Goal: Task Accomplishment & Management: Use online tool/utility

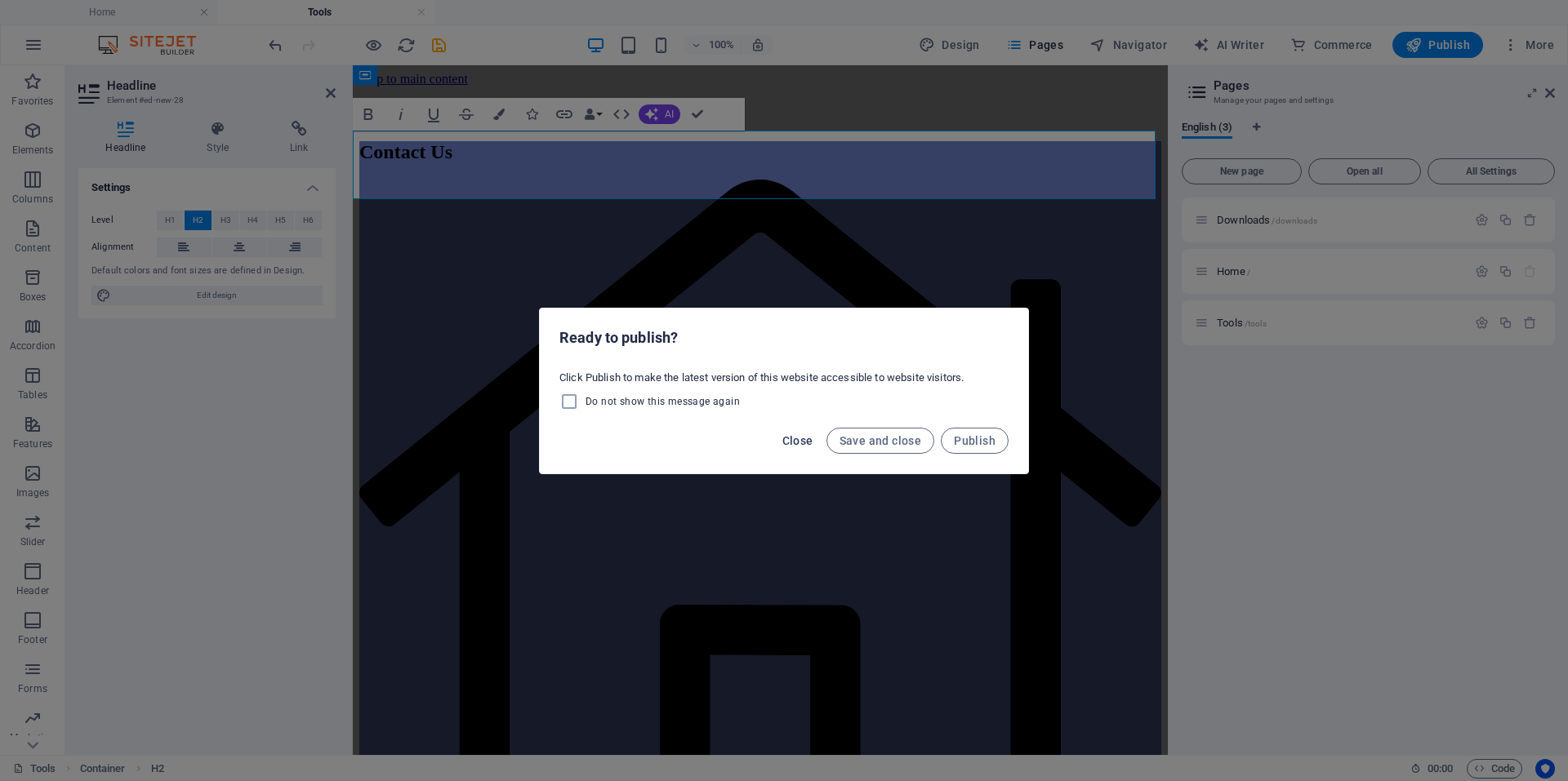
click at [780, 436] on button "Close" at bounding box center [798, 441] width 44 height 26
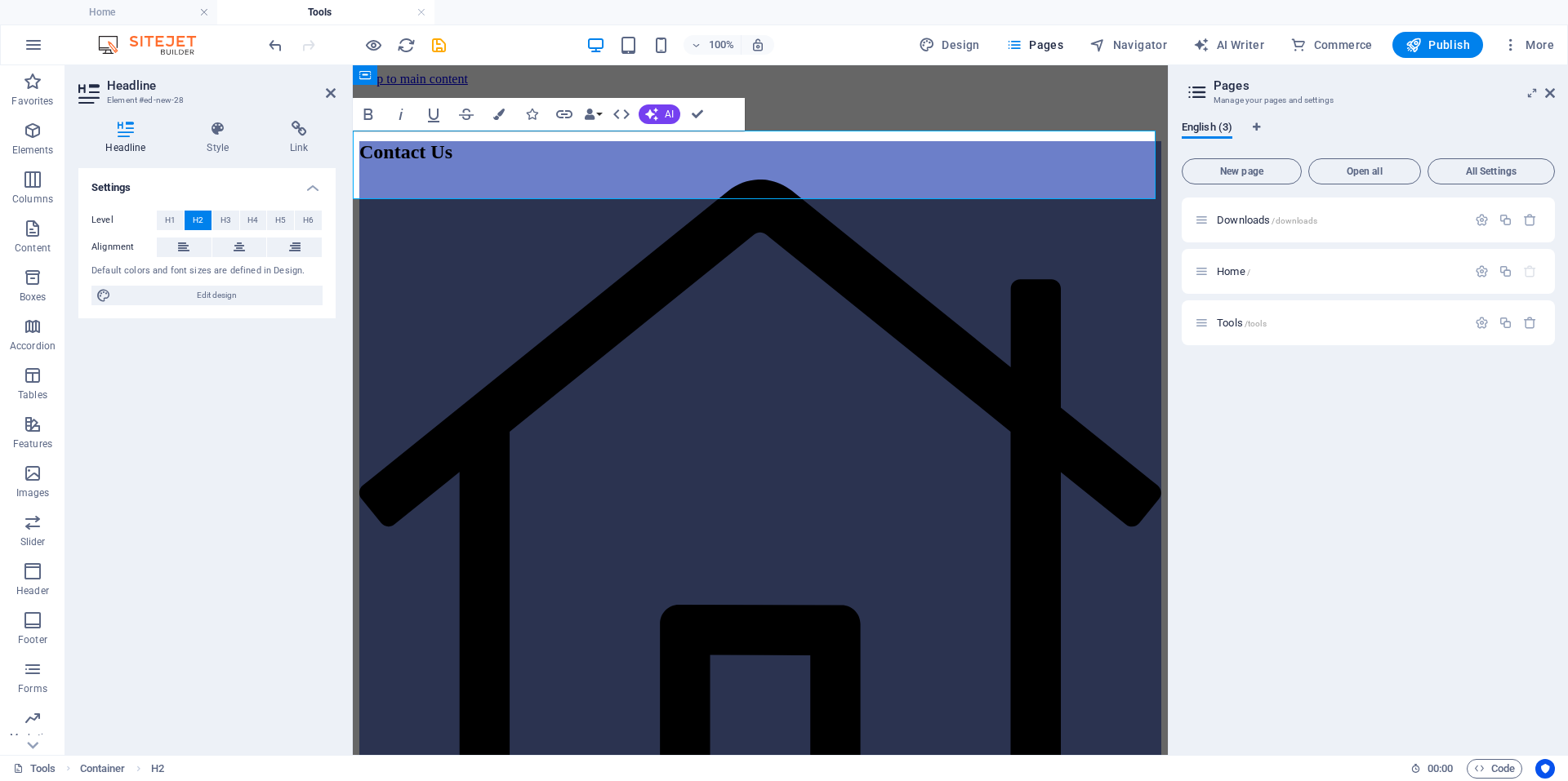
drag, startPoint x: 928, startPoint y: 167, endPoint x: 703, endPoint y: 246, distance: 238.5
click at [330, 96] on icon at bounding box center [330, 92] width 10 height 13
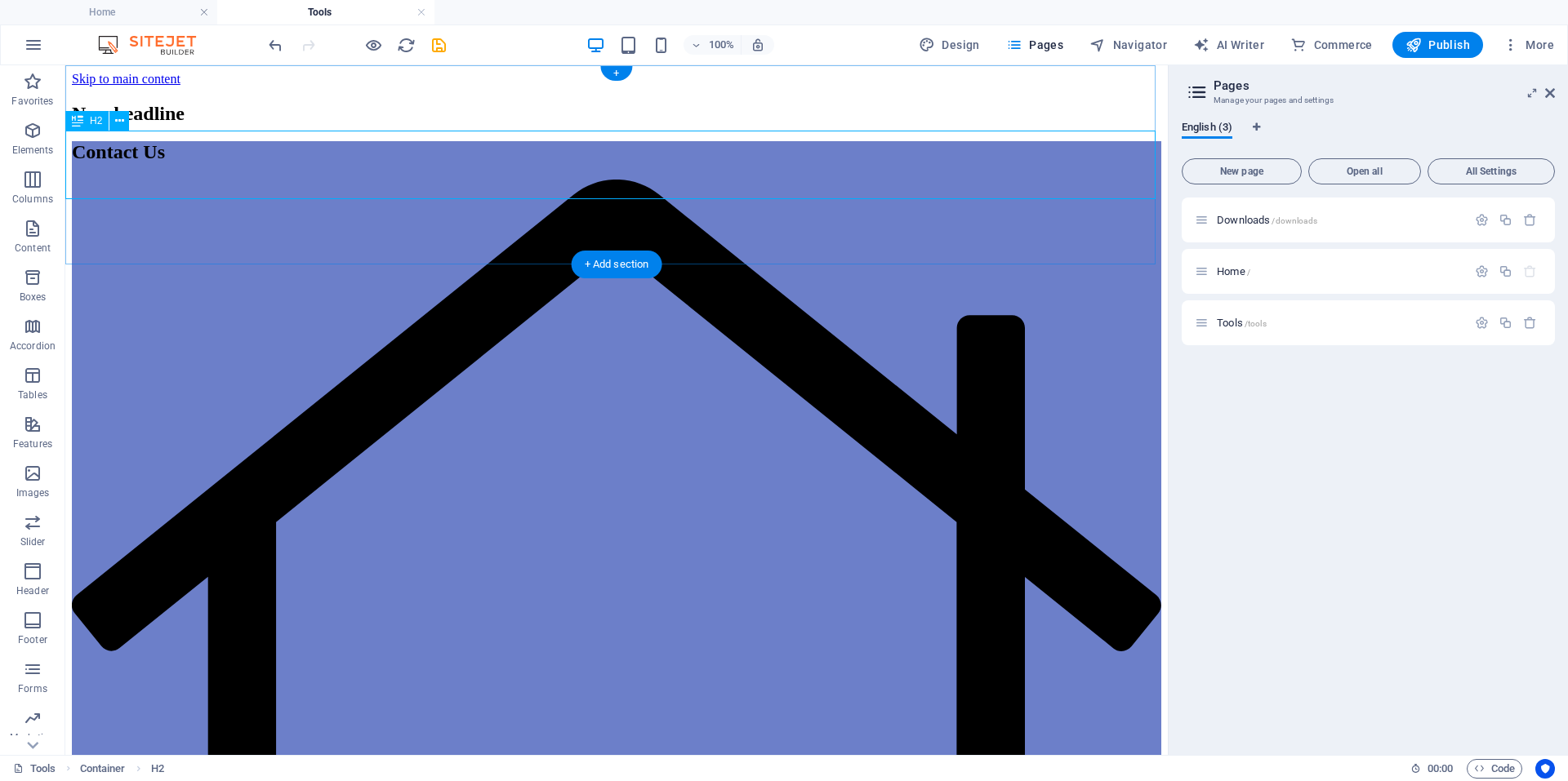
click at [668, 125] on div "New headline" at bounding box center [616, 114] width 1089 height 22
drag, startPoint x: 738, startPoint y: 164, endPoint x: 540, endPoint y: 164, distance: 198.0
click at [540, 125] on div "New headline" at bounding box center [616, 114] width 1089 height 22
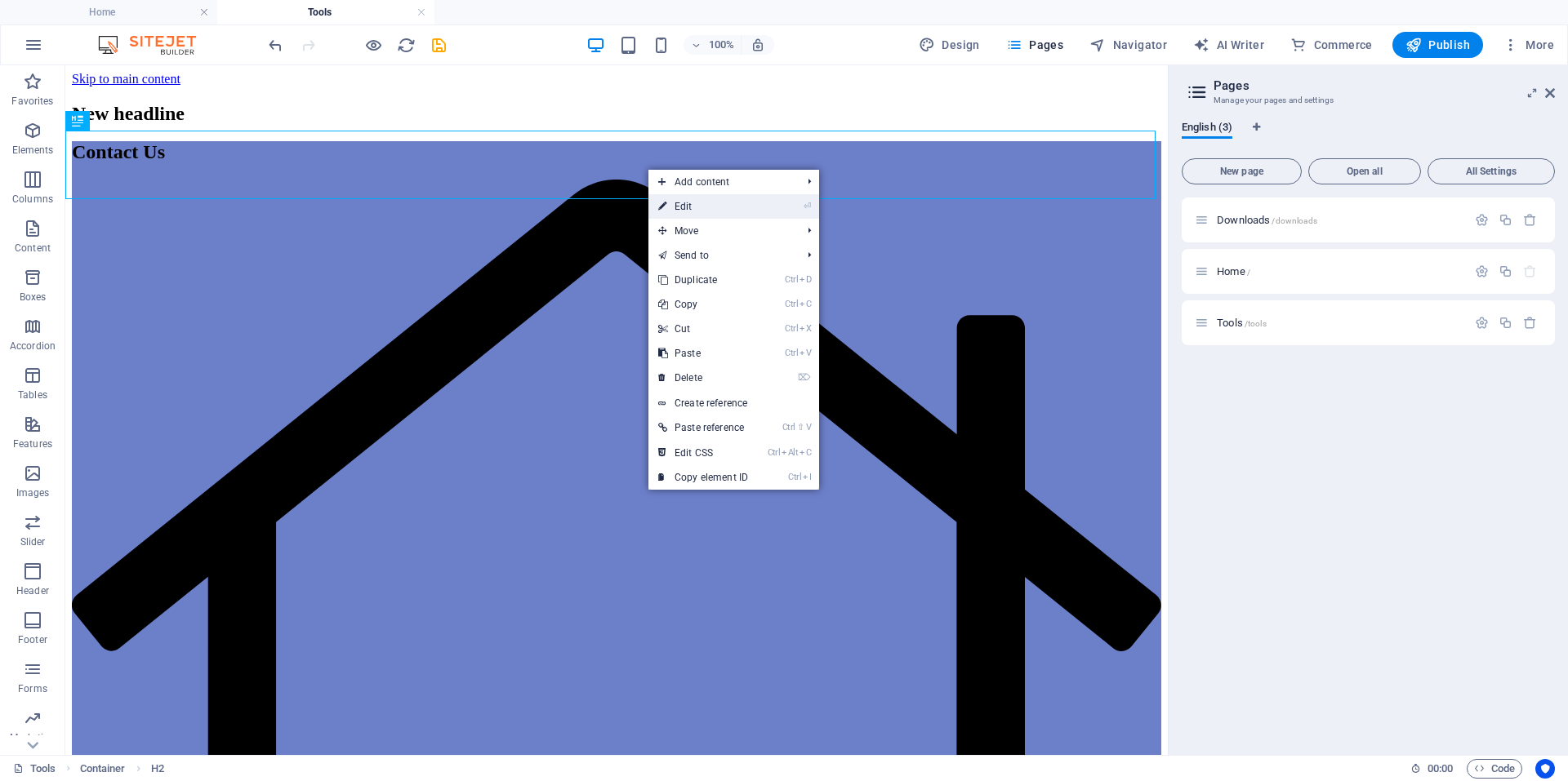
click at [703, 201] on link "⏎ Edit" at bounding box center [703, 206] width 110 height 24
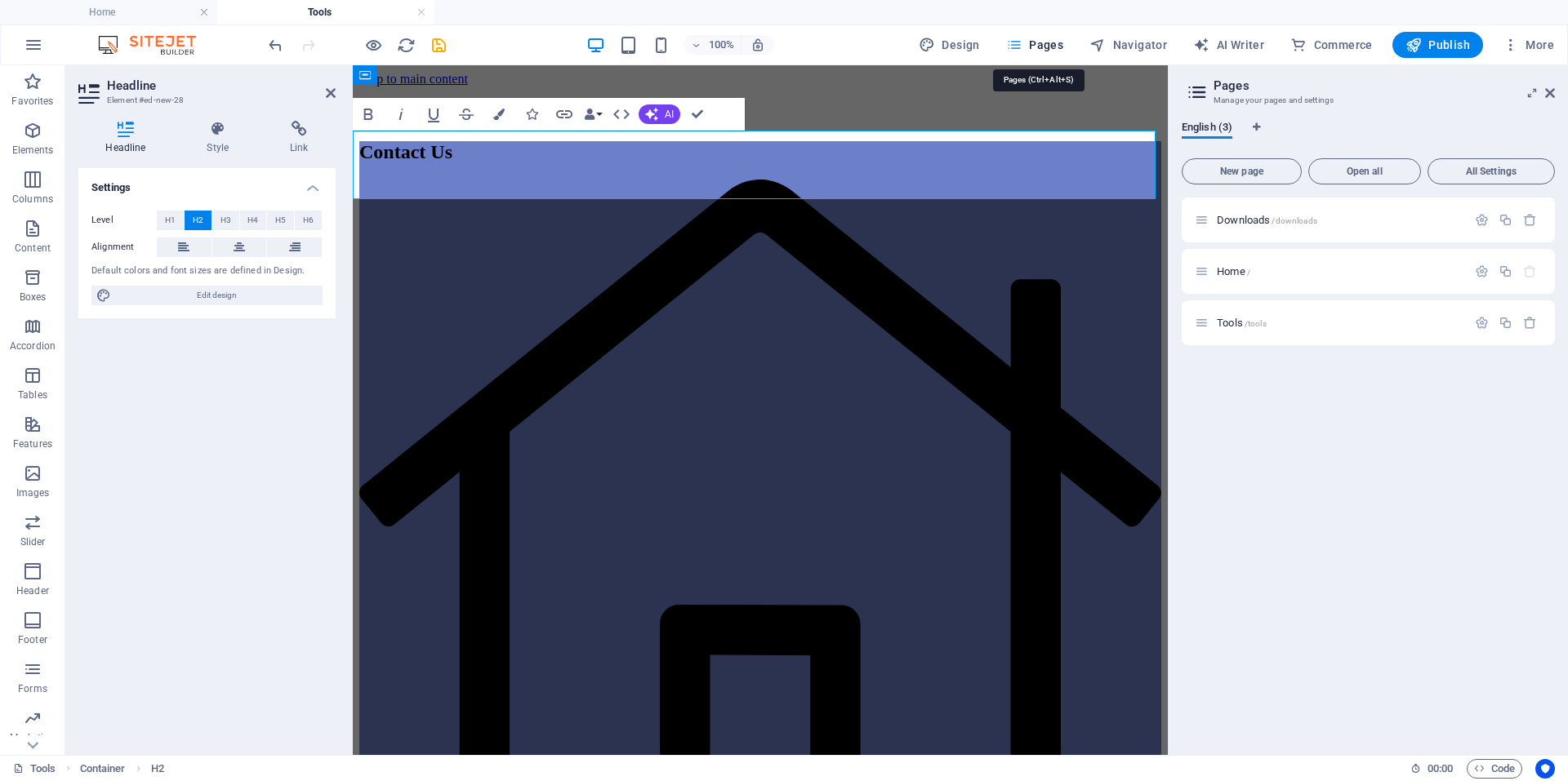
click at [1035, 48] on span "Pages" at bounding box center [1035, 45] width 57 height 16
click at [1551, 93] on icon at bounding box center [1550, 92] width 10 height 13
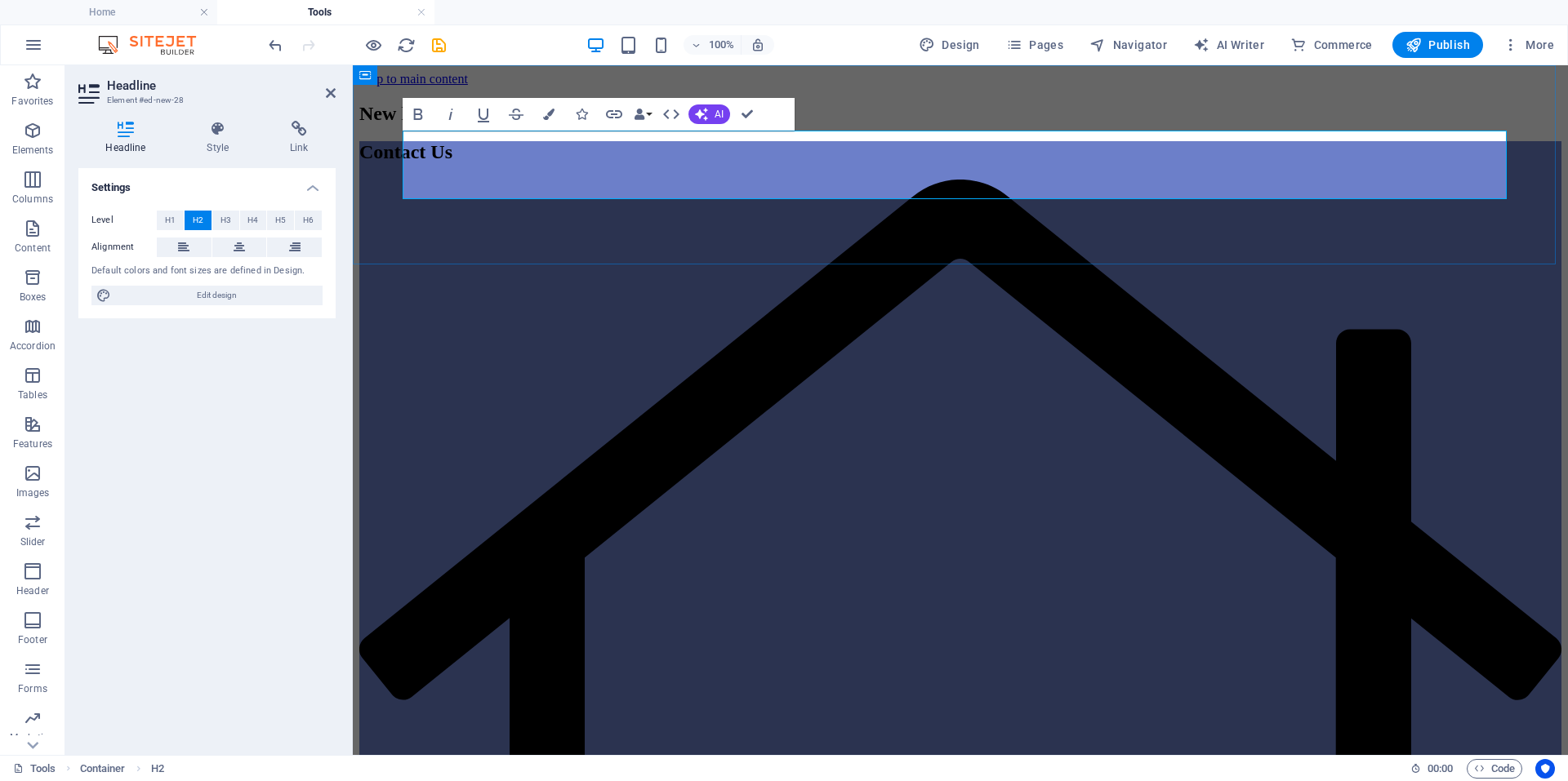
click at [1087, 125] on h2 "New headline" at bounding box center [960, 114] width 1202 height 22
drag, startPoint x: 1156, startPoint y: 176, endPoint x: 748, endPoint y: 76, distance: 420.1
click at [1142, 125] on div "Gallery of Our Tool" at bounding box center [960, 114] width 1202 height 22
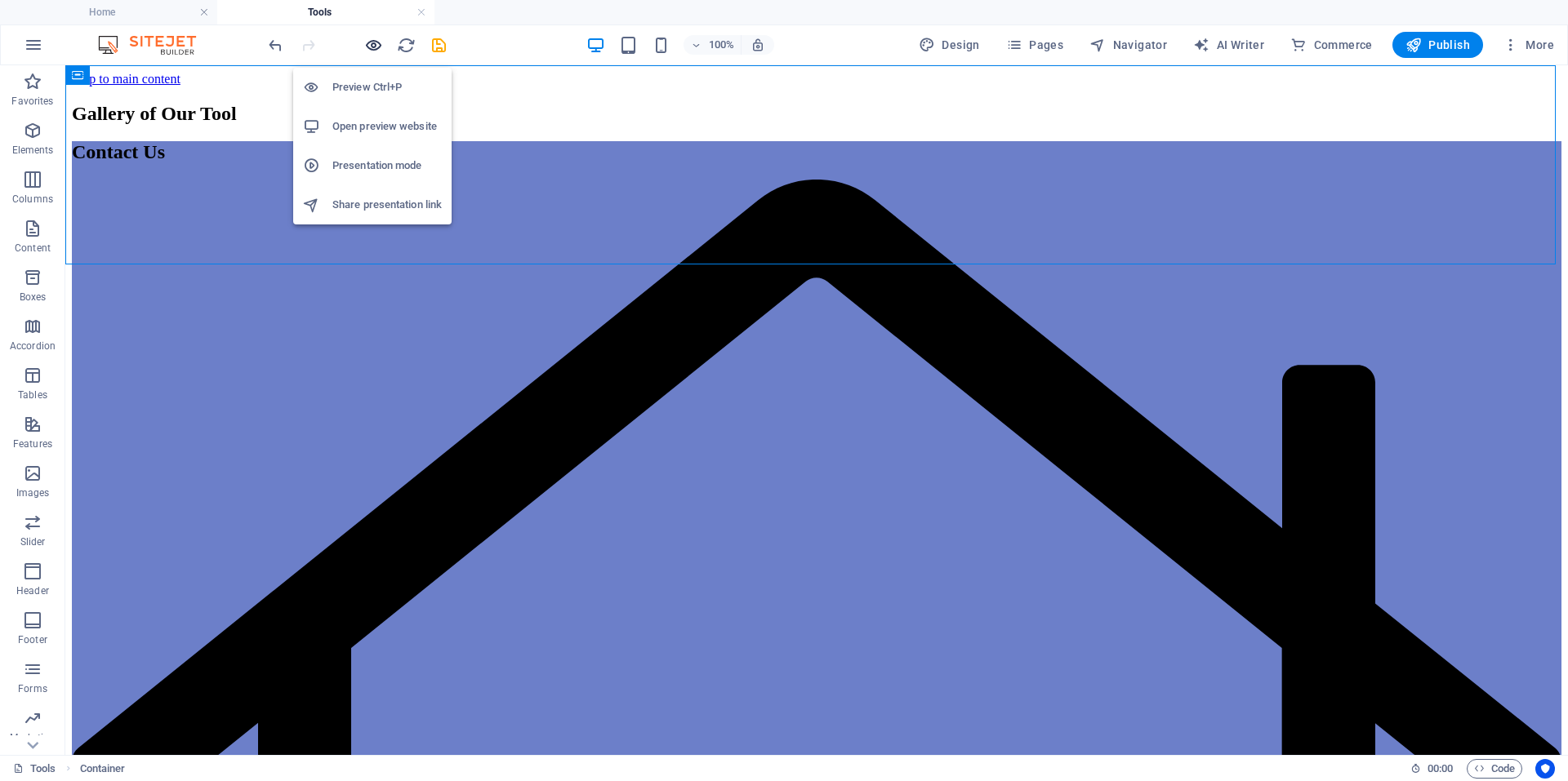
click at [375, 41] on icon "button" at bounding box center [373, 46] width 19 height 19
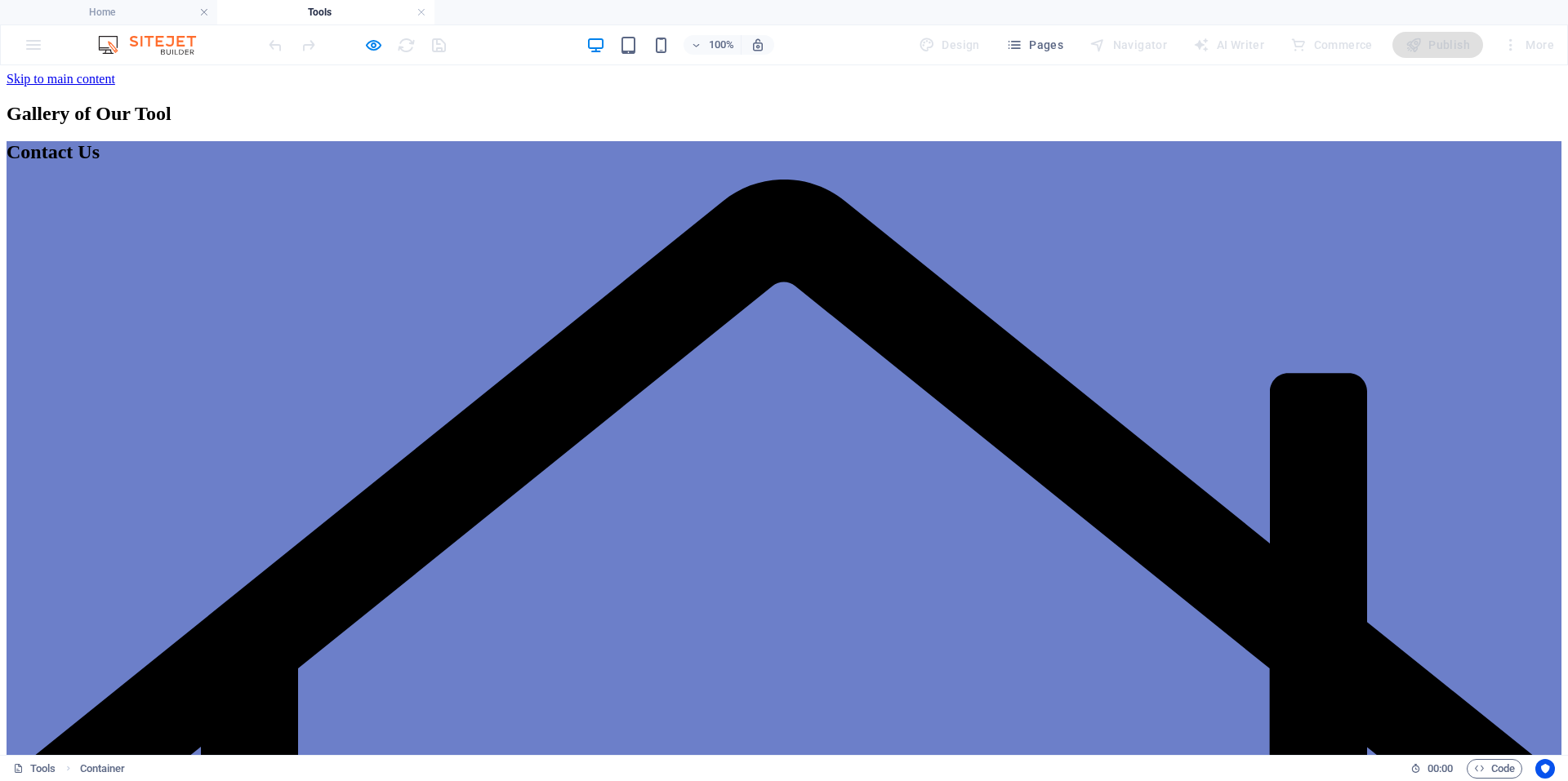
click at [41, 43] on div "100% Design Pages Navigator AI Writer Commerce Publish More" at bounding box center [784, 44] width 1566 height 39
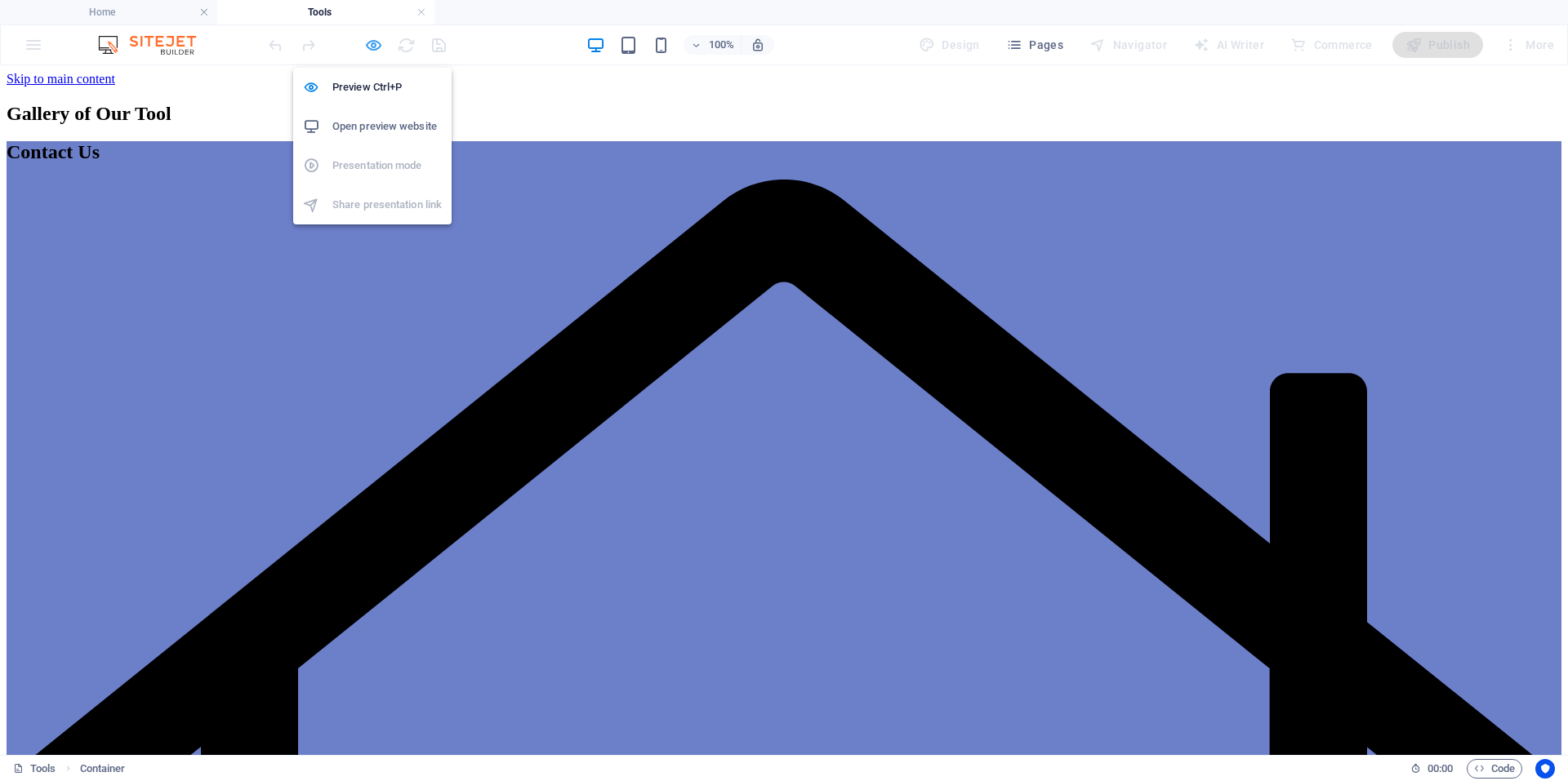
click at [374, 42] on icon "button" at bounding box center [373, 46] width 19 height 19
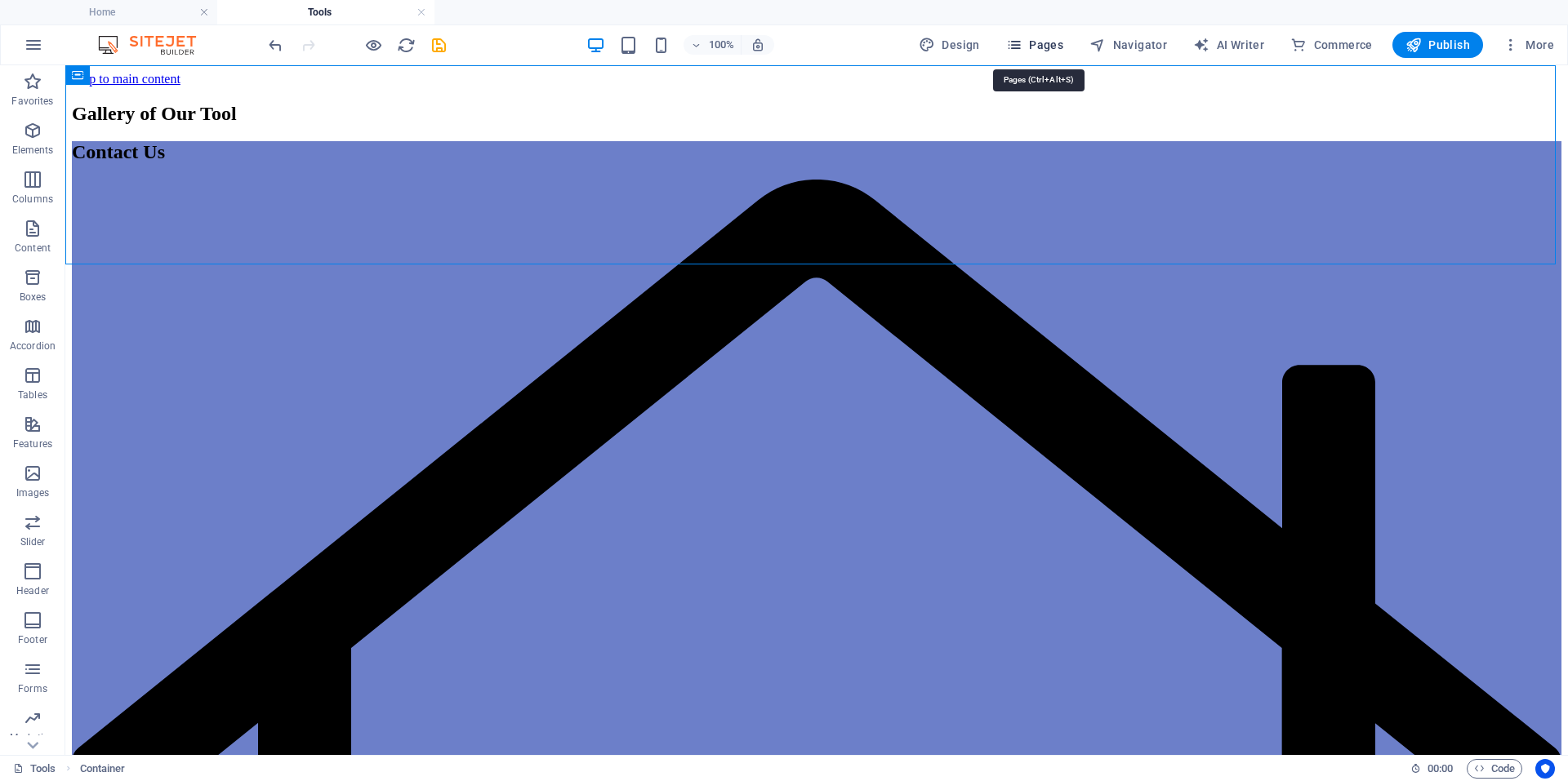
click at [1029, 44] on span "Pages" at bounding box center [1035, 45] width 57 height 16
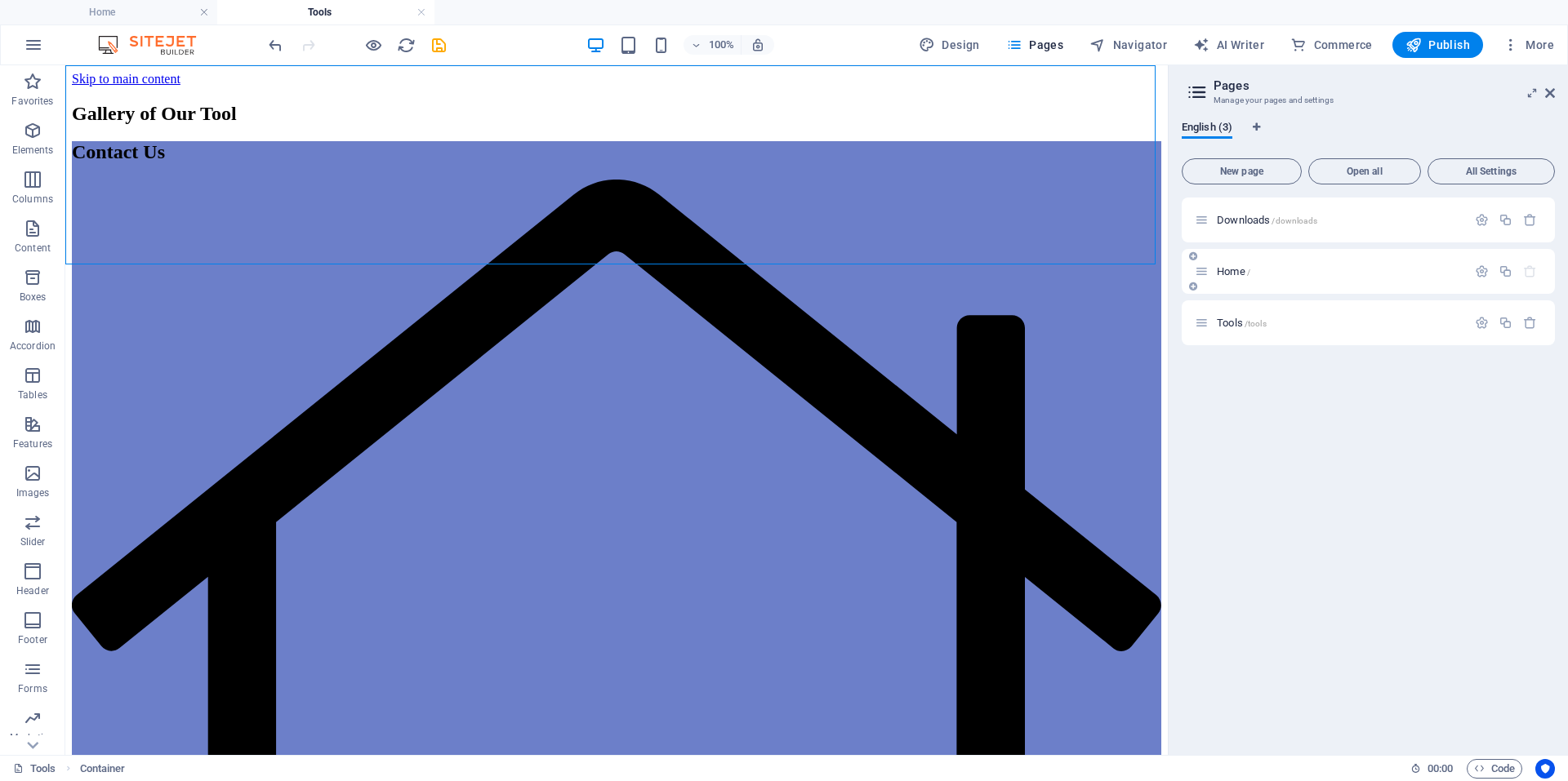
click at [1357, 276] on div "Home /" at bounding box center [1330, 271] width 272 height 19
click at [1213, 275] on div "Home /" at bounding box center [1339, 271] width 255 height 10
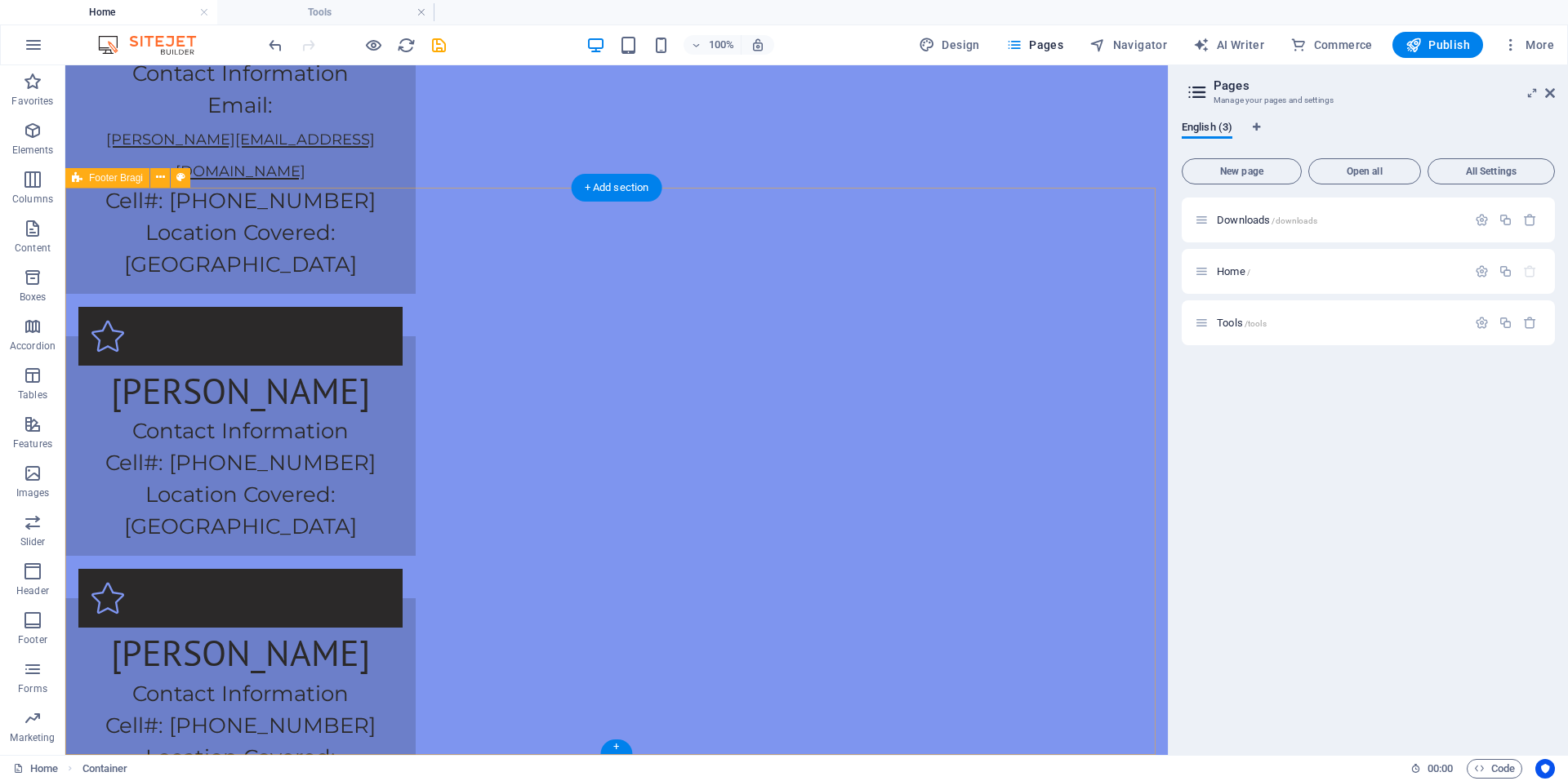
scroll to position [3273, 0]
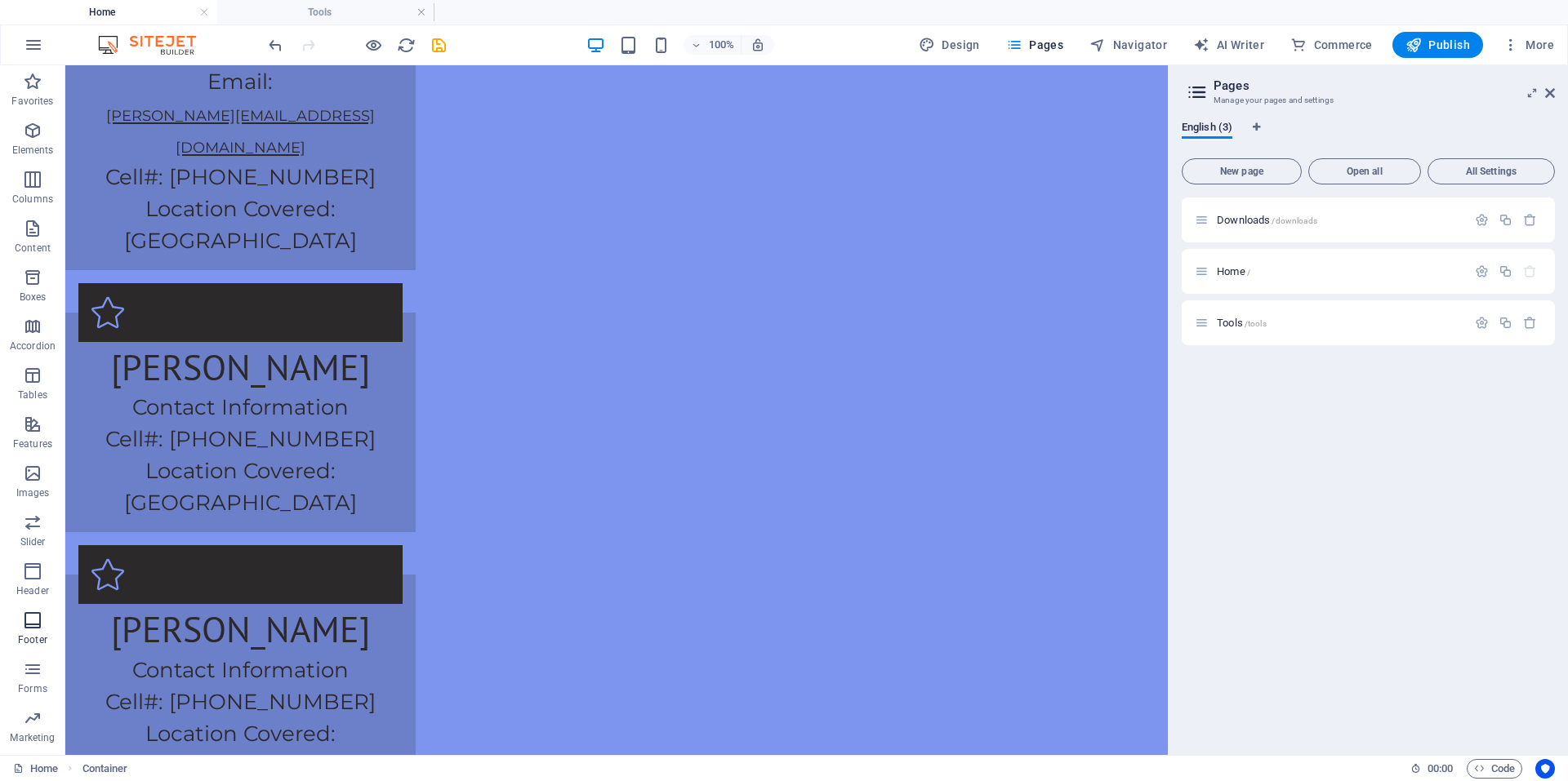
click at [42, 626] on icon "button" at bounding box center [32, 620] width 20 height 20
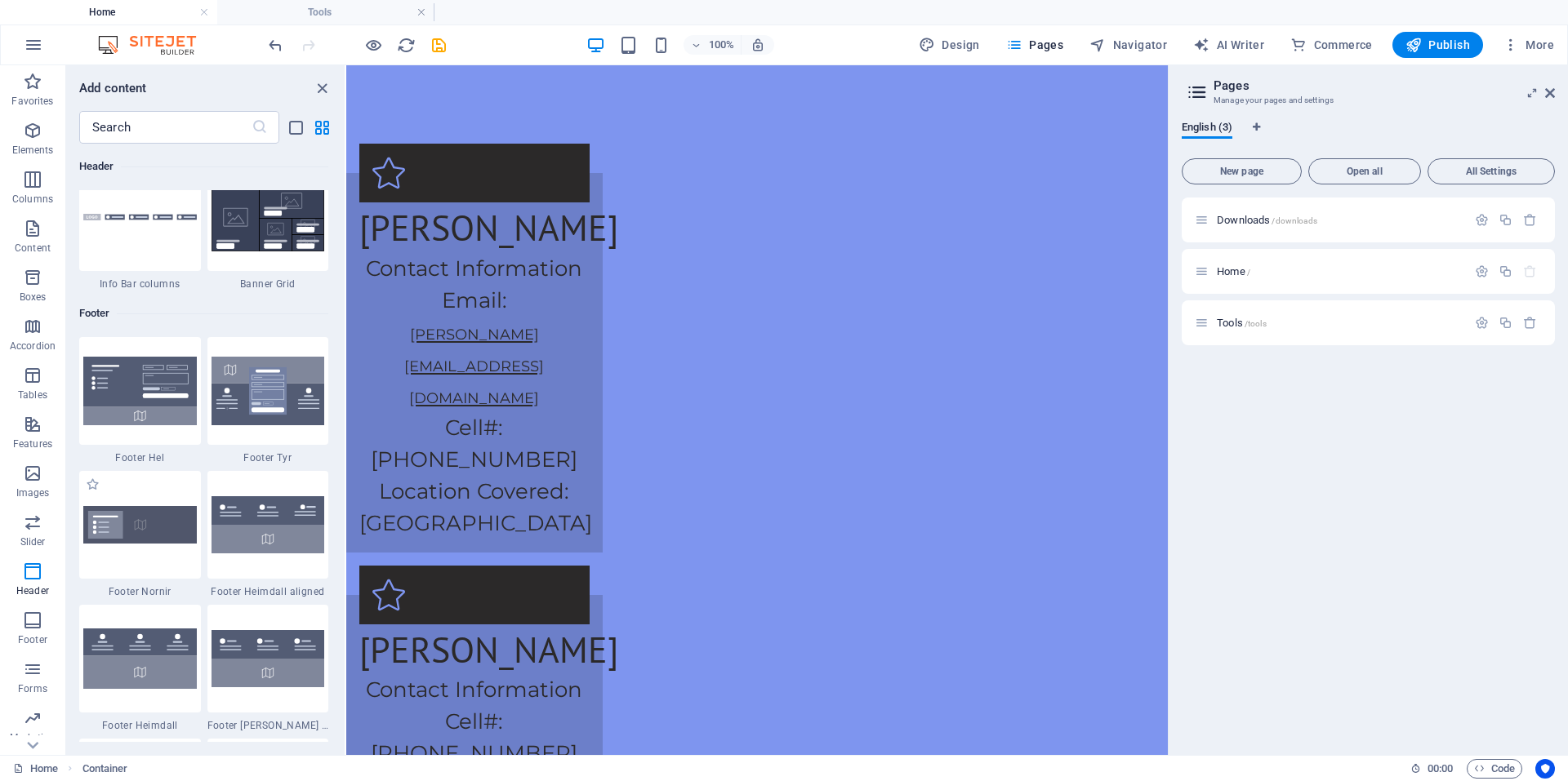
scroll to position [10724, 0]
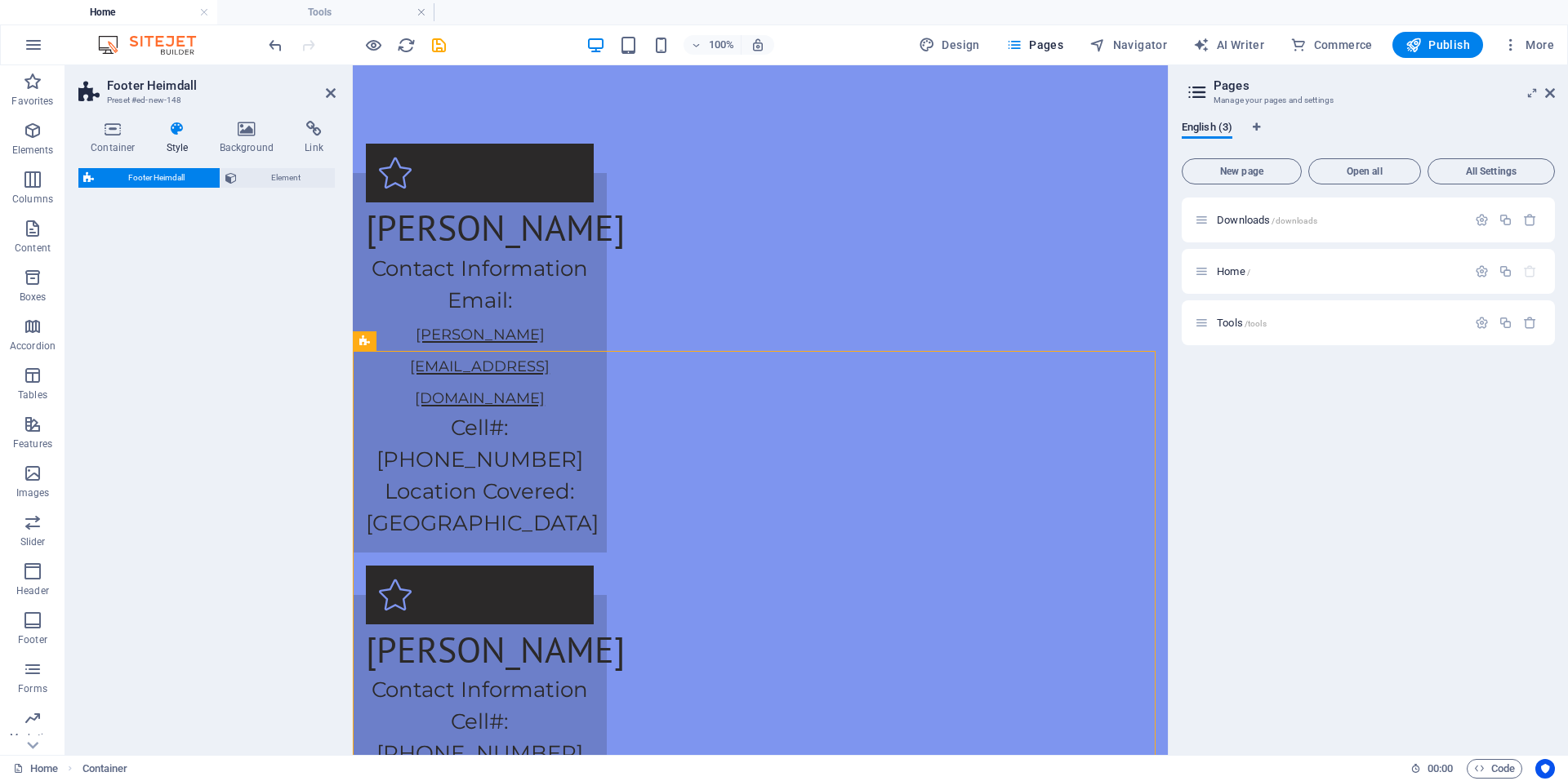
select select "rem"
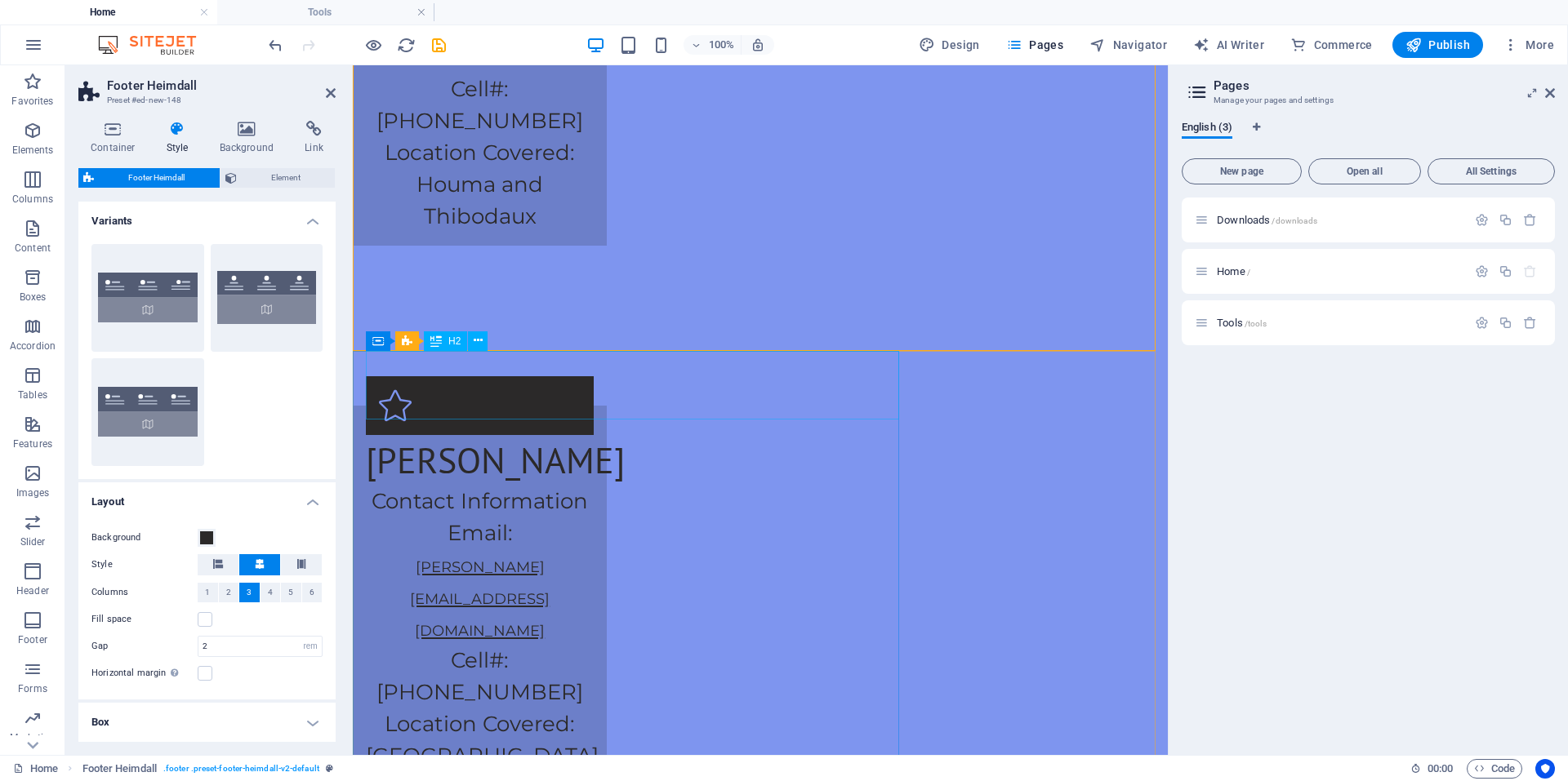
scroll to position [4057, 0]
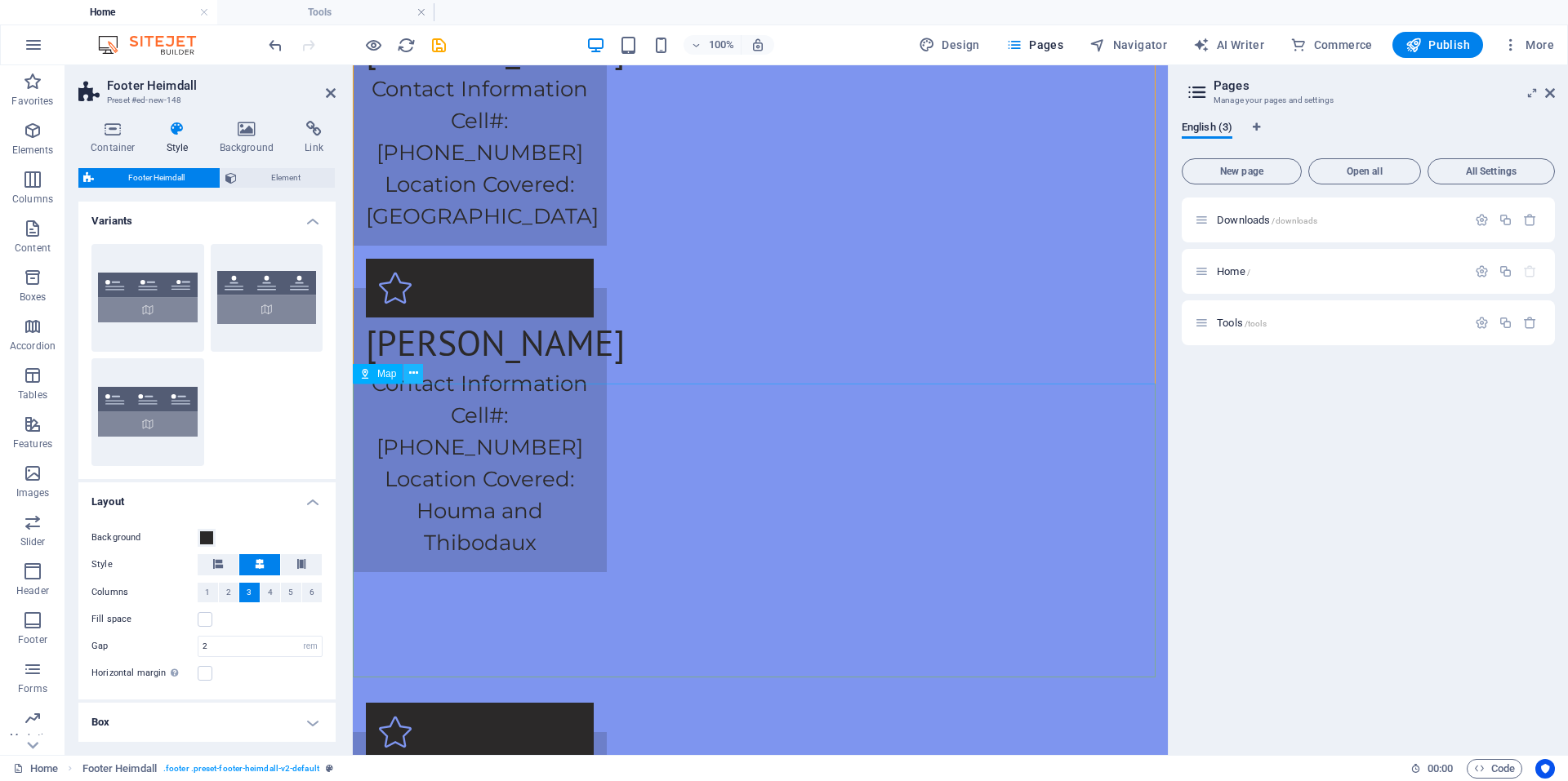
click at [418, 374] on button at bounding box center [413, 373] width 20 height 20
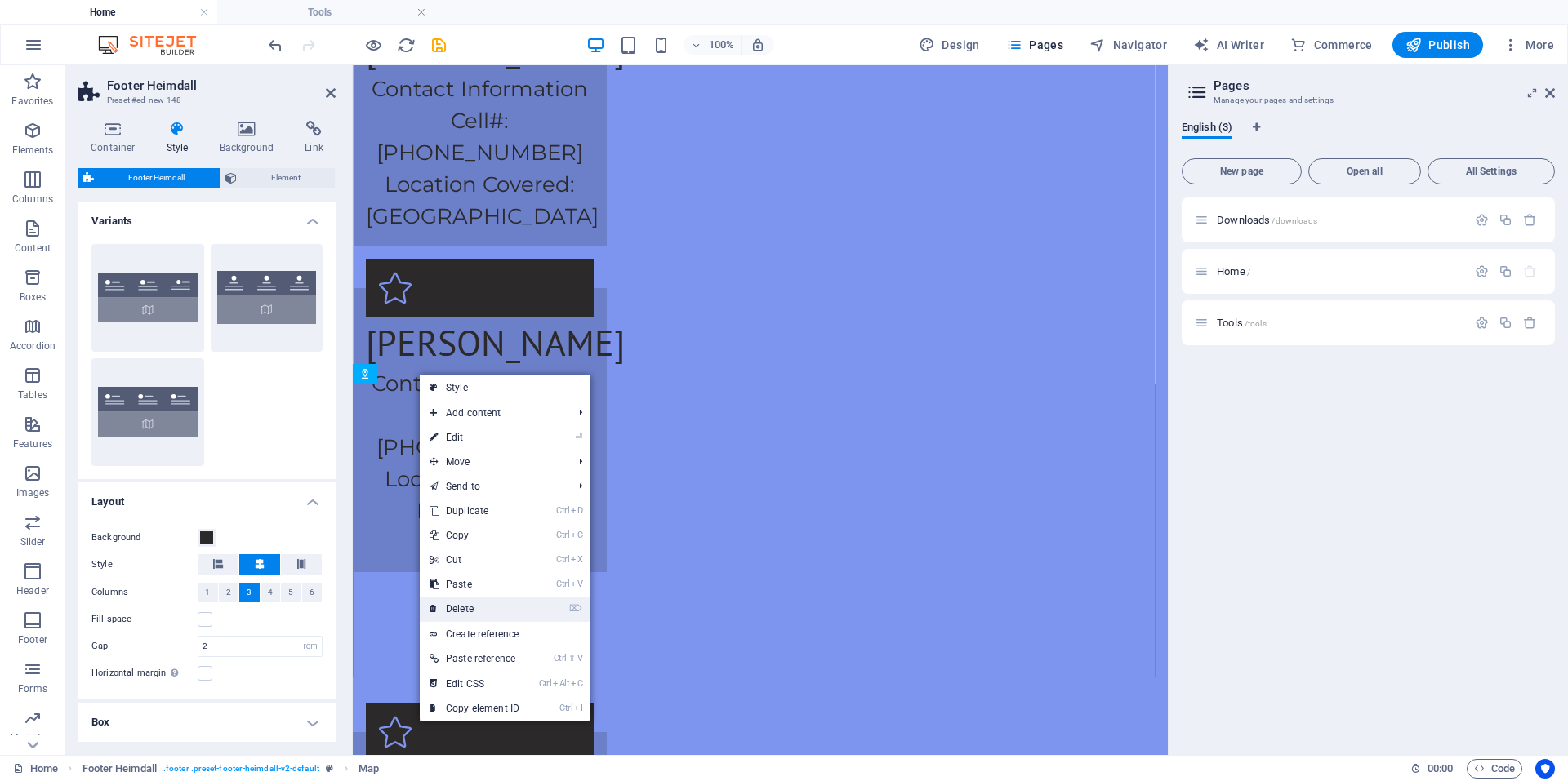
click at [481, 614] on link "⌦ Delete" at bounding box center [475, 609] width 110 height 24
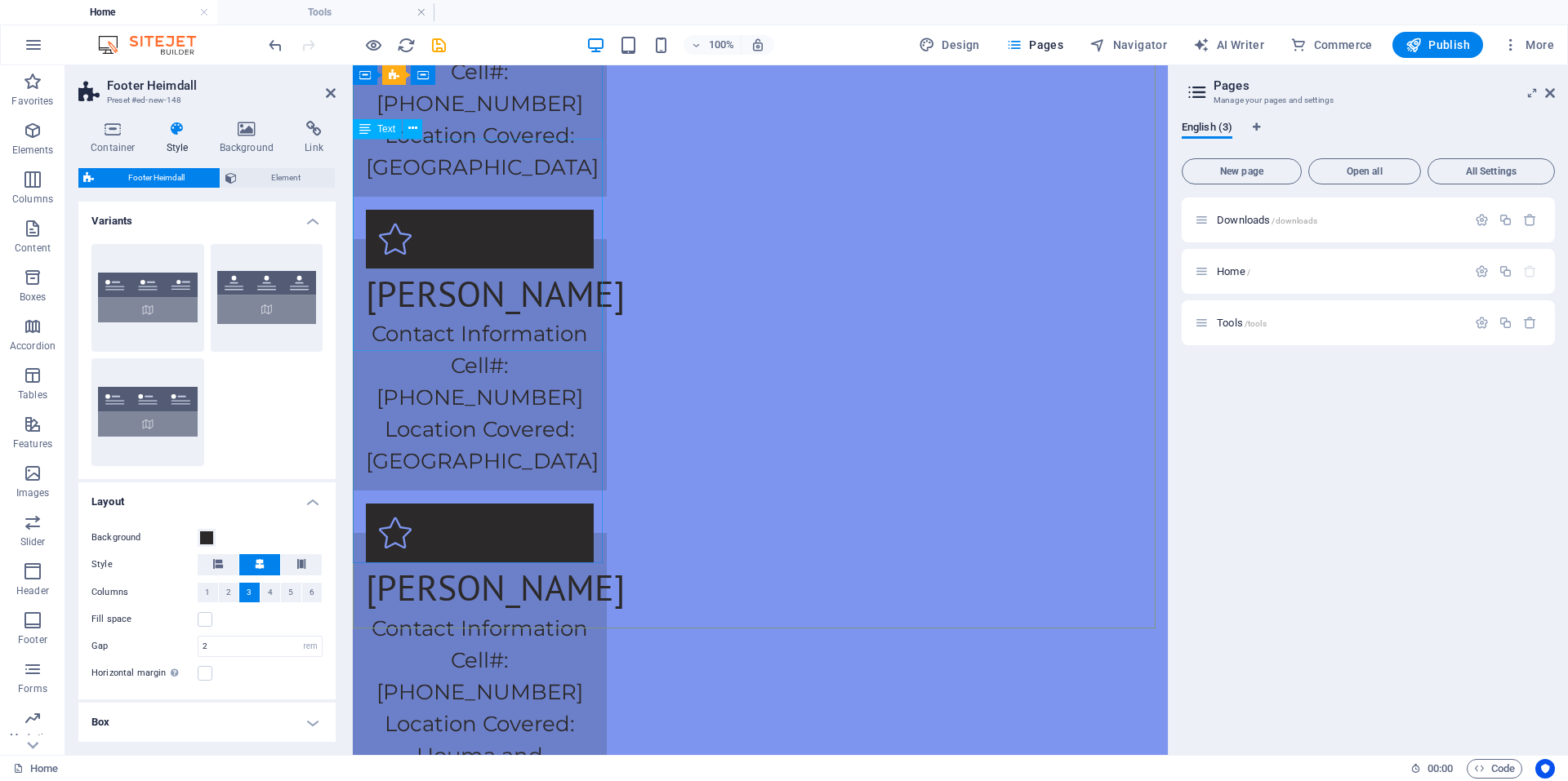
scroll to position [3486, 0]
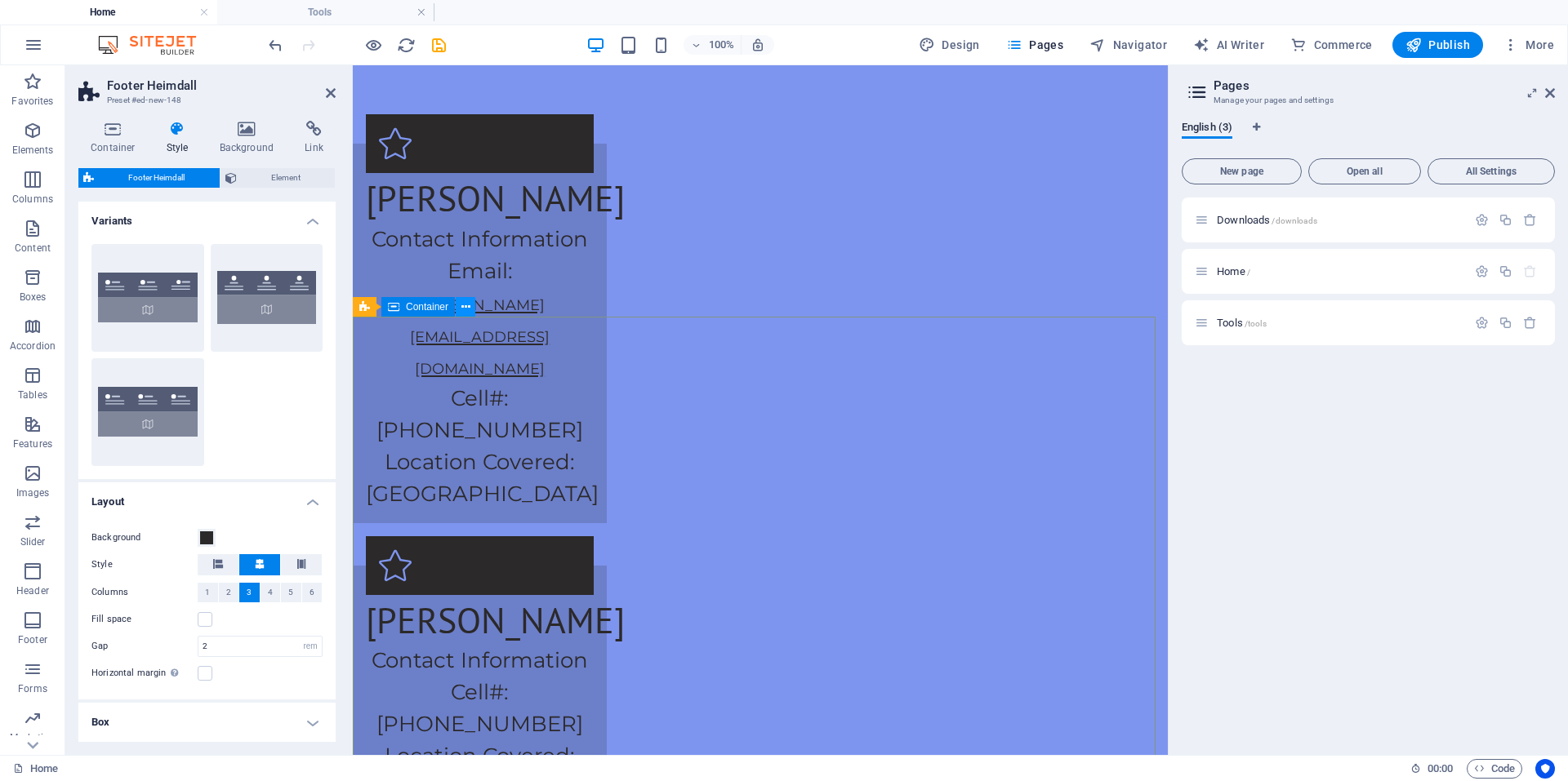
click at [472, 308] on button at bounding box center [465, 307] width 20 height 20
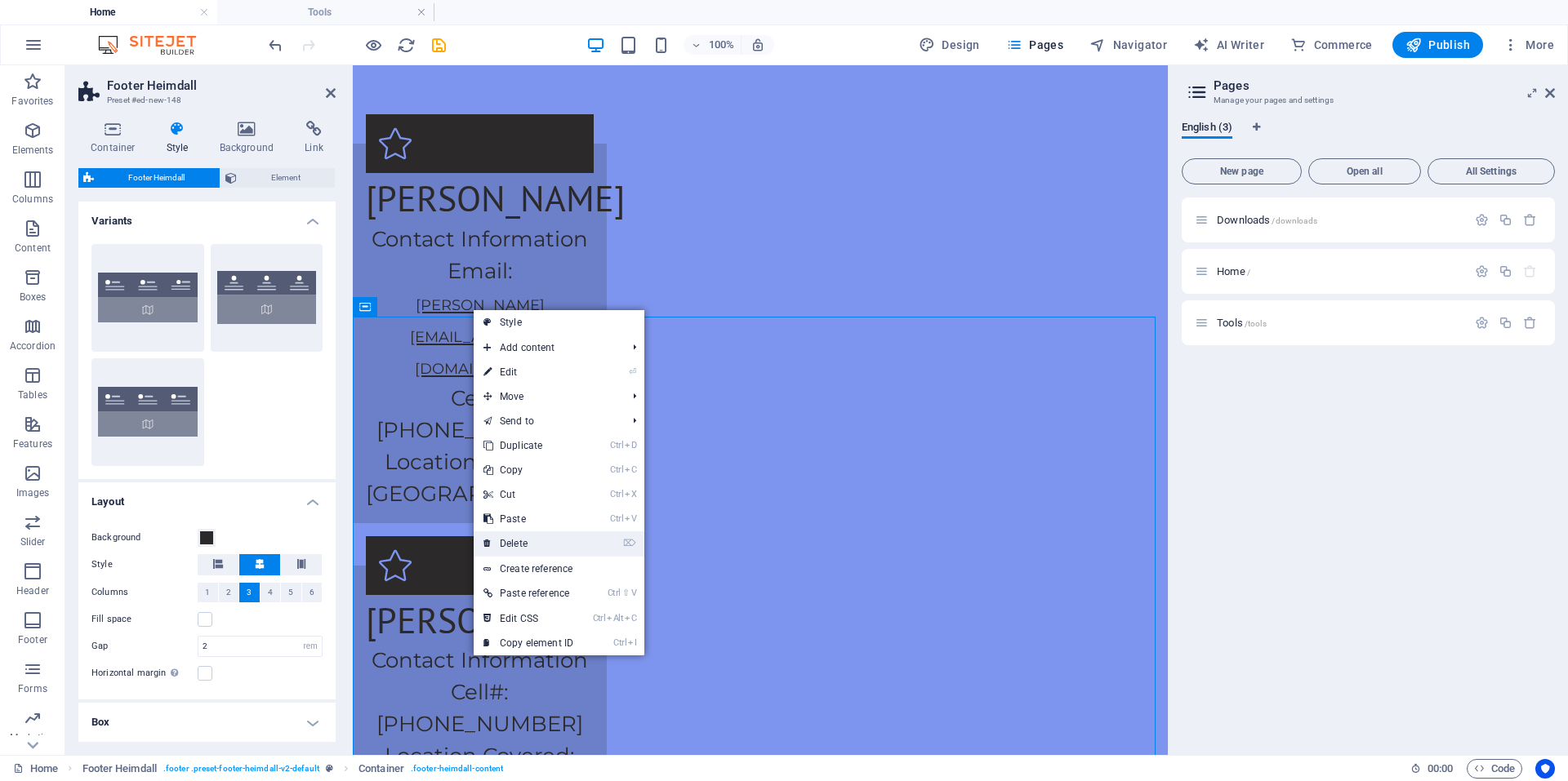
click at [529, 545] on link "⌦ Delete" at bounding box center [528, 543] width 110 height 24
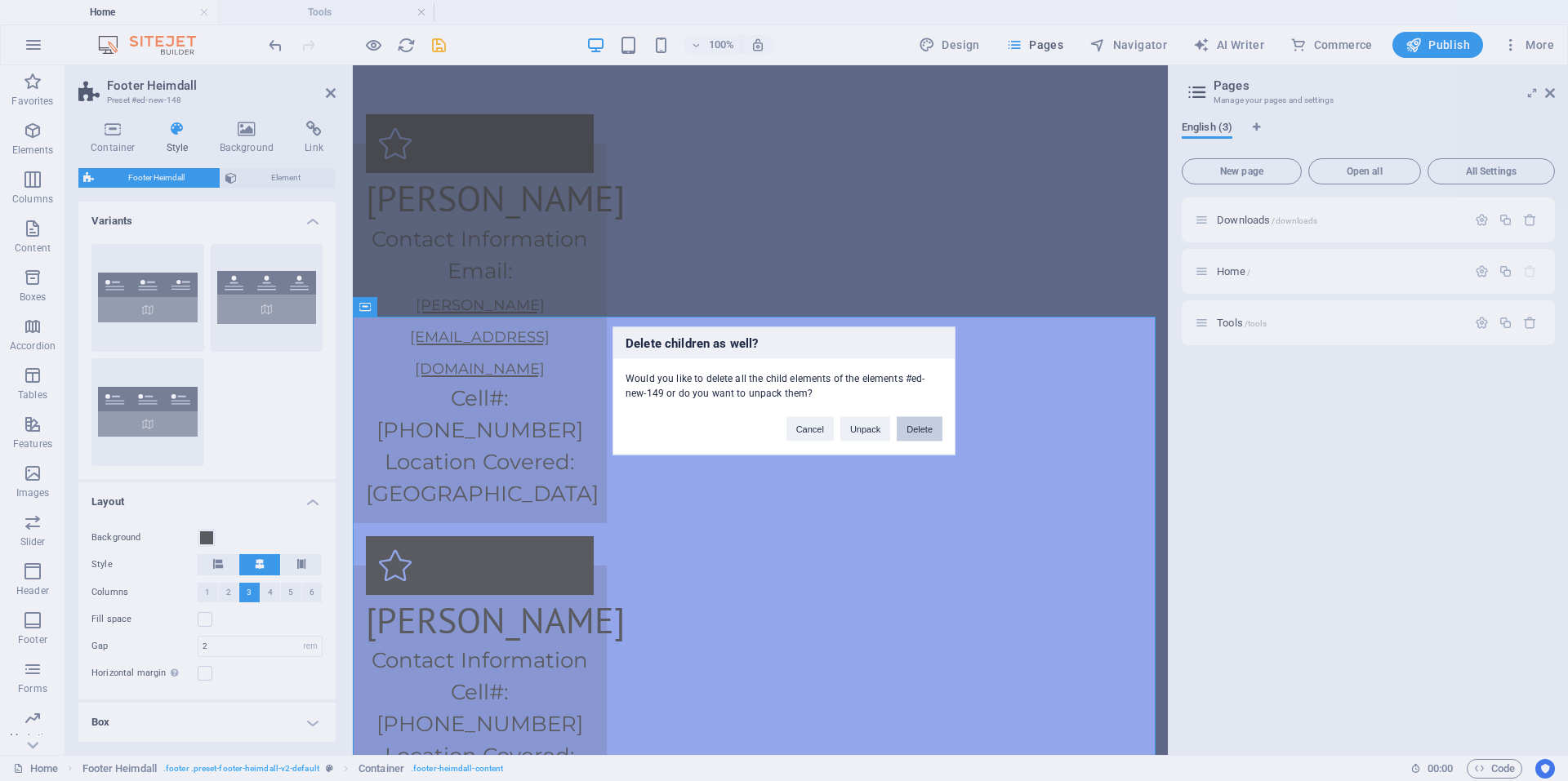
click at [929, 422] on button "Delete" at bounding box center [919, 429] width 46 height 24
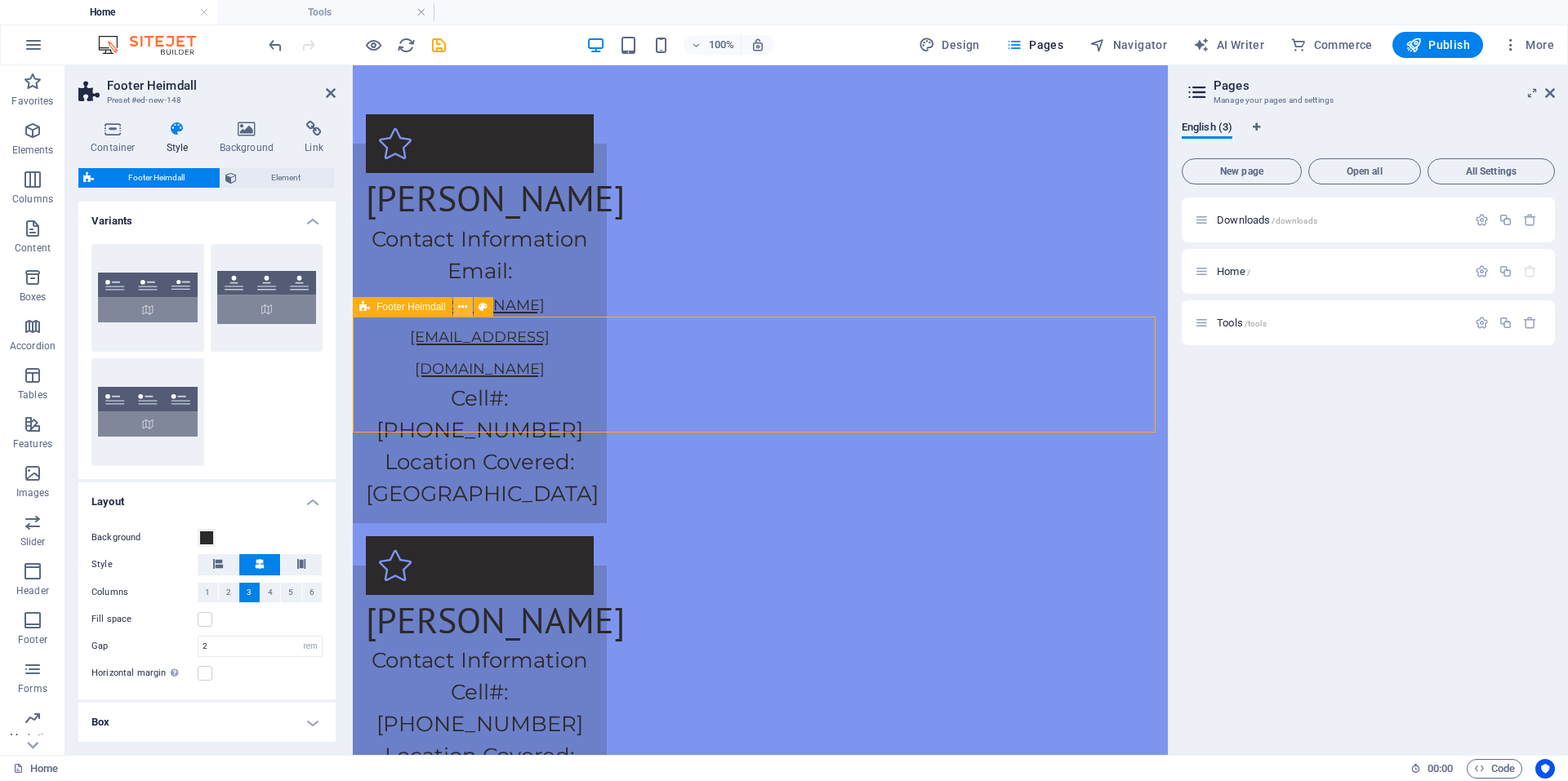
click at [458, 317] on button at bounding box center [462, 307] width 20 height 20
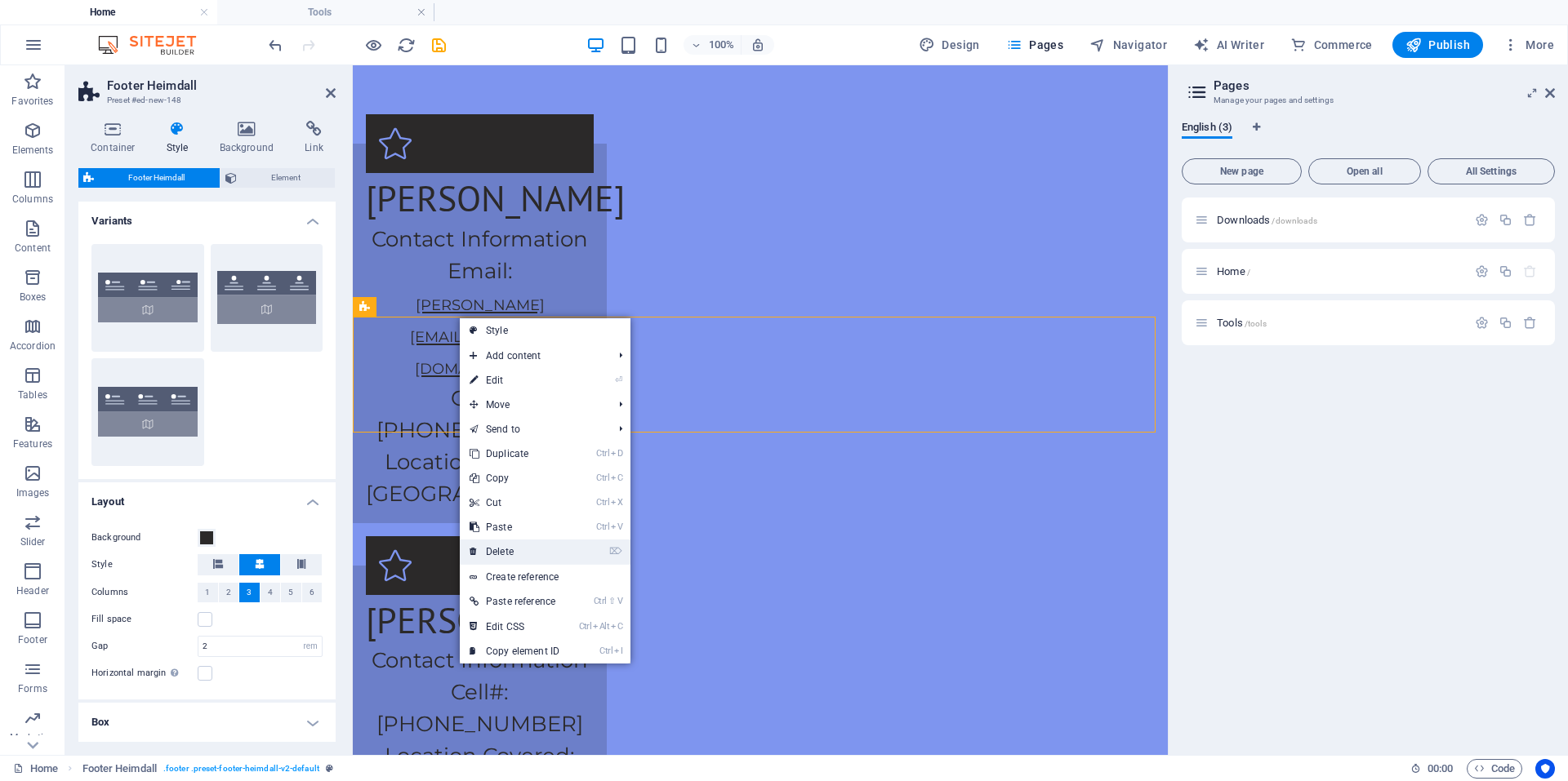
click at [498, 558] on link "⌦ Delete" at bounding box center [514, 551] width 110 height 24
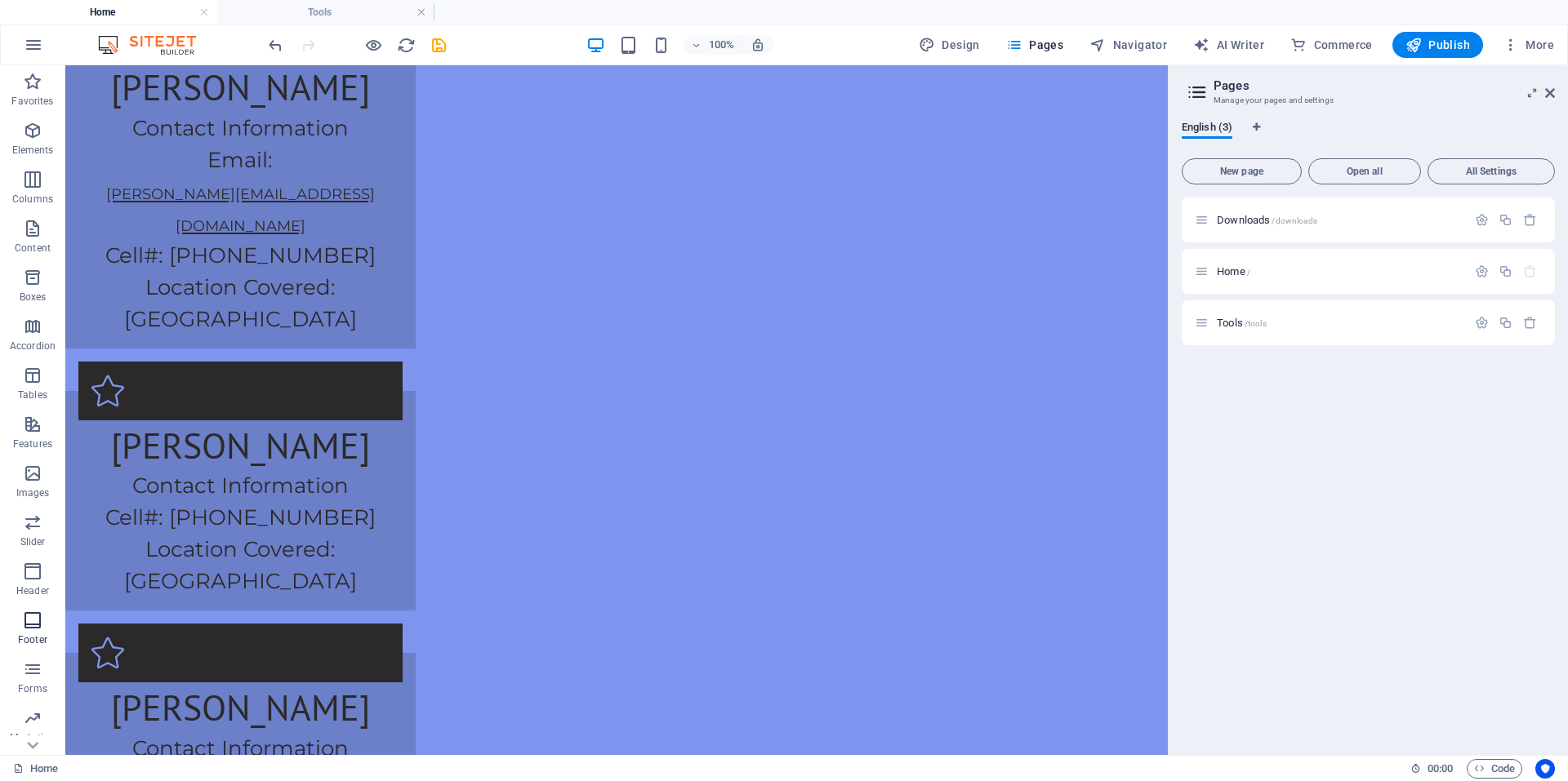
click at [43, 636] on p "Footer" at bounding box center [33, 639] width 29 height 13
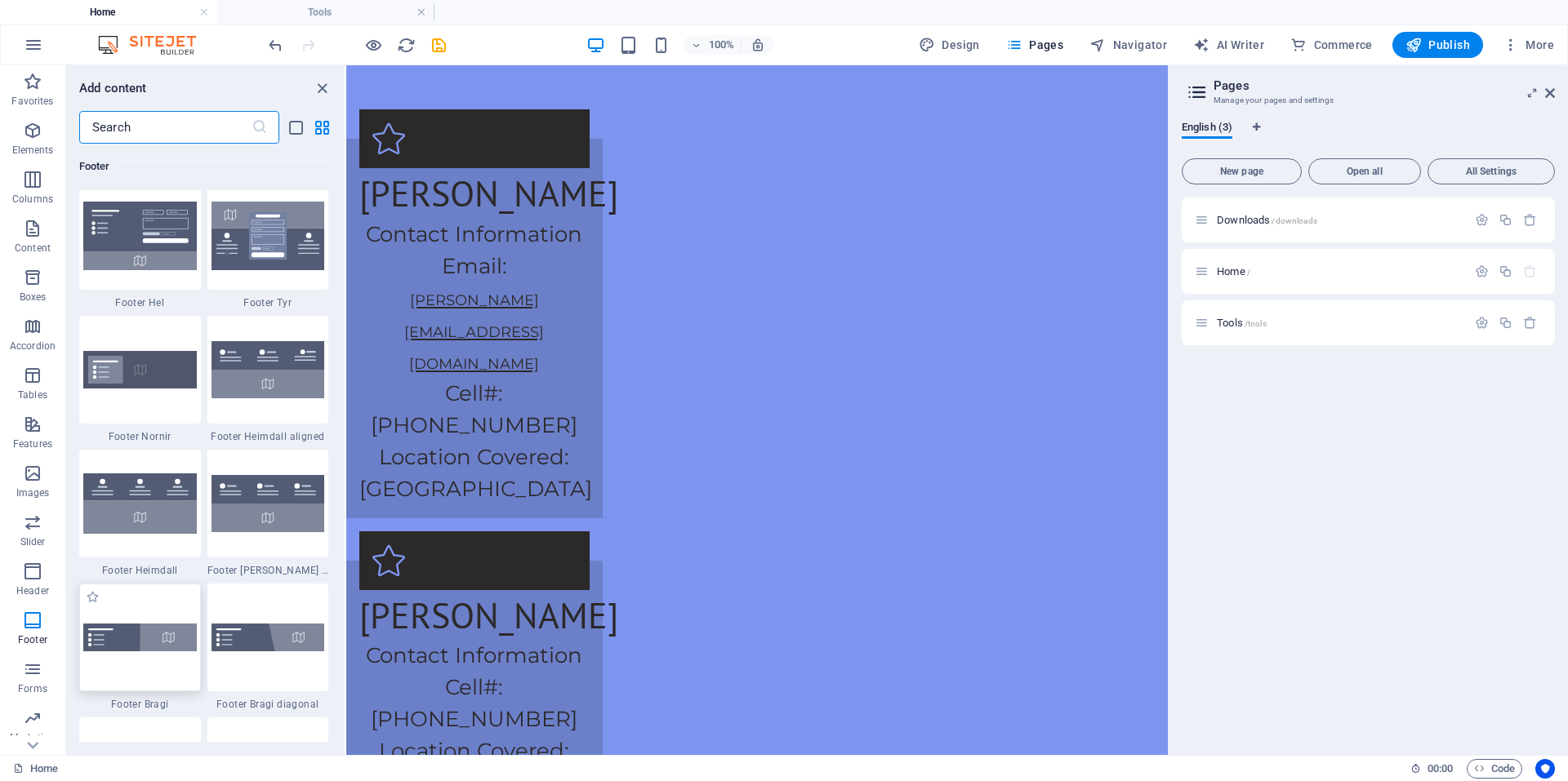
scroll to position [10806, 0]
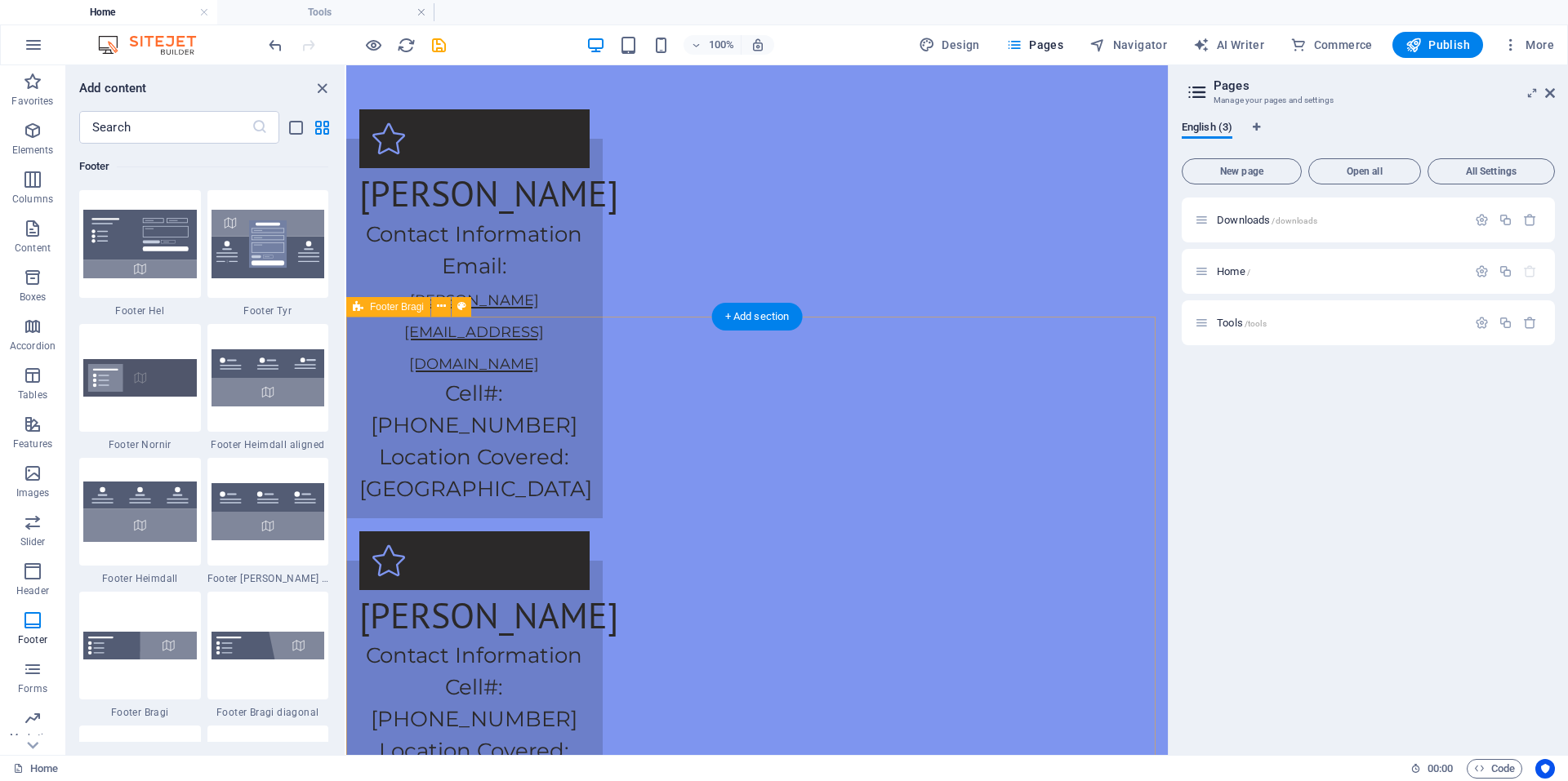
click at [171, 126] on input "text" at bounding box center [165, 127] width 172 height 33
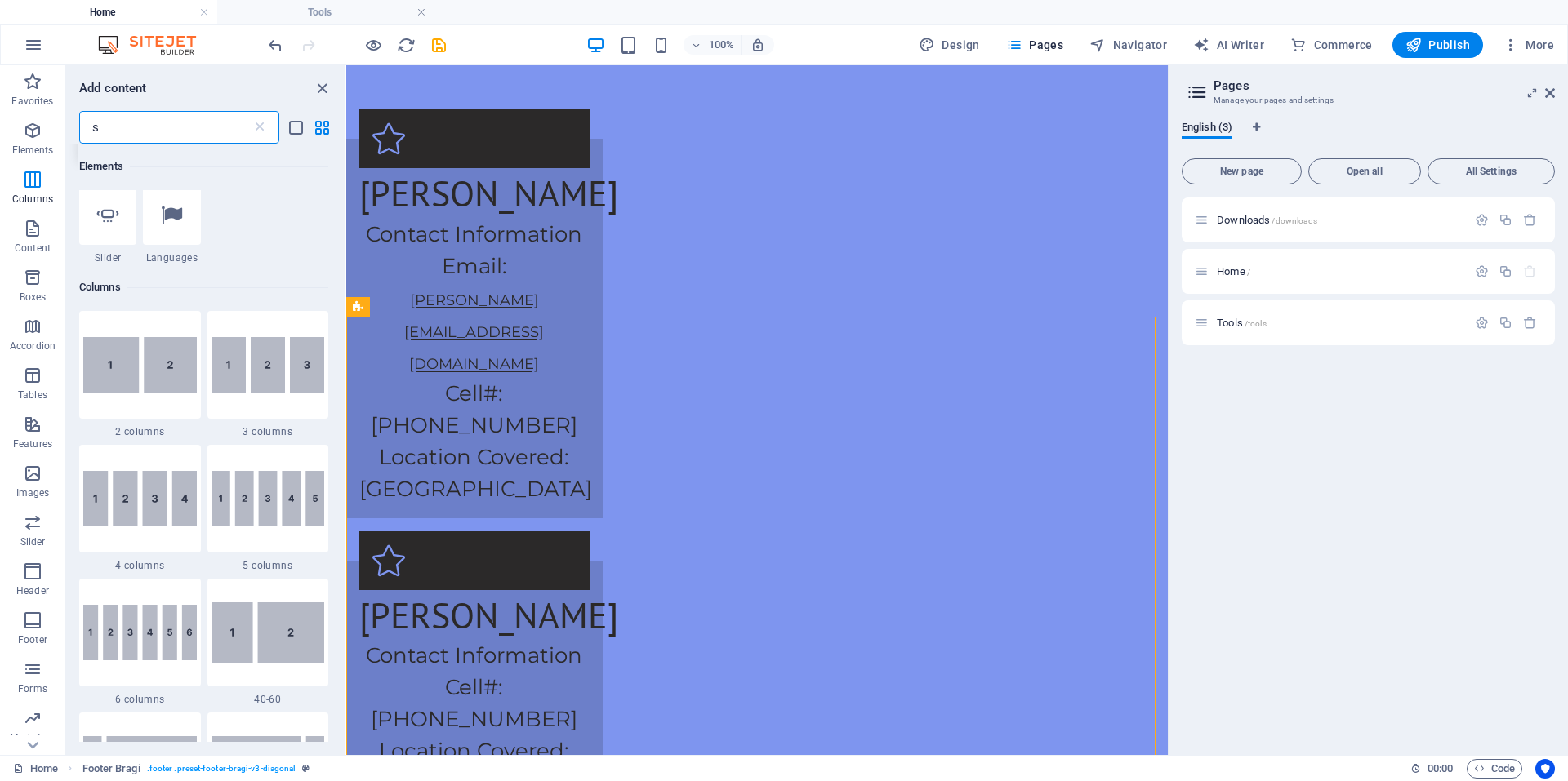
scroll to position [0, 0]
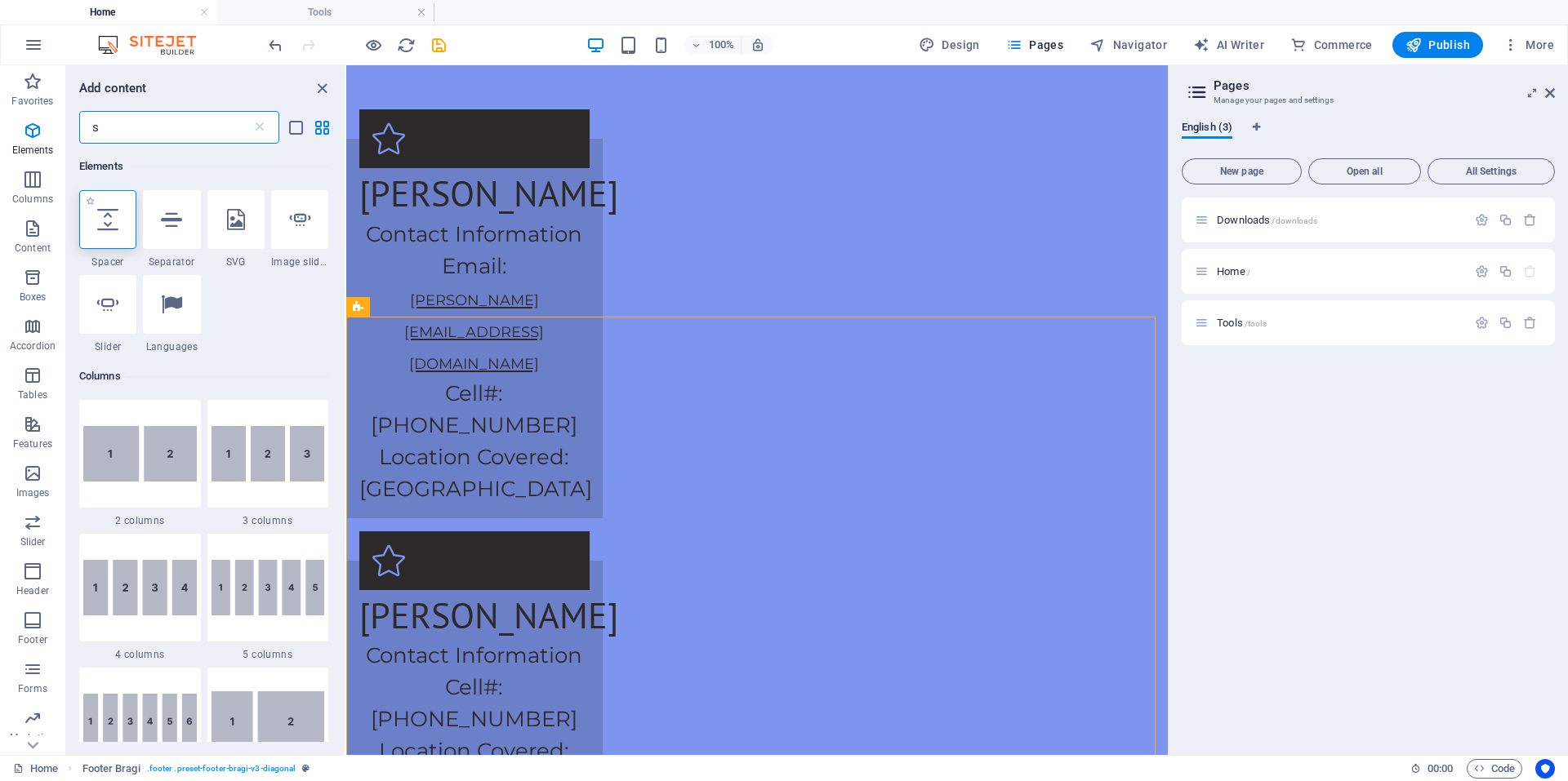
type input "s"
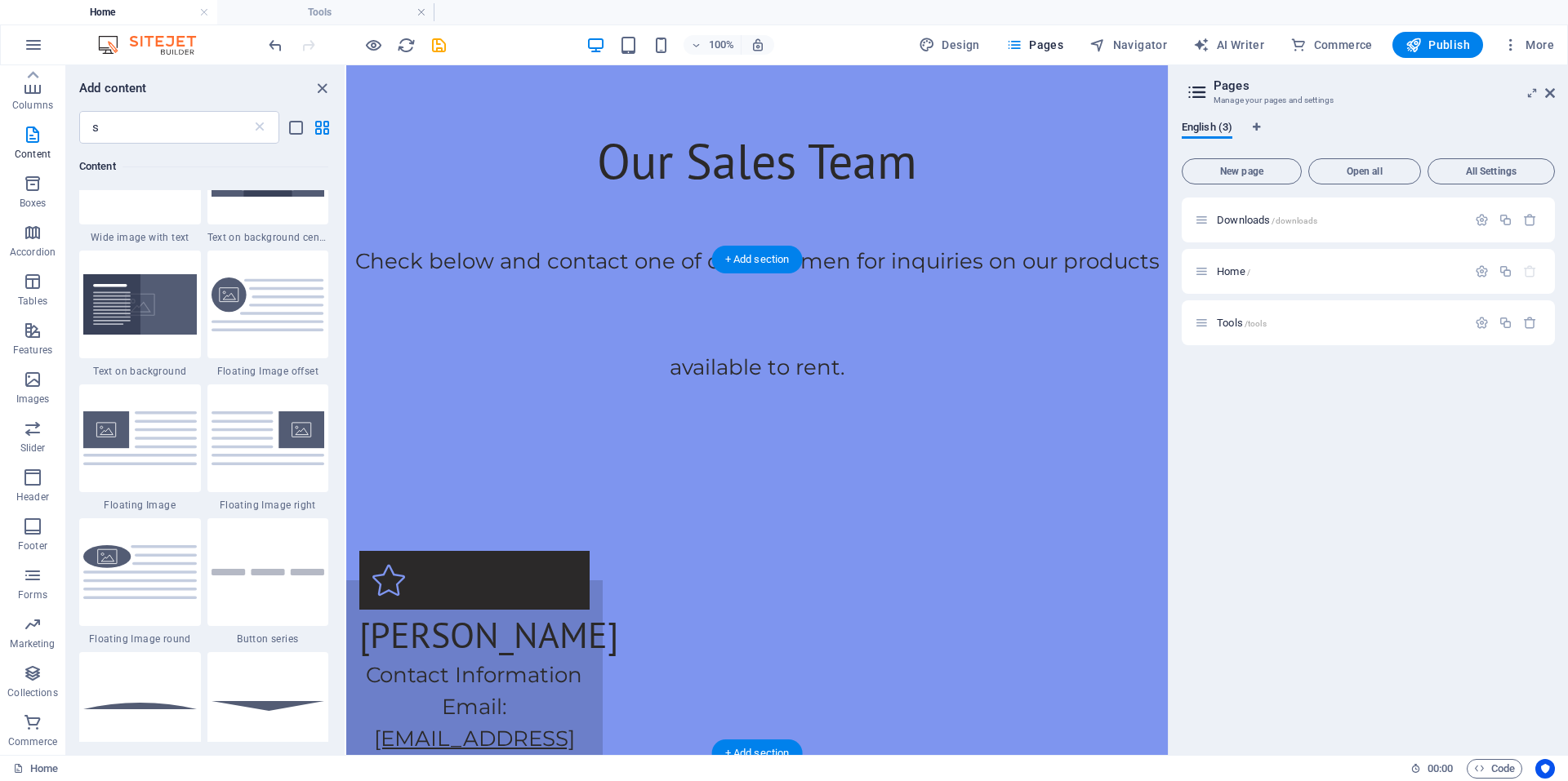
scroll to position [1695, 0]
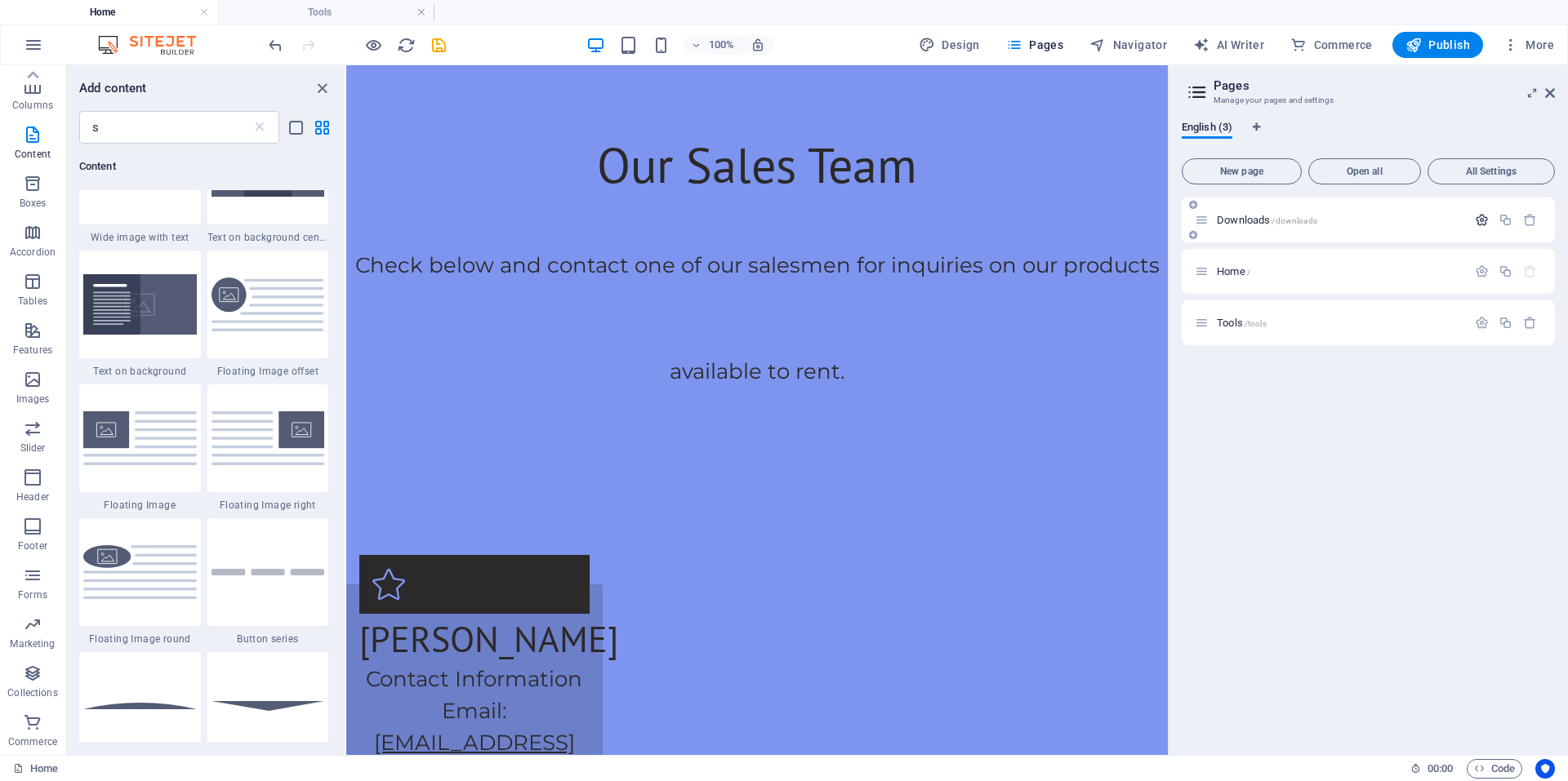
click at [1476, 223] on icon "button" at bounding box center [1482, 220] width 14 height 14
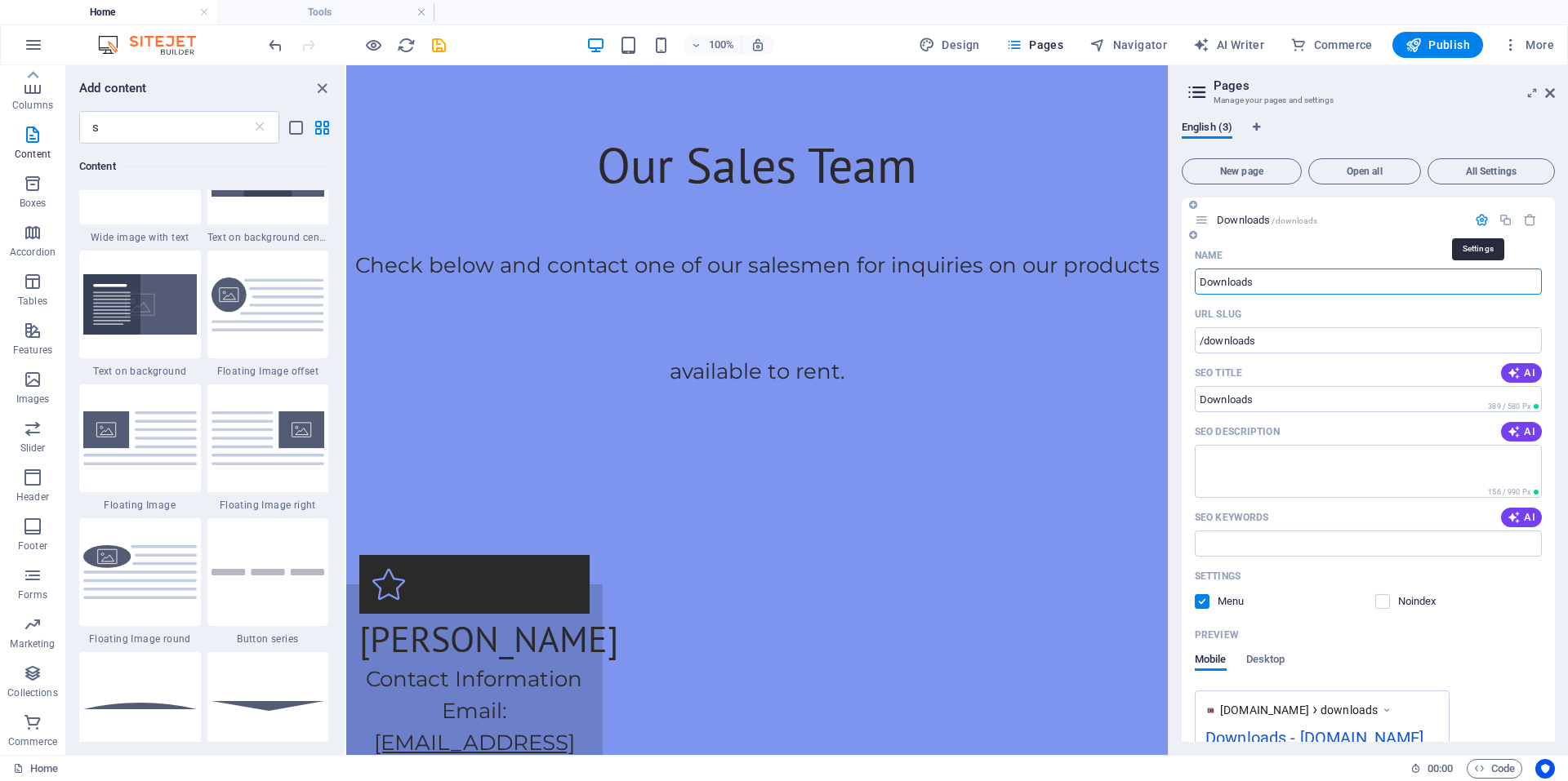
click at [1476, 223] on icon "button" at bounding box center [1482, 220] width 14 height 14
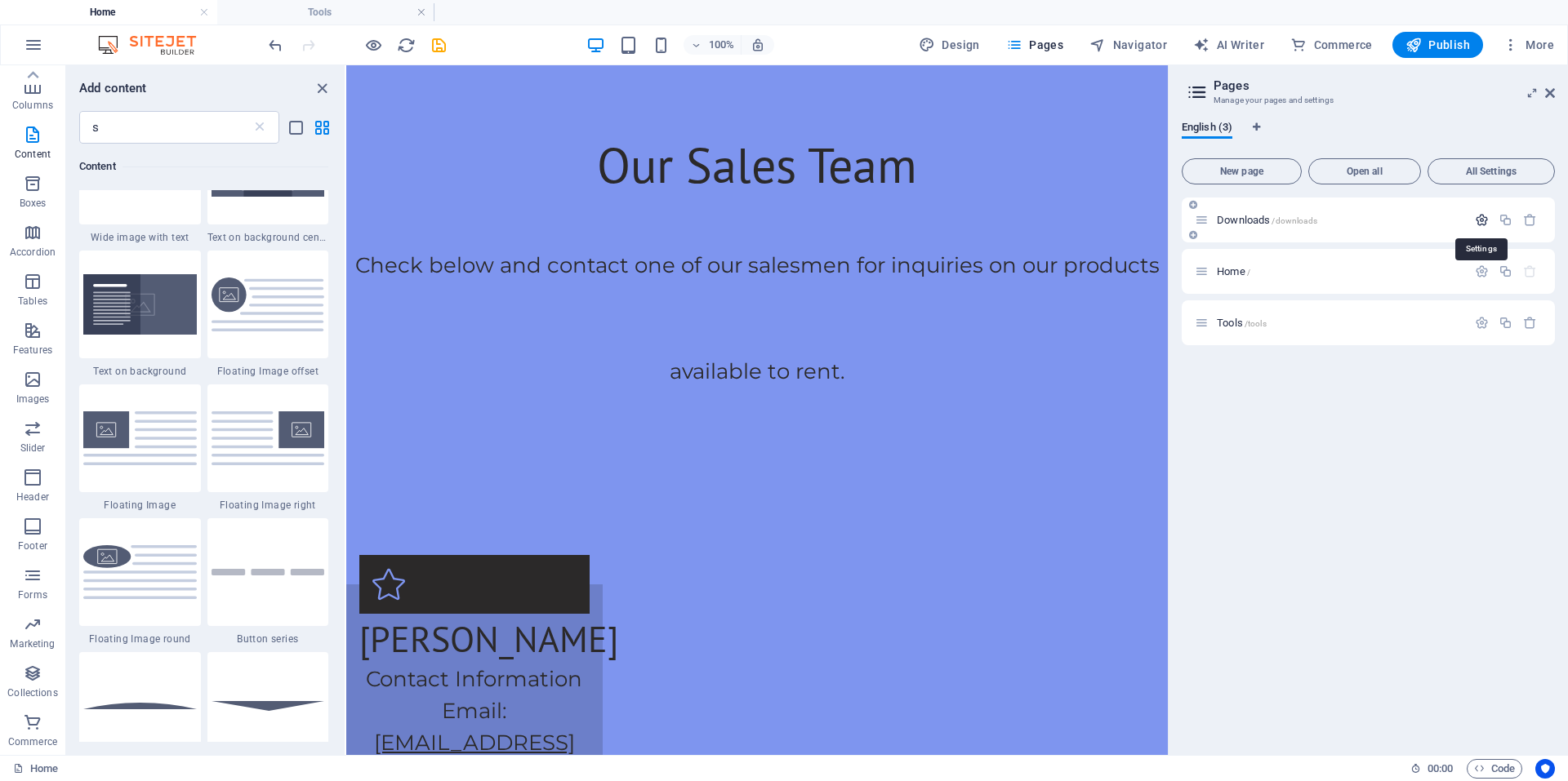
click at [1481, 219] on icon "button" at bounding box center [1482, 220] width 14 height 14
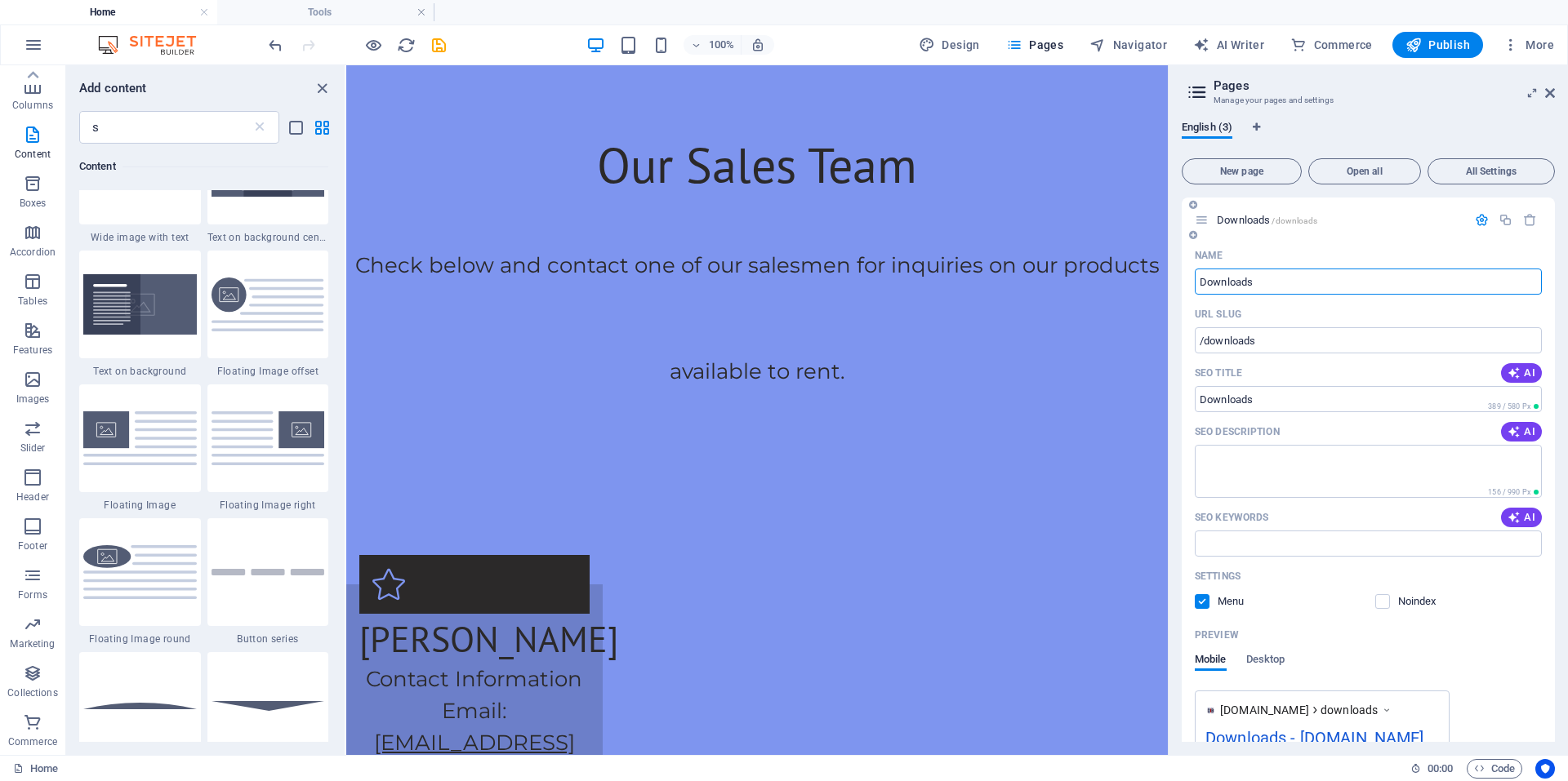
scroll to position [241, 0]
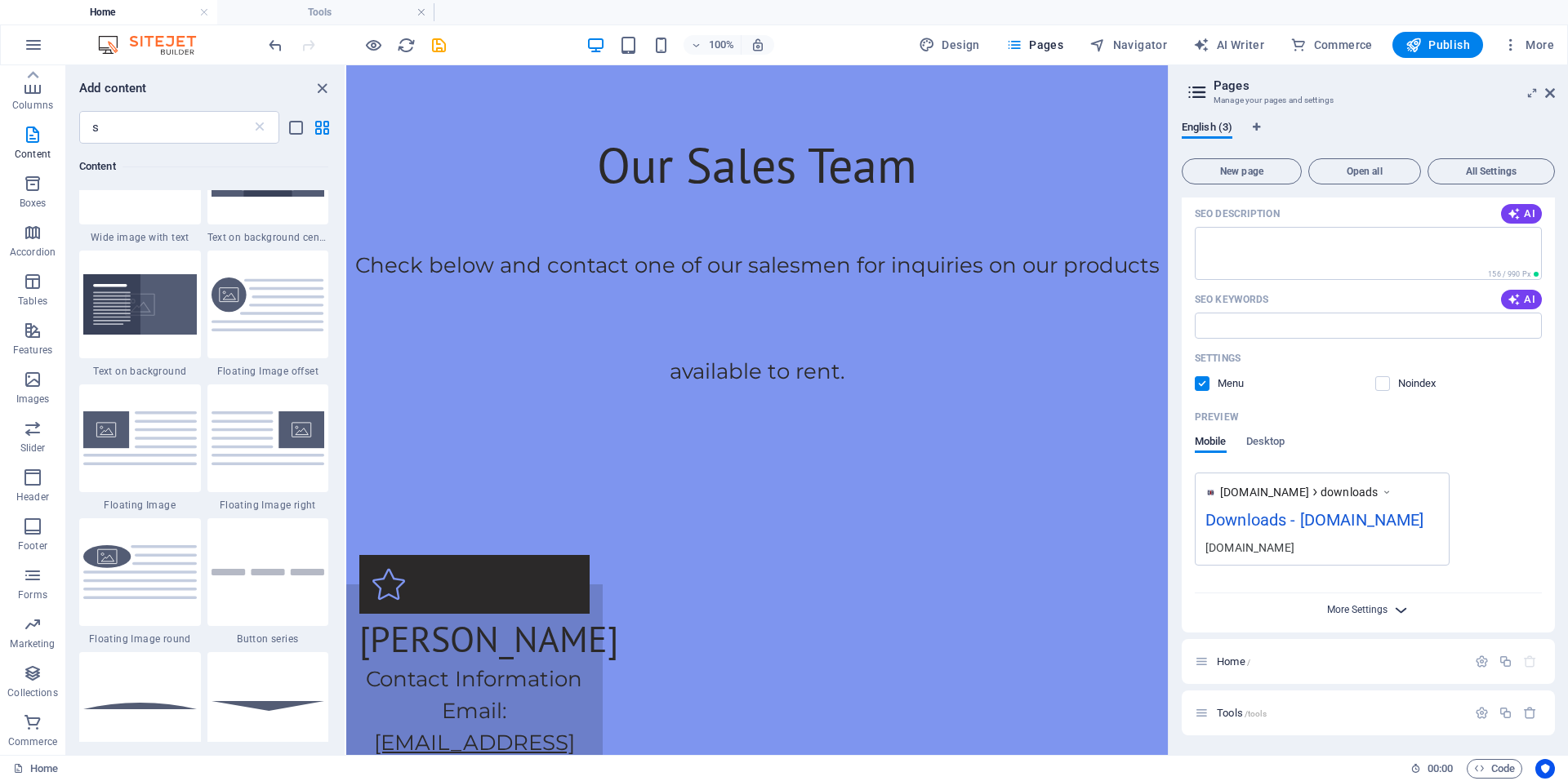
click at [1359, 613] on span "More Settings" at bounding box center [1357, 609] width 61 height 11
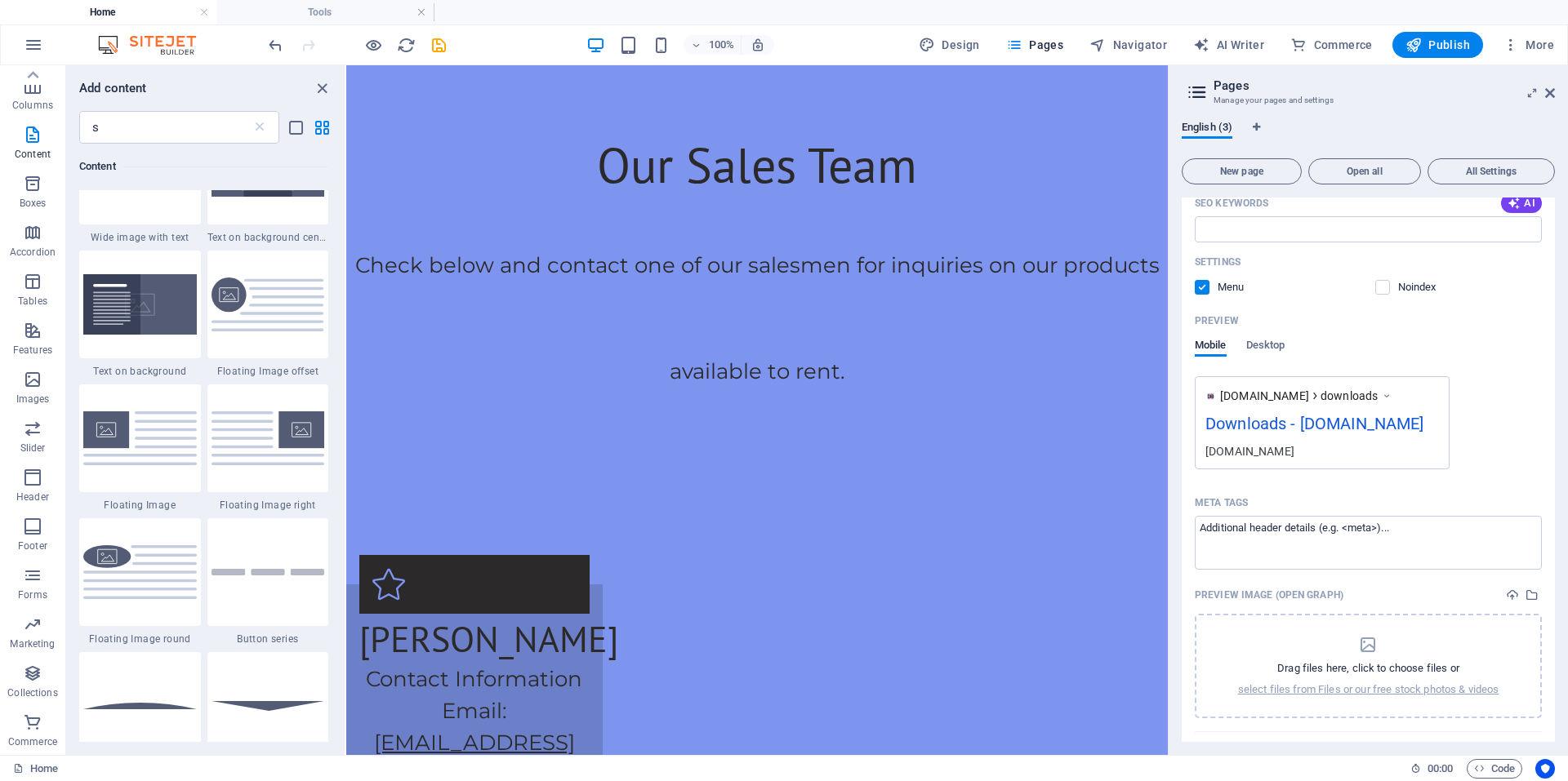
scroll to position [476, 0]
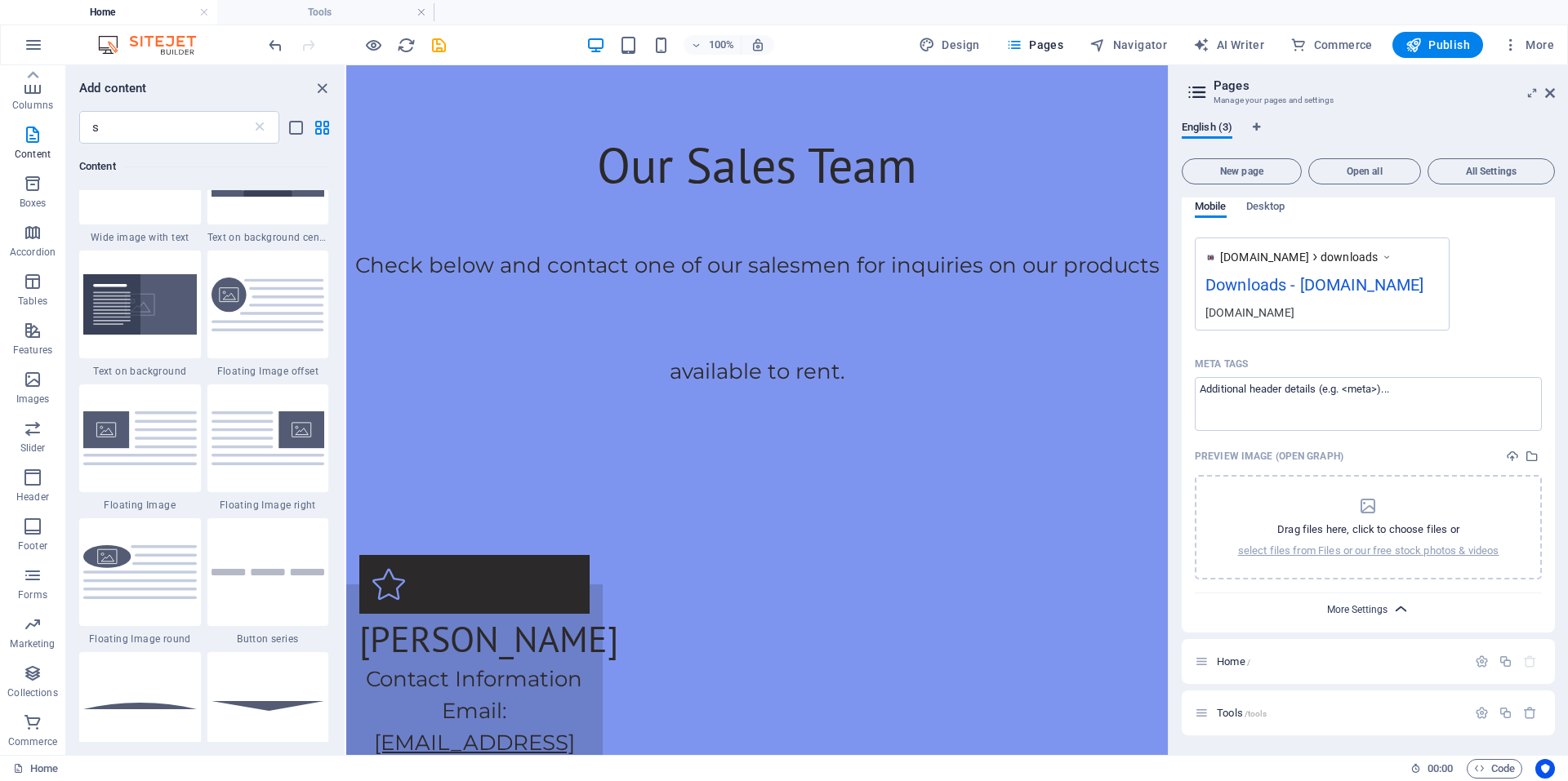
click at [1368, 613] on span "More Settings" at bounding box center [1357, 609] width 61 height 11
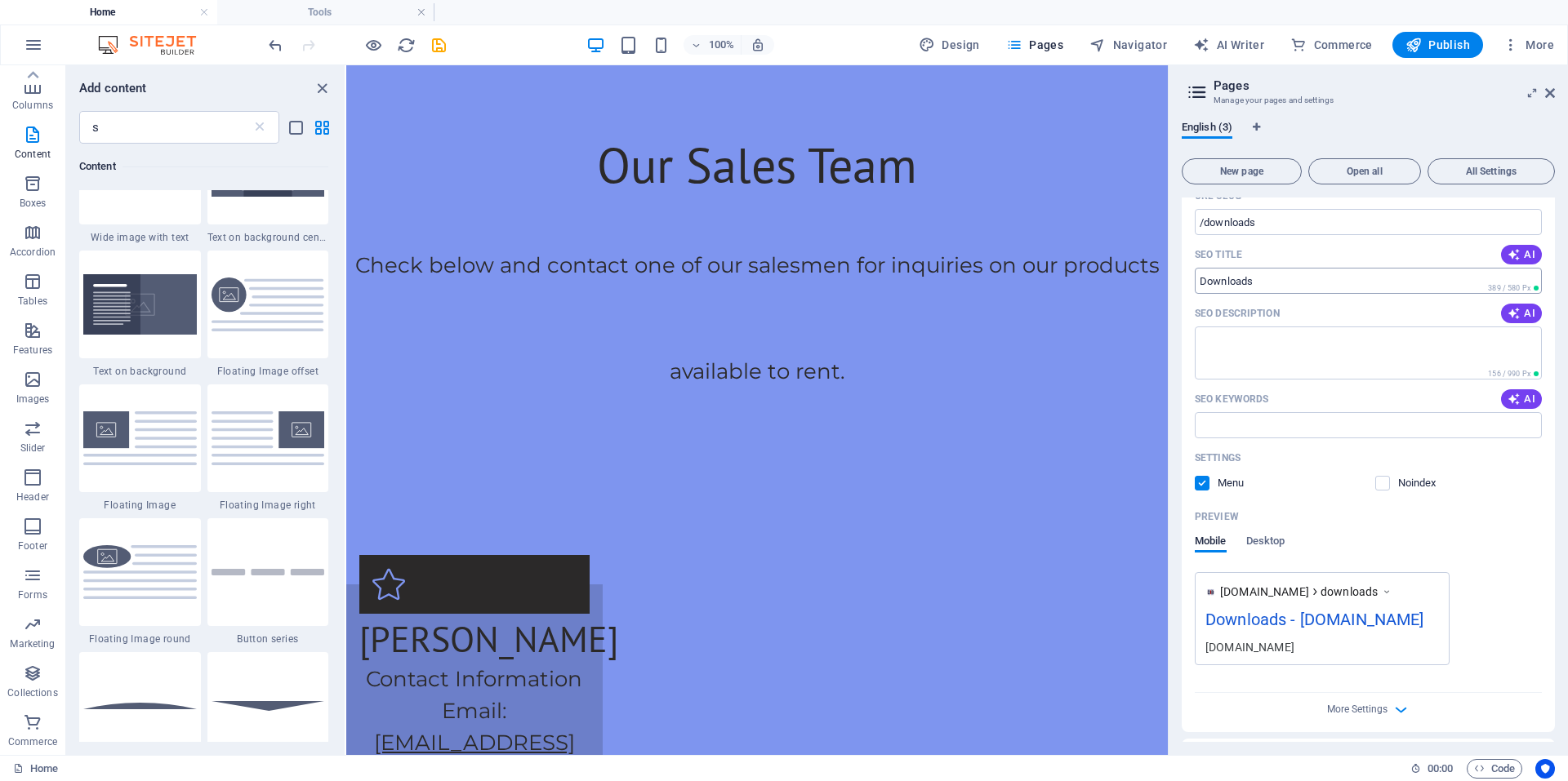
scroll to position [0, 0]
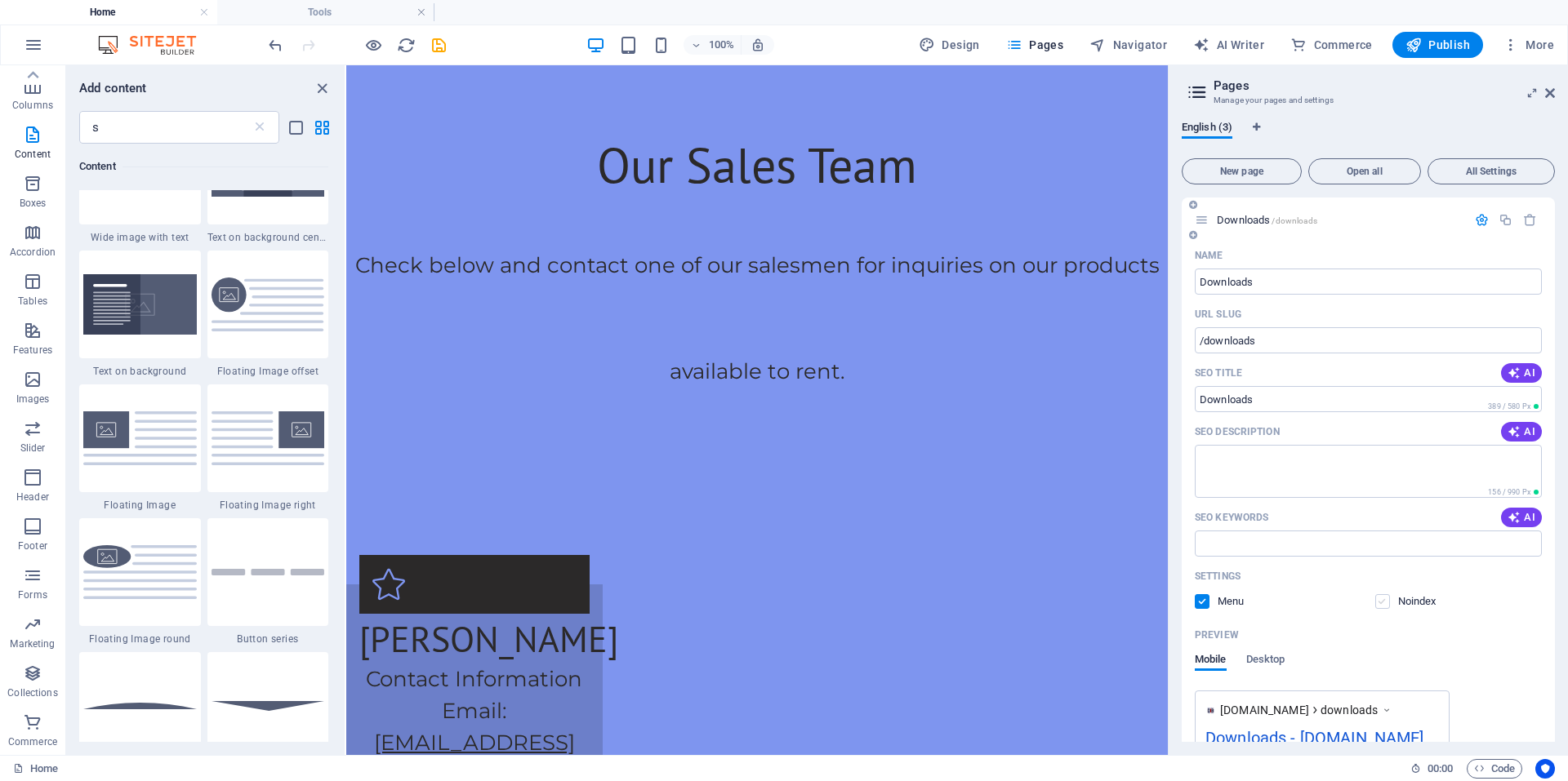
click at [1380, 603] on label at bounding box center [1382, 601] width 15 height 15
click at [0, 0] on input "checkbox" at bounding box center [0, 0] width 0 height 0
click at [1483, 219] on icon "button" at bounding box center [1482, 220] width 14 height 14
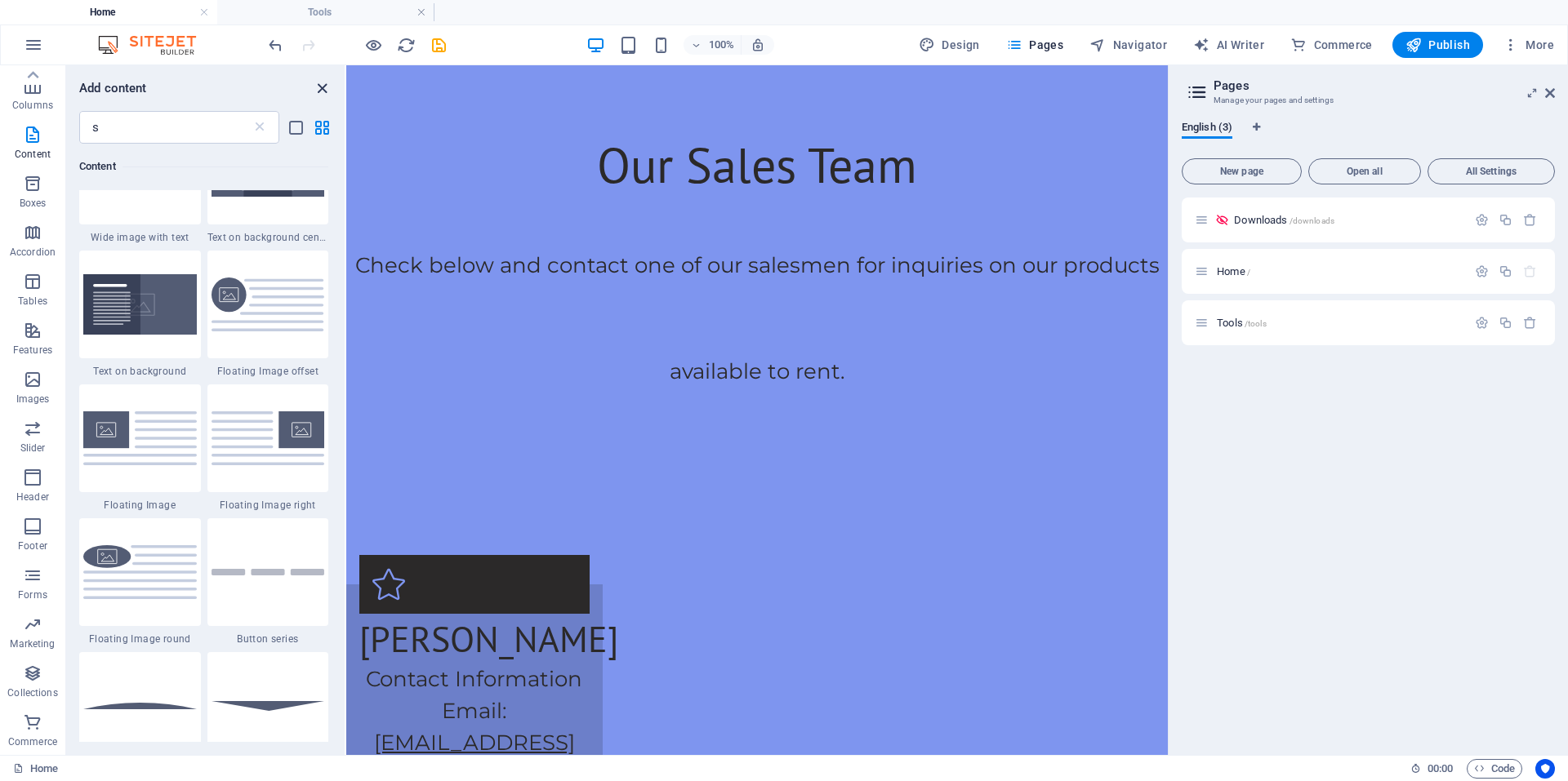
click at [328, 88] on icon "close panel" at bounding box center [322, 89] width 19 height 19
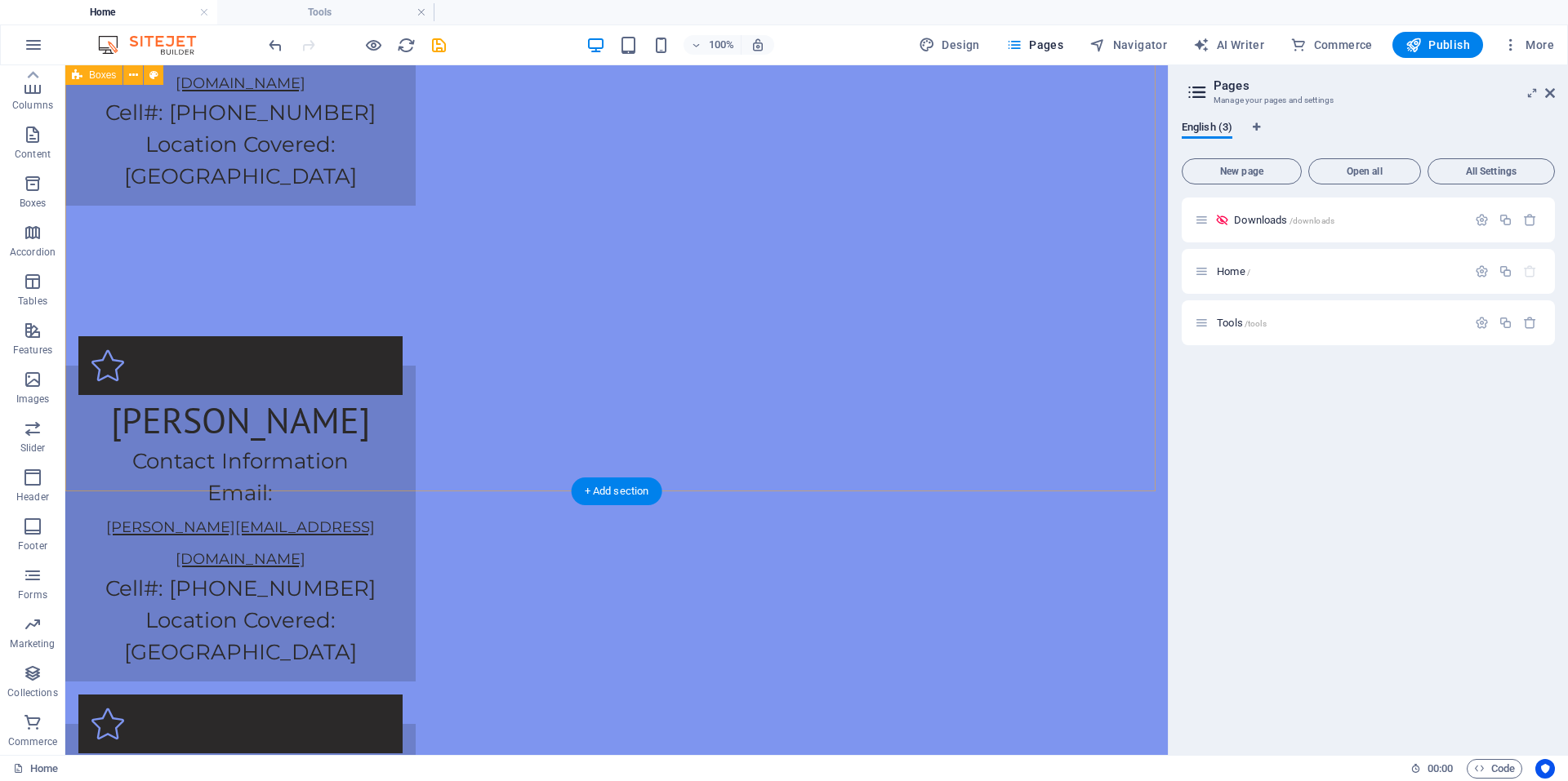
scroll to position [3273, 0]
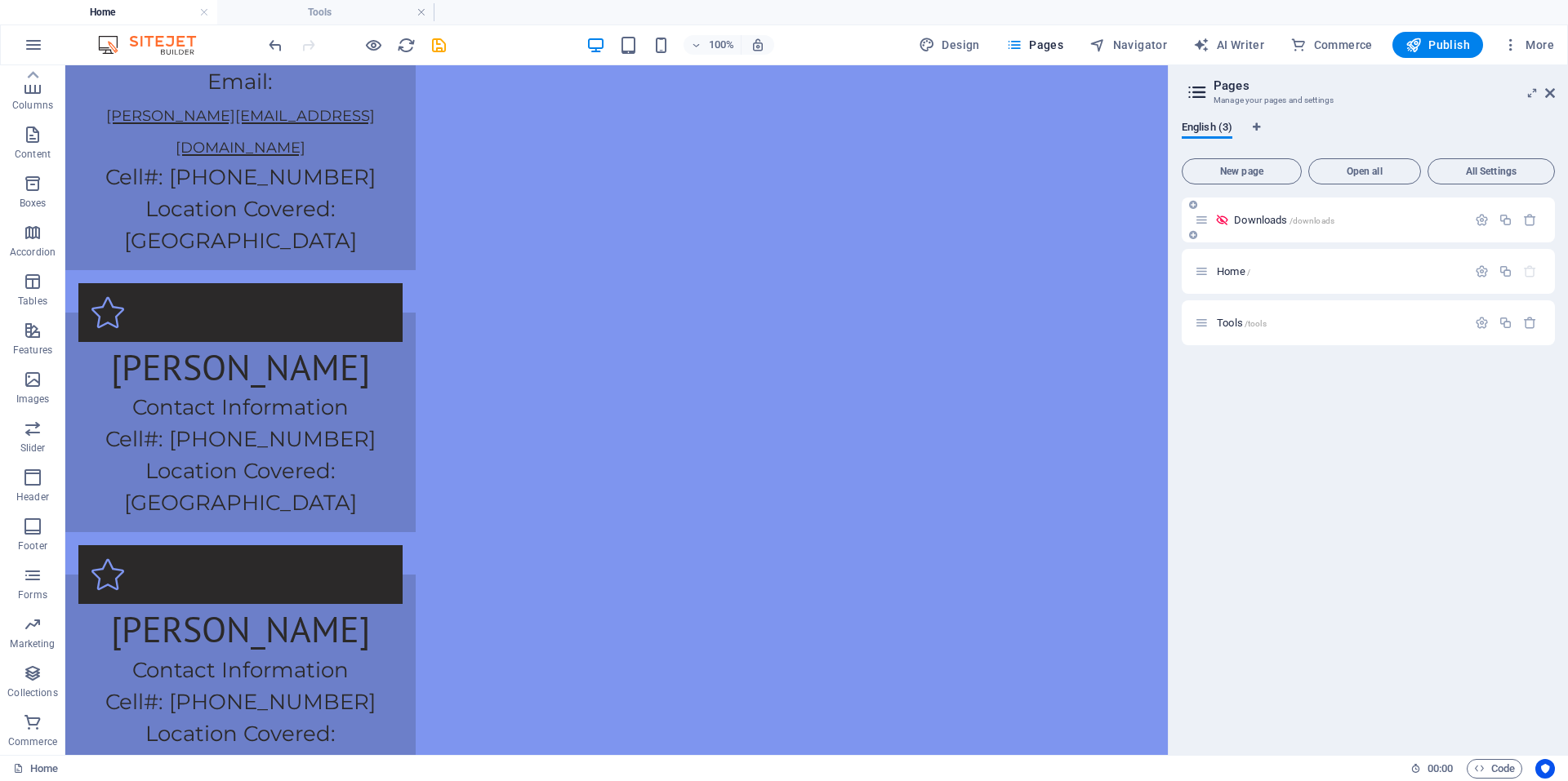
click at [1380, 222] on p "Downloads /downloads" at bounding box center [1348, 219] width 228 height 10
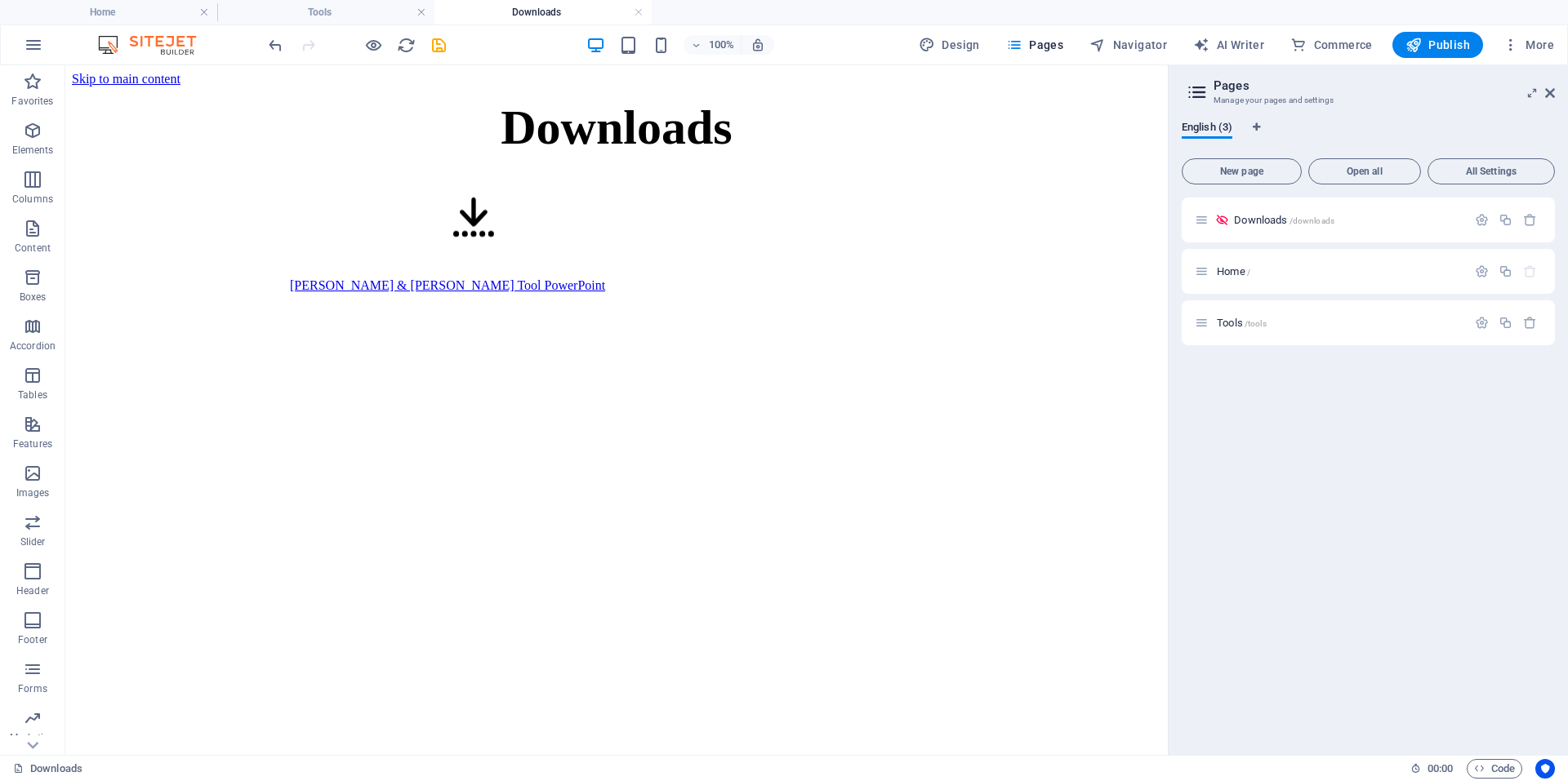
scroll to position [0, 0]
click at [1298, 317] on div "Tools /tools" at bounding box center [1330, 323] width 272 height 19
click at [1240, 330] on div "Tools /tools" at bounding box center [1330, 323] width 272 height 19
click at [1237, 321] on span "Tools /tools" at bounding box center [1242, 323] width 50 height 12
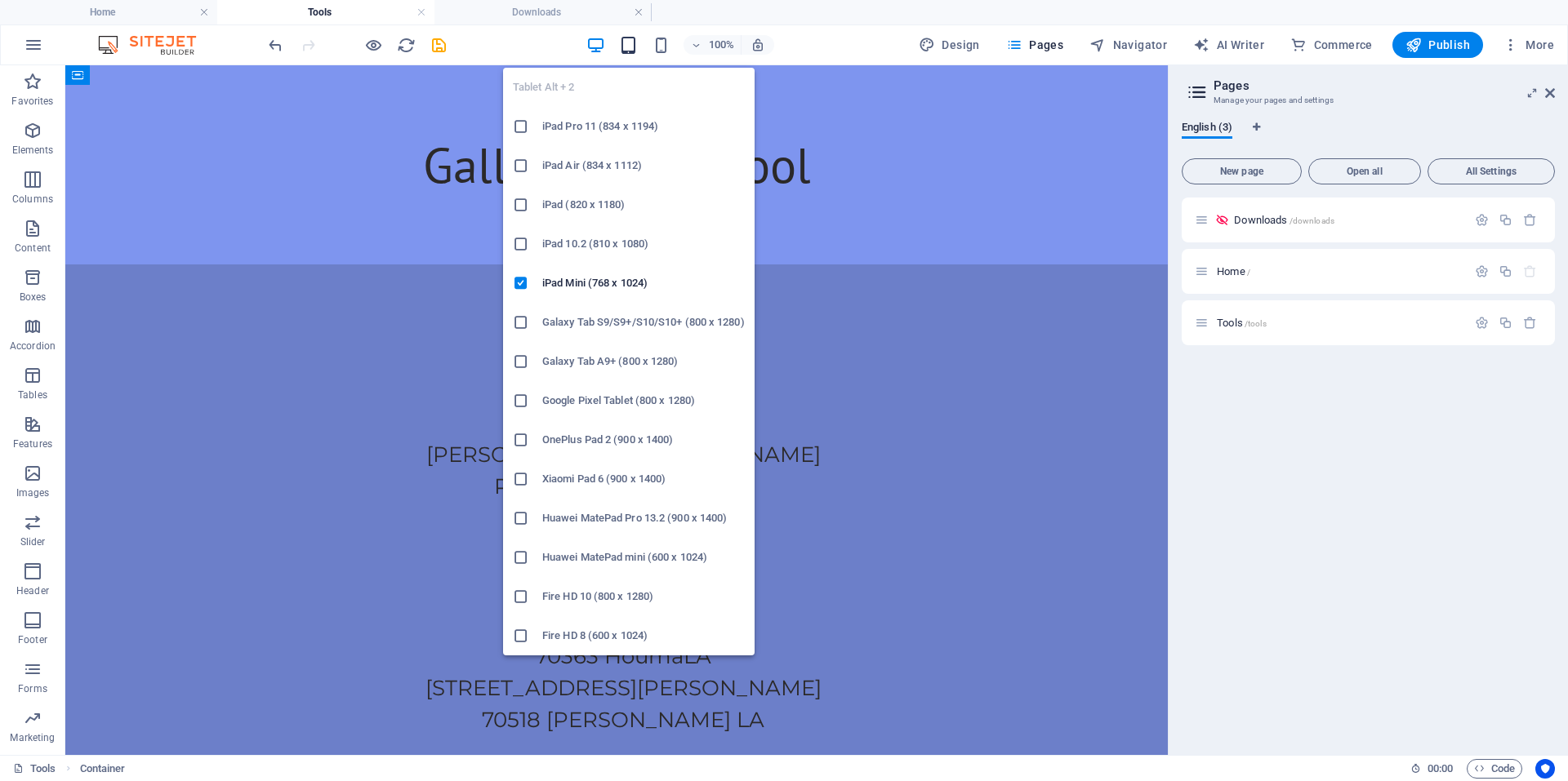
click at [631, 42] on icon "button" at bounding box center [628, 46] width 19 height 19
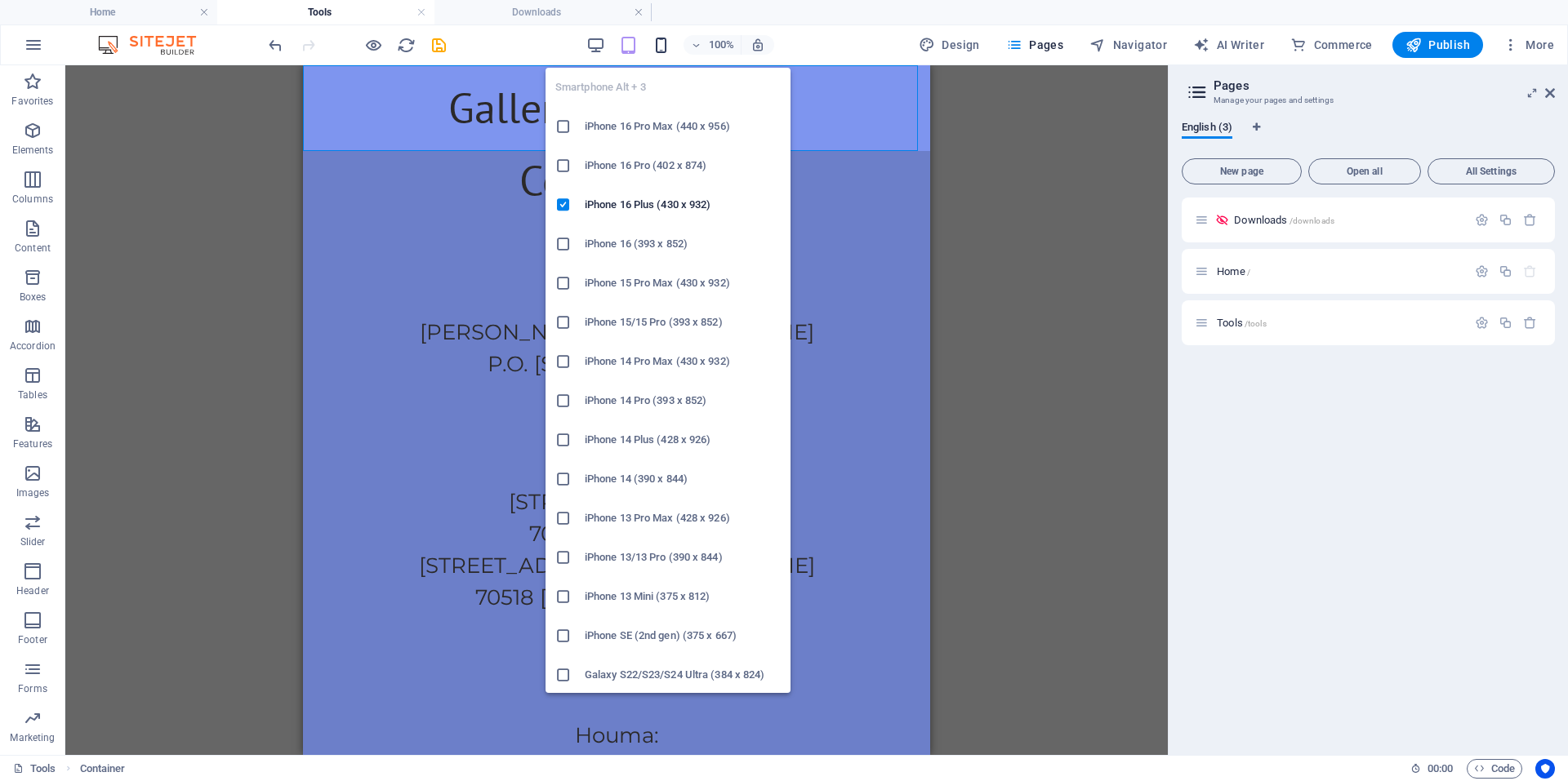
click at [654, 45] on icon "button" at bounding box center [661, 46] width 19 height 19
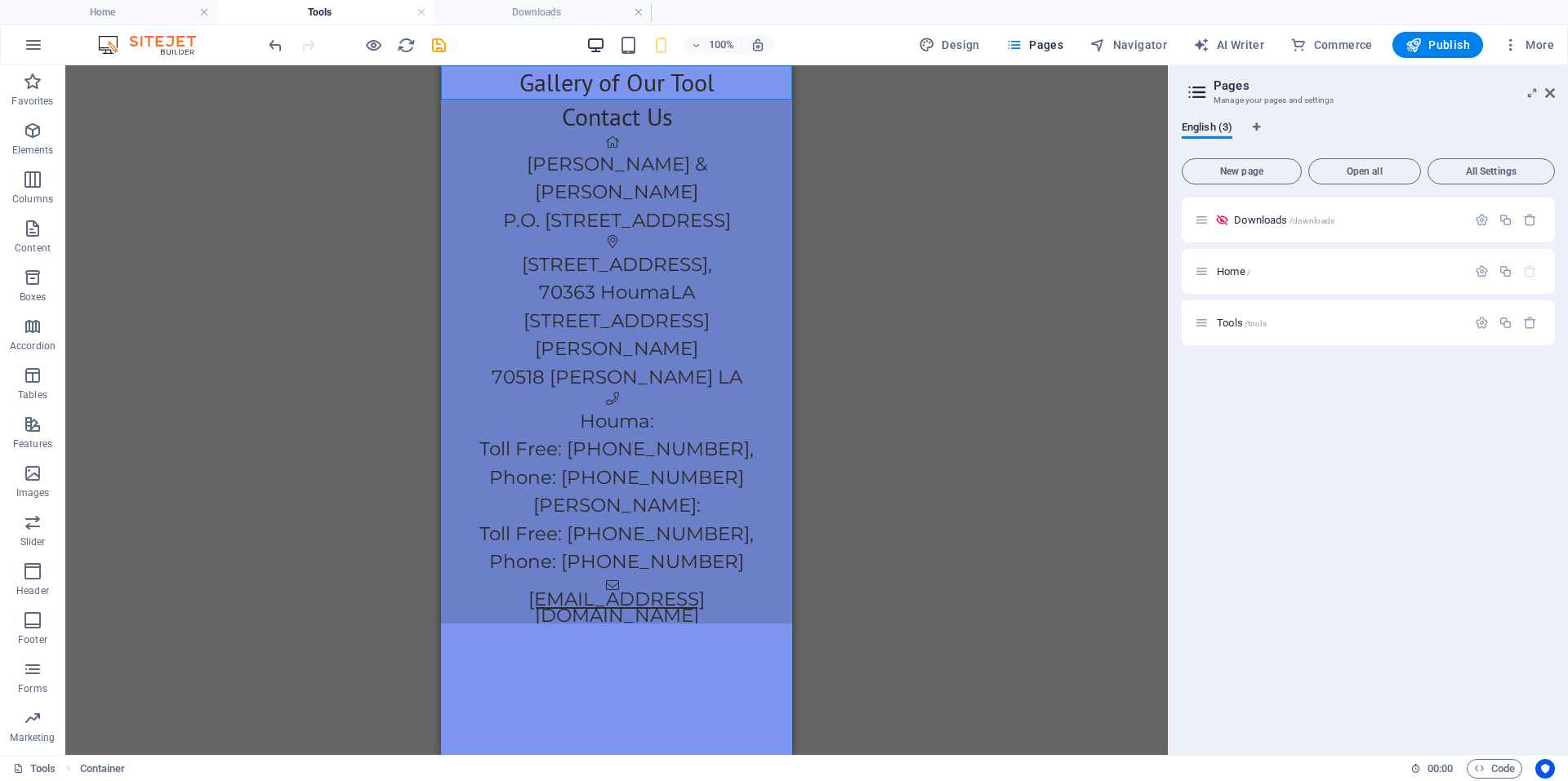
click at [596, 53] on icon "button" at bounding box center [596, 46] width 19 height 19
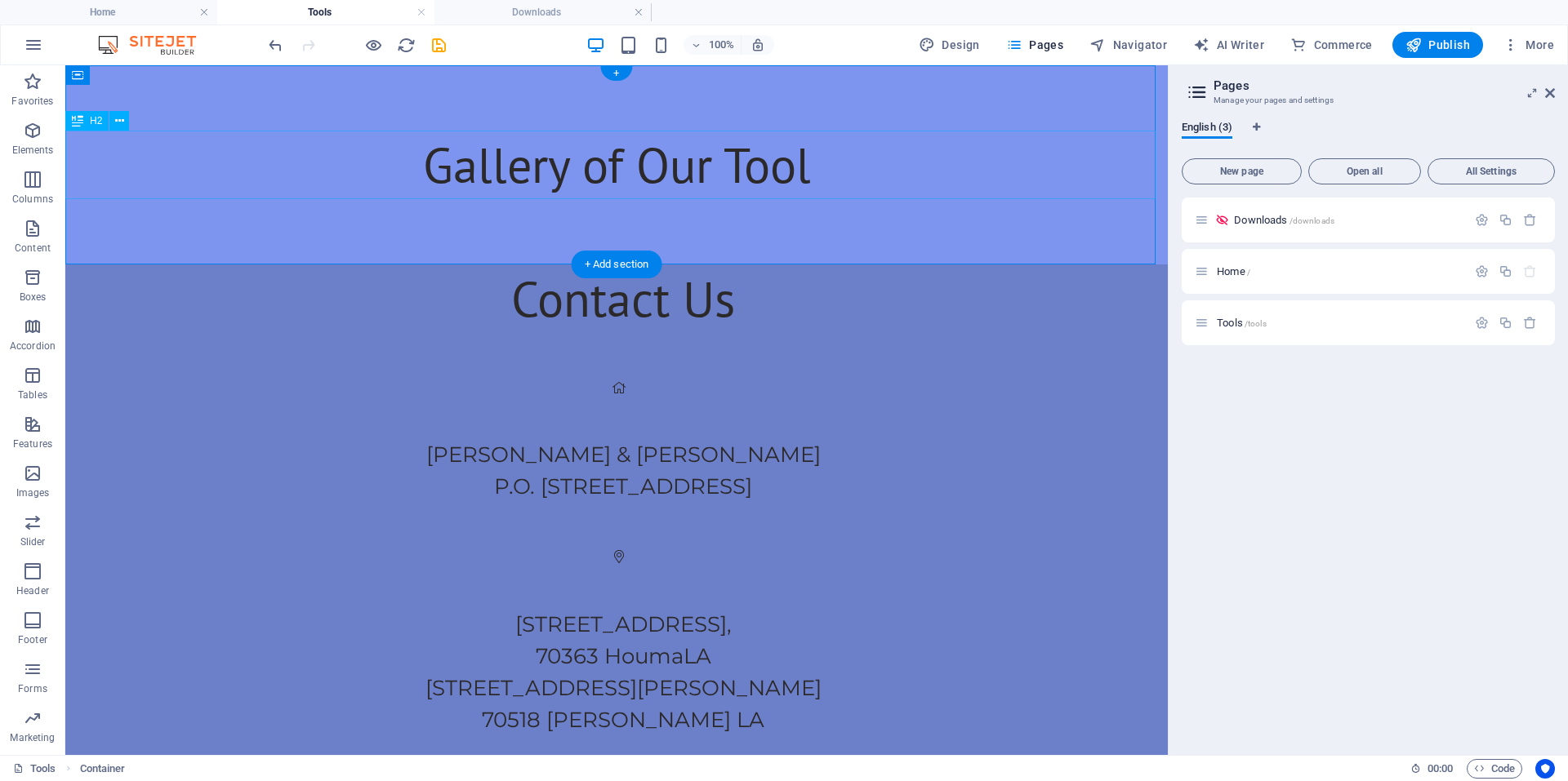
click at [773, 172] on div "Gallery of Our Tool" at bounding box center [616, 164] width 1102 height 68
click at [125, 122] on button at bounding box center [119, 120] width 20 height 20
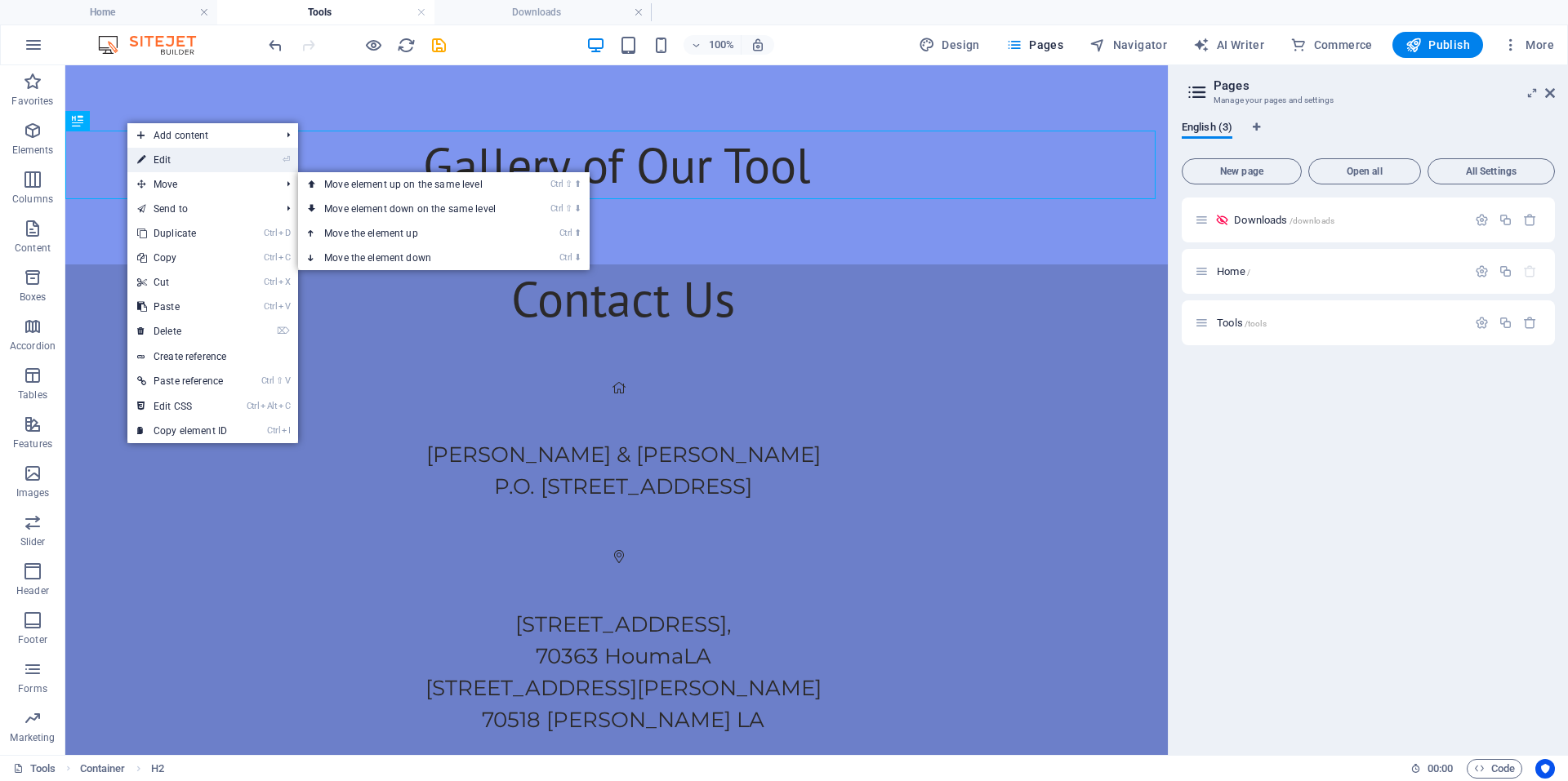
click at [171, 162] on link "⏎ Edit" at bounding box center [182, 160] width 110 height 24
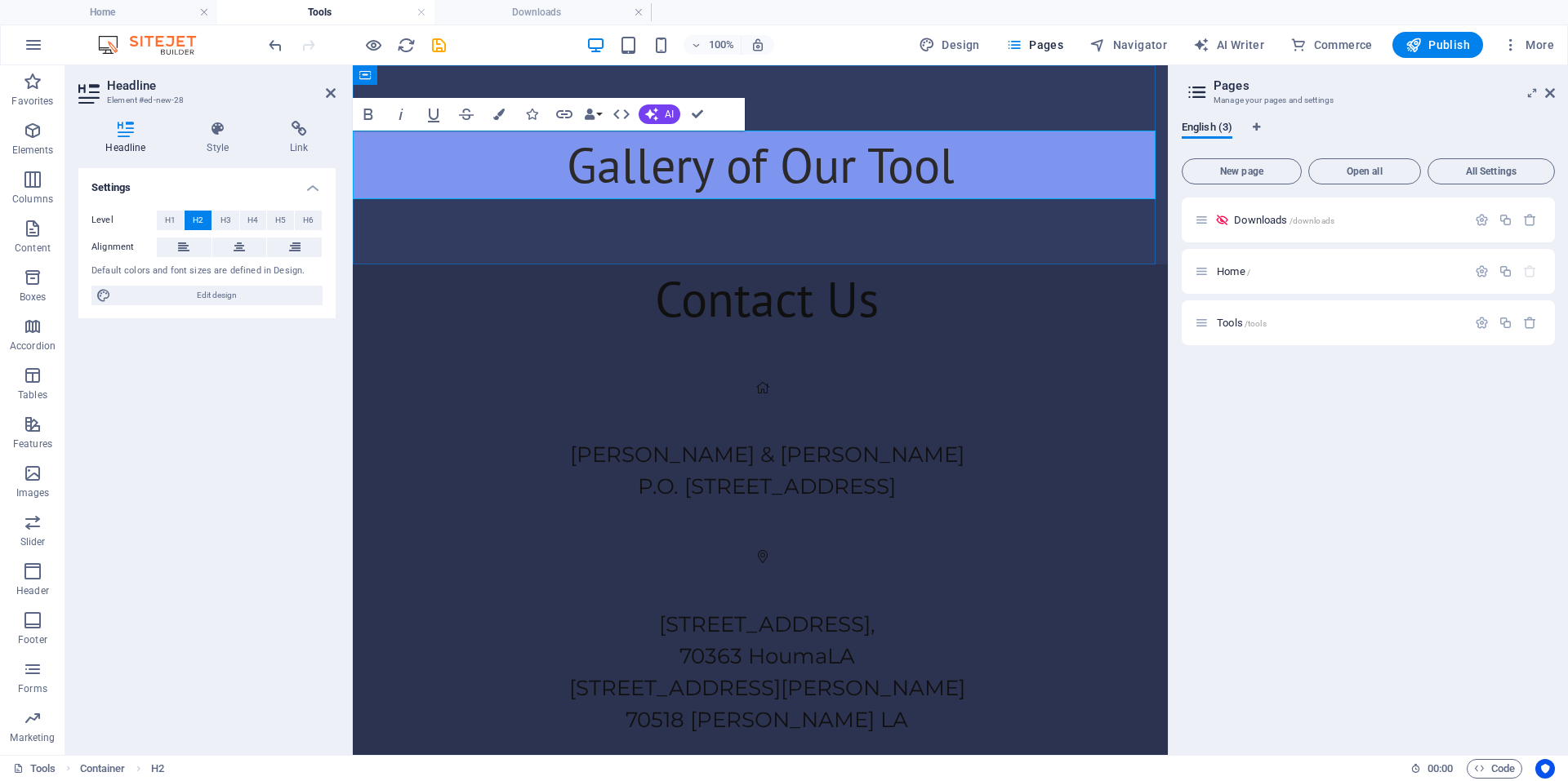
click at [993, 174] on h2 "Gallery of Our Tool" at bounding box center [760, 164] width 815 height 68
click at [998, 242] on div "Gallery of Our Tools" at bounding box center [760, 165] width 815 height 200
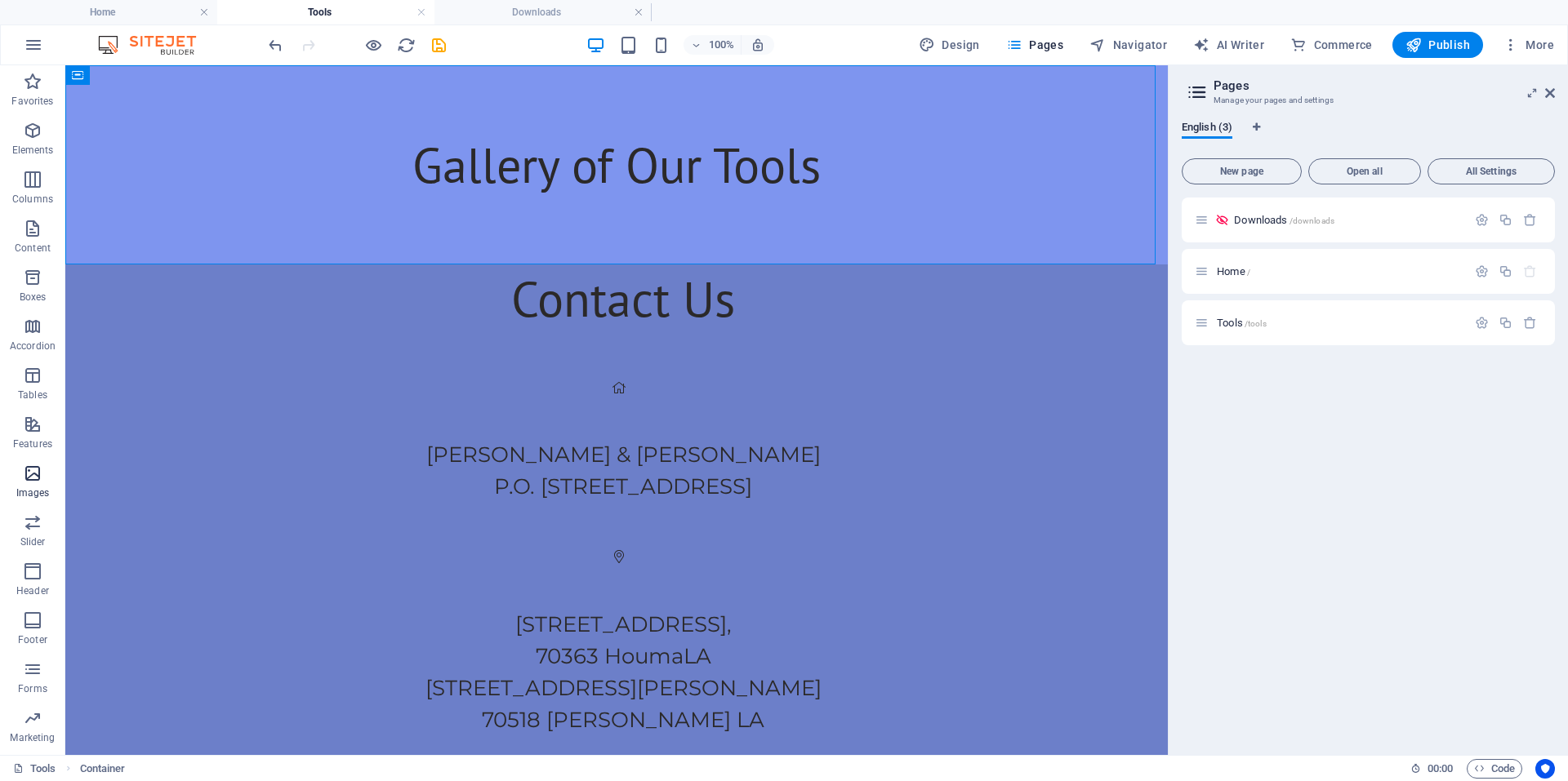
click at [19, 474] on span "Images" at bounding box center [33, 483] width 66 height 39
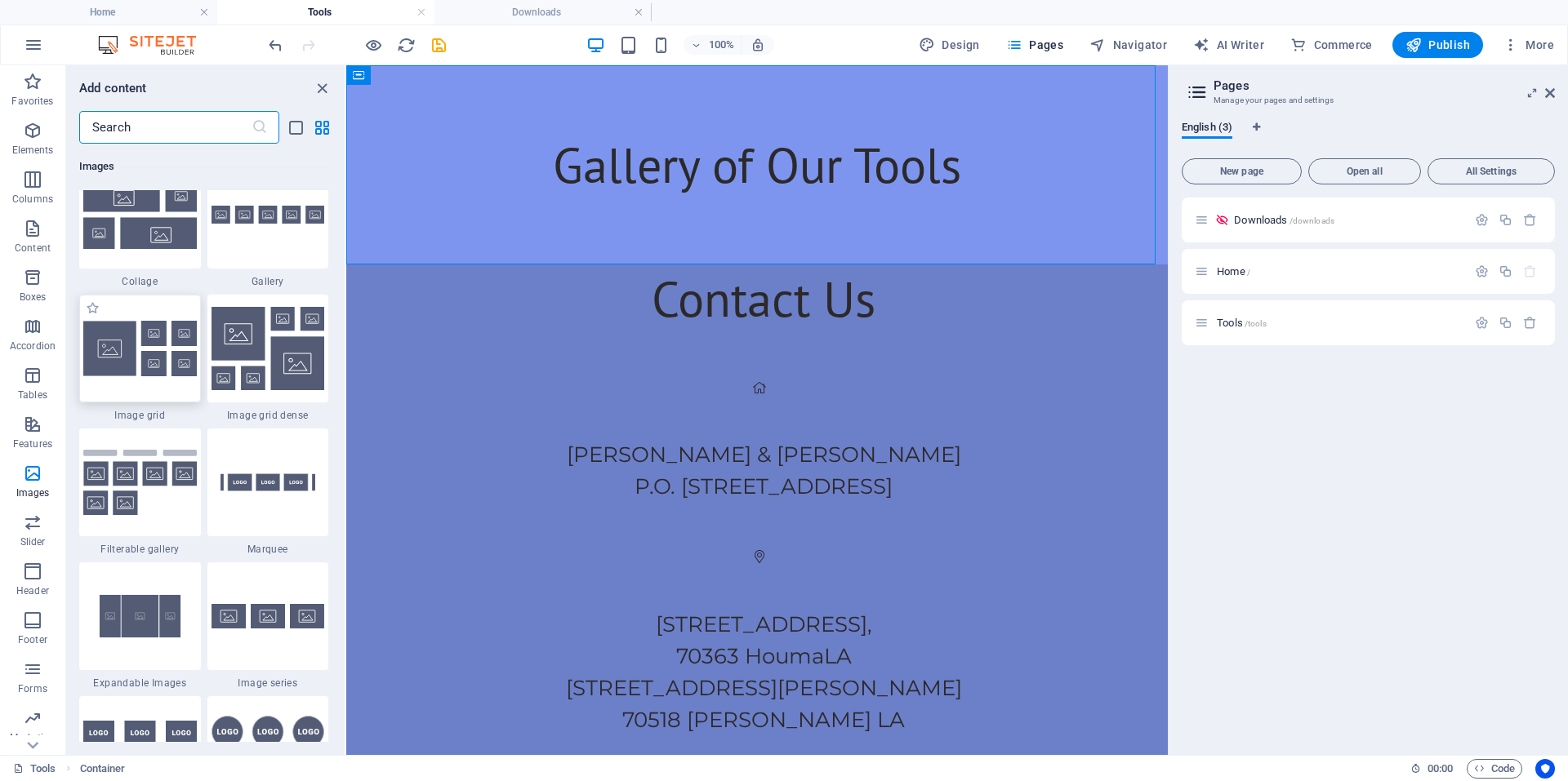
scroll to position [8358, 0]
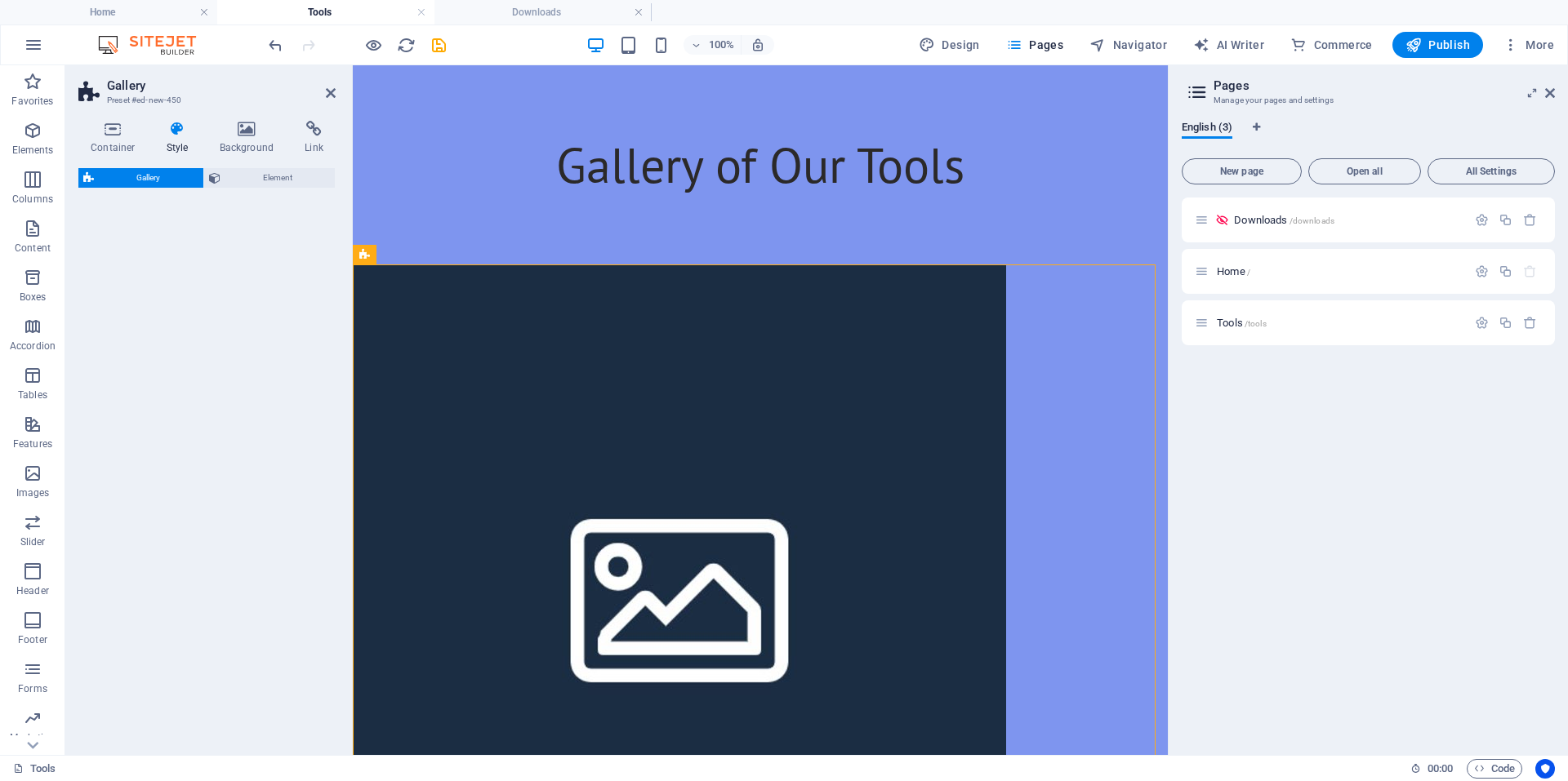
select select "rem"
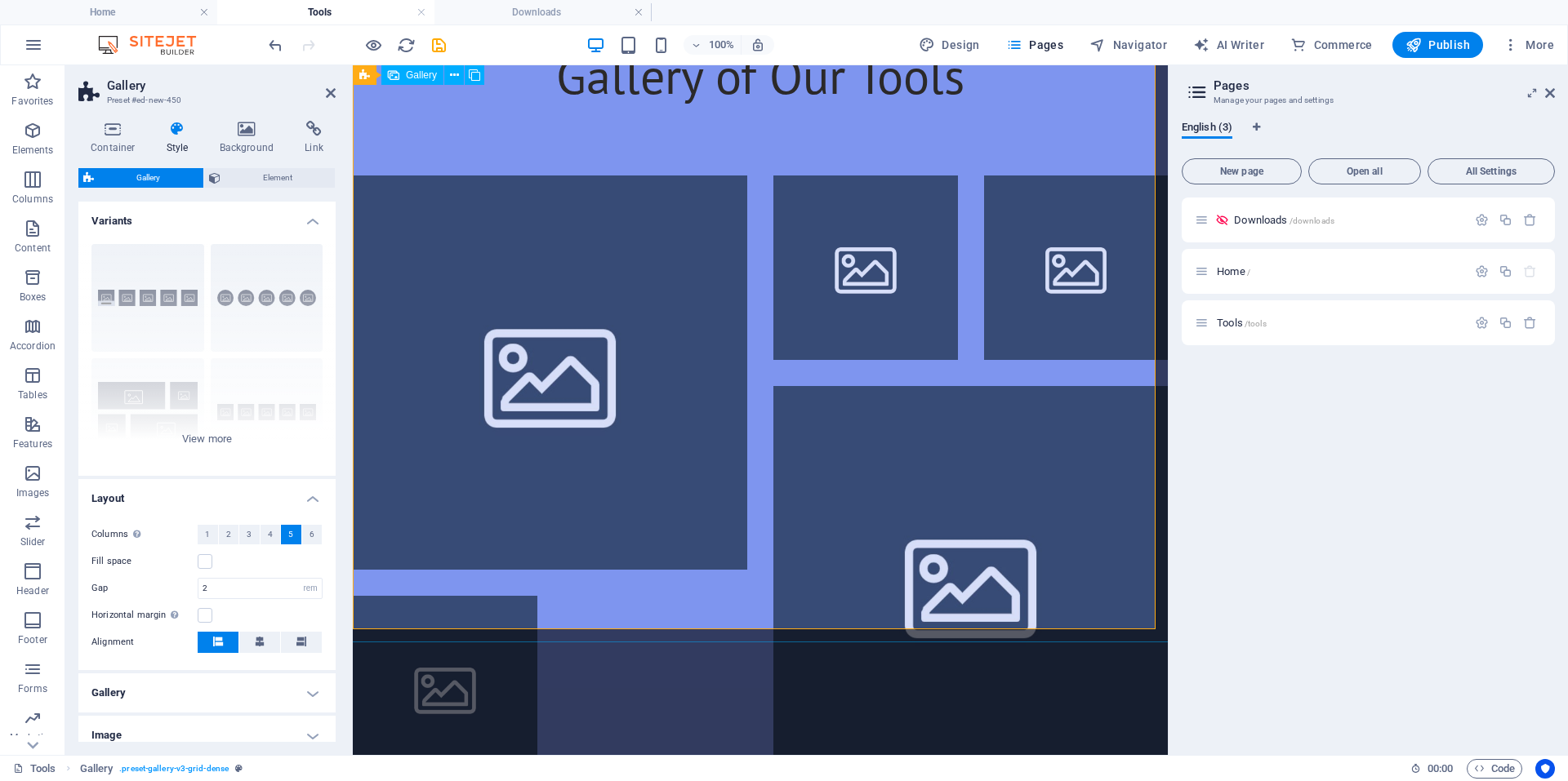
scroll to position [81, 0]
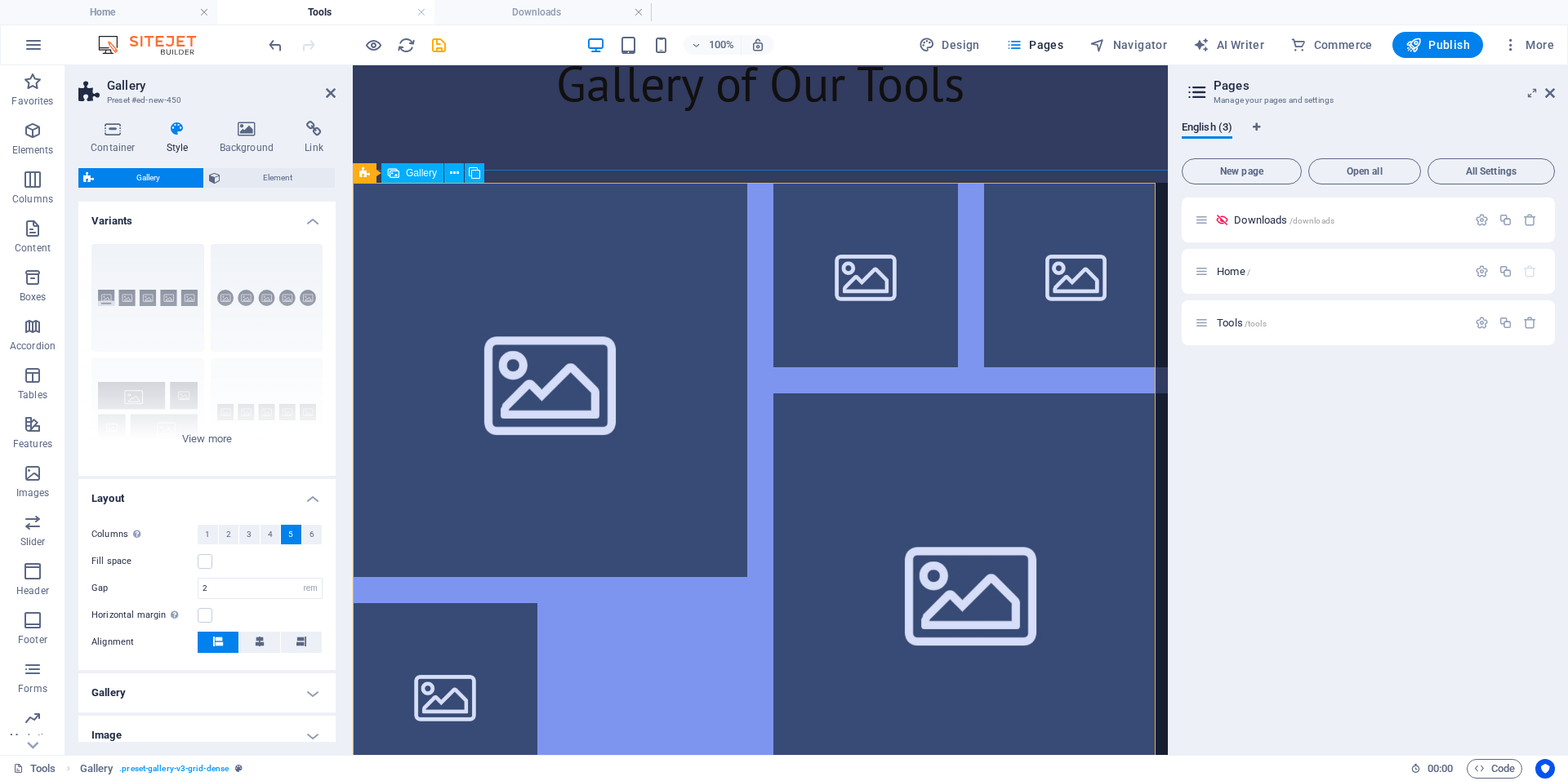
click at [518, 352] on li at bounding box center [550, 380] width 394 height 394
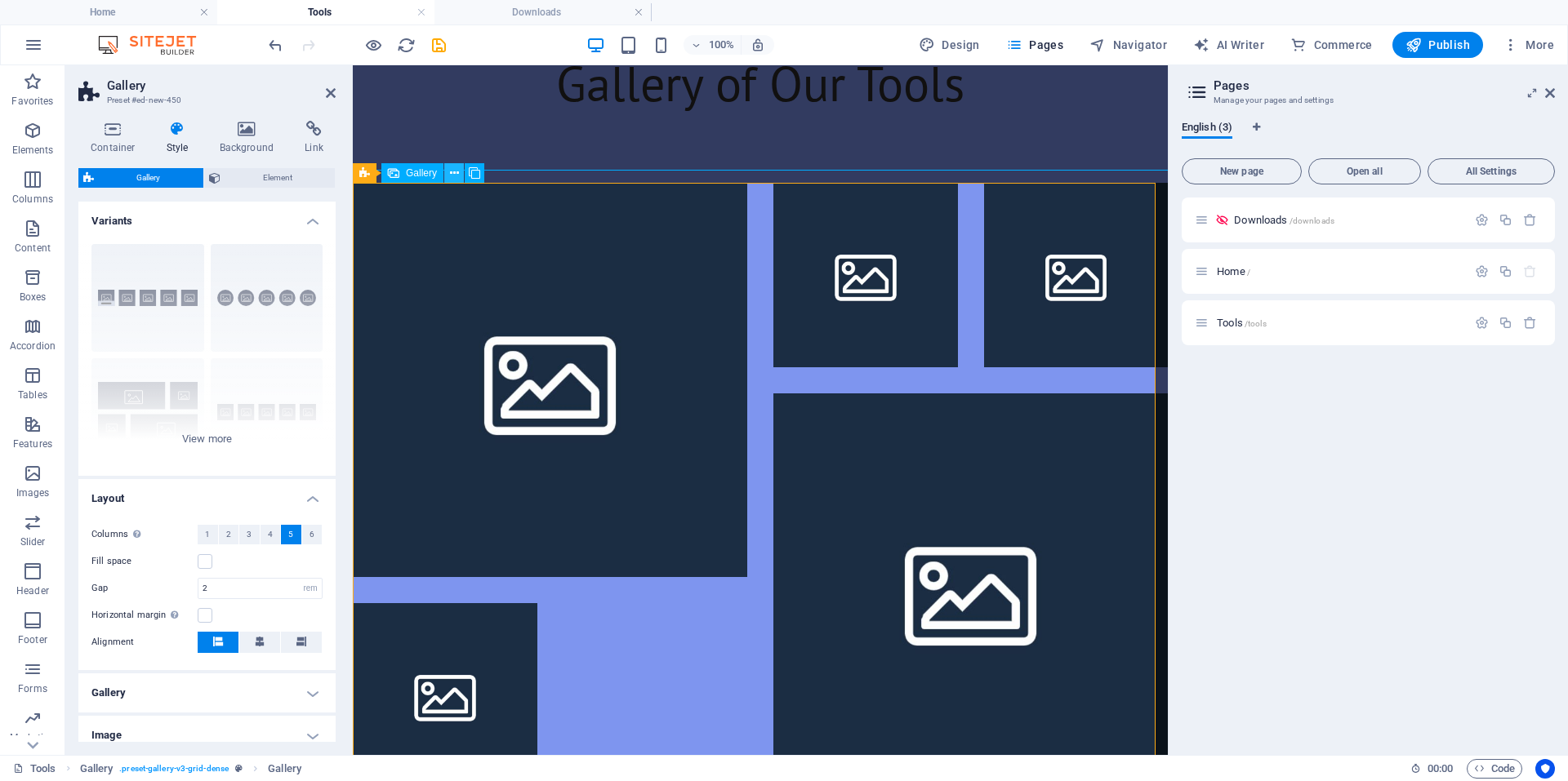
click at [450, 181] on icon at bounding box center [455, 174] width 9 height 17
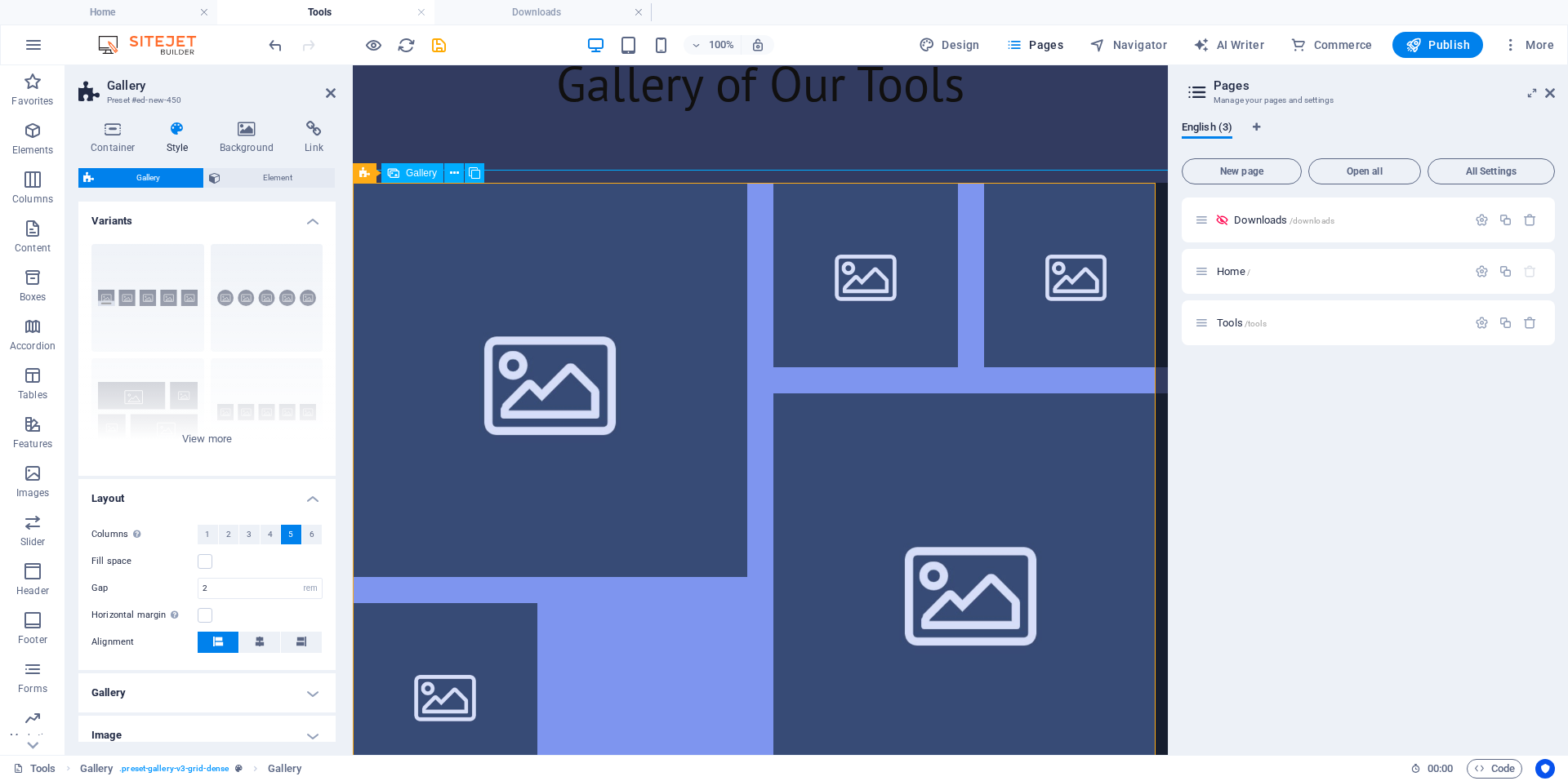
click at [390, 320] on li at bounding box center [550, 380] width 394 height 394
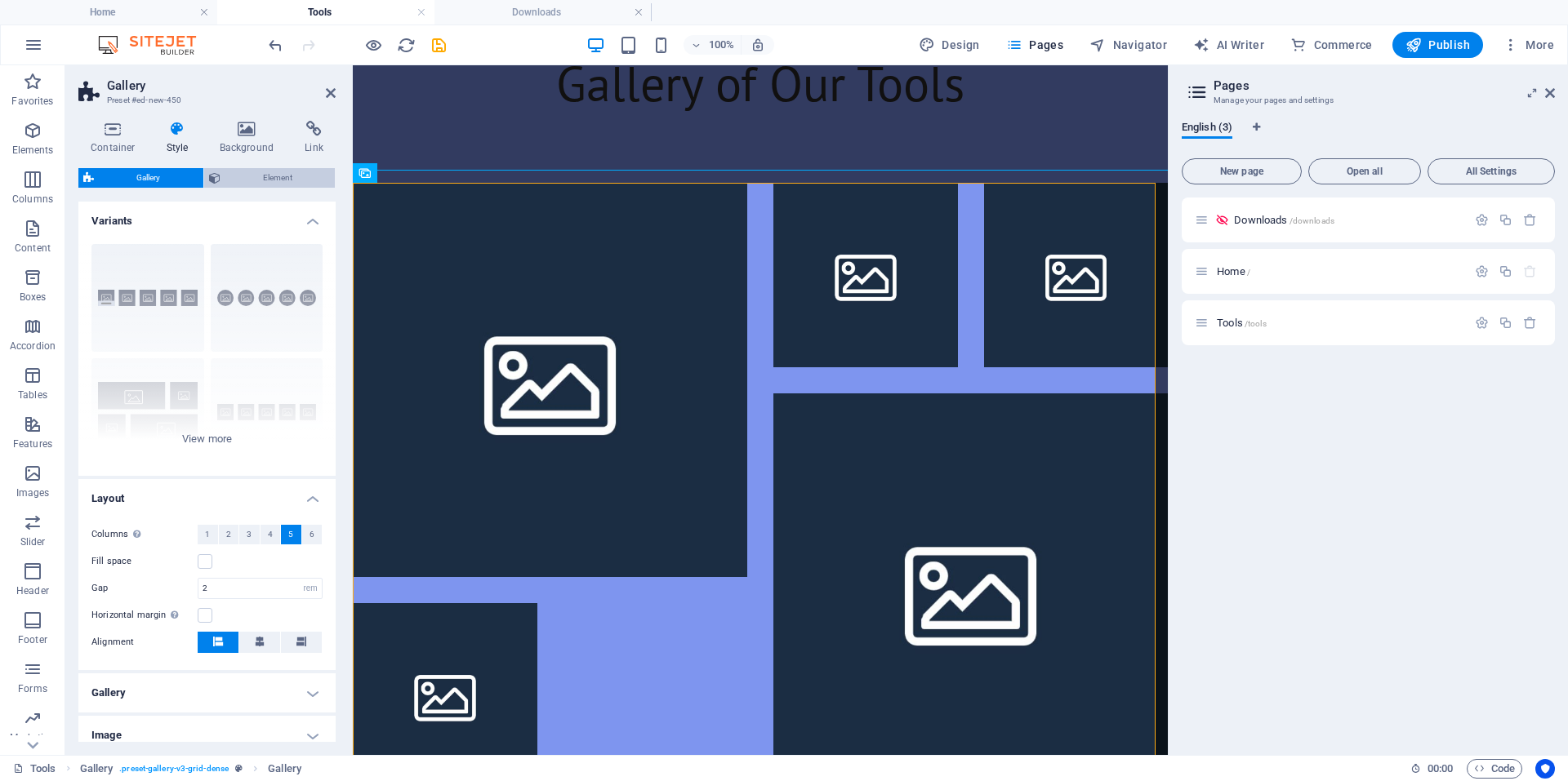
click at [258, 185] on span "Element" at bounding box center [278, 178] width 105 height 20
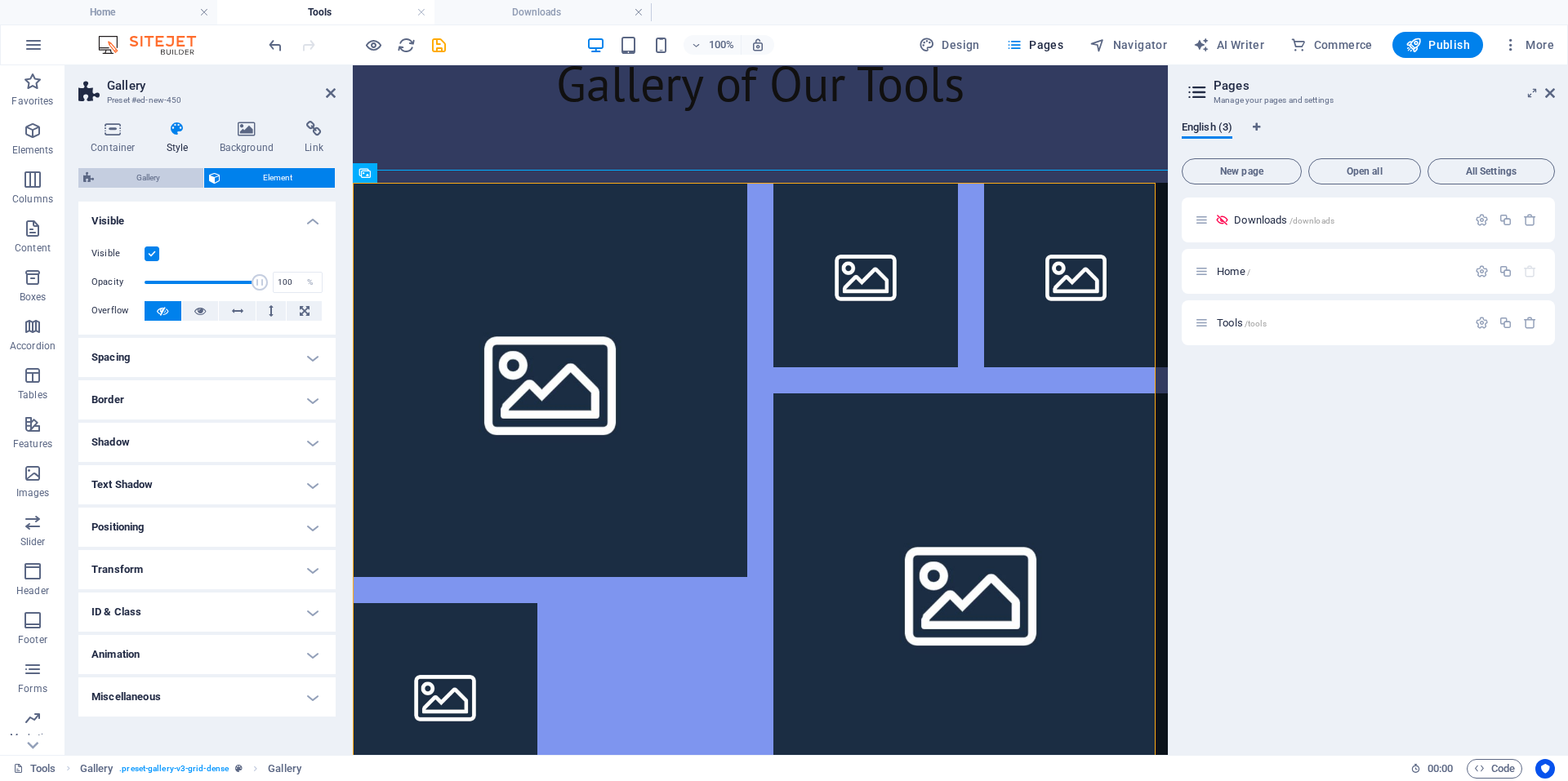
click at [149, 170] on span "Gallery" at bounding box center [148, 178] width 99 height 20
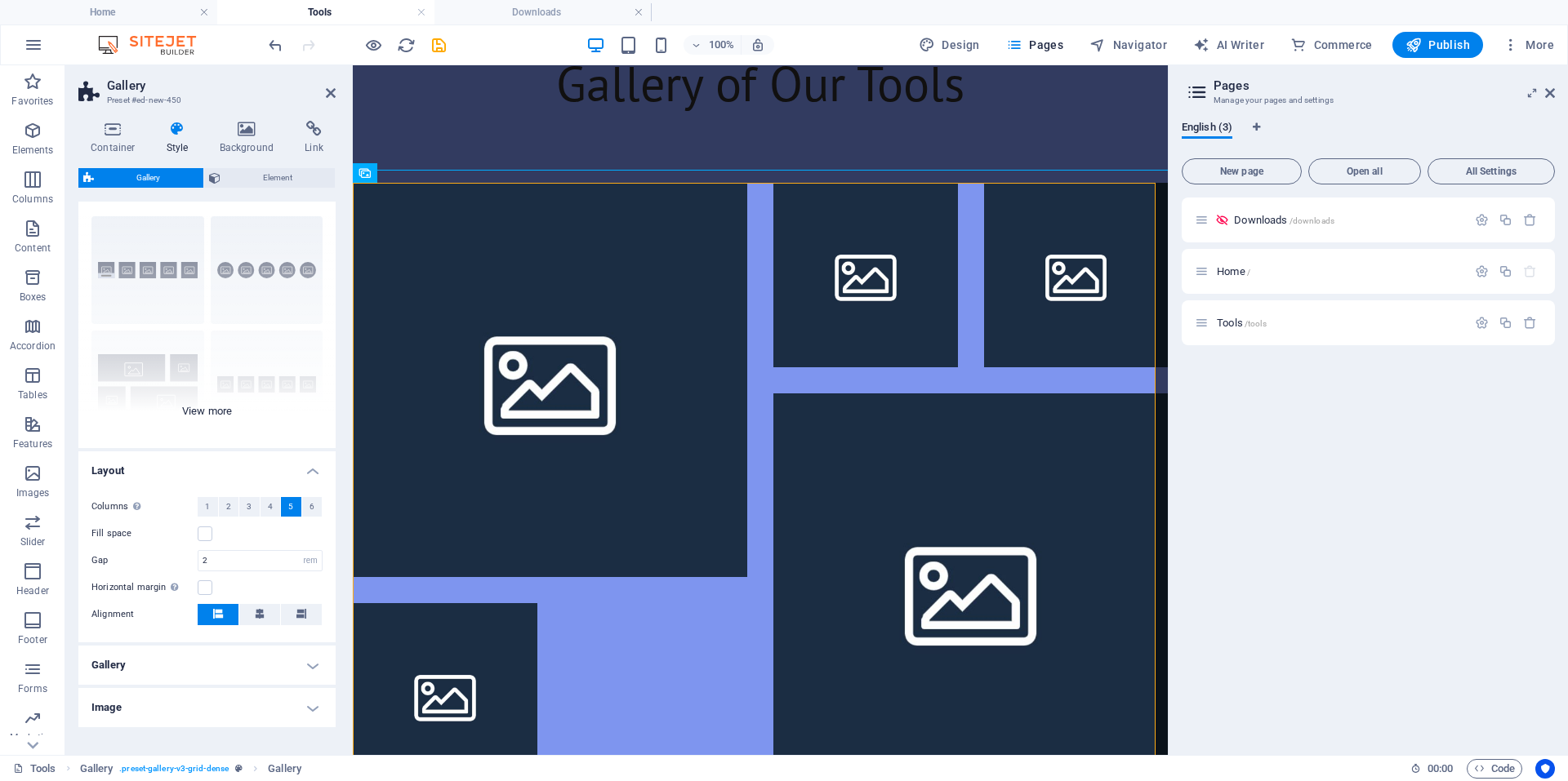
scroll to position [0, 0]
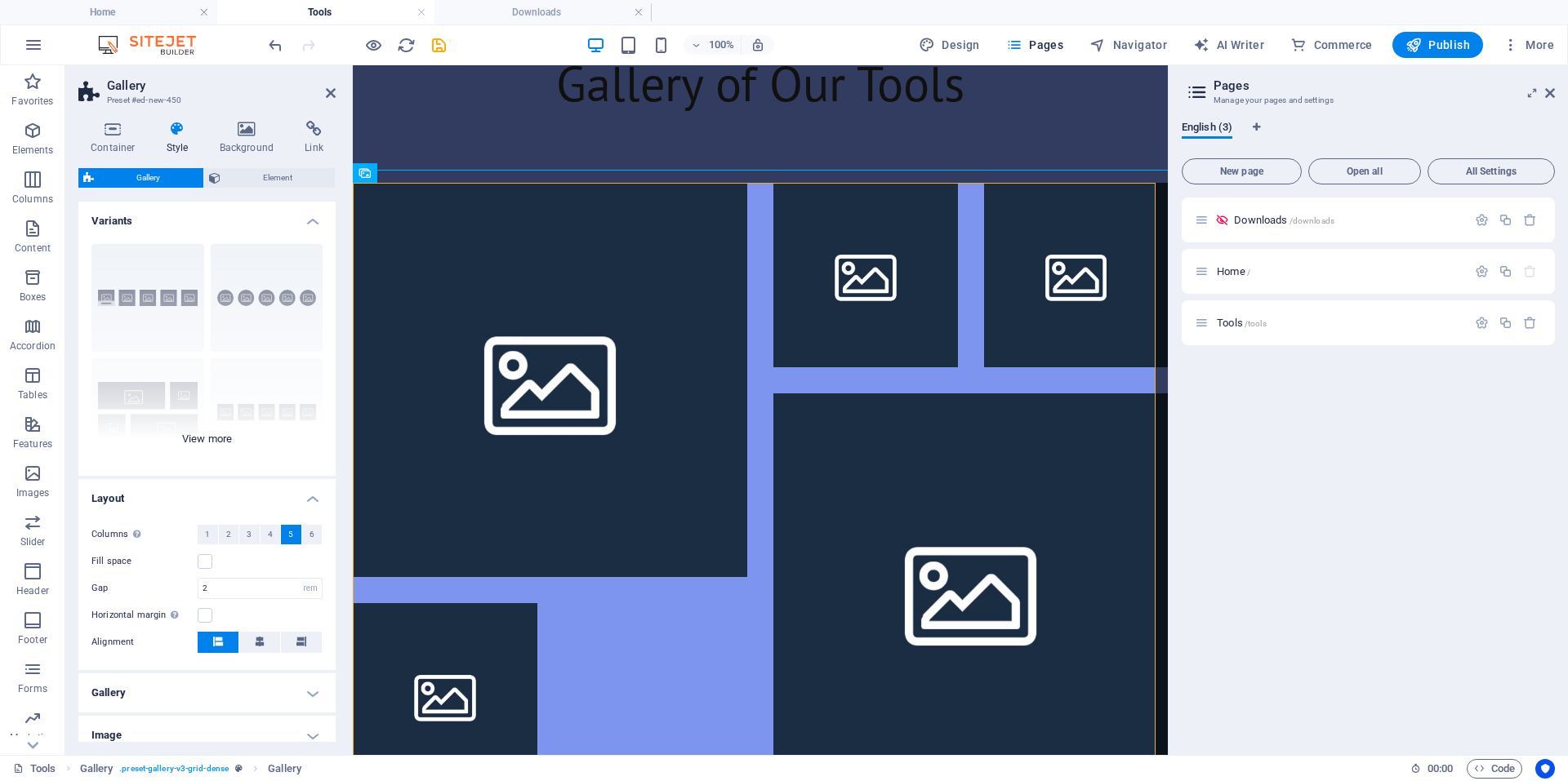
click at [229, 441] on div "Captions Circle Collage Default Grid Grid shifted" at bounding box center [207, 352] width 258 height 244
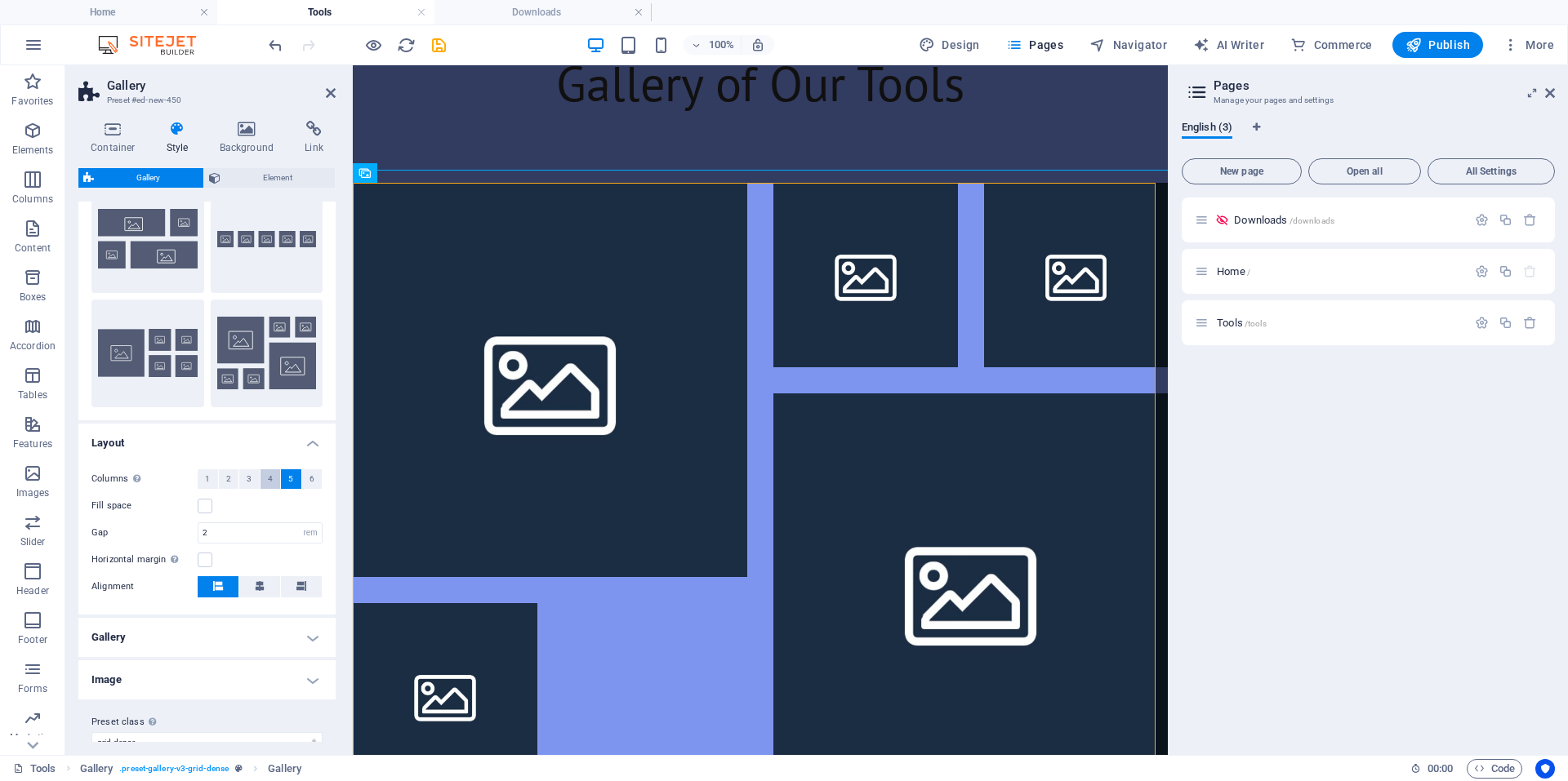
scroll to position [196, 0]
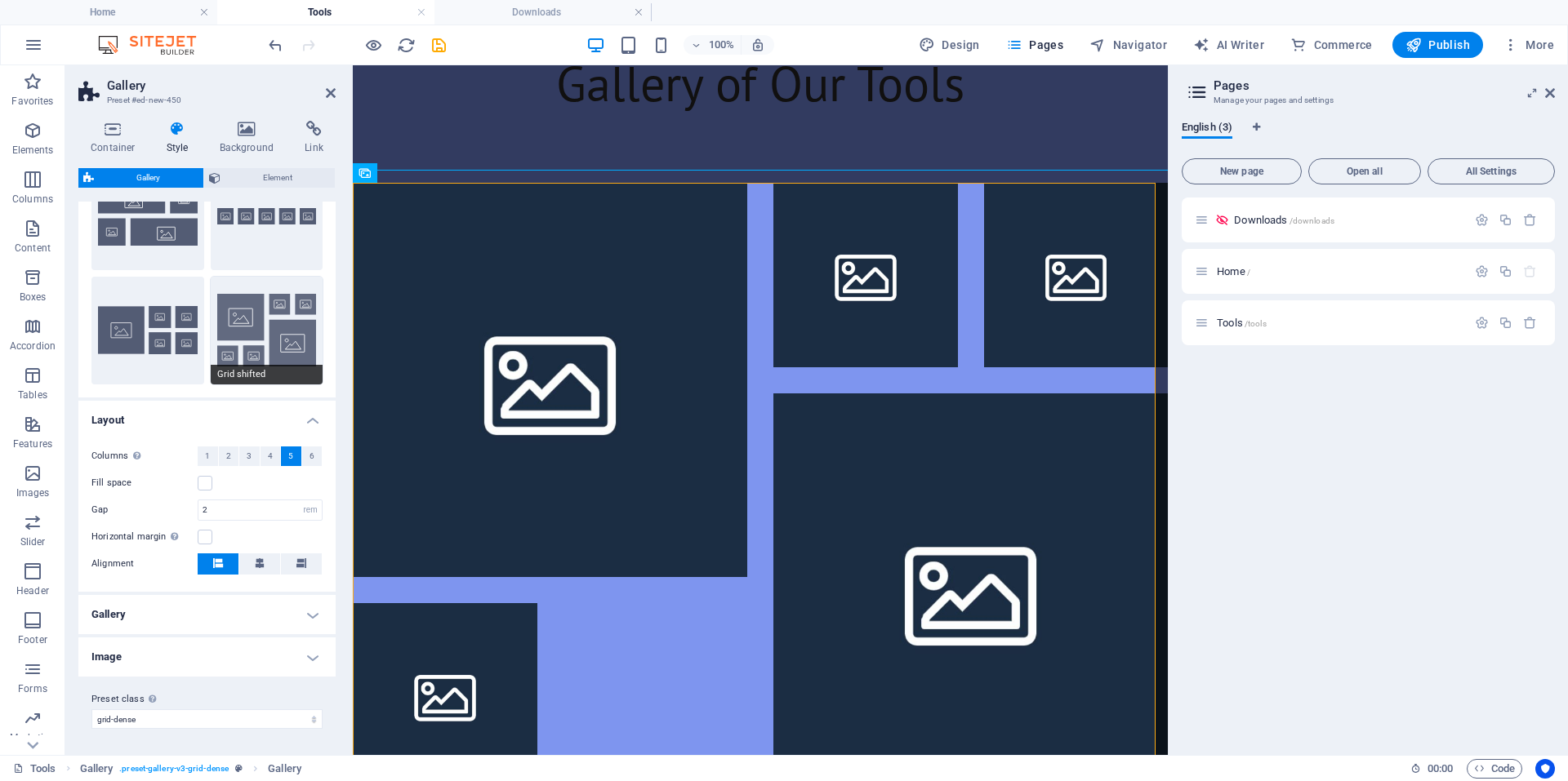
click at [229, 322] on button "Grid shifted" at bounding box center [267, 330] width 112 height 108
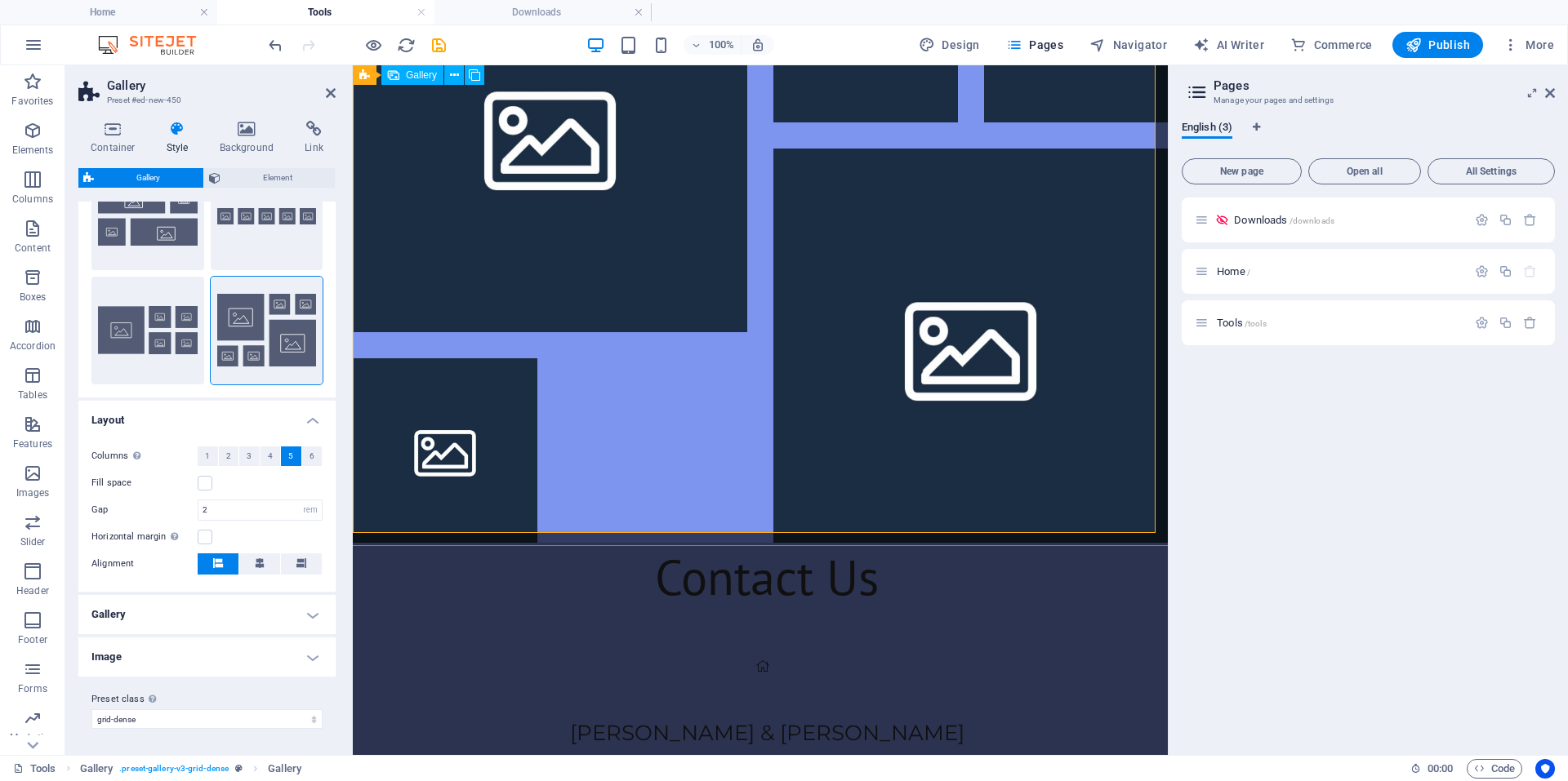
scroll to position [163, 0]
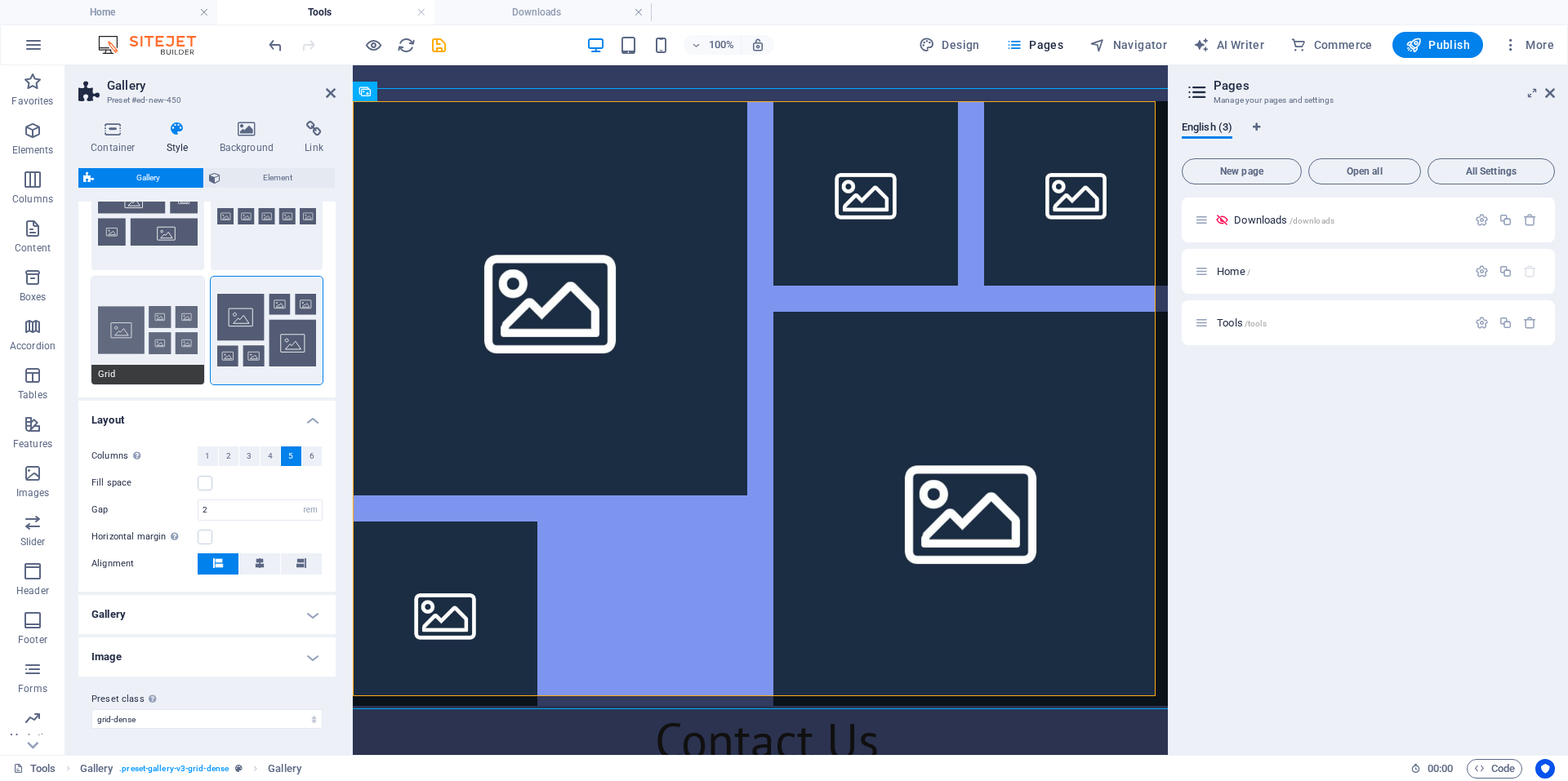
click at [176, 336] on button "Grid" at bounding box center [148, 330] width 112 height 108
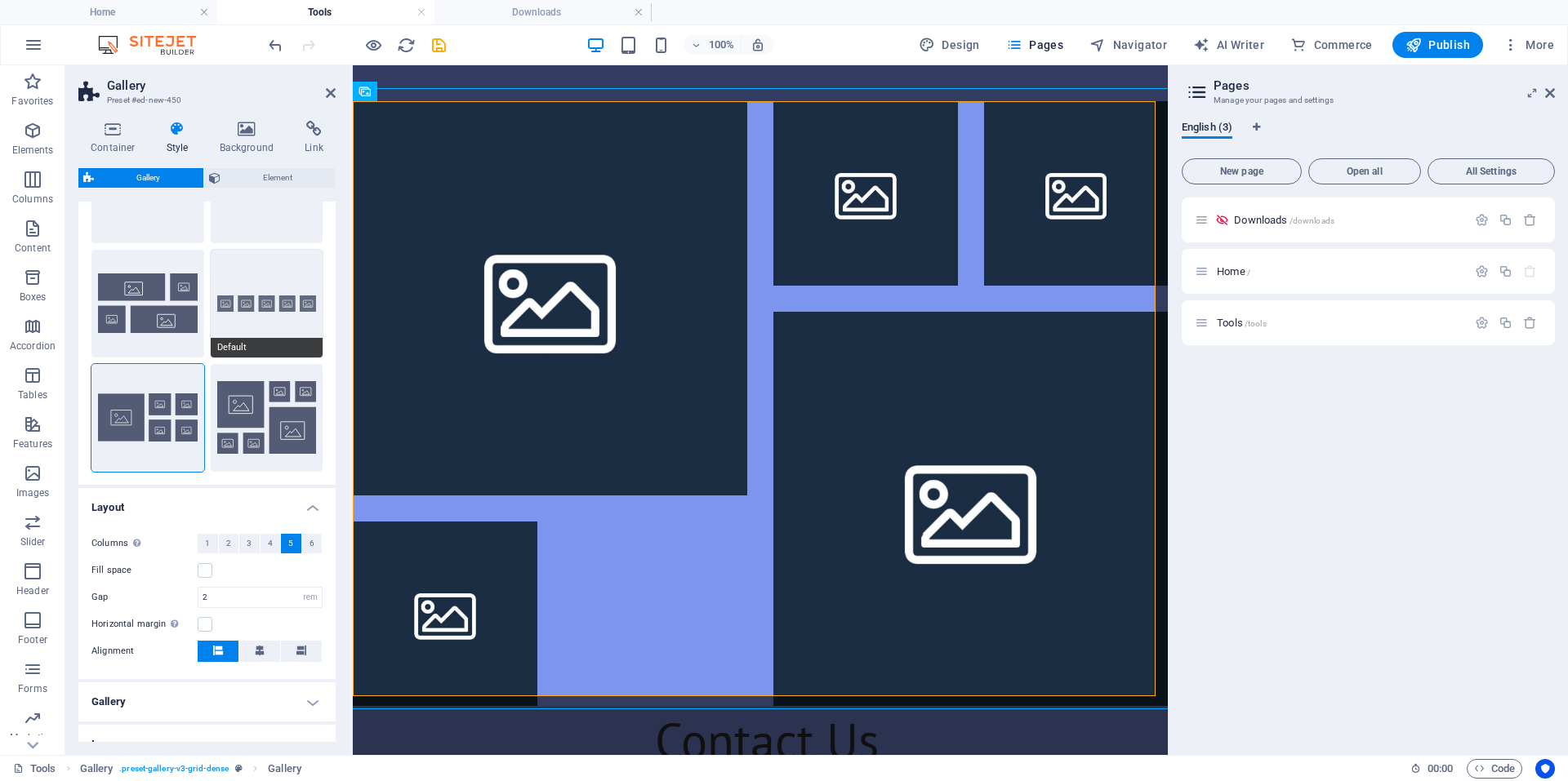
scroll to position [33, 0]
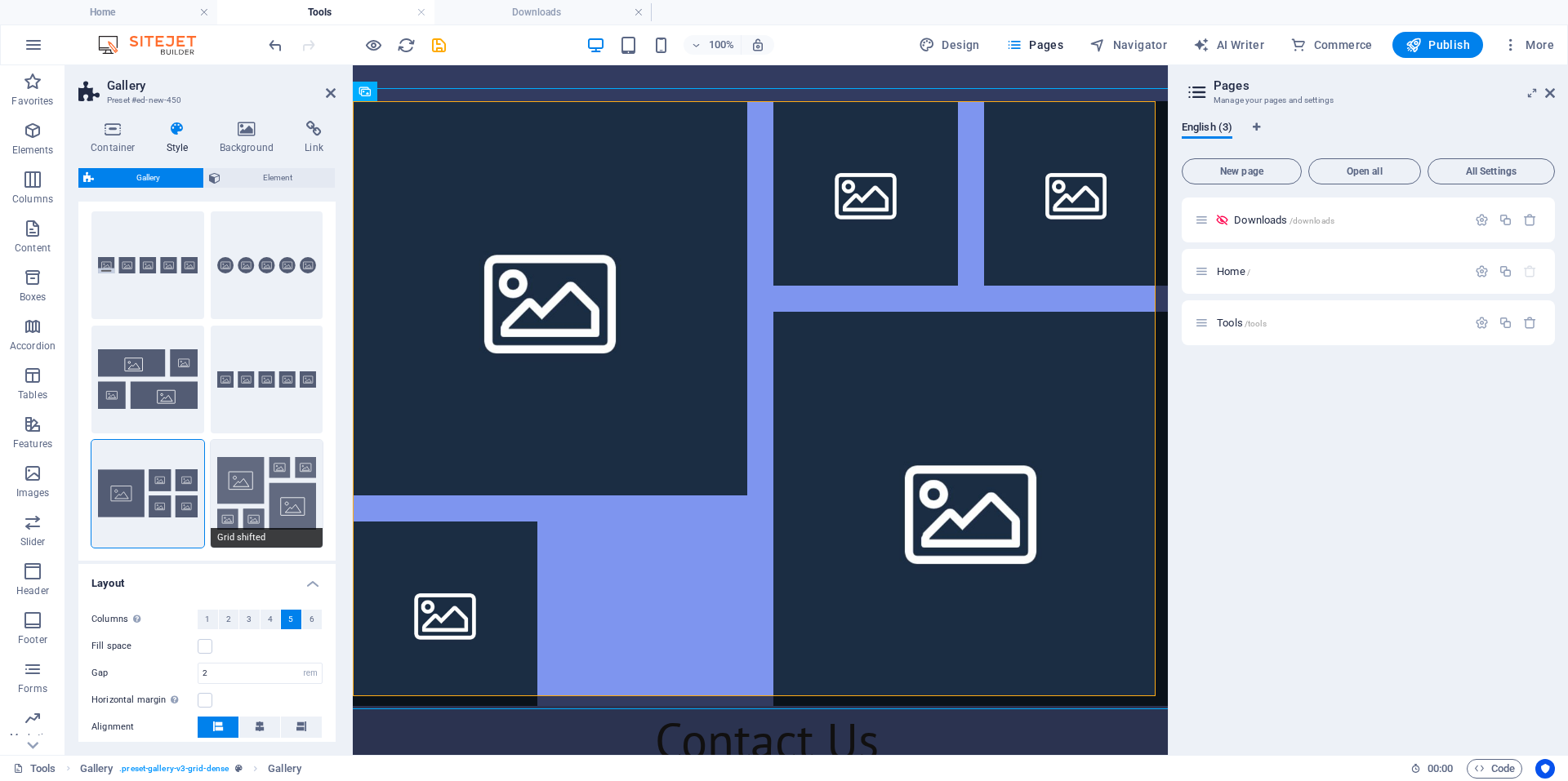
click at [258, 487] on button "Grid shifted" at bounding box center [267, 493] width 112 height 108
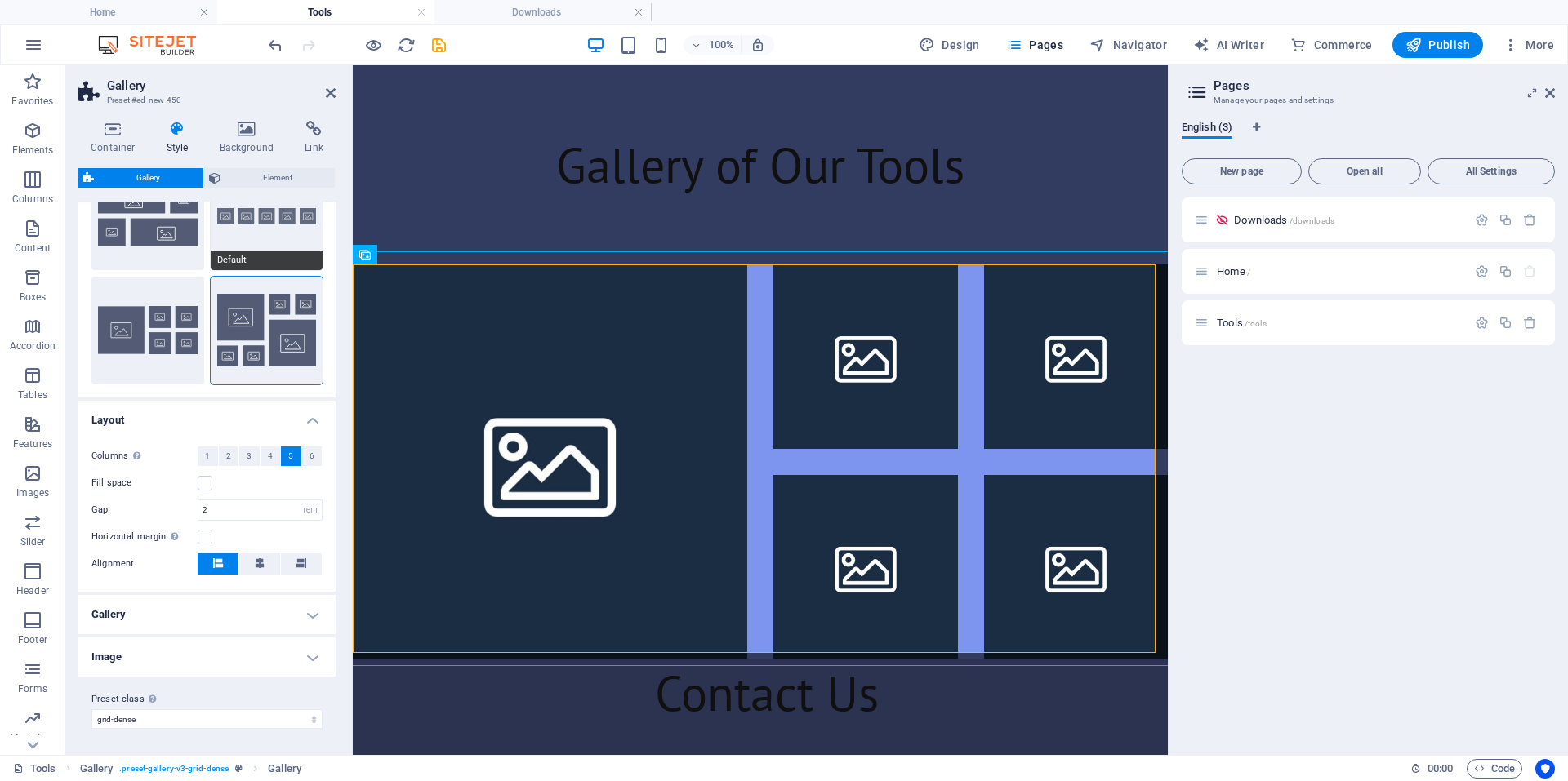
scroll to position [0, 0]
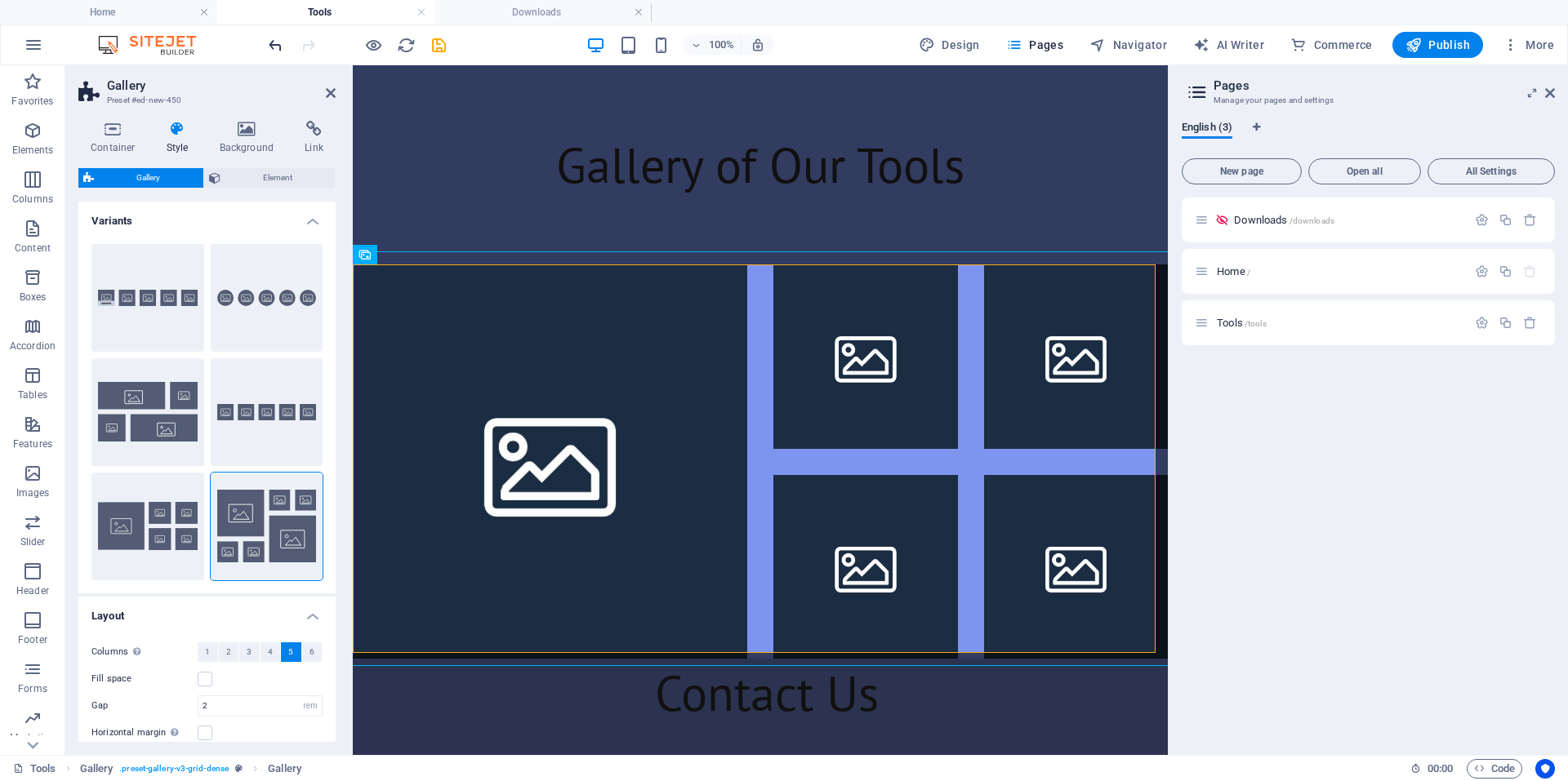
click at [273, 48] on icon "undo" at bounding box center [276, 46] width 19 height 19
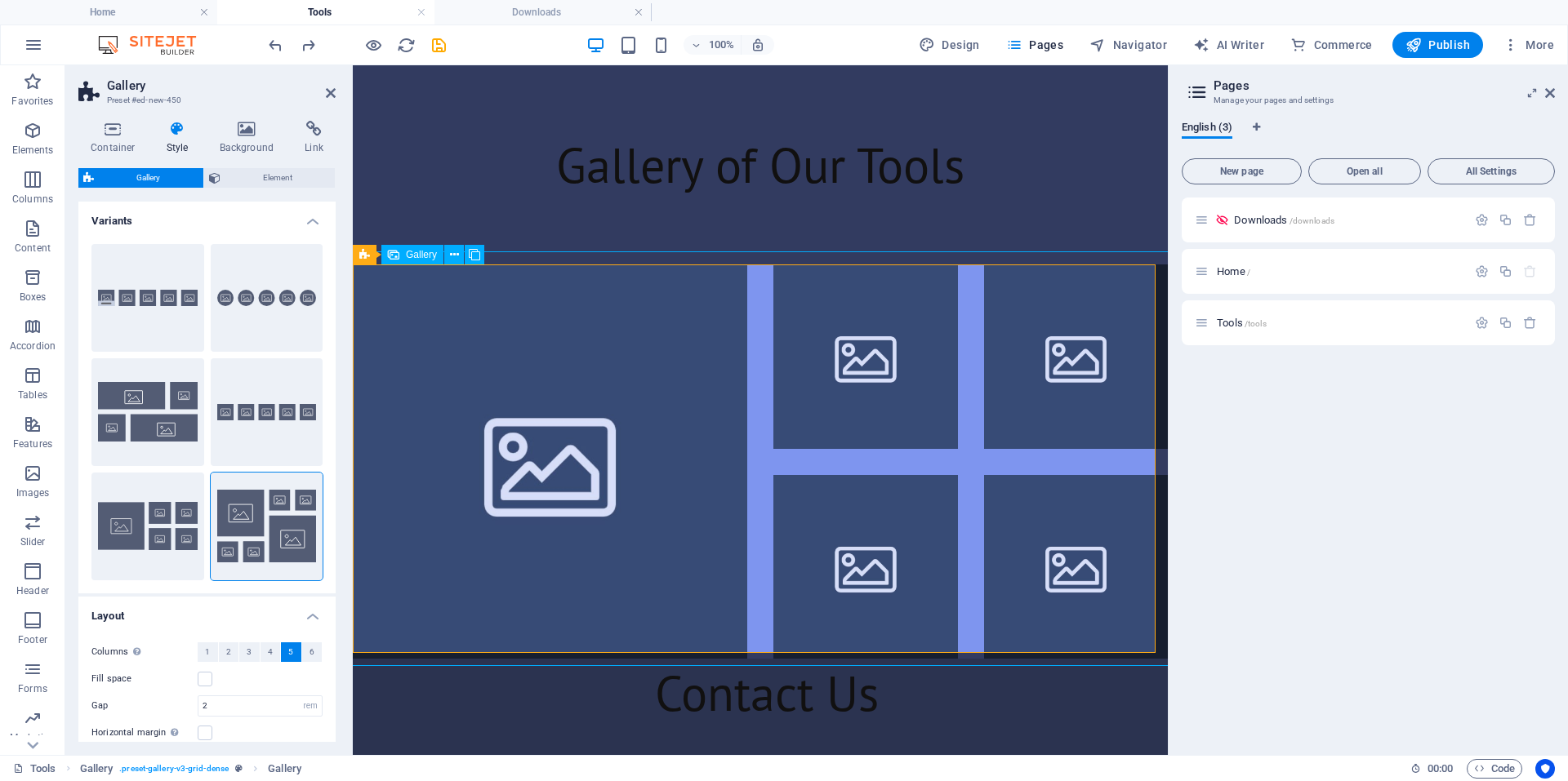
click at [670, 526] on li at bounding box center [550, 461] width 394 height 394
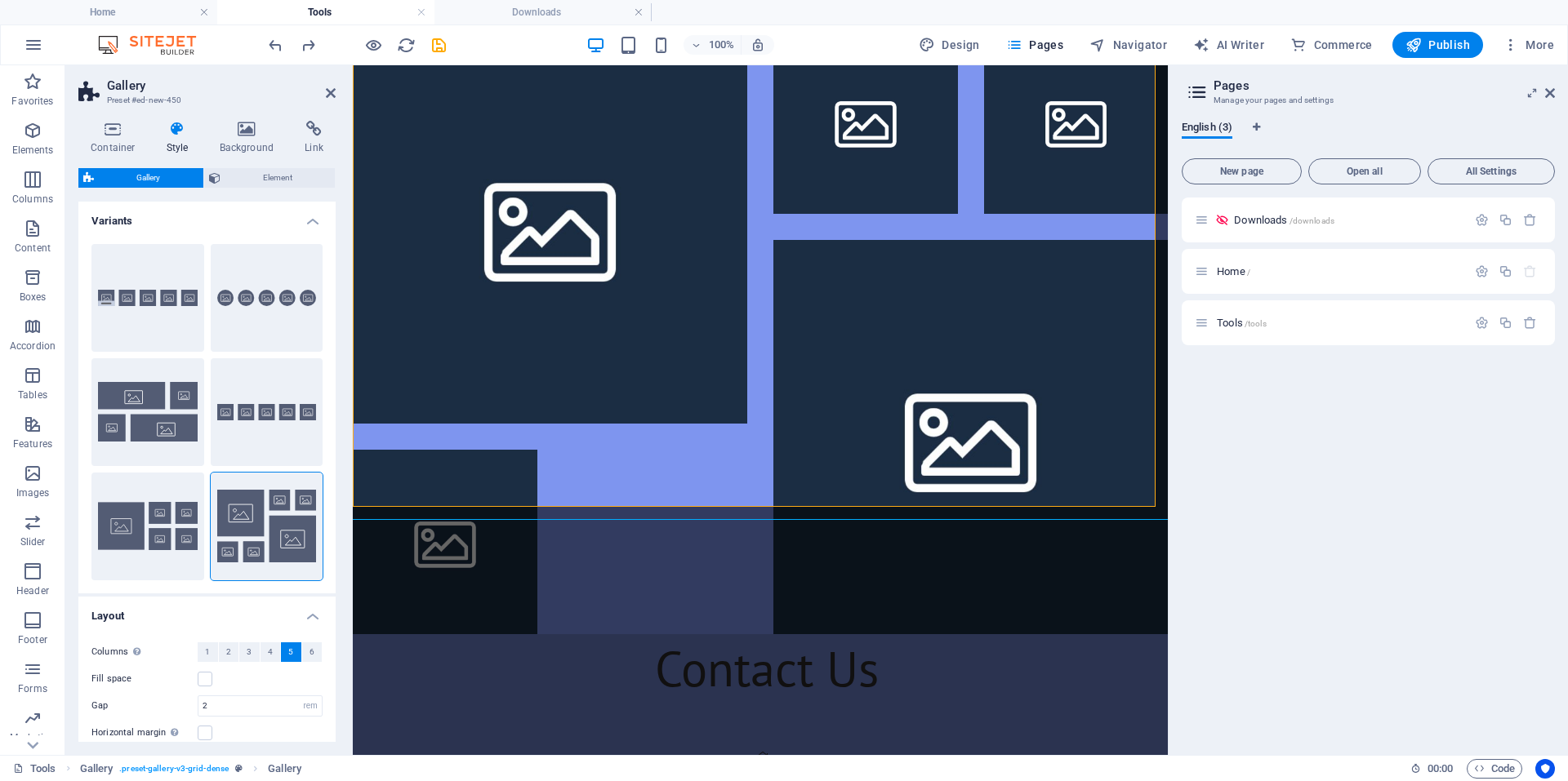
scroll to position [408, 0]
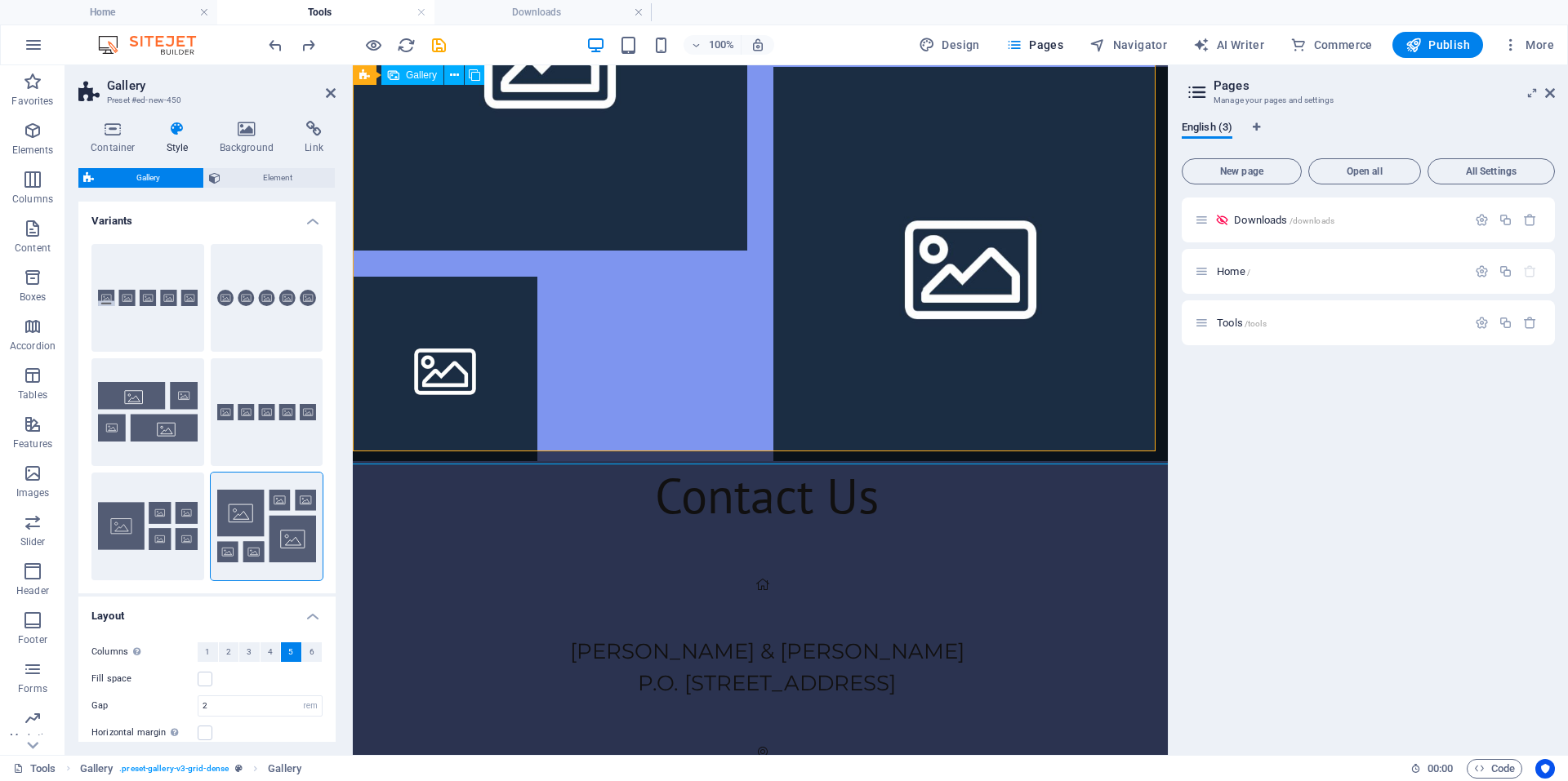
click at [664, 346] on div at bounding box center [760, 159] width 841 height 631
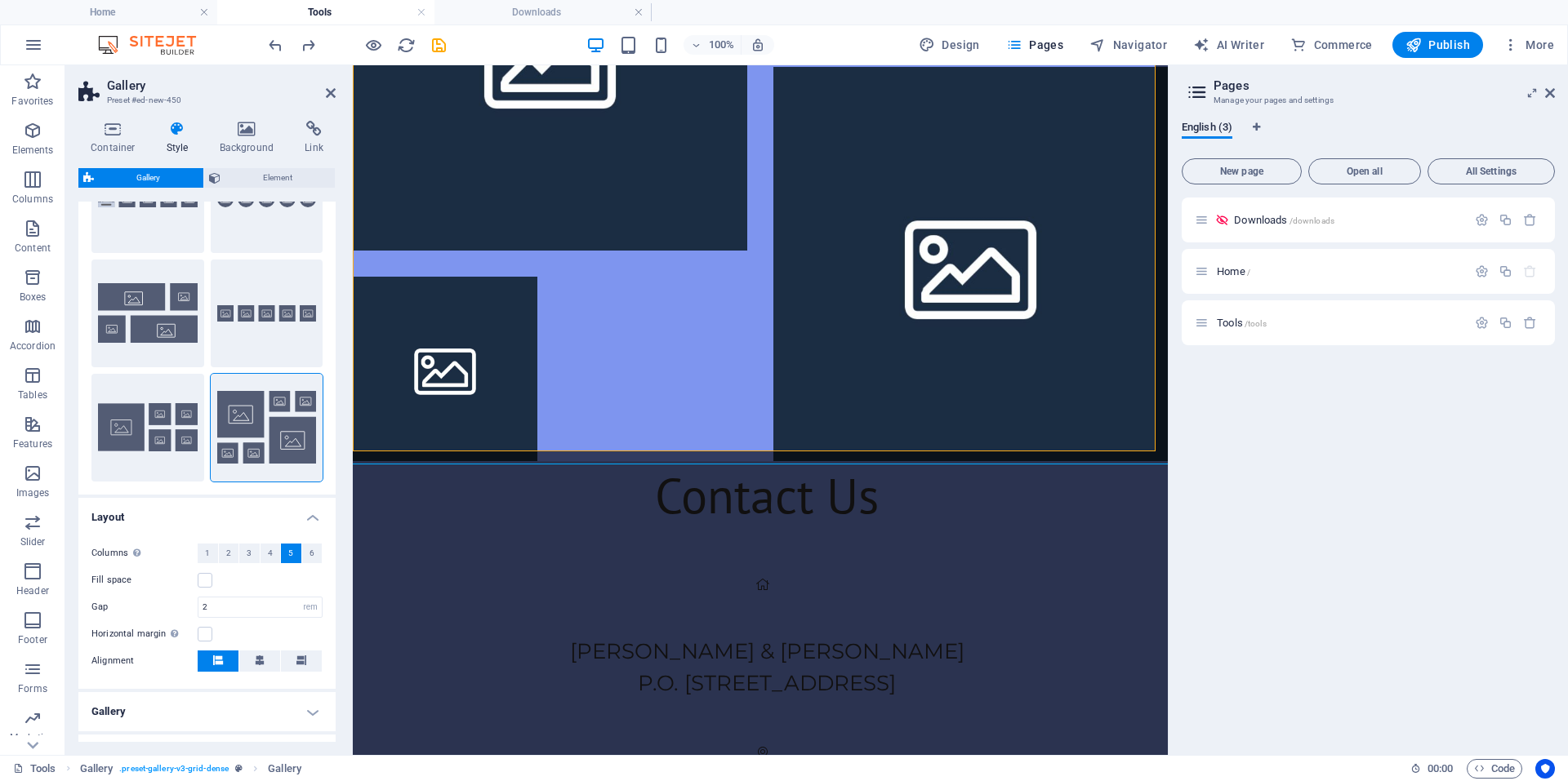
scroll to position [196, 0]
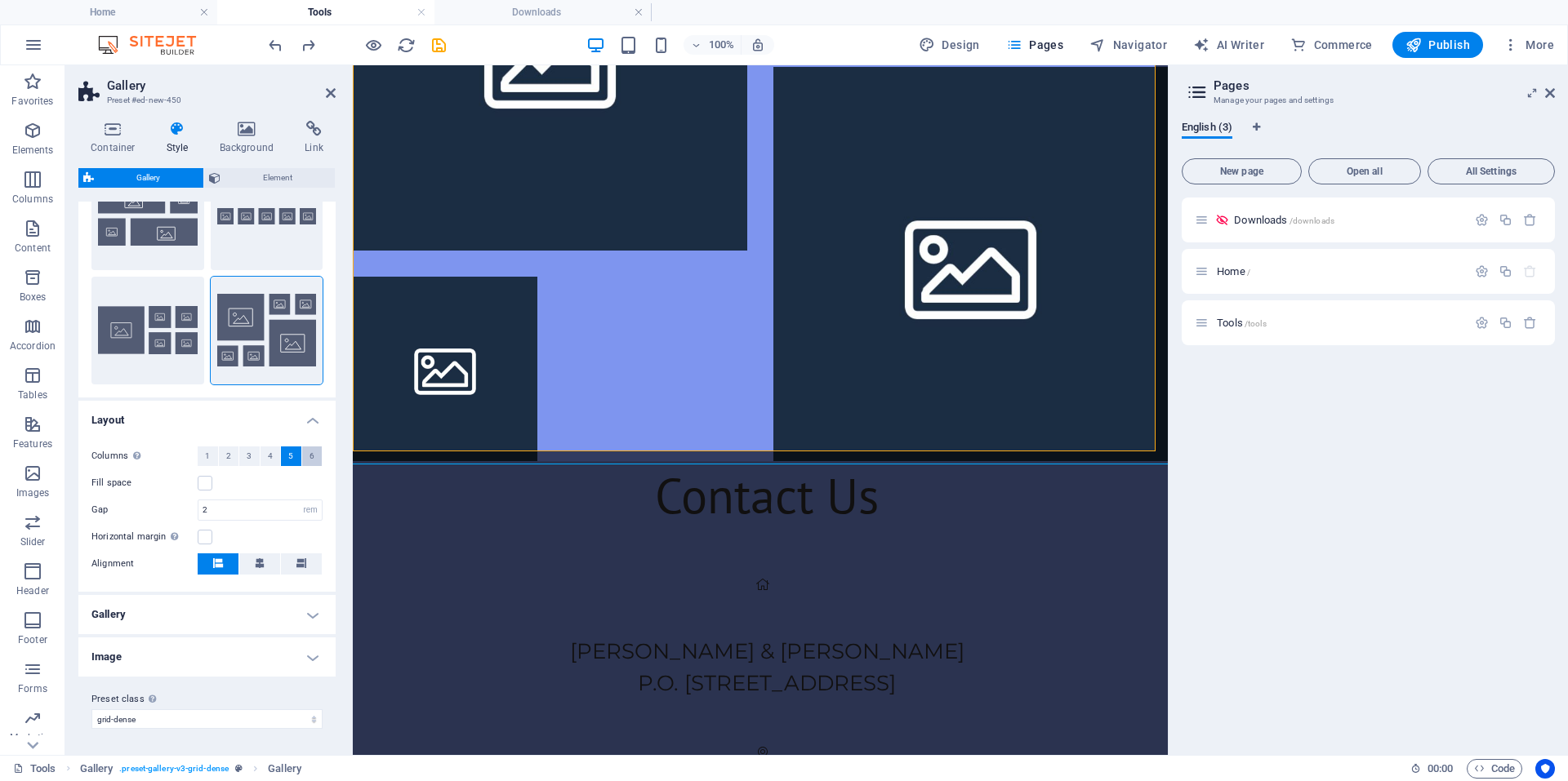
click at [314, 456] on button "6" at bounding box center [313, 456] width 21 height 20
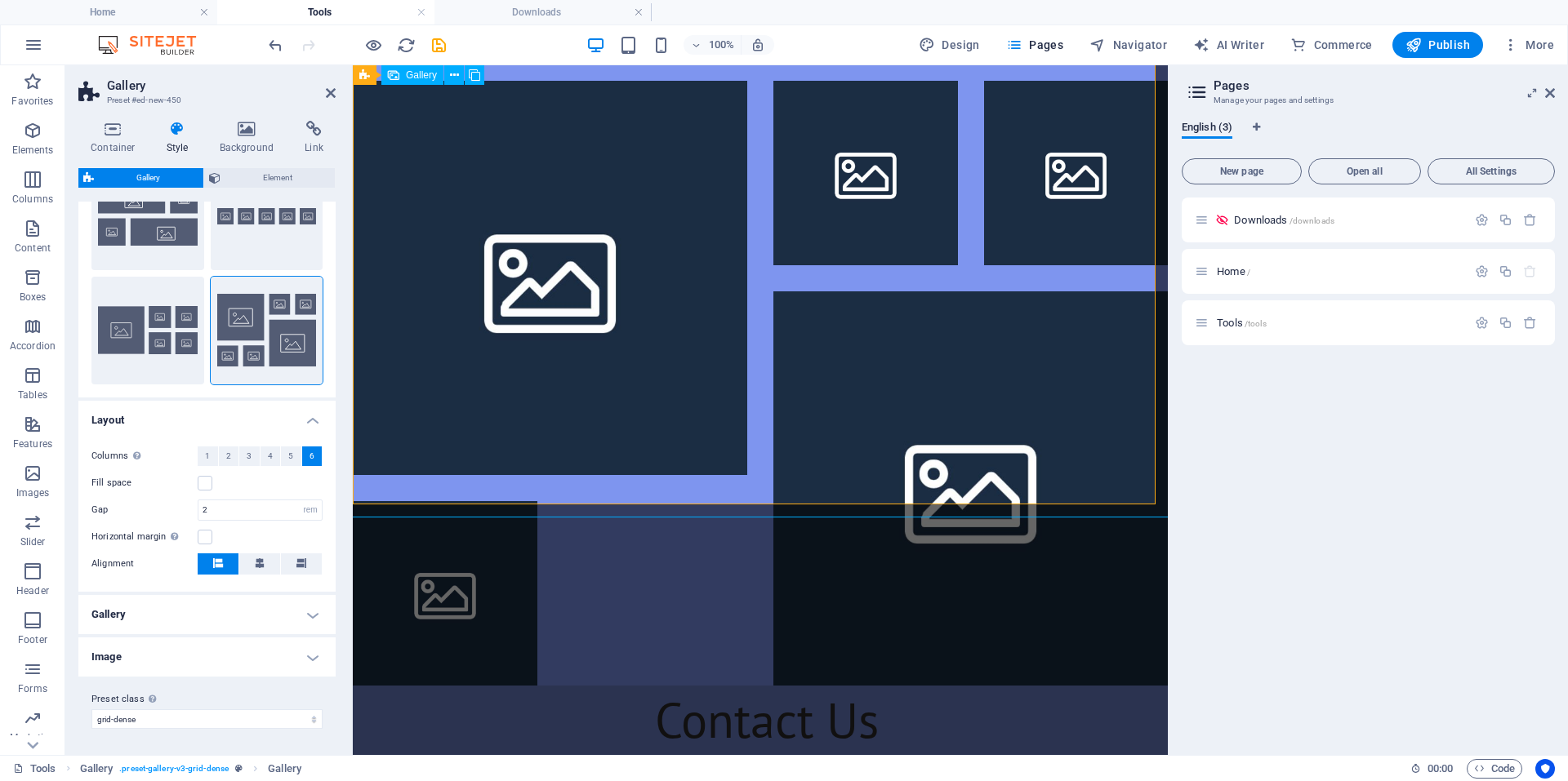
scroll to position [163, 0]
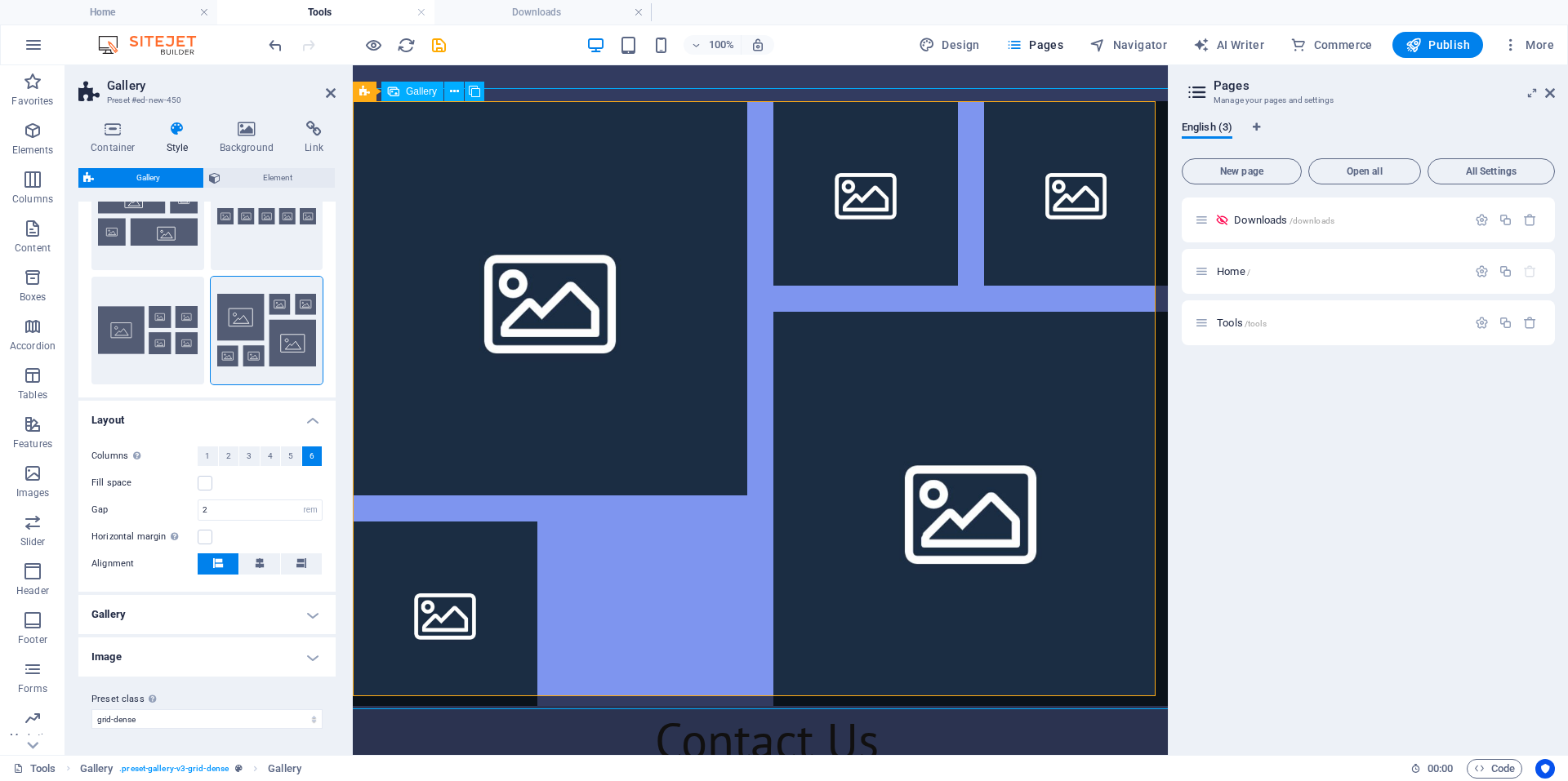
click at [610, 333] on li at bounding box center [550, 298] width 394 height 394
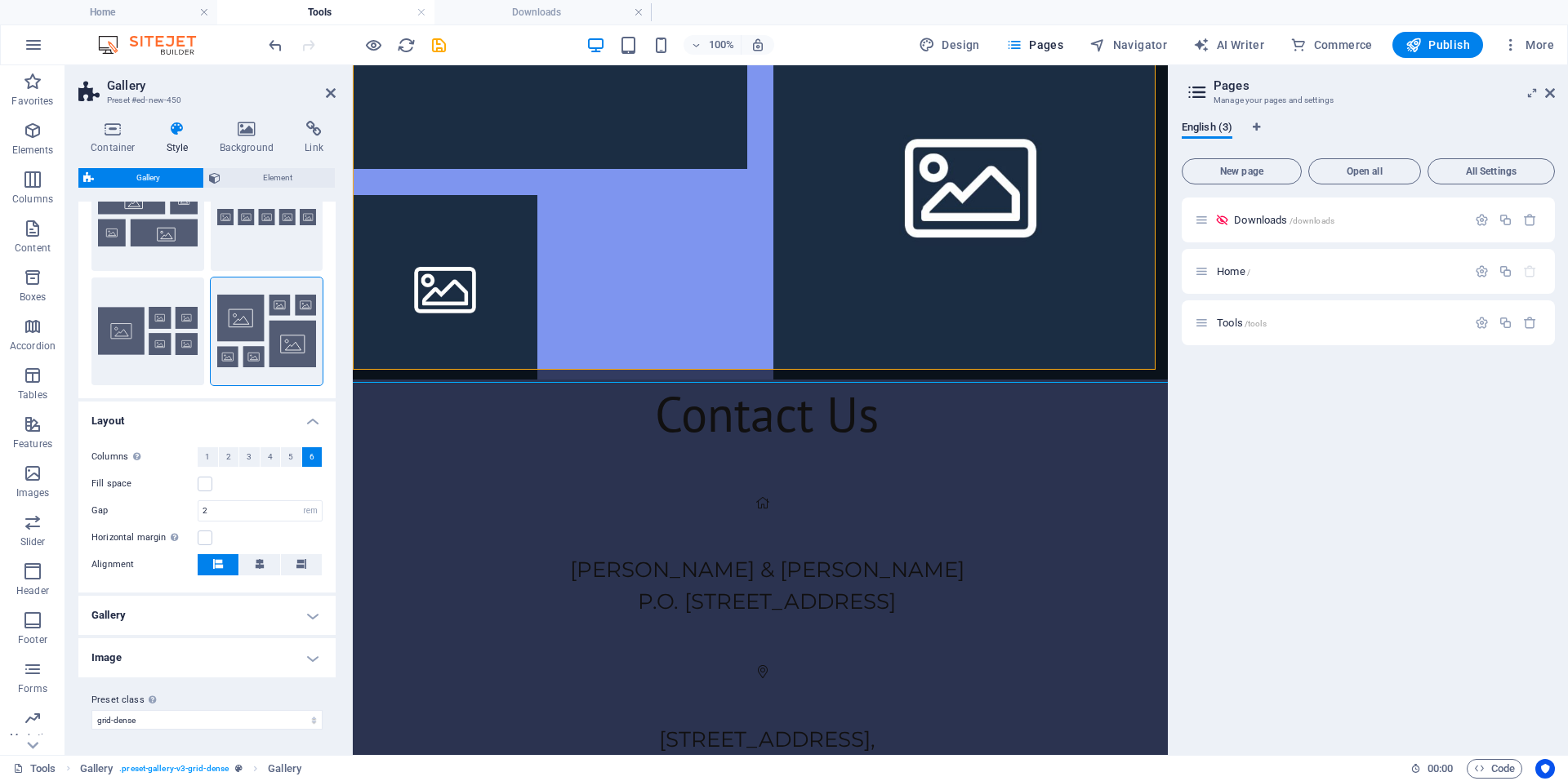
scroll to position [196, 0]
click at [127, 661] on h4 "Image" at bounding box center [207, 657] width 258 height 39
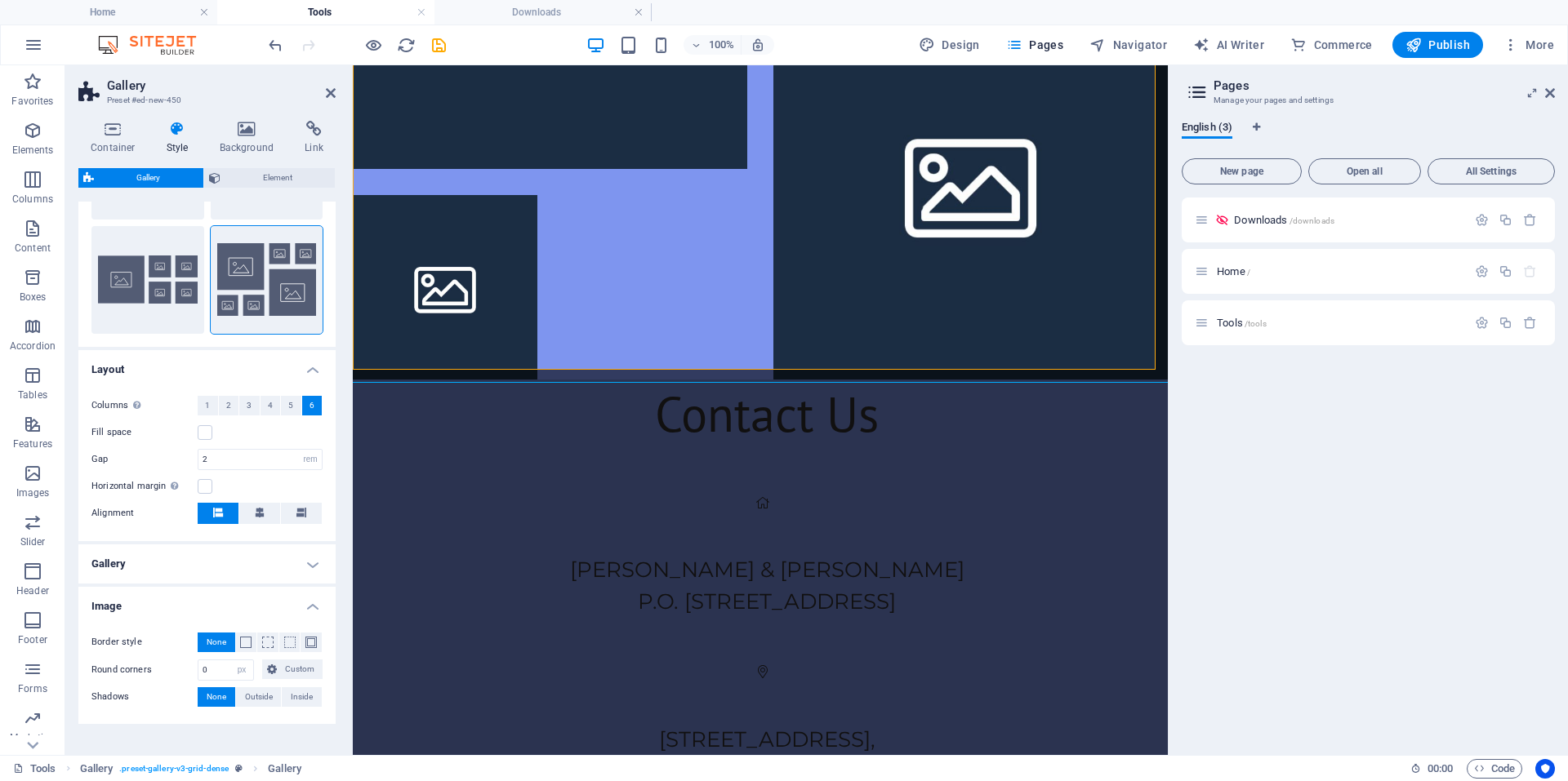
scroll to position [294, 0]
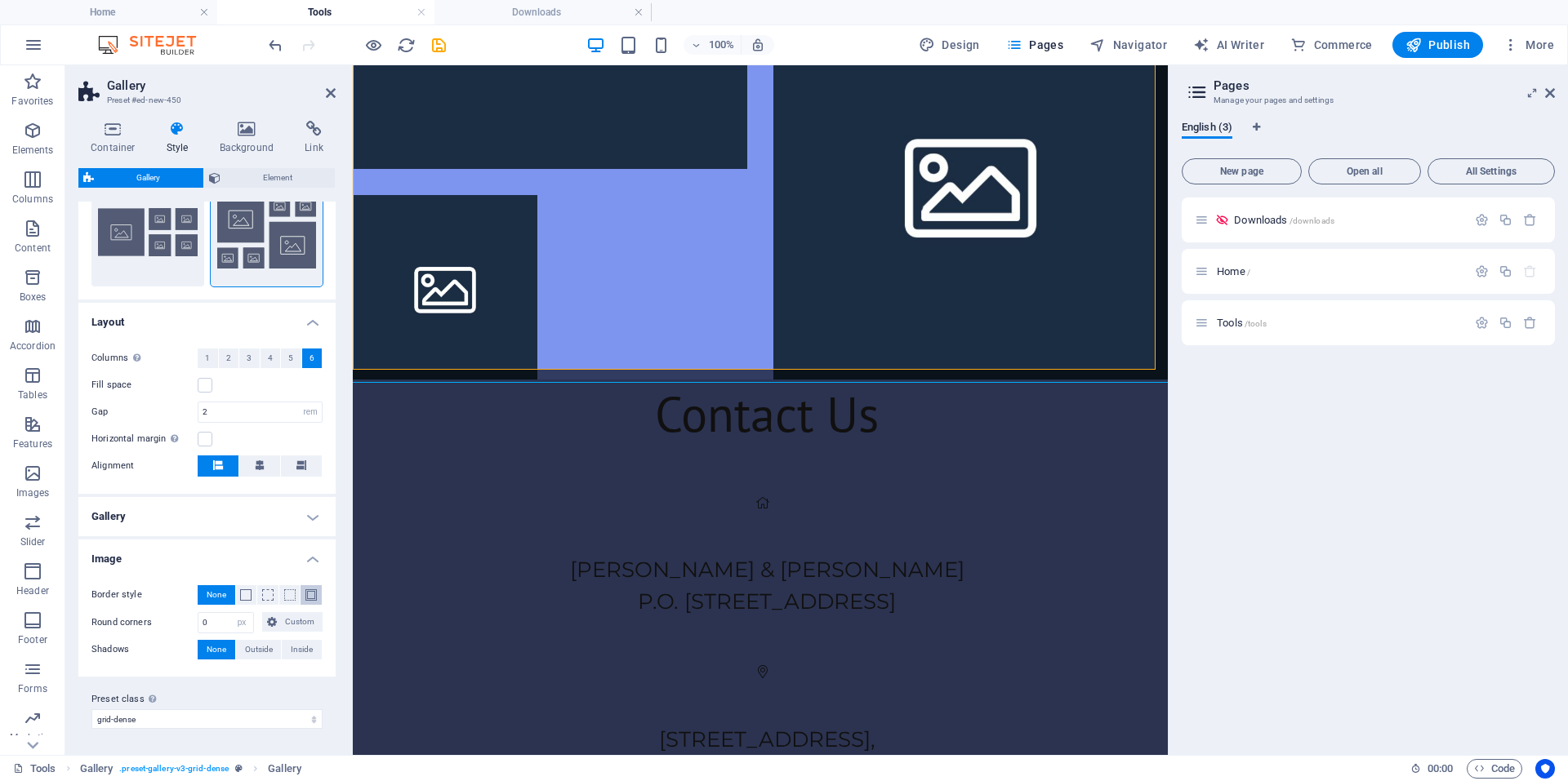
click at [303, 600] on button at bounding box center [311, 594] width 22 height 20
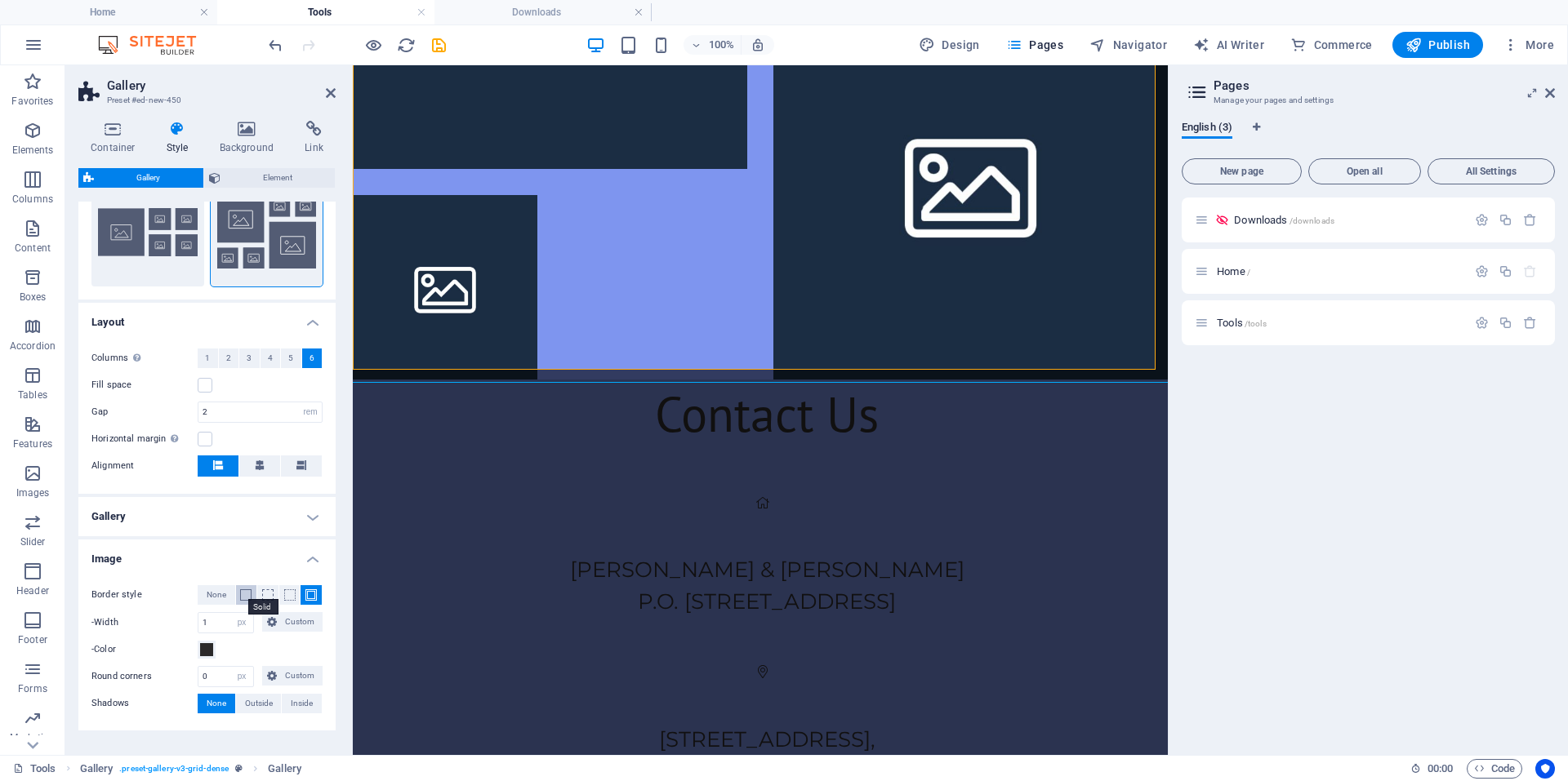
click at [246, 599] on span at bounding box center [245, 594] width 11 height 11
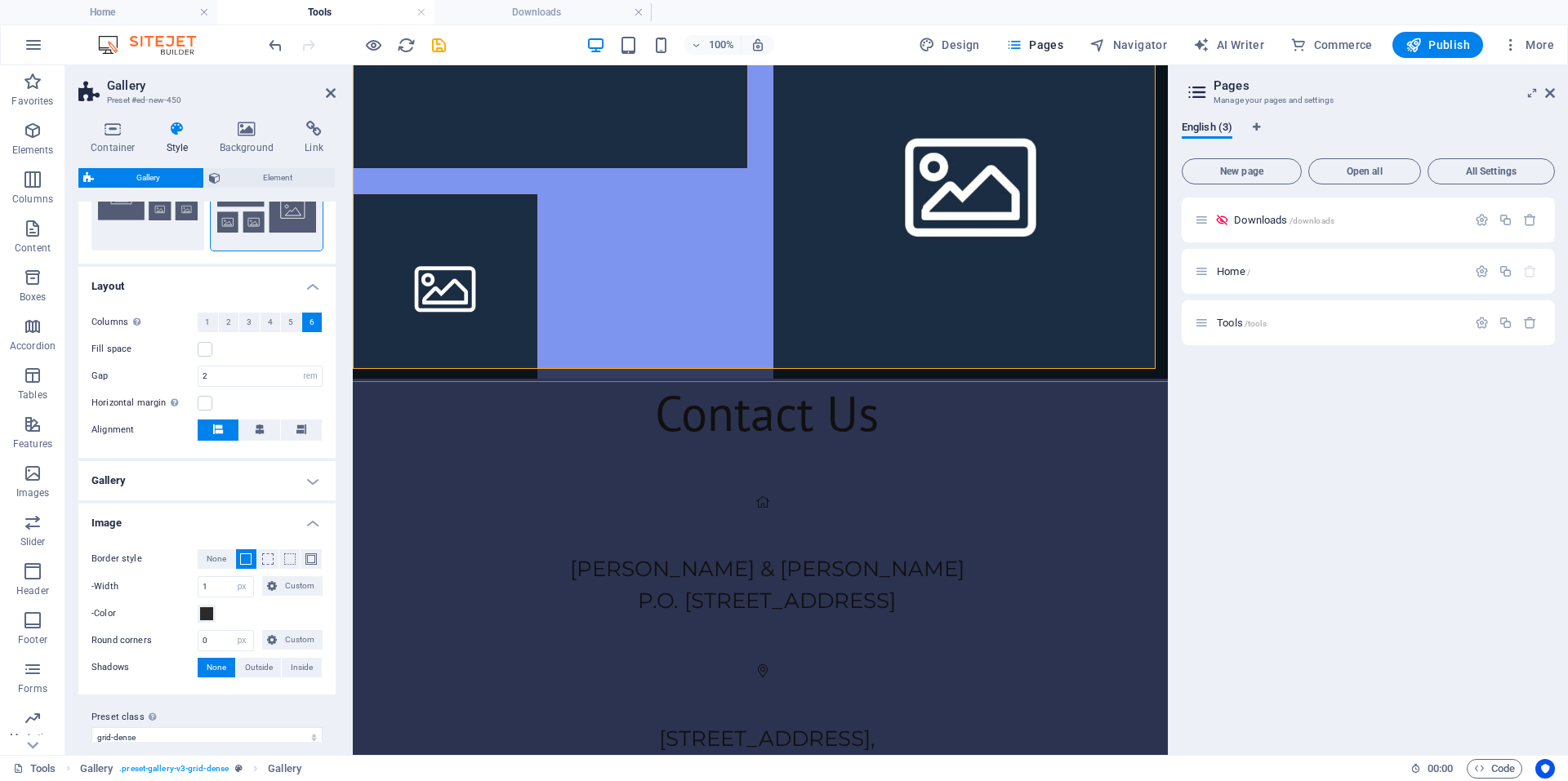
scroll to position [347, 0]
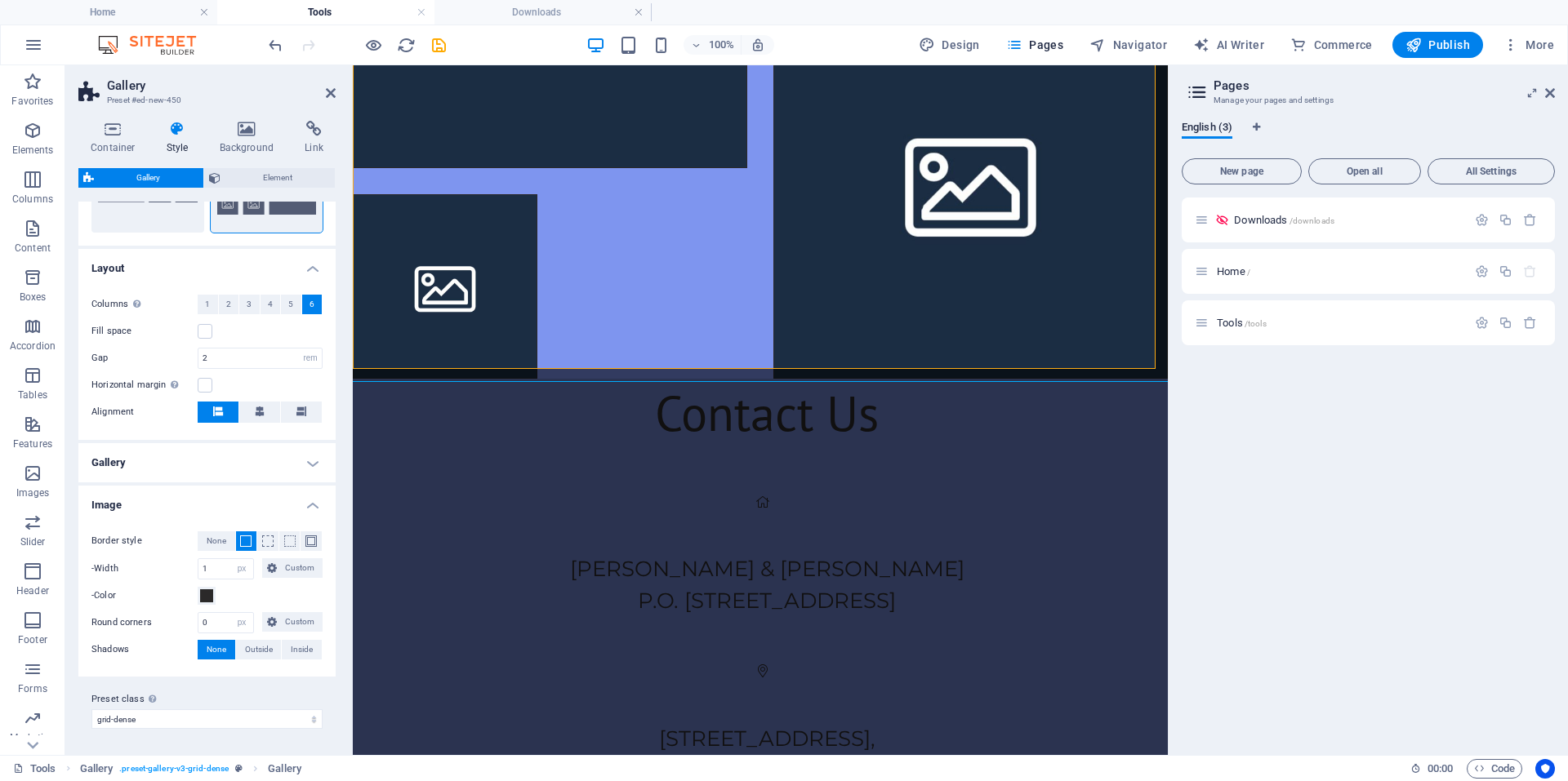
click at [299, 464] on h4 "Gallery" at bounding box center [207, 462] width 258 height 39
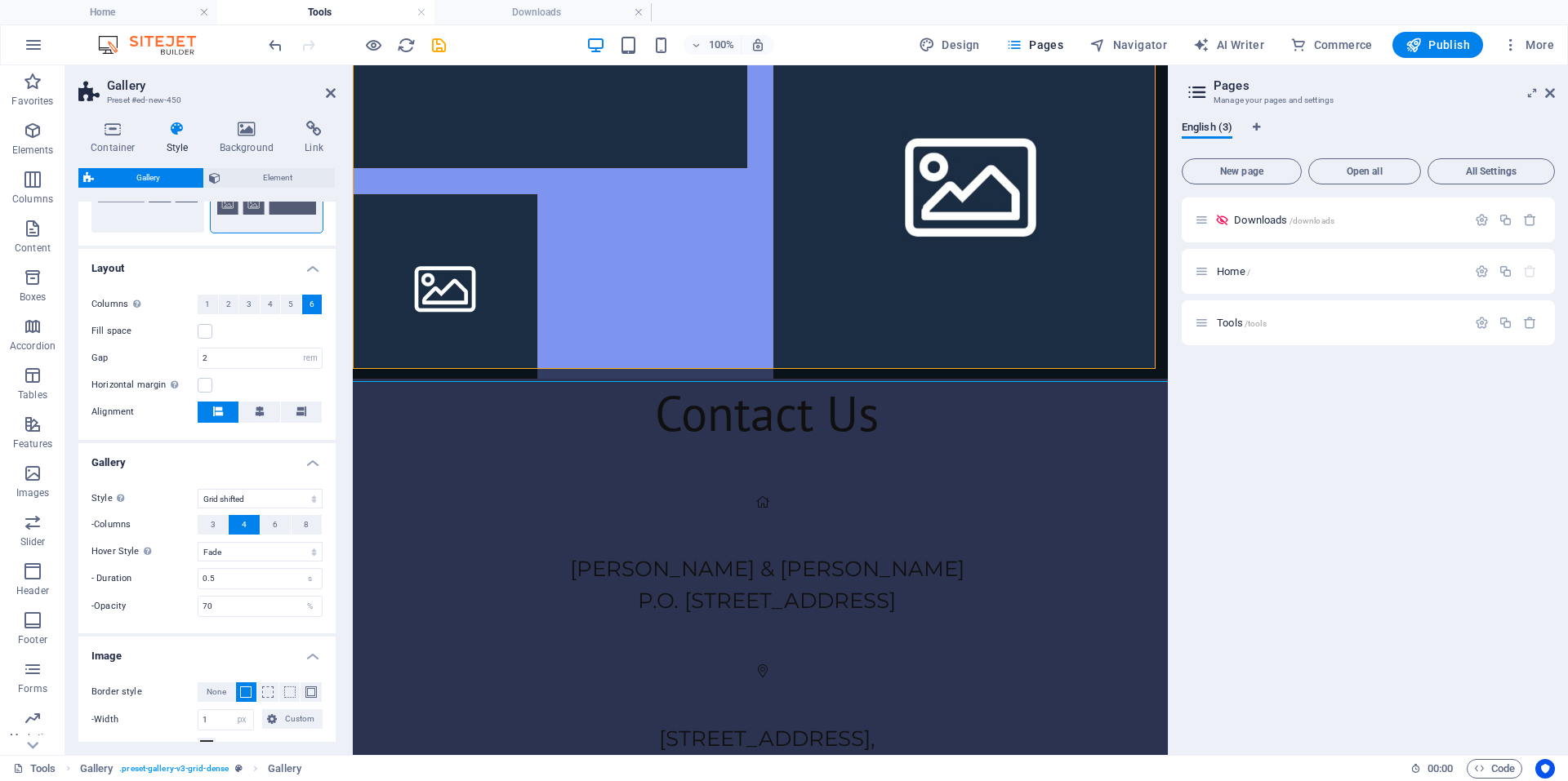
click at [309, 460] on h4 "Gallery" at bounding box center [207, 458] width 258 height 29
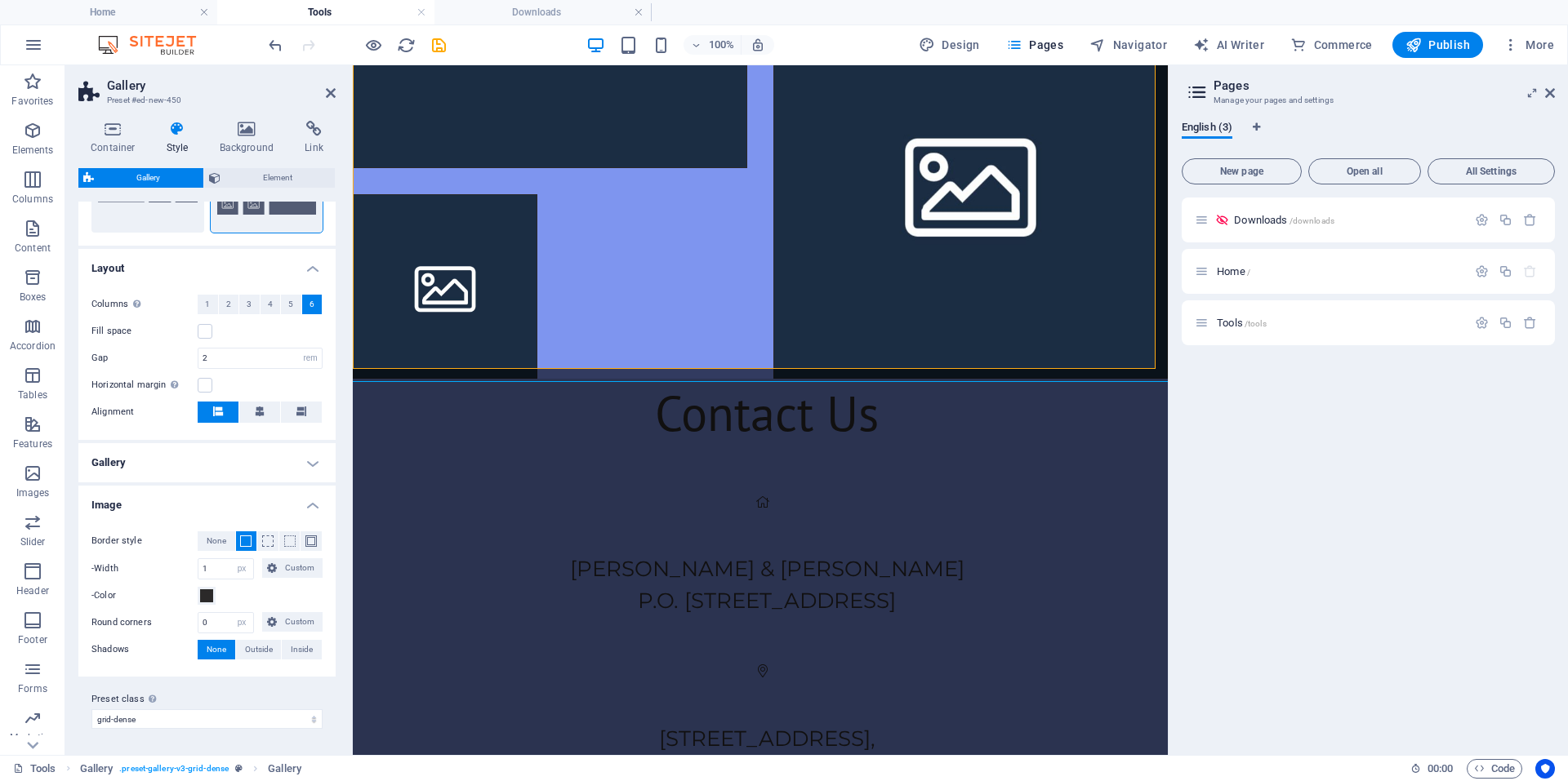
click at [309, 505] on h4 "Image" at bounding box center [207, 500] width 258 height 29
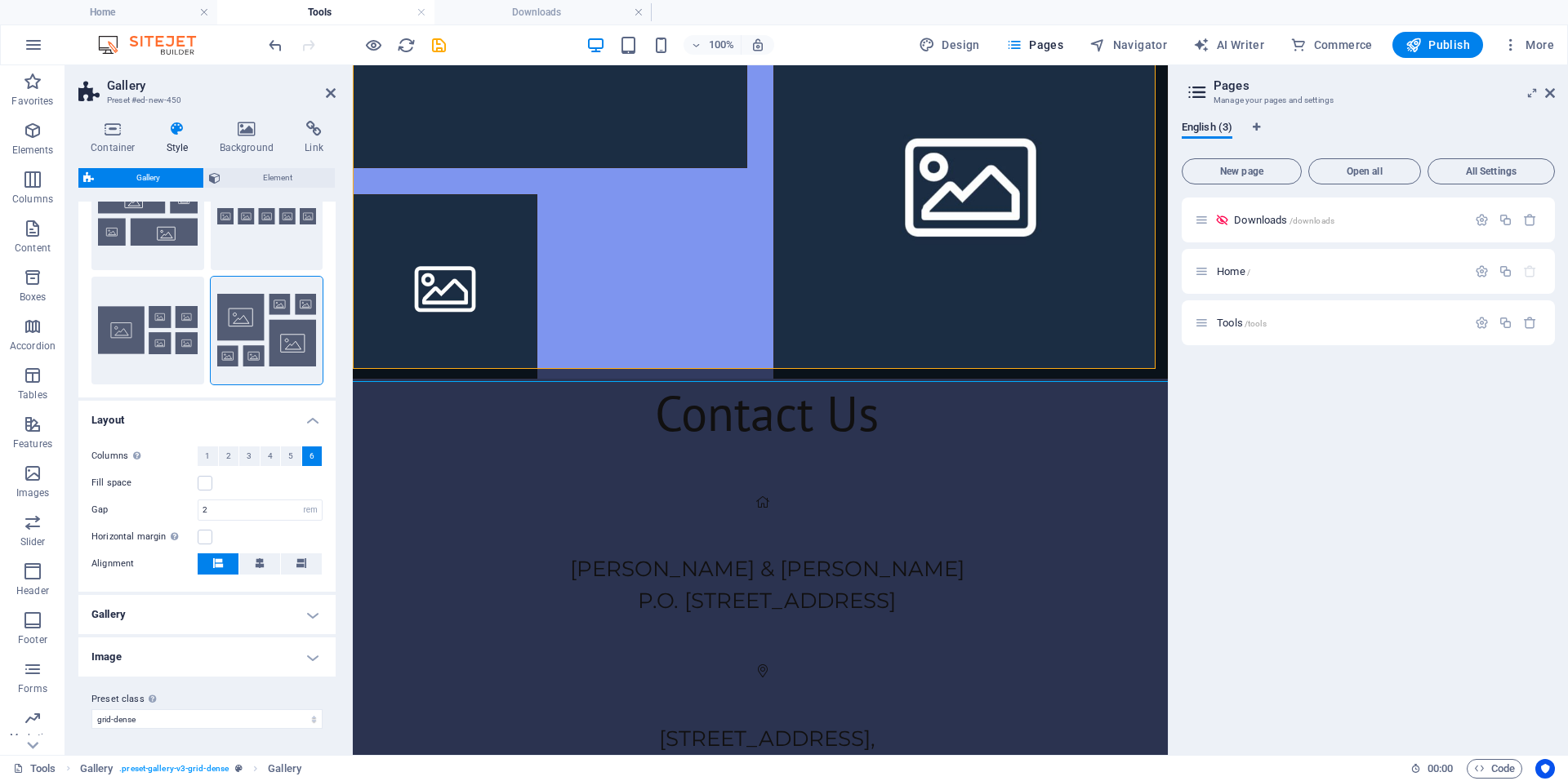
scroll to position [196, 0]
click at [303, 417] on h4 "Layout" at bounding box center [207, 416] width 258 height 29
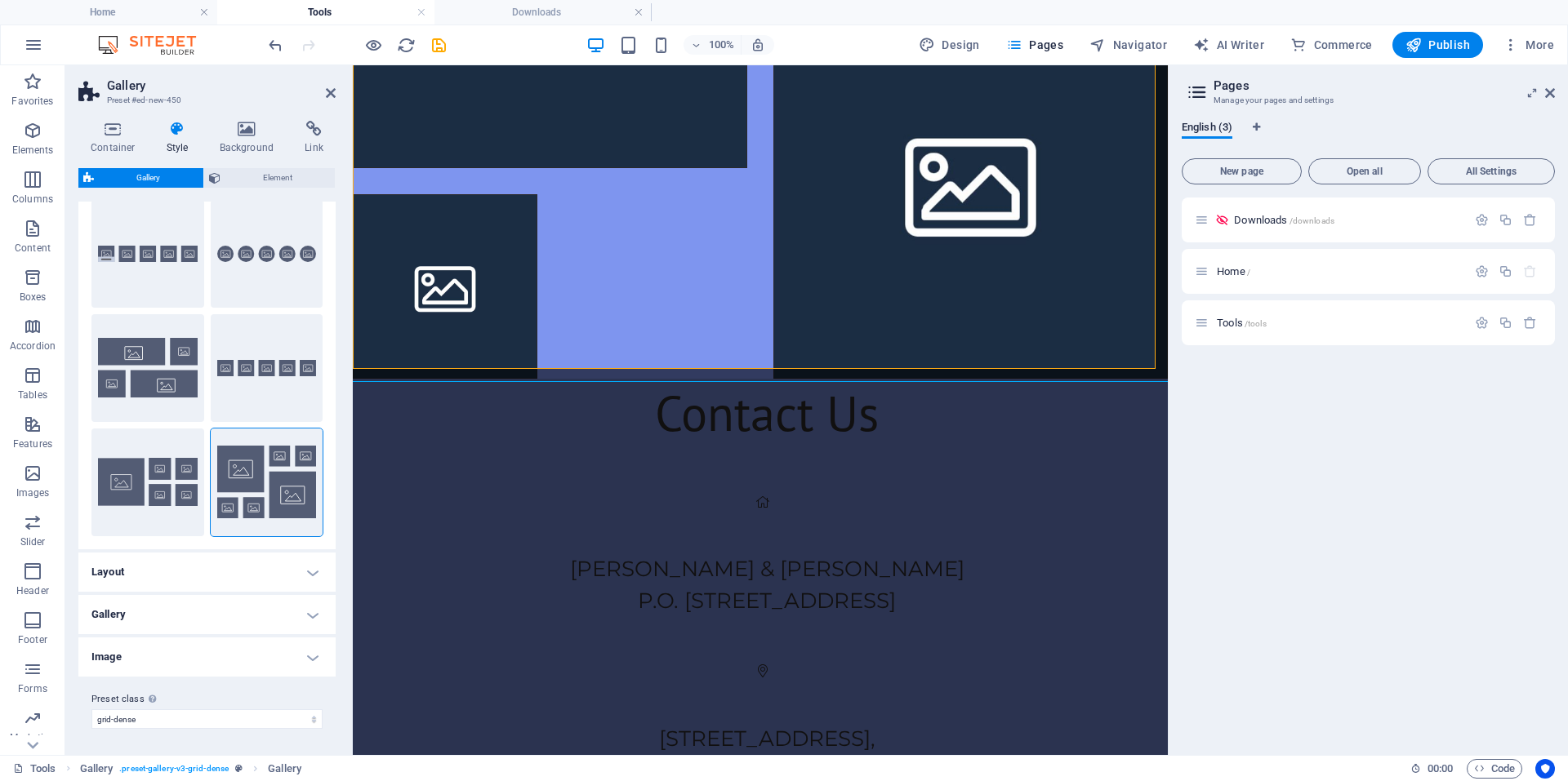
scroll to position [0, 0]
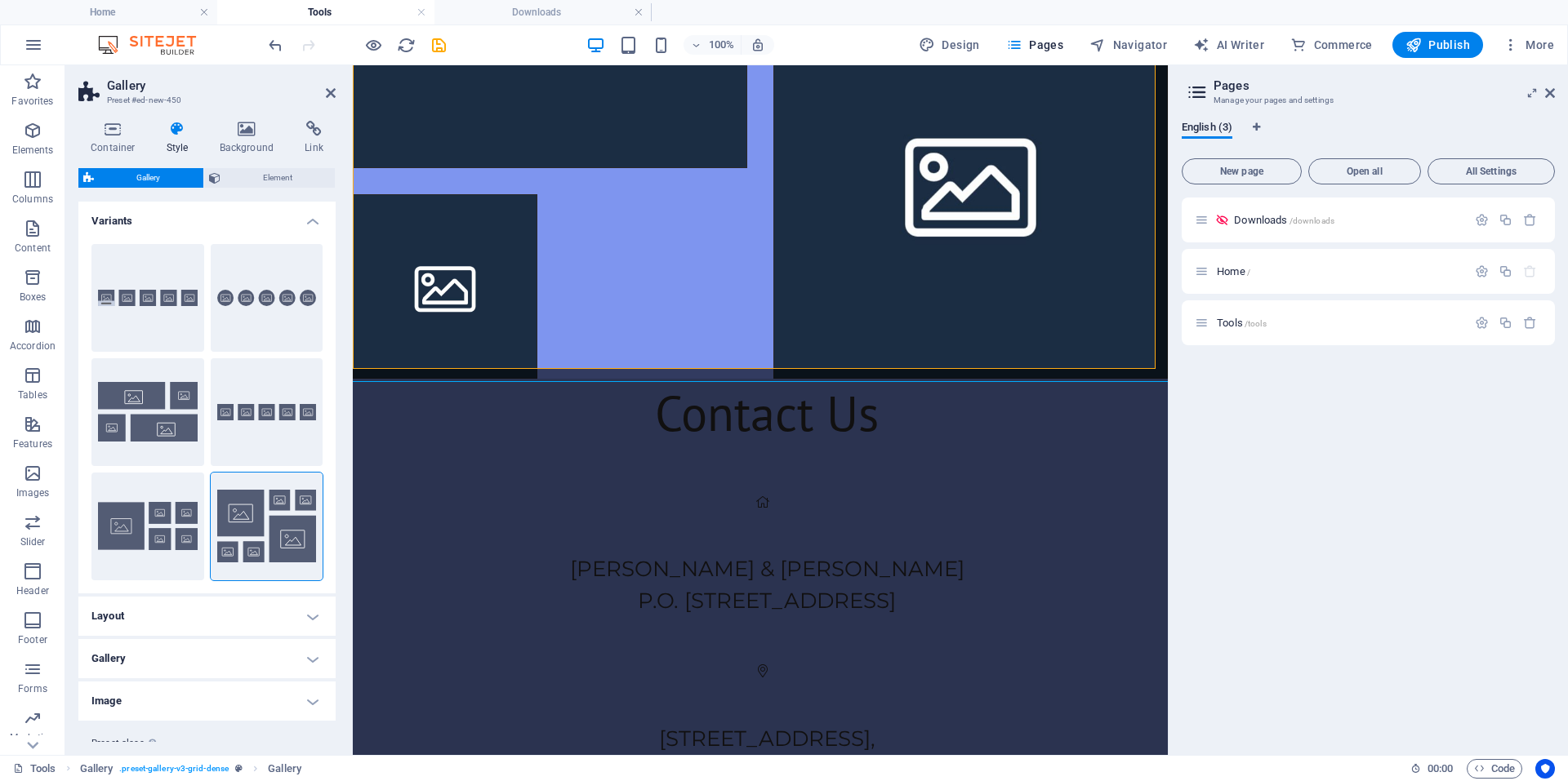
click at [311, 222] on h4 "Variants" at bounding box center [207, 216] width 258 height 29
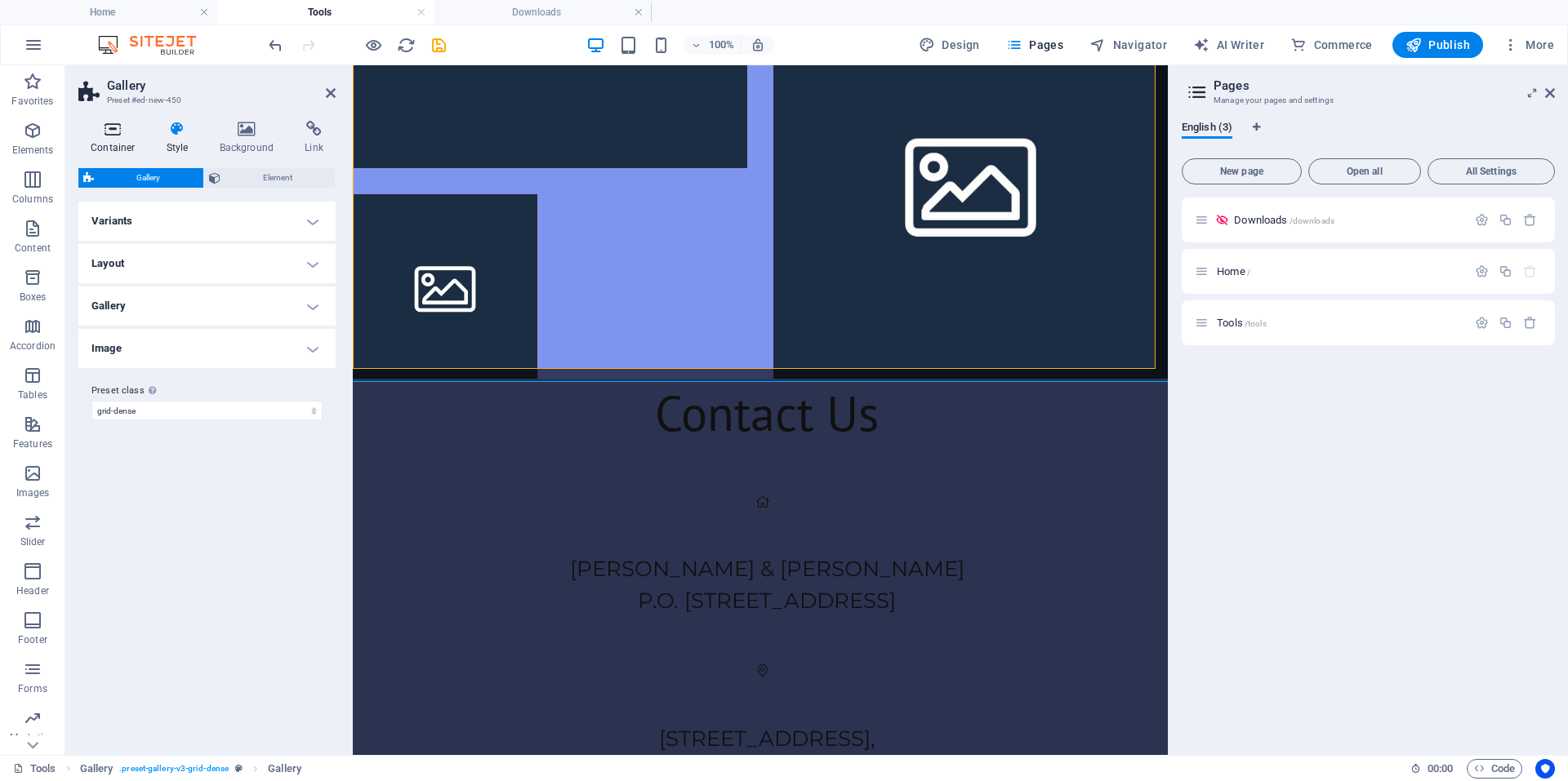
click at [116, 142] on h4 "Container" at bounding box center [117, 138] width 76 height 35
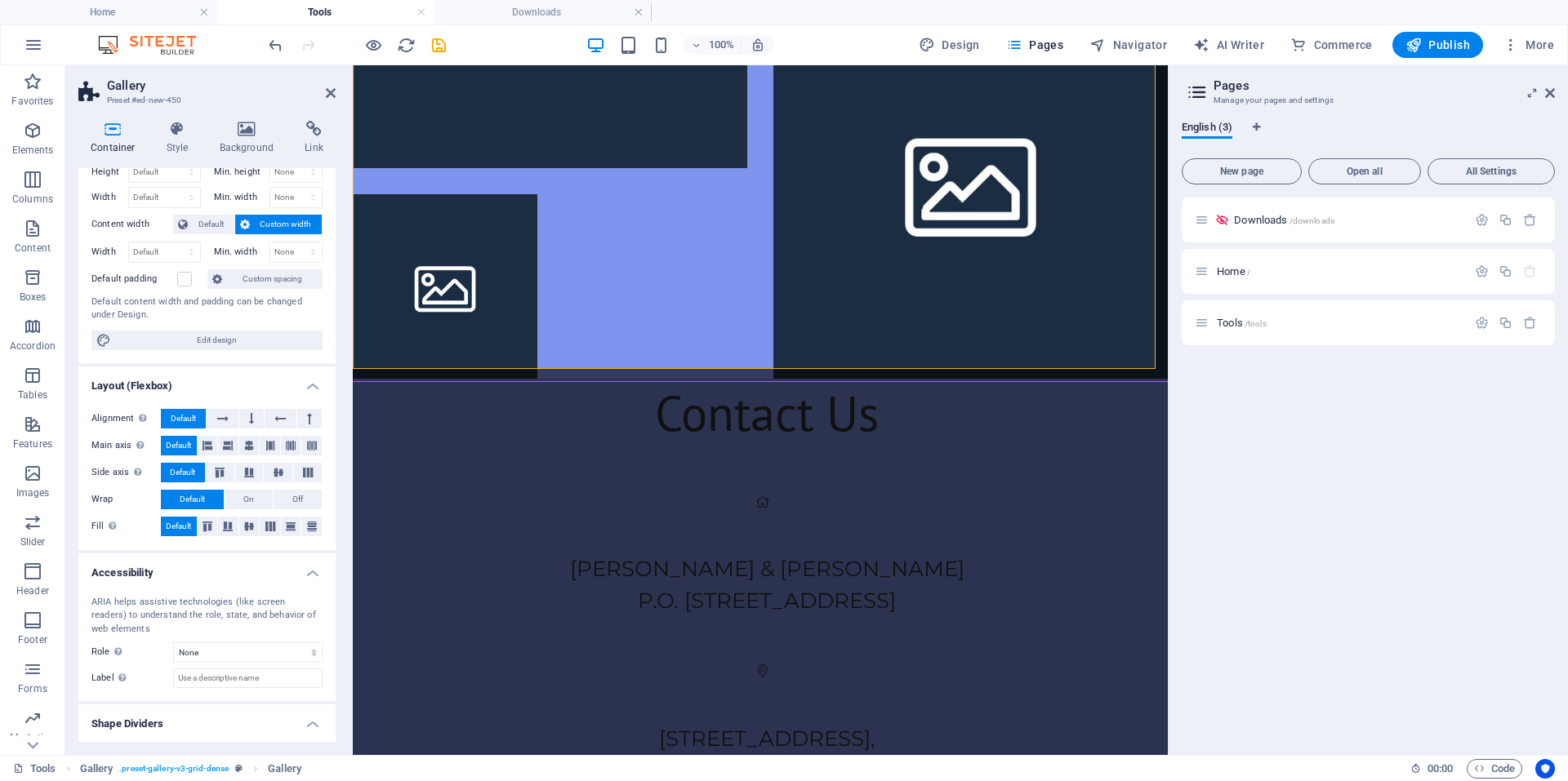
scroll to position [86, 0]
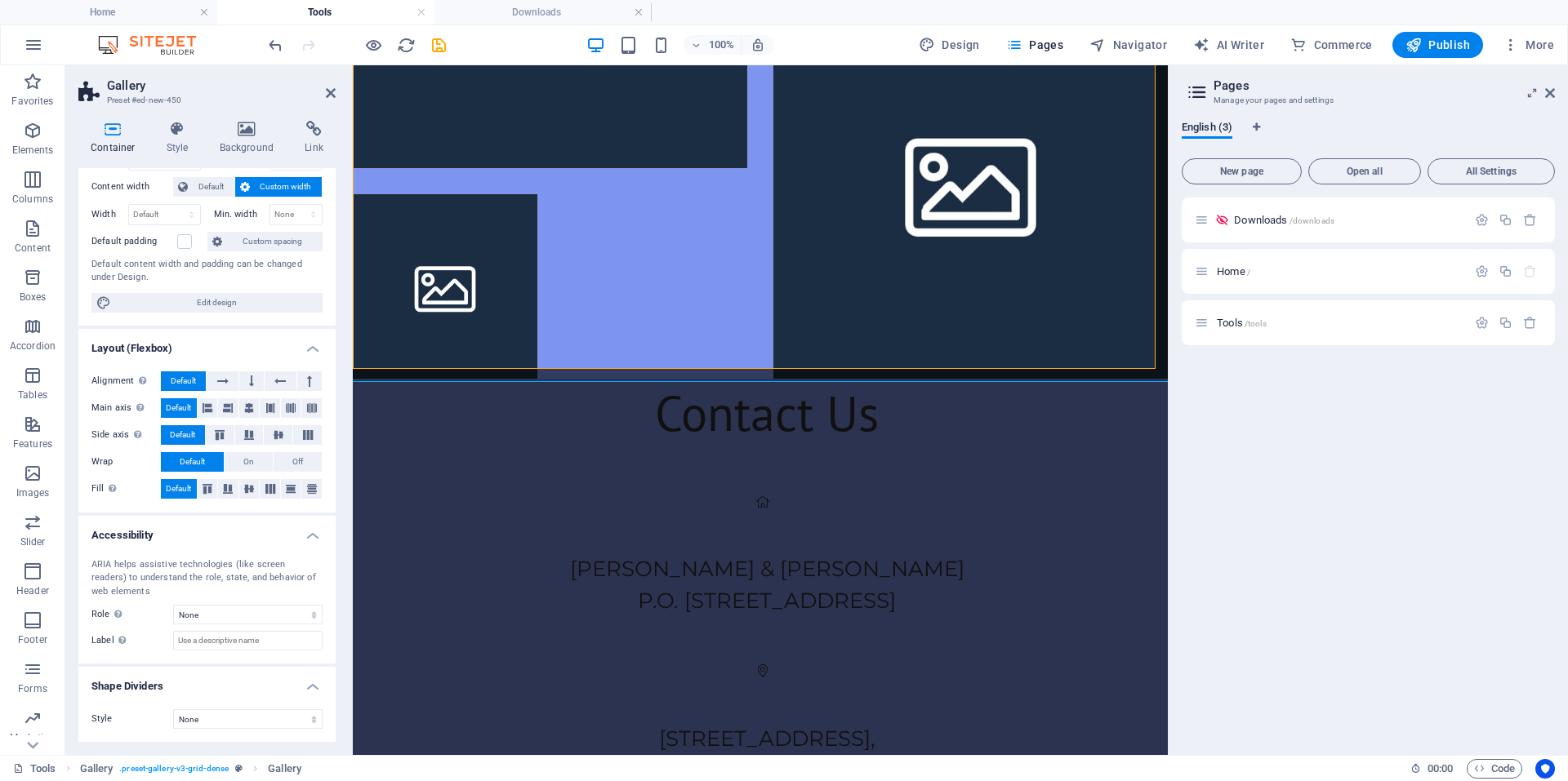
click at [306, 546] on div "ARIA helps assistive technologies (like screen readers) to understand the role,…" at bounding box center [207, 605] width 258 height 119
click at [313, 541] on h4 "Accessibility" at bounding box center [207, 530] width 258 height 29
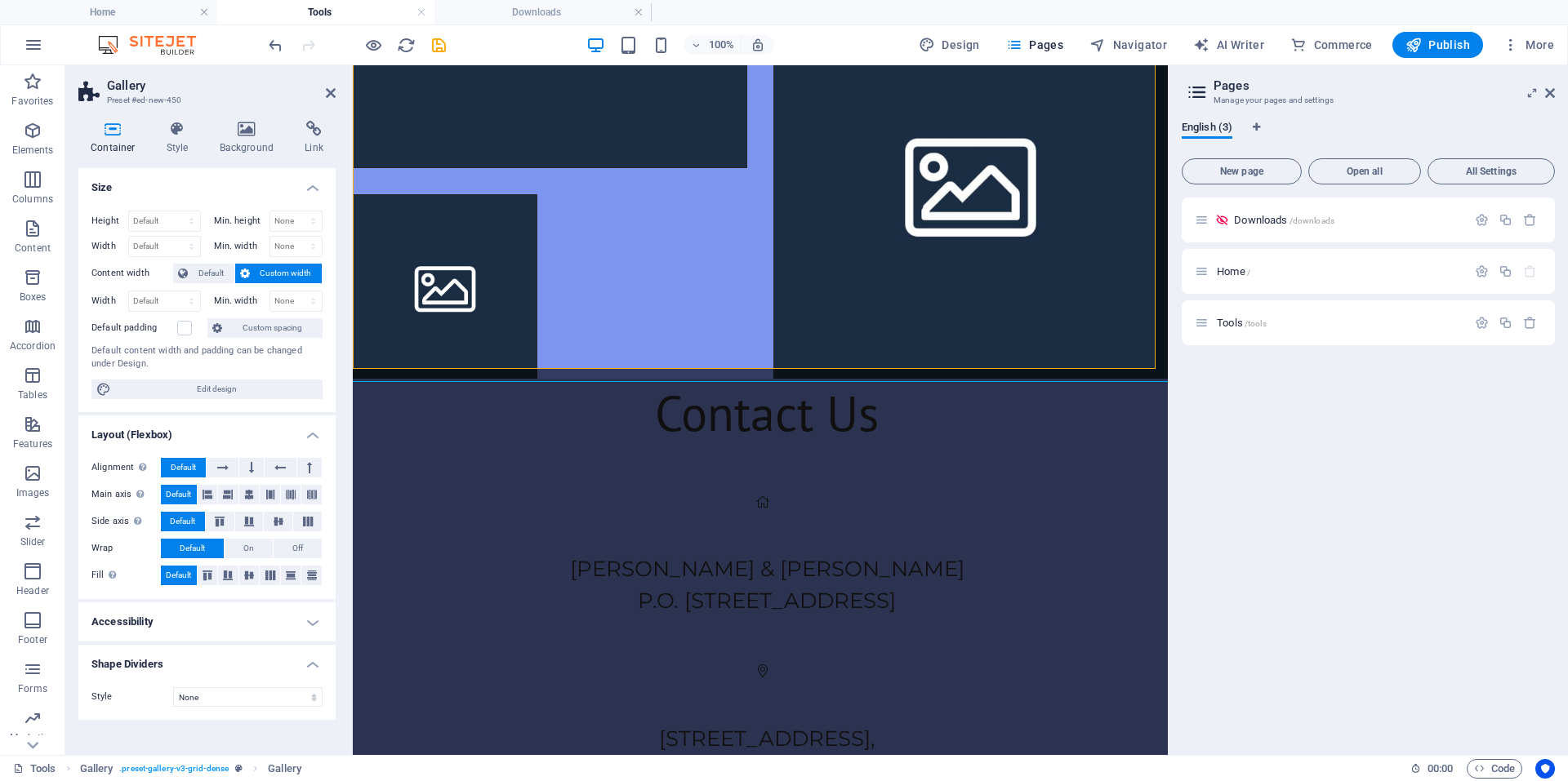
click at [314, 448] on div "Alignment Determines the flex direction. Default Main axis Determine how elemen…" at bounding box center [207, 522] width 258 height 155
click at [314, 432] on h4 "Layout (Flexbox)" at bounding box center [207, 430] width 258 height 29
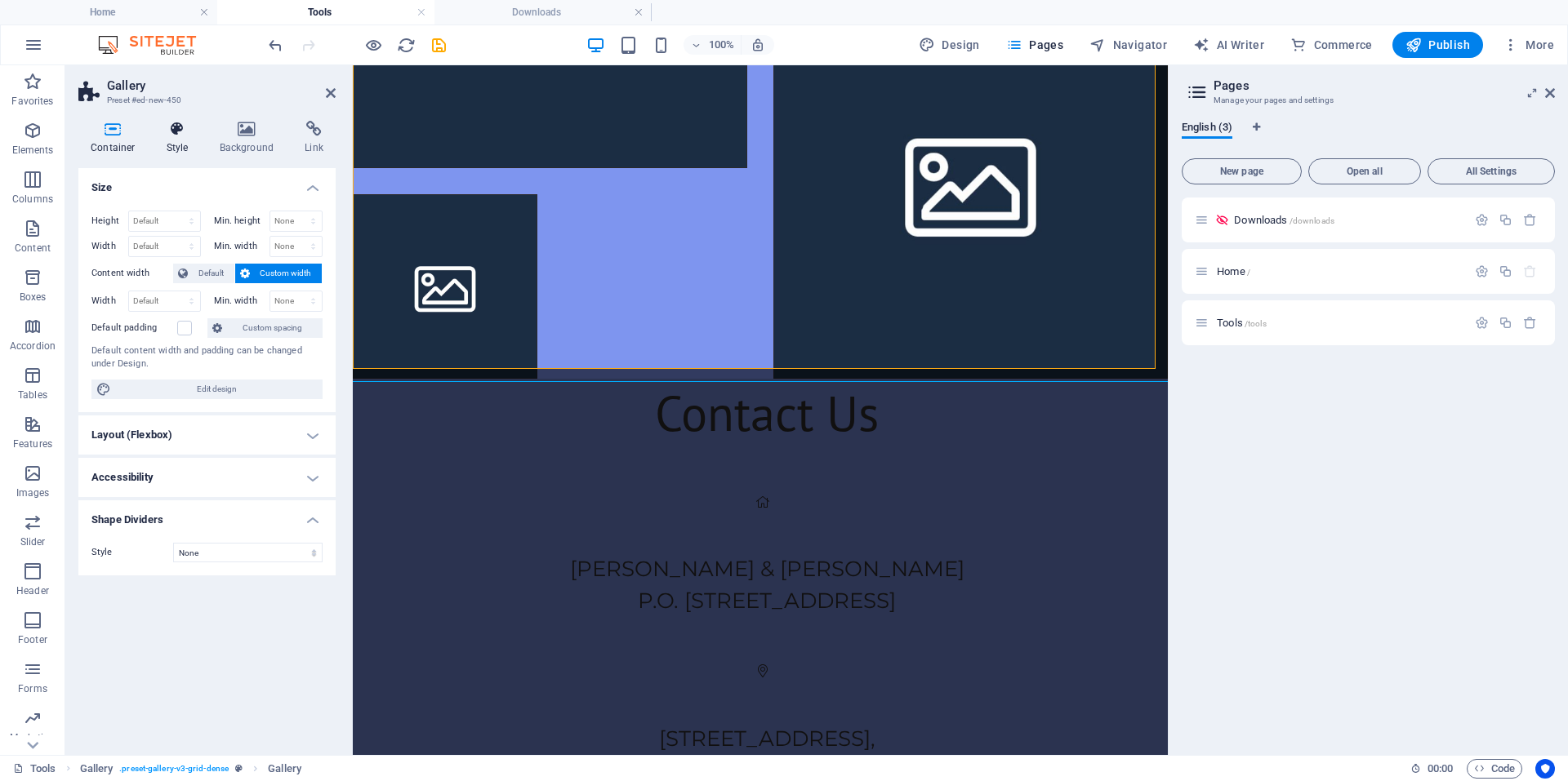
click at [187, 140] on h4 "Style" at bounding box center [181, 138] width 53 height 35
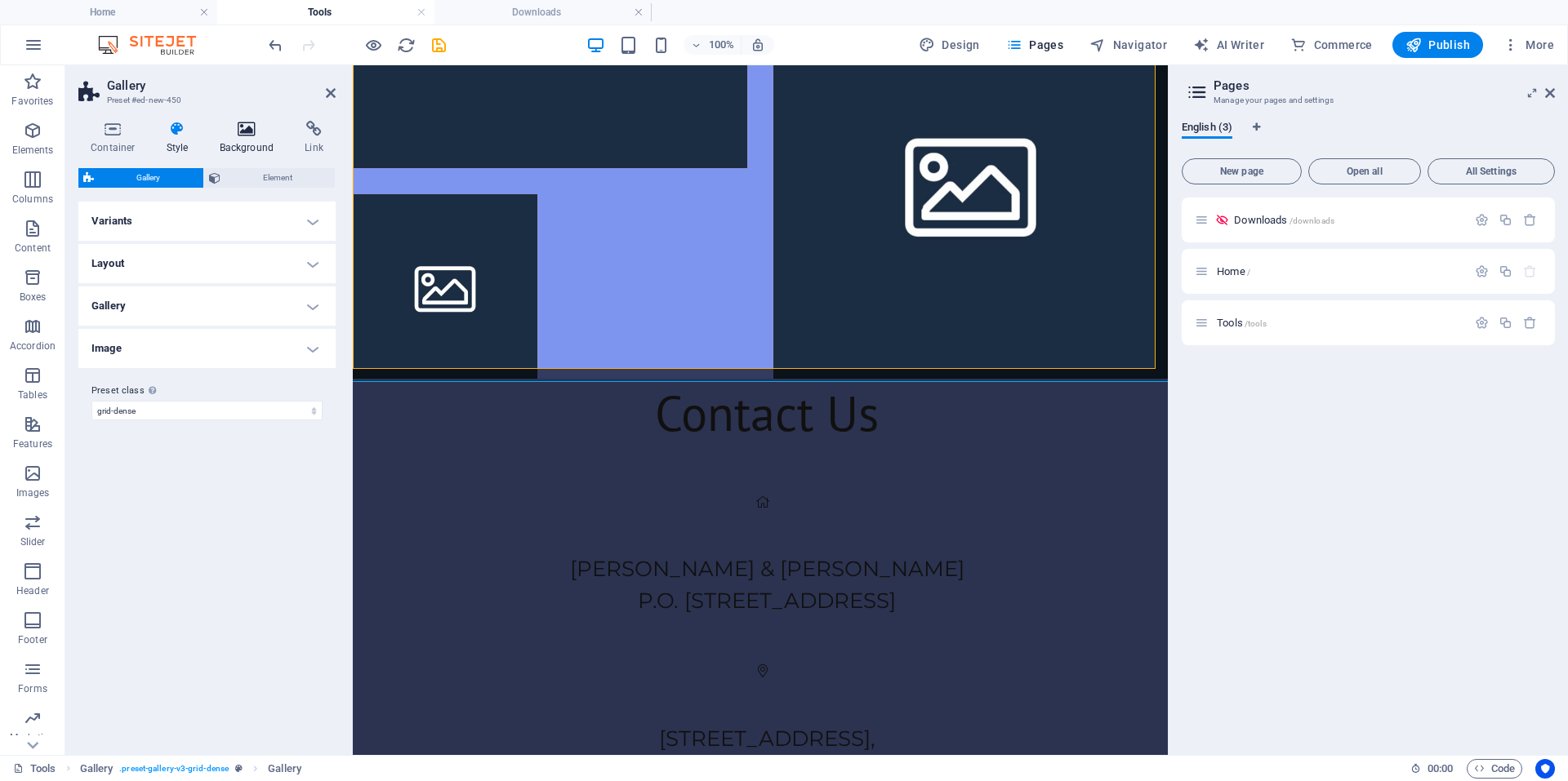
click at [239, 147] on h4 "Background" at bounding box center [250, 138] width 86 height 35
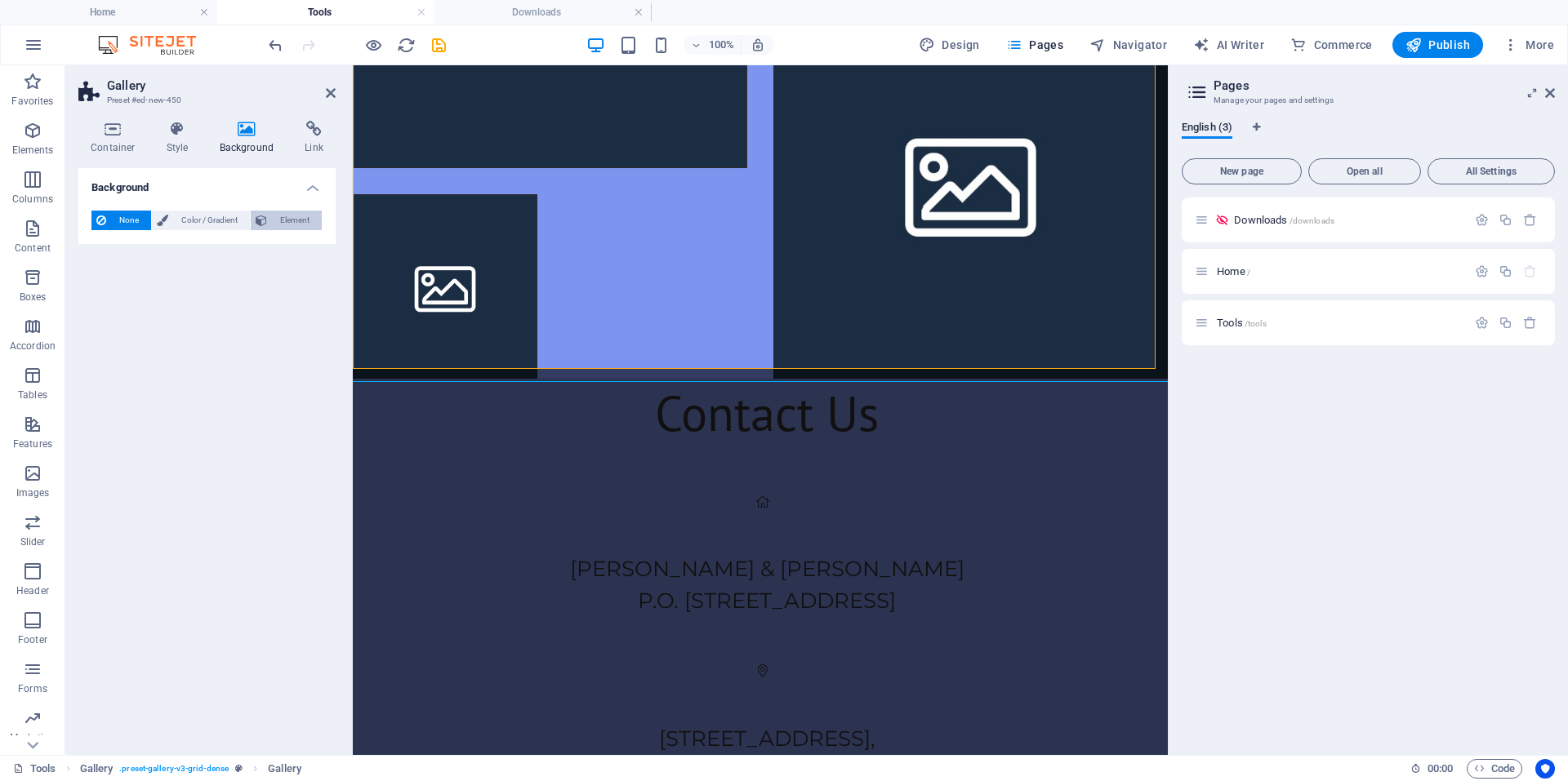
click at [276, 216] on span "Element" at bounding box center [295, 220] width 45 height 20
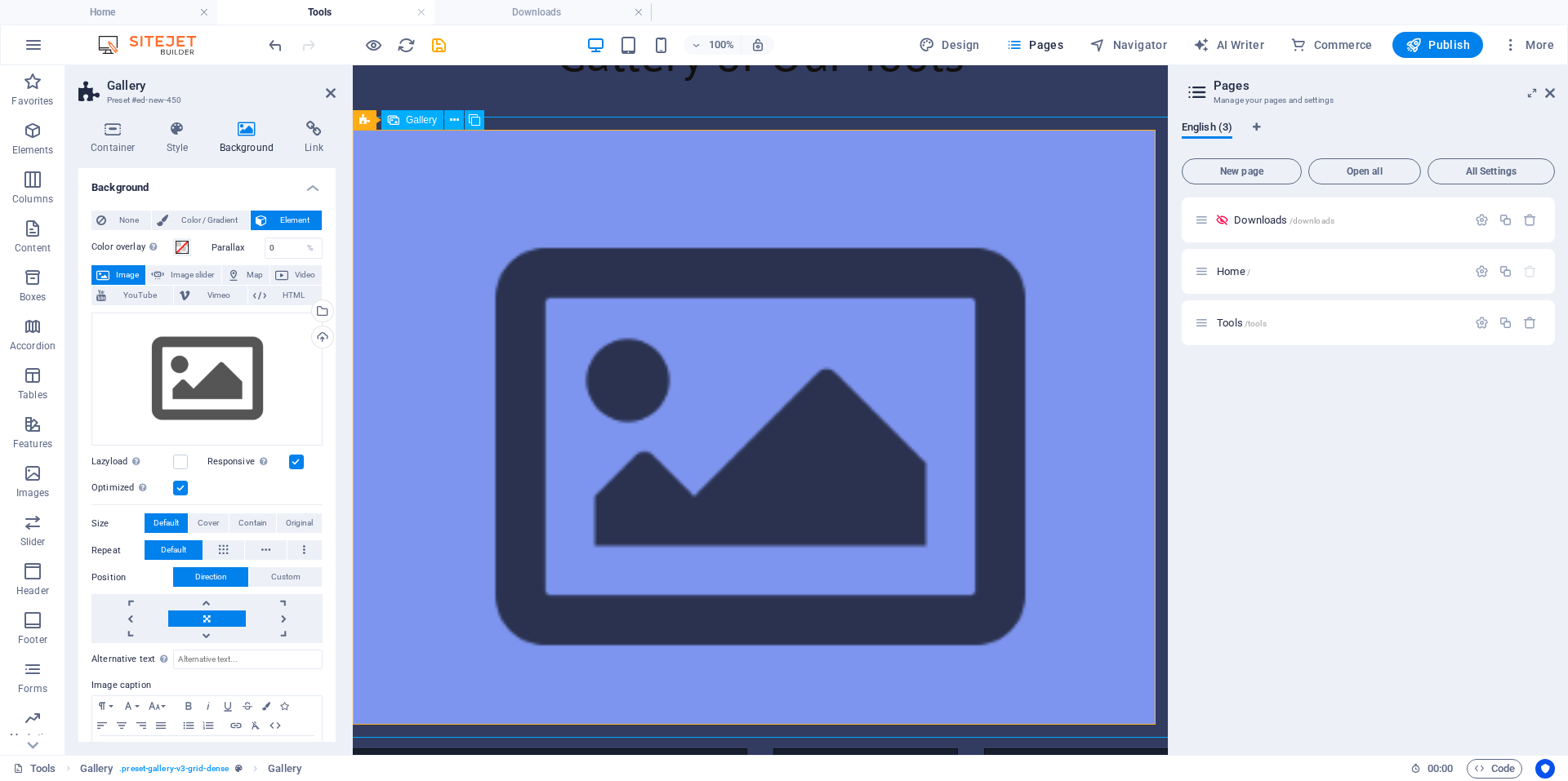
scroll to position [82, 0]
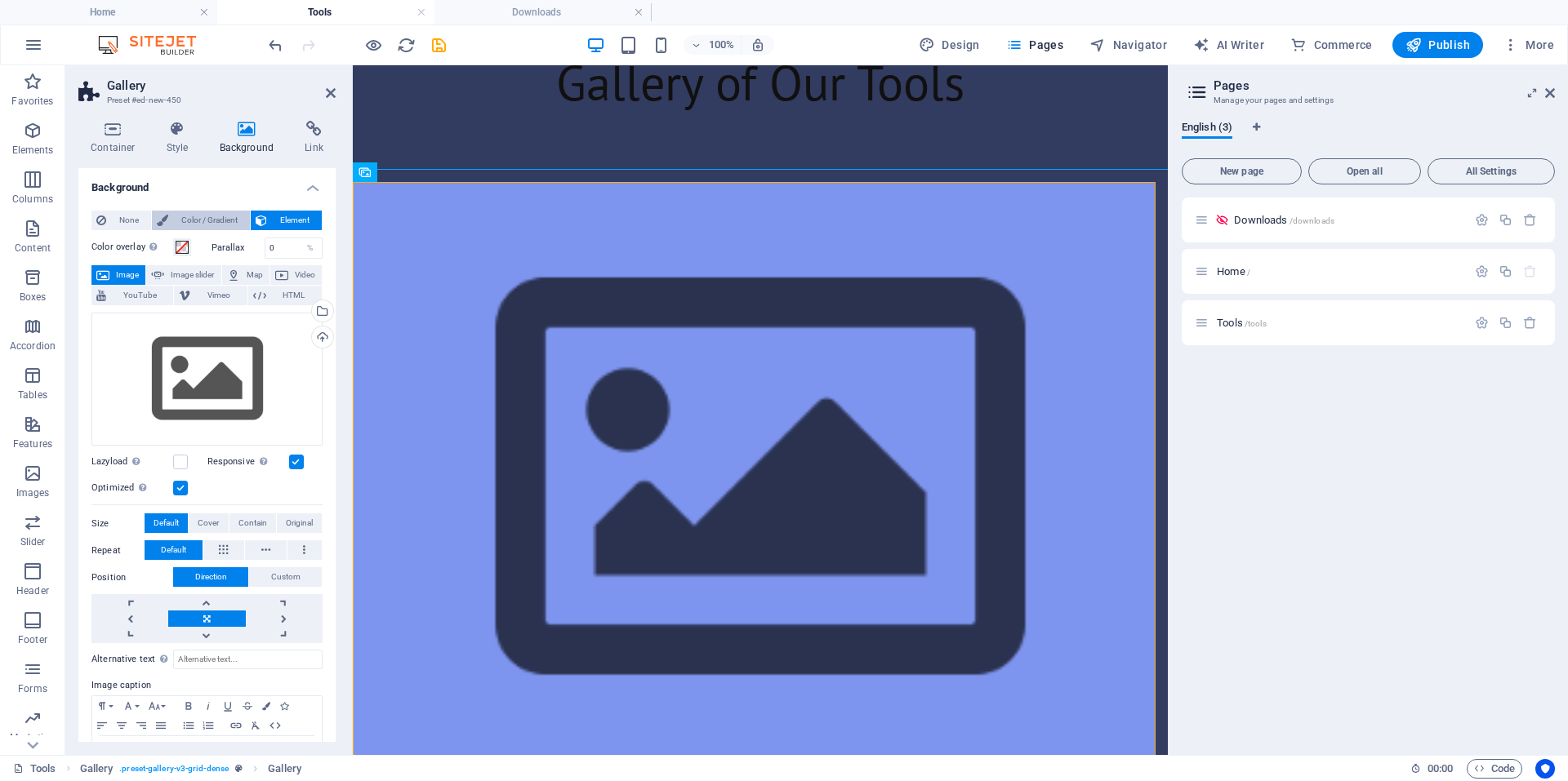
click at [226, 225] on span "Color / Gradient" at bounding box center [208, 220] width 72 height 20
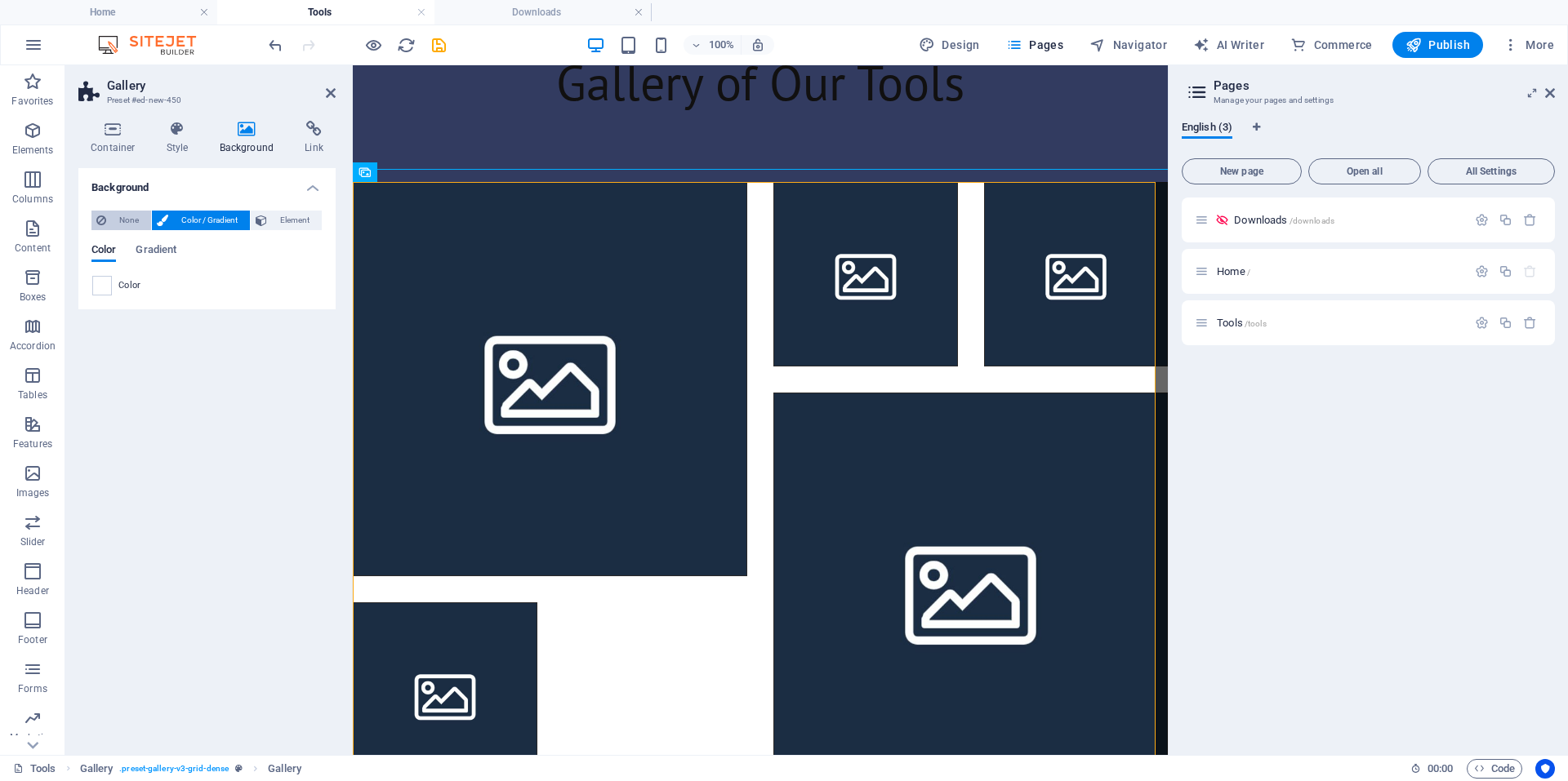
click at [135, 219] on span "None" at bounding box center [128, 220] width 35 height 20
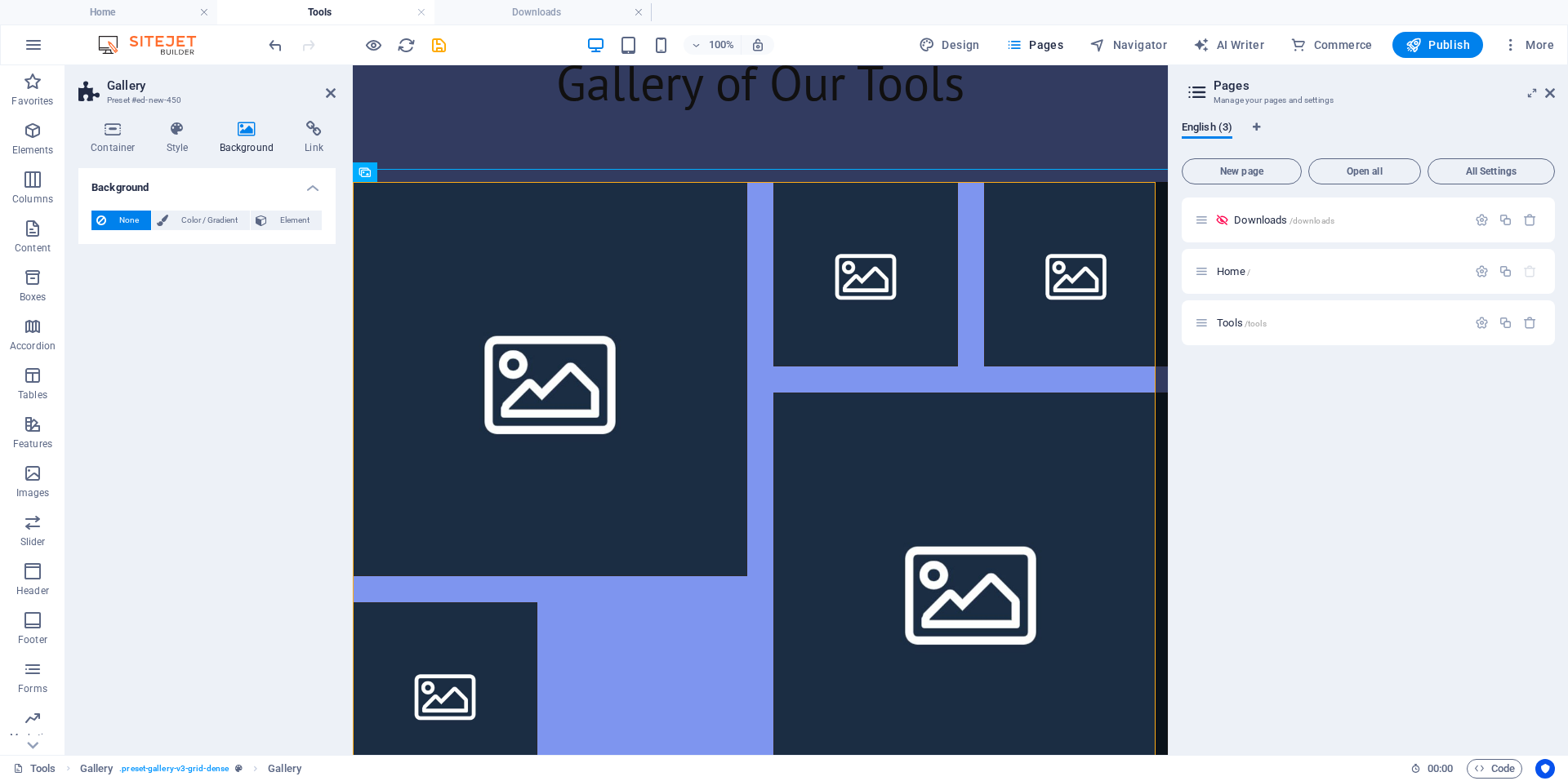
click at [337, 93] on aside "Gallery Preset #ed-new-450 Container Style Background Link Size Height Default …" at bounding box center [209, 410] width 288 height 689
click at [976, 55] on button "Design" at bounding box center [949, 45] width 74 height 26
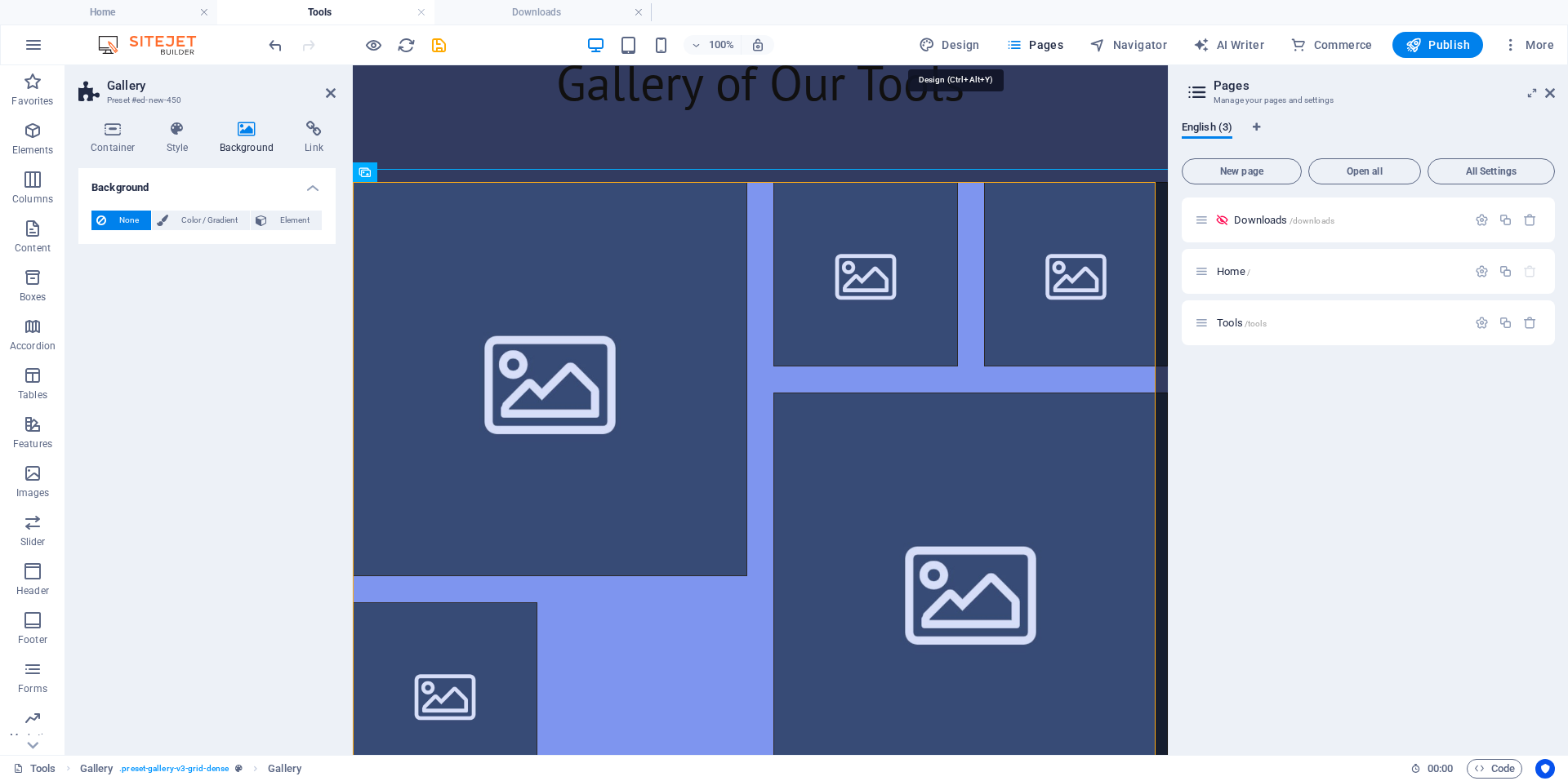
click at [686, 305] on li at bounding box center [550, 379] width 394 height 394
select select "px"
select select "400"
select select "px"
select select "rem"
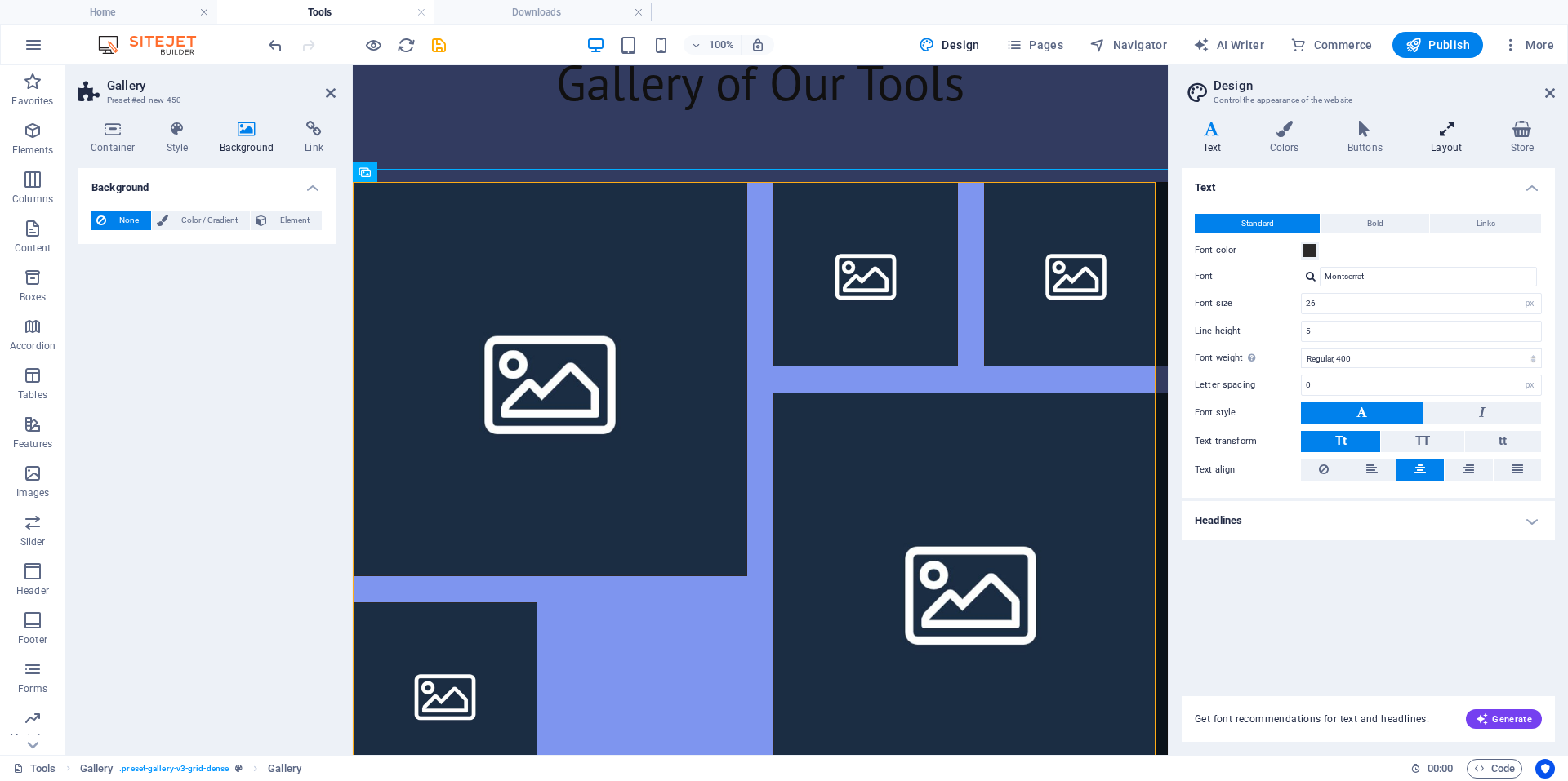
click at [1463, 134] on icon at bounding box center [1447, 129] width 73 height 16
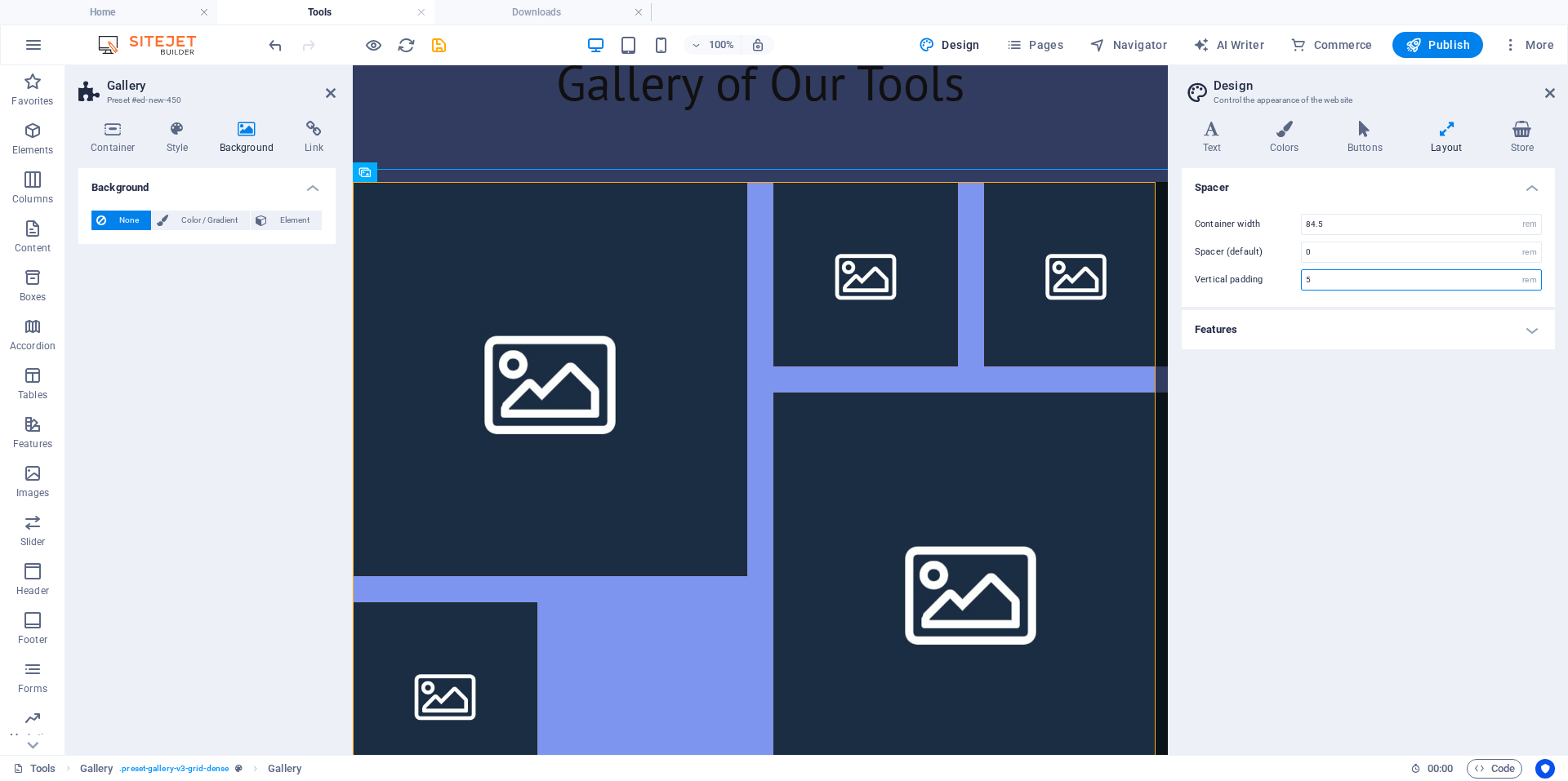
drag, startPoint x: 1326, startPoint y: 281, endPoint x: 1278, endPoint y: 277, distance: 48.2
click at [1284, 277] on div "Vertical padding 5 rem" at bounding box center [1368, 280] width 347 height 22
type input "0"
click at [1358, 542] on div "Spacer Container width 84.5 rem px Spacer (default) 0 rem Vertical padding 0 re…" at bounding box center [1368, 455] width 373 height 574
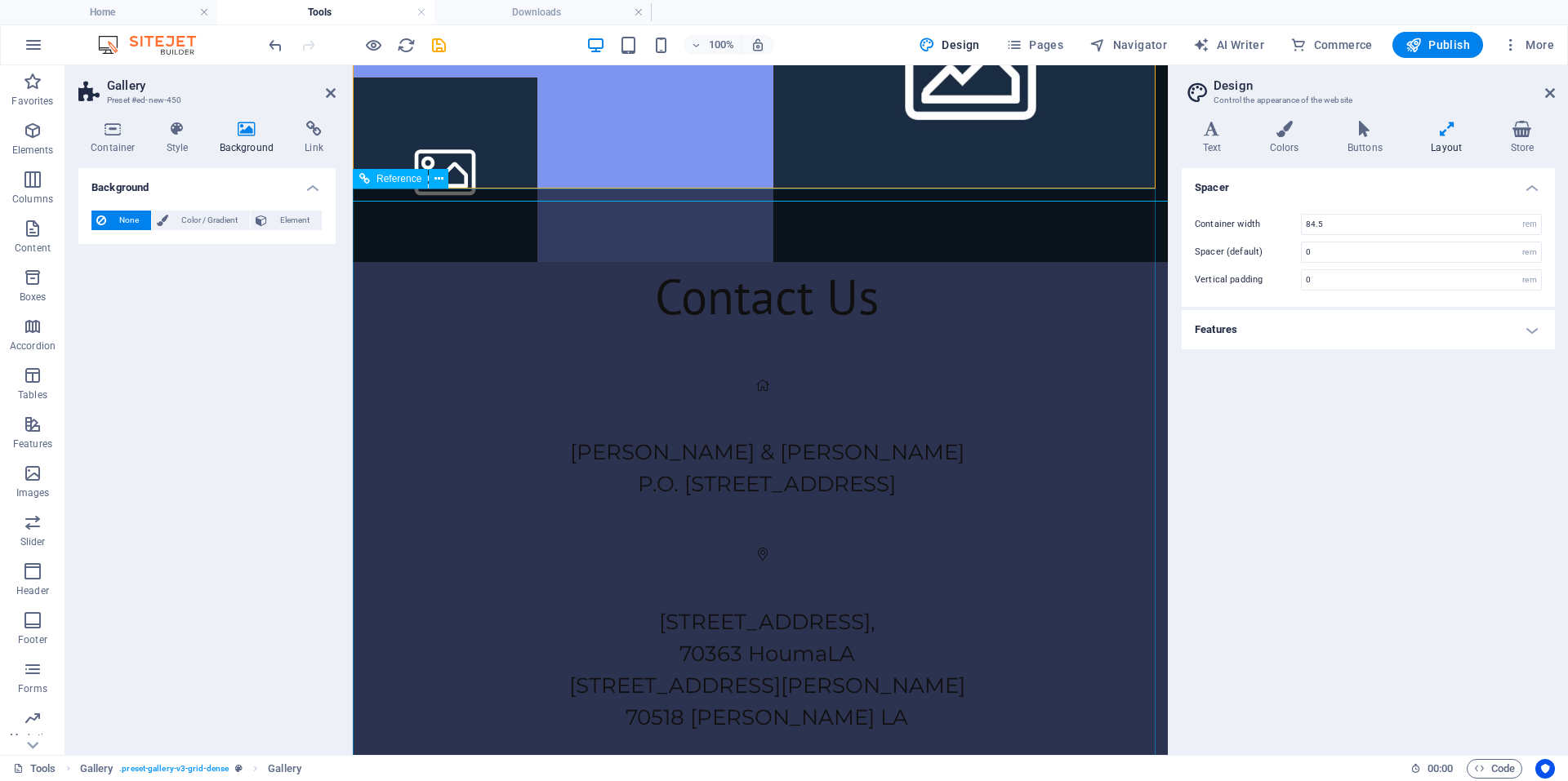
scroll to position [541, 0]
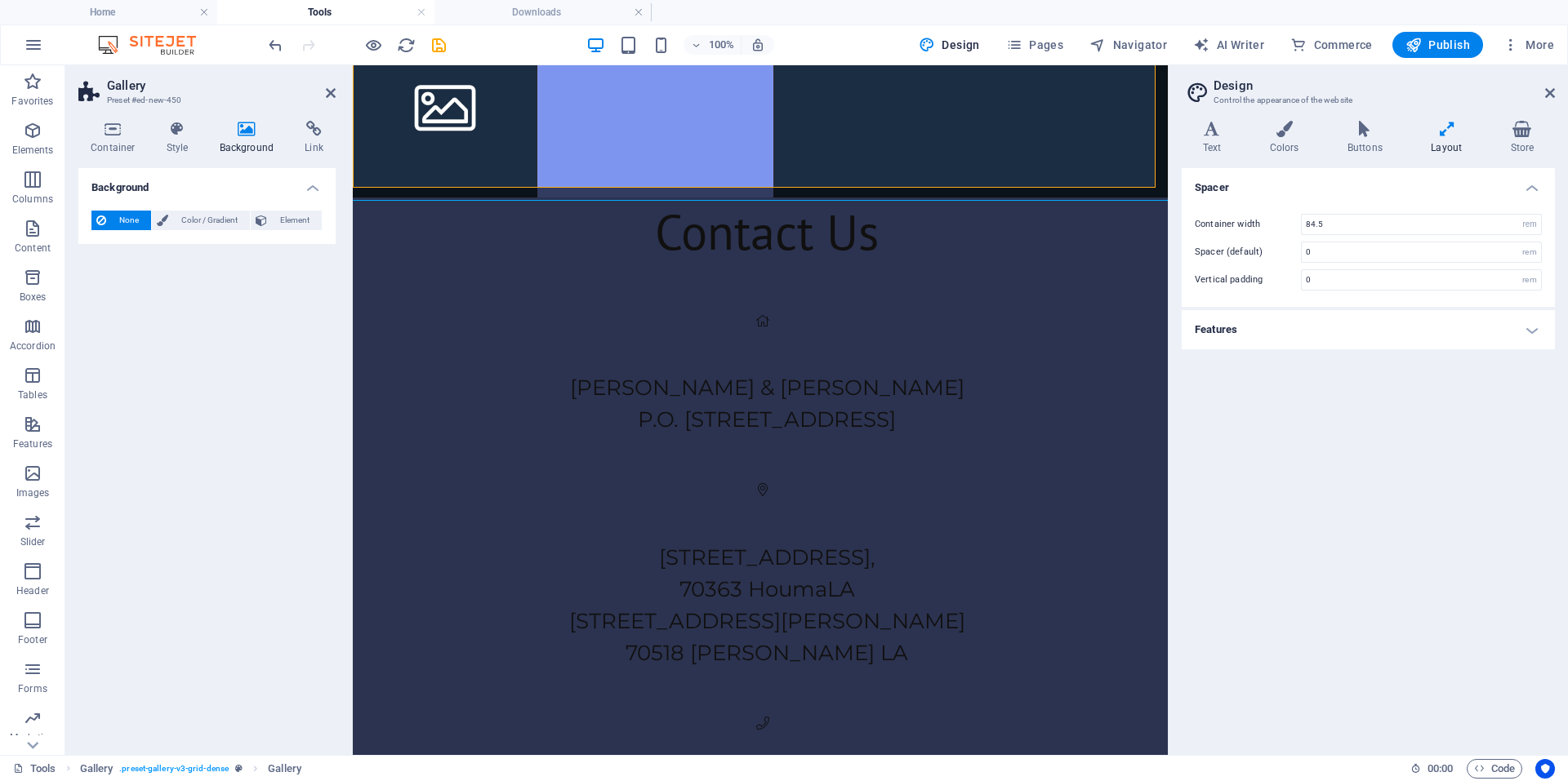
click at [1303, 453] on div "Spacer Container width 84.5 rem px Spacer (default) 0 rem Vertical padding 0 re…" at bounding box center [1368, 455] width 373 height 574
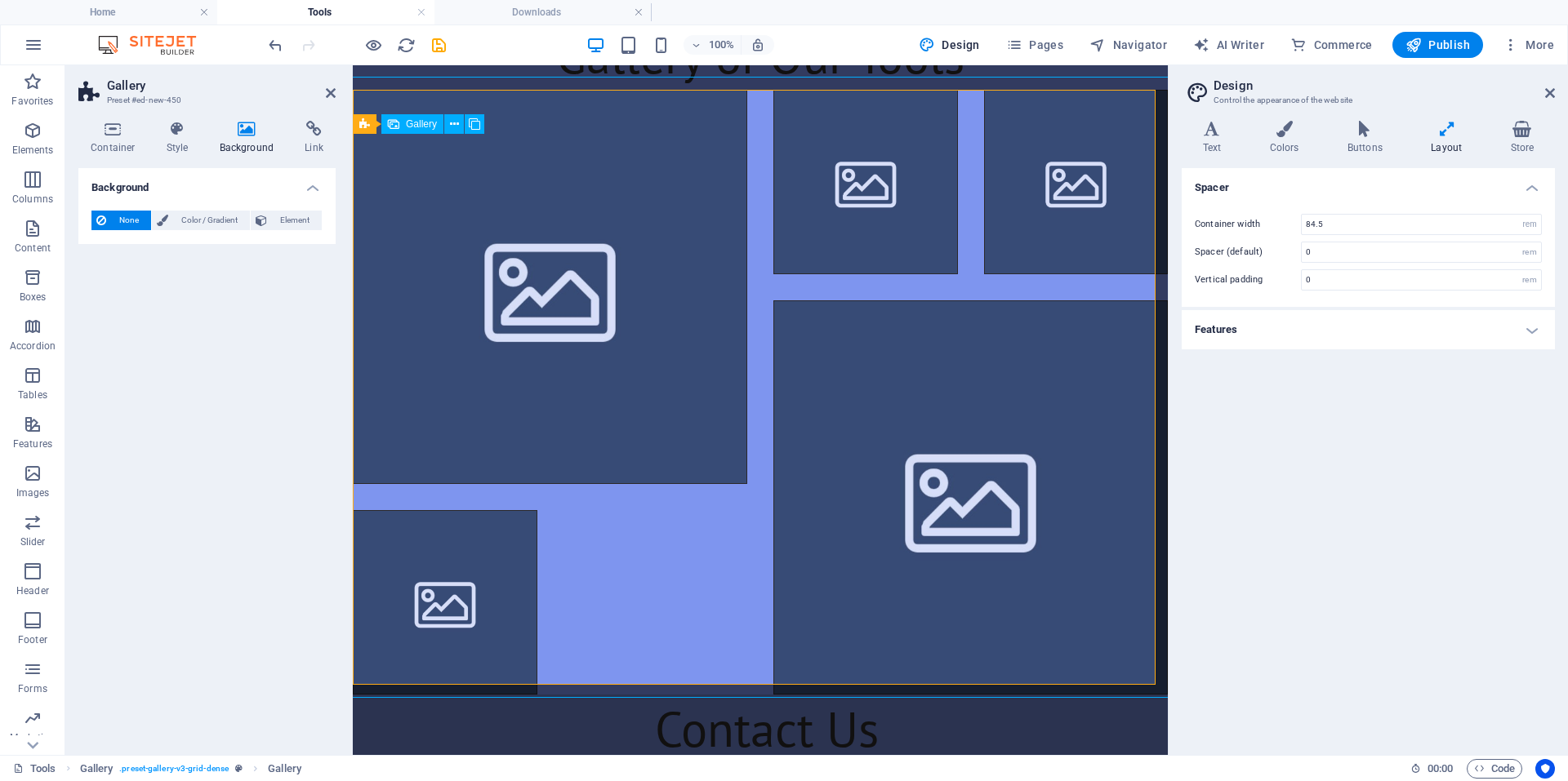
scroll to position [0, 0]
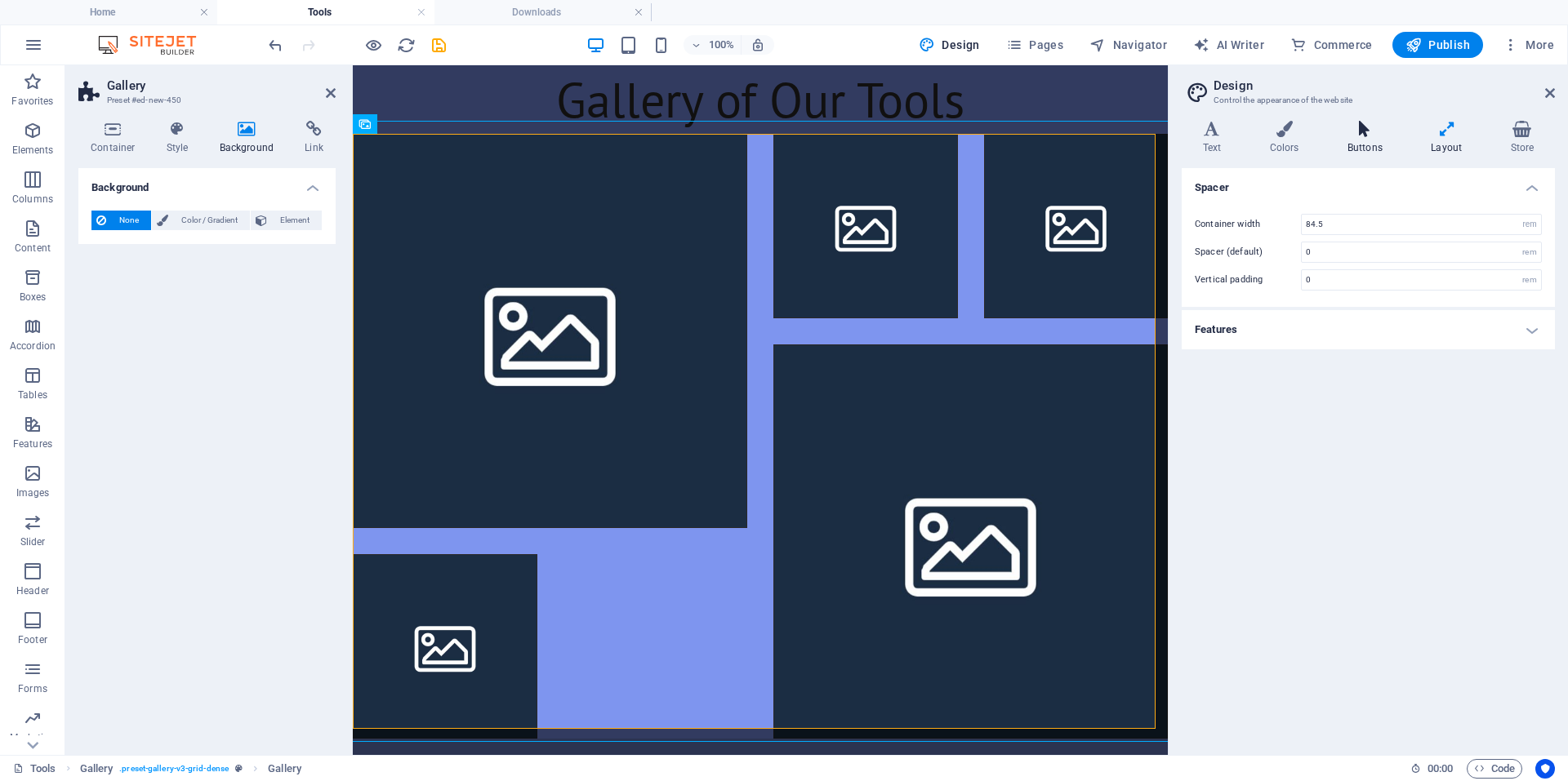
click at [1363, 126] on icon at bounding box center [1364, 129] width 77 height 16
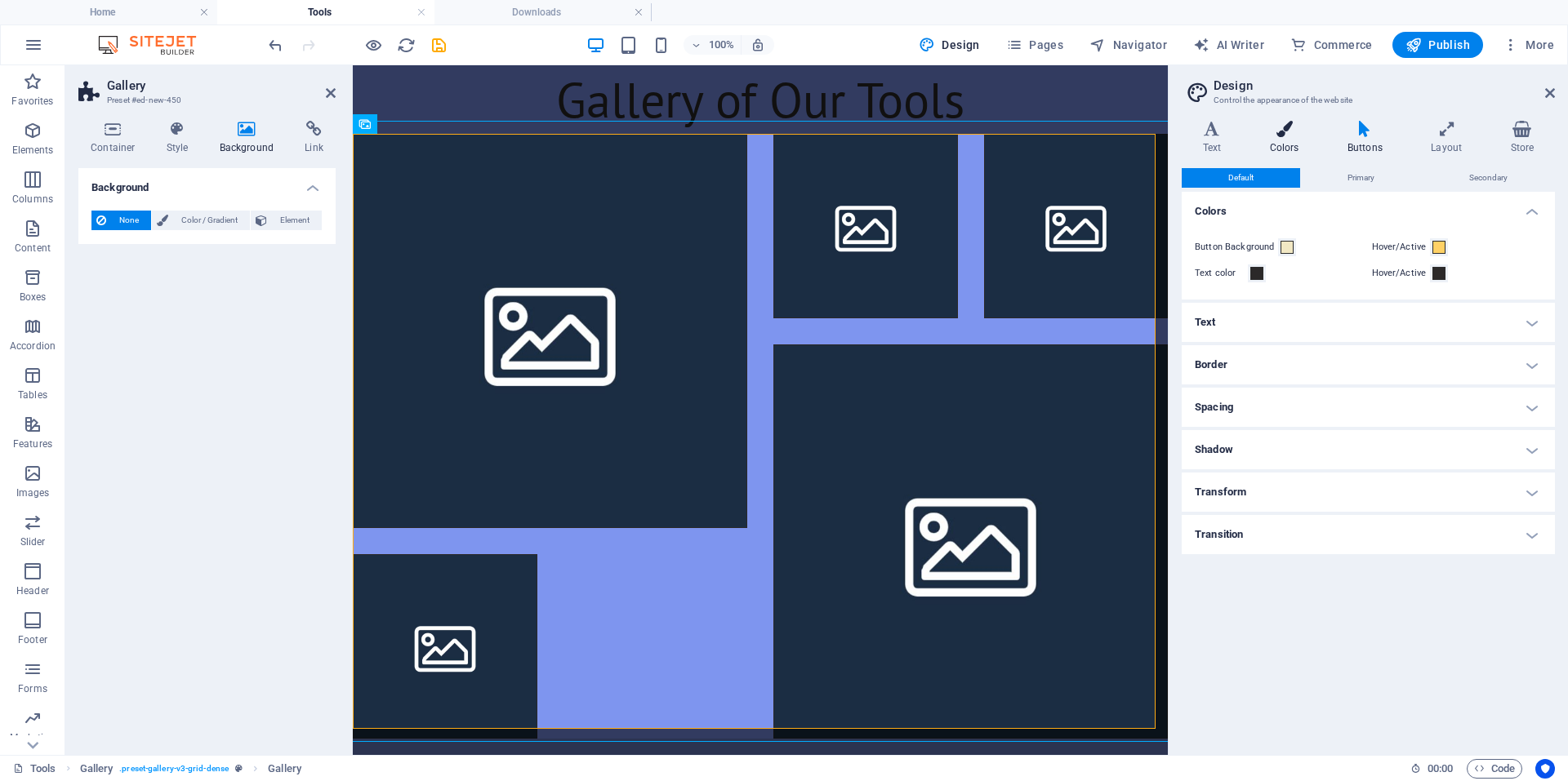
click at [1319, 138] on h4 "Colors" at bounding box center [1288, 138] width 78 height 35
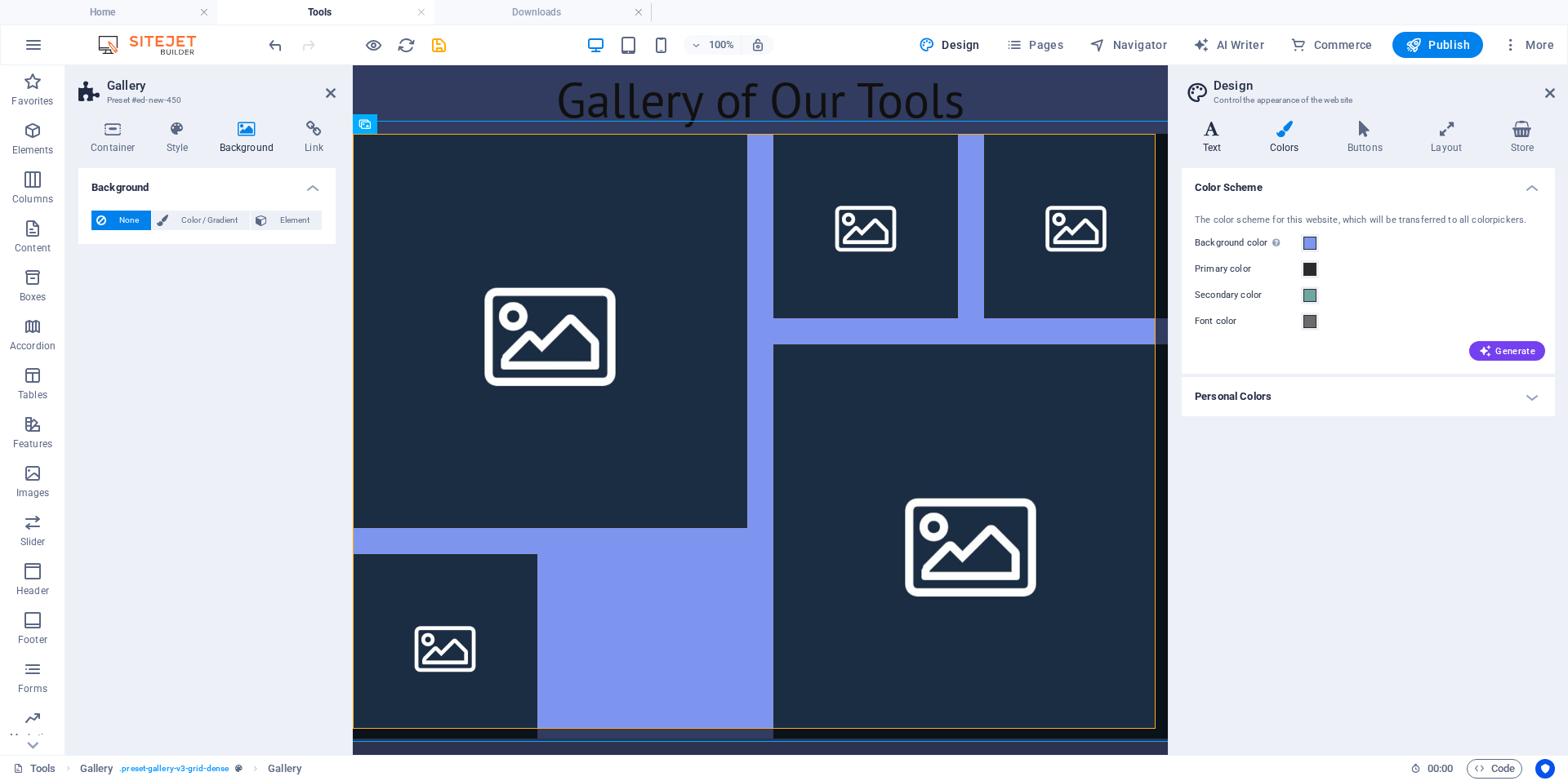
click at [1198, 146] on h4 "Text" at bounding box center [1214, 138] width 67 height 35
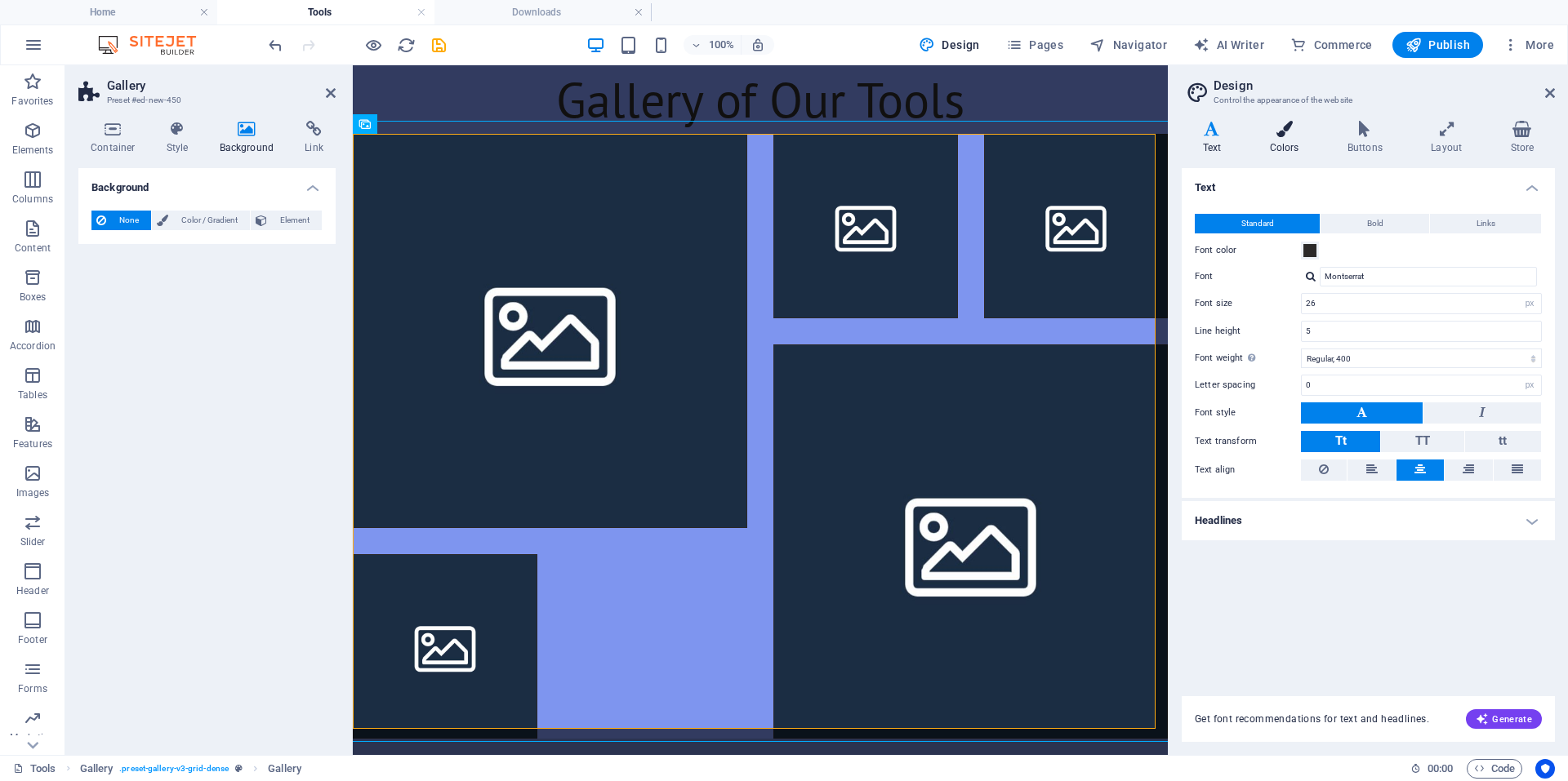
click at [1298, 139] on h4 "Colors" at bounding box center [1288, 138] width 78 height 35
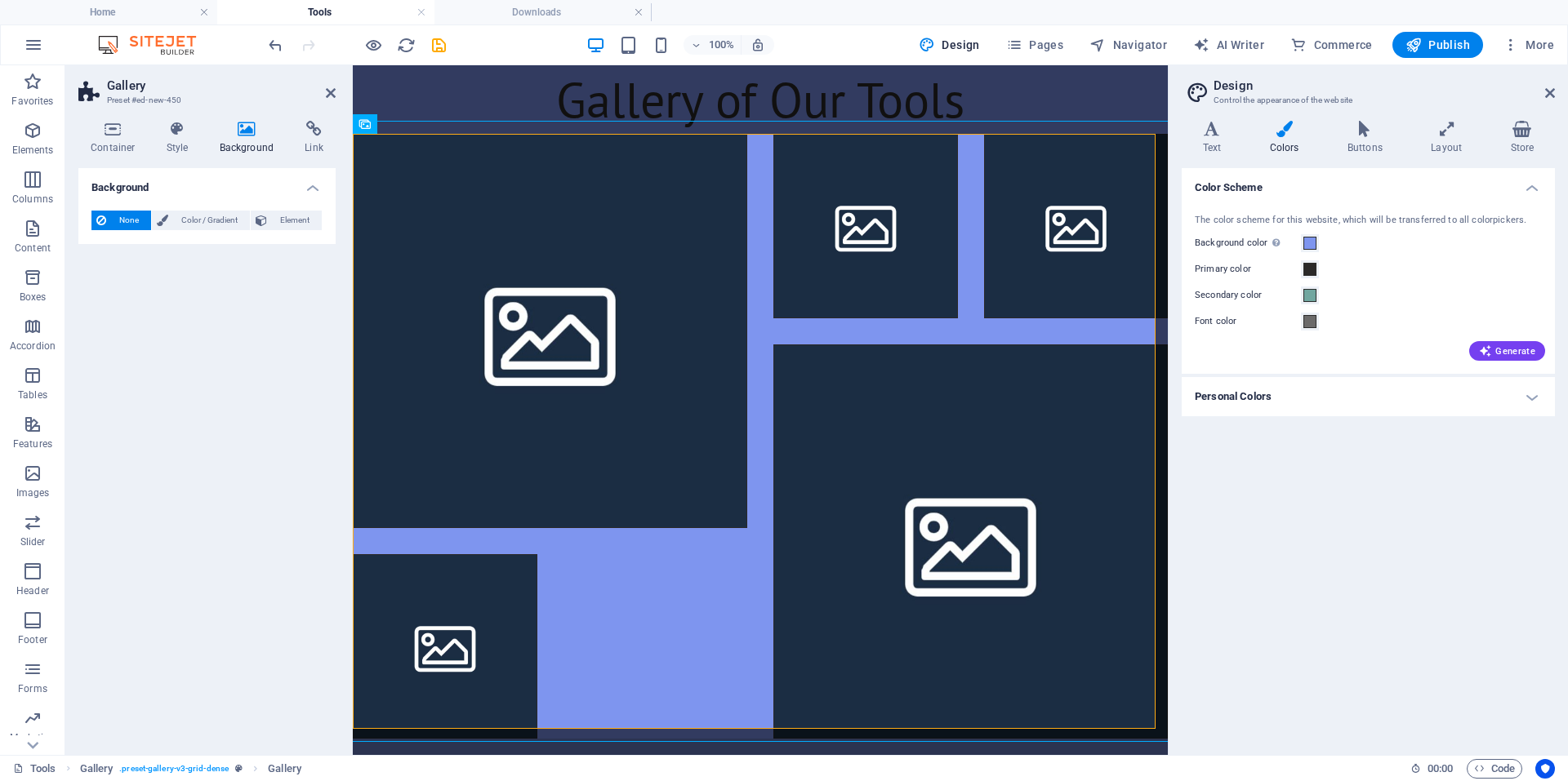
click at [1321, 397] on h4 "Personal Colors" at bounding box center [1368, 396] width 373 height 39
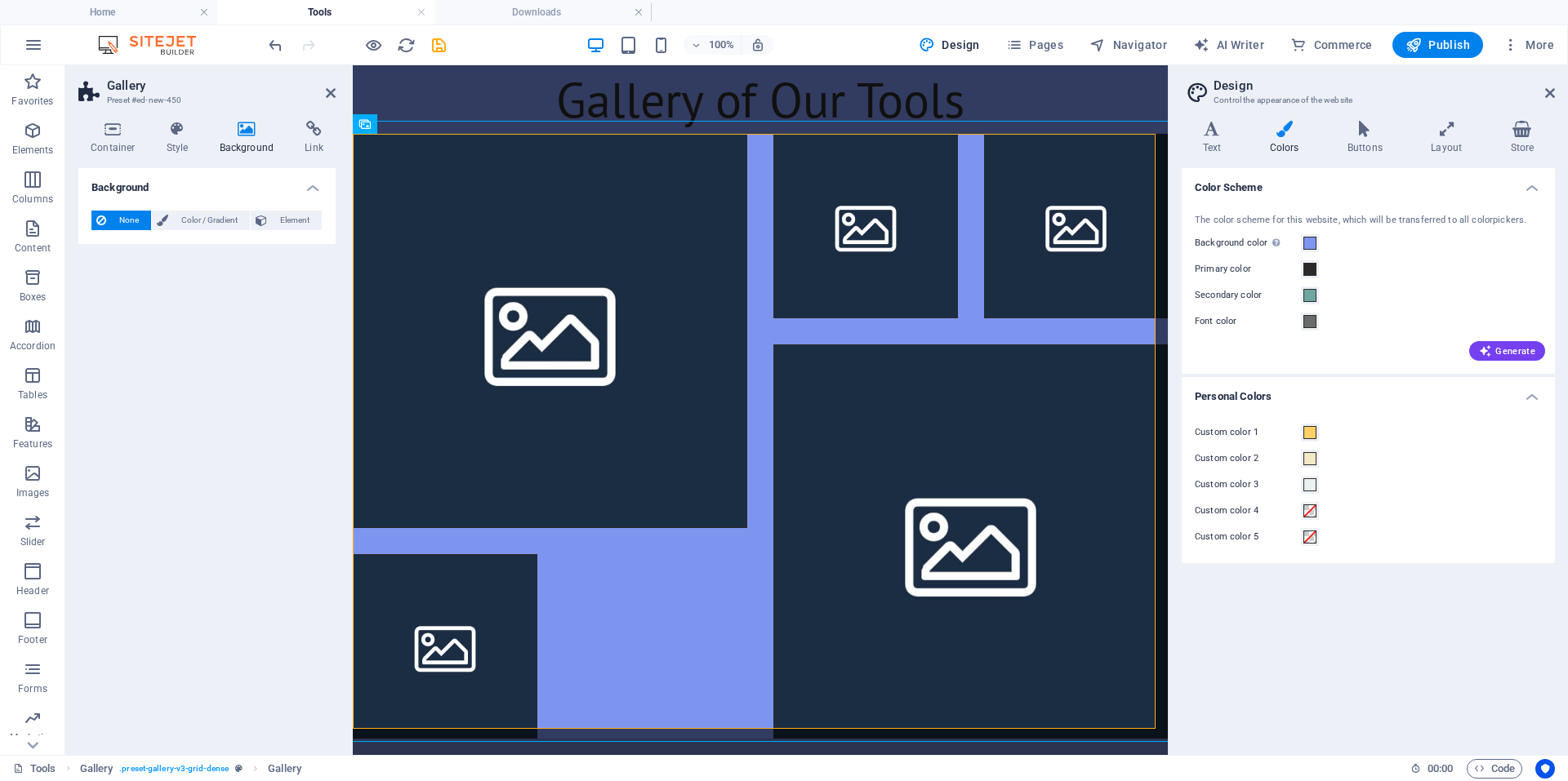
click at [1321, 397] on h4 "Personal Colors" at bounding box center [1368, 391] width 373 height 29
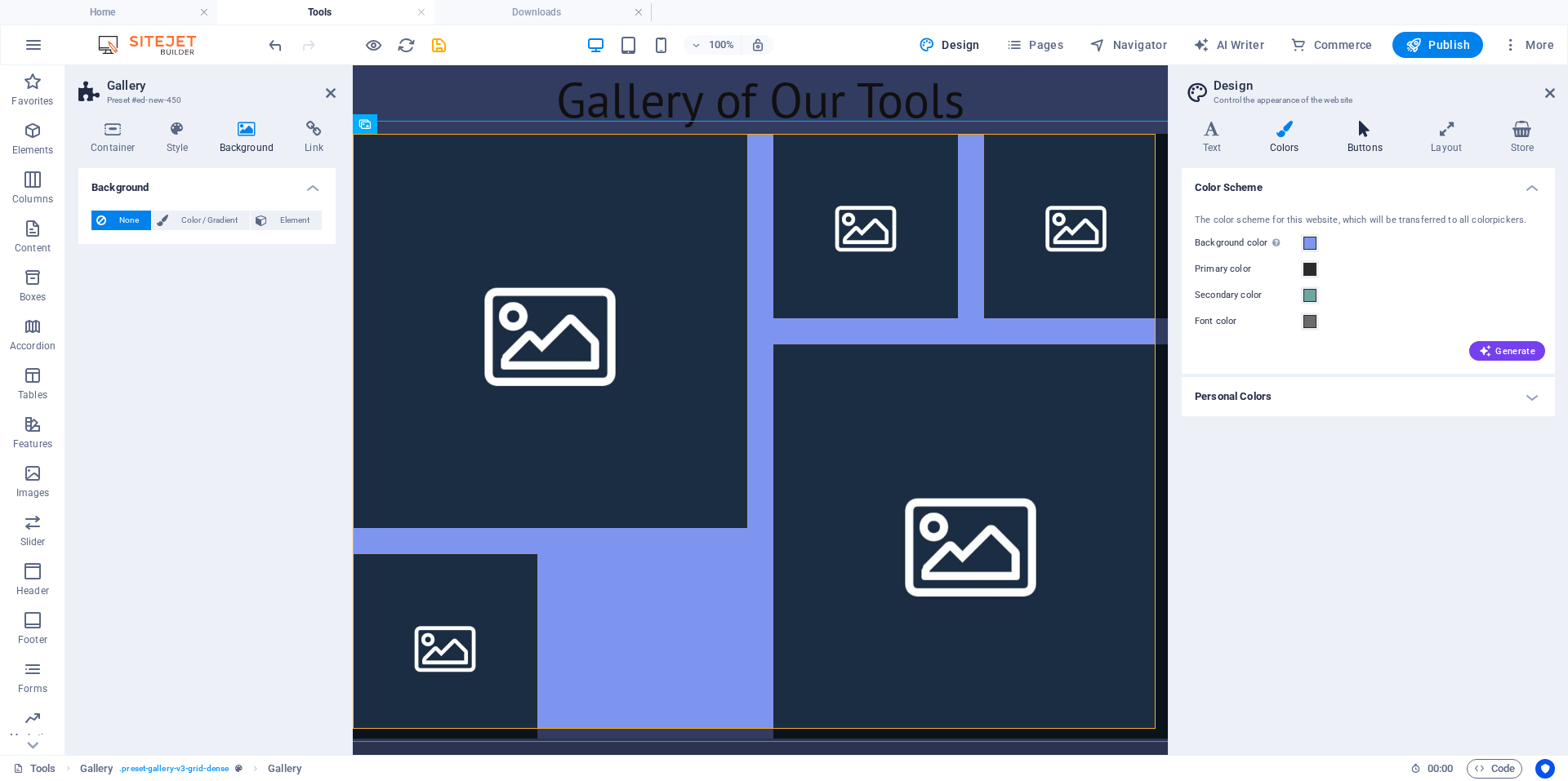
click at [1363, 131] on icon at bounding box center [1364, 129] width 77 height 16
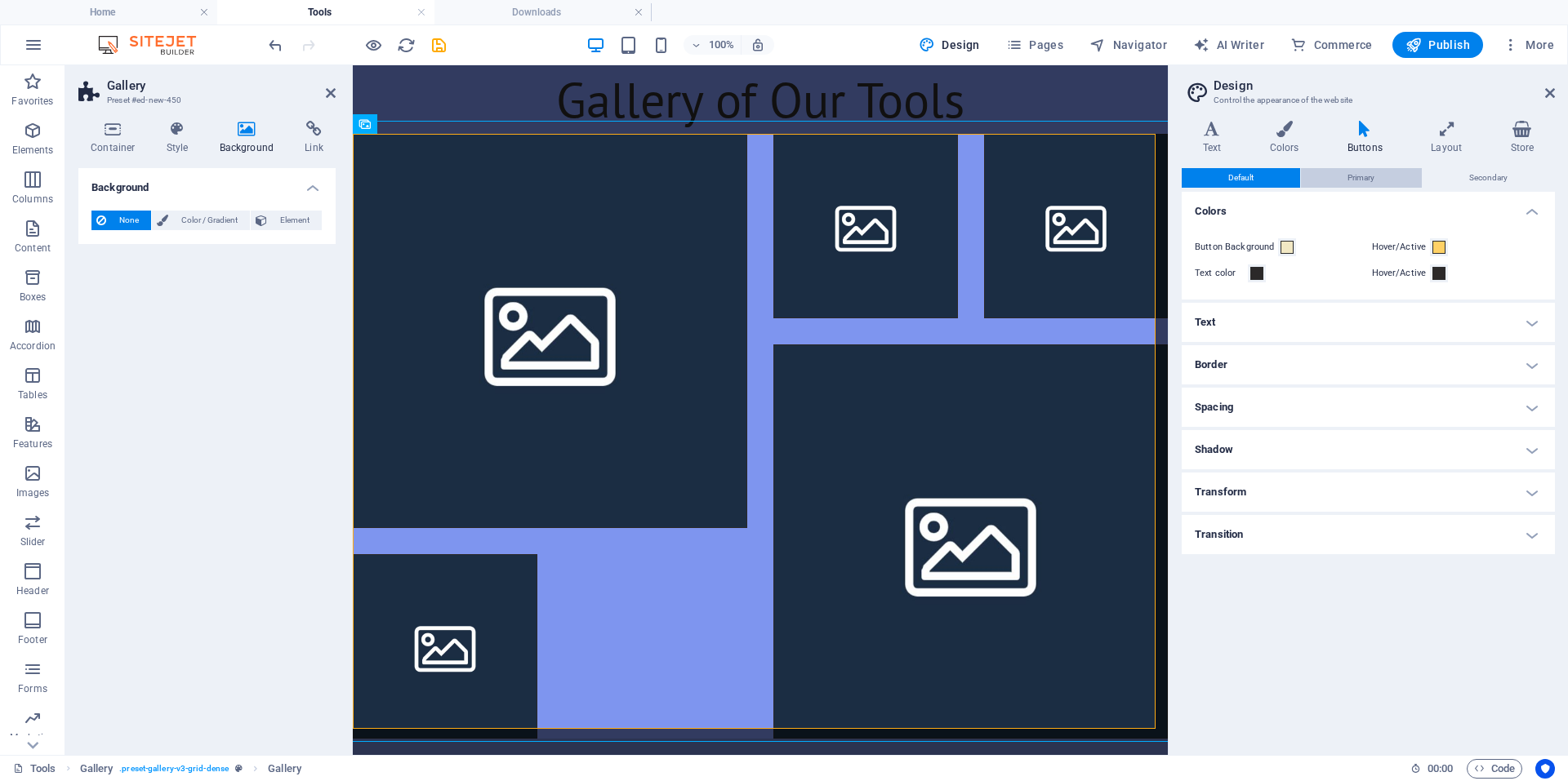
click at [1382, 185] on button "Primary" at bounding box center [1361, 178] width 120 height 20
click at [1469, 175] on span "Secondary" at bounding box center [1488, 178] width 38 height 20
click at [1456, 142] on h4 "Layout" at bounding box center [1450, 138] width 80 height 35
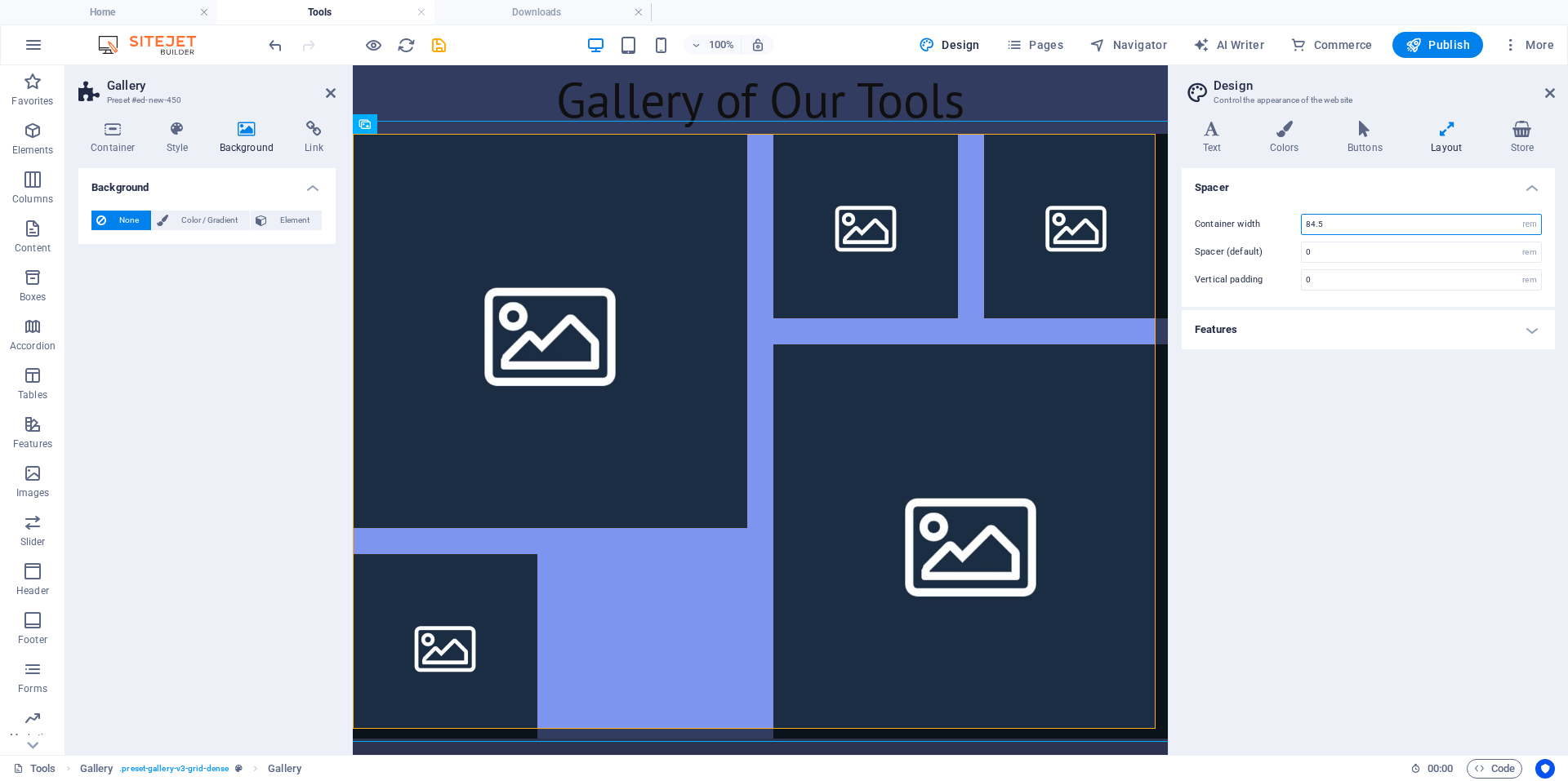
click at [1345, 230] on input "84.5" at bounding box center [1421, 224] width 239 height 20
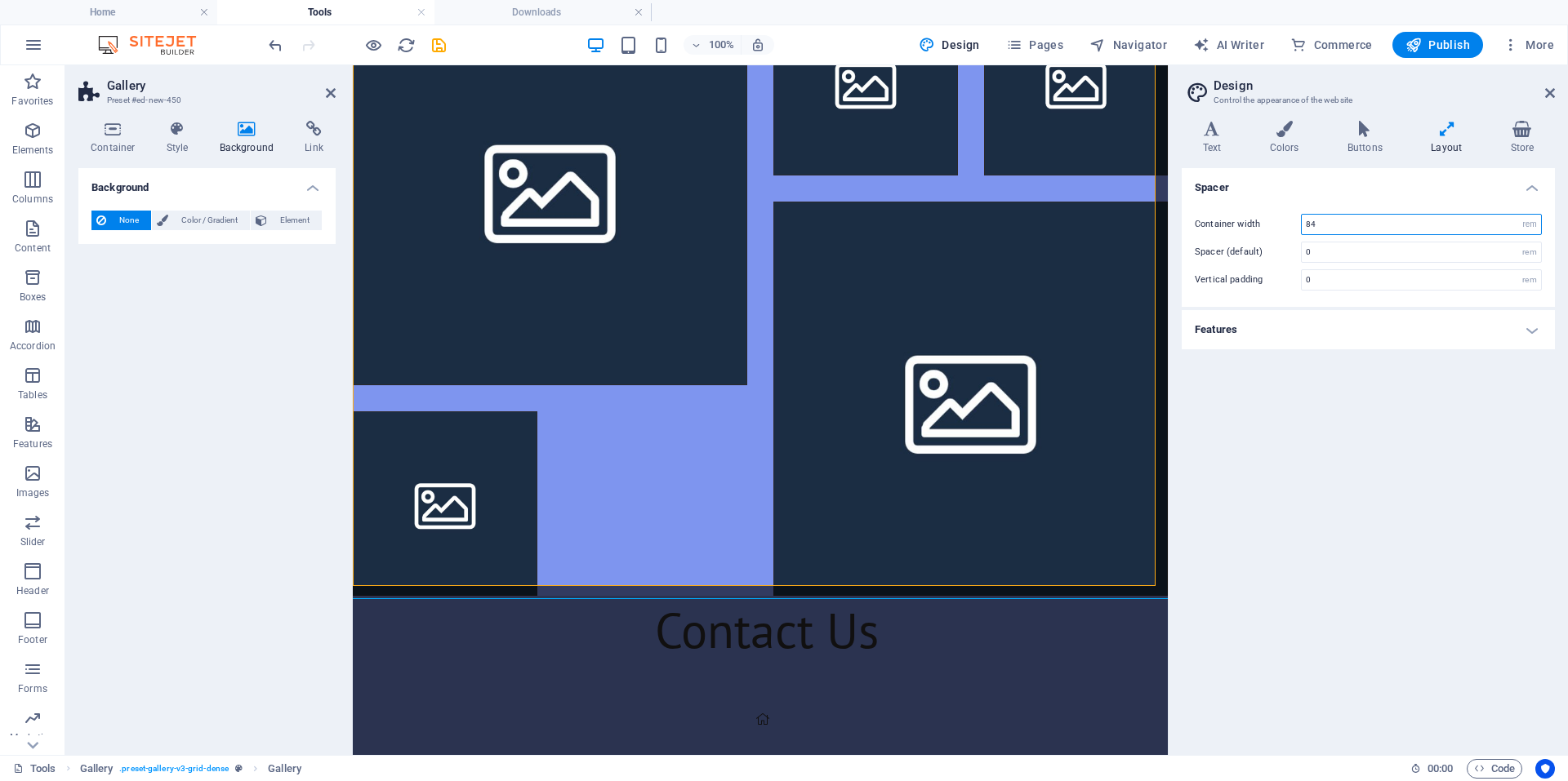
scroll to position [133, 0]
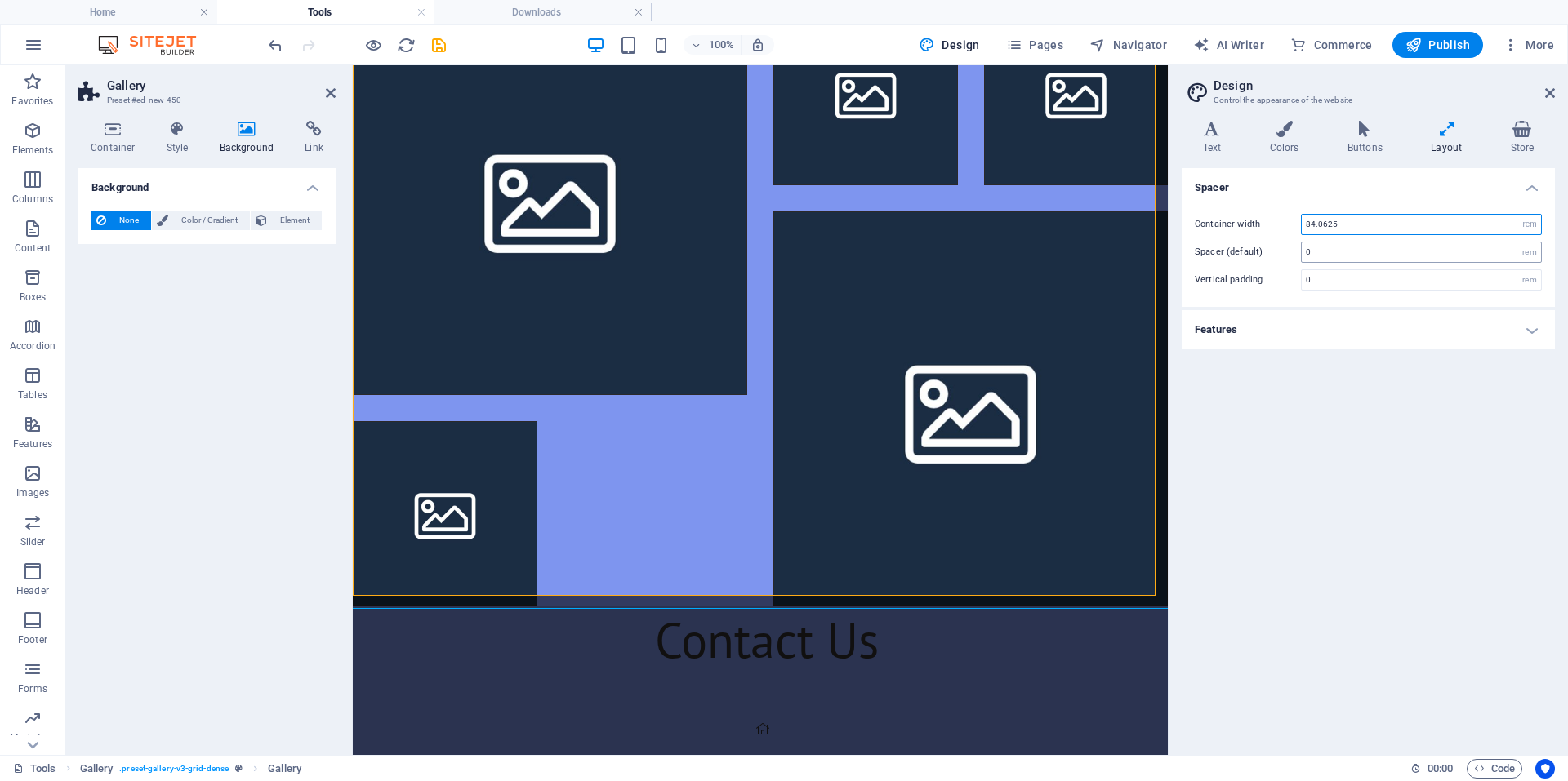
type input "84"
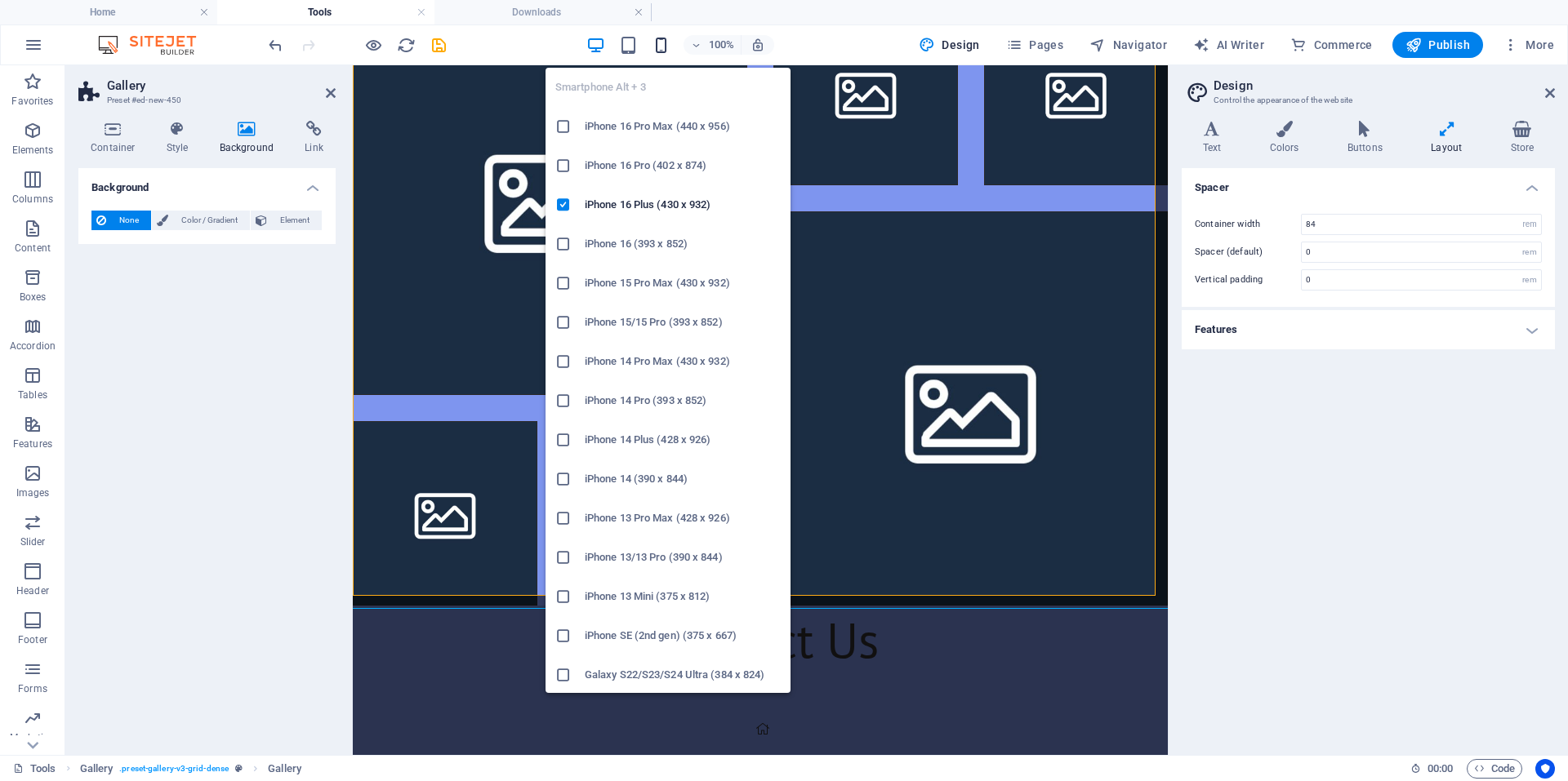
click at [666, 46] on icon "button" at bounding box center [661, 46] width 19 height 19
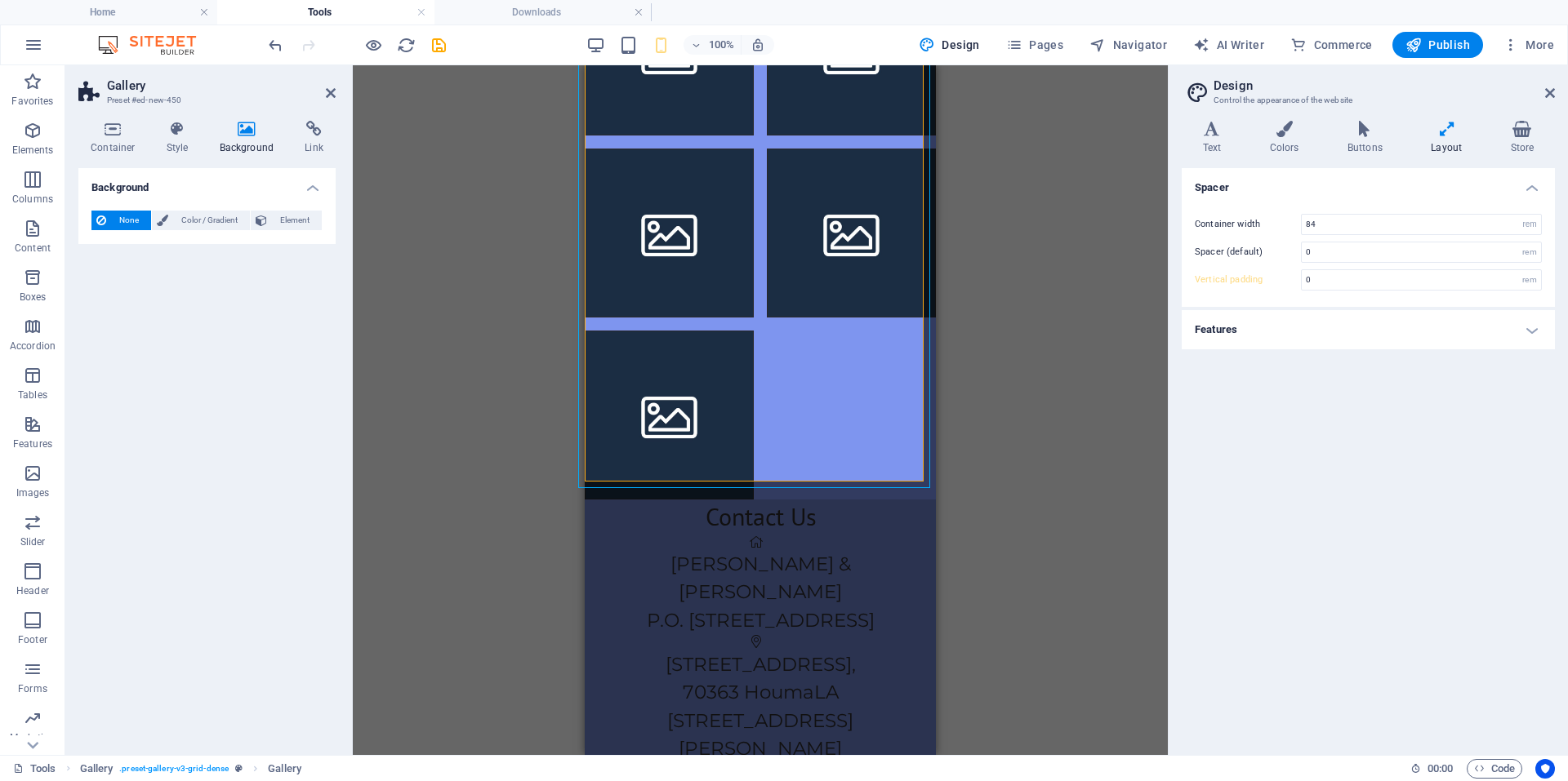
click at [327, 102] on header "Gallery Preset #ed-new-450" at bounding box center [207, 86] width 258 height 42
click at [333, 98] on icon at bounding box center [330, 92] width 10 height 13
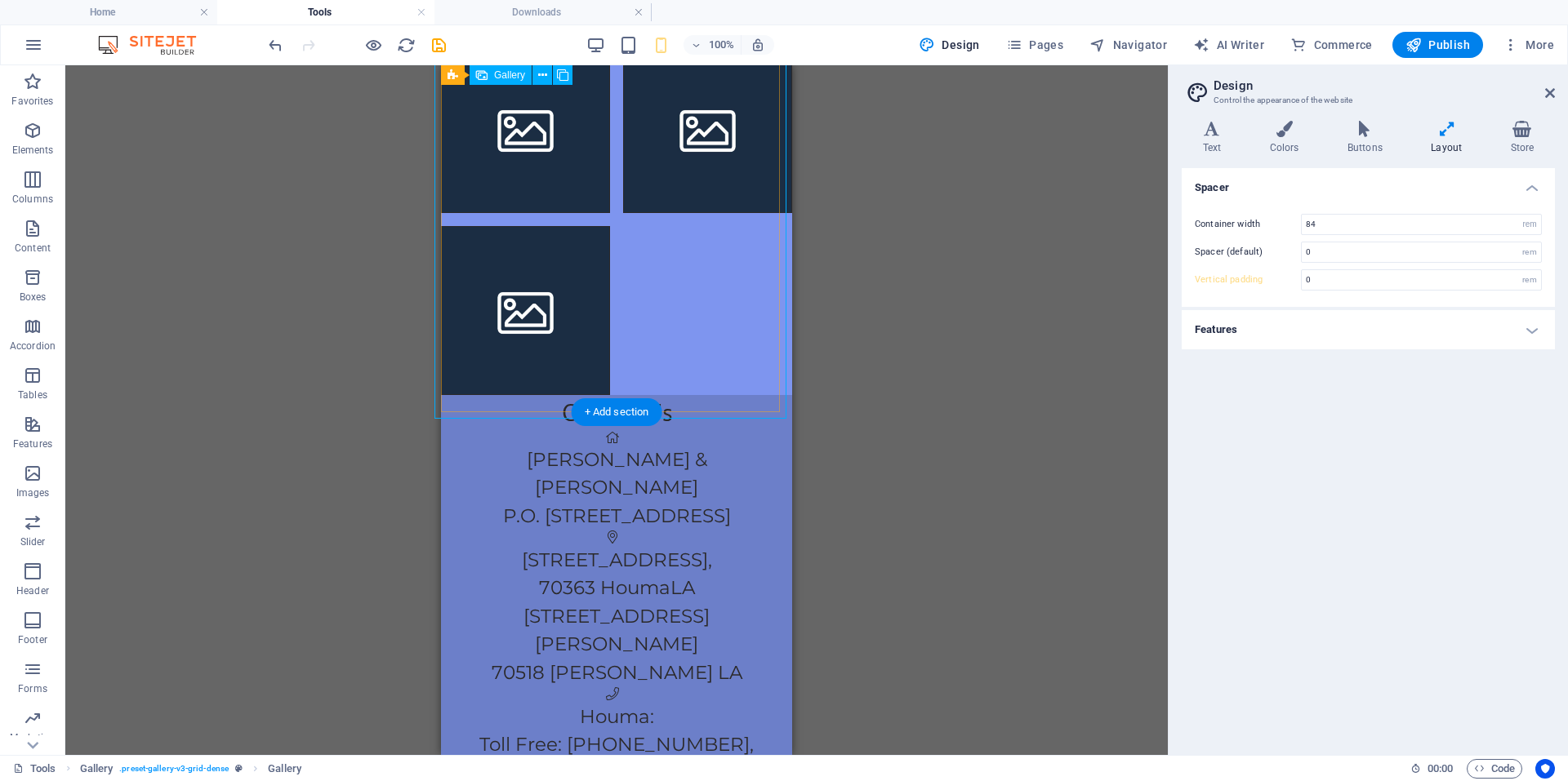
scroll to position [264, 0]
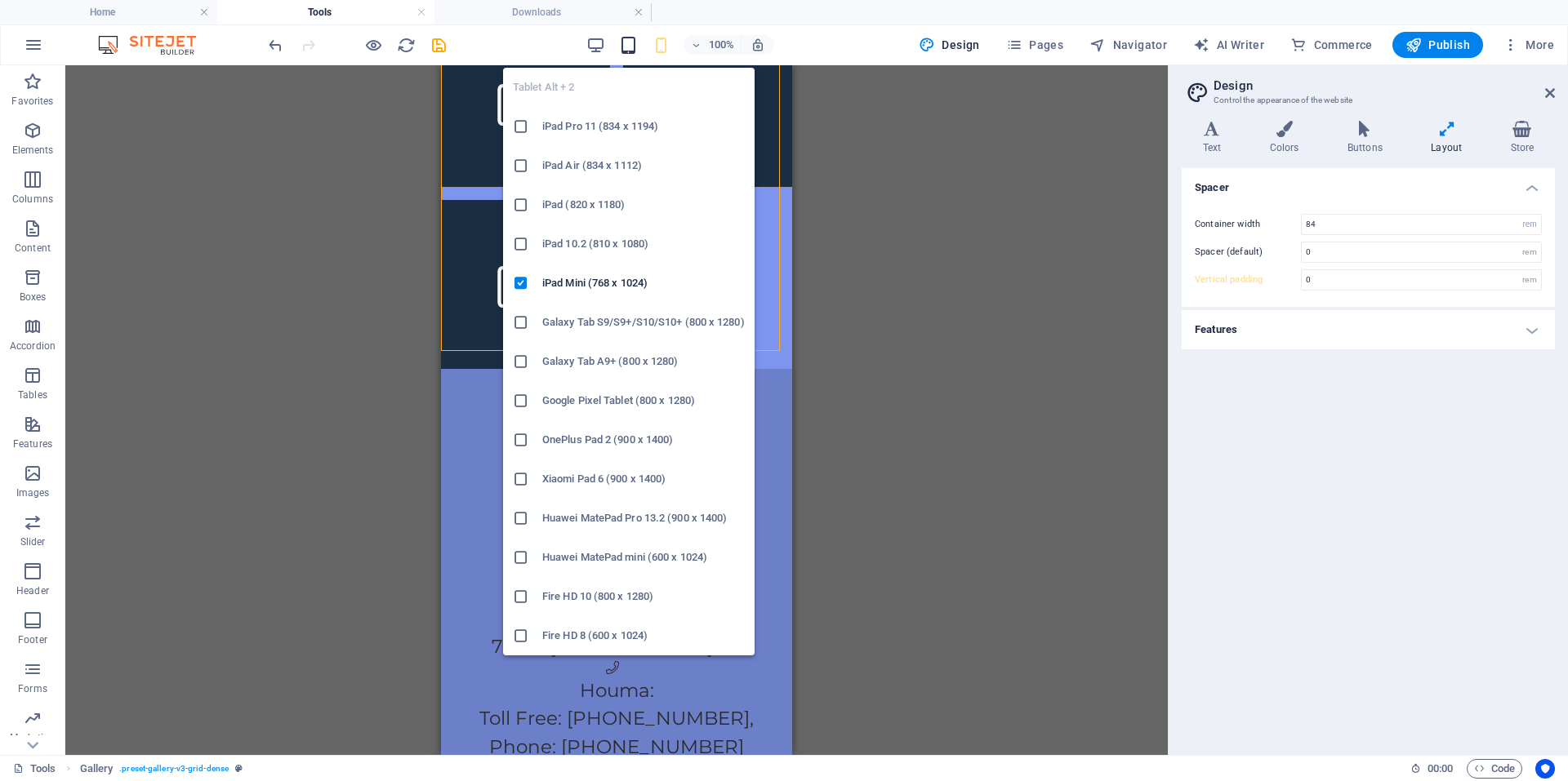
click at [621, 46] on span "button" at bounding box center [628, 46] width 20 height 19
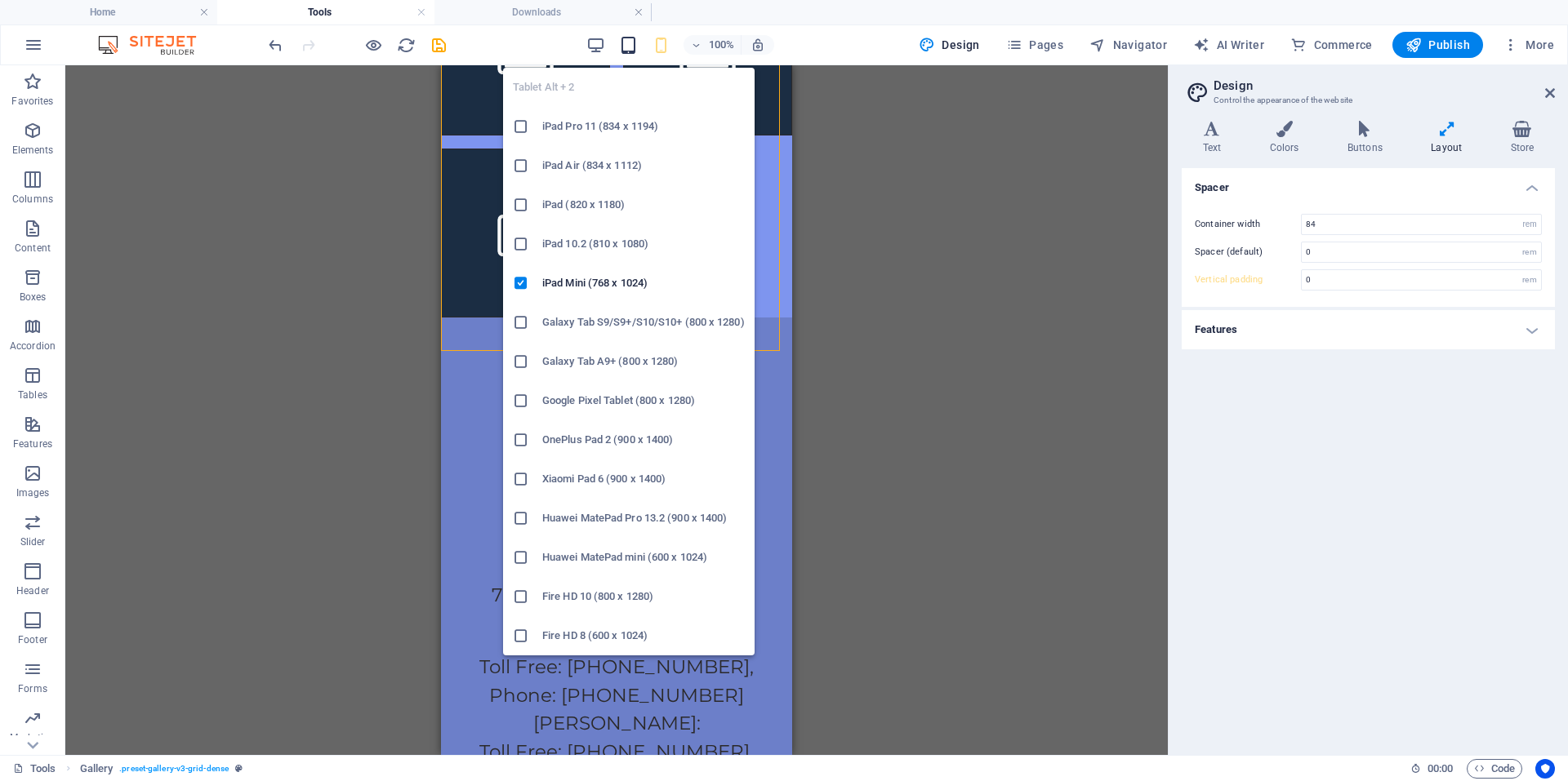
type input "1"
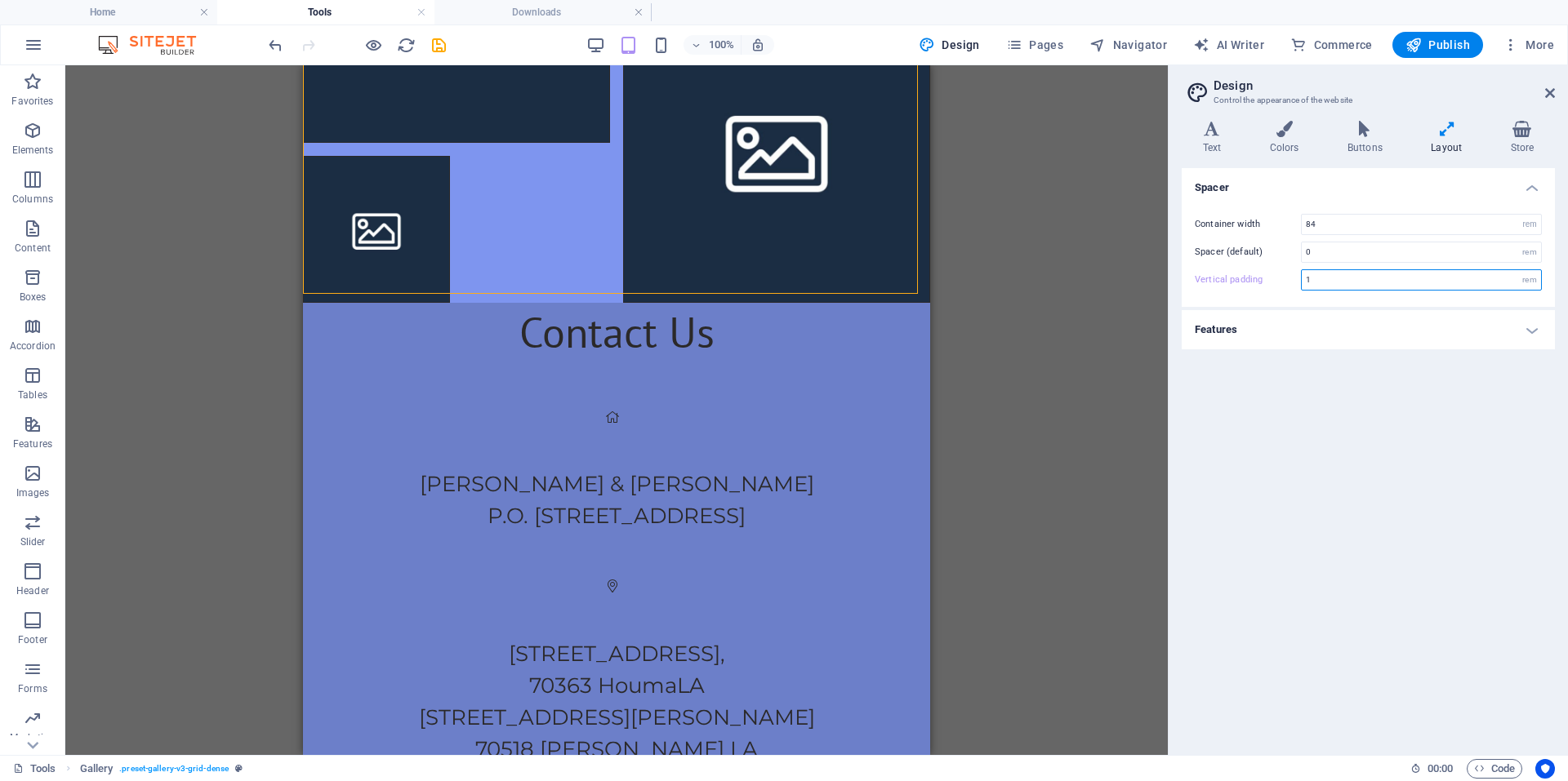
click at [1356, 283] on input "1" at bounding box center [1421, 280] width 239 height 20
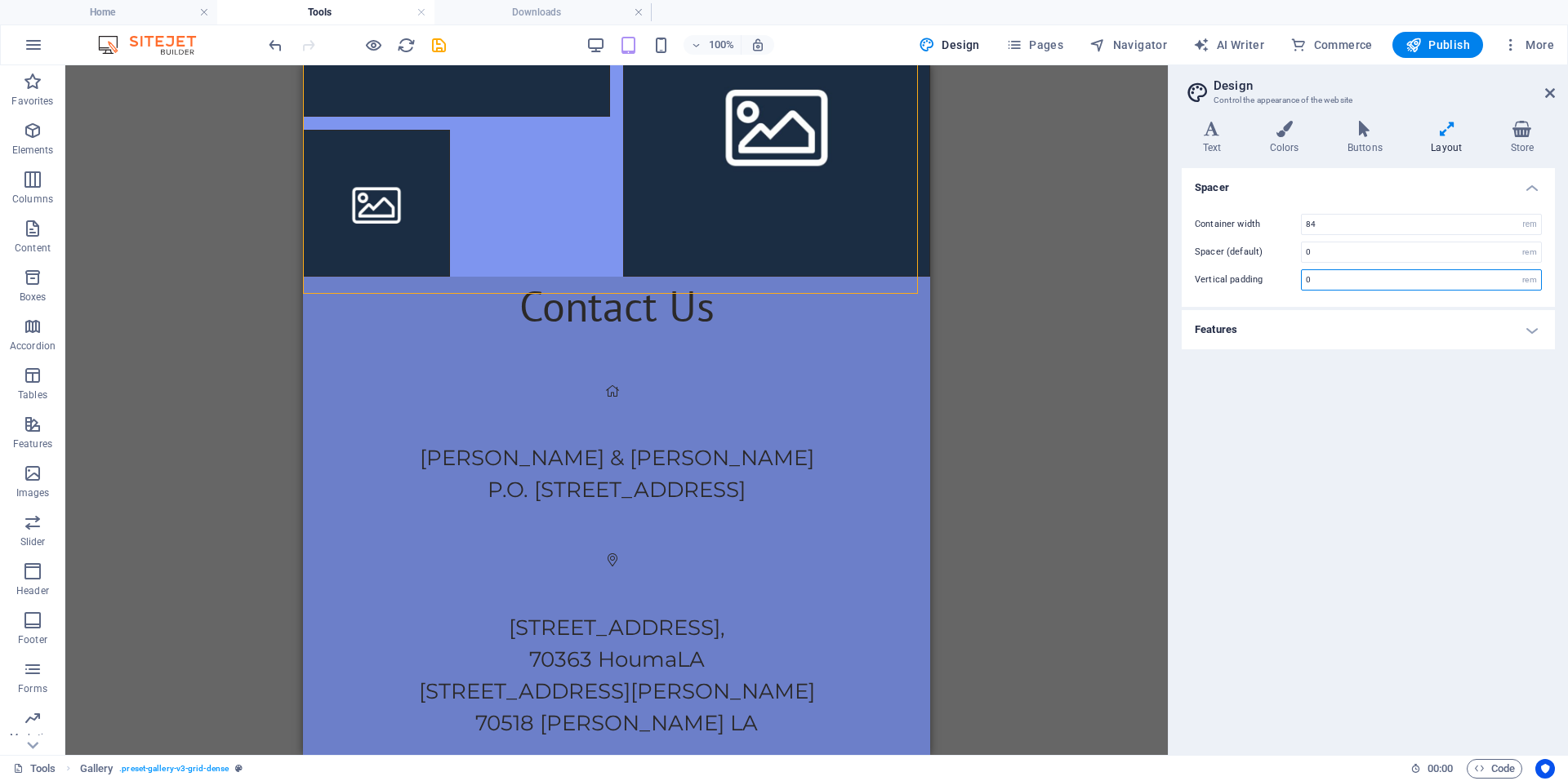
scroll to position [289, 0]
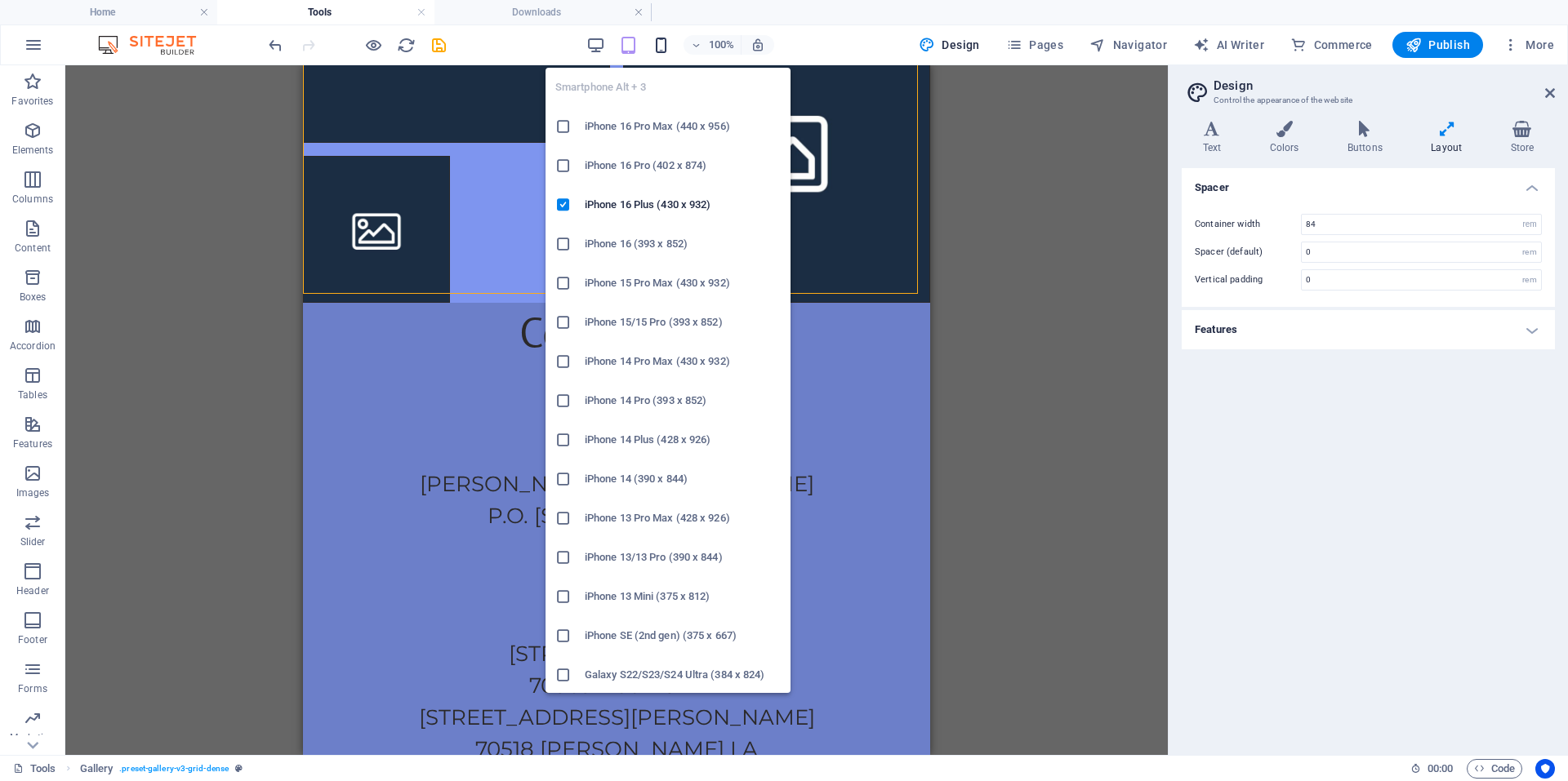
click at [660, 47] on icon "button" at bounding box center [661, 46] width 19 height 19
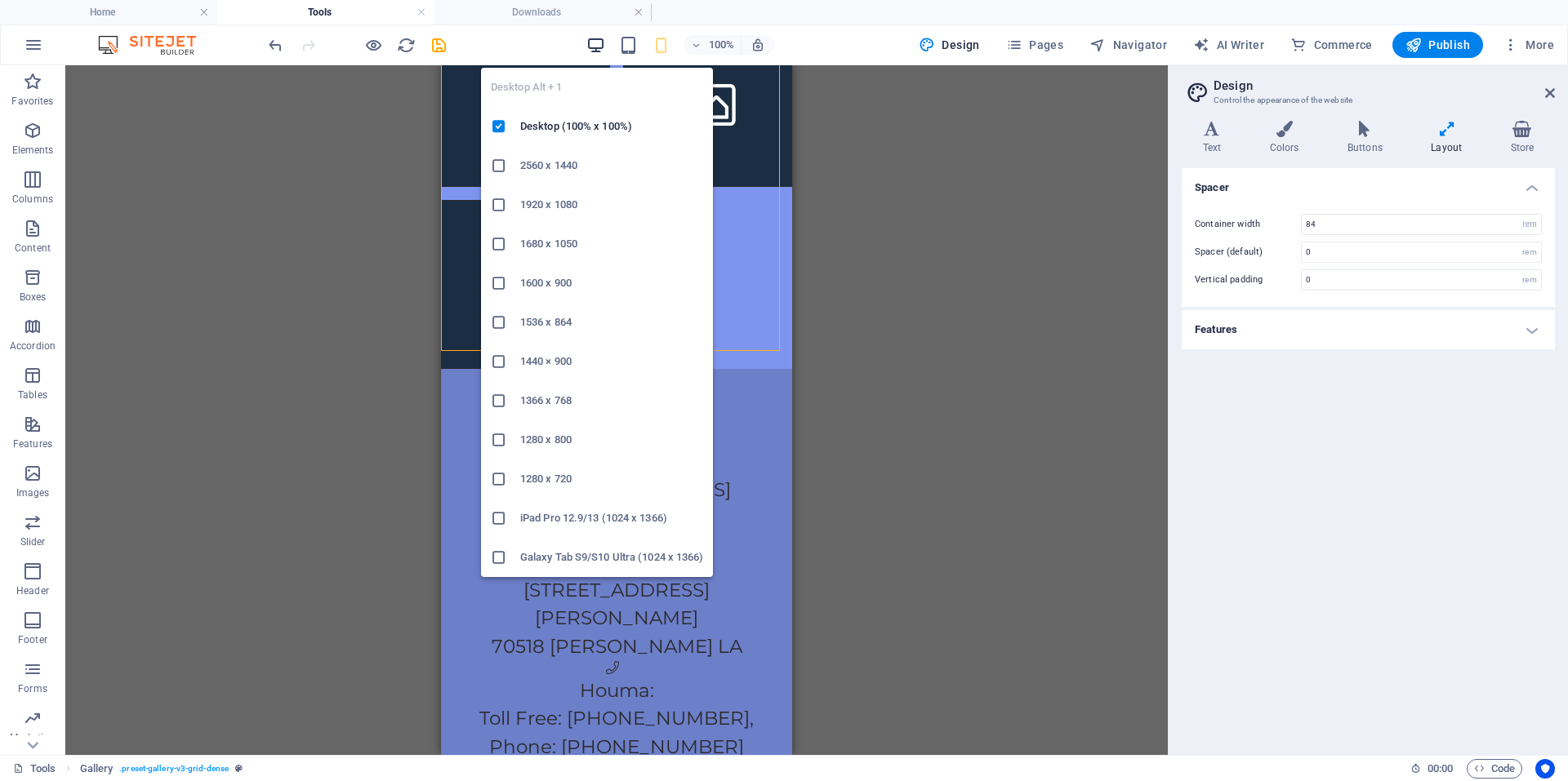
click at [602, 48] on icon "button" at bounding box center [596, 46] width 19 height 19
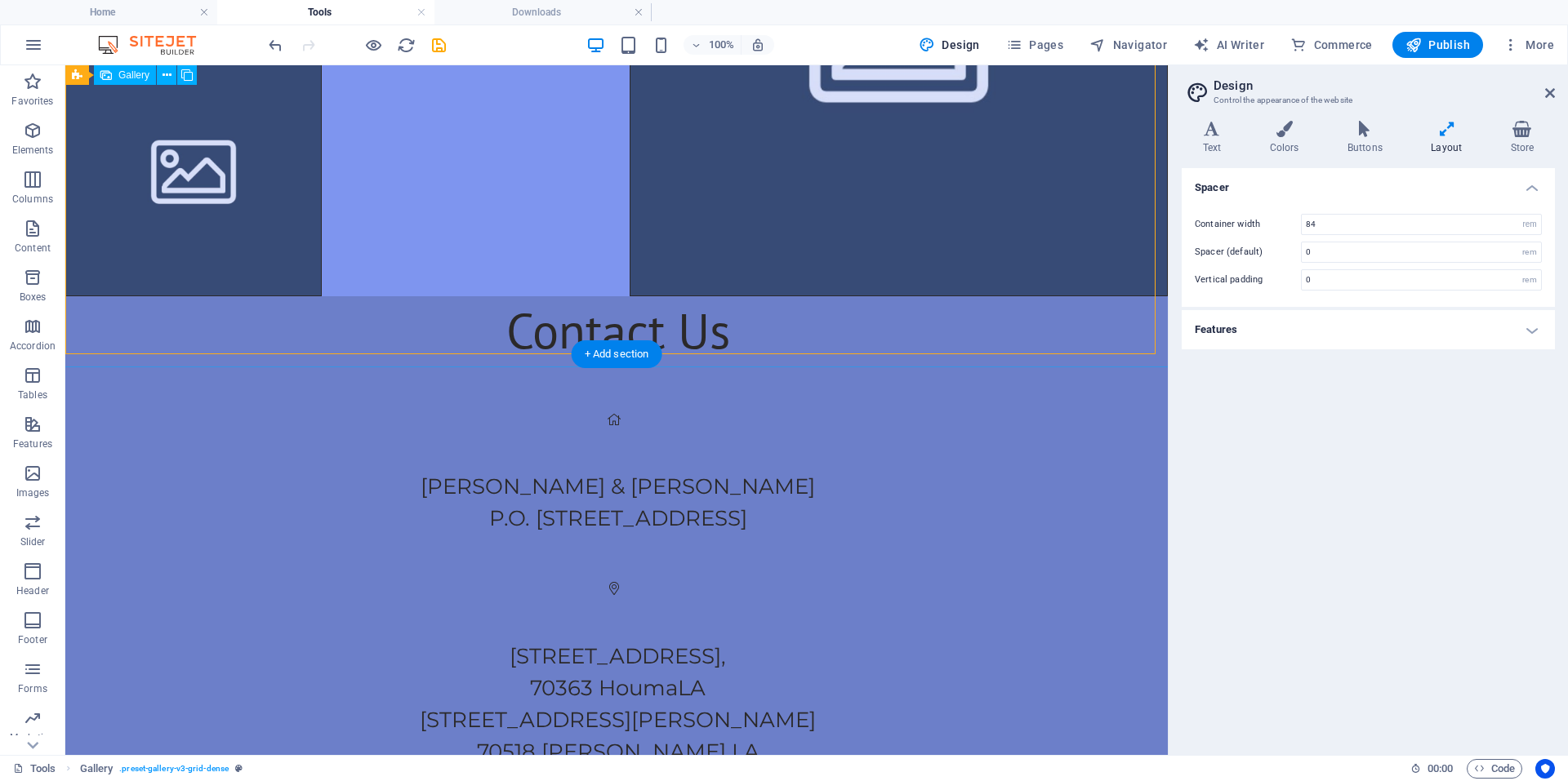
scroll to position [725, 0]
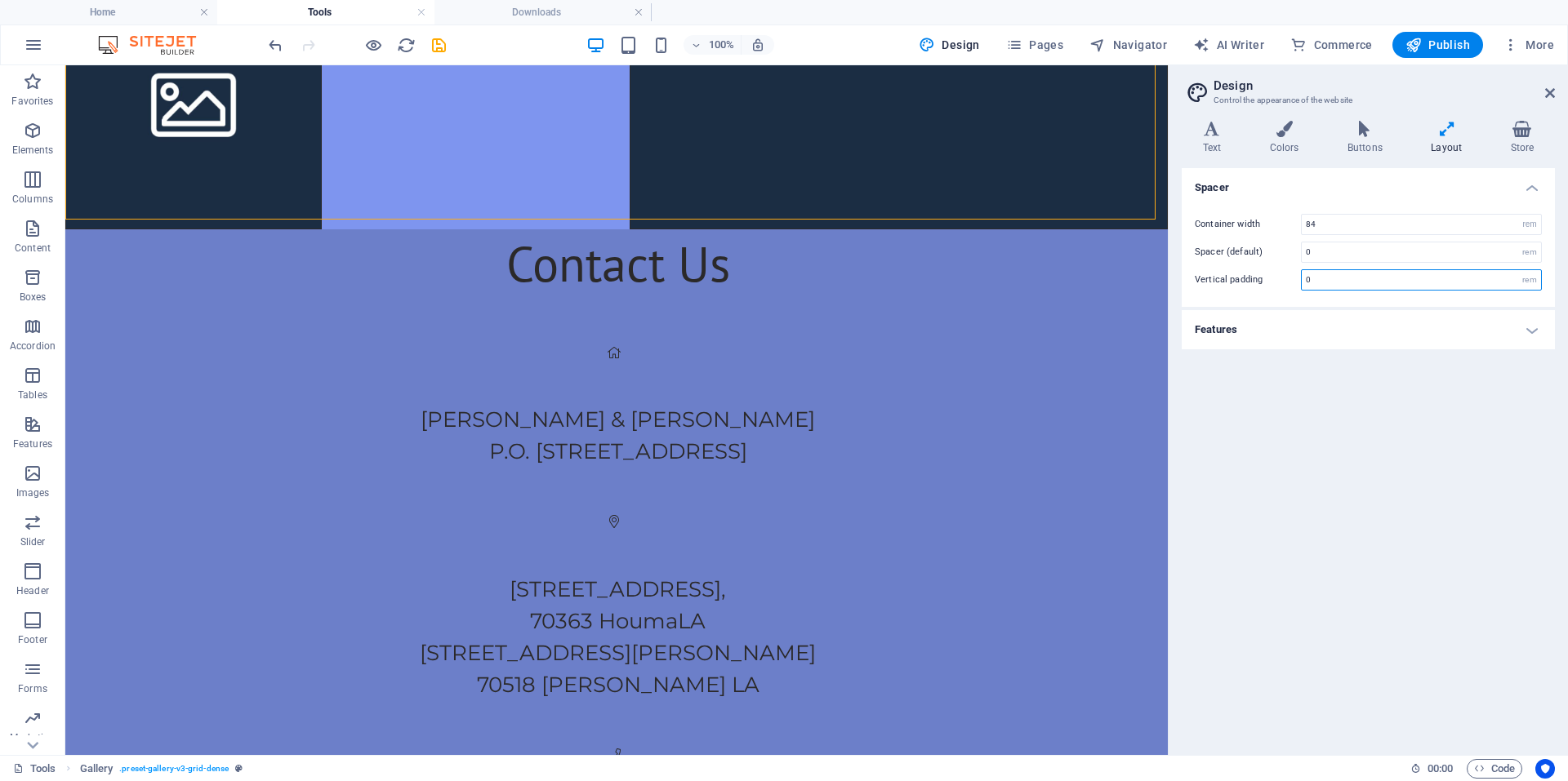
drag, startPoint x: 1319, startPoint y: 286, endPoint x: 1226, endPoint y: 287, distance: 93.0
click at [1226, 287] on div "Vertical padding 0 rem" at bounding box center [1368, 280] width 347 height 22
type input "5"
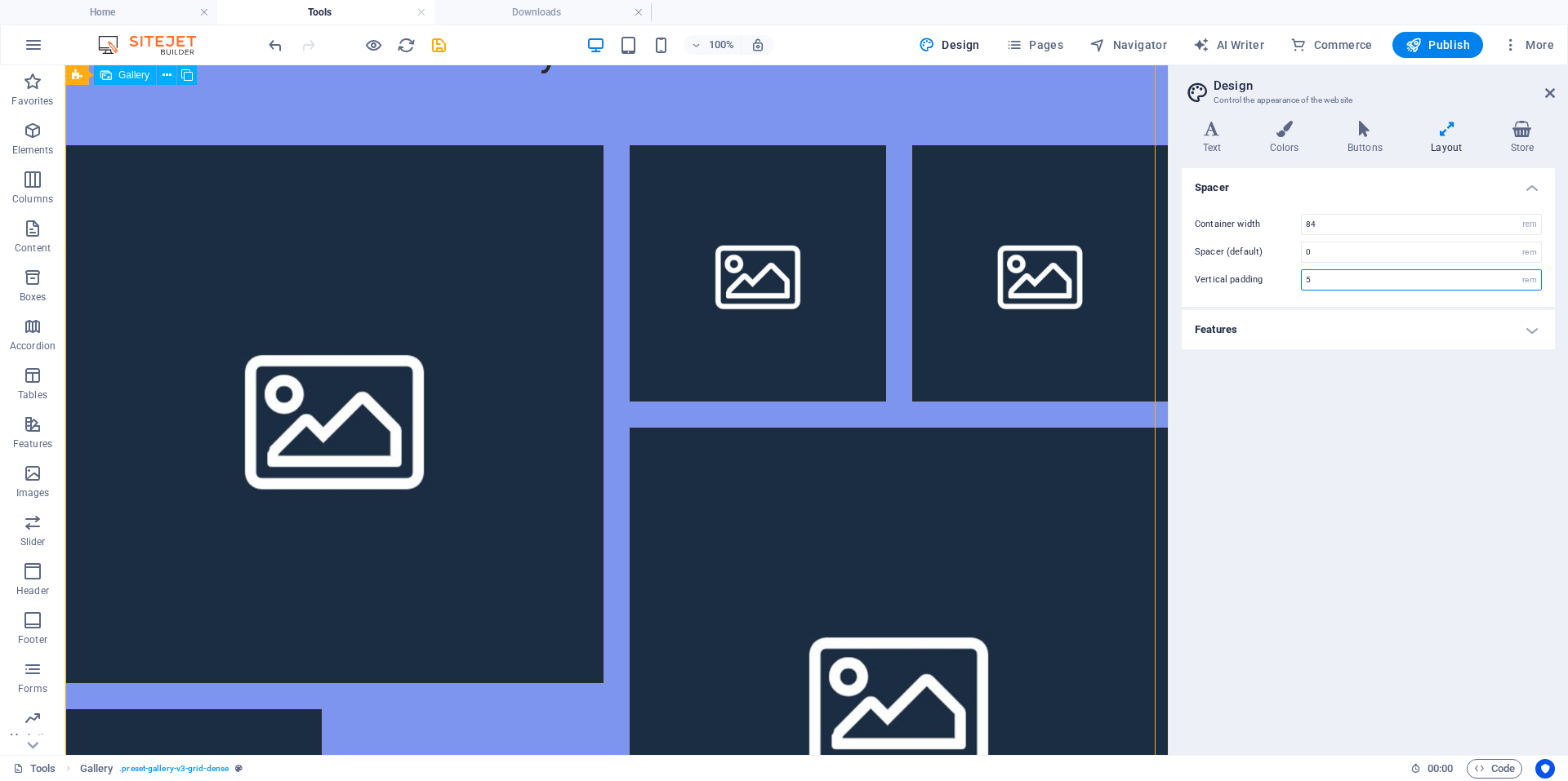
scroll to position [0, 0]
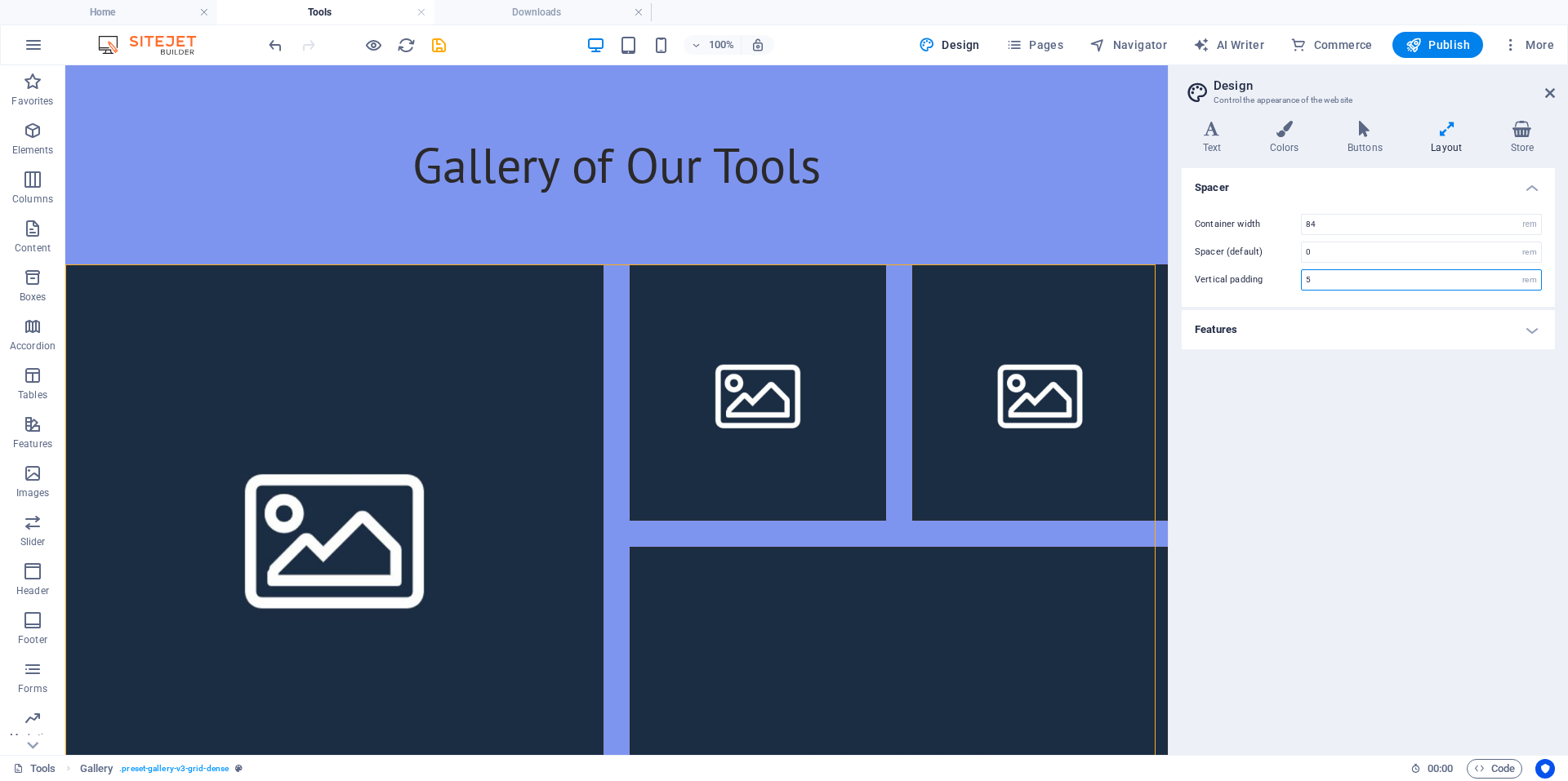
click at [1334, 279] on input "5" at bounding box center [1421, 280] width 239 height 20
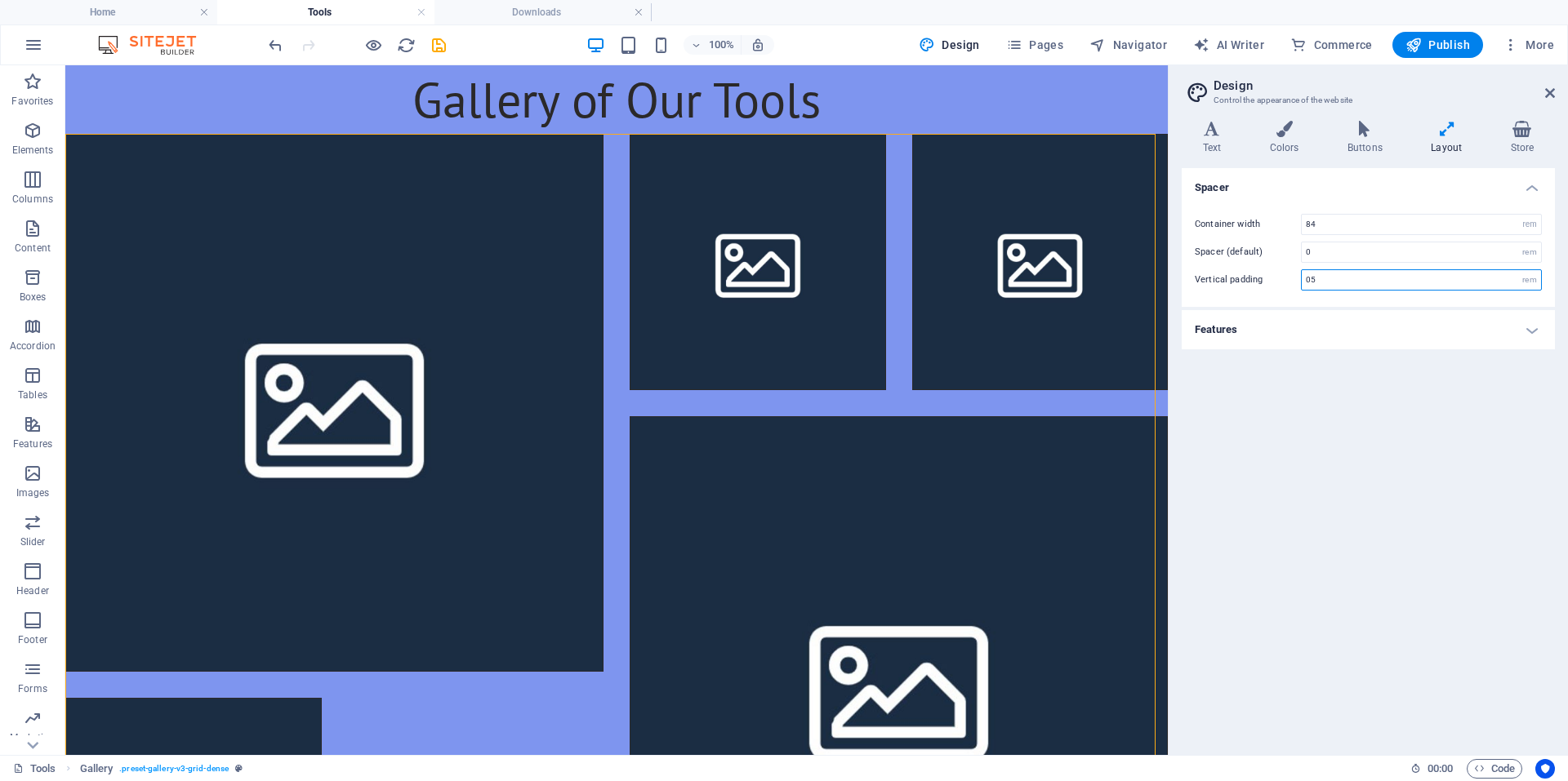
type input "0"
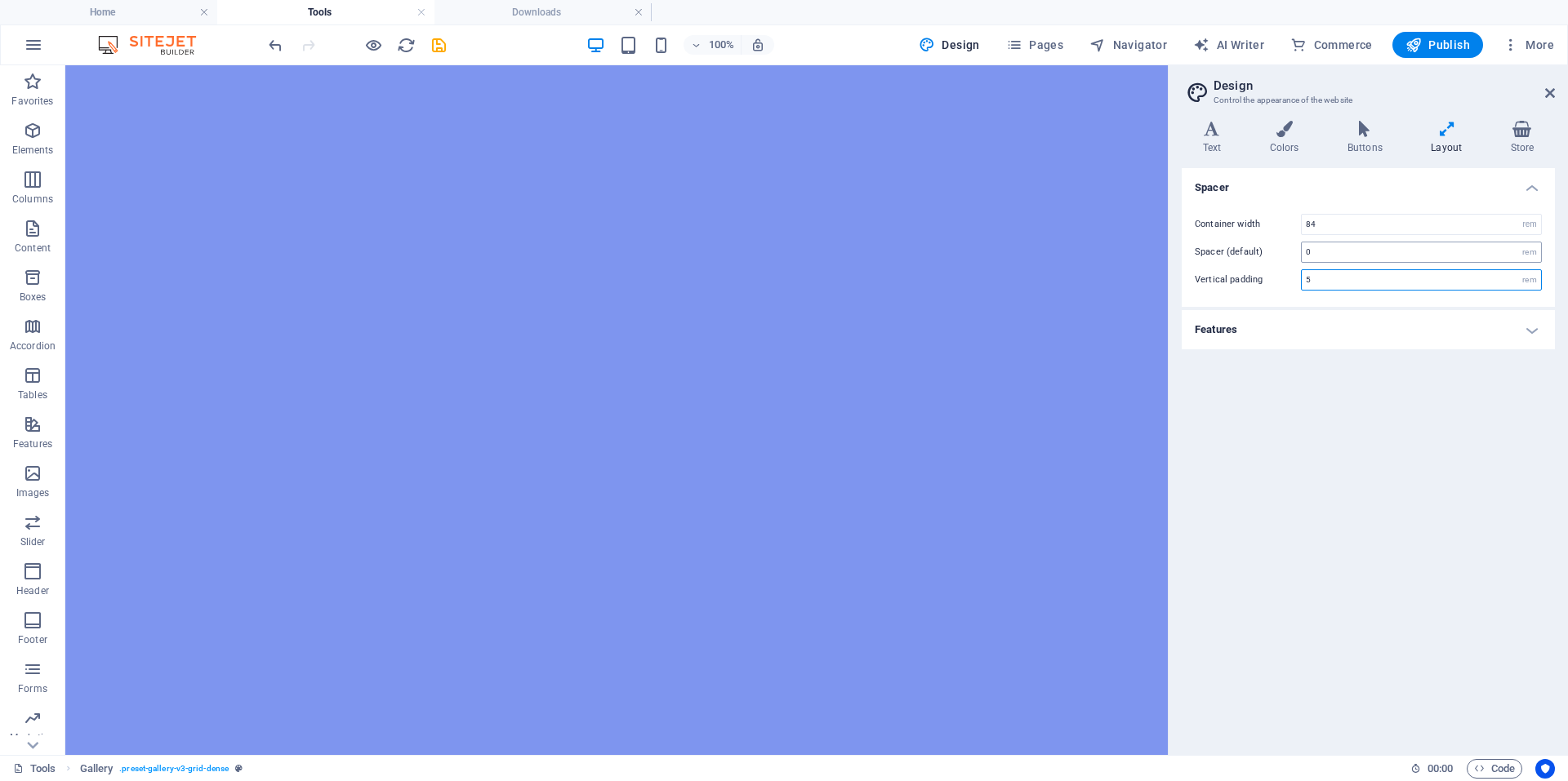
type input "5"
click at [1335, 258] on input "0" at bounding box center [1421, 252] width 239 height 20
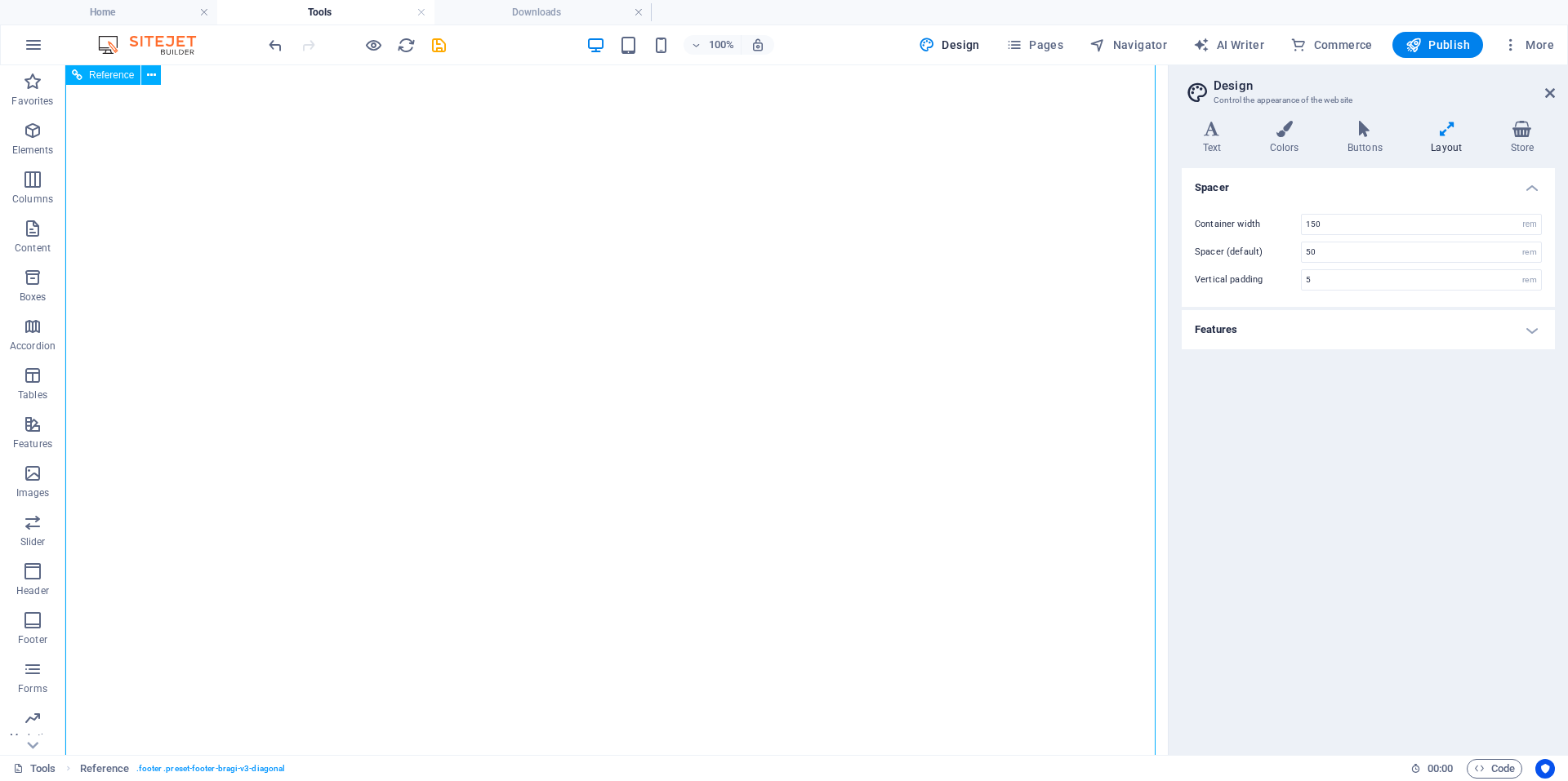
select select "rem"
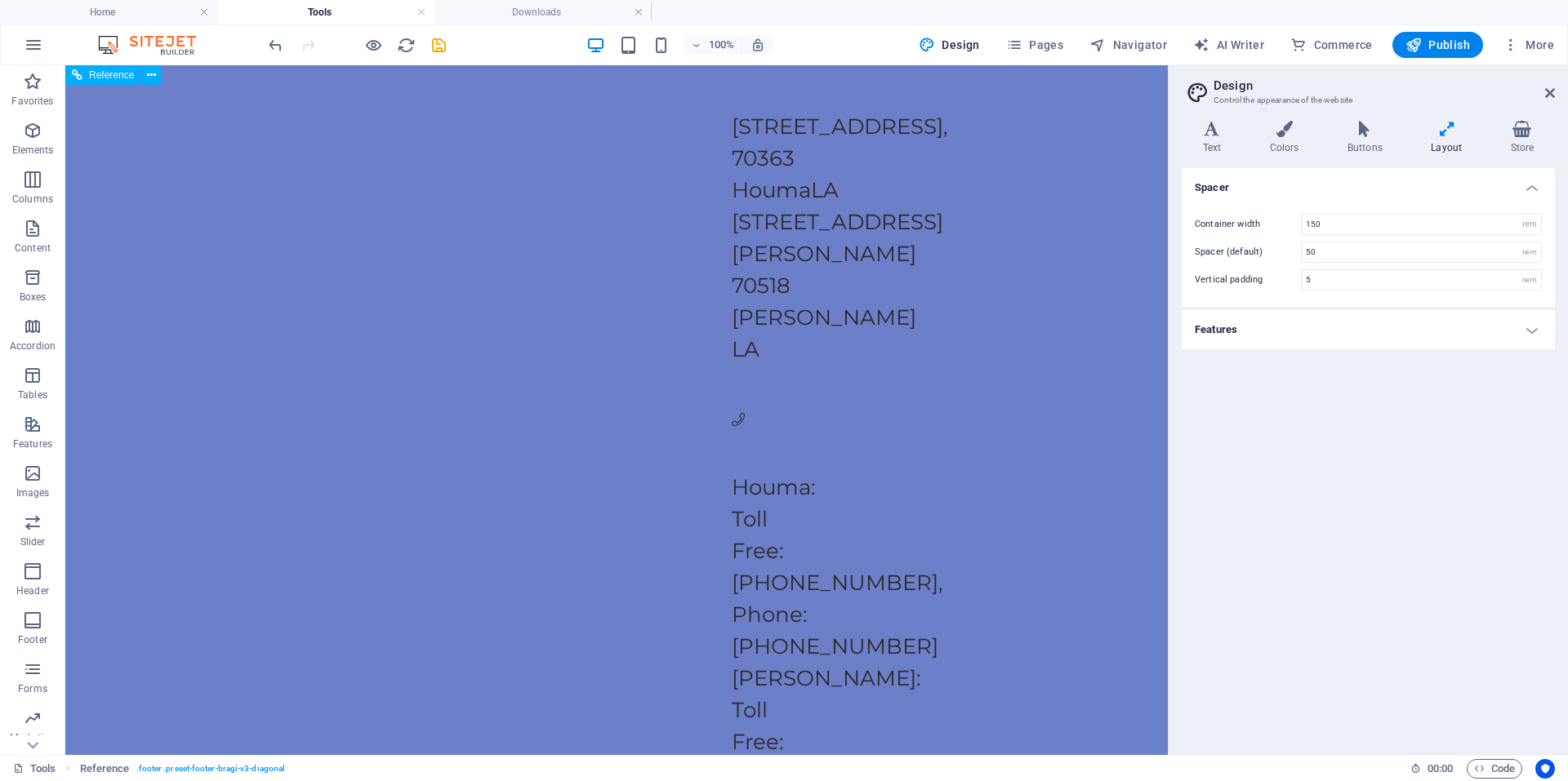
scroll to position [1877, 0]
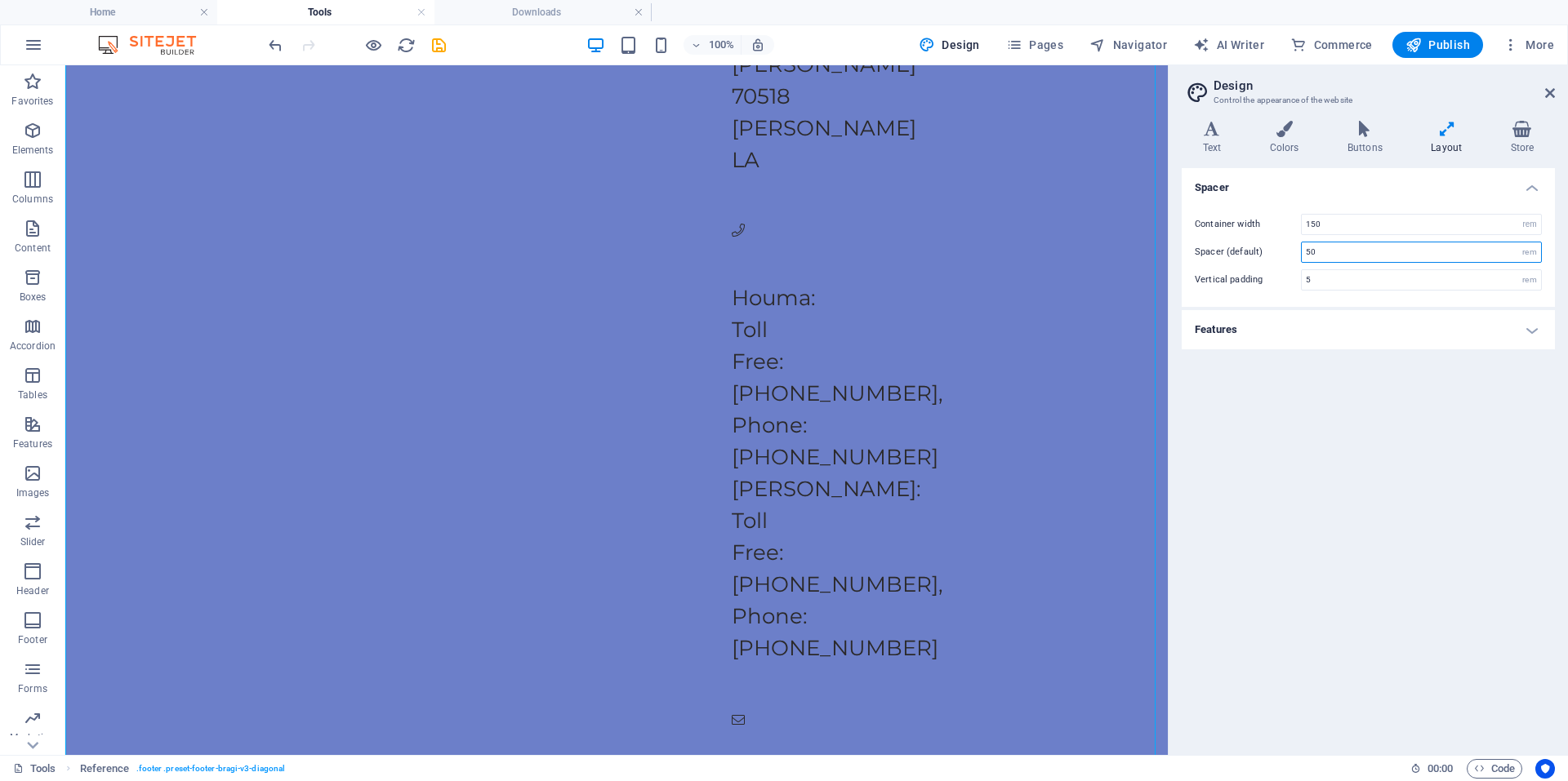
click at [1376, 258] on input "50" at bounding box center [1421, 252] width 239 height 20
click at [1359, 226] on input "150" at bounding box center [1421, 224] width 239 height 20
type input "1"
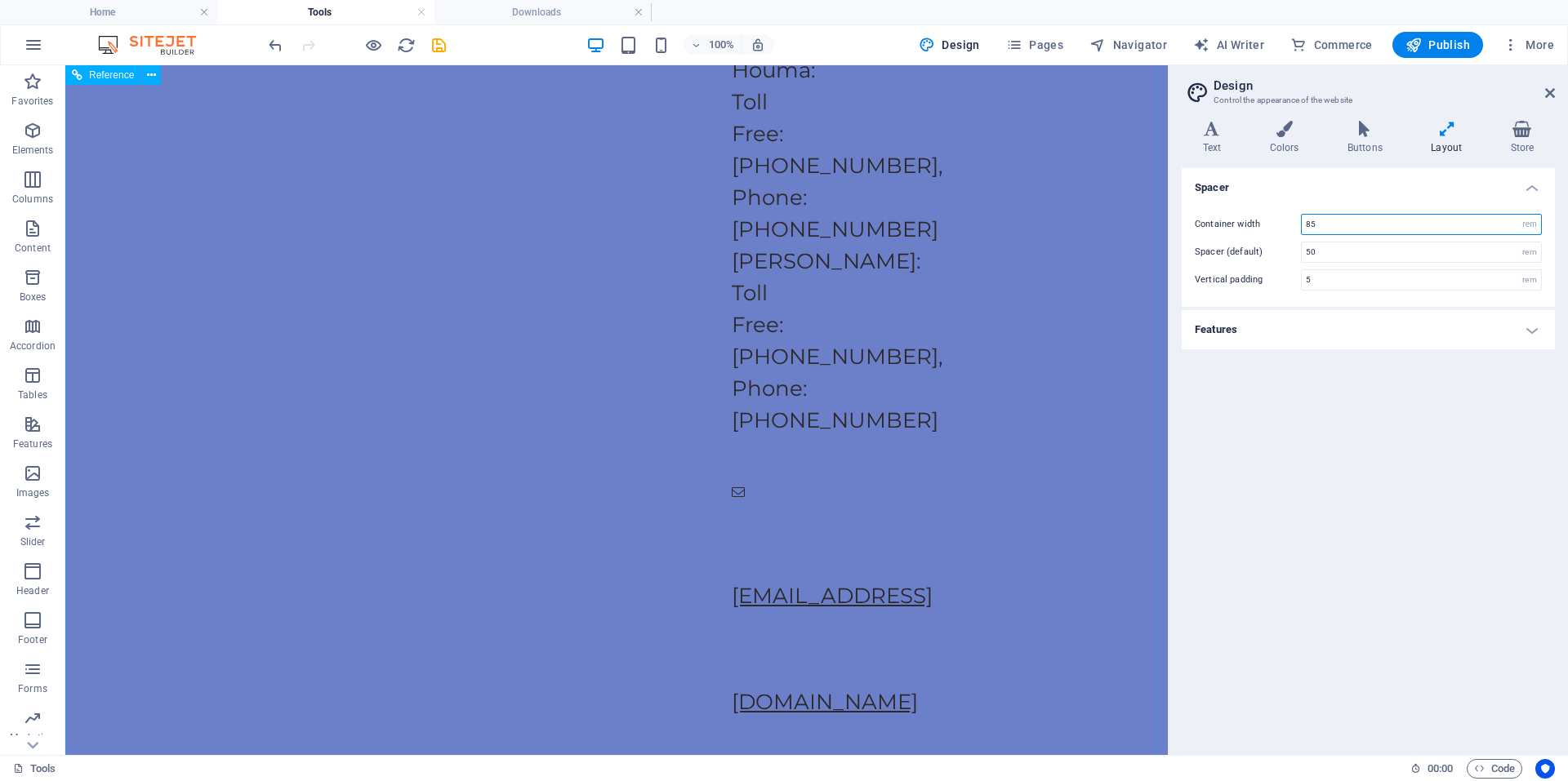
scroll to position [2461, 0]
type input "85"
click at [1382, 257] on input "50" at bounding box center [1421, 252] width 239 height 20
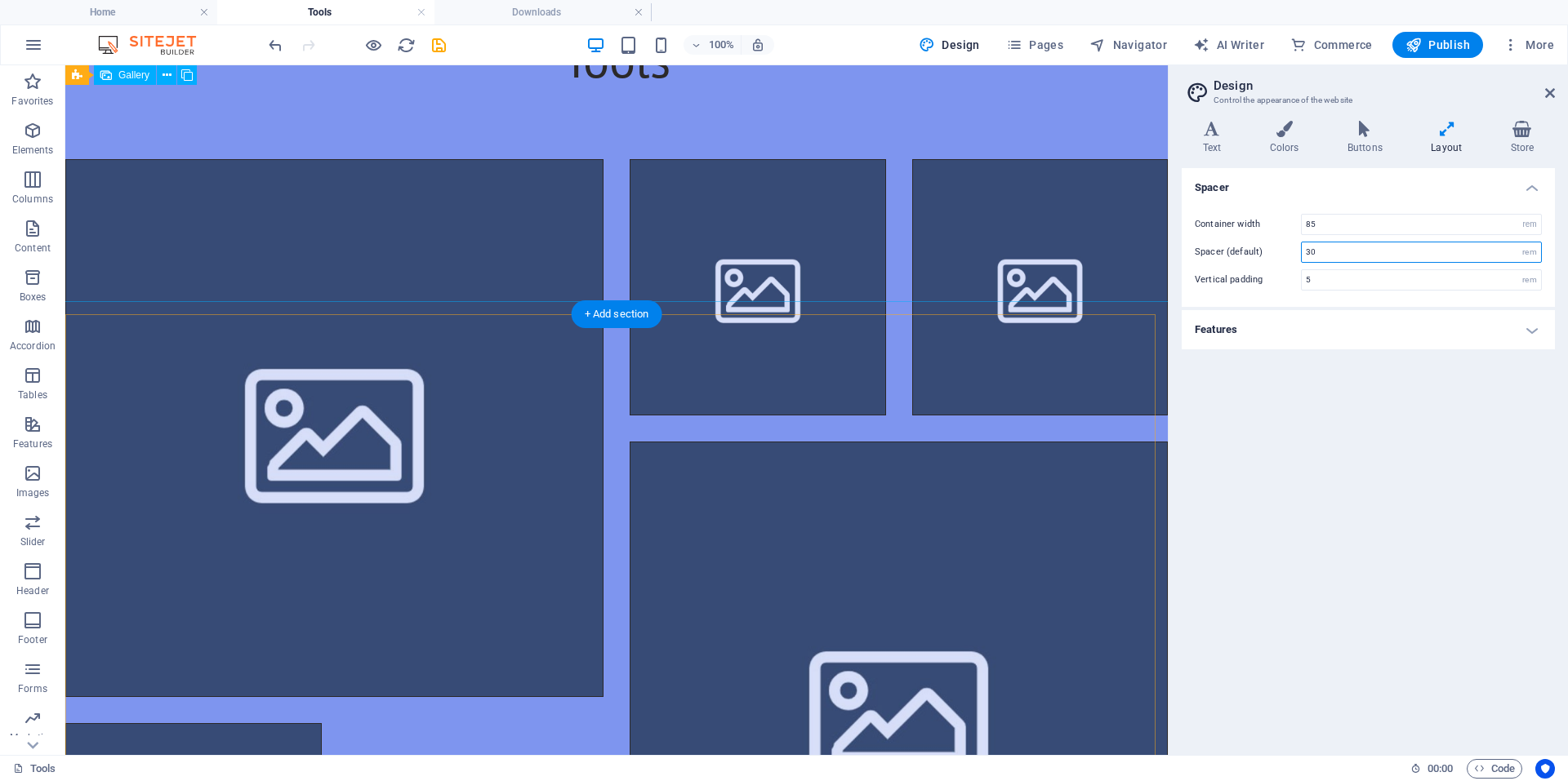
scroll to position [0, 0]
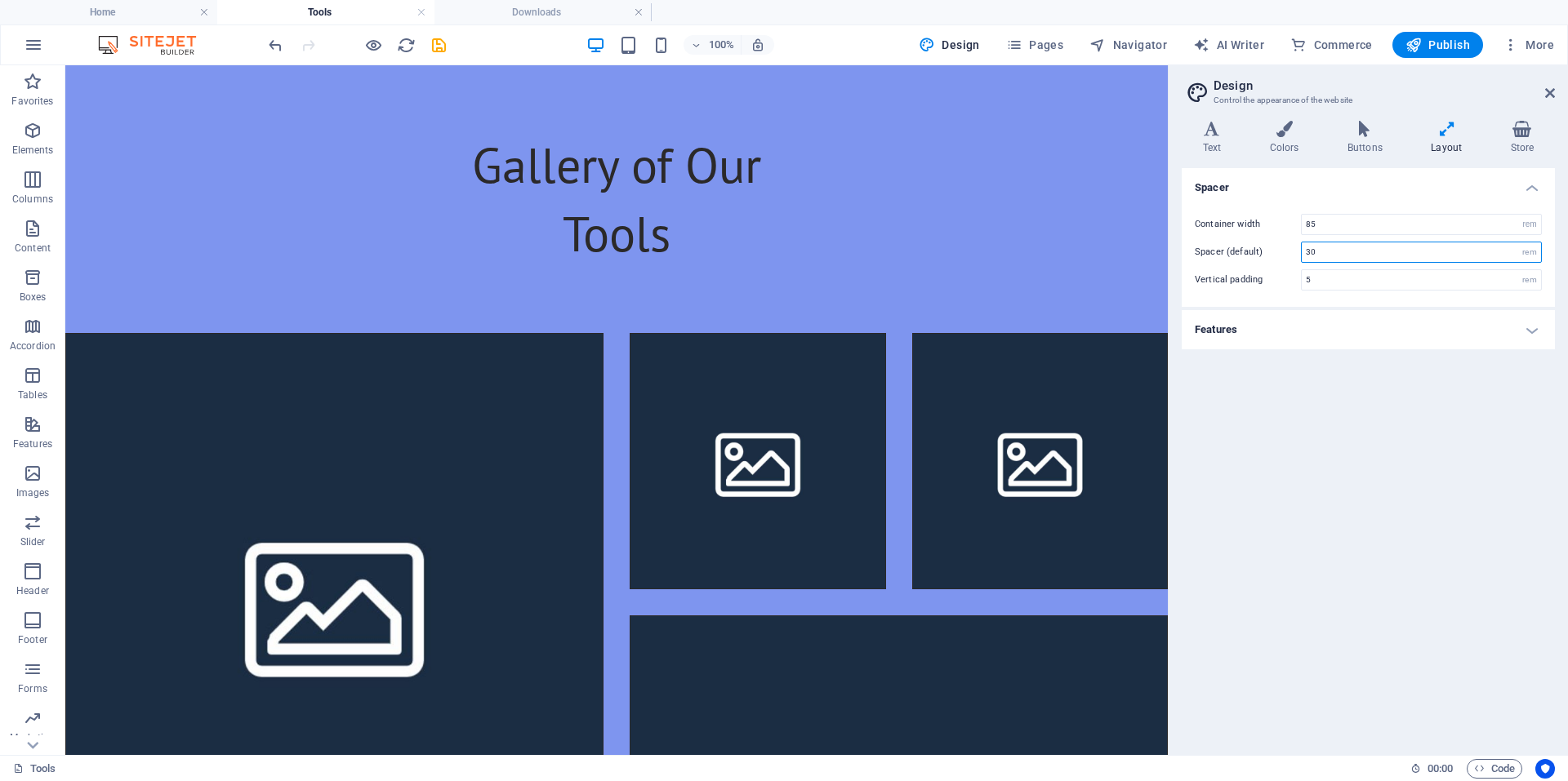
click at [1342, 253] on input "30" at bounding box center [1421, 252] width 239 height 20
type input "3"
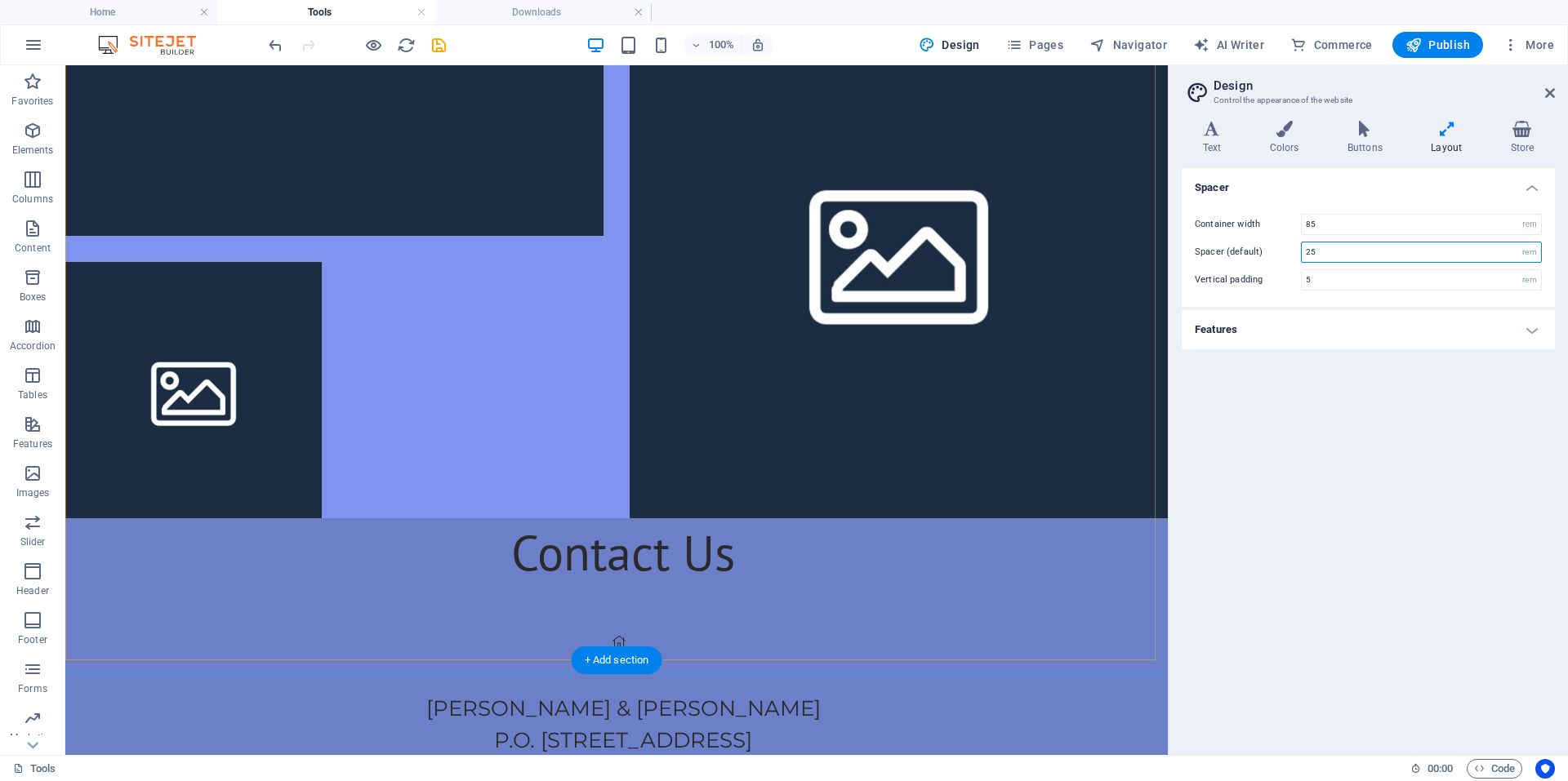
scroll to position [571, 0]
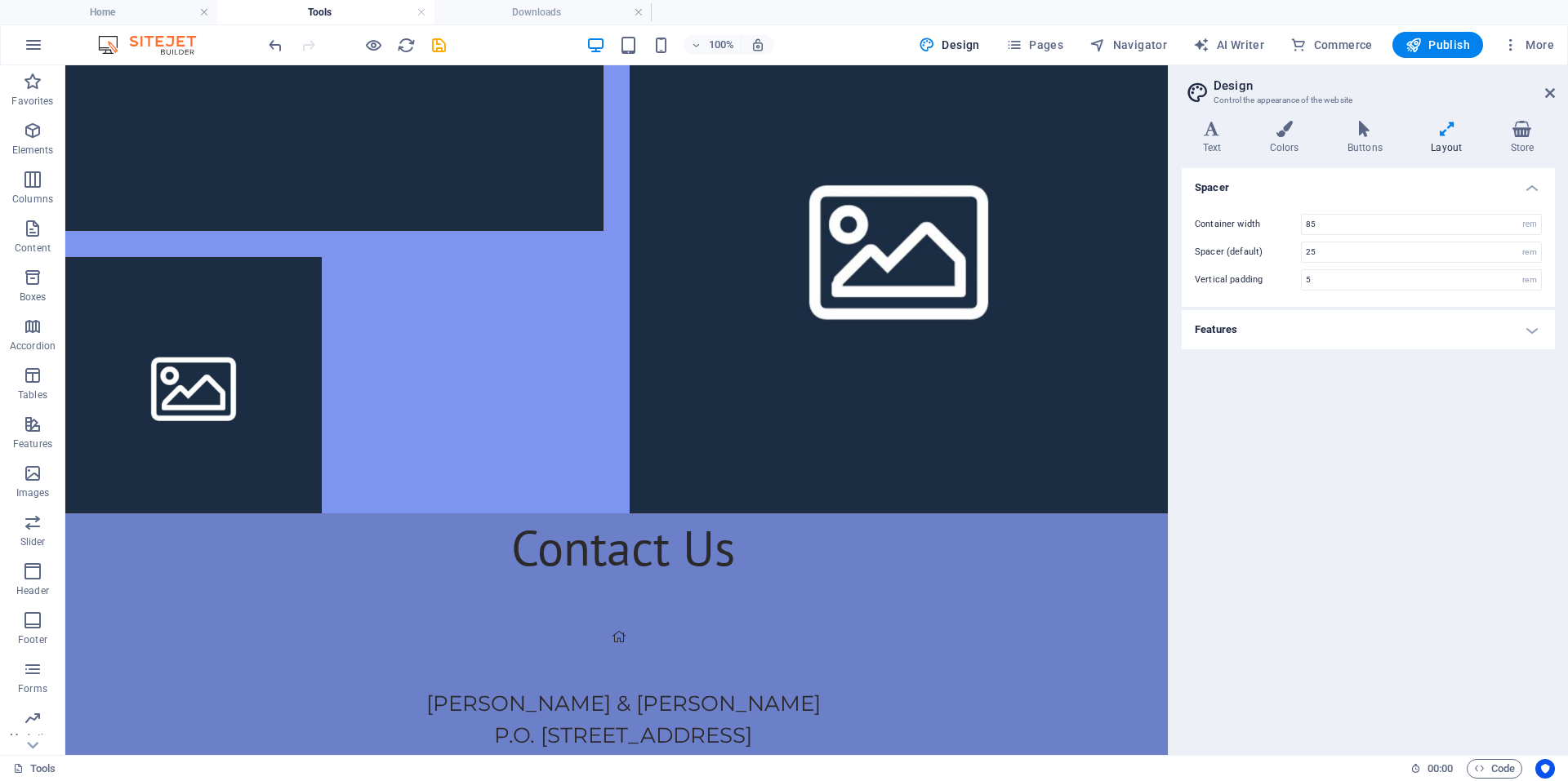
click at [1384, 263] on div "Container width 85 rem px Spacer (default) 25 rem Vertical padding 5 rem" at bounding box center [1367, 252] width 379 height 110
click at [1384, 258] on input "25" at bounding box center [1421, 252] width 239 height 20
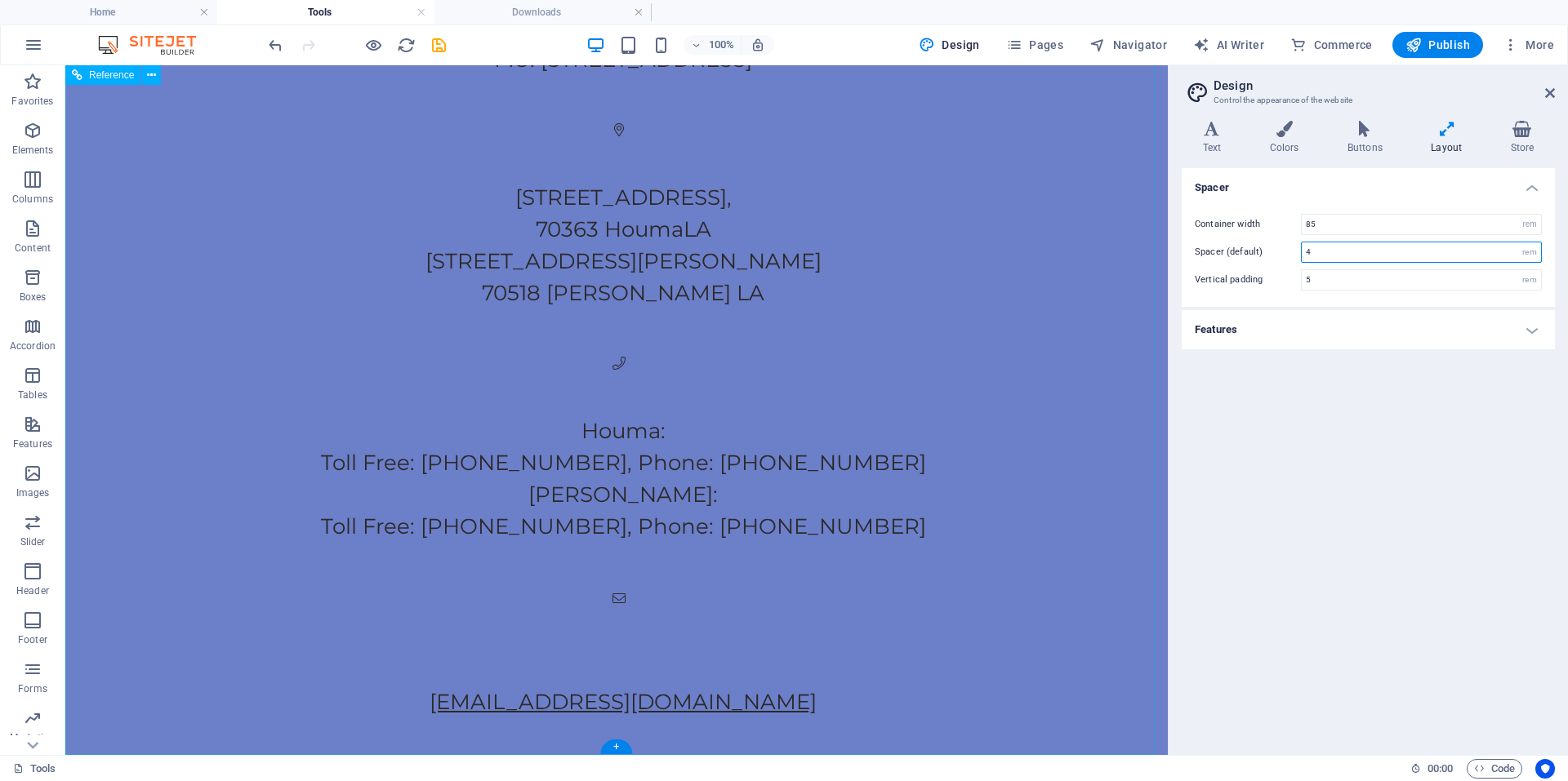
scroll to position [919, 0]
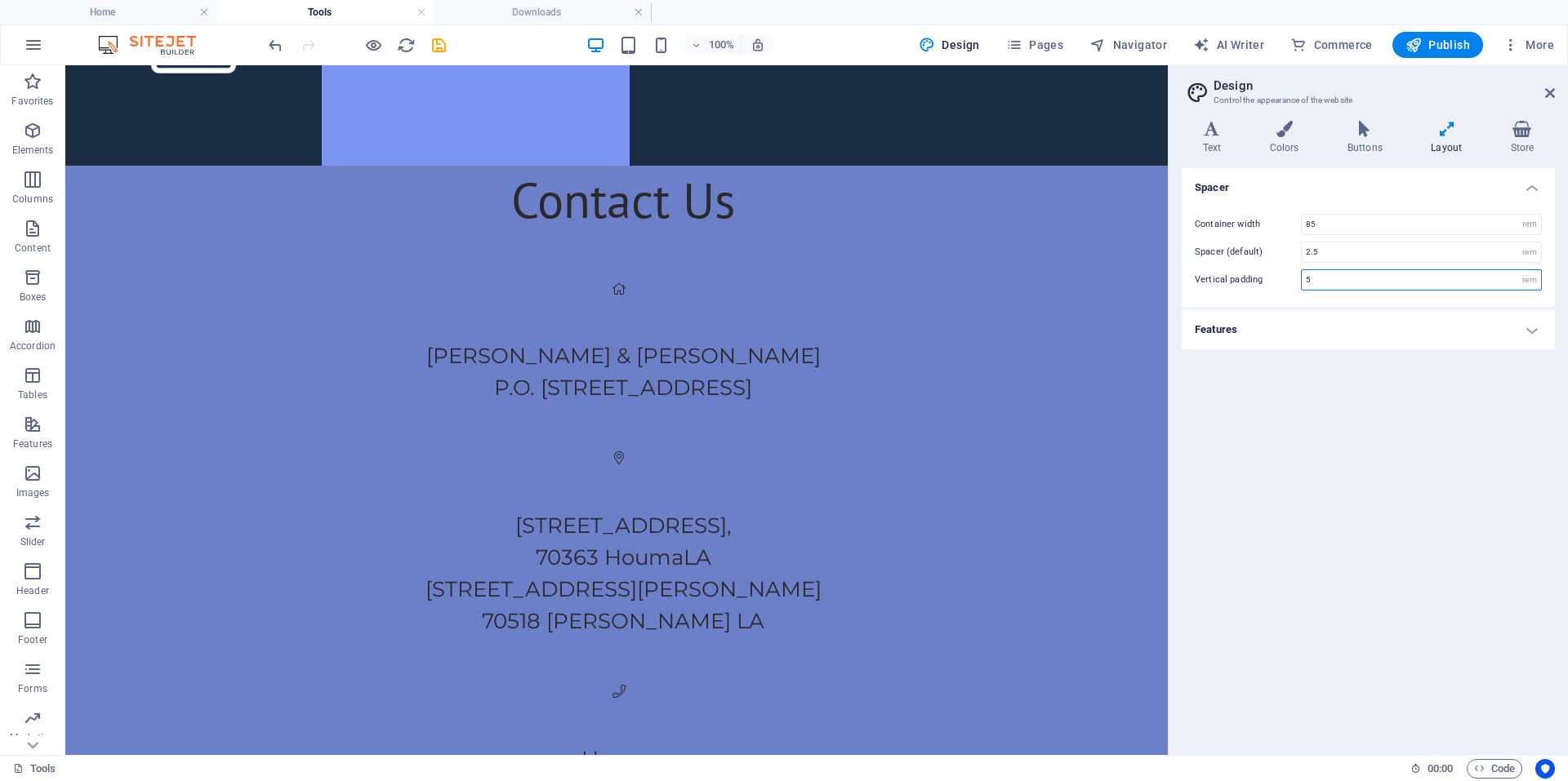
click at [1336, 282] on input "5" at bounding box center [1421, 280] width 239 height 20
click at [1435, 332] on h4 "Features" at bounding box center [1368, 329] width 373 height 39
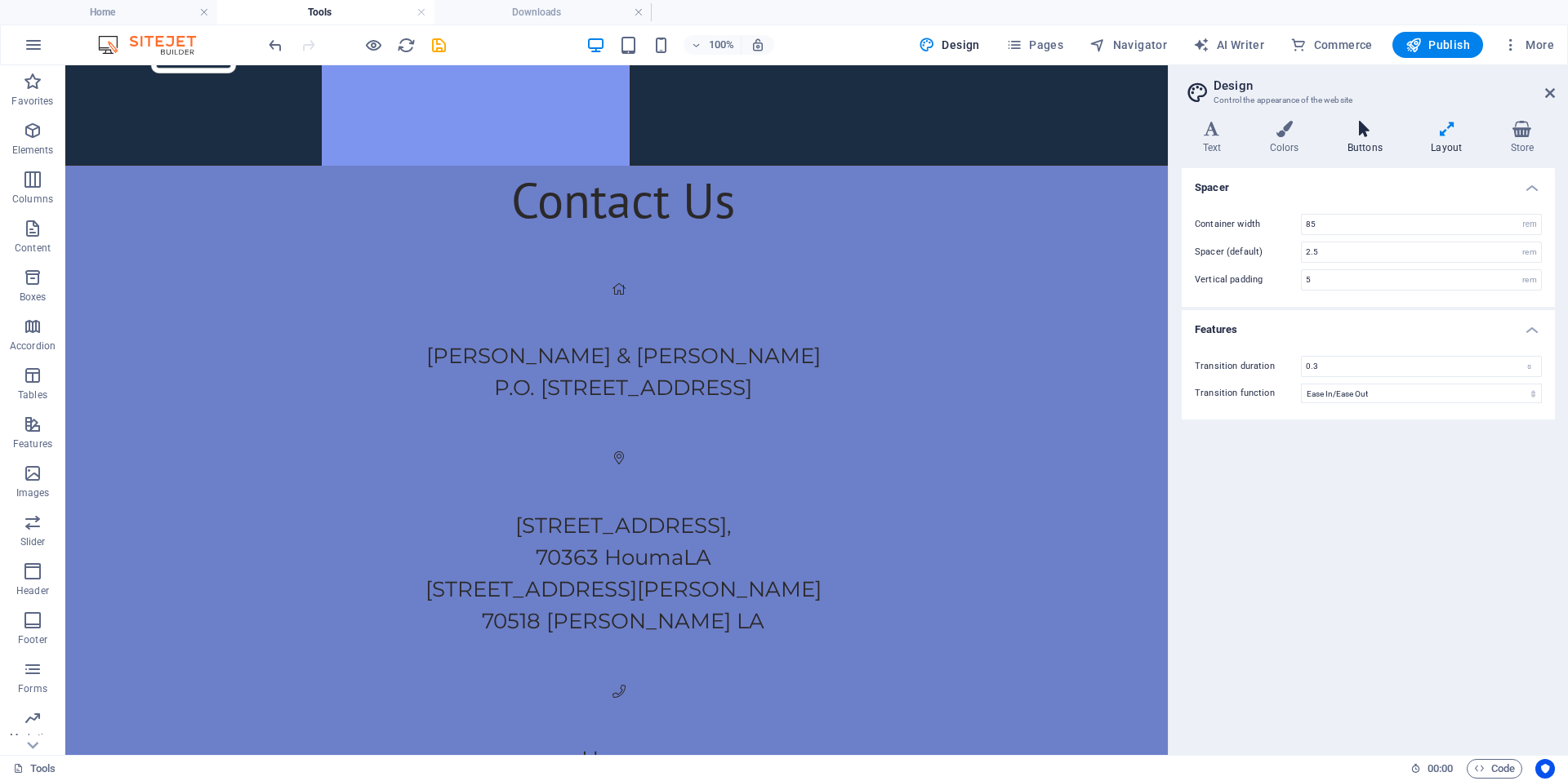
click at [1393, 149] on h4 "Buttons" at bounding box center [1367, 138] width 83 height 35
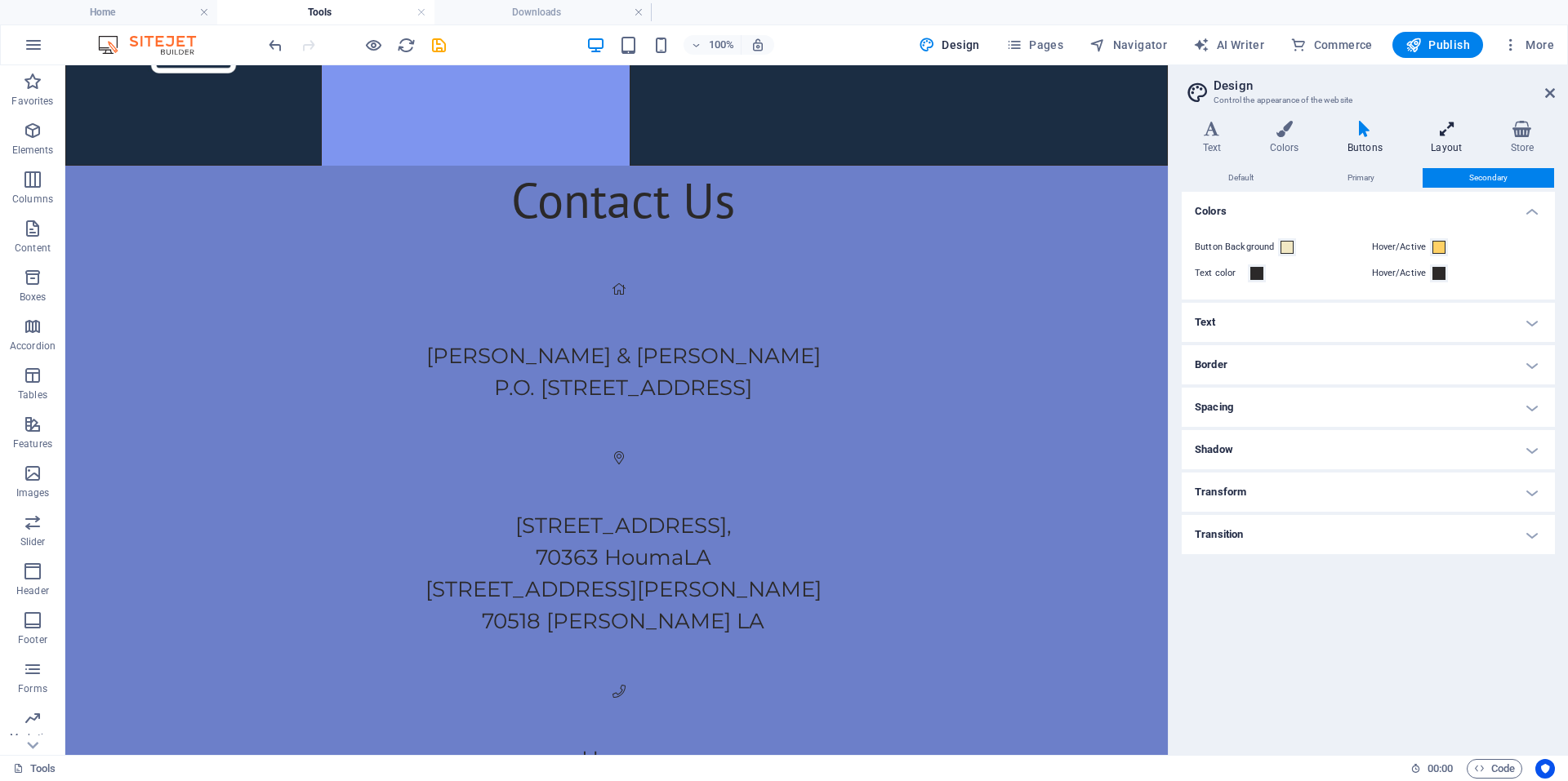
click at [1475, 148] on h4 "Layout" at bounding box center [1450, 138] width 80 height 35
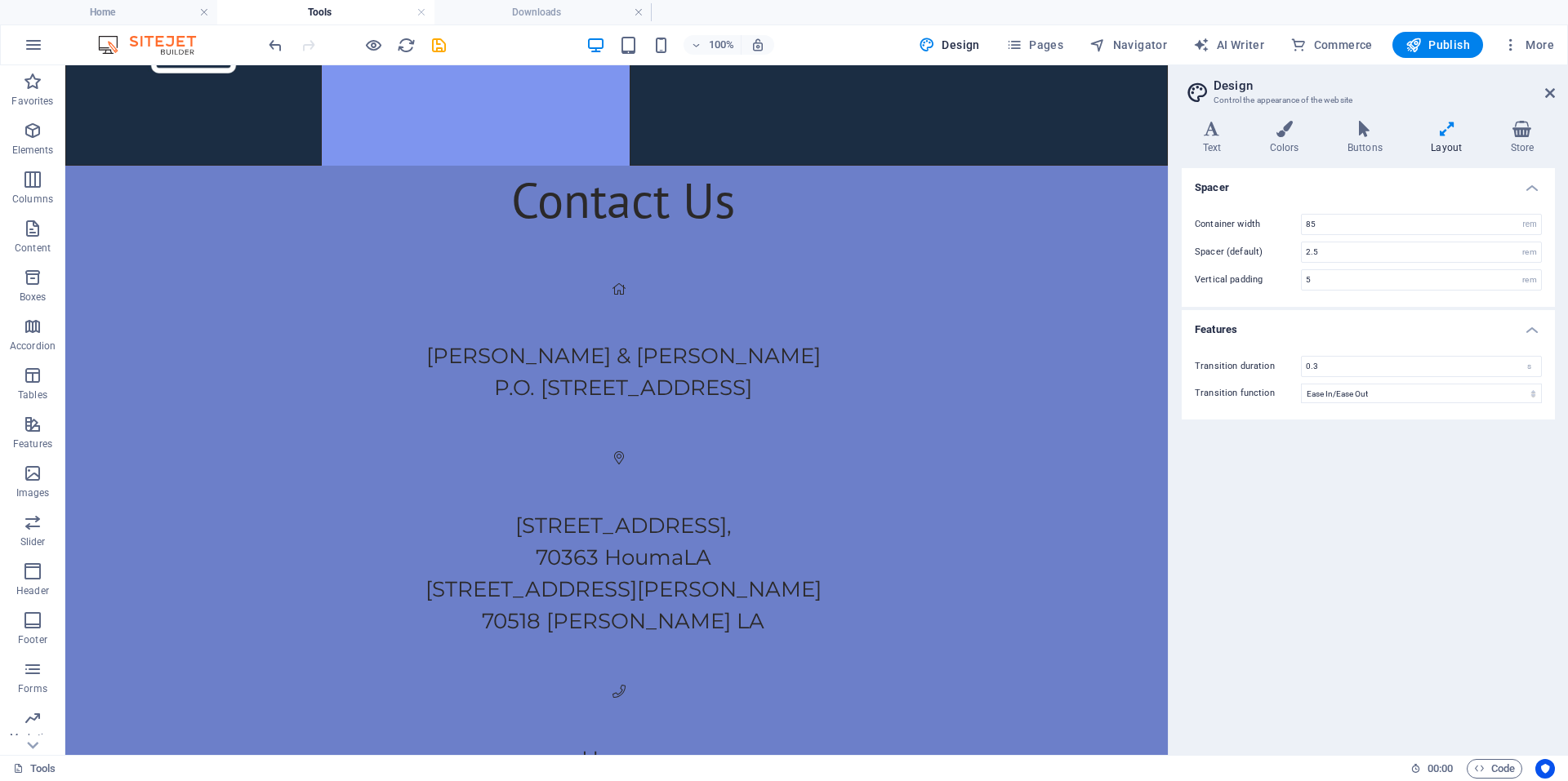
click at [1558, 98] on aside "Design Control the appearance of the website Variants Text Colors Buttons Layou…" at bounding box center [1367, 410] width 400 height 689
drag, startPoint x: 1453, startPoint y: 314, endPoint x: 749, endPoint y: 250, distance: 706.9
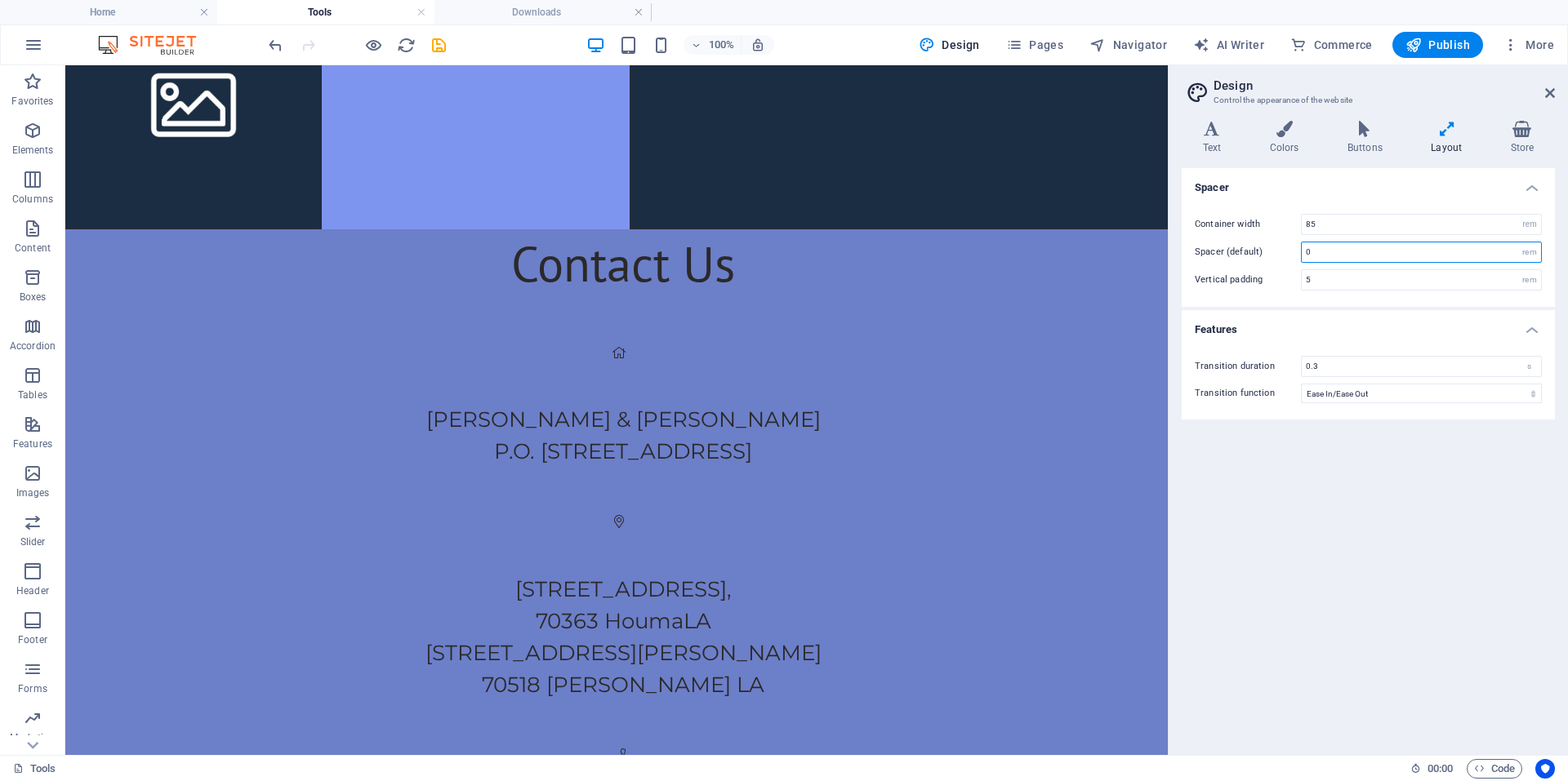
drag, startPoint x: 1349, startPoint y: 256, endPoint x: 1295, endPoint y: 258, distance: 54.0
click at [1300, 258] on div "Spacer (default) 0 rem" at bounding box center [1368, 252] width 347 height 22
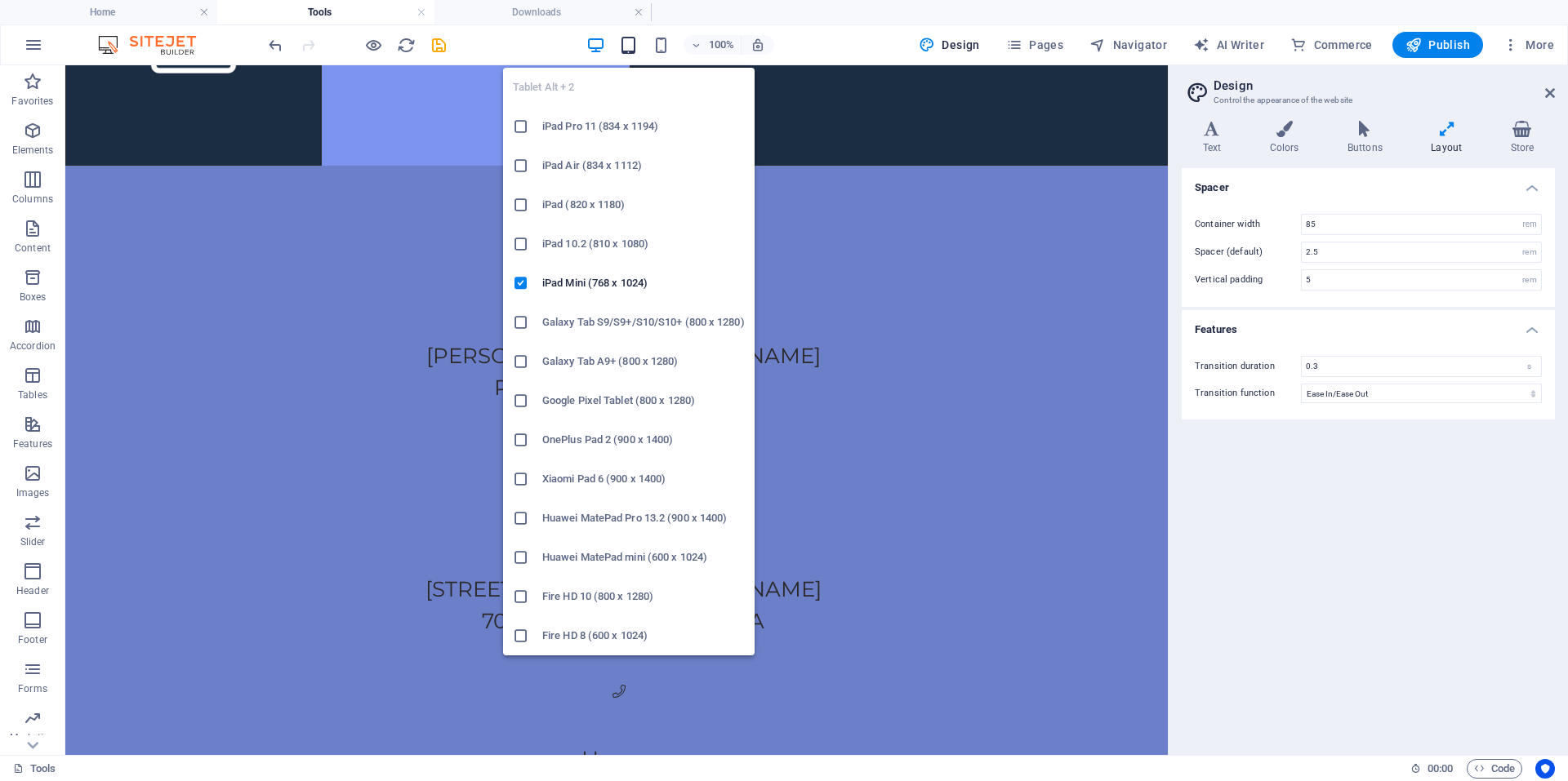
click at [630, 38] on icon "button" at bounding box center [628, 46] width 19 height 19
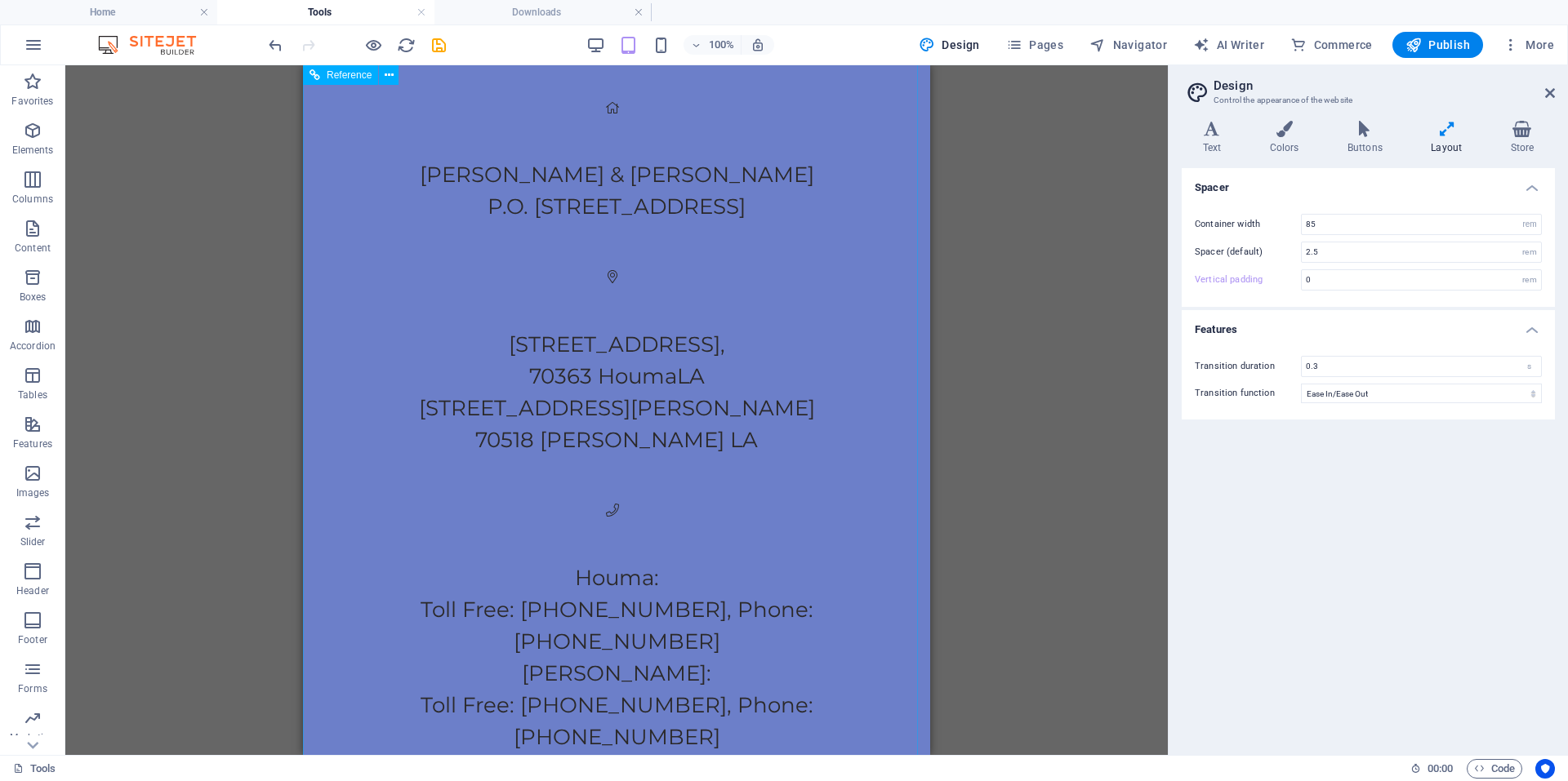
scroll to position [482, 0]
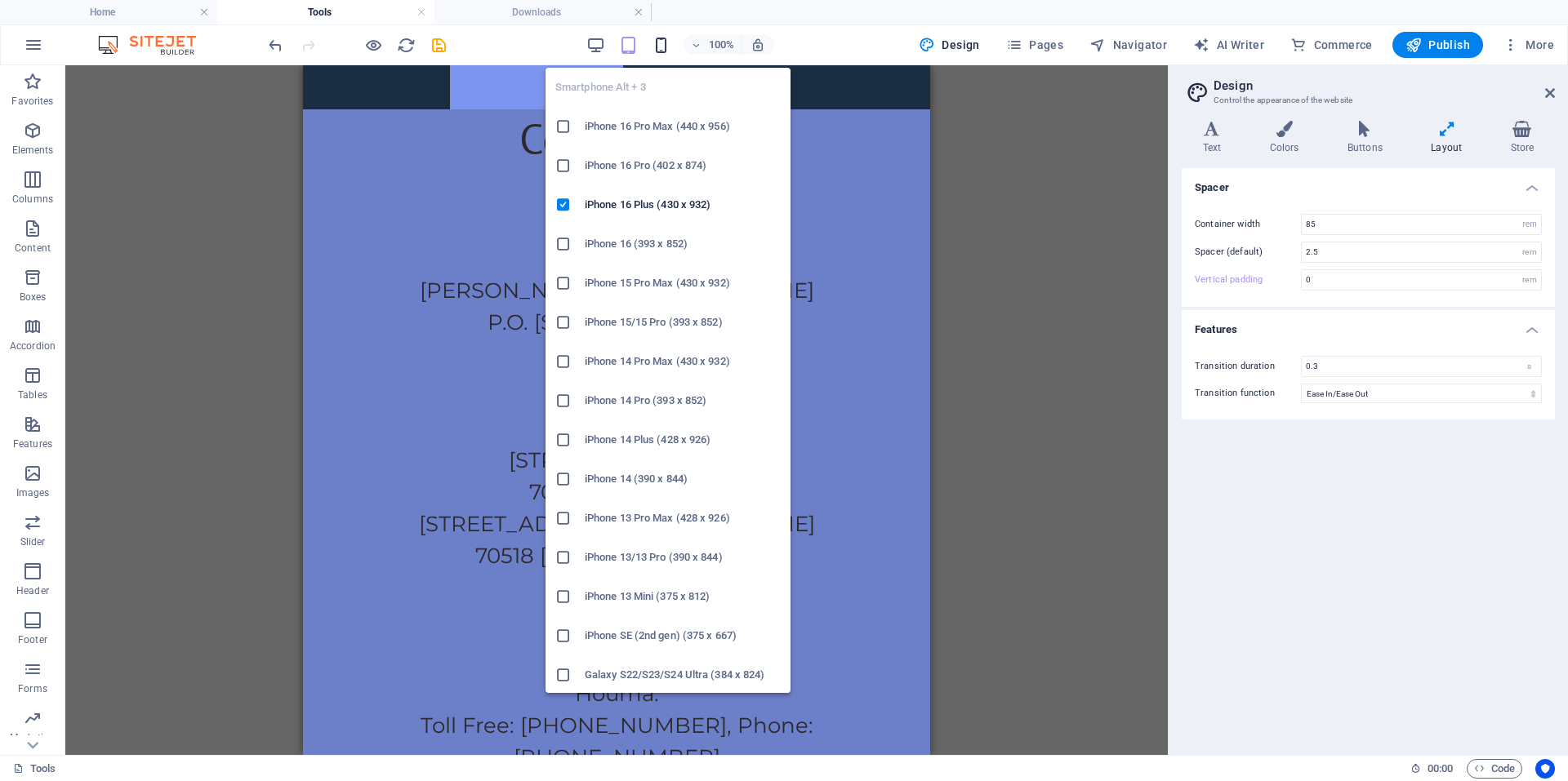
click at [662, 44] on icon "button" at bounding box center [661, 46] width 19 height 19
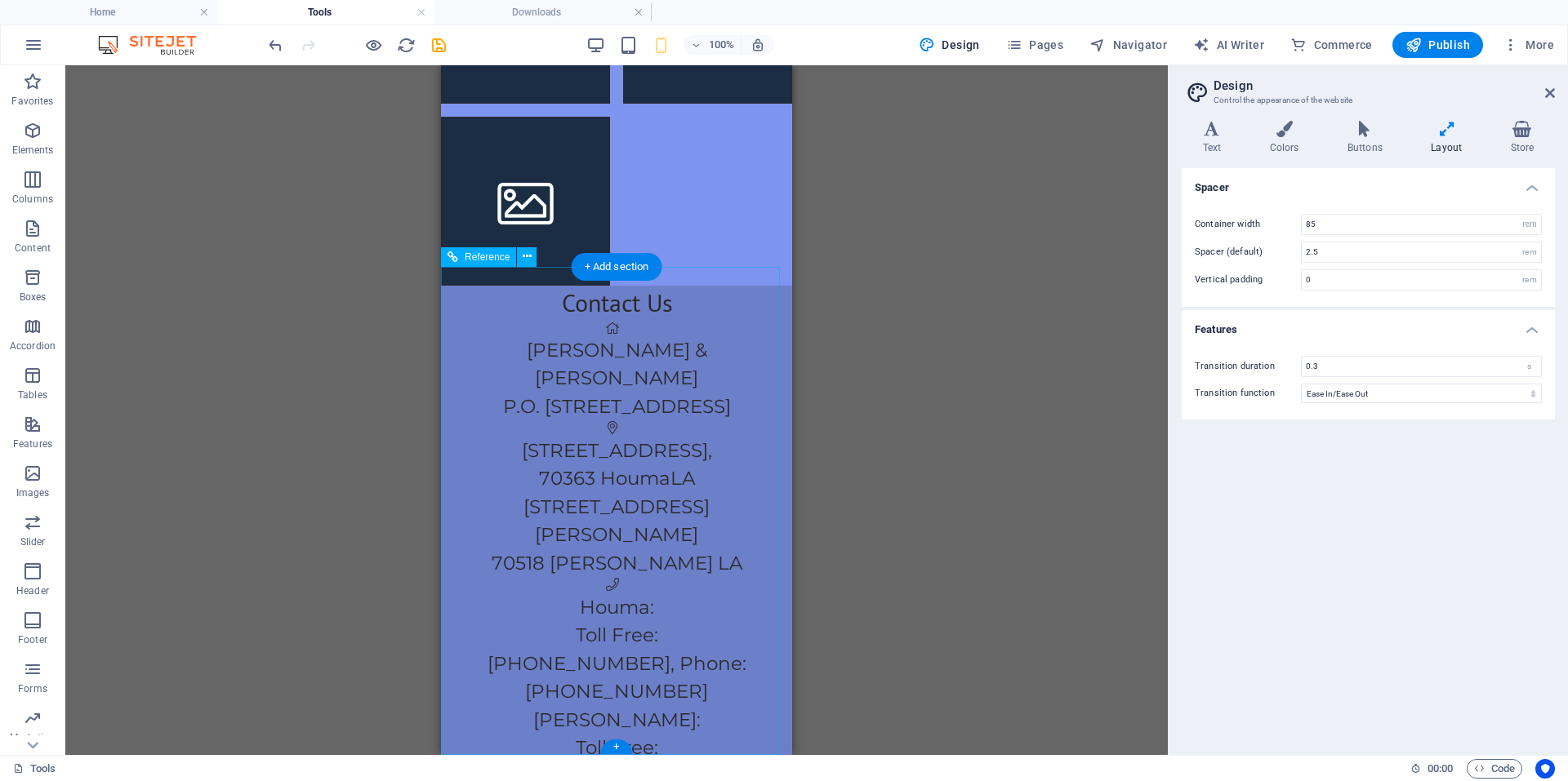
scroll to position [347, 0]
click at [1509, 338] on h4 "Features" at bounding box center [1368, 325] width 373 height 29
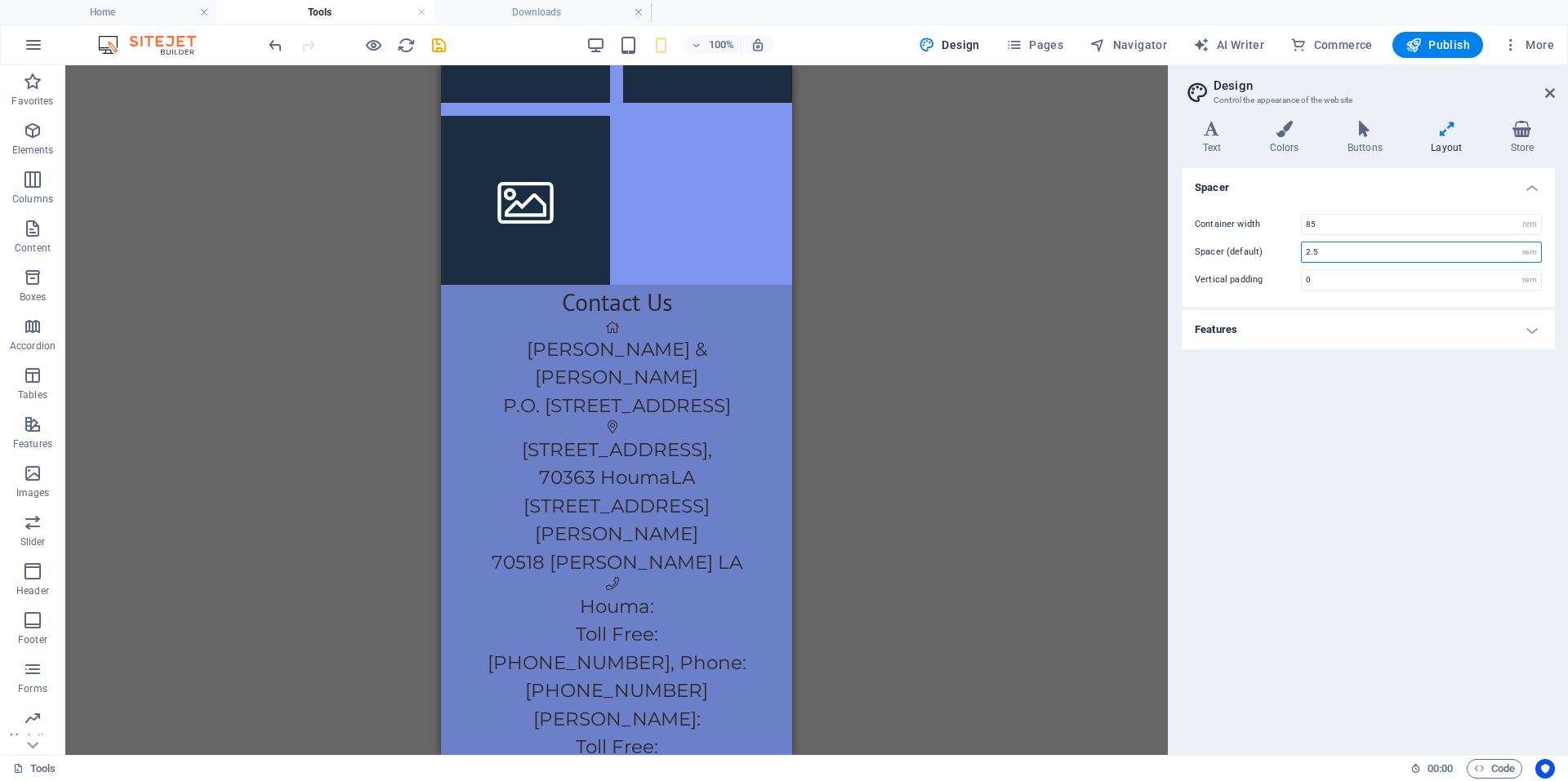
click at [1359, 251] on input "2.5" at bounding box center [1421, 252] width 239 height 20
type input "2"
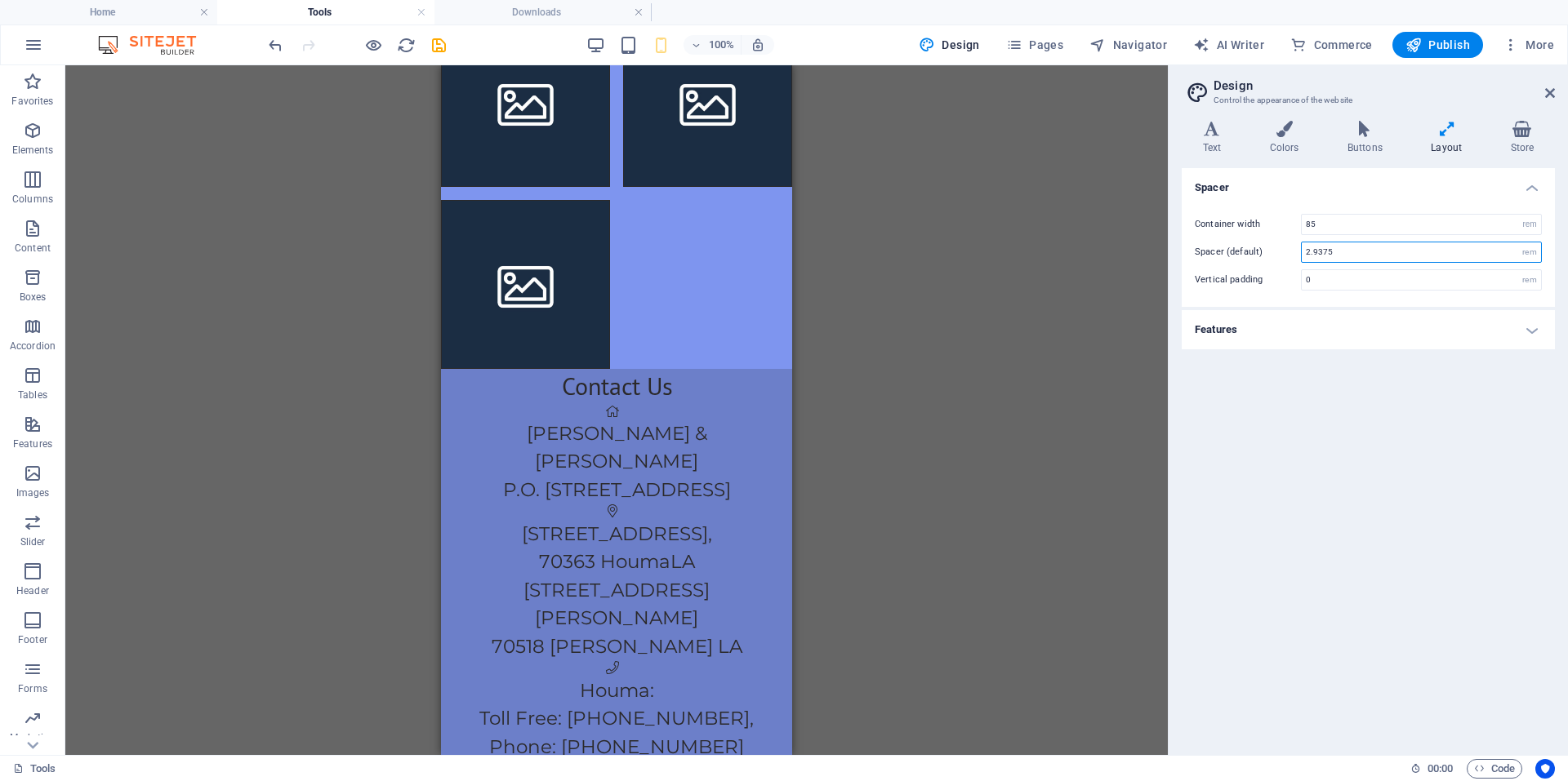
type input "3"
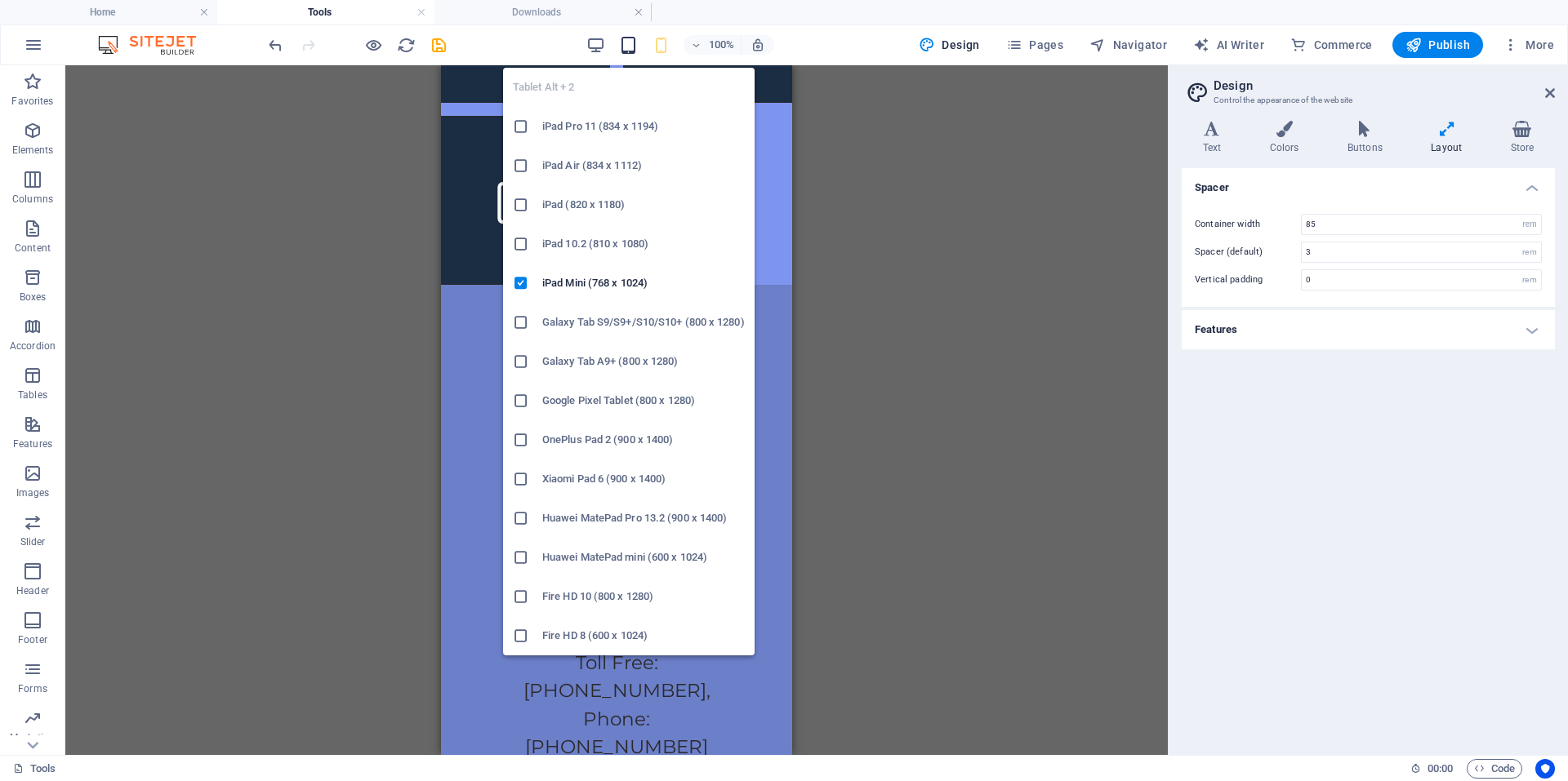
click at [638, 46] on icon "button" at bounding box center [628, 46] width 19 height 19
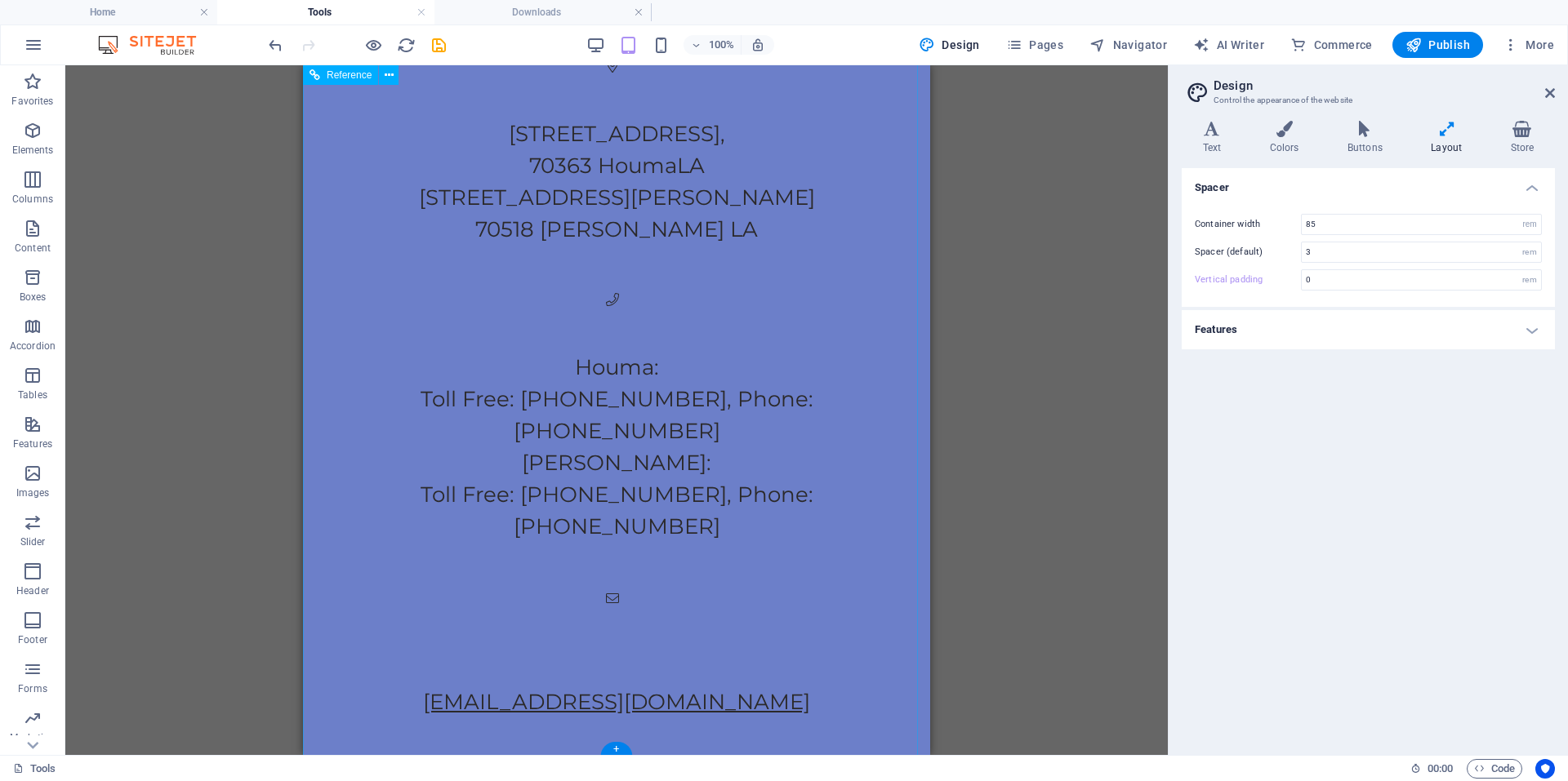
scroll to position [891, 0]
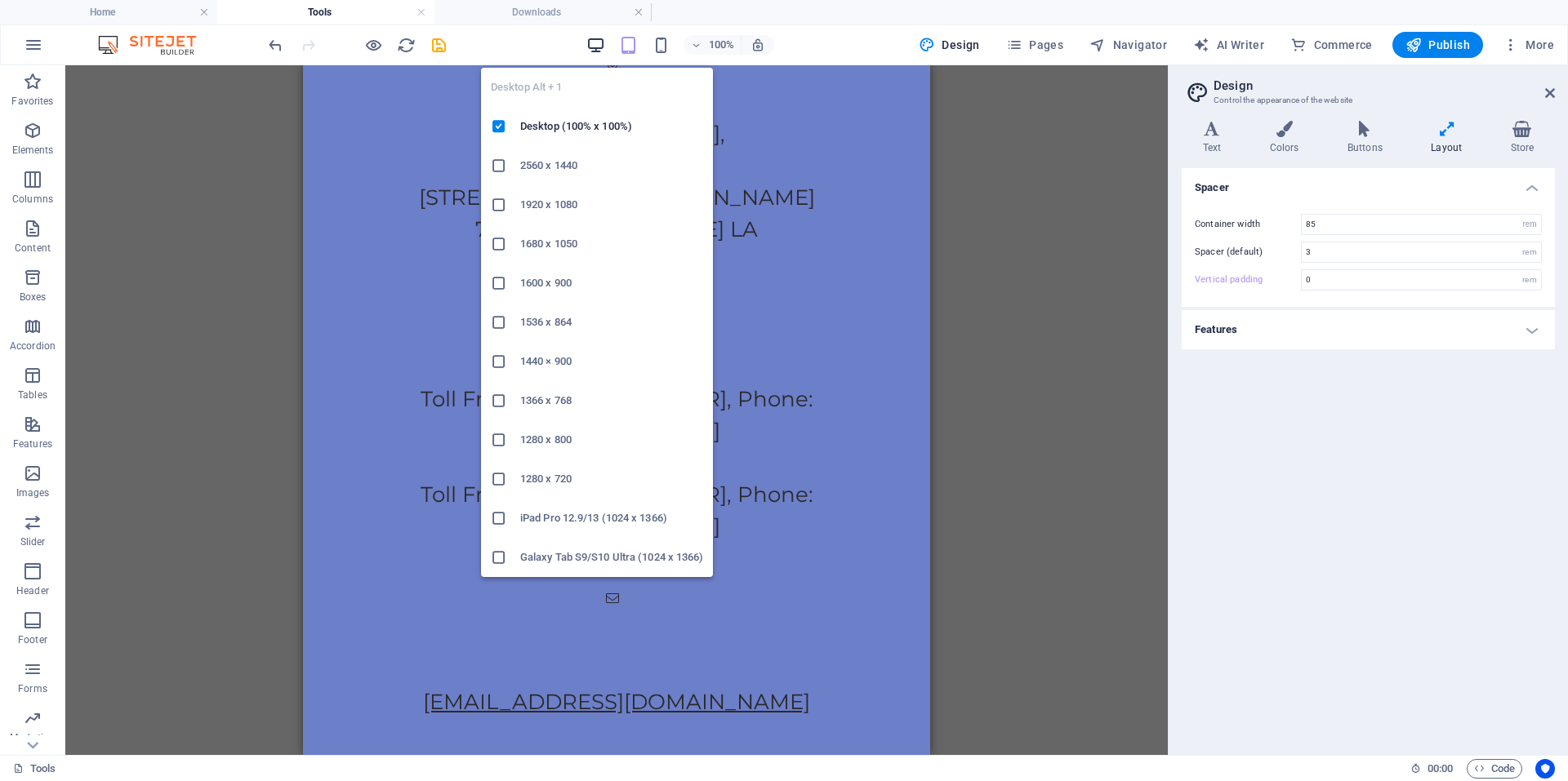
click at [597, 40] on icon "button" at bounding box center [596, 46] width 19 height 19
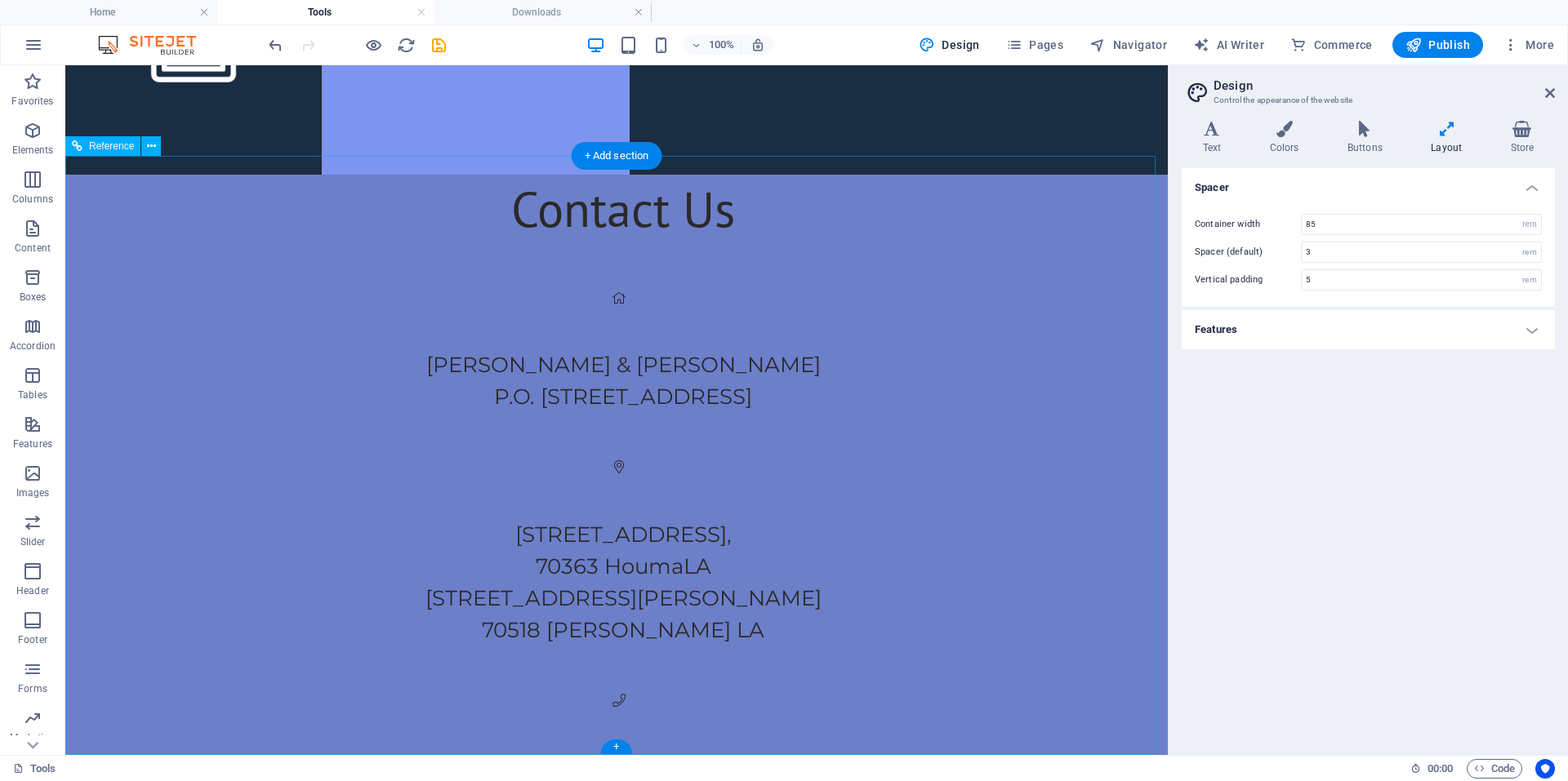
scroll to position [919, 0]
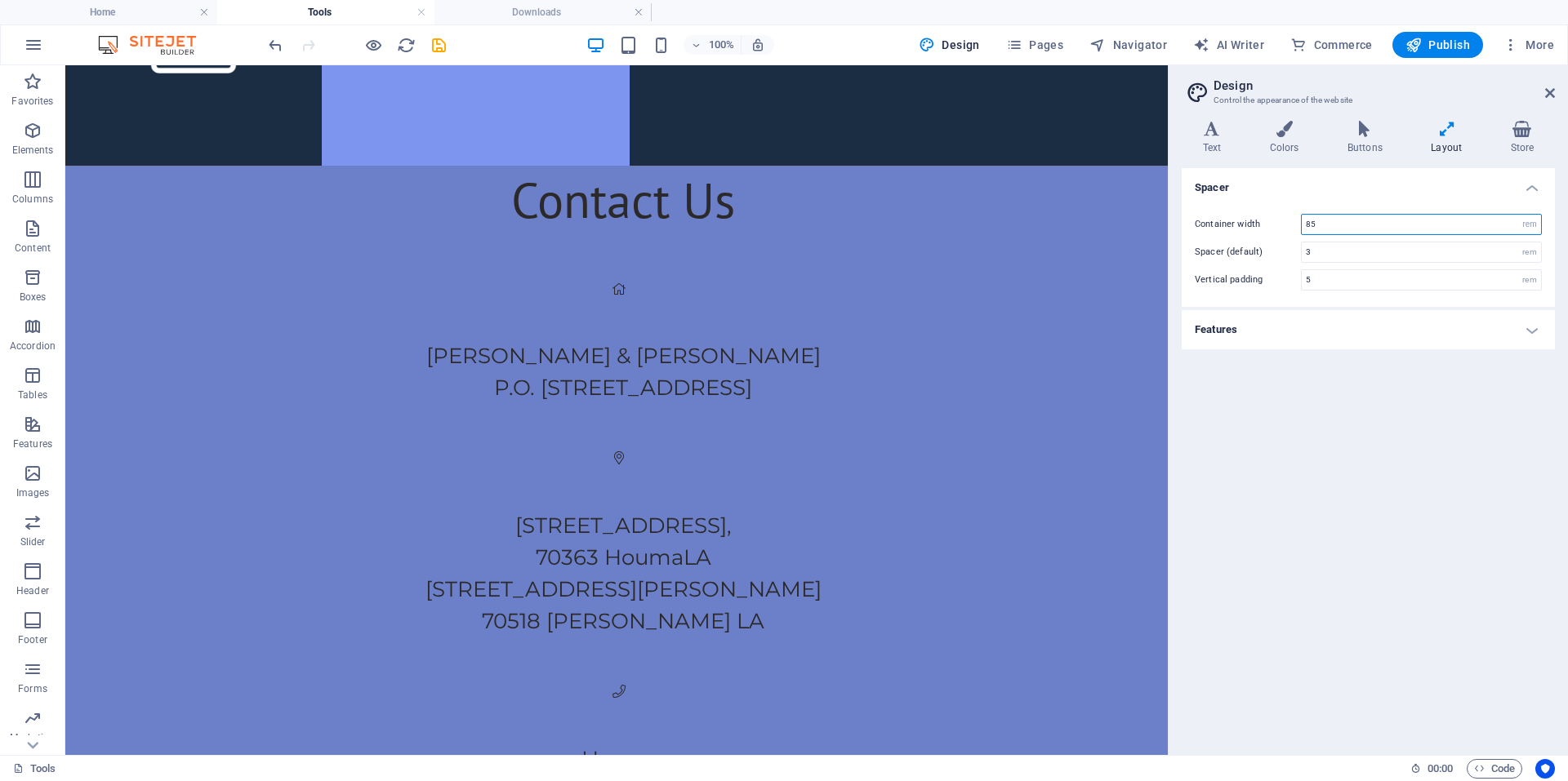
click at [1336, 219] on input "85" at bounding box center [1421, 224] width 239 height 20
type input "80.8125"
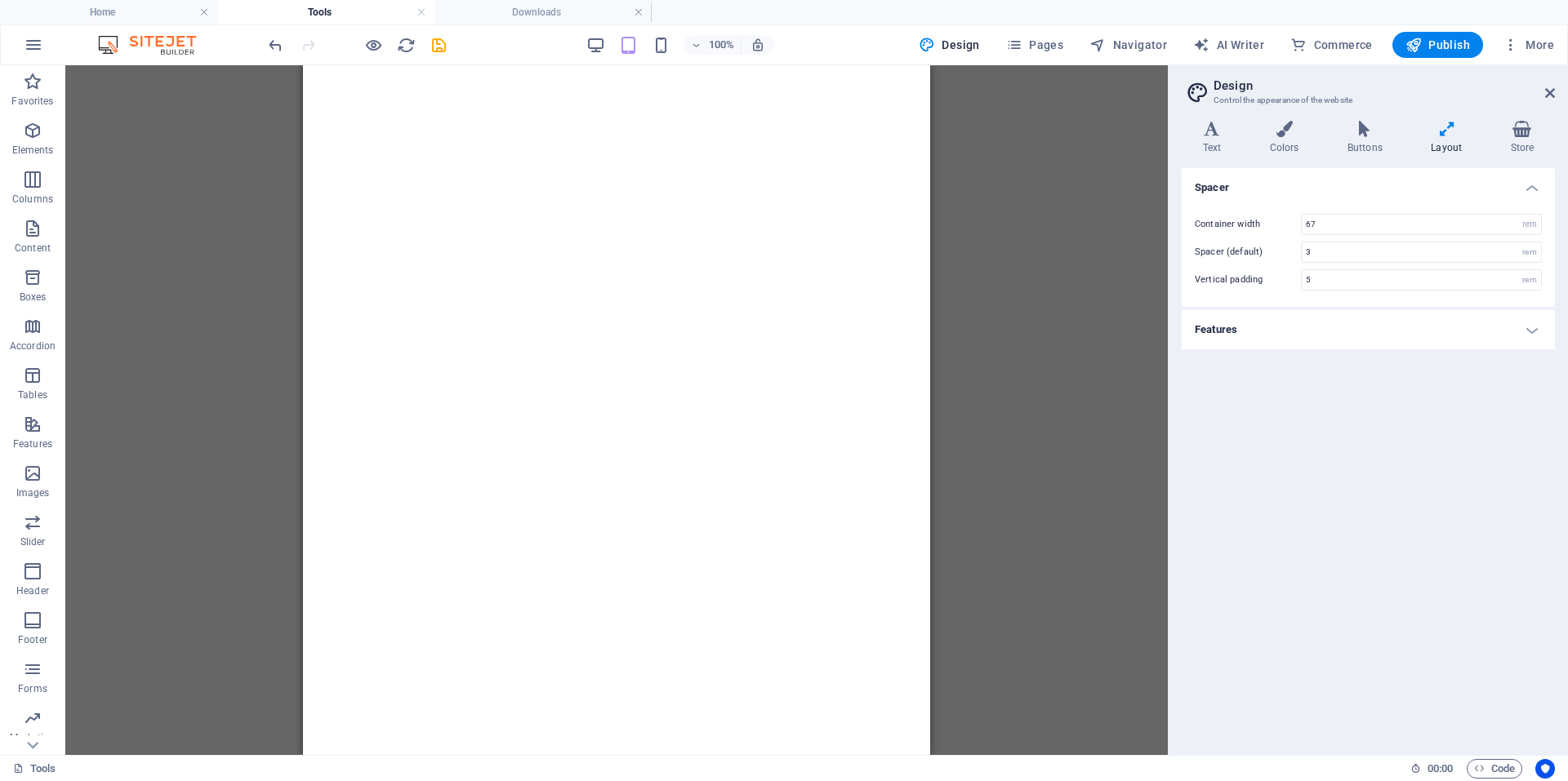
select select "rem"
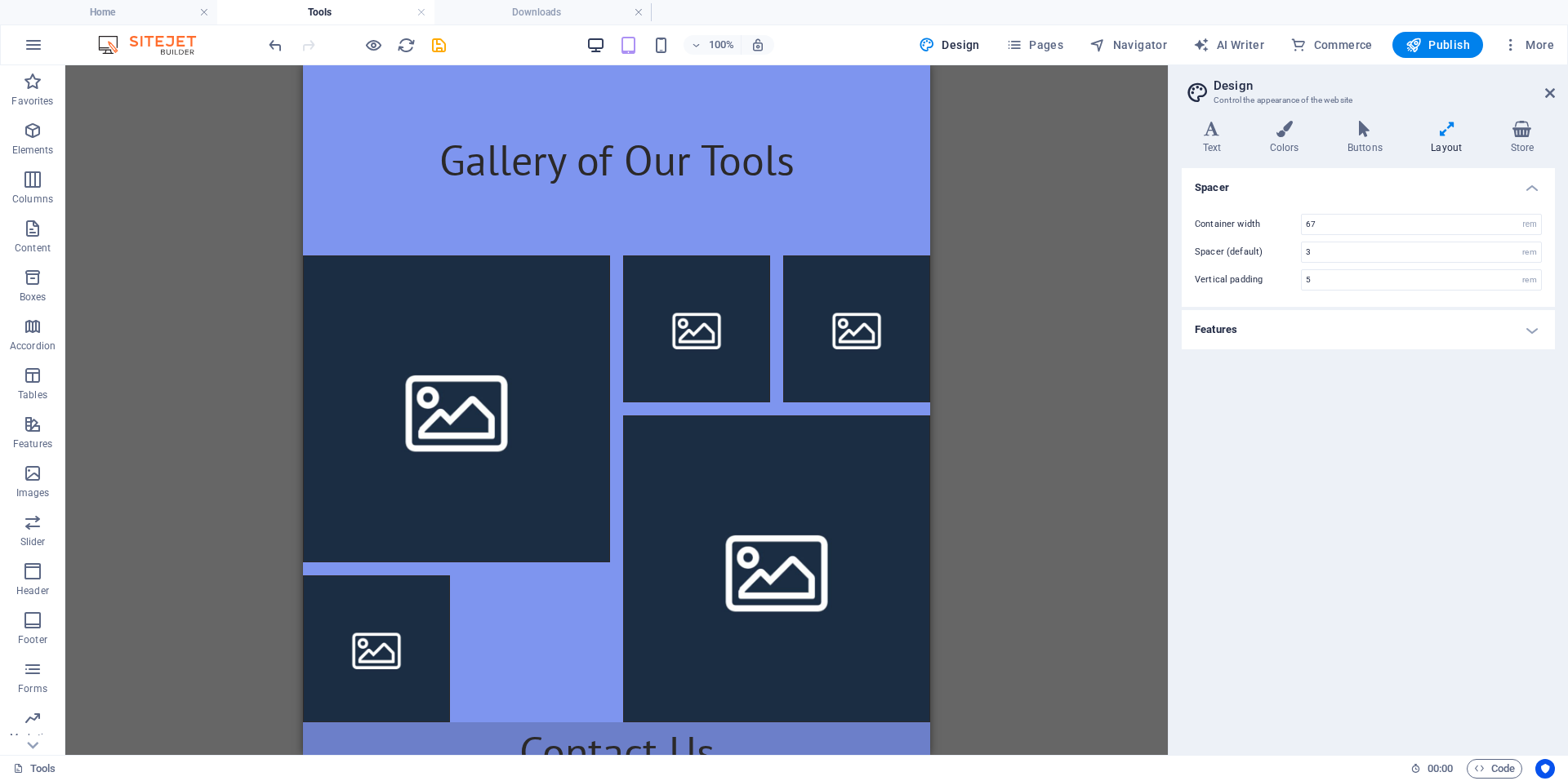
type input "3"
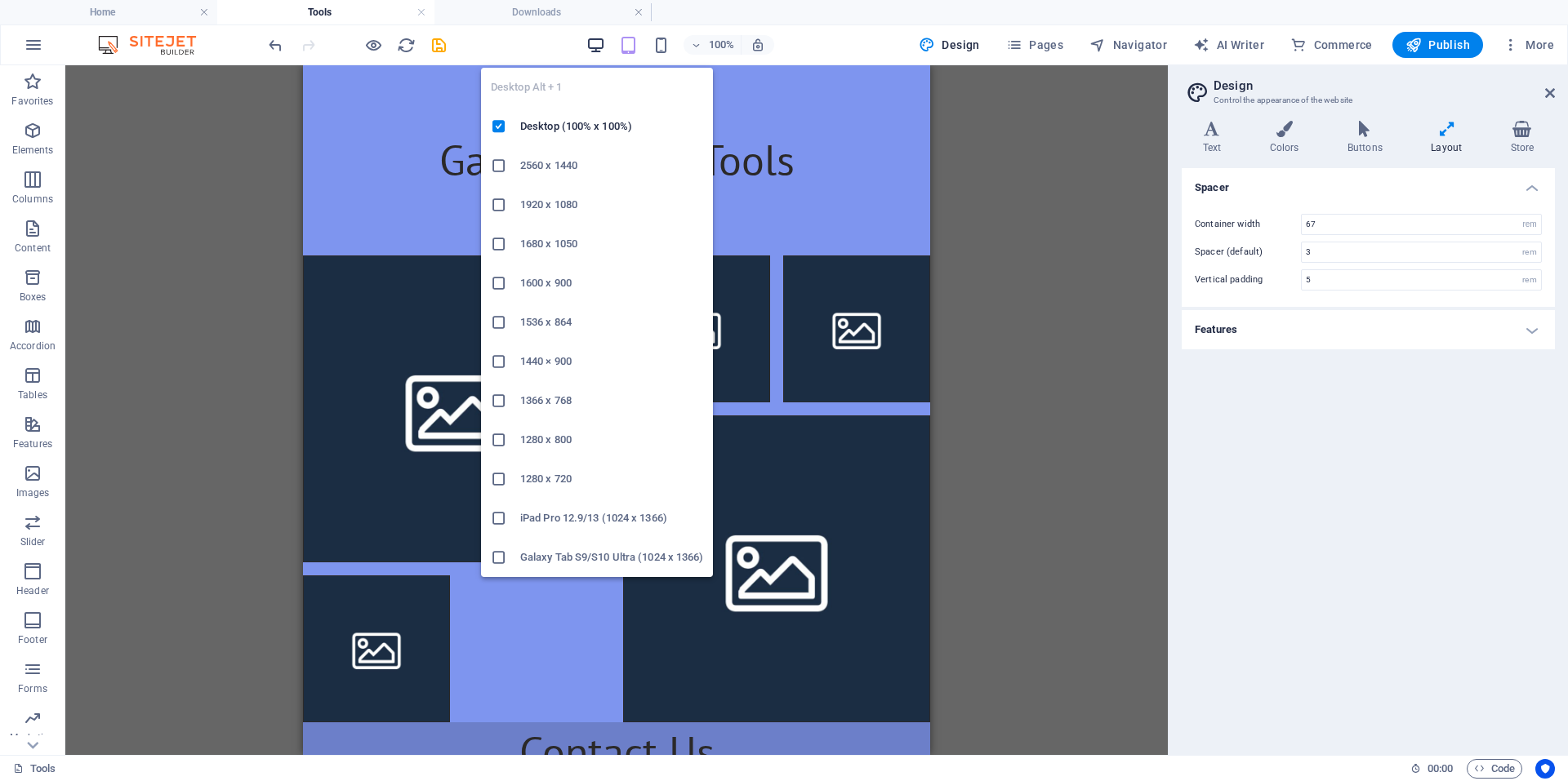
scroll to position [511, 0]
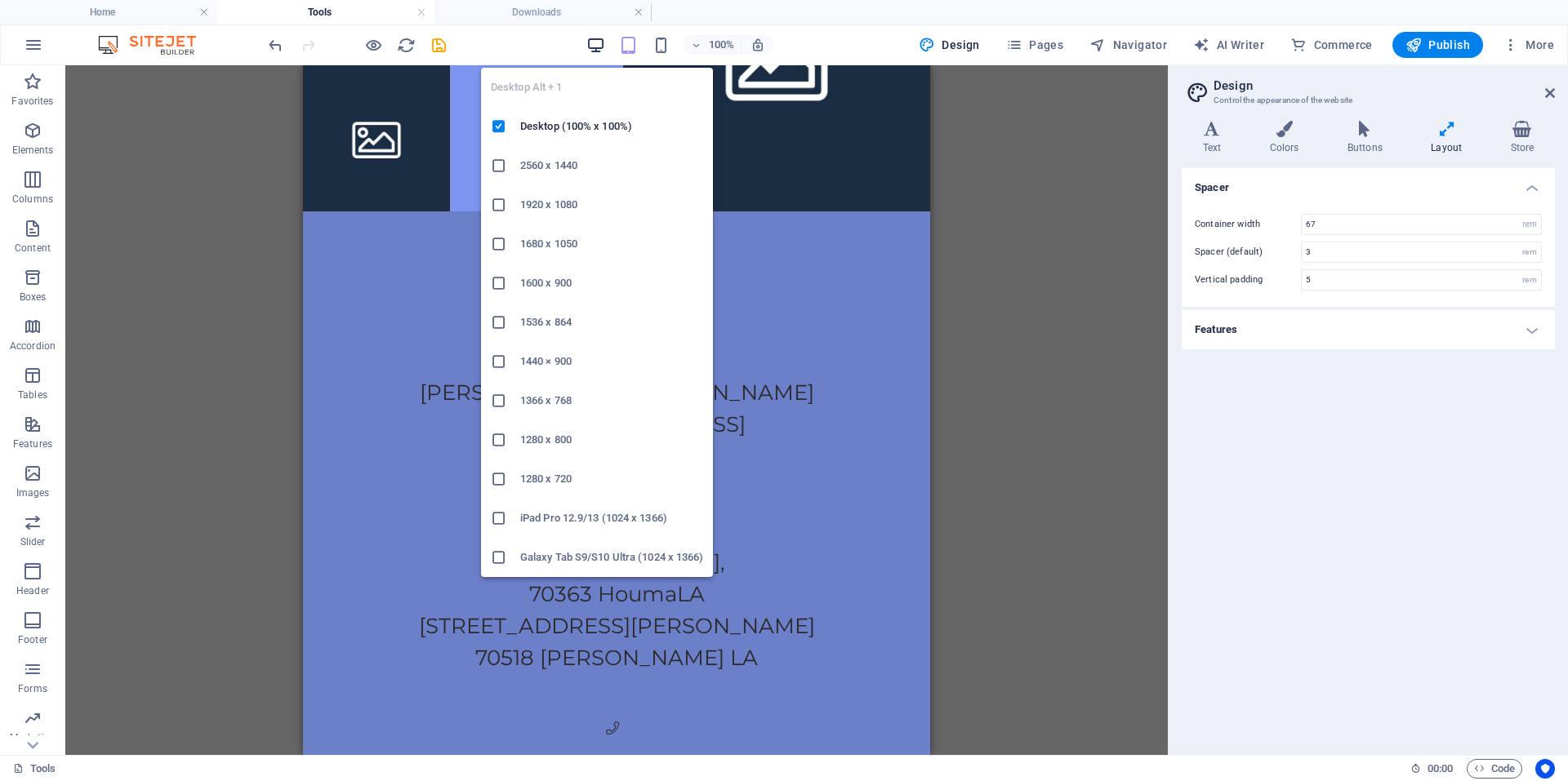
click at [602, 41] on icon "button" at bounding box center [596, 46] width 19 height 19
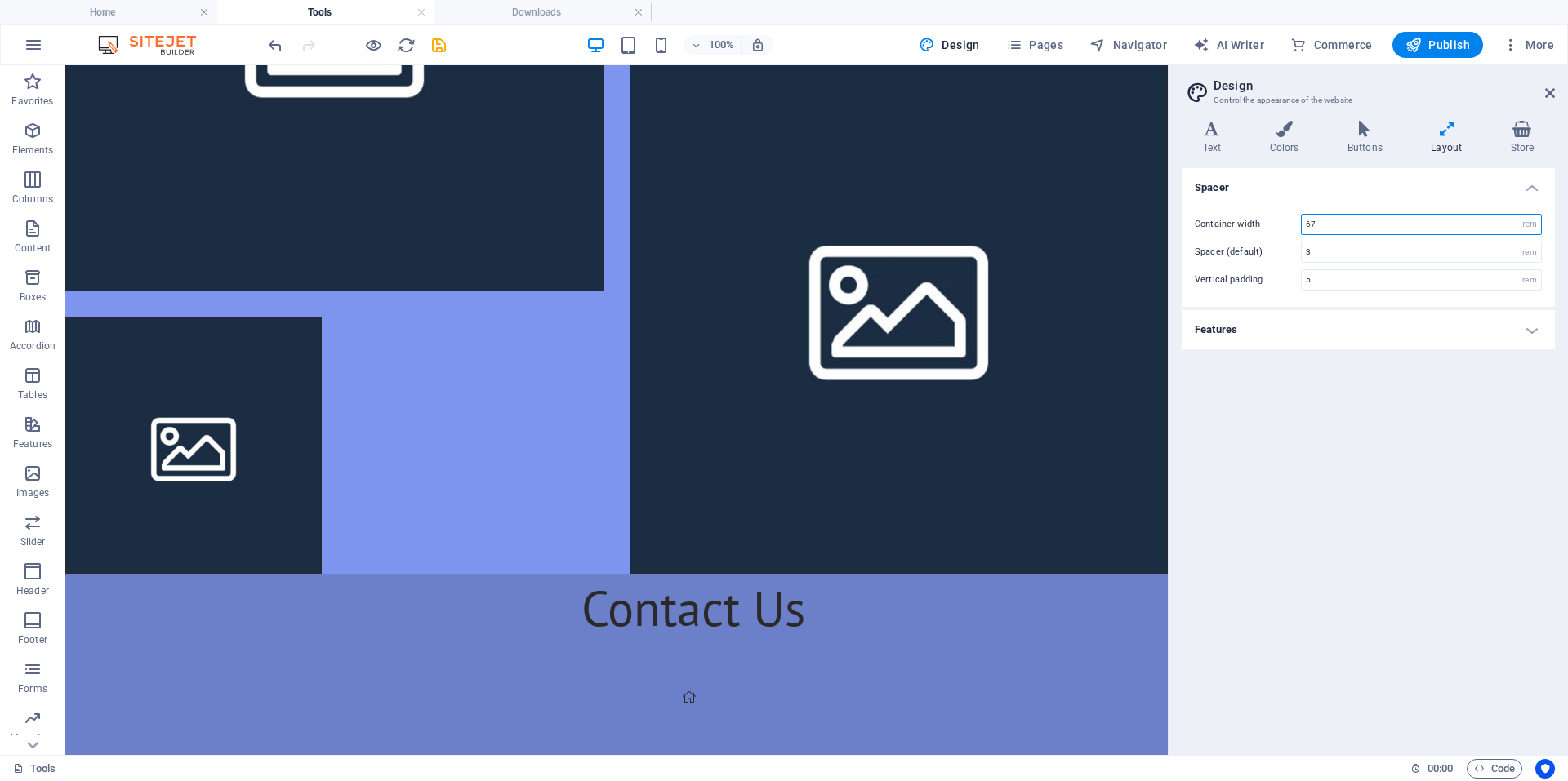
click at [1331, 225] on input "67" at bounding box center [1421, 224] width 239 height 20
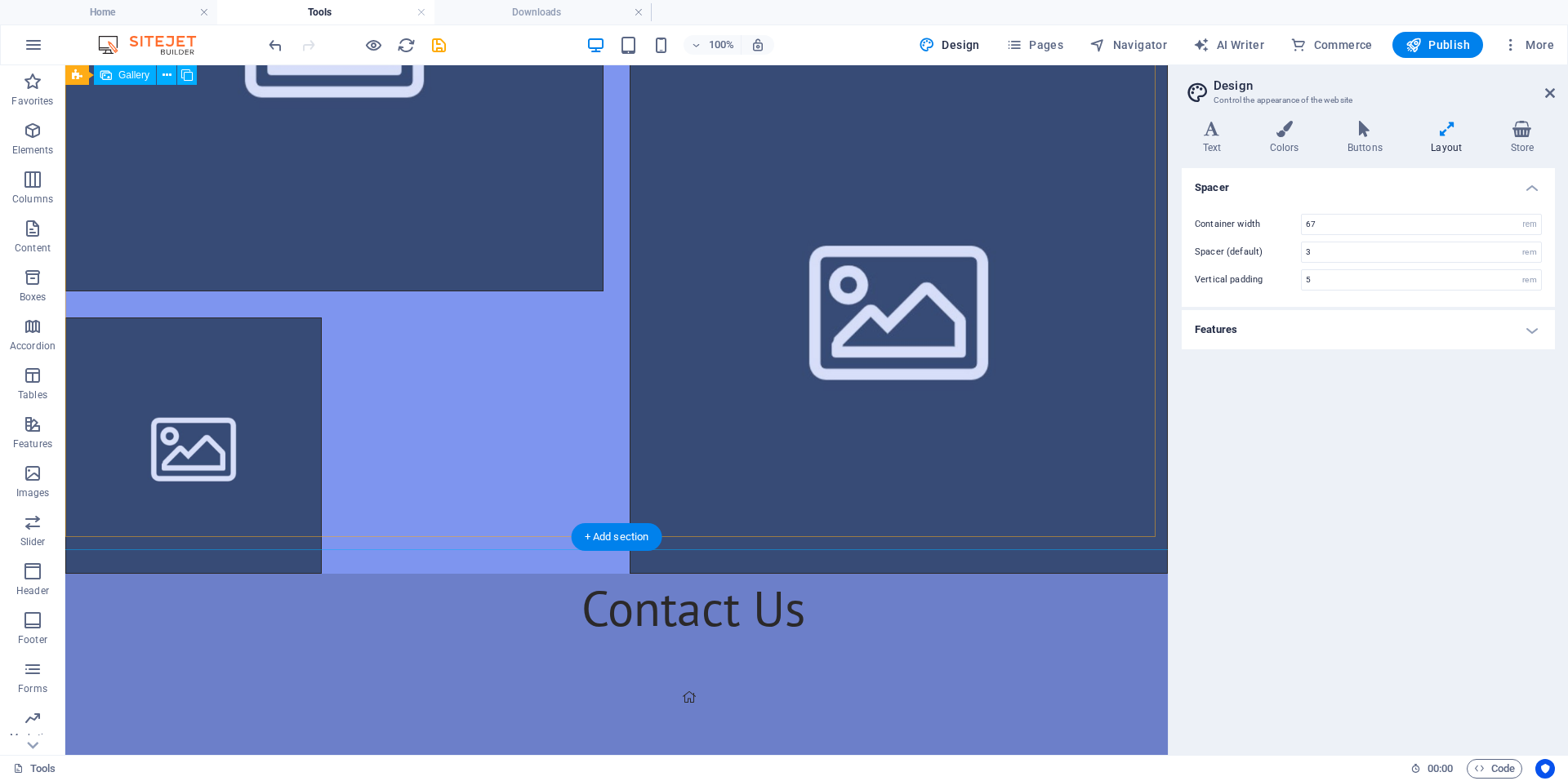
scroll to position [1025, 0]
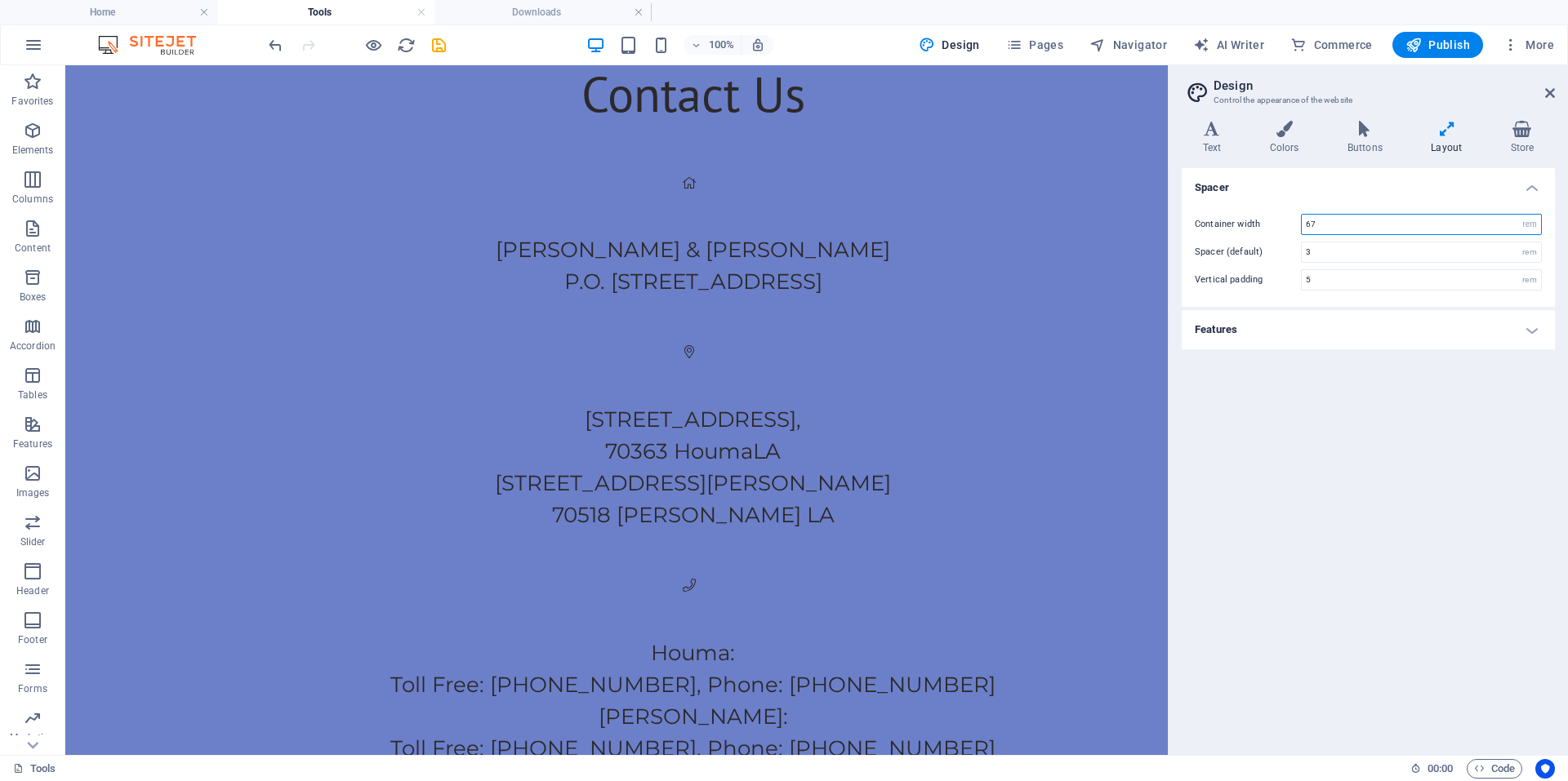
drag, startPoint x: 1328, startPoint y: 219, endPoint x: 1225, endPoint y: 215, distance: 103.1
click at [1251, 215] on div "Container width 67 rem px" at bounding box center [1368, 225] width 347 height 22
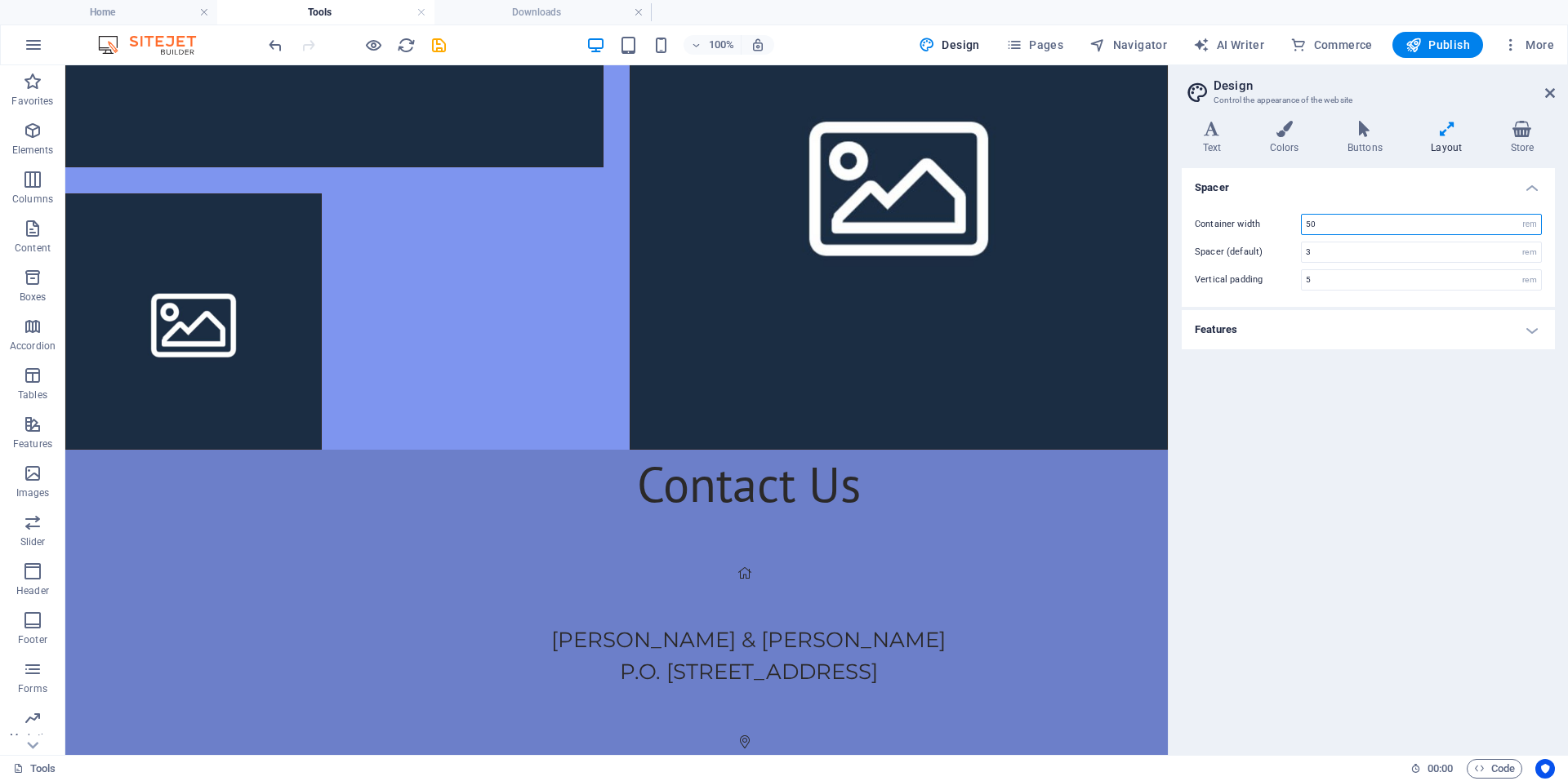
scroll to position [699, 0]
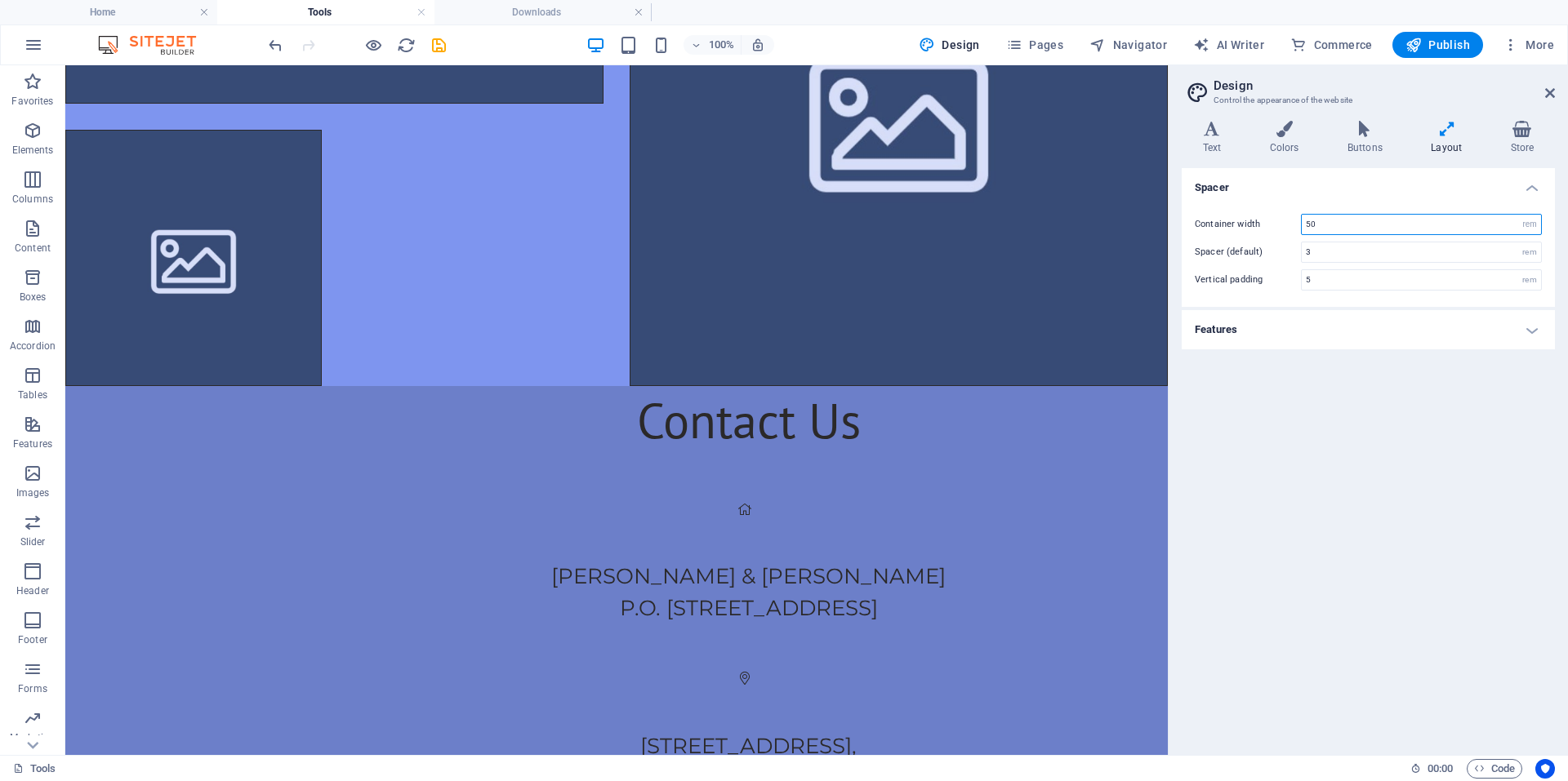
drag, startPoint x: 1440, startPoint y: 285, endPoint x: 1114, endPoint y: 196, distance: 337.9
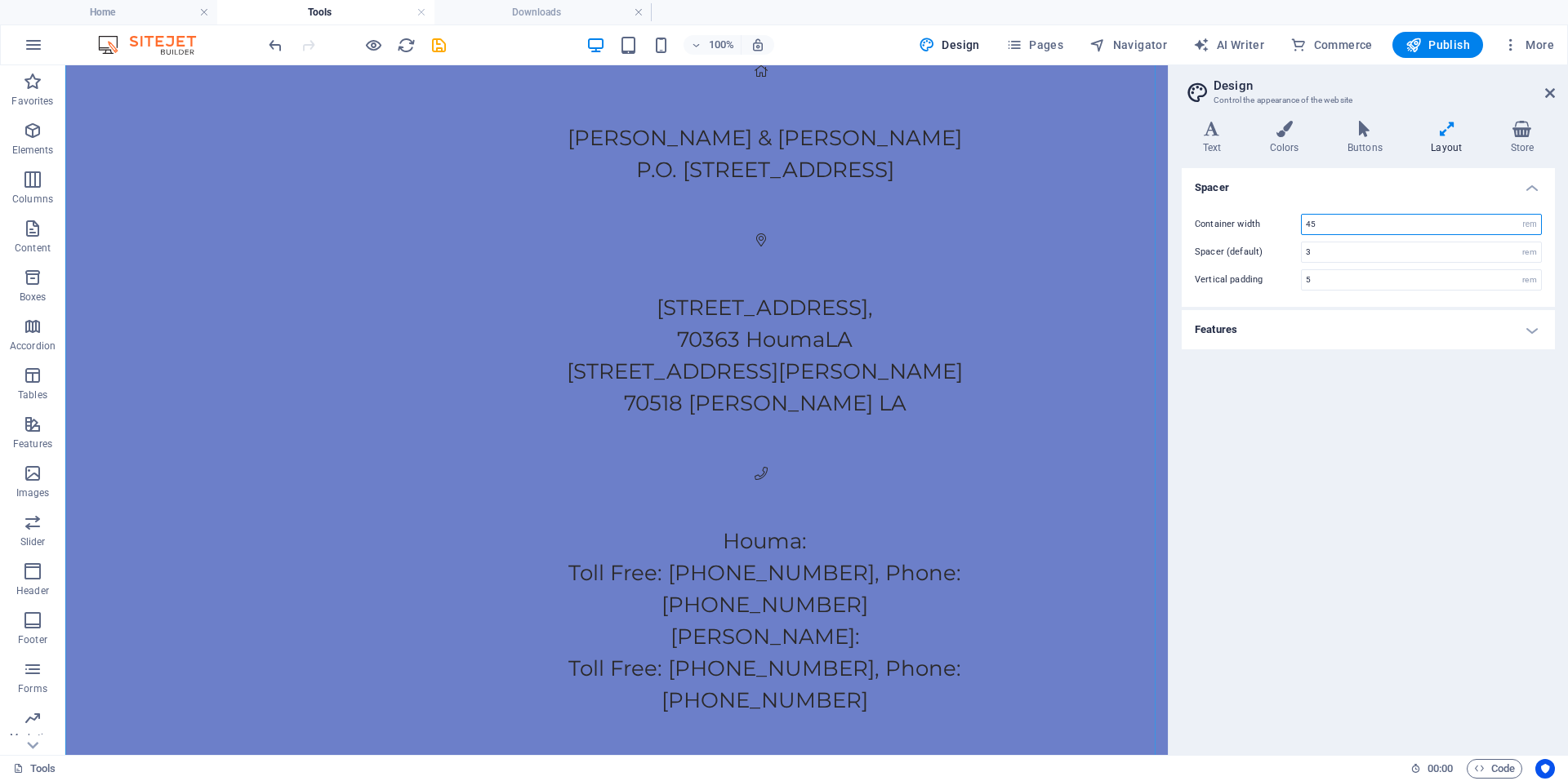
scroll to position [1306, 0]
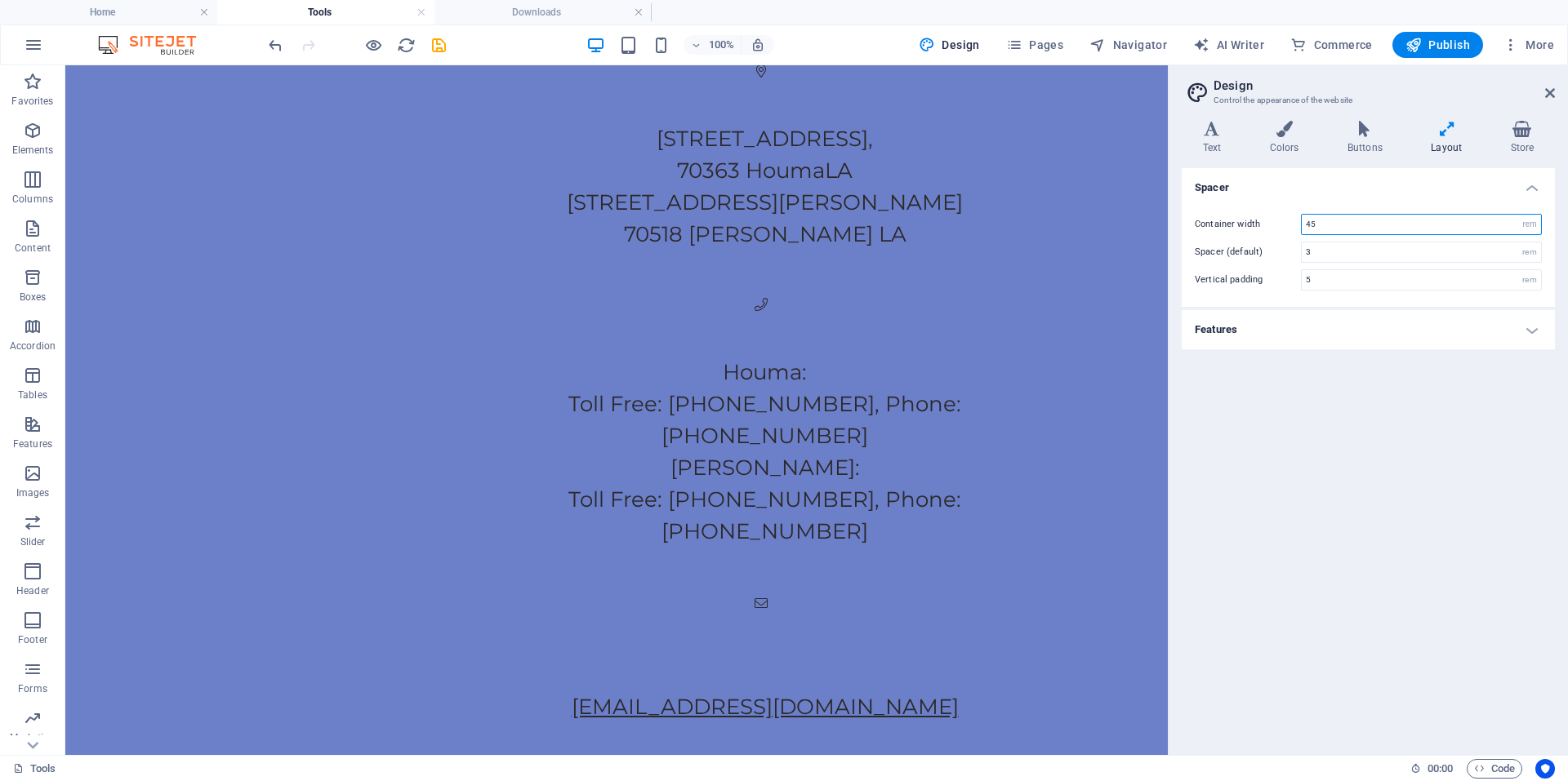
drag, startPoint x: 1342, startPoint y: 229, endPoint x: 1259, endPoint y: 205, distance: 86.4
click at [1259, 205] on div "Container width 45 rem px Spacer (default) 3 rem Vertical padding 5 rem" at bounding box center [1367, 252] width 379 height 110
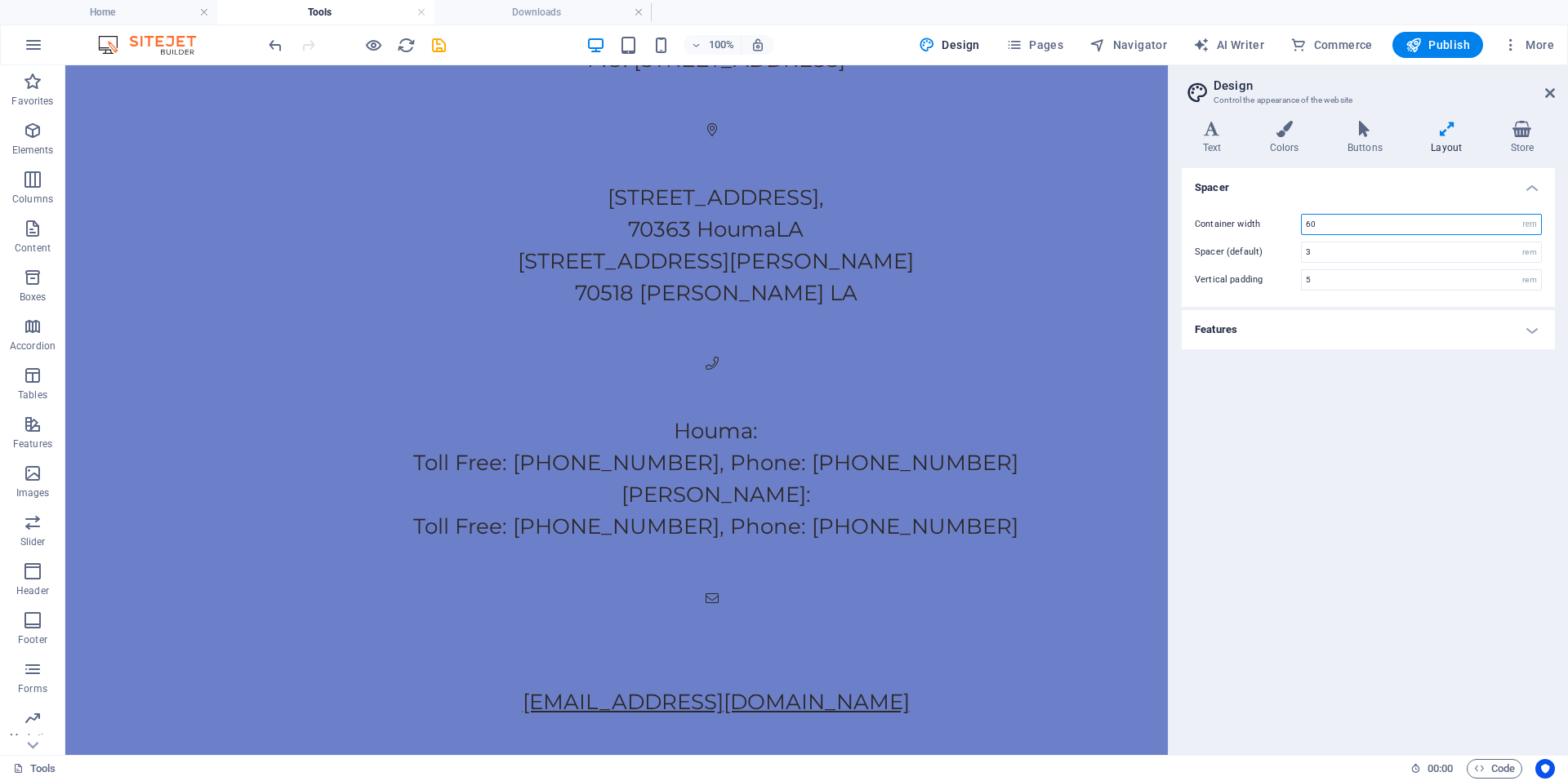
scroll to position [1089, 0]
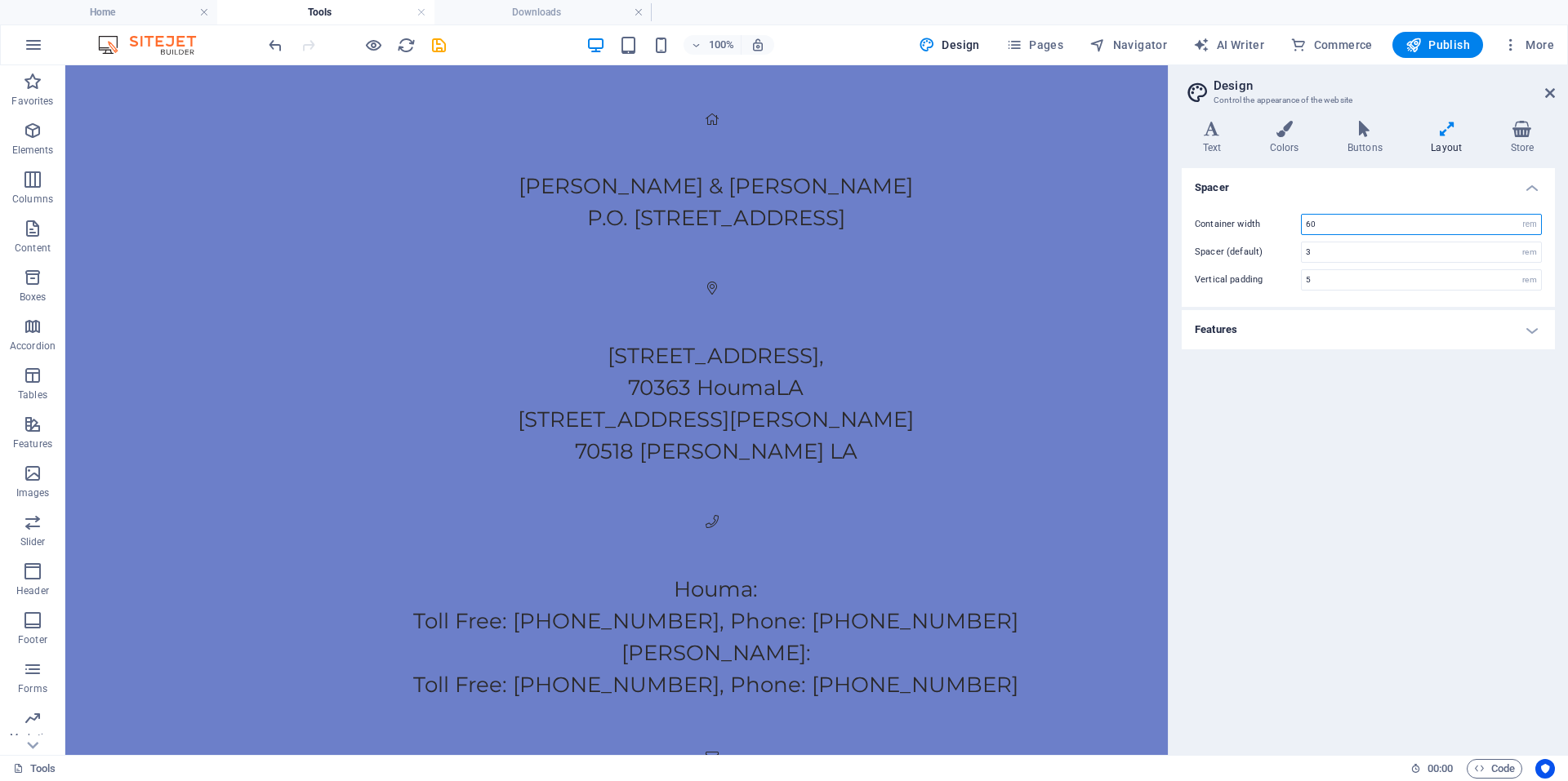
drag, startPoint x: 1359, startPoint y: 230, endPoint x: 1311, endPoint y: 224, distance: 48.4
click at [1311, 224] on input "60" at bounding box center [1421, 224] width 239 height 20
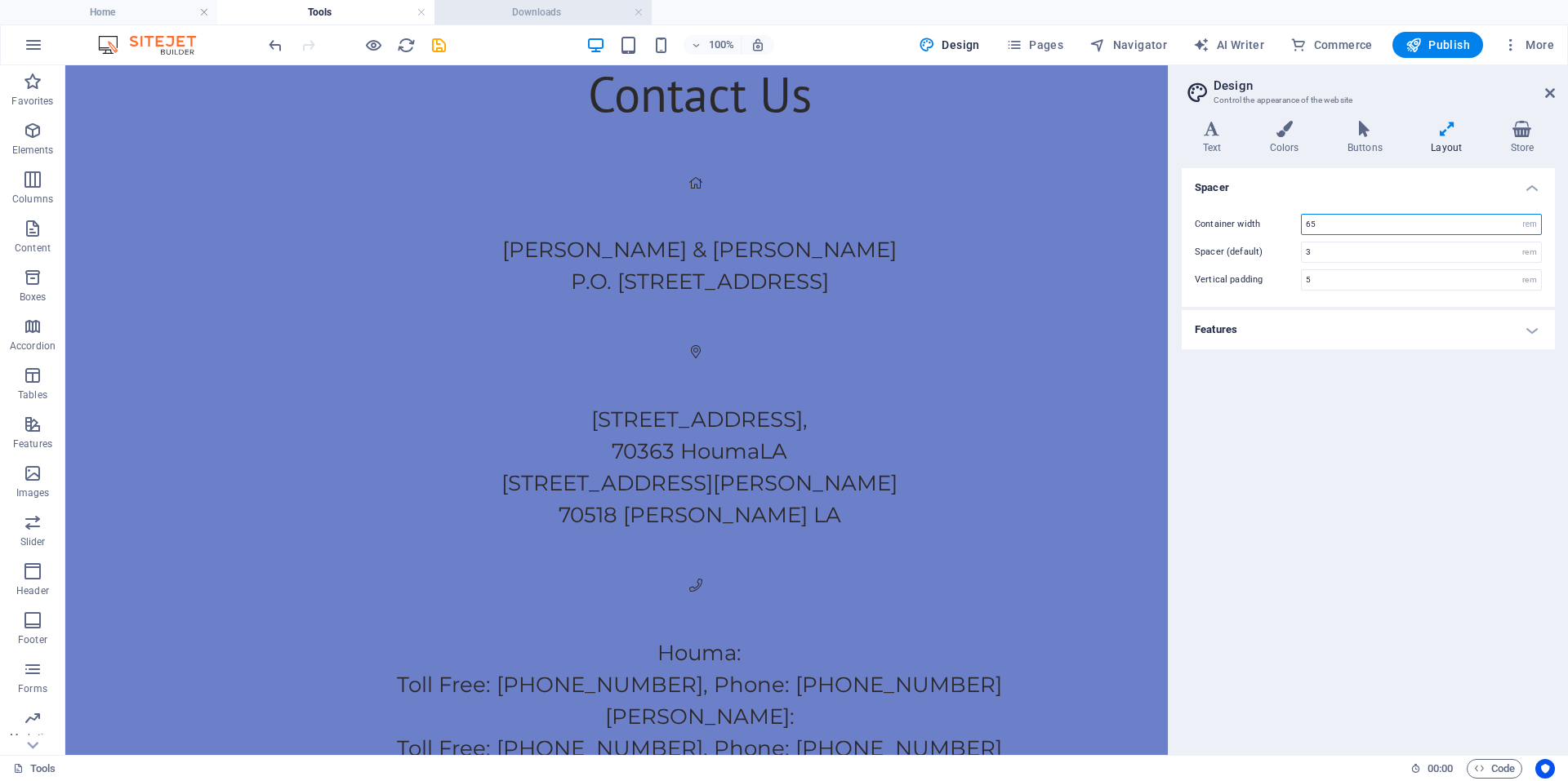
click at [539, 7] on h4 "Downloads" at bounding box center [543, 12] width 217 height 18
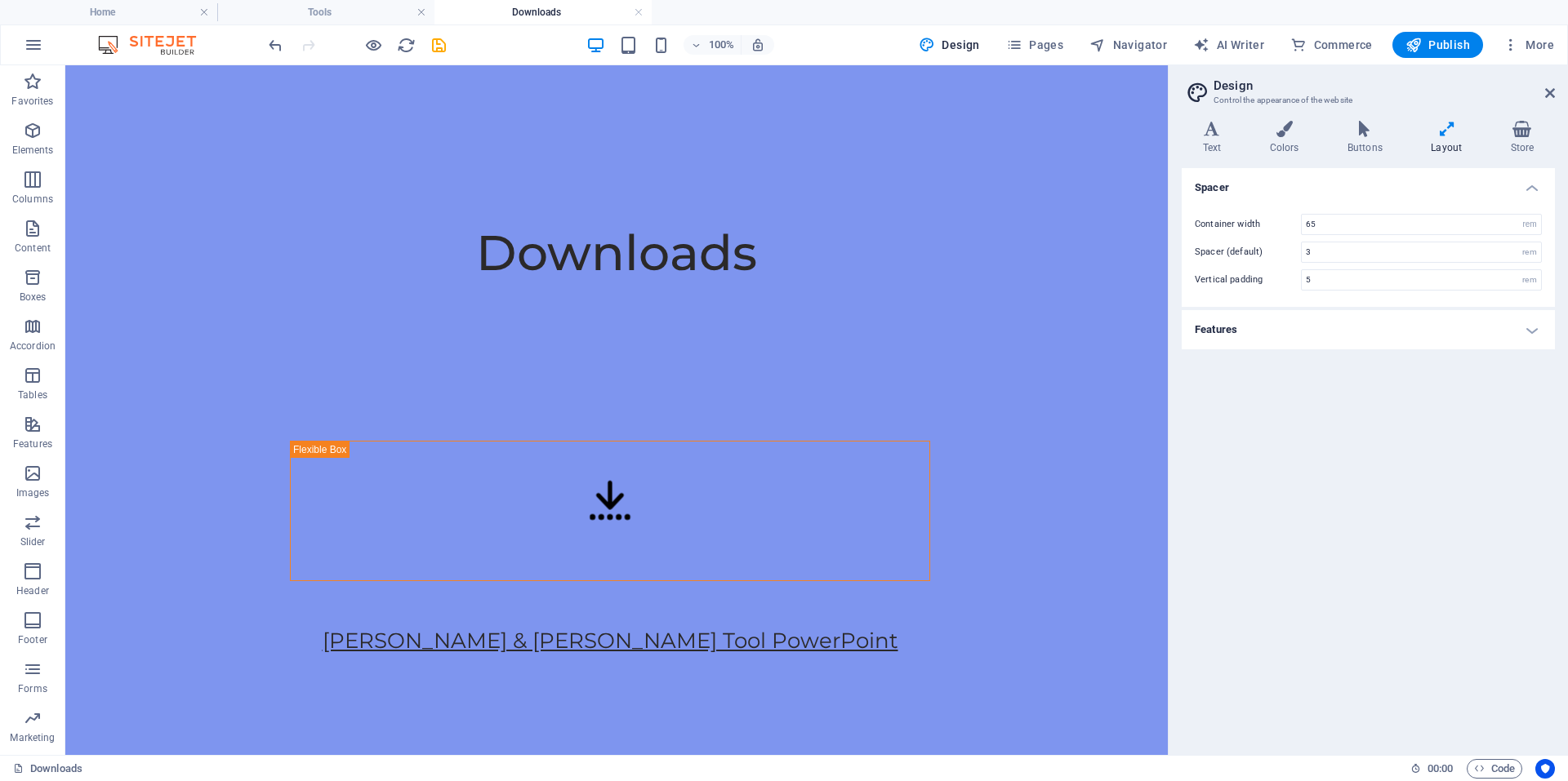
scroll to position [0, 0]
click at [134, 18] on h4 "Home" at bounding box center [108, 12] width 217 height 18
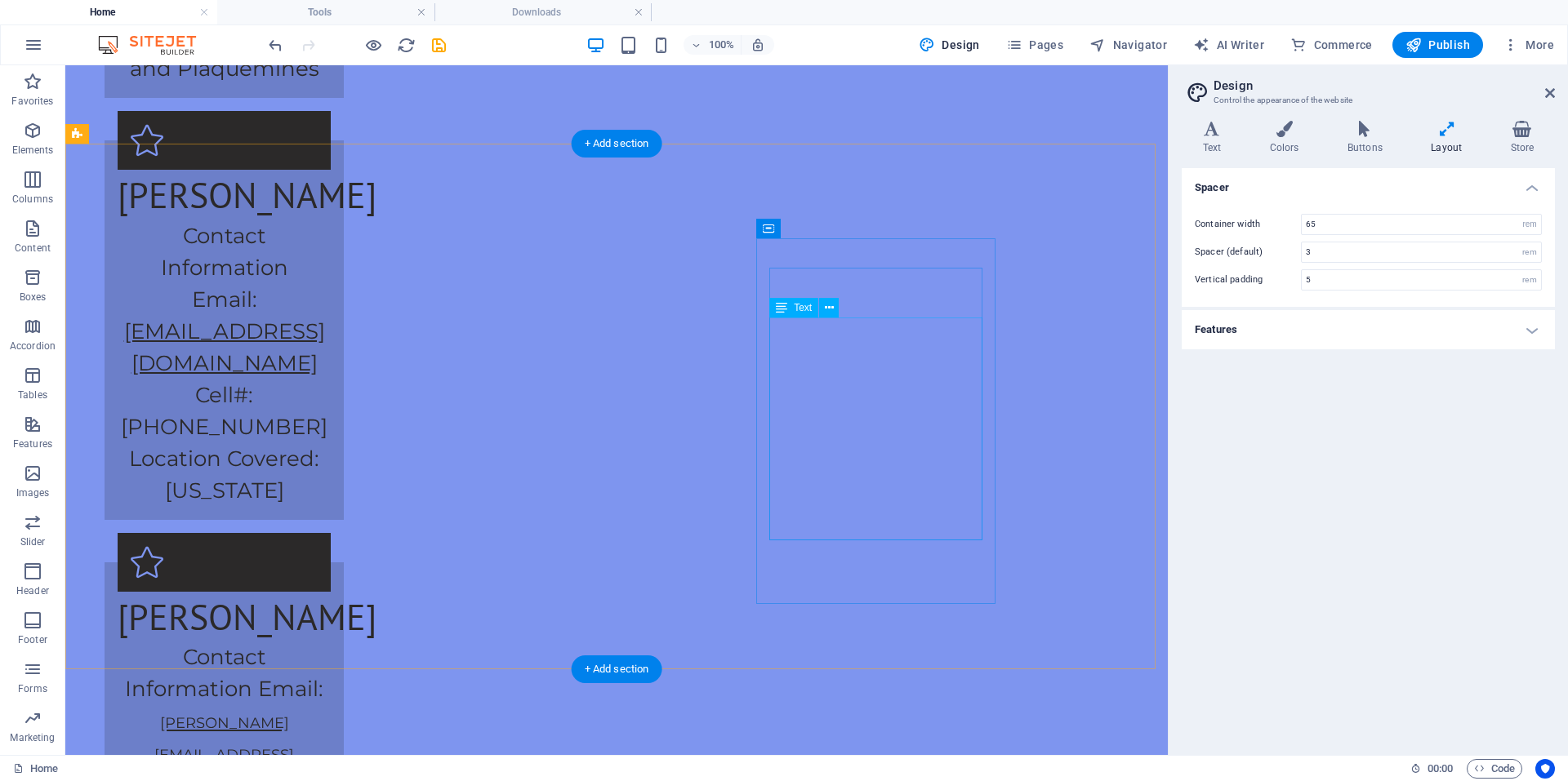
scroll to position [2635, 0]
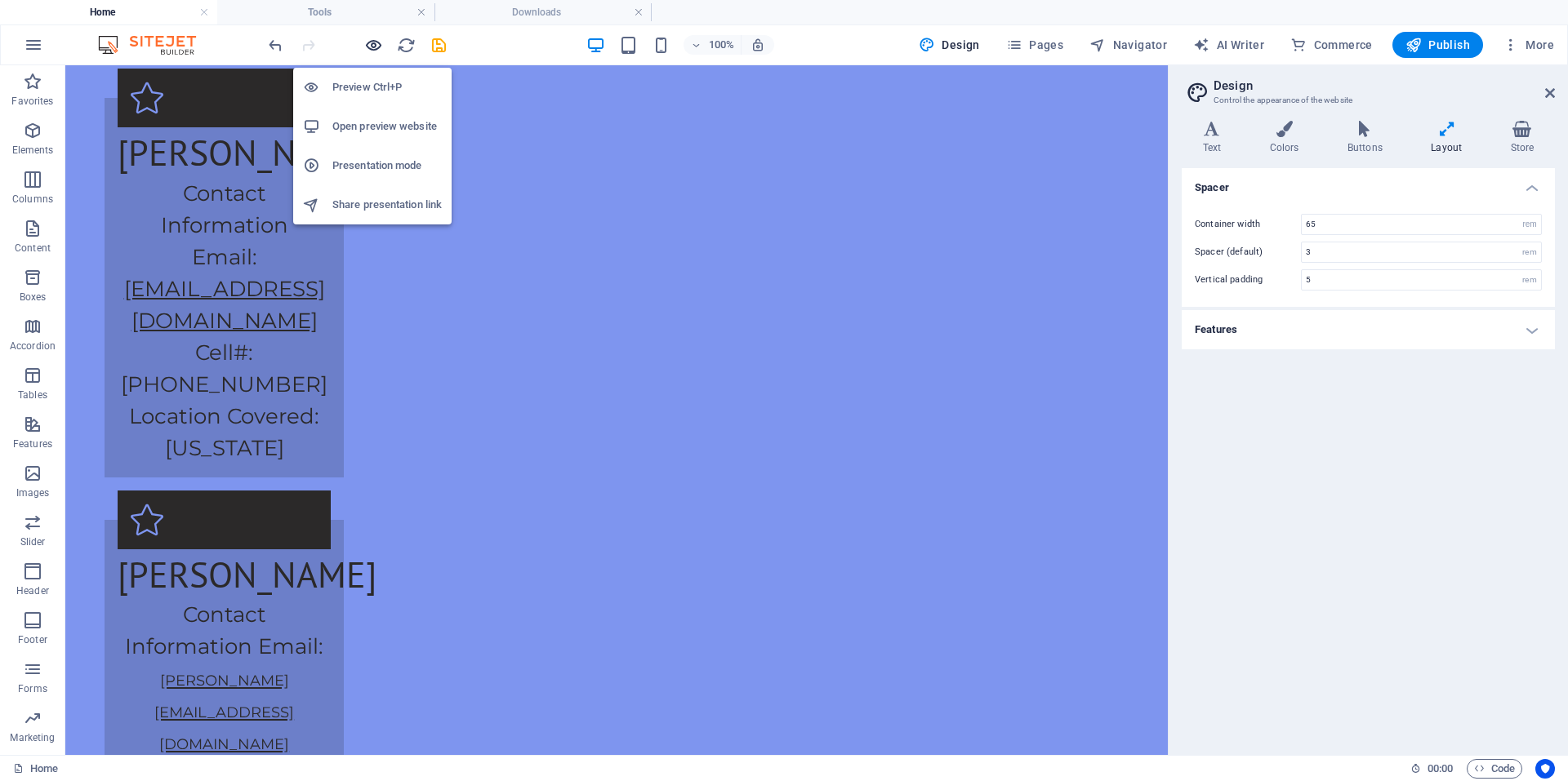
click at [367, 48] on icon "button" at bounding box center [373, 46] width 19 height 19
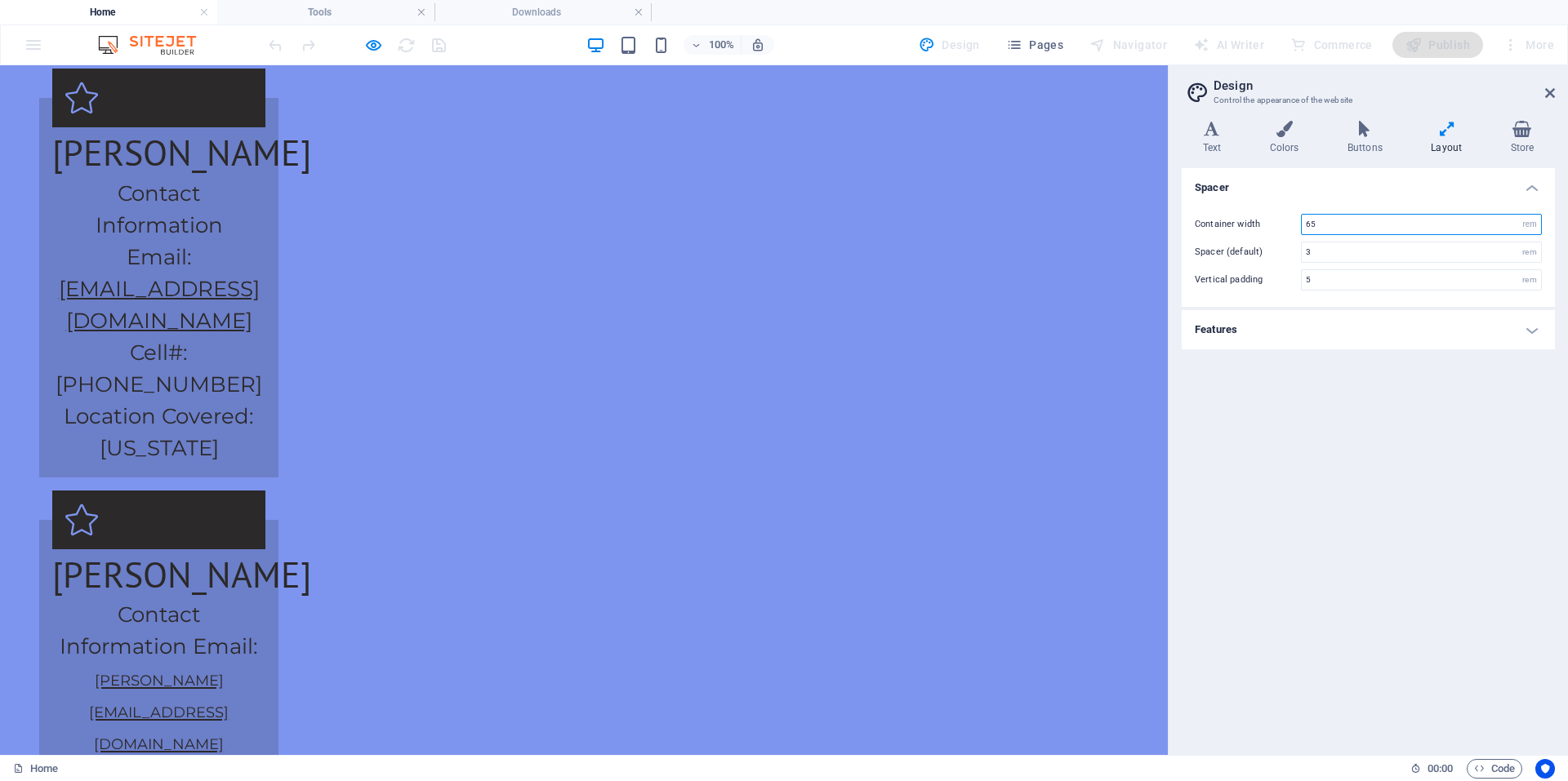
click at [1373, 219] on input "65" at bounding box center [1421, 224] width 239 height 20
type input "6"
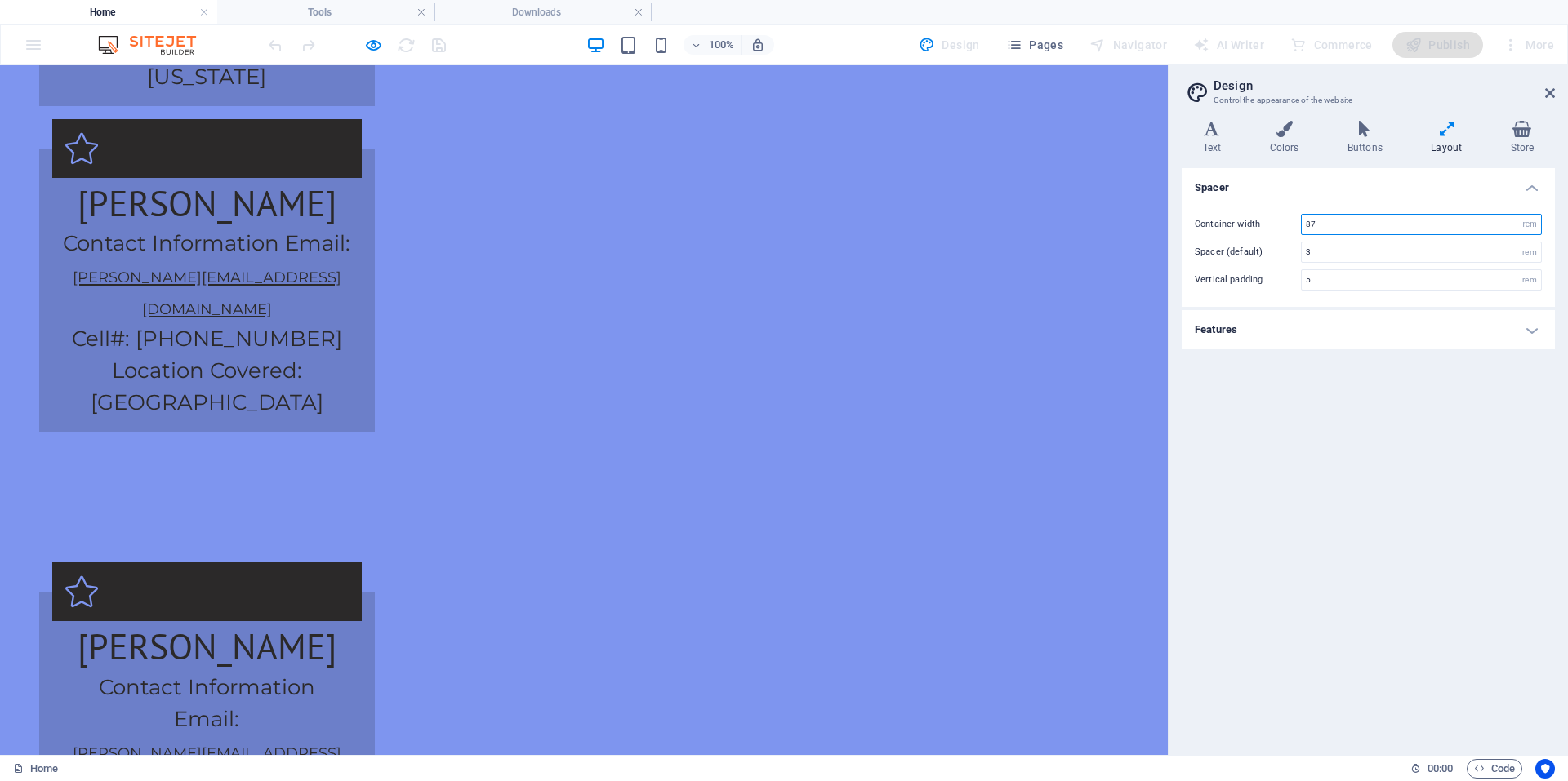
type input "87"
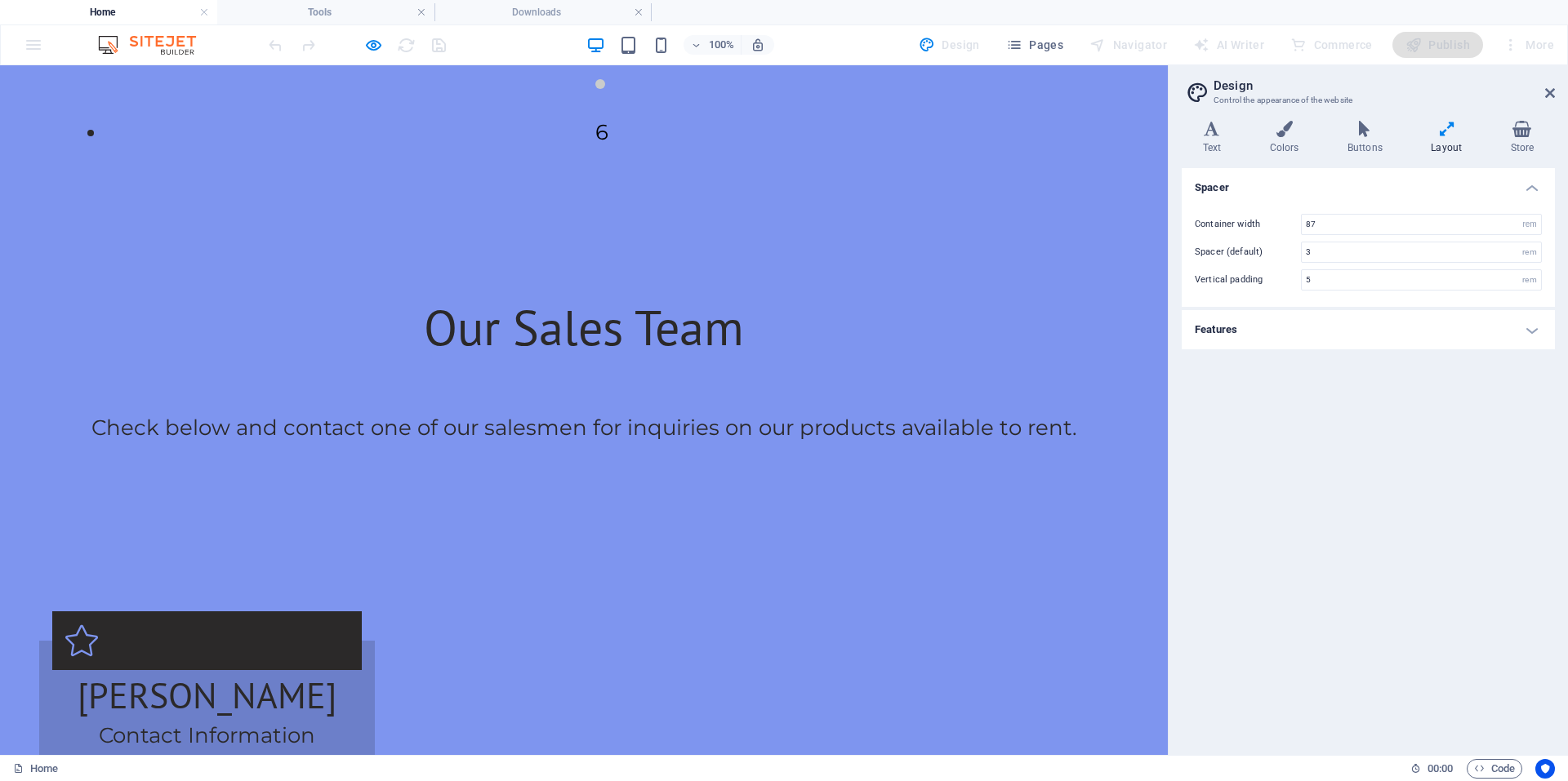
scroll to position [1753, 0]
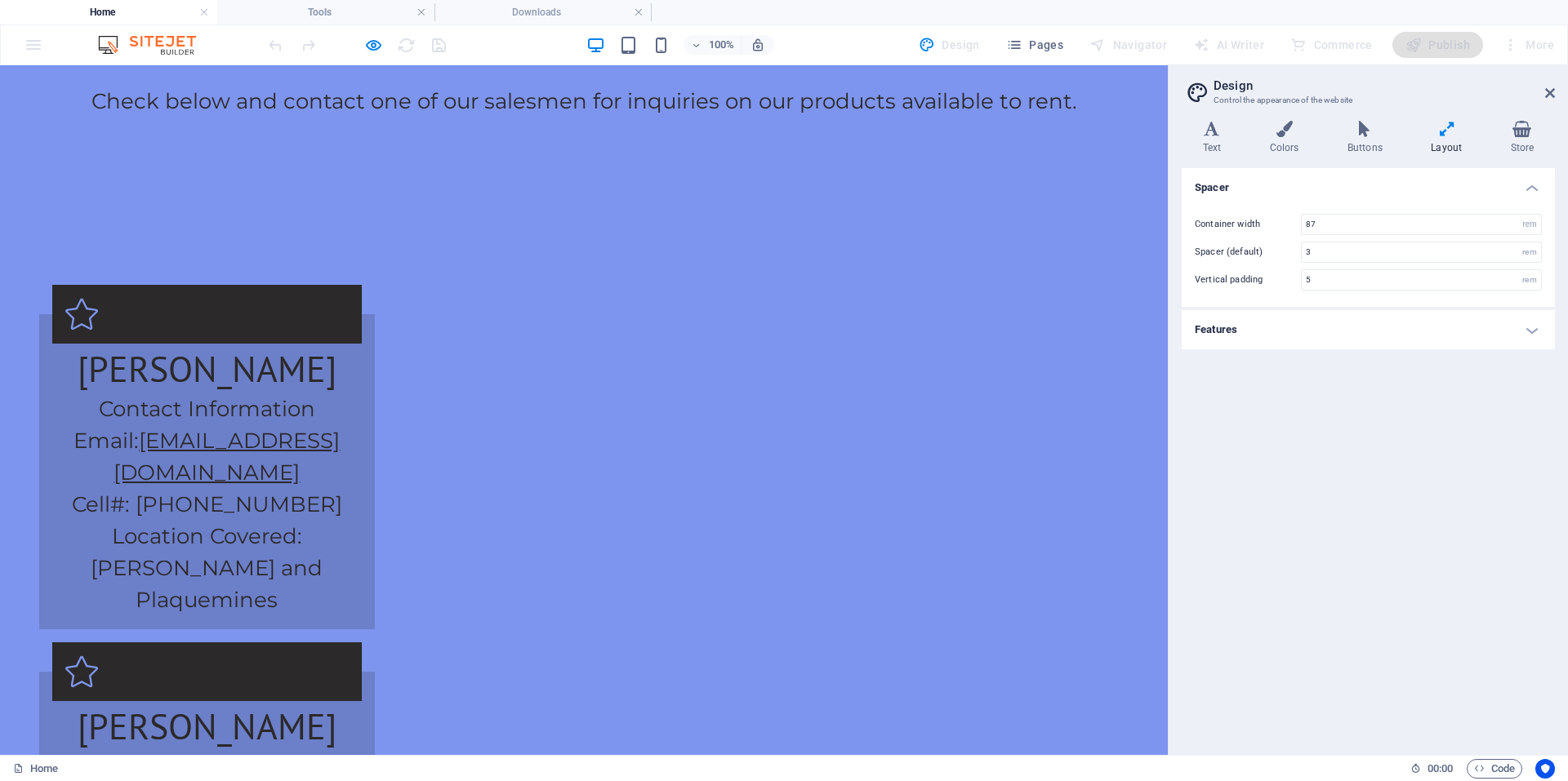
click at [1338, 495] on div "Spacer Container width 87 rem px Spacer (default) 3 rem Vertical padding 5 rem …" at bounding box center [1368, 455] width 373 height 574
click at [293, 16] on h4 "Tools" at bounding box center [325, 12] width 217 height 18
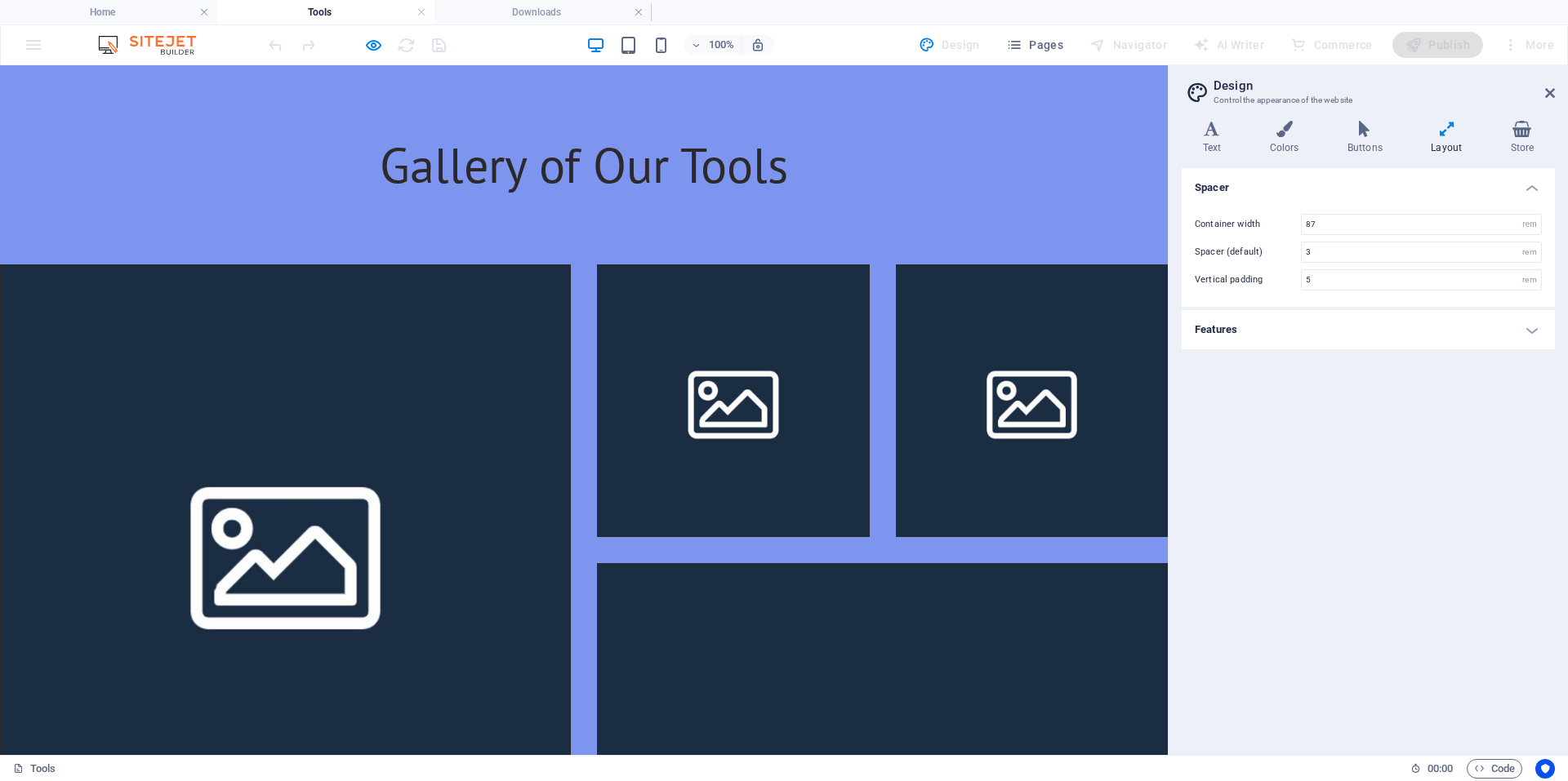
scroll to position [968, 0]
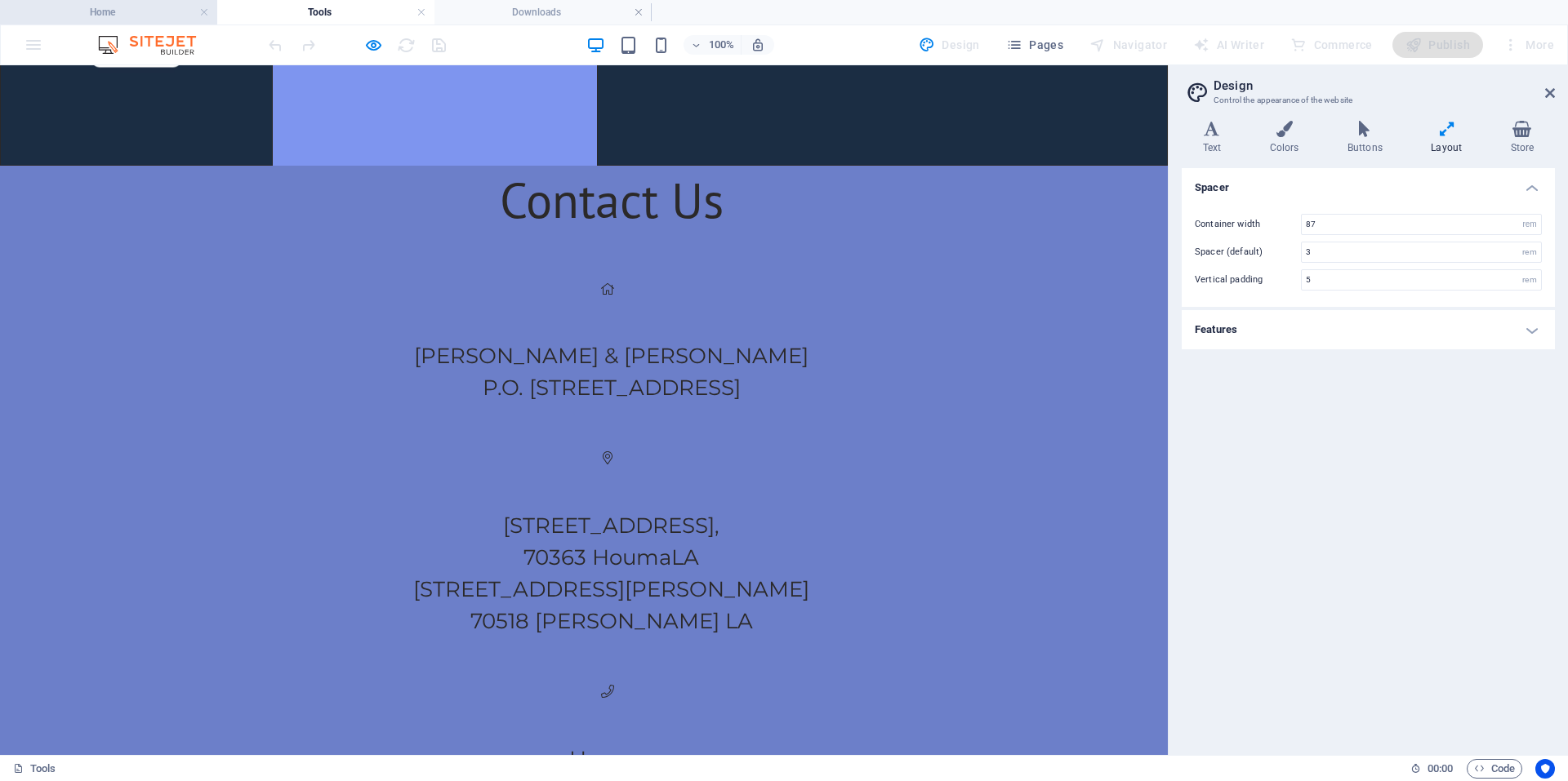
click at [158, 8] on h4 "Home" at bounding box center [108, 12] width 217 height 18
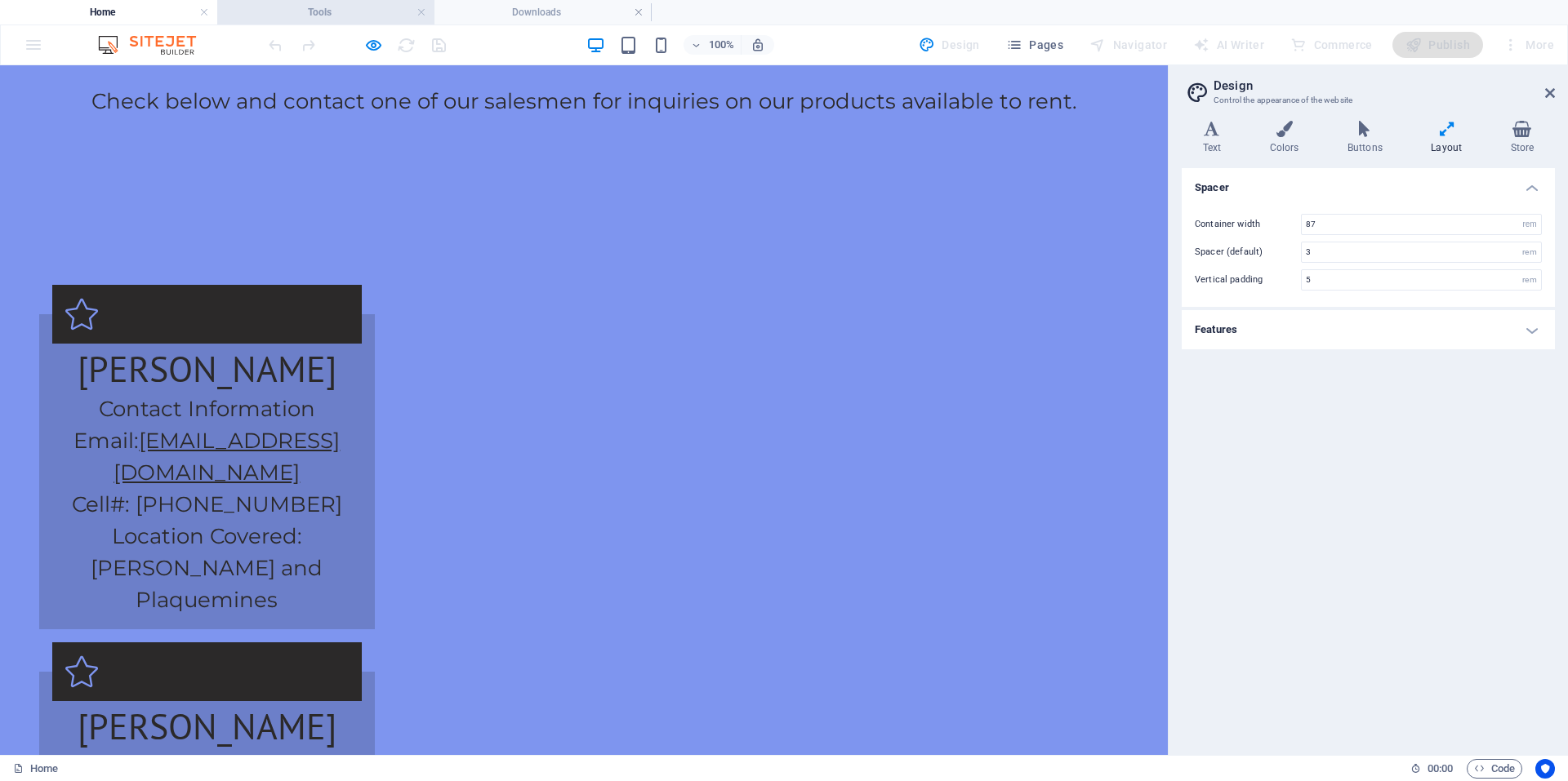
click at [271, 4] on h4 "Tools" at bounding box center [325, 12] width 217 height 18
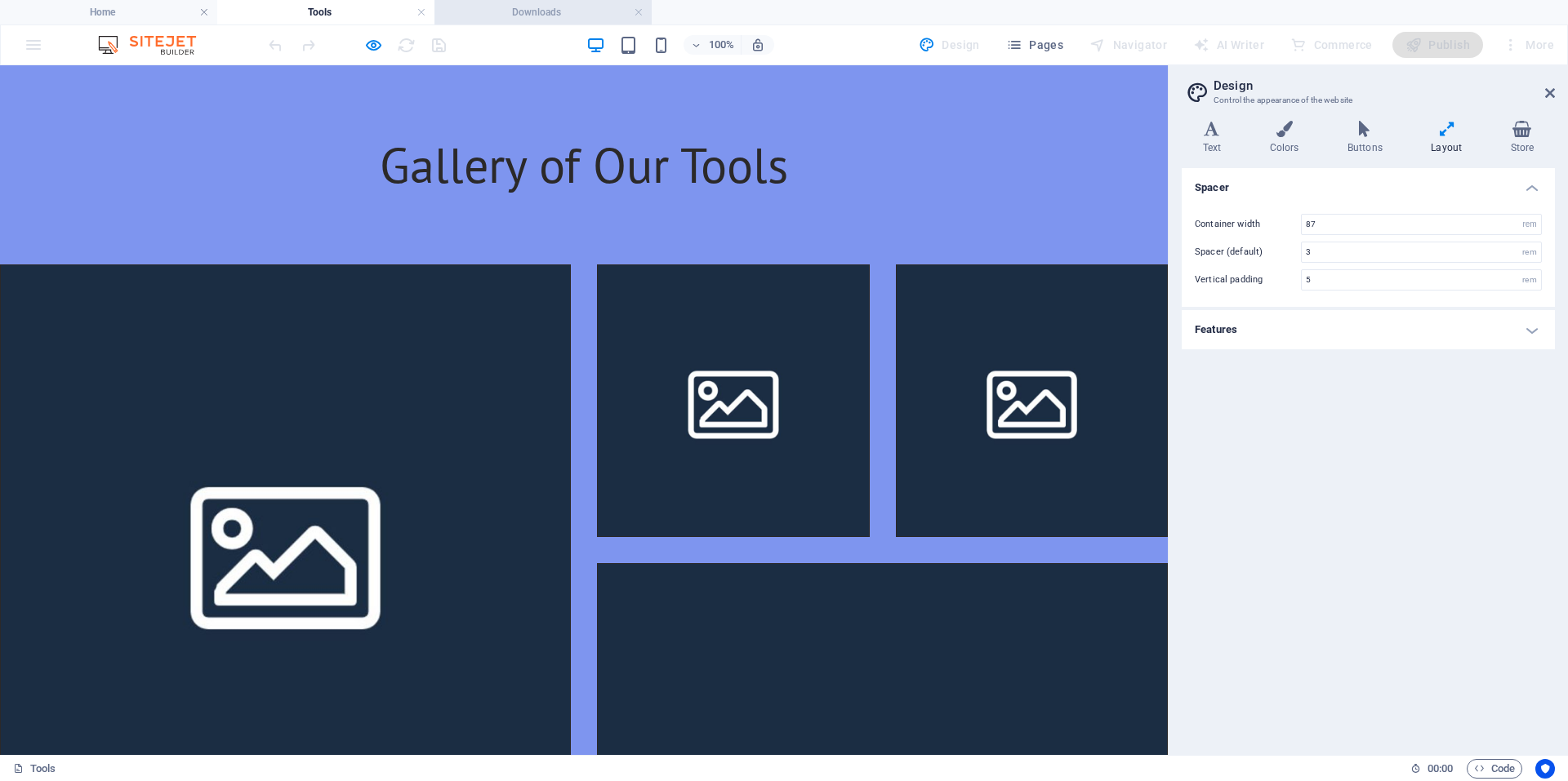
scroll to position [968, 0]
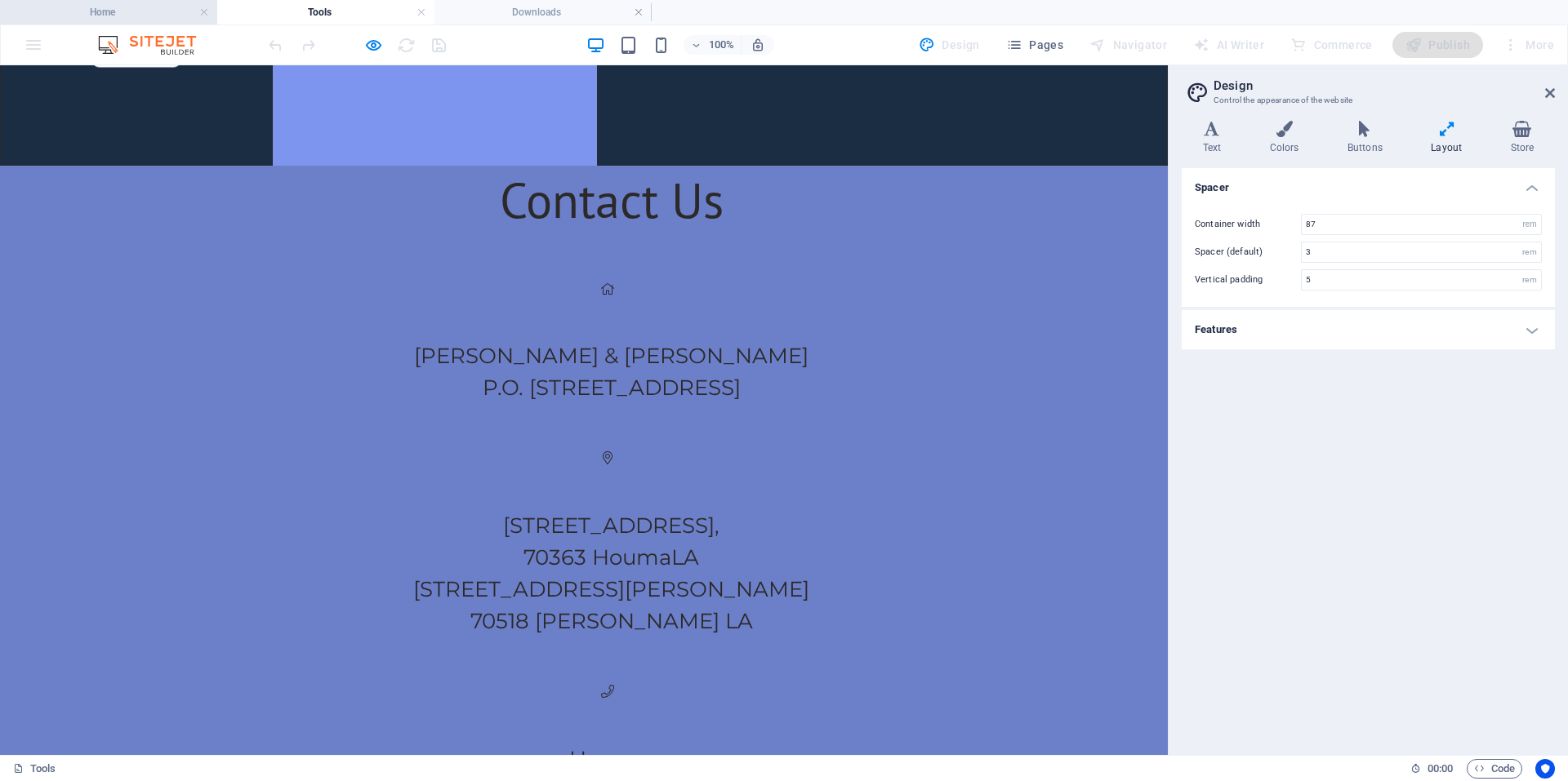
click at [91, 0] on li "Home" at bounding box center [108, 12] width 217 height 24
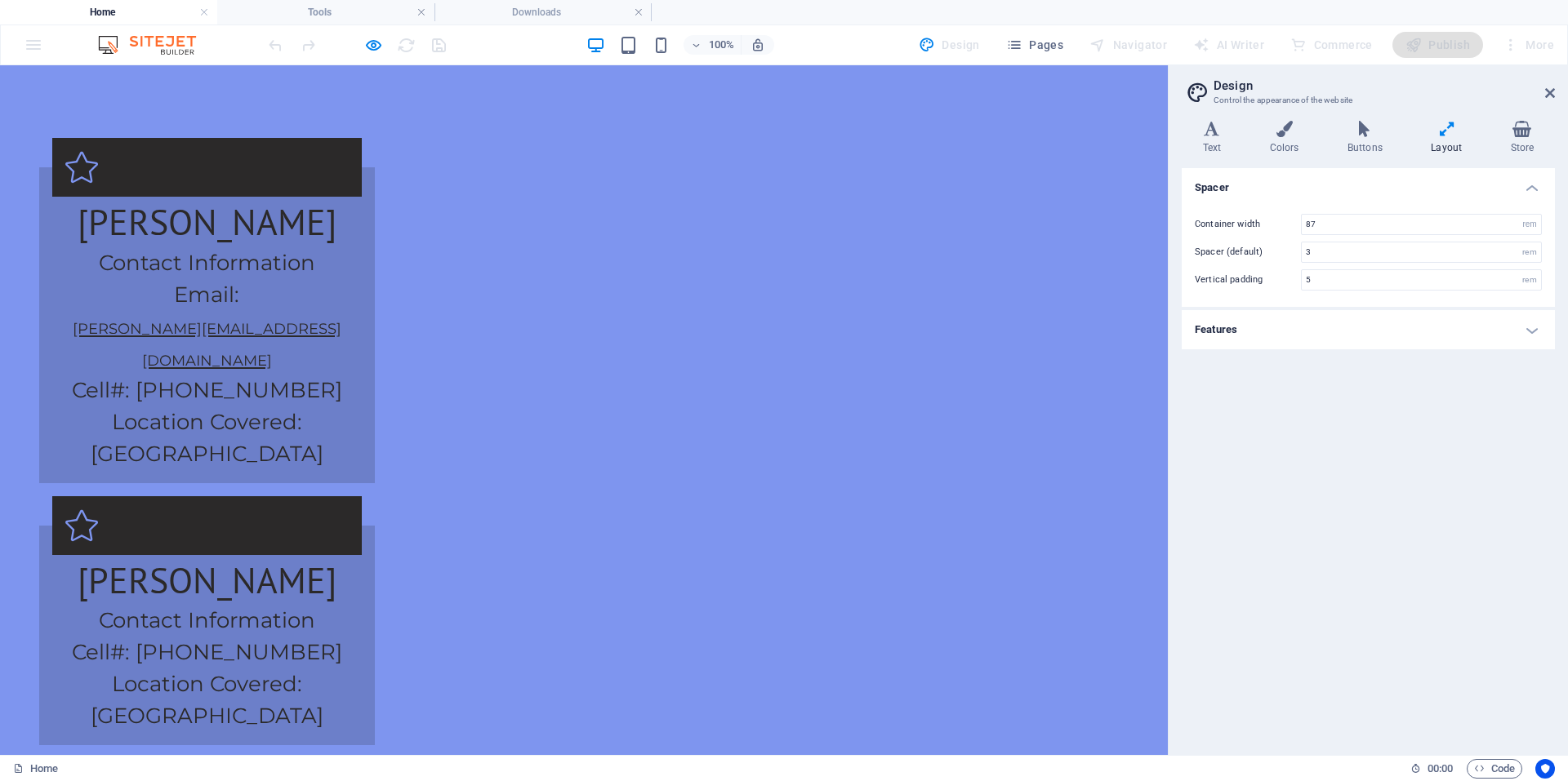
scroll to position [3304, 0]
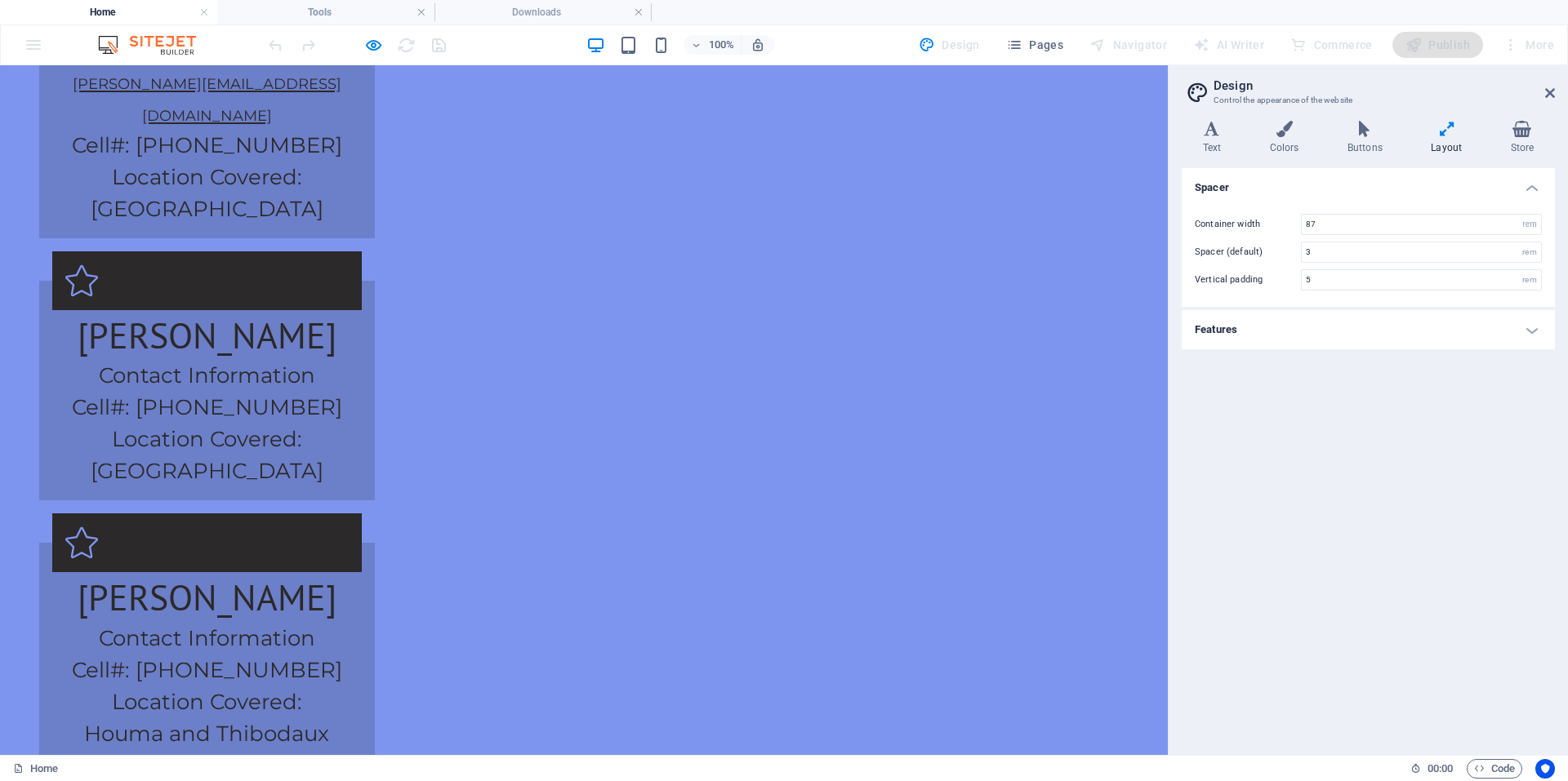
click at [1554, 104] on header "Design Control the appearance of the website" at bounding box center [1370, 86] width 370 height 42
click at [1554, 92] on icon at bounding box center [1550, 92] width 10 height 13
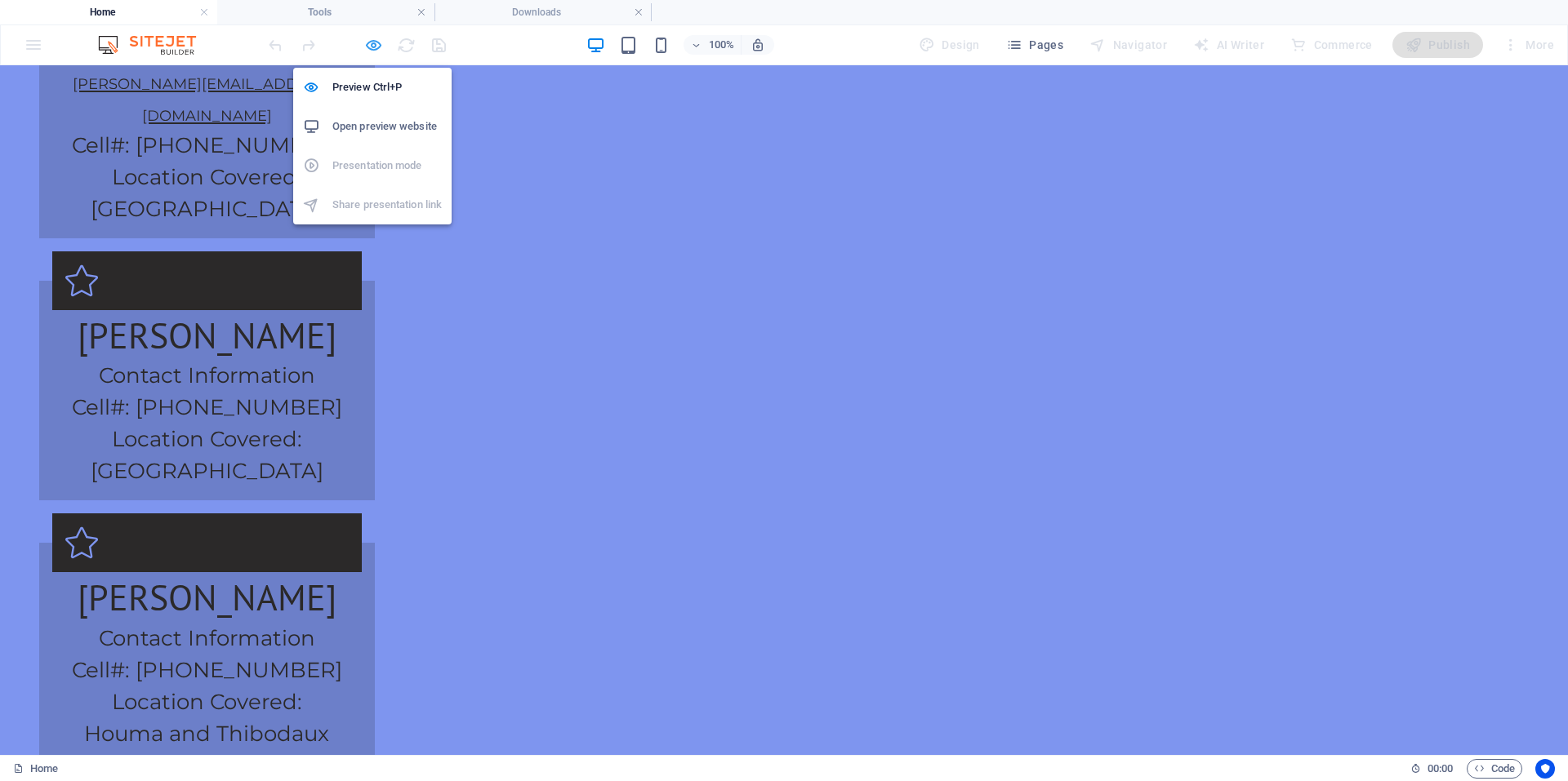
click at [374, 51] on icon "button" at bounding box center [373, 46] width 19 height 19
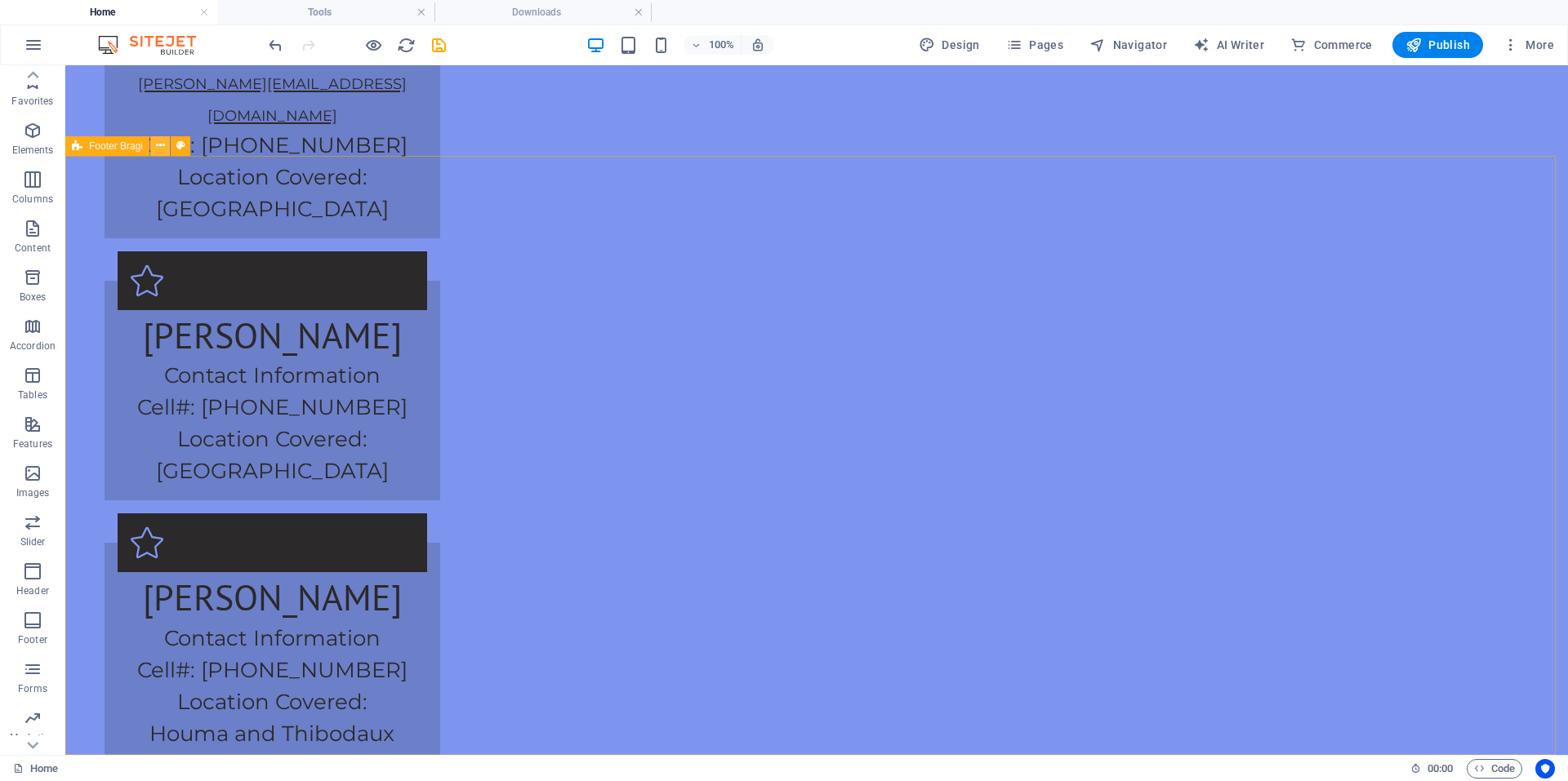
click at [163, 149] on icon at bounding box center [160, 146] width 9 height 17
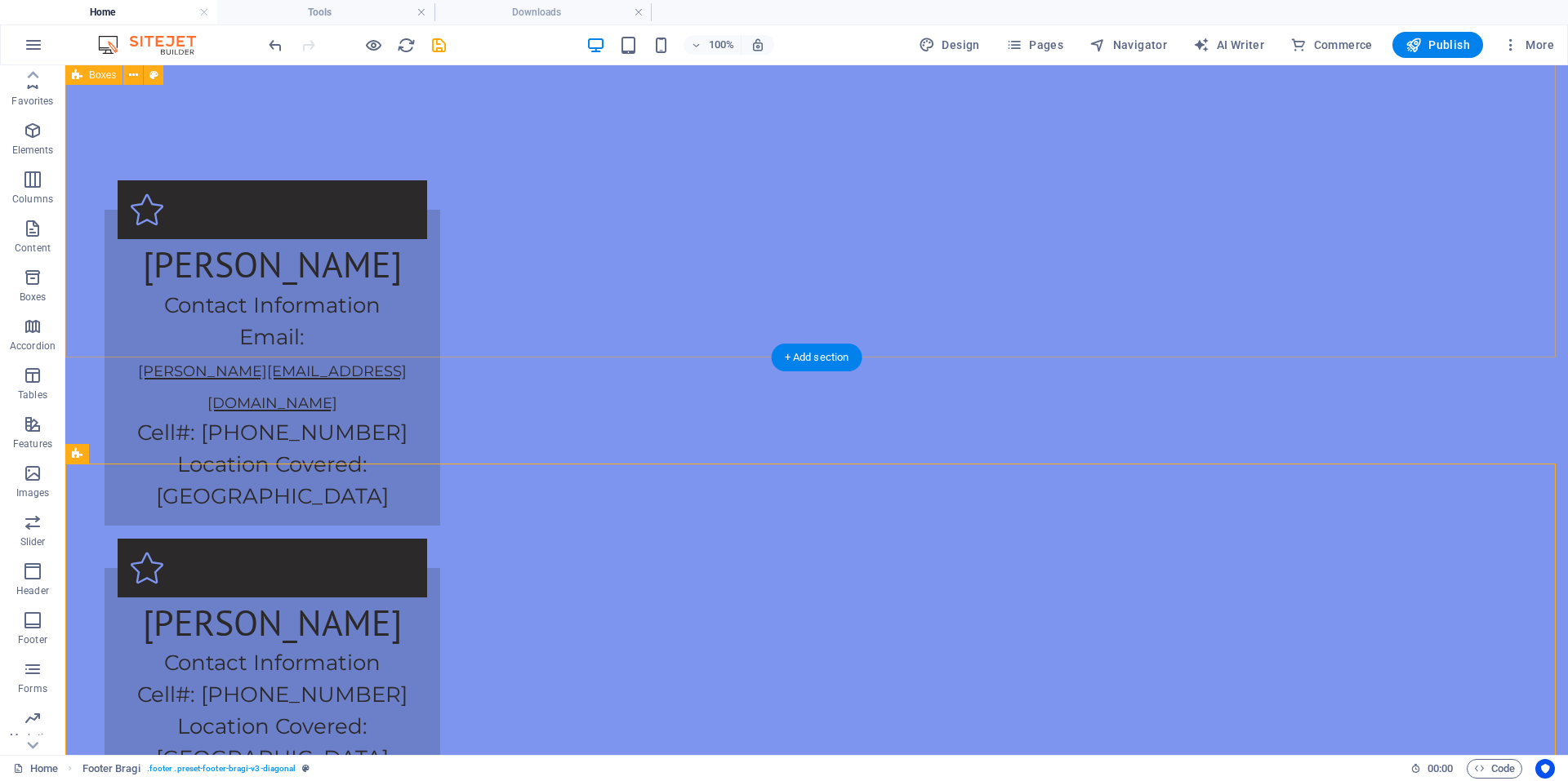
scroll to position [2978, 0]
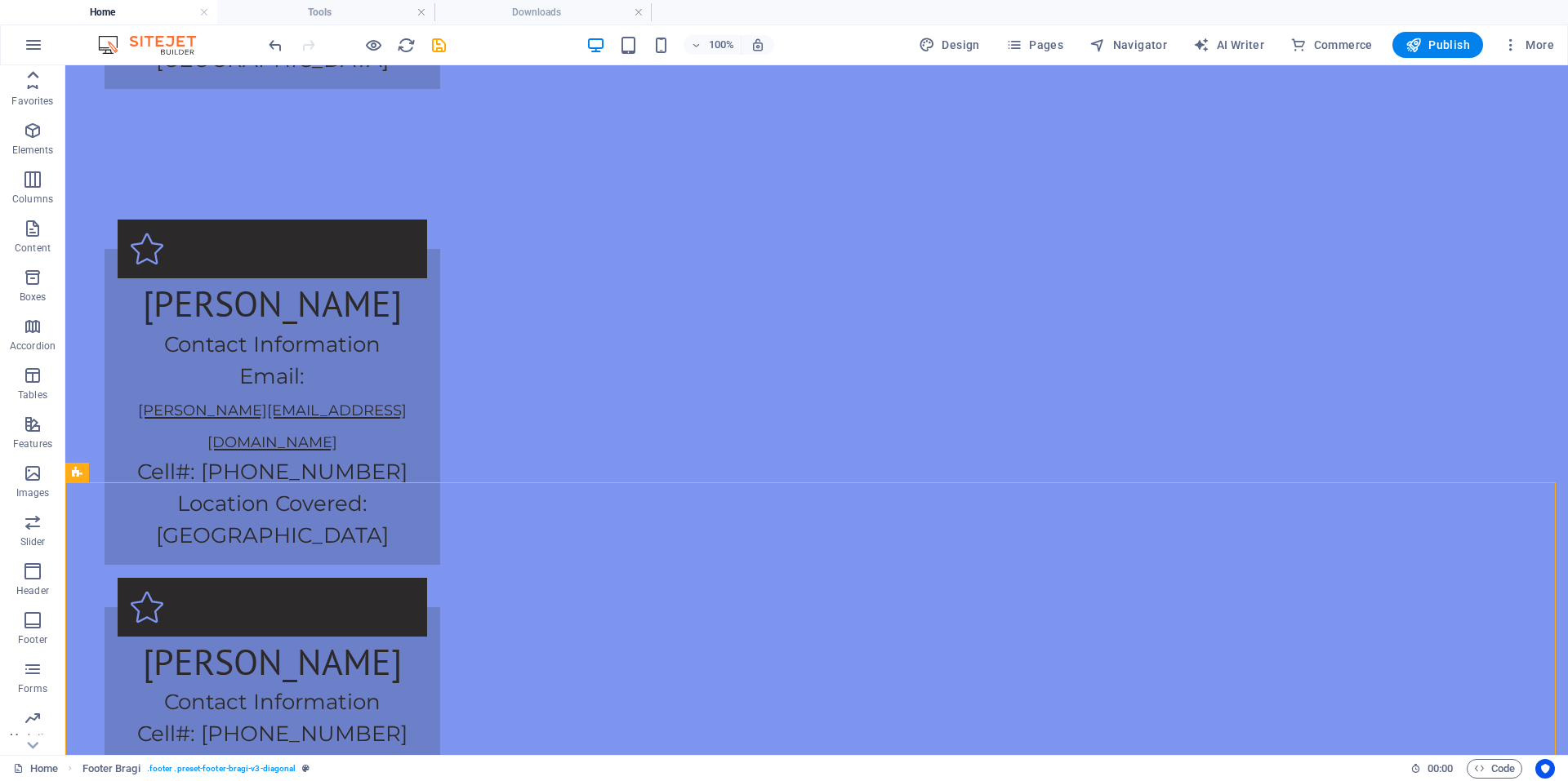
click at [47, 81] on div at bounding box center [33, 75] width 66 height 20
click at [47, 81] on span "Favorites" at bounding box center [33, 91] width 66 height 39
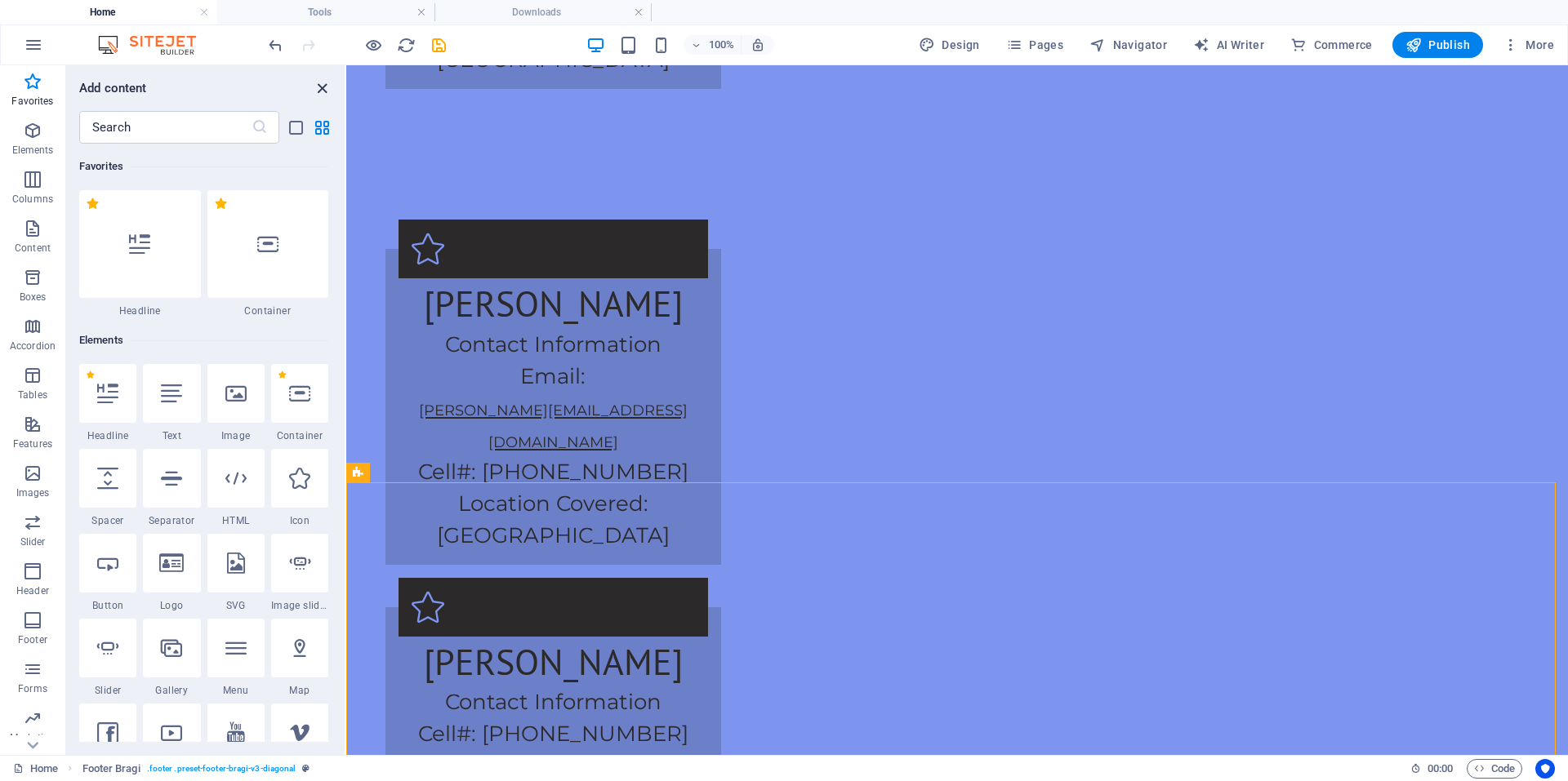
click at [316, 86] on icon "close panel" at bounding box center [322, 89] width 19 height 19
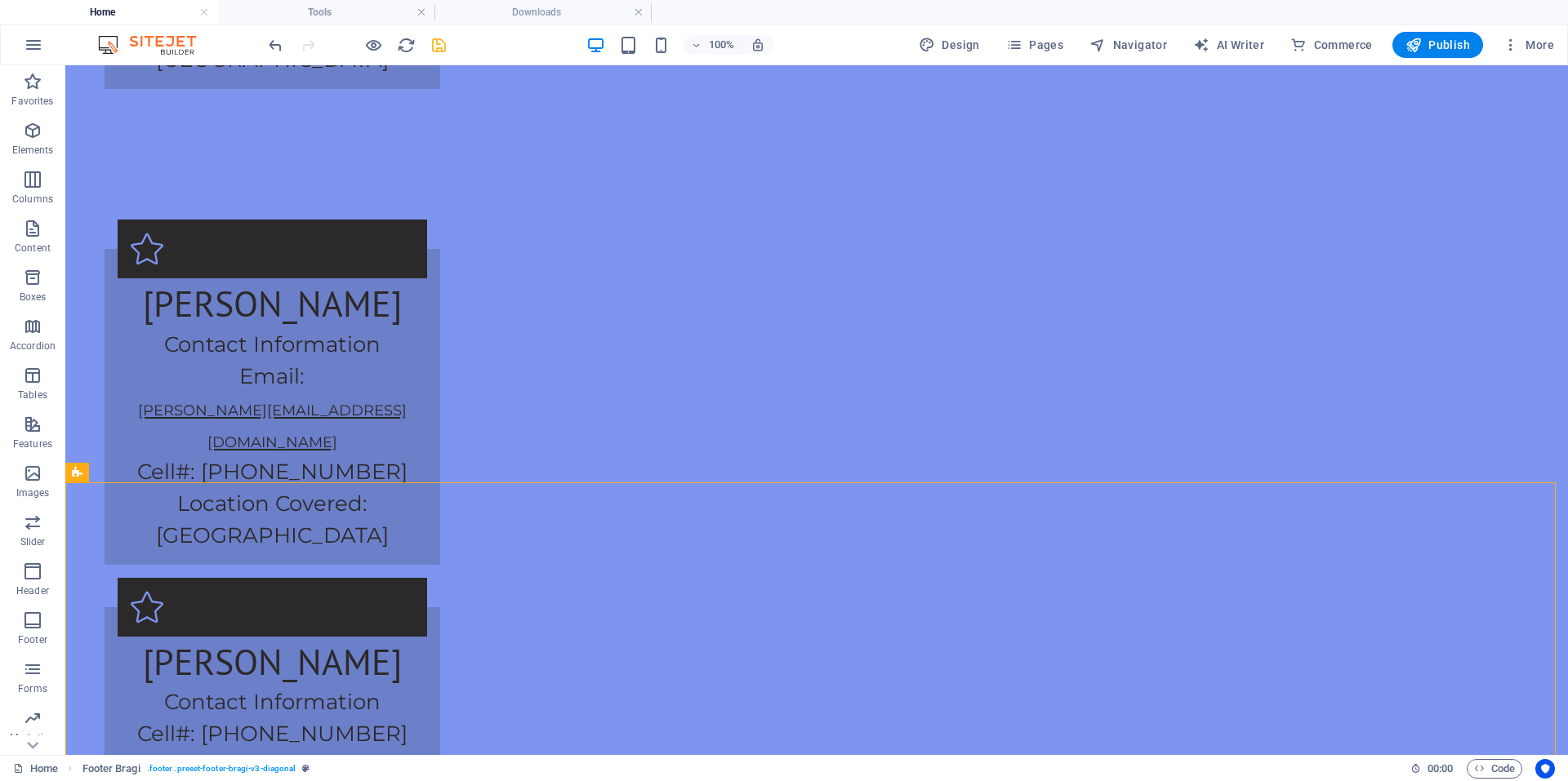
click at [440, 45] on icon "save" at bounding box center [439, 46] width 19 height 19
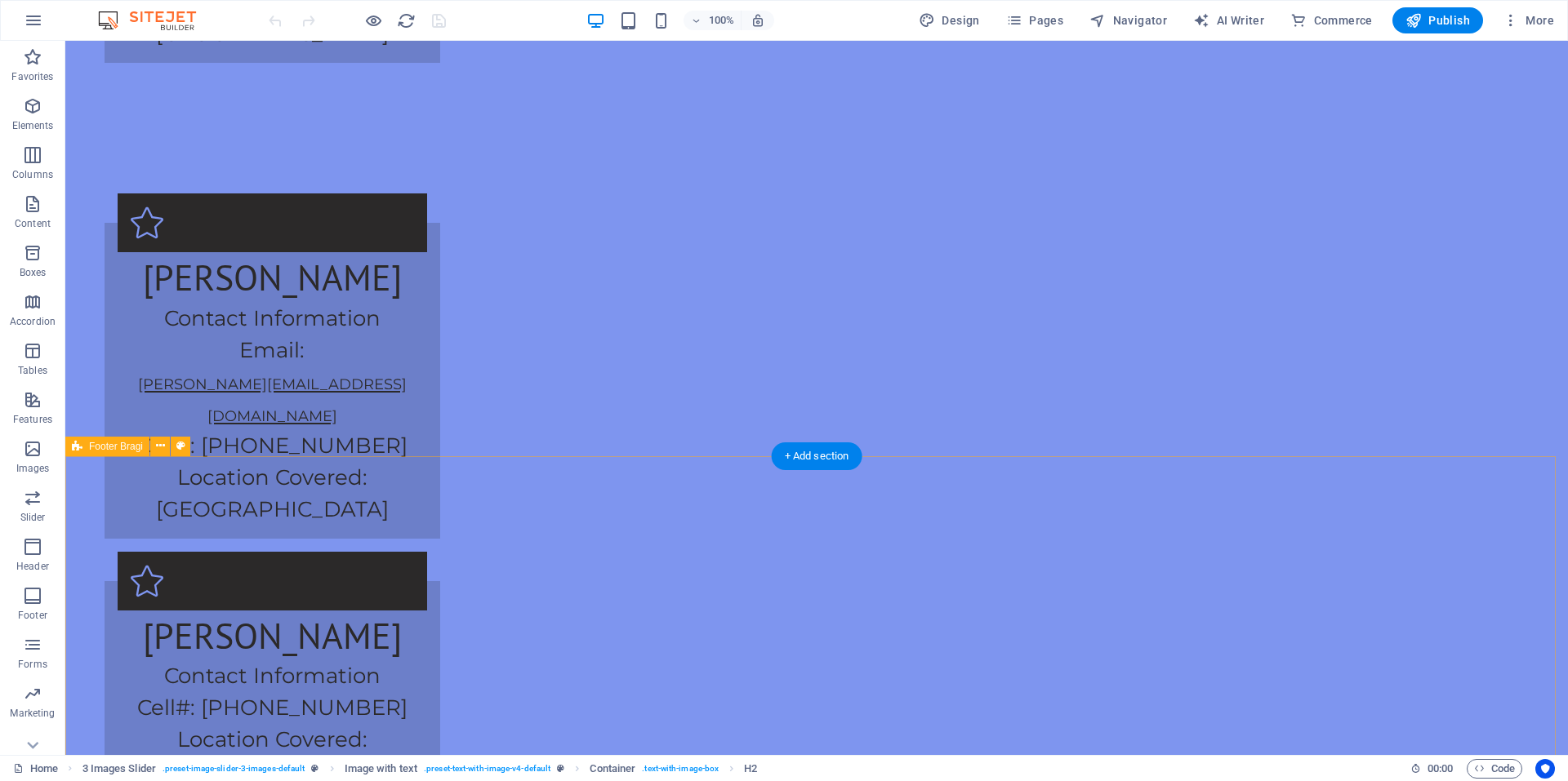
scroll to position [3280, 0]
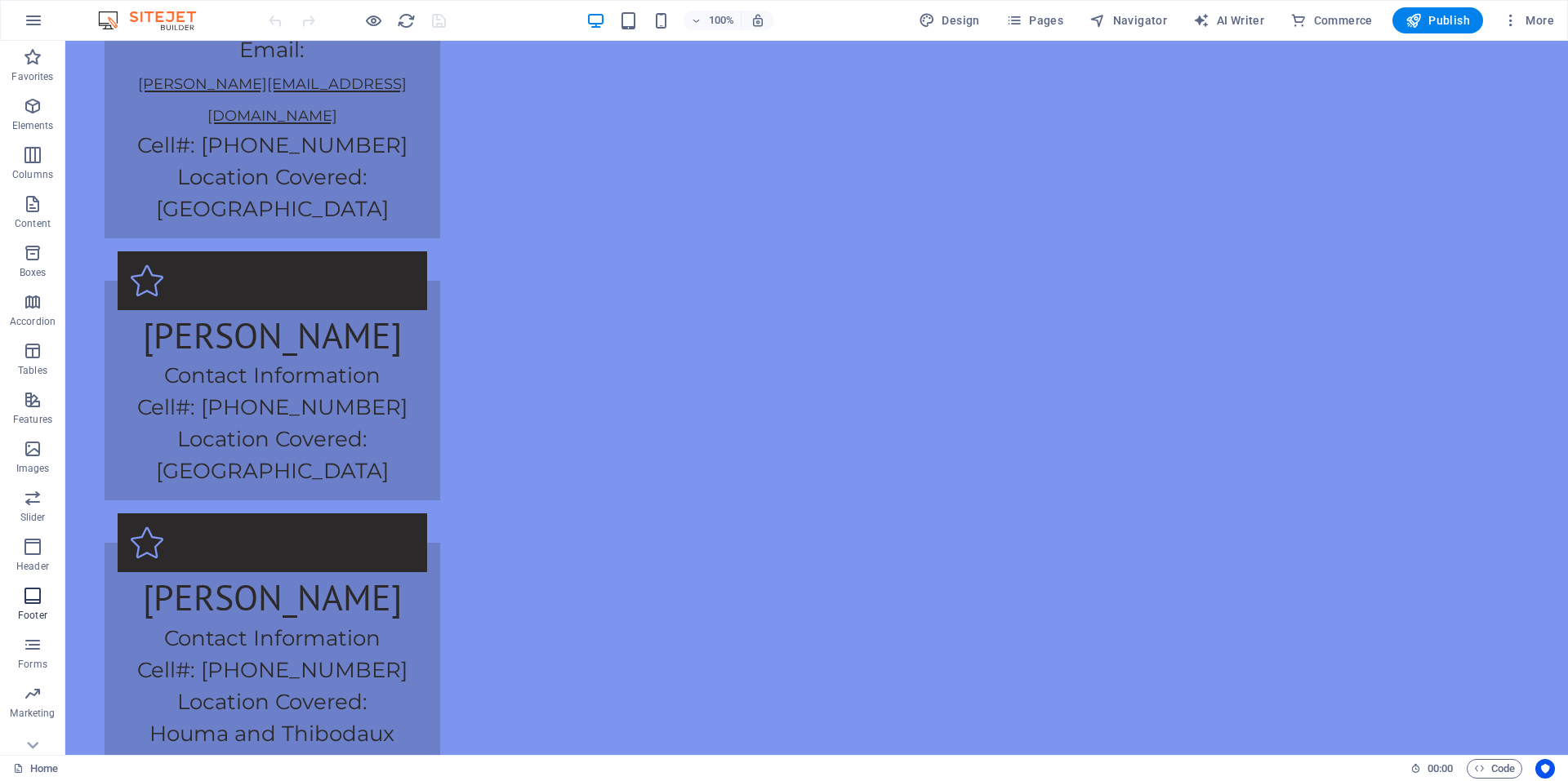
click at [29, 609] on p "Footer" at bounding box center [33, 615] width 29 height 13
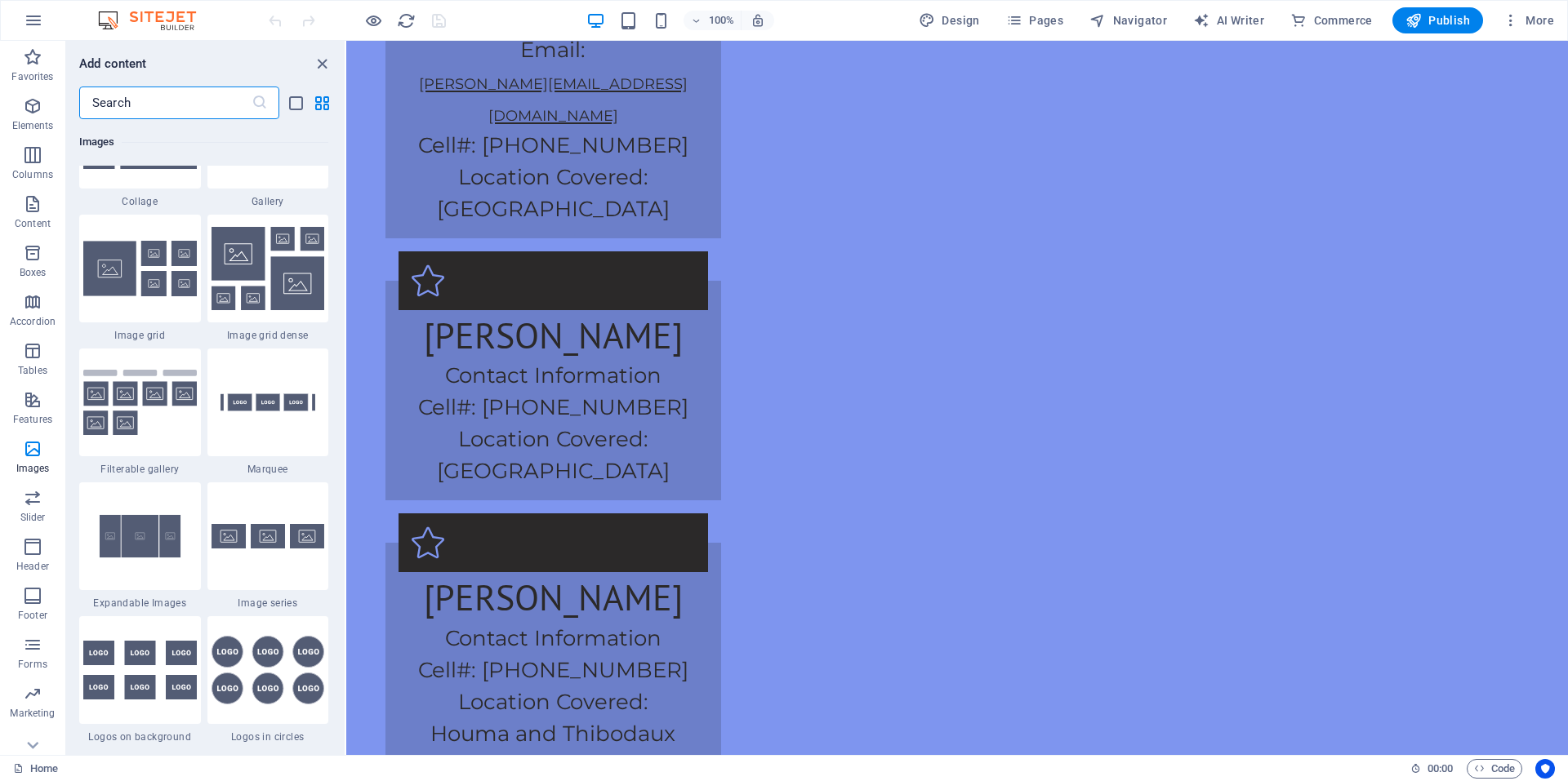
scroll to position [8348, 0]
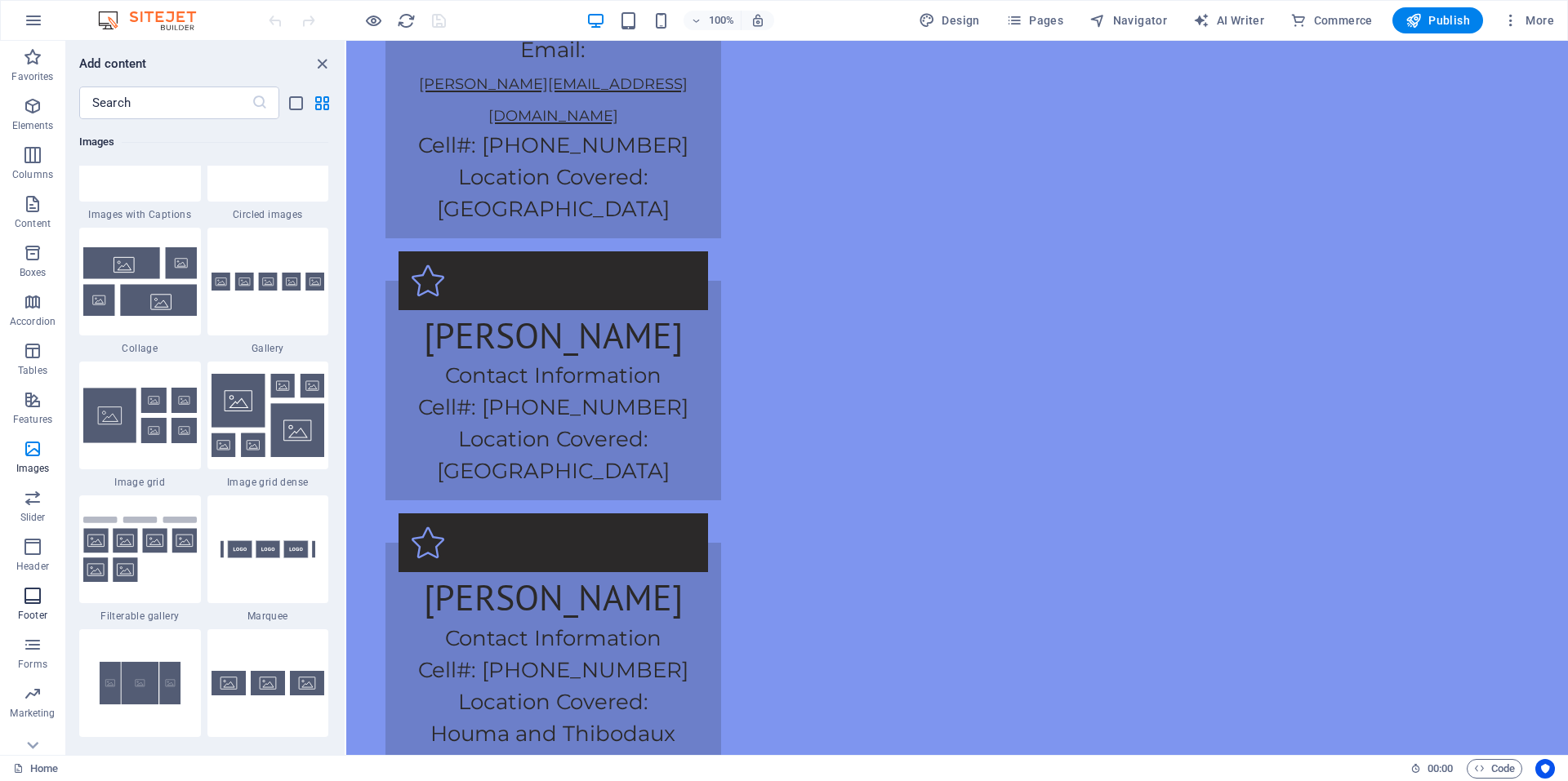
click at [32, 602] on icon "button" at bounding box center [32, 595] width 20 height 20
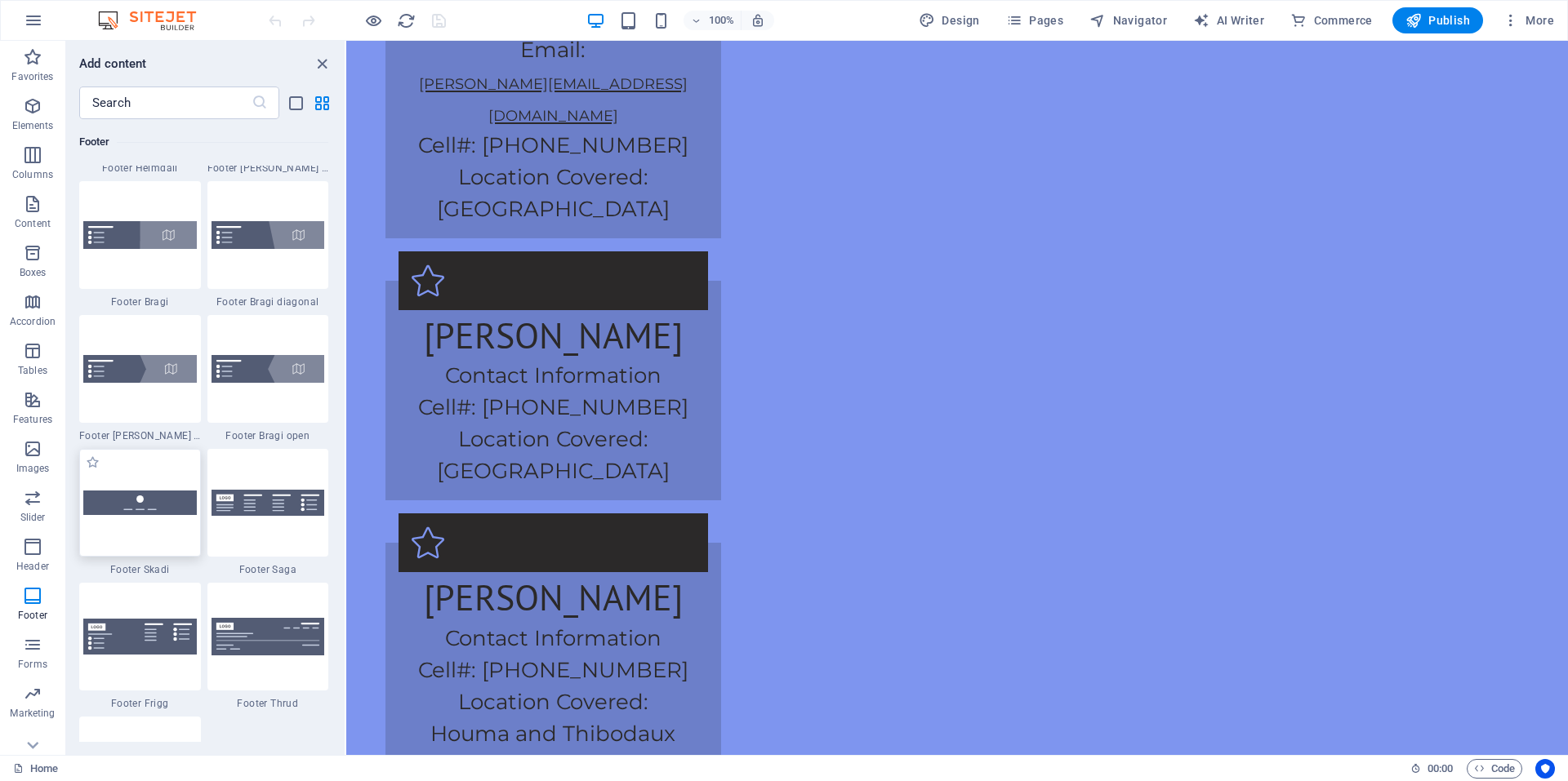
scroll to position [11133, 0]
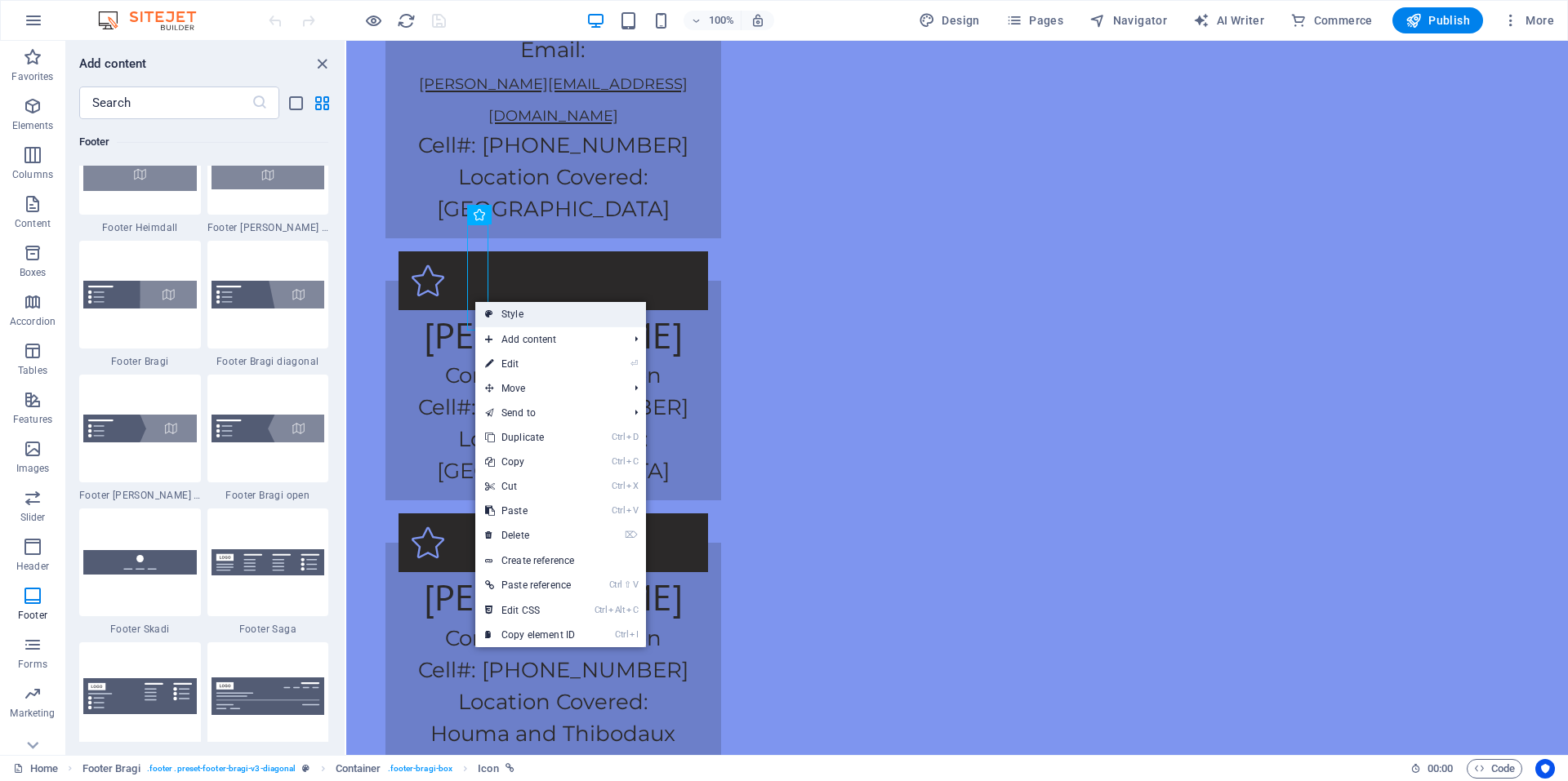
click at [536, 311] on link "Style" at bounding box center [560, 314] width 170 height 24
select select "%"
select select "rem"
select select "px"
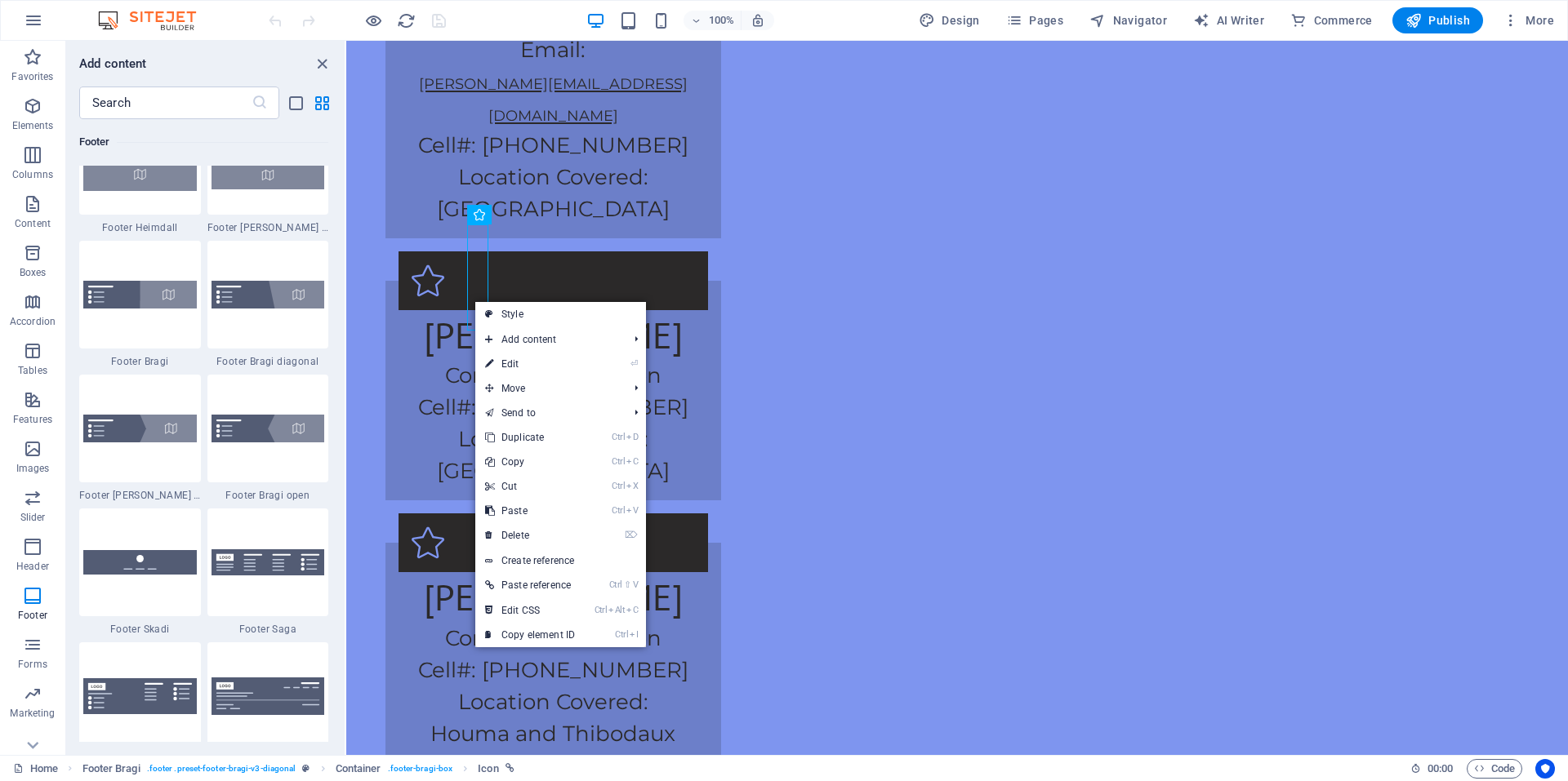
select select "rem"
select select "preset-footer-bragi-v3-diagonal"
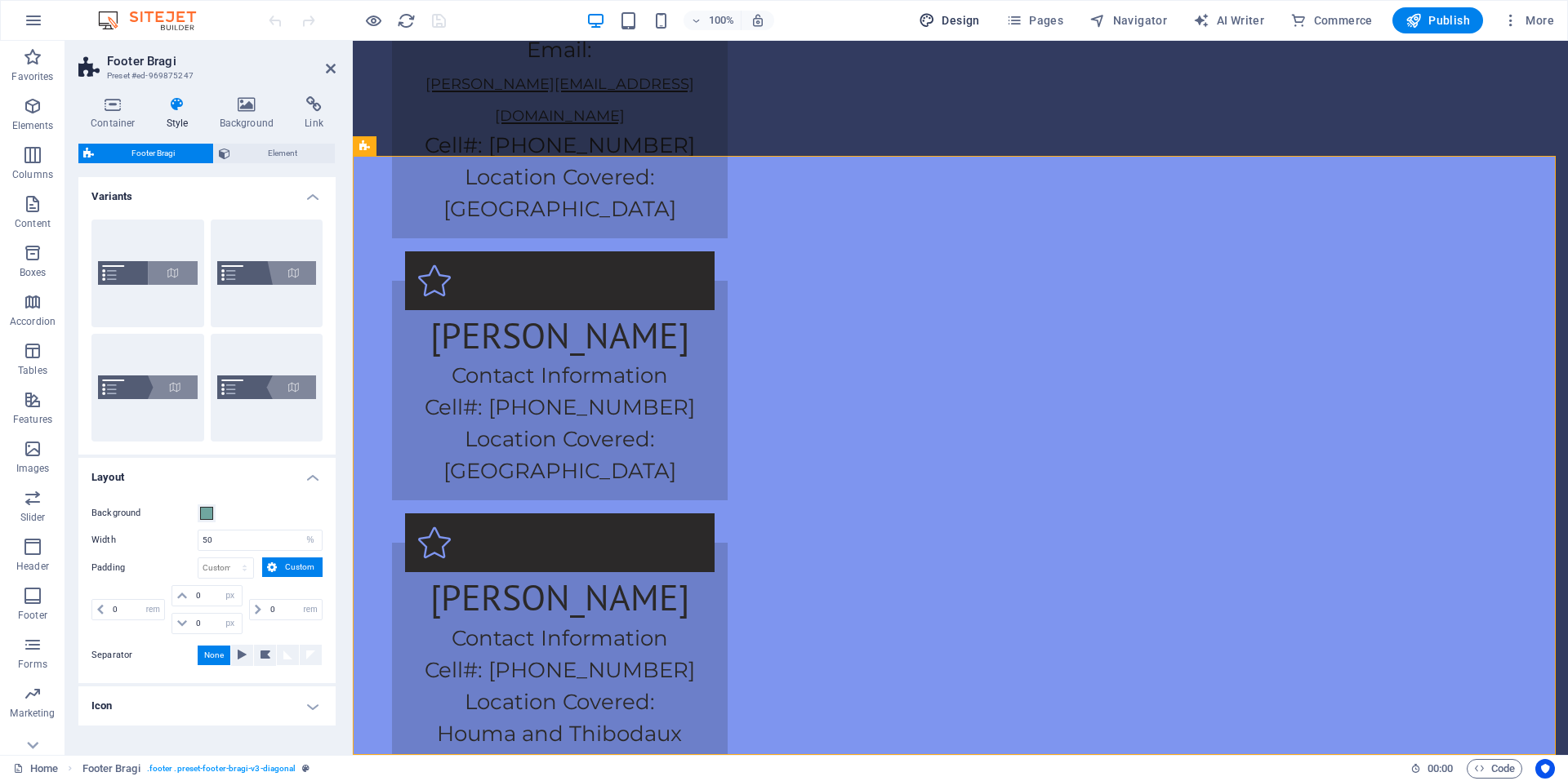
click at [964, 20] on span "Design" at bounding box center [949, 20] width 61 height 16
select select "px"
select select "400"
select select "px"
select select "rem"
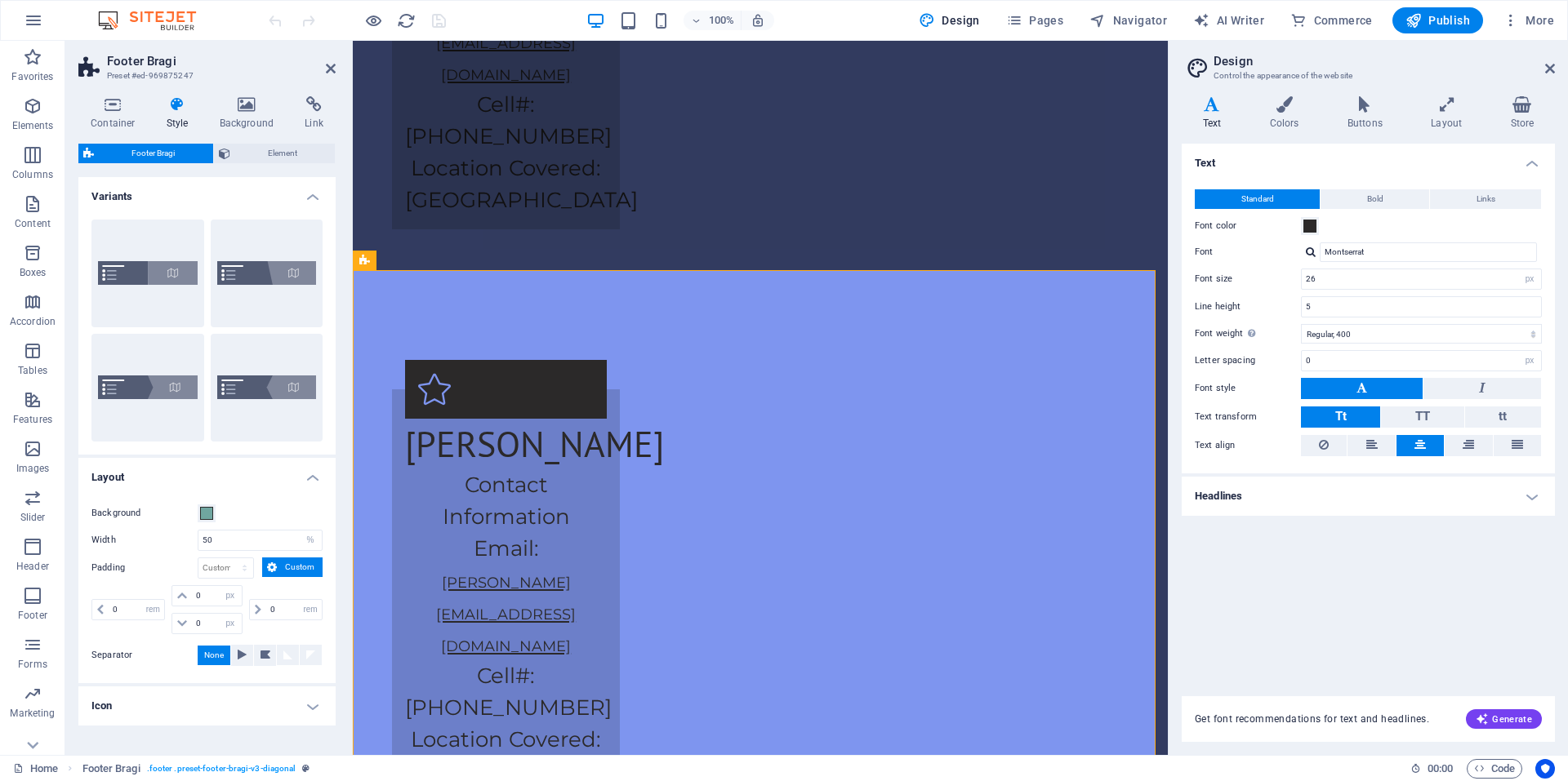
scroll to position [3699, 0]
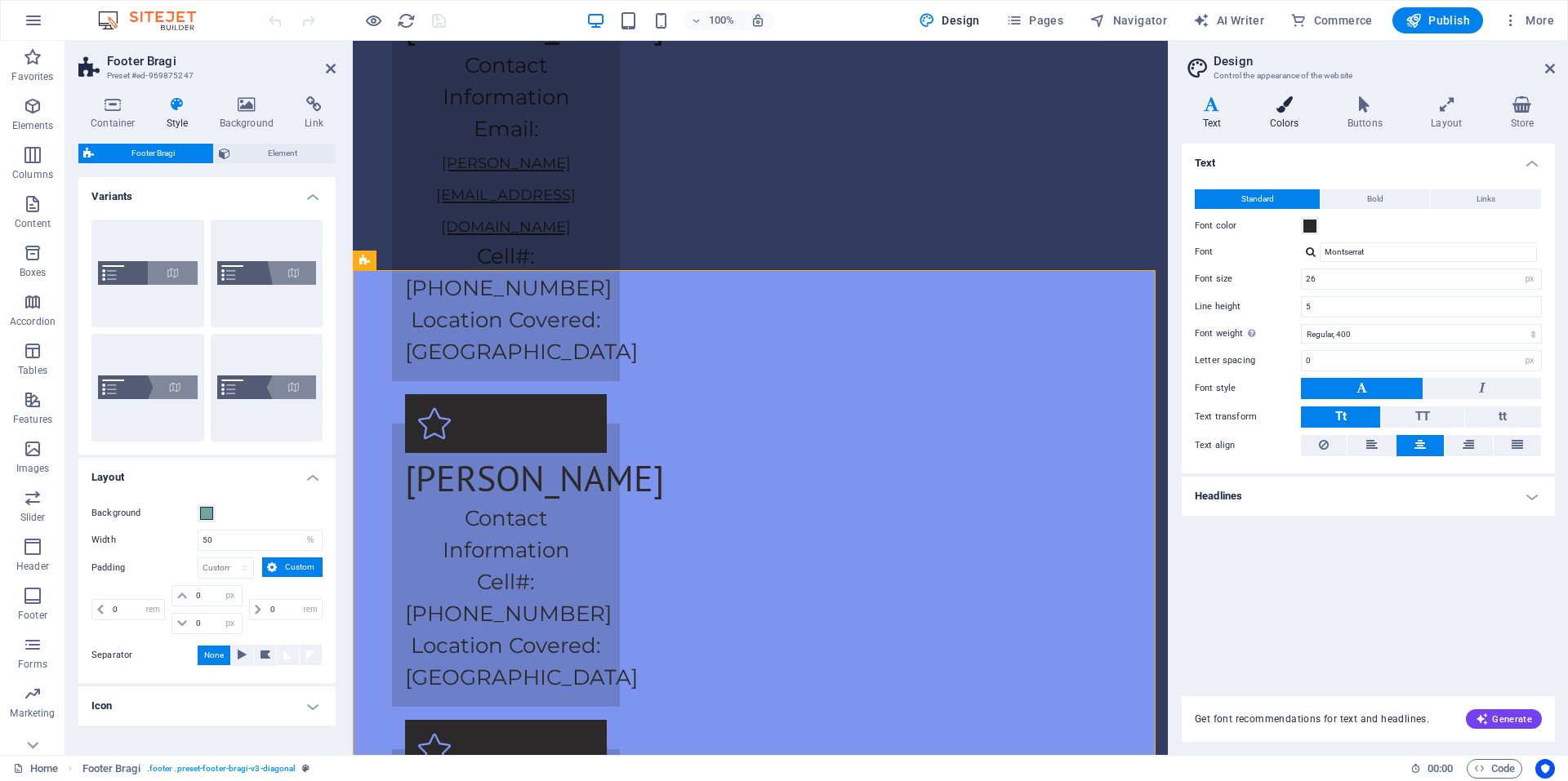
click at [1299, 114] on h4 "Colors" at bounding box center [1288, 113] width 78 height 35
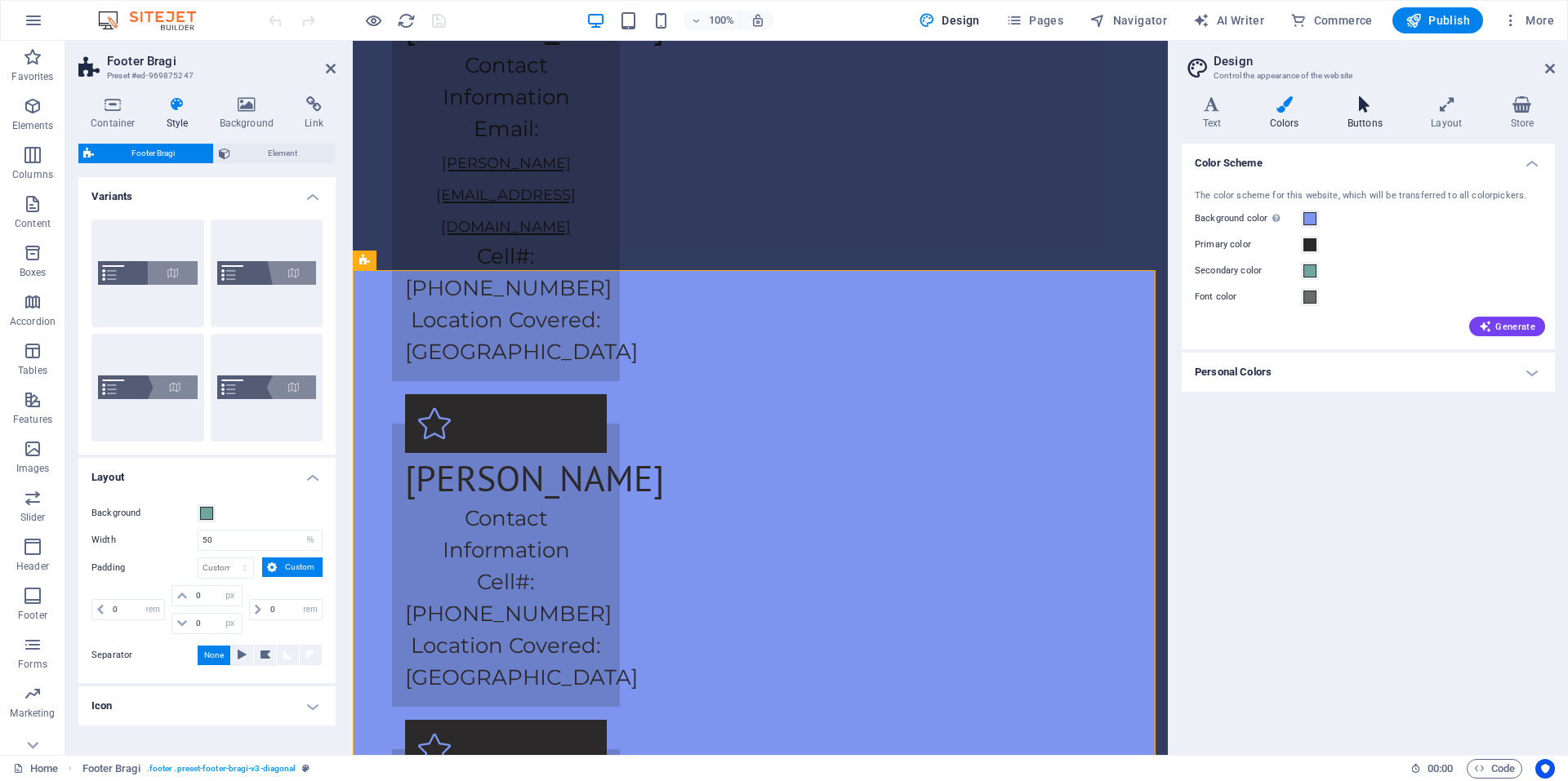
click at [1368, 110] on icon at bounding box center [1364, 104] width 77 height 16
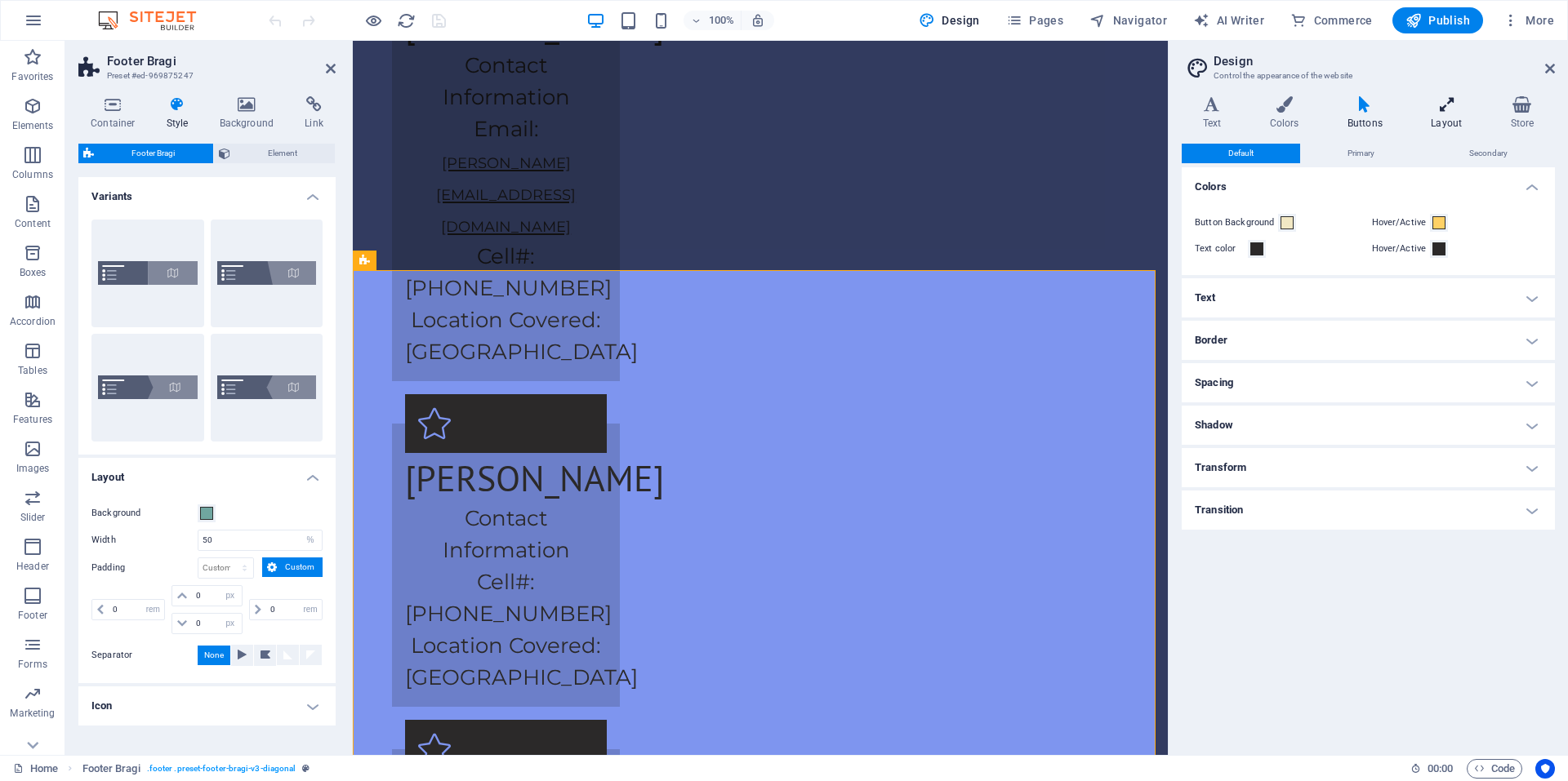
click at [1440, 115] on h4 "Layout" at bounding box center [1450, 113] width 80 height 35
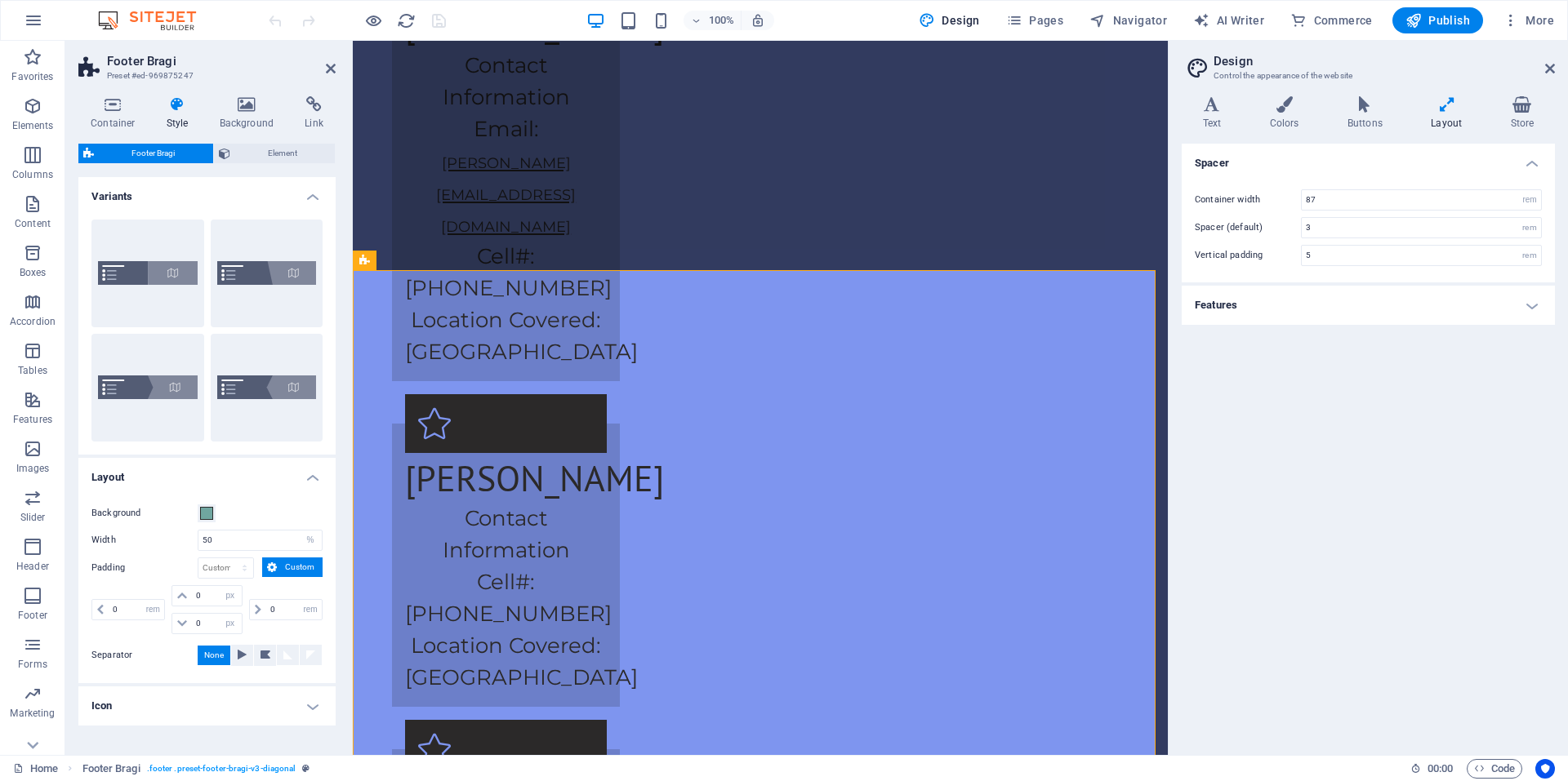
click at [1337, 305] on h4 "Features" at bounding box center [1368, 305] width 373 height 39
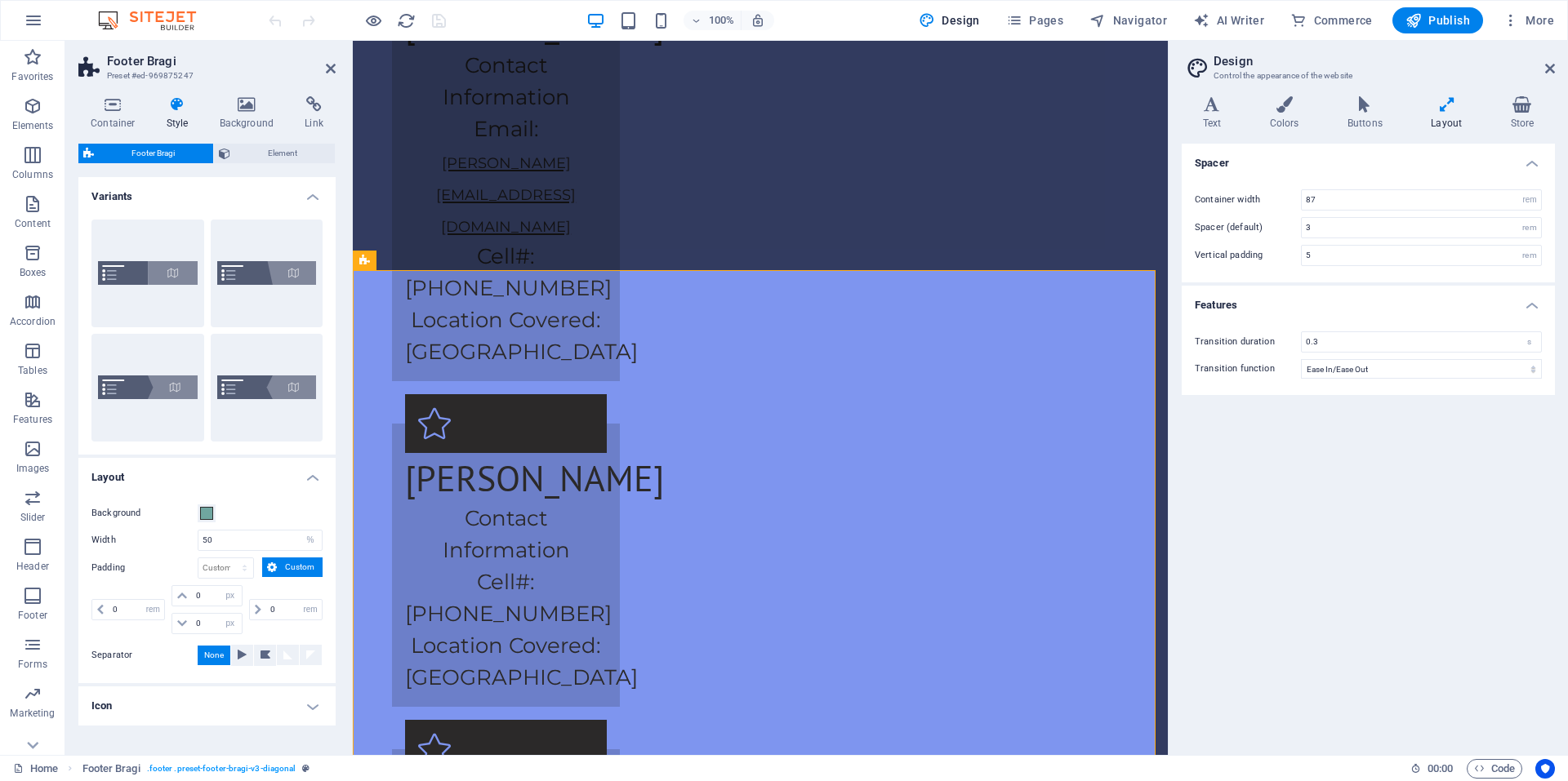
click at [1337, 305] on h4 "Features" at bounding box center [1368, 301] width 373 height 29
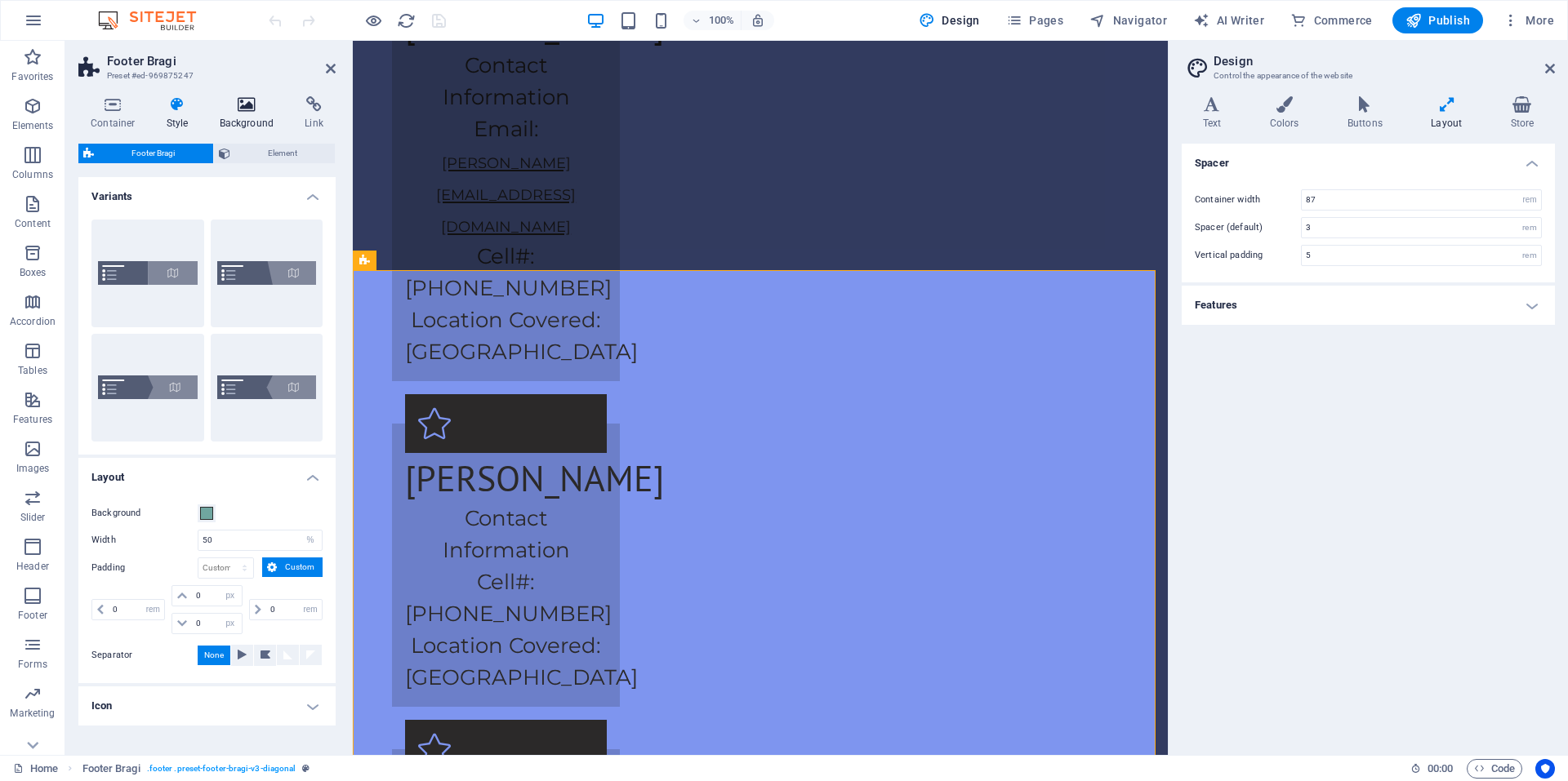
click at [246, 96] on icon at bounding box center [247, 104] width 80 height 16
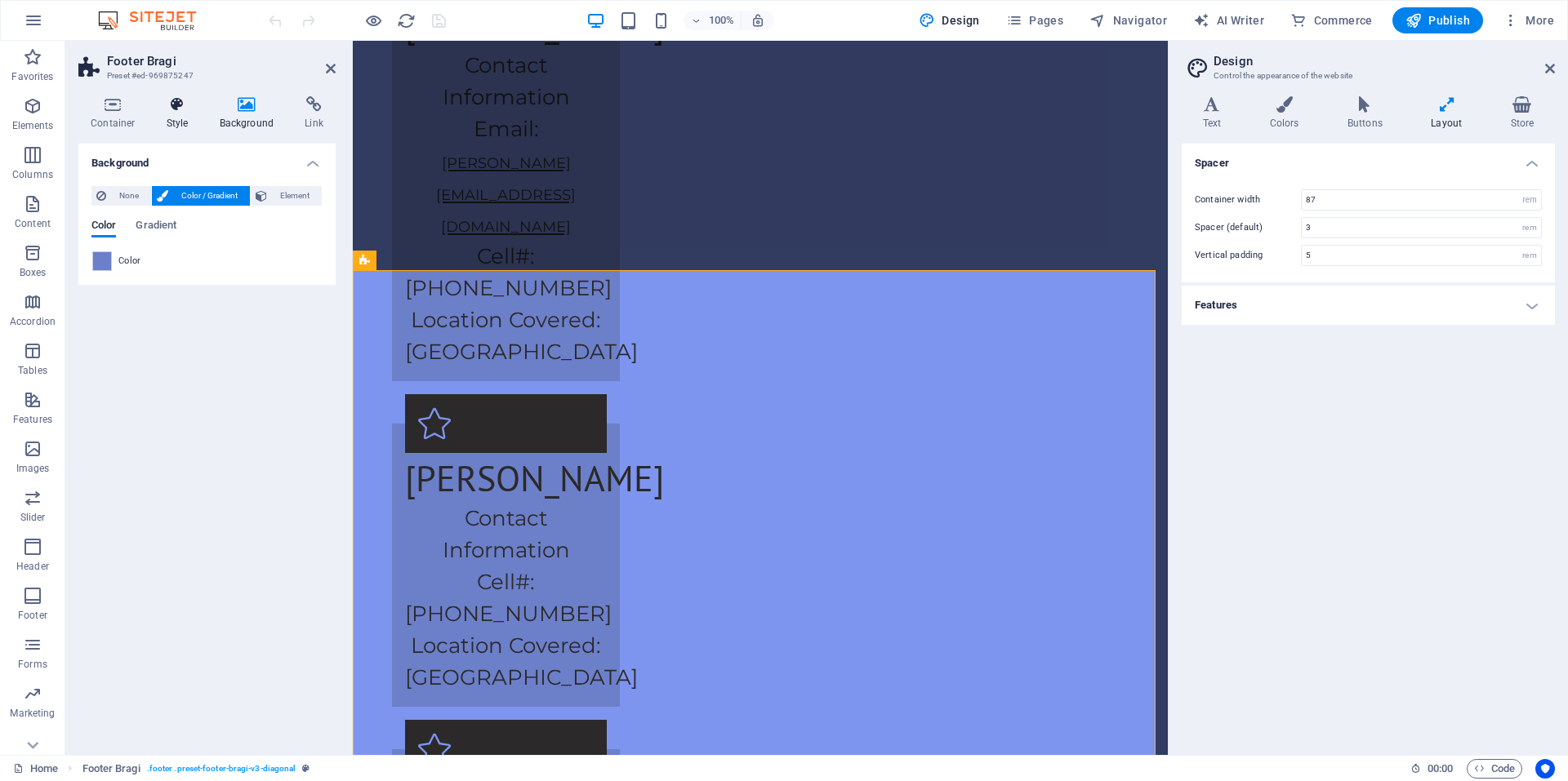
click at [193, 103] on icon at bounding box center [178, 104] width 47 height 16
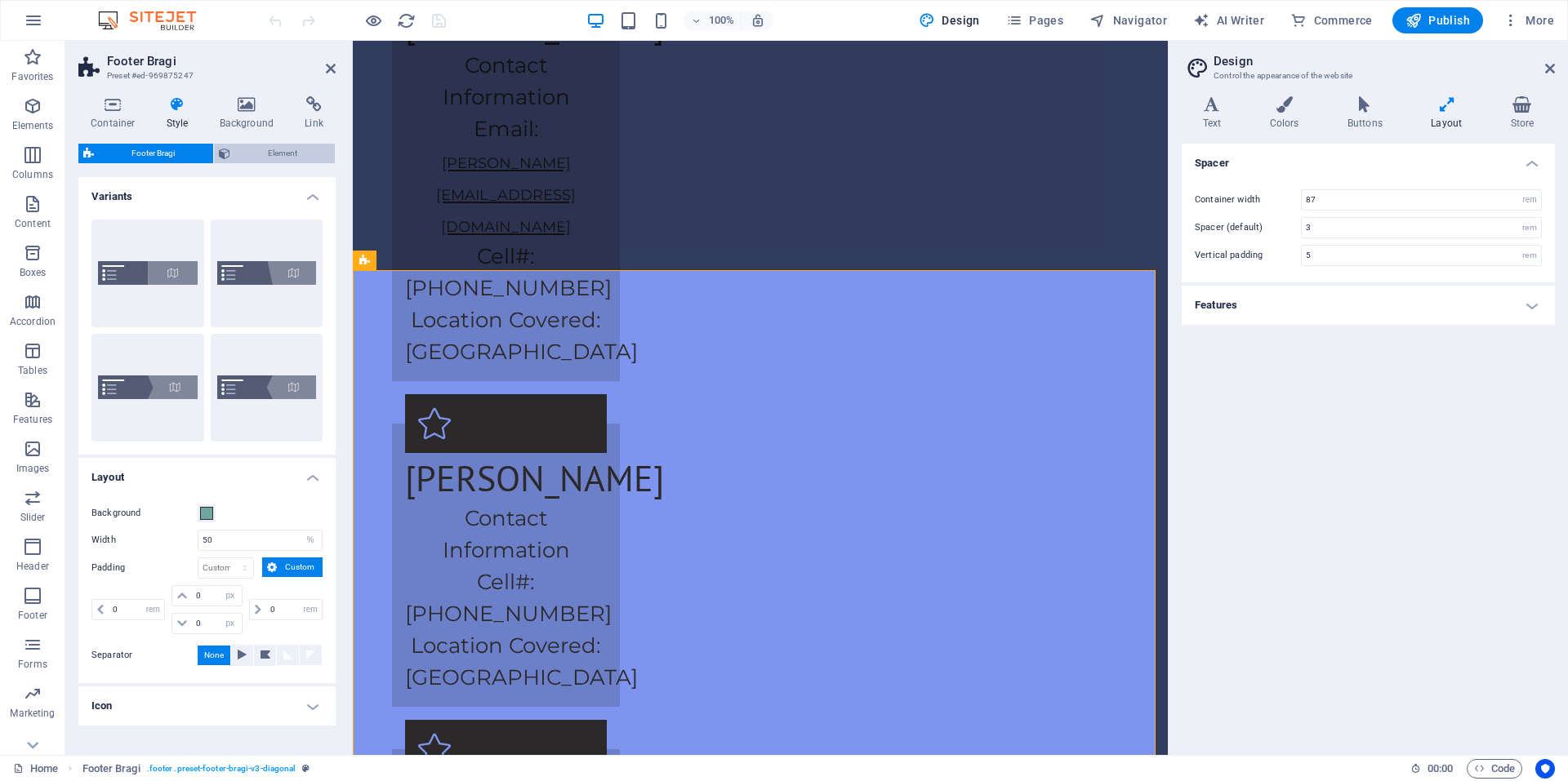
click at [291, 156] on span "Element" at bounding box center [283, 153] width 96 height 20
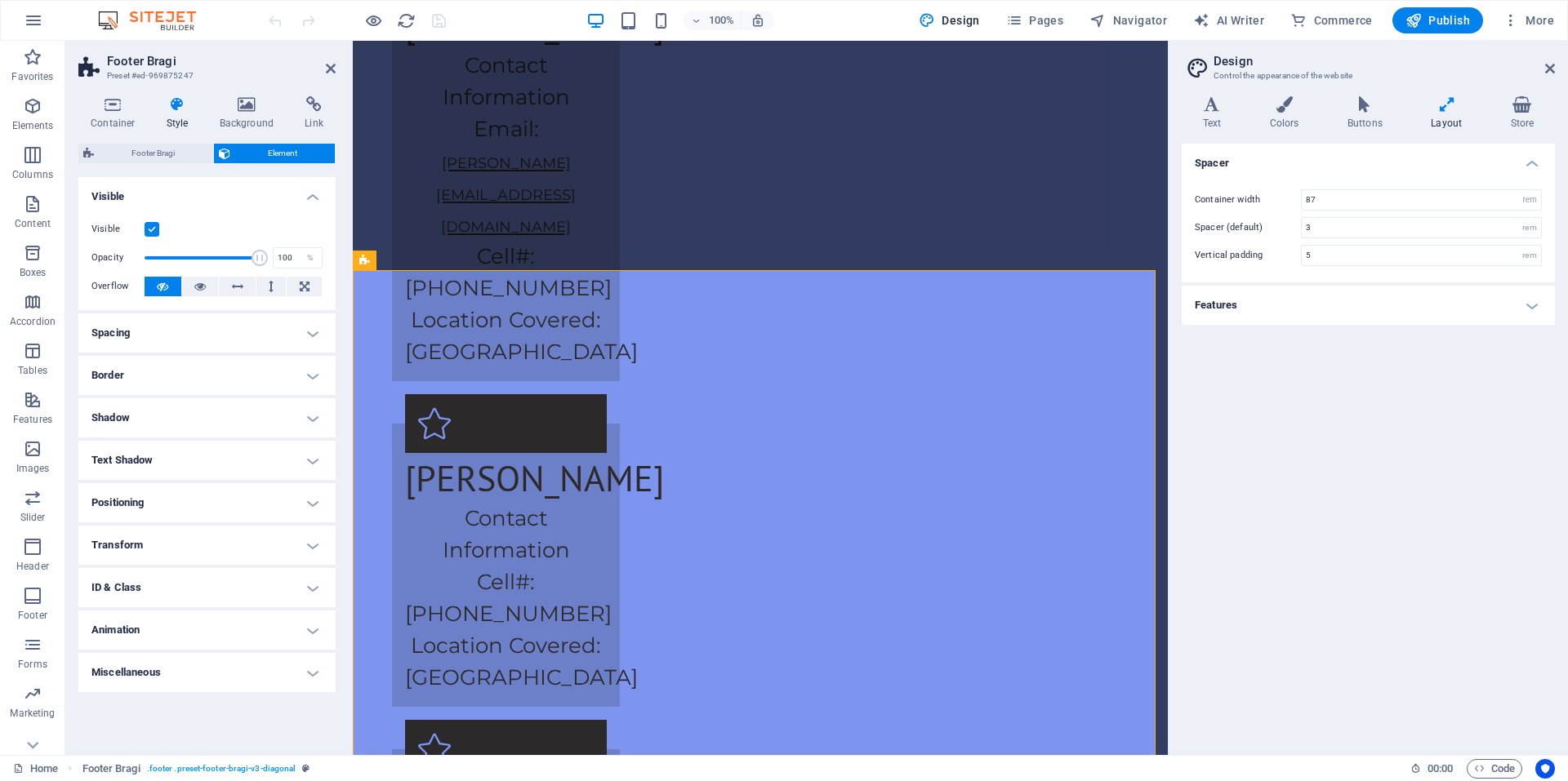
click at [200, 320] on h4 "Spacing" at bounding box center [207, 333] width 258 height 39
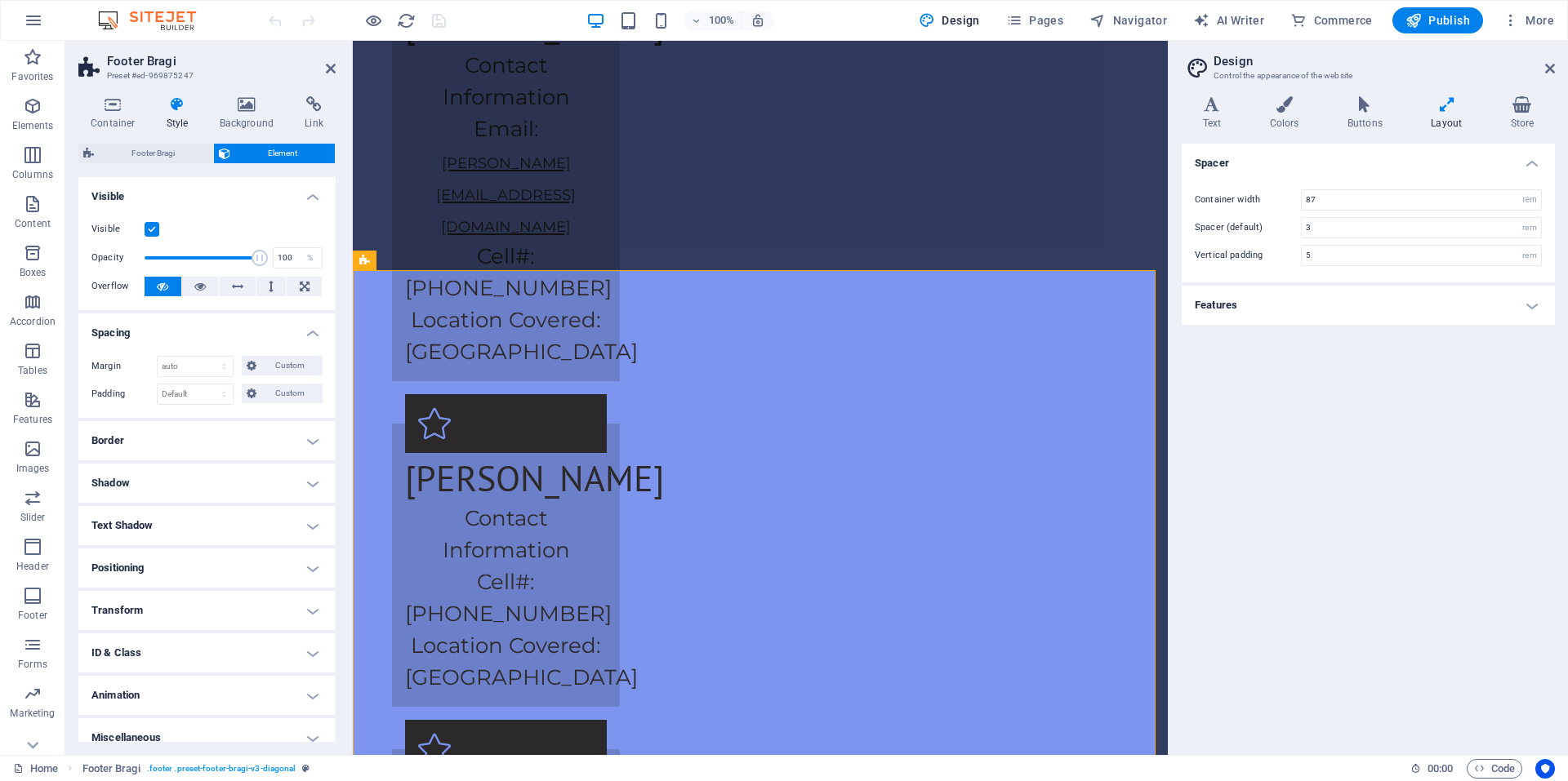
click at [256, 448] on h4 "Border" at bounding box center [207, 441] width 258 height 39
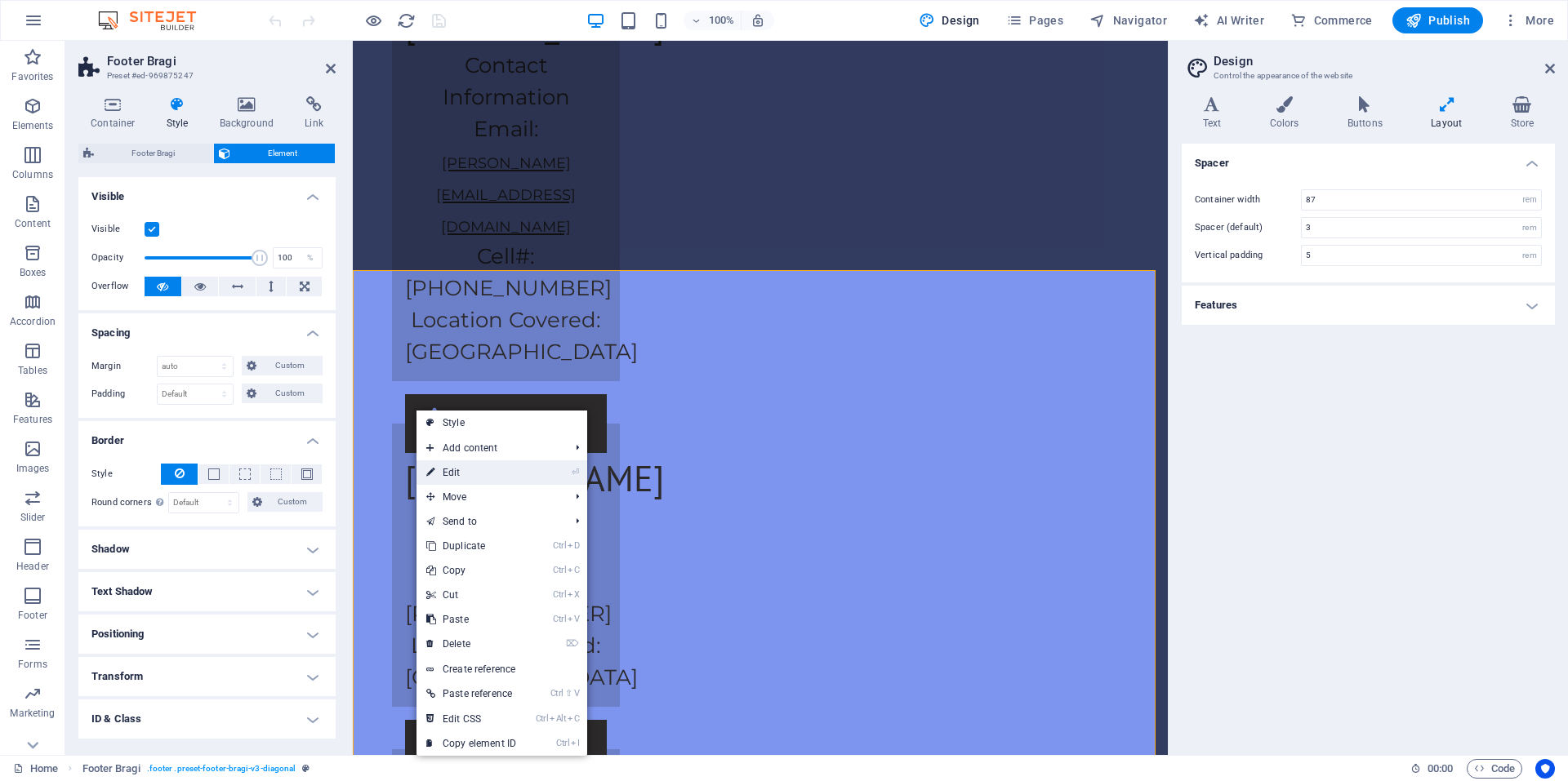
click at [488, 478] on link "⏎ Edit" at bounding box center [471, 473] width 110 height 24
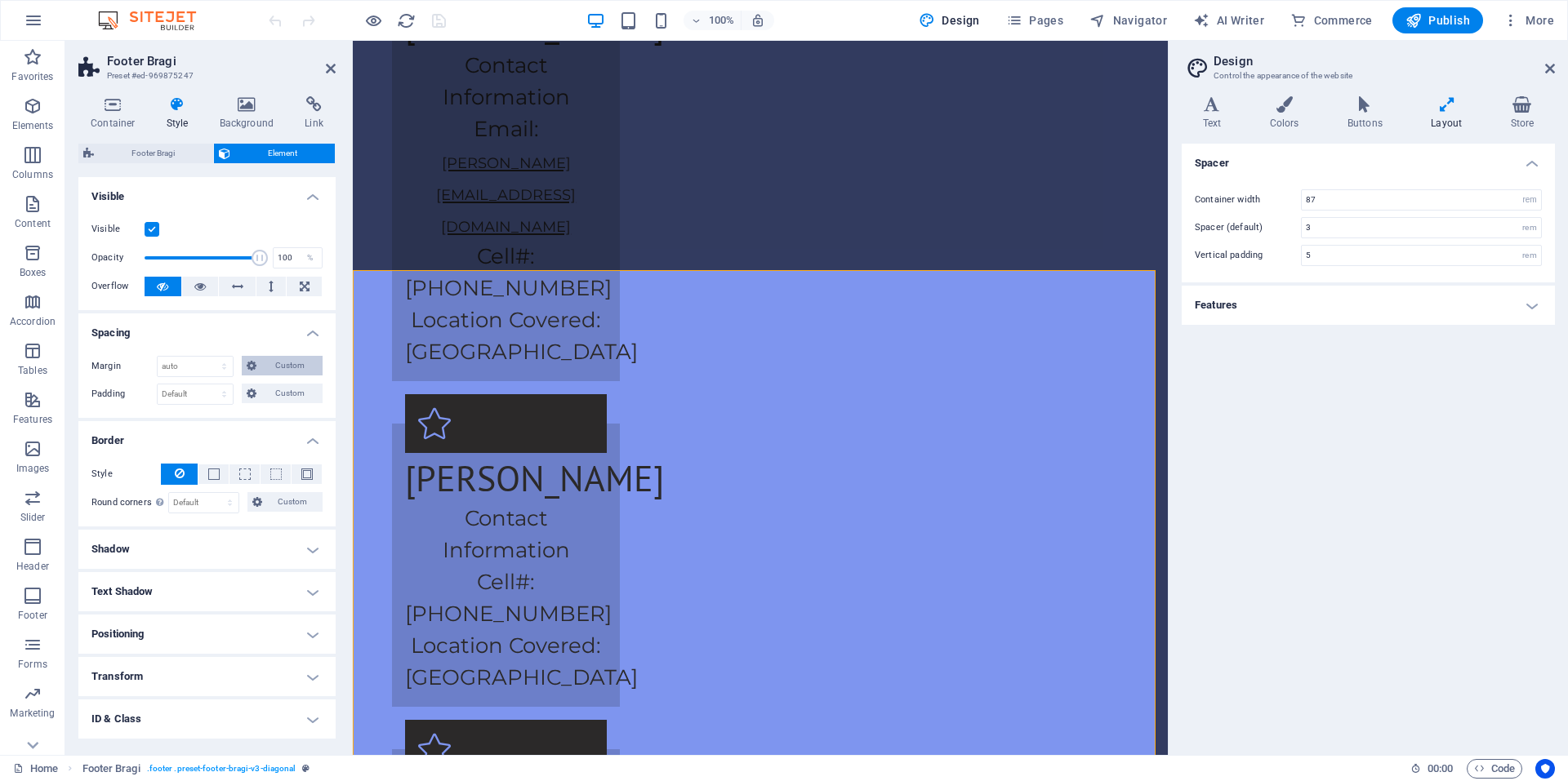
click at [292, 358] on span "Custom" at bounding box center [289, 365] width 56 height 20
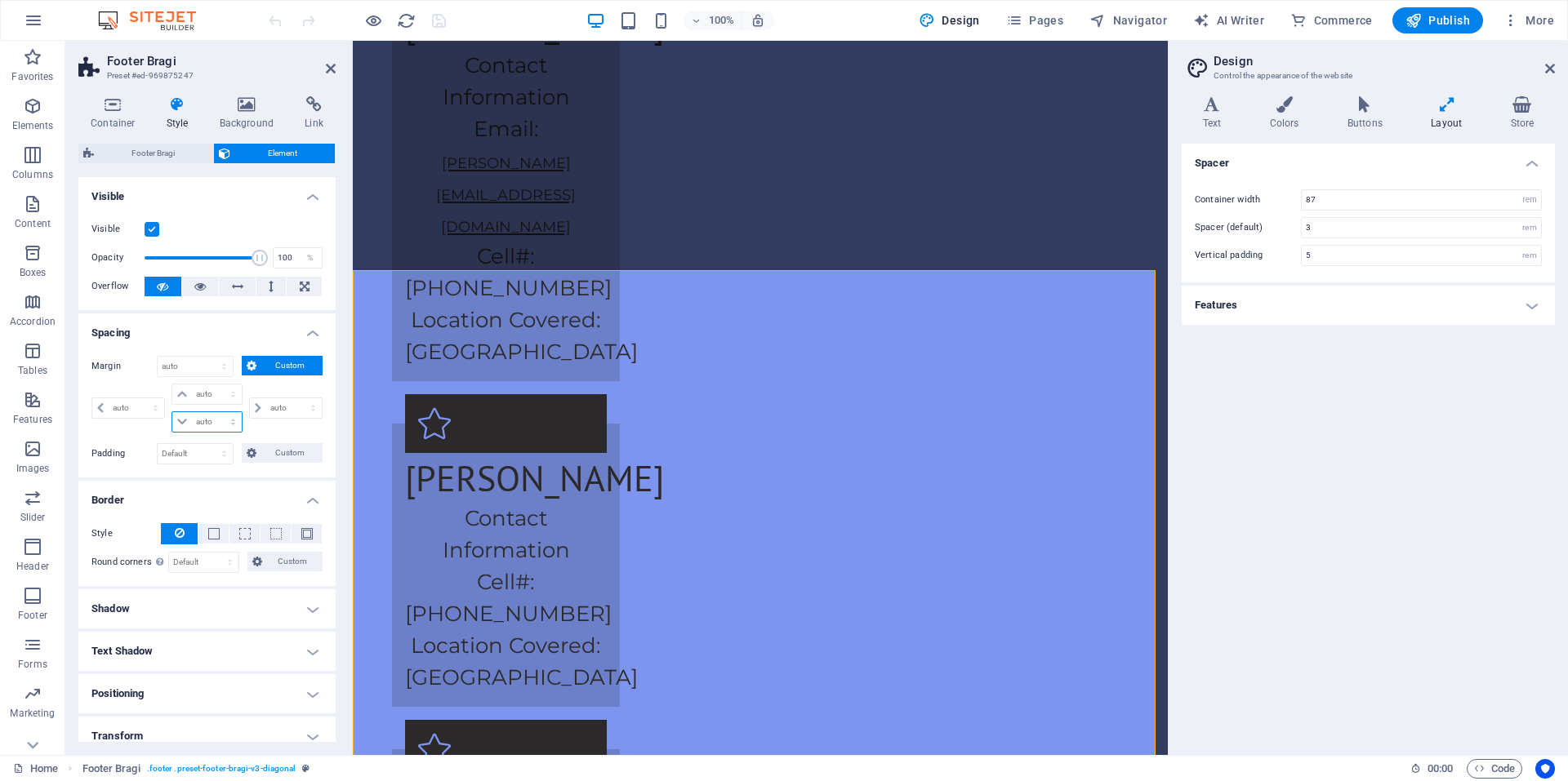
click at [194, 422] on select "auto px % rem vw vh" at bounding box center [206, 422] width 68 height 20
select select "rem"
click at [216, 412] on select "auto px % rem vw vh" at bounding box center [206, 422] width 68 height 20
type input "0"
type input "-2"
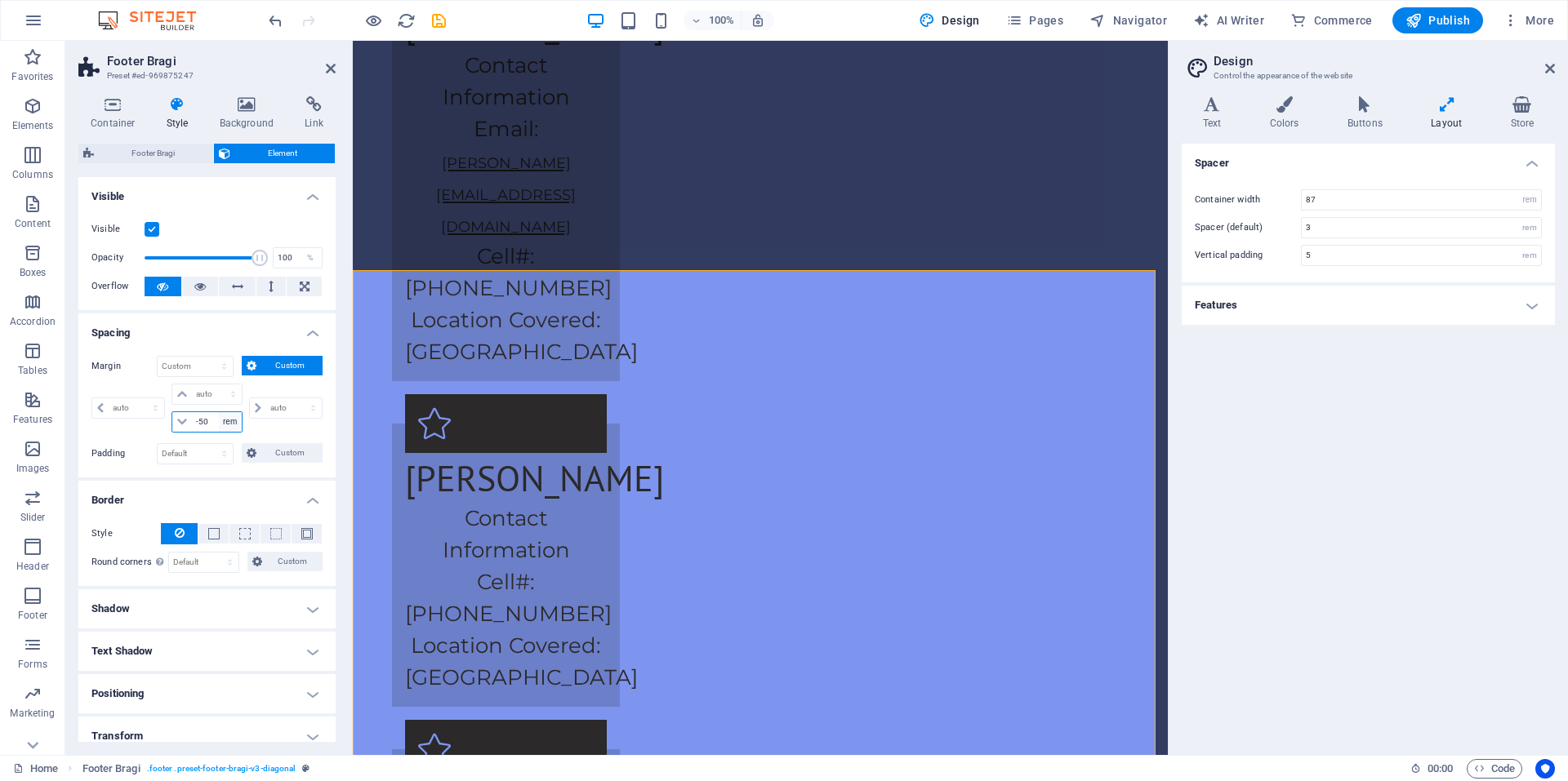
click at [232, 423] on select "auto px % rem vw vh" at bounding box center [230, 422] width 22 height 20
click at [181, 423] on icon at bounding box center [182, 422] width 10 height 10
click at [213, 421] on input "-50" at bounding box center [216, 422] width 49 height 20
type input "-5"
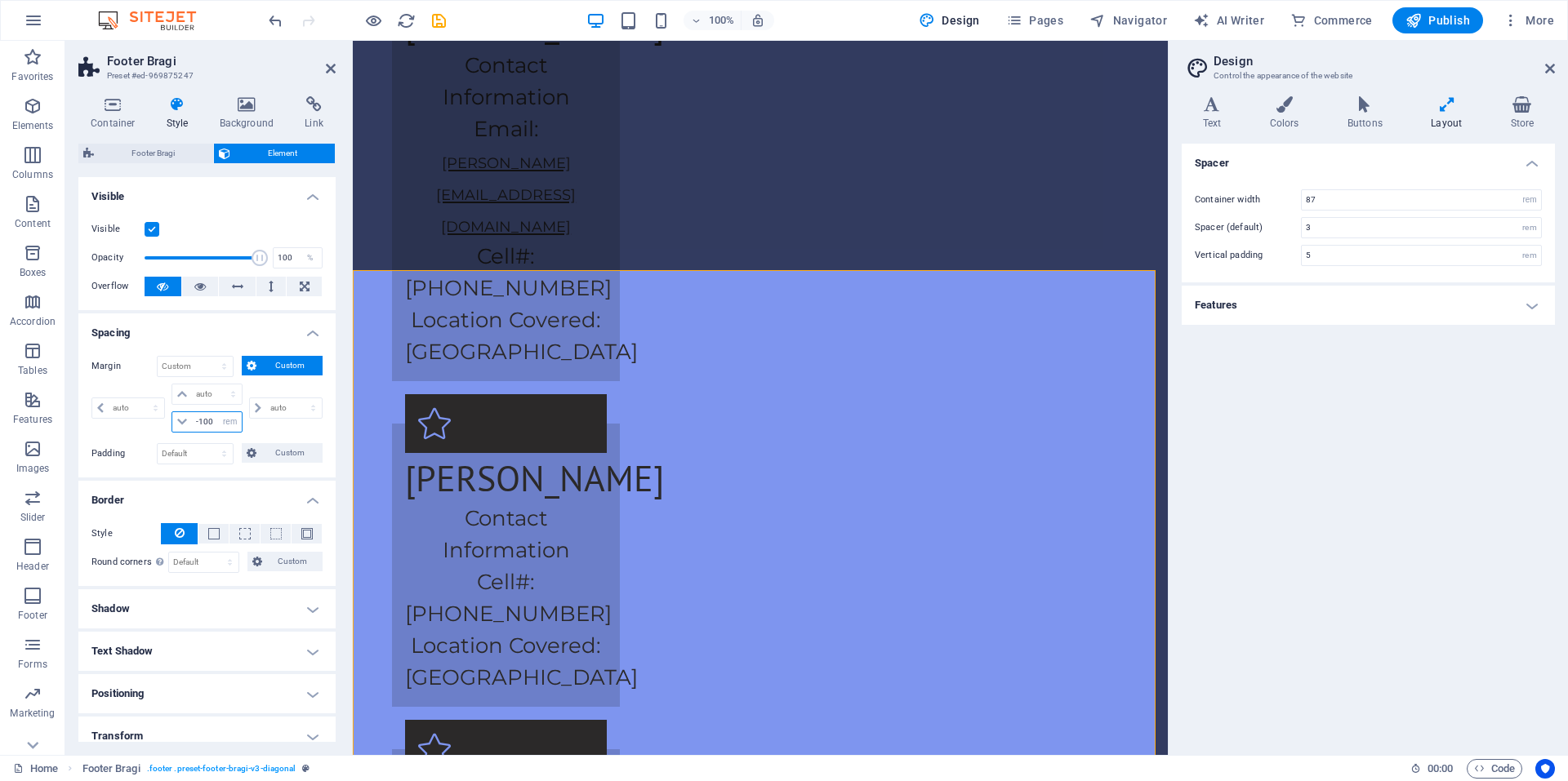
type input "-100"
click at [197, 390] on select "auto px % rem vw vh" at bounding box center [206, 394] width 68 height 20
select select "rem"
click at [216, 384] on select "auto px % rem vw vh" at bounding box center [206, 394] width 68 height 20
type input "0"
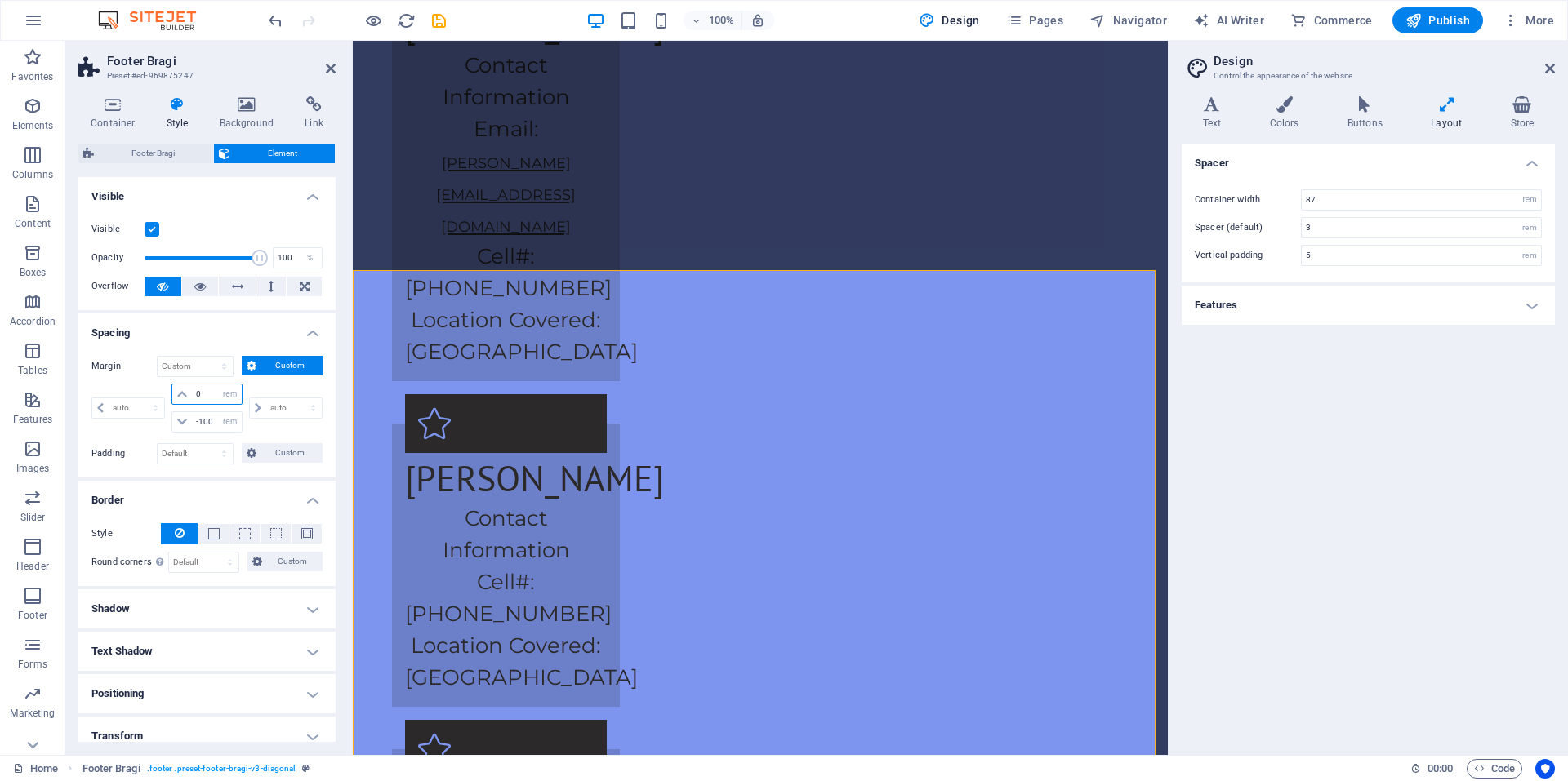
click at [215, 398] on input "0" at bounding box center [216, 394] width 49 height 20
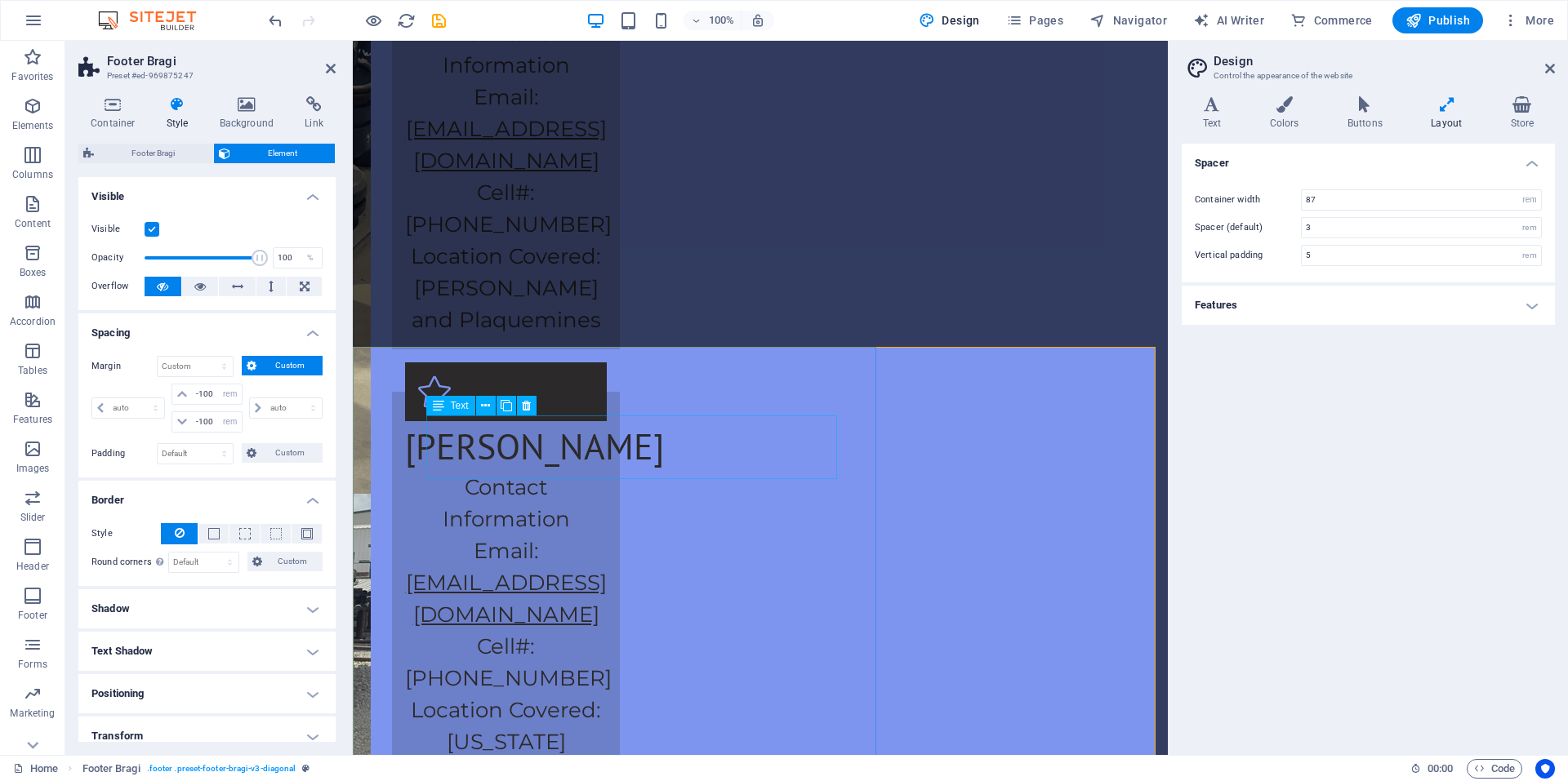
scroll to position [2398, 0]
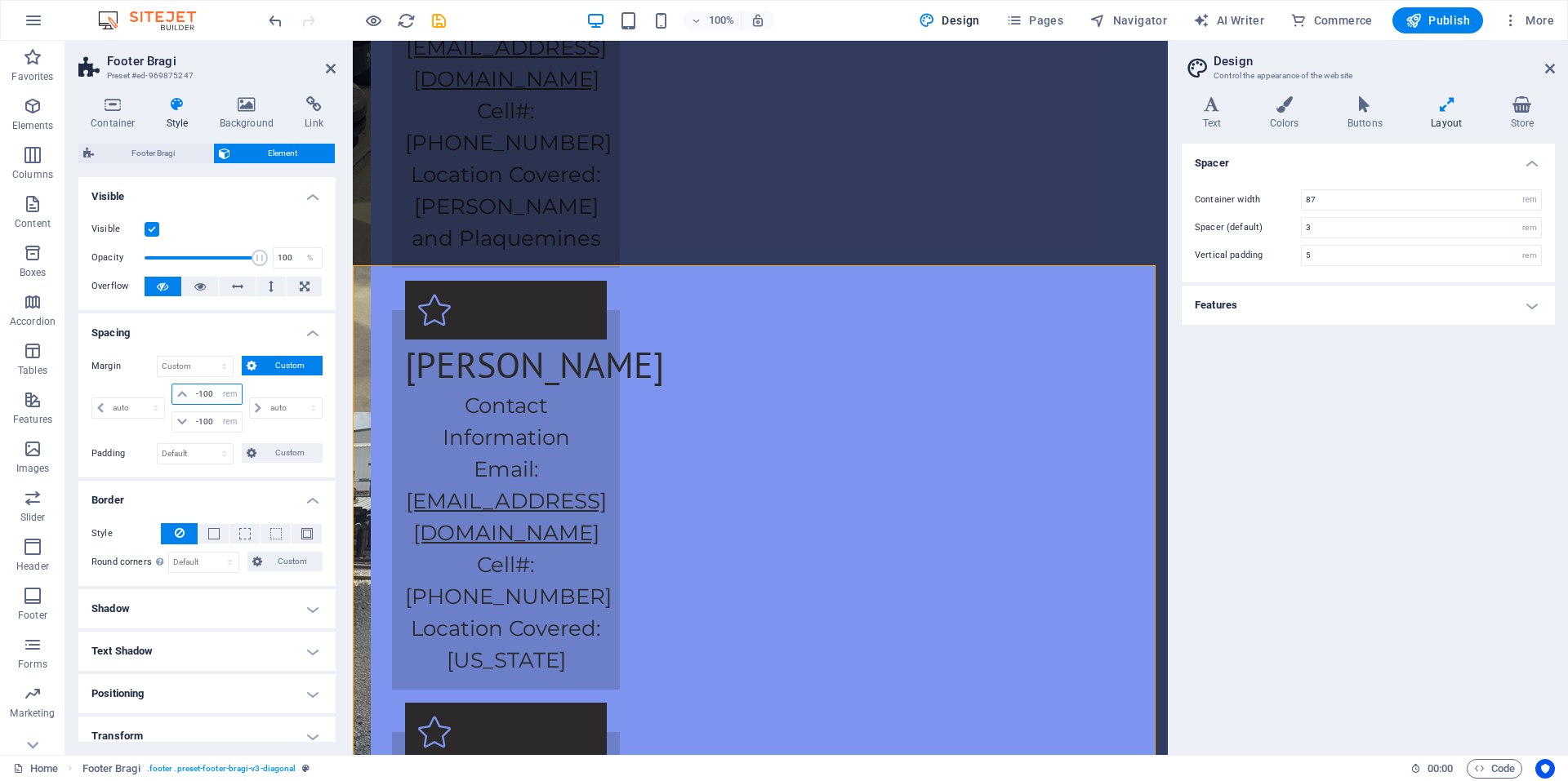
click at [198, 396] on input "-100" at bounding box center [216, 394] width 49 height 20
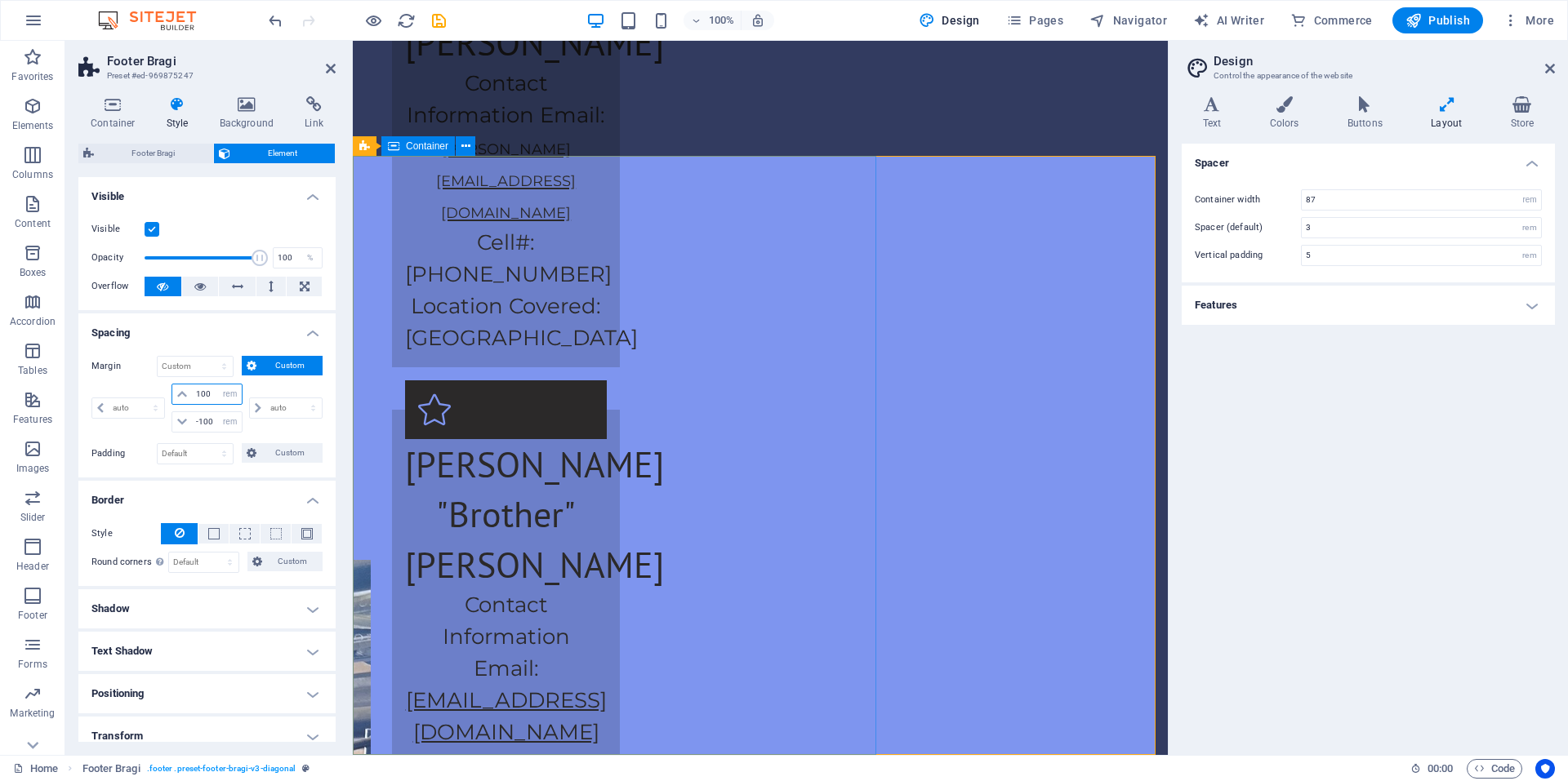
scroll to position [5120, 0]
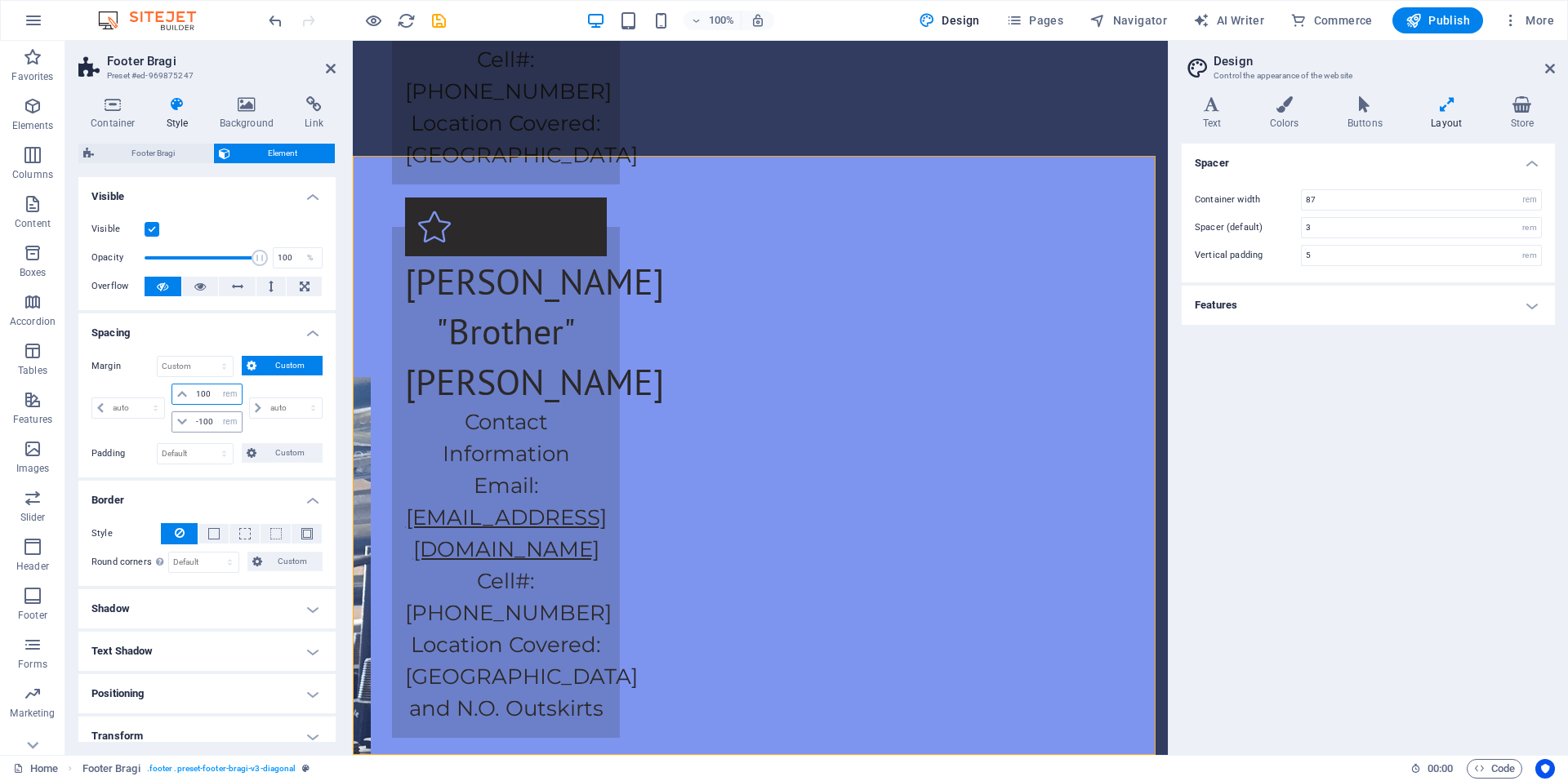
type input "100"
click at [196, 421] on input "-100" at bounding box center [216, 422] width 49 height 20
type input "0"
click at [222, 424] on select "auto px % rem vw vh" at bounding box center [230, 422] width 22 height 20
click at [219, 412] on select "auto px % rem vw vh" at bounding box center [230, 422] width 22 height 20
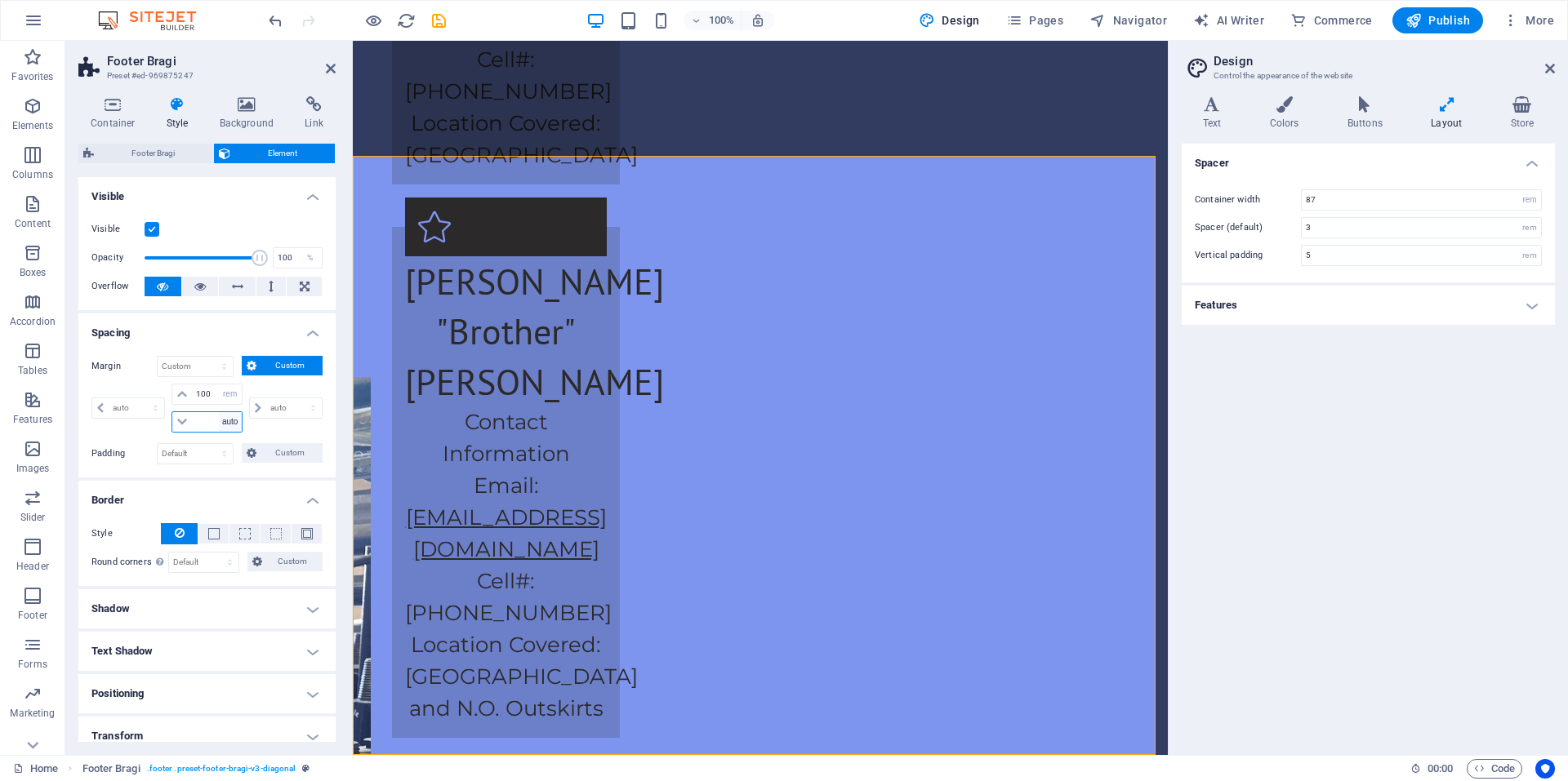
select select "DISABLED_OPTION_VALUE"
click at [229, 398] on select "auto px % rem vw vh" at bounding box center [230, 394] width 22 height 20
select select "auto"
click at [219, 384] on select "auto px % rem vw vh" at bounding box center [230, 394] width 22 height 20
select select "DISABLED_OPTION_VALUE"
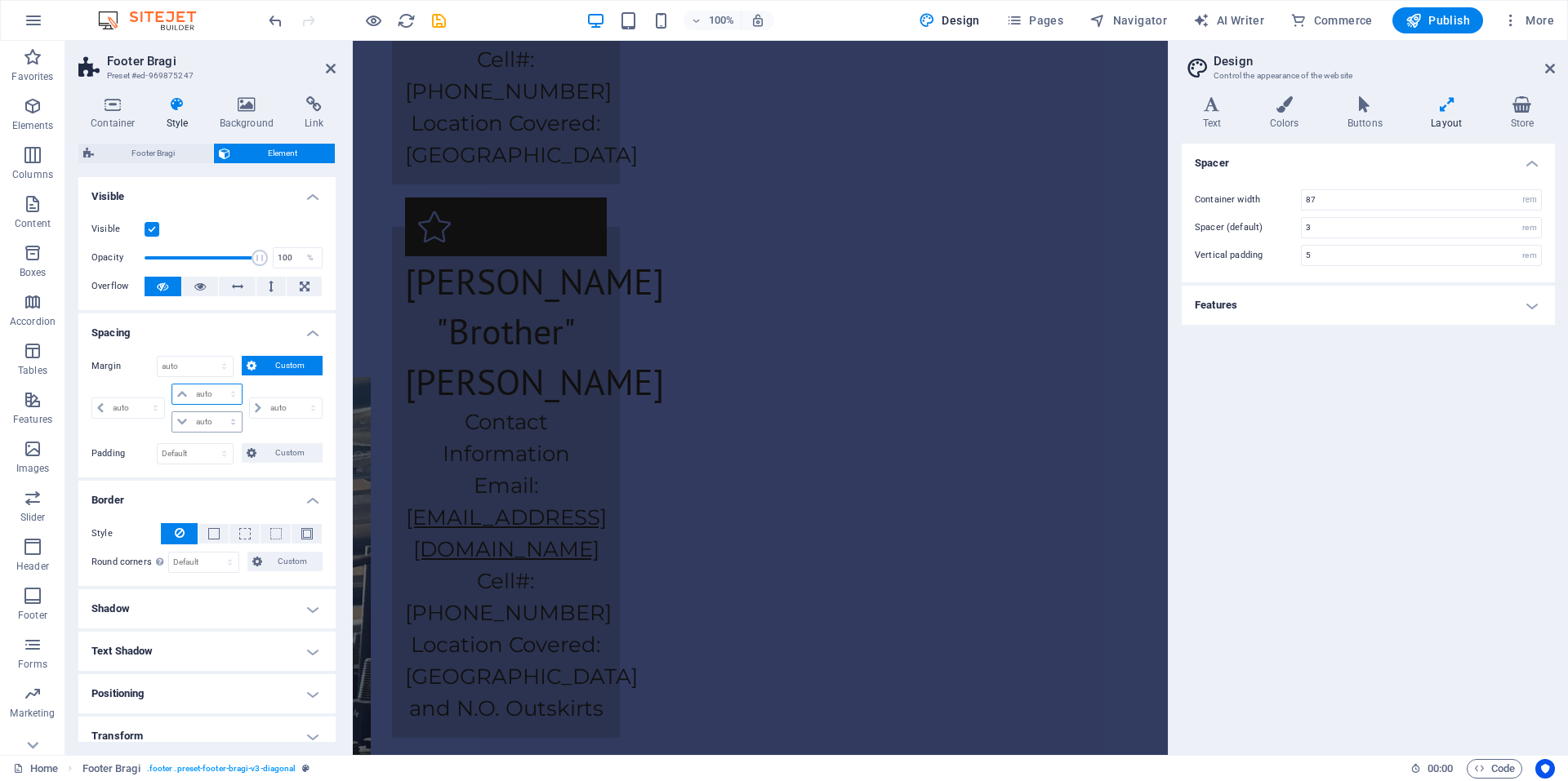
scroll to position [3813, 0]
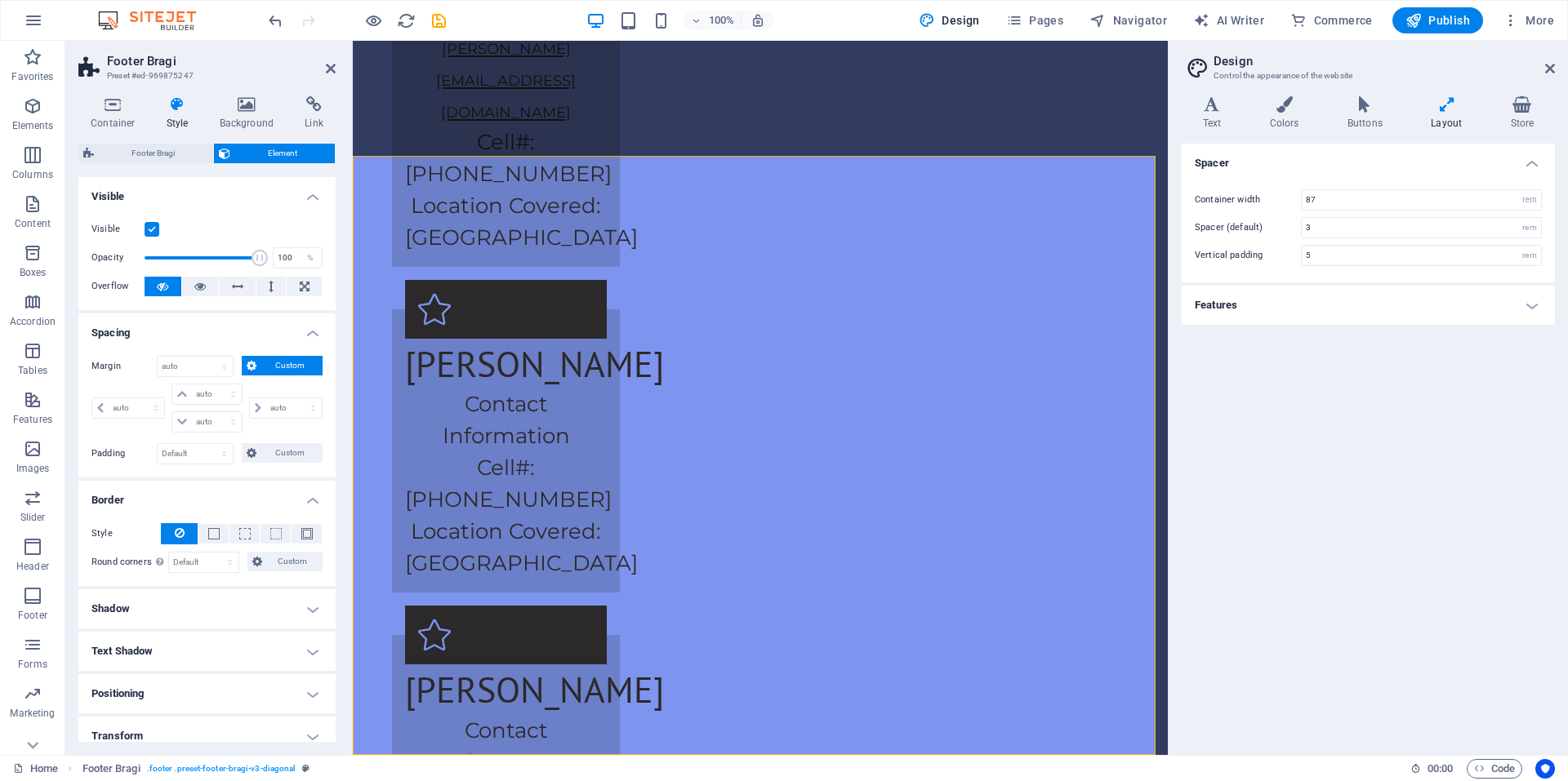
click at [266, 362] on span "Custom" at bounding box center [289, 365] width 56 height 20
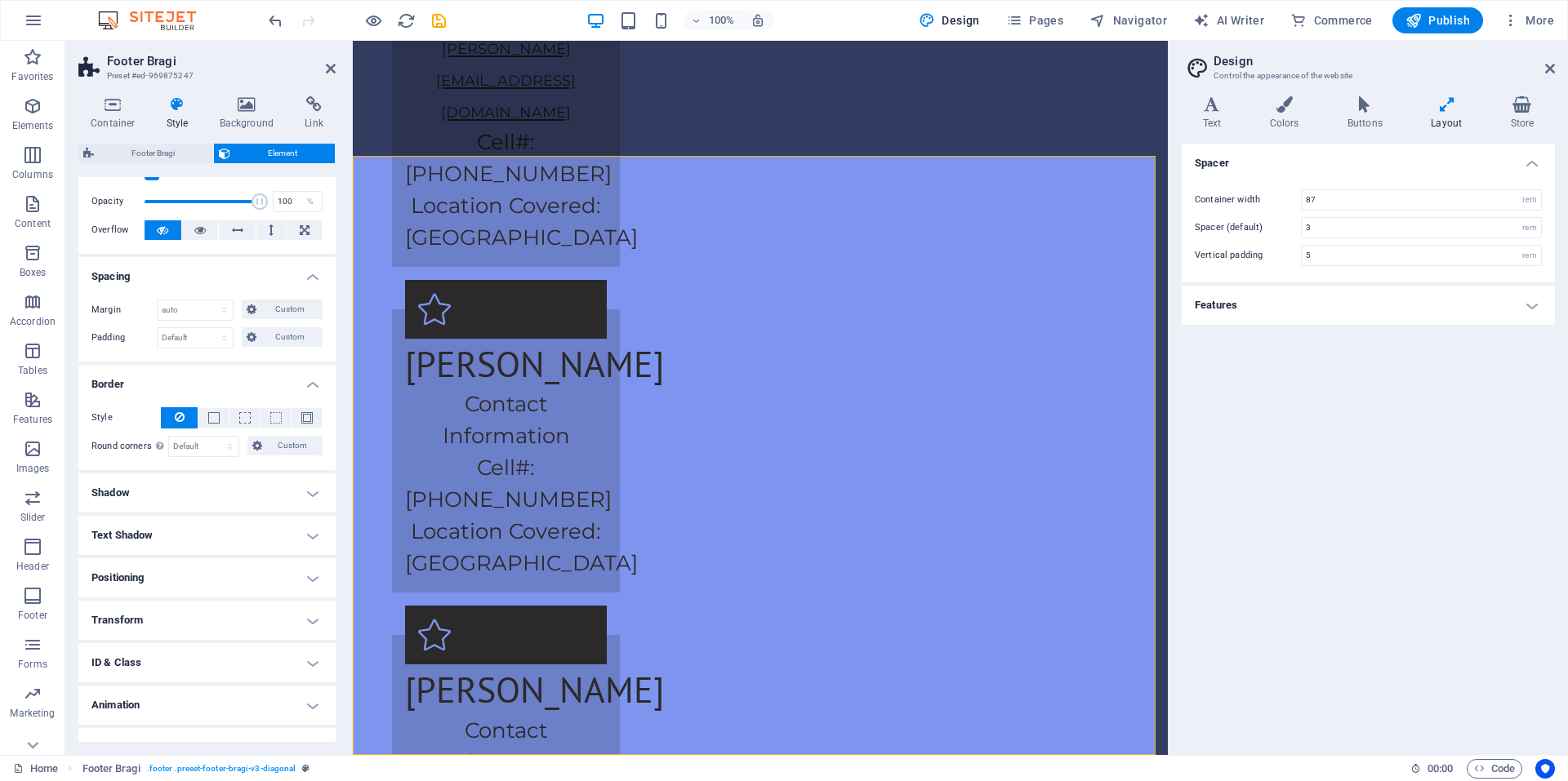
scroll to position [81, 0]
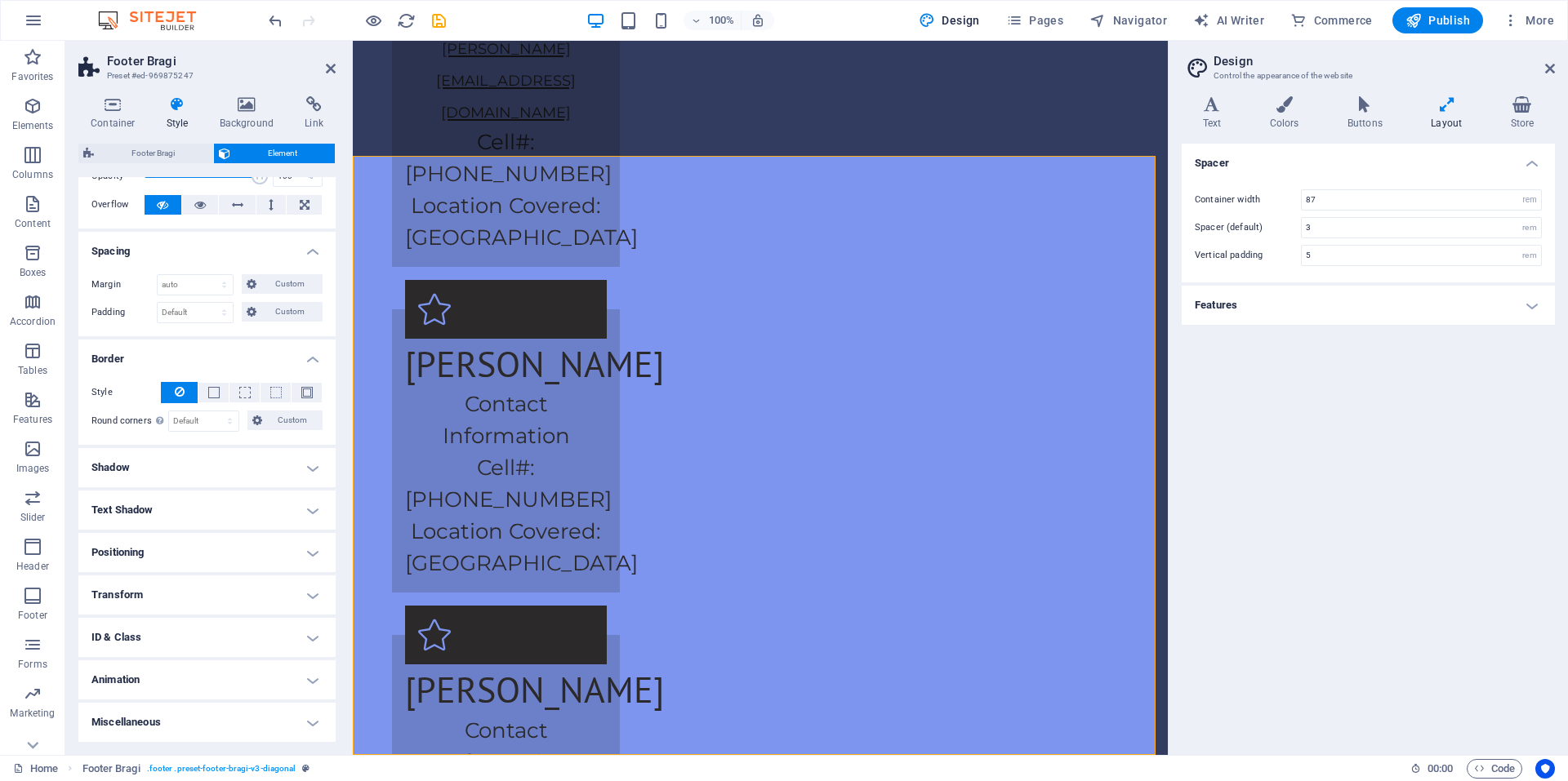
click at [314, 590] on h4 "Transform" at bounding box center [207, 594] width 258 height 39
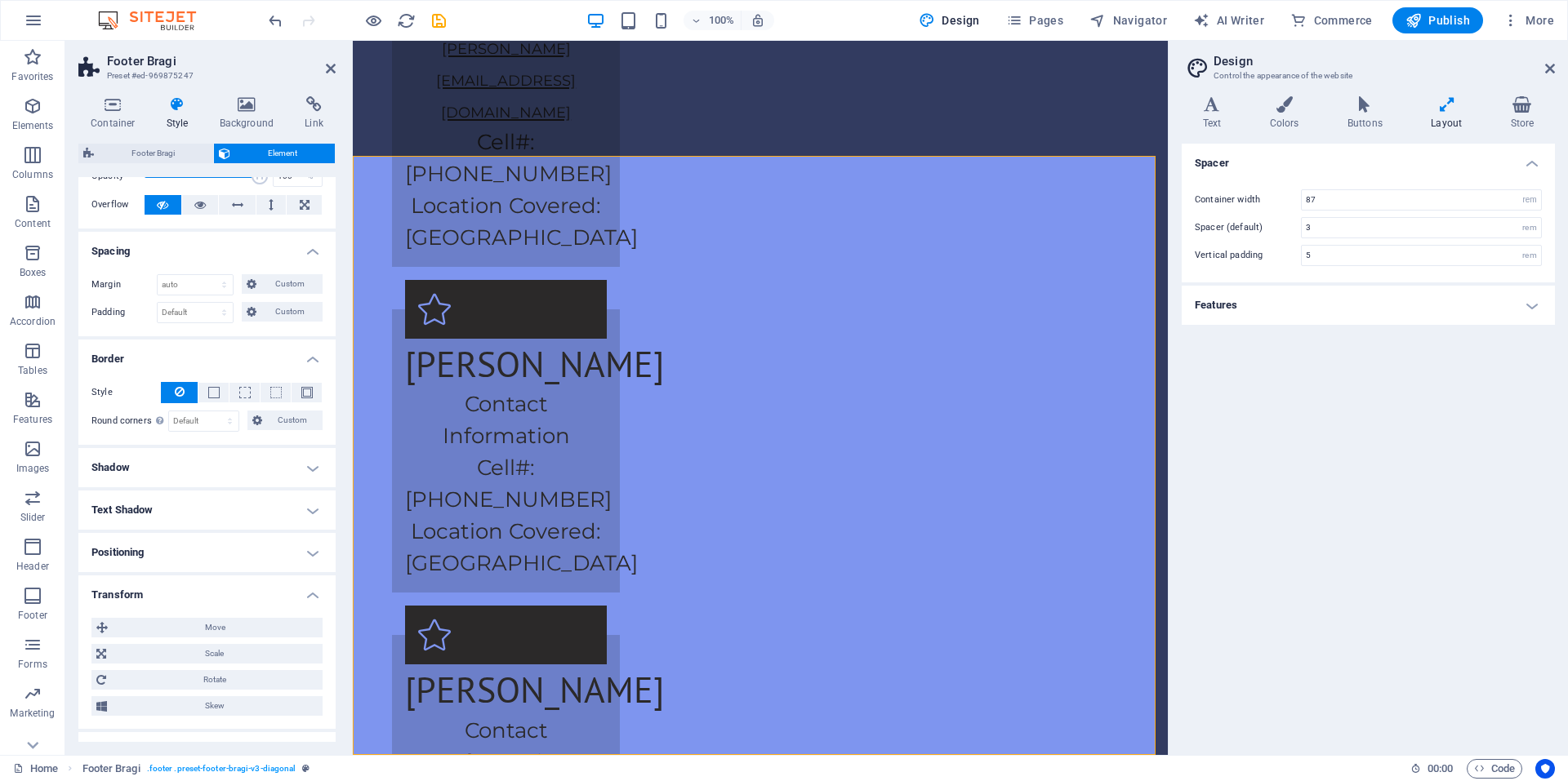
scroll to position [196, 0]
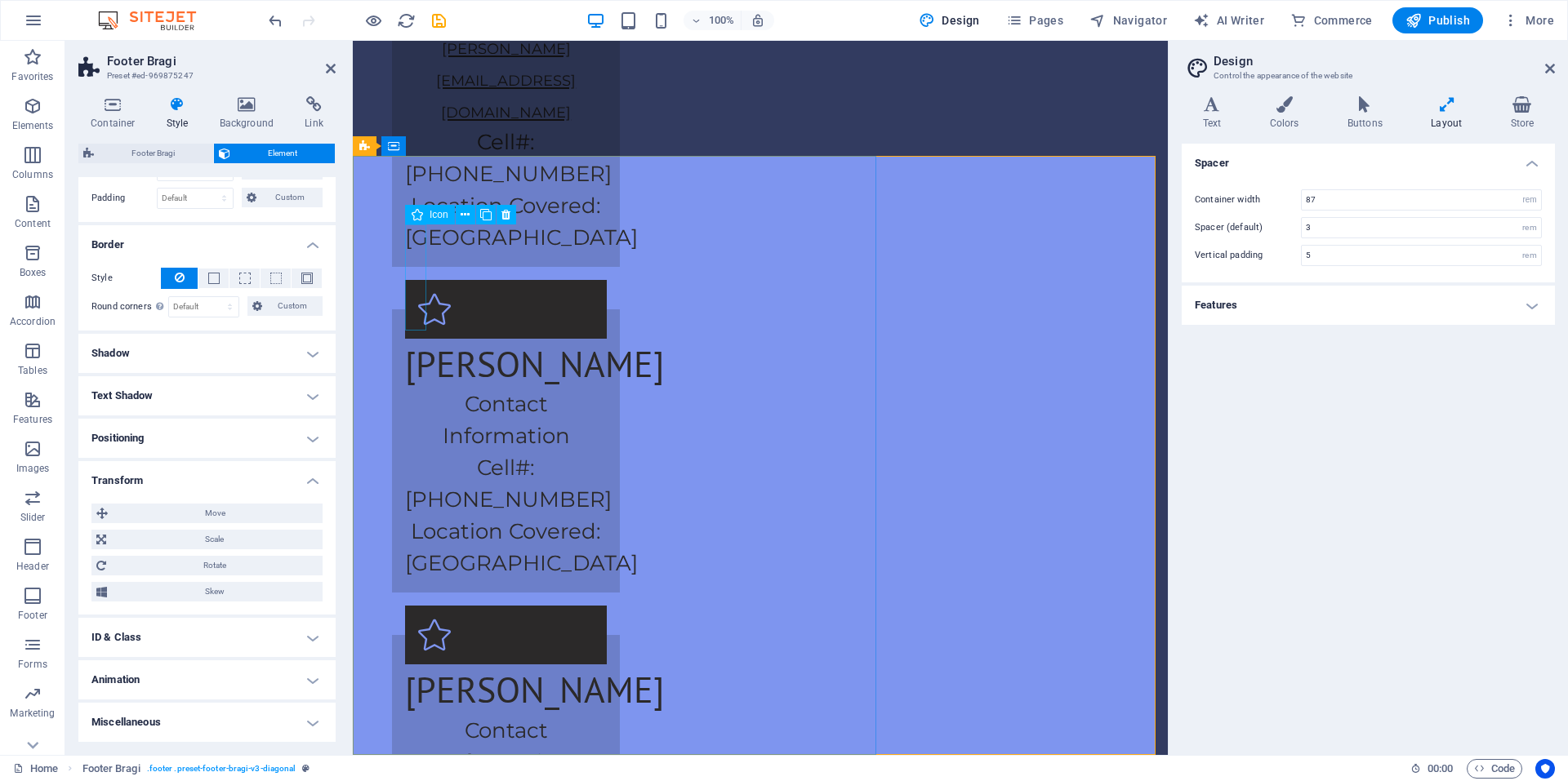
click at [423, 220] on div "Icon" at bounding box center [430, 214] width 50 height 20
click at [1128, 12] on span "Navigator" at bounding box center [1128, 20] width 78 height 16
select select "17704156-en"
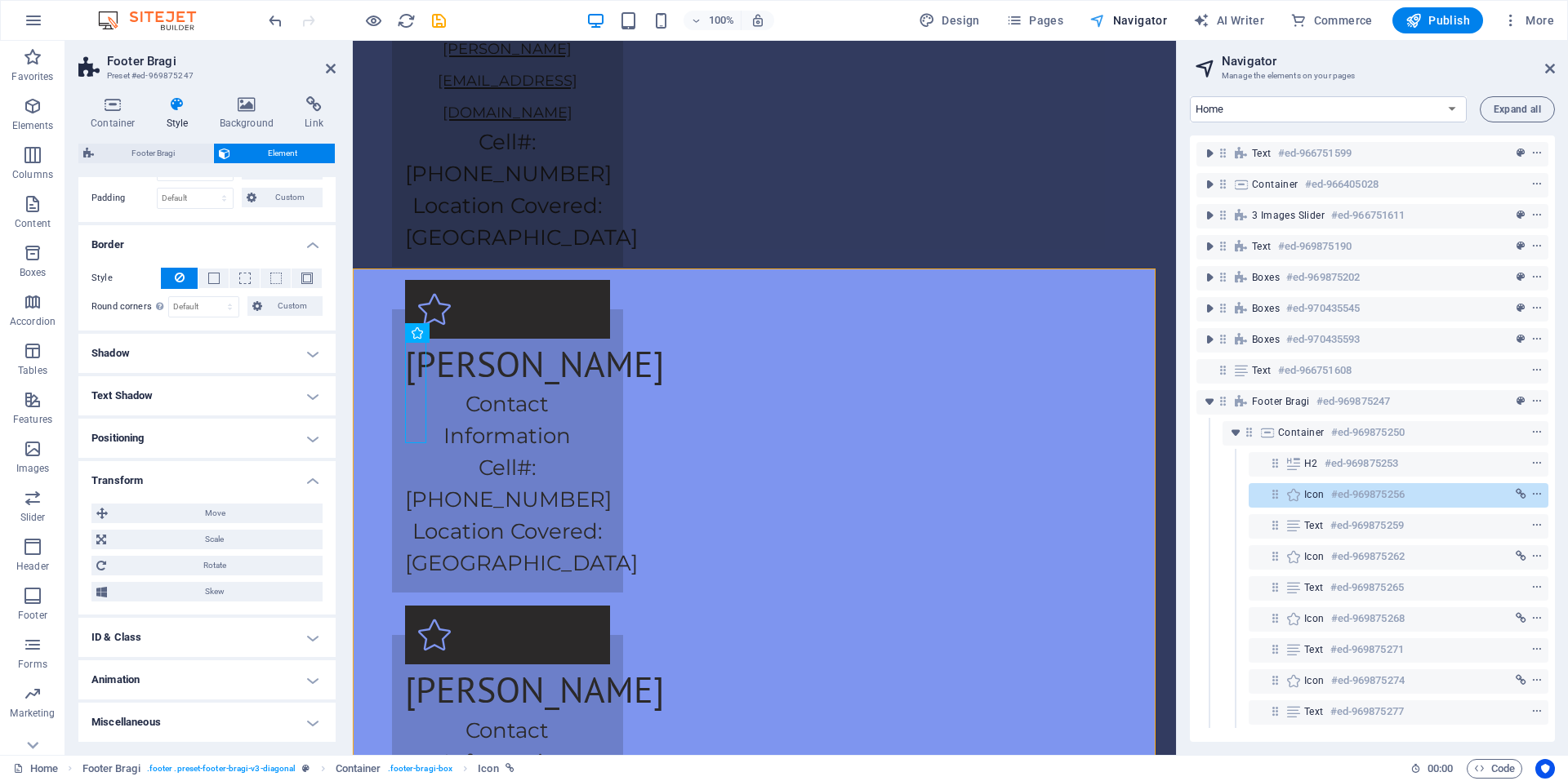
scroll to position [3701, 0]
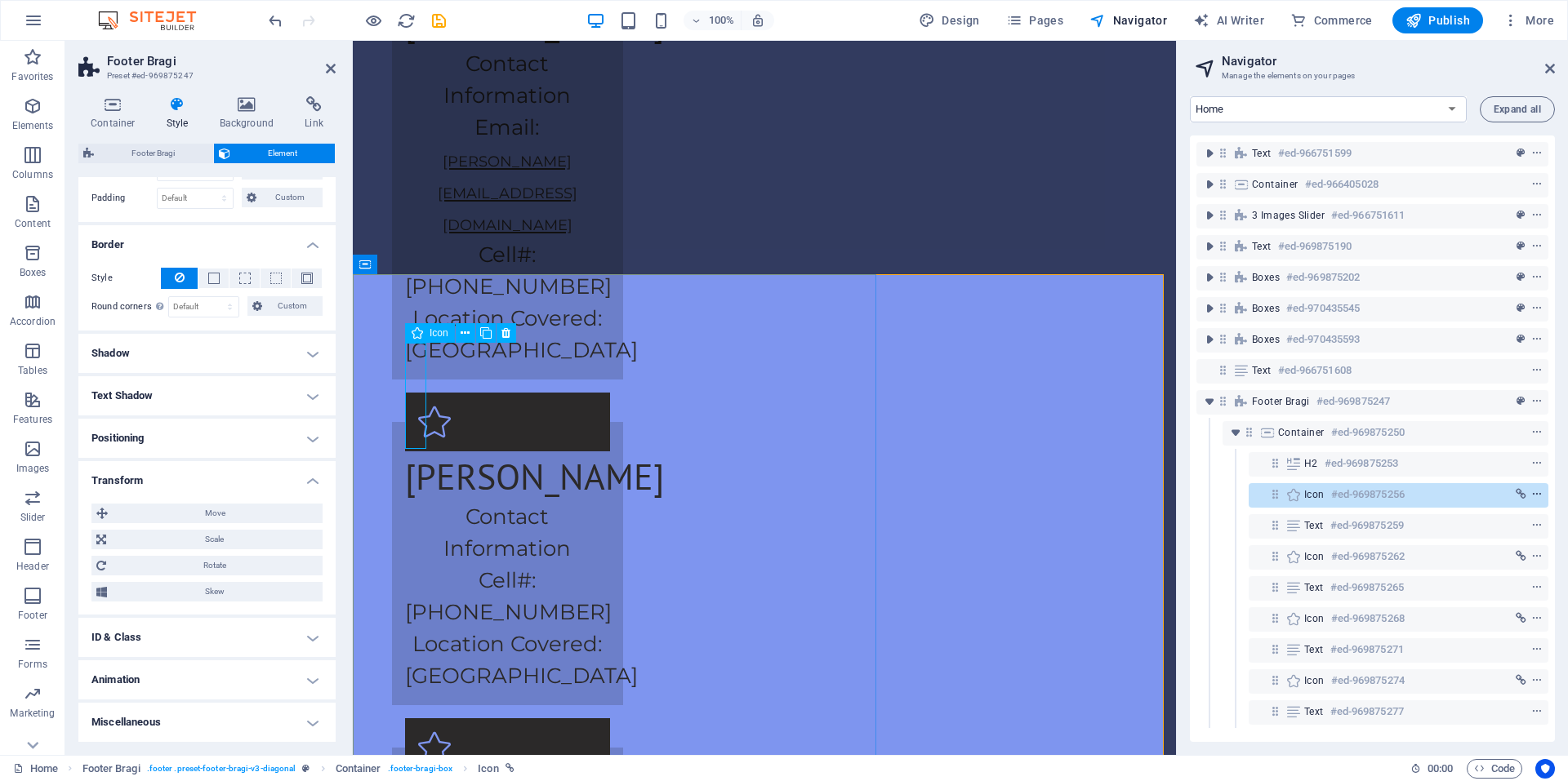
click at [1531, 494] on icon "context-menu" at bounding box center [1536, 494] width 11 height 11
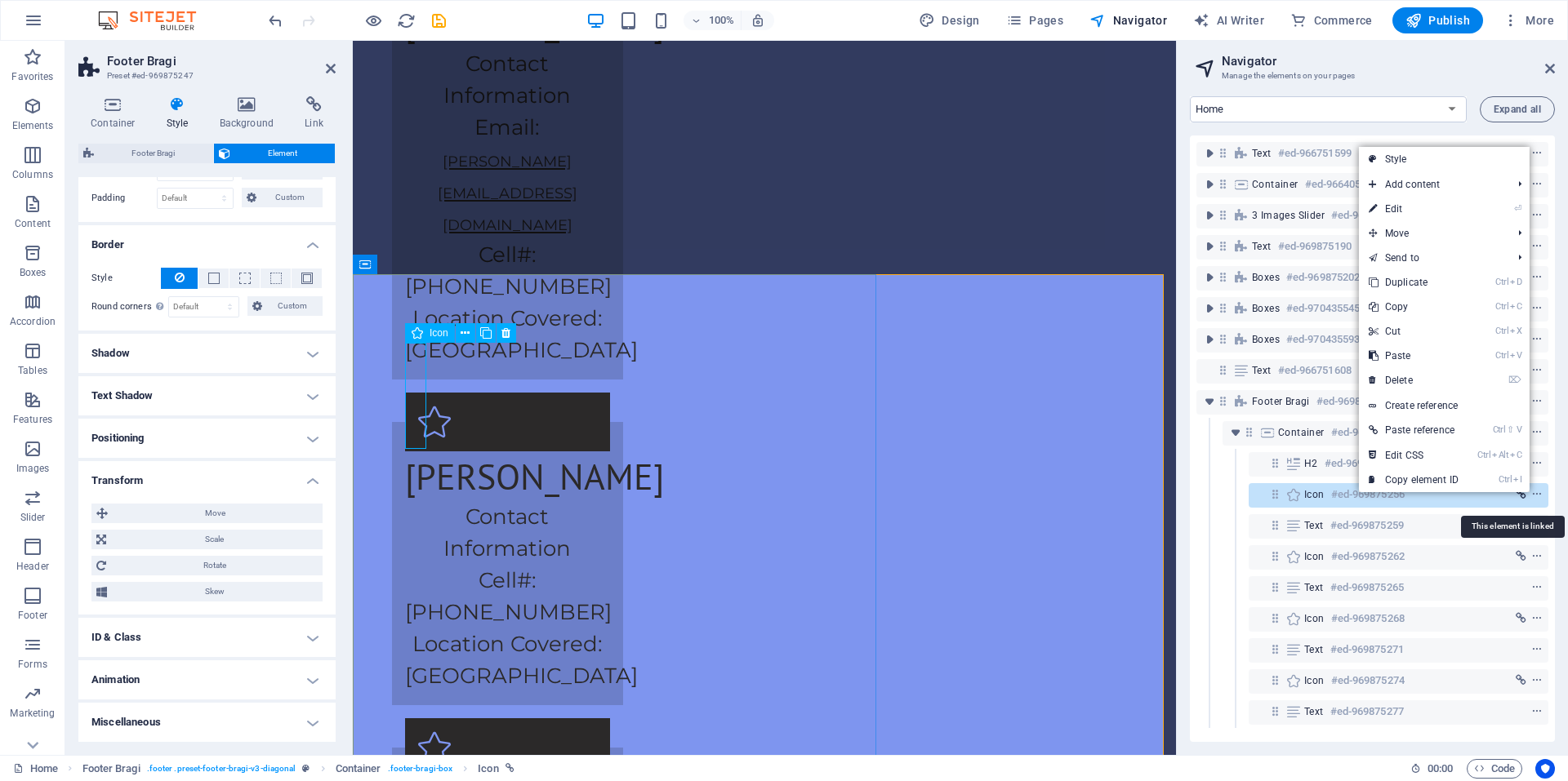
click at [1518, 501] on button "link" at bounding box center [1520, 494] width 16 height 20
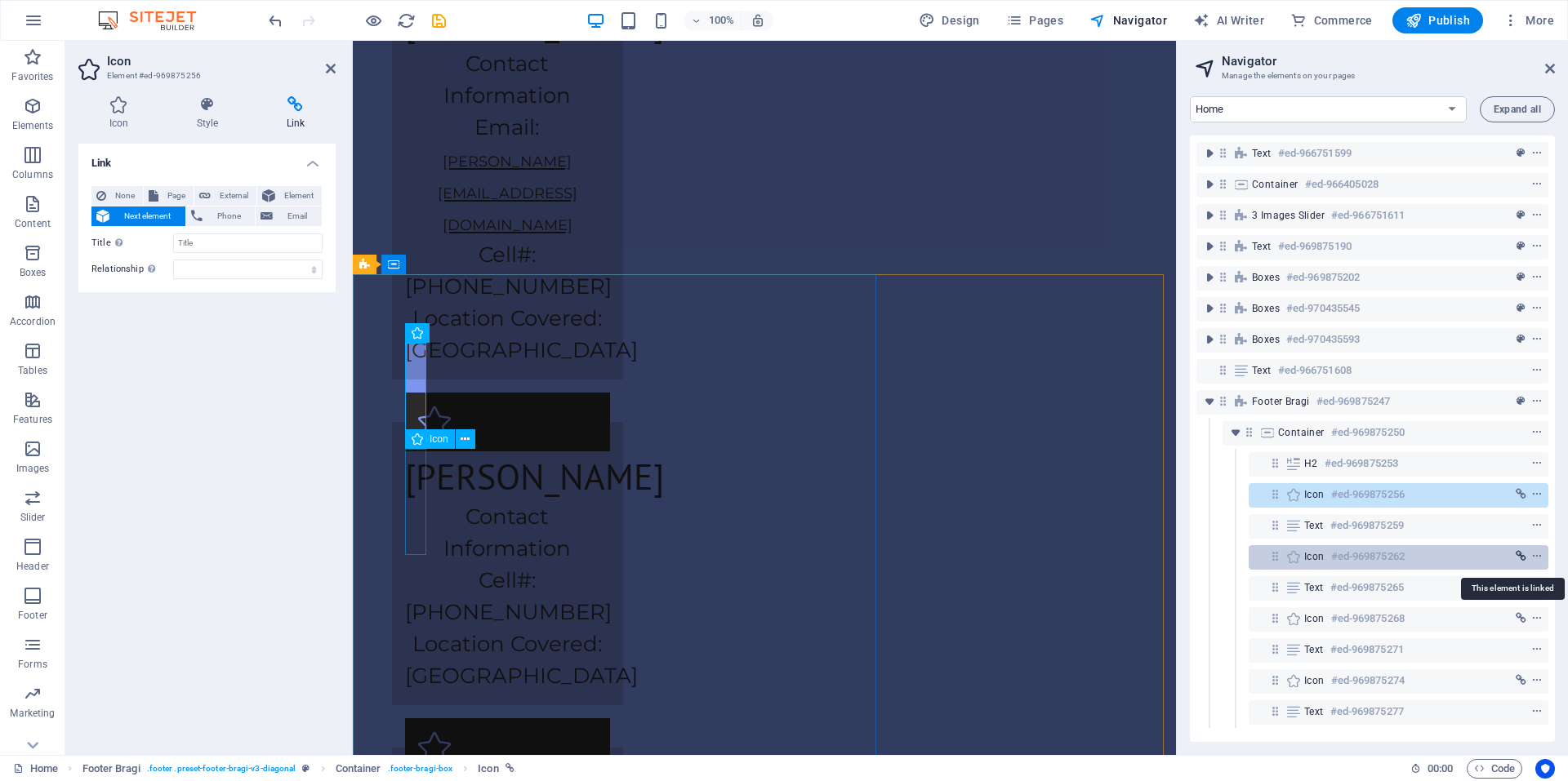
click at [1518, 562] on icon "link" at bounding box center [1520, 556] width 10 height 11
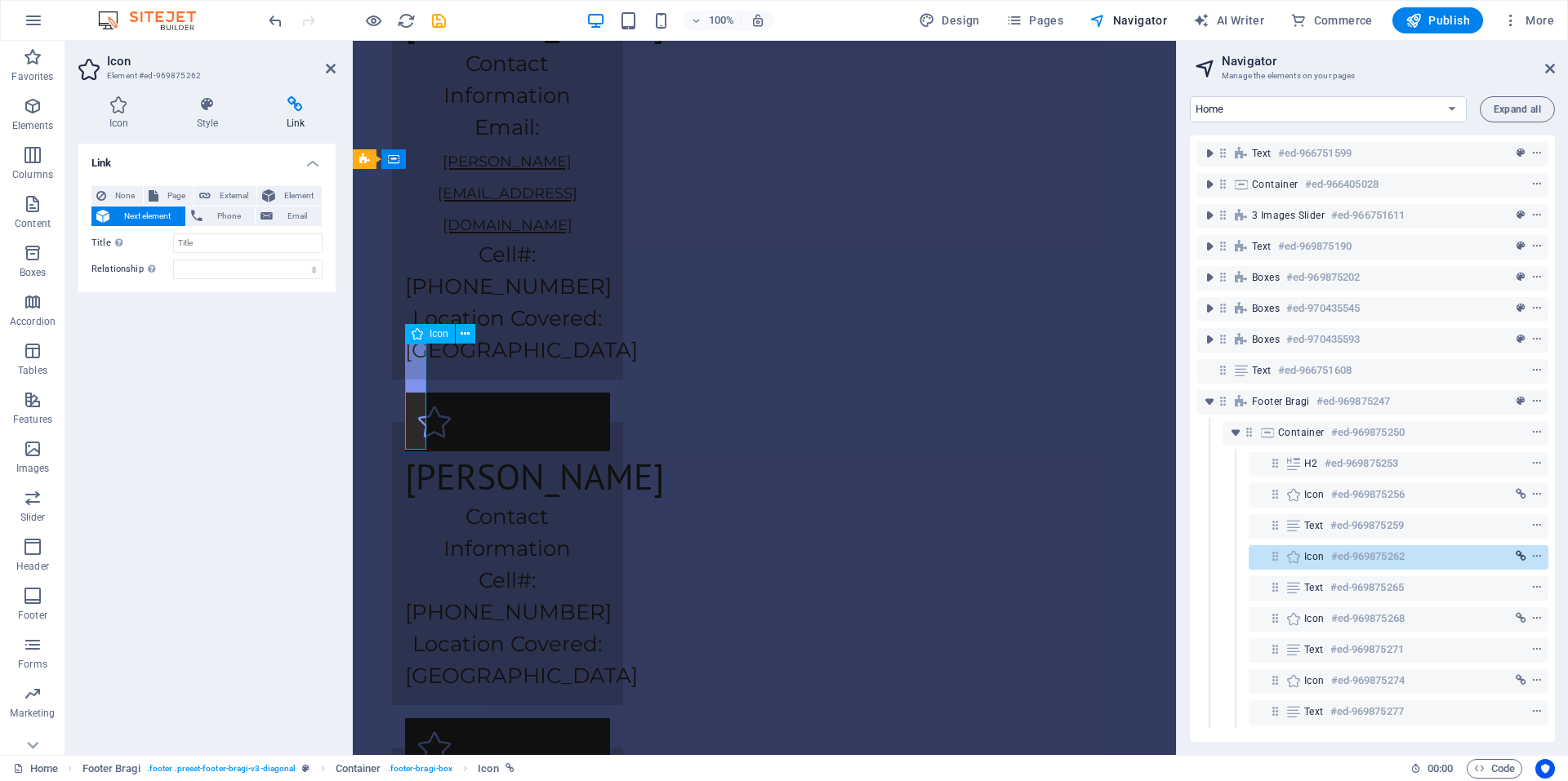
scroll to position [3806, 0]
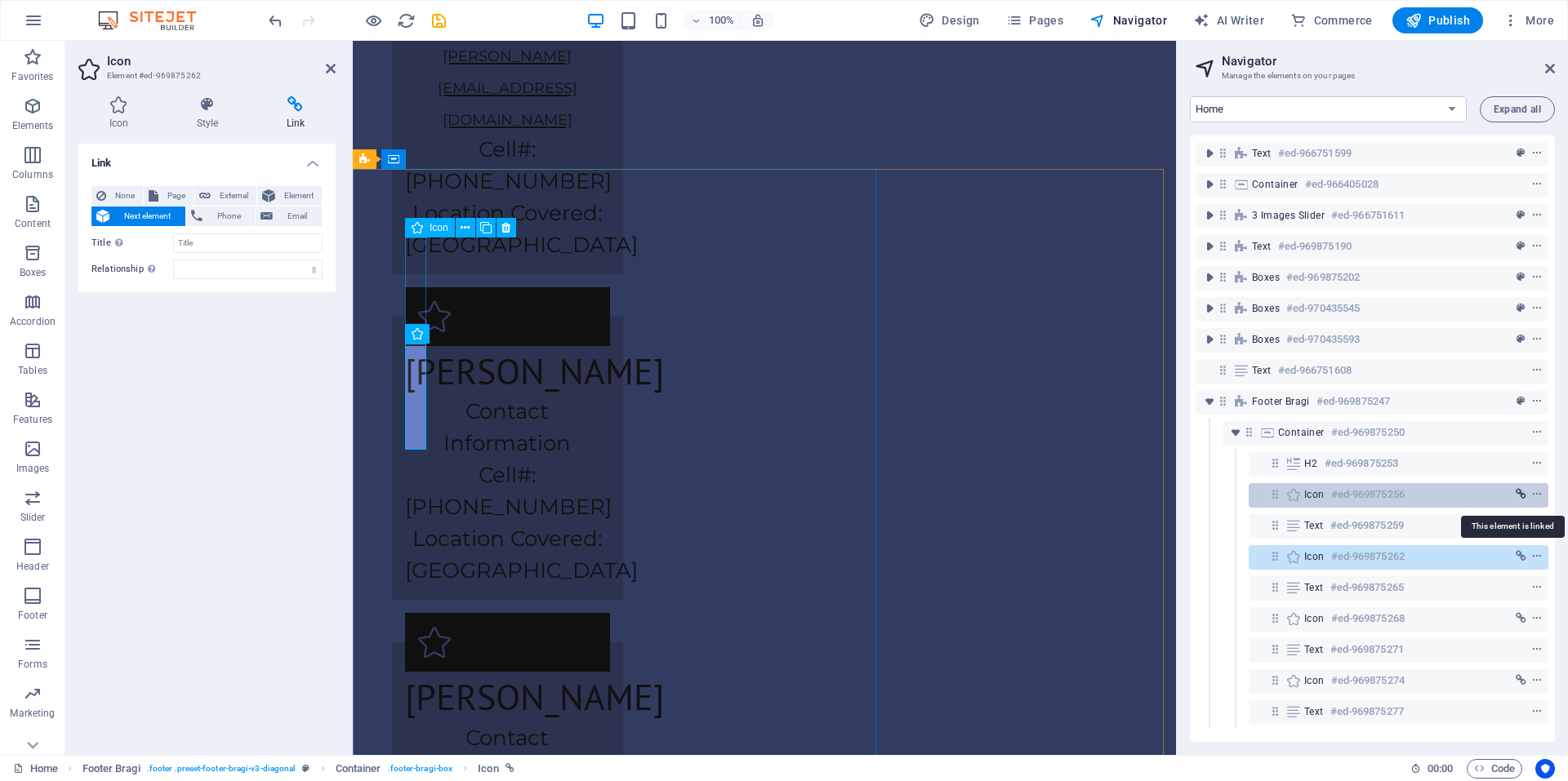
click at [1518, 493] on icon "link" at bounding box center [1520, 494] width 10 height 11
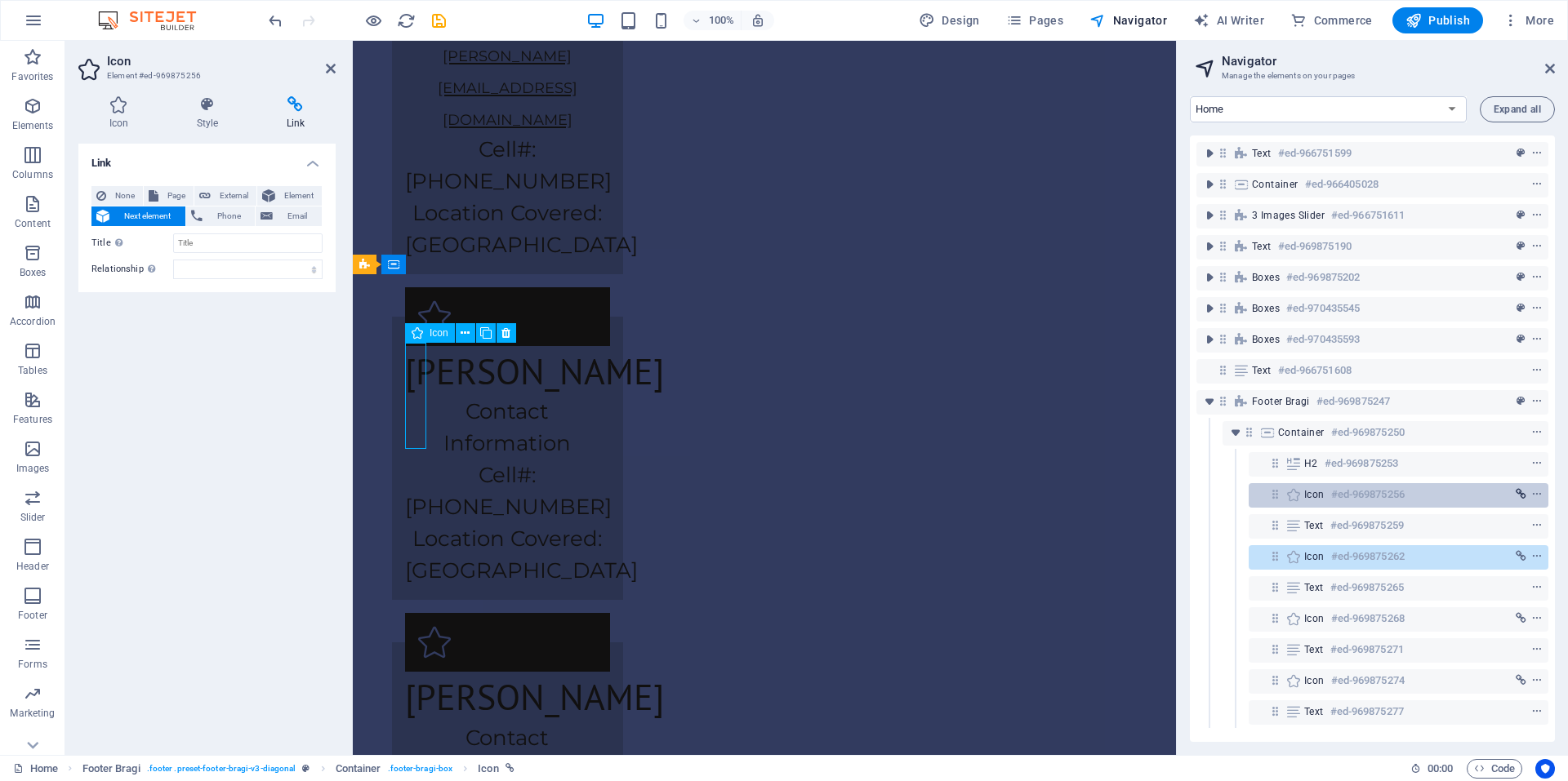
scroll to position [3701, 0]
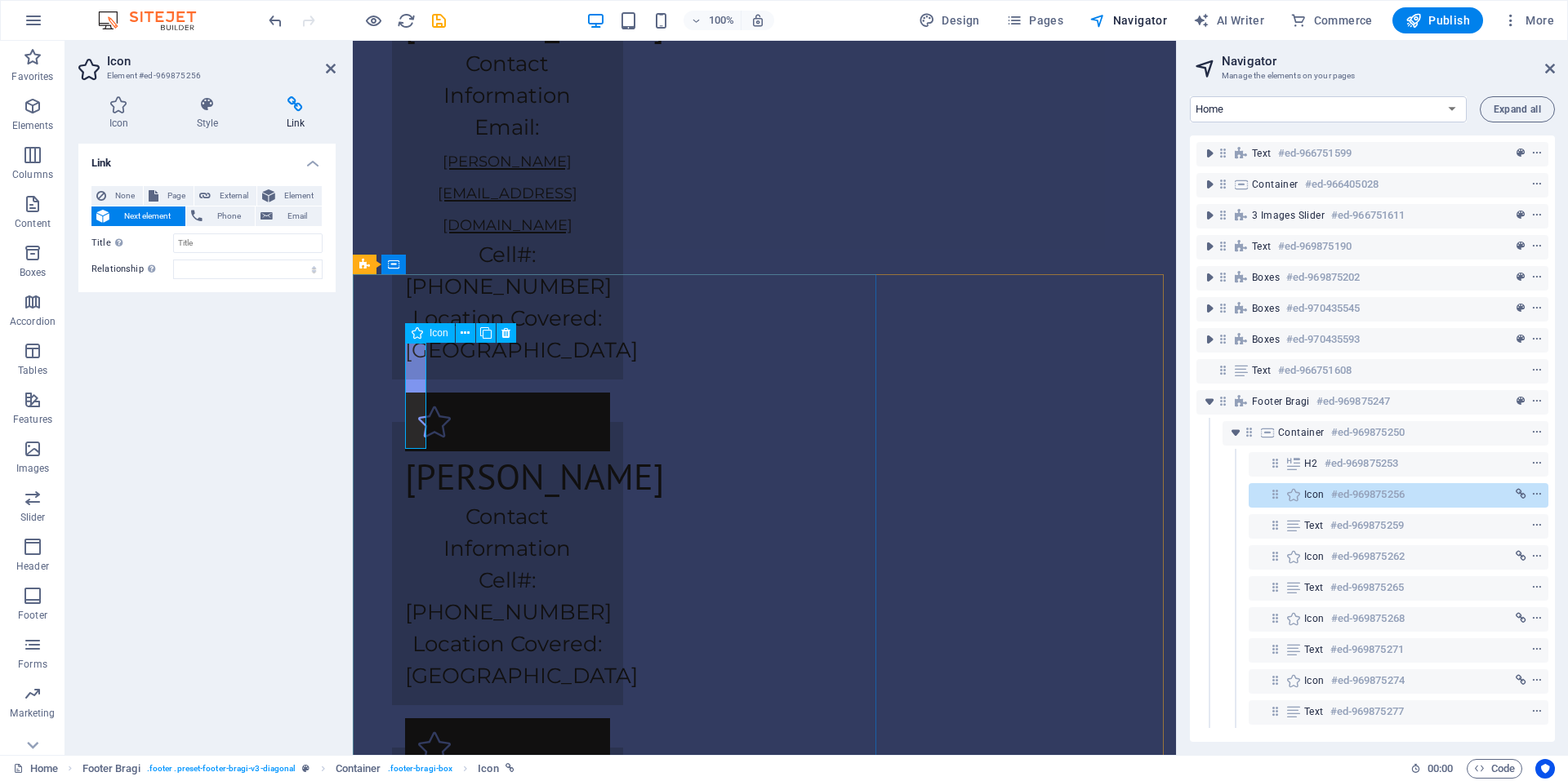
click at [1342, 495] on h6 "#ed-969875256" at bounding box center [1367, 494] width 73 height 20
click at [1542, 497] on div "Icon #ed-969875256" at bounding box center [1399, 495] width 300 height 24
click at [1532, 492] on icon "context-menu" at bounding box center [1536, 494] width 11 height 11
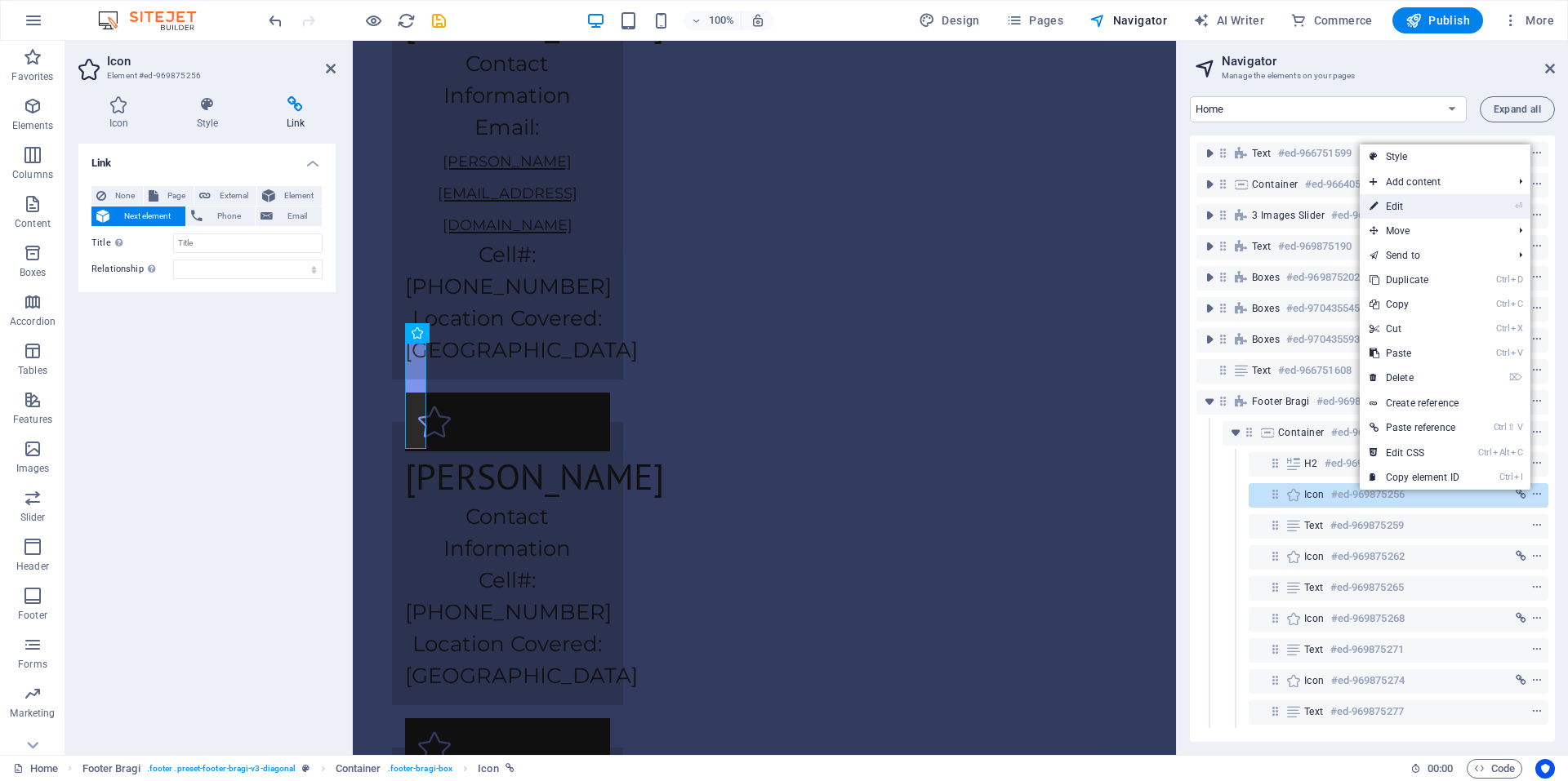
click at [1406, 201] on link "⏎ Edit" at bounding box center [1414, 206] width 110 height 24
click at [220, 108] on icon at bounding box center [207, 104] width 83 height 16
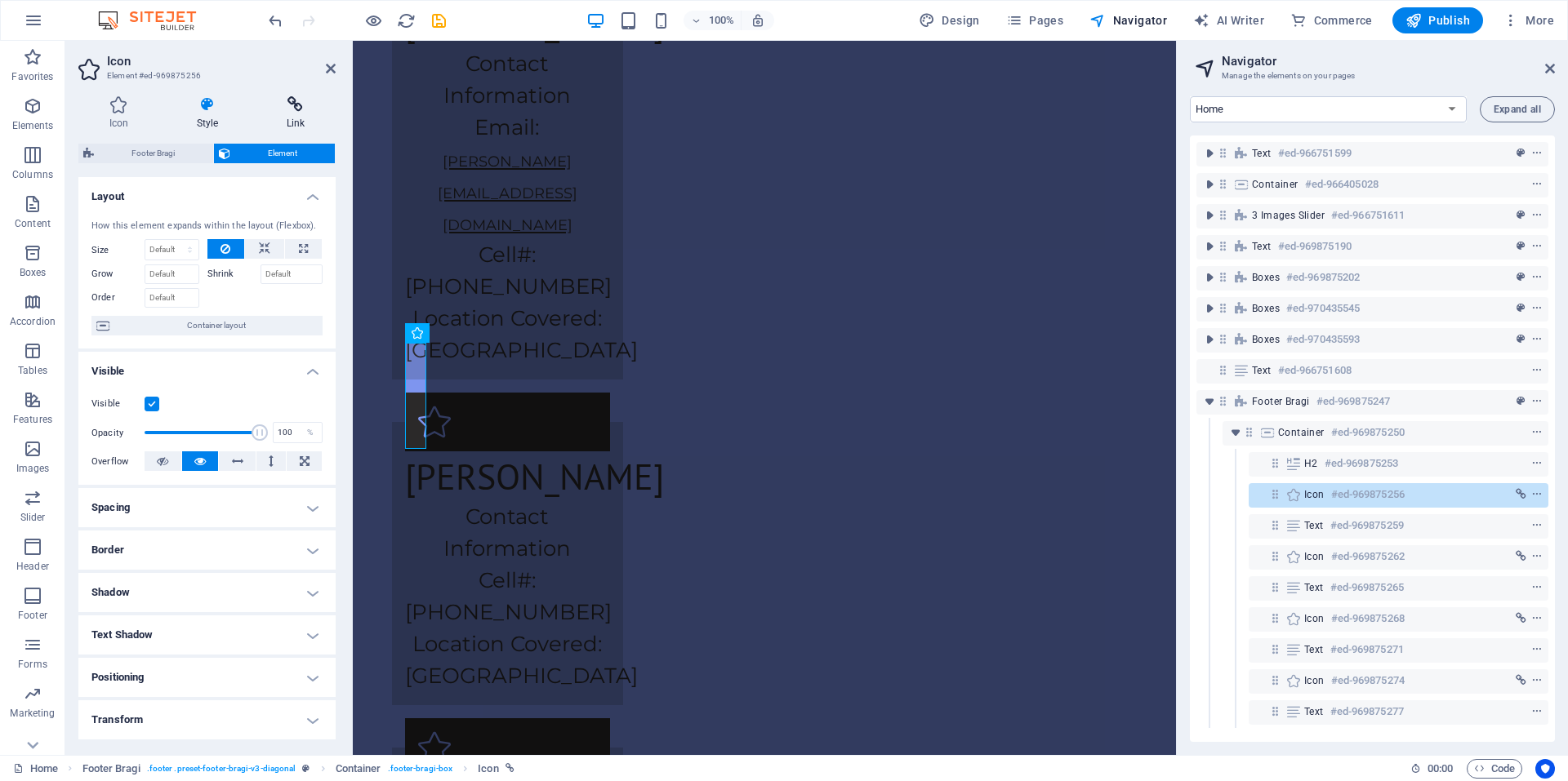
click at [290, 112] on h4 "Link" at bounding box center [296, 113] width 80 height 35
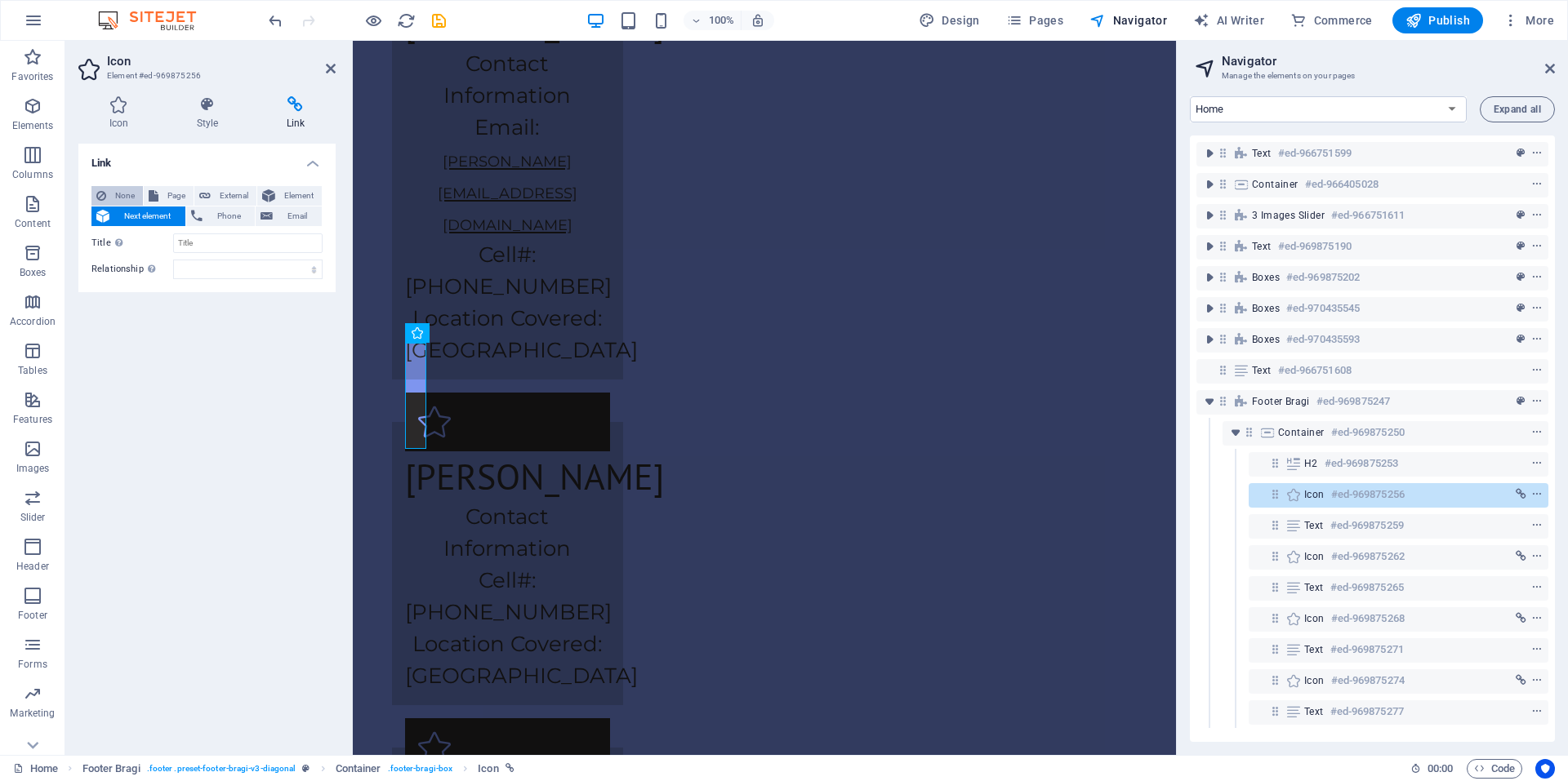
click at [109, 186] on button "None" at bounding box center [118, 195] width 52 height 20
click at [216, 119] on h4 "Style" at bounding box center [211, 113] width 90 height 35
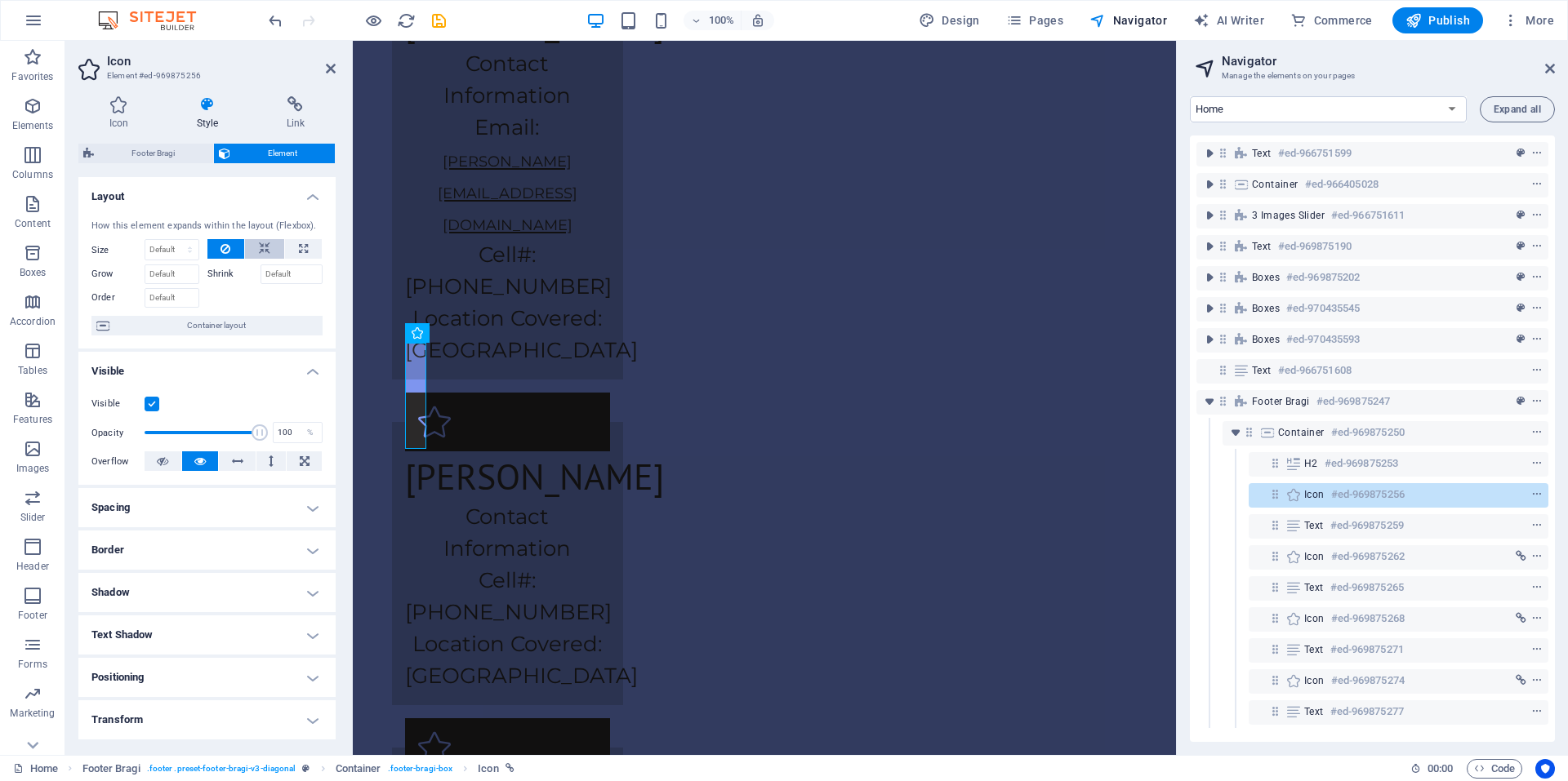
click at [258, 245] on icon at bounding box center [264, 249] width 11 height 20
click at [312, 277] on input "Shrink" at bounding box center [291, 274] width 63 height 20
type input "2"
click at [183, 323] on span "Container layout" at bounding box center [215, 326] width 203 height 20
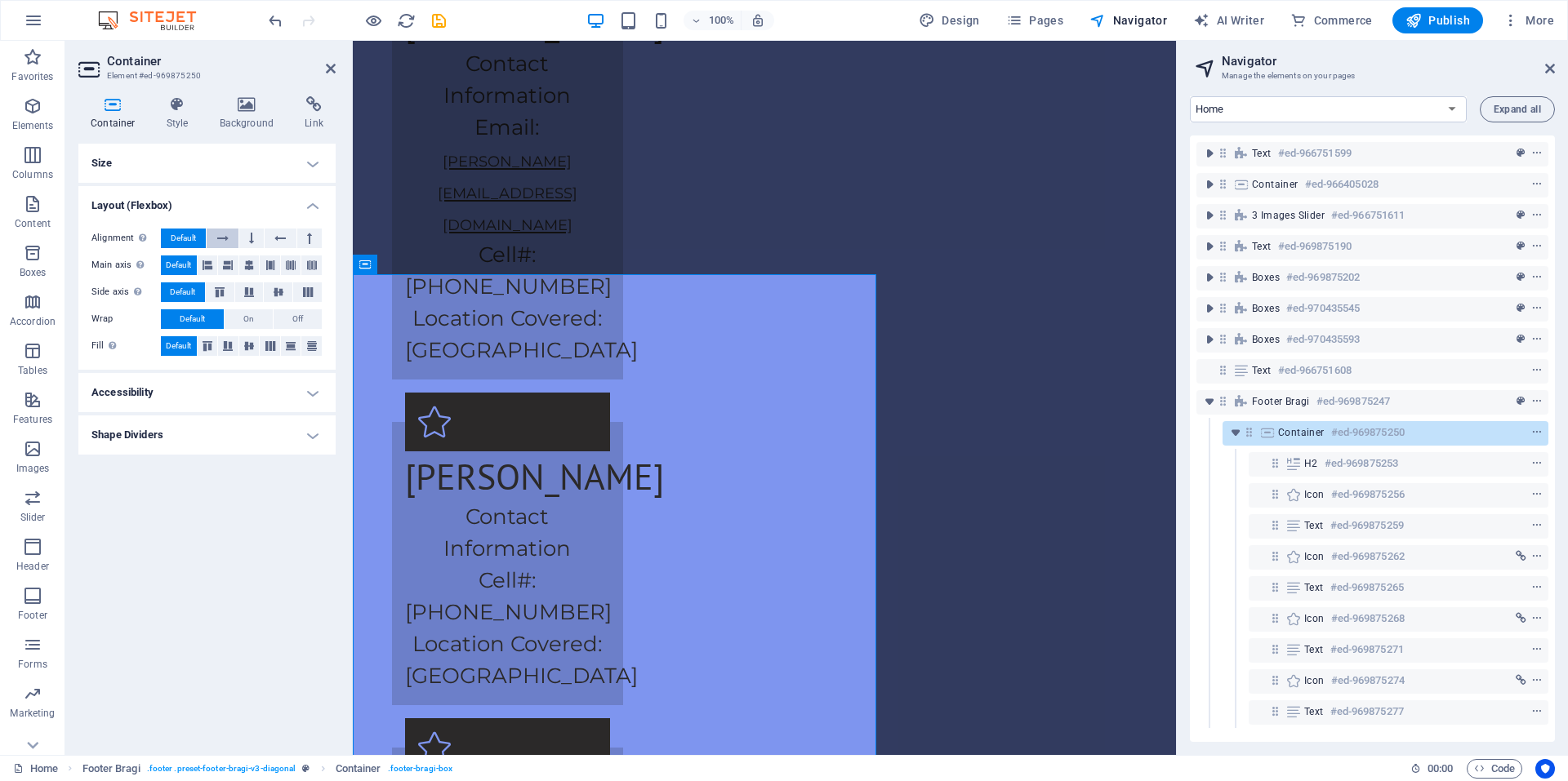
click at [231, 241] on button at bounding box center [222, 238] width 31 height 20
click at [209, 267] on icon at bounding box center [207, 265] width 10 height 20
click at [246, 240] on button at bounding box center [252, 238] width 24 height 20
click at [218, 232] on icon at bounding box center [222, 238] width 11 height 20
click at [279, 235] on icon at bounding box center [279, 238] width 11 height 20
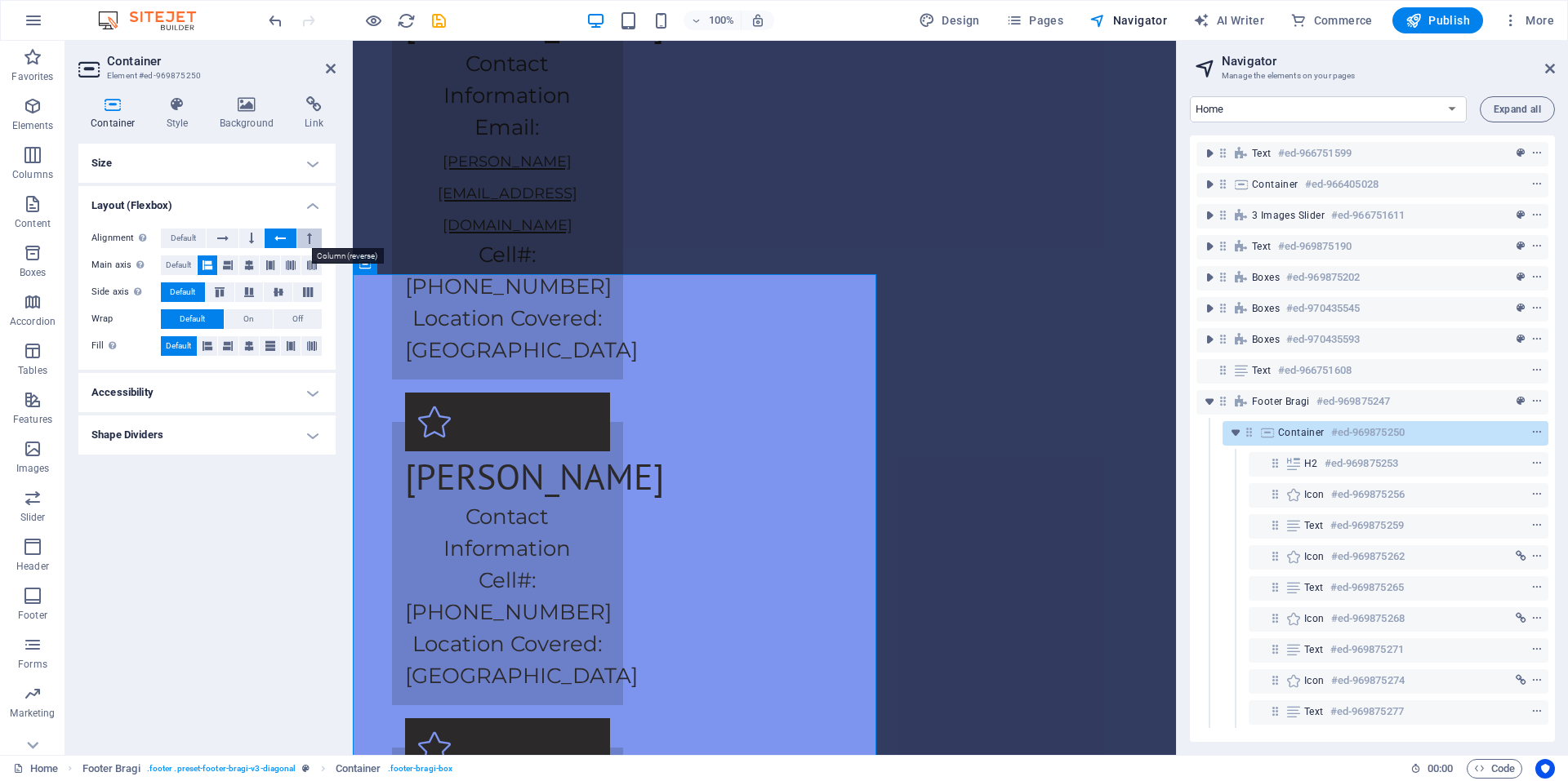
click at [322, 239] on button at bounding box center [309, 238] width 24 height 20
click at [220, 244] on icon at bounding box center [222, 238] width 11 height 20
click at [253, 262] on icon at bounding box center [248, 265] width 10 height 20
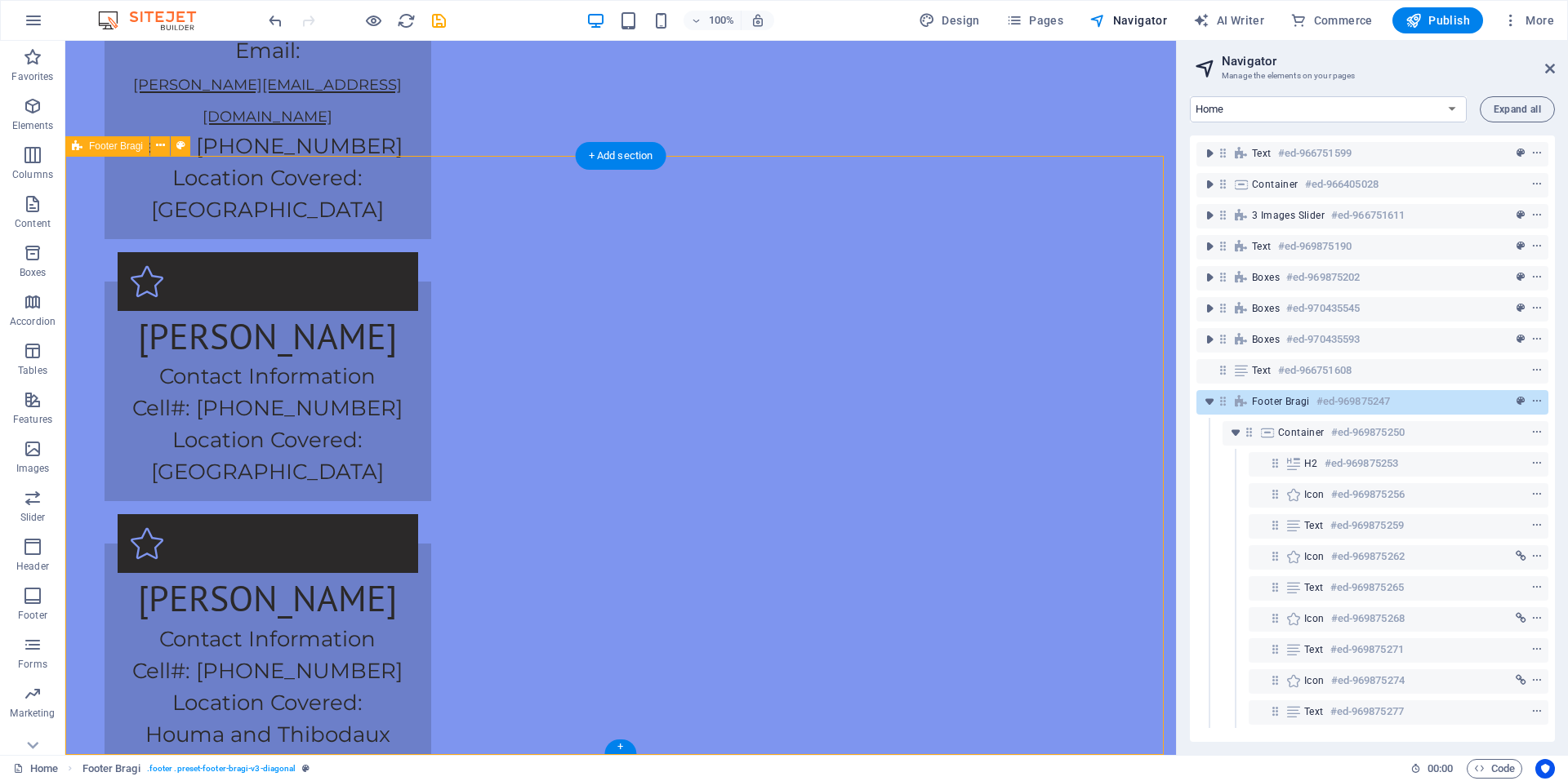
scroll to position [3280, 0]
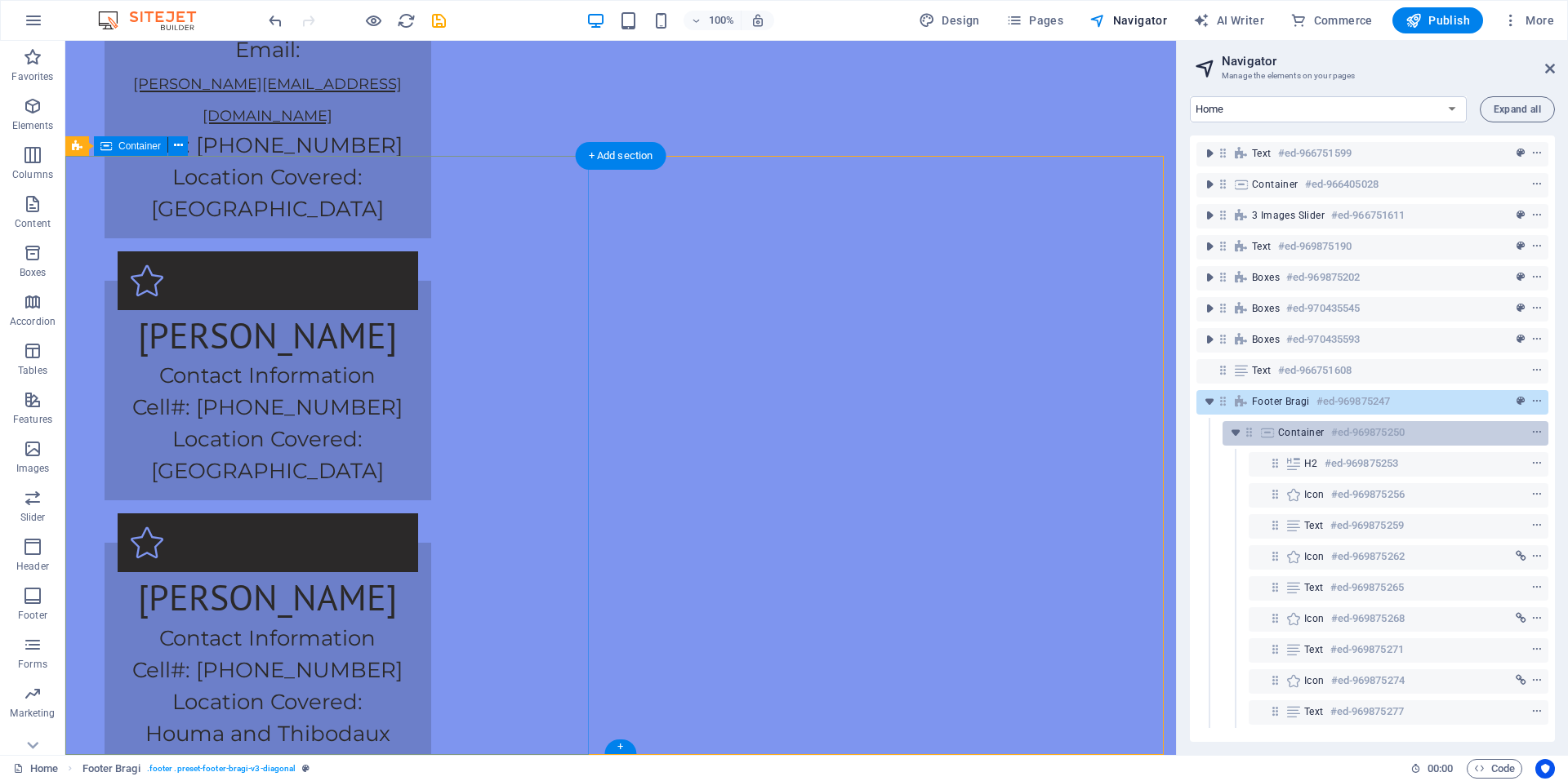
click at [1337, 430] on h6 "#ed-969875250" at bounding box center [1367, 432] width 73 height 20
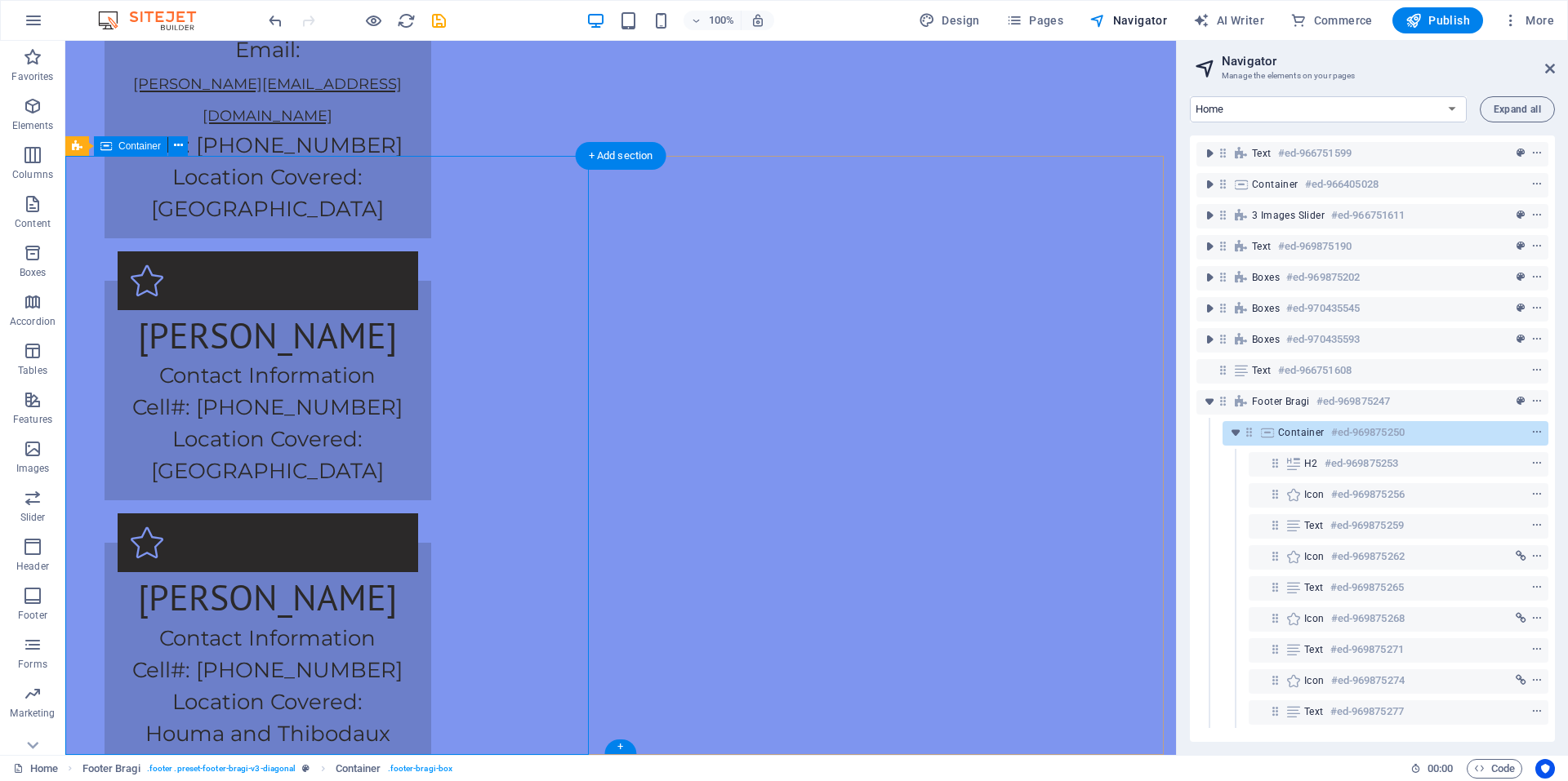
scroll to position [2, 0]
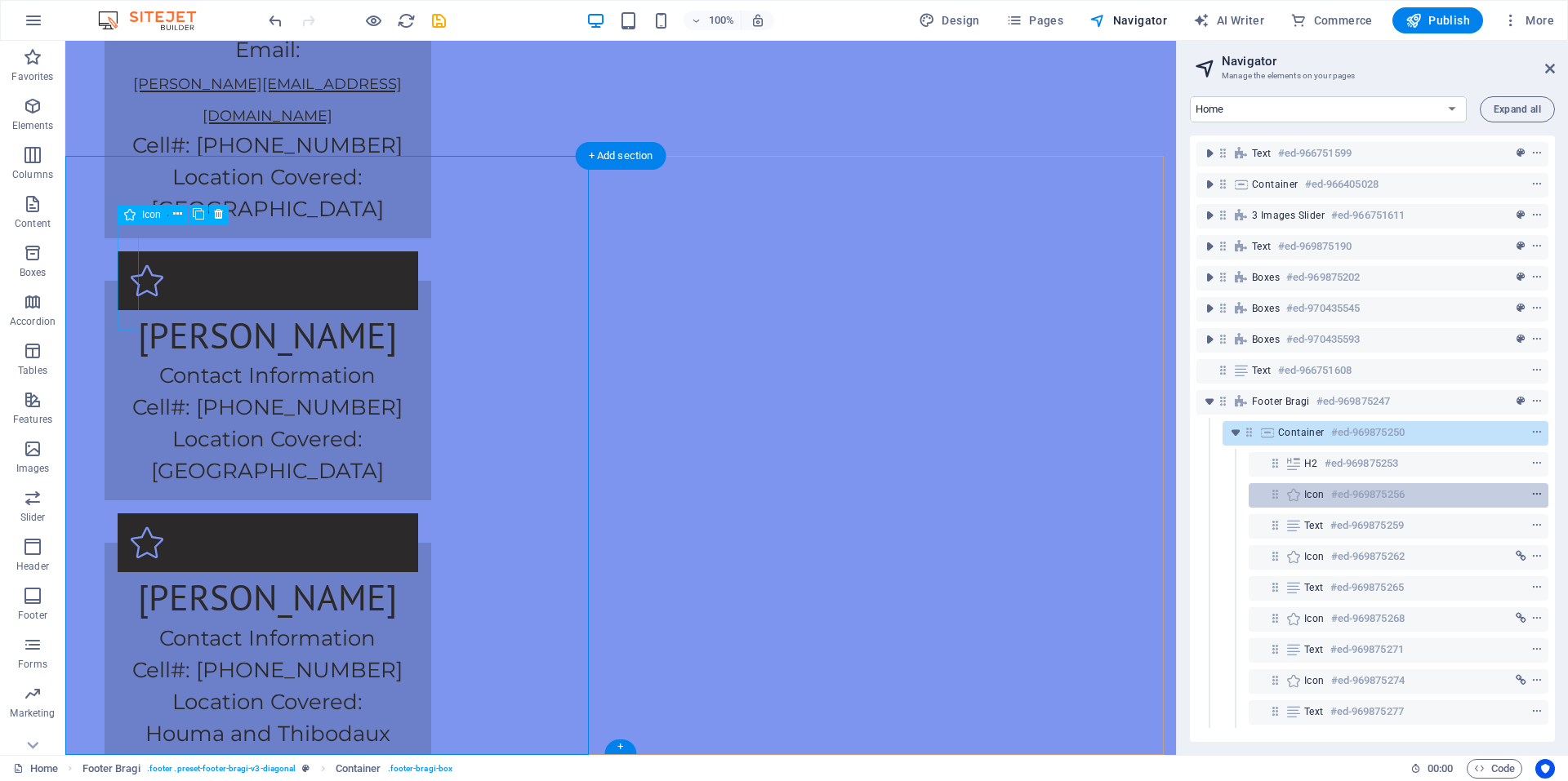
click at [1533, 494] on icon "context-menu" at bounding box center [1536, 494] width 11 height 11
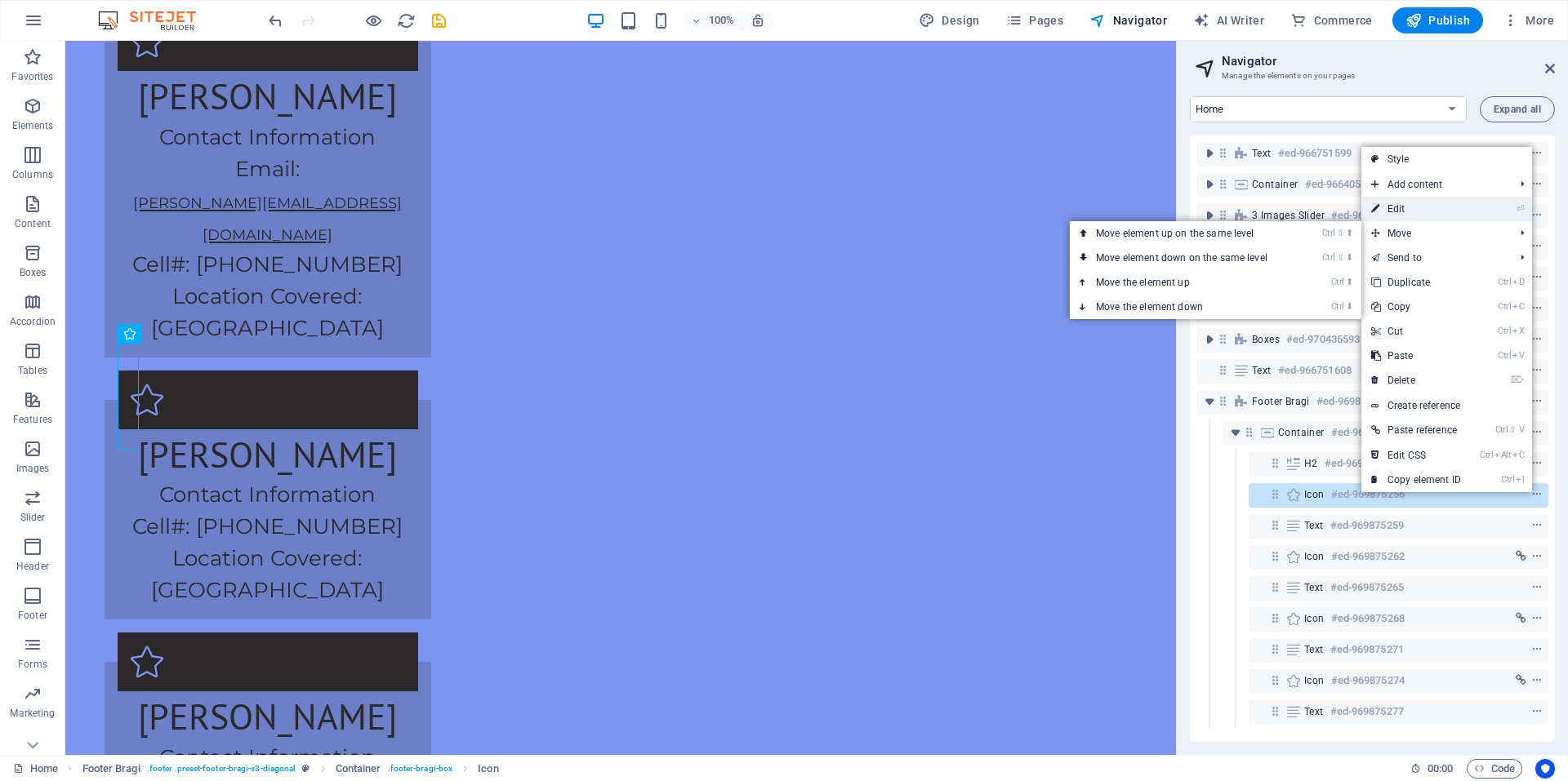
click at [1407, 208] on link "⏎ Edit" at bounding box center [1416, 209] width 110 height 24
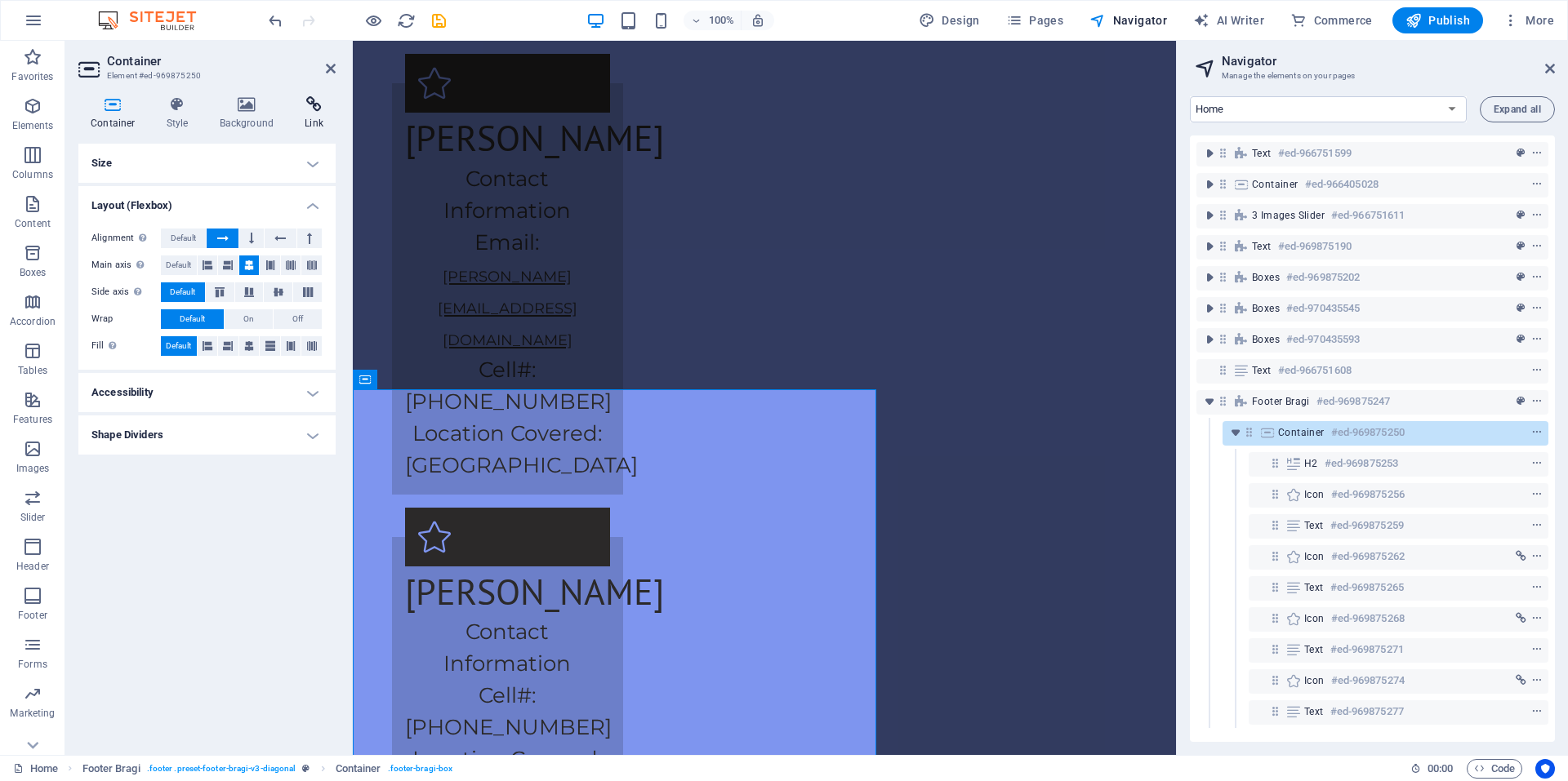
click at [303, 111] on icon at bounding box center [314, 104] width 43 height 16
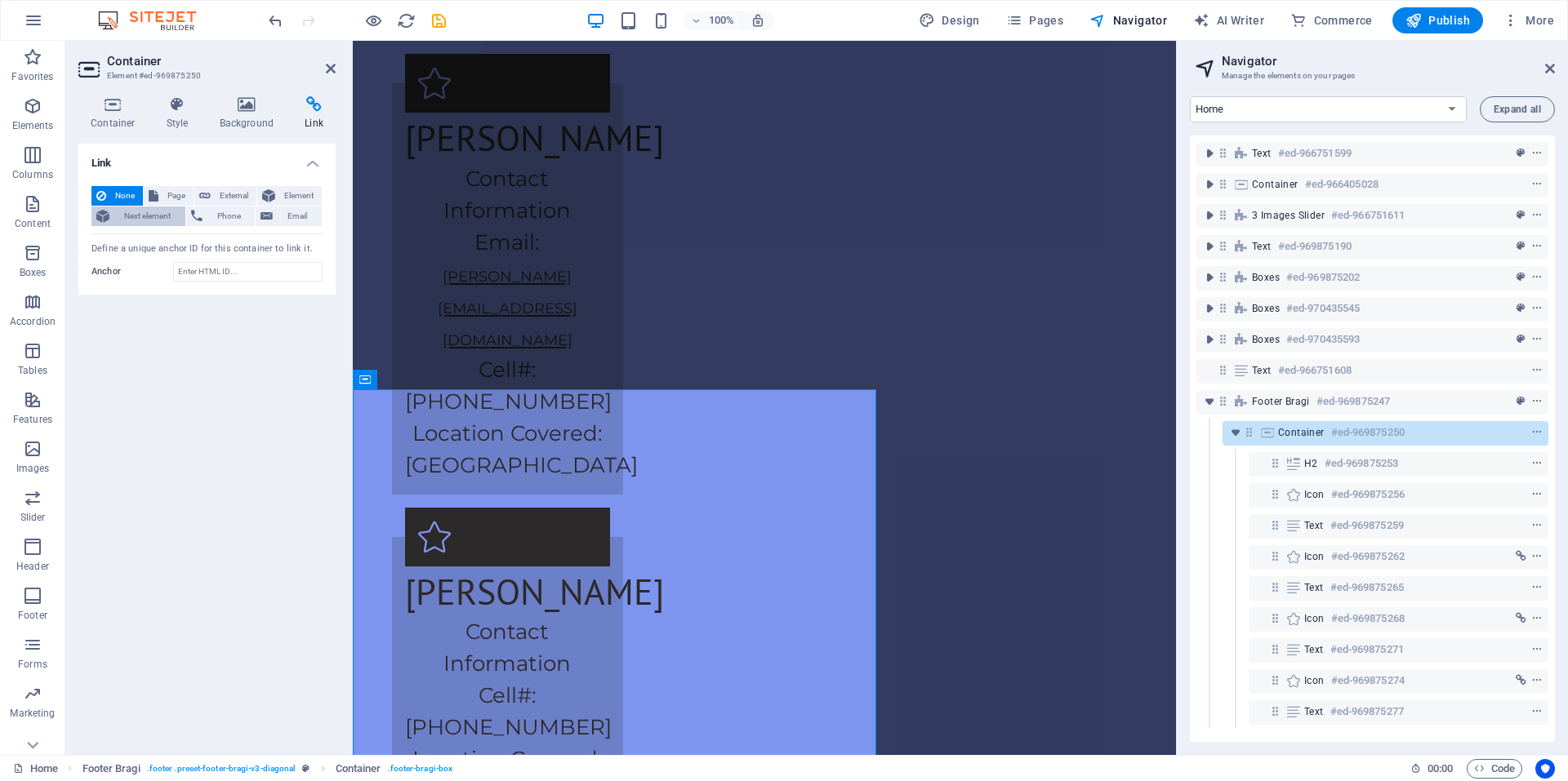
click at [112, 212] on button "Next element" at bounding box center [138, 216] width 94 height 20
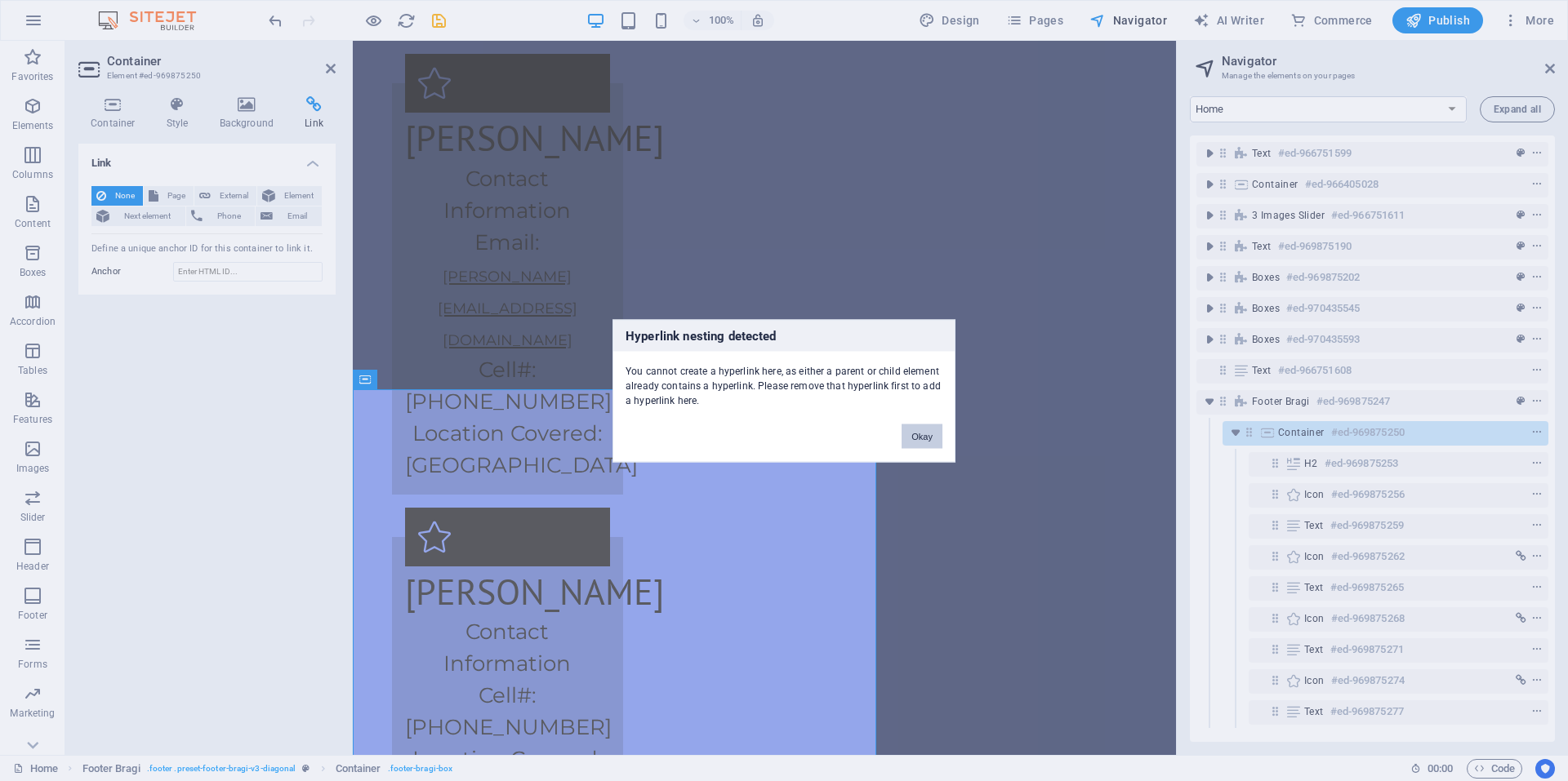
click at [934, 442] on button "Okay" at bounding box center [921, 435] width 41 height 24
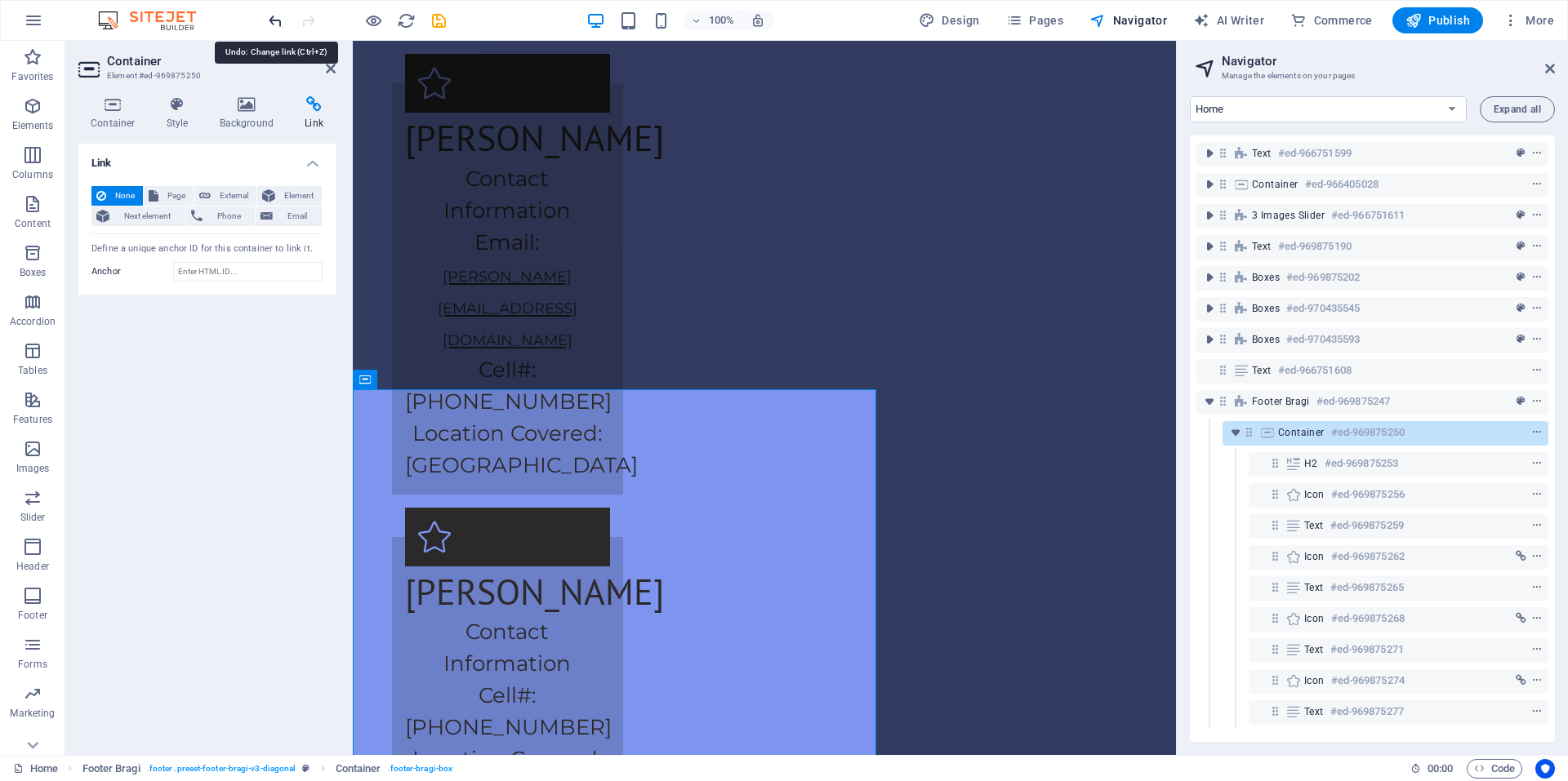
click at [280, 11] on icon "undo" at bounding box center [276, 21] width 19 height 19
click at [281, 21] on icon "undo" at bounding box center [276, 21] width 19 height 19
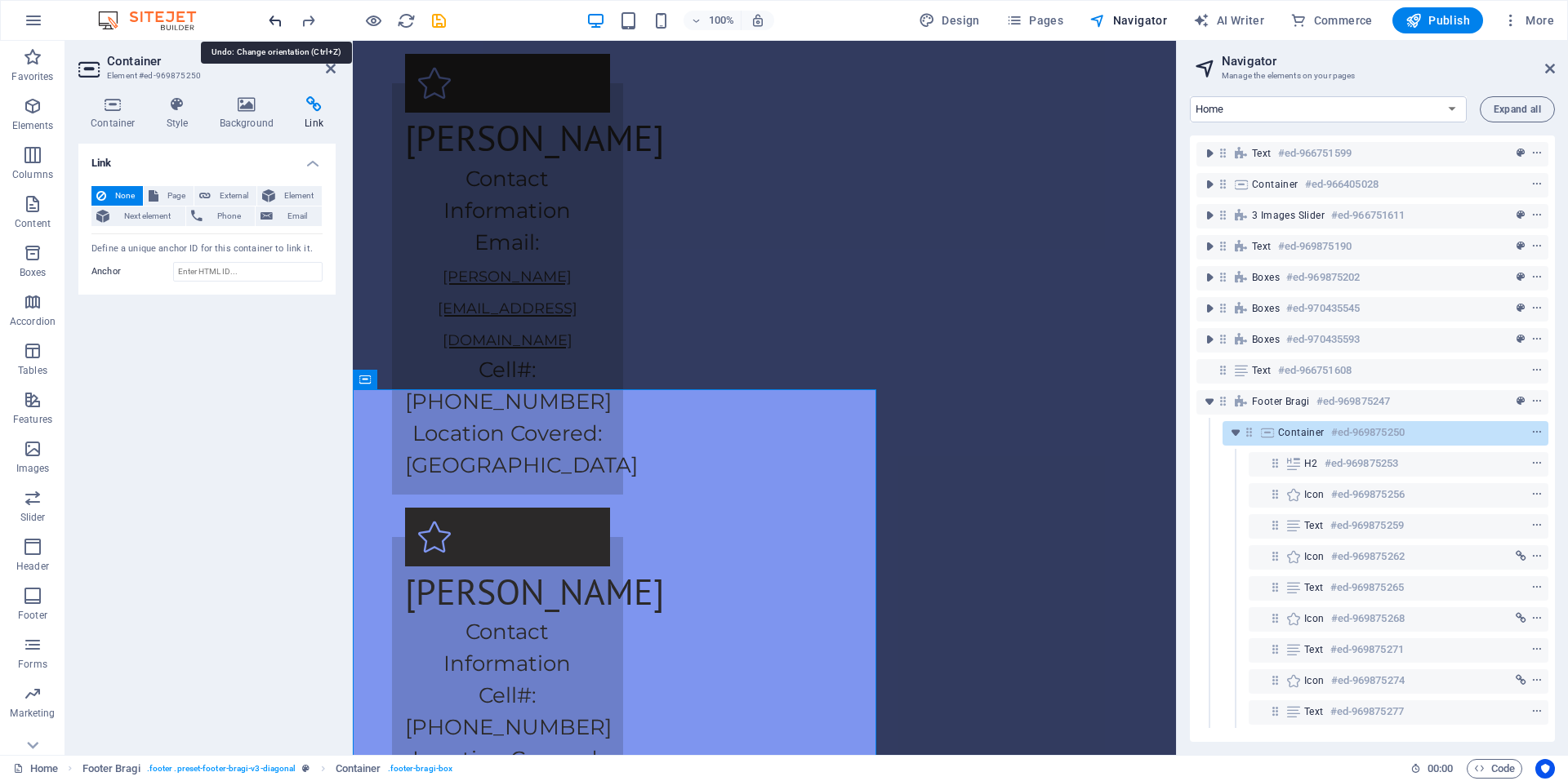
click at [281, 21] on icon "undo" at bounding box center [276, 21] width 19 height 19
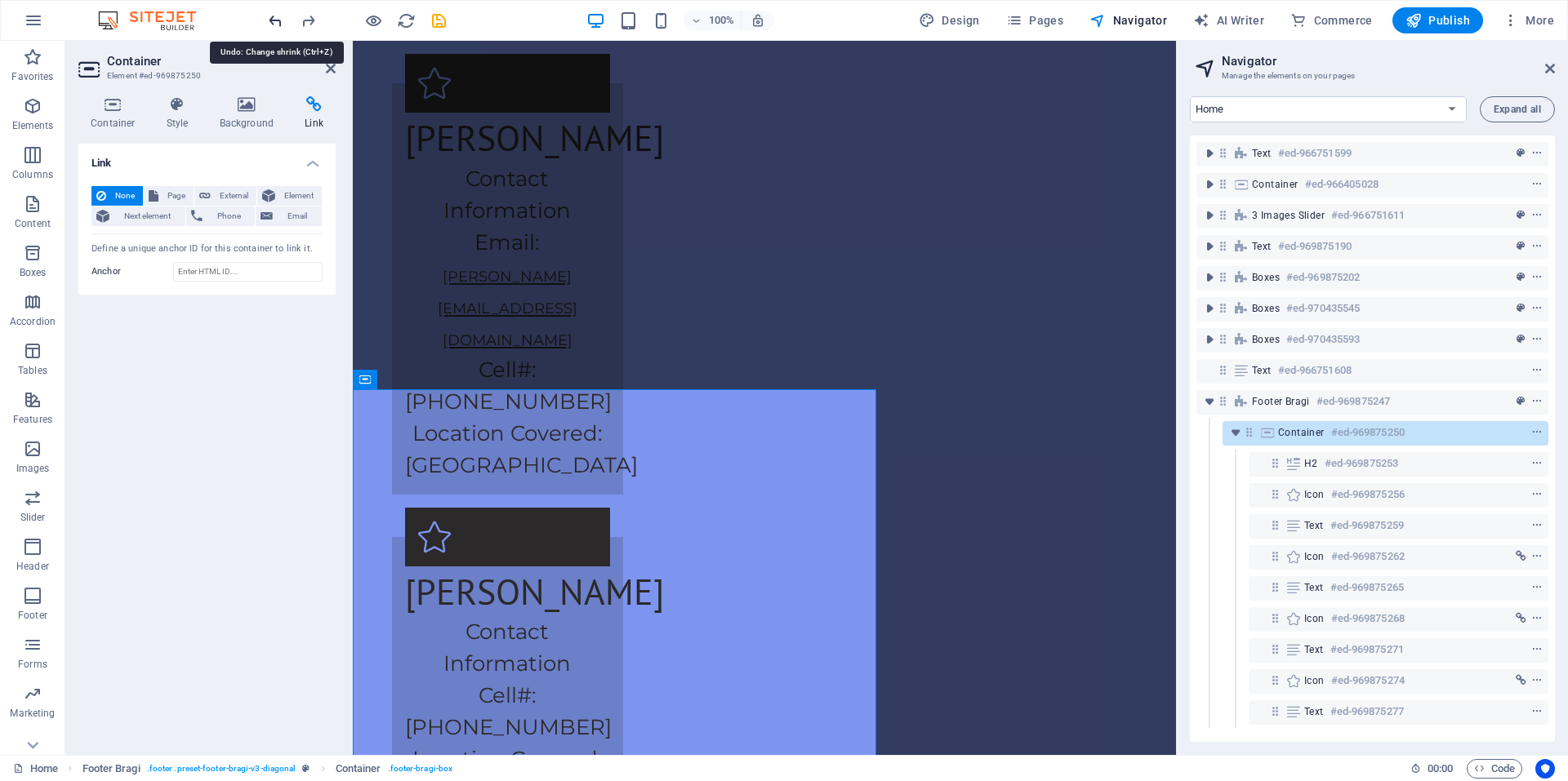
click at [281, 21] on icon "undo" at bounding box center [276, 21] width 19 height 19
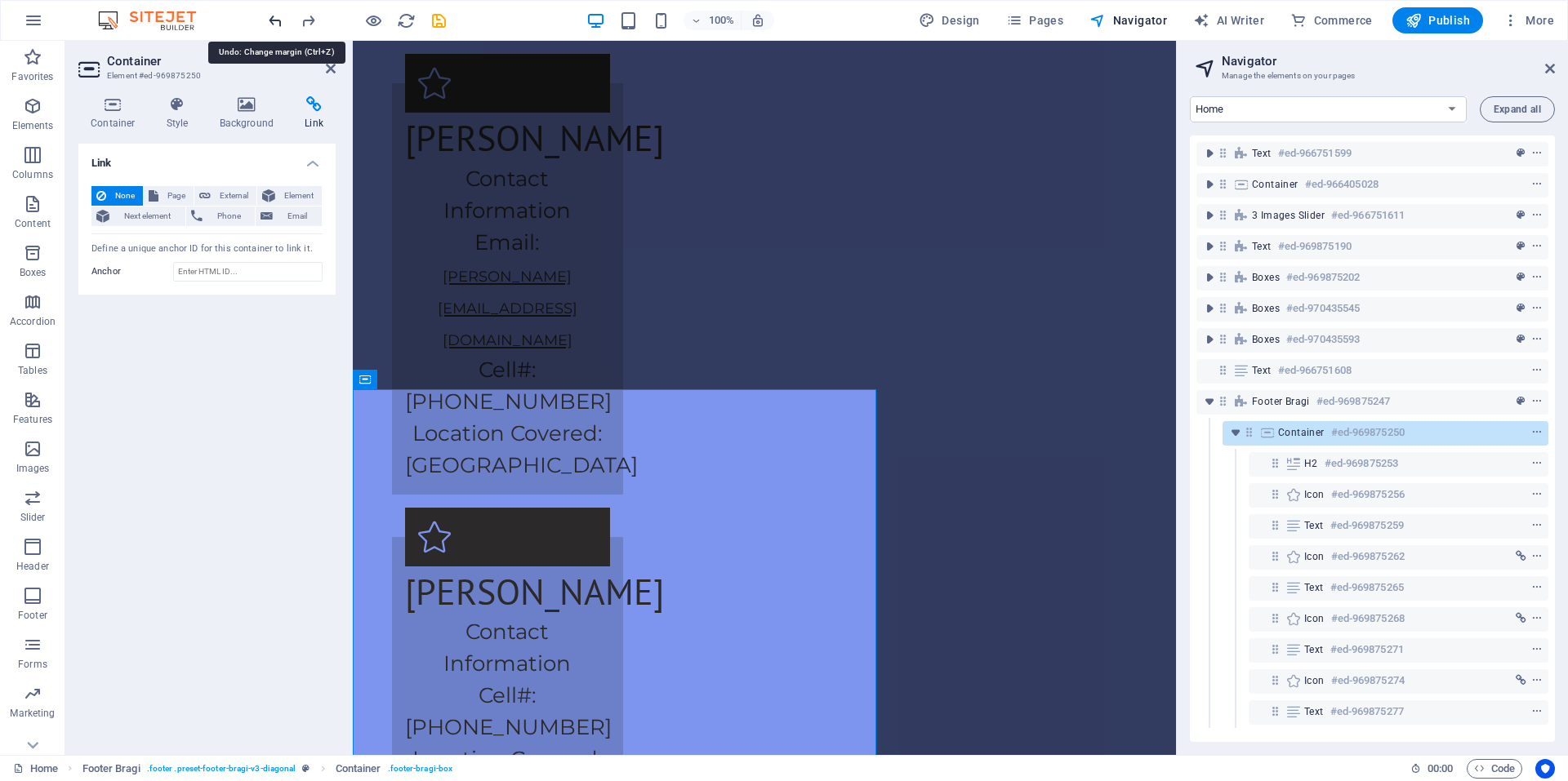
click at [281, 21] on icon "undo" at bounding box center [276, 21] width 19 height 19
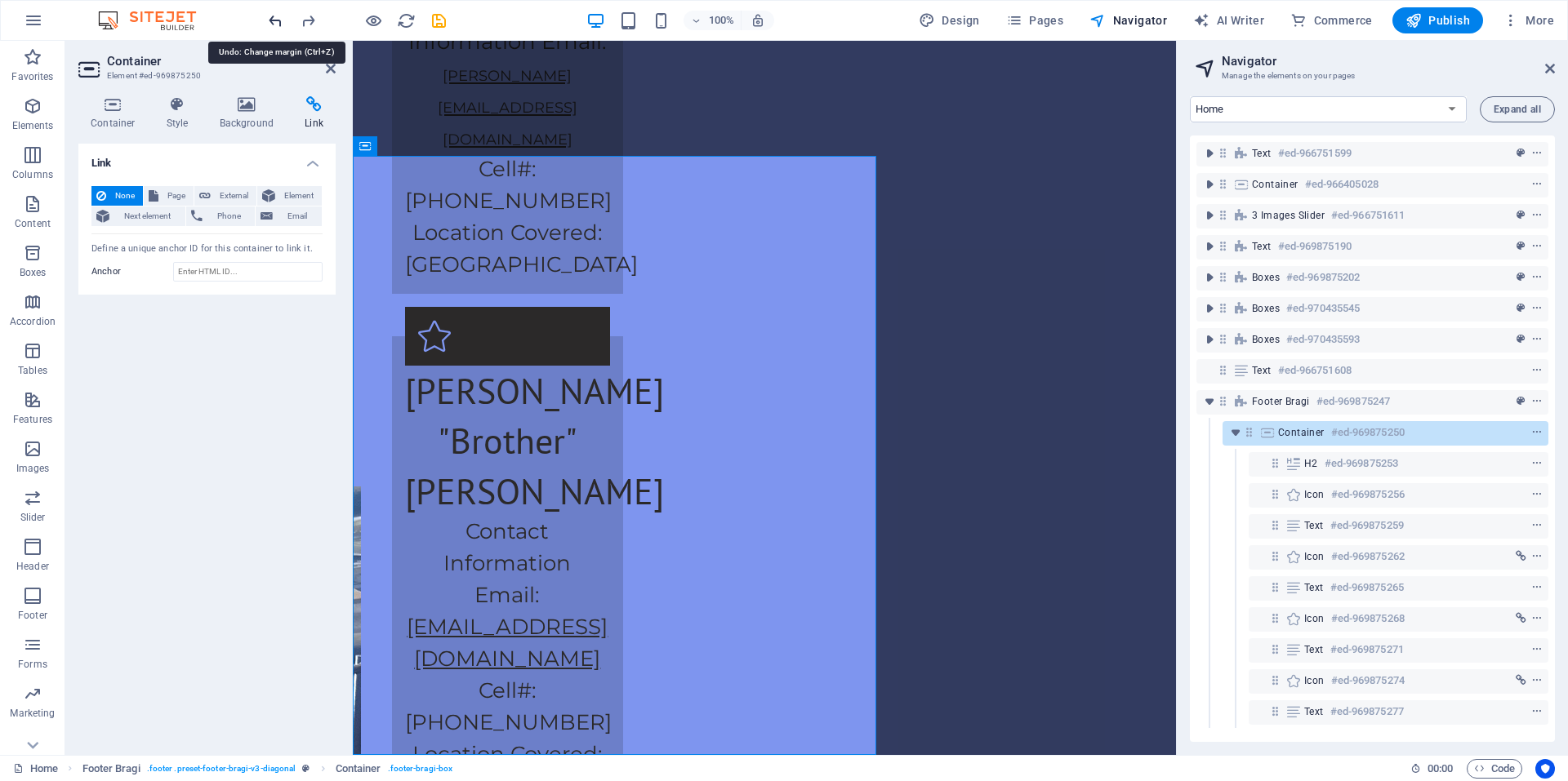
scroll to position [5125, 0]
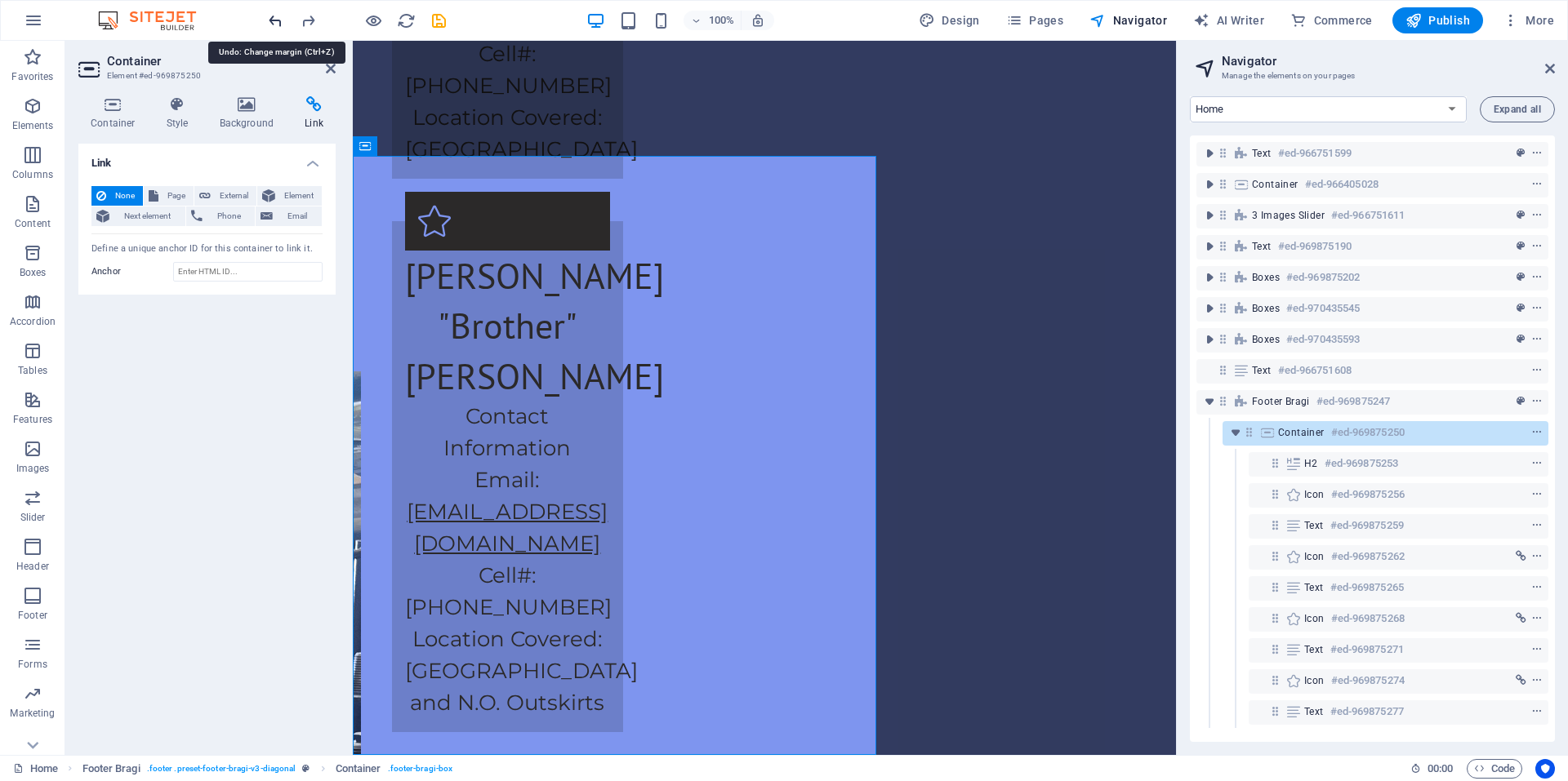
click at [281, 21] on icon "undo" at bounding box center [276, 21] width 19 height 19
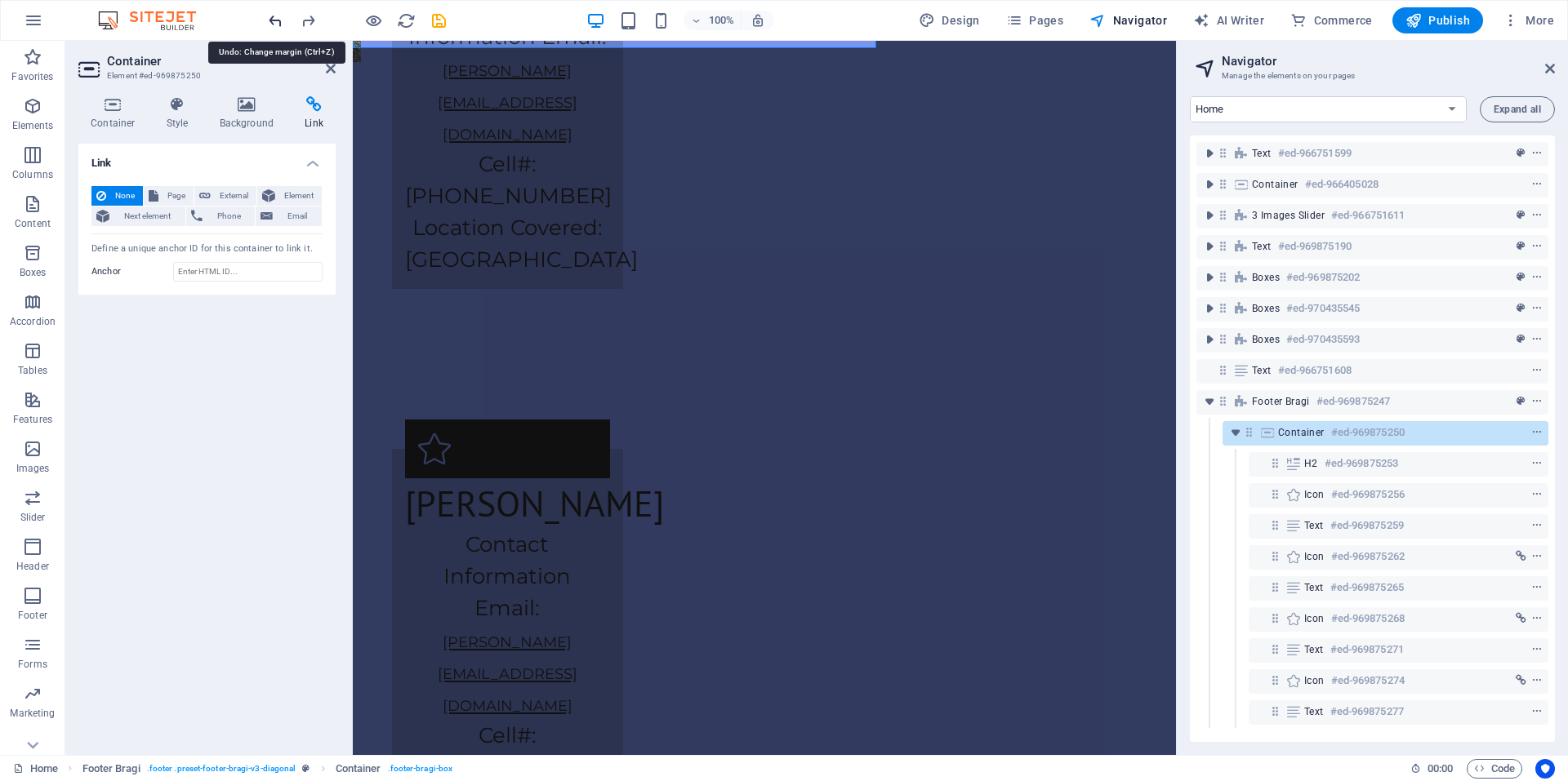
click at [281, 21] on icon "undo" at bounding box center [276, 21] width 19 height 19
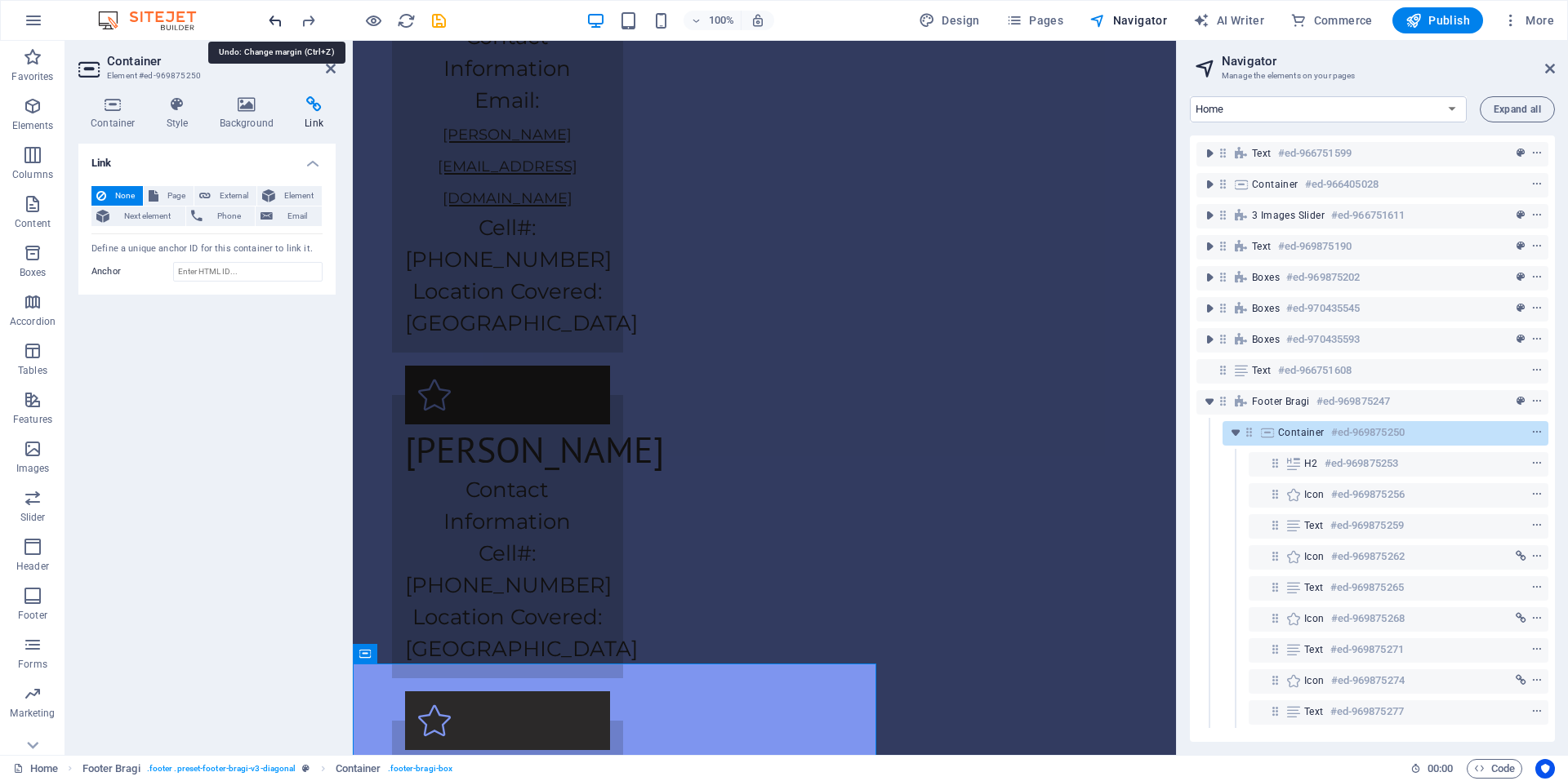
scroll to position [3819, 0]
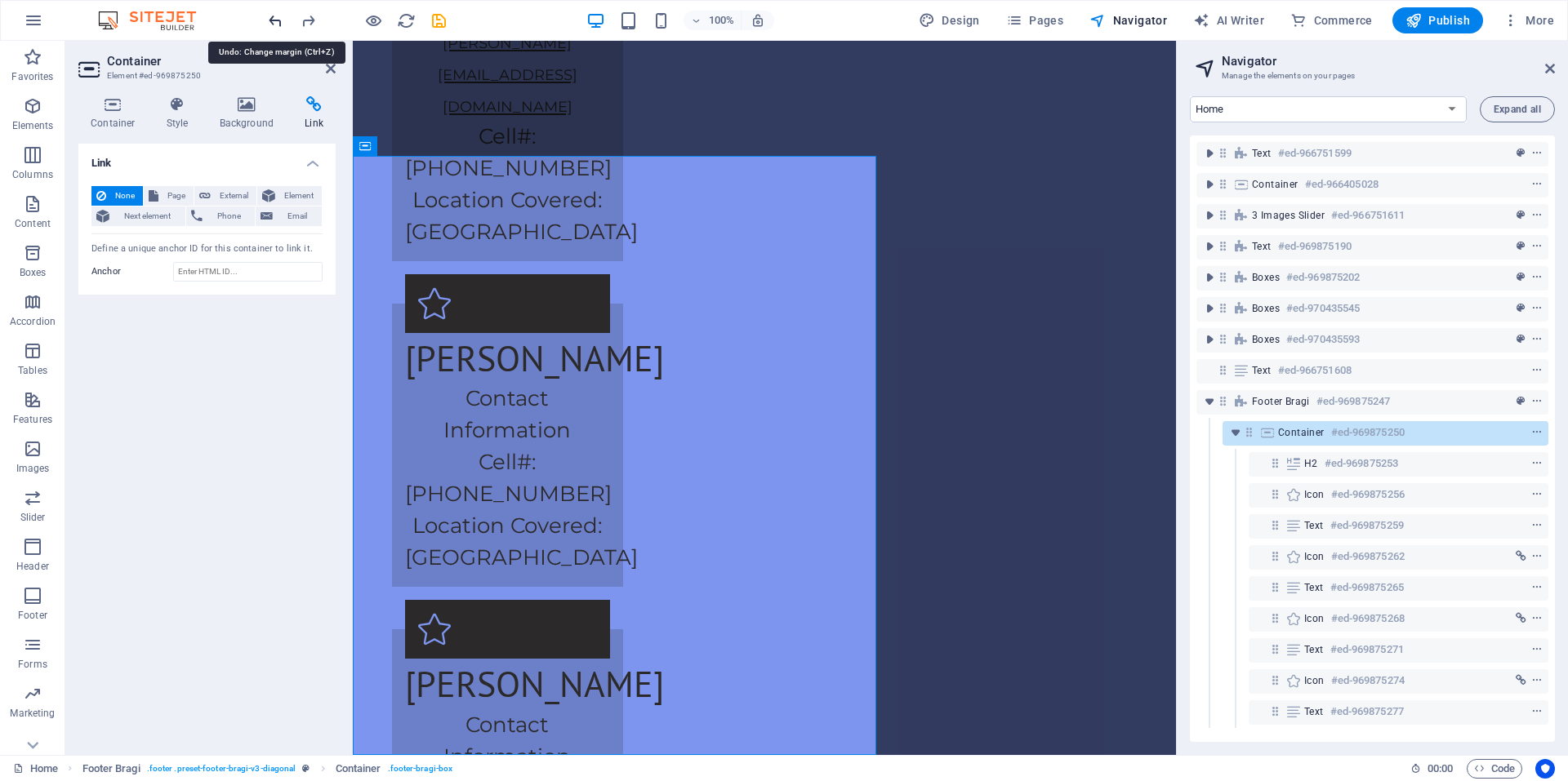
click at [281, 21] on icon "undo" at bounding box center [276, 21] width 19 height 19
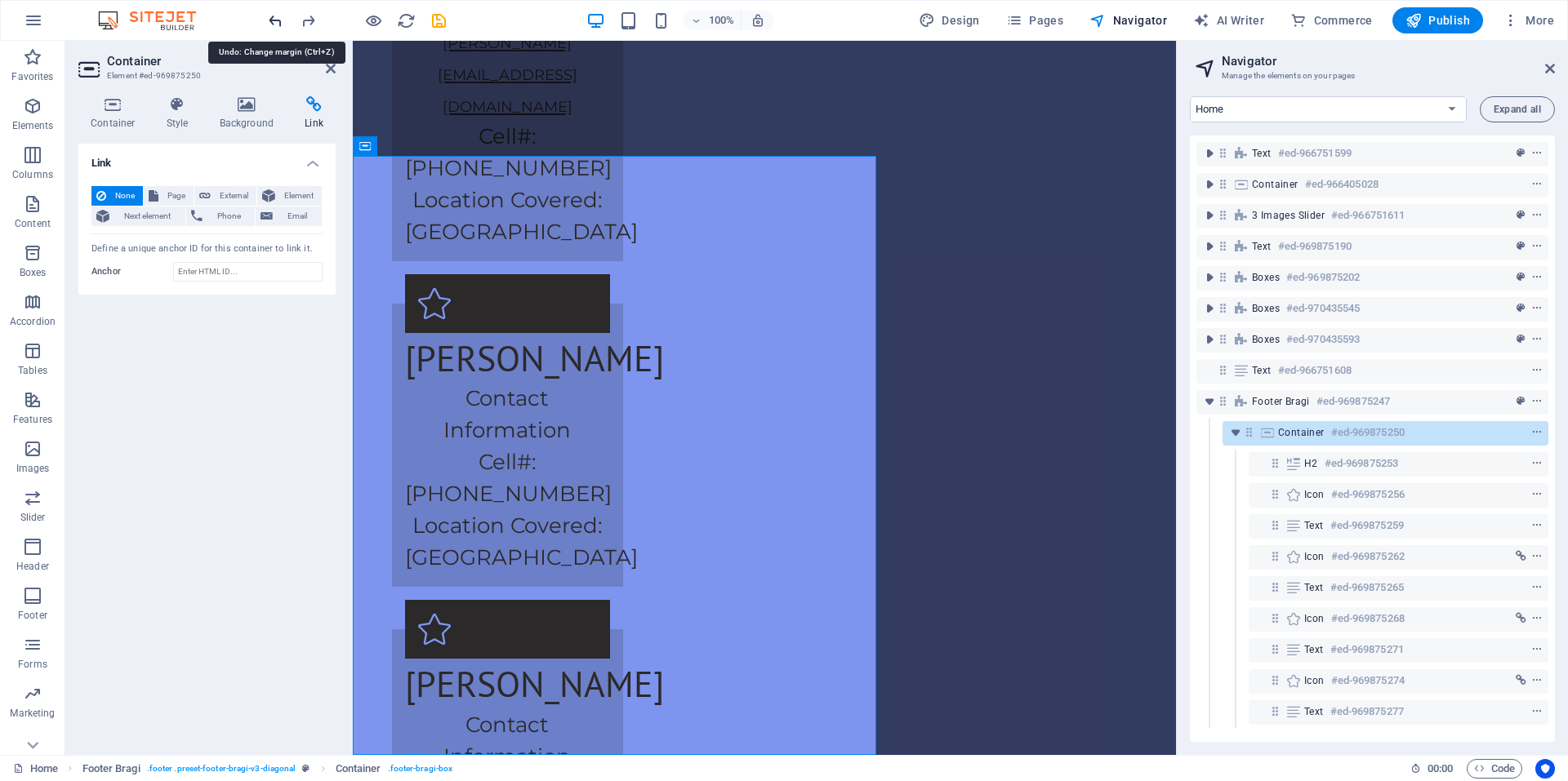
click at [281, 21] on icon "undo" at bounding box center [276, 21] width 19 height 19
click at [281, 21] on div at bounding box center [357, 21] width 183 height 26
click at [244, 11] on div "100% Design Pages Navigator AI Writer Commerce Publish More" at bounding box center [784, 20] width 1566 height 39
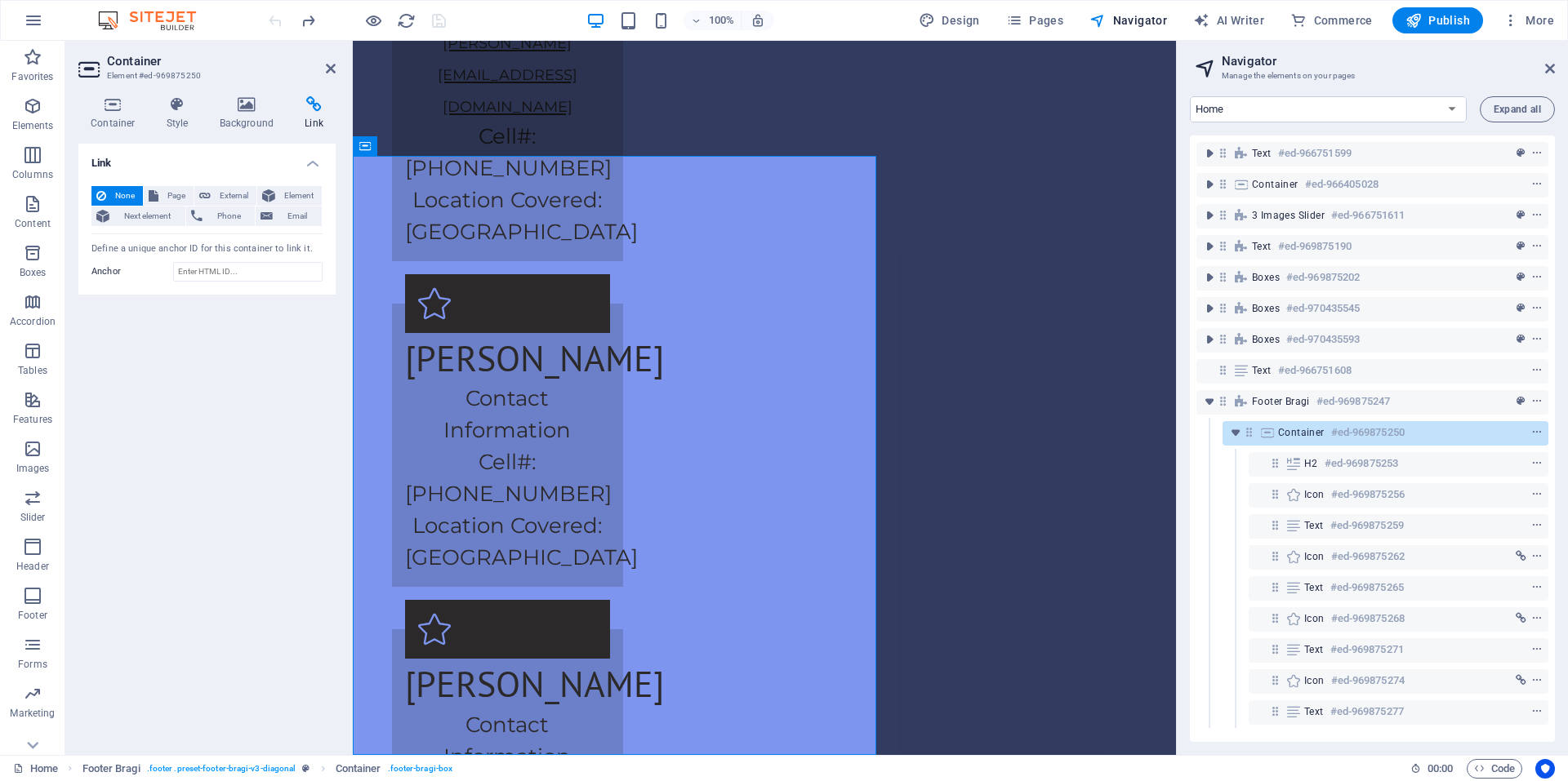
click at [152, 363] on div "Link None Page External Element Next element Phone Email Page Downloads Home To…" at bounding box center [207, 442] width 258 height 599
click at [1459, 511] on div "Text #ed-969875259" at bounding box center [1372, 526] width 352 height 31
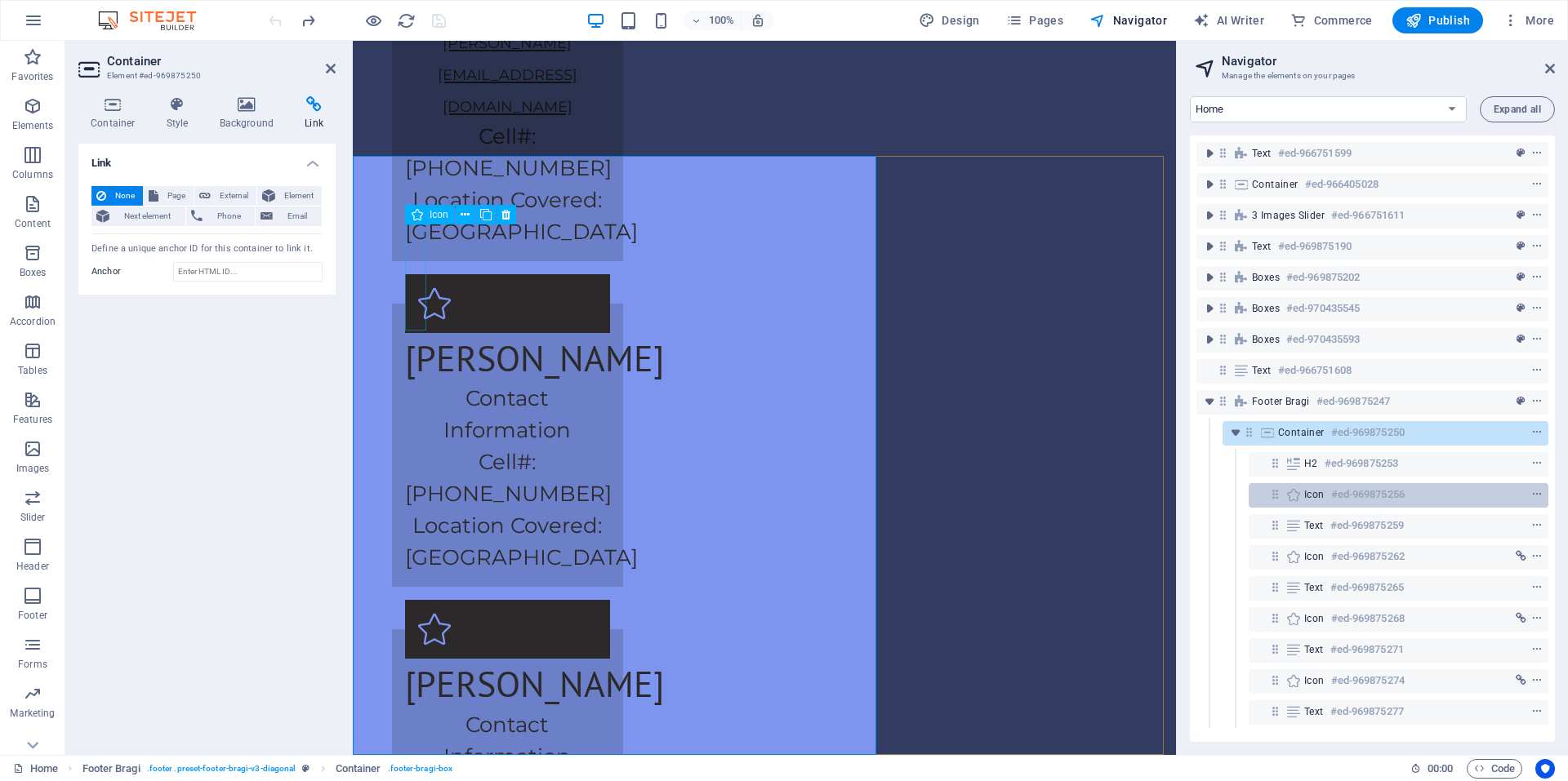
click at [1470, 505] on div "Icon #ed-969875256" at bounding box center [1399, 495] width 300 height 24
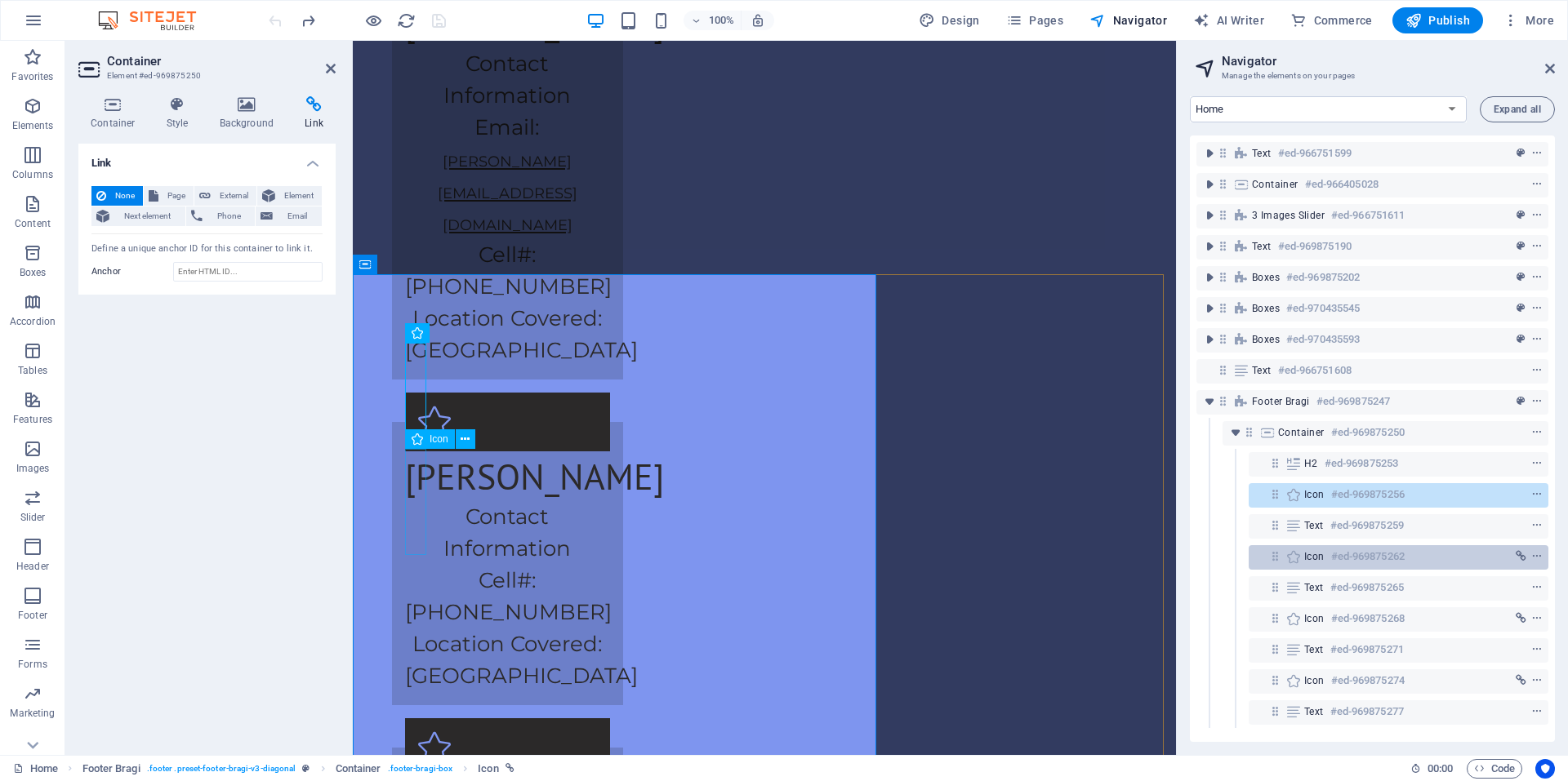
click at [1345, 550] on h6 "#ed-969875262" at bounding box center [1367, 556] width 73 height 20
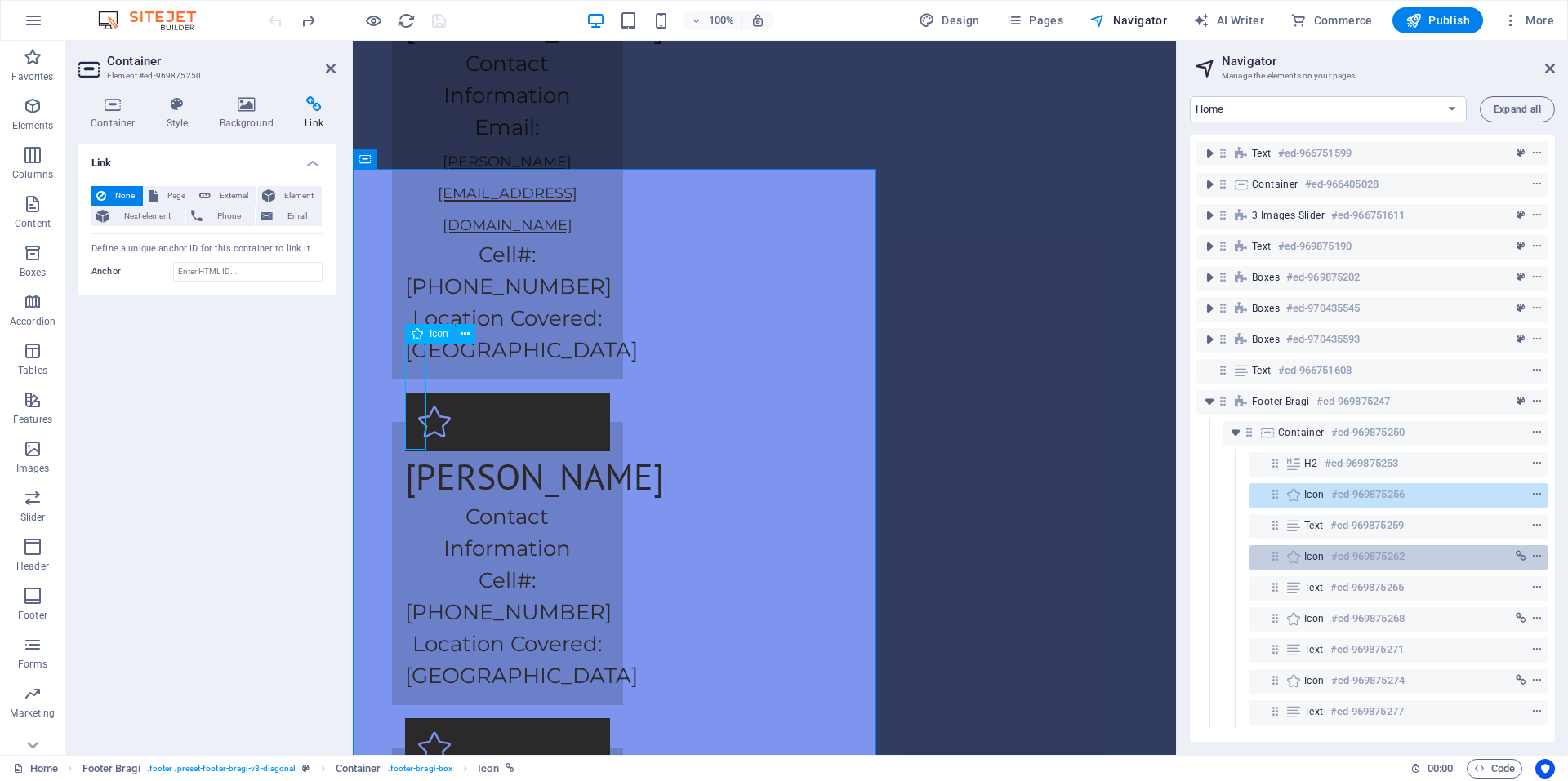
scroll to position [3806, 0]
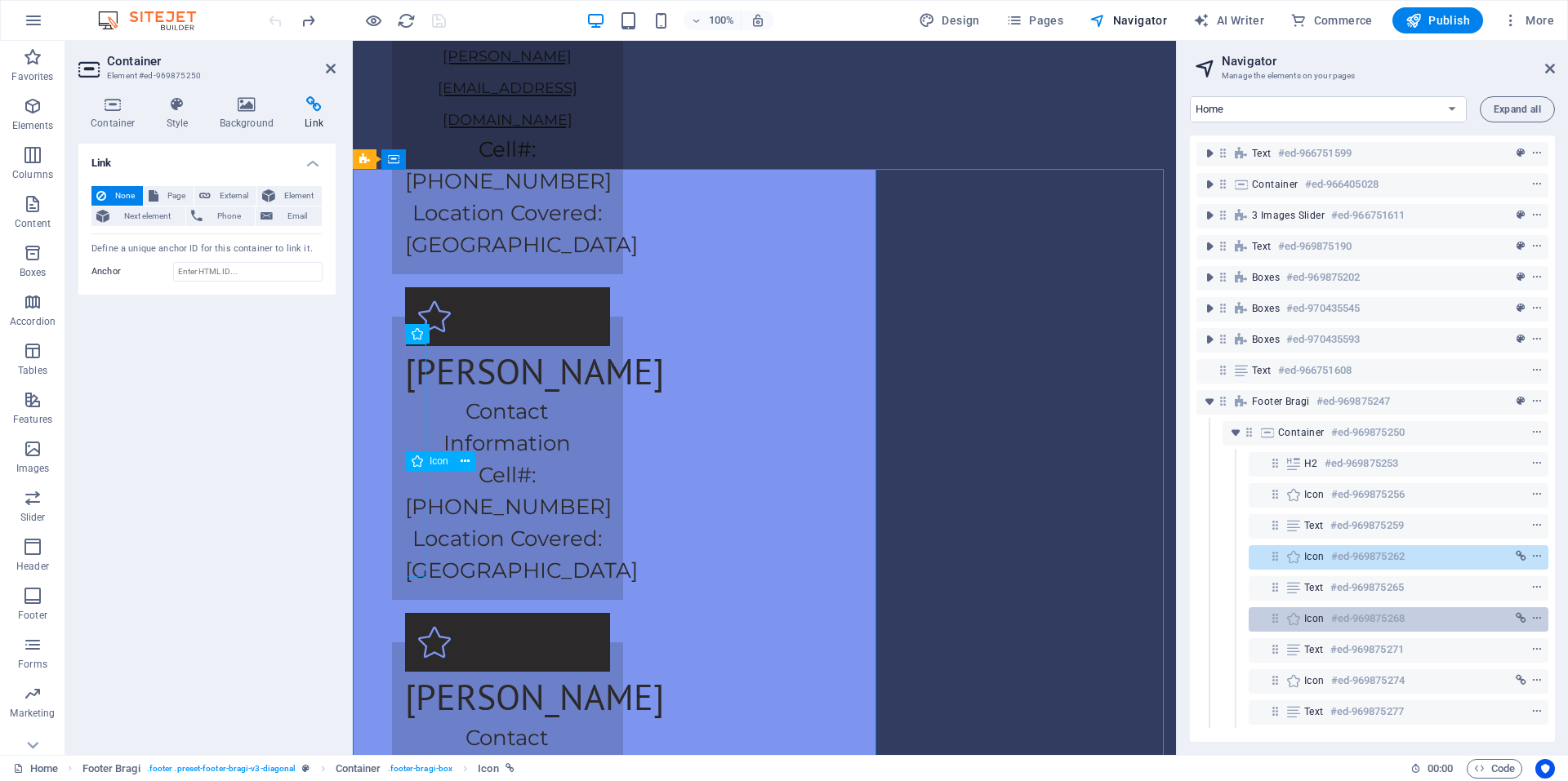
click at [1476, 610] on div at bounding box center [1507, 619] width 77 height 20
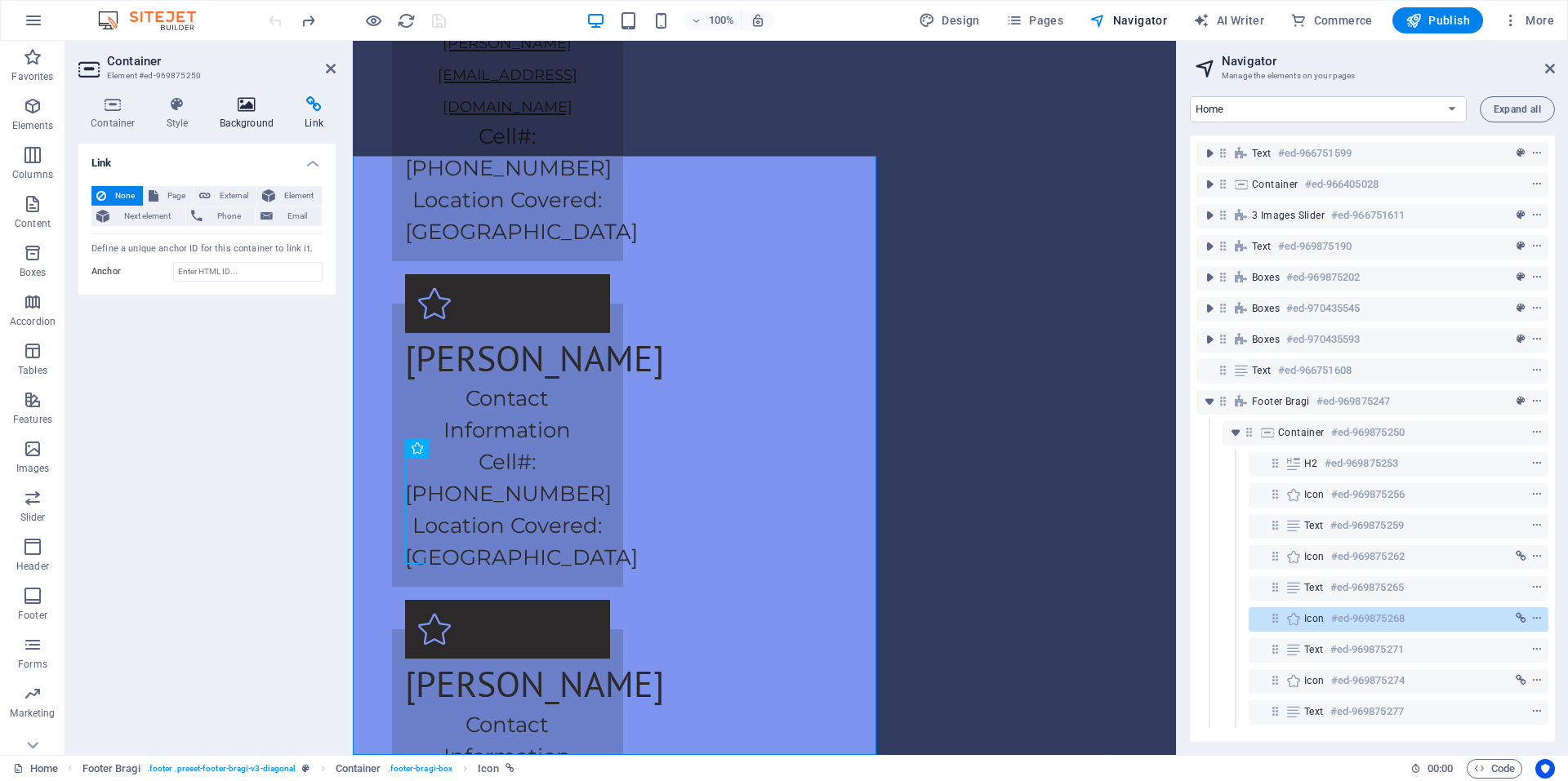
click at [232, 109] on icon at bounding box center [247, 104] width 80 height 16
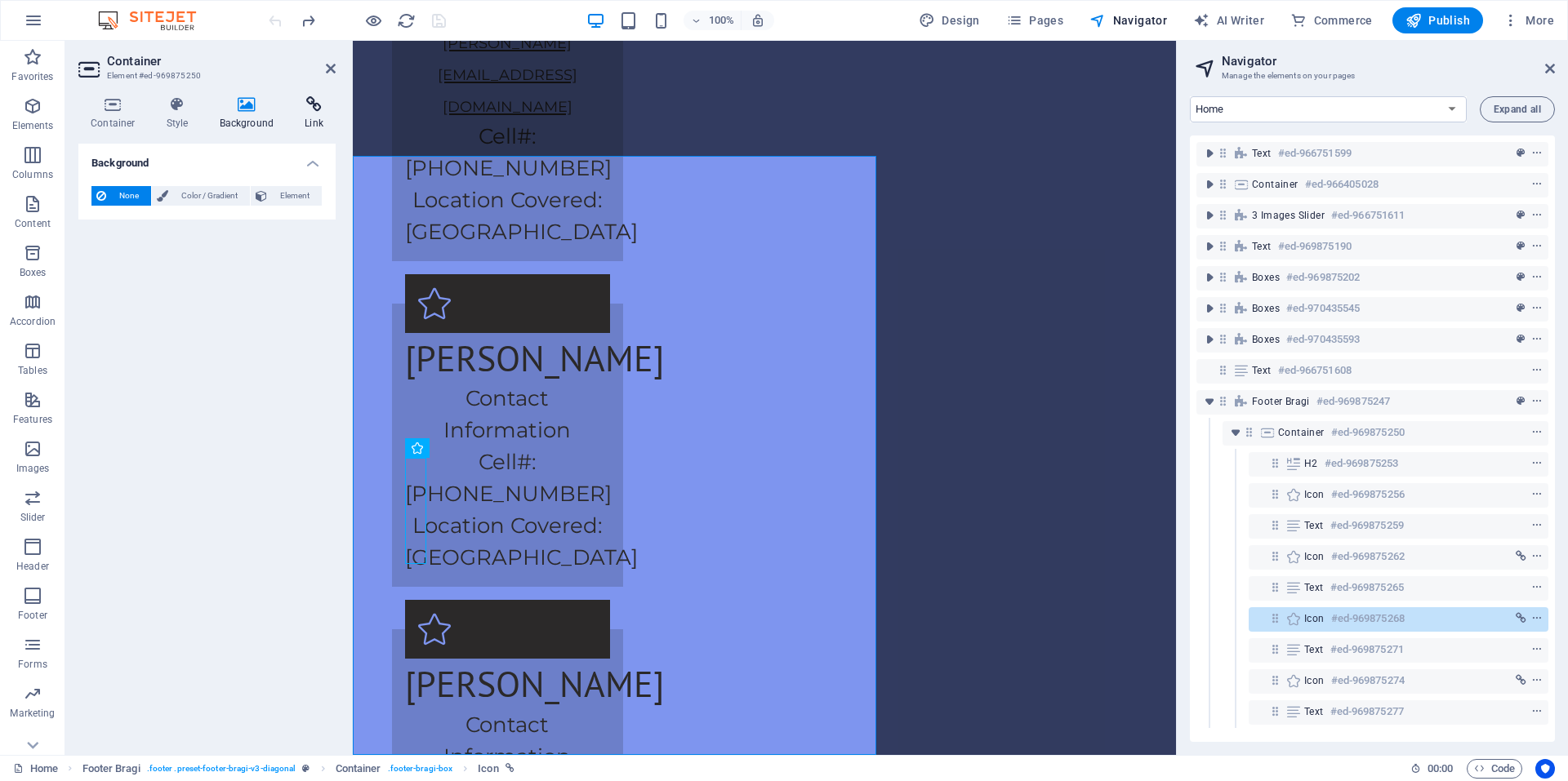
click at [305, 111] on icon at bounding box center [314, 104] width 43 height 16
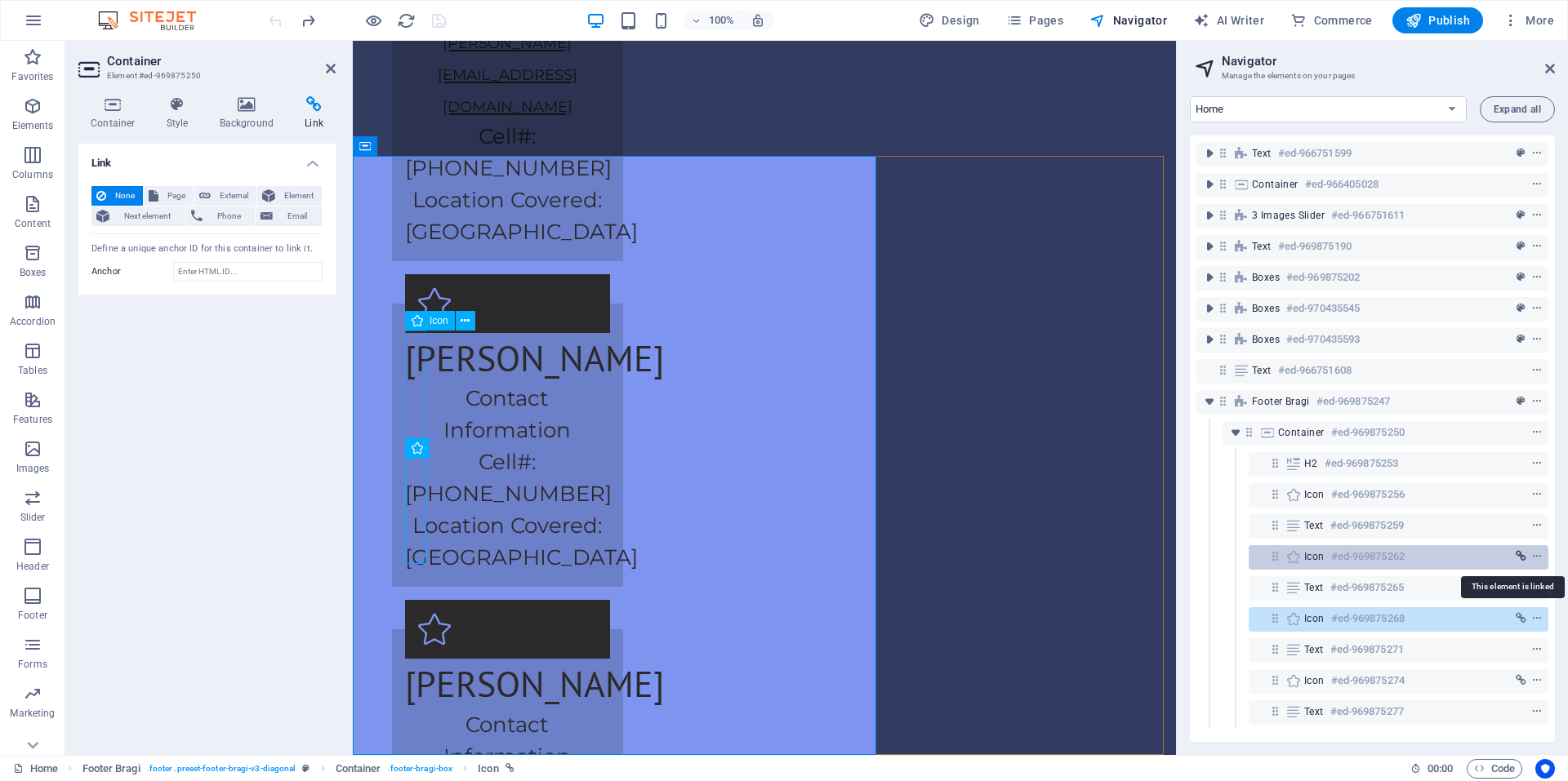
click at [1519, 556] on icon "link" at bounding box center [1520, 556] width 10 height 11
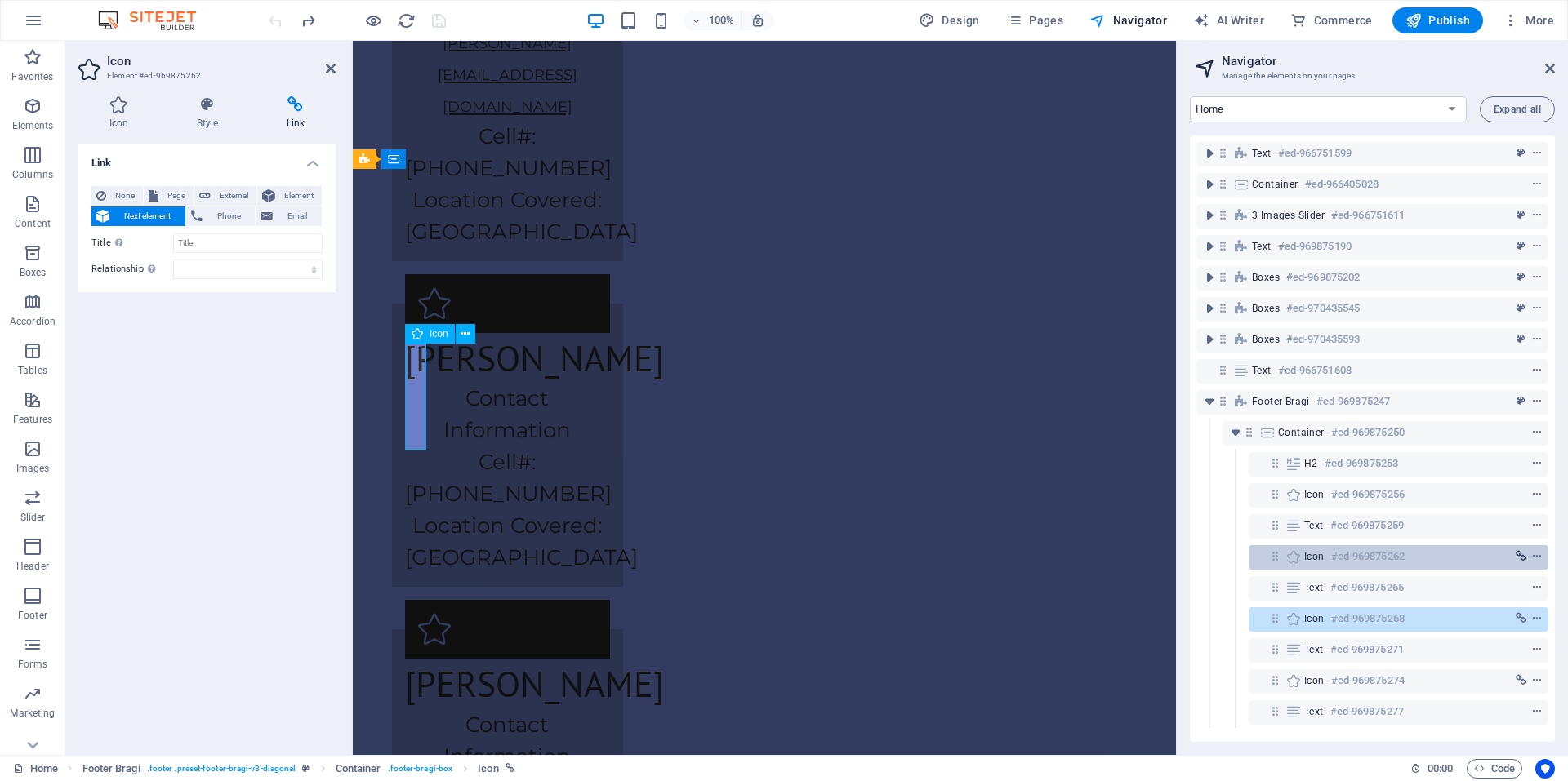
scroll to position [3806, 0]
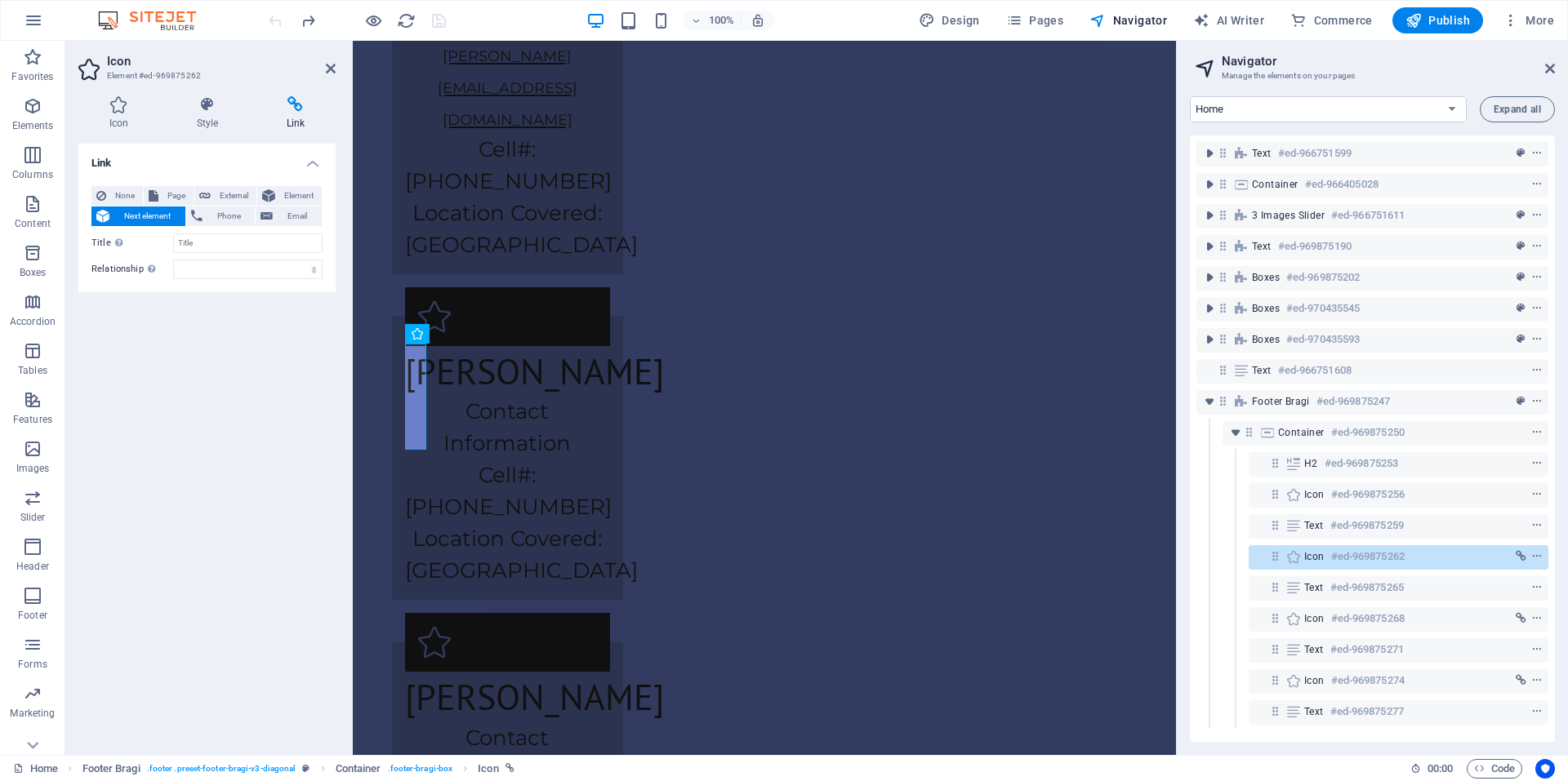
click at [149, 216] on span "Next element" at bounding box center [147, 216] width 67 height 20
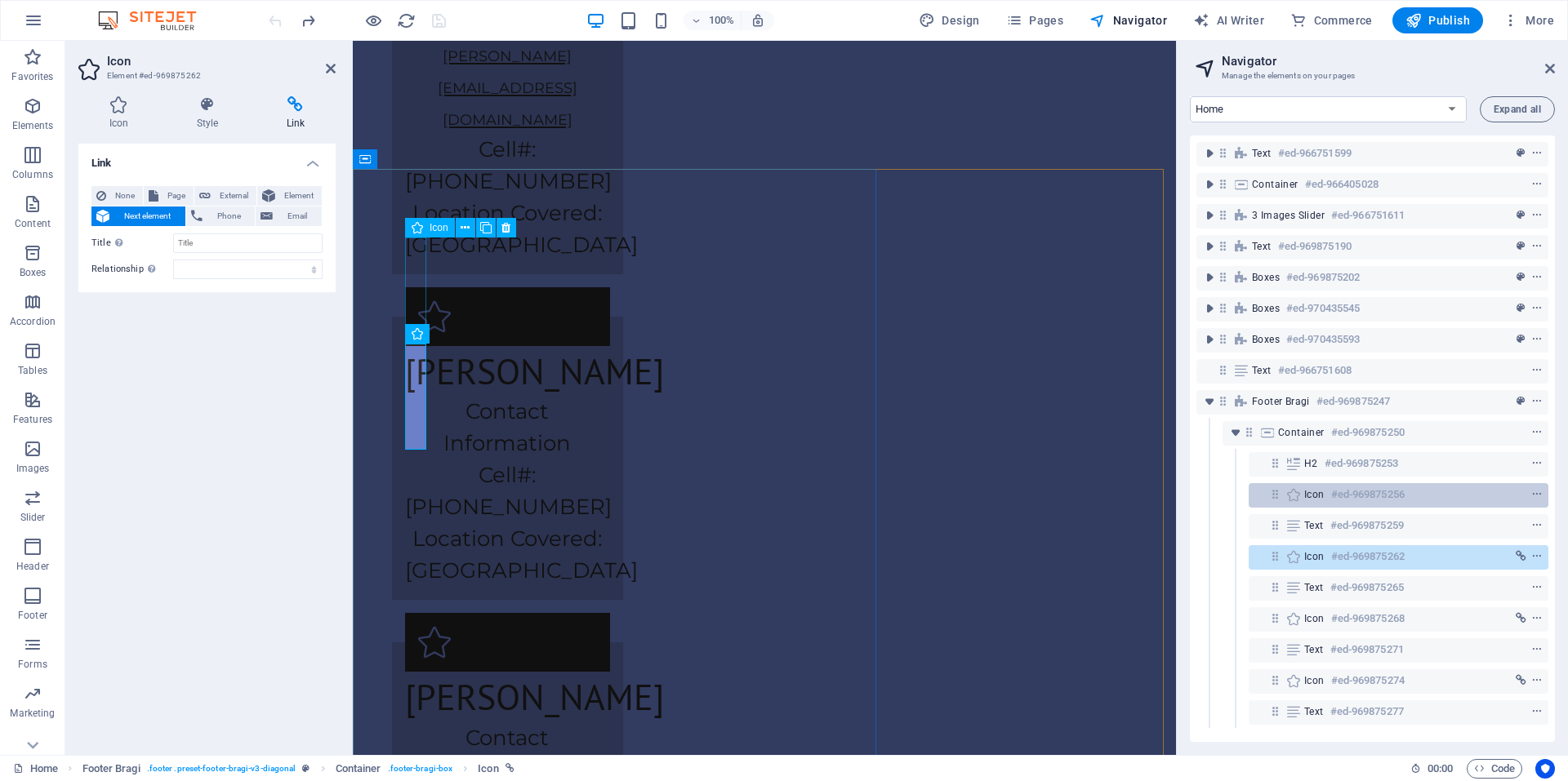
click at [1356, 500] on h6 "#ed-969875256" at bounding box center [1367, 494] width 73 height 20
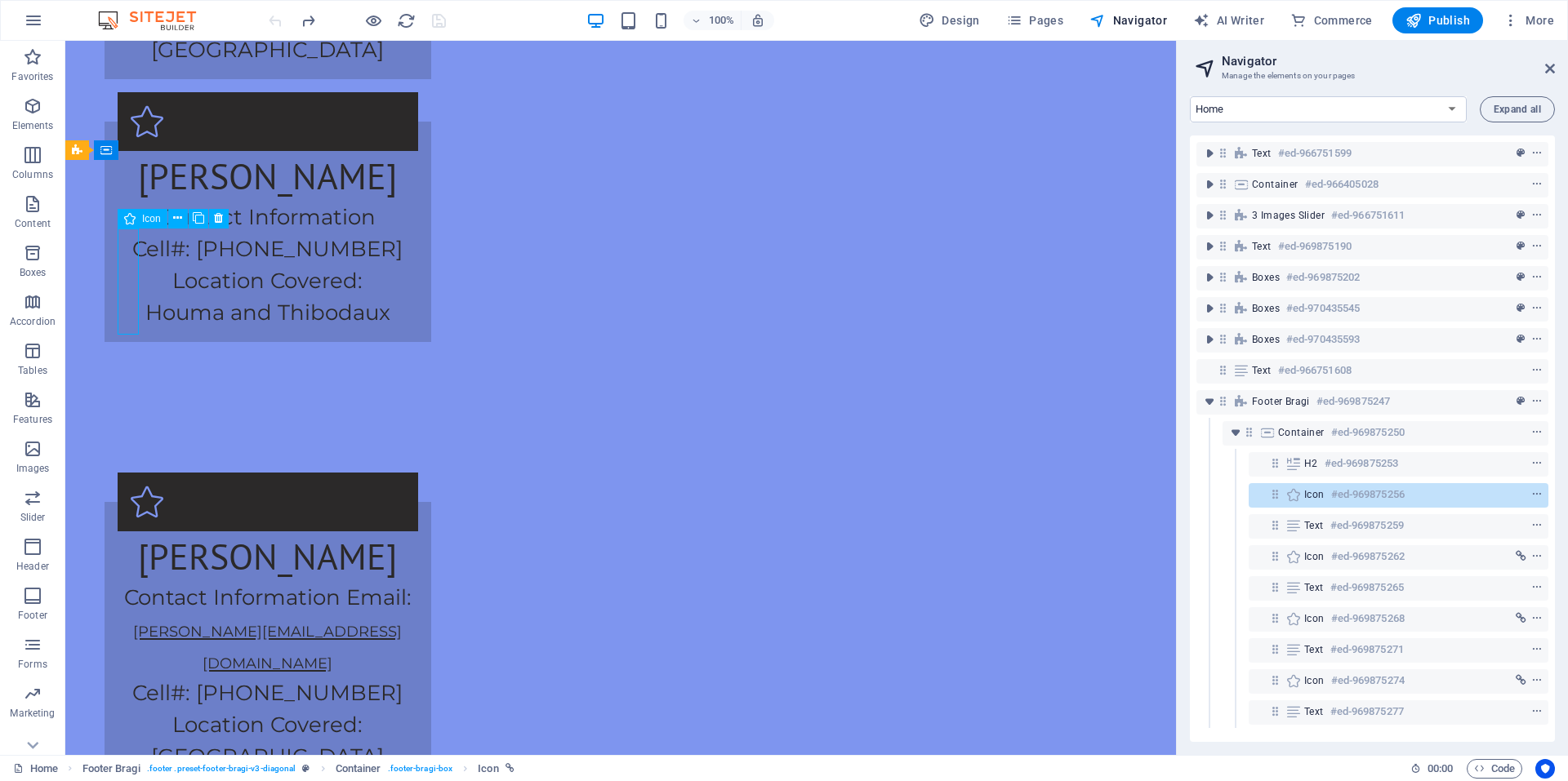
scroll to position [3275, 0]
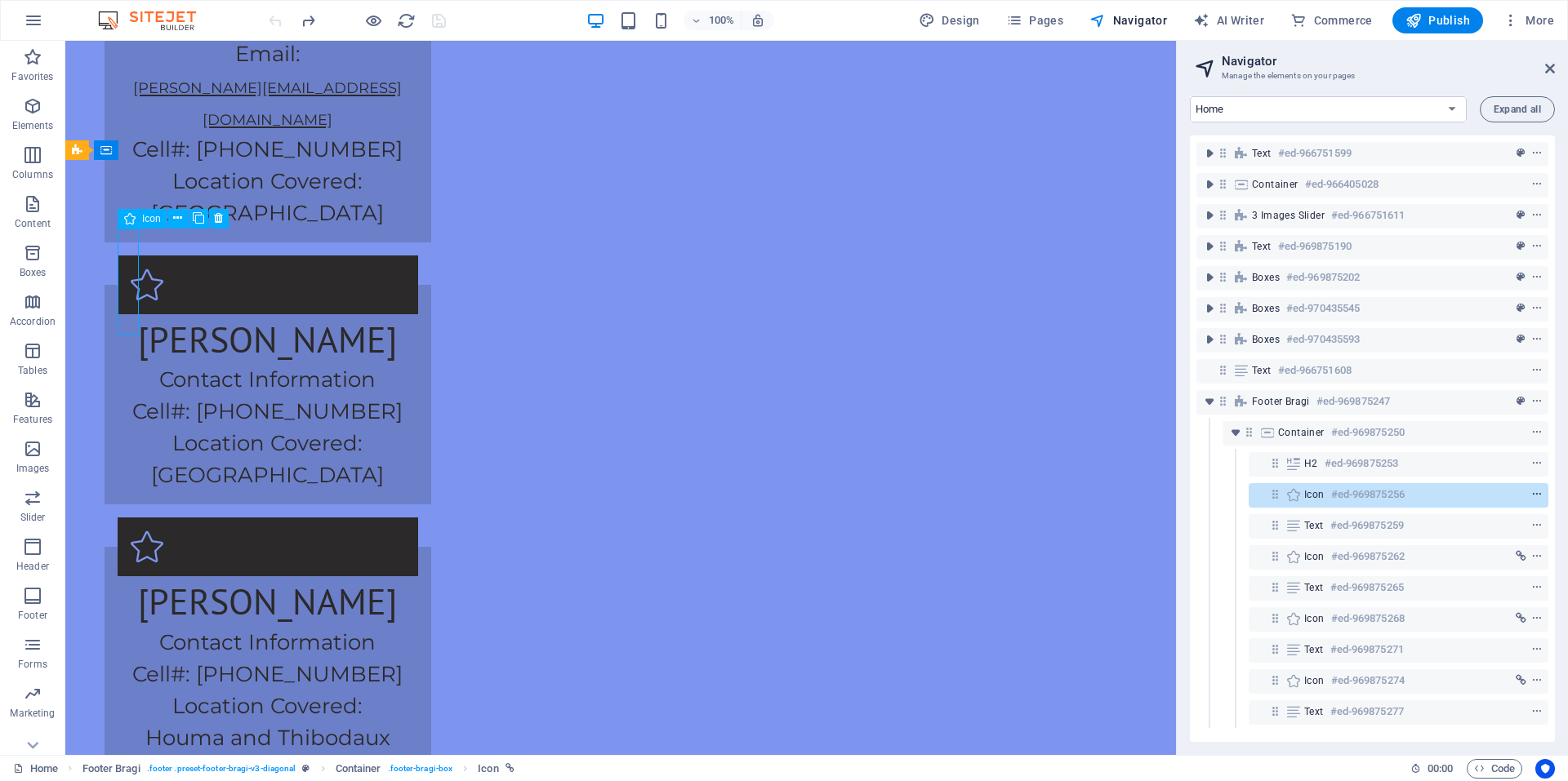
click at [1531, 493] on icon "context-menu" at bounding box center [1536, 494] width 11 height 11
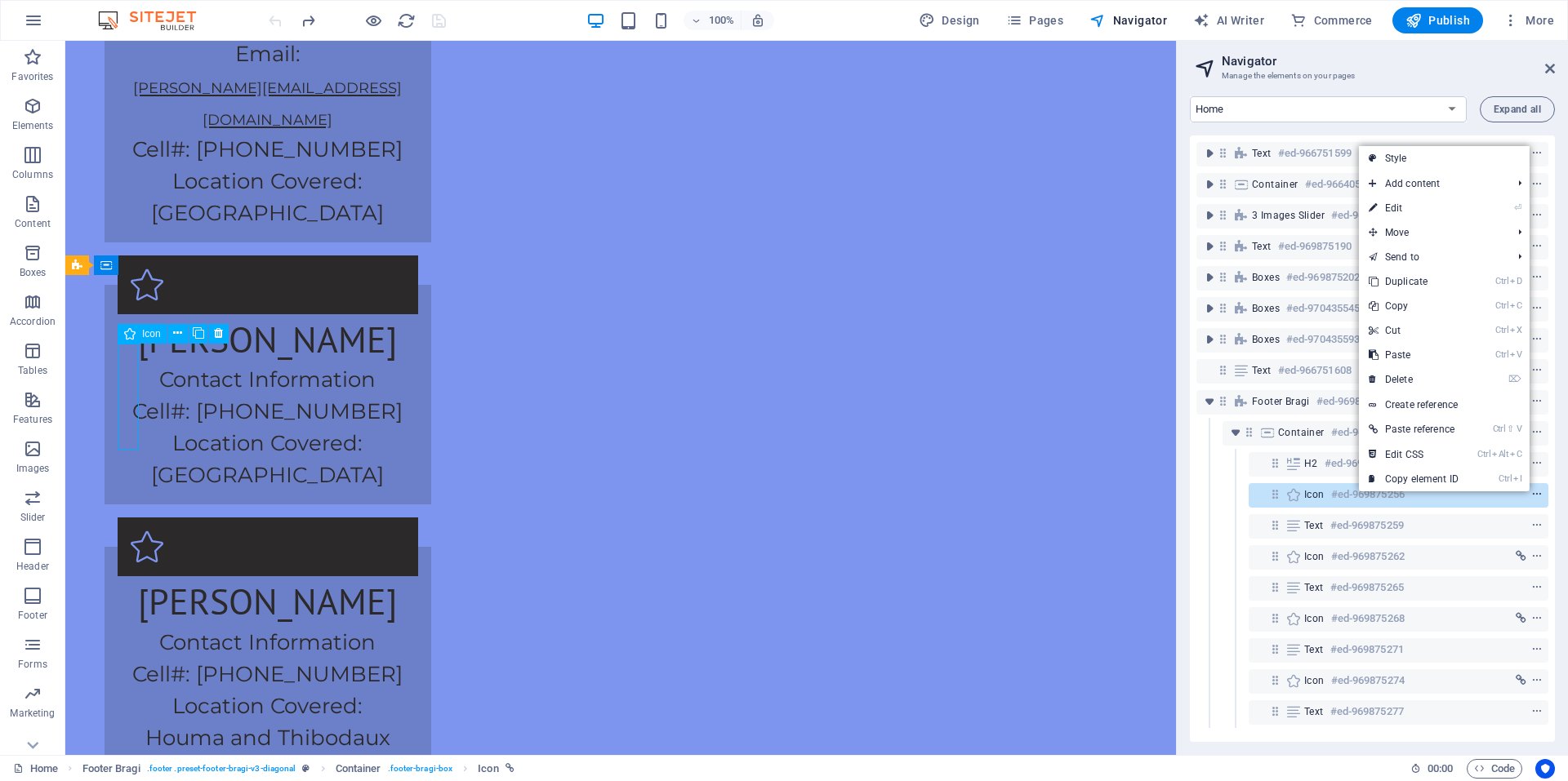
scroll to position [3160, 0]
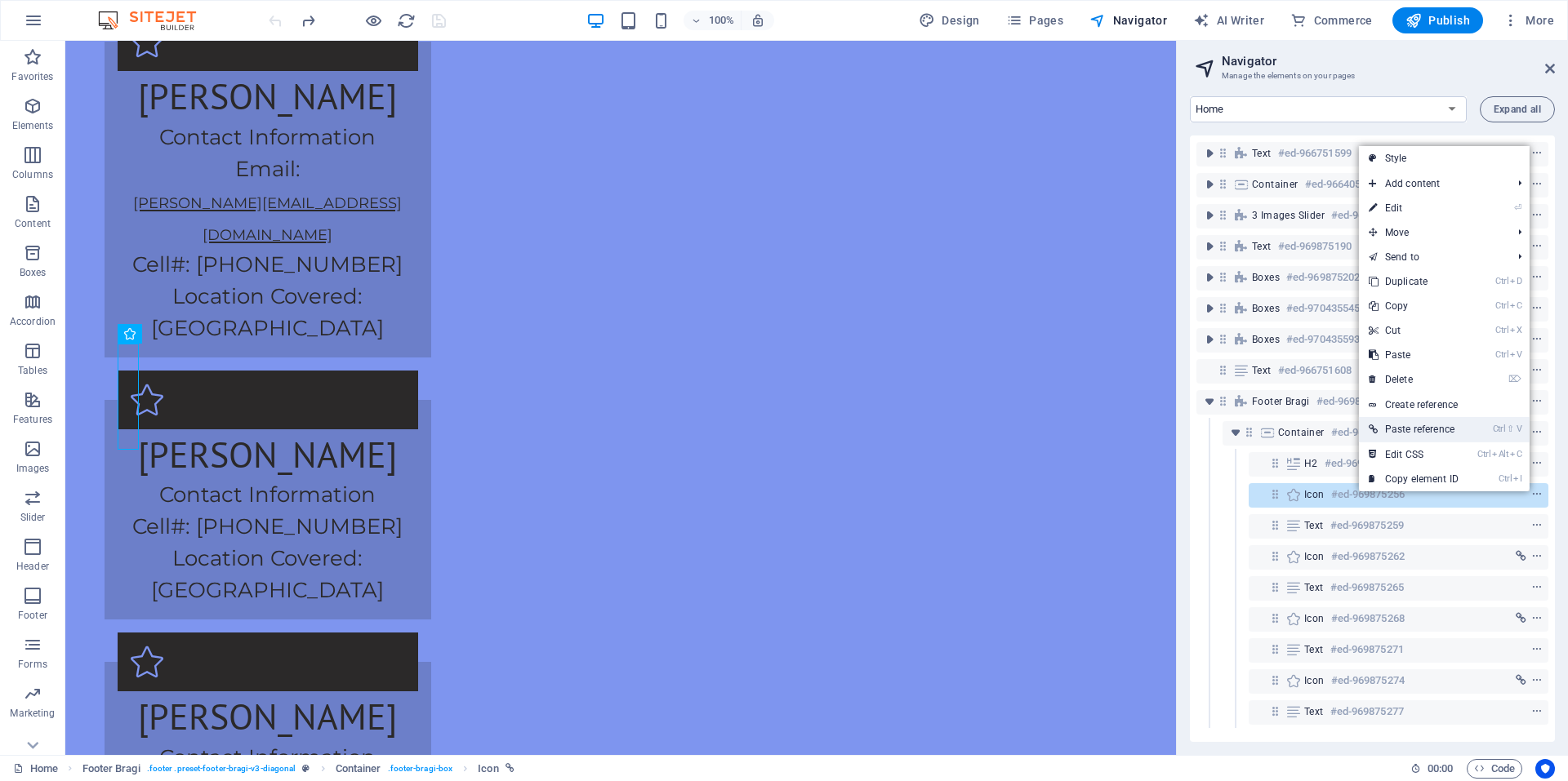
click at [1425, 437] on link "Ctrl ⇧ V Paste reference" at bounding box center [1413, 429] width 110 height 24
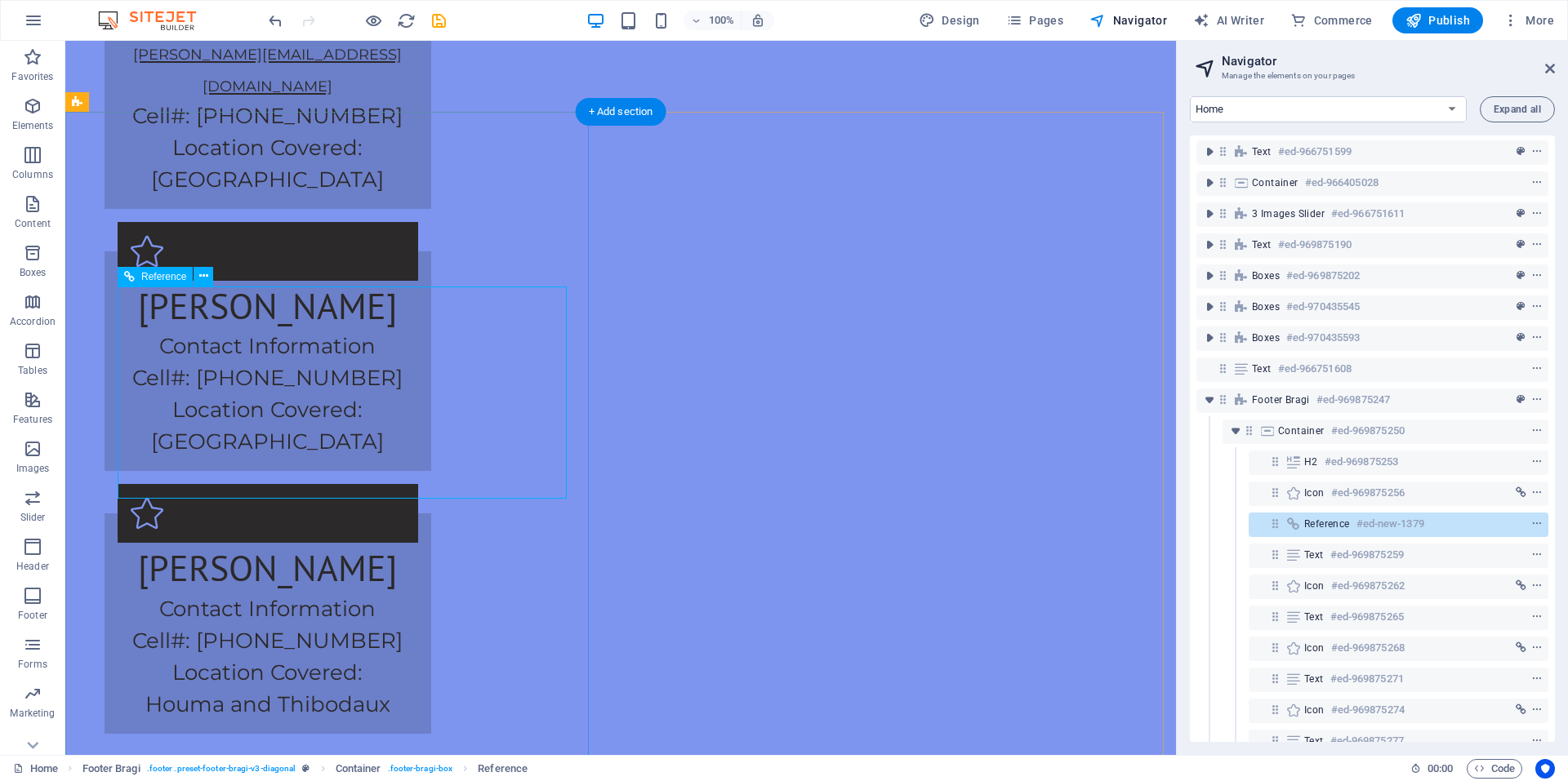
scroll to position [3324, 0]
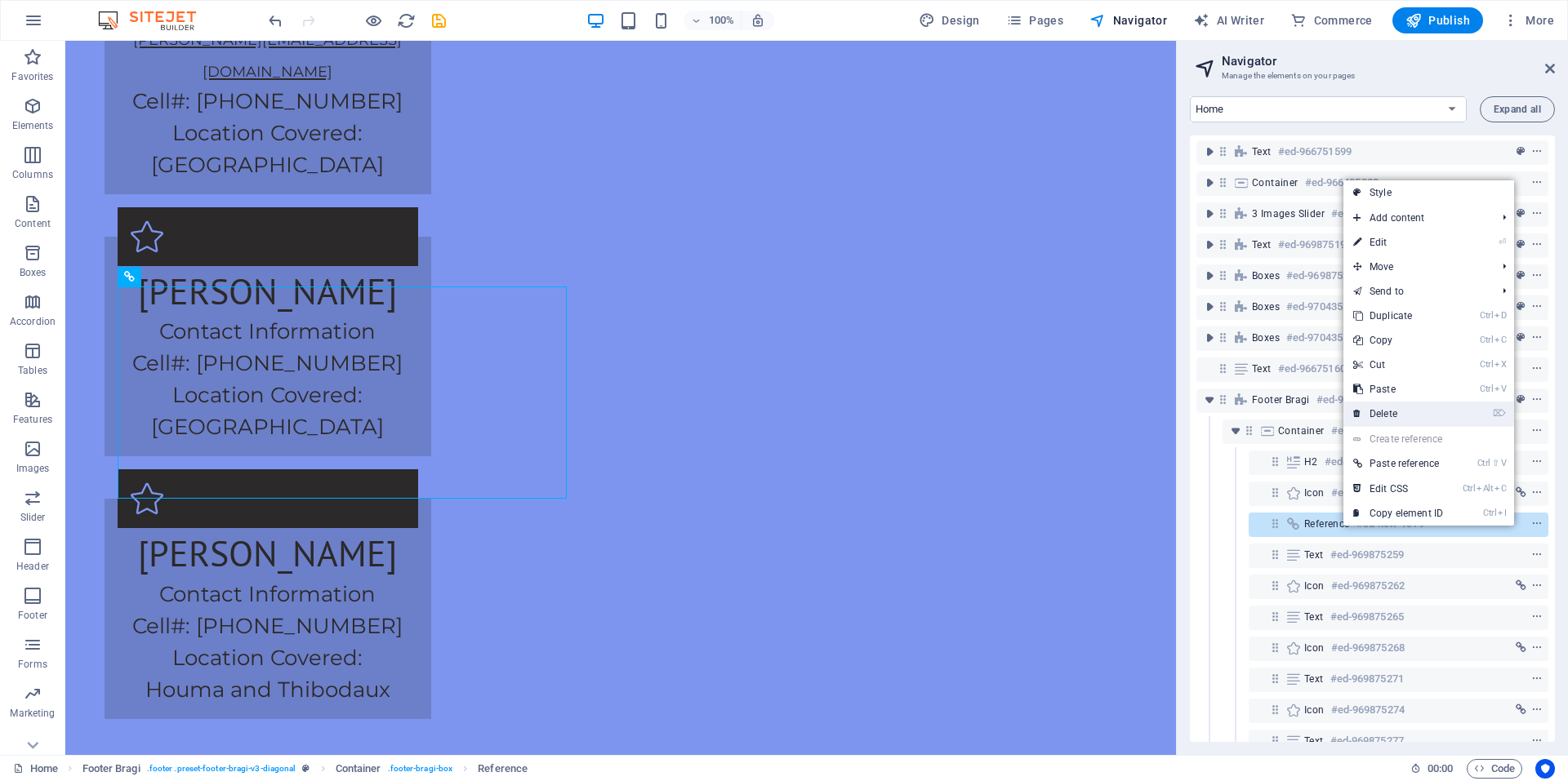
click at [1387, 413] on link "⌦ Delete" at bounding box center [1398, 414] width 110 height 24
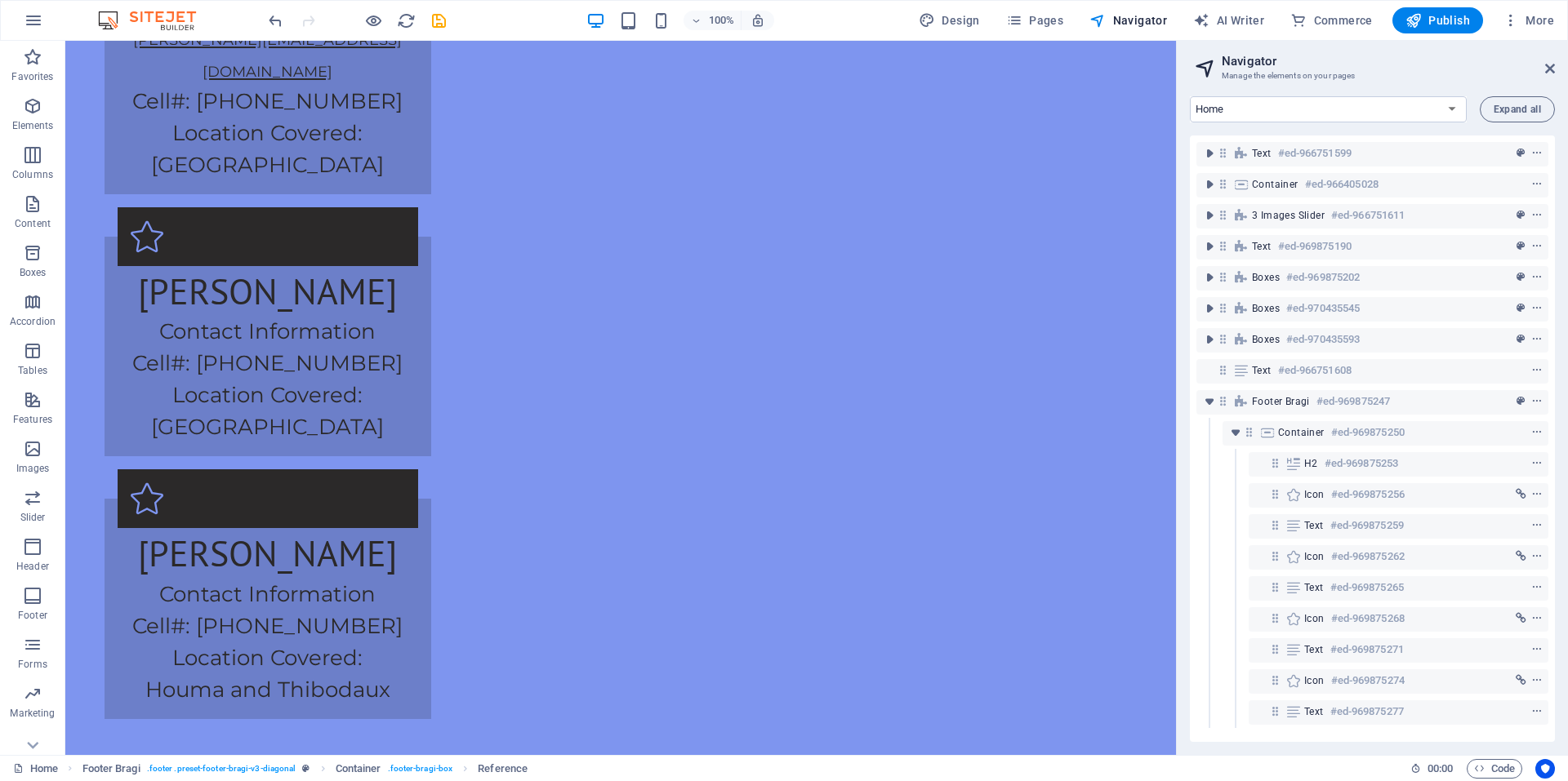
scroll to position [3280, 0]
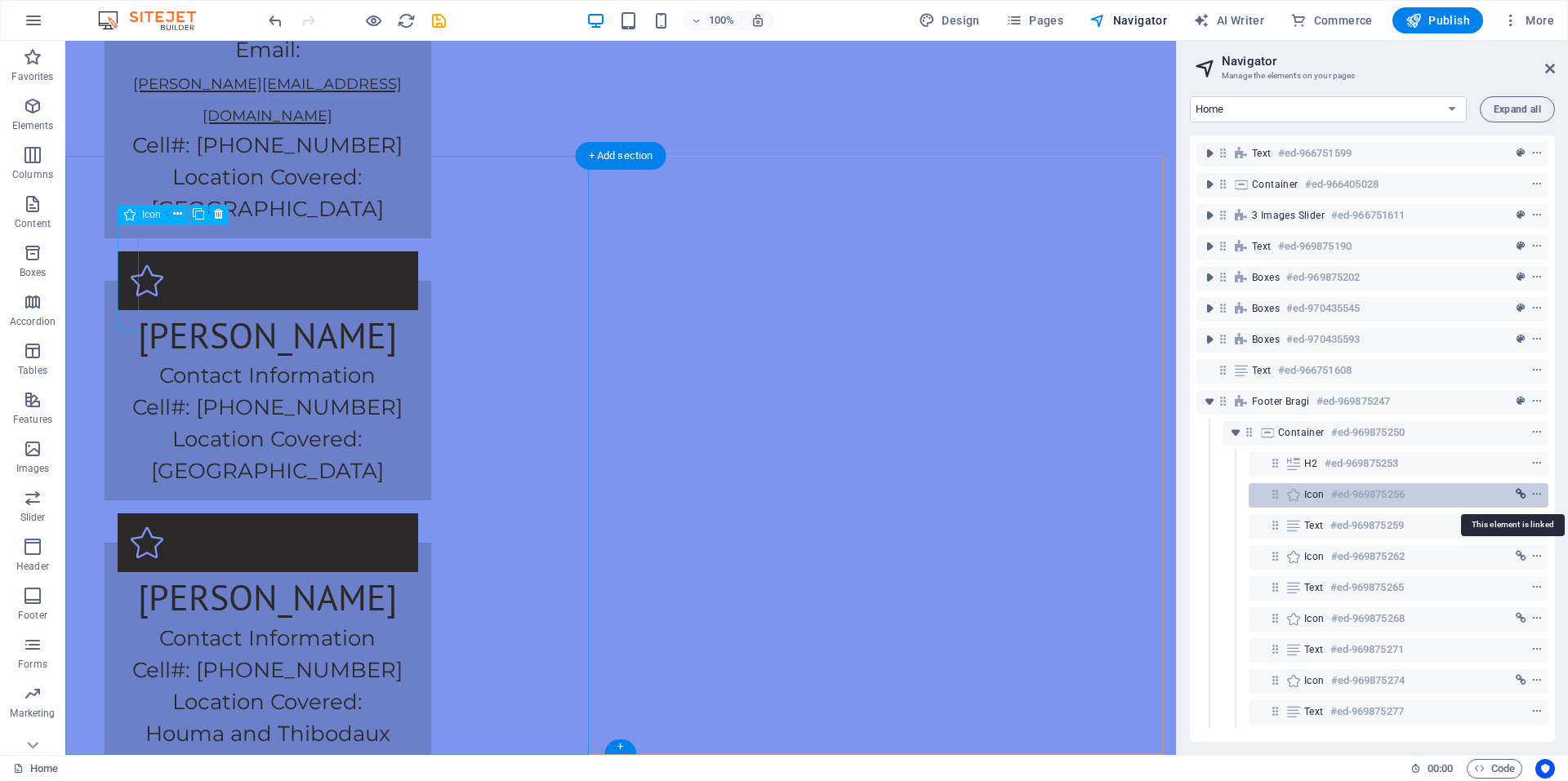
click at [1517, 494] on icon "link" at bounding box center [1520, 494] width 10 height 11
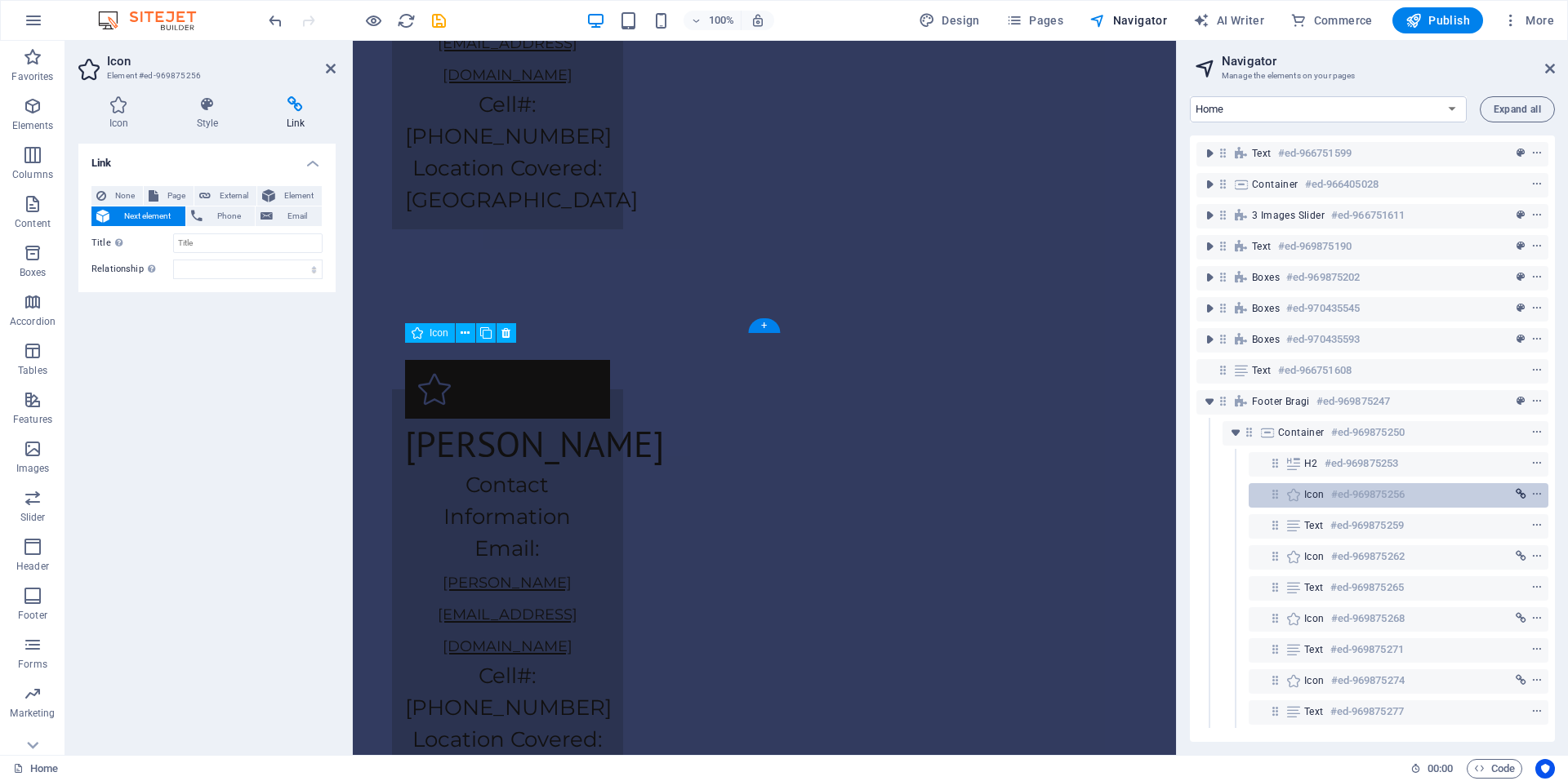
scroll to position [3701, 0]
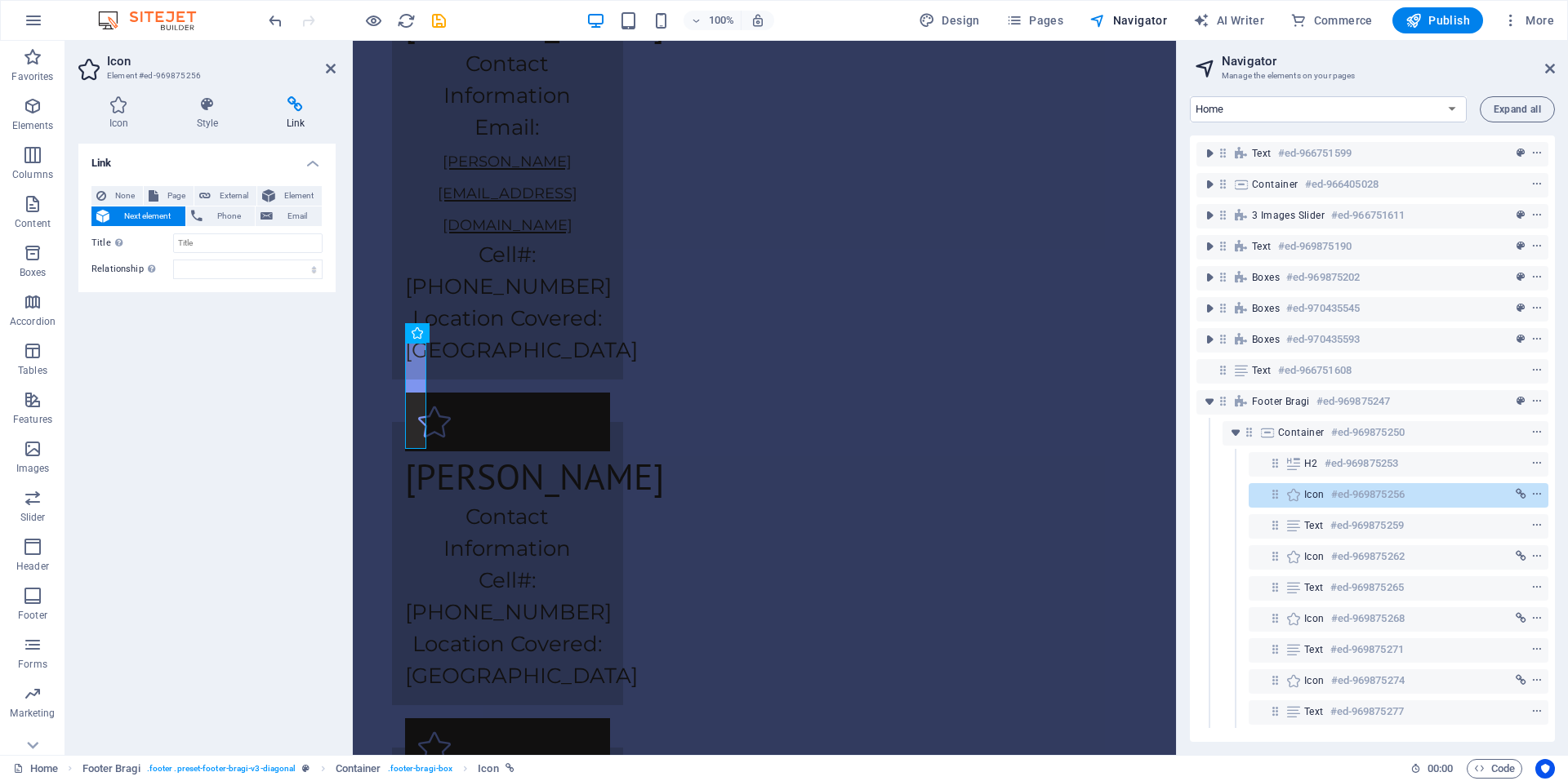
click at [155, 221] on span "Next element" at bounding box center [147, 216] width 67 height 20
click at [309, 198] on span "Element" at bounding box center [298, 195] width 37 height 20
click at [157, 217] on span "Next element" at bounding box center [147, 216] width 67 height 20
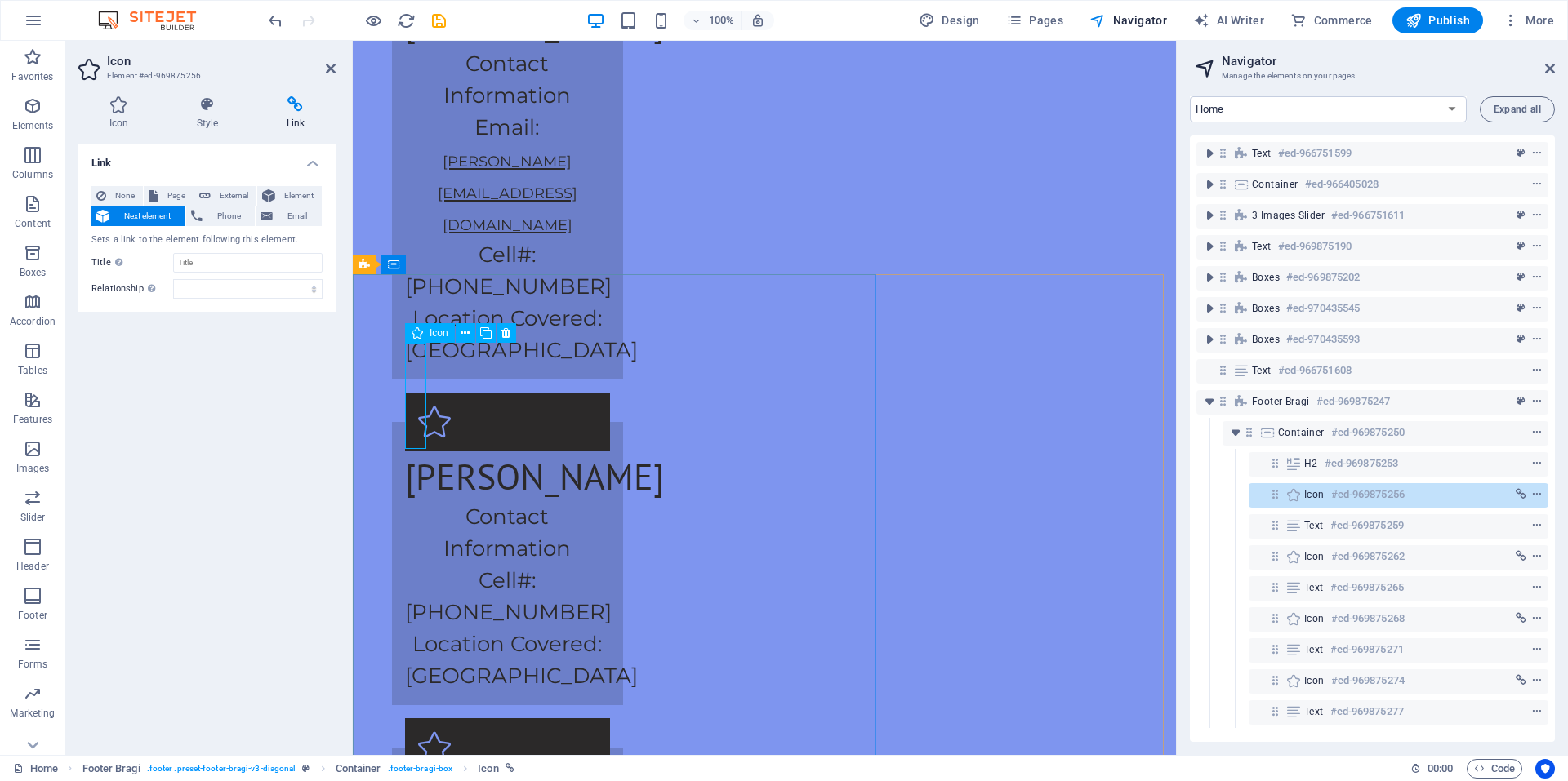
click at [202, 126] on h4 "Style" at bounding box center [211, 113] width 90 height 35
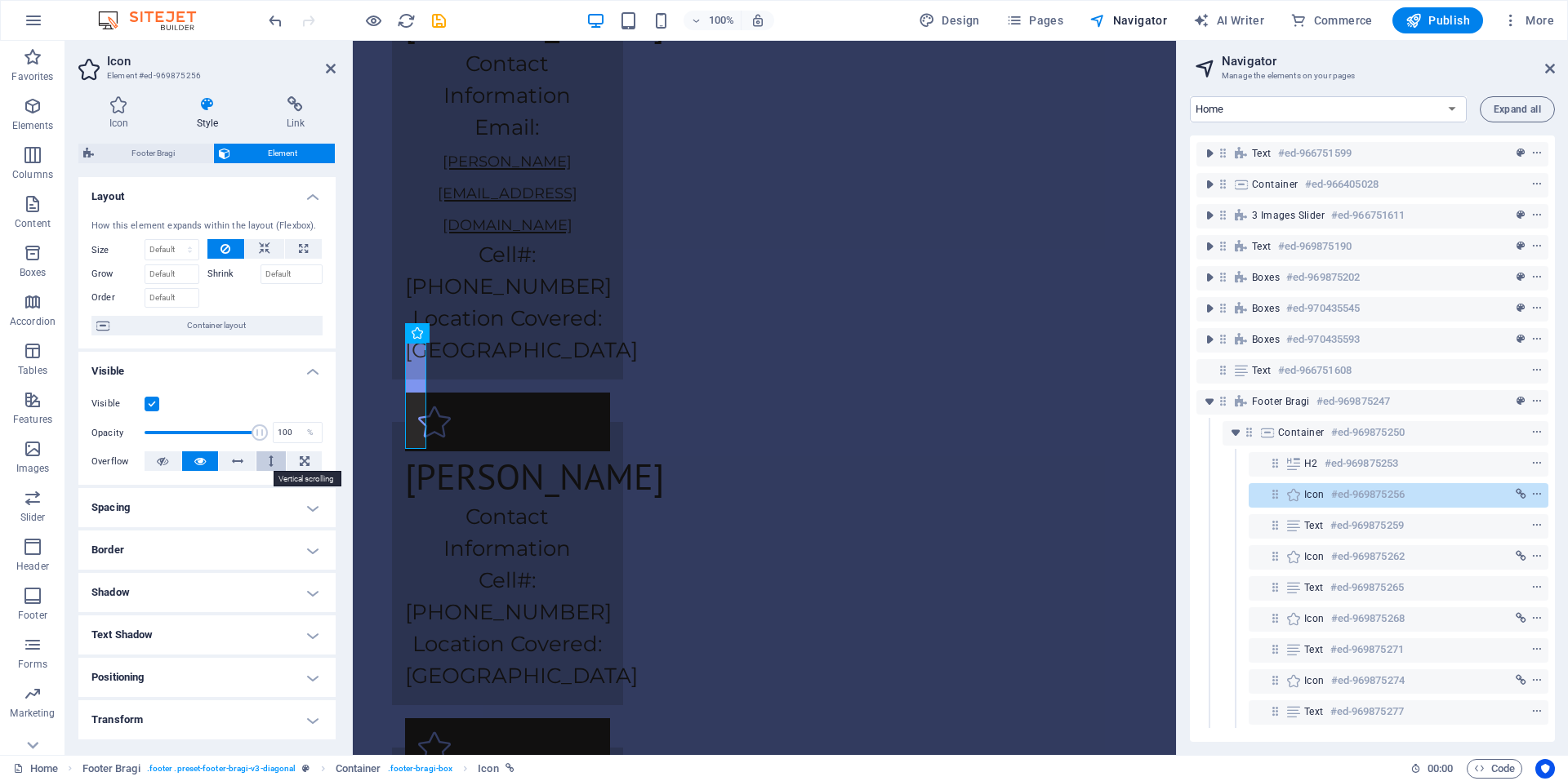
click at [270, 463] on icon at bounding box center [271, 460] width 5 height 20
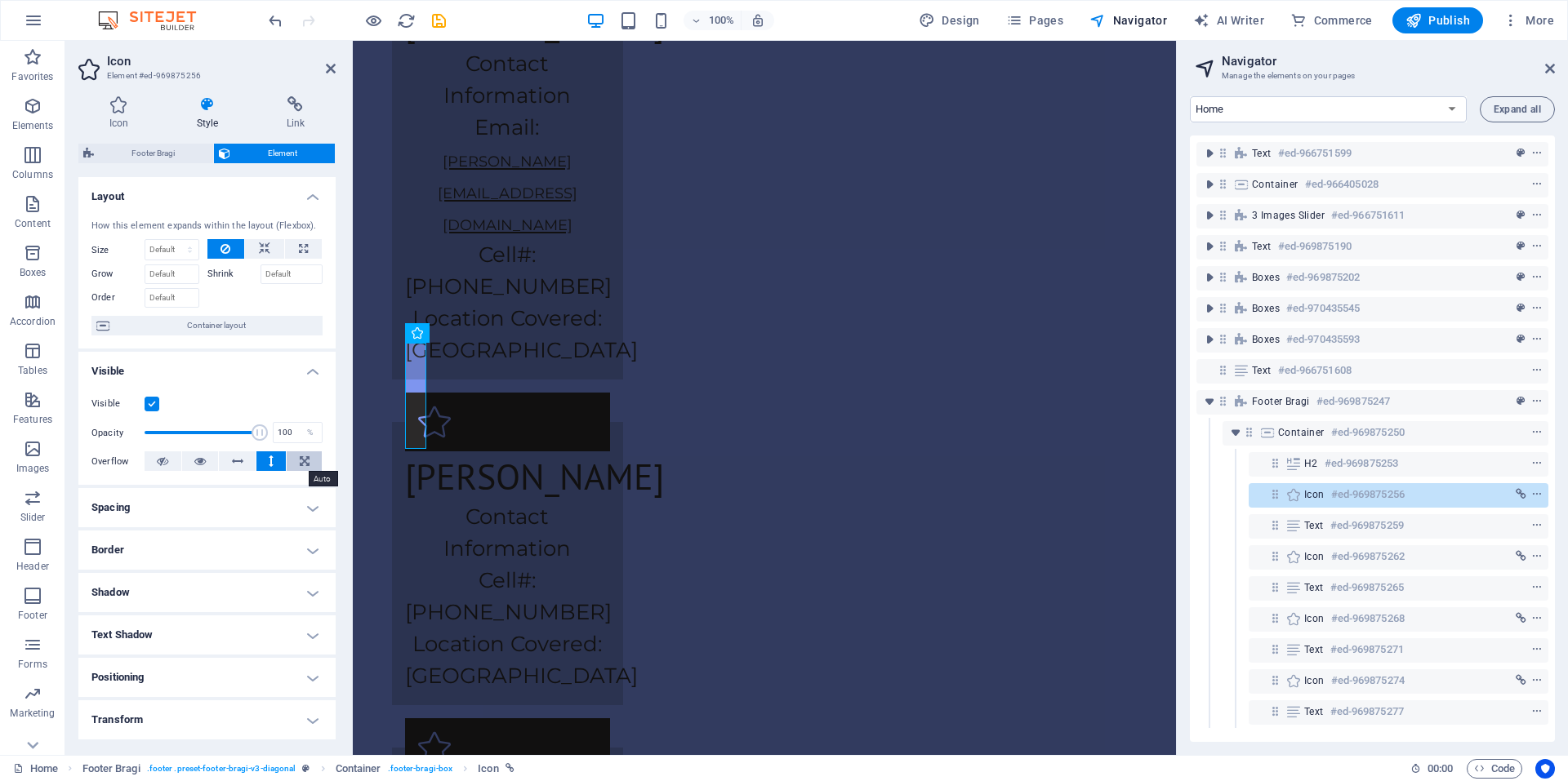
click at [313, 463] on button at bounding box center [304, 460] width 35 height 20
click at [188, 464] on button at bounding box center [201, 460] width 37 height 20
click at [256, 498] on h4 "Spacing" at bounding box center [207, 507] width 258 height 39
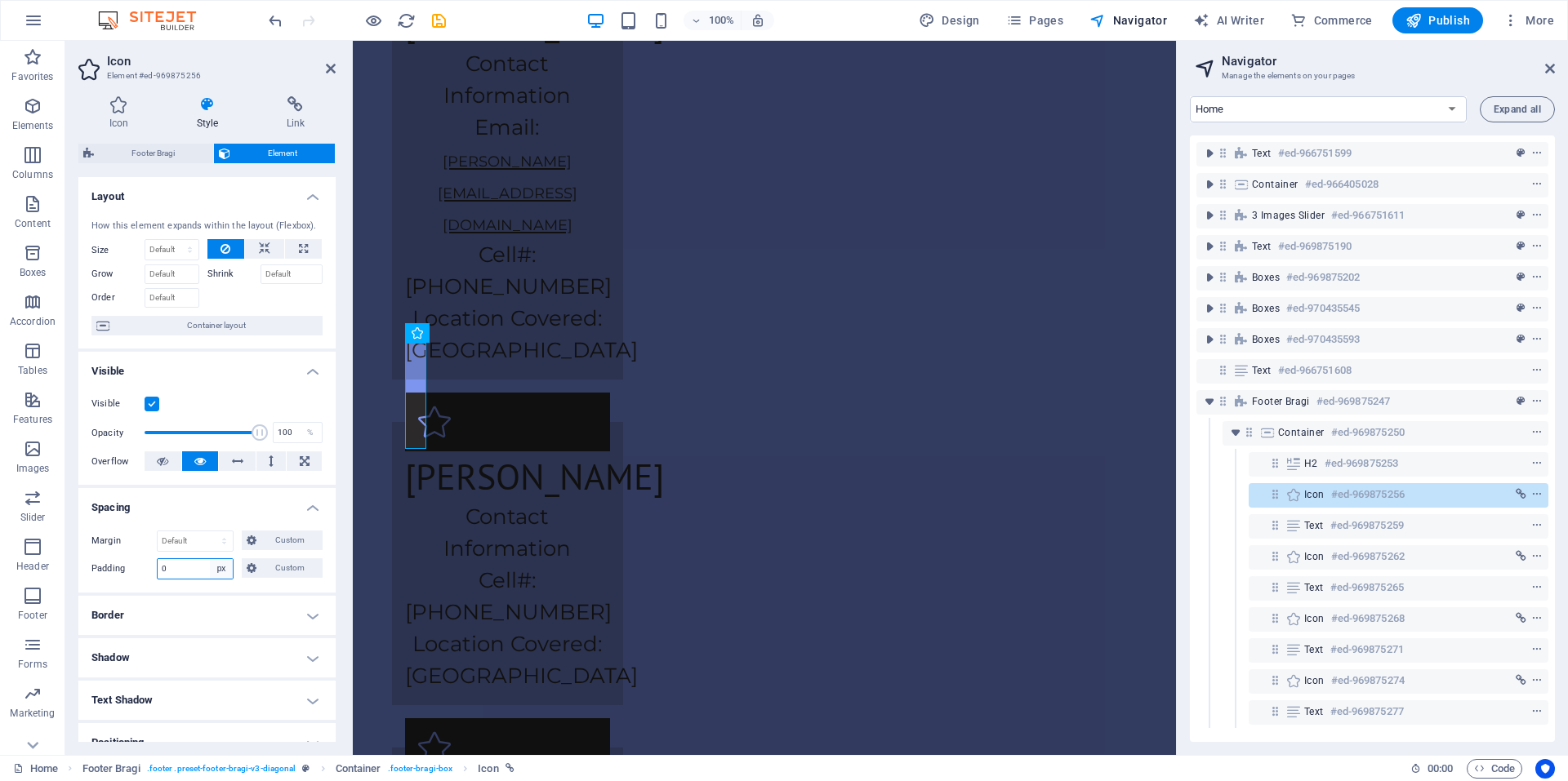
click at [220, 569] on select "Default px rem % vh vw Custom" at bounding box center [221, 568] width 22 height 20
select select "default"
click at [210, 559] on select "Default px rem % vh vw Custom" at bounding box center [221, 568] width 22 height 20
select select "DISABLED_OPTION_VALUE"
click at [289, 540] on span "Custom" at bounding box center [289, 540] width 56 height 20
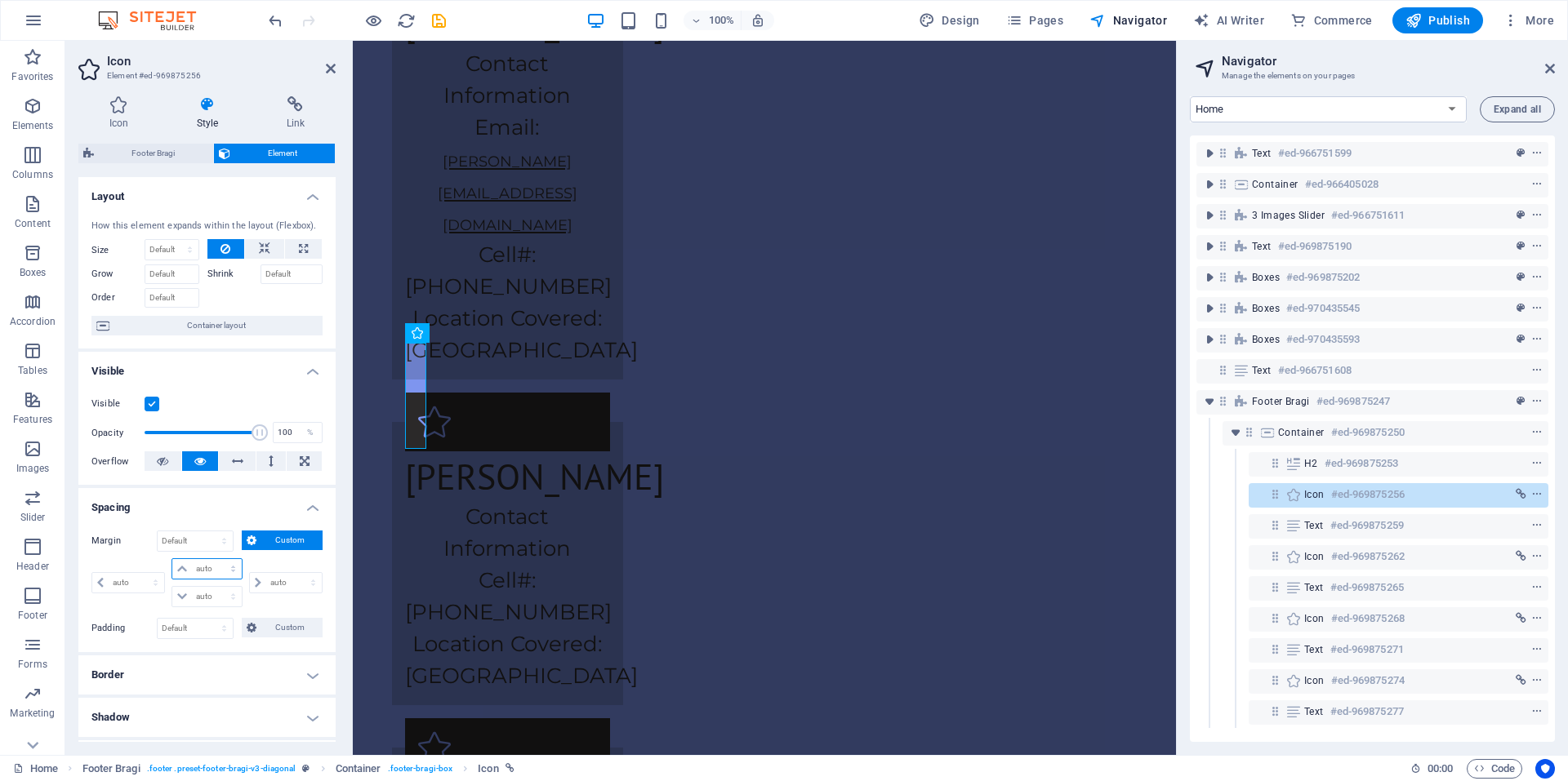
click at [197, 575] on select "auto px % rem vw vh" at bounding box center [206, 568] width 68 height 20
click at [273, 538] on span "Custom" at bounding box center [289, 540] width 56 height 20
click at [294, 543] on span "Custom" at bounding box center [289, 540] width 56 height 20
click at [227, 575] on select "auto px % rem vw vh" at bounding box center [206, 568] width 68 height 20
select select "px"
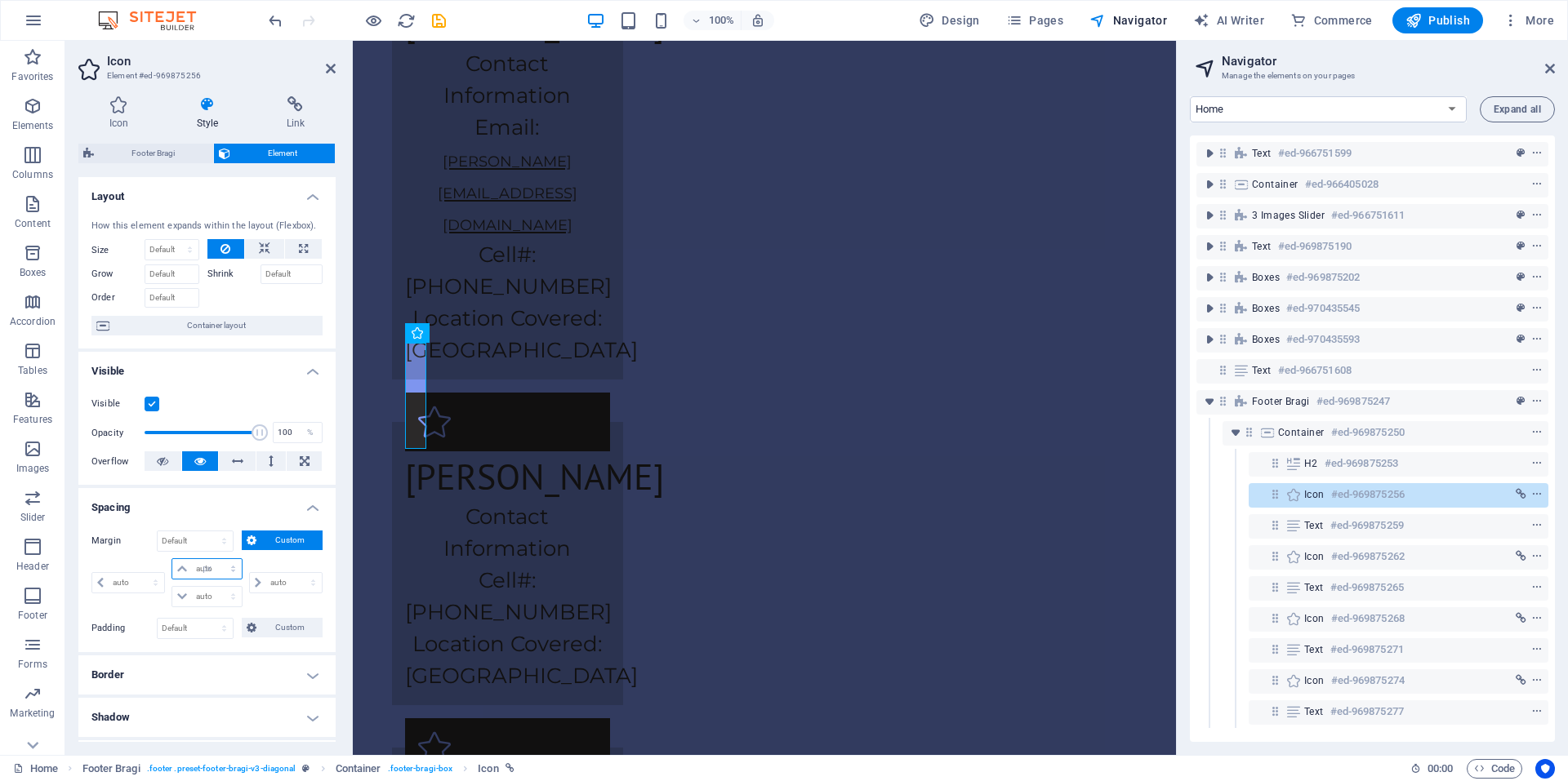
click at [216, 559] on select "auto px % rem vw vh" at bounding box center [206, 568] width 68 height 20
type input "0"
select select "px"
type input "0"
select select "px"
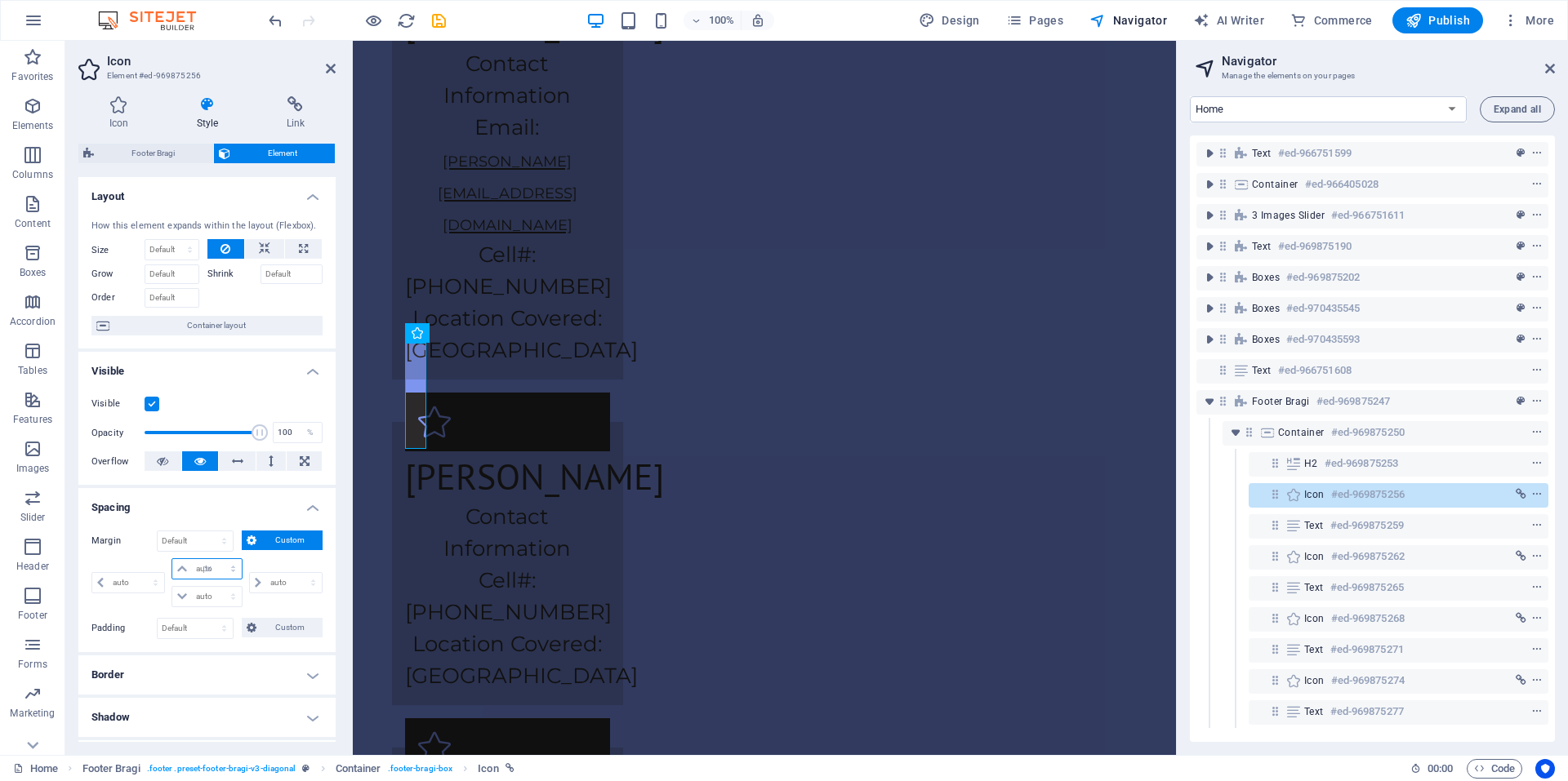
type input "0"
select select "px"
type input "0"
select select "px"
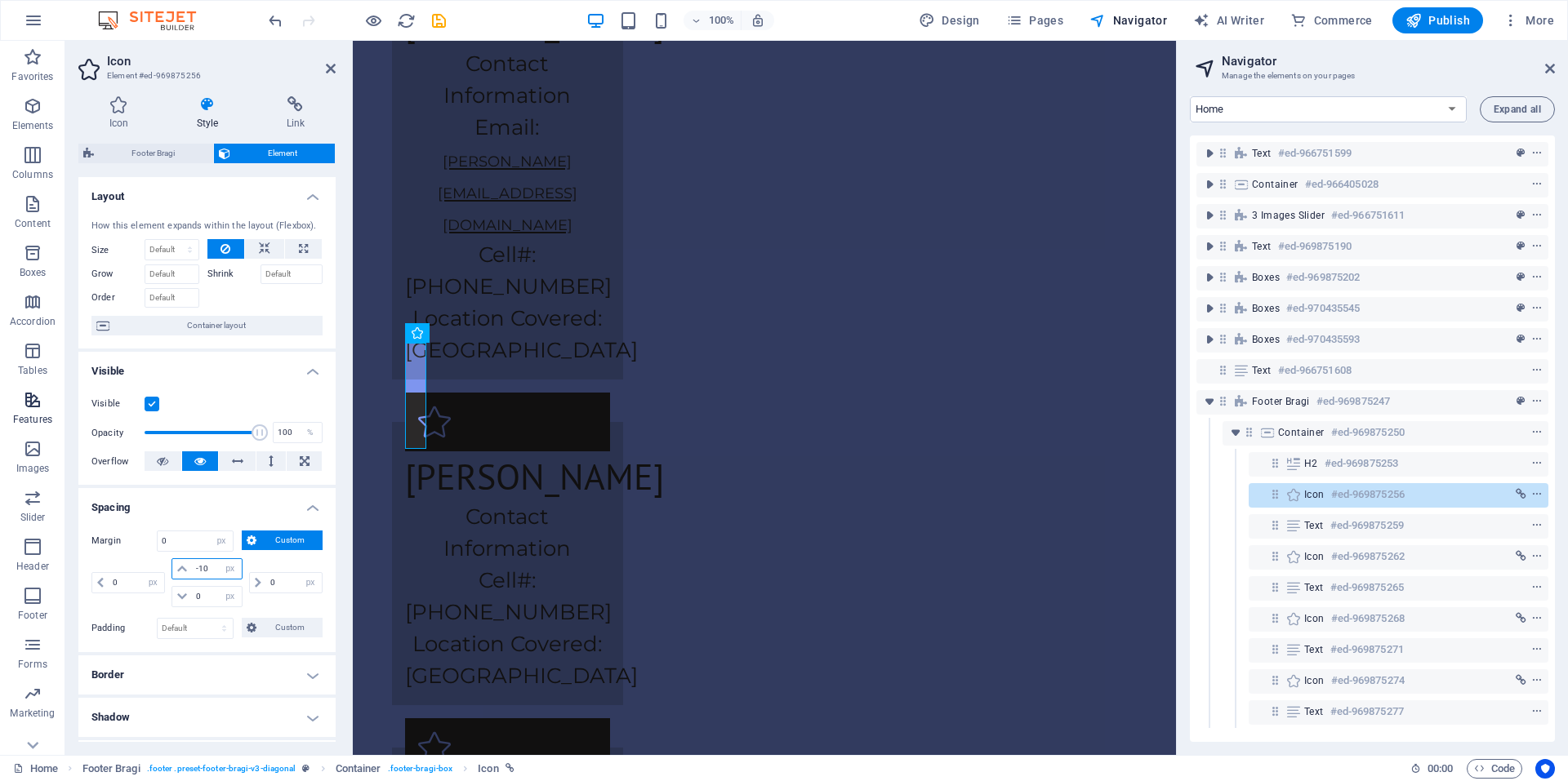
type input "-100"
select select "DISABLED_OPTION_VALUE"
type input "-1"
type input "-20"
click at [221, 594] on select "auto px % rem vw vh" at bounding box center [230, 596] width 22 height 20
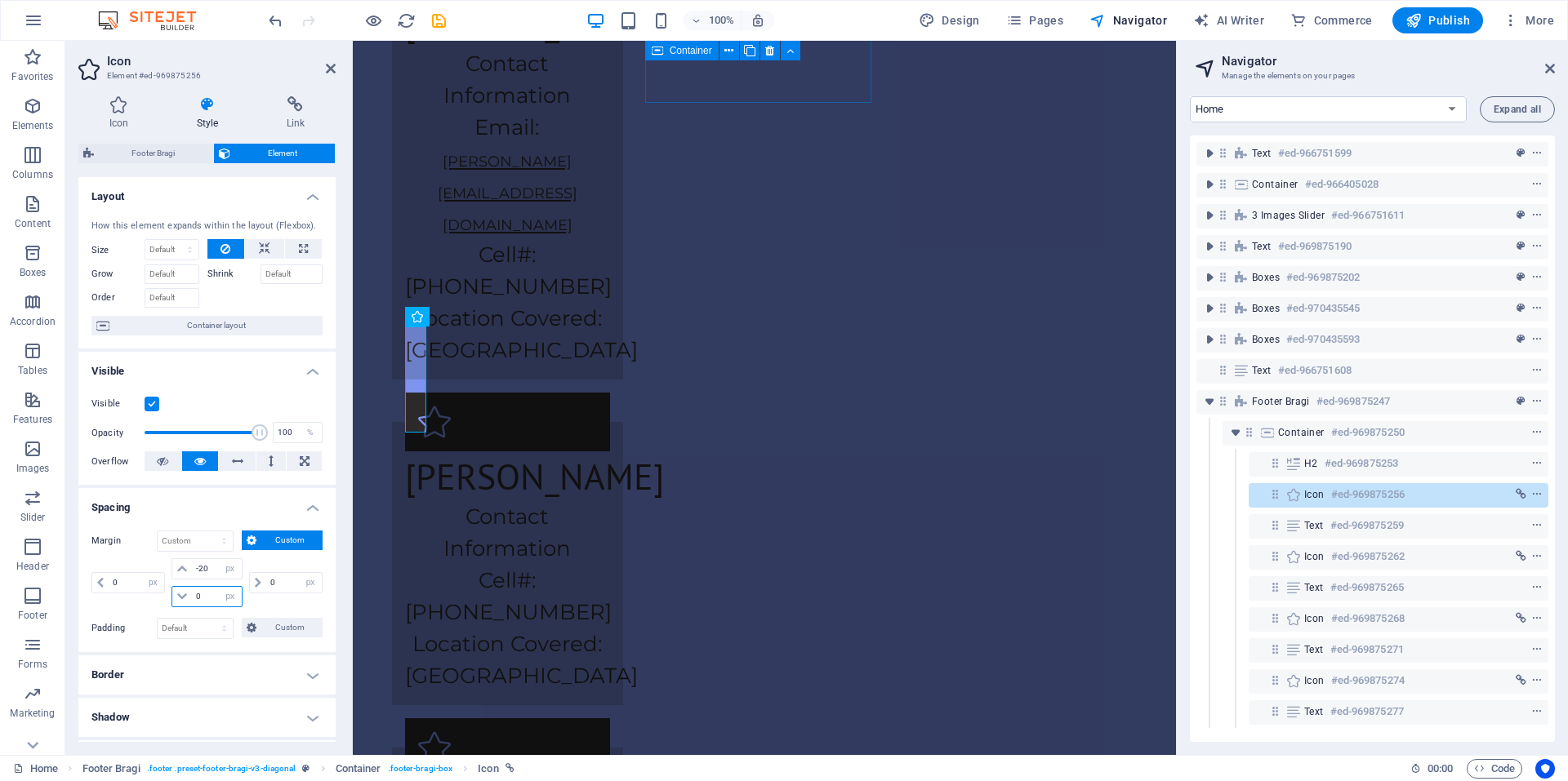
click at [210, 599] on input "0" at bounding box center [216, 596] width 49 height 20
type input "-2"
type input "-3"
type input "-0"
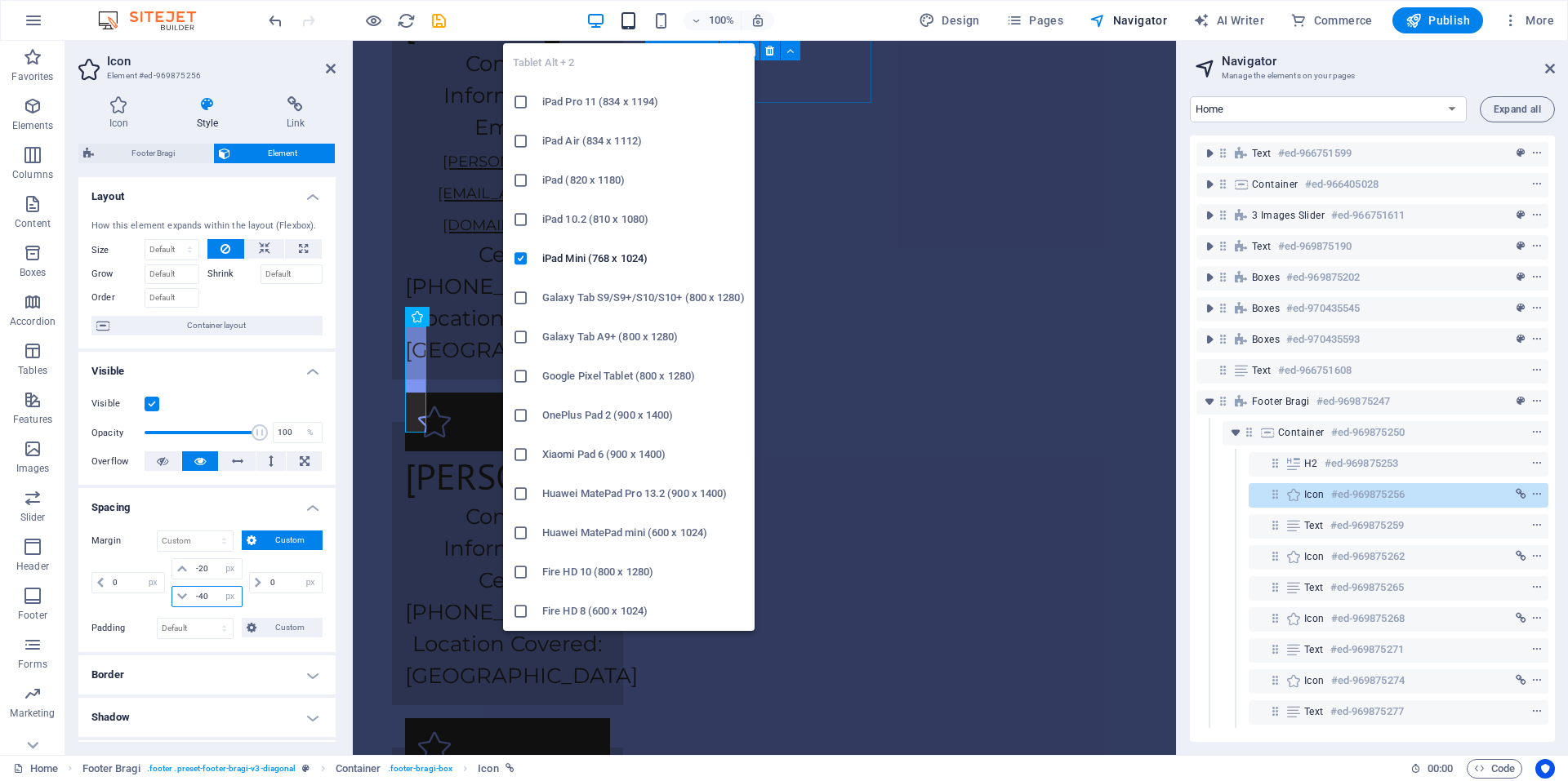
type input "-40"
click at [630, 20] on icon "button" at bounding box center [628, 21] width 19 height 19
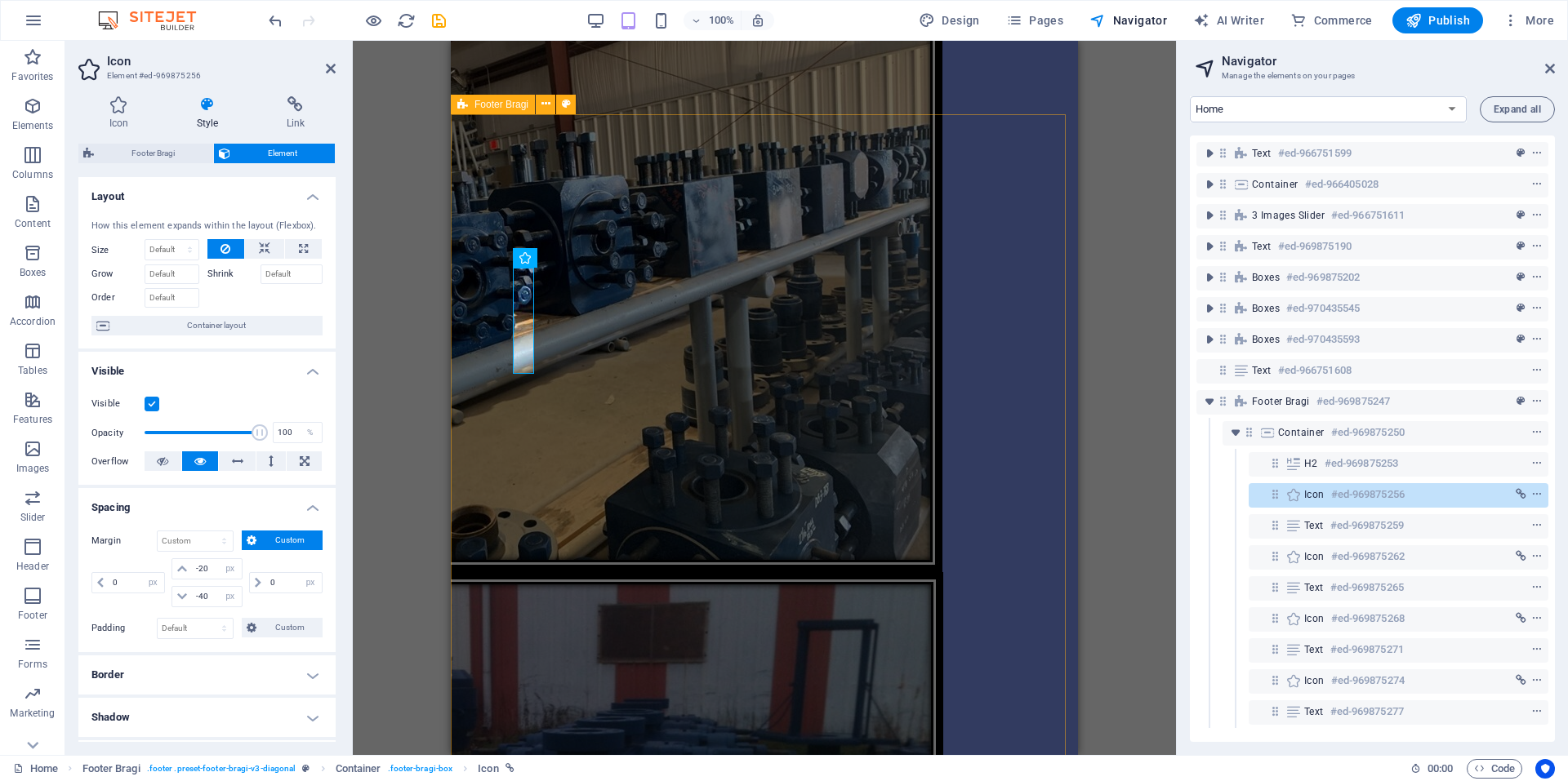
scroll to position [4109, 0]
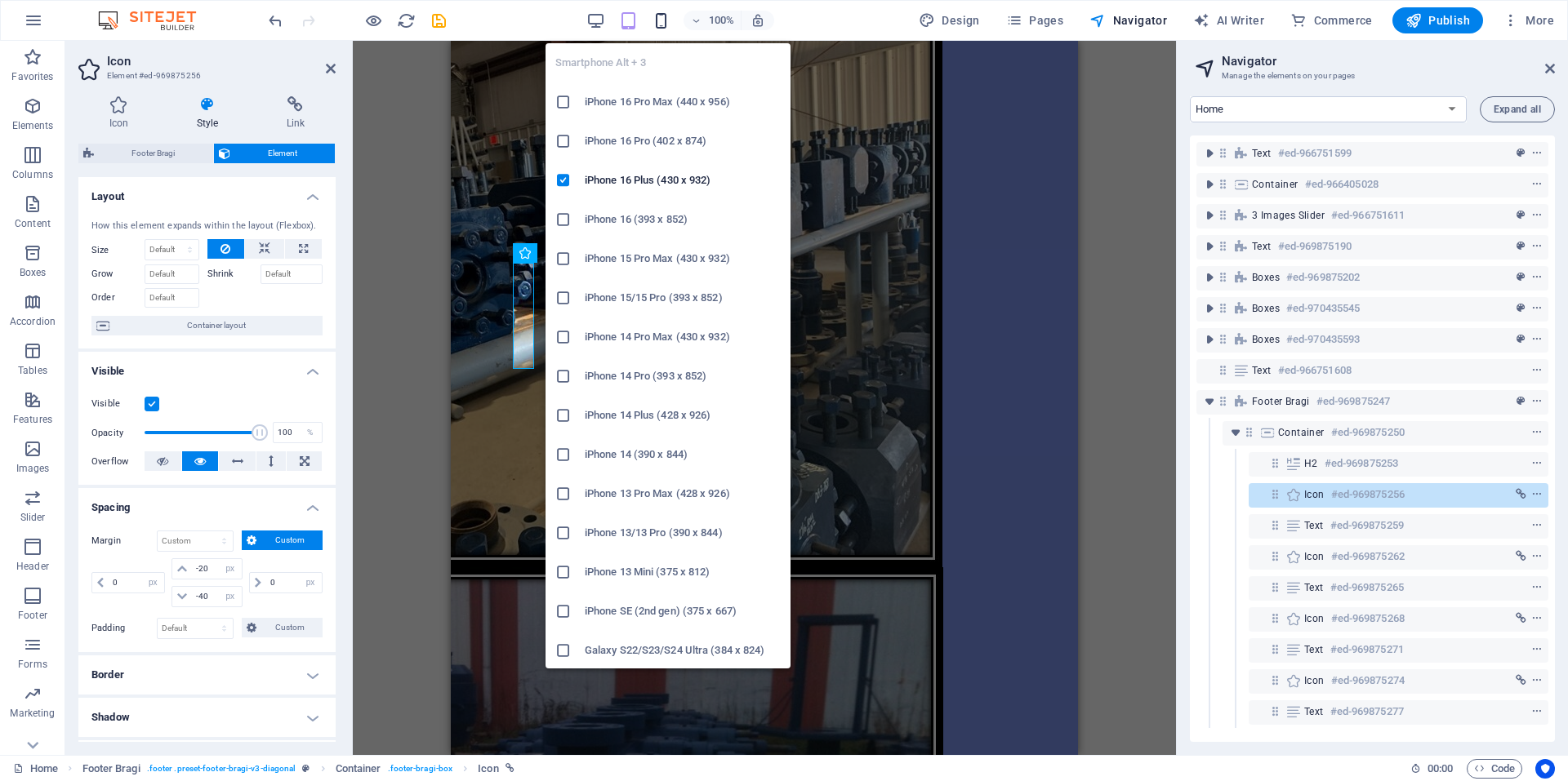
click at [658, 27] on icon "button" at bounding box center [661, 21] width 19 height 19
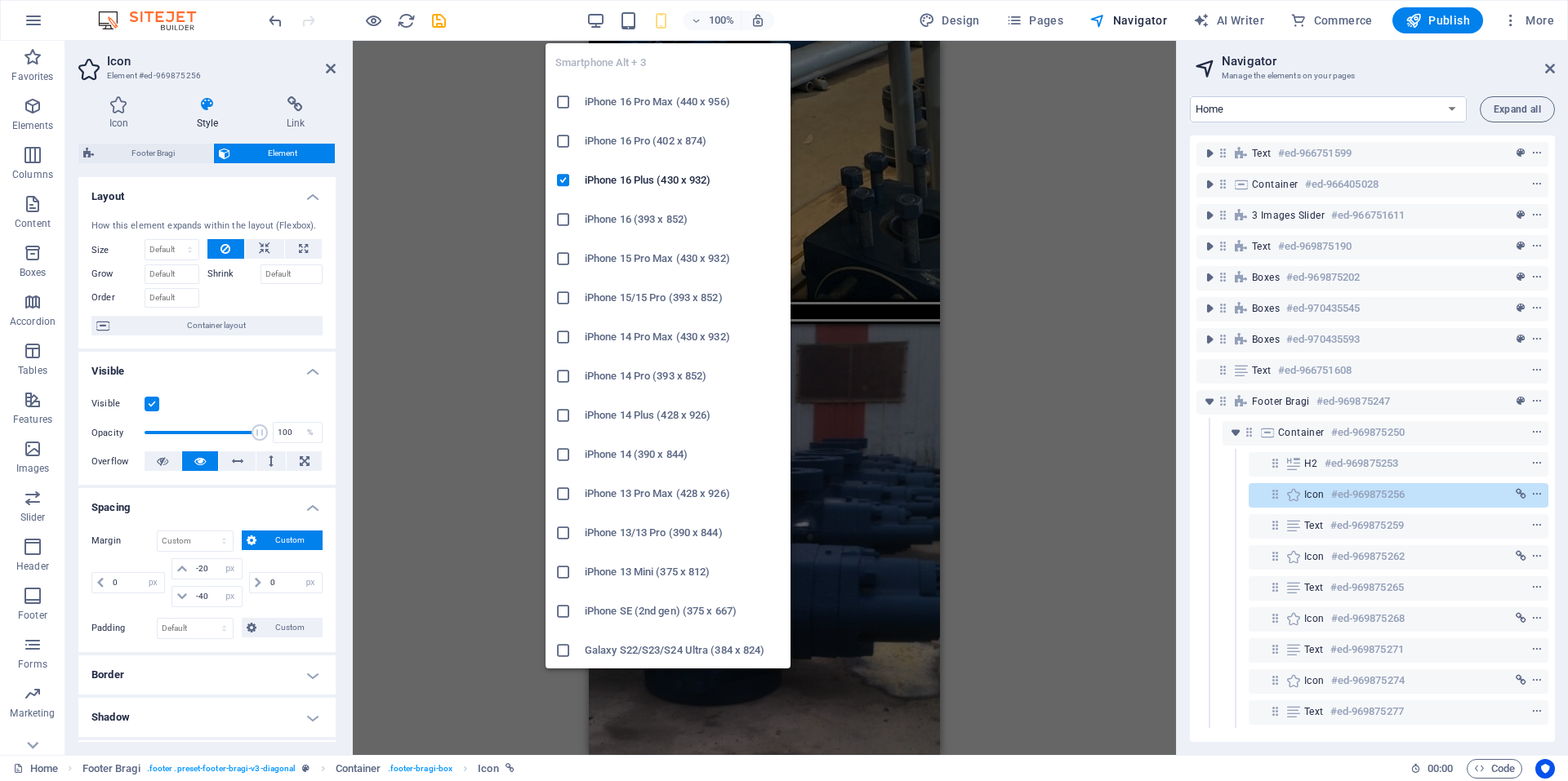
scroll to position [3934, 0]
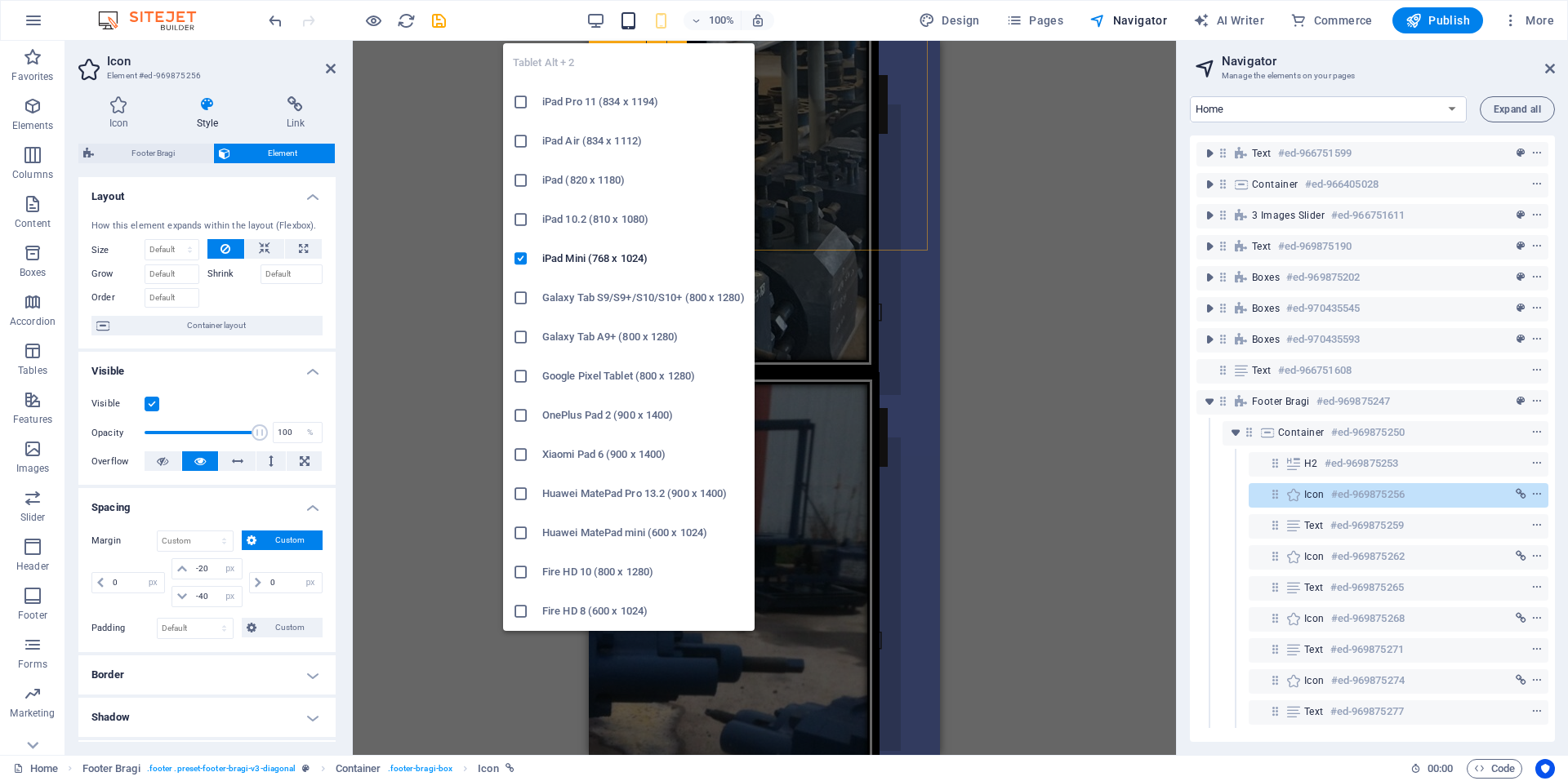
click at [625, 18] on icon "button" at bounding box center [628, 21] width 19 height 19
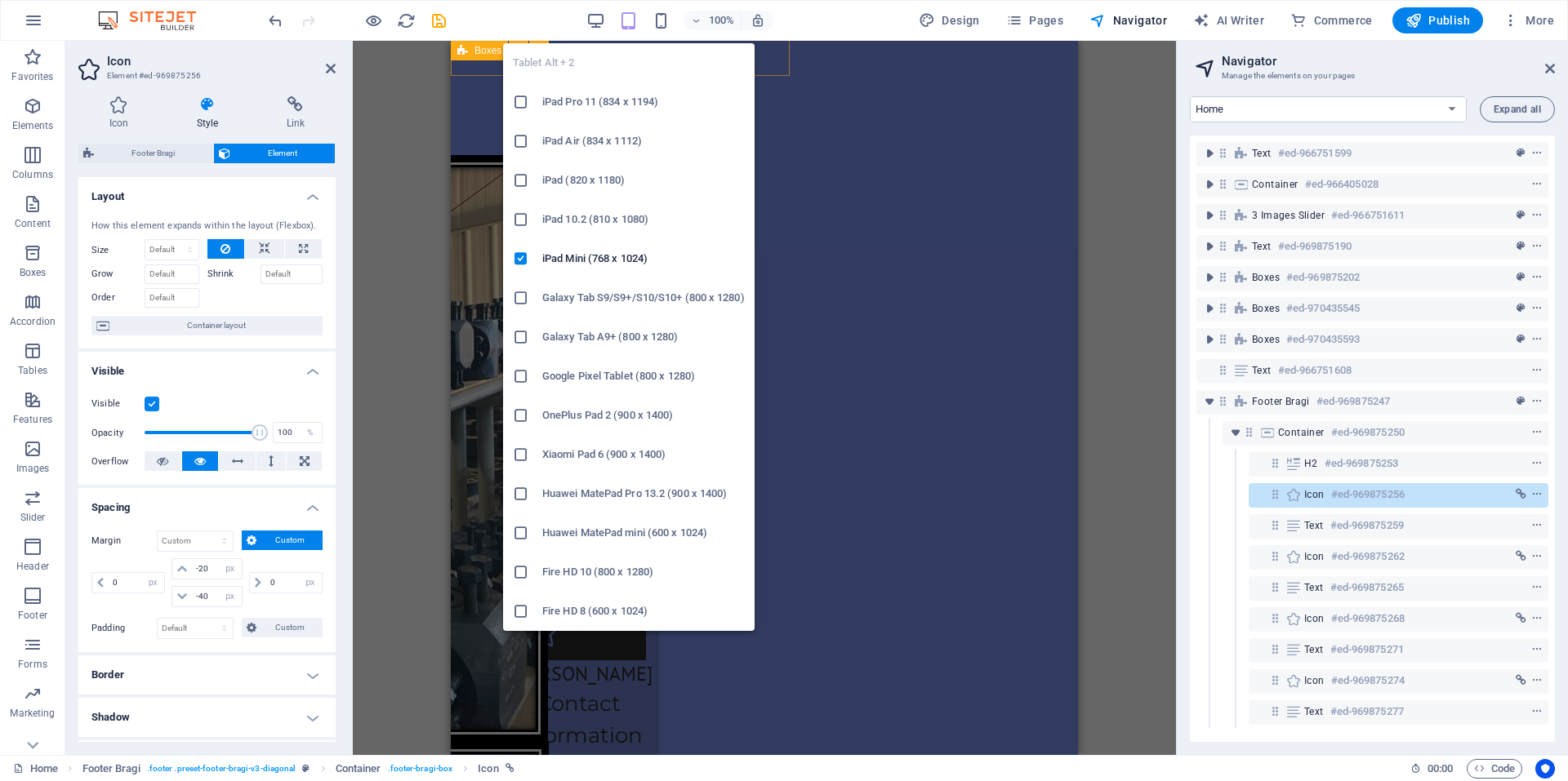
scroll to position [4109, 0]
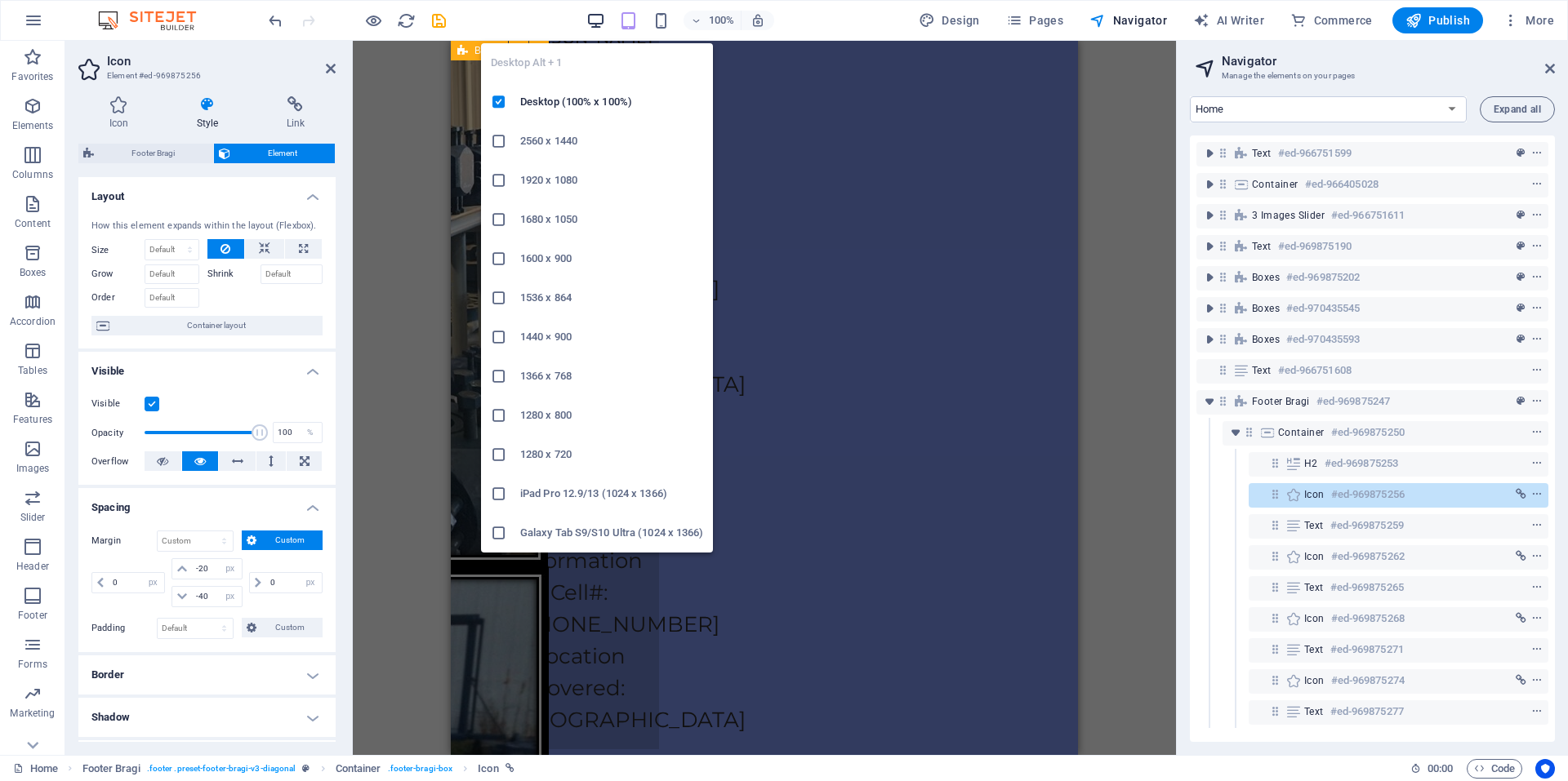
click at [601, 16] on icon "button" at bounding box center [596, 21] width 19 height 19
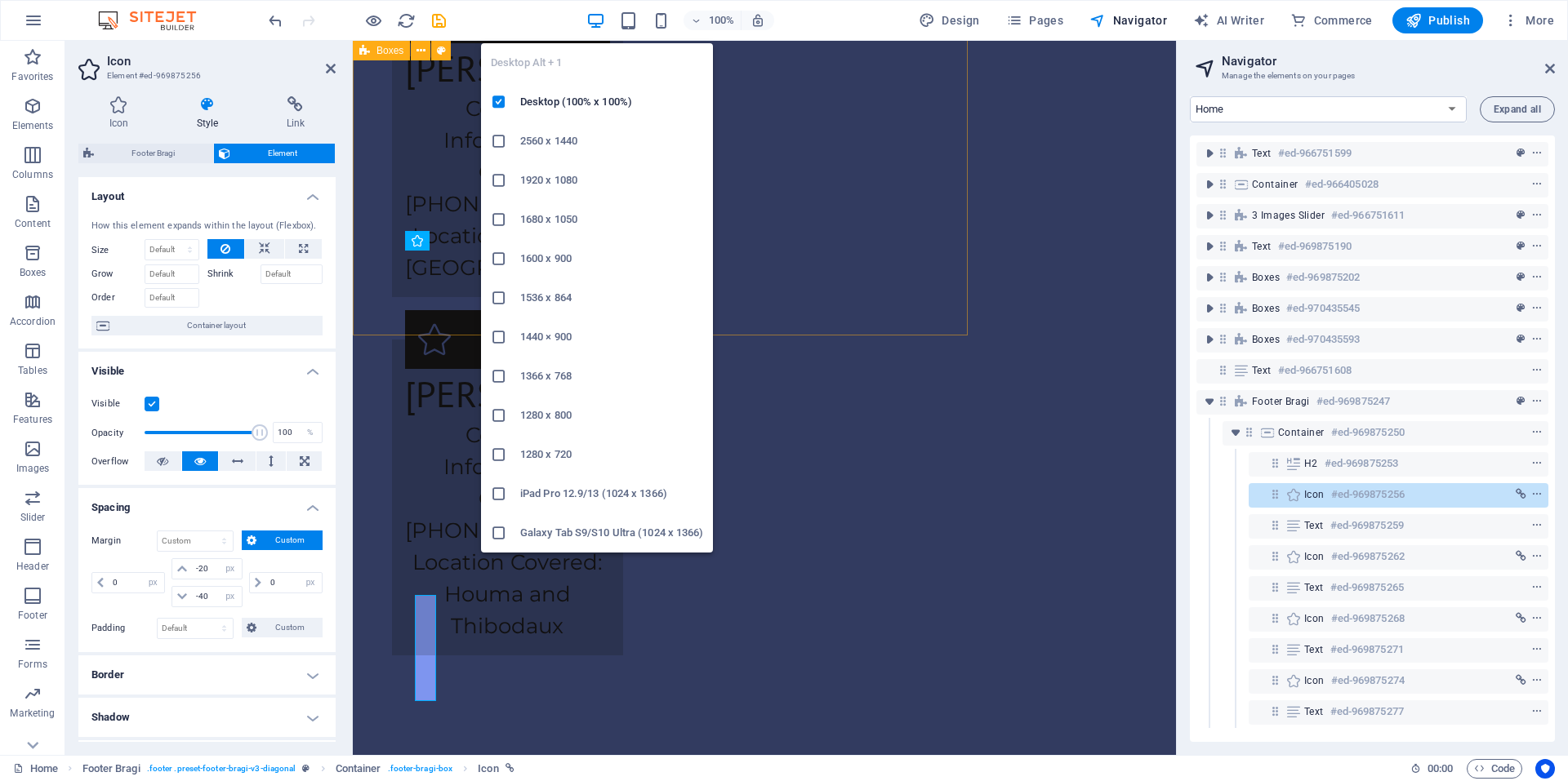
scroll to position [3776, 0]
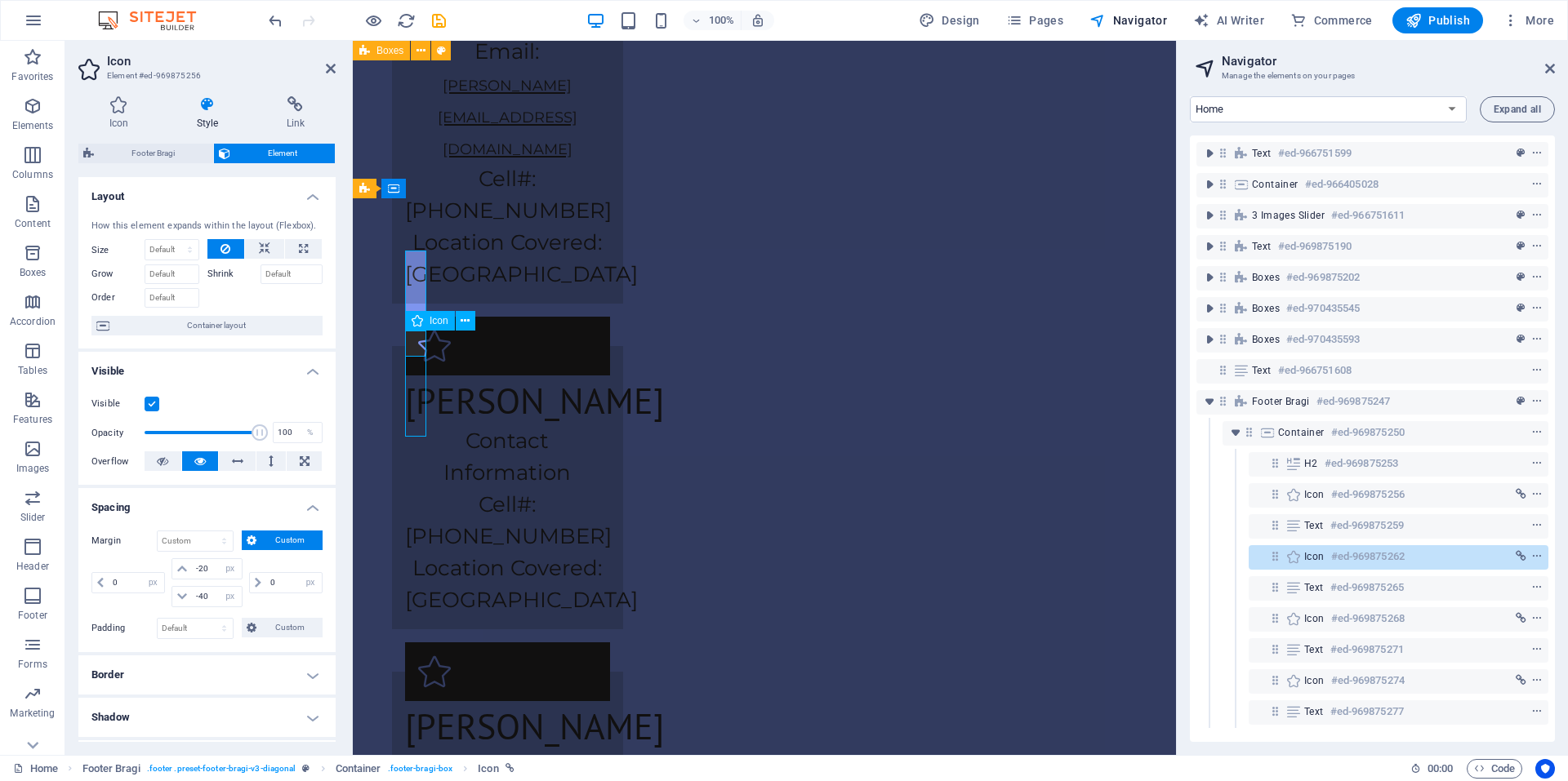
scroll to position [3237, 0]
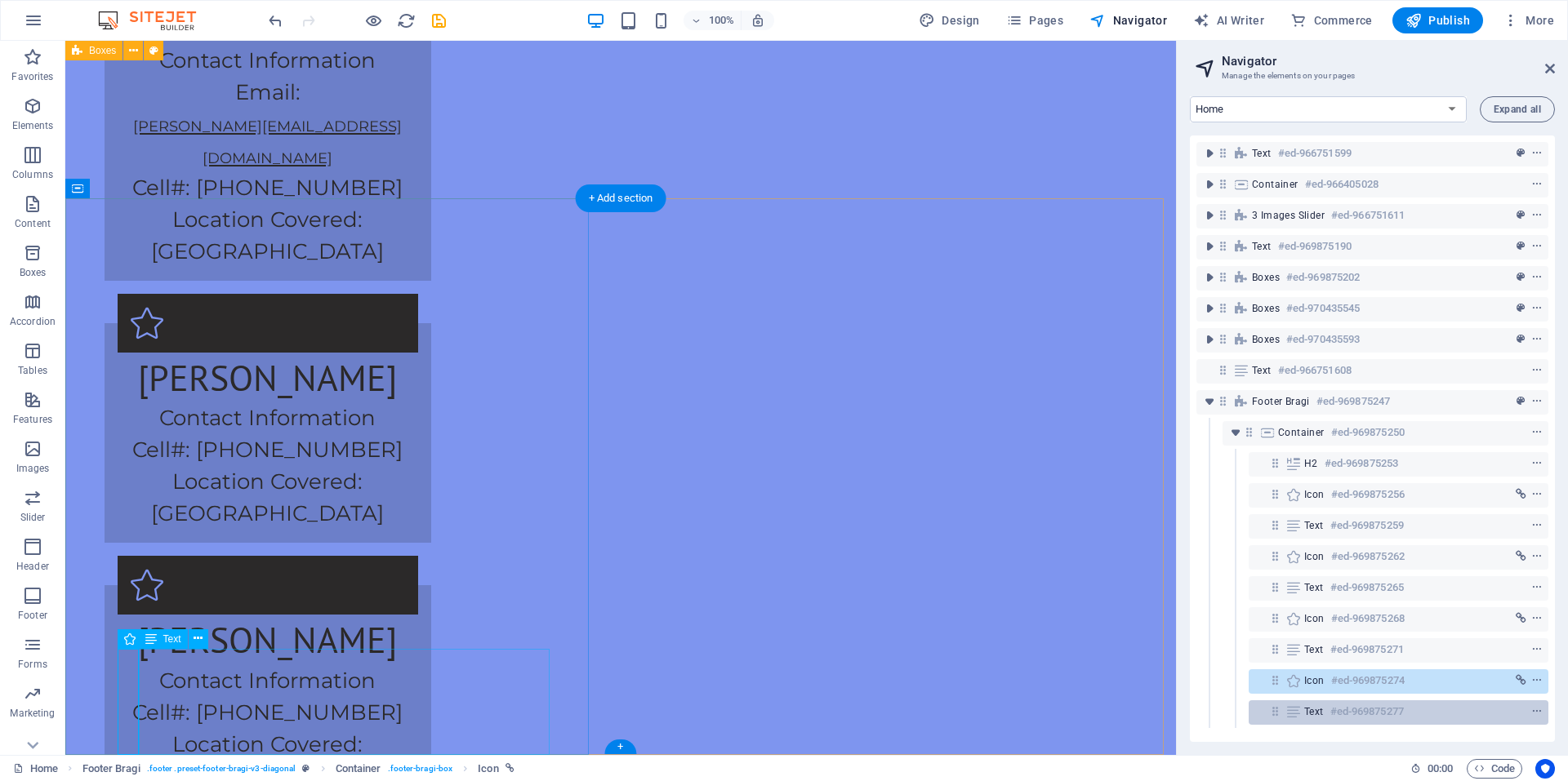
click at [1328, 721] on div "Text #ed-969875277" at bounding box center [1399, 713] width 300 height 24
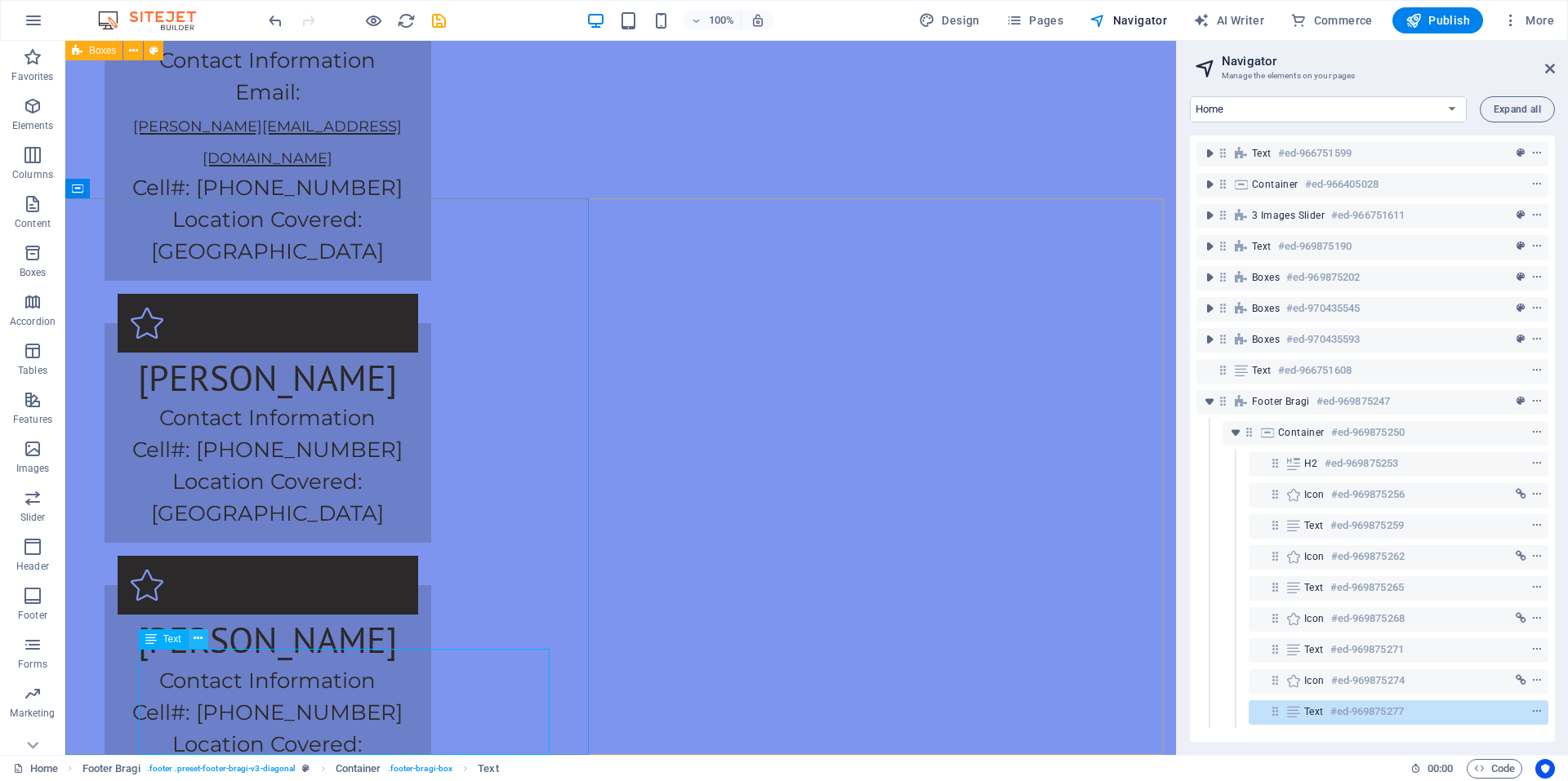
click at [198, 644] on icon at bounding box center [198, 638] width 9 height 17
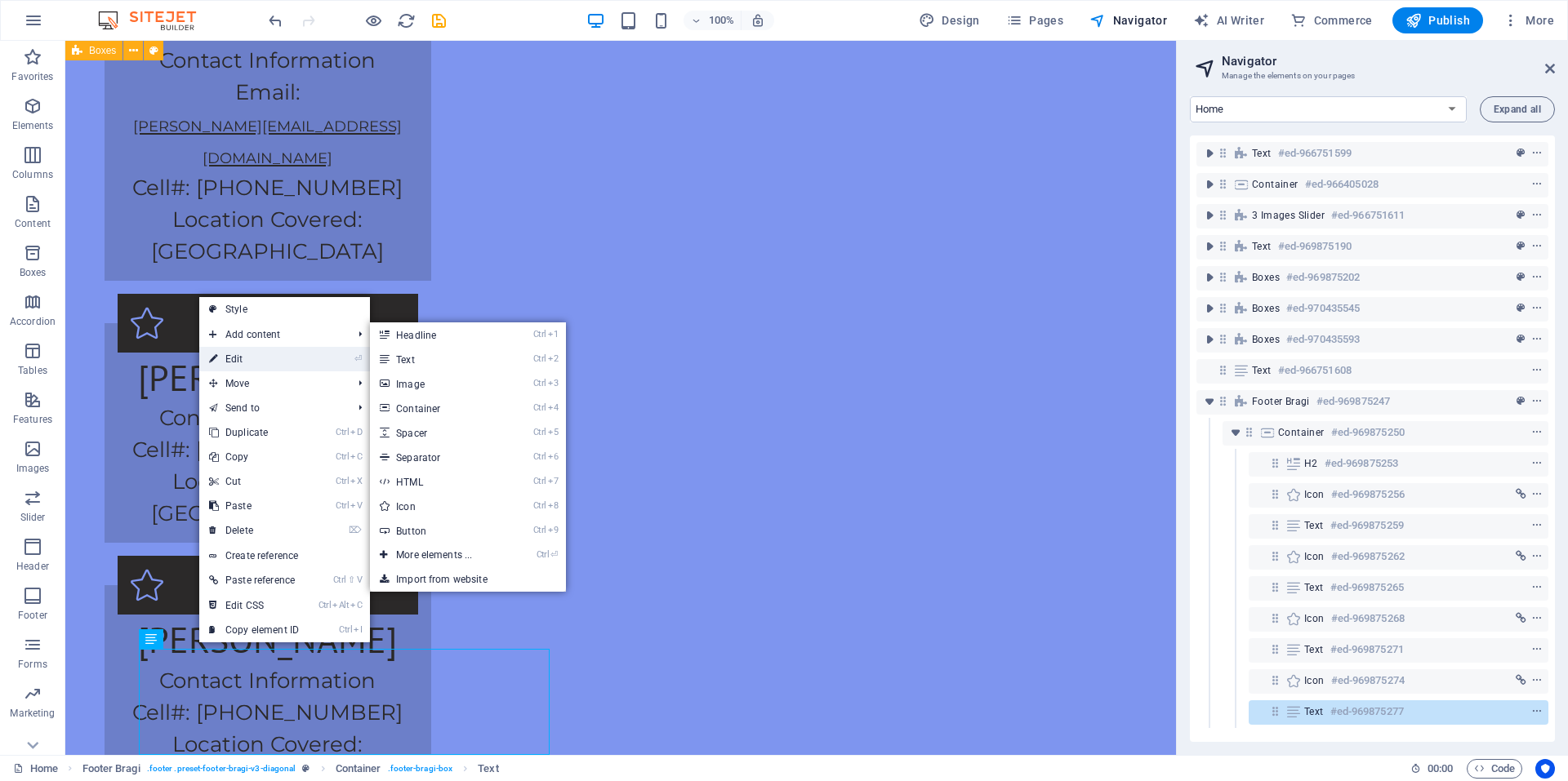
click at [234, 362] on link "⏎ Edit" at bounding box center [254, 359] width 110 height 24
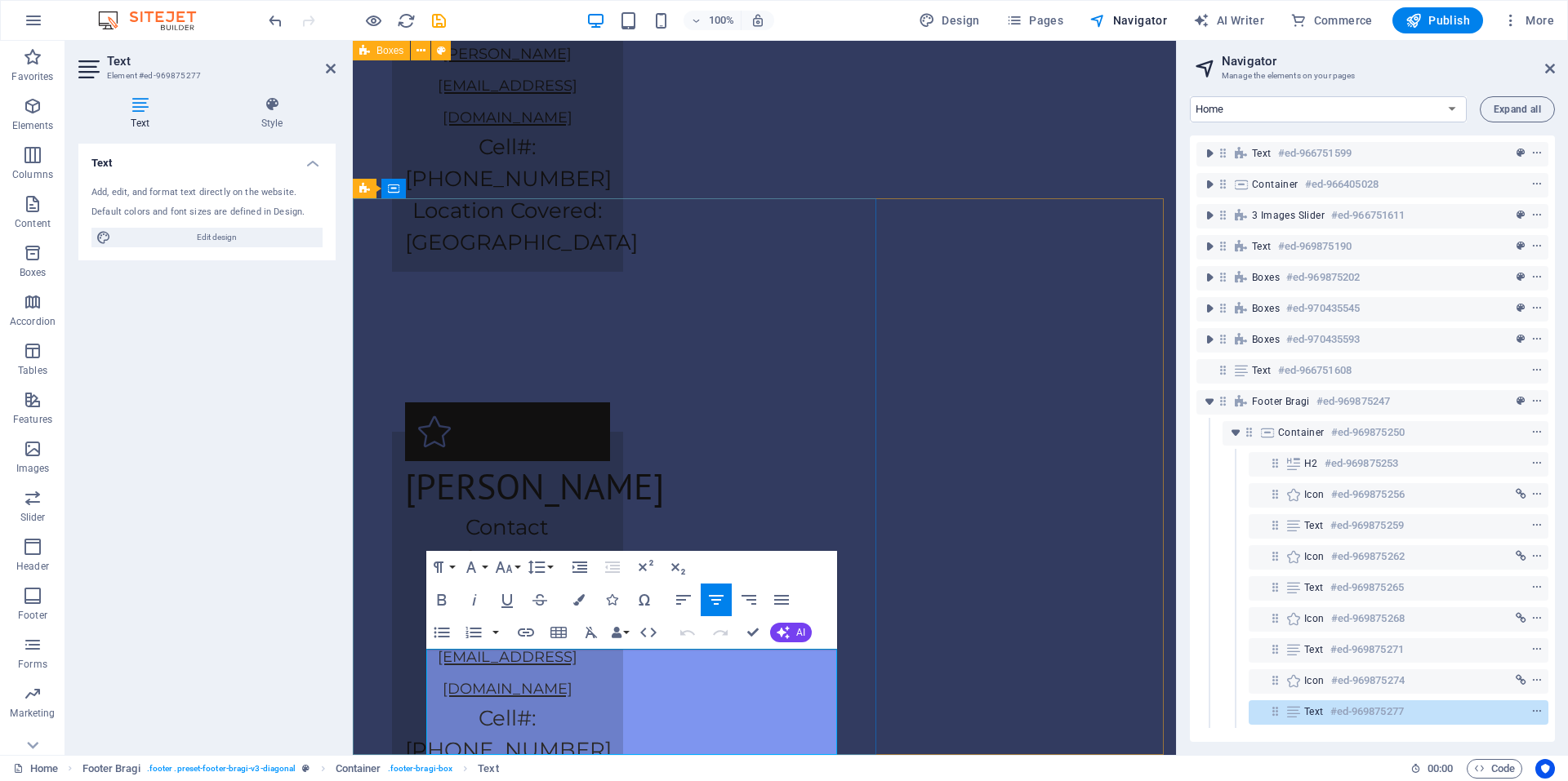
scroll to position [3776, 0]
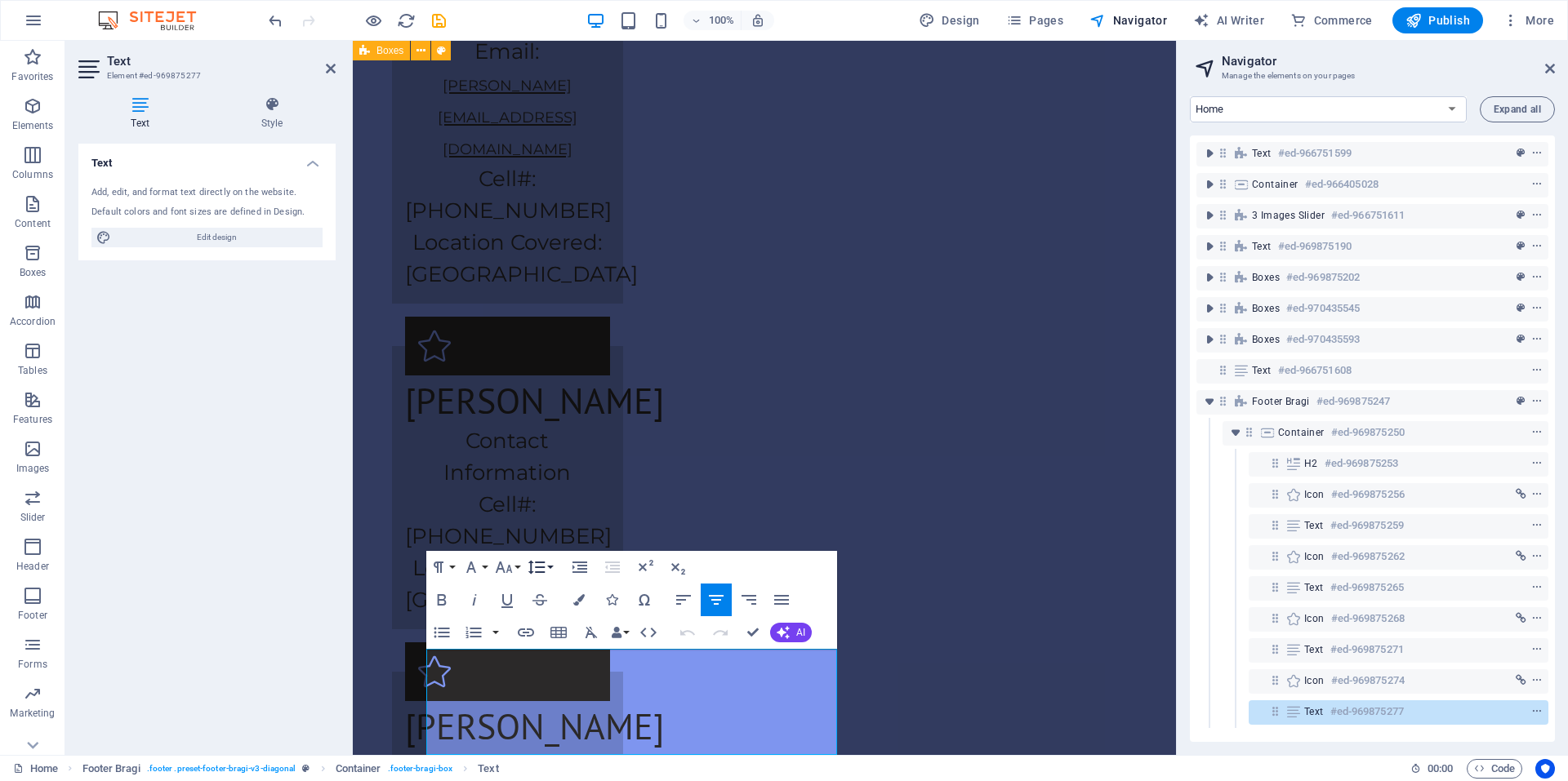
click at [549, 568] on button "Line Height" at bounding box center [540, 568] width 31 height 33
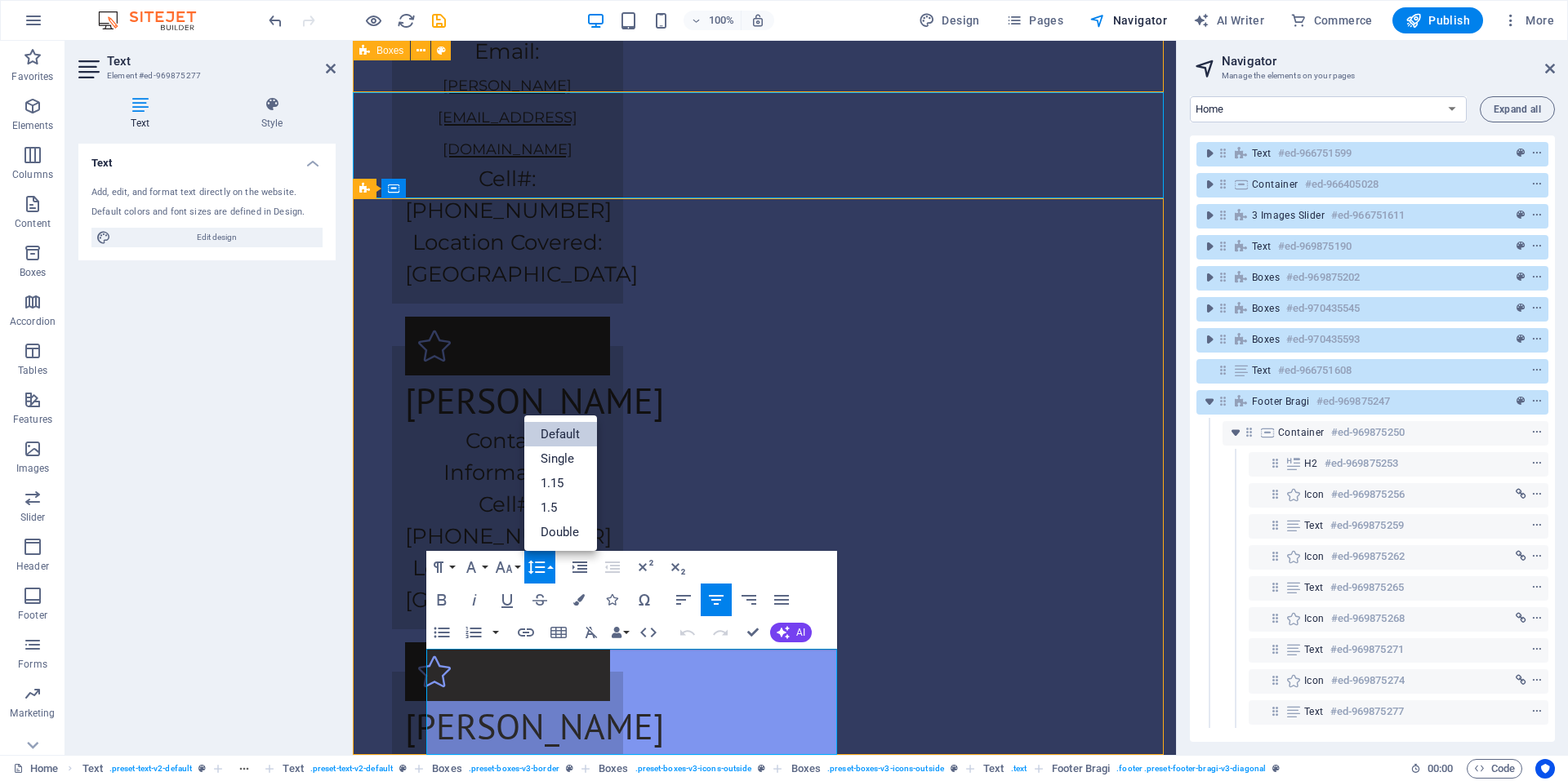
scroll to position [0, 0]
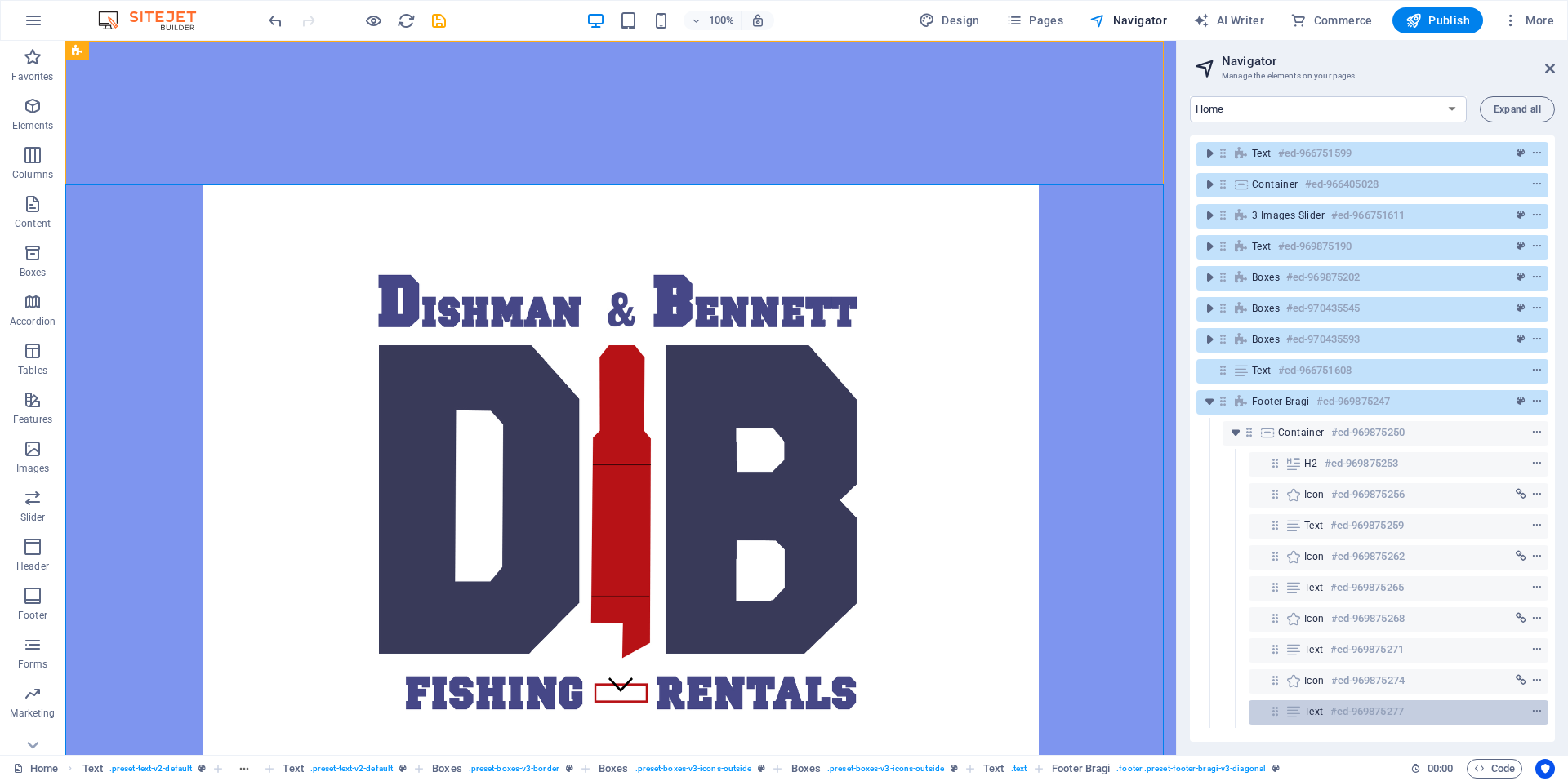
click at [1345, 714] on h6 "#ed-969875277" at bounding box center [1367, 712] width 73 height 20
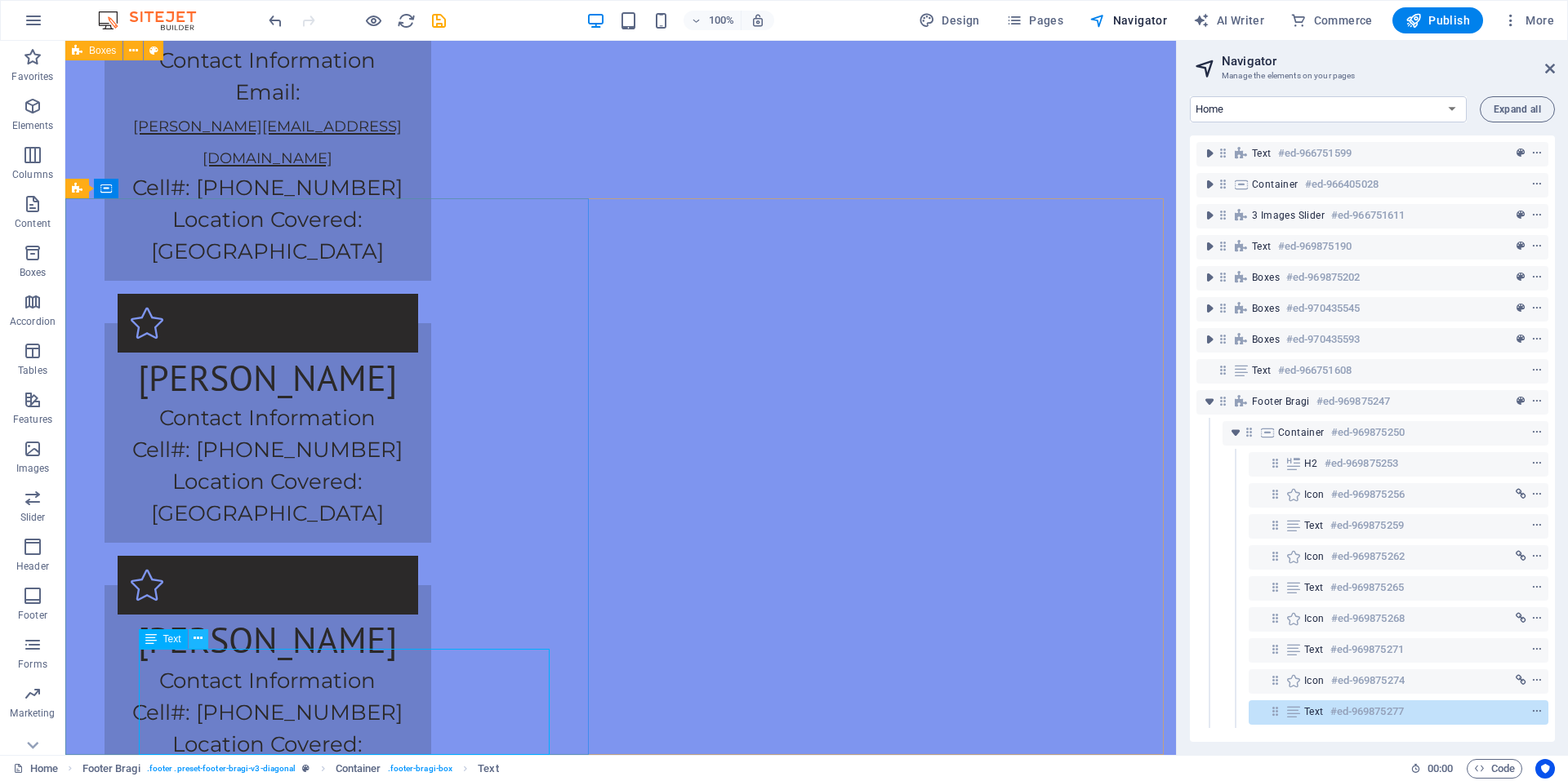
click at [193, 633] on button at bounding box center [198, 638] width 20 height 20
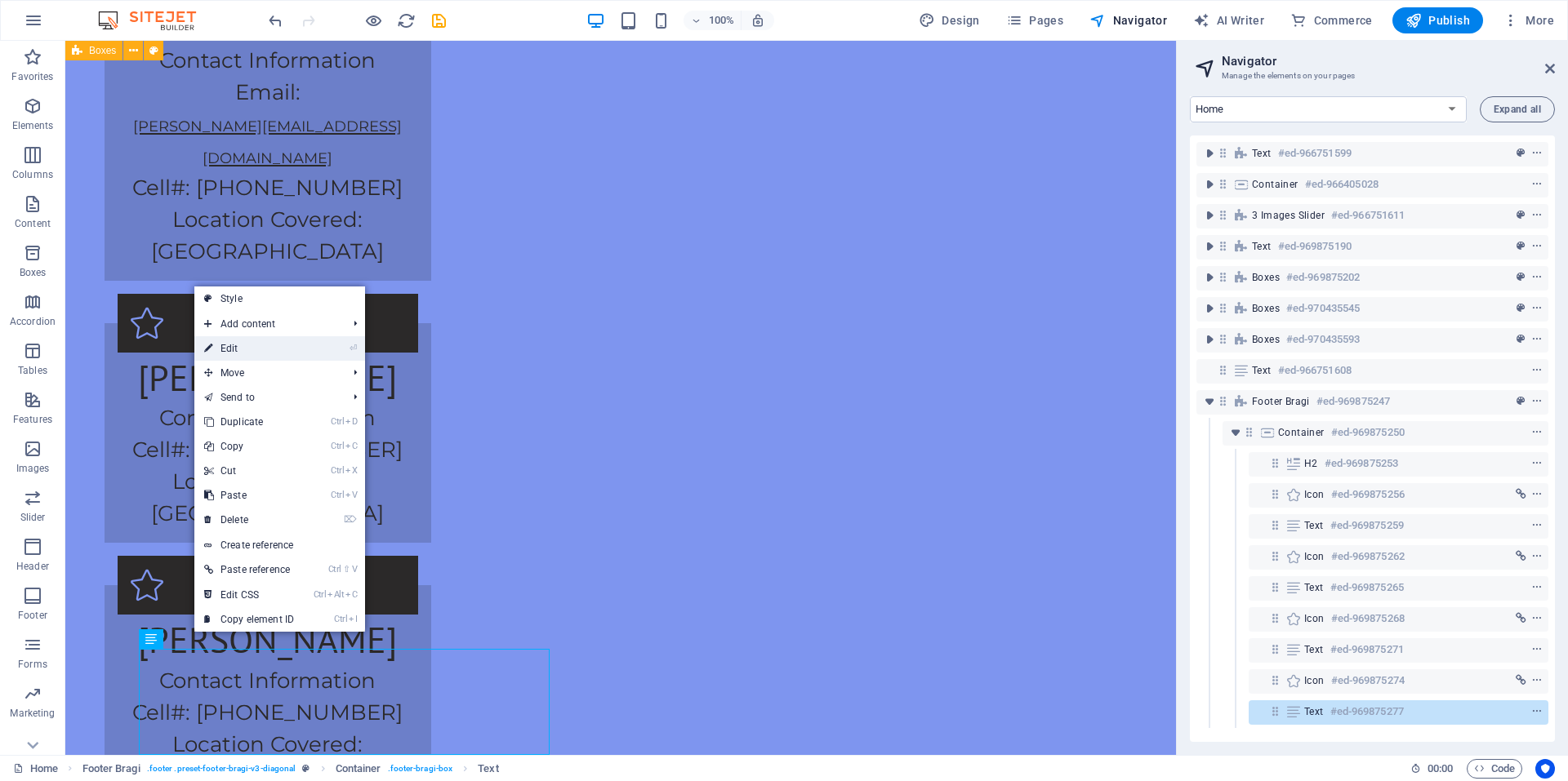
click at [235, 350] on link "⏎ Edit" at bounding box center [249, 348] width 110 height 24
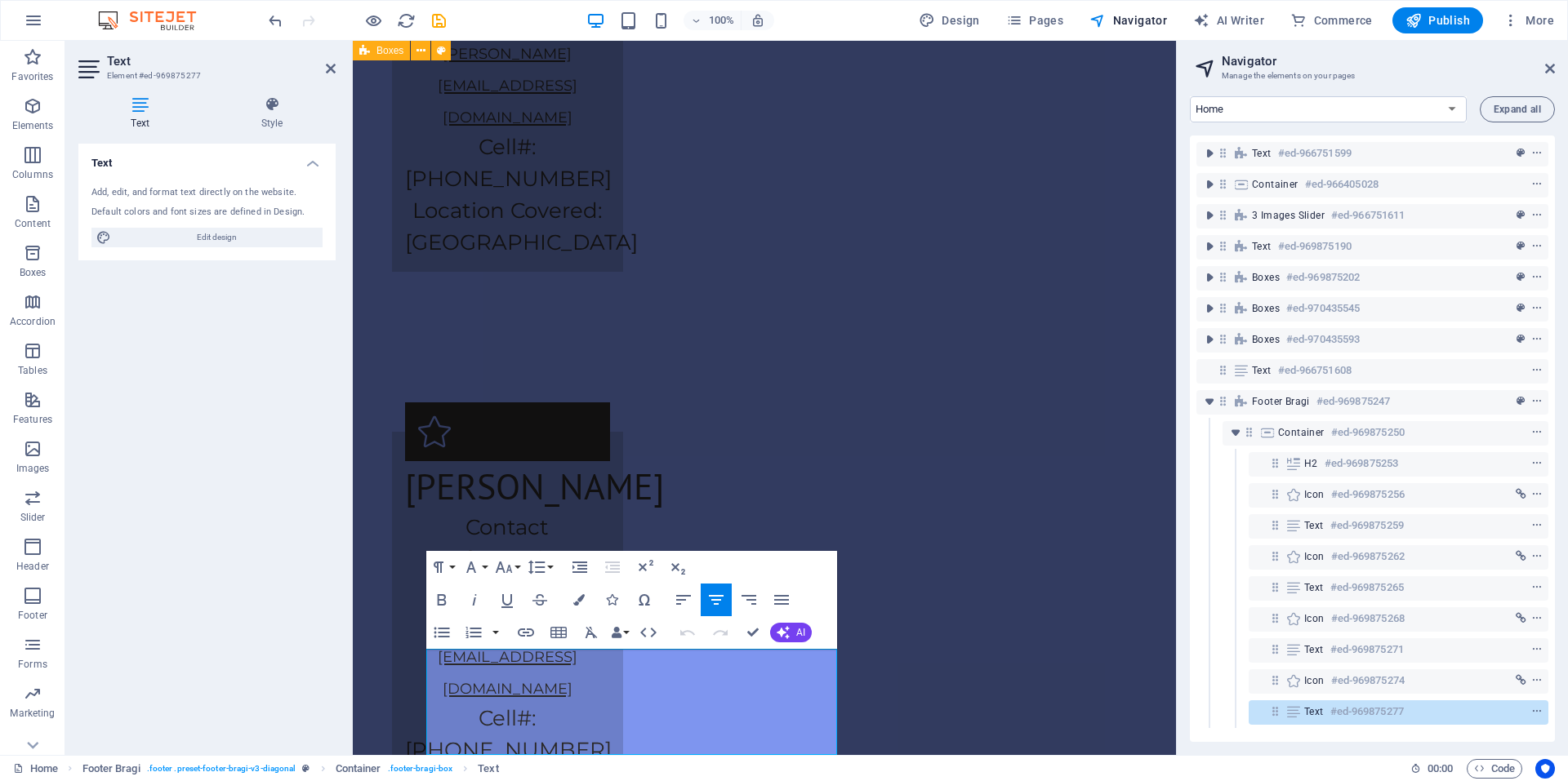
scroll to position [3776, 0]
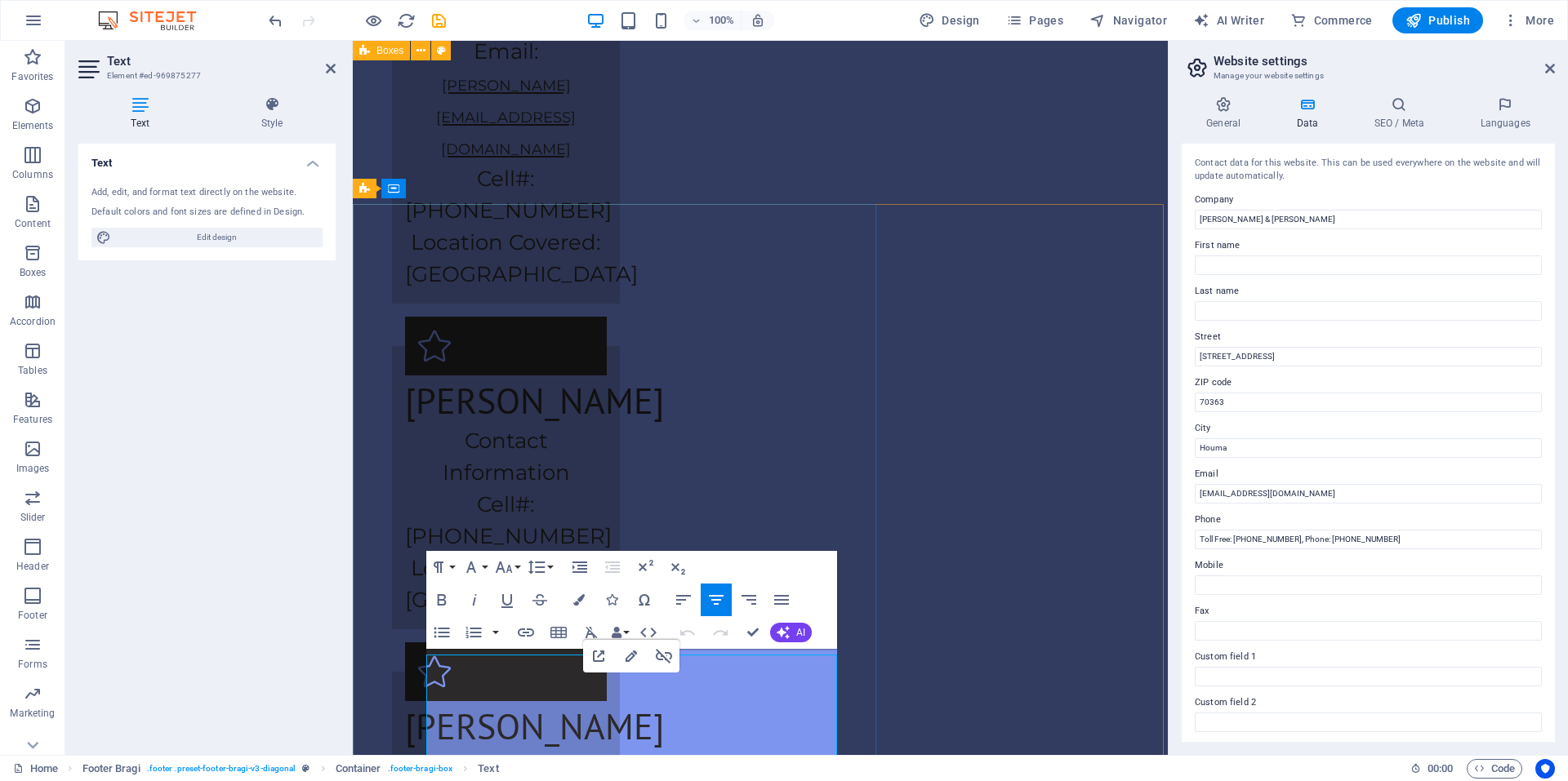
scroll to position [3771, 0]
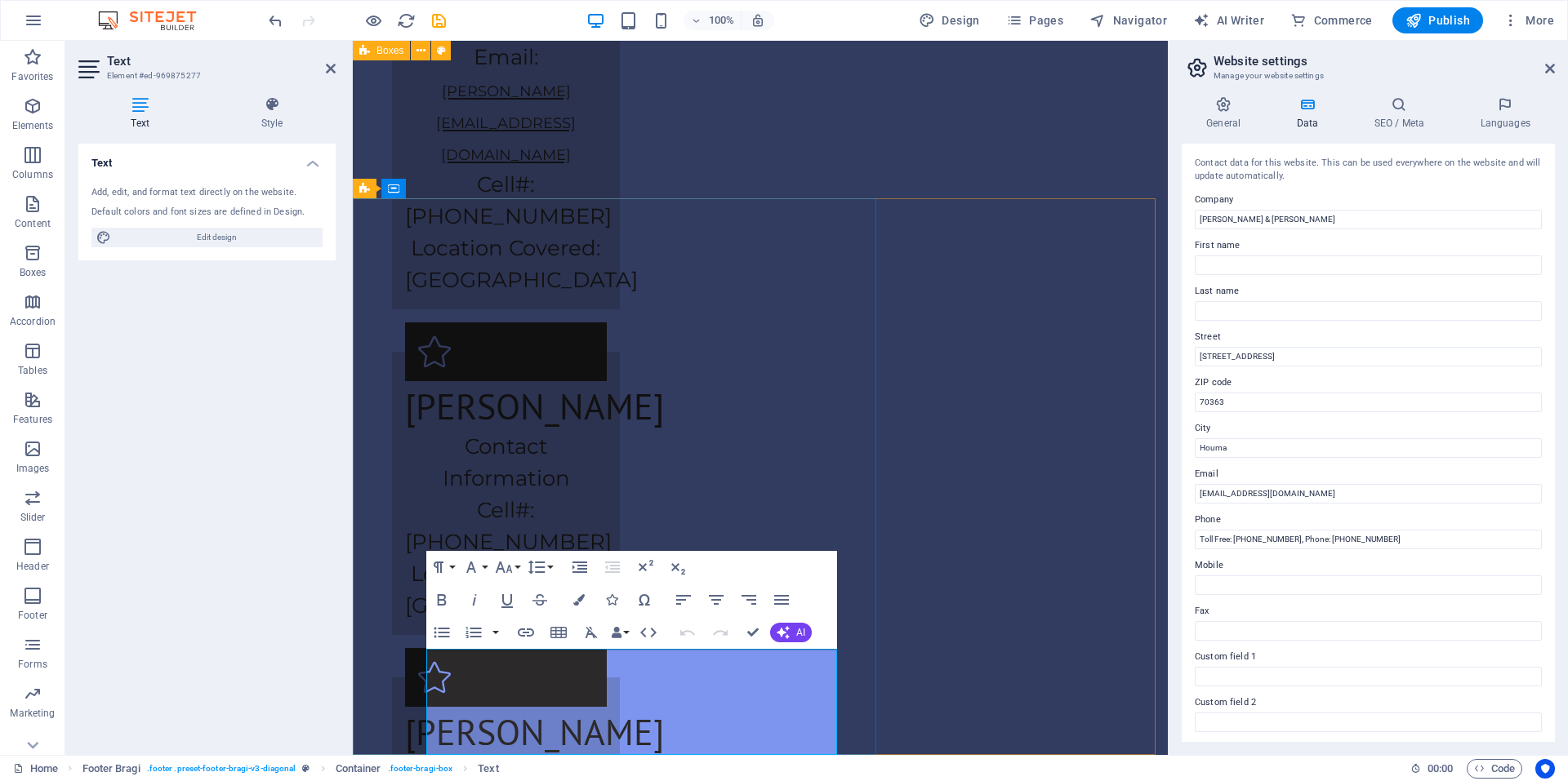
drag, startPoint x: 813, startPoint y: 702, endPoint x: 454, endPoint y: 686, distance: 359.4
click at [554, 568] on button "Line Height" at bounding box center [540, 568] width 31 height 33
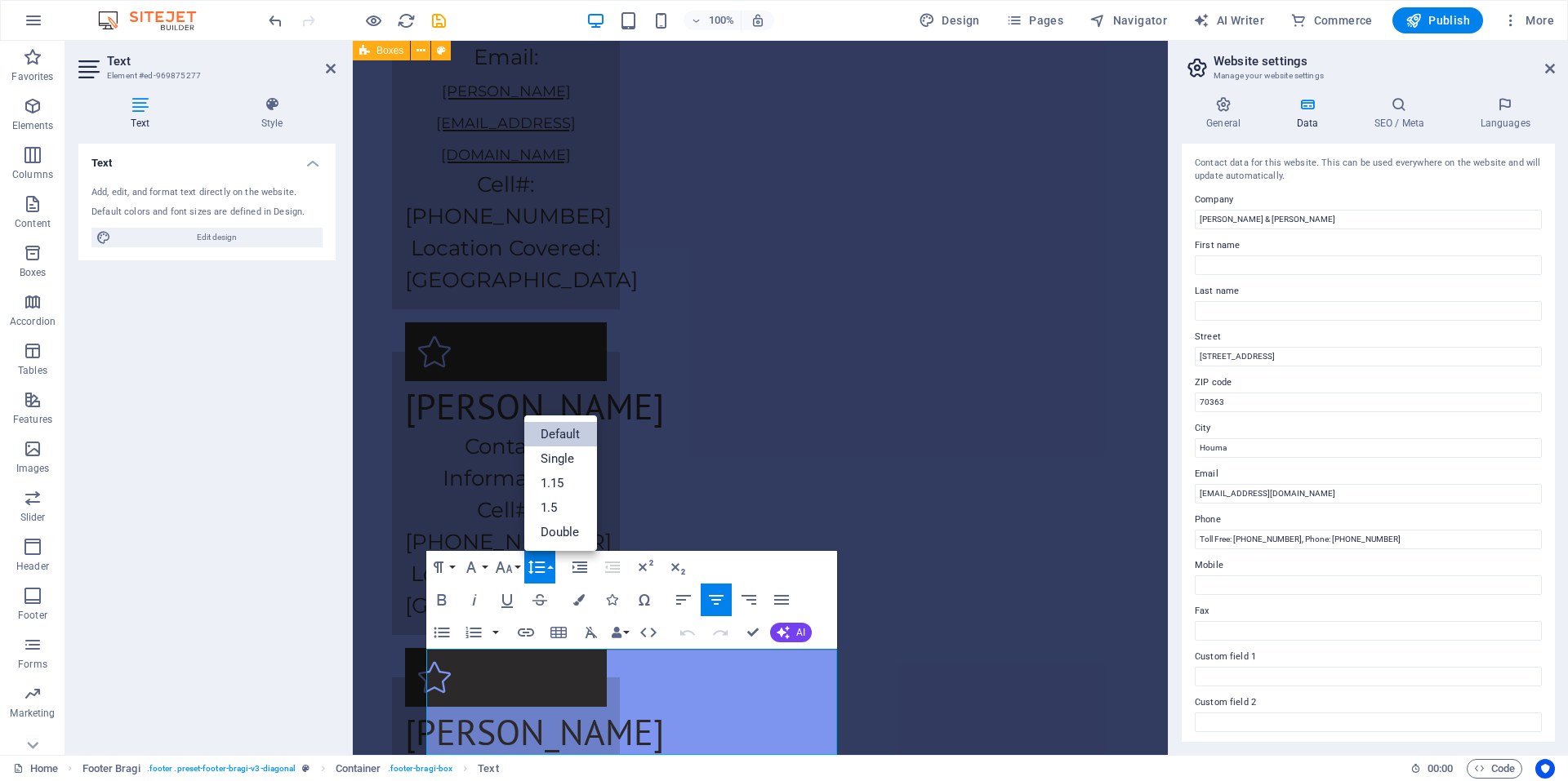
scroll to position [0, 0]
click at [569, 466] on link "Single" at bounding box center [561, 459] width 73 height 24
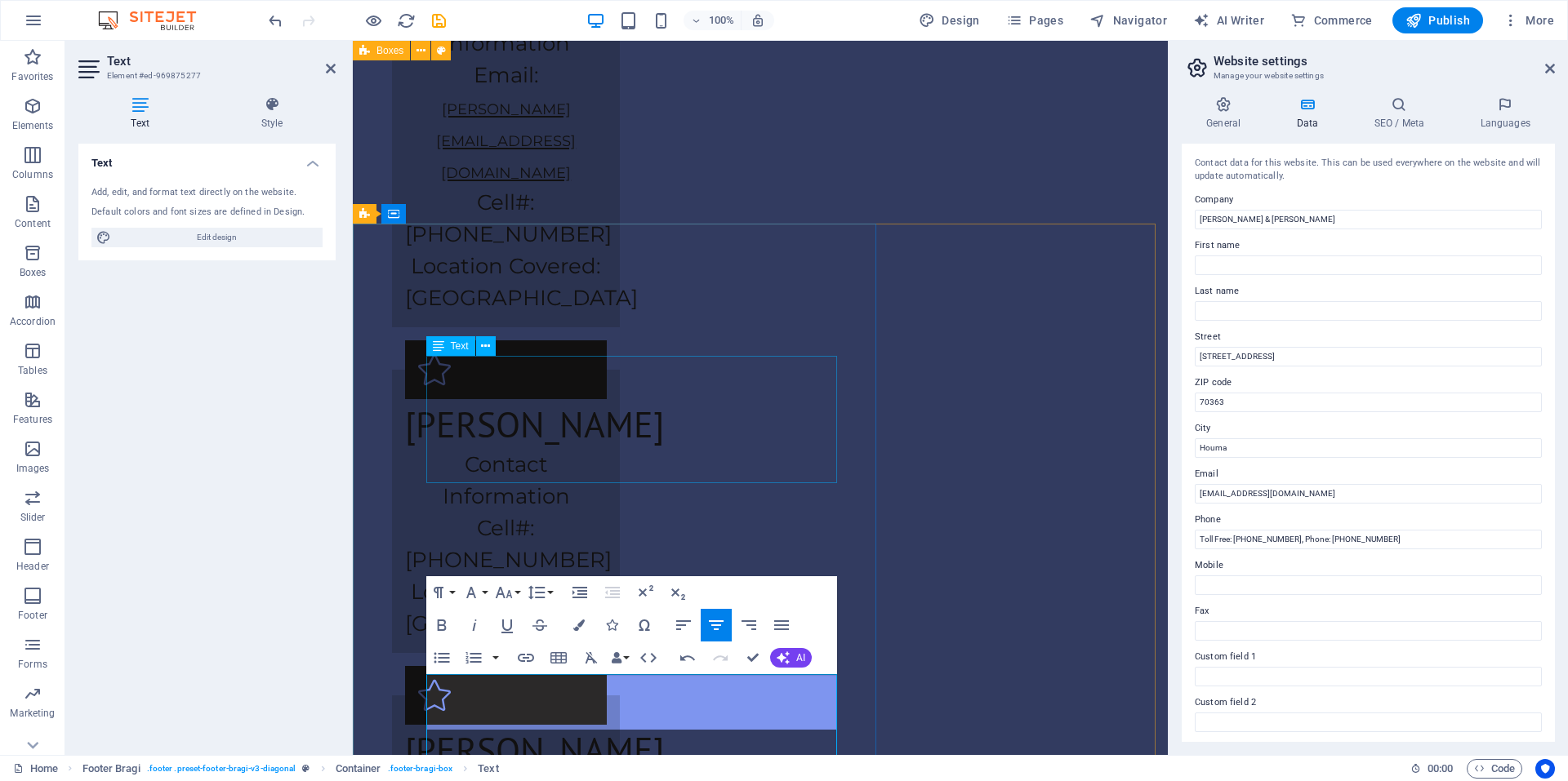
scroll to position [3729, 0]
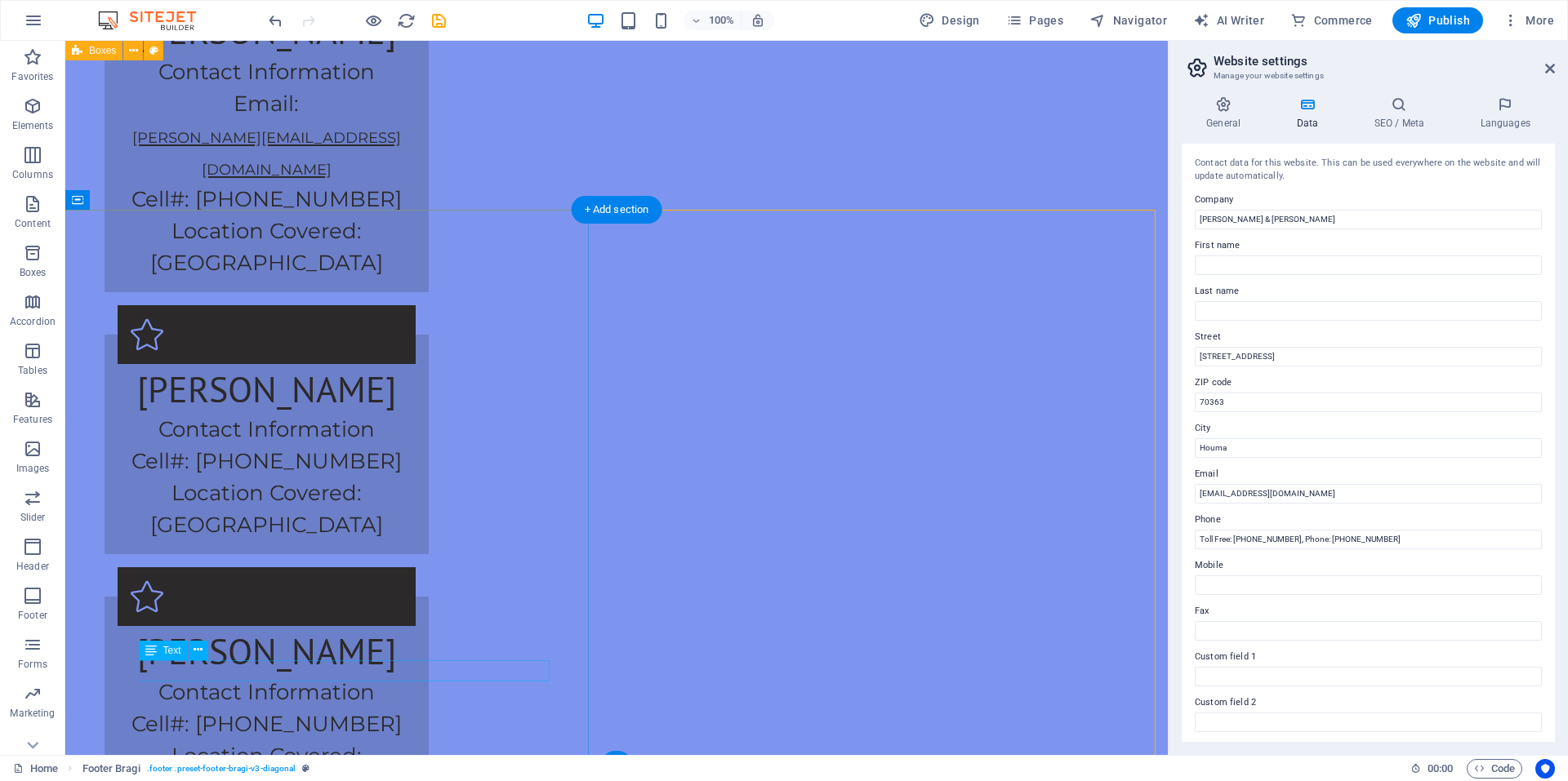
scroll to position [3237, 0]
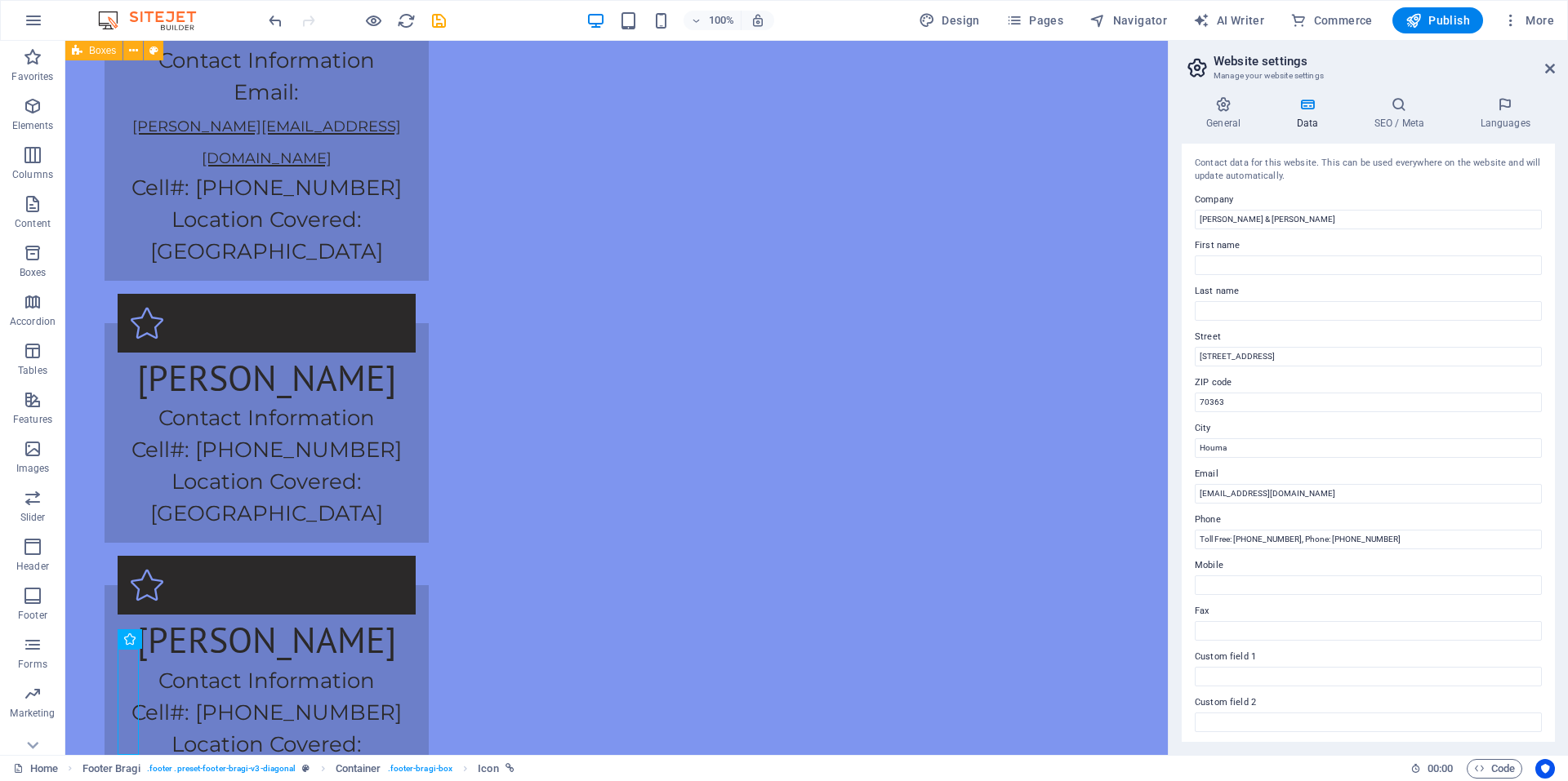
click at [1556, 67] on aside "Website settings Manage your website settings General Data SEO / Meta Languages…" at bounding box center [1367, 397] width 400 height 714
click at [1105, 17] on icon "button" at bounding box center [1097, 20] width 16 height 16
select select "17704156-en"
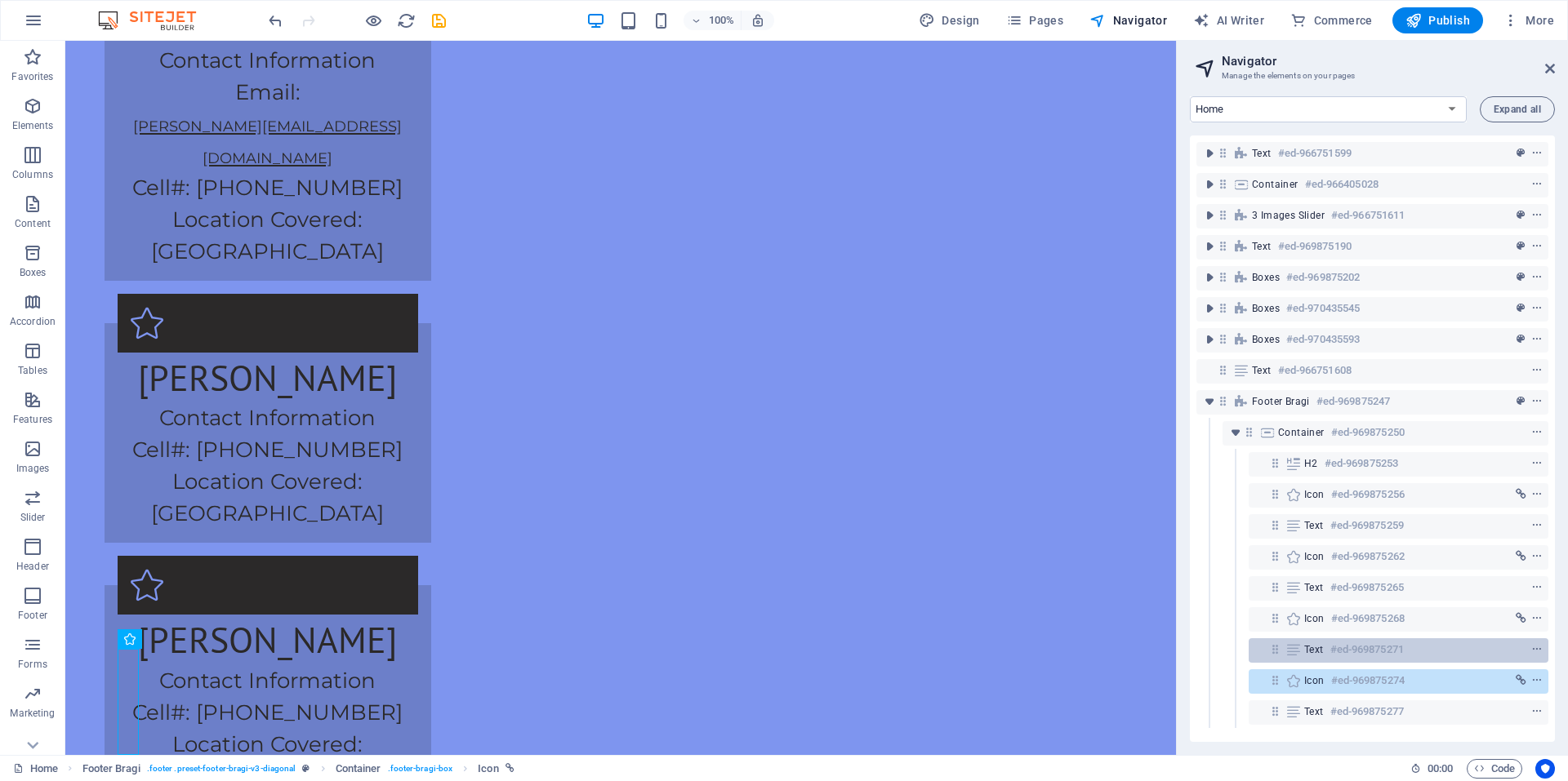
scroll to position [2, 0]
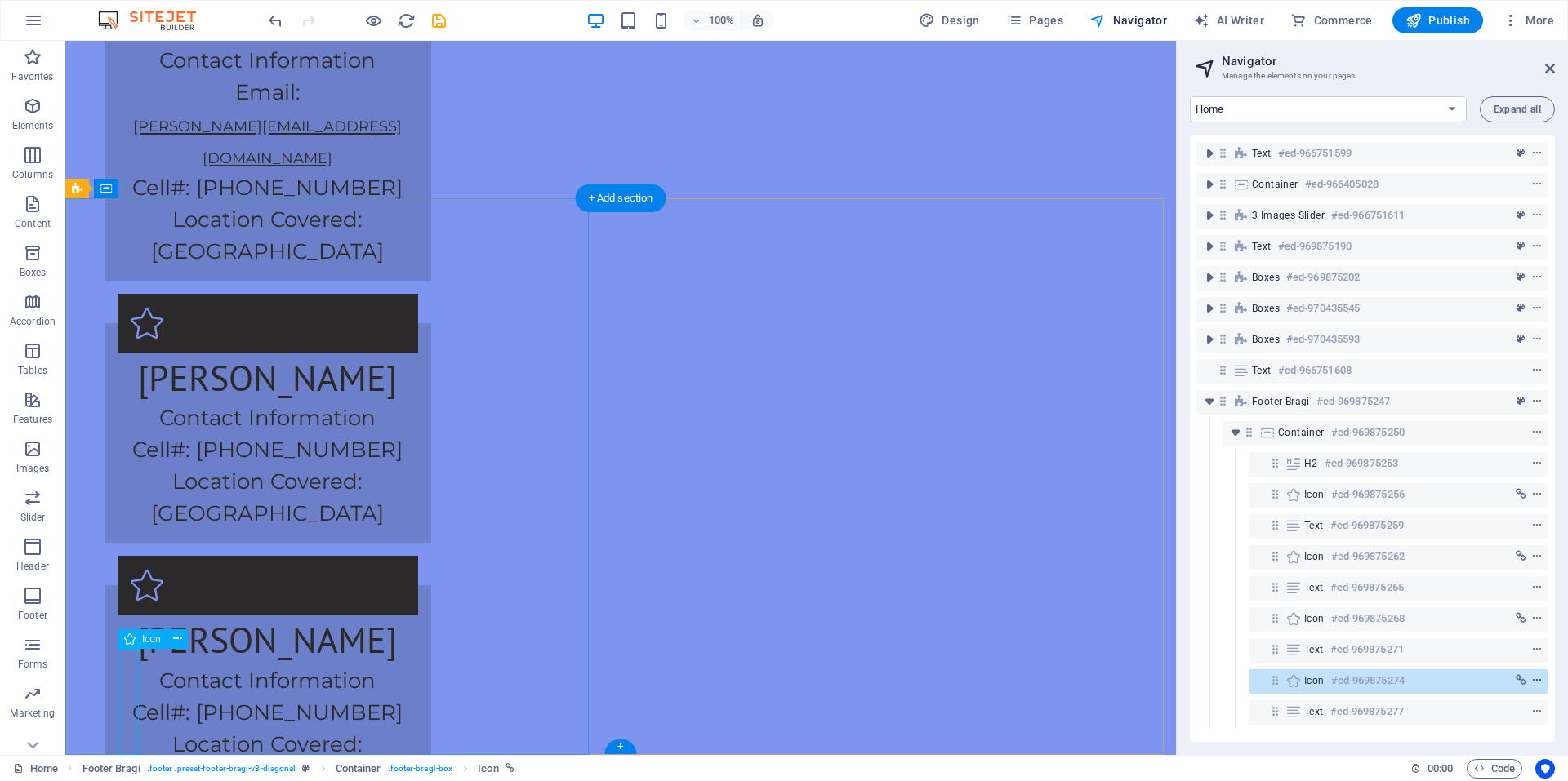
click at [1535, 680] on icon "context-menu" at bounding box center [1536, 680] width 11 height 11
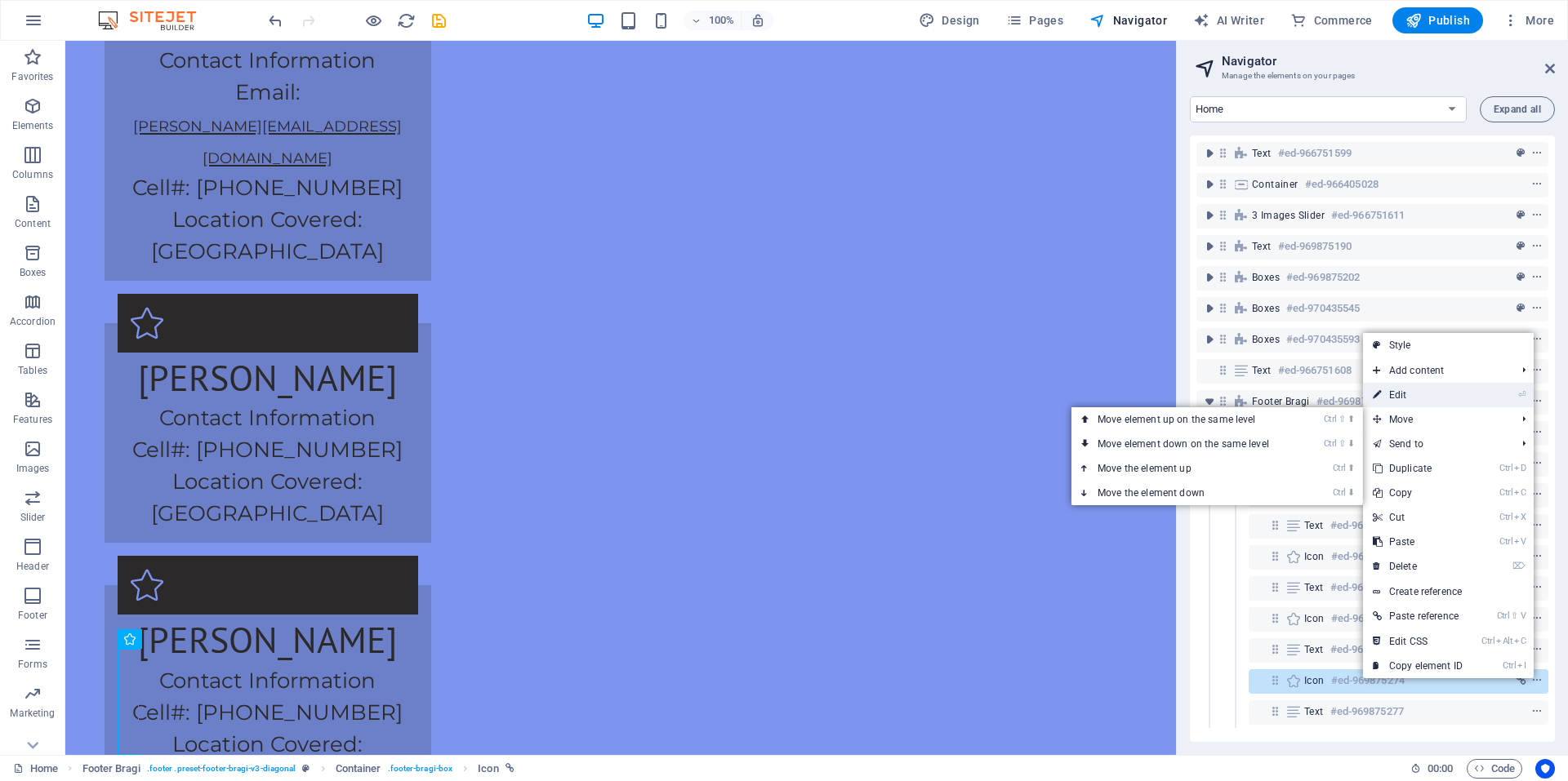
click at [1425, 393] on link "⏎ Edit" at bounding box center [1418, 395] width 110 height 24
select select "xMidYMid"
select select "px"
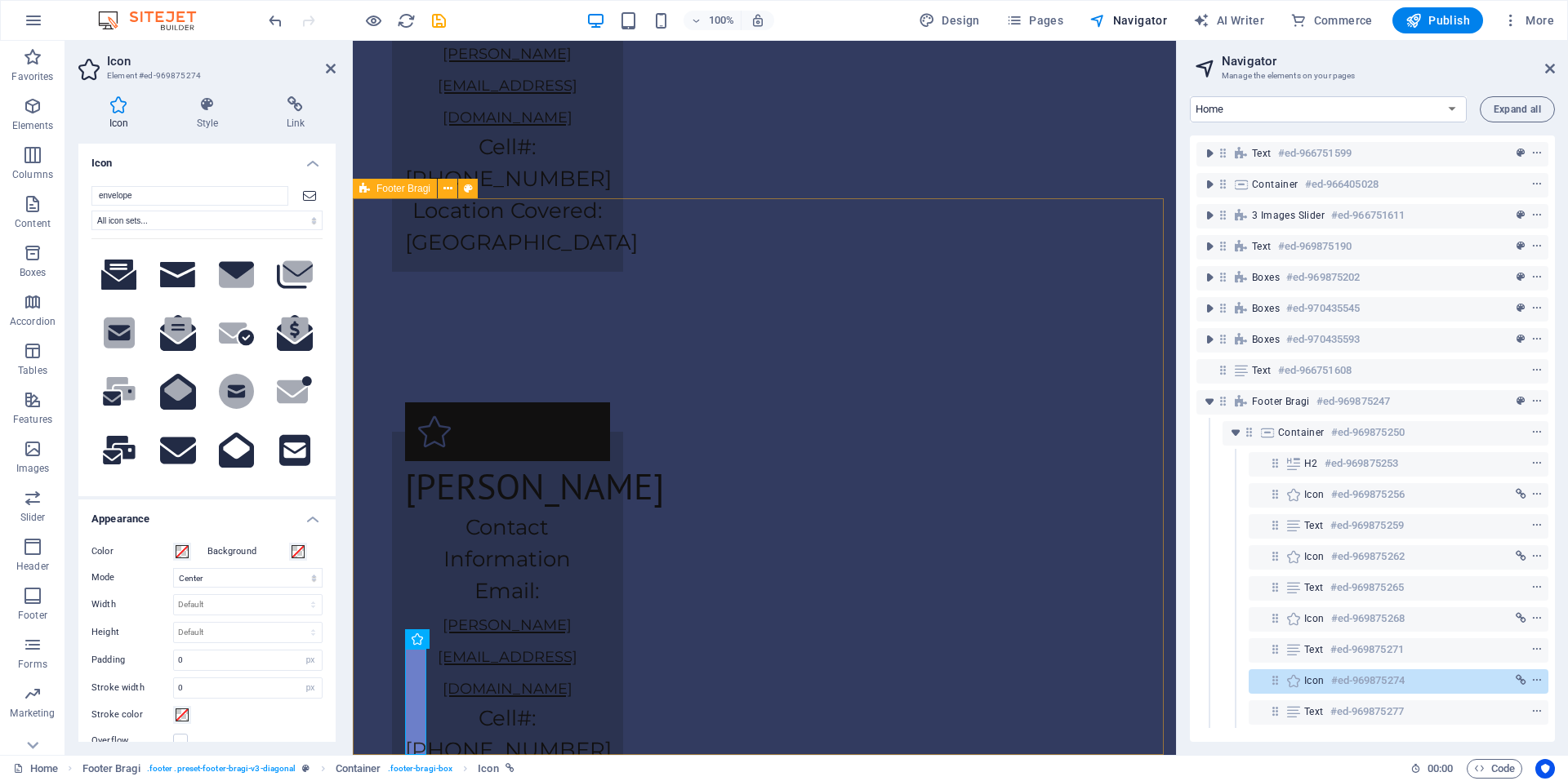
scroll to position [3776, 0]
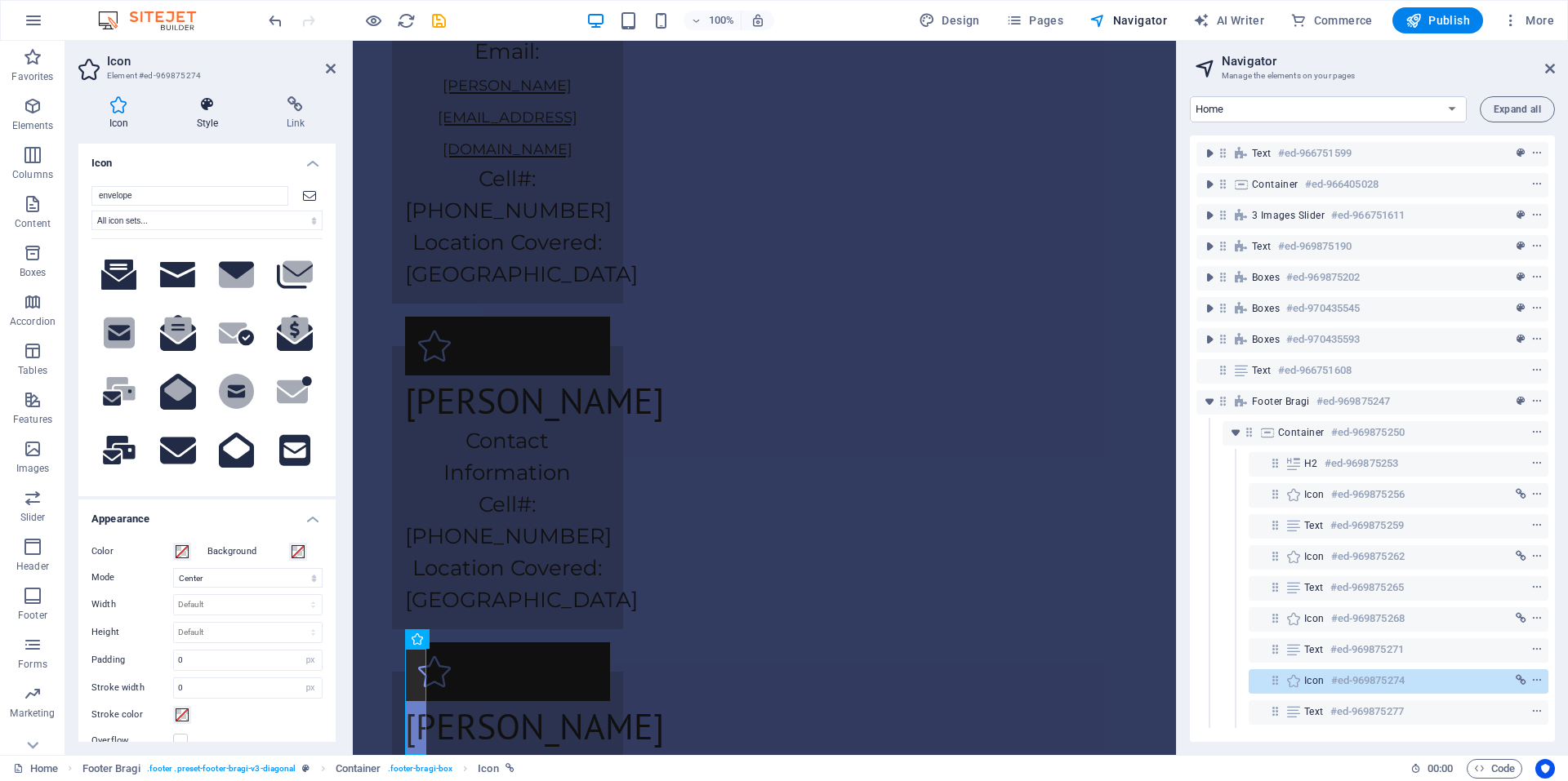
click at [194, 111] on icon at bounding box center [207, 104] width 83 height 16
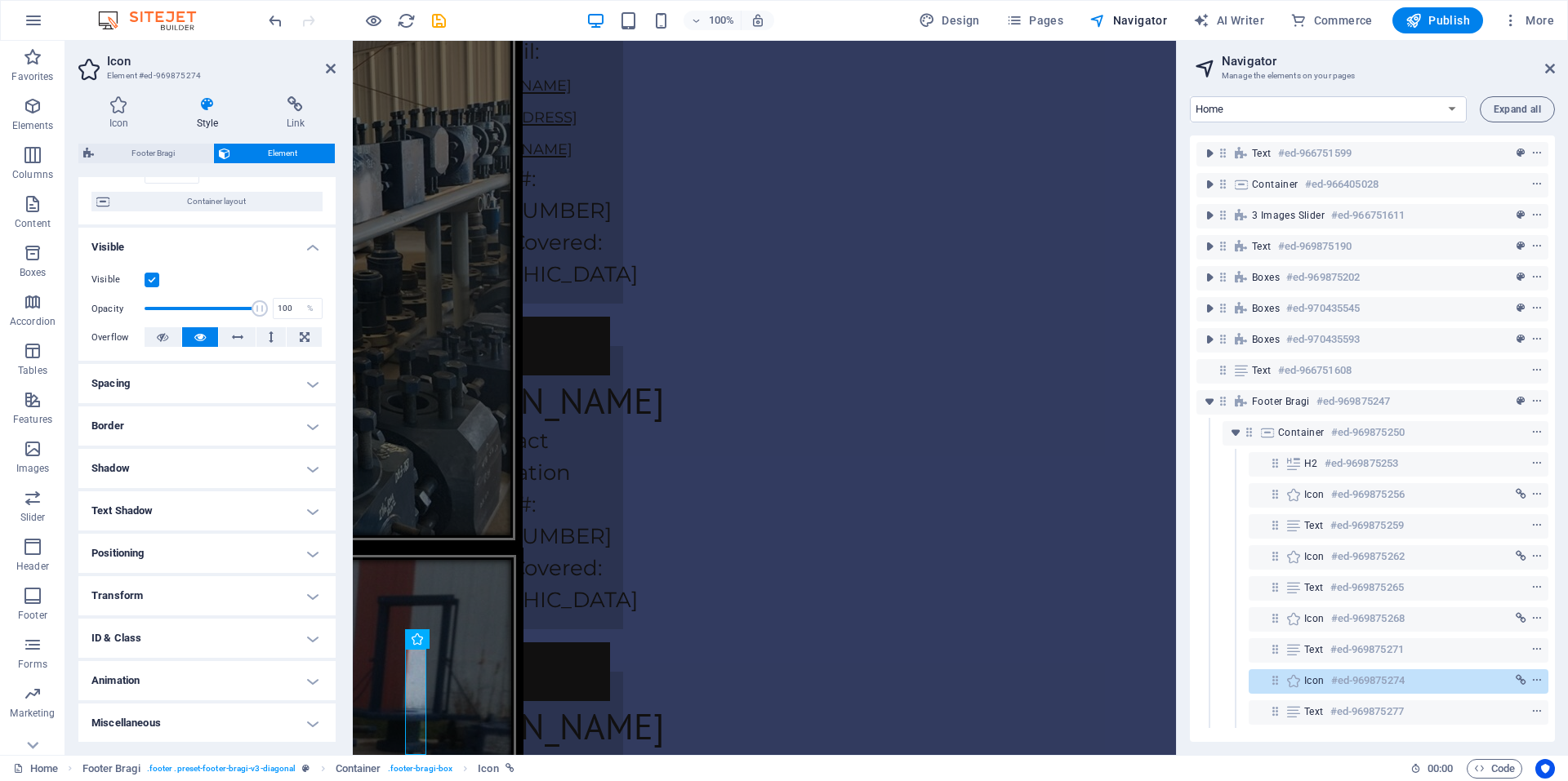
scroll to position [125, 0]
click at [207, 384] on h4 "Spacing" at bounding box center [207, 382] width 258 height 39
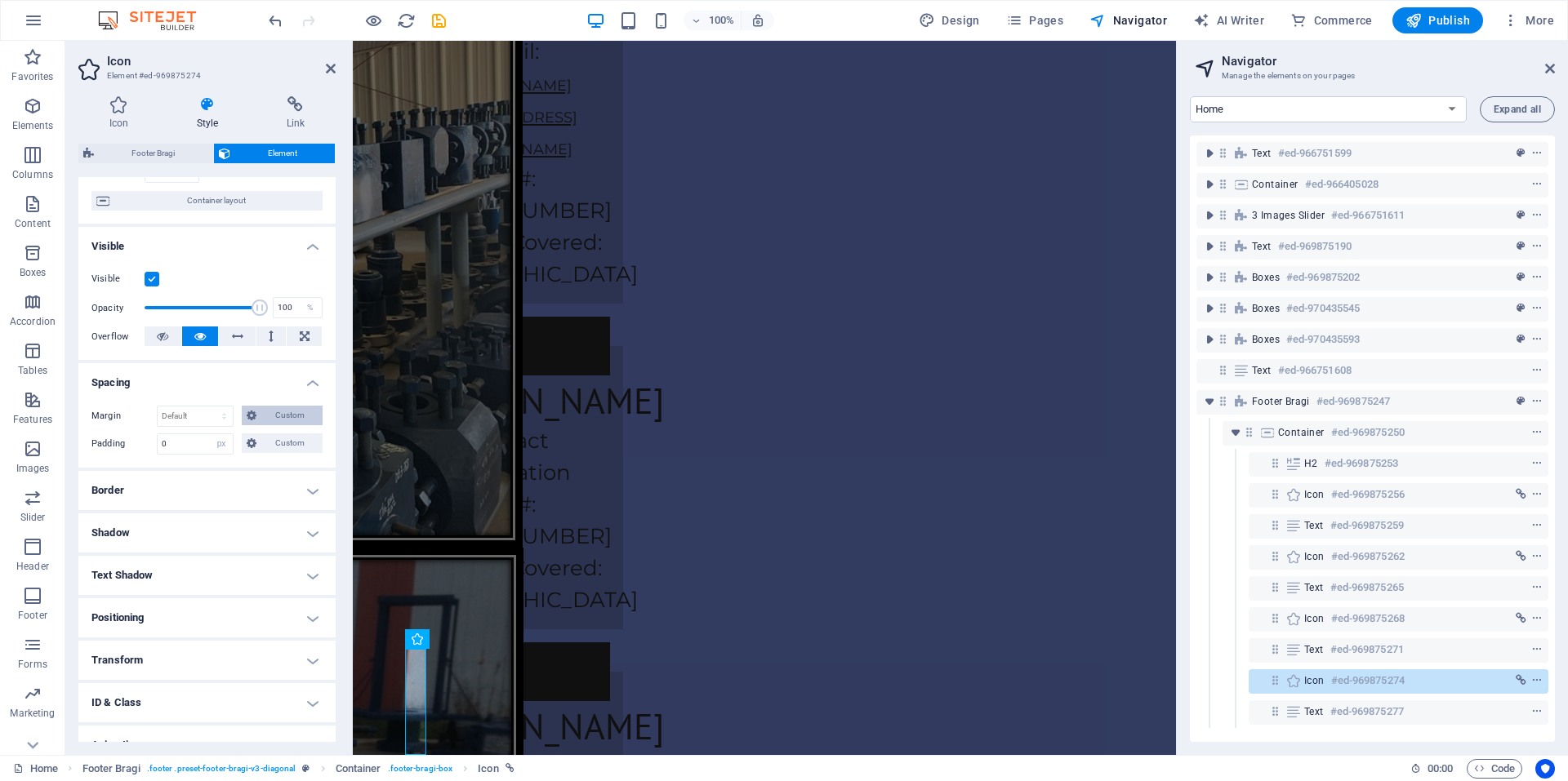
click at [291, 411] on span "Custom" at bounding box center [289, 416] width 56 height 20
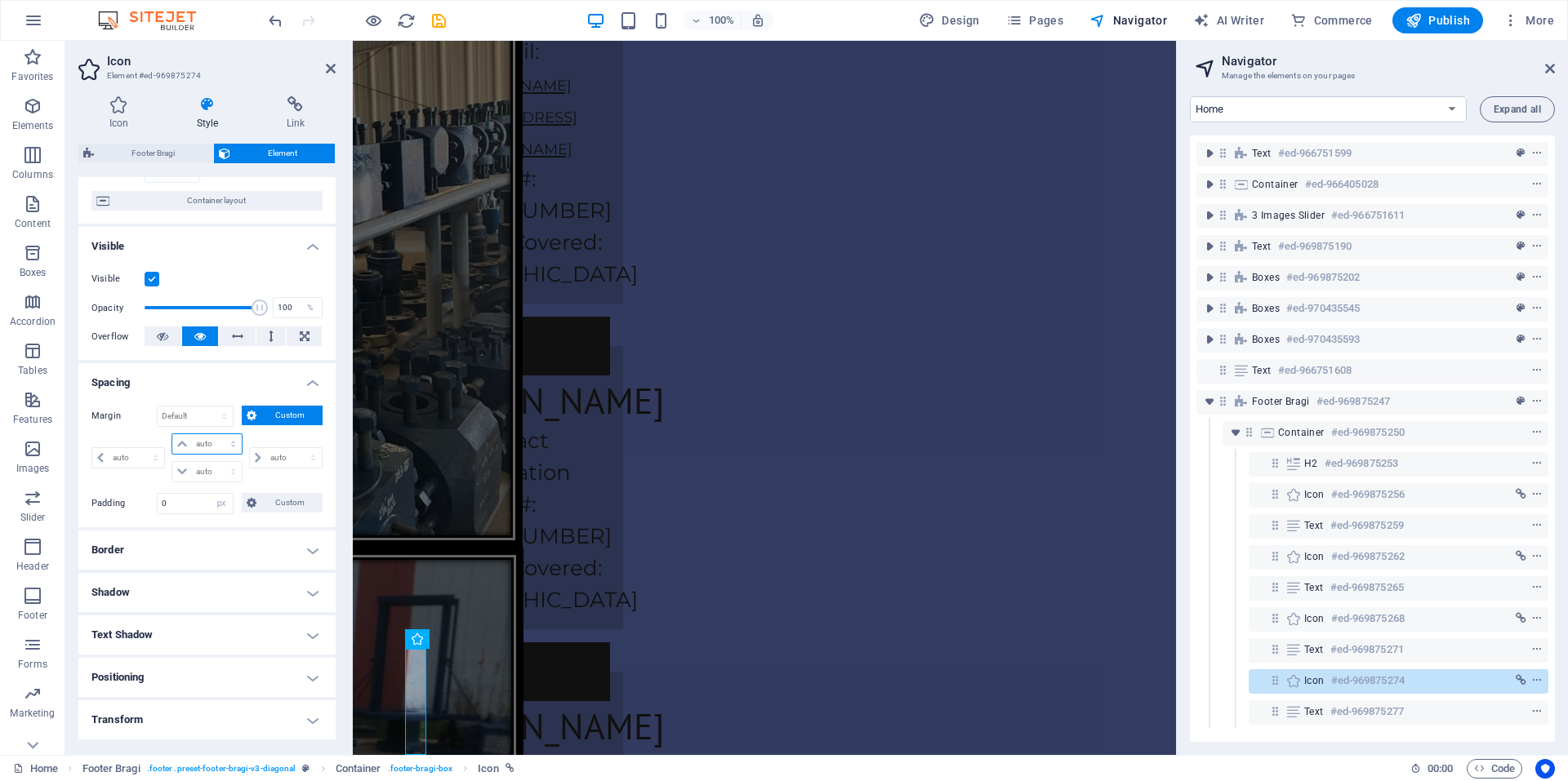
click at [213, 438] on select "auto px % rem vw vh" at bounding box center [206, 444] width 68 height 20
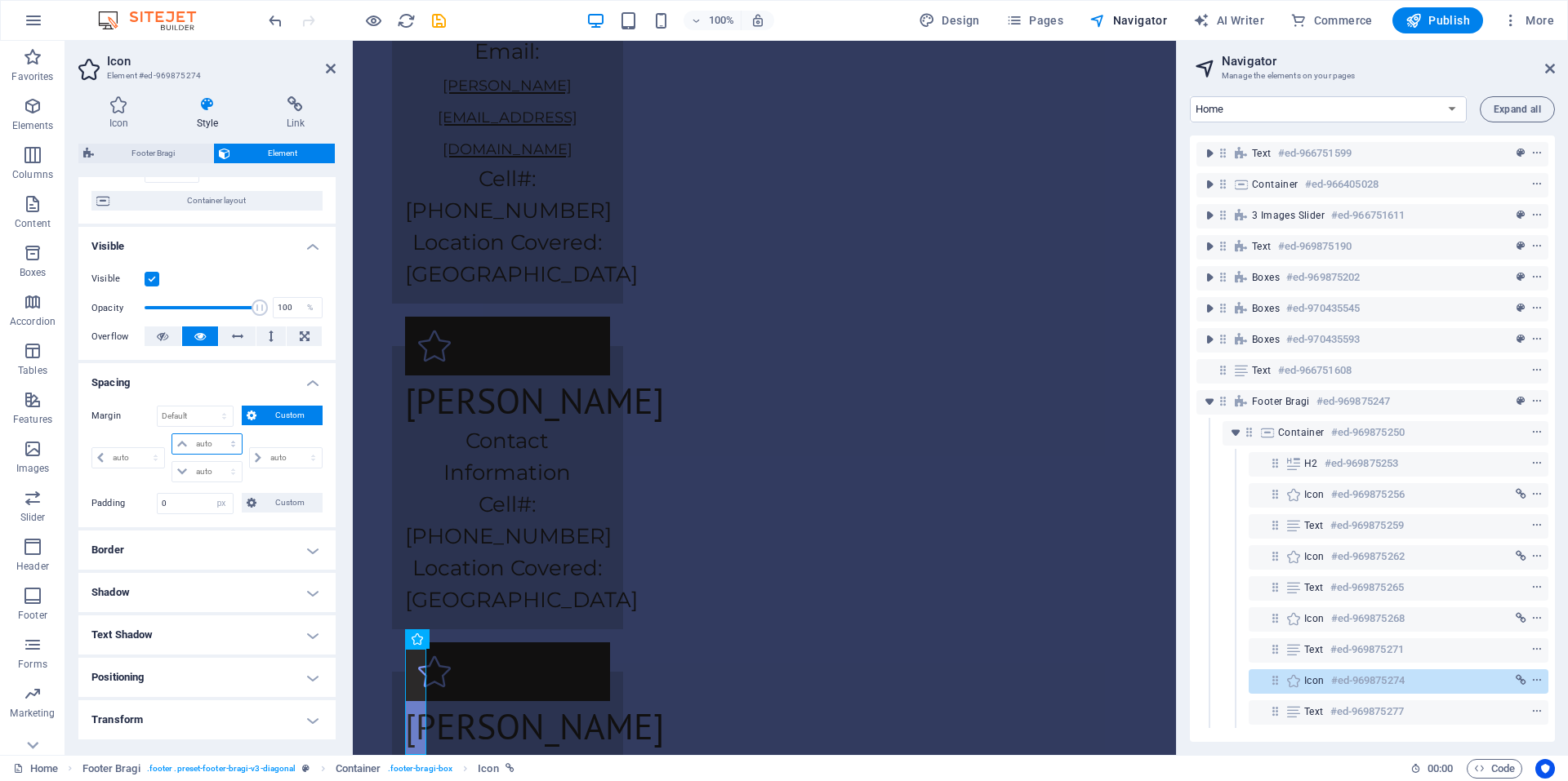
select select "auto"
click at [172, 435] on select "auto px % rem vw vh" at bounding box center [206, 444] width 68 height 20
type input "0"
select select "px"
select select "DISABLED_OPTION_VALUE"
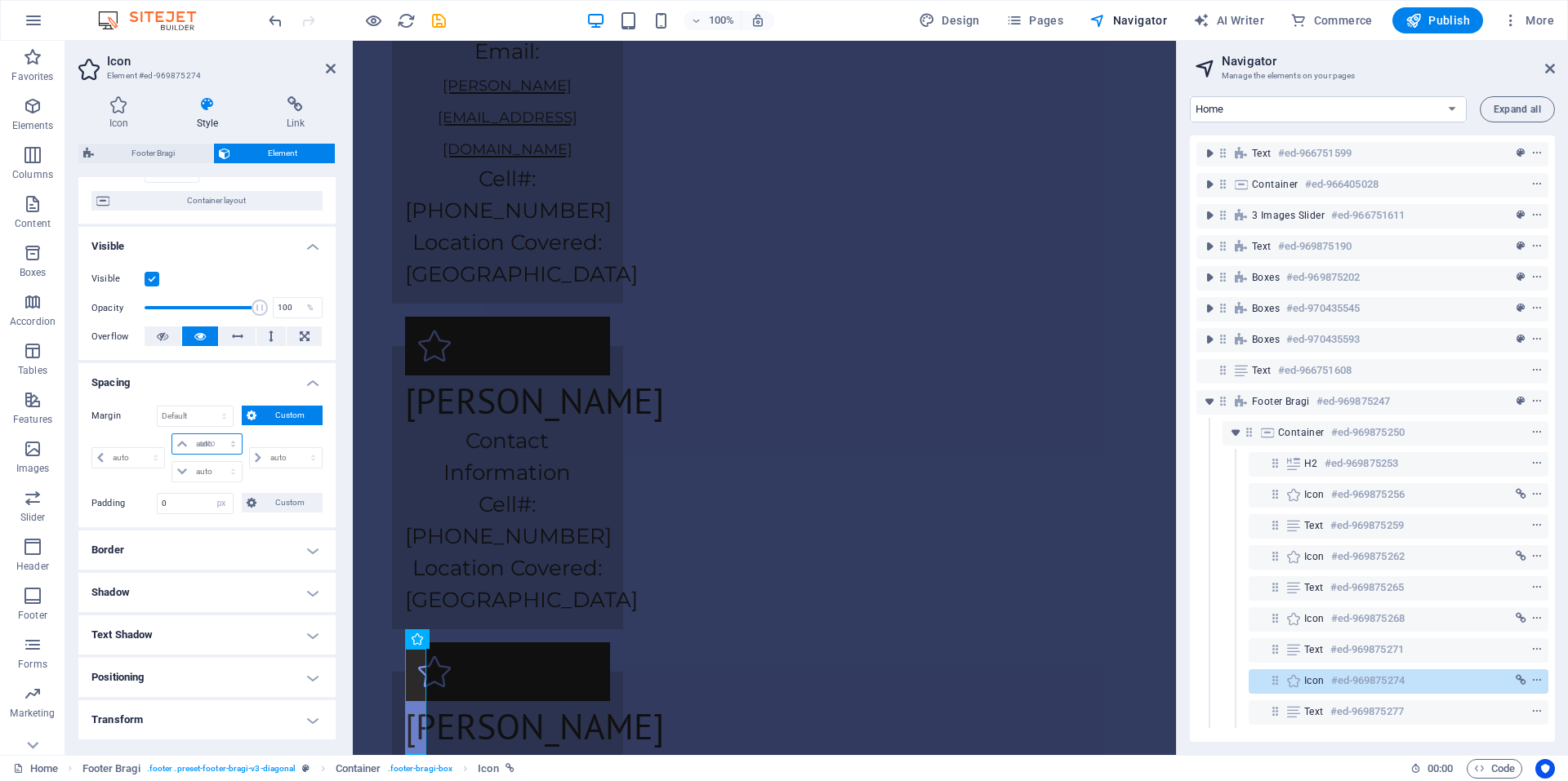
type input "0"
select select "px"
type input "0"
select select "px"
click at [233, 437] on select "auto px % rem vw vh" at bounding box center [206, 444] width 68 height 20
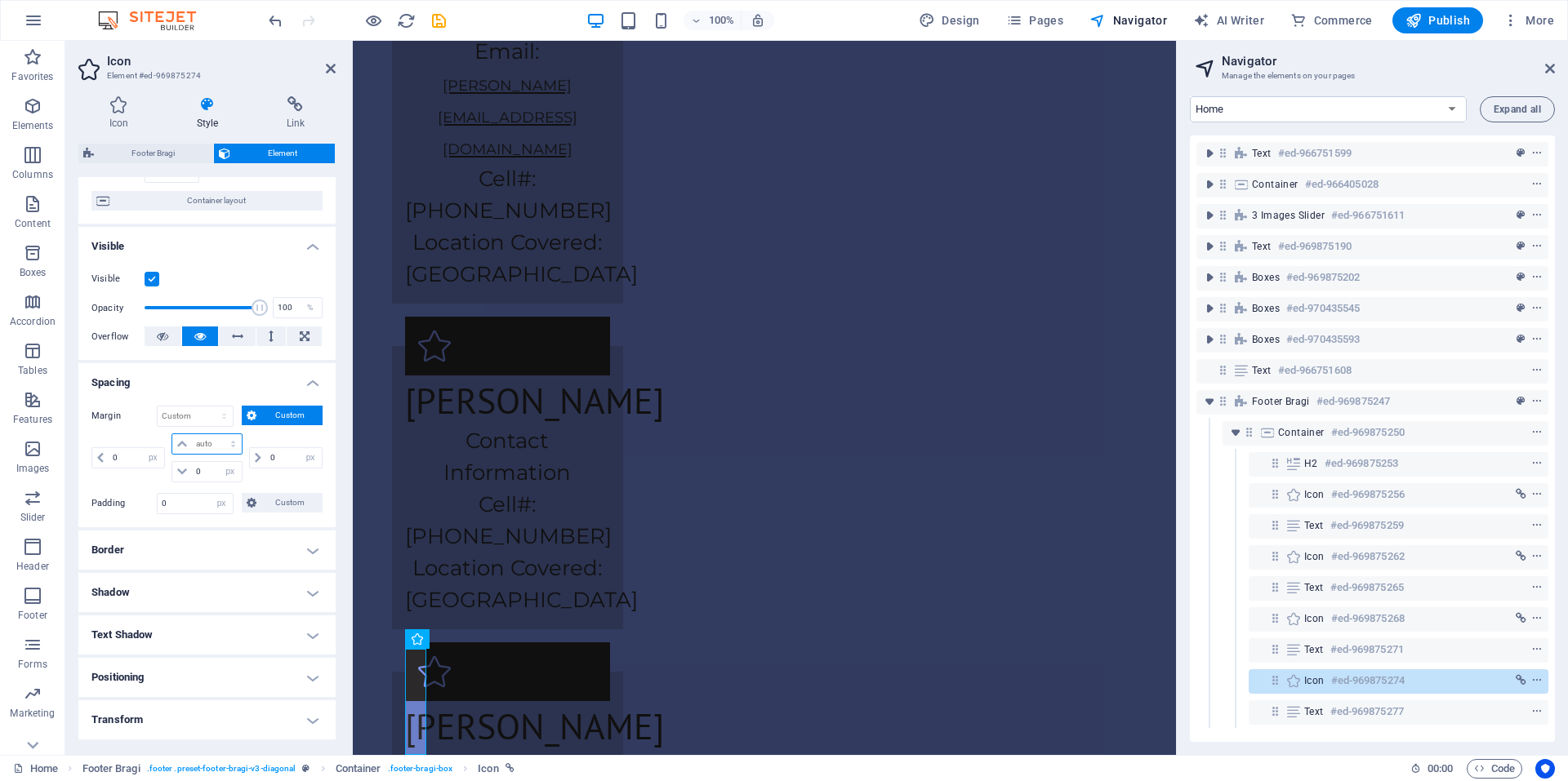
select select "px"
click at [216, 435] on select "auto px % rem vw vh" at bounding box center [206, 444] width 68 height 20
type input "0"
select select "px"
type input "0"
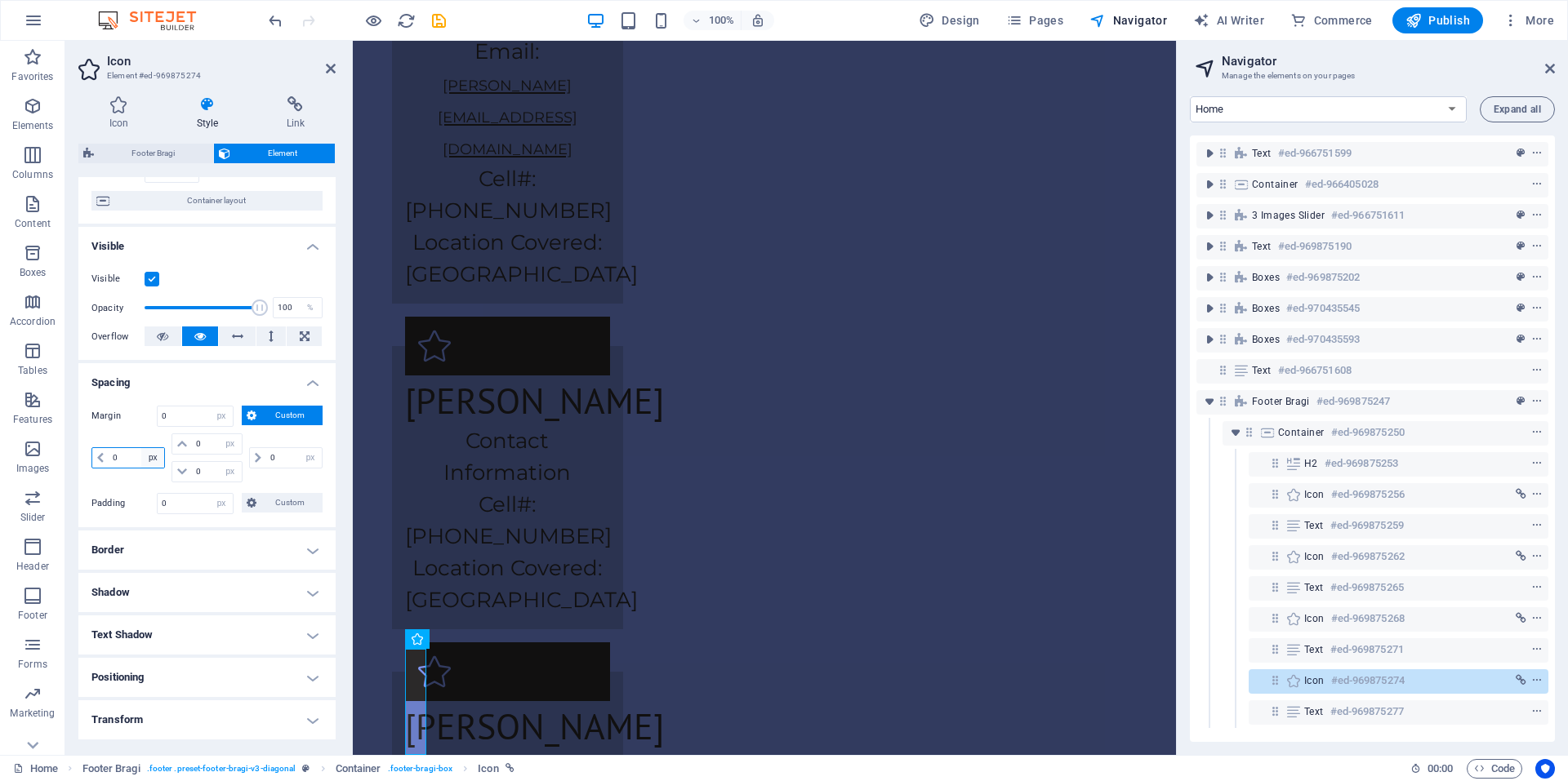
click at [159, 460] on select "auto px % rem vw vh" at bounding box center [152, 458] width 22 height 20
select select "auto"
click at [141, 448] on select "auto px % rem vw vh" at bounding box center [152, 458] width 22 height 20
select select "DISABLED_OPTION_VALUE"
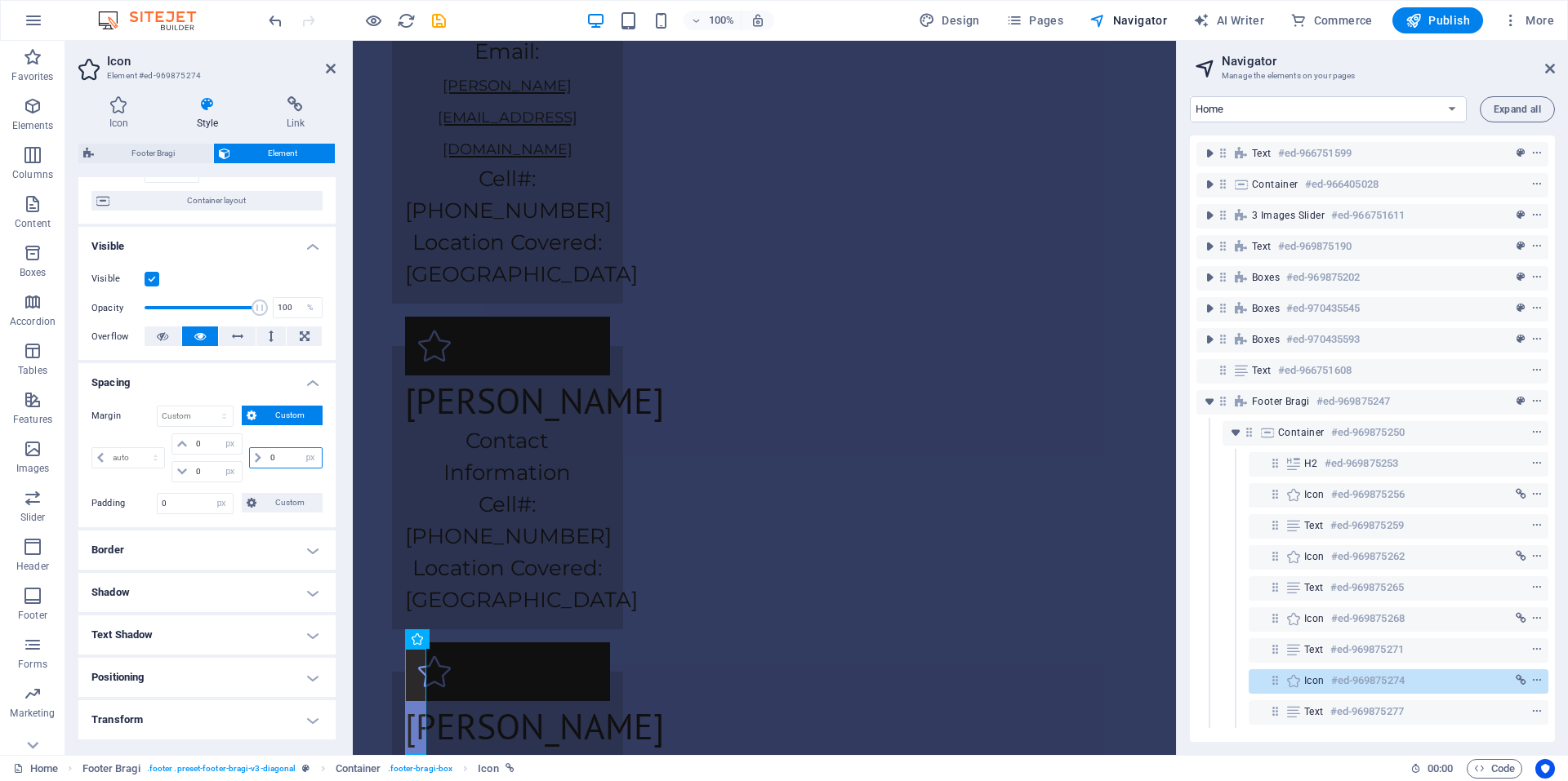
click at [294, 454] on input "0" at bounding box center [294, 458] width 55 height 20
click at [303, 454] on select "auto px % rem vw vh" at bounding box center [310, 458] width 22 height 20
select select "auto"
click at [299, 448] on select "auto px % rem vw vh" at bounding box center [310, 458] width 22 height 20
select select "DISABLED_OPTION_VALUE"
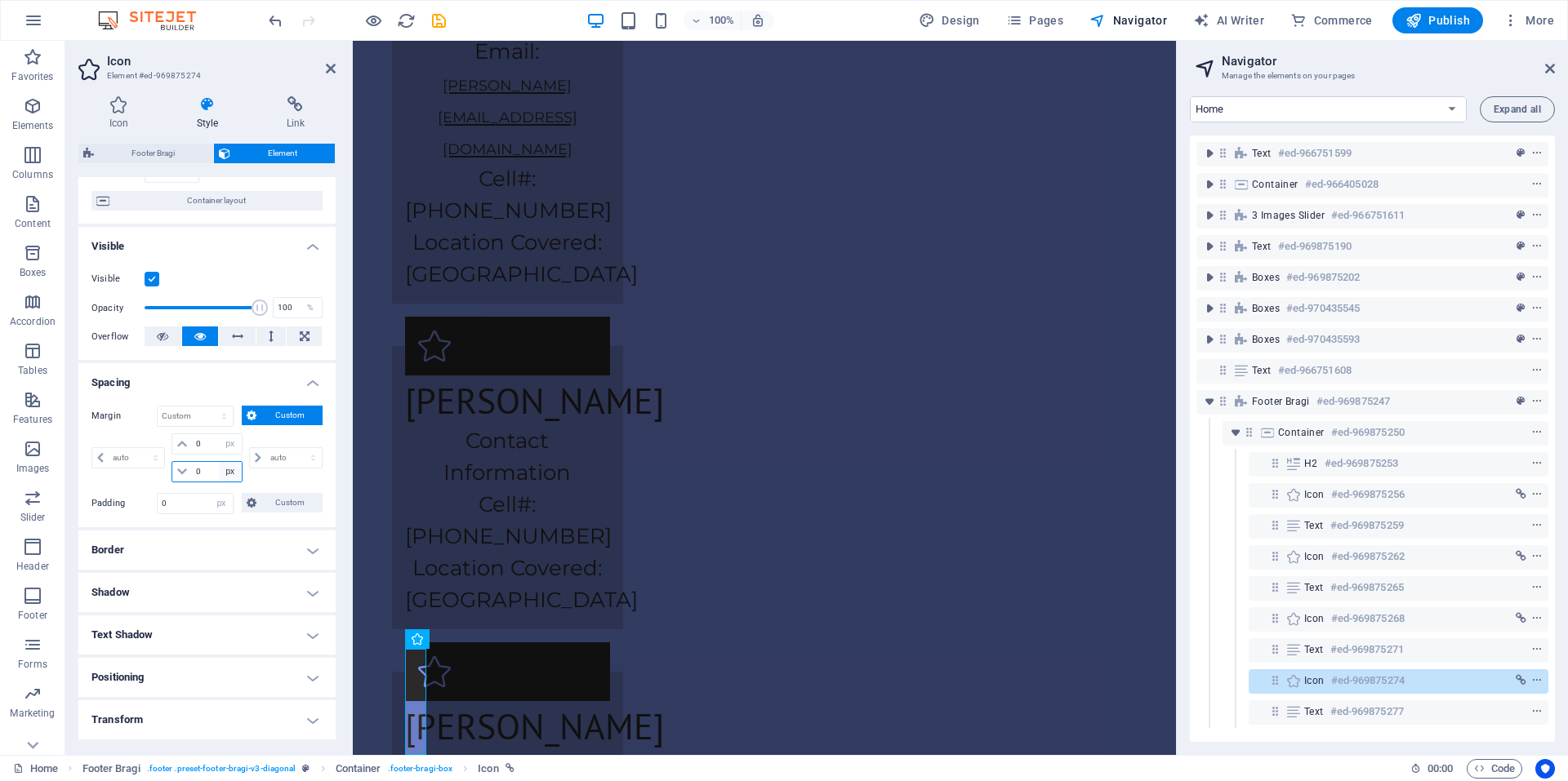
click at [229, 476] on select "auto px % rem vw vh" at bounding box center [230, 472] width 22 height 20
click at [200, 441] on input "0" at bounding box center [216, 444] width 49 height 20
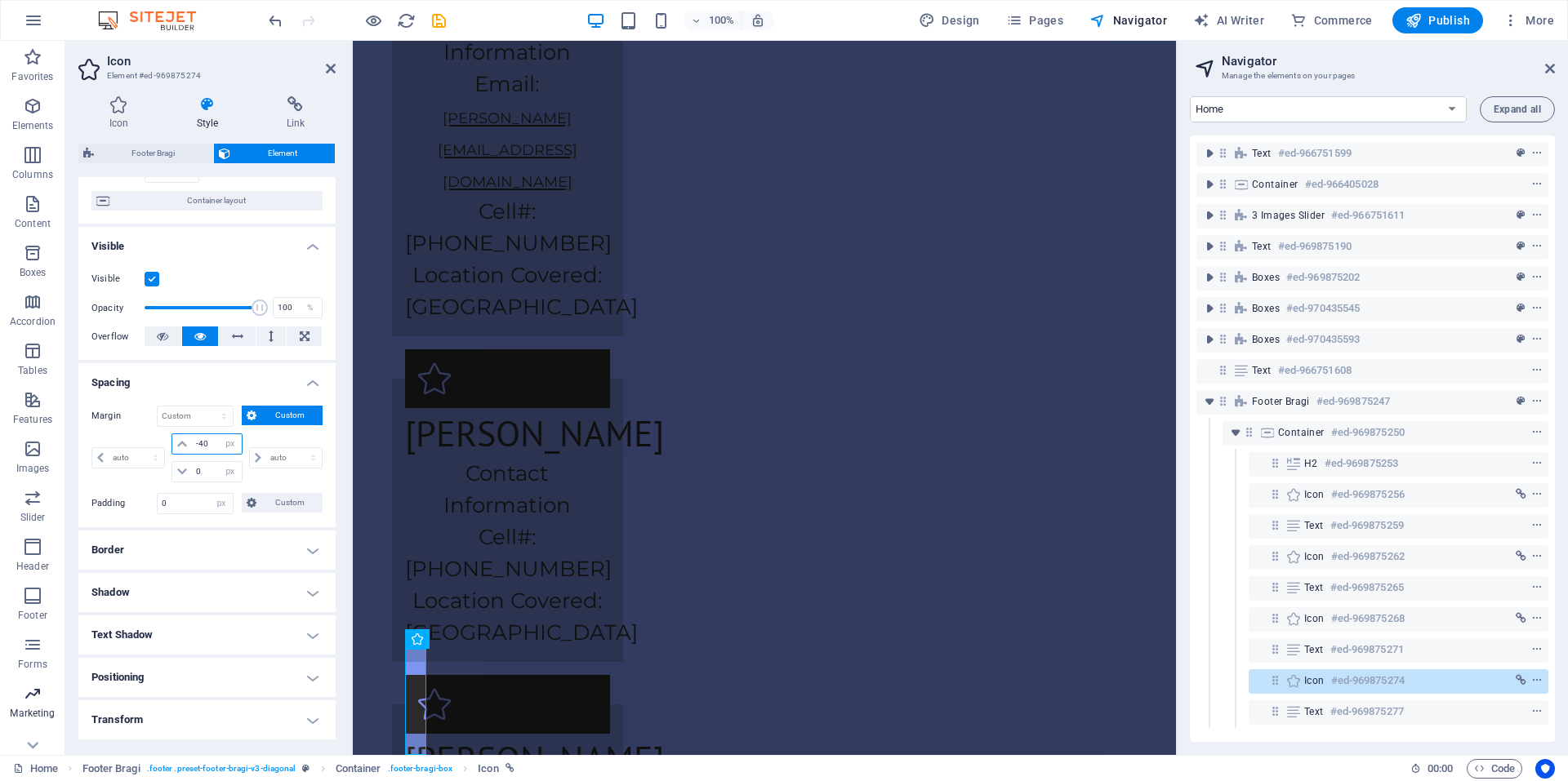
type input "-4"
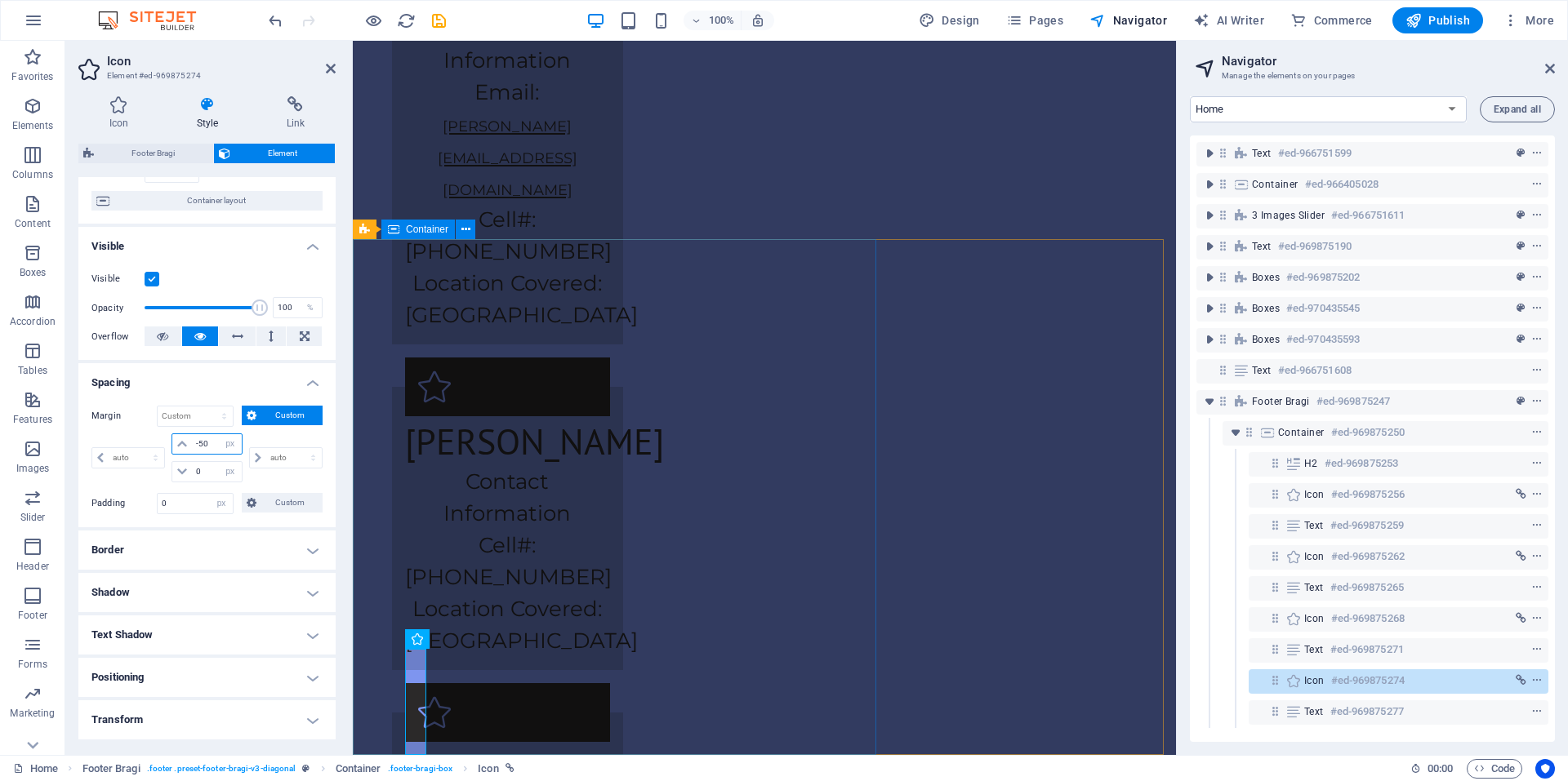
type input "-50"
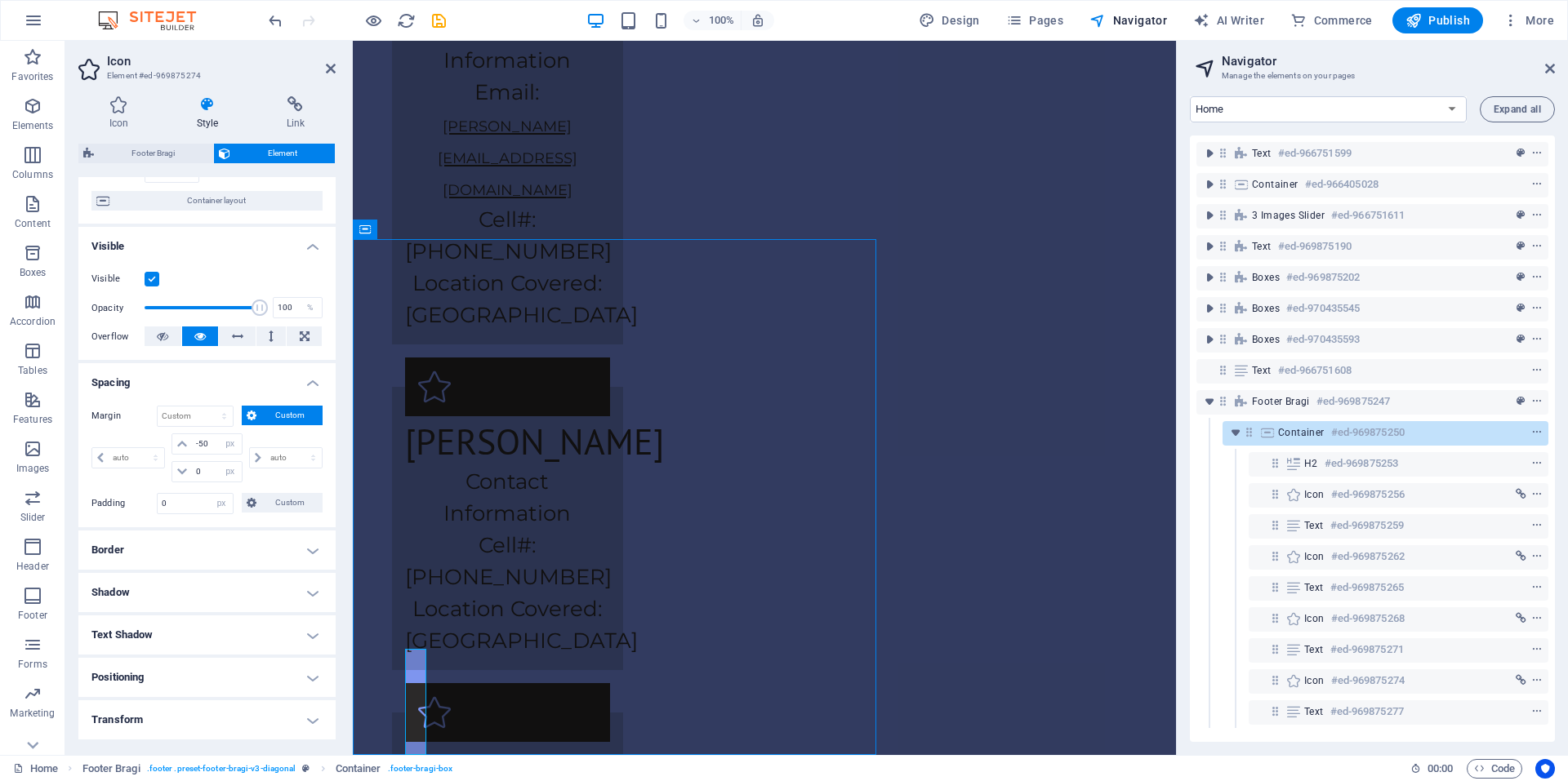
scroll to position [3197, 0]
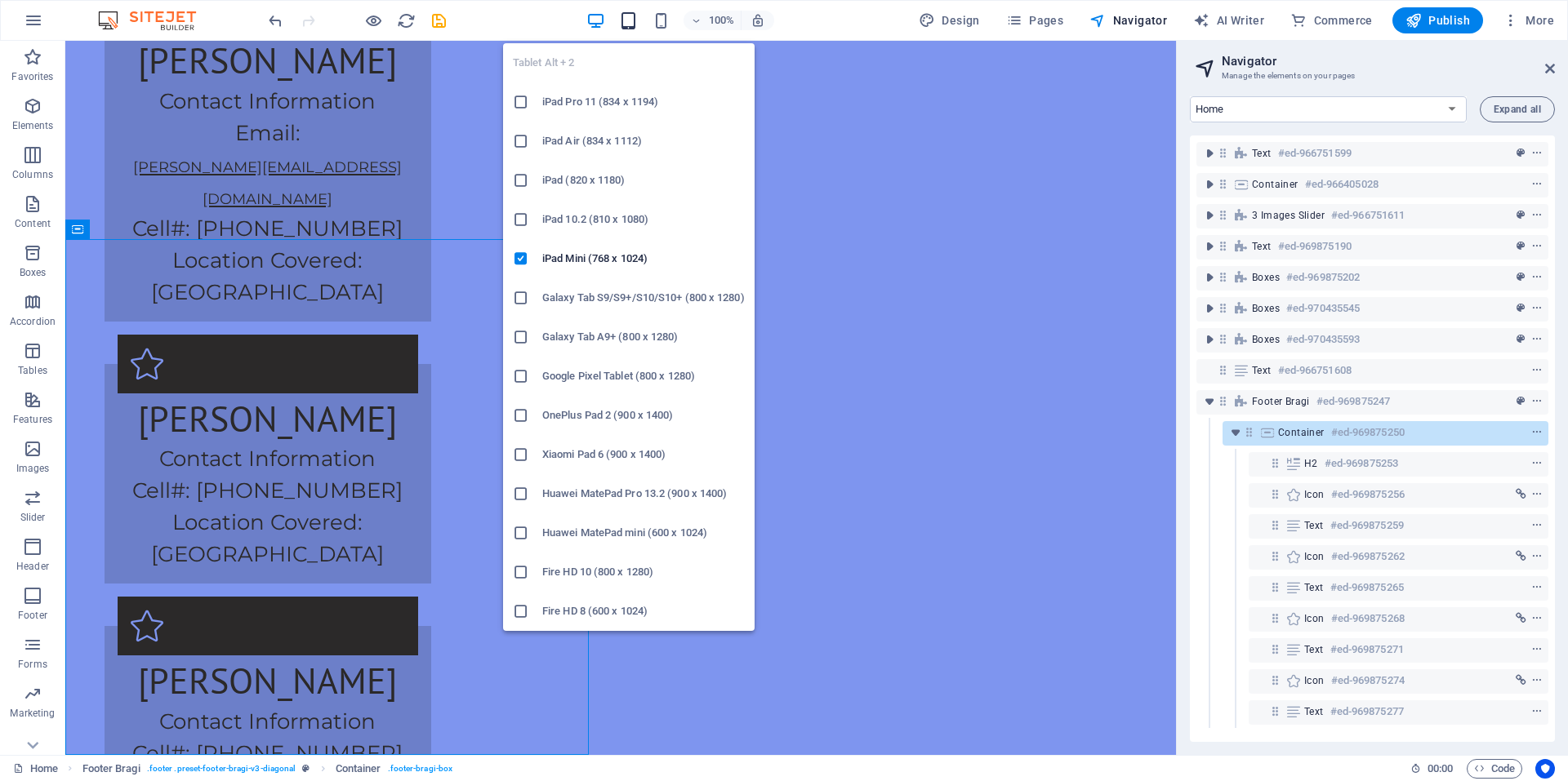
click at [635, 19] on icon "button" at bounding box center [628, 21] width 19 height 19
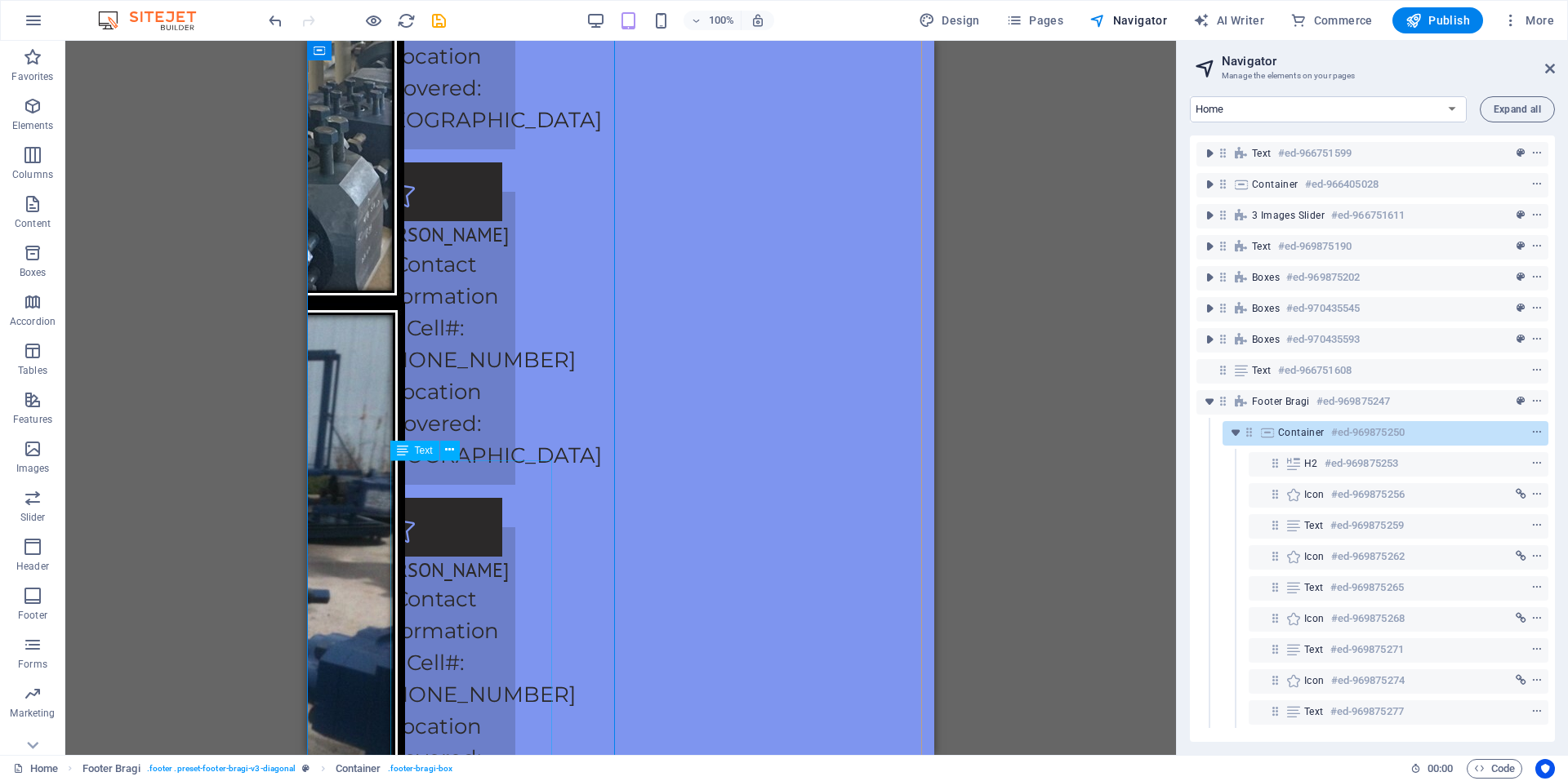
scroll to position [4401, 0]
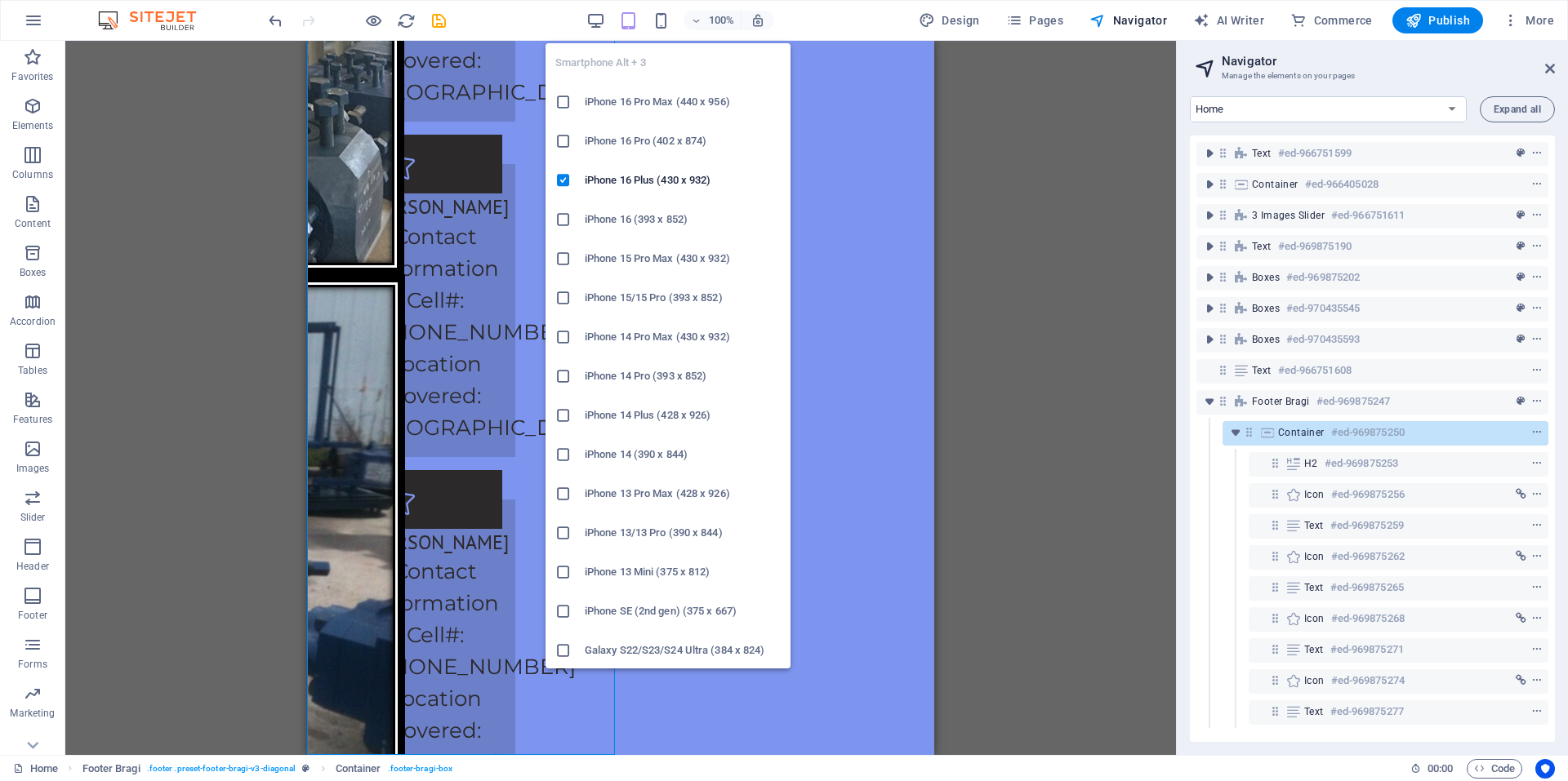
click at [660, 32] on div "Smartphone Alt + 3 iPhone 16 Pro Max (440 x 956) iPhone 16 Pro (402 x 874) iPho…" at bounding box center [667, 349] width 245 height 638
click at [666, 16] on icon "button" at bounding box center [661, 21] width 19 height 19
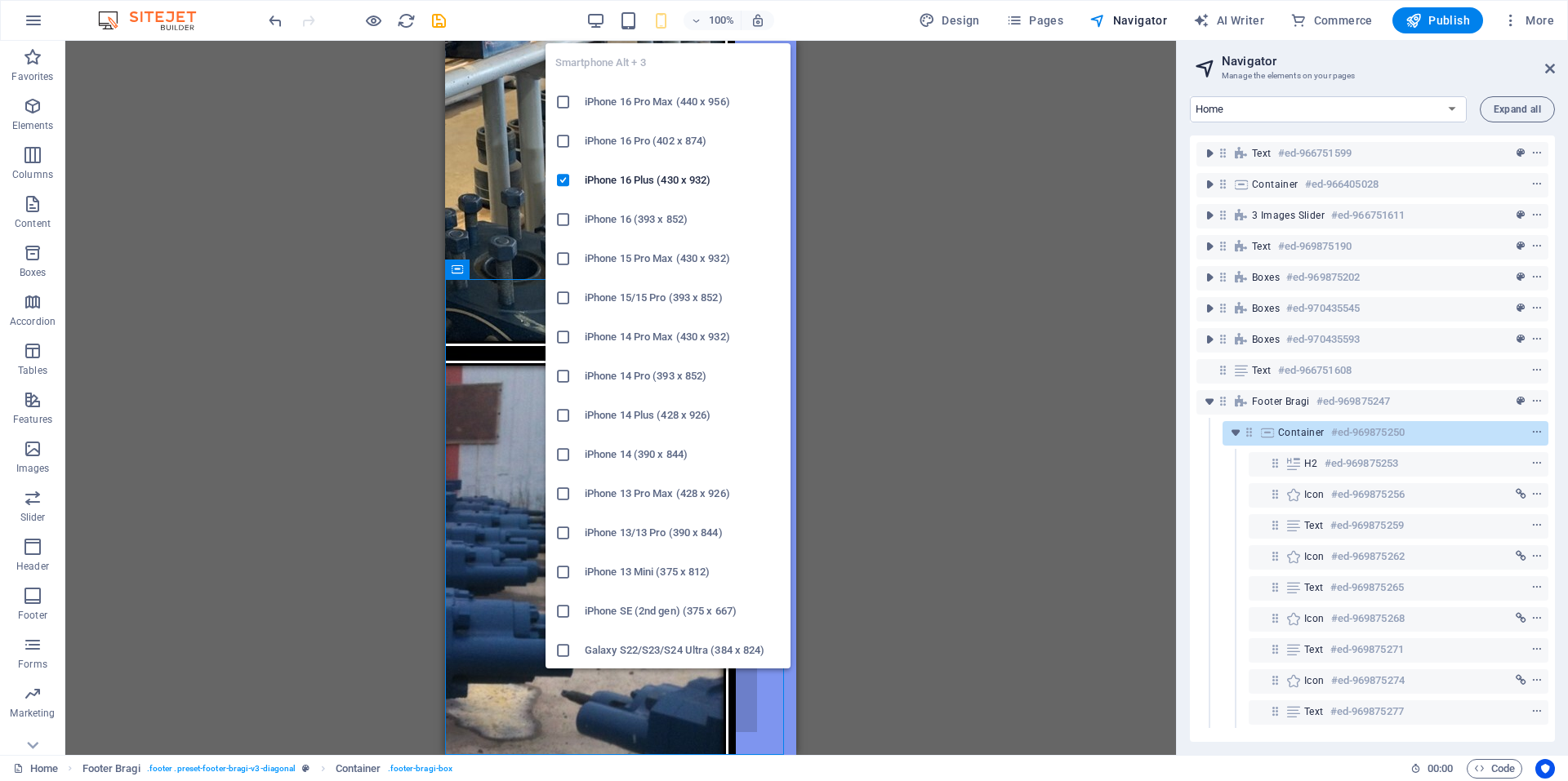
scroll to position [3921, 0]
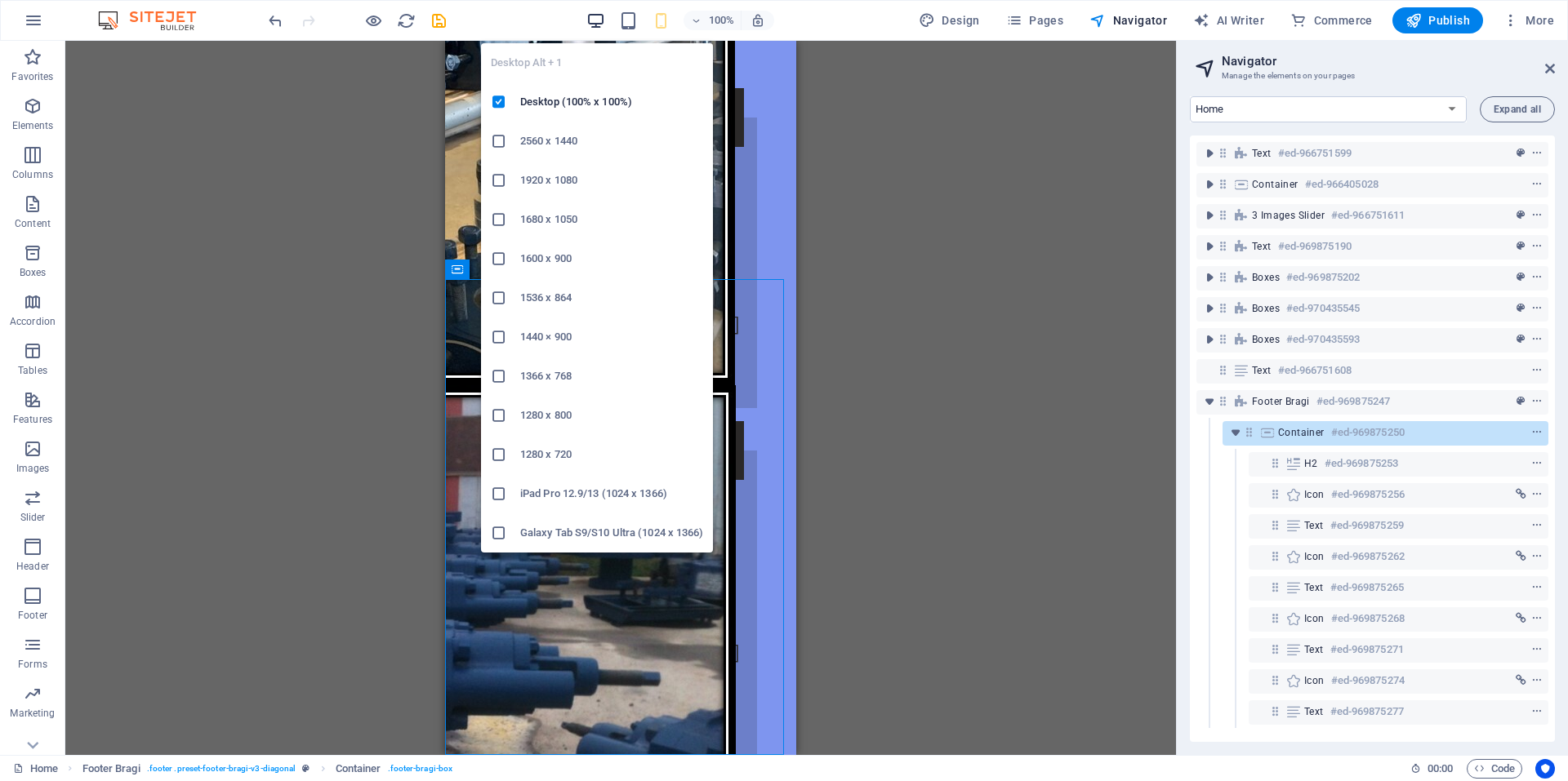
click at [598, 25] on icon "button" at bounding box center [596, 21] width 19 height 19
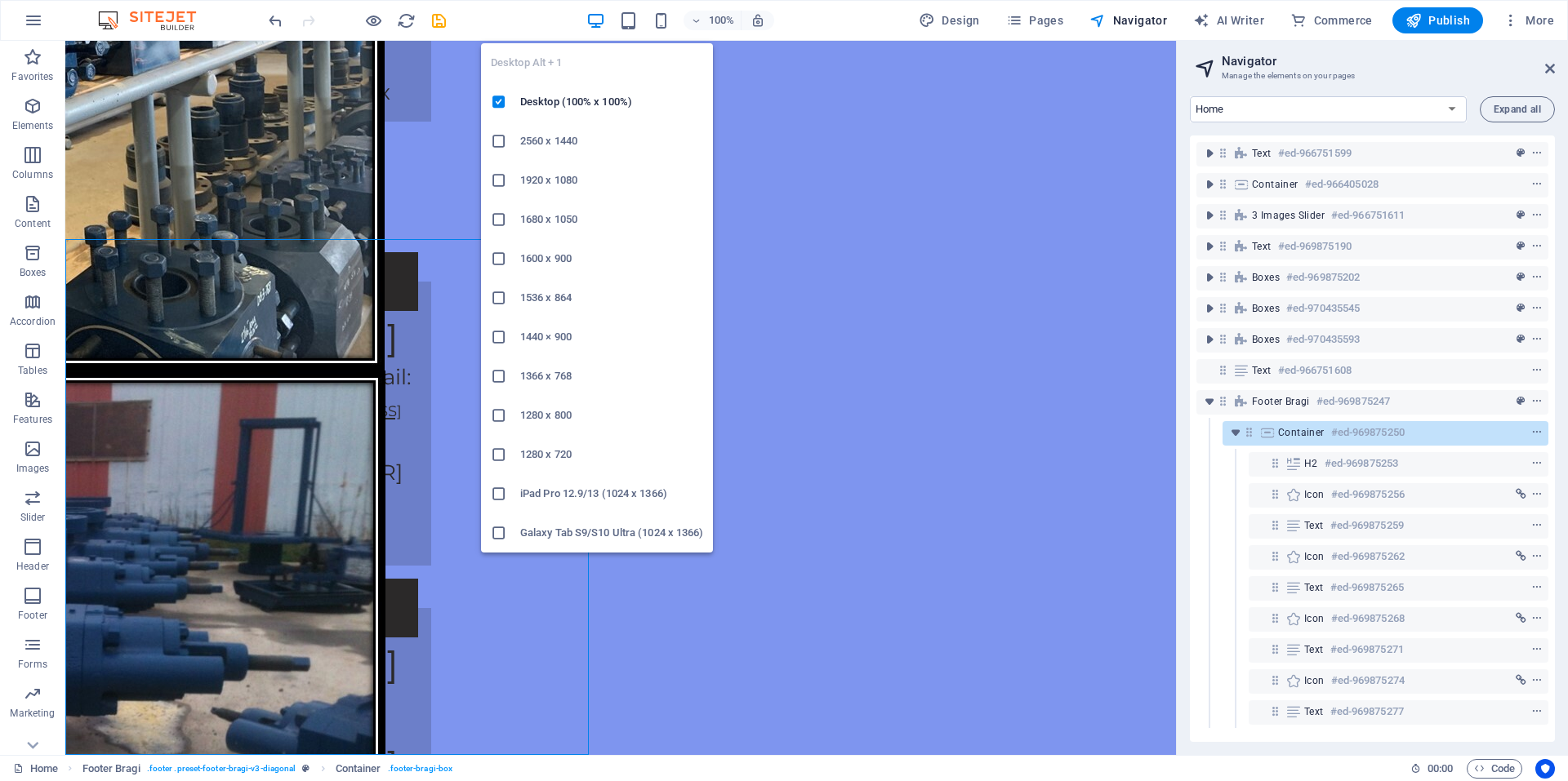
scroll to position [3197, 0]
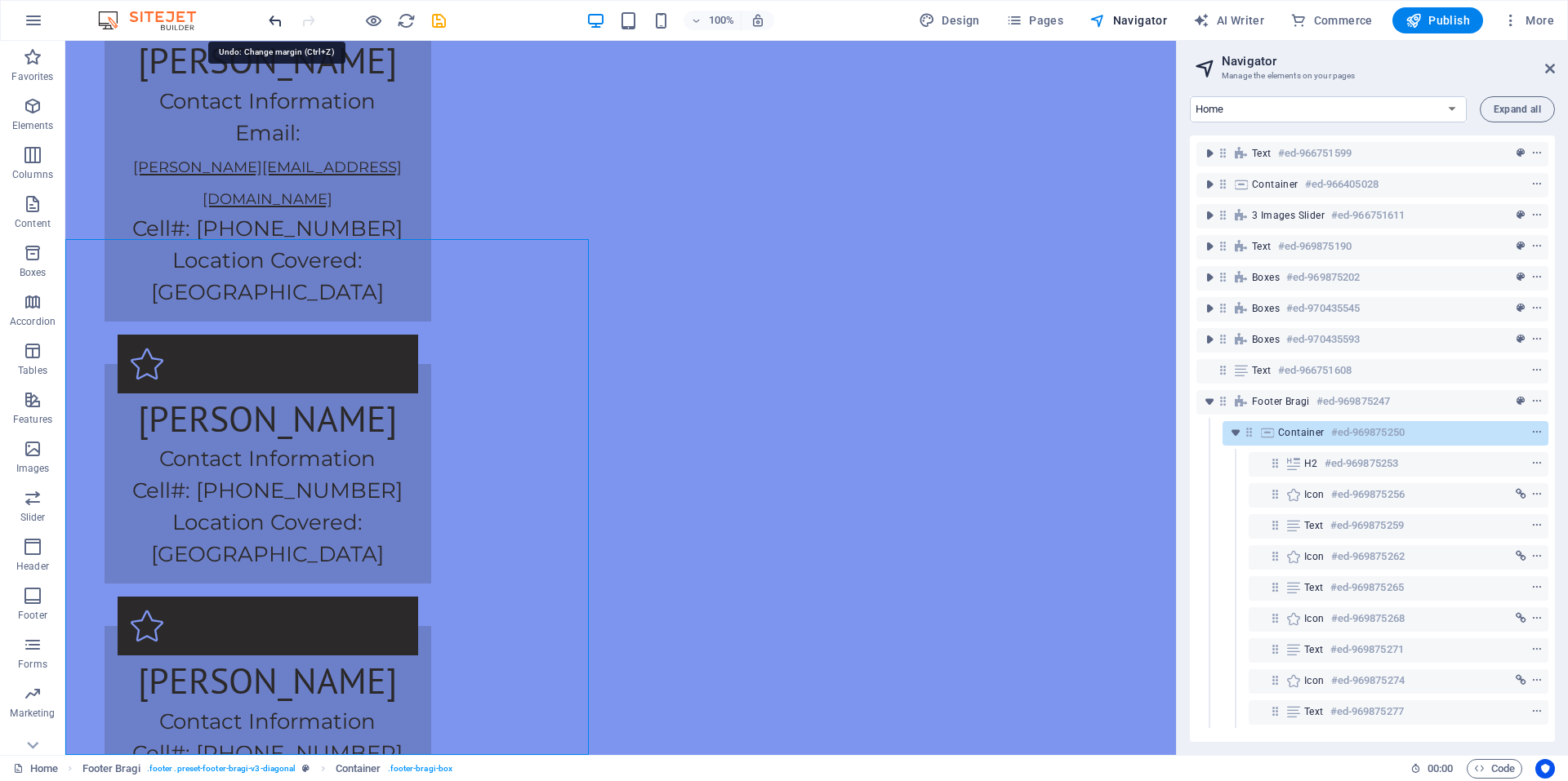
click at [280, 17] on icon "undo" at bounding box center [276, 21] width 19 height 19
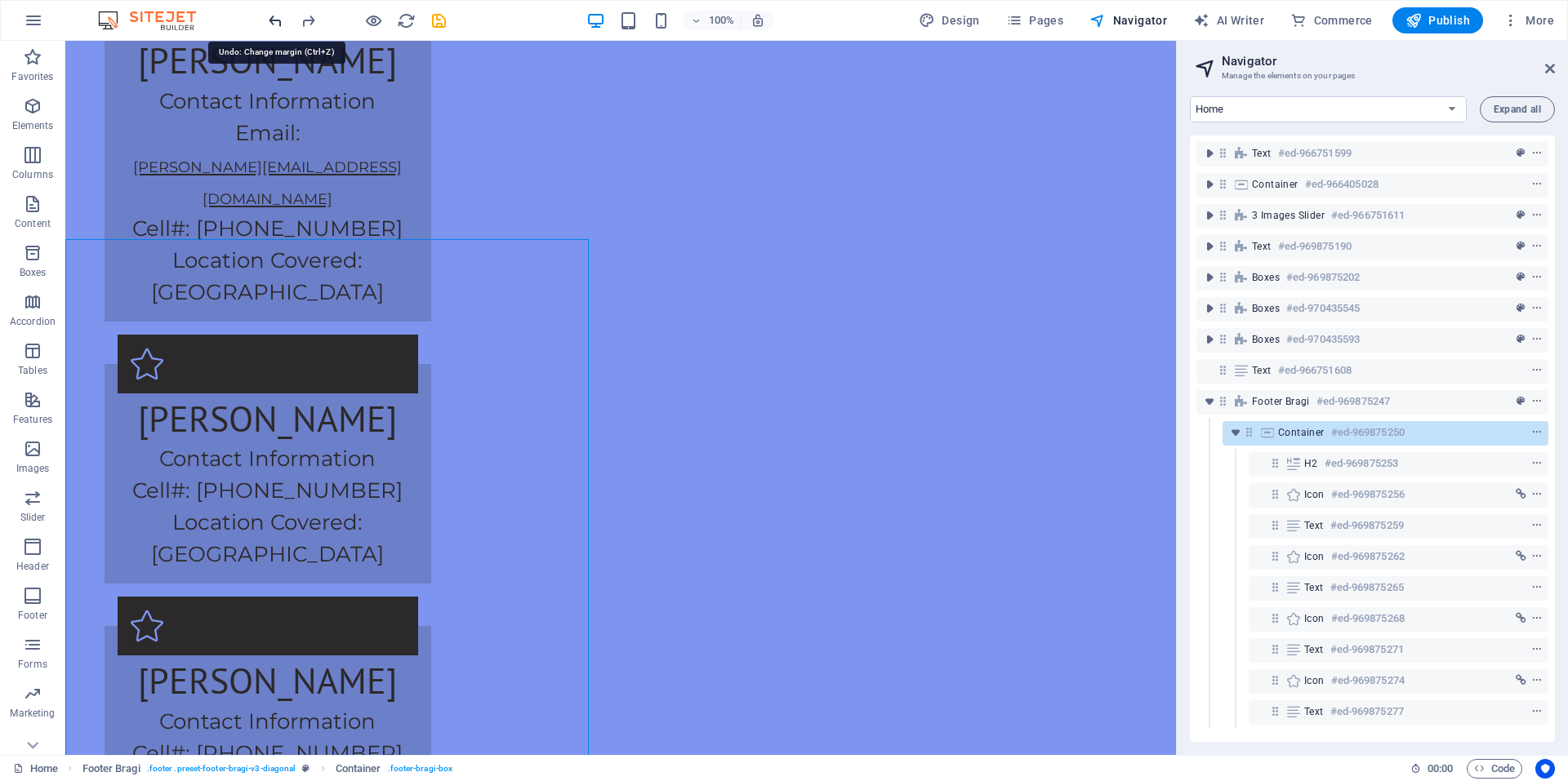
click at [280, 17] on icon "undo" at bounding box center [276, 21] width 19 height 19
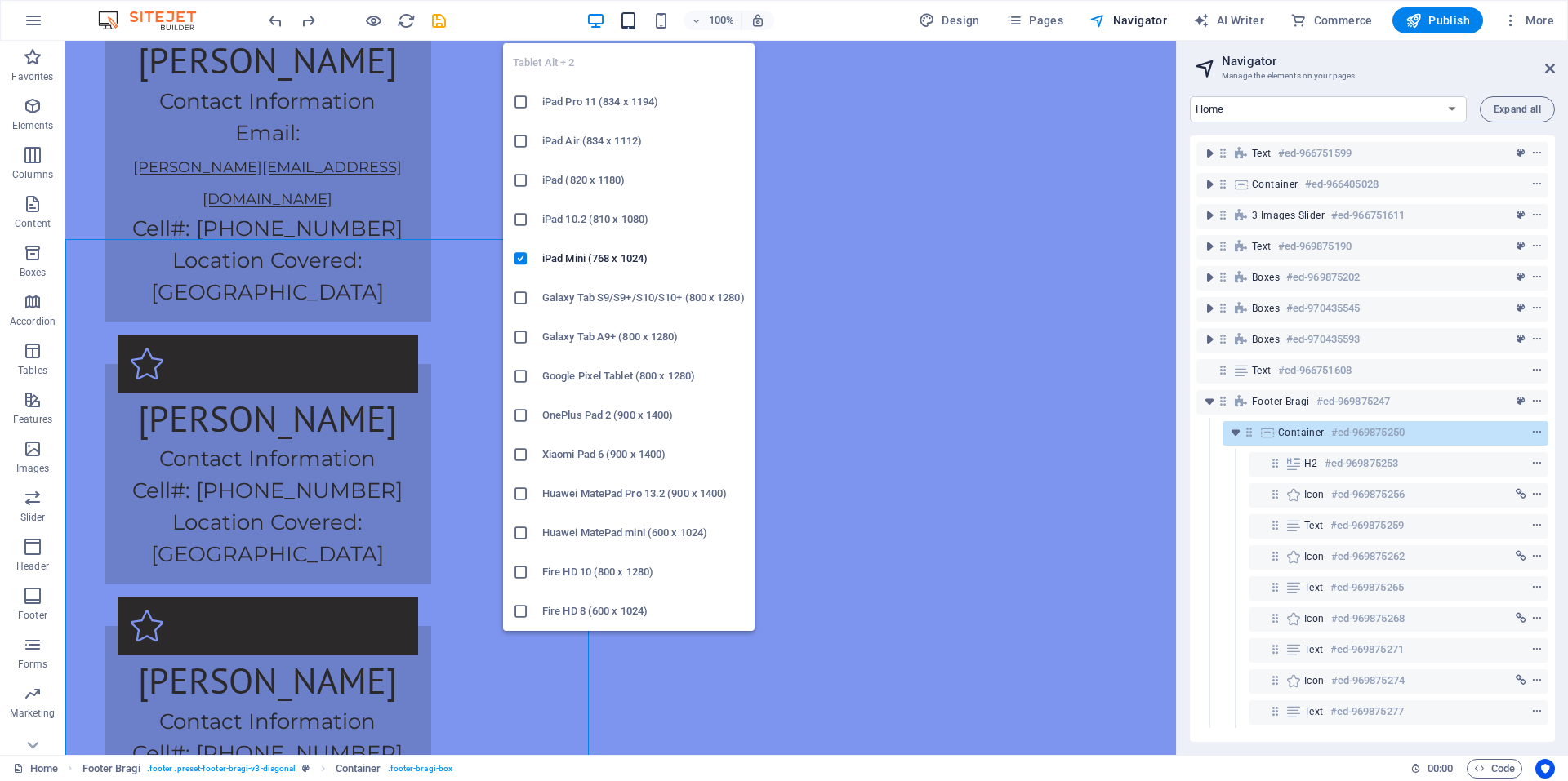
click at [636, 29] on icon "button" at bounding box center [628, 21] width 19 height 19
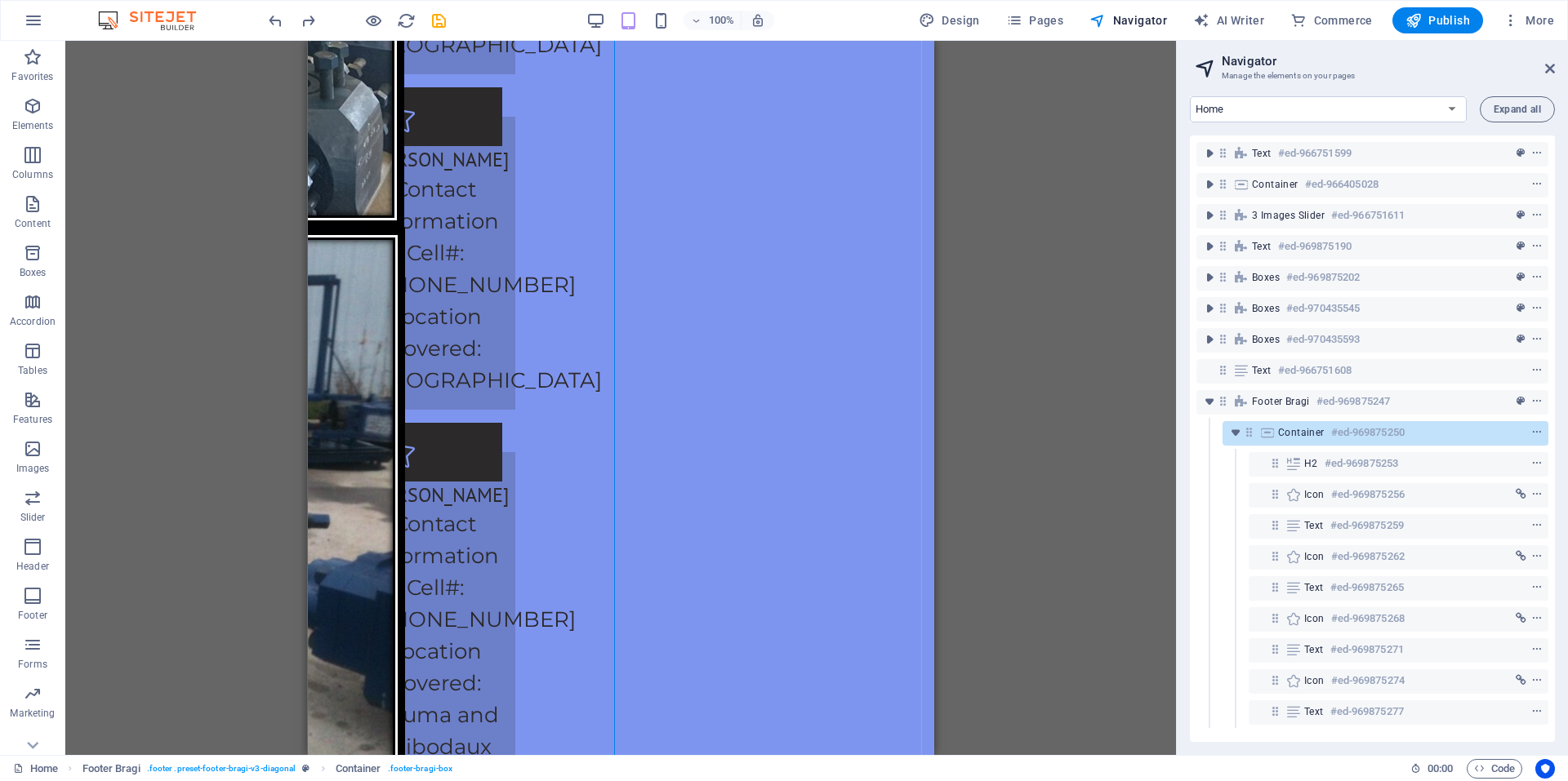
scroll to position [4527, 0]
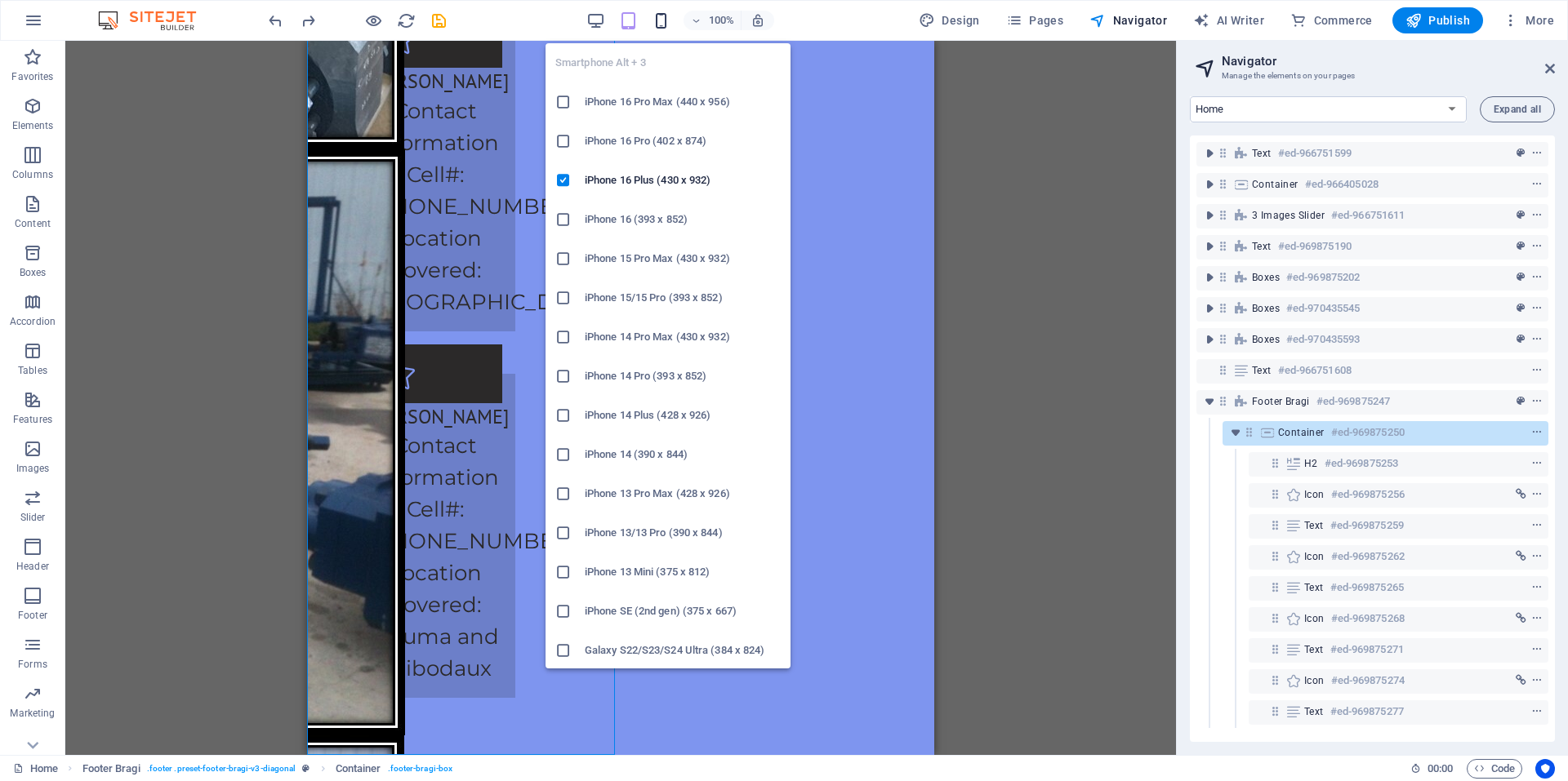
click at [660, 17] on icon "button" at bounding box center [661, 21] width 19 height 19
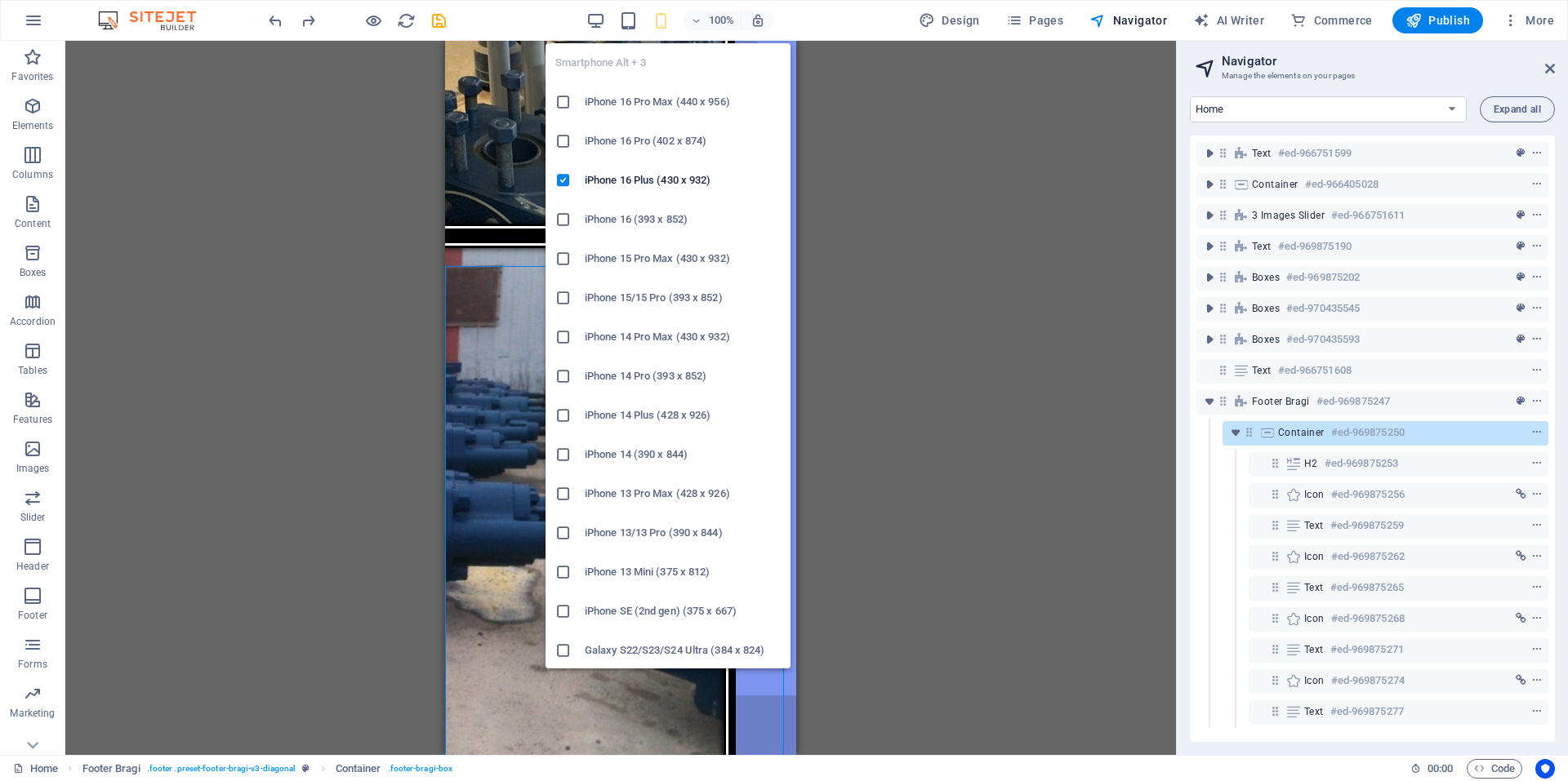
scroll to position [3934, 0]
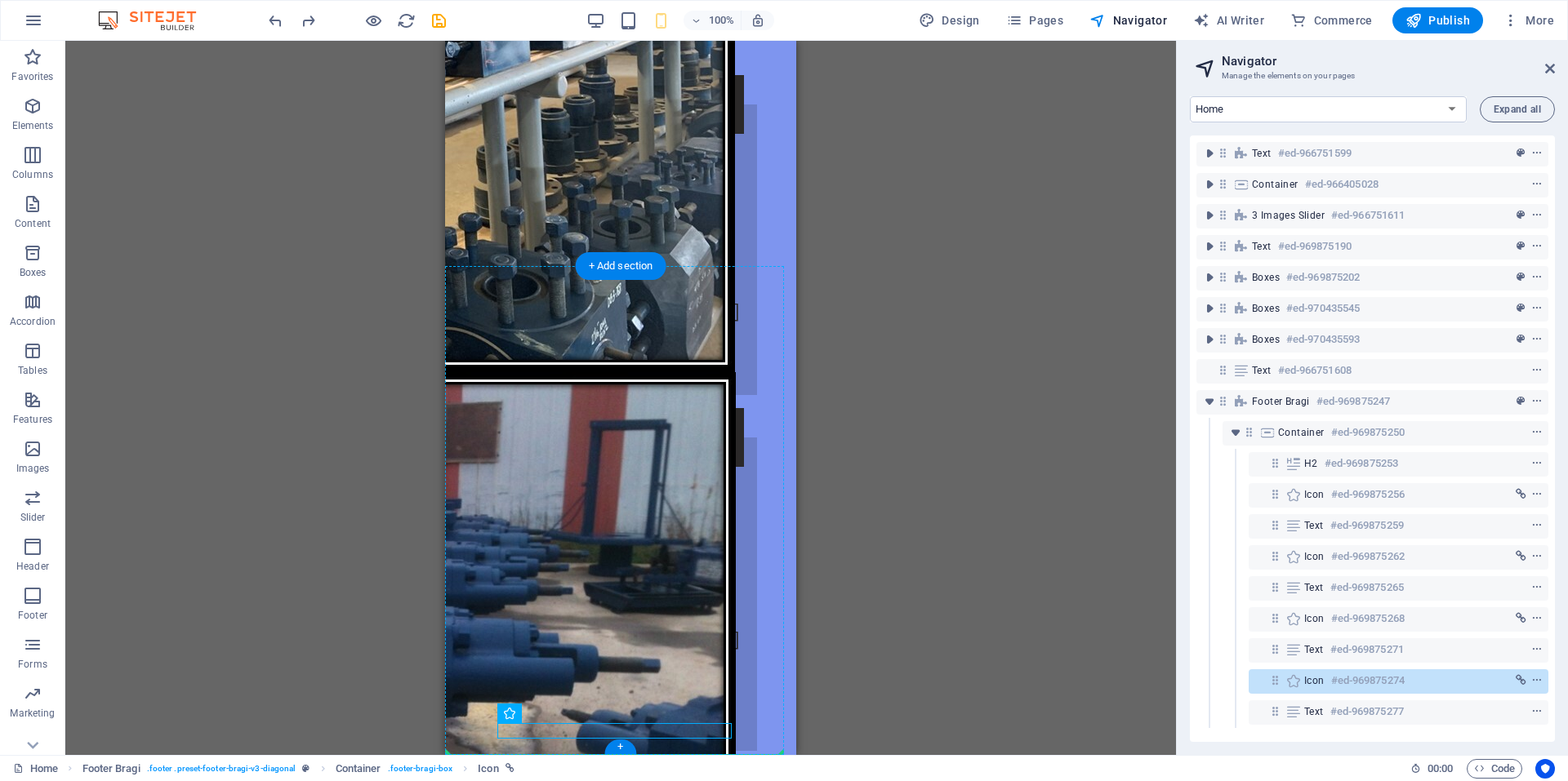
drag, startPoint x: 618, startPoint y: 727, endPoint x: 489, endPoint y: 737, distance: 129.4
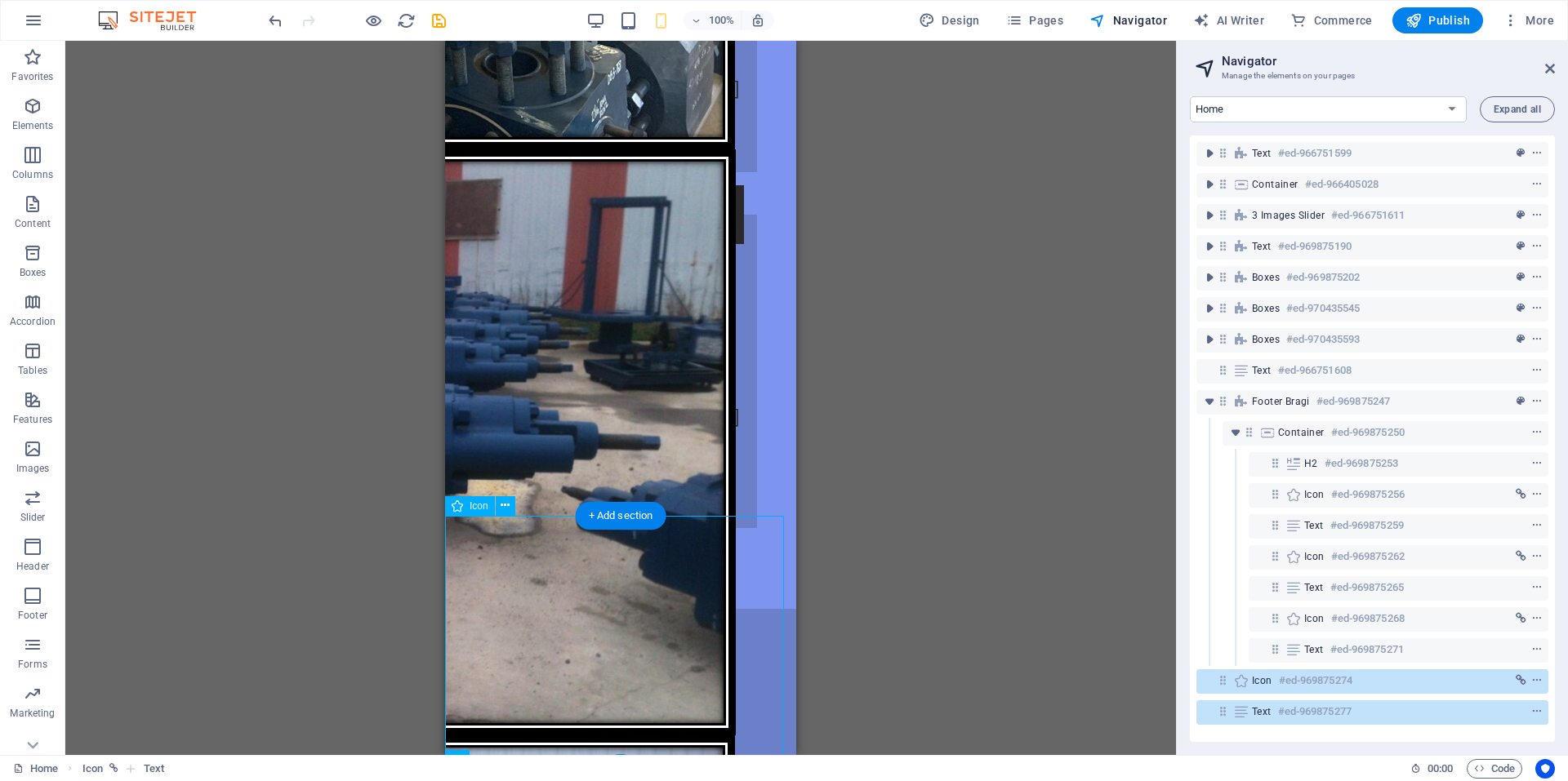
scroll to position [4175, 0]
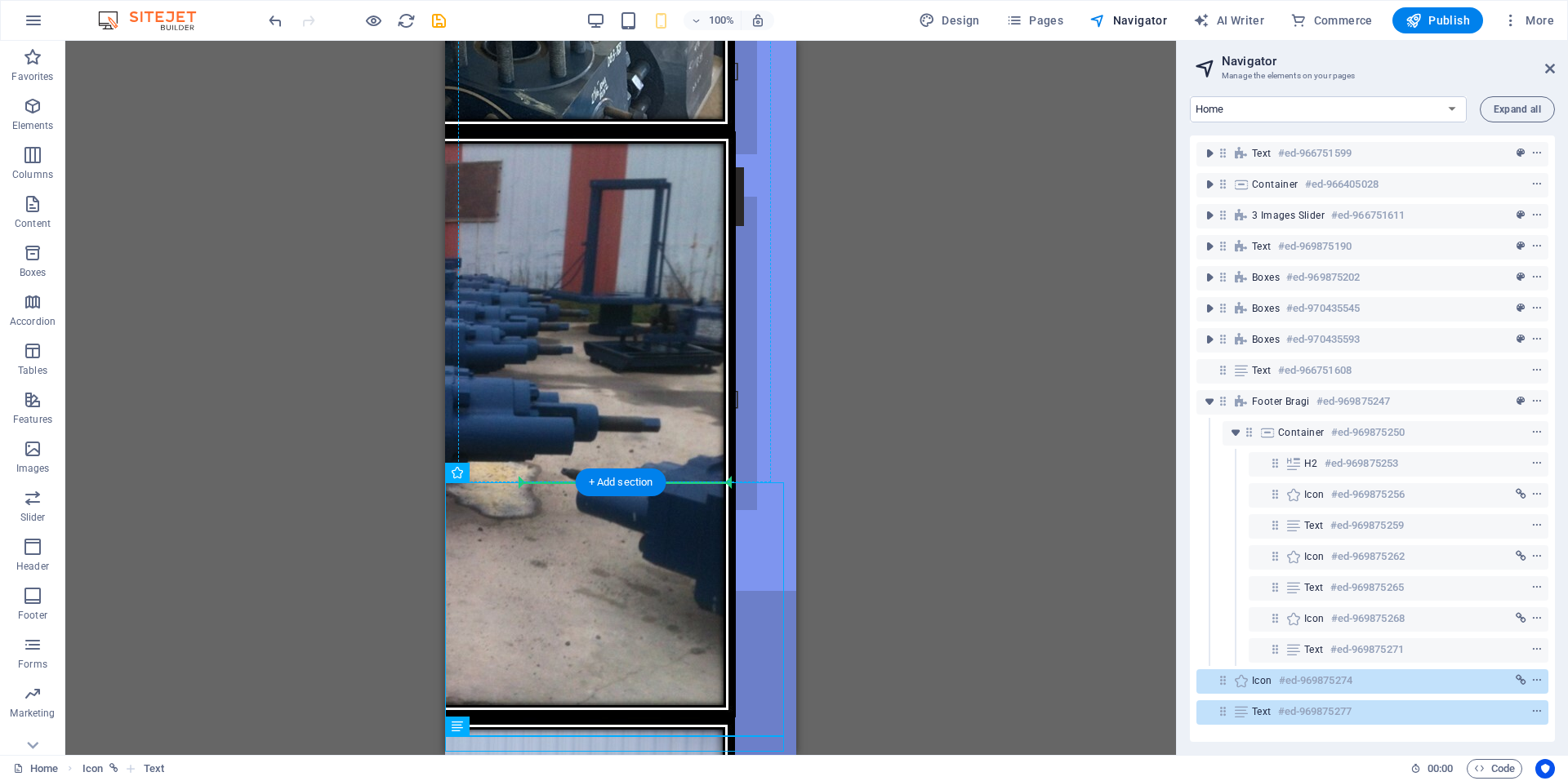
drag, startPoint x: 649, startPoint y: 600, endPoint x: 602, endPoint y: 477, distance: 131.7
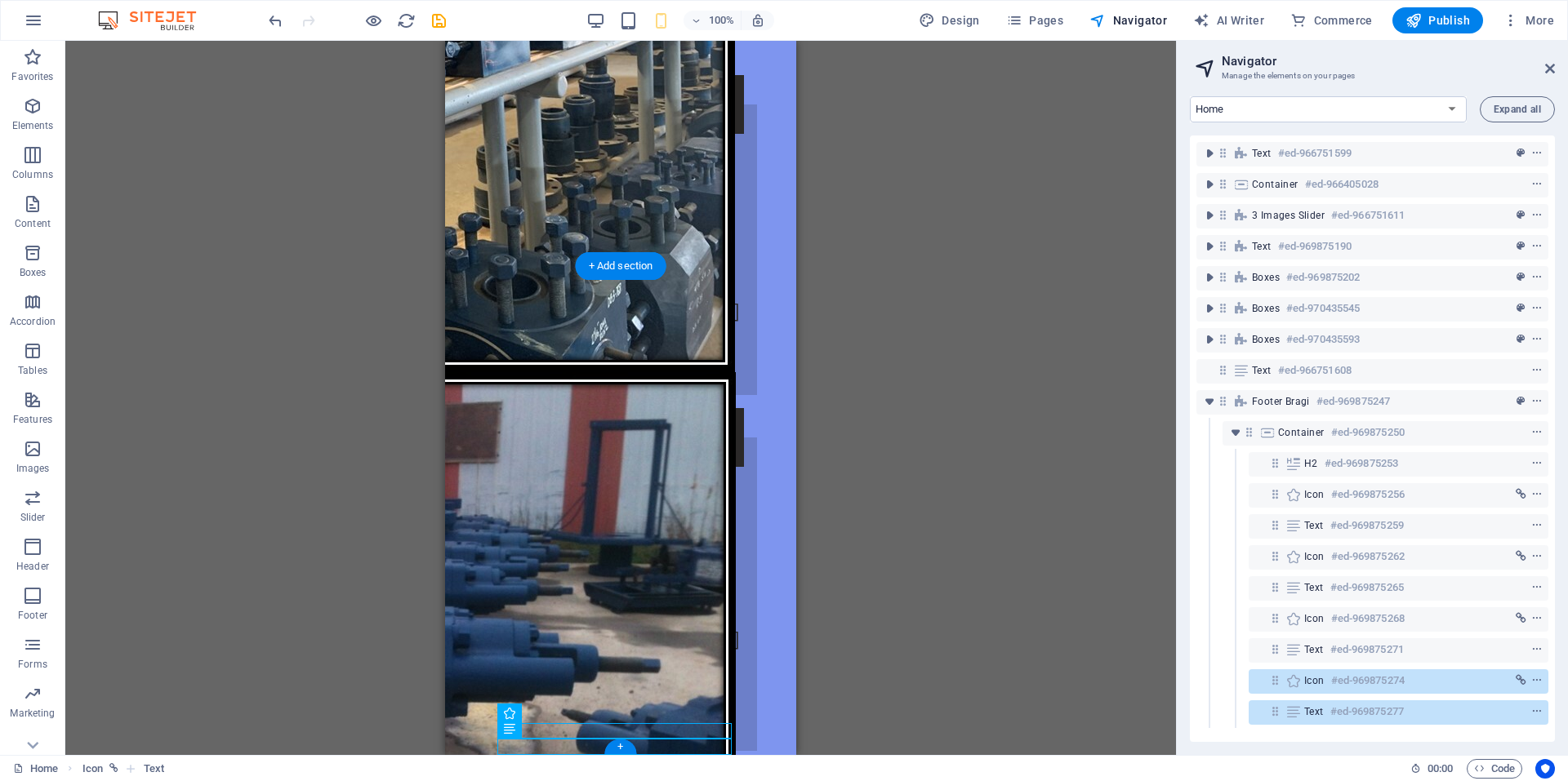
drag, startPoint x: 621, startPoint y: 728, endPoint x: 504, endPoint y: 745, distance: 118.2
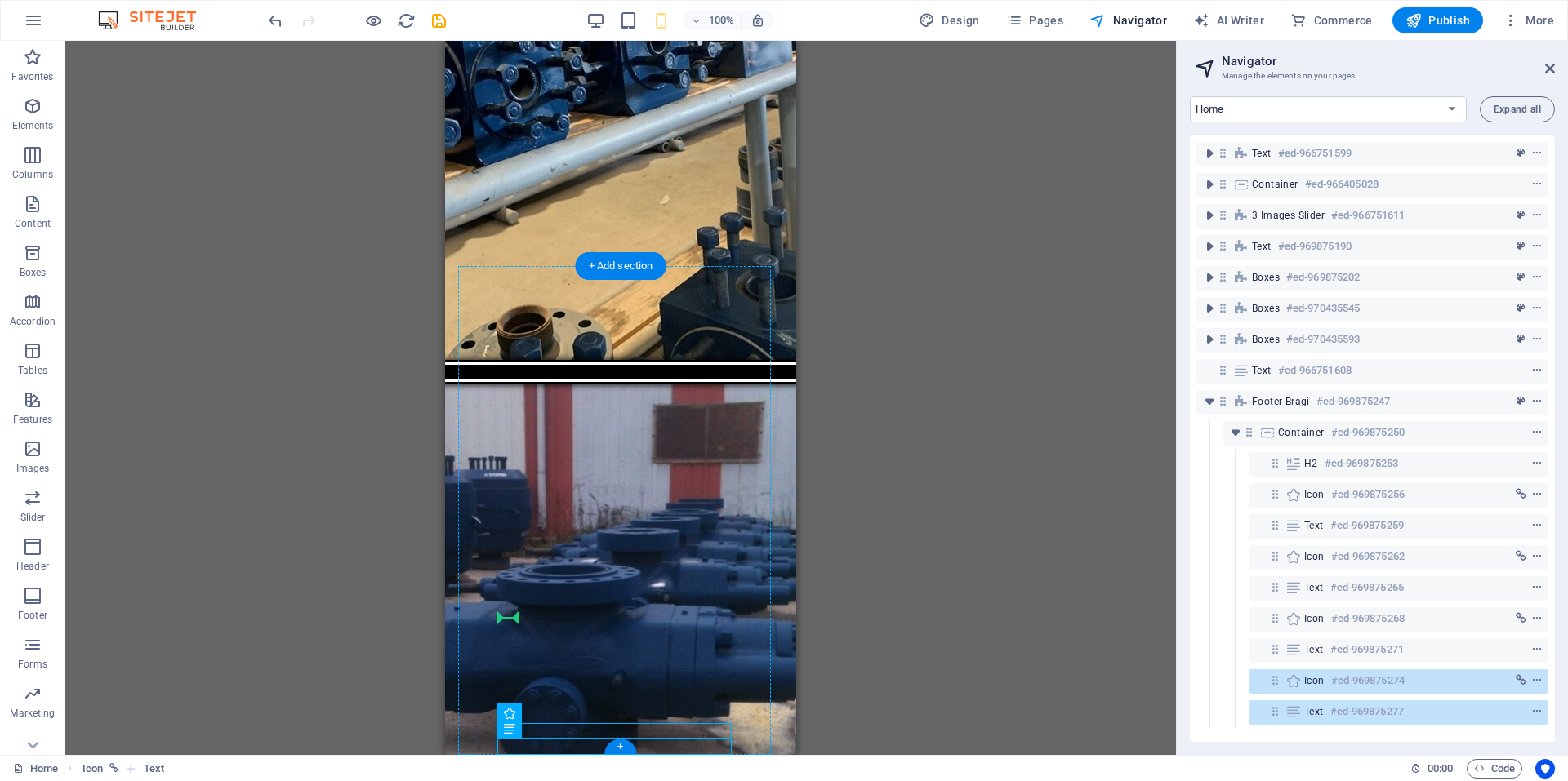
drag, startPoint x: 631, startPoint y: 727, endPoint x: 510, endPoint y: 612, distance: 166.9
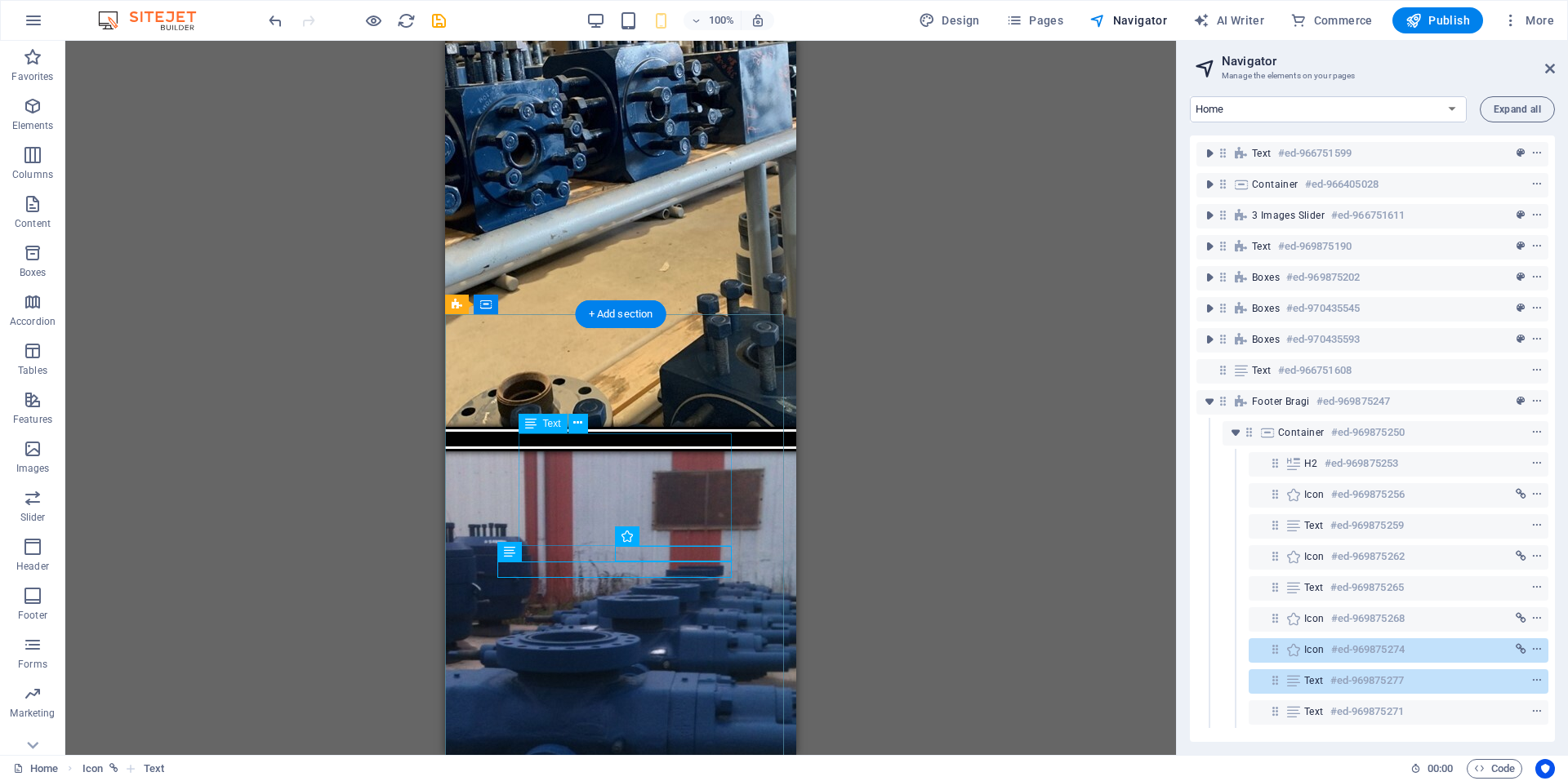
scroll to position [3906, 0]
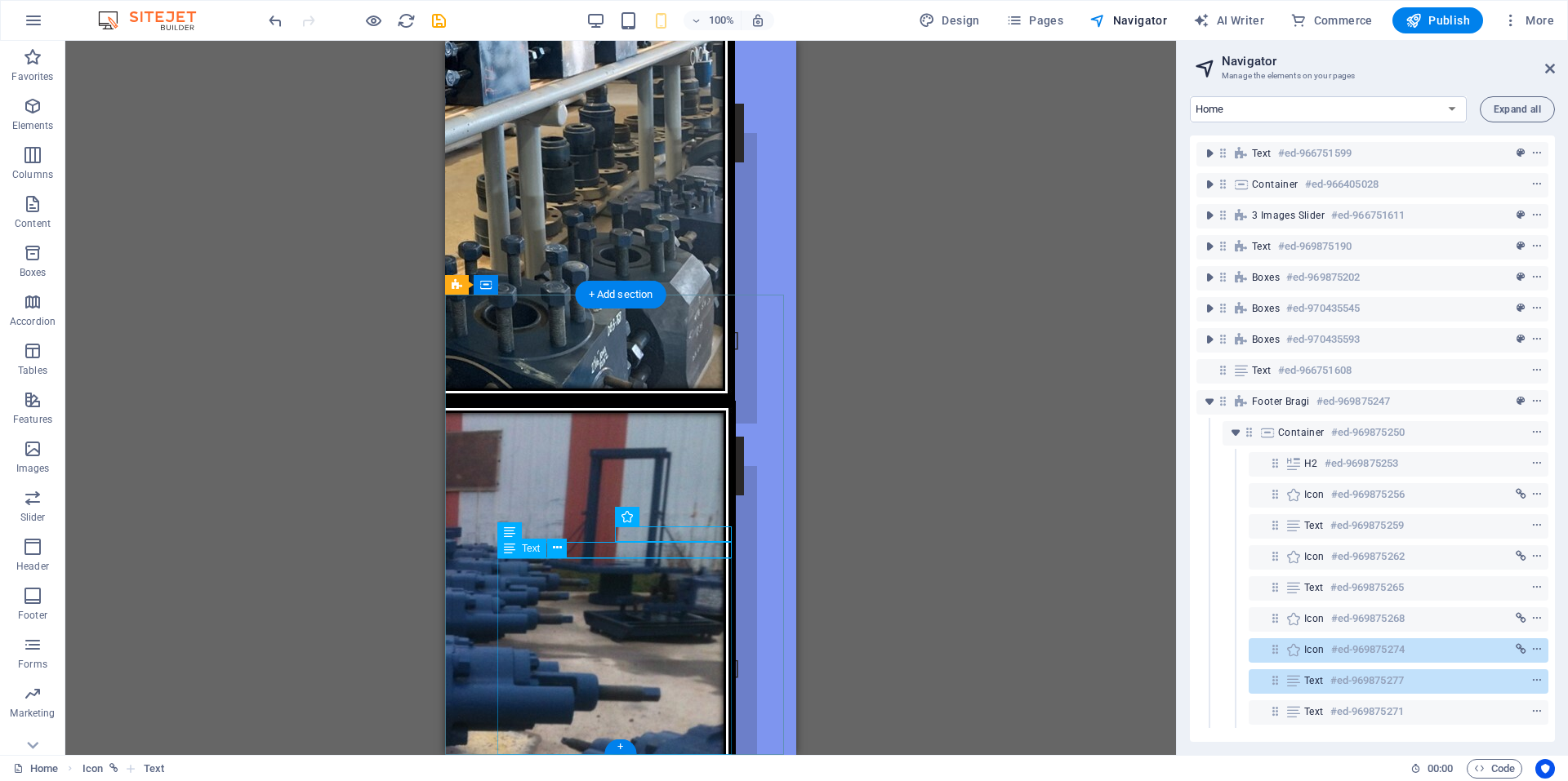
drag, startPoint x: 661, startPoint y: 533, endPoint x: 675, endPoint y: 749, distance: 216.5
click at [271, 14] on icon "undo" at bounding box center [276, 21] width 19 height 19
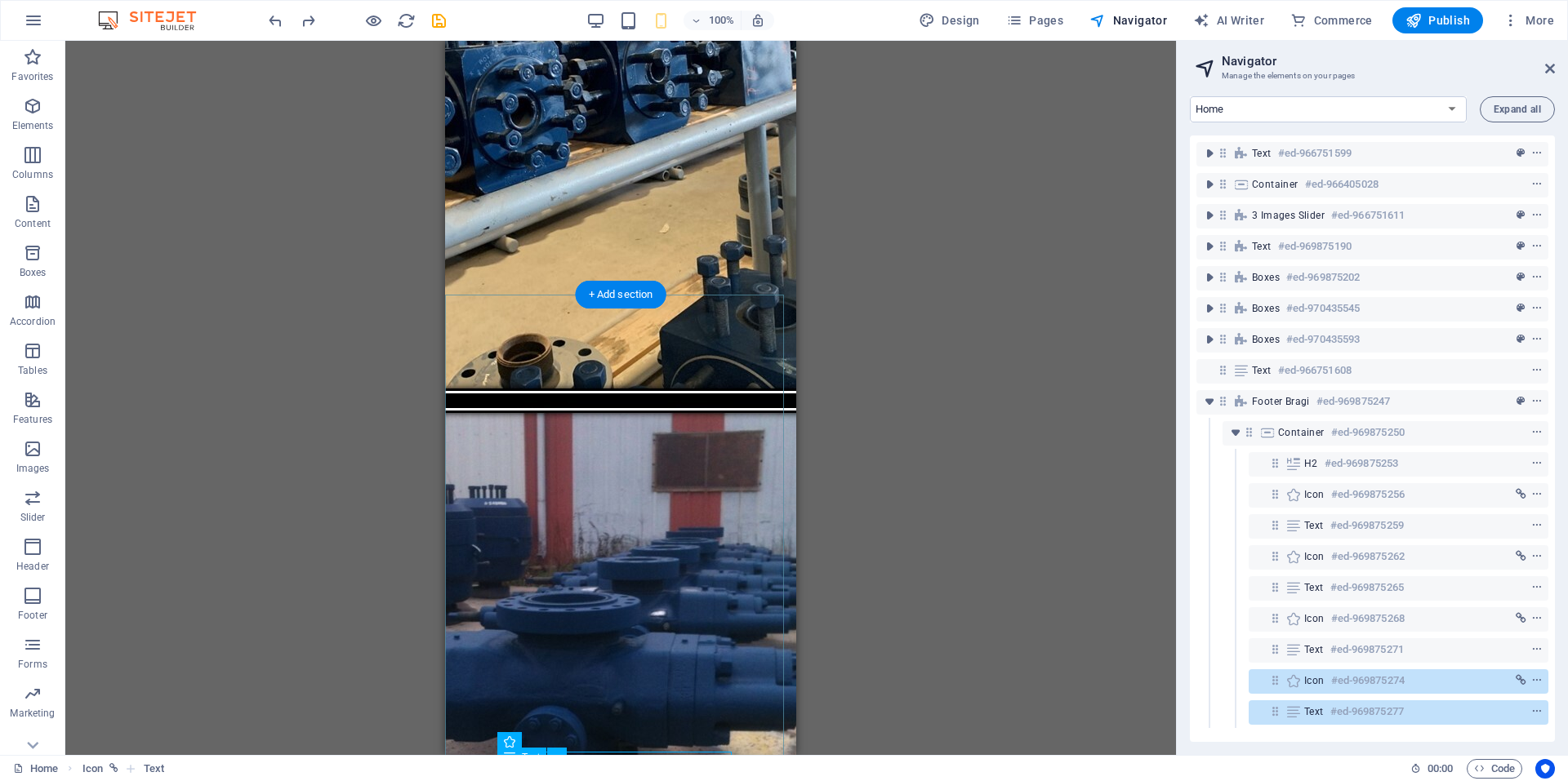
click at [1277, 708] on icon at bounding box center [1275, 711] width 14 height 14
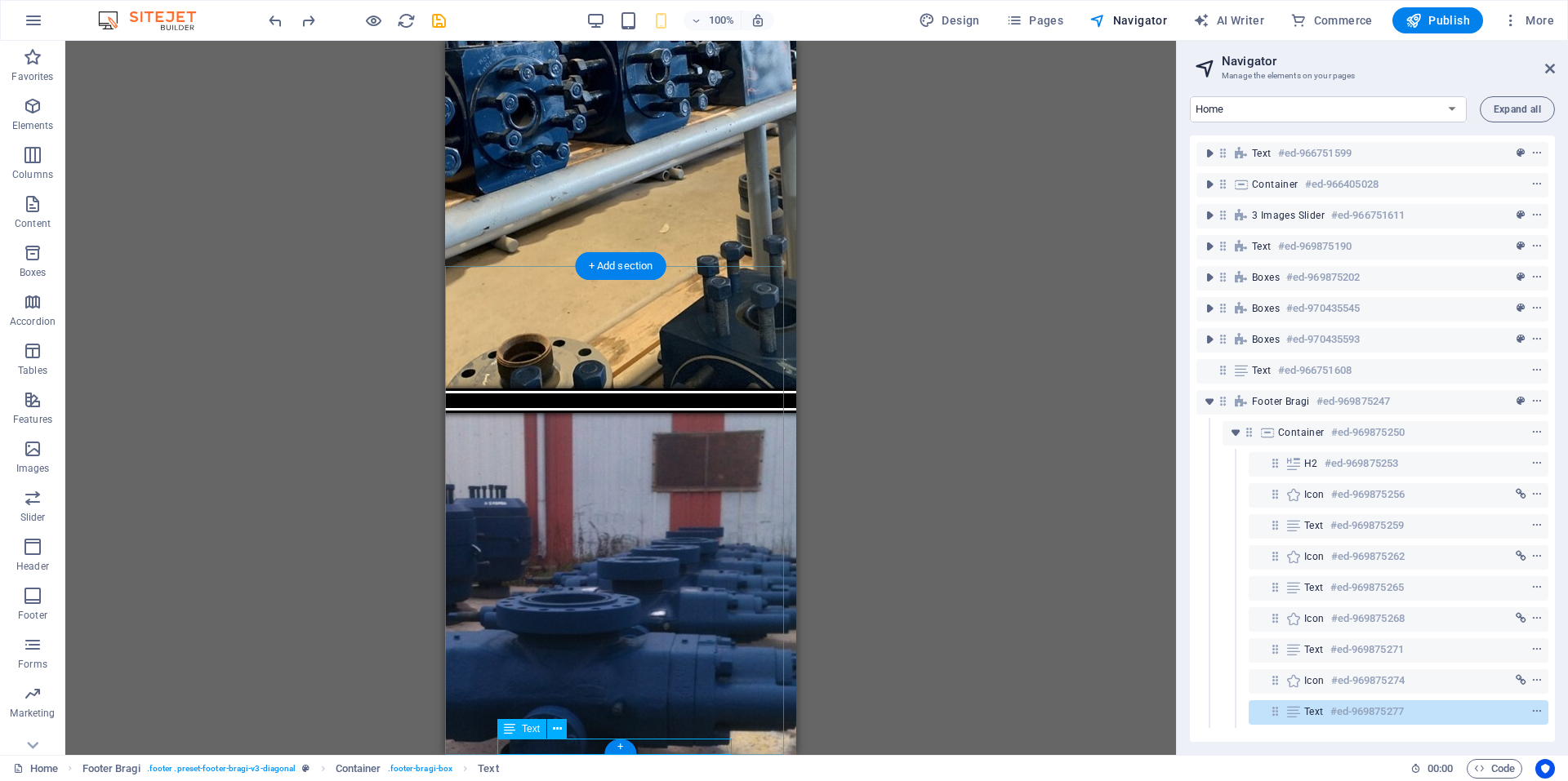
scroll to position [3934, 0]
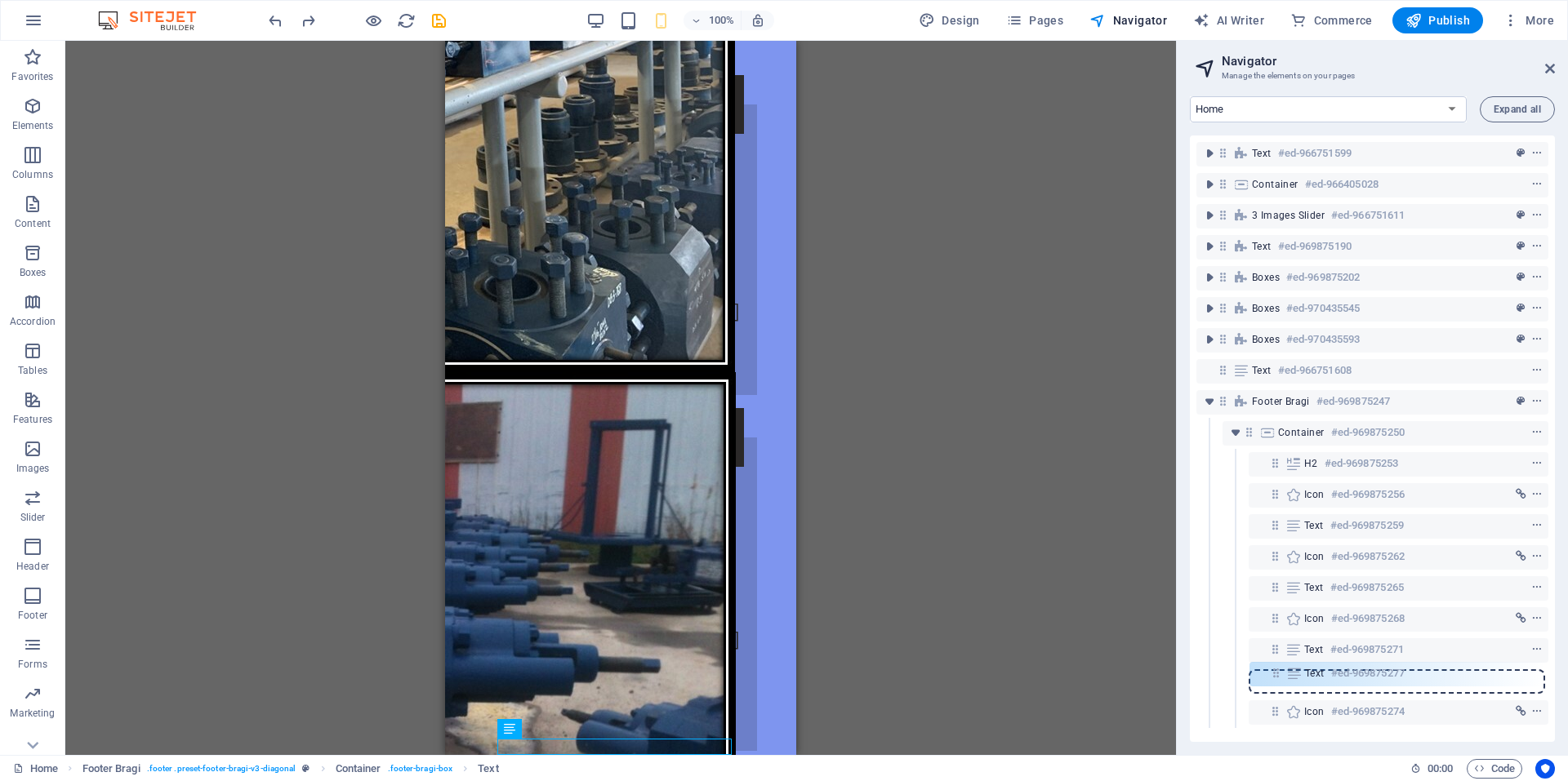
drag, startPoint x: 1278, startPoint y: 707, endPoint x: 1278, endPoint y: 665, distance: 42.0
click at [1278, 665] on div "Text #ed-966751599 Container #ed-966405028 3 Images Slider #ed-966751611 Text #…" at bounding box center [1373, 439] width 365 height 606
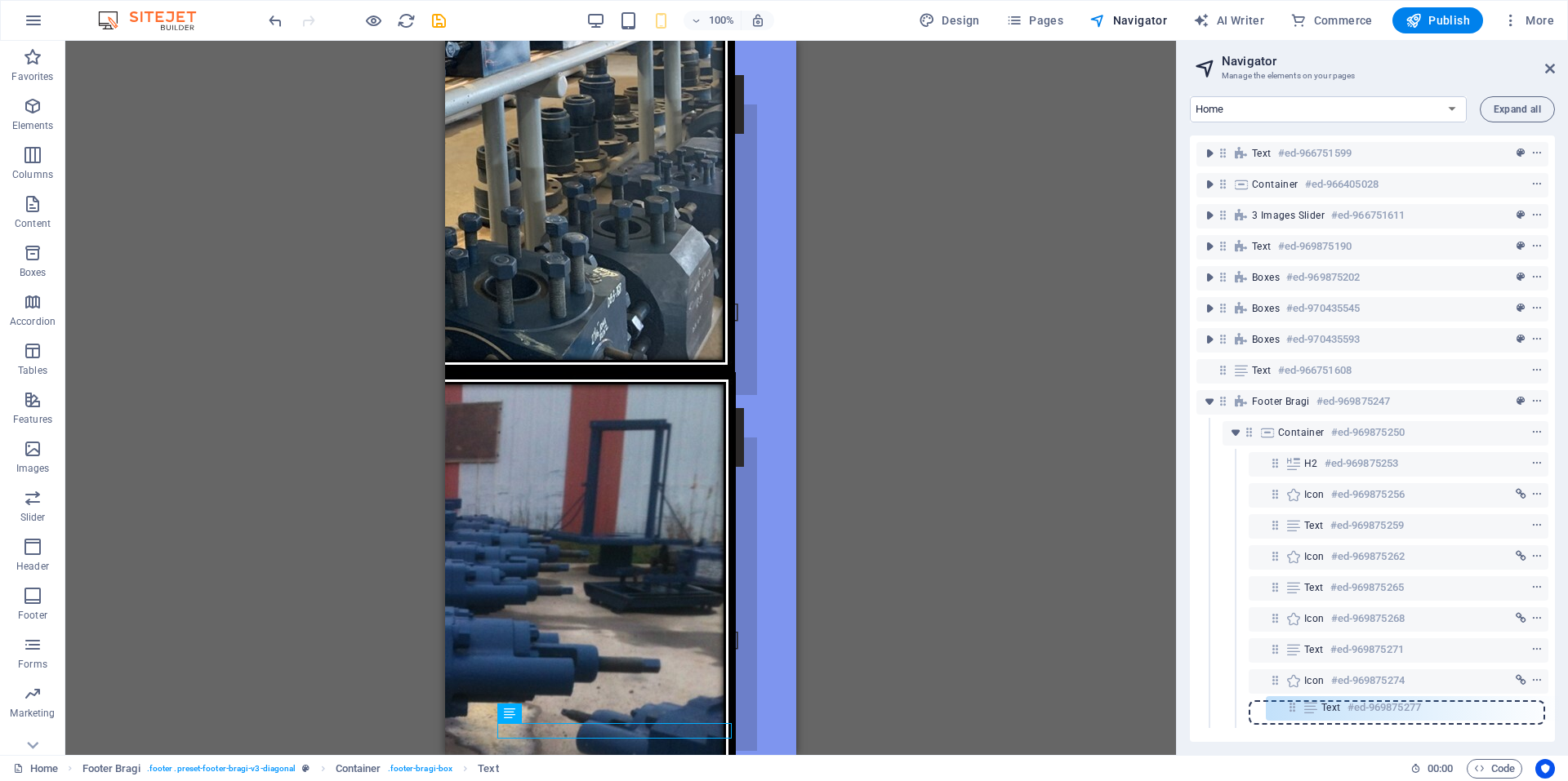
drag, startPoint x: 1275, startPoint y: 676, endPoint x: 1297, endPoint y: 712, distance: 42.2
click at [1297, 712] on div "Text #ed-966751599 Container #ed-966405028 3 Images Slider #ed-966751611 Text #…" at bounding box center [1373, 439] width 365 height 606
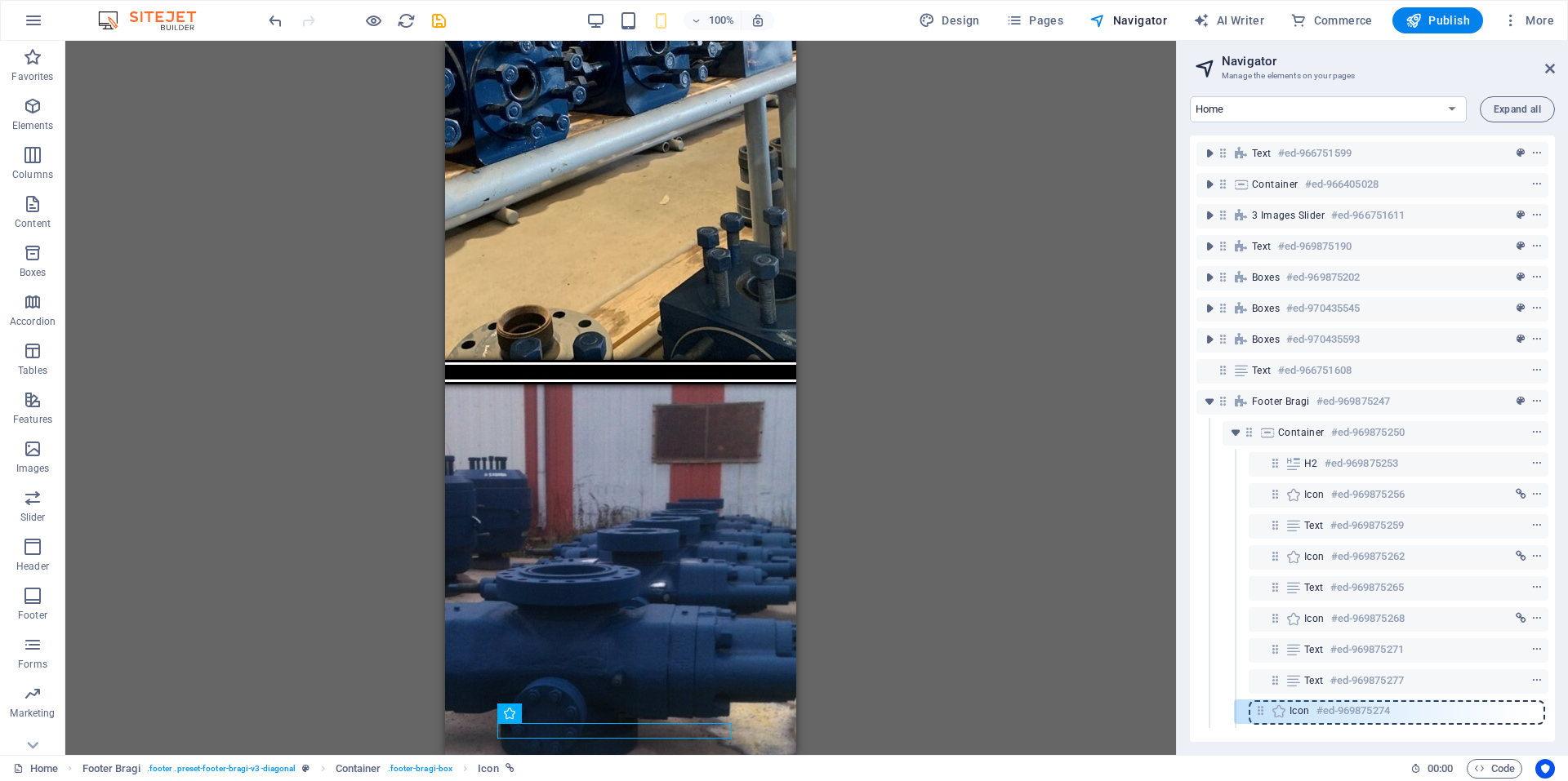
drag, startPoint x: 1278, startPoint y: 673, endPoint x: 1253, endPoint y: 710, distance: 44.7
click at [1253, 710] on div "Text #ed-966751599 Container #ed-966405028 3 Images Slider #ed-966751611 Text #…" at bounding box center [1373, 439] width 365 height 606
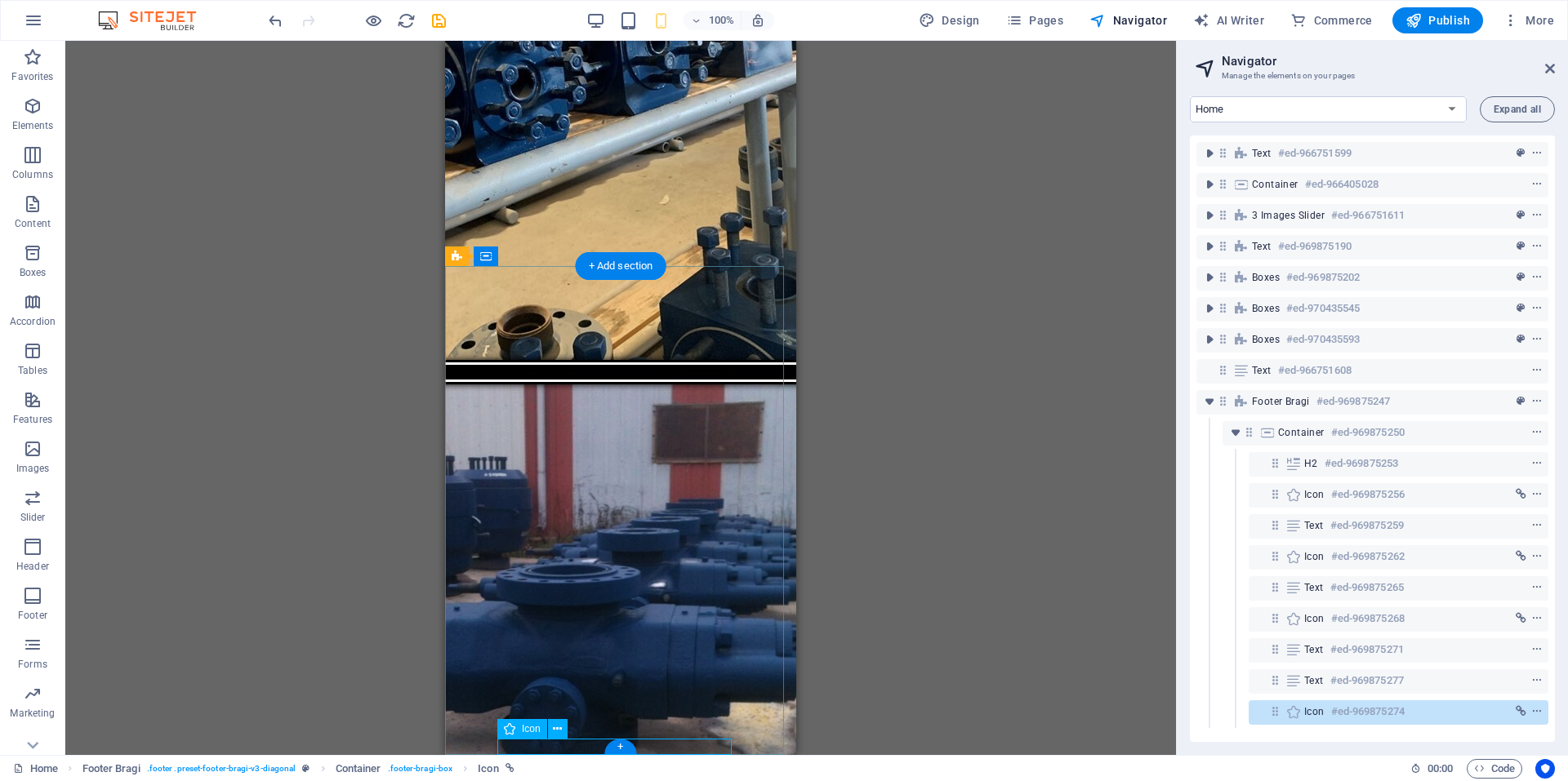
click at [1265, 714] on div "Icon #ed-969875274" at bounding box center [1399, 713] width 300 height 24
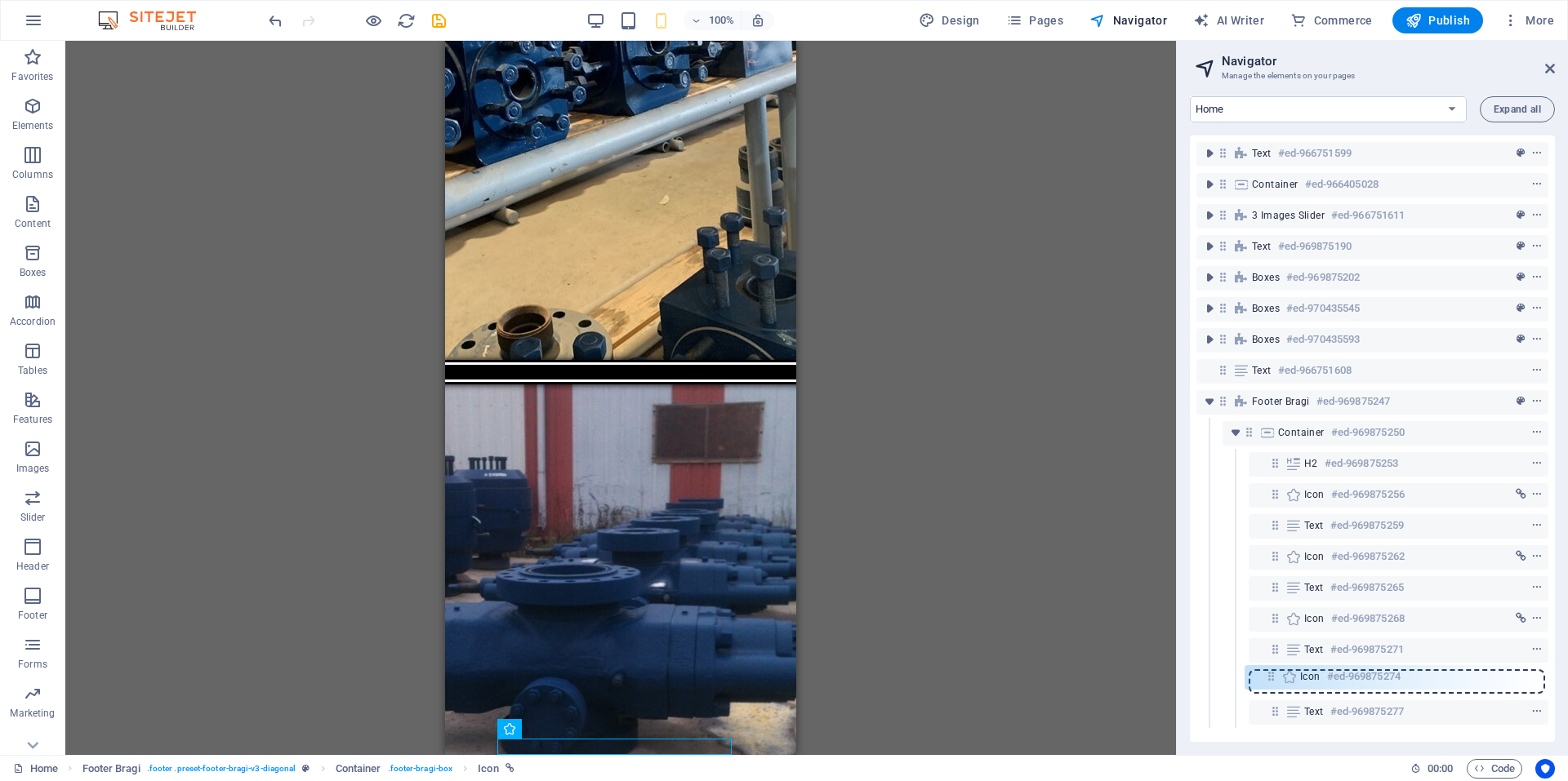
drag, startPoint x: 1281, startPoint y: 714, endPoint x: 1276, endPoint y: 676, distance: 38.3
click at [1276, 676] on div "Text #ed-966751599 Container #ed-966405028 3 Images Slider #ed-966751611 Text #…" at bounding box center [1373, 439] width 365 height 606
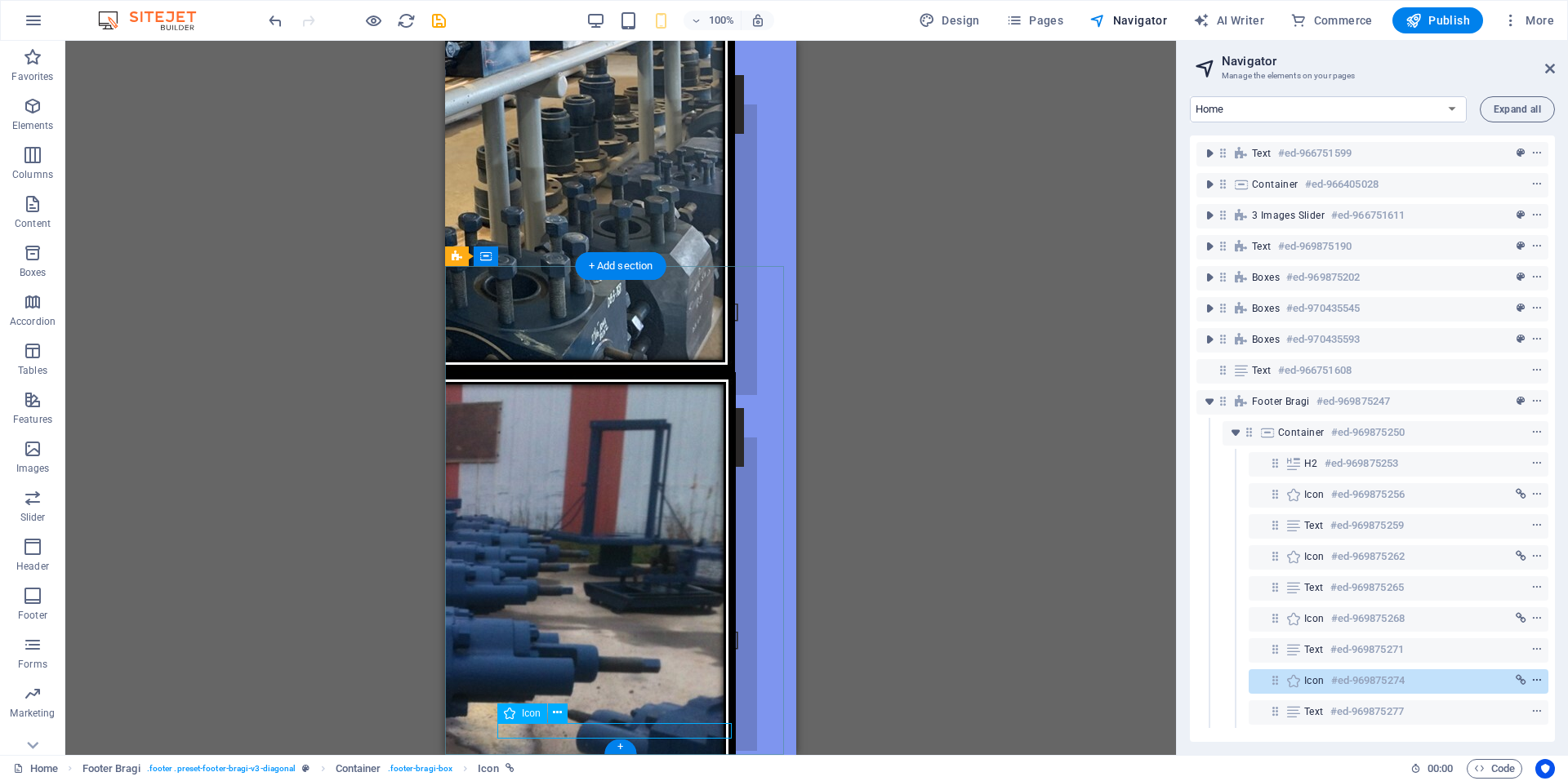
click at [1532, 679] on icon "context-menu" at bounding box center [1536, 680] width 11 height 11
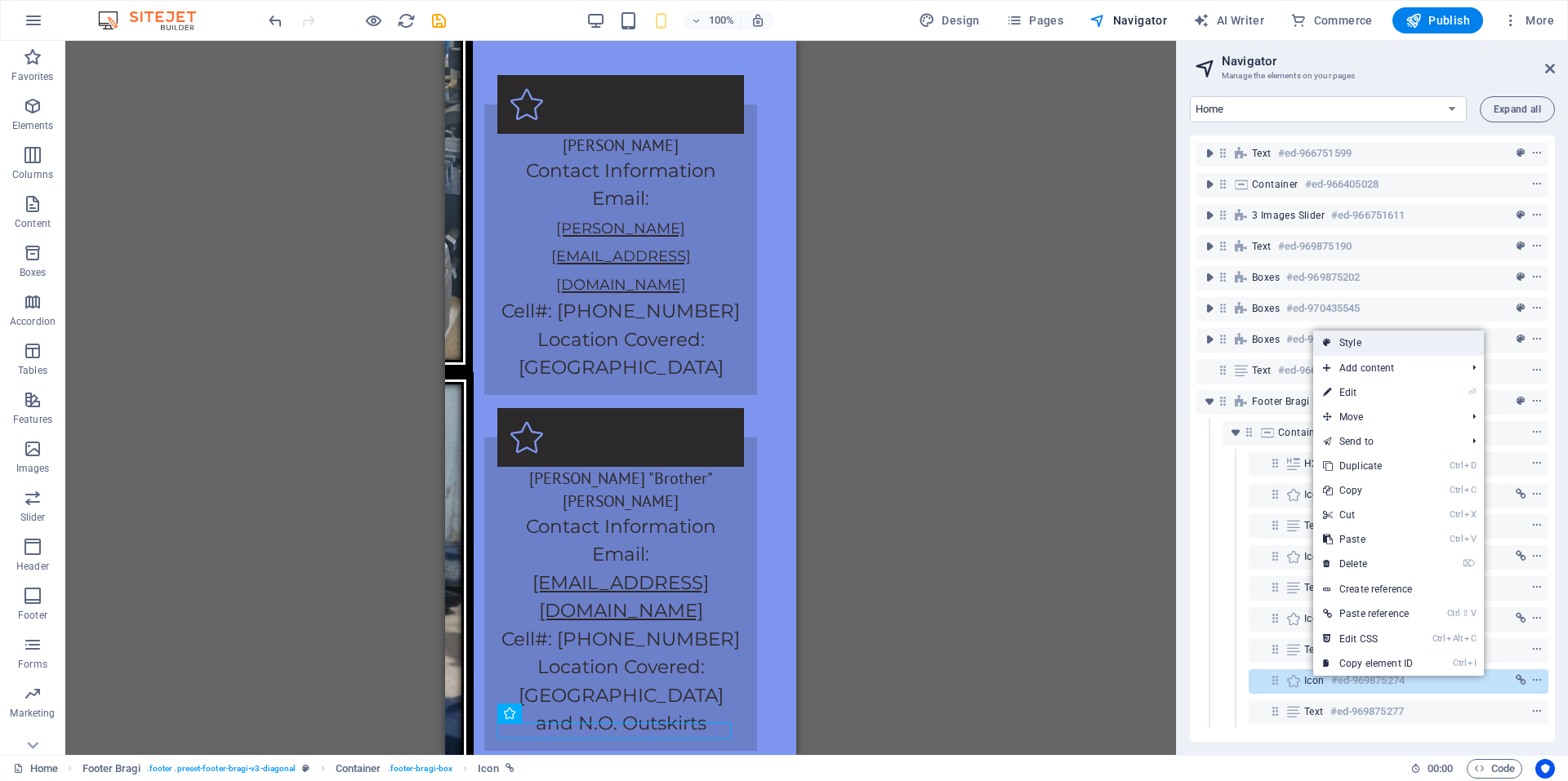
click at [1389, 352] on link "Style" at bounding box center [1398, 343] width 170 height 24
select select "%"
select select "rem"
select select "px"
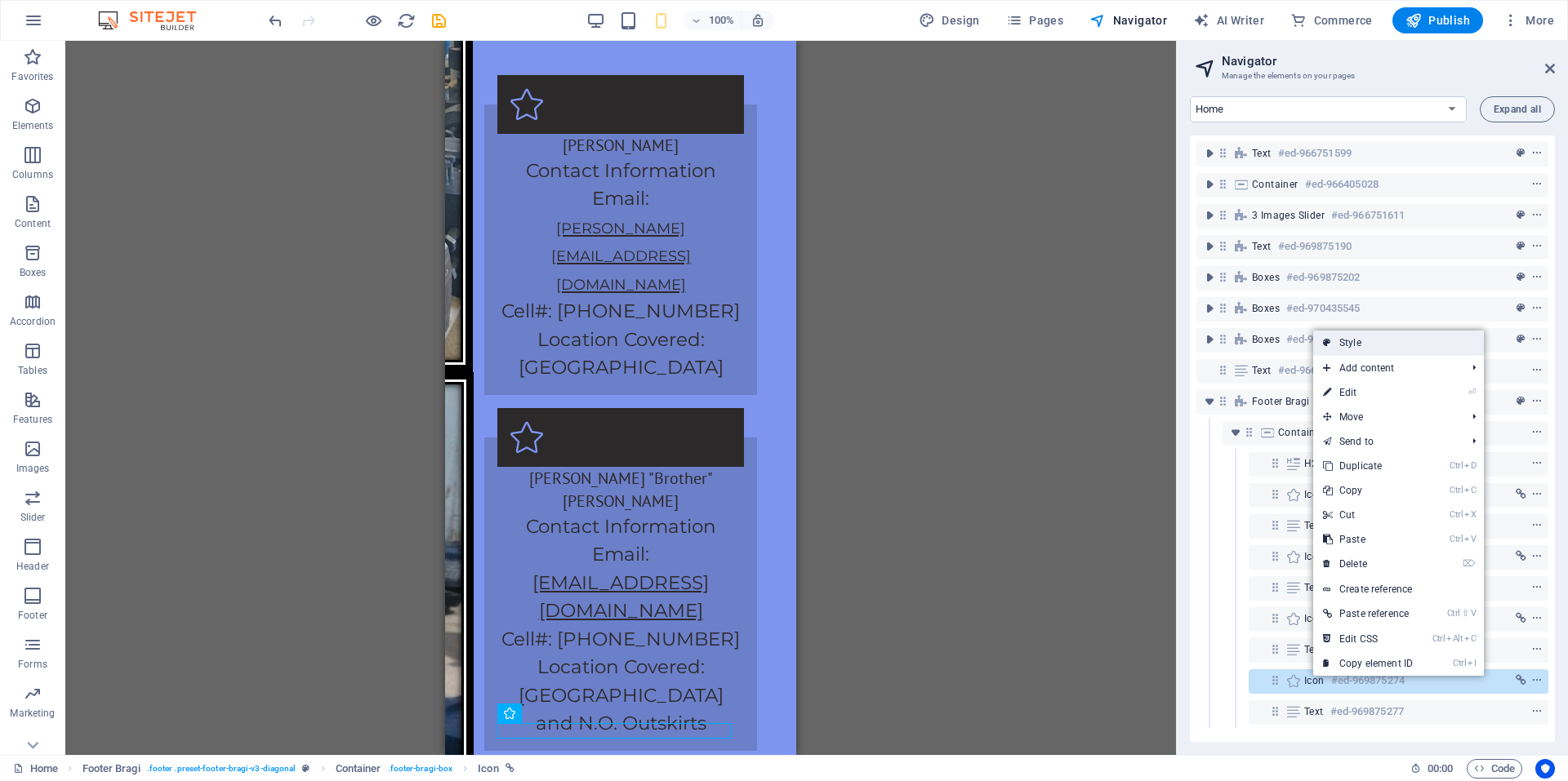
select select "rem"
select select "preset-footer-bragi-v3-diagonal"
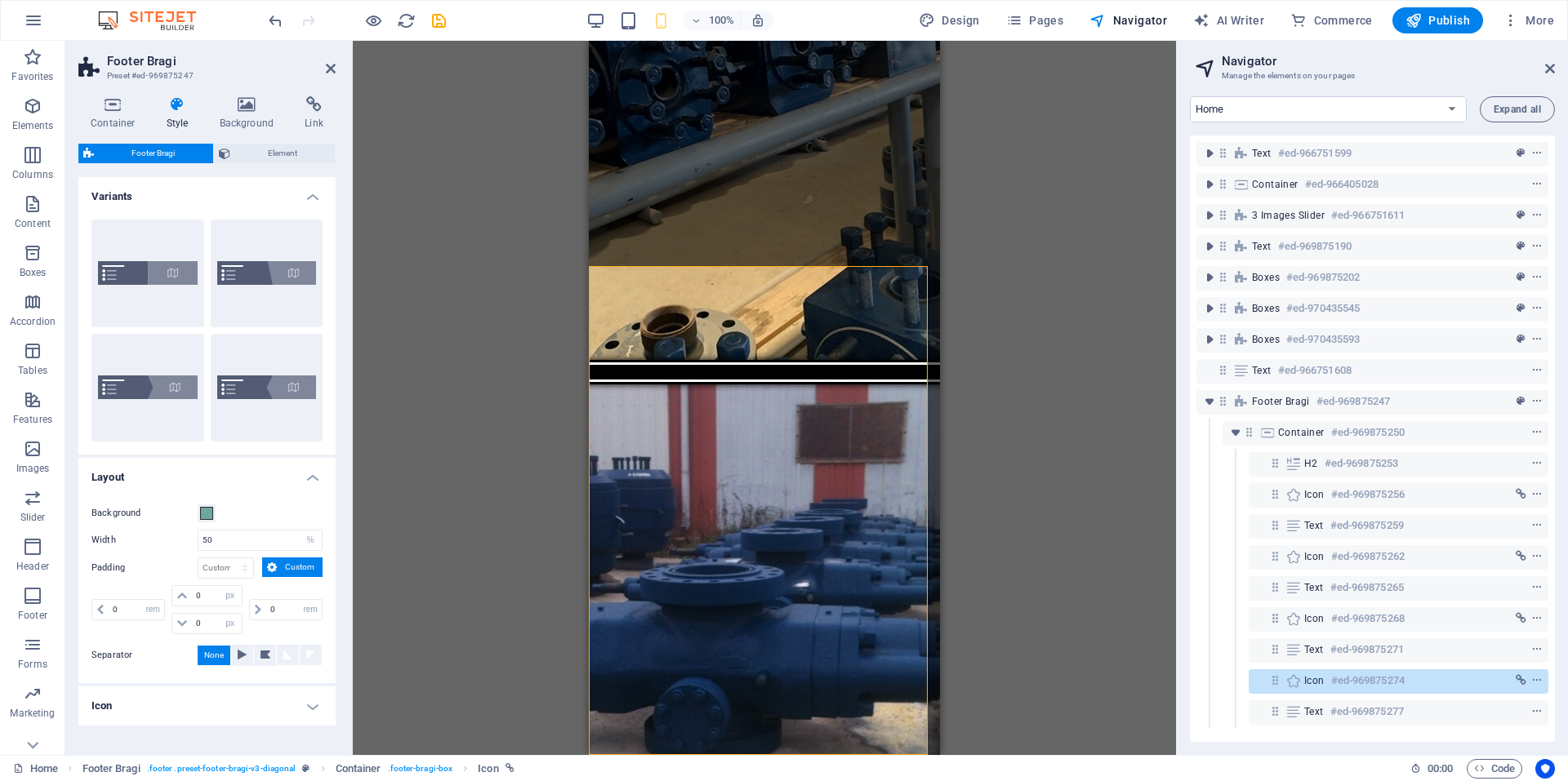
type input "100"
type input "1"
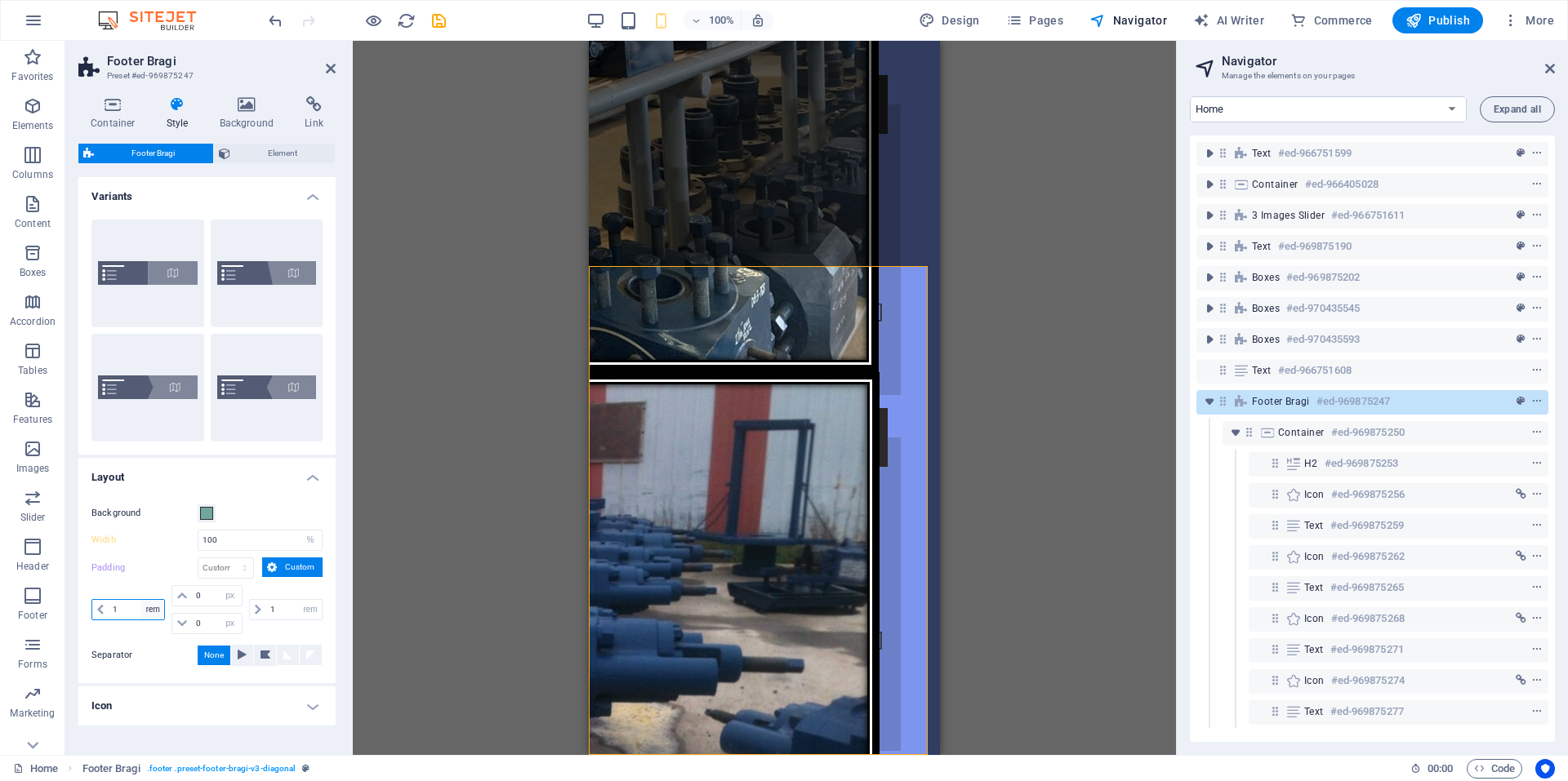
click at [154, 614] on select "px rem % vw vh" at bounding box center [152, 609] width 22 height 20
click at [112, 605] on input "1" at bounding box center [137, 609] width 55 height 20
click at [124, 606] on input "1" at bounding box center [137, 609] width 55 height 20
click at [152, 606] on select "px rem % vw vh" at bounding box center [152, 609] width 22 height 20
click at [155, 564] on label "Padding" at bounding box center [144, 568] width 106 height 20
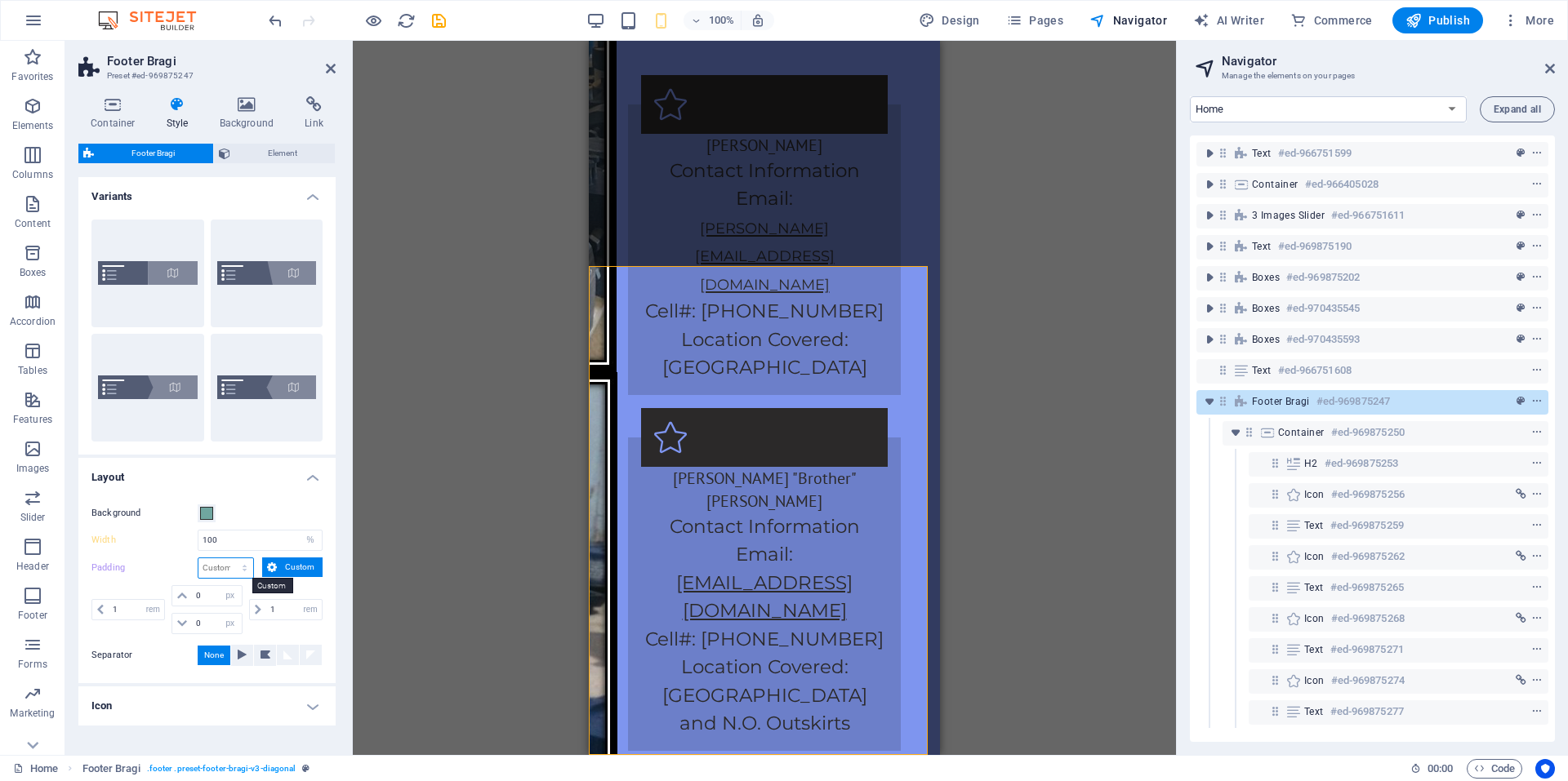
click at [230, 562] on select "px rem % vw vh Custom" at bounding box center [226, 568] width 54 height 20
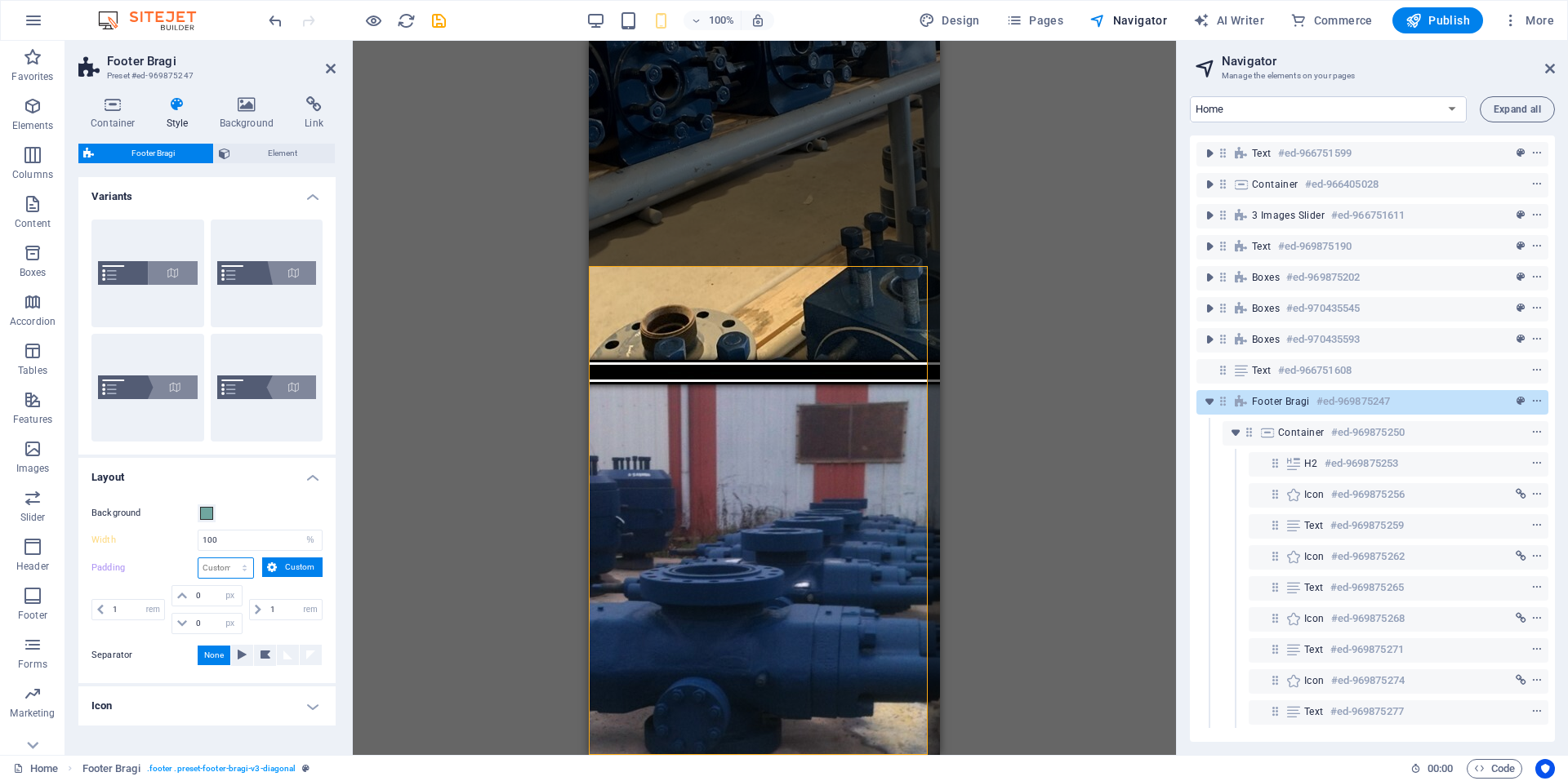
click at [230, 562] on select "px rem % vw vh Custom" at bounding box center [226, 568] width 54 height 20
click at [314, 560] on span "Custom" at bounding box center [300, 567] width 36 height 20
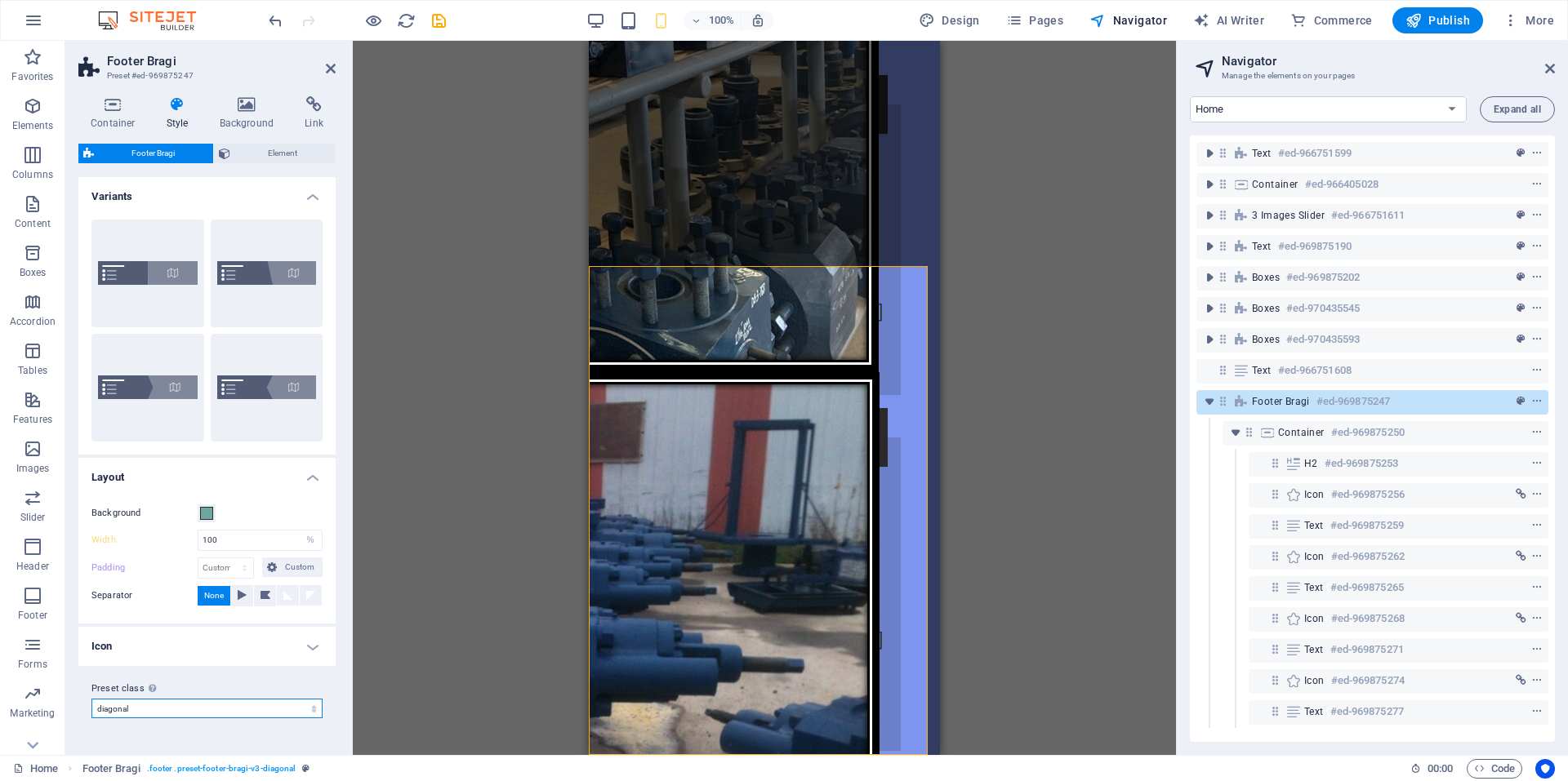
click at [144, 716] on select "triangle-invert diagonal default Add preset class" at bounding box center [207, 708] width 231 height 20
click at [176, 656] on h4 "Icon" at bounding box center [207, 646] width 258 height 39
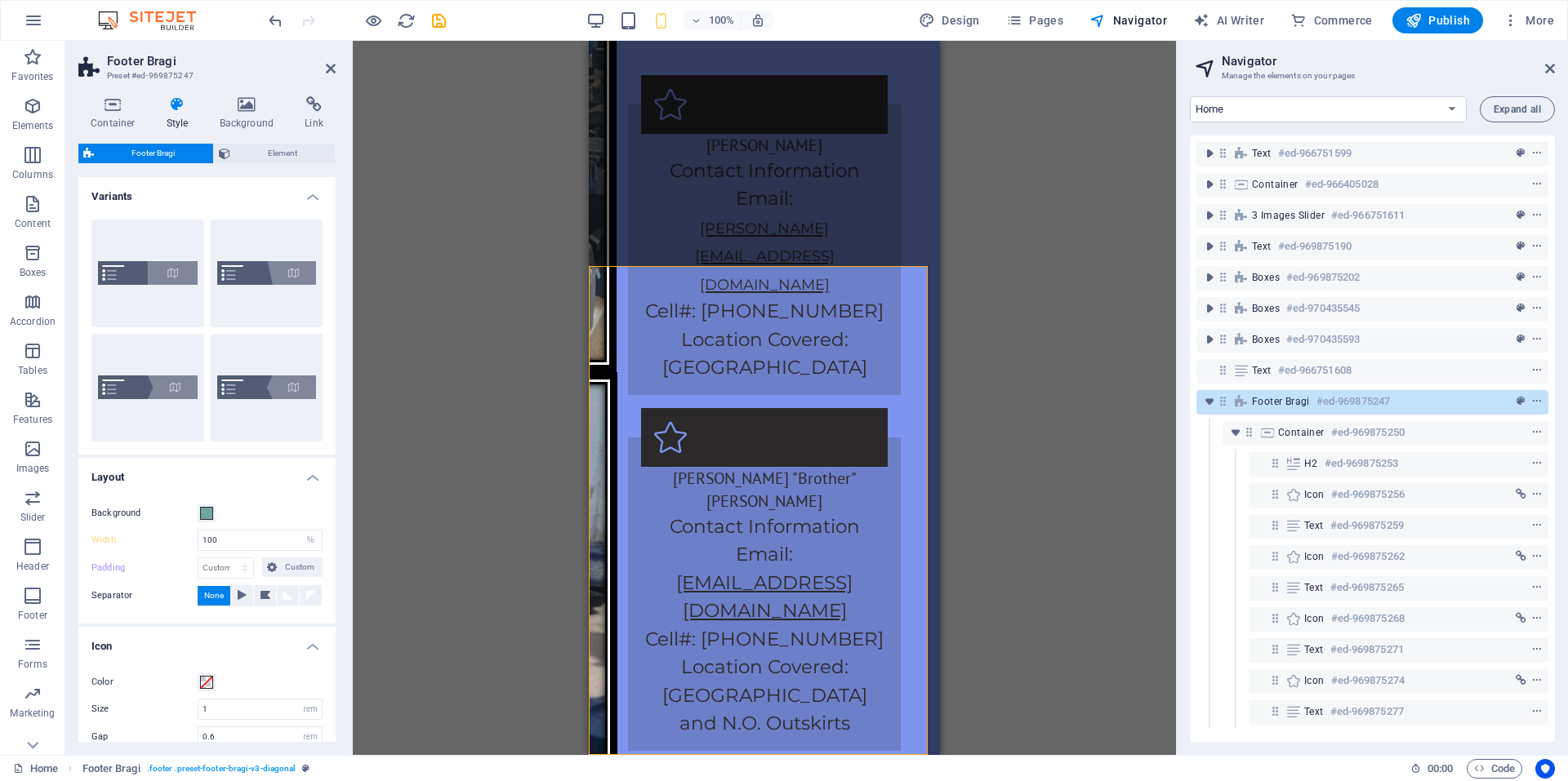
click at [262, 639] on h4 "Icon" at bounding box center [207, 642] width 258 height 29
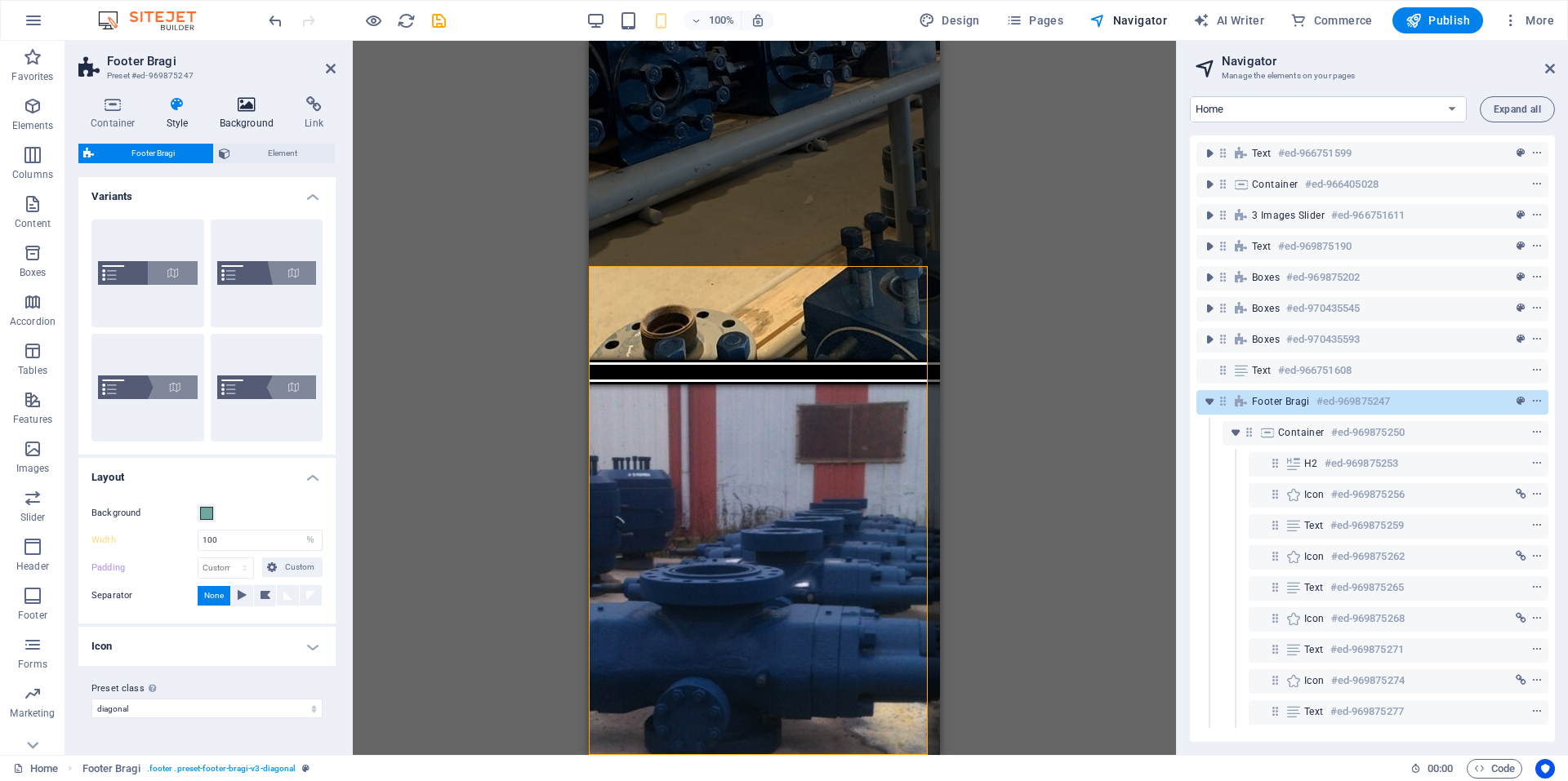
click at [243, 117] on h4 "Background" at bounding box center [250, 113] width 86 height 35
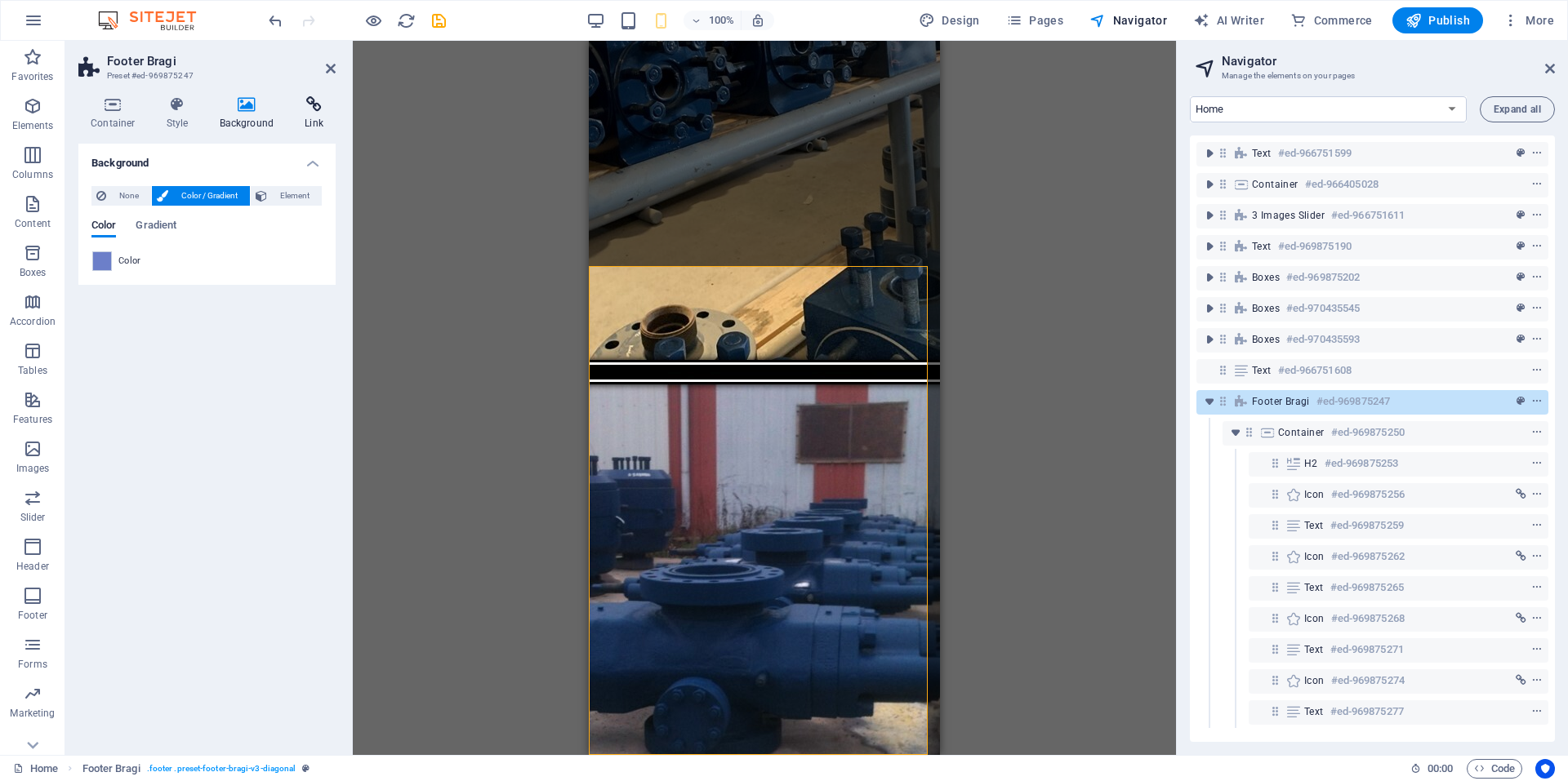
click at [322, 111] on icon at bounding box center [314, 104] width 43 height 16
click at [115, 110] on icon at bounding box center [113, 104] width 69 height 16
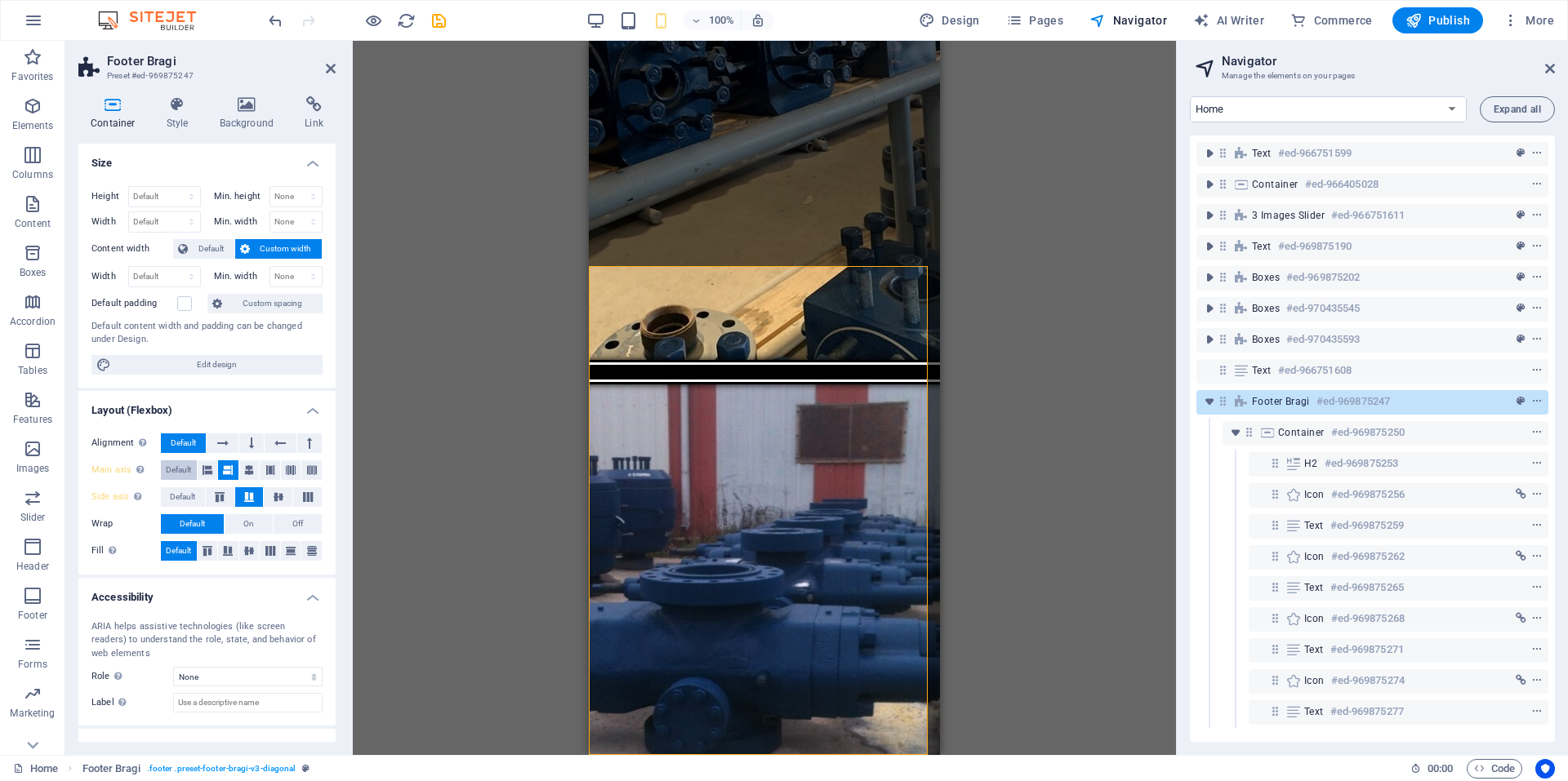
click at [185, 467] on span "Default" at bounding box center [178, 470] width 25 height 20
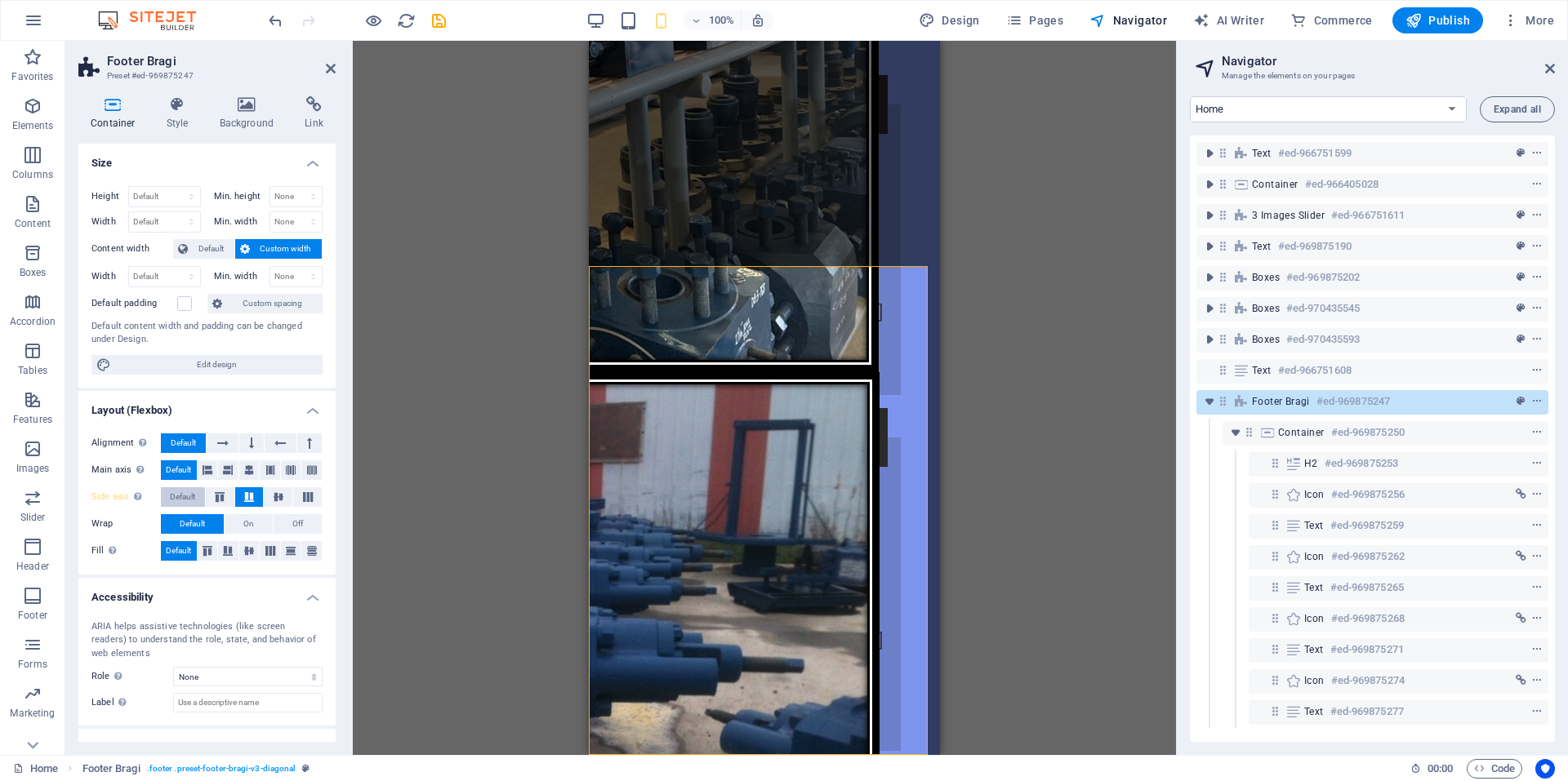
click at [183, 495] on span "Default" at bounding box center [182, 497] width 25 height 20
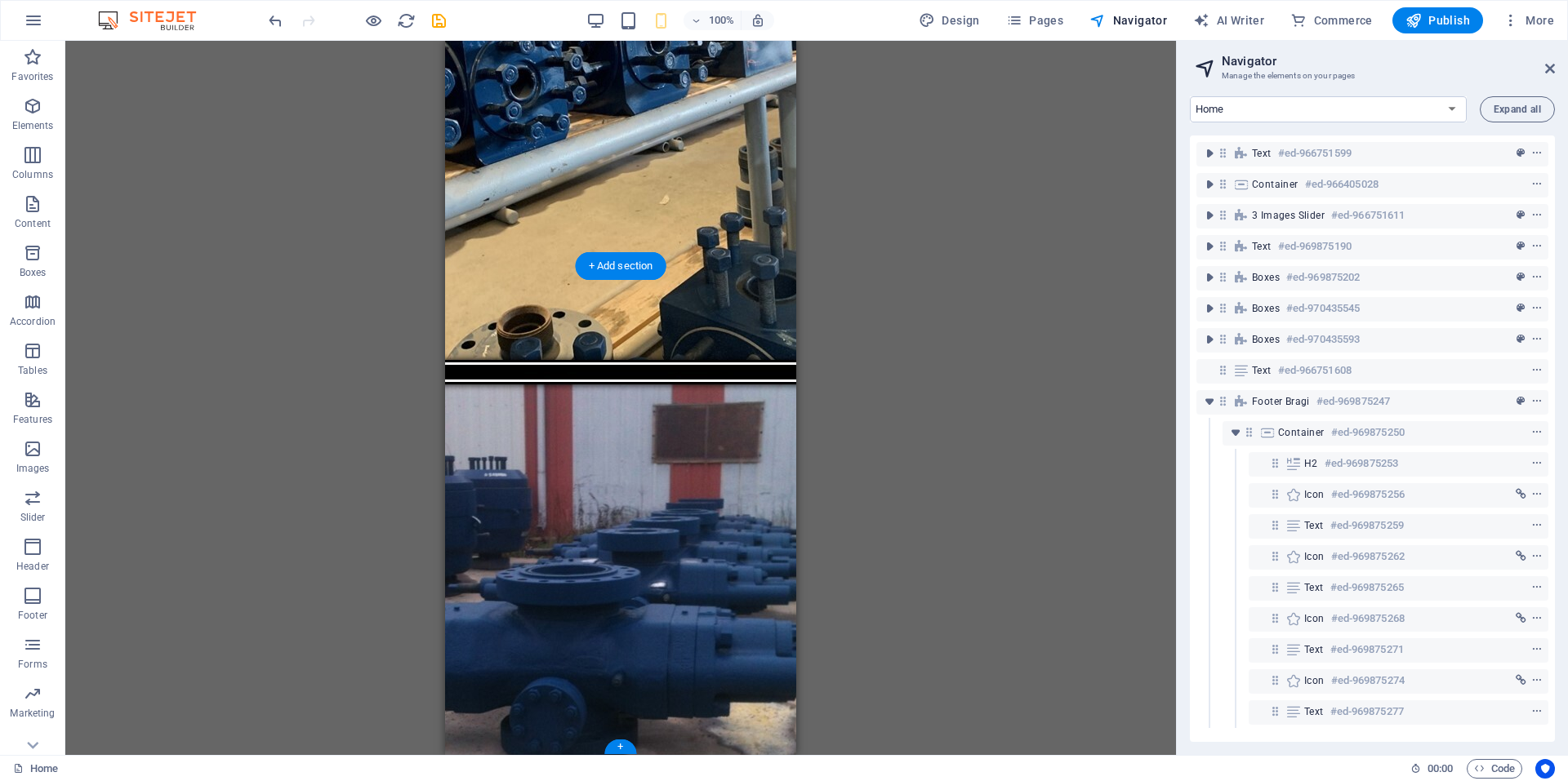
drag, startPoint x: 628, startPoint y: 732, endPoint x: 570, endPoint y: 732, distance: 58.0
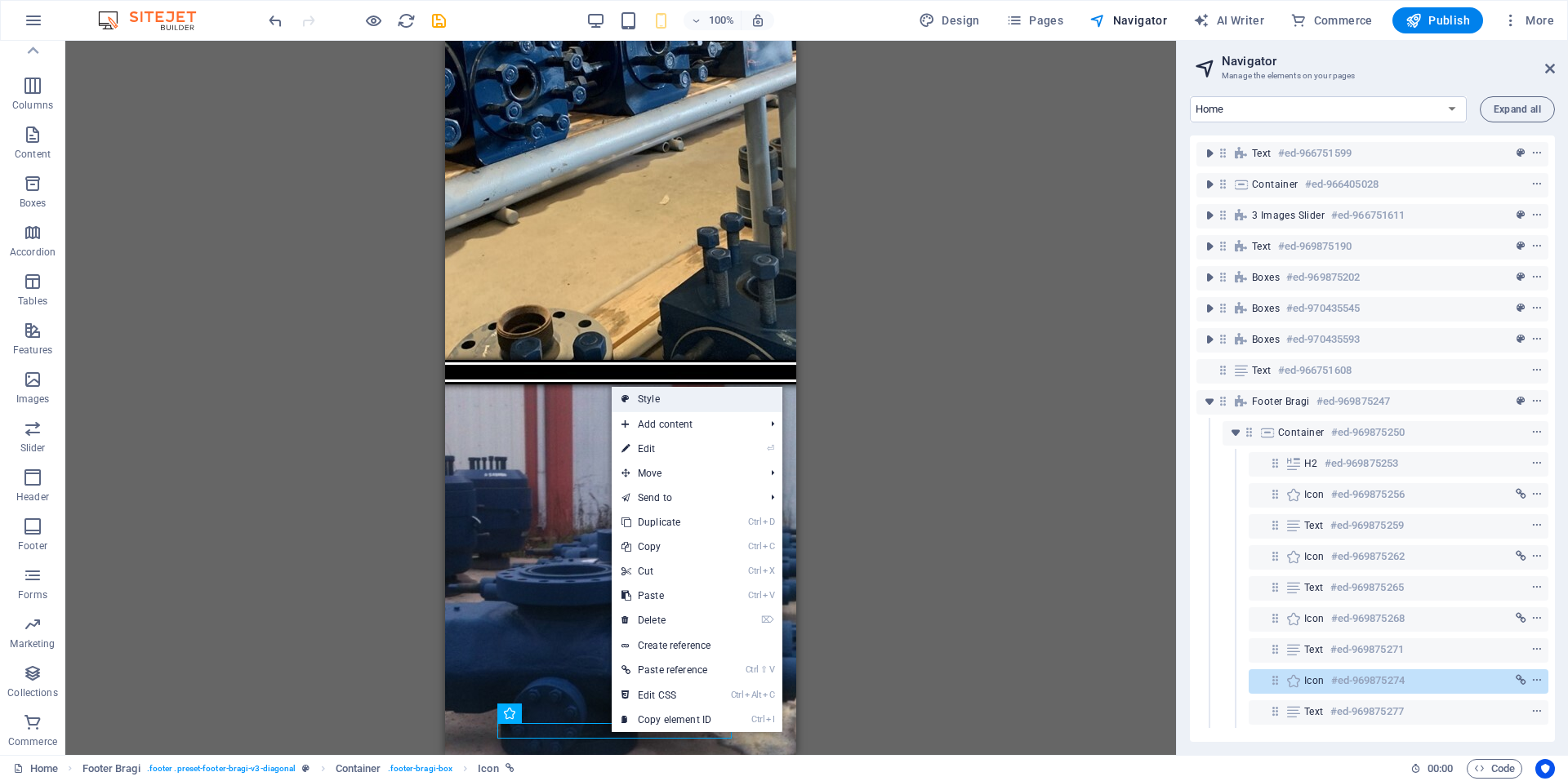
click at [708, 404] on link "Style" at bounding box center [697, 399] width 170 height 24
select select "%"
select select "rem"
select select "px"
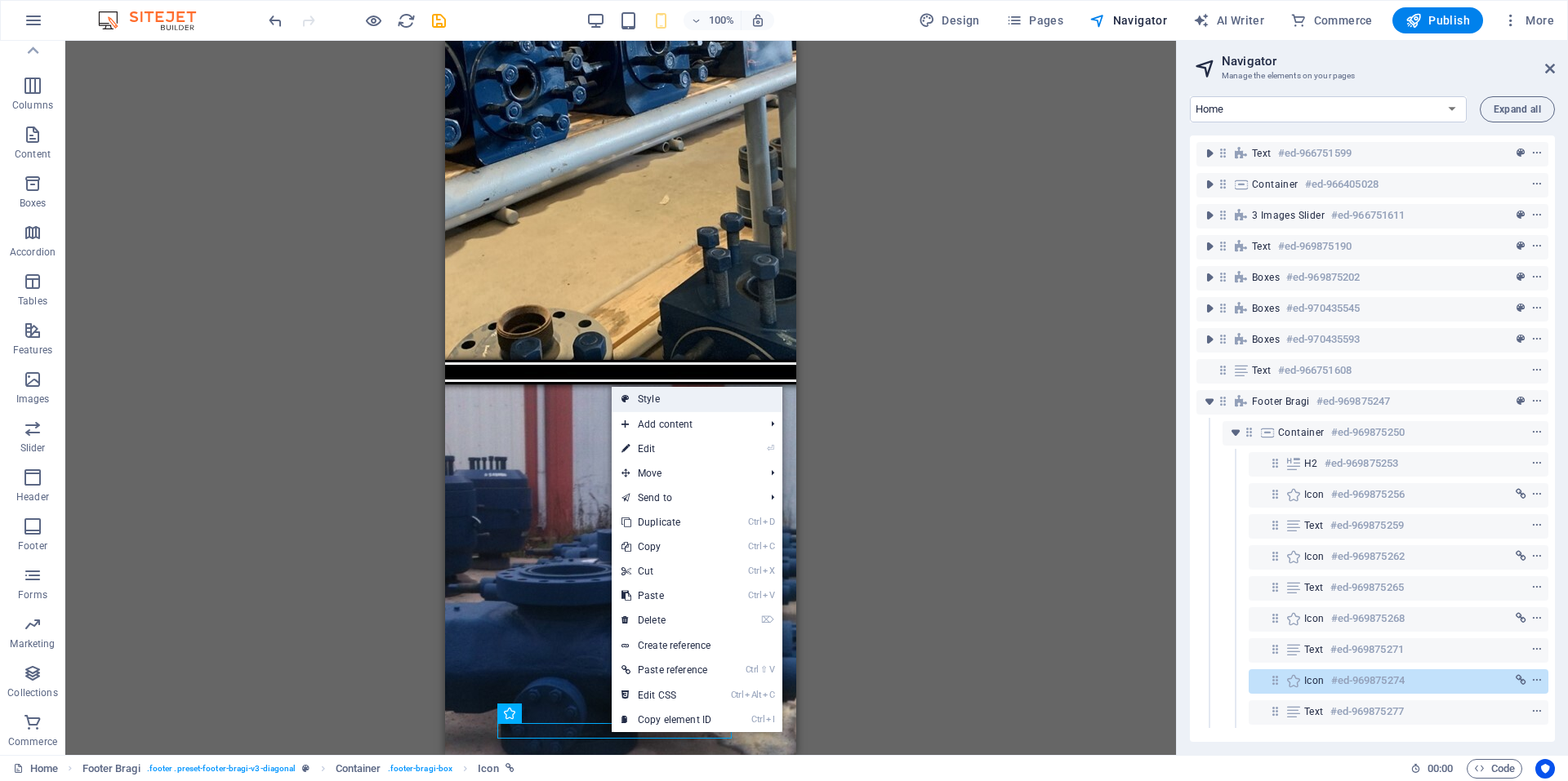
select select "rem"
select select "preset-footer-bragi-v3-diagonal"
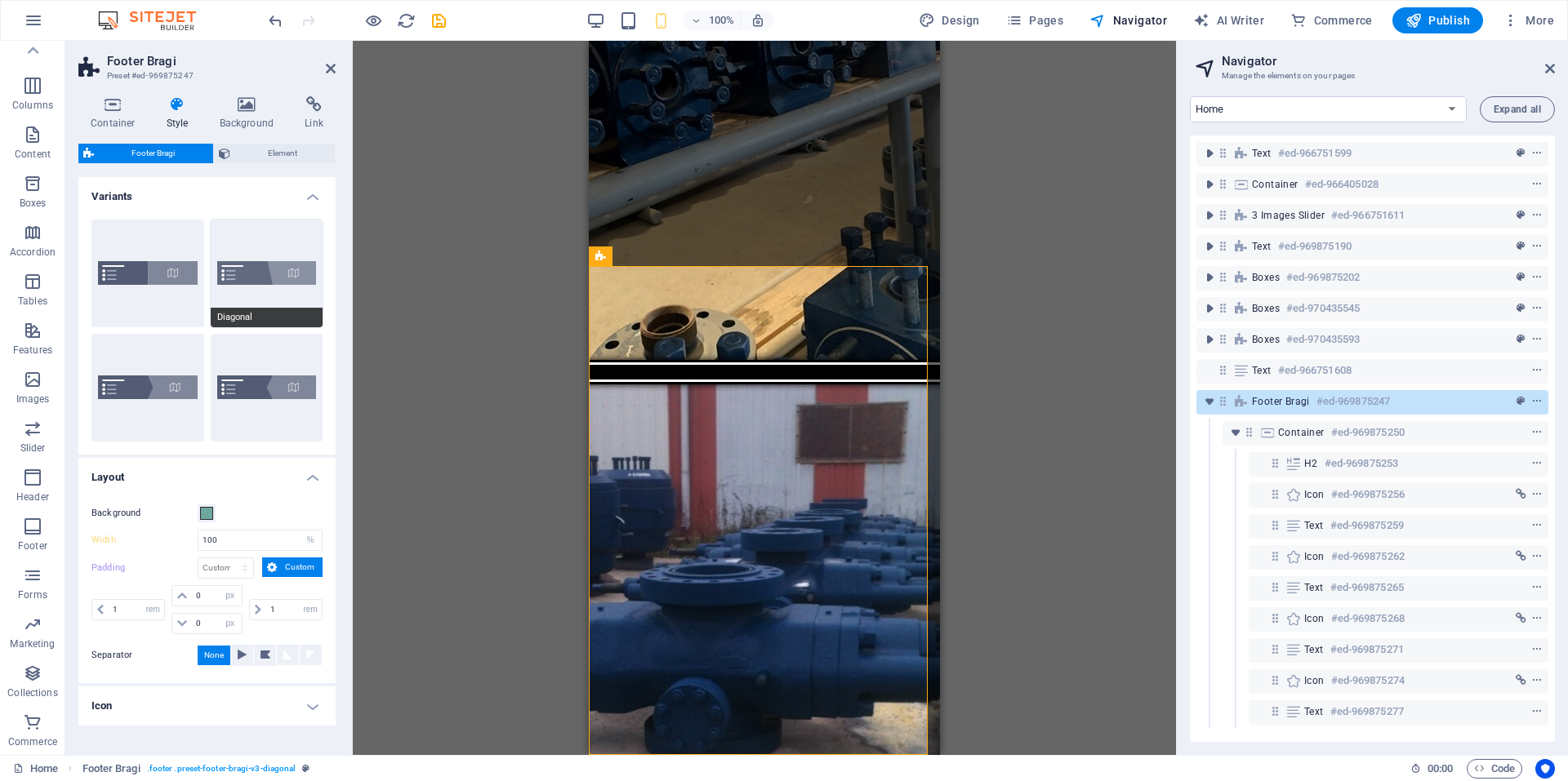
click at [269, 313] on span "Diagonal" at bounding box center [267, 317] width 112 height 20
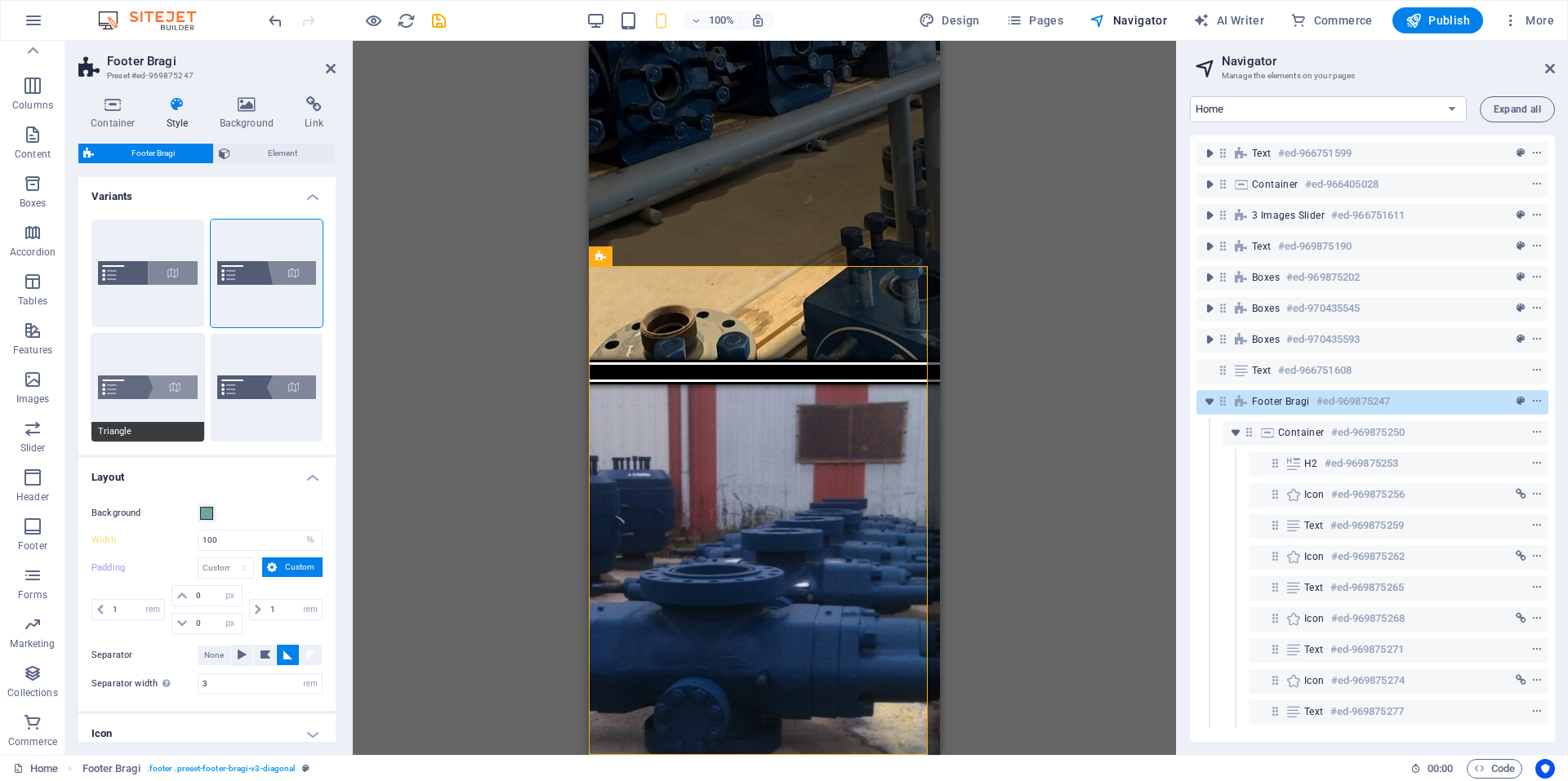
click at [166, 440] on span "Triangle" at bounding box center [148, 431] width 112 height 20
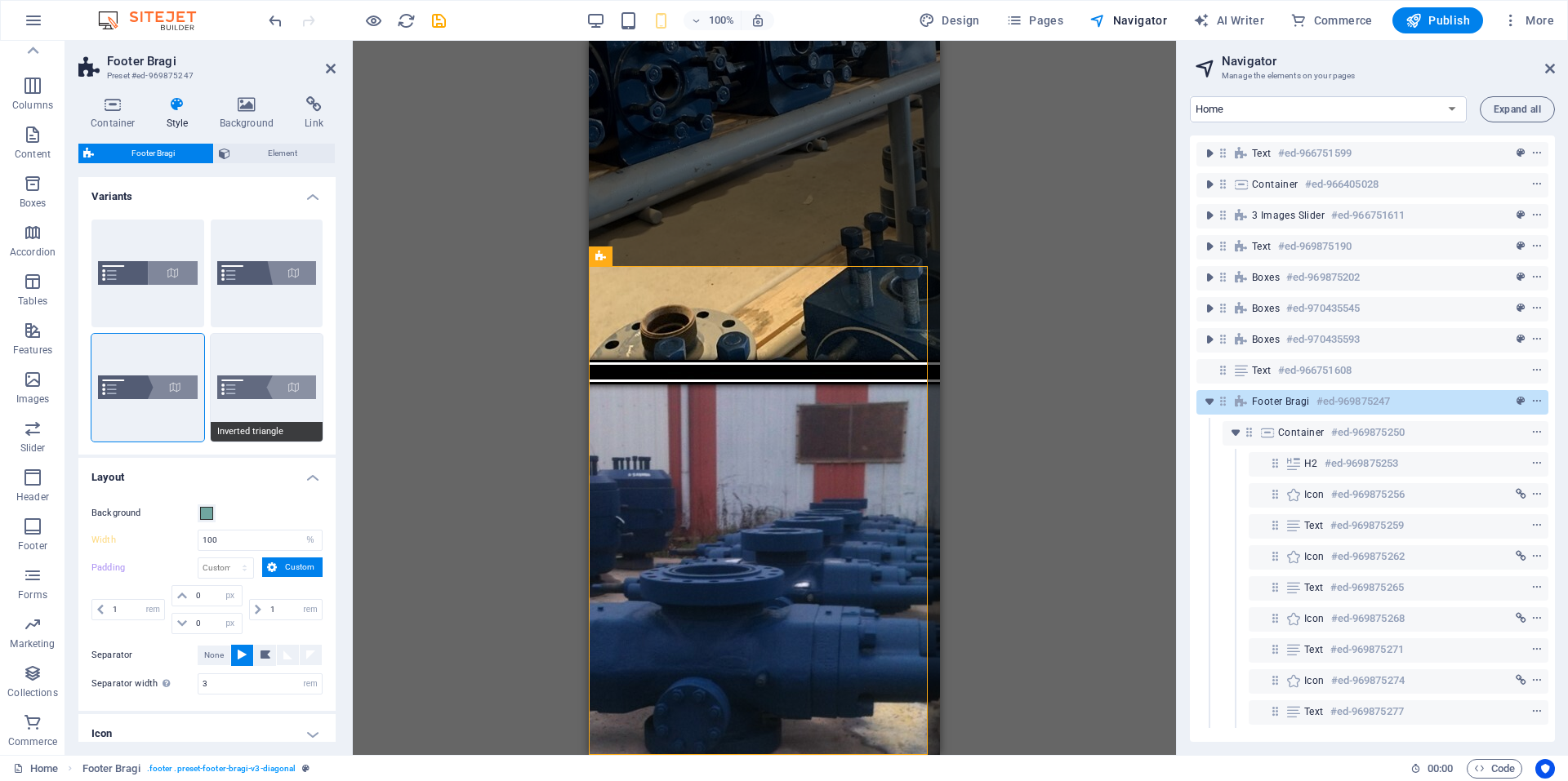
click at [260, 410] on button "Inverted triangle" at bounding box center [267, 387] width 112 height 108
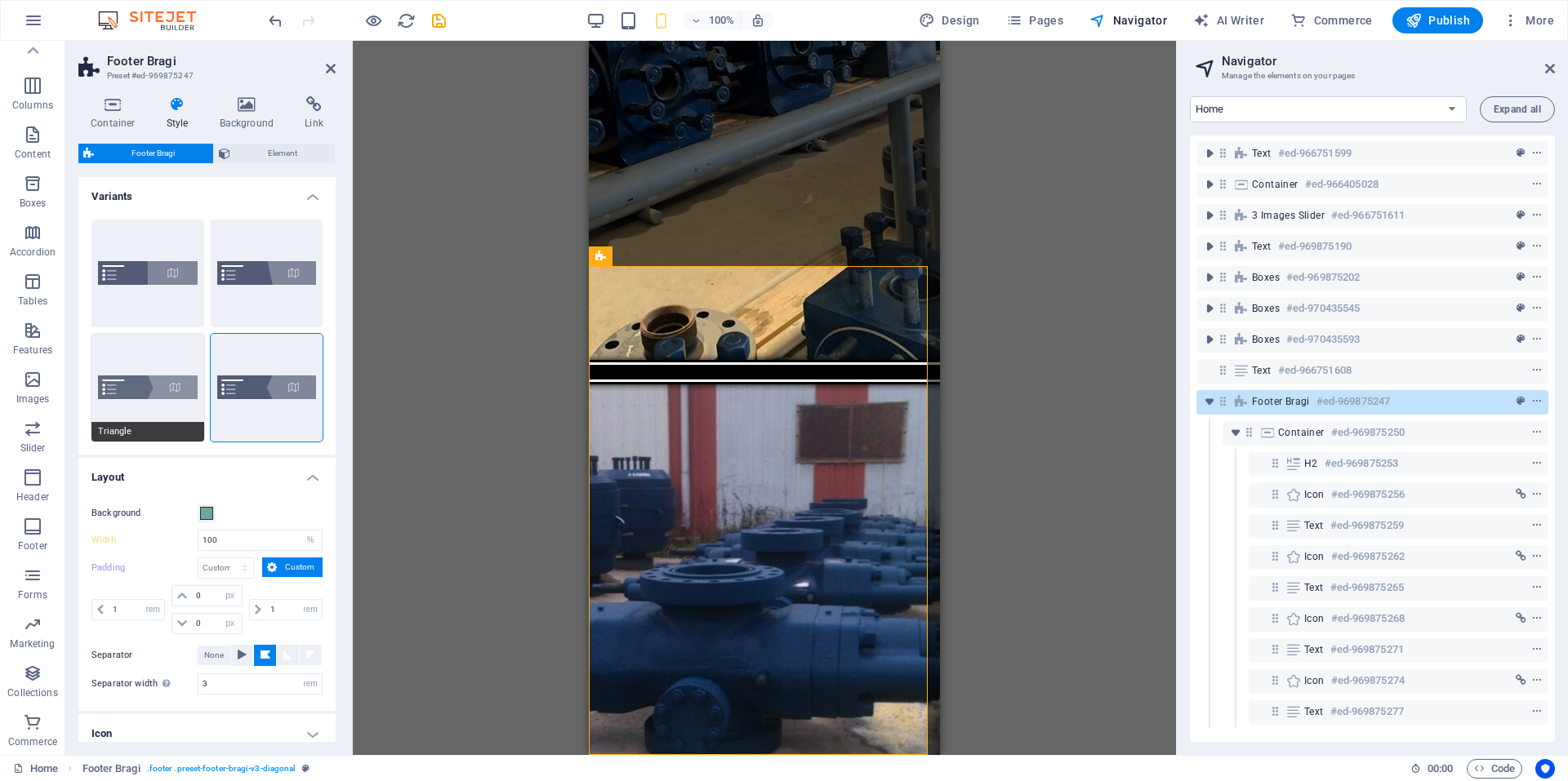
click at [194, 411] on button "Triangle" at bounding box center [148, 387] width 112 height 108
click at [170, 279] on div "Default" at bounding box center [148, 273] width 112 height 108
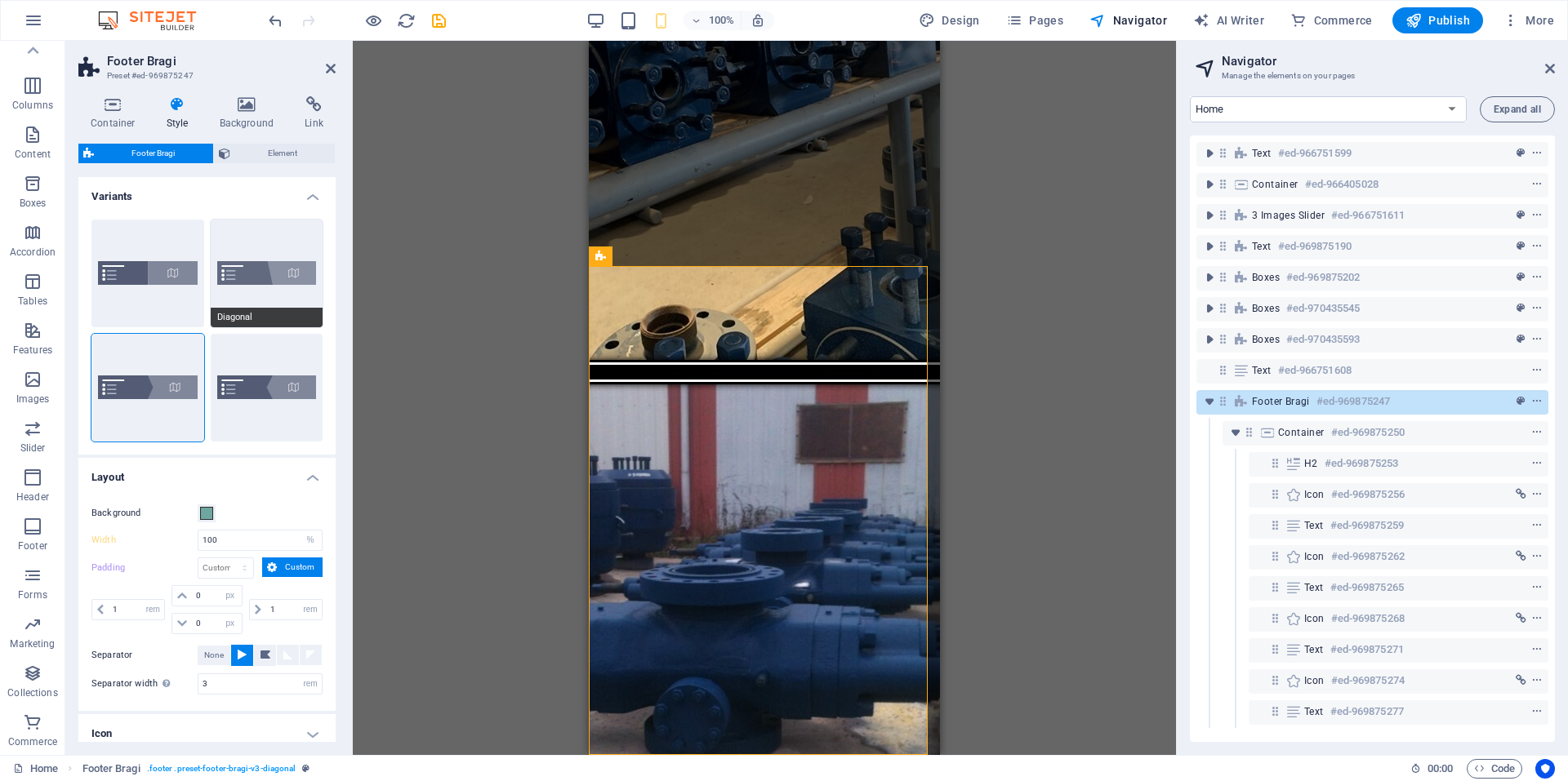
click at [261, 271] on button "Diagonal" at bounding box center [267, 273] width 112 height 108
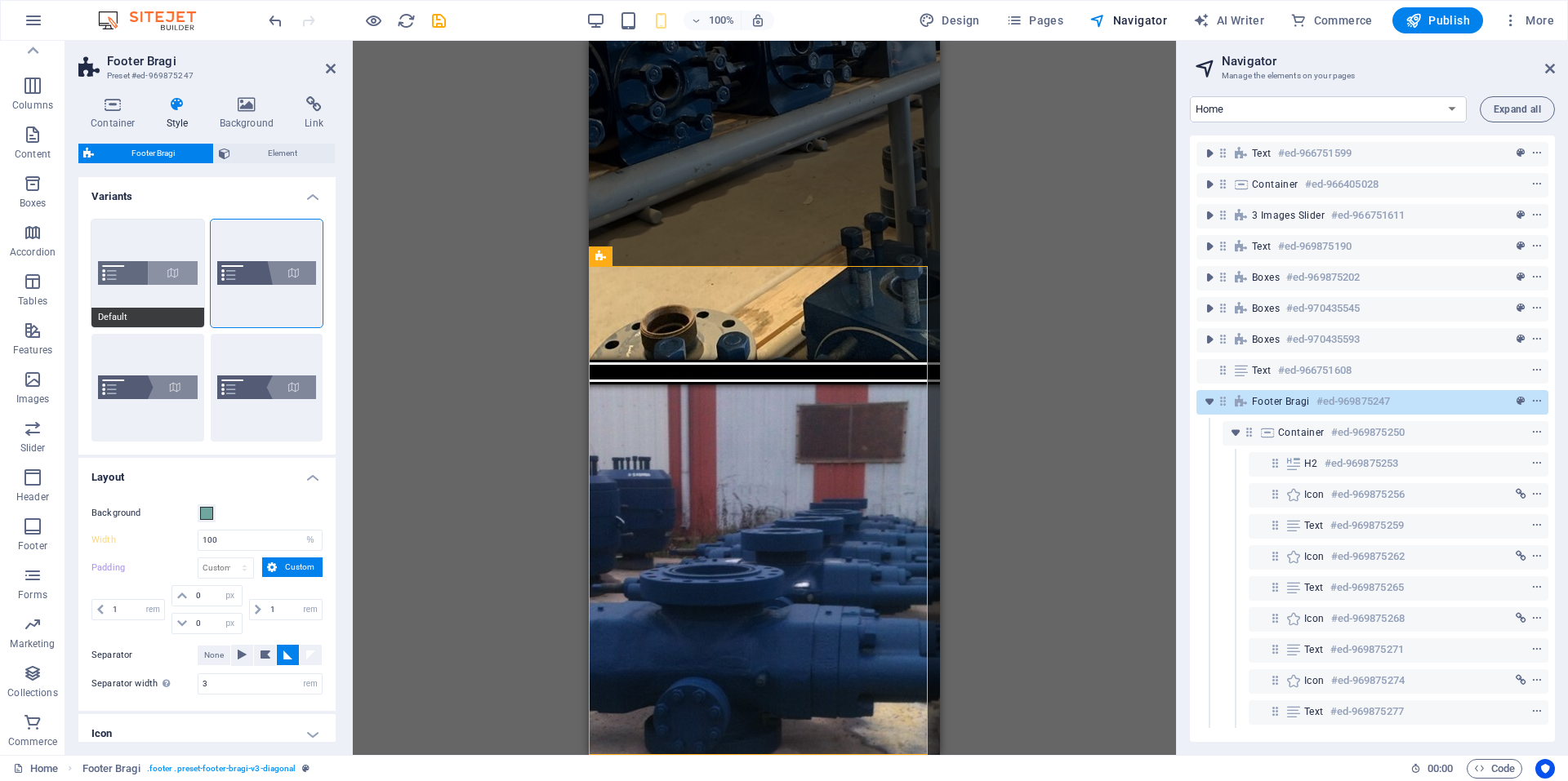
click at [98, 293] on button "Default" at bounding box center [148, 273] width 112 height 108
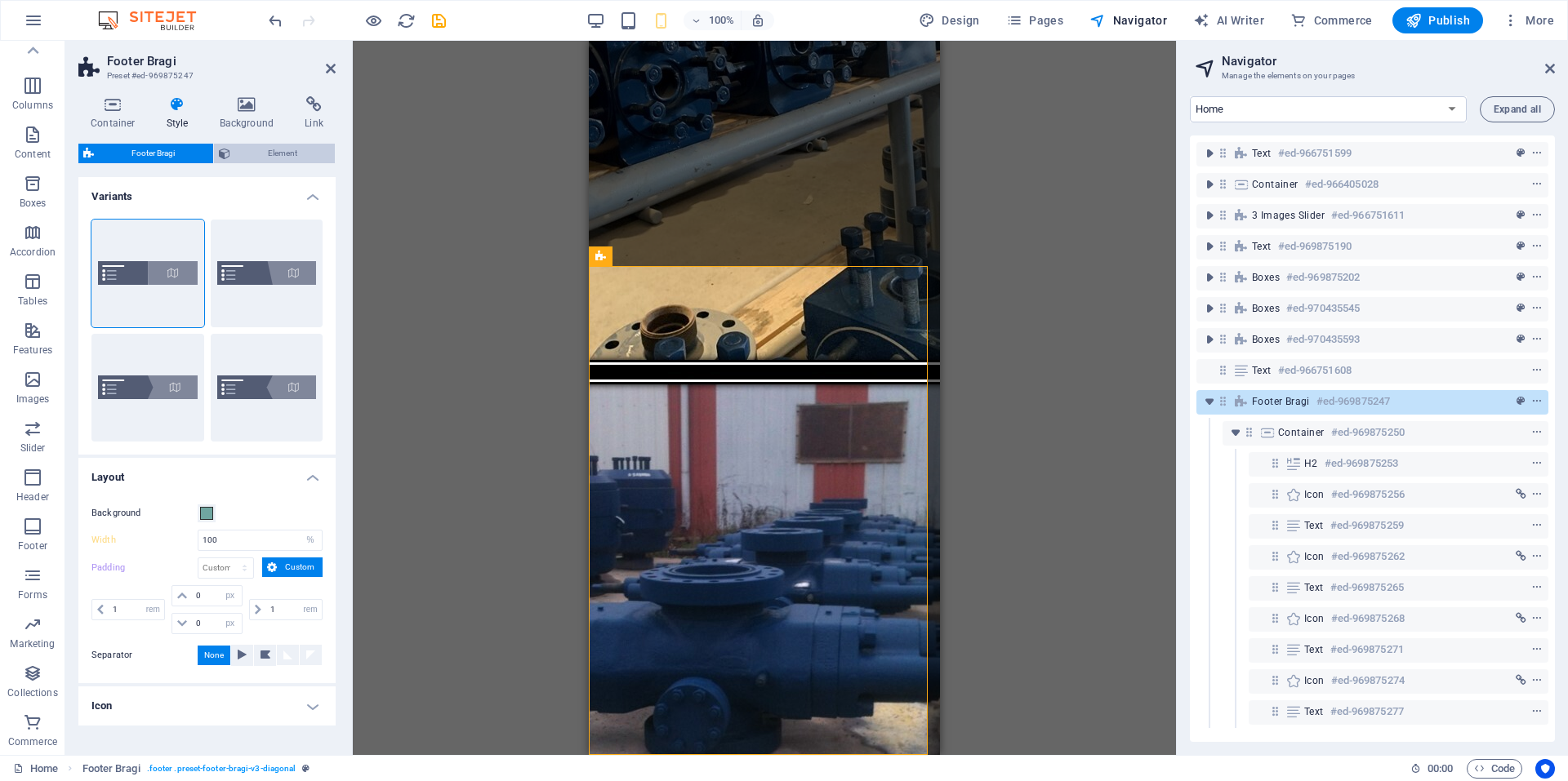
click at [259, 156] on span "Element" at bounding box center [283, 153] width 96 height 20
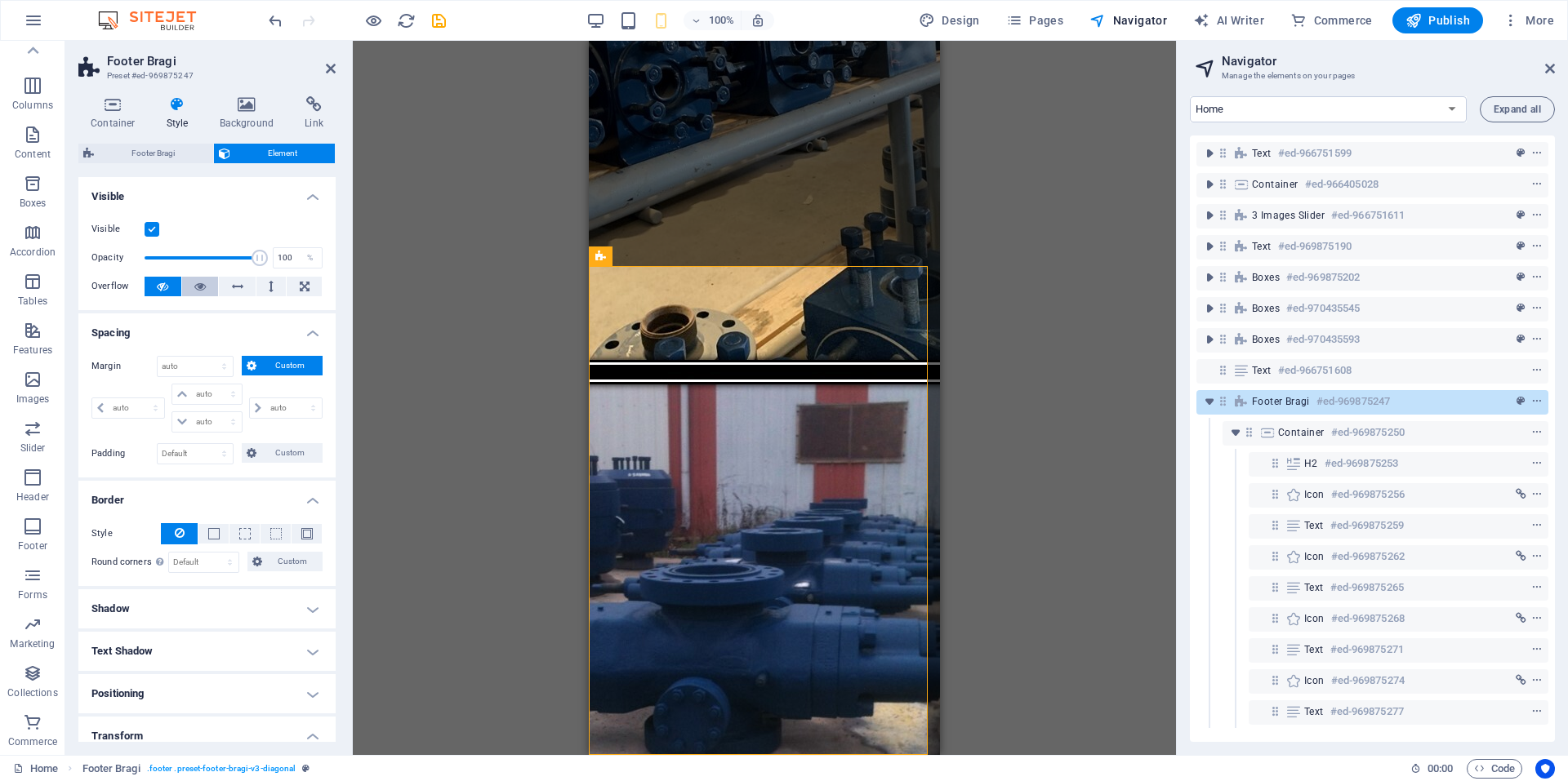
click at [207, 289] on button at bounding box center [201, 286] width 37 height 20
click at [163, 282] on icon at bounding box center [162, 286] width 11 height 20
click at [233, 289] on icon at bounding box center [237, 286] width 11 height 20
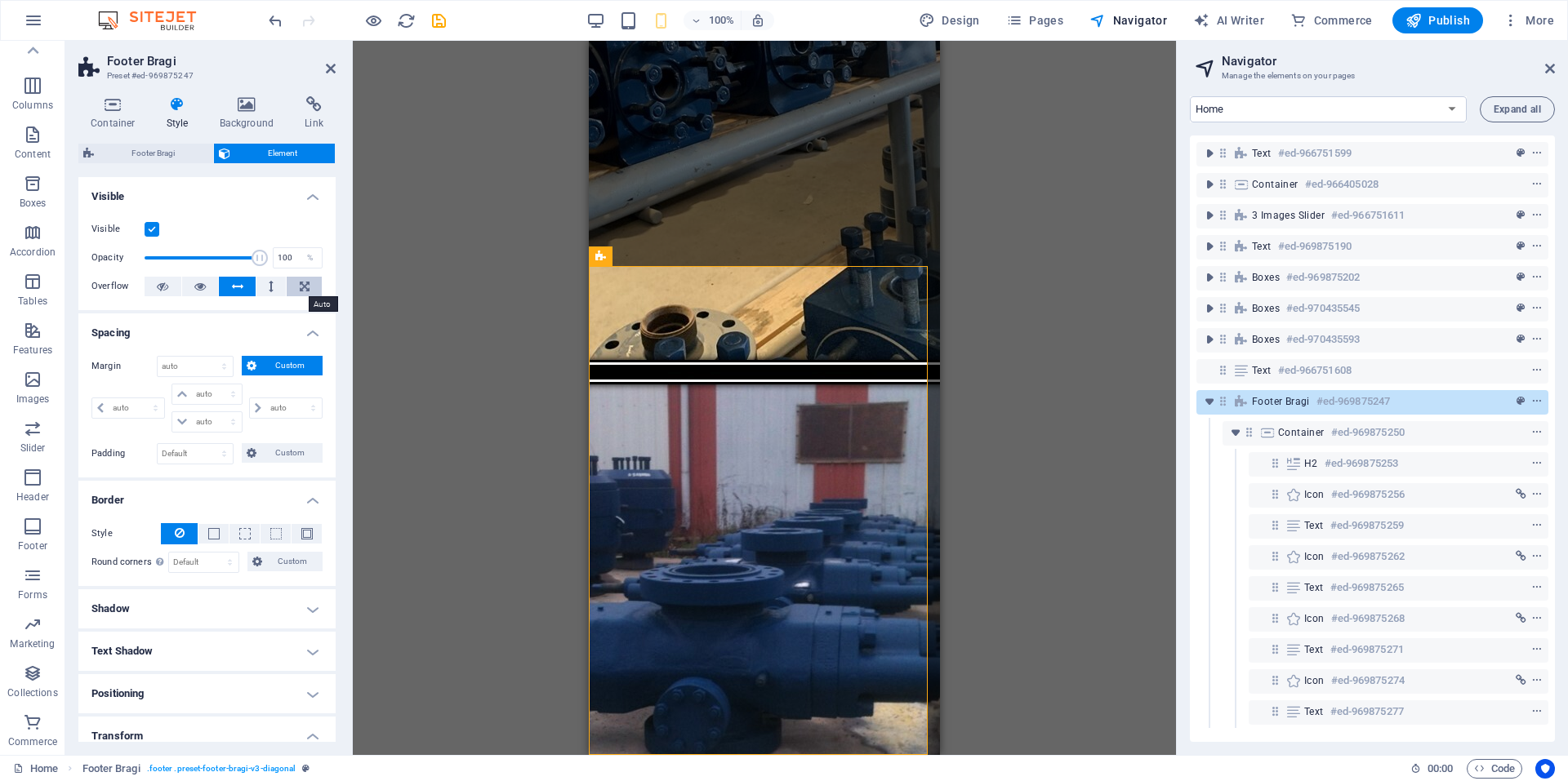
click at [303, 289] on icon at bounding box center [304, 286] width 10 height 20
click at [175, 289] on button at bounding box center [163, 286] width 37 height 20
click at [284, 365] on span "Custom" at bounding box center [289, 365] width 56 height 20
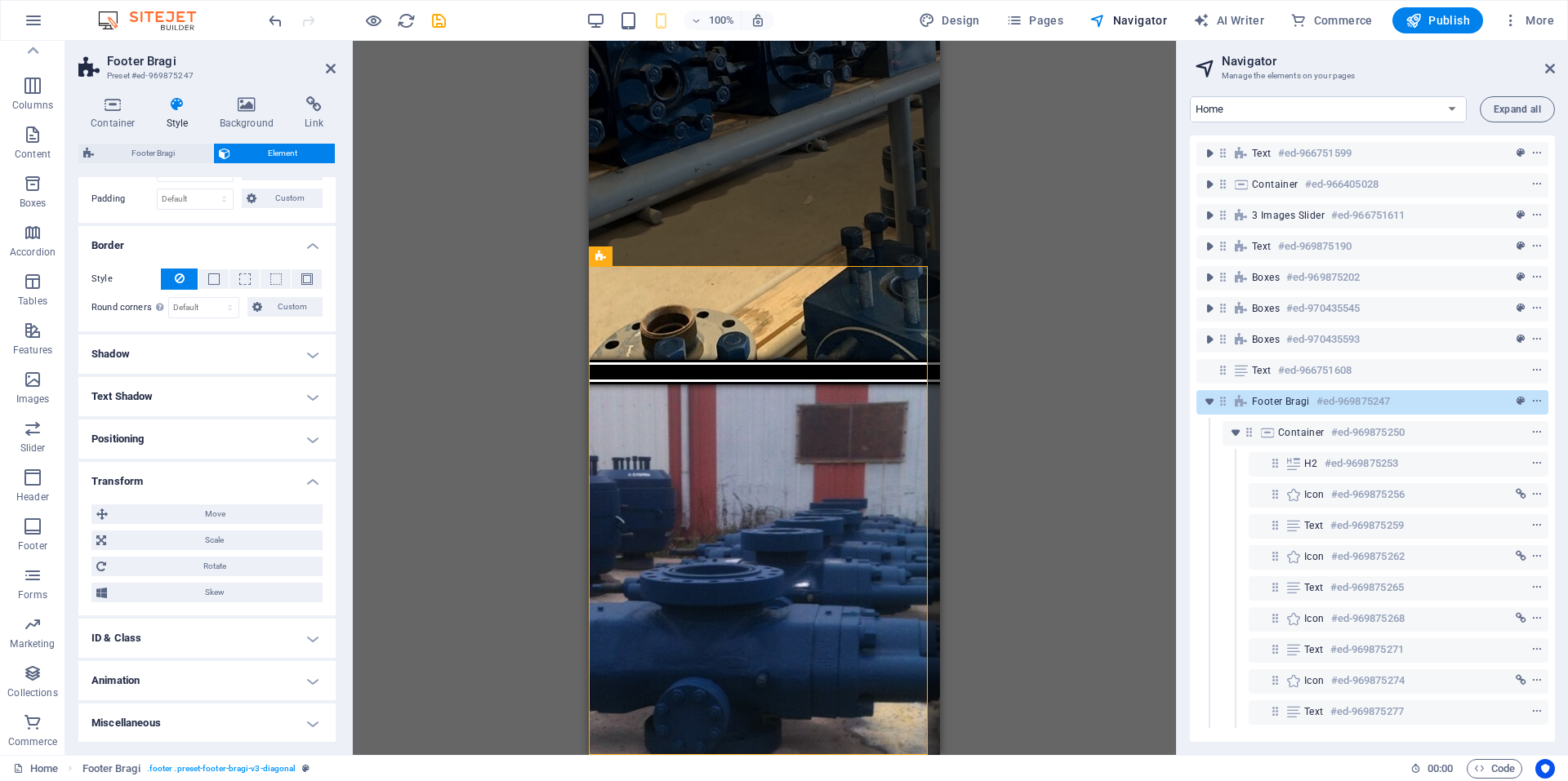
scroll to position [196, 0]
click at [219, 350] on h4 "Shadow" at bounding box center [207, 352] width 258 height 39
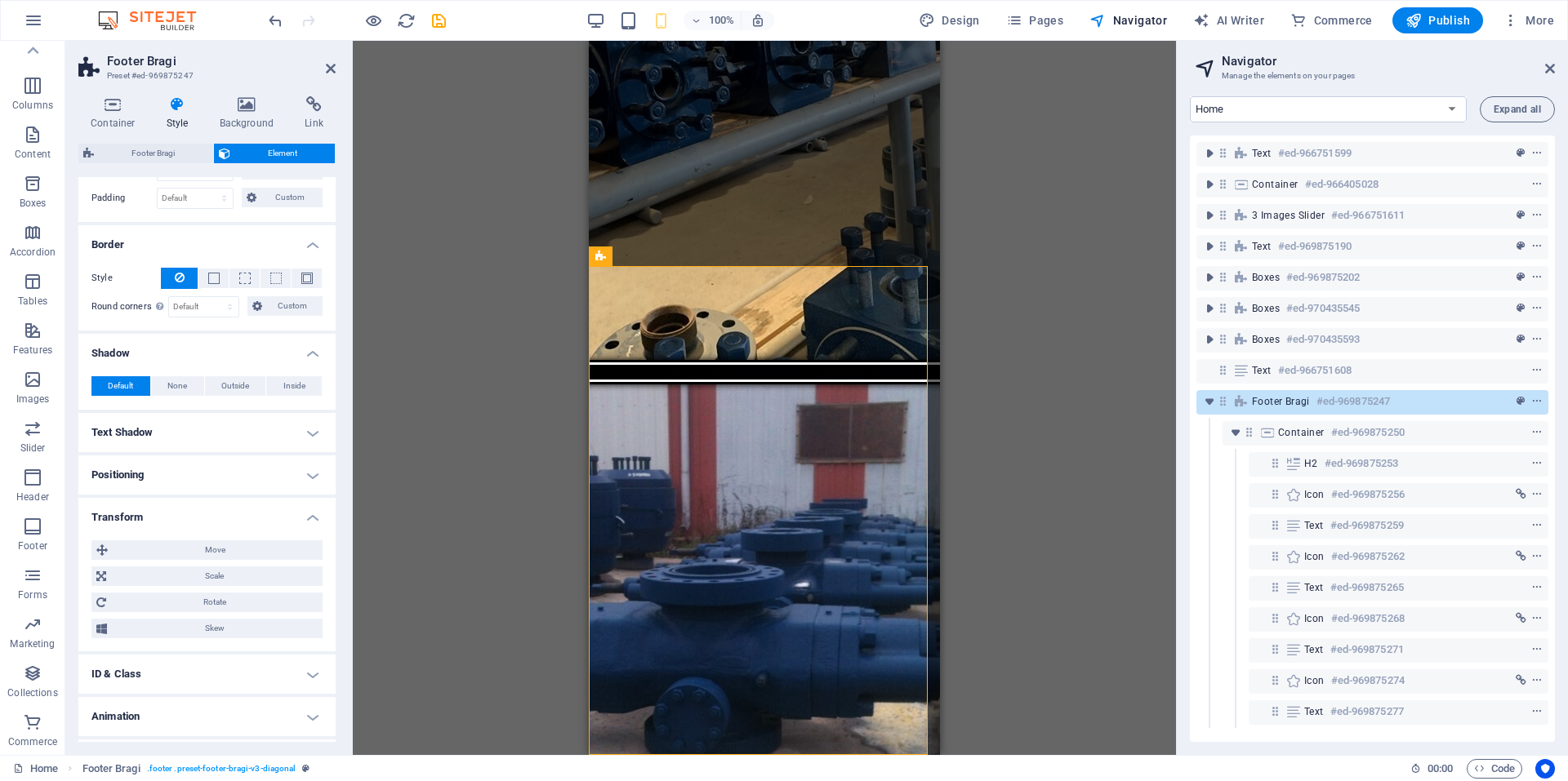
click at [219, 350] on h4 "Shadow" at bounding box center [207, 348] width 258 height 29
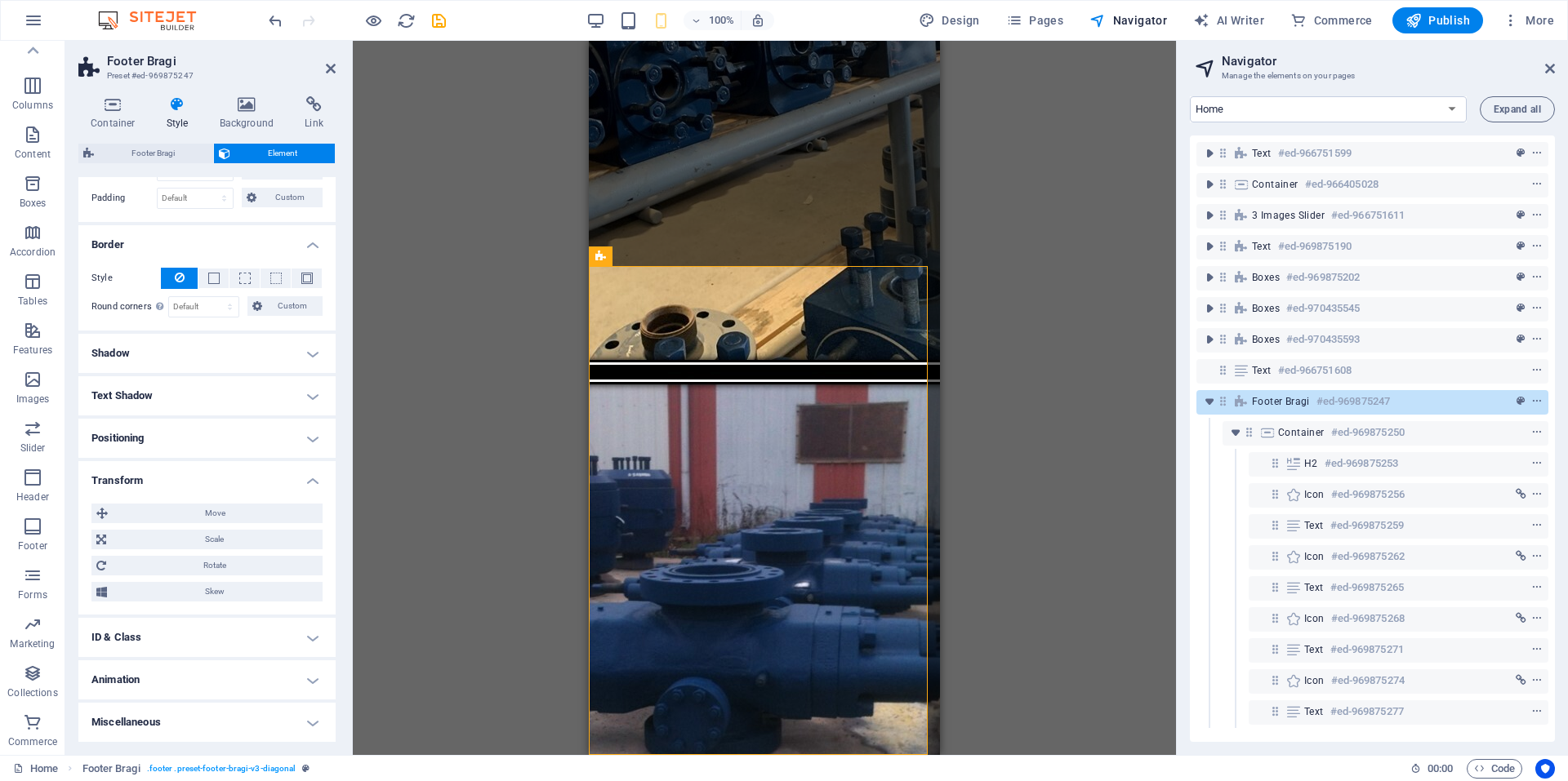
click at [217, 476] on h4 "Transform" at bounding box center [207, 476] width 258 height 29
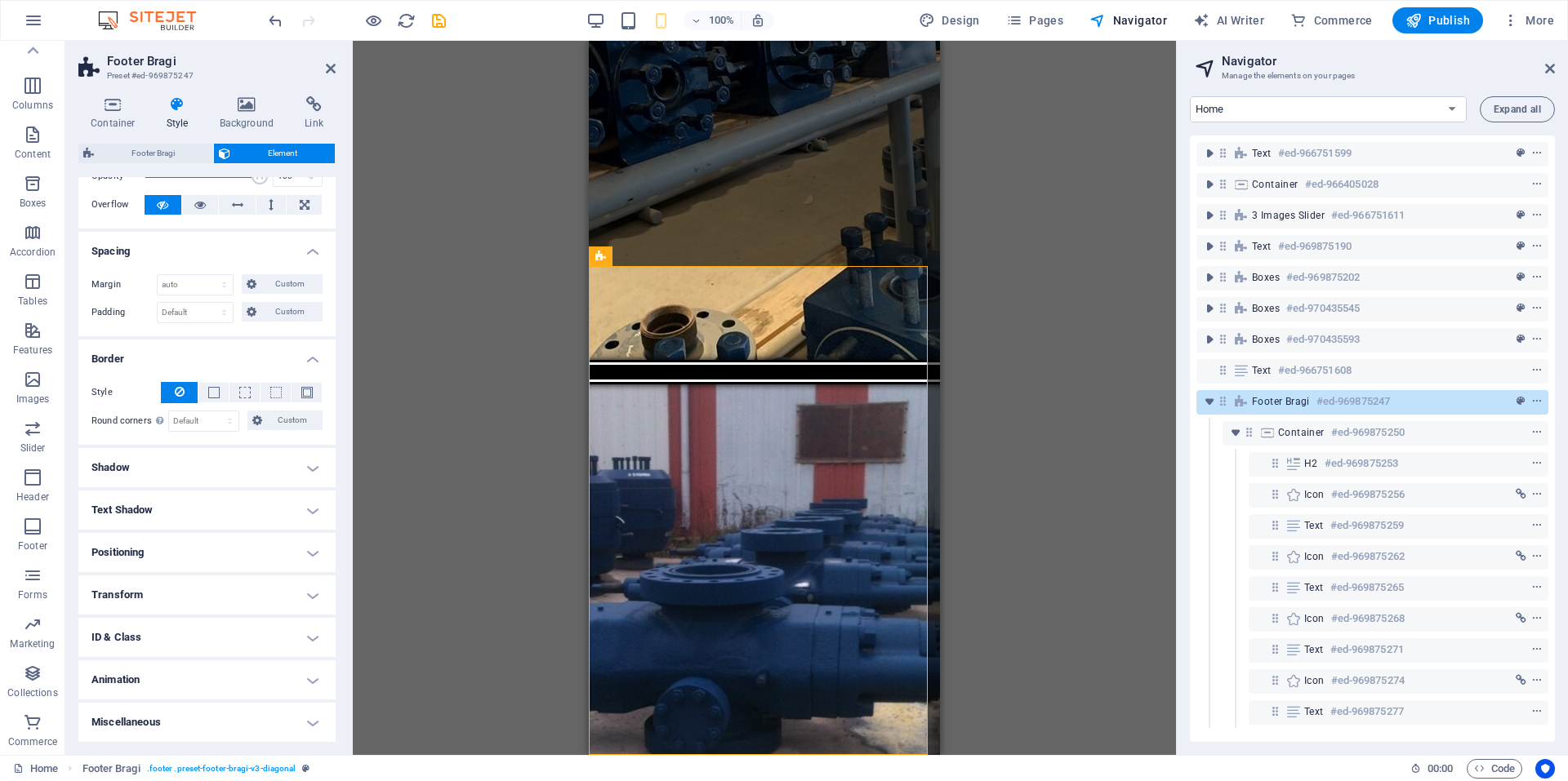
scroll to position [81, 0]
click at [280, 712] on h4 "Miscellaneous" at bounding box center [207, 721] width 258 height 39
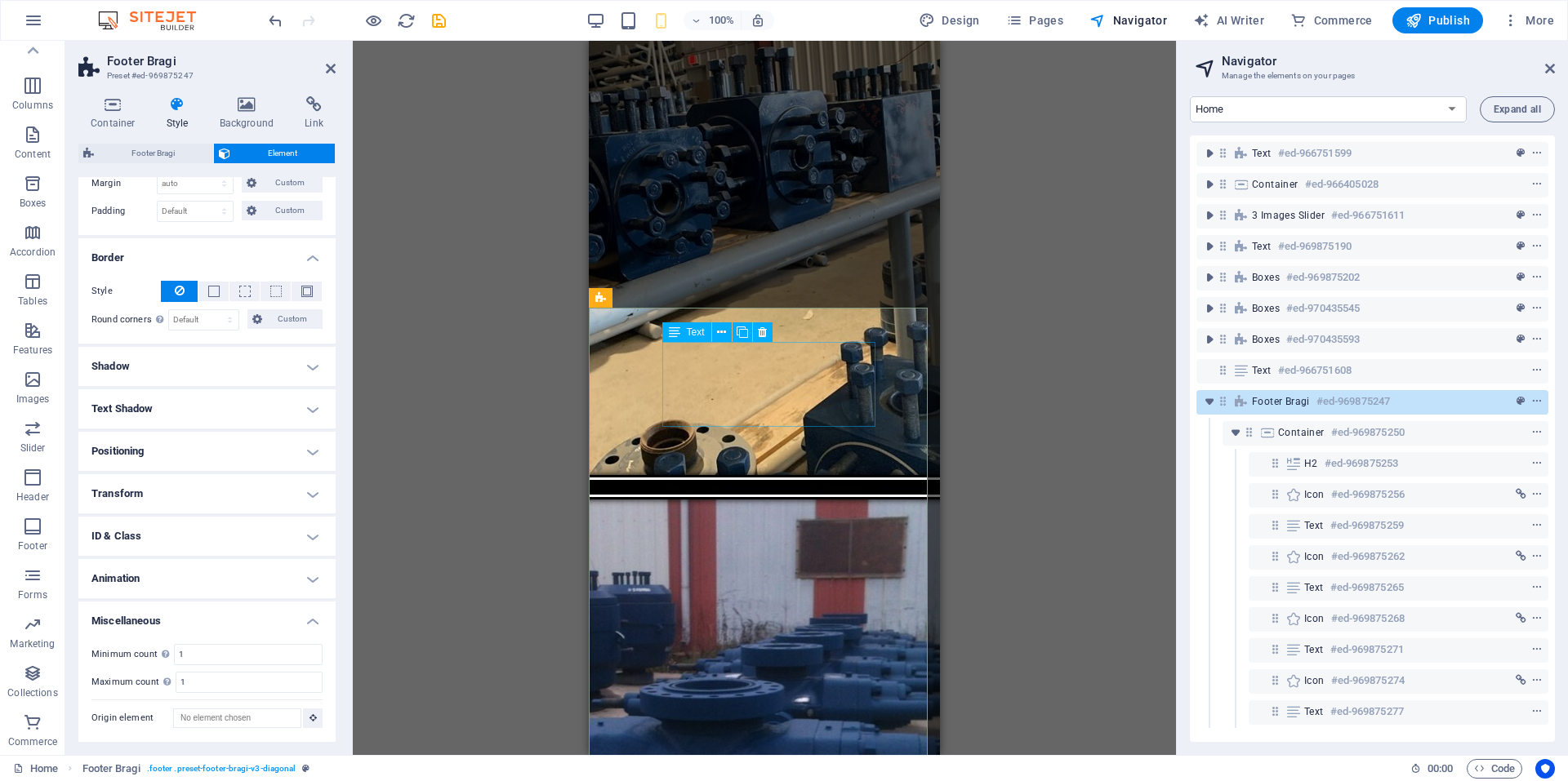
scroll to position [3689, 0]
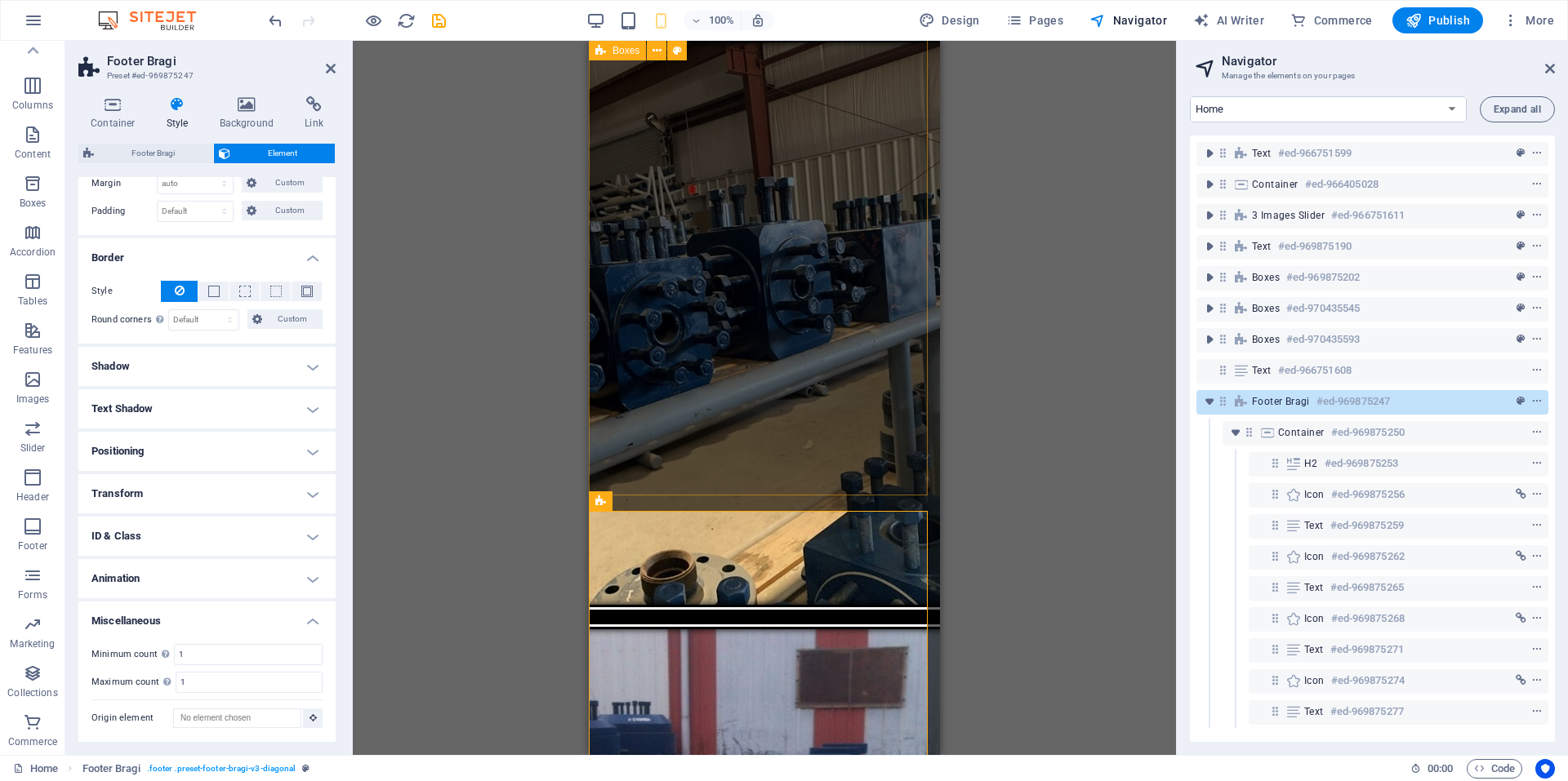
click at [908, 471] on div "[PERSON_NAME] Contact Information Email: [PERSON_NAME][EMAIL_ADDRESS][DOMAIN_NA…" at bounding box center [764, 657] width 351 height 806
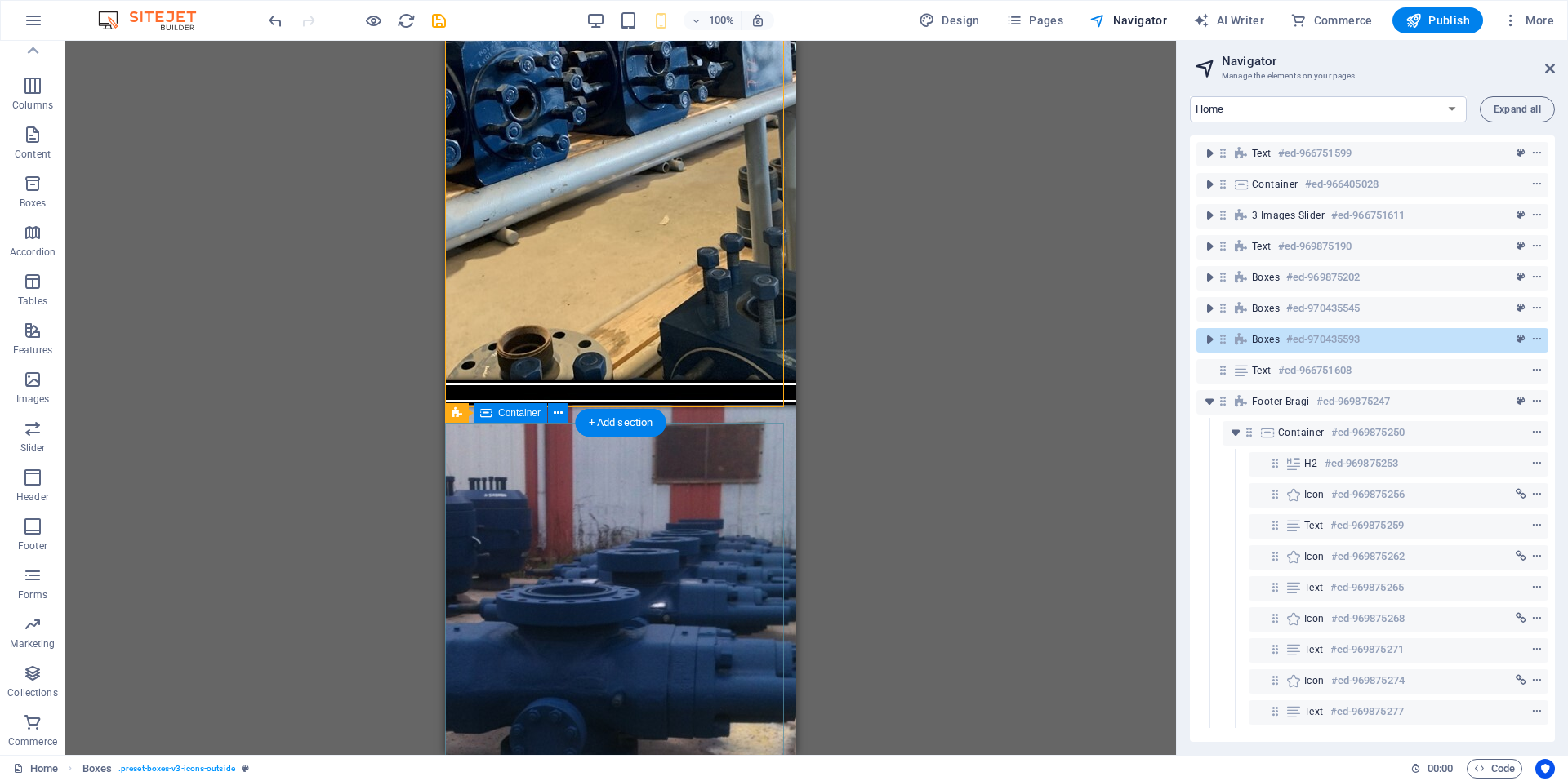
scroll to position [3934, 0]
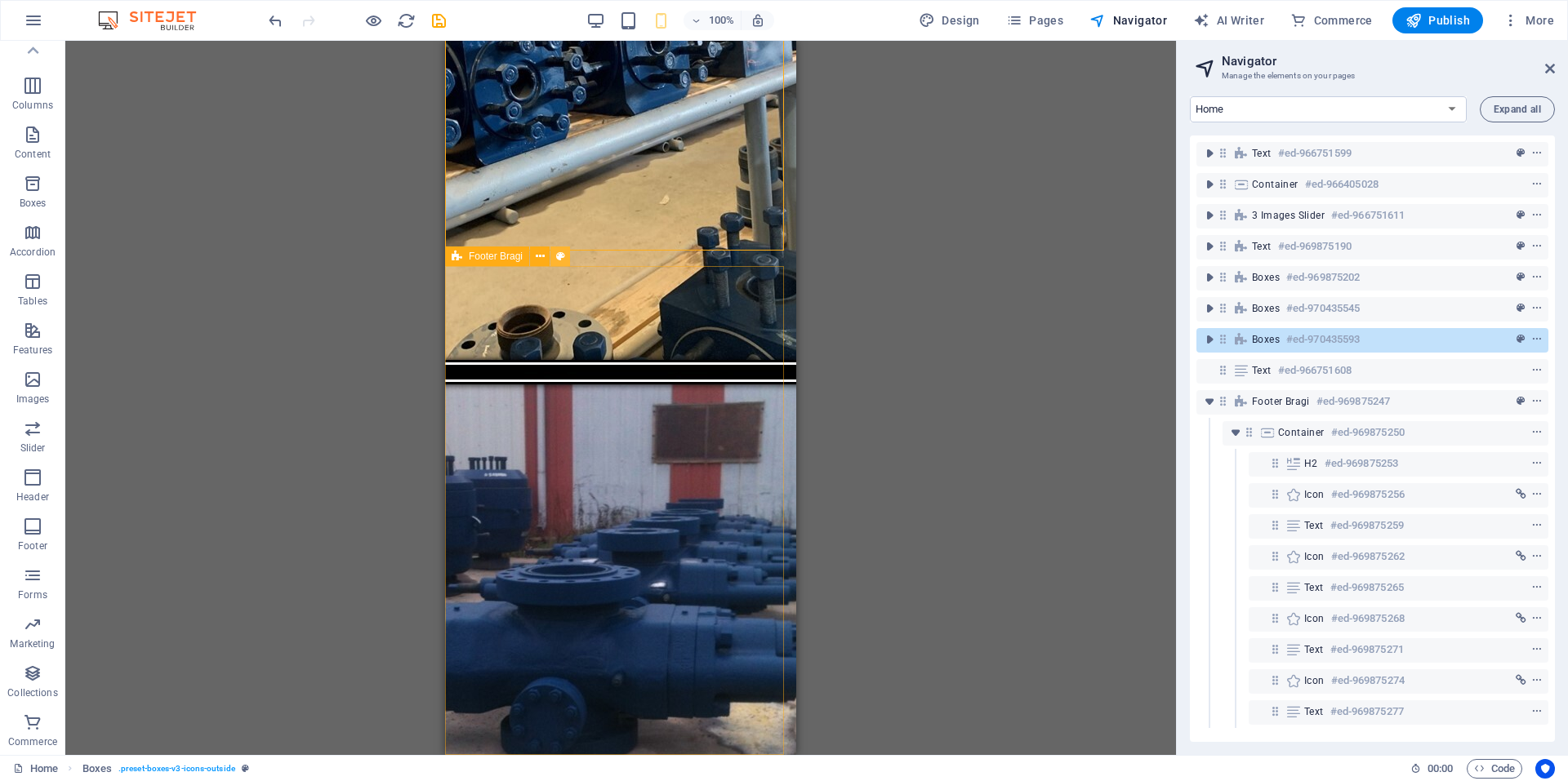
click at [557, 258] on icon at bounding box center [560, 257] width 9 height 17
select select "%"
select select "rem"
select select "px"
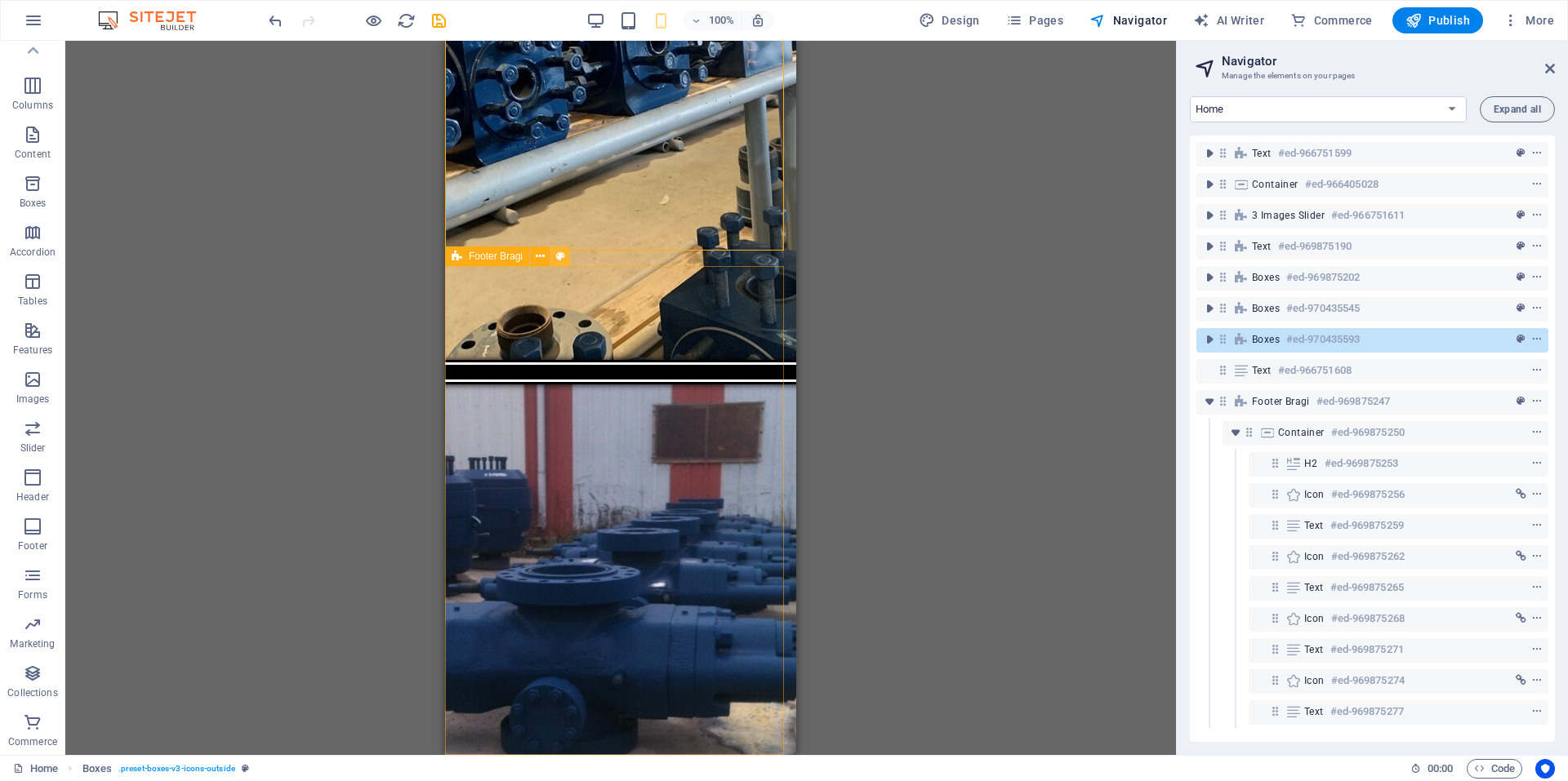
select select "rem"
select select "preset-footer-bragi-v3-diagonal"
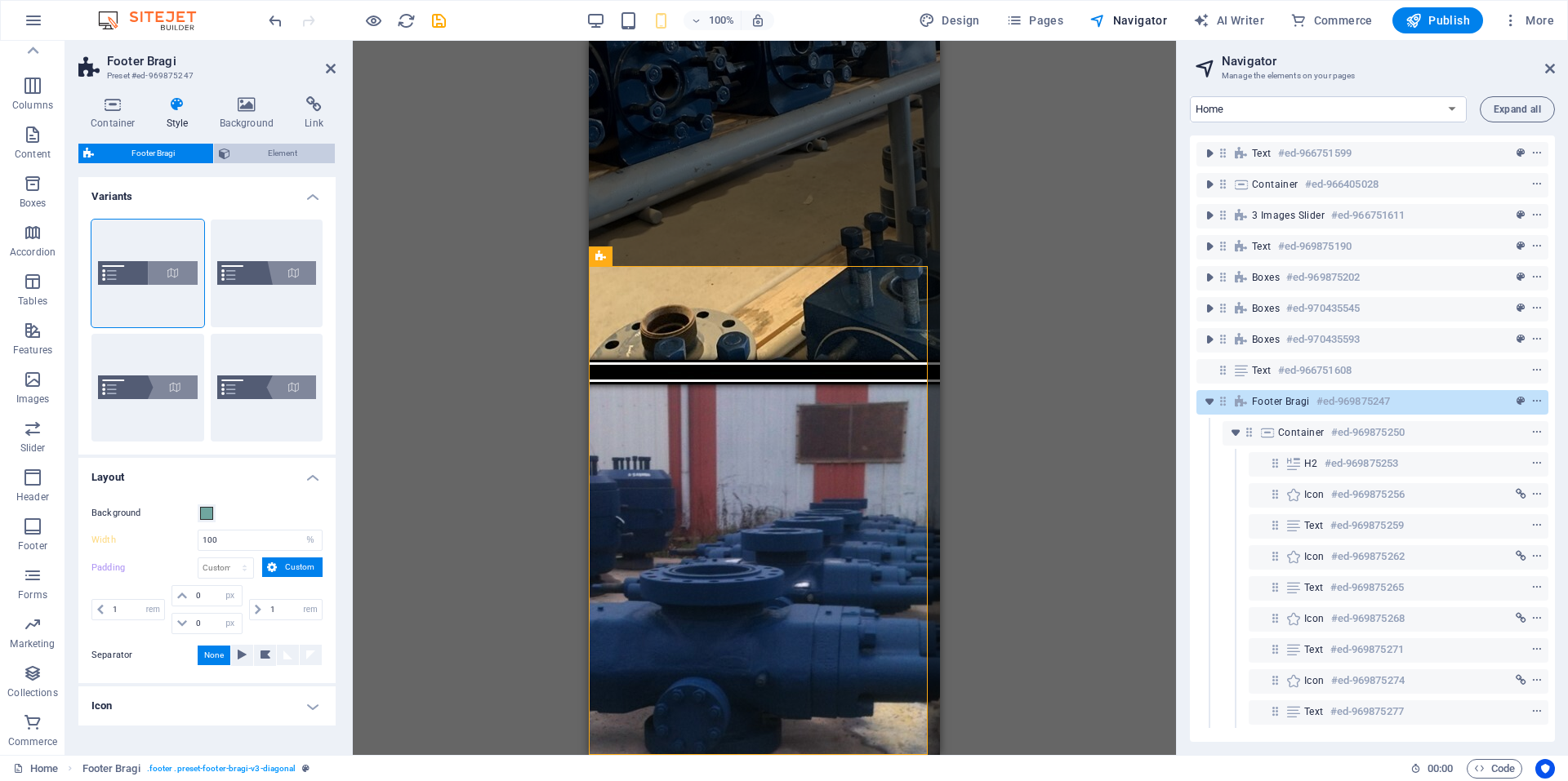
click at [273, 151] on span "Element" at bounding box center [283, 153] width 96 height 20
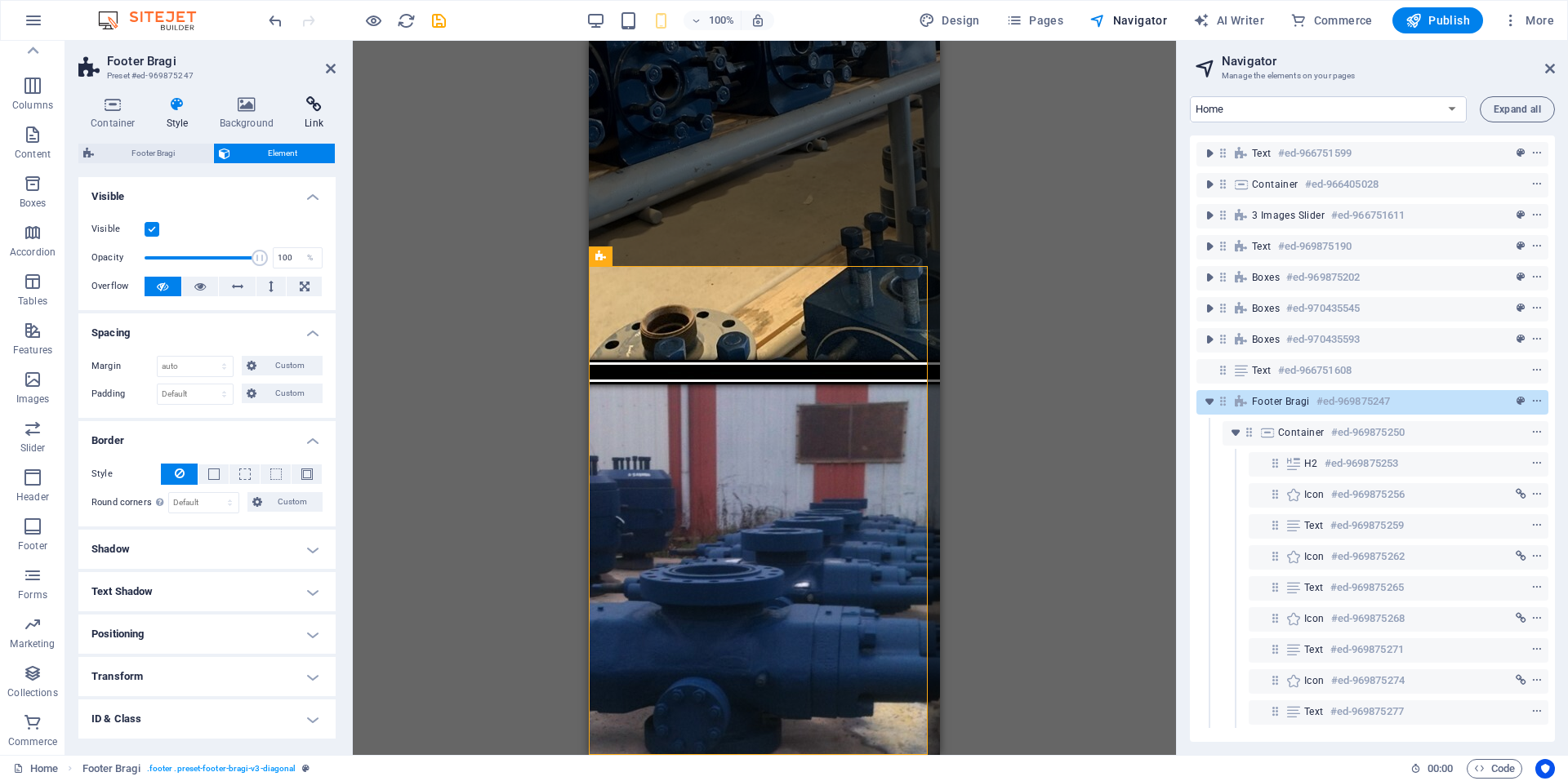
click at [307, 118] on h4 "Link" at bounding box center [314, 113] width 43 height 35
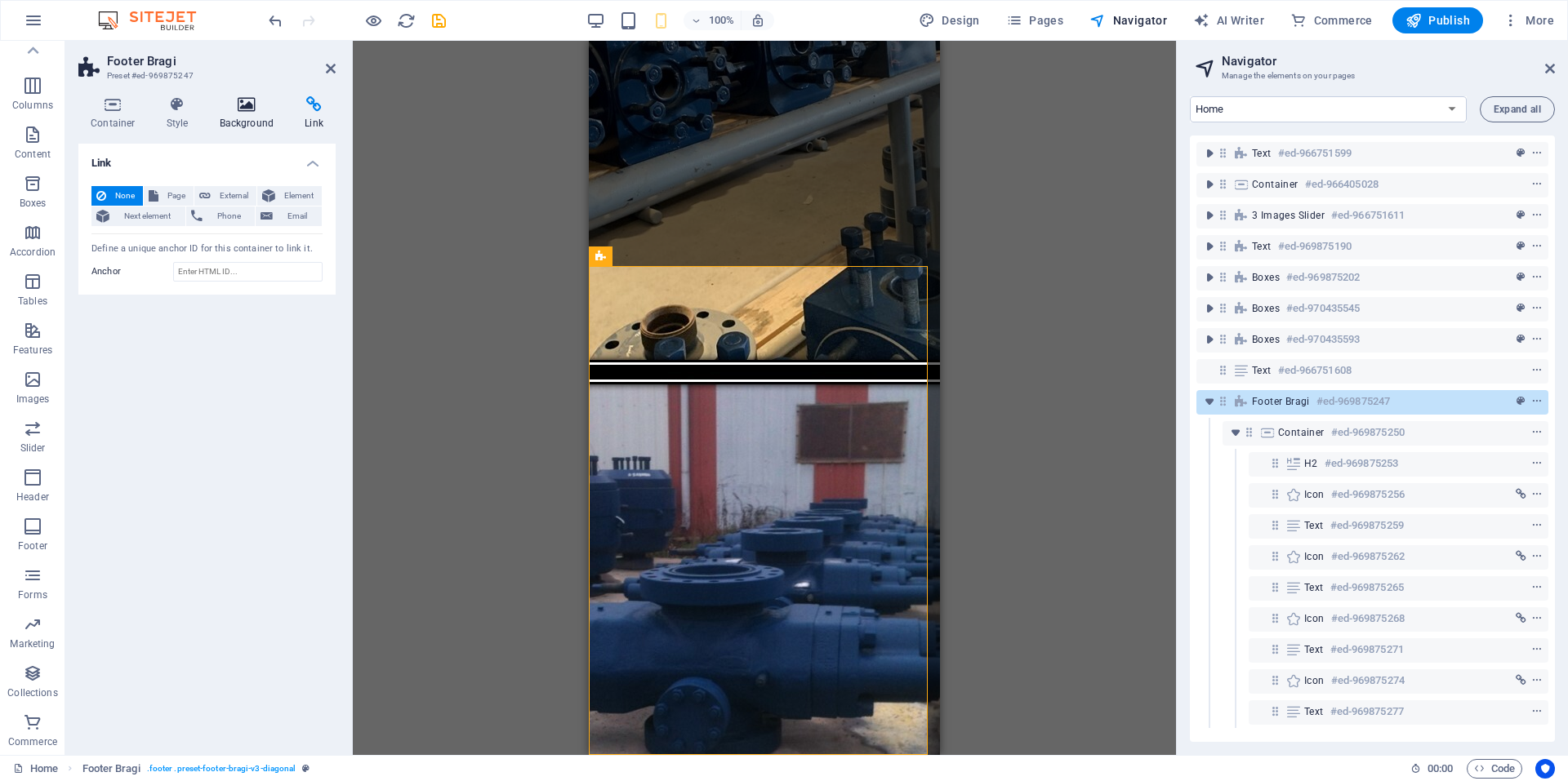
click at [248, 118] on h4 "Background" at bounding box center [250, 113] width 86 height 35
click at [169, 113] on h4 "Style" at bounding box center [181, 113] width 53 height 35
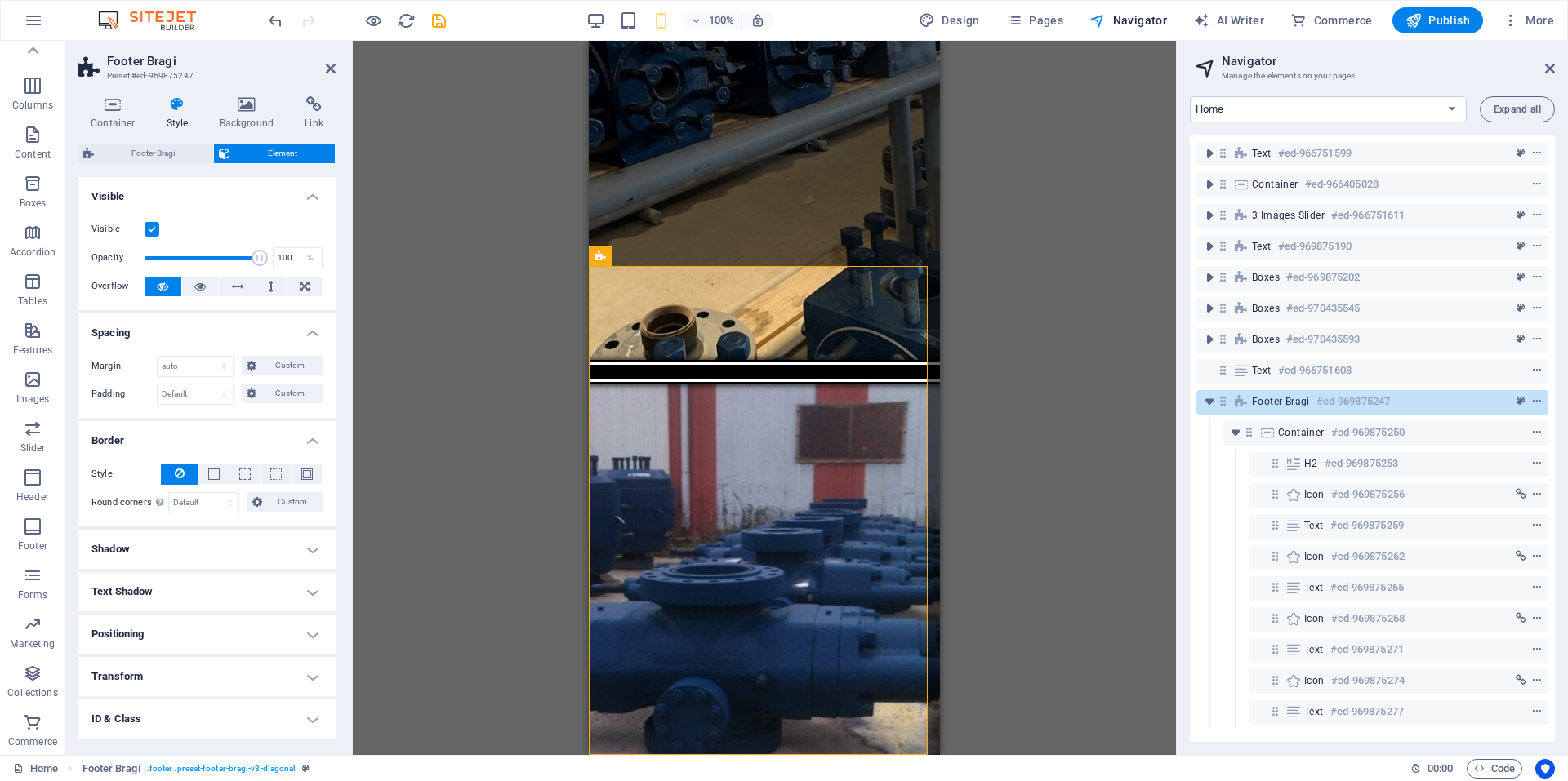
scroll to position [183, 0]
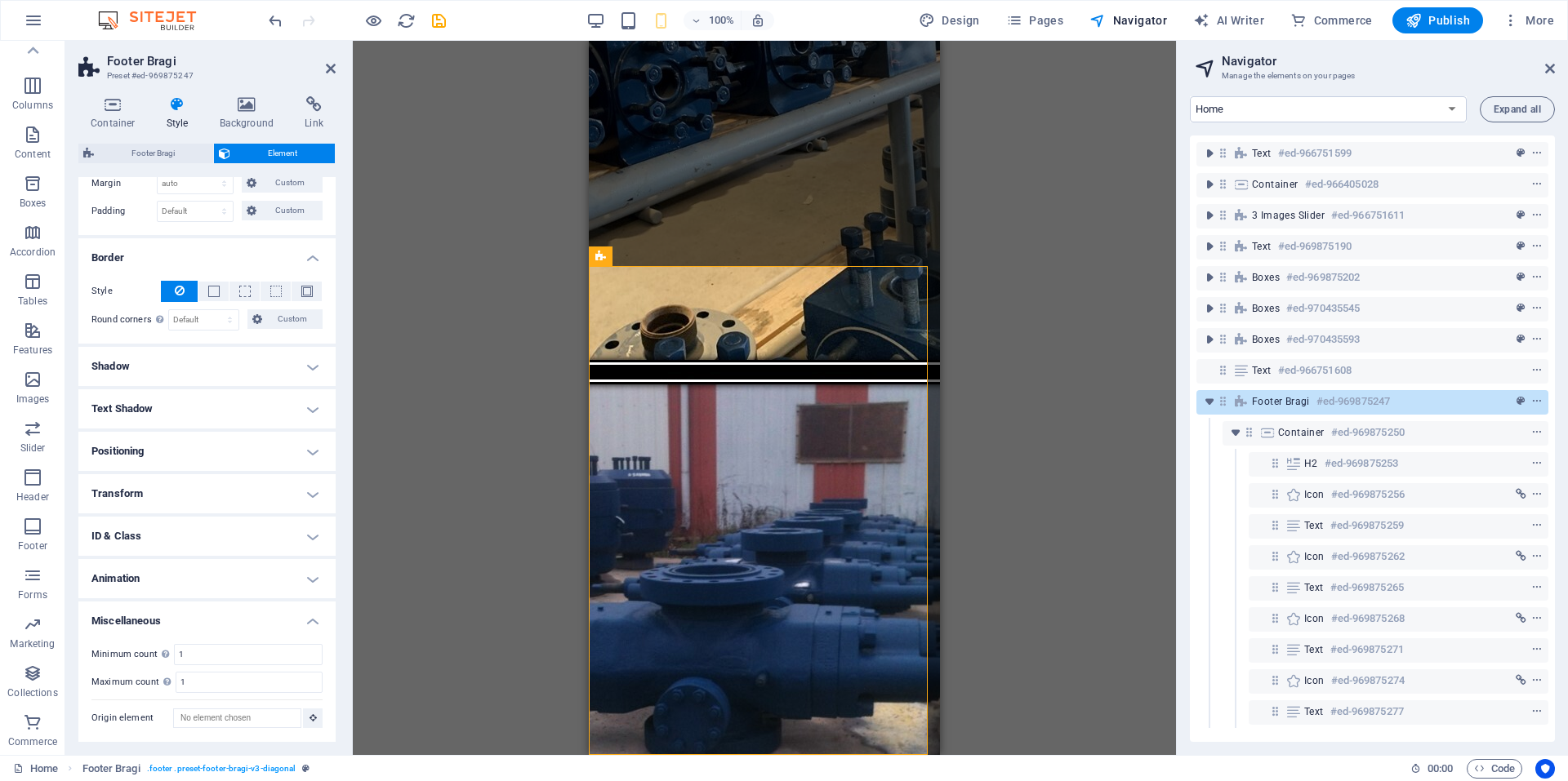
click at [287, 616] on h4 "Miscellaneous" at bounding box center [207, 616] width 258 height 29
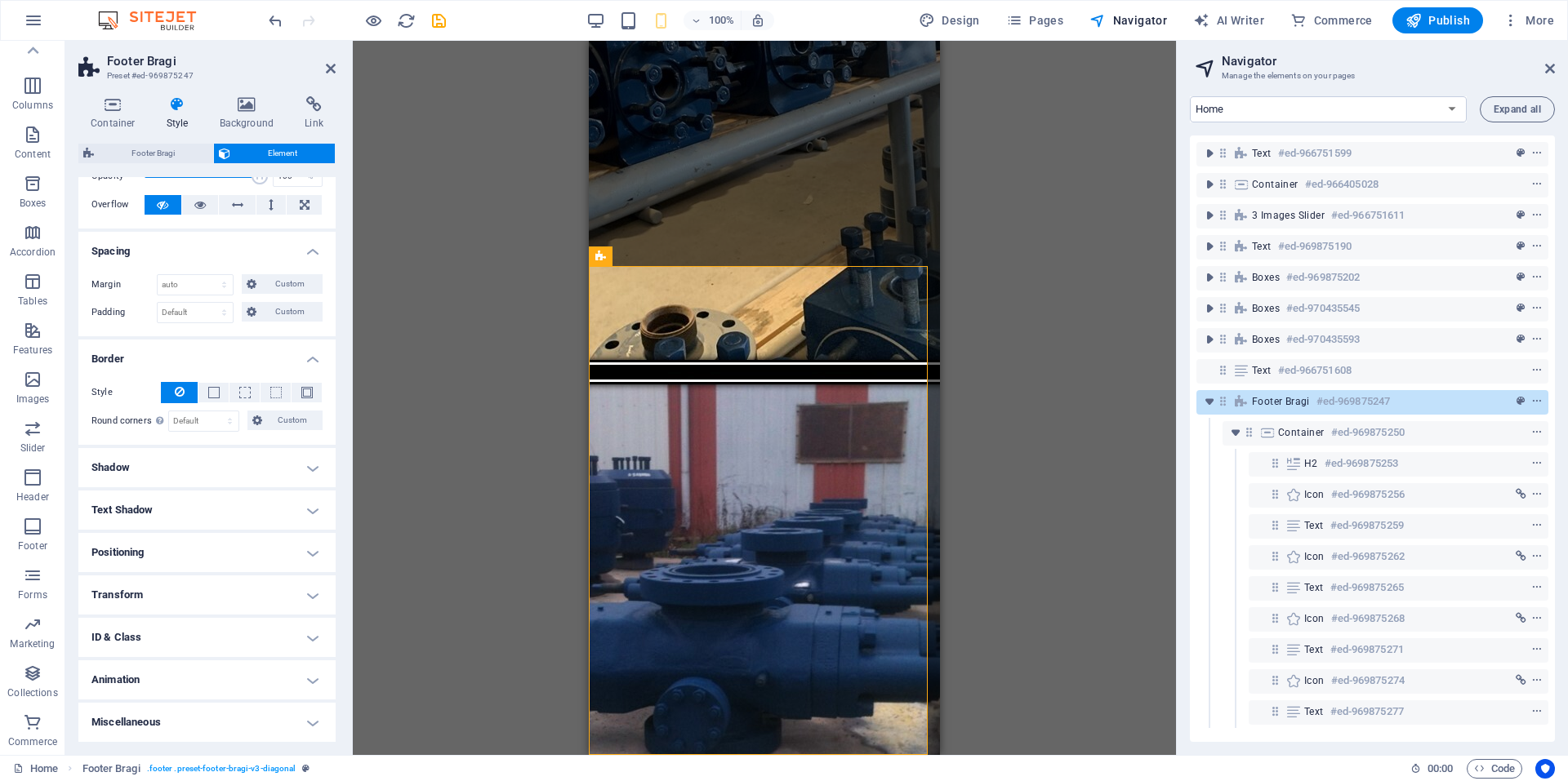
click at [156, 680] on h4 "Animation" at bounding box center [207, 679] width 258 height 39
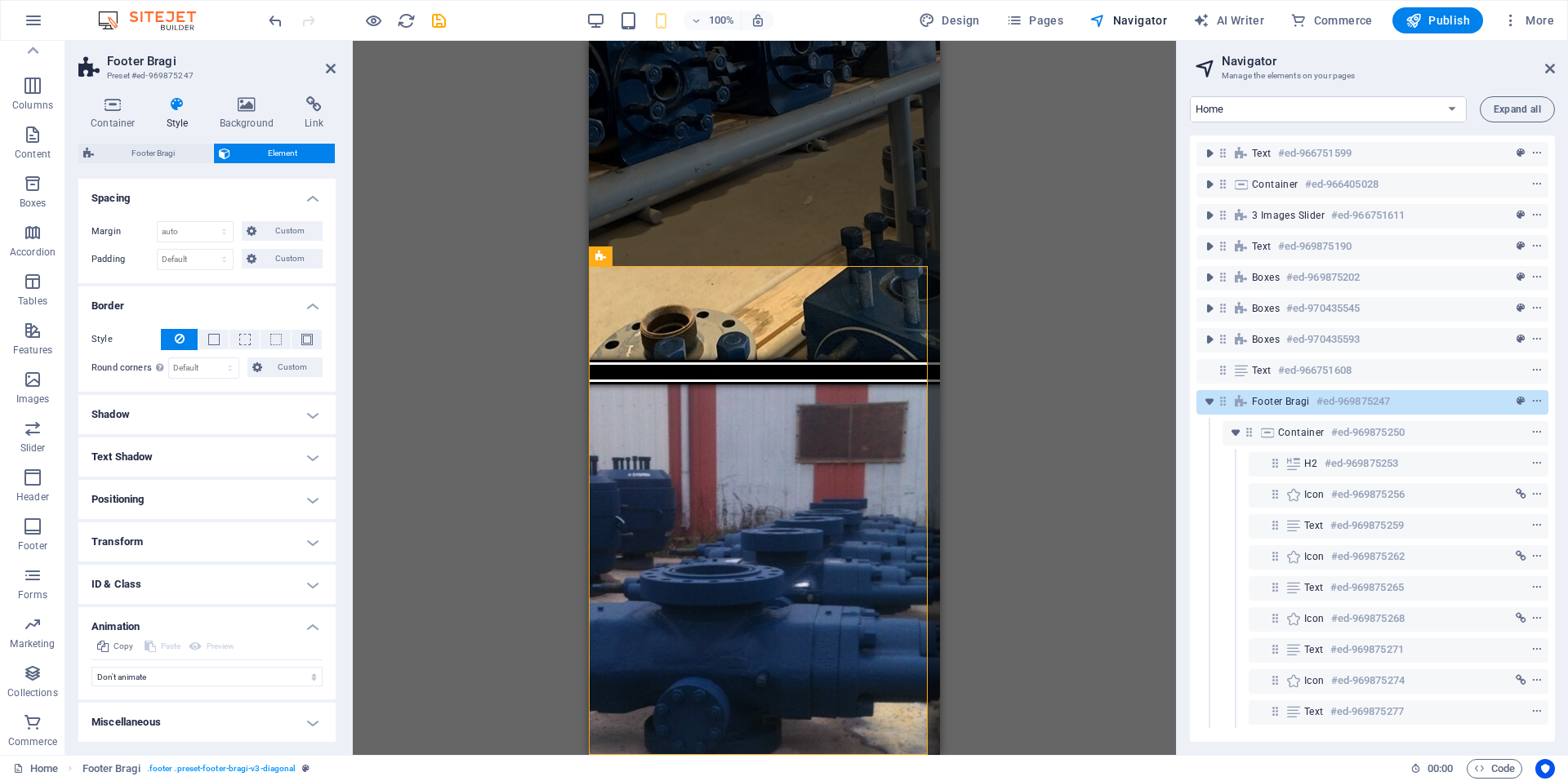
click at [154, 613] on h4 "Animation" at bounding box center [207, 622] width 258 height 29
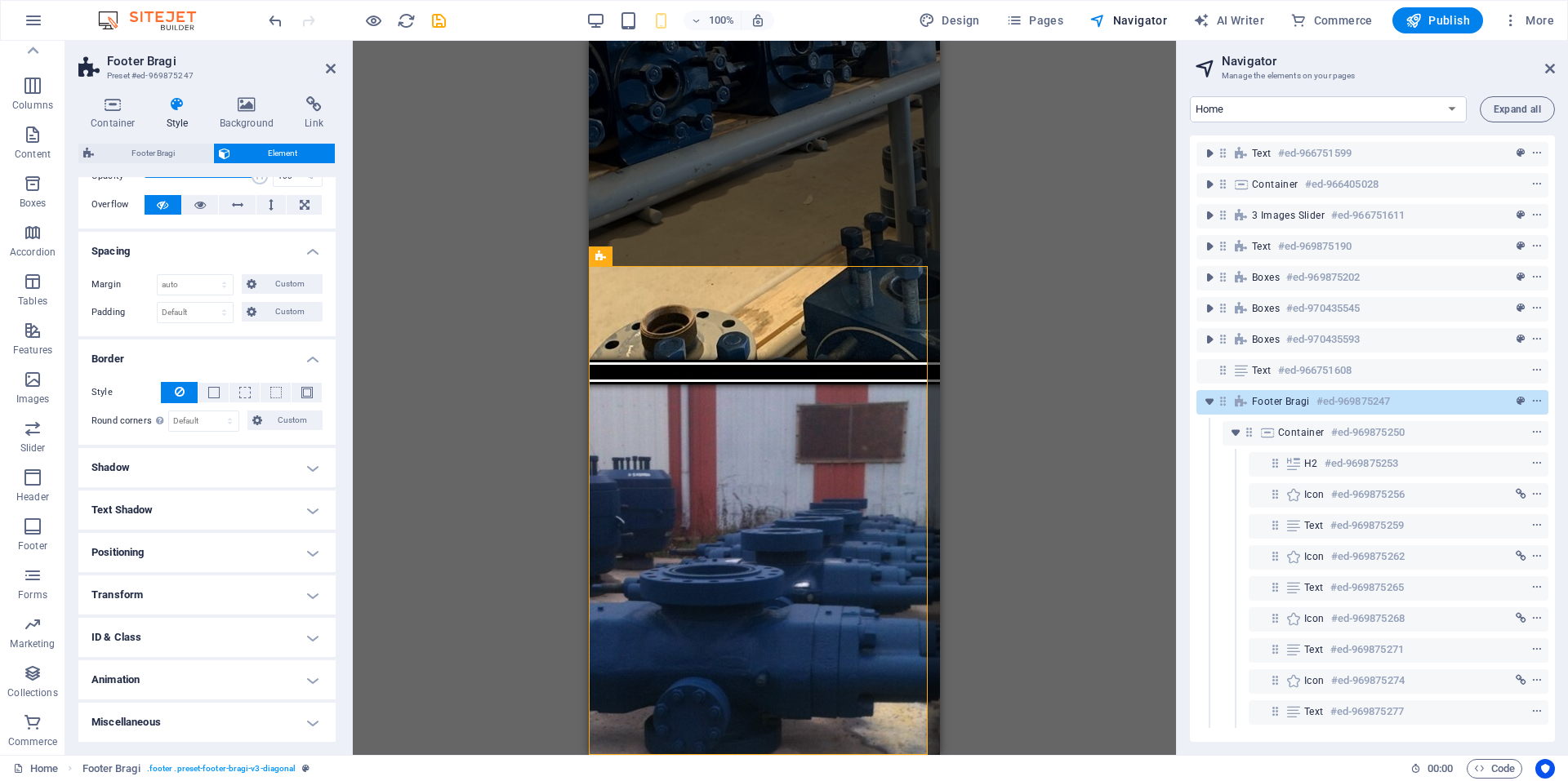
click at [156, 650] on h4 "ID & Class" at bounding box center [207, 637] width 258 height 39
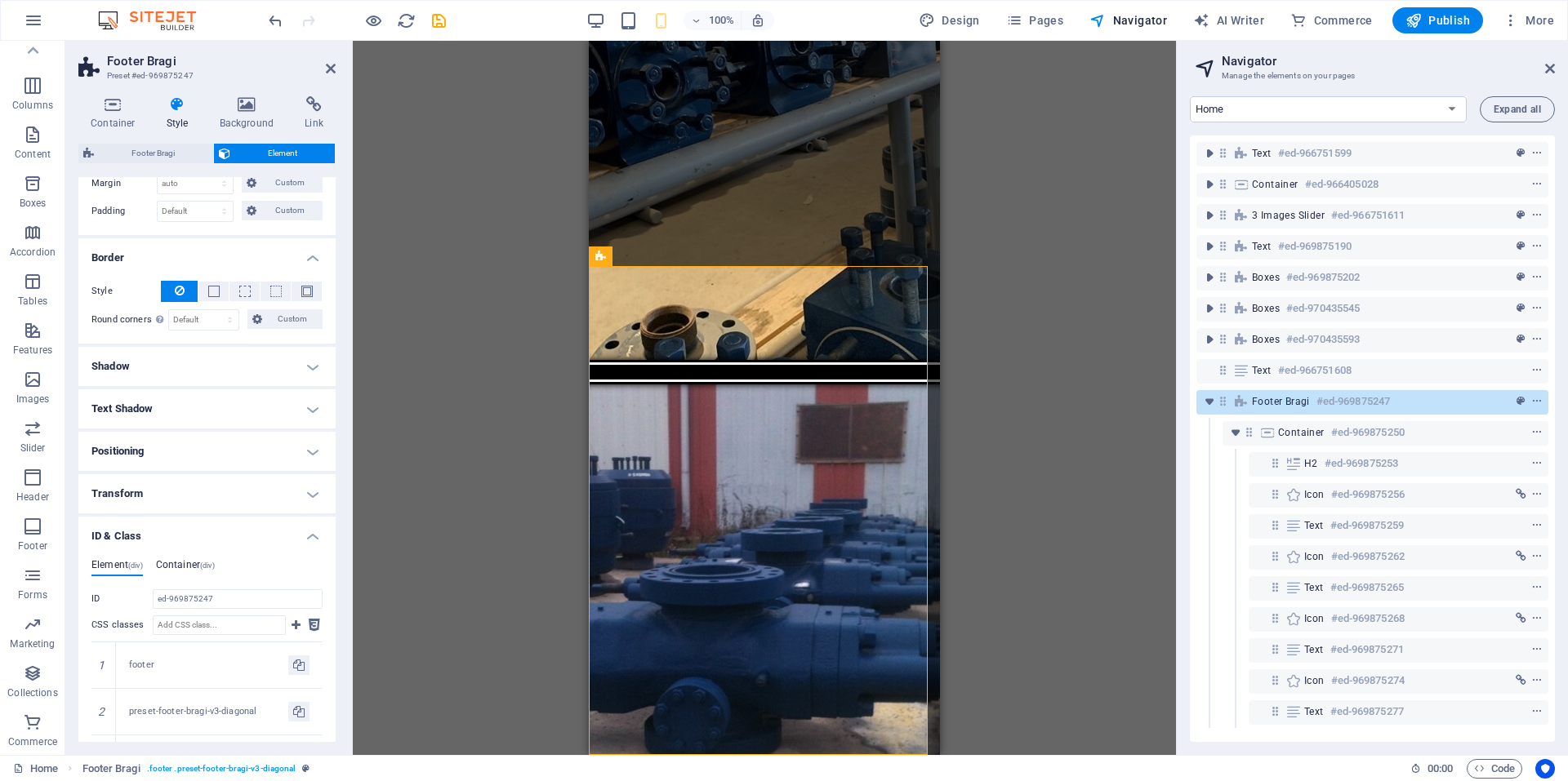
click at [185, 568] on h4 "Container (div)" at bounding box center [185, 568] width 59 height 18
click at [111, 567] on h4 "Element (div)" at bounding box center [118, 568] width 52 height 18
click at [196, 523] on h4 "ID & Class" at bounding box center [207, 531] width 258 height 29
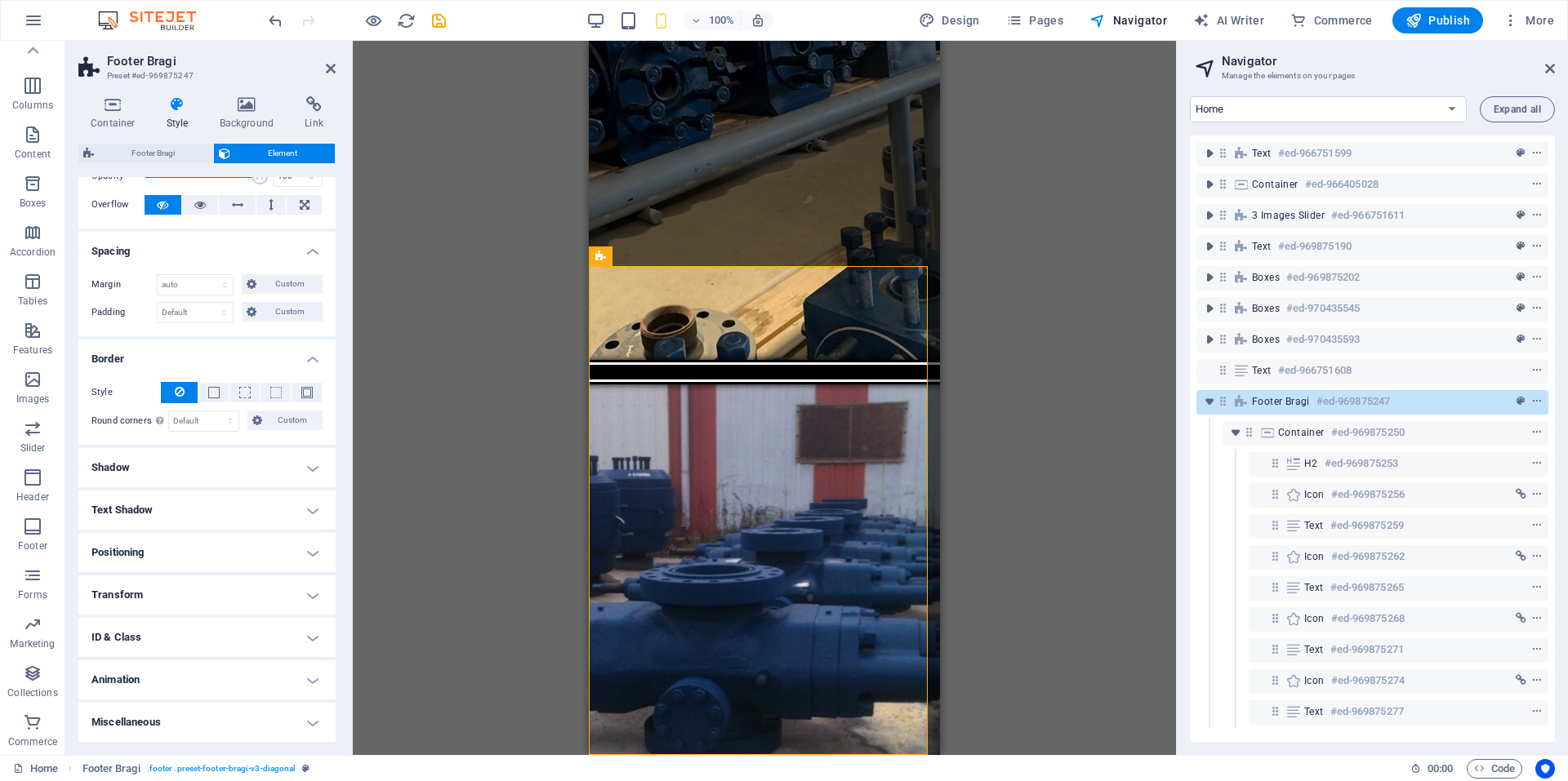
click at [204, 599] on h4 "Transform" at bounding box center [207, 594] width 258 height 39
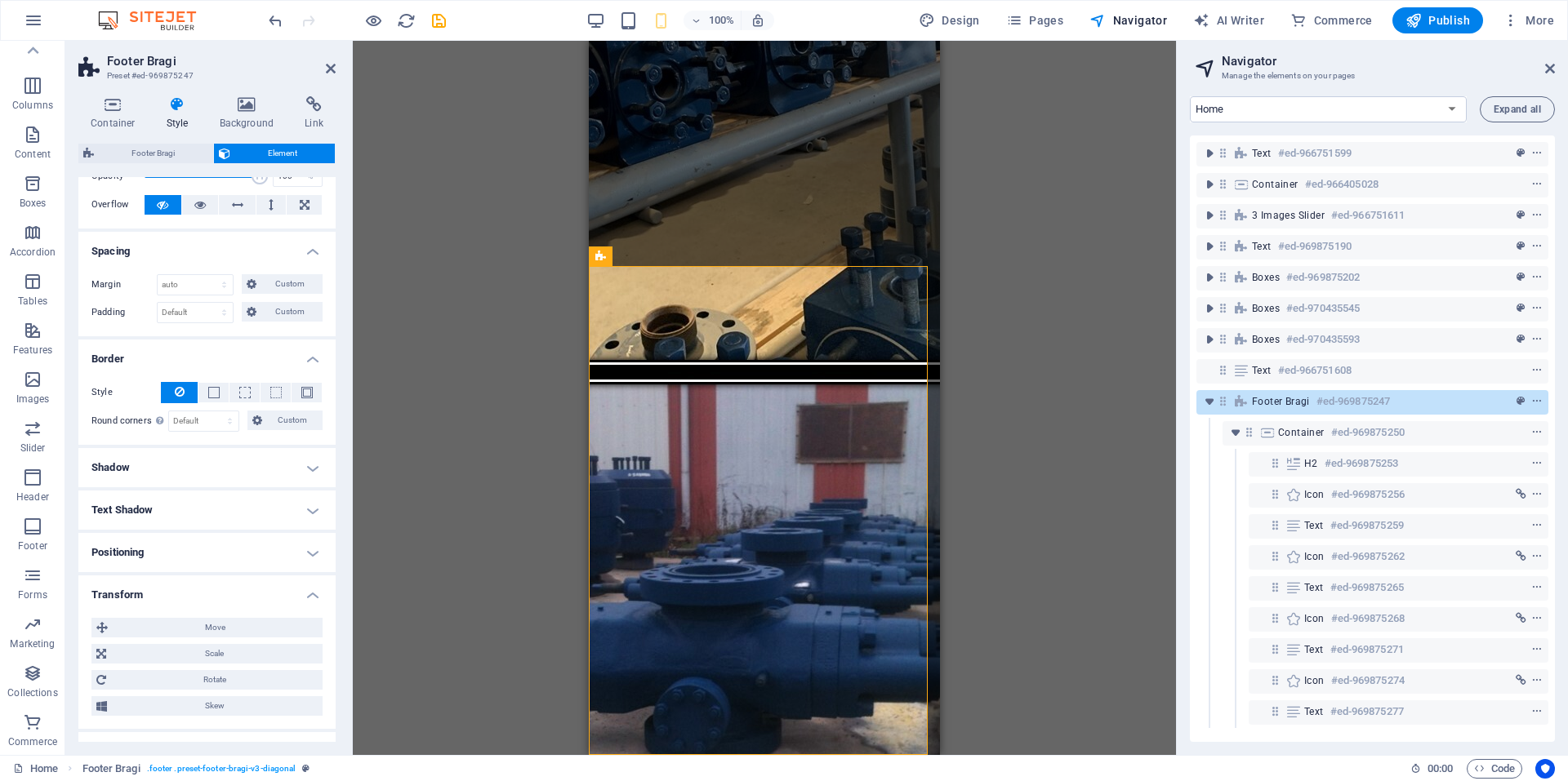
scroll to position [183, 0]
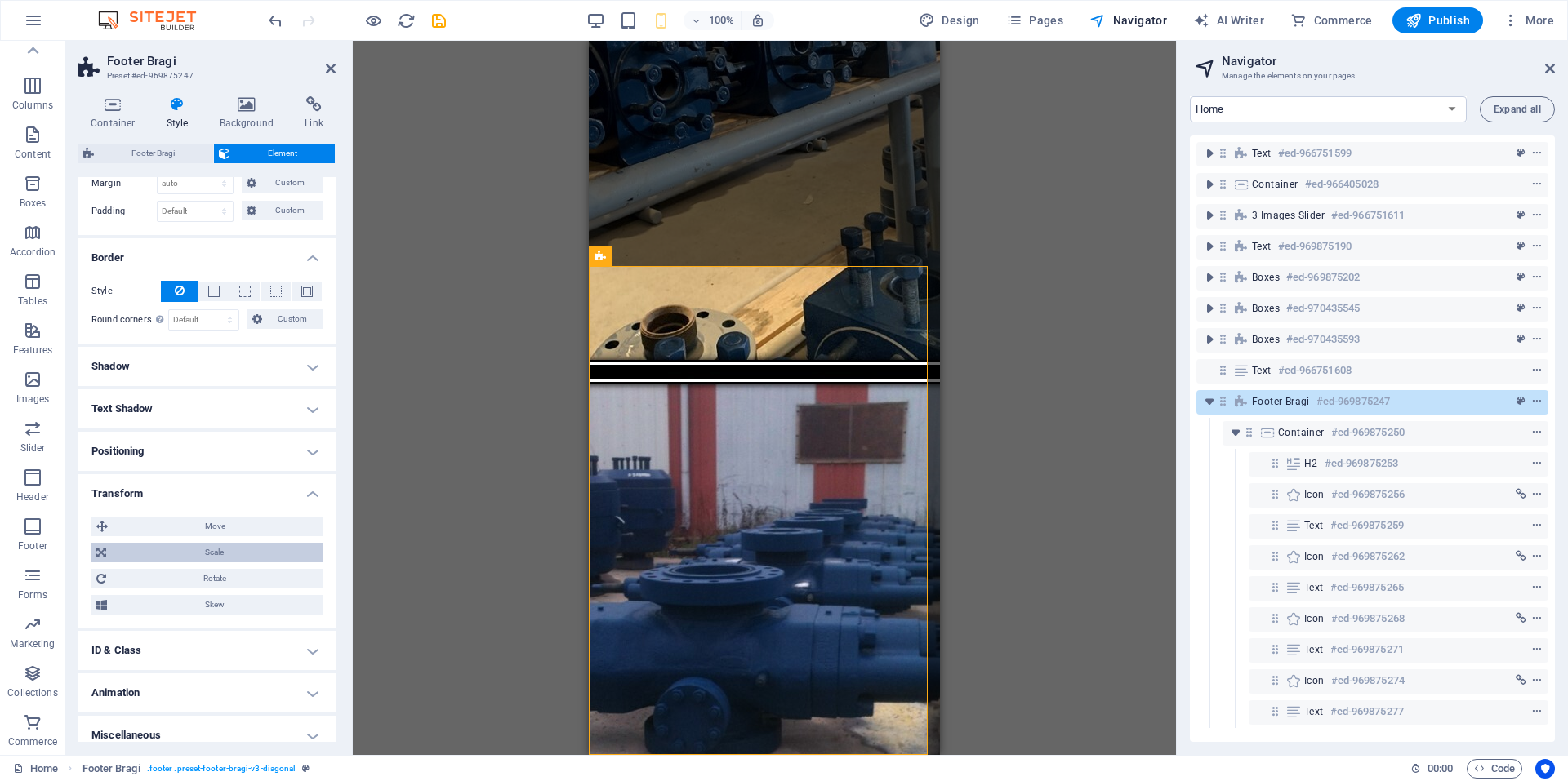
click at [231, 557] on span "Scale" at bounding box center [214, 552] width 207 height 20
click at [204, 583] on input "100" at bounding box center [237, 583] width 170 height 20
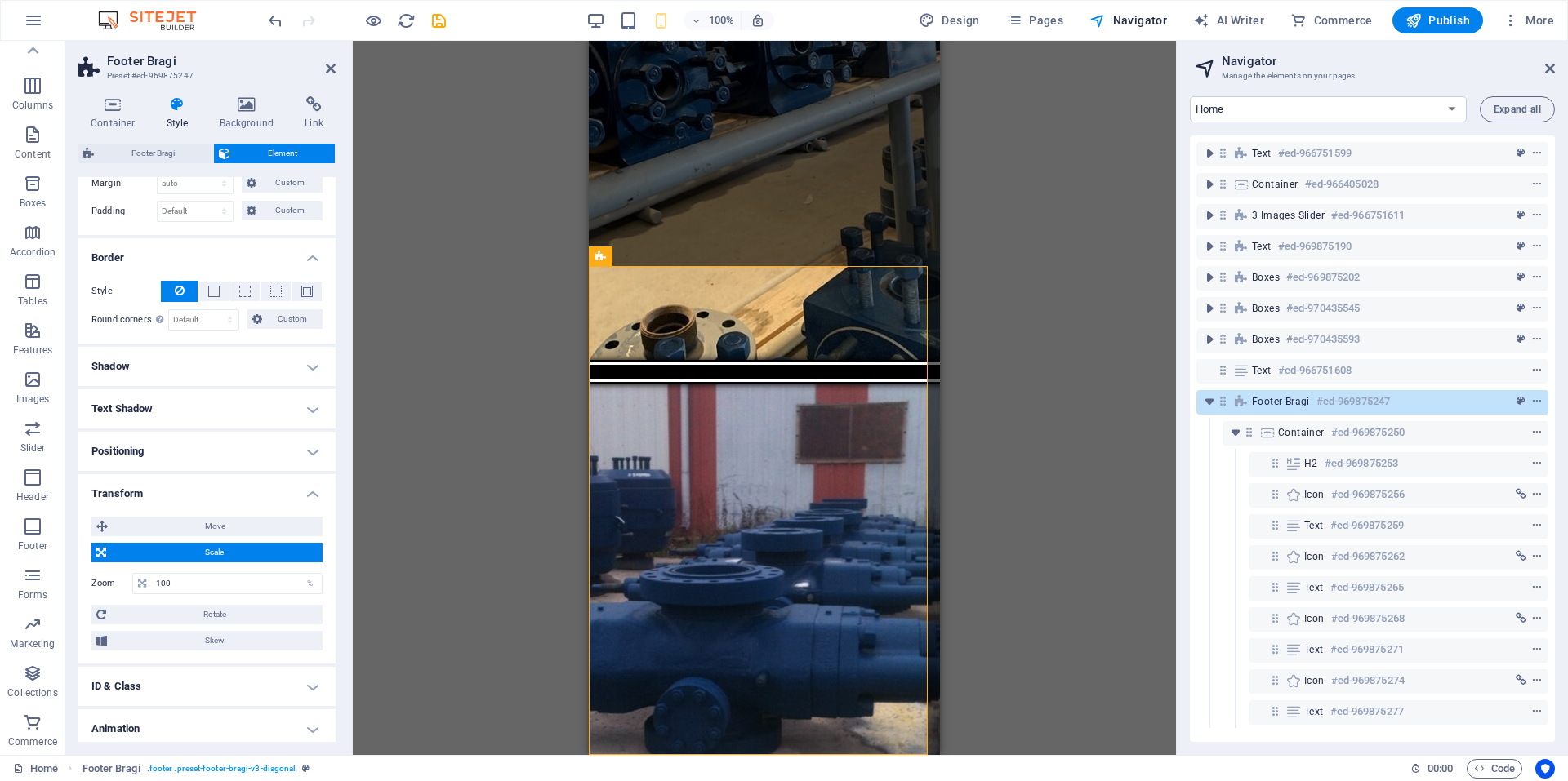
click at [234, 551] on span "Scale" at bounding box center [214, 552] width 207 height 20
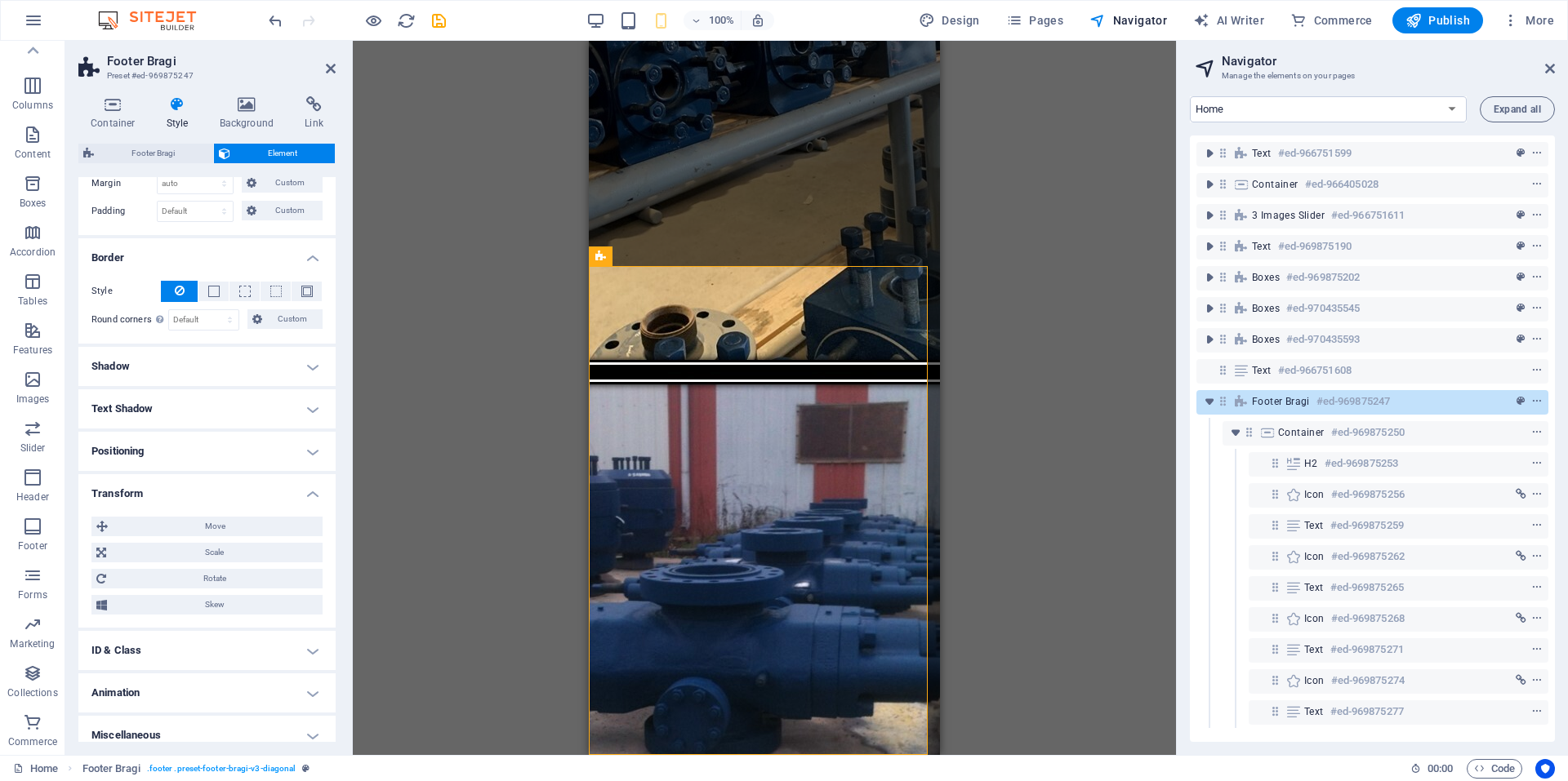
click at [203, 515] on div "Move X offset 0 px rem % em vh vw Y offset 0 px rem % em vh vw Scale Zoom 100 %…" at bounding box center [207, 566] width 258 height 124
click at [206, 519] on span "Move" at bounding box center [214, 526] width 205 height 20
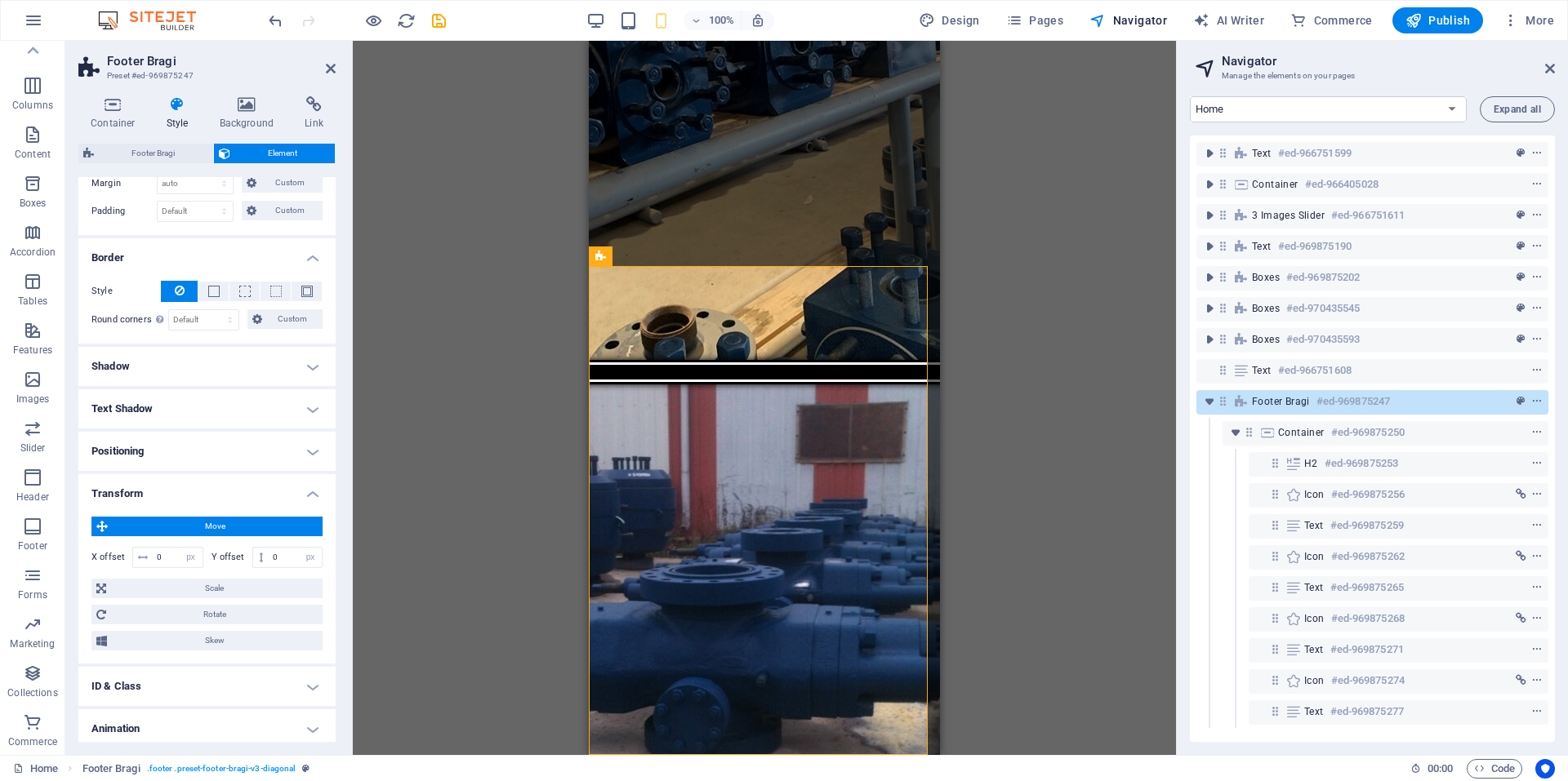
click at [206, 519] on span "Move" at bounding box center [214, 526] width 205 height 20
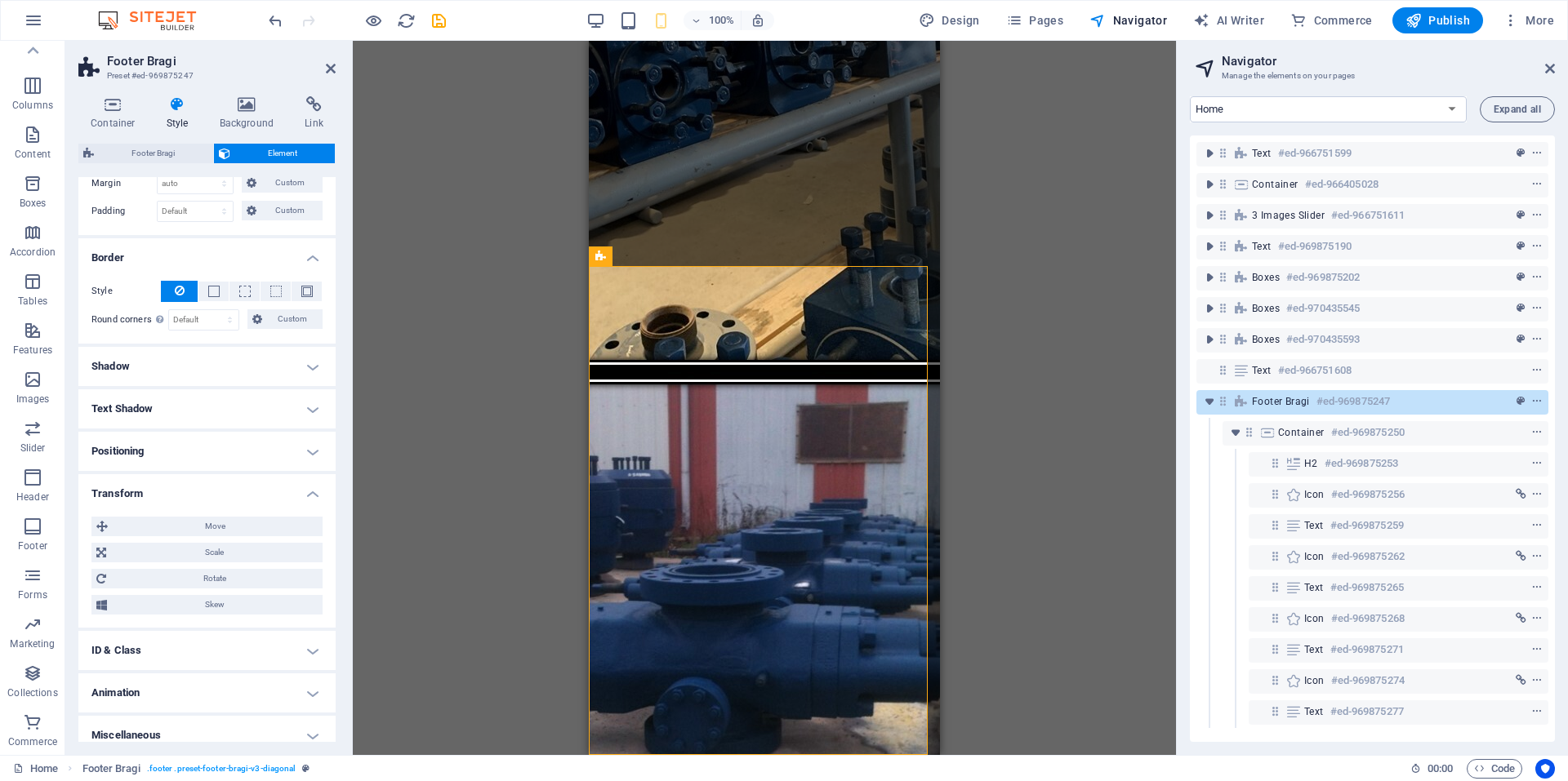
click at [225, 491] on h4 "Transform" at bounding box center [207, 489] width 258 height 29
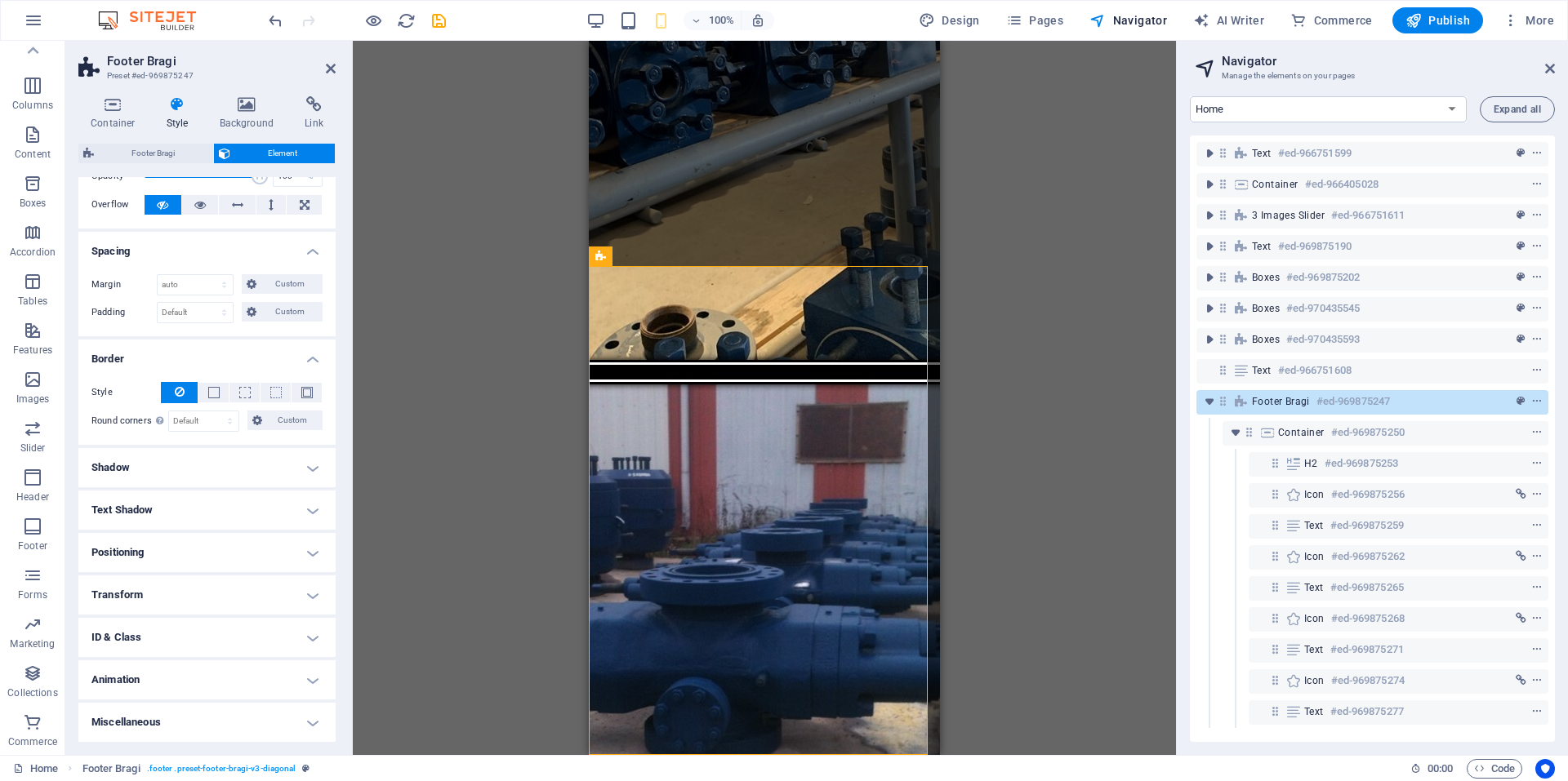
scroll to position [81, 0]
click at [240, 549] on h4 "Positioning" at bounding box center [207, 552] width 258 height 39
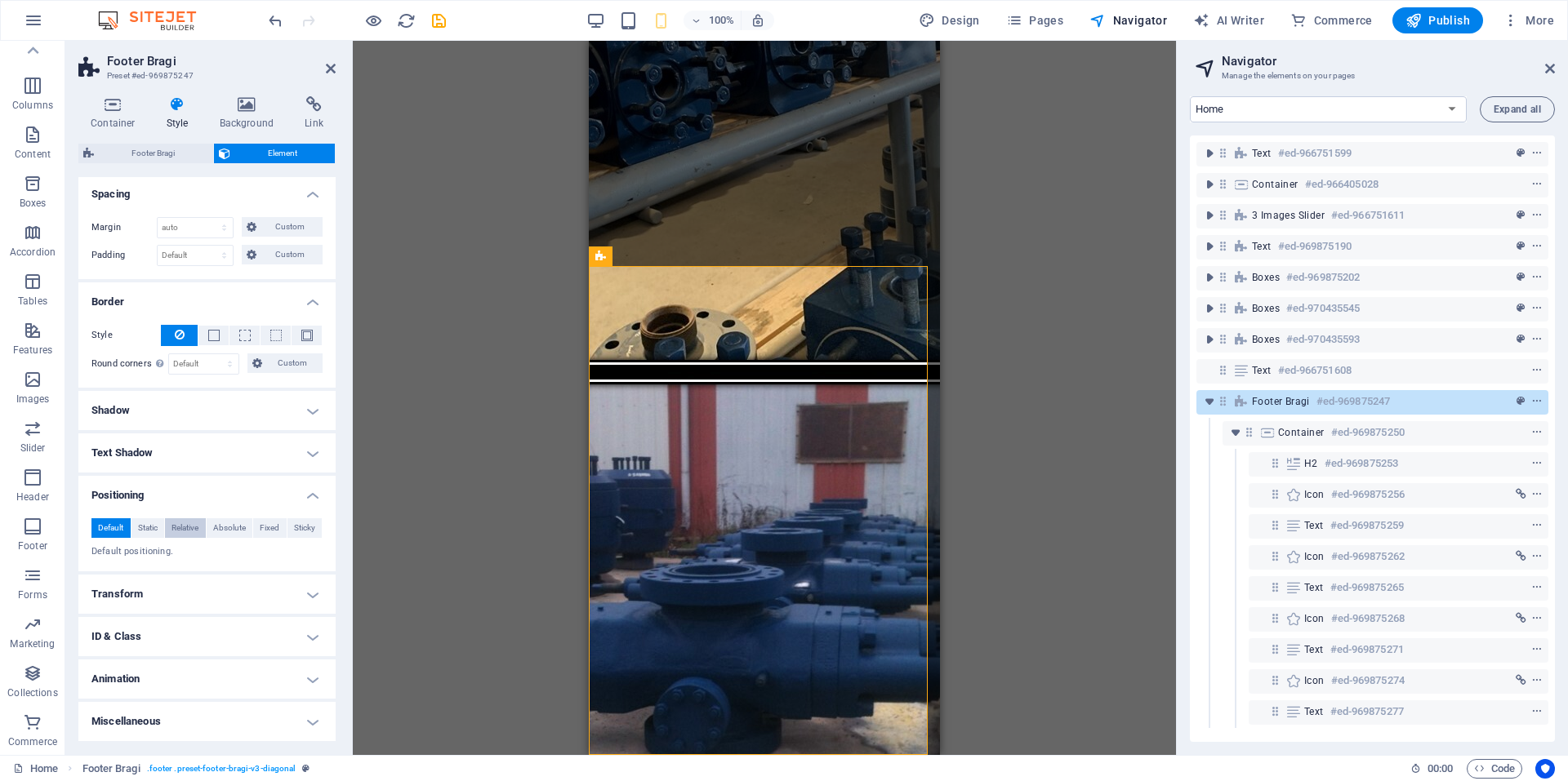
click at [195, 532] on span "Relative" at bounding box center [184, 528] width 27 height 20
click at [105, 528] on span "Default" at bounding box center [110, 528] width 25 height 20
click at [300, 494] on h4 "Positioning" at bounding box center [207, 491] width 258 height 29
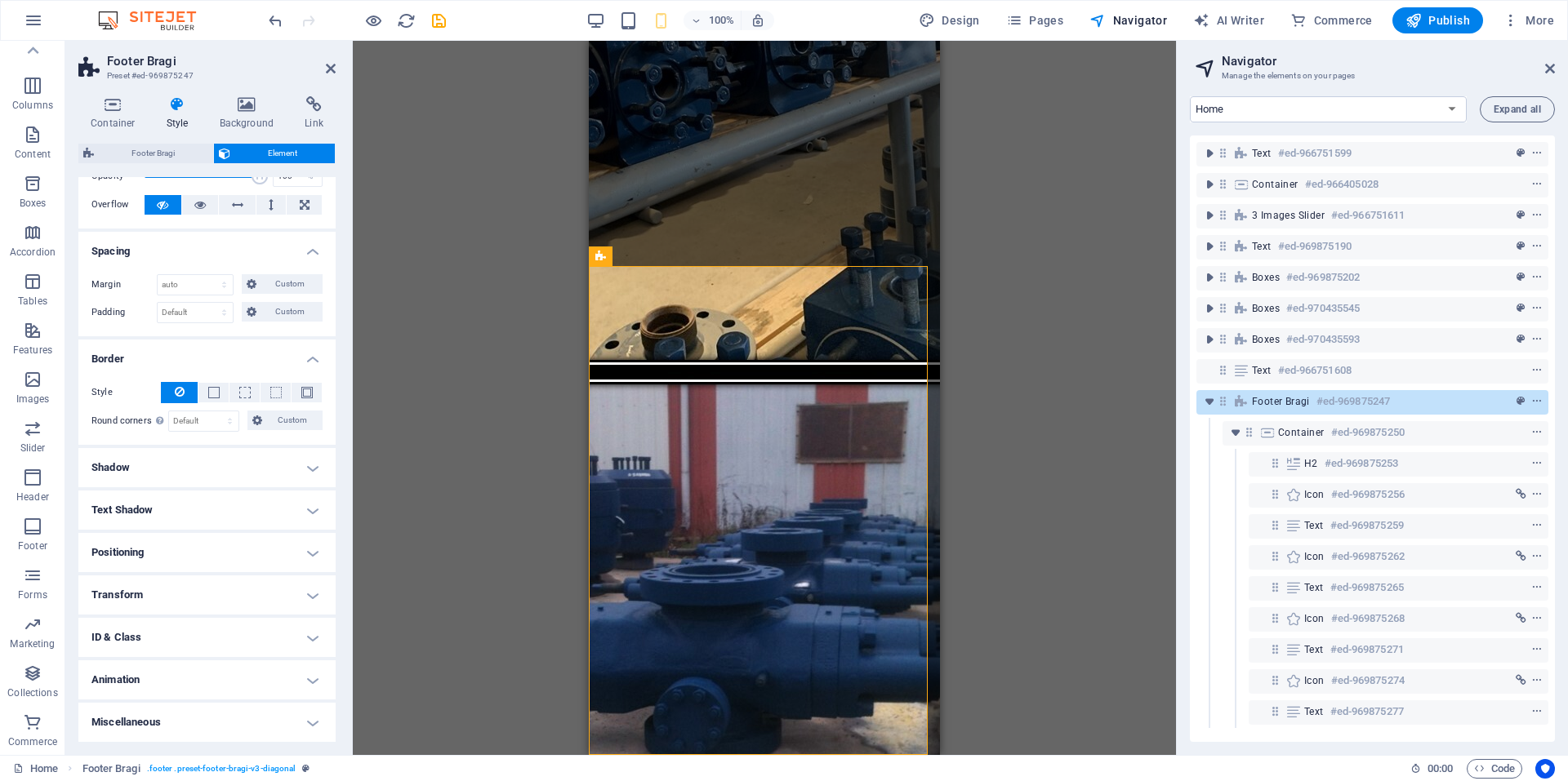
scroll to position [81, 0]
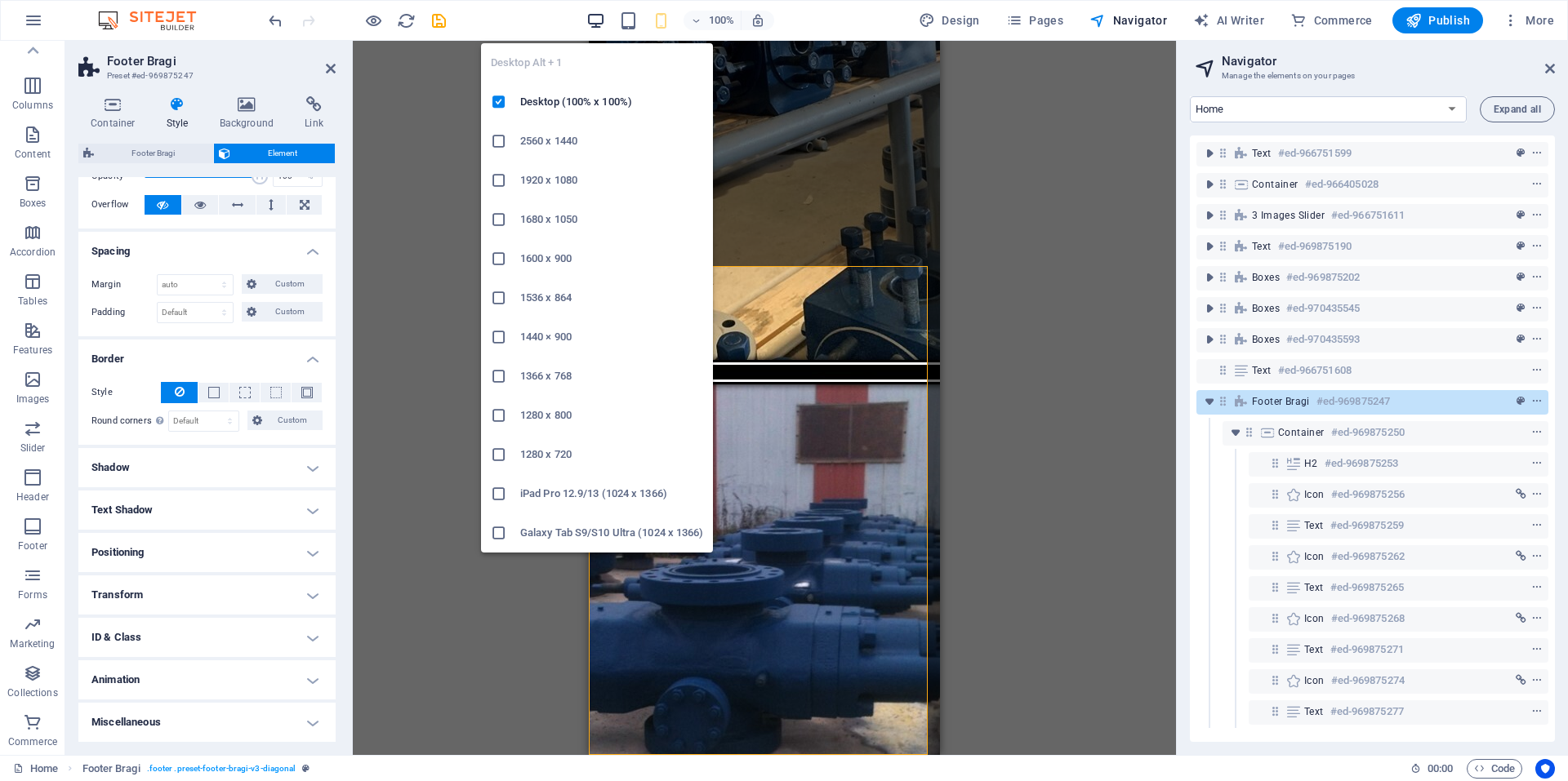
click at [596, 26] on icon "button" at bounding box center [596, 21] width 19 height 19
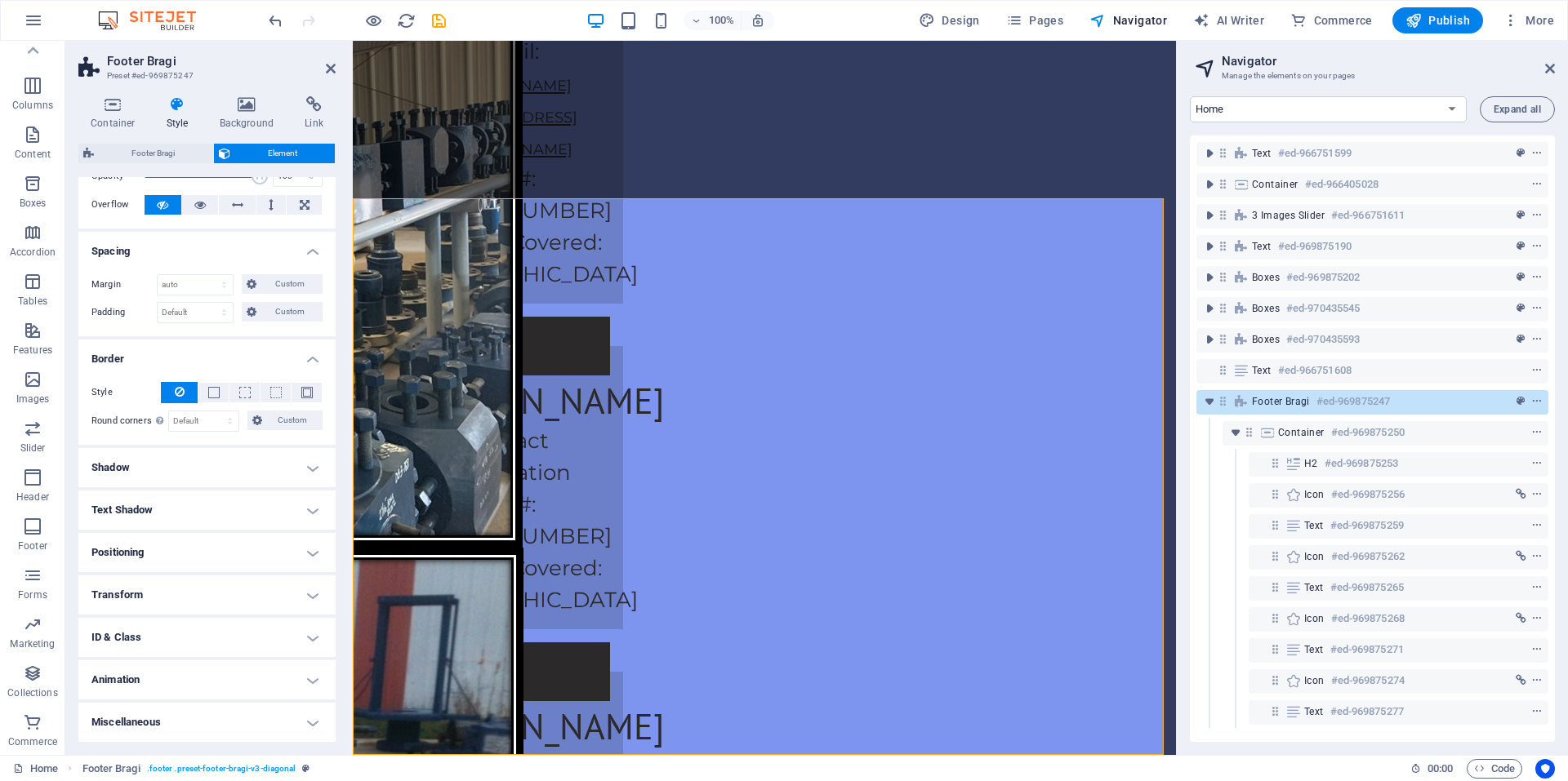
click at [166, 555] on h4 "Positioning" at bounding box center [207, 552] width 258 height 39
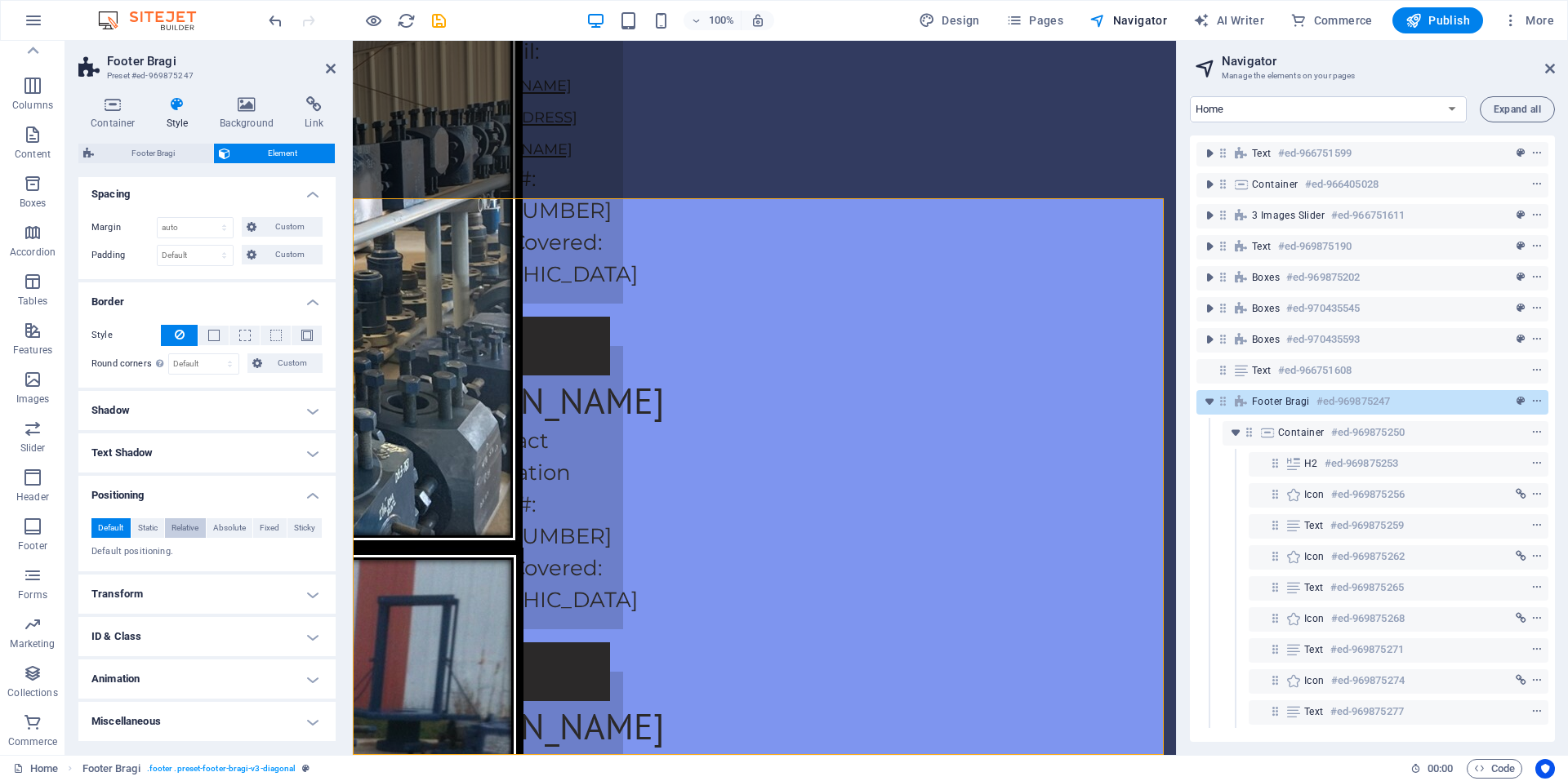
click at [194, 530] on span "Relative" at bounding box center [184, 528] width 27 height 20
click at [266, 606] on select "auto px rem % em" at bounding box center [284, 608] width 73 height 20
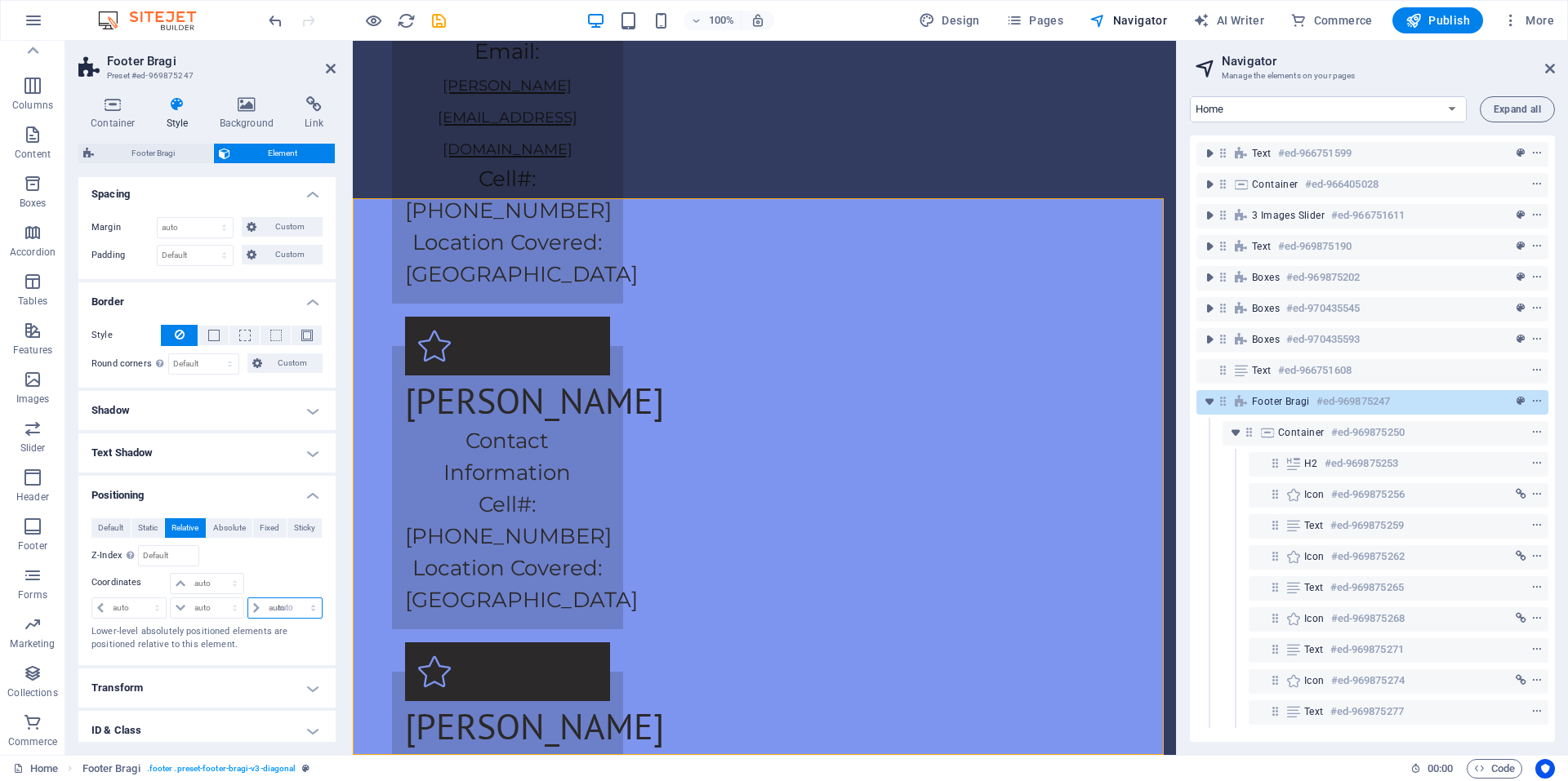
click at [248, 599] on select "auto px rem % em" at bounding box center [284, 608] width 73 height 20
click at [278, 611] on select "auto px rem % em" at bounding box center [284, 608] width 73 height 20
select select "px"
click at [296, 599] on select "auto px rem % em" at bounding box center [284, 608] width 73 height 20
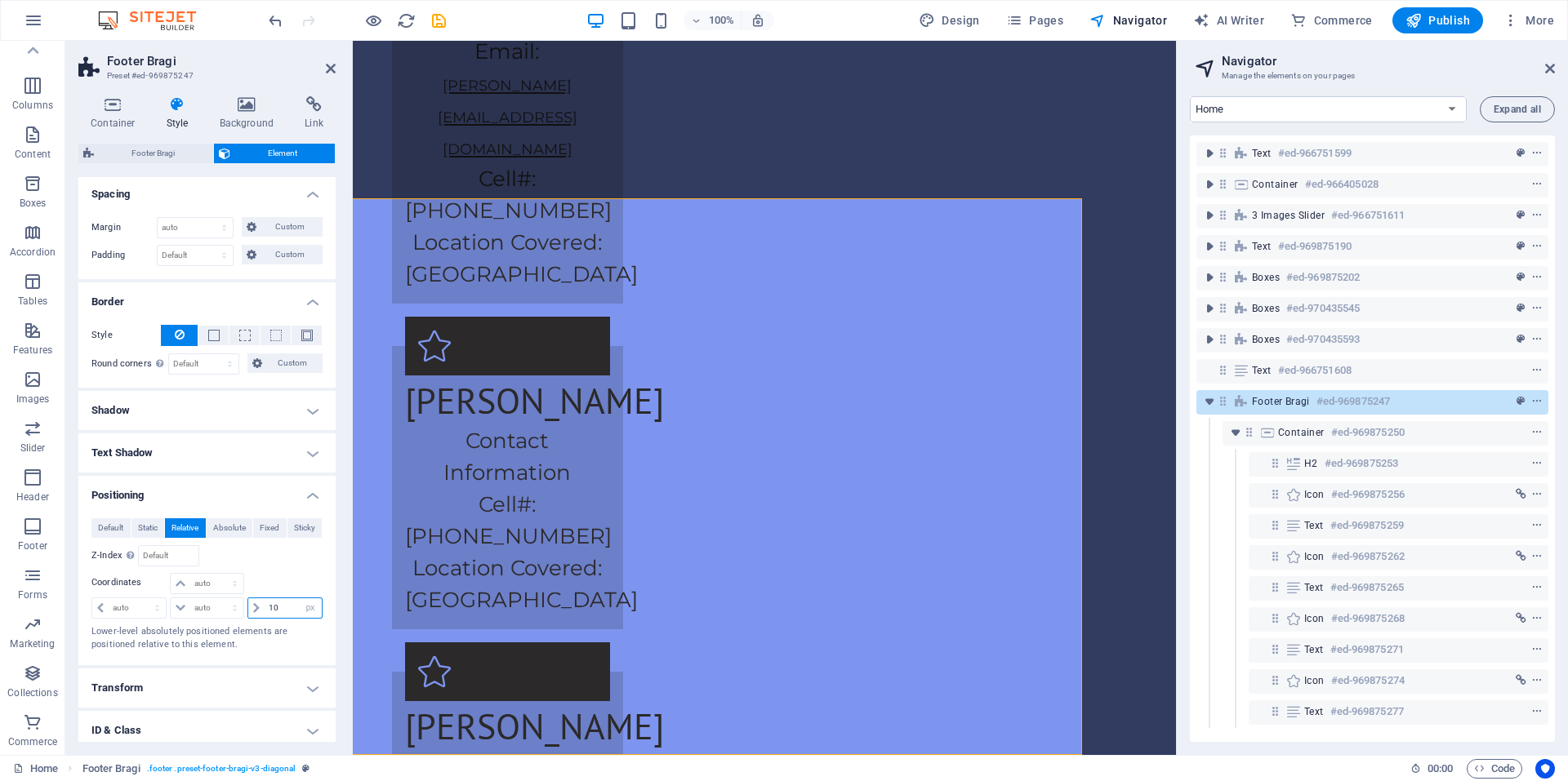
type input "1"
click at [142, 613] on select "auto px rem % em" at bounding box center [129, 608] width 73 height 20
select select "px"
click at [142, 599] on select "auto px rem % em" at bounding box center [129, 608] width 73 height 20
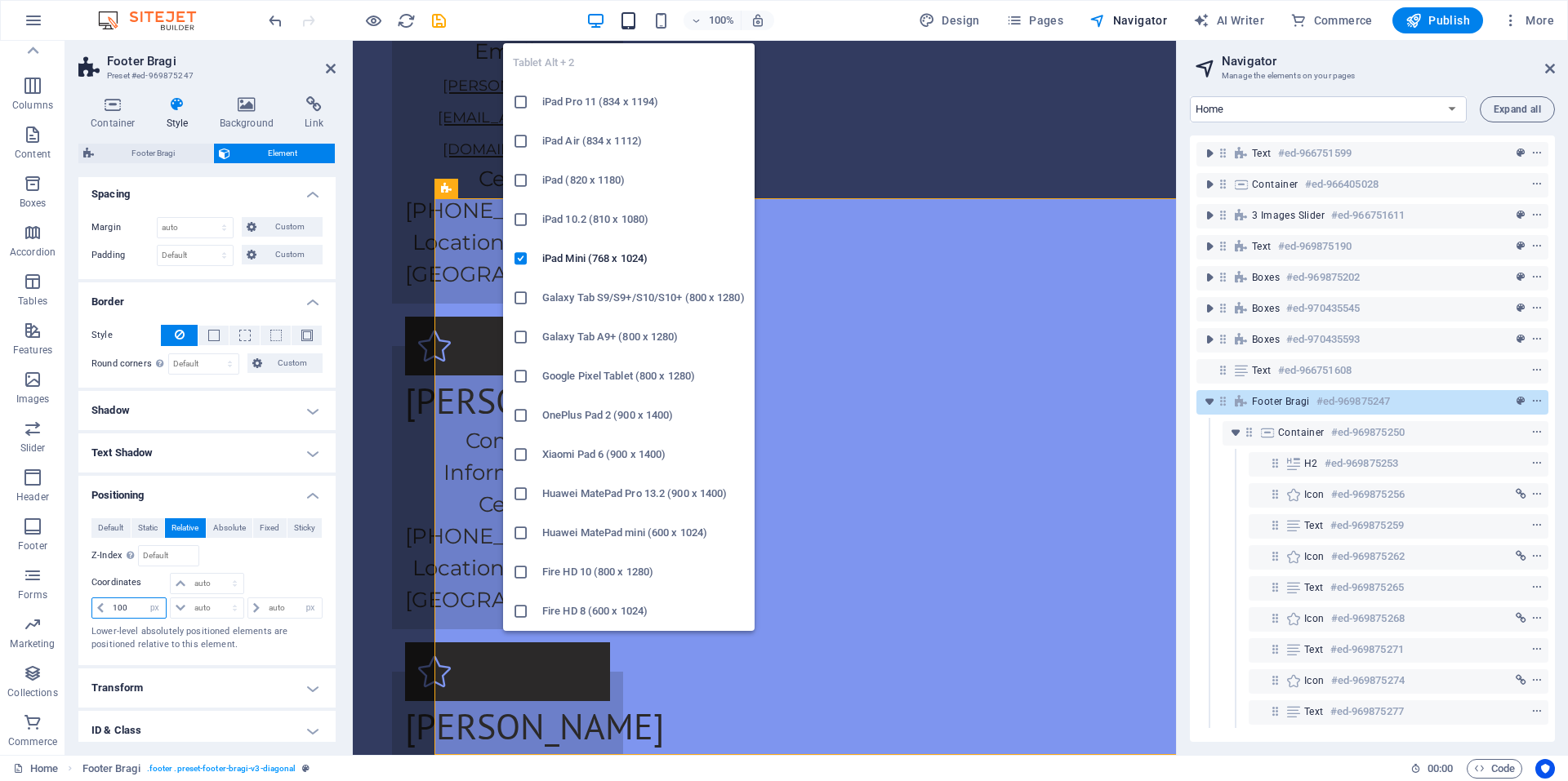
type input "100"
click at [634, 22] on icon "button" at bounding box center [628, 21] width 19 height 19
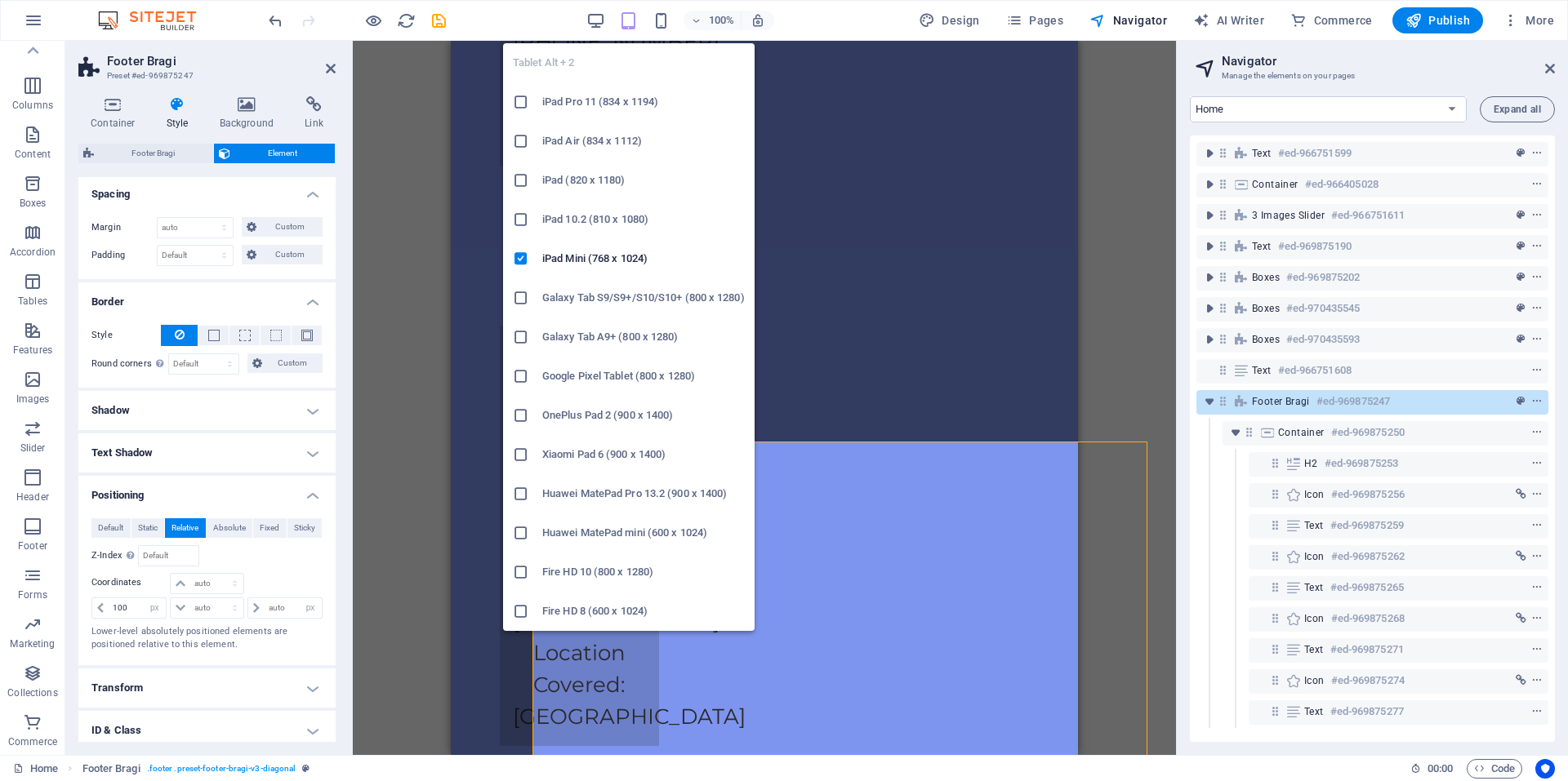
type input "100"
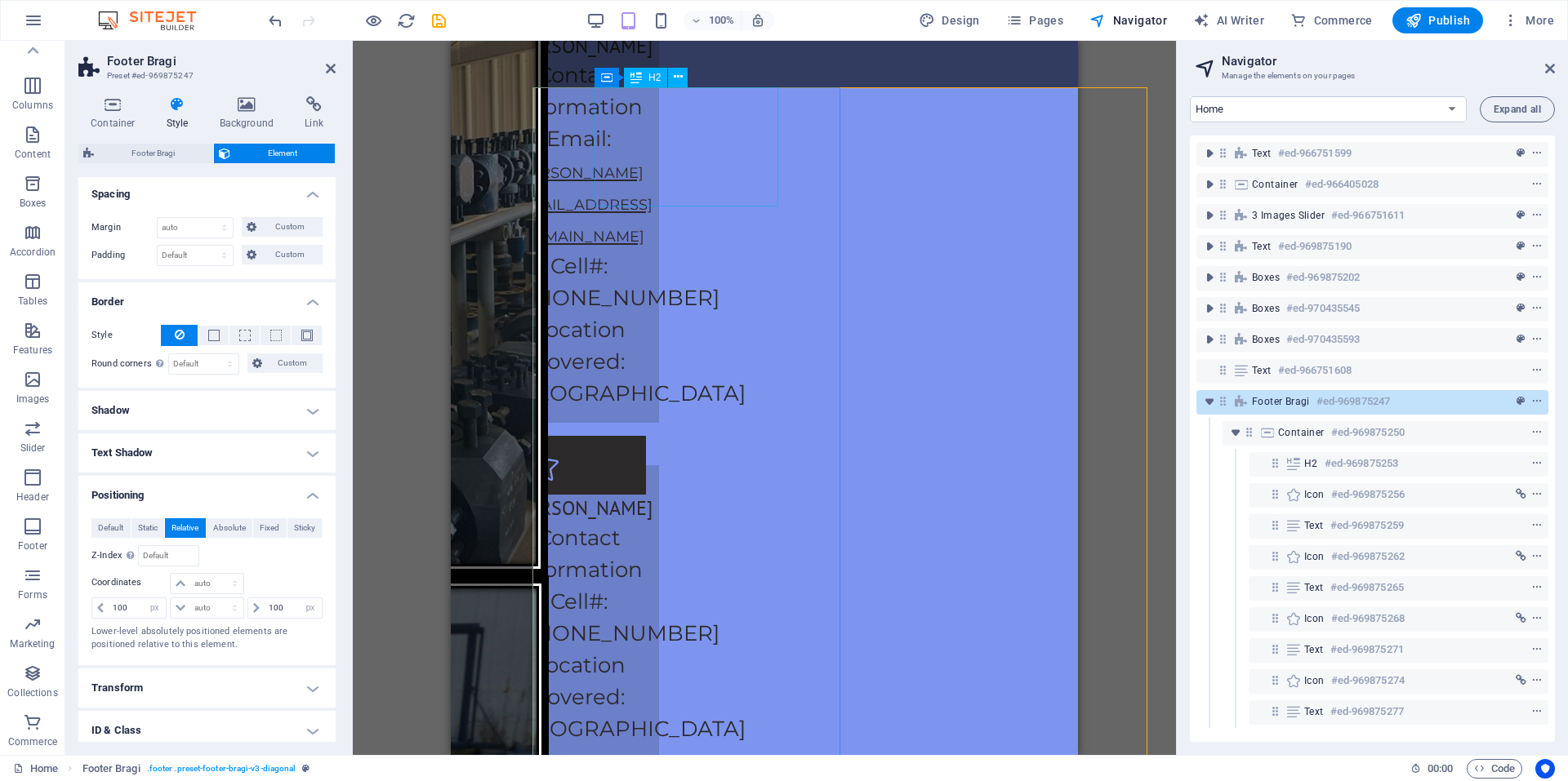
scroll to position [4049, 0]
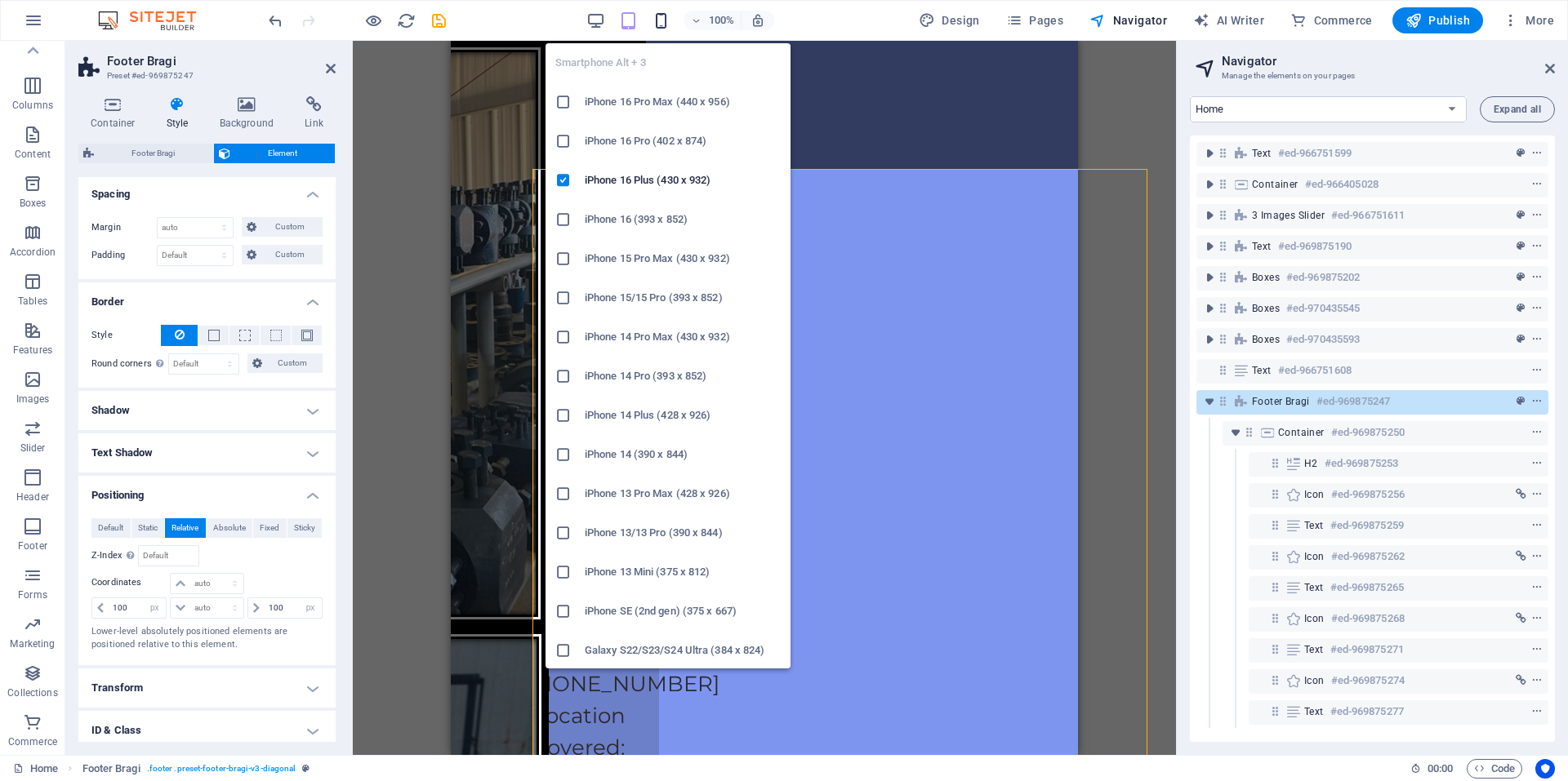
click at [666, 22] on icon "button" at bounding box center [661, 21] width 19 height 19
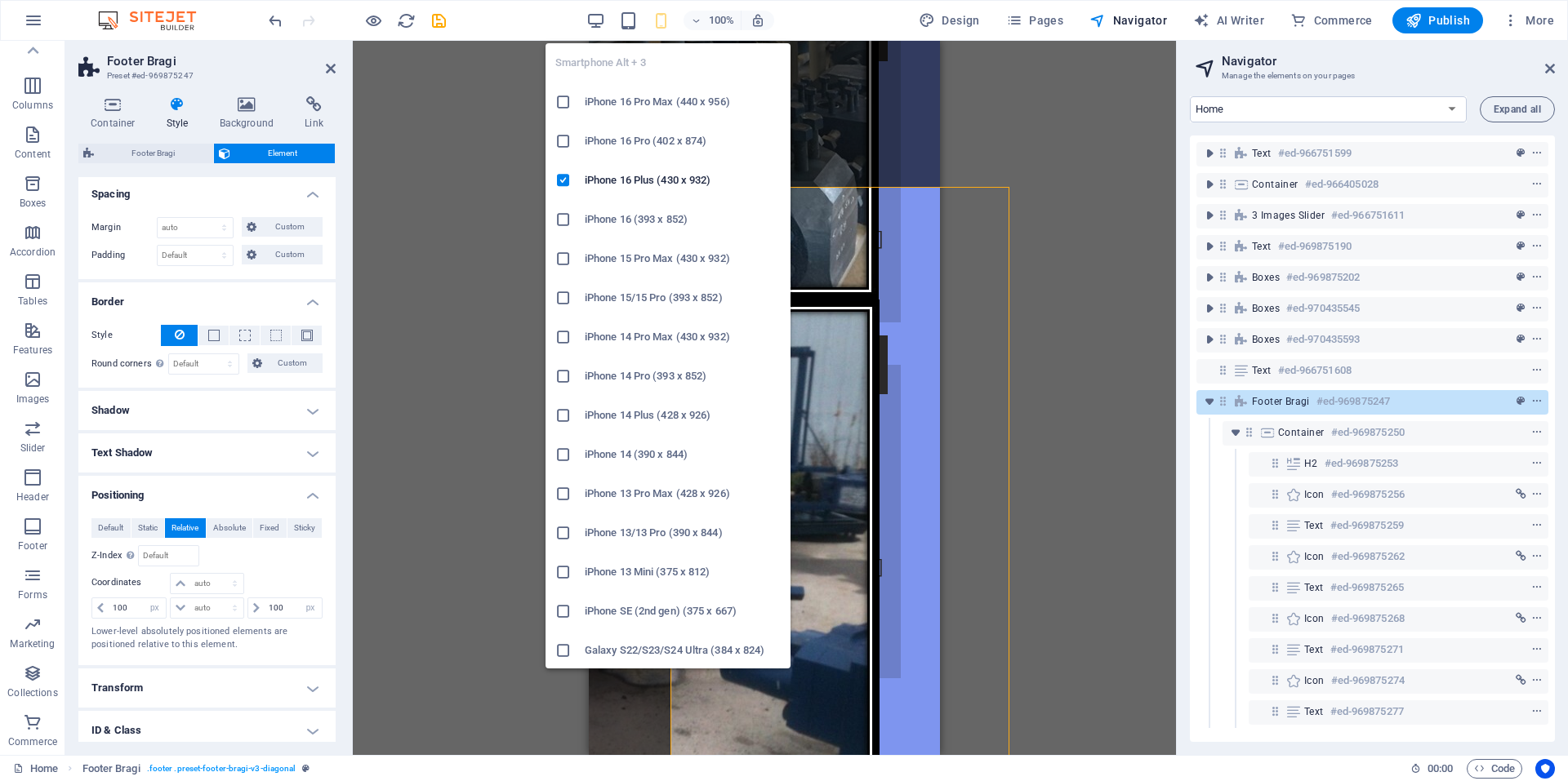
scroll to position [3946, 0]
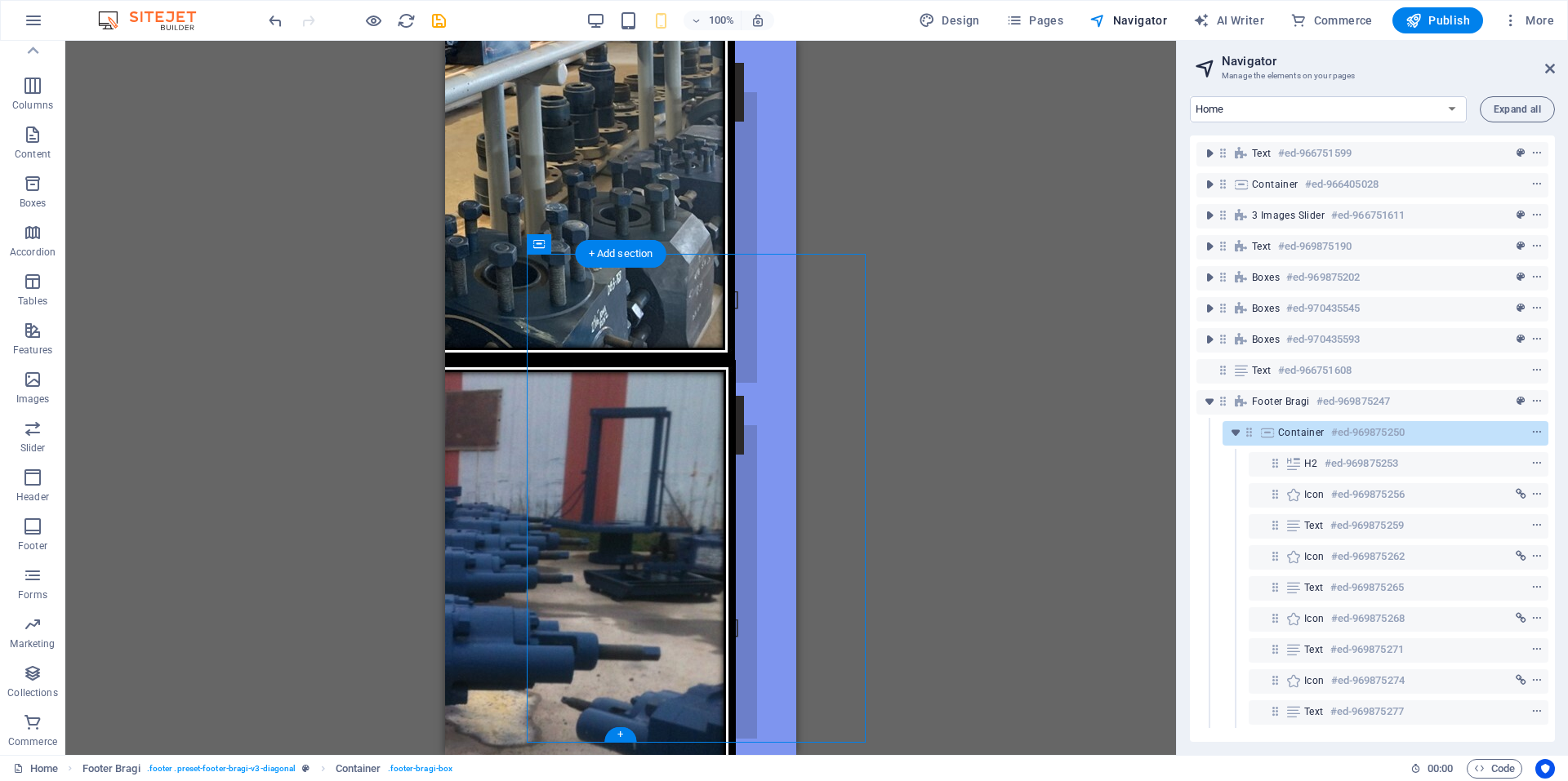
drag, startPoint x: 530, startPoint y: 530, endPoint x: 645, endPoint y: 425, distance: 155.7
click at [650, 244] on button at bounding box center [641, 244] width 20 height 20
select select "%"
select select "rem"
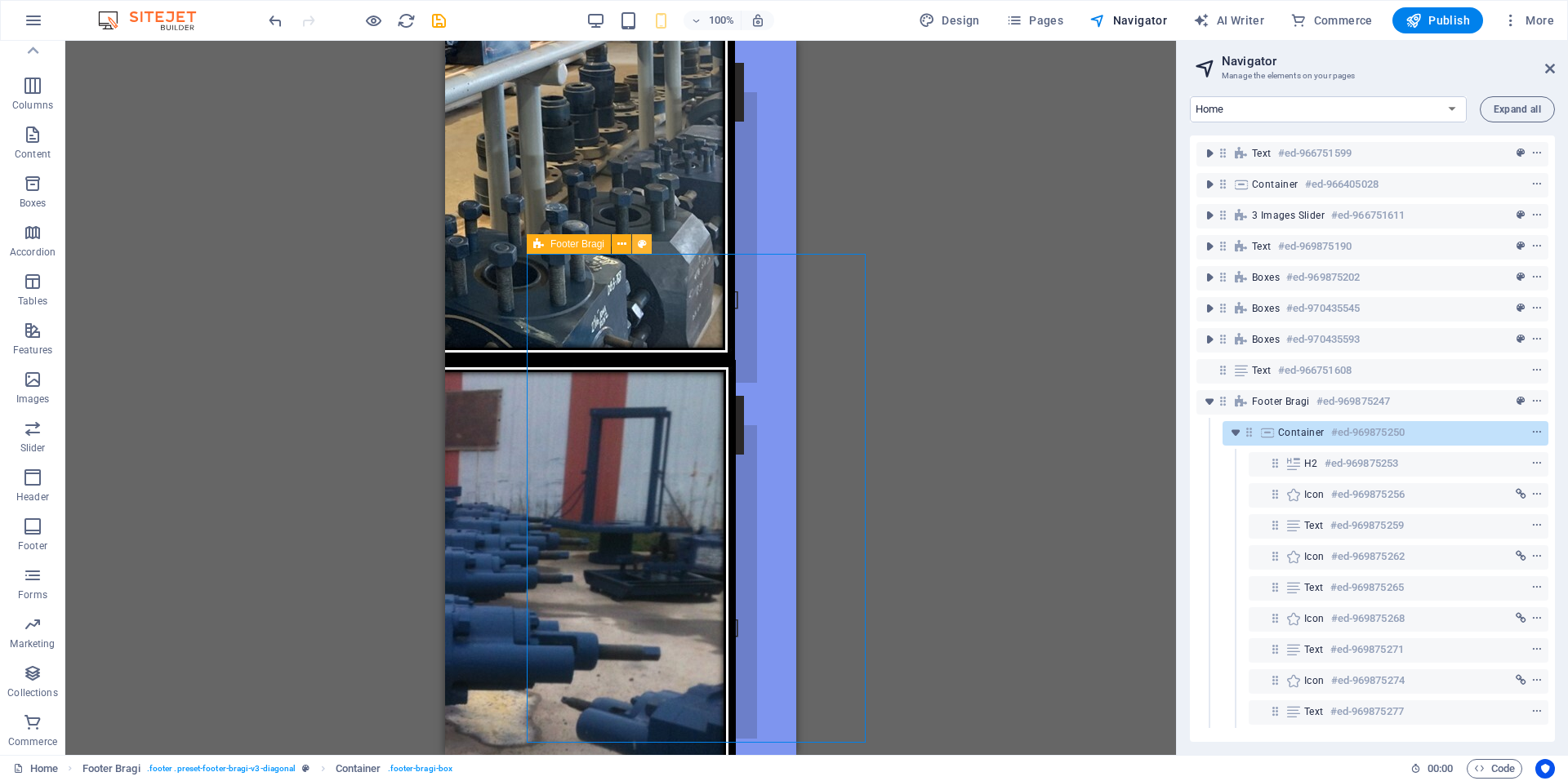
select select "px"
select select "rem"
select select "preset-footer-bragi-v3-diagonal"
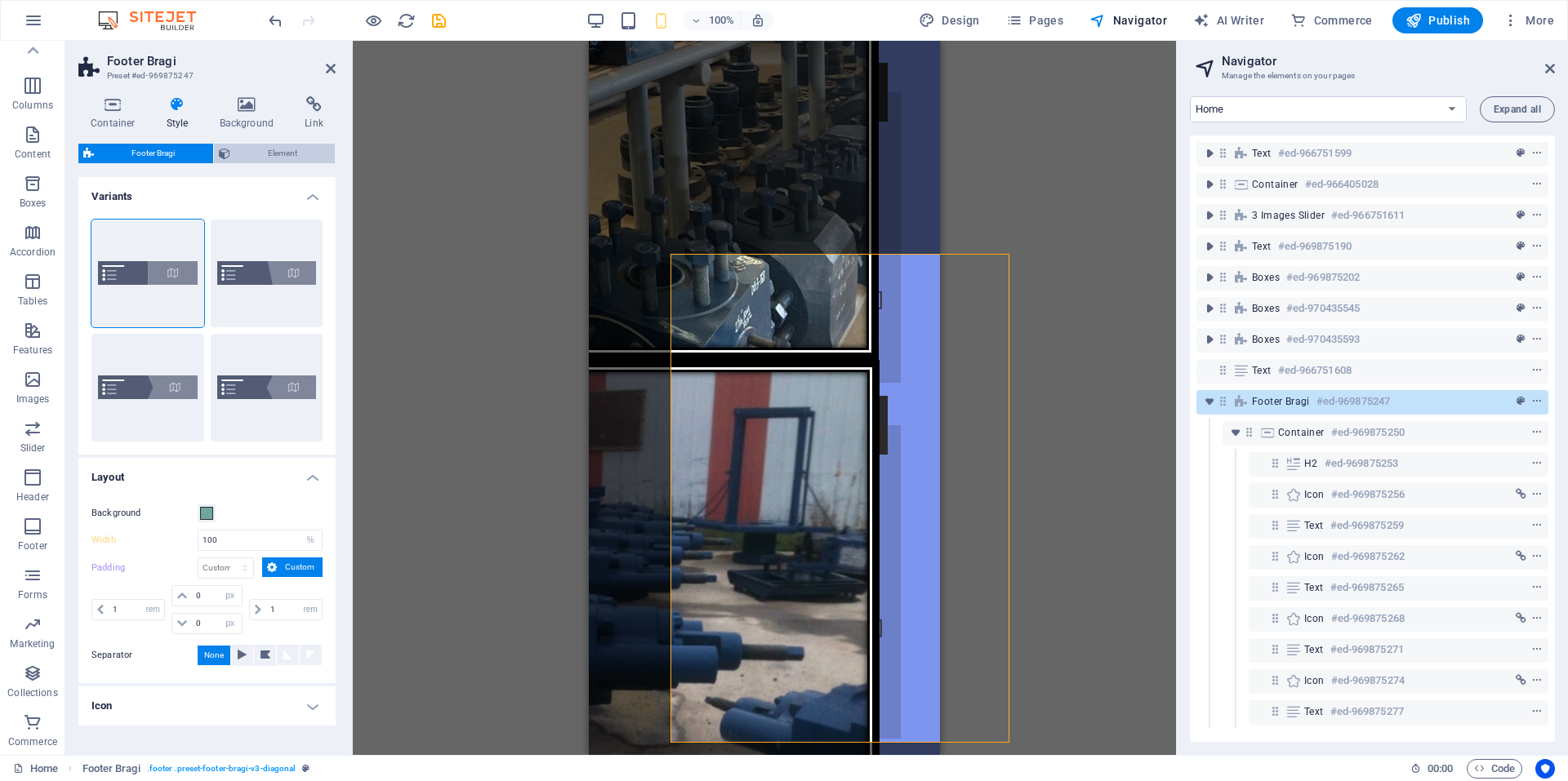
click at [235, 153] on span "Element" at bounding box center [283, 153] width 96 height 20
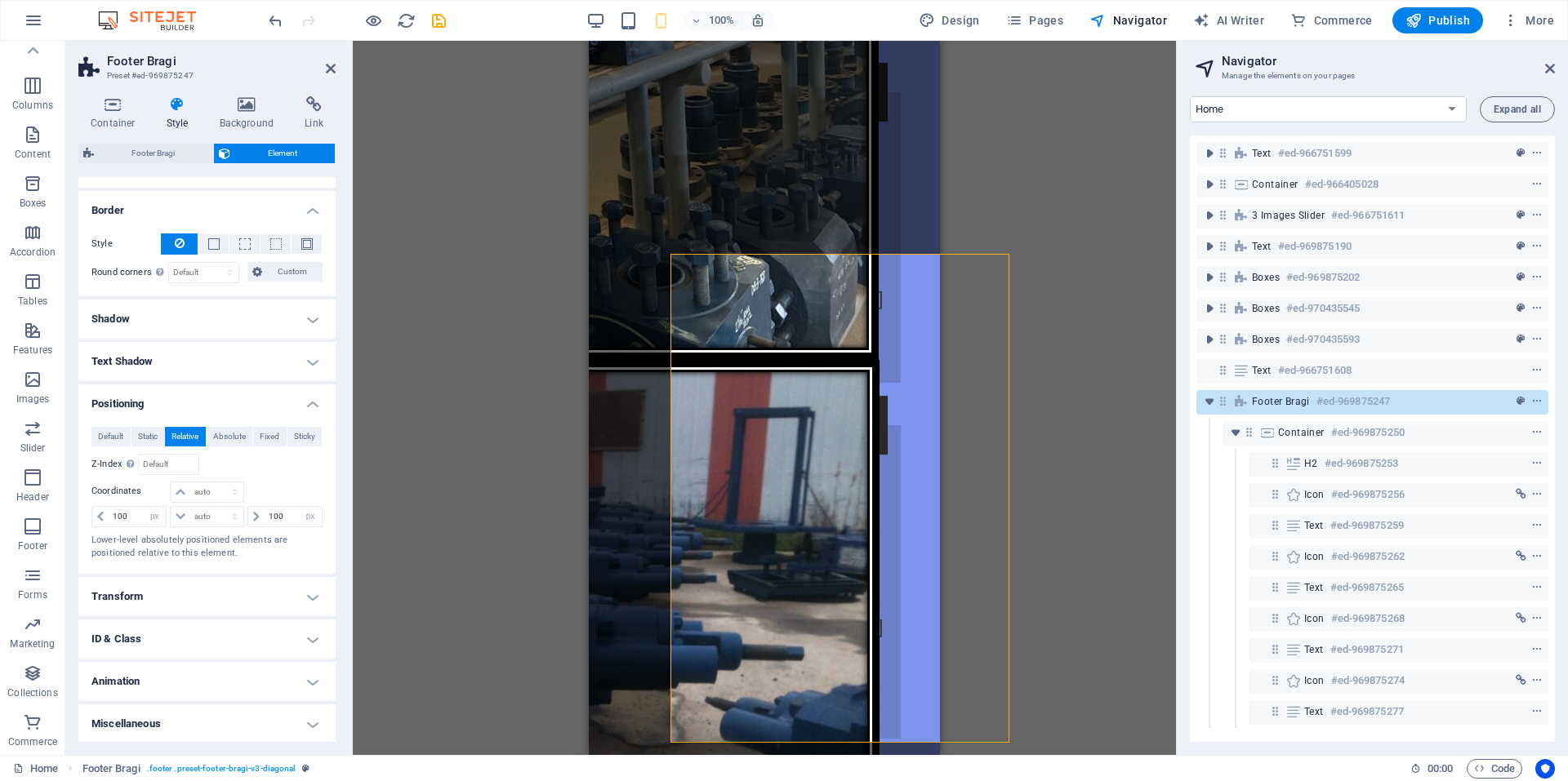
scroll to position [232, 0]
click at [291, 522] on input "100" at bounding box center [293, 515] width 57 height 20
click at [309, 524] on select "auto px rem % em" at bounding box center [310, 515] width 22 height 20
select select "auto"
click at [299, 505] on select "auto px rem % em" at bounding box center [310, 515] width 22 height 20
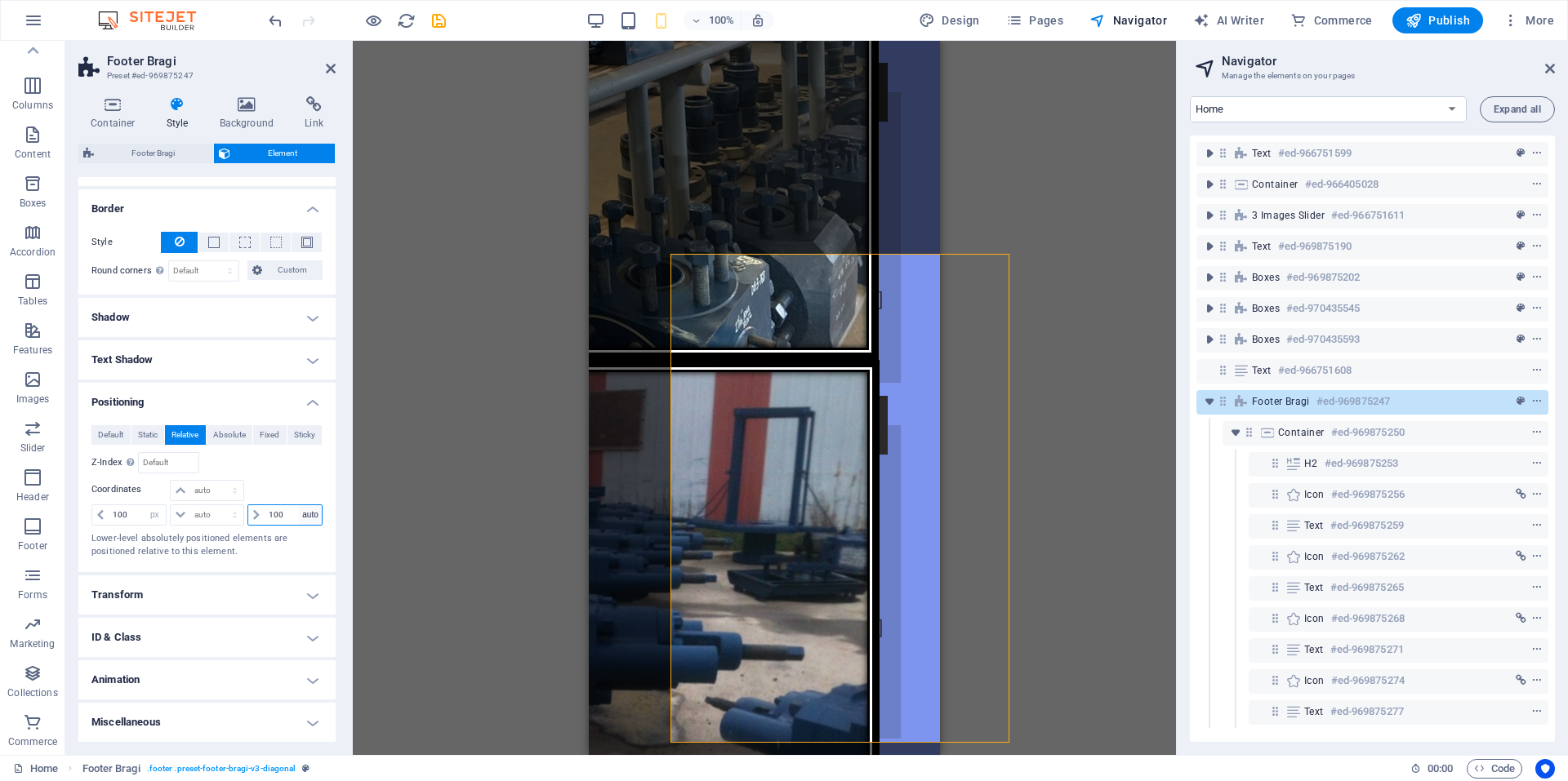
select select "DISABLED_OPTION_VALUE"
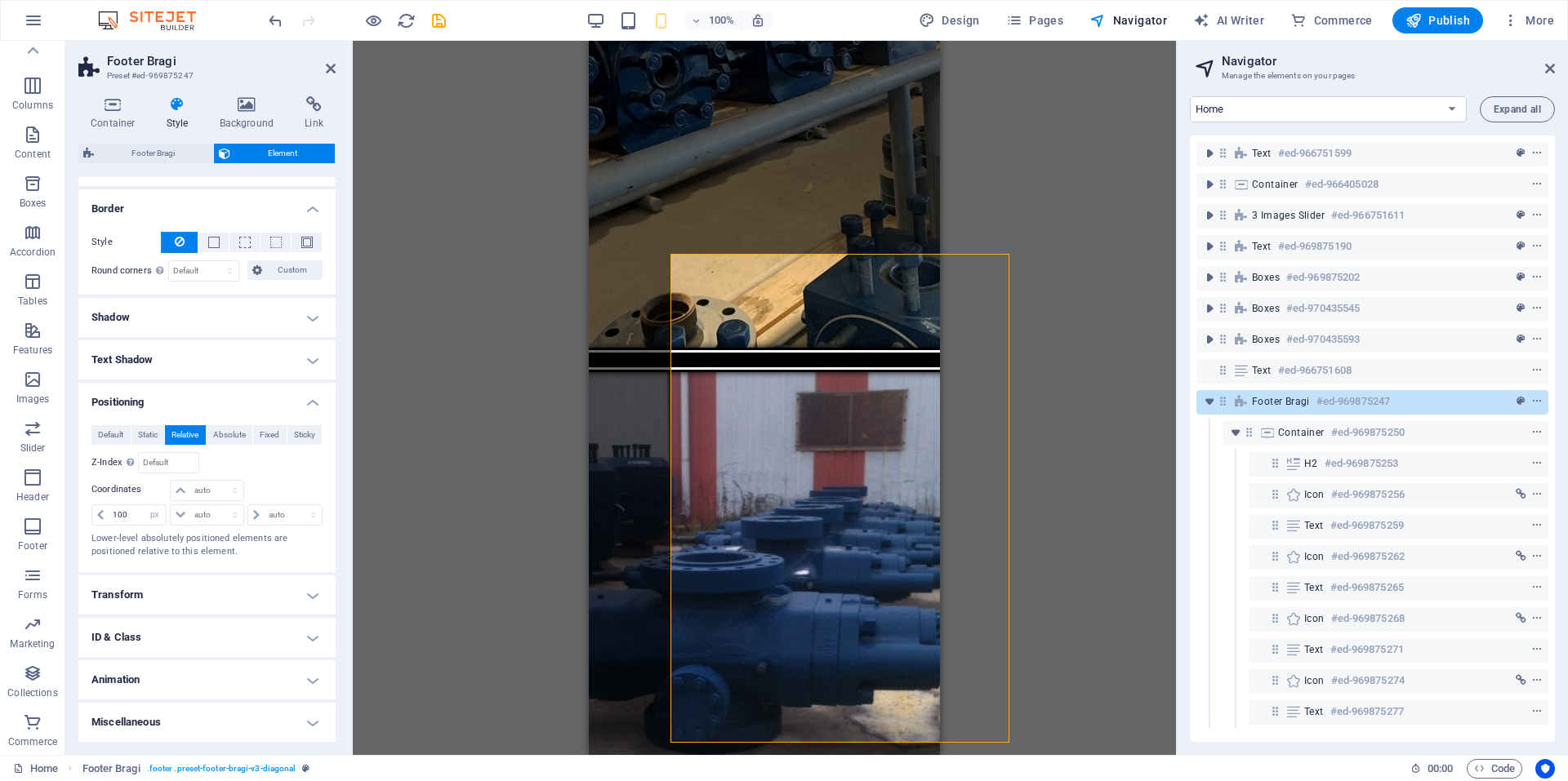
click at [188, 549] on p "Lower-level absolutely positioned elements are positioned relative to this elem…" at bounding box center [207, 545] width 231 height 27
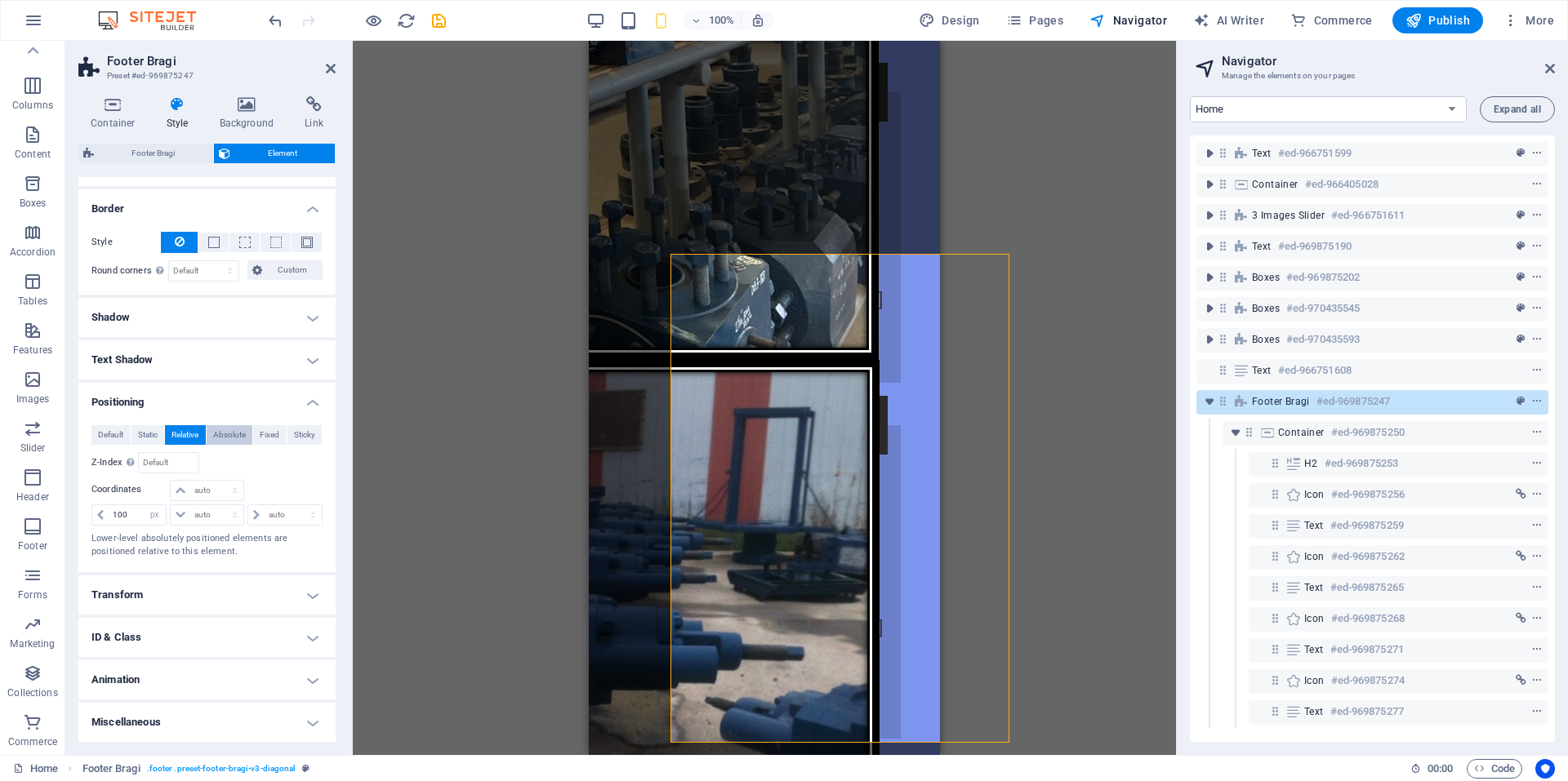
click at [231, 442] on span "Absolute" at bounding box center [230, 435] width 33 height 20
click at [303, 464] on input "body" at bounding box center [291, 461] width 63 height 20
click at [290, 488] on div at bounding box center [284, 492] width 77 height 22
click at [137, 510] on input "100" at bounding box center [137, 515] width 57 height 20
click at [154, 511] on select "auto px rem % em" at bounding box center [154, 515] width 22 height 20
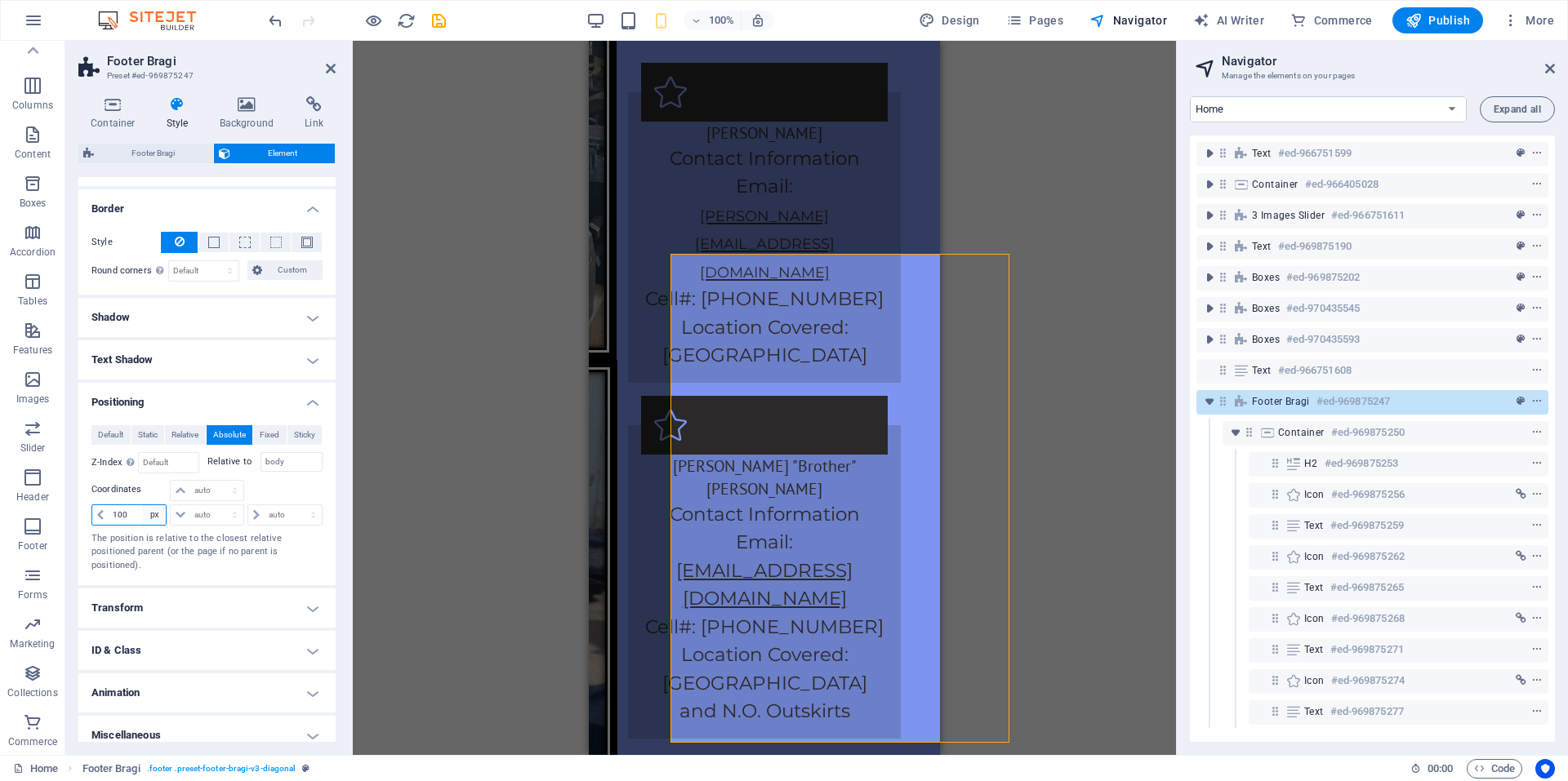
select select "auto"
click at [143, 505] on select "auto px rem % em" at bounding box center [154, 515] width 22 height 20
select select "DISABLED_OPTION_VALUE"
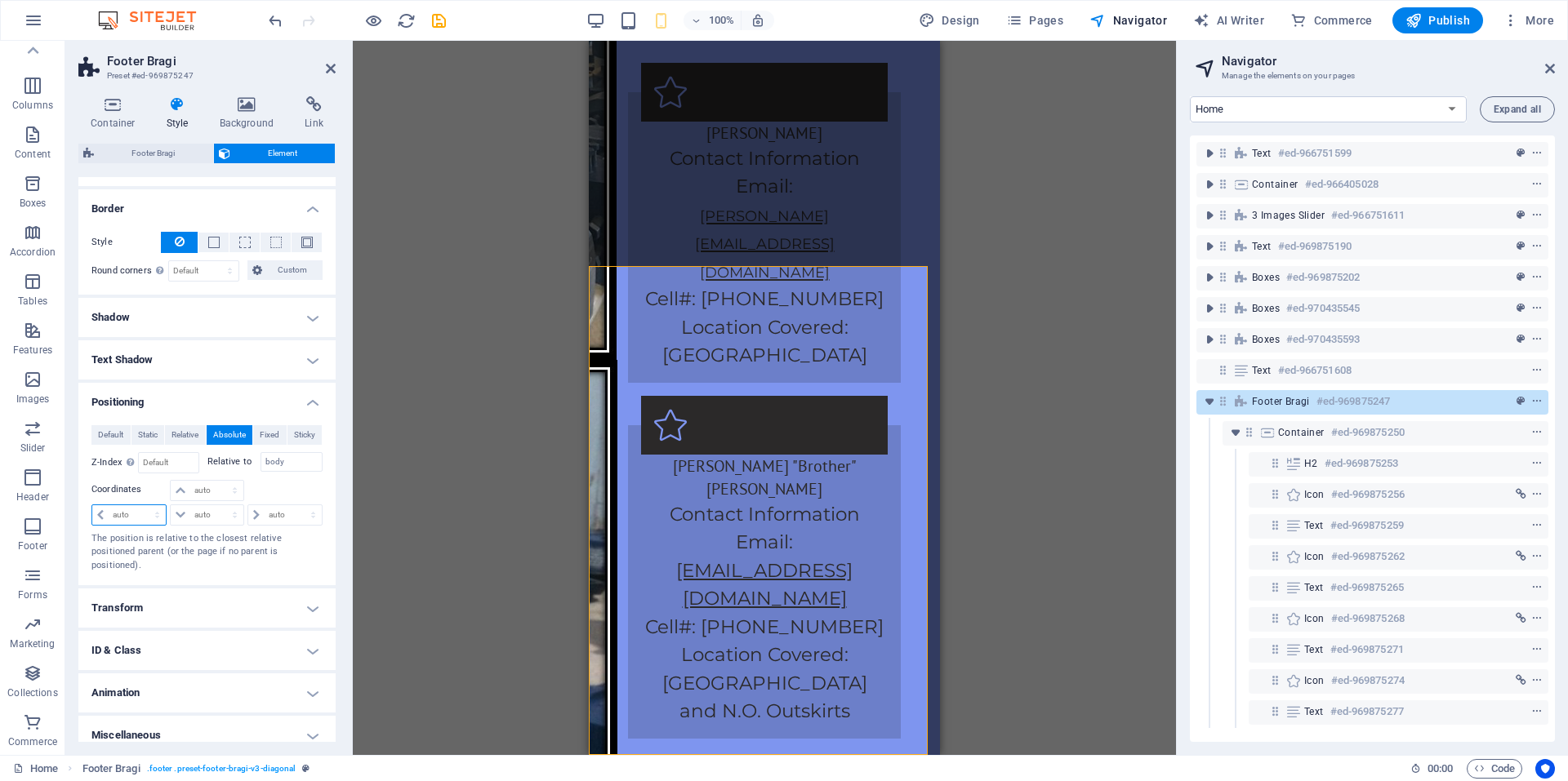
scroll to position [3934, 0]
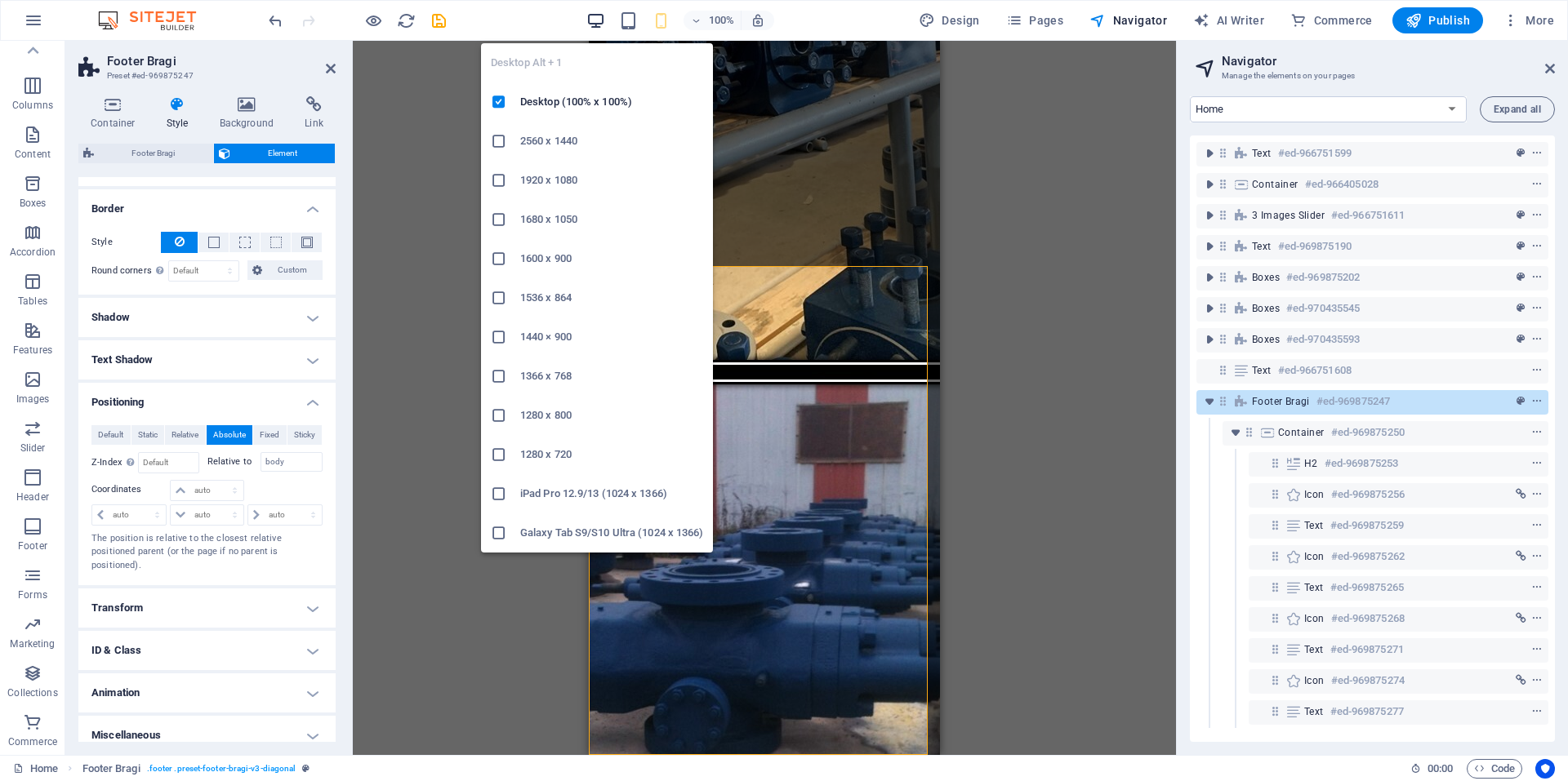
click at [590, 21] on icon "button" at bounding box center [596, 21] width 19 height 19
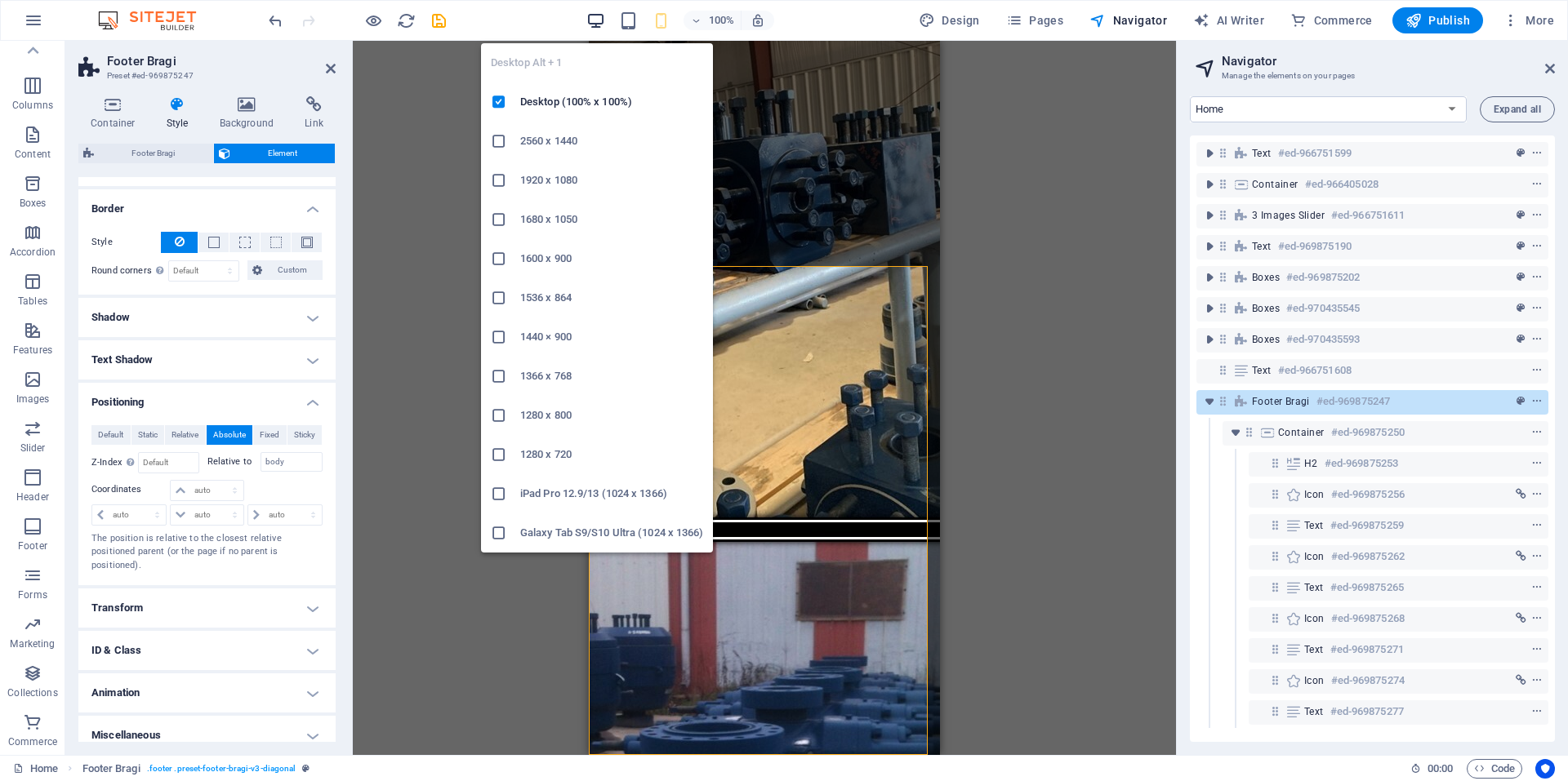
type input "100"
select select "px"
type input "100"
select select "px"
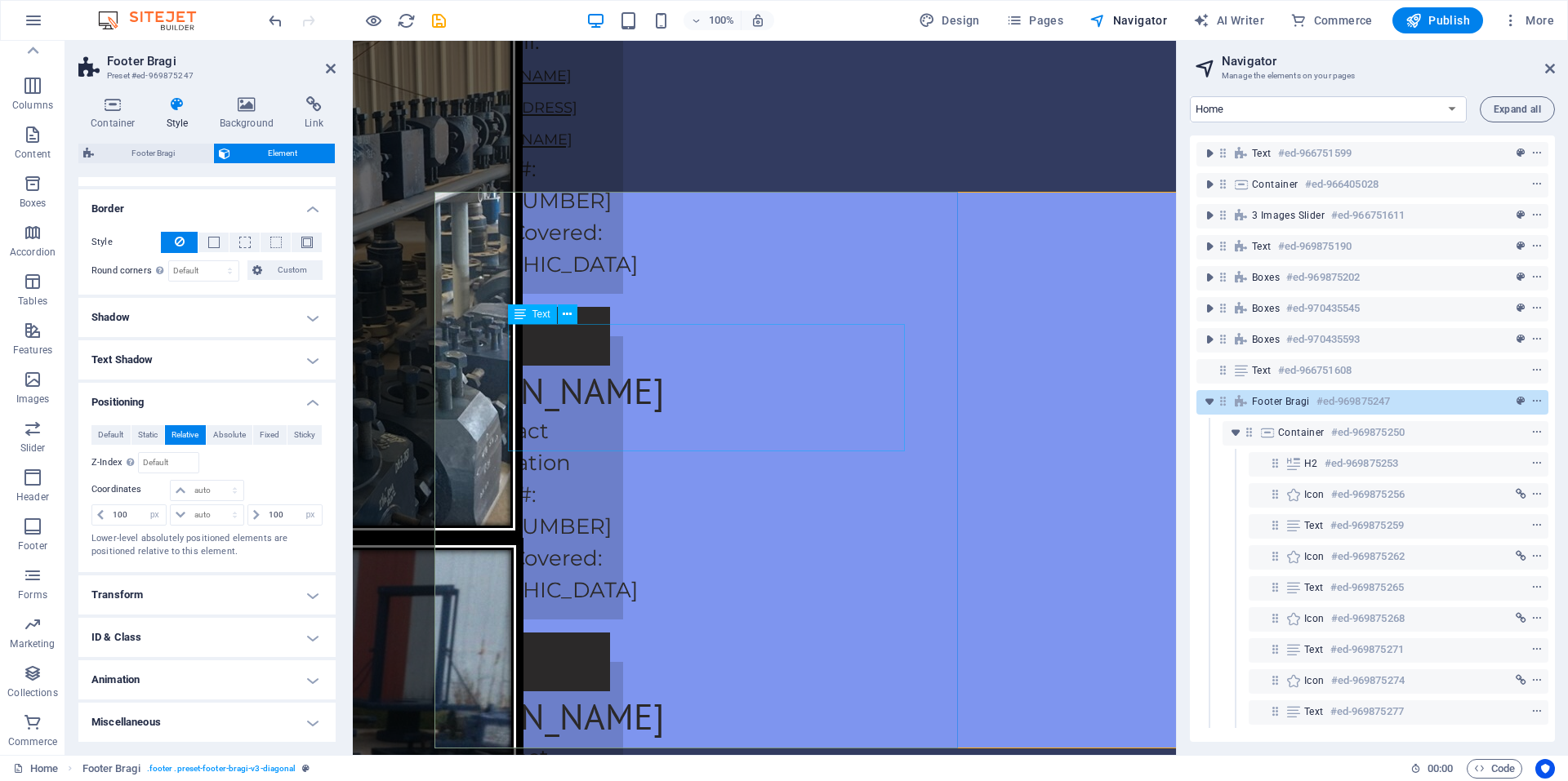
scroll to position [3789, 0]
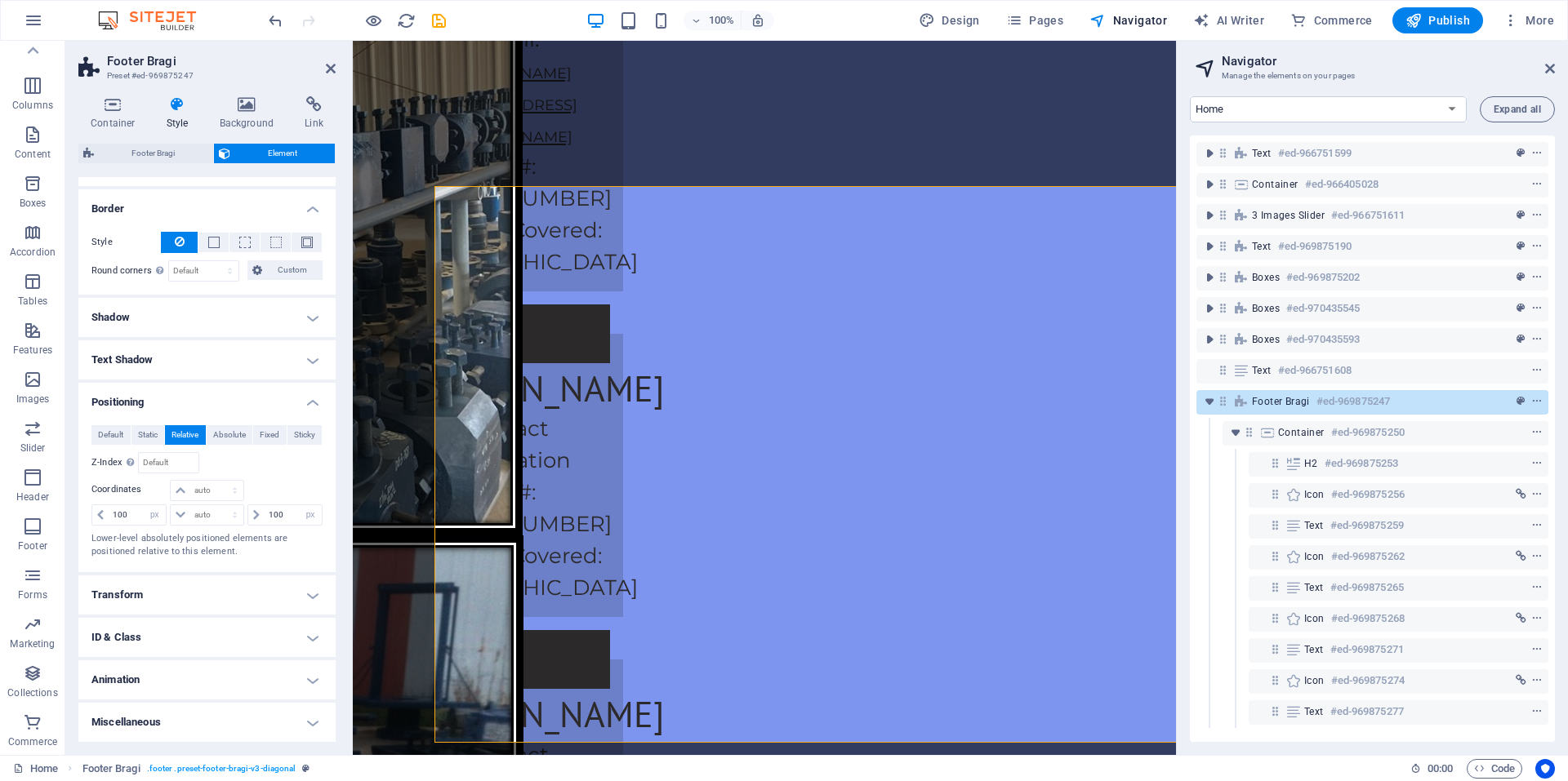
click at [311, 400] on h4 "Positioning" at bounding box center [207, 397] width 258 height 29
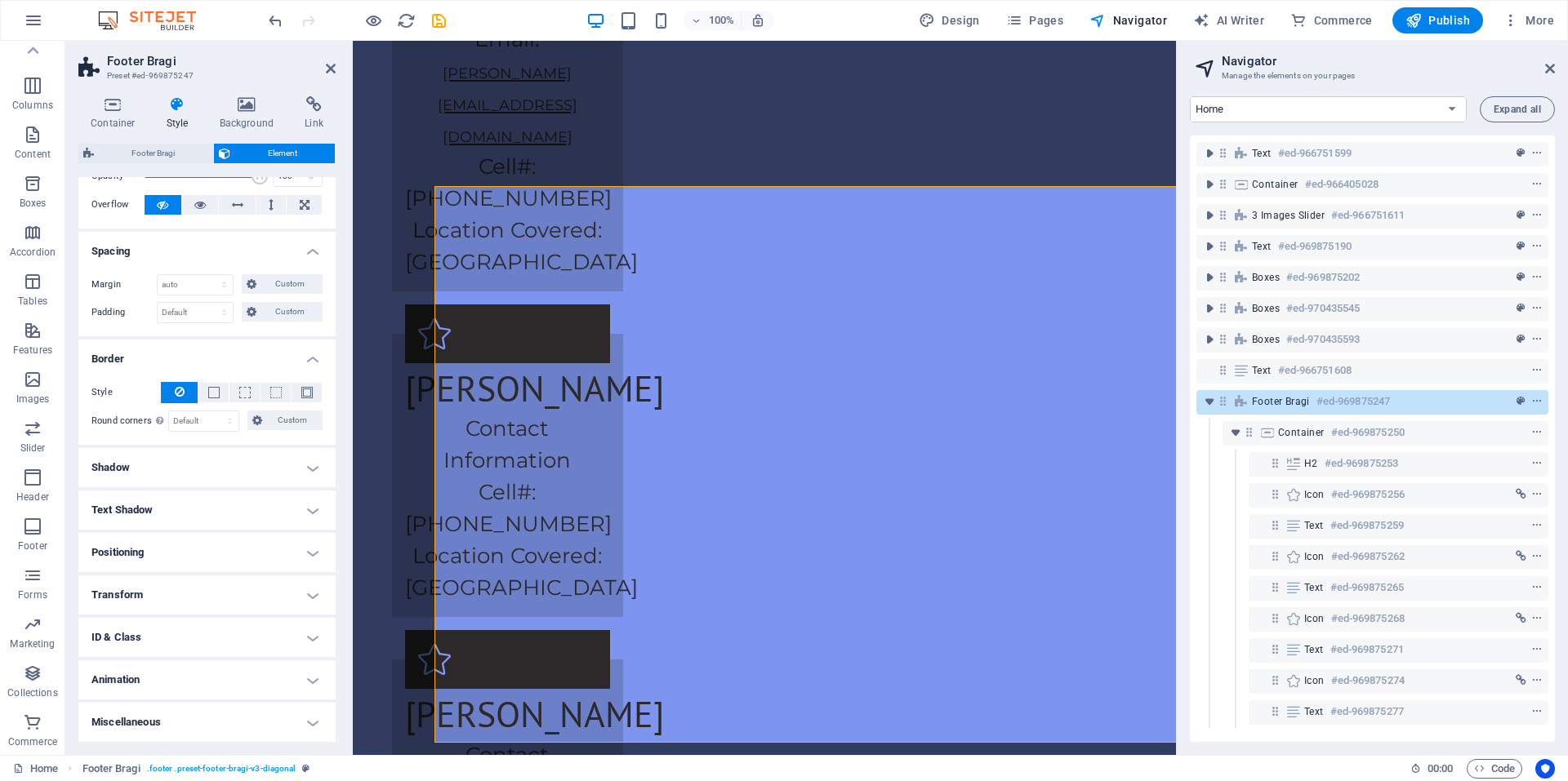
click at [311, 363] on h4 "Border" at bounding box center [207, 354] width 258 height 29
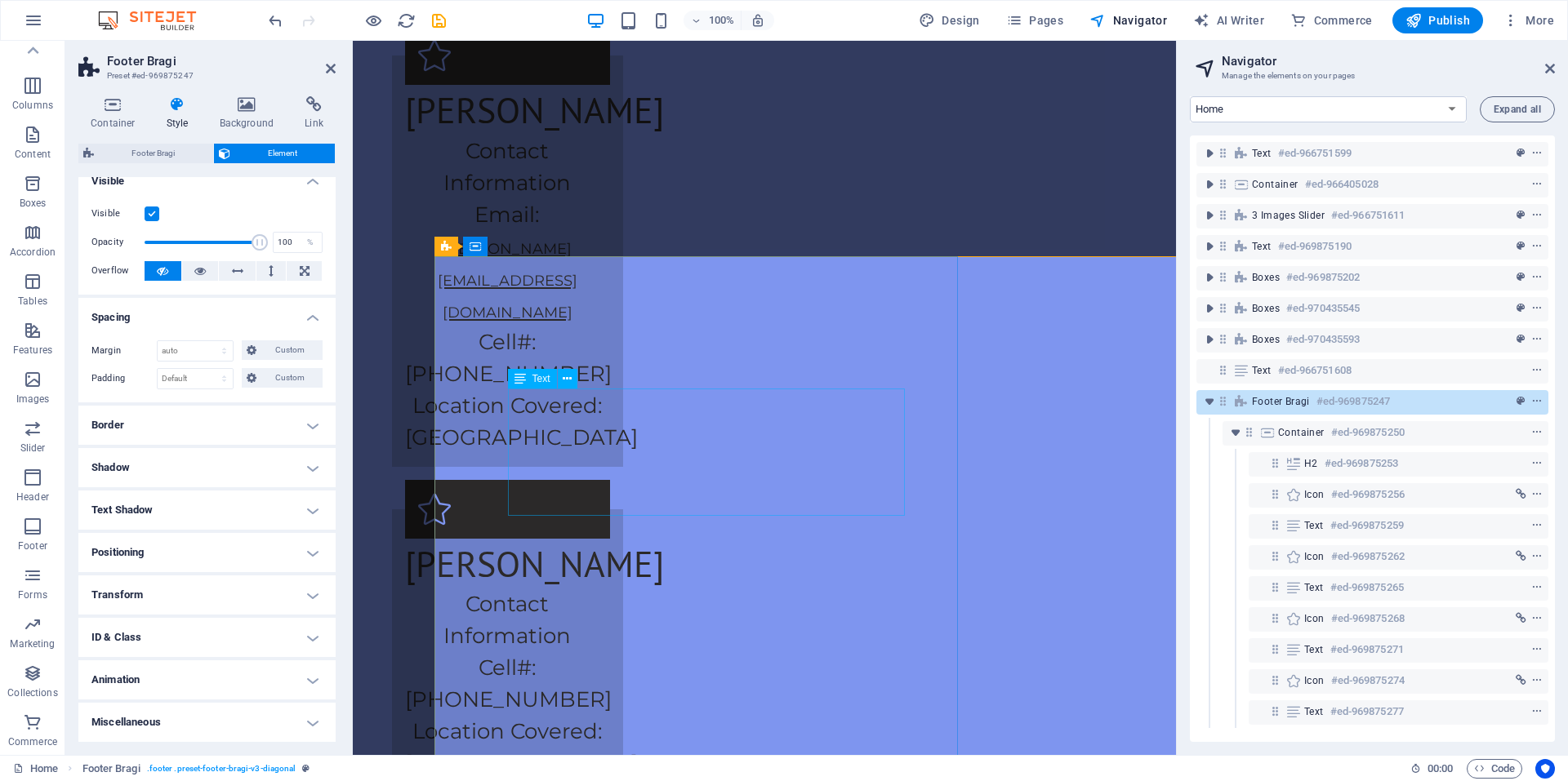
scroll to position [3463, 0]
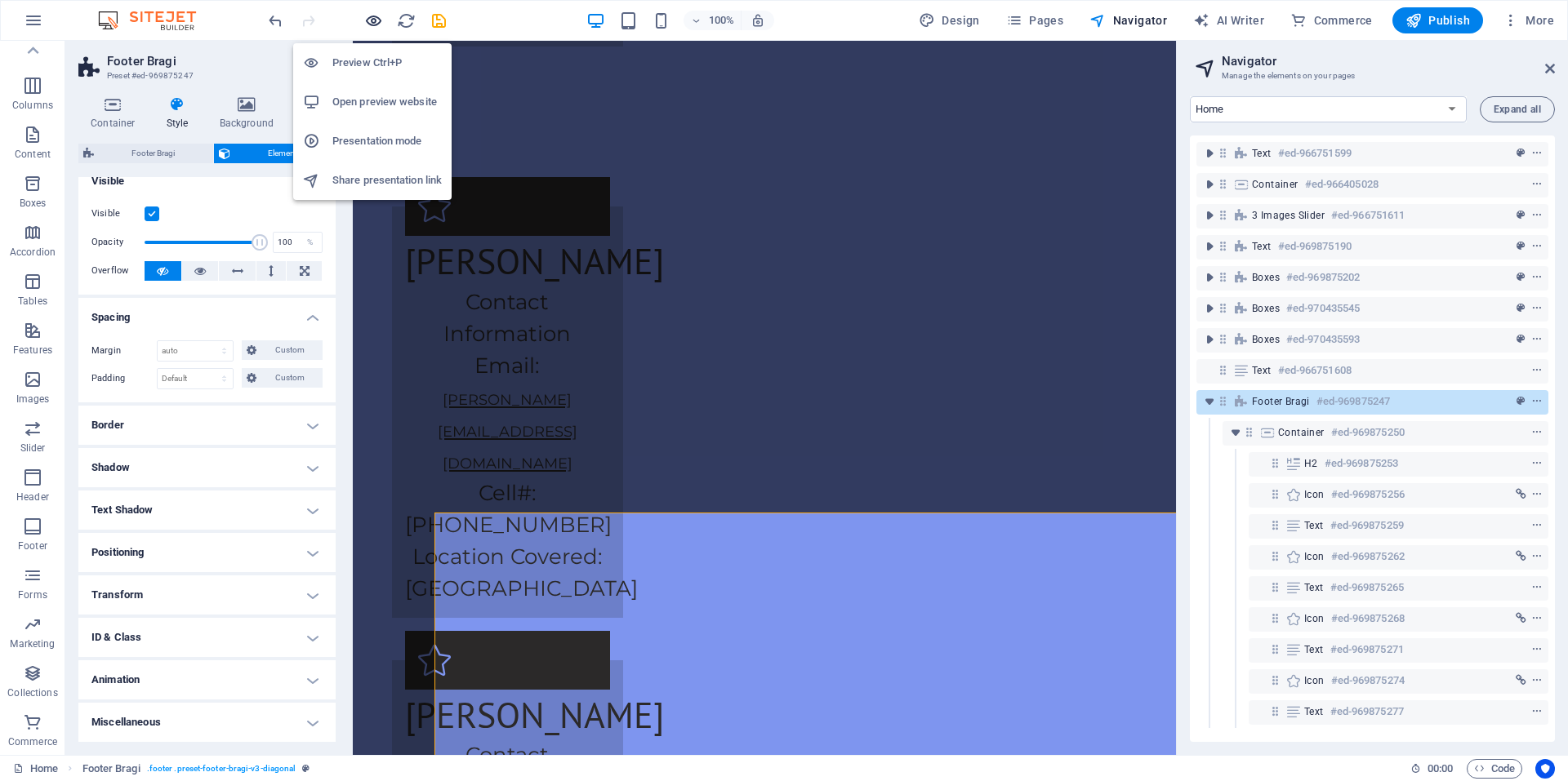
click at [377, 28] on icon "button" at bounding box center [373, 21] width 19 height 19
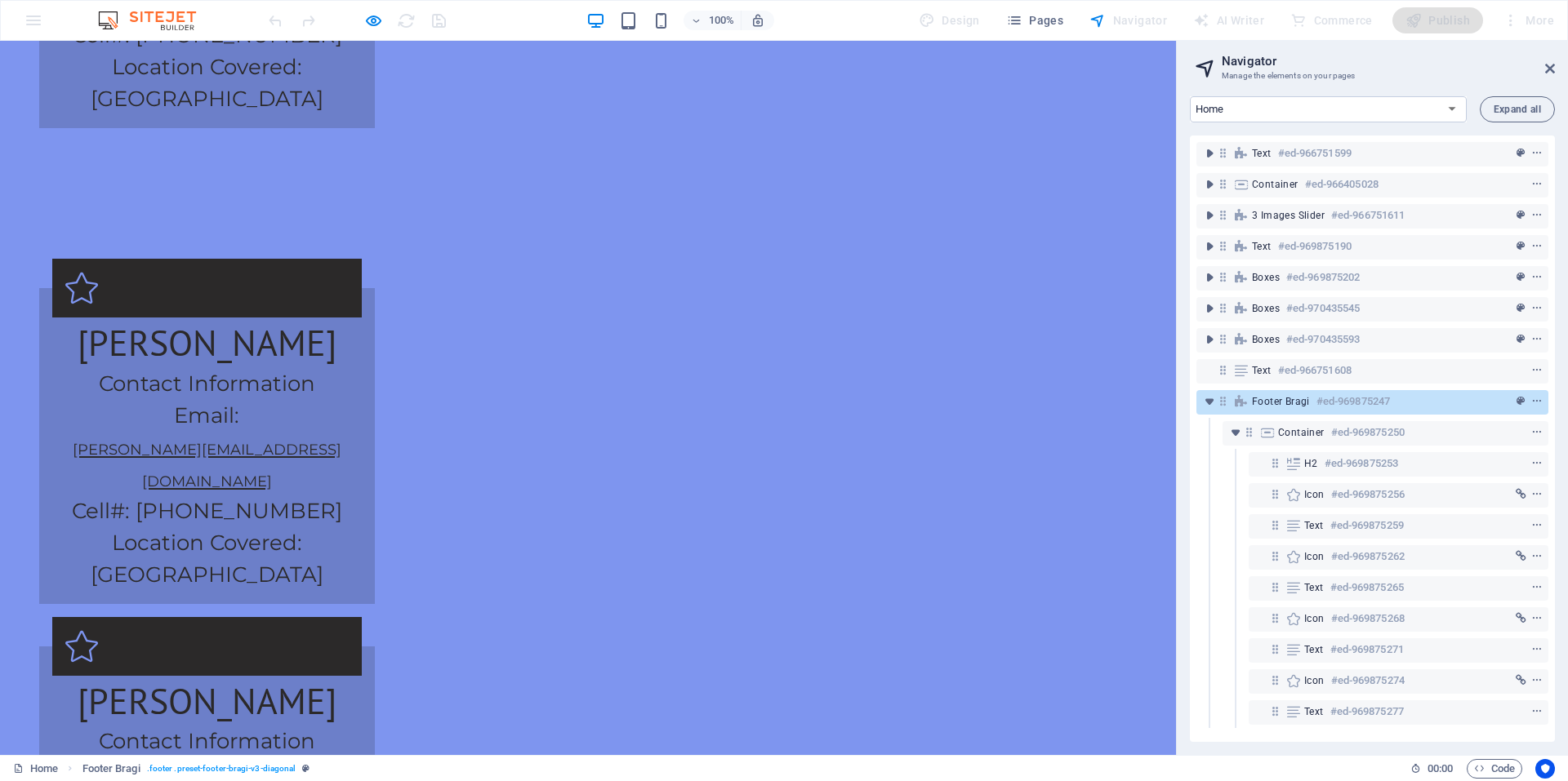
scroll to position [3005, 0]
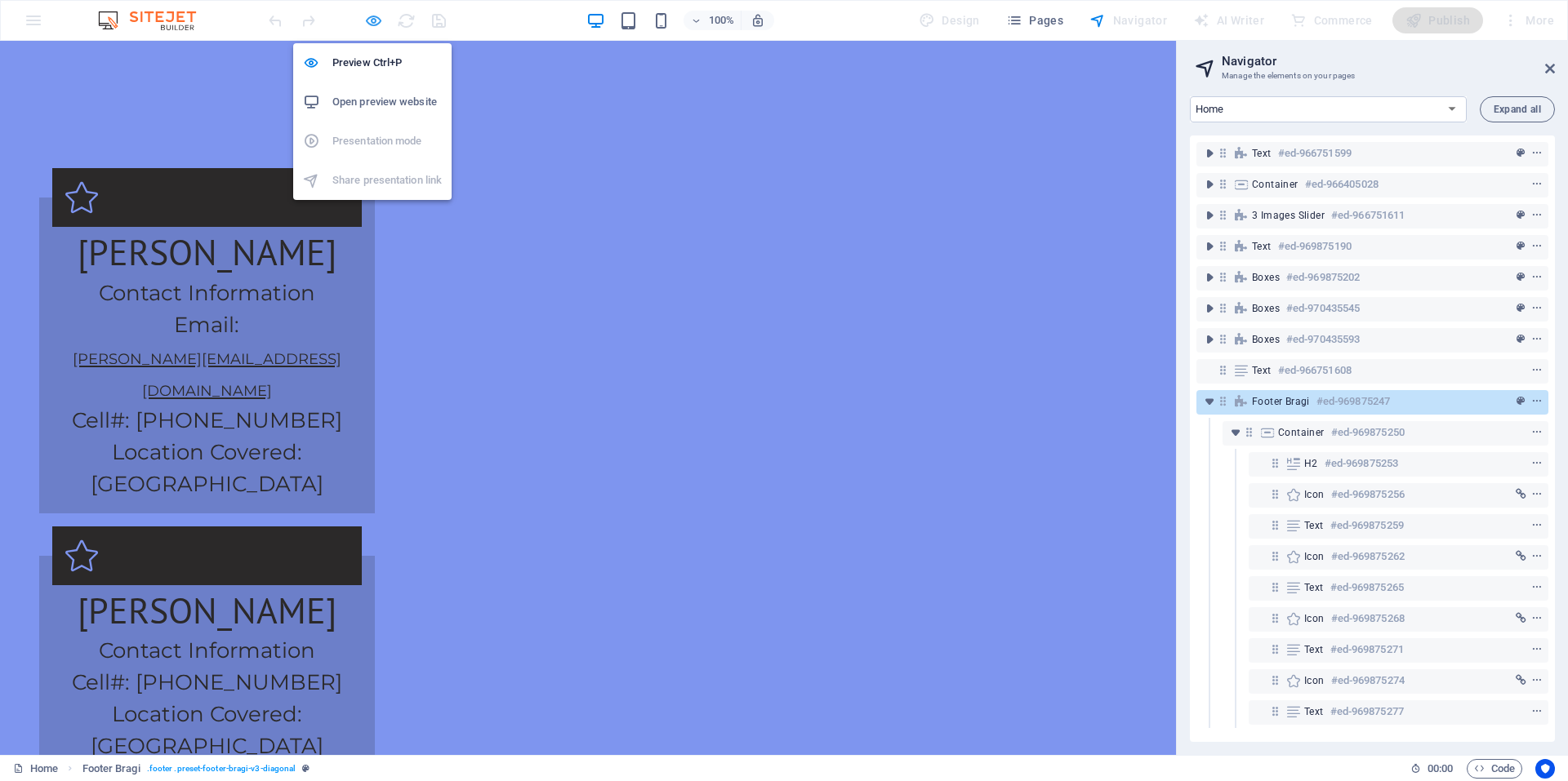
click at [374, 19] on icon "button" at bounding box center [373, 21] width 19 height 19
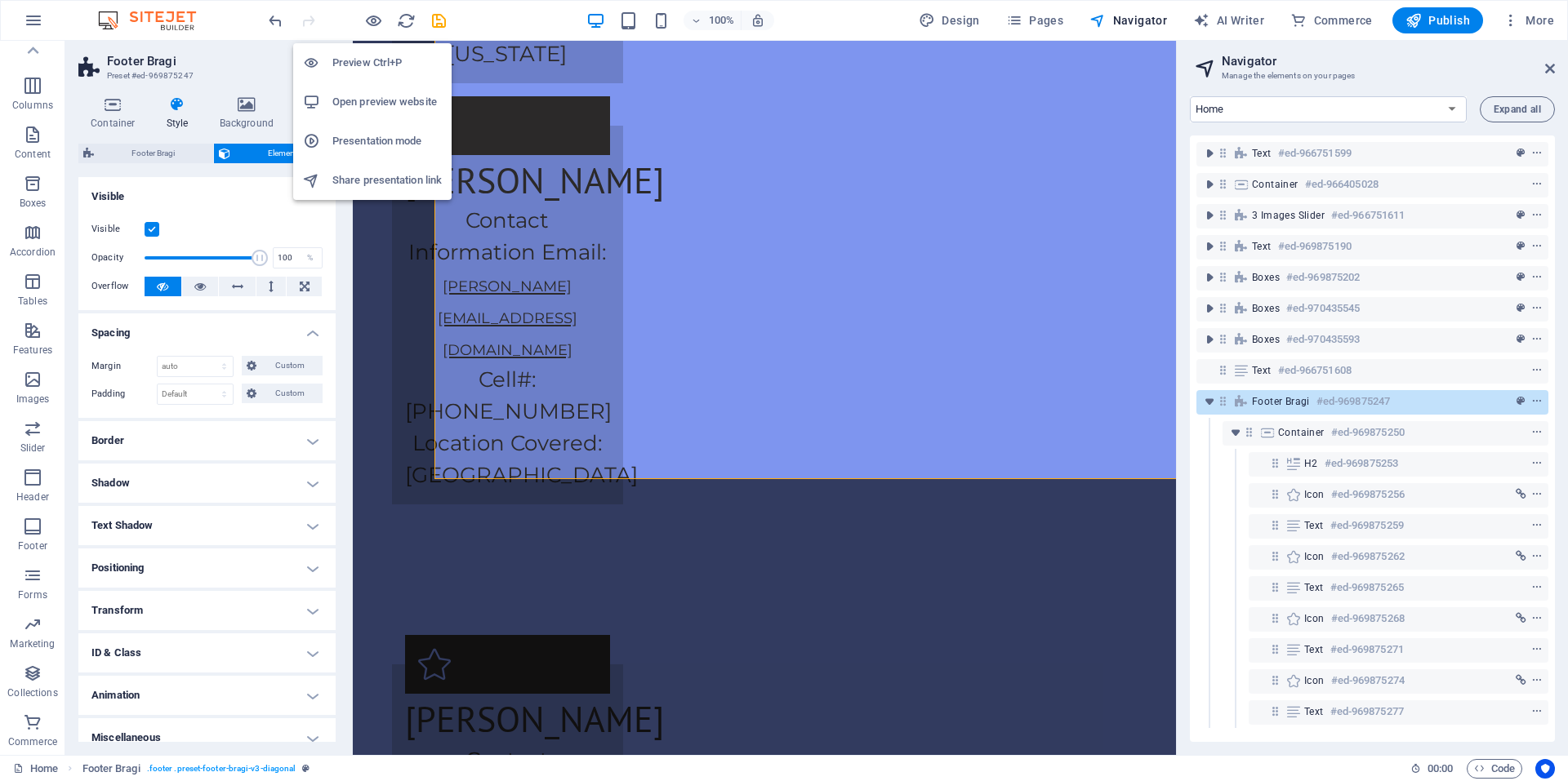
scroll to position [3513, 0]
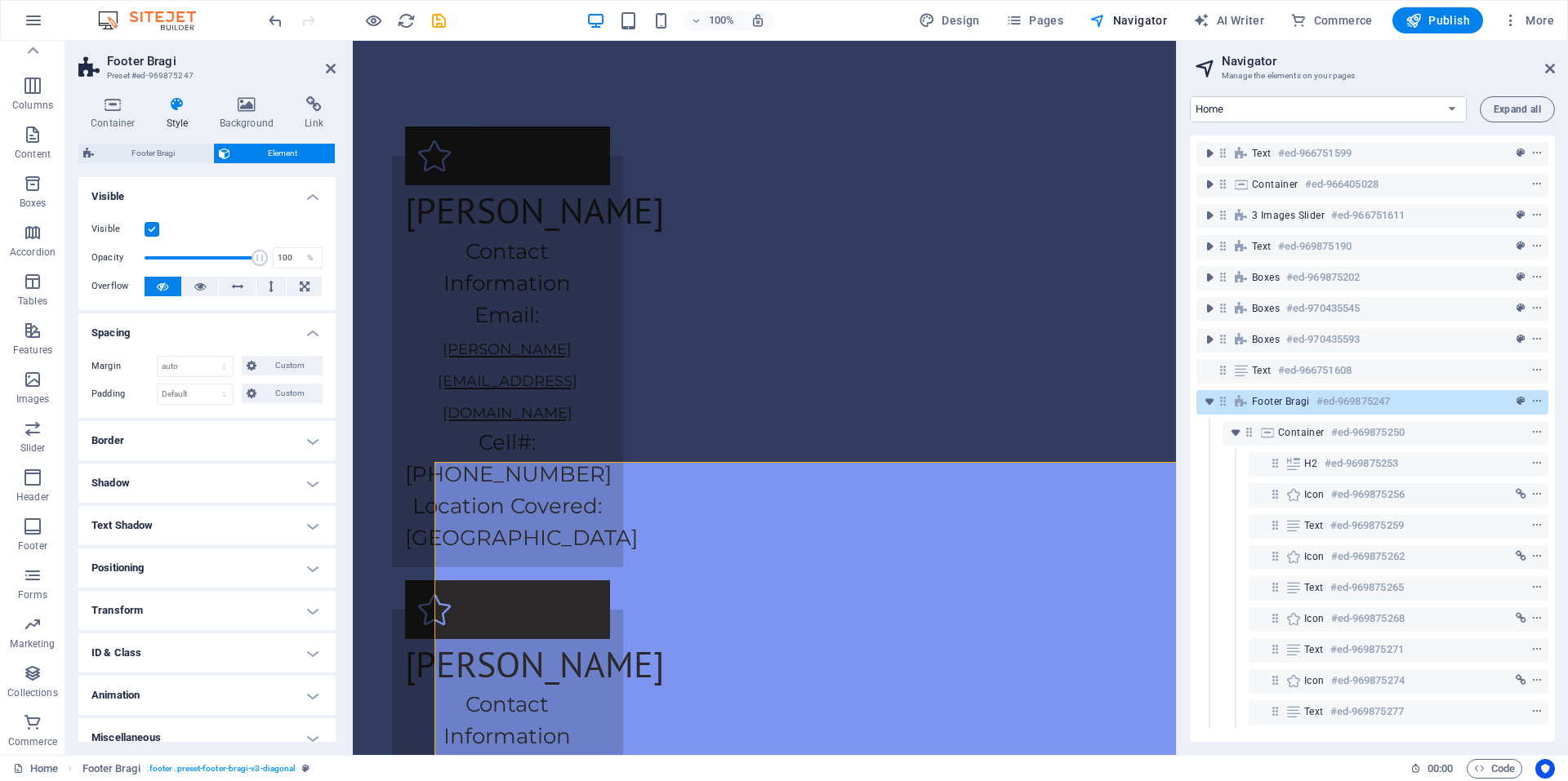
click at [317, 562] on h4 "Positioning" at bounding box center [207, 568] width 258 height 39
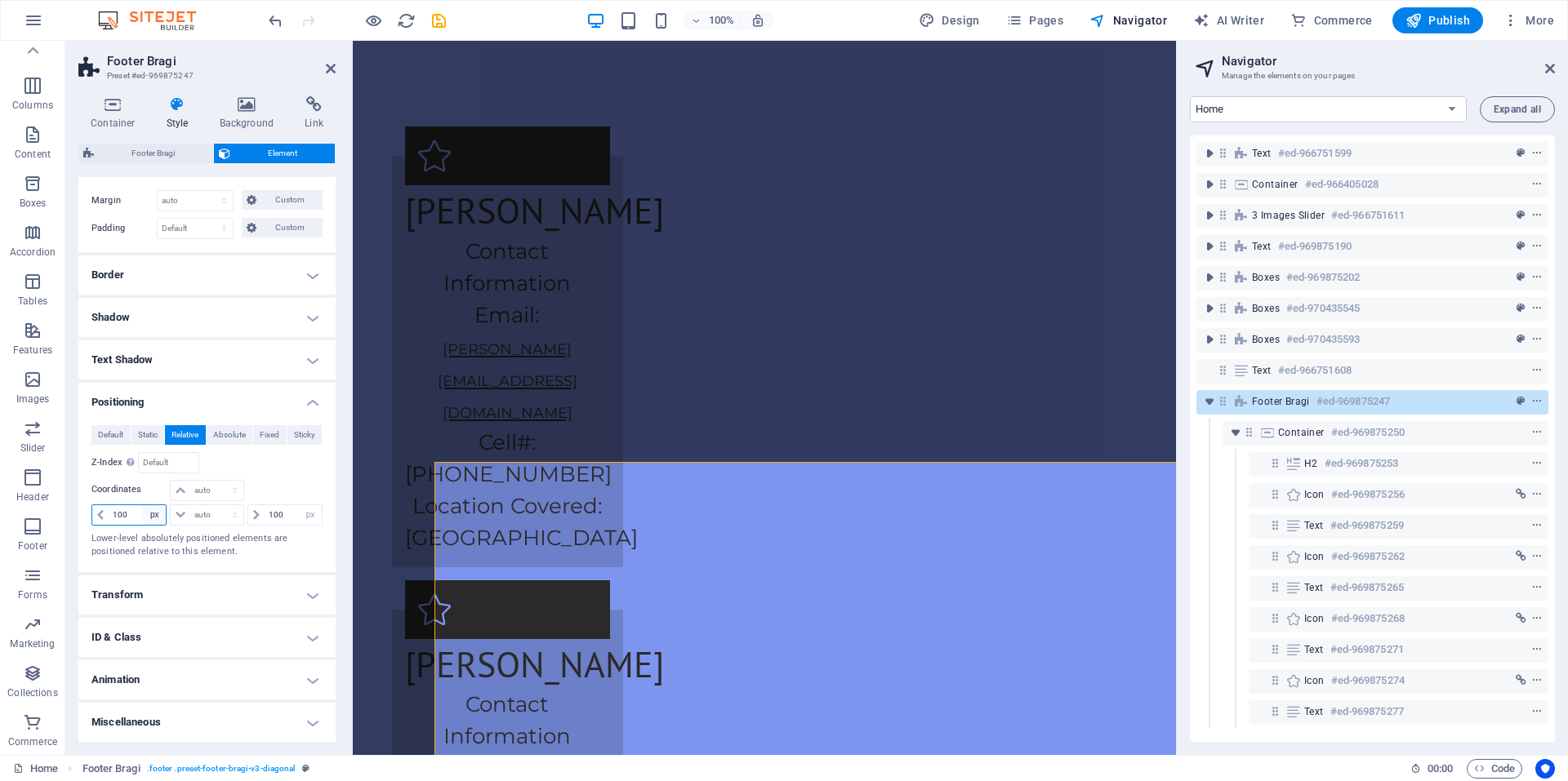
click at [152, 508] on select "auto px rem % em" at bounding box center [154, 515] width 22 height 20
select select "auto"
click at [143, 505] on select "auto px rem % em" at bounding box center [154, 515] width 22 height 20
select select "DISABLED_OPTION_VALUE"
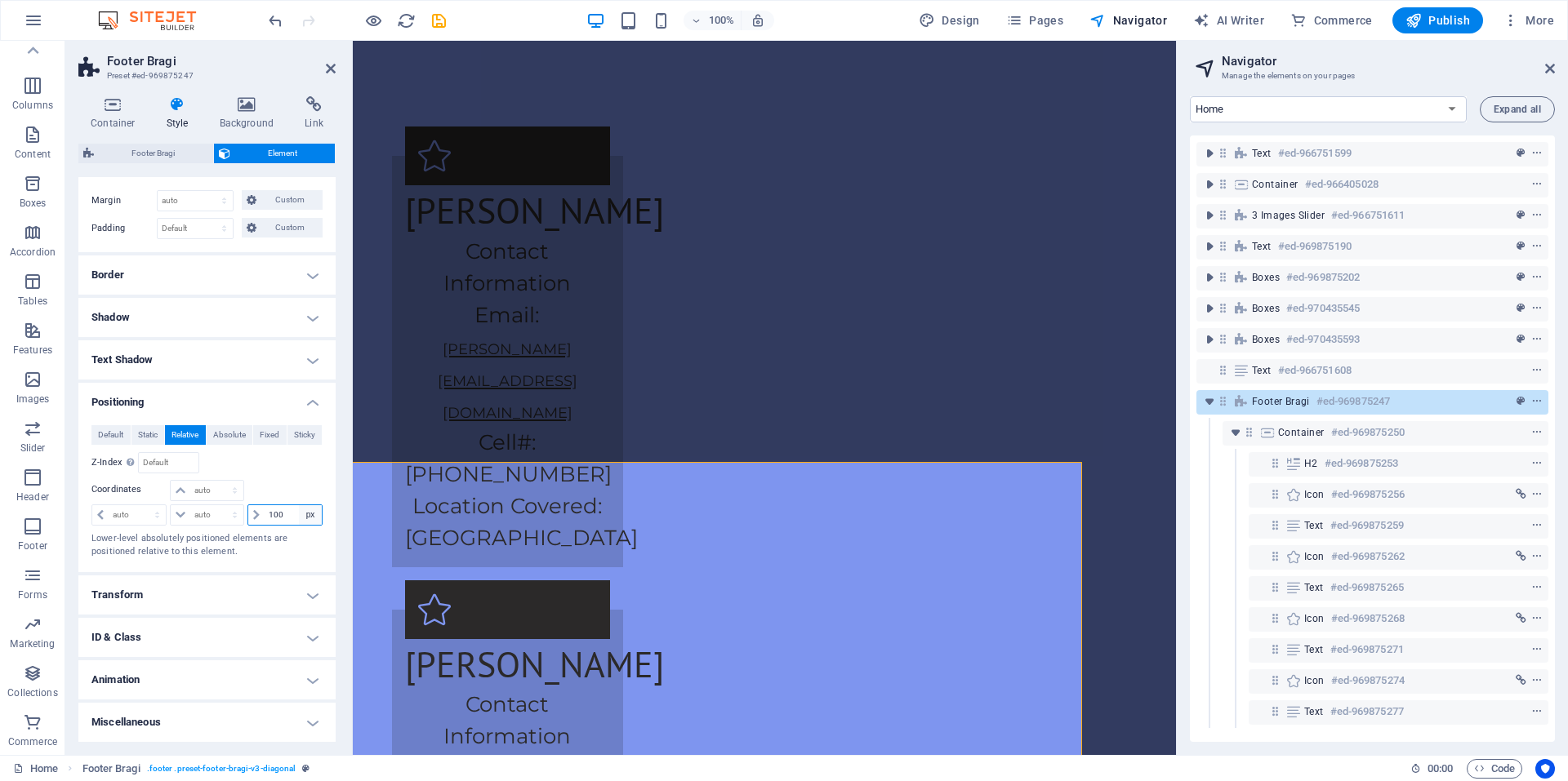
click at [310, 516] on select "auto px rem % em" at bounding box center [310, 515] width 22 height 20
select select "auto"
click at [299, 505] on select "auto px rem % em" at bounding box center [310, 515] width 22 height 20
select select "DISABLED_OPTION_VALUE"
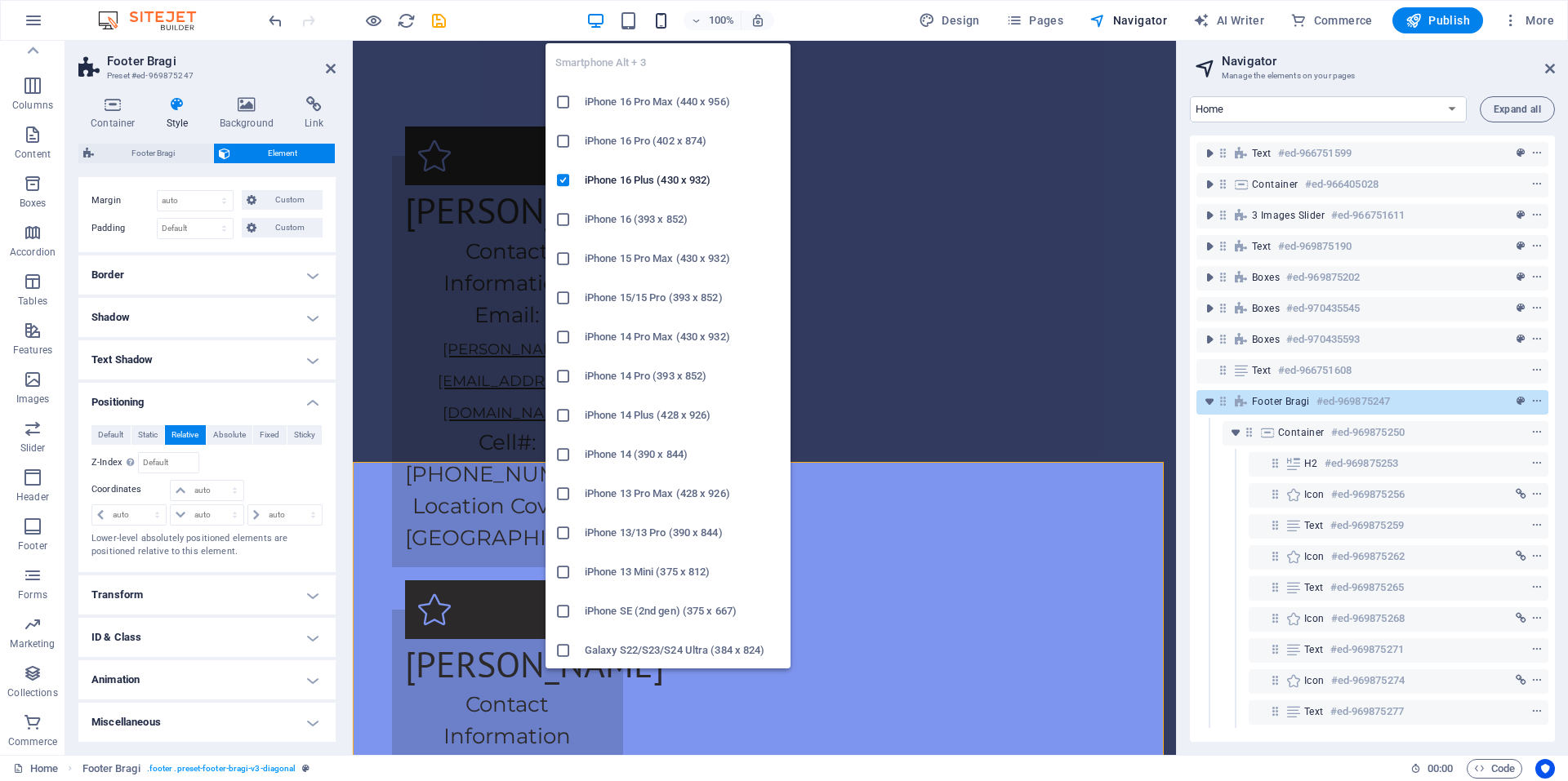
click at [653, 15] on span "button" at bounding box center [660, 21] width 20 height 19
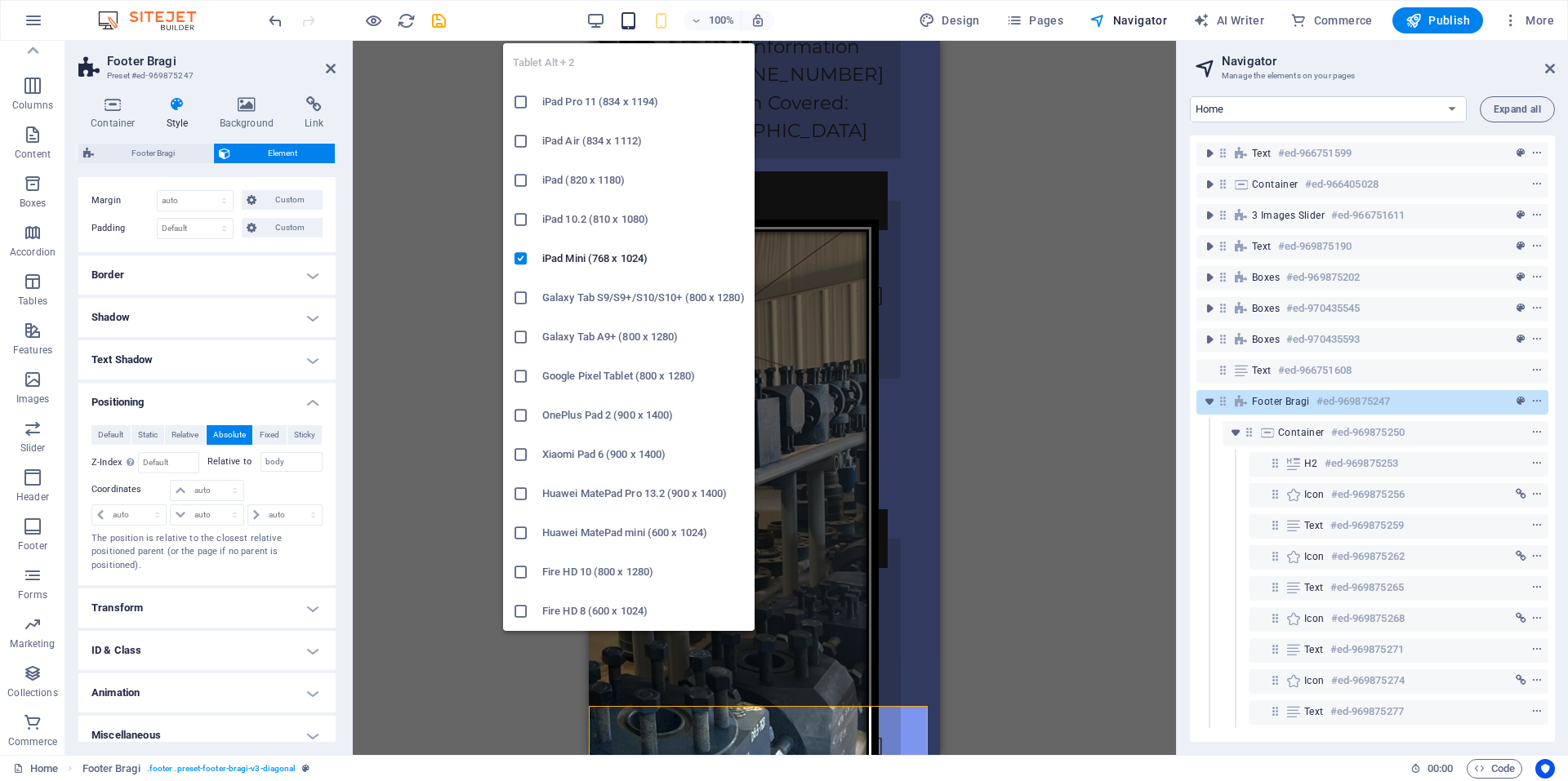
scroll to position [3495, 0]
click at [632, 27] on icon "button" at bounding box center [628, 21] width 19 height 19
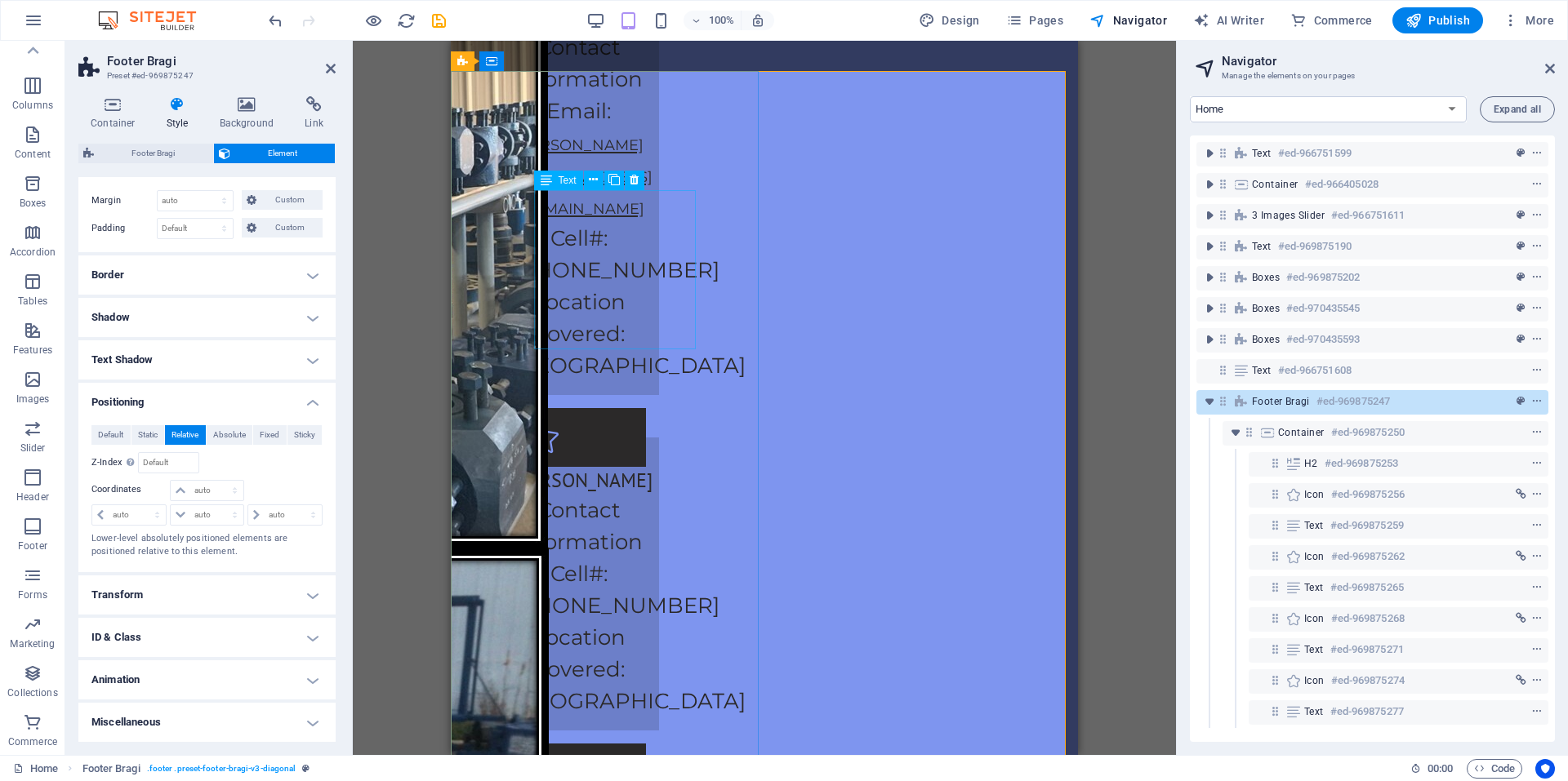
scroll to position [3984, 0]
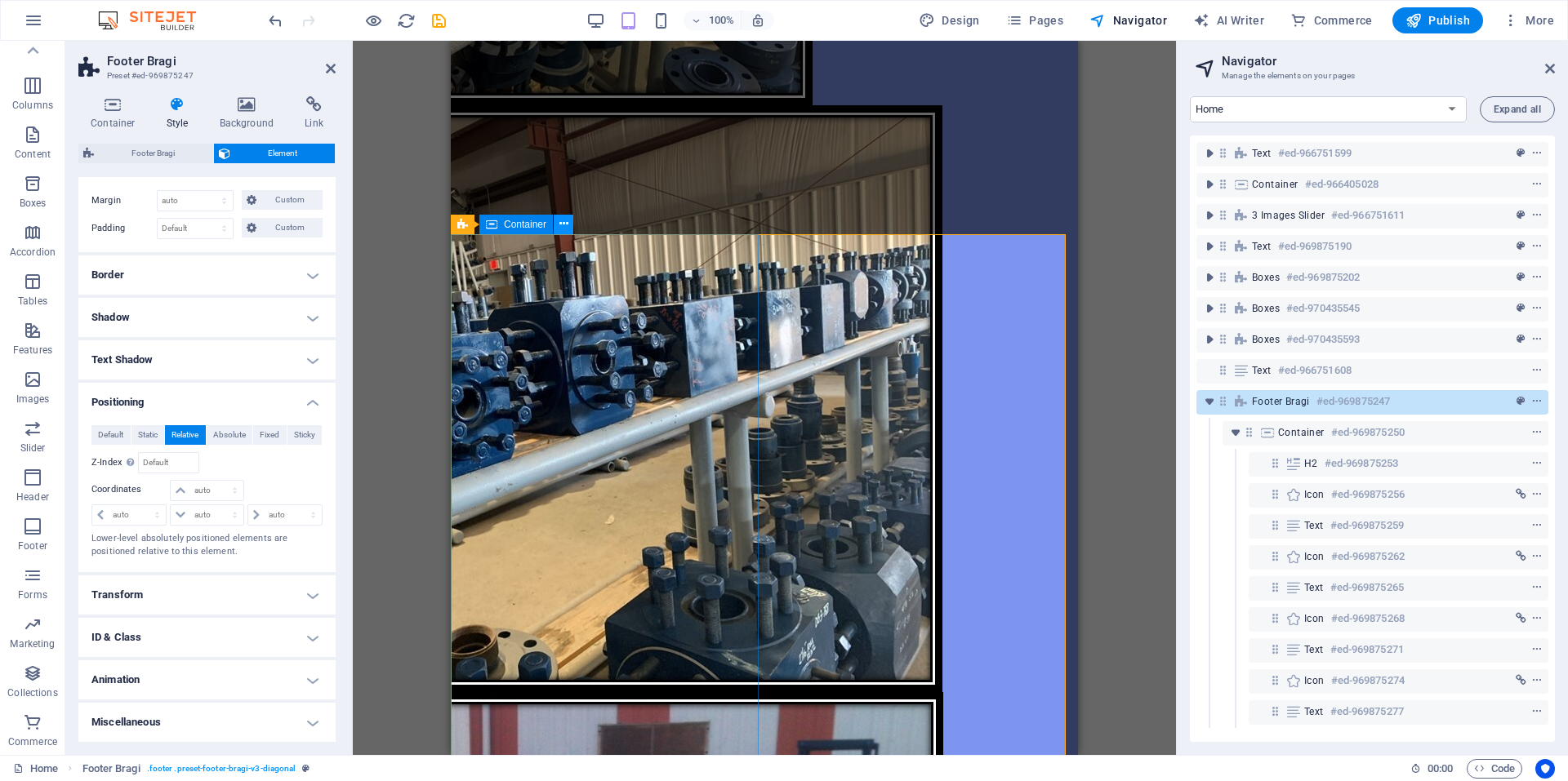
click at [556, 224] on button at bounding box center [564, 224] width 20 height 20
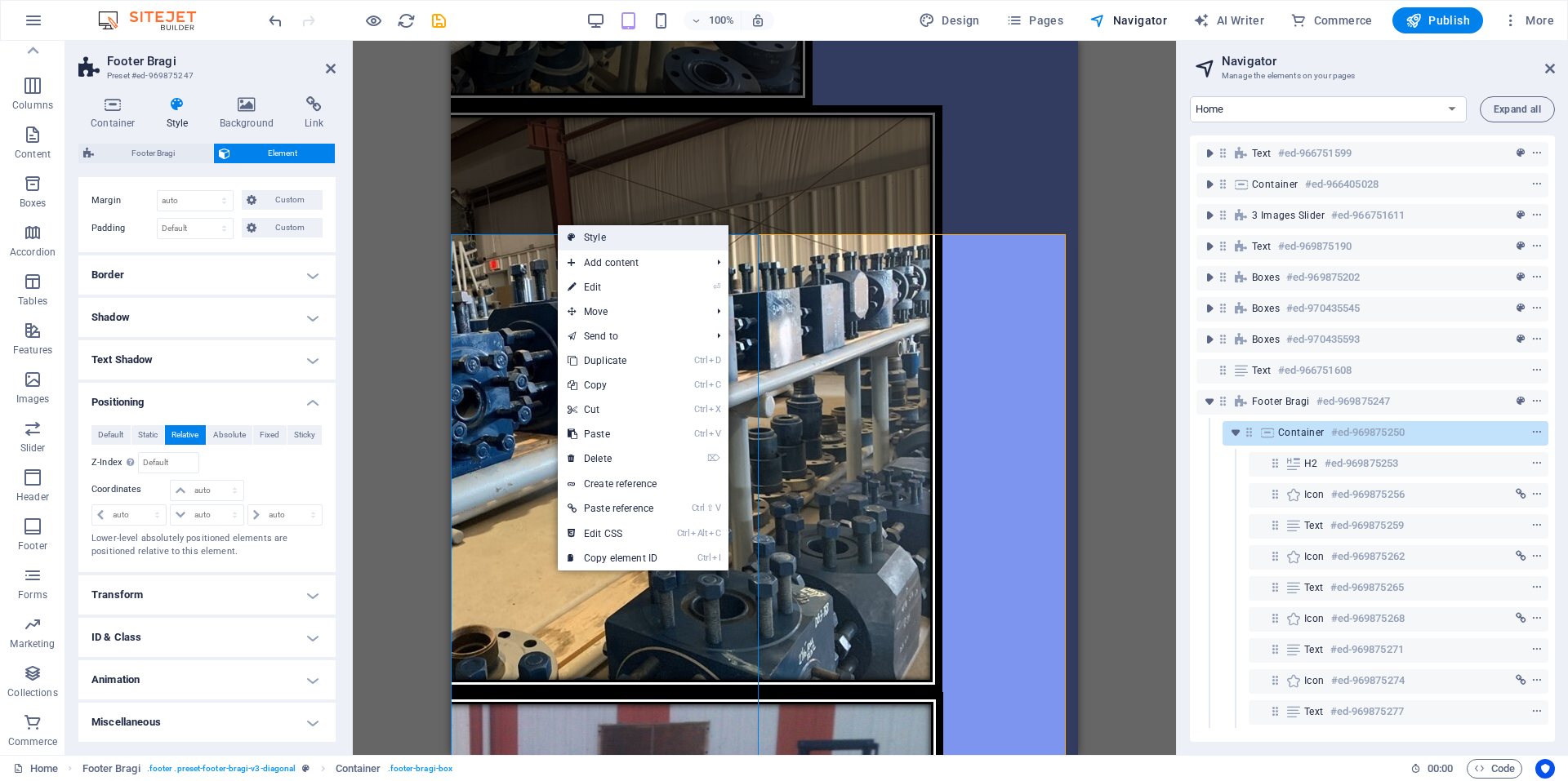
click at [581, 236] on link "Style" at bounding box center [642, 238] width 170 height 24
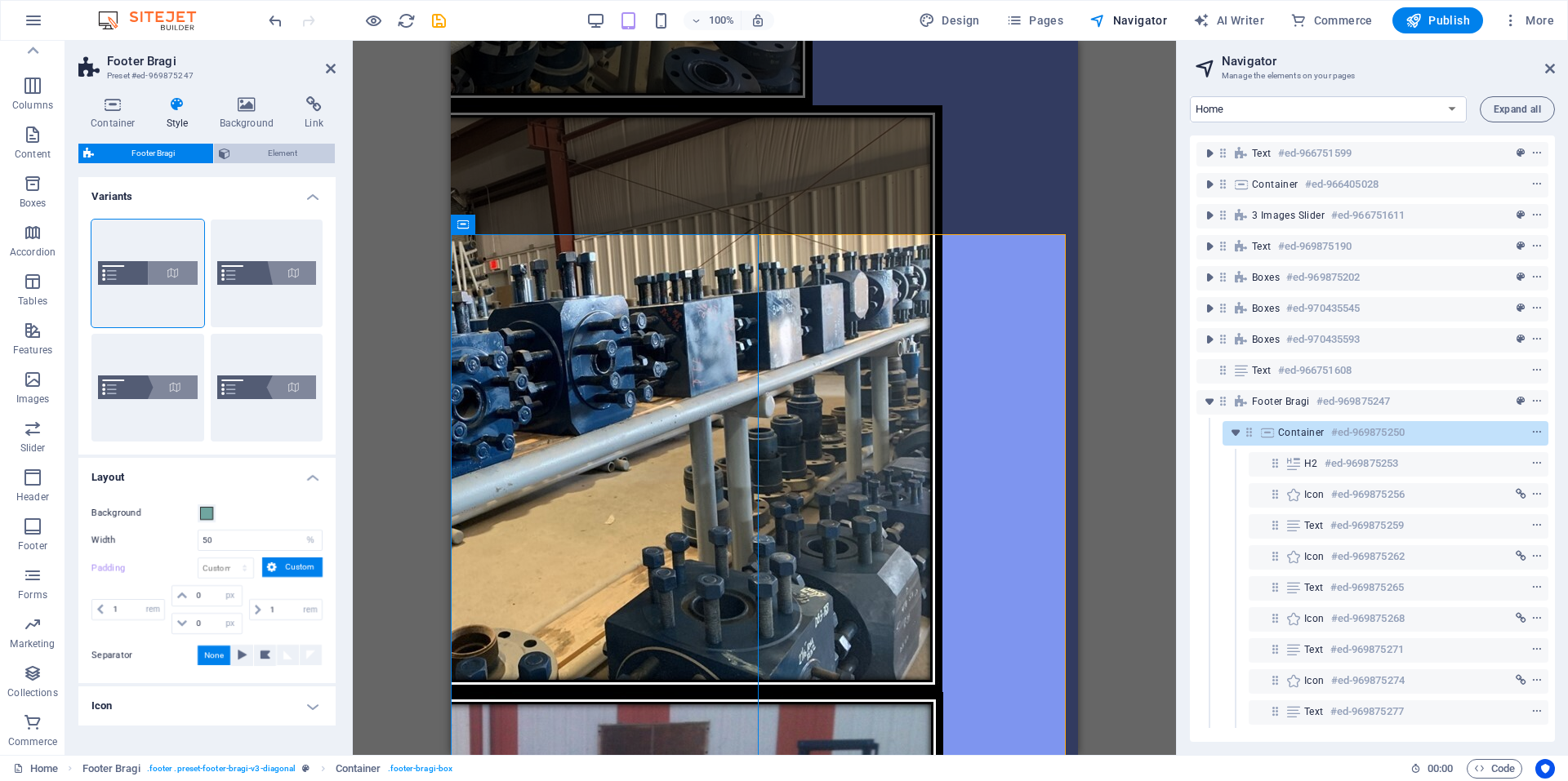
click at [298, 144] on span "Element" at bounding box center [283, 153] width 96 height 20
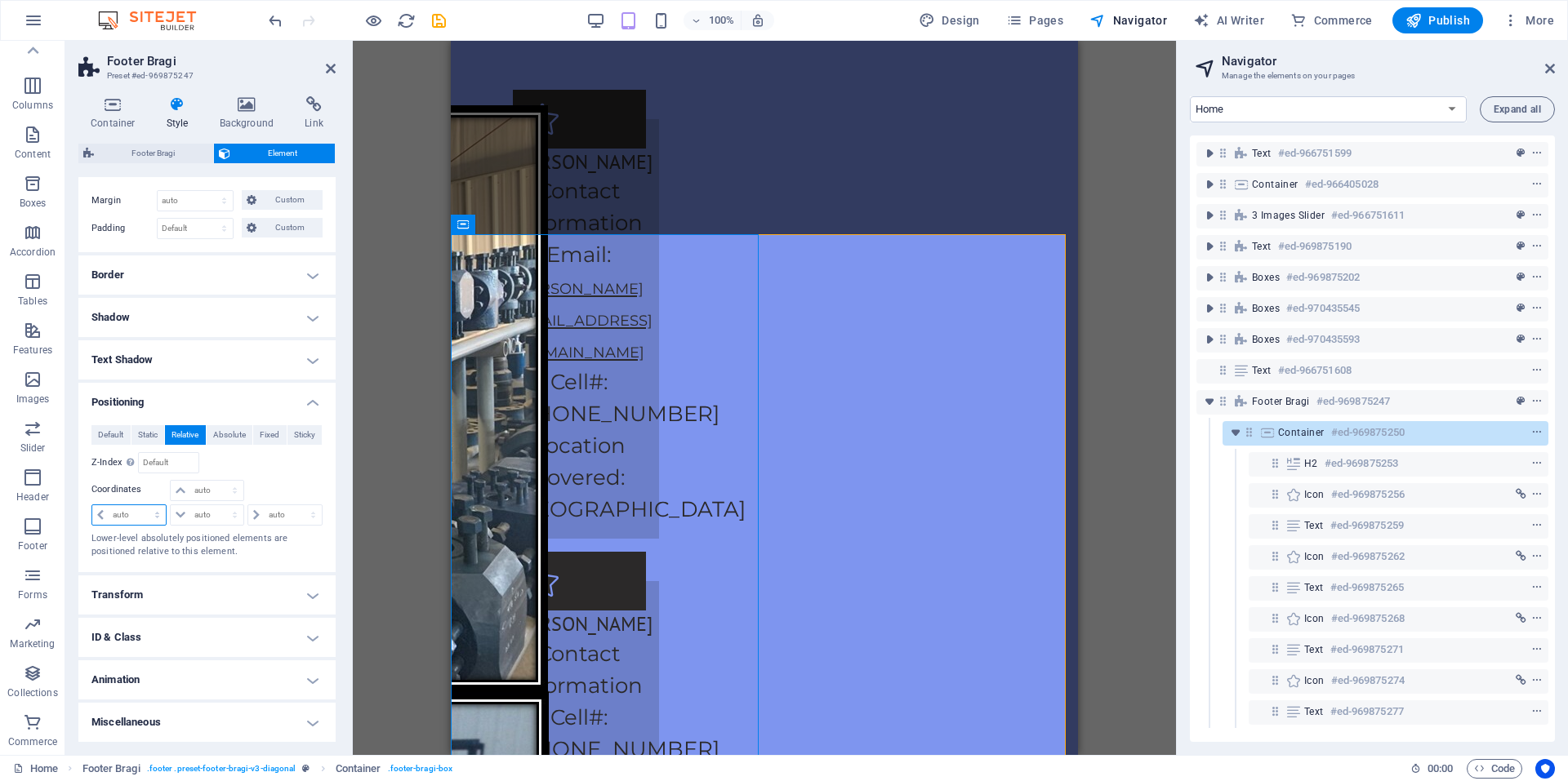
click at [156, 511] on select "auto px rem % em" at bounding box center [129, 515] width 73 height 20
select select "rem"
click at [142, 505] on select "auto px rem % em" at bounding box center [129, 515] width 73 height 20
type input "0"
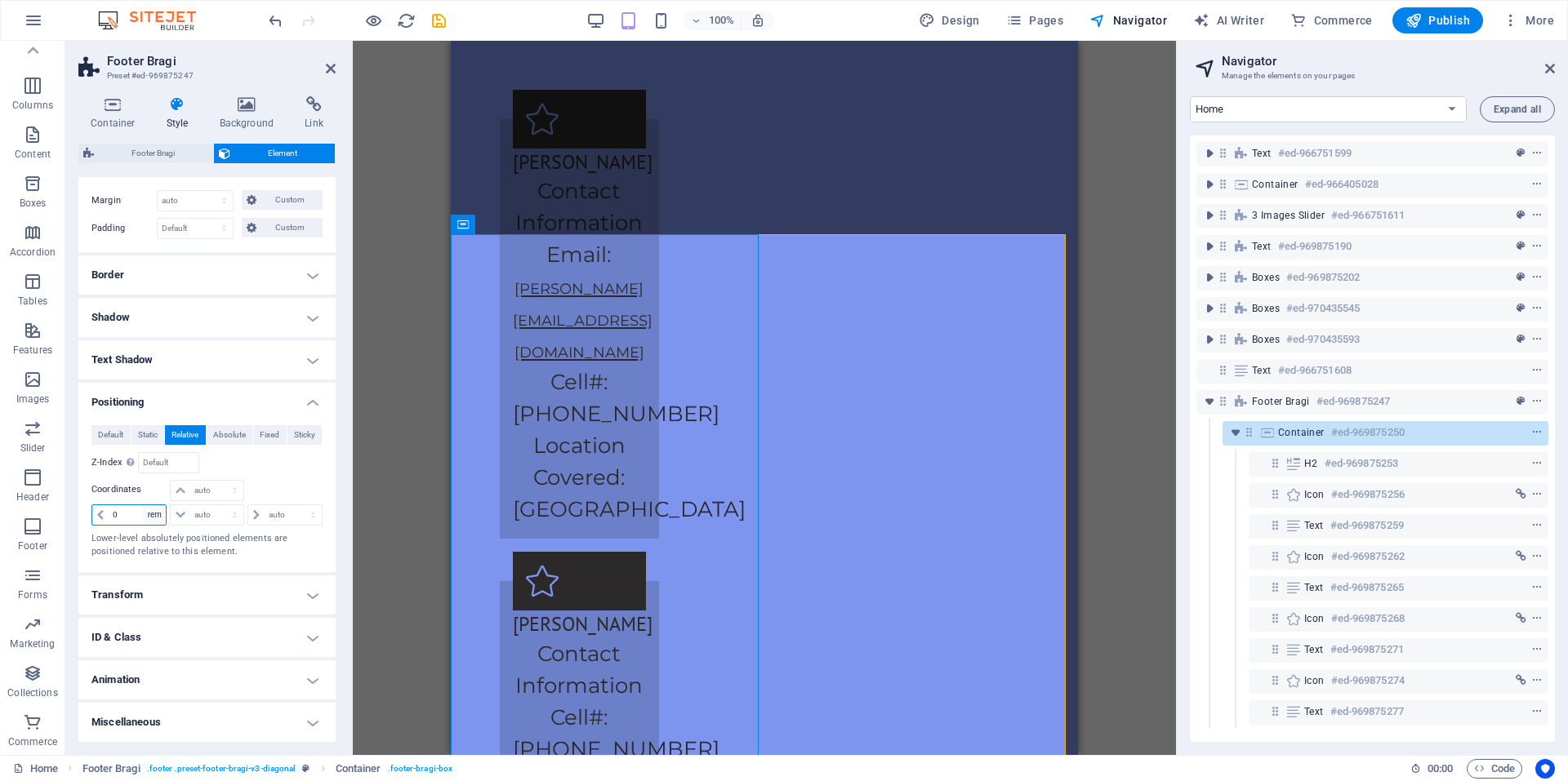
click at [159, 512] on select "auto px rem % em" at bounding box center [154, 515] width 22 height 20
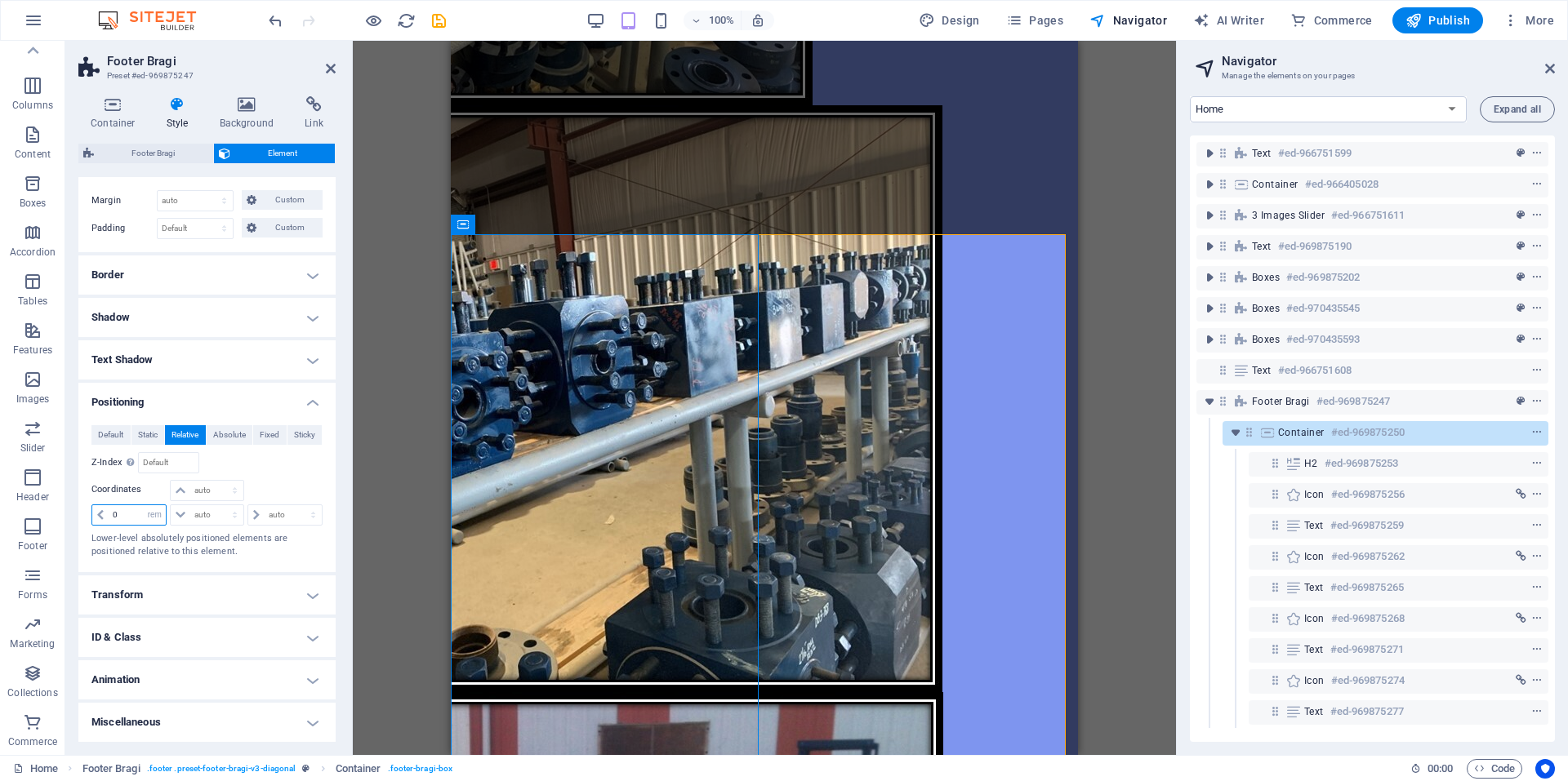
select select "px"
click at [143, 505] on select "auto px rem % em" at bounding box center [154, 515] width 22 height 20
click at [131, 515] on input "0" at bounding box center [137, 515] width 57 height 20
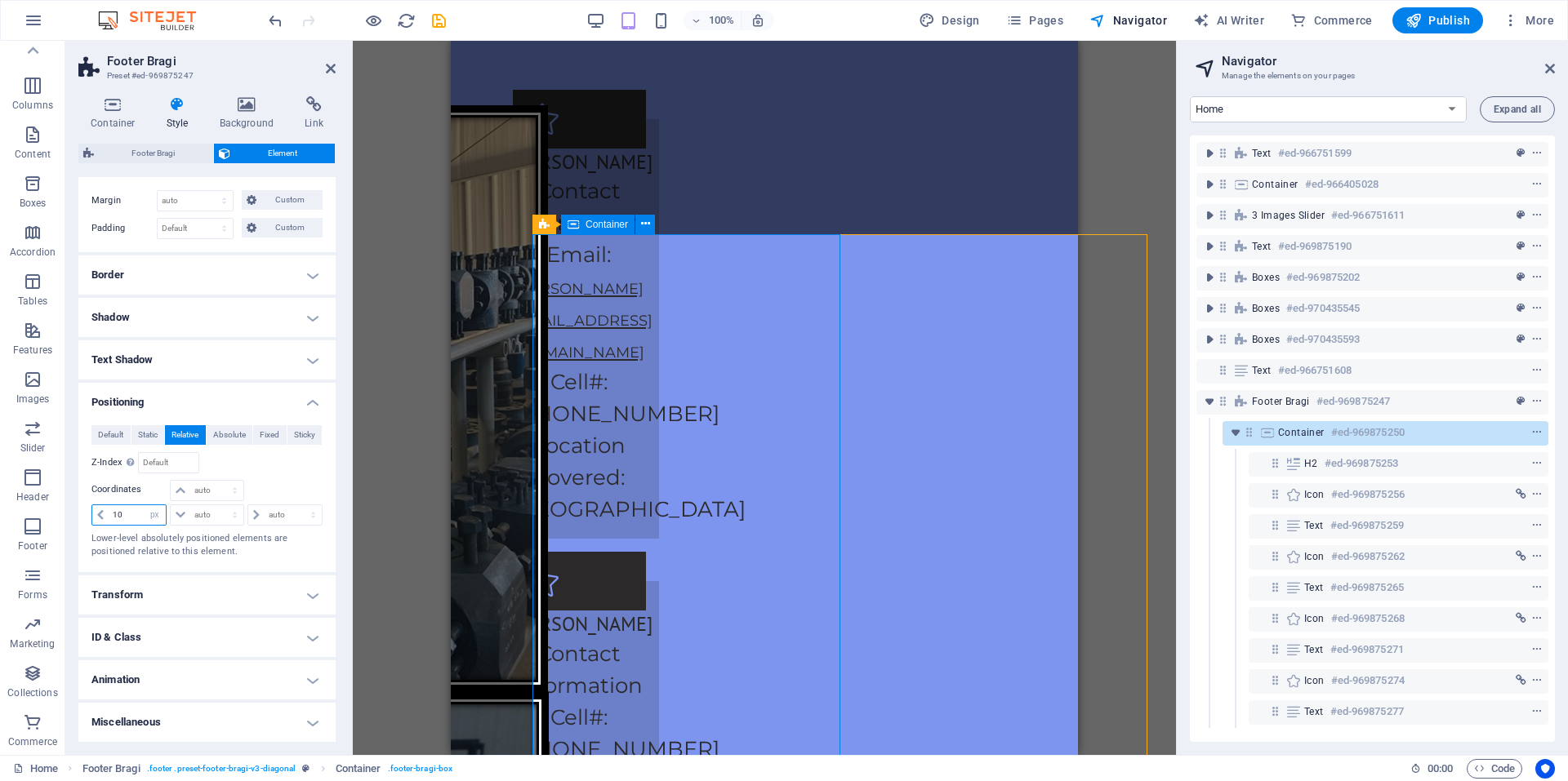
type input "1"
click at [156, 515] on select "auto px rem % em" at bounding box center [154, 515] width 22 height 20
click at [143, 505] on select "auto px rem % em" at bounding box center [154, 515] width 22 height 20
select select "DISABLED_OPTION_VALUE"
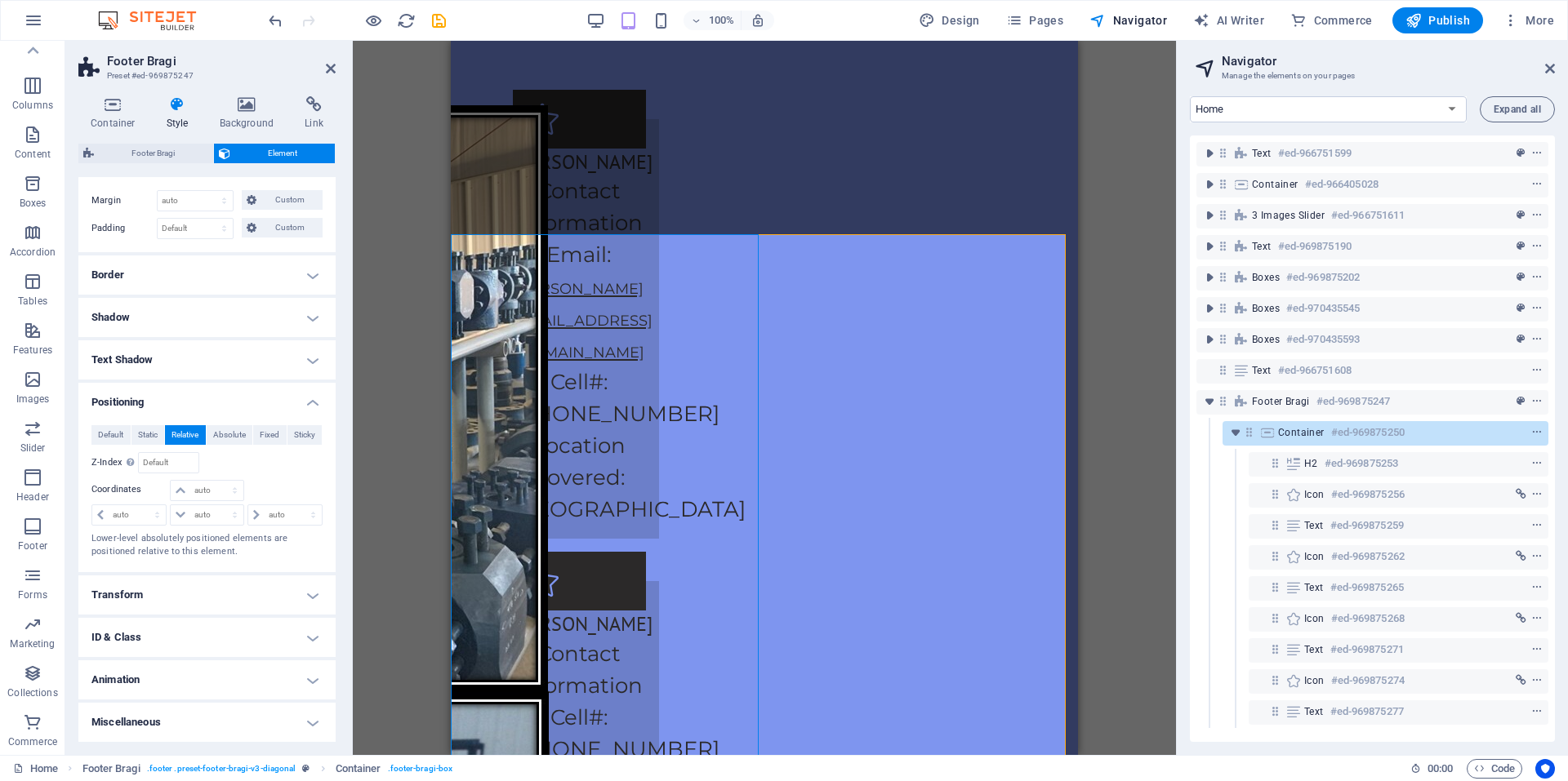
click at [1125, 345] on div "Drag here to replace the existing content. Press “Ctrl” if you want to create a…" at bounding box center [764, 397] width 823 height 714
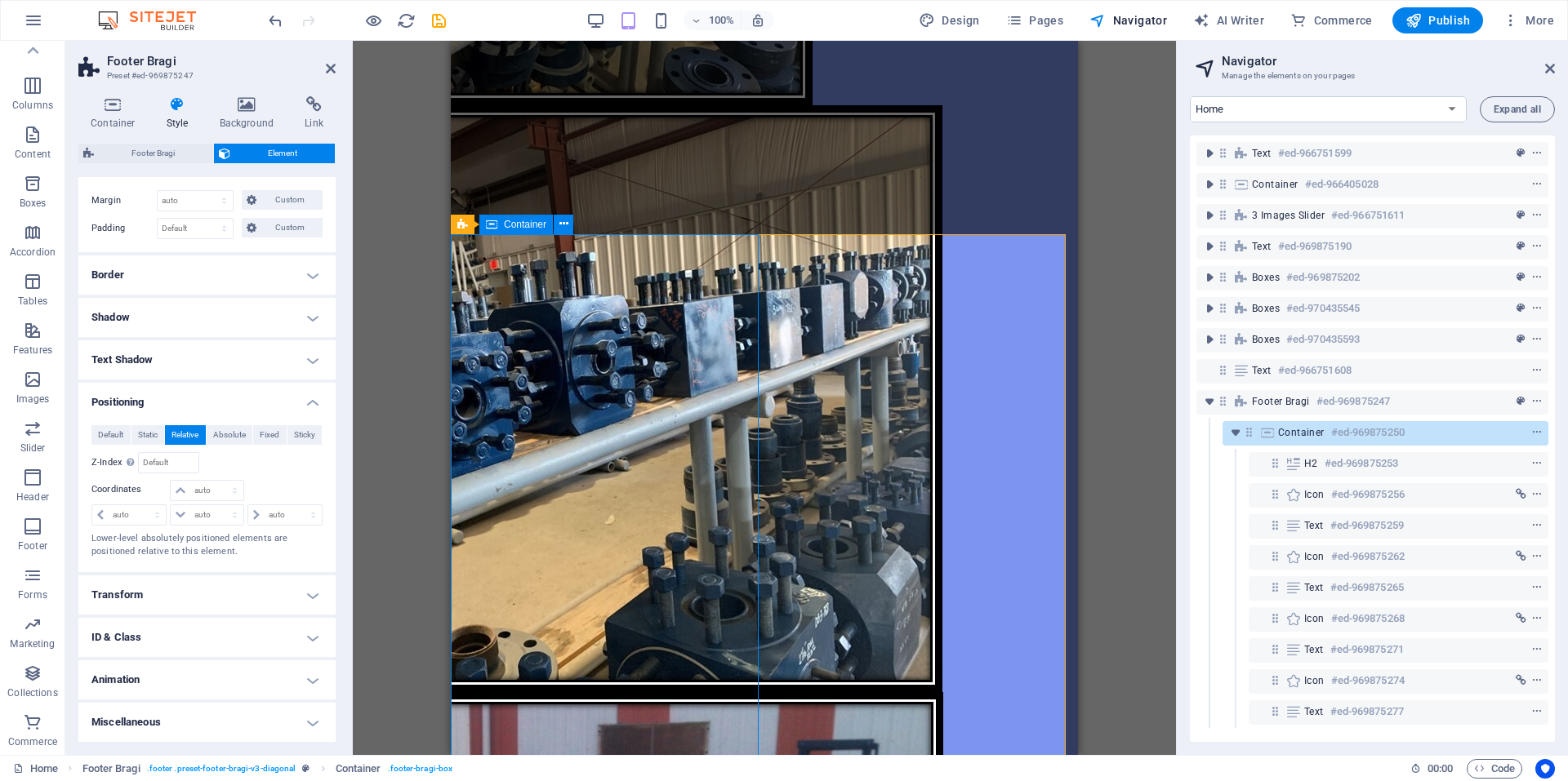
click at [541, 225] on span "Container" at bounding box center [525, 224] width 42 height 10
click at [1331, 401] on h6 "#ed-969875247" at bounding box center [1353, 401] width 73 height 20
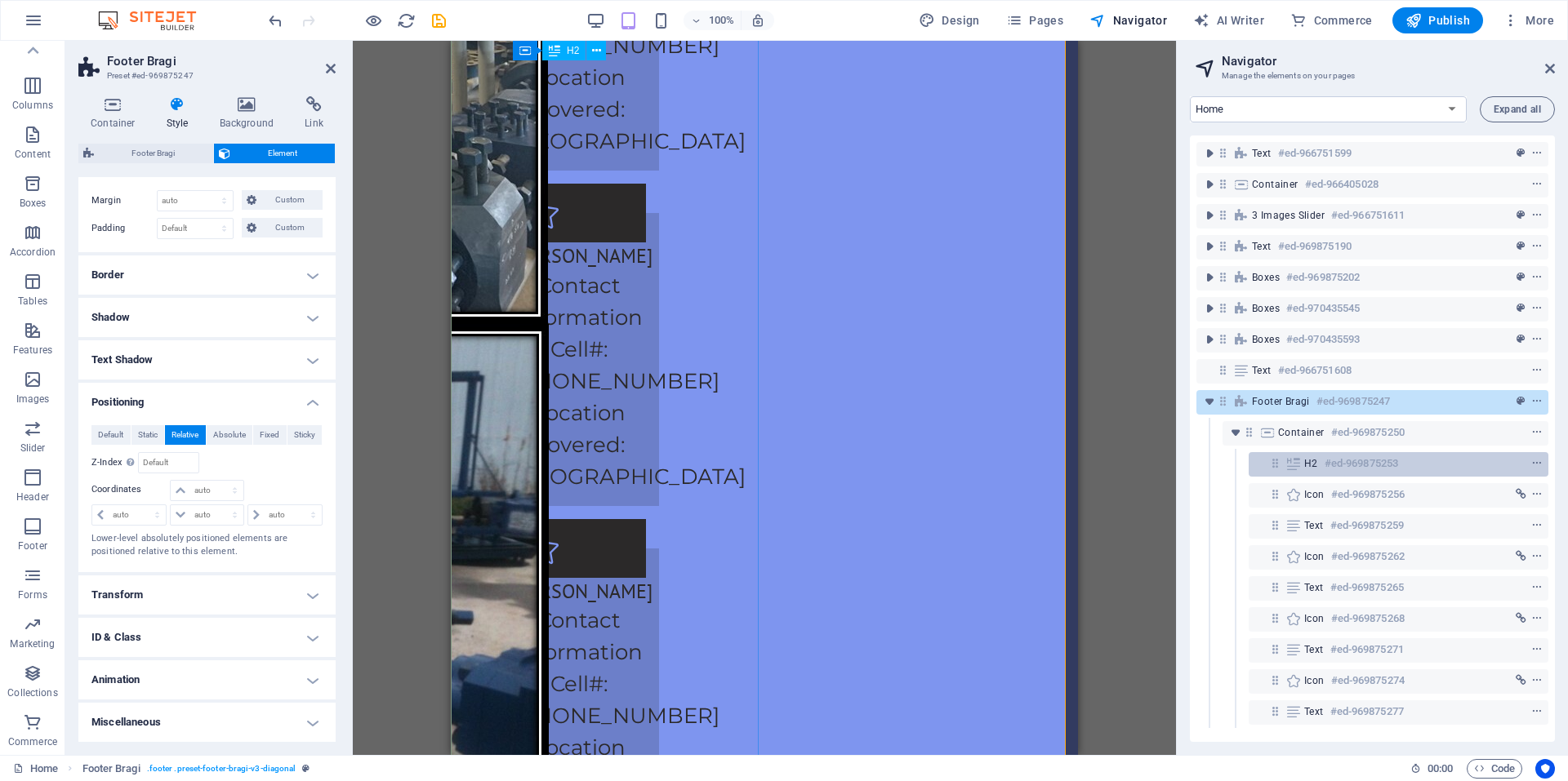
click at [1373, 460] on h6 "#ed-969875253" at bounding box center [1361, 463] width 73 height 20
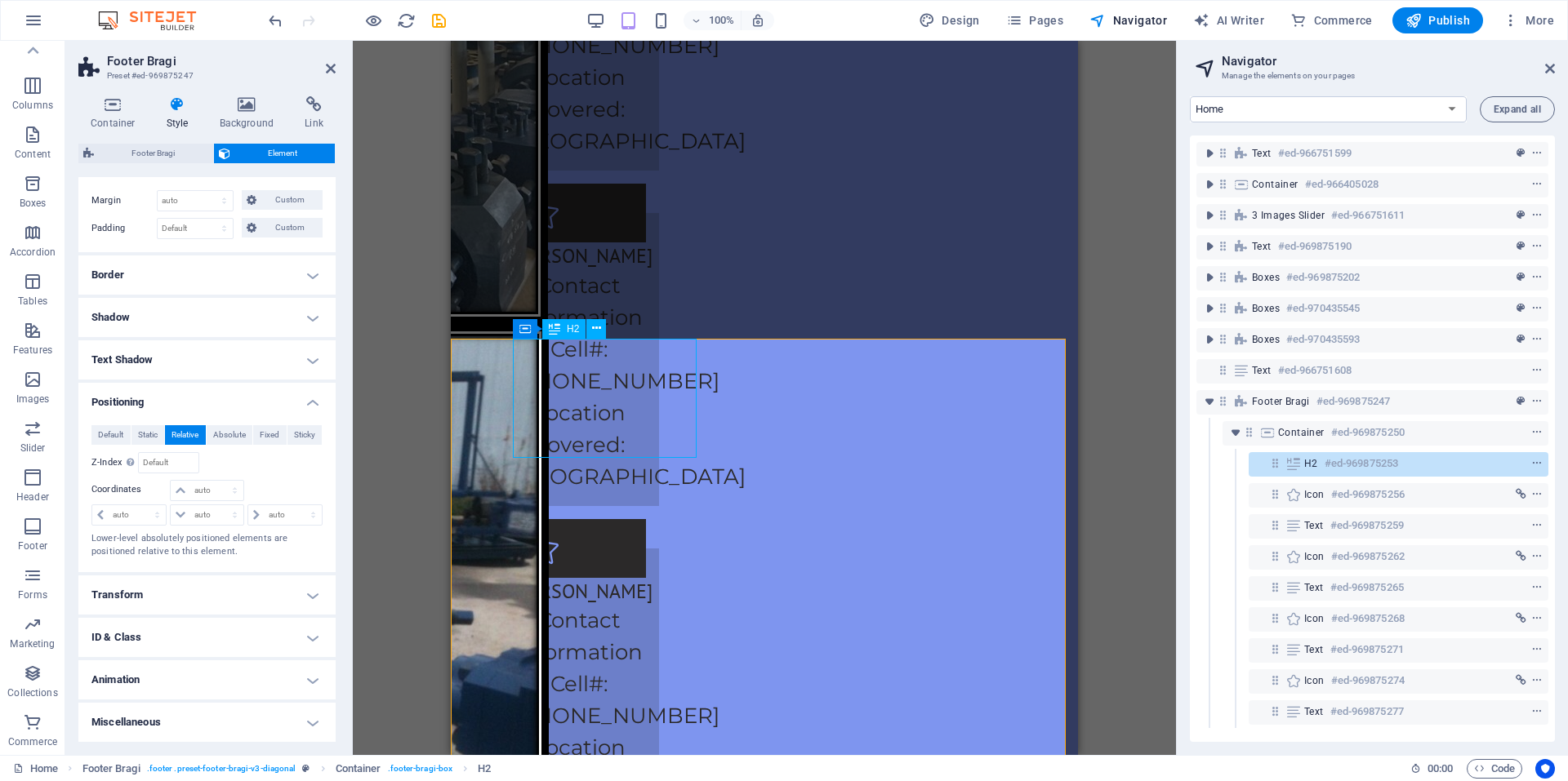
scroll to position [3879, 0]
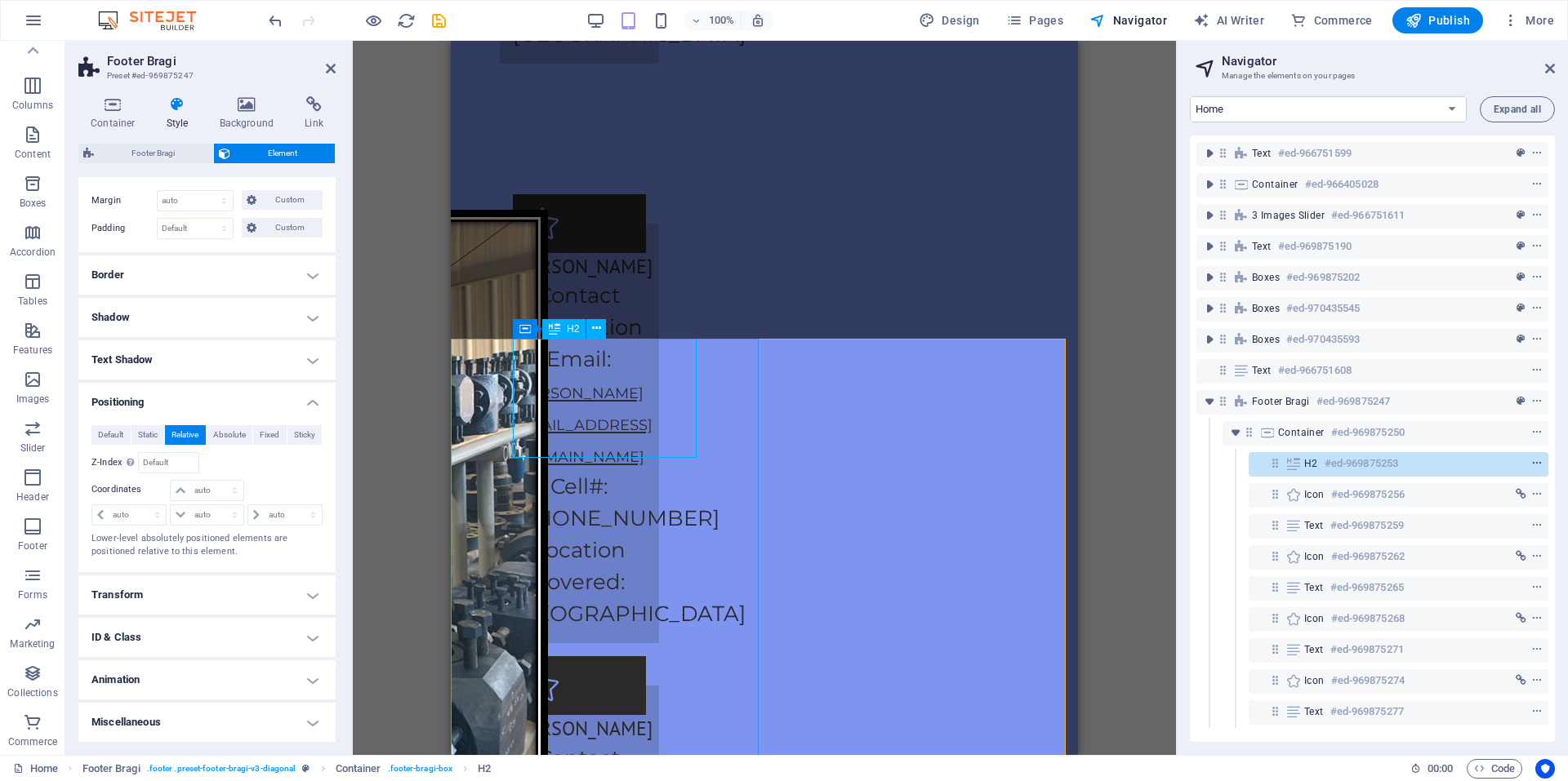
click at [1538, 463] on icon "context-menu" at bounding box center [1536, 463] width 11 height 11
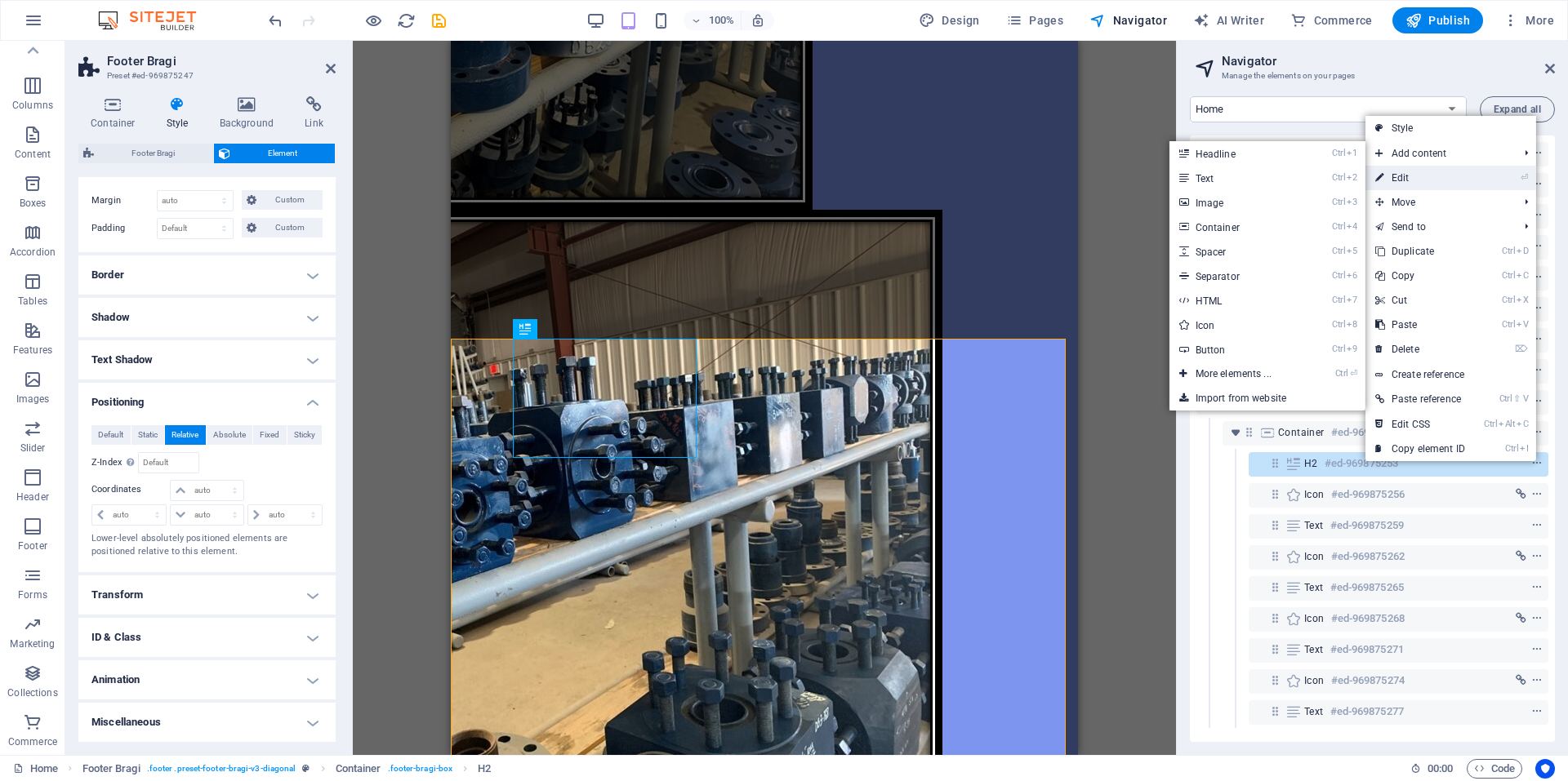
click at [1410, 175] on link "⏎ Edit" at bounding box center [1420, 178] width 110 height 24
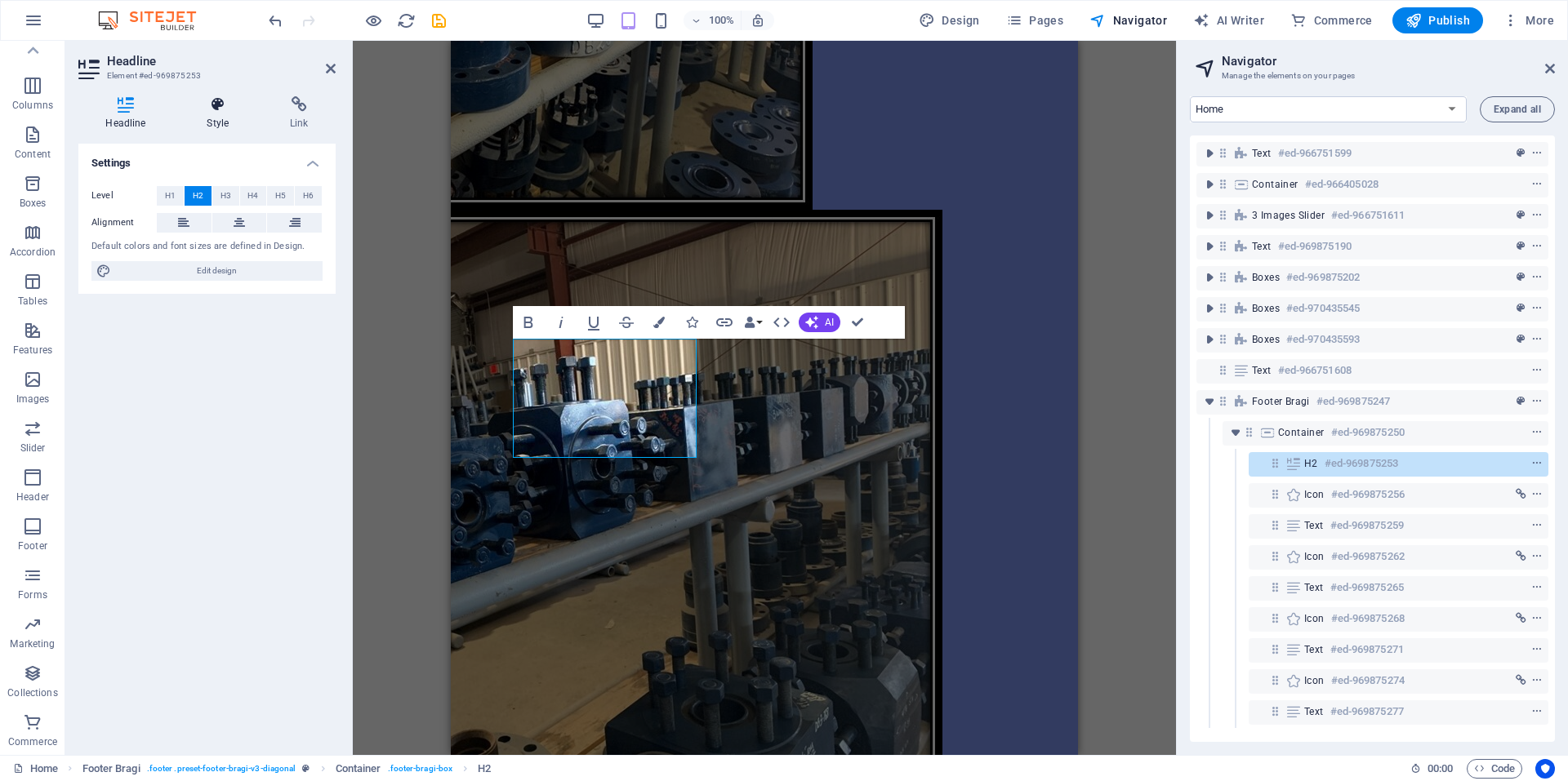
click at [207, 127] on h4 "Style" at bounding box center [221, 113] width 83 height 35
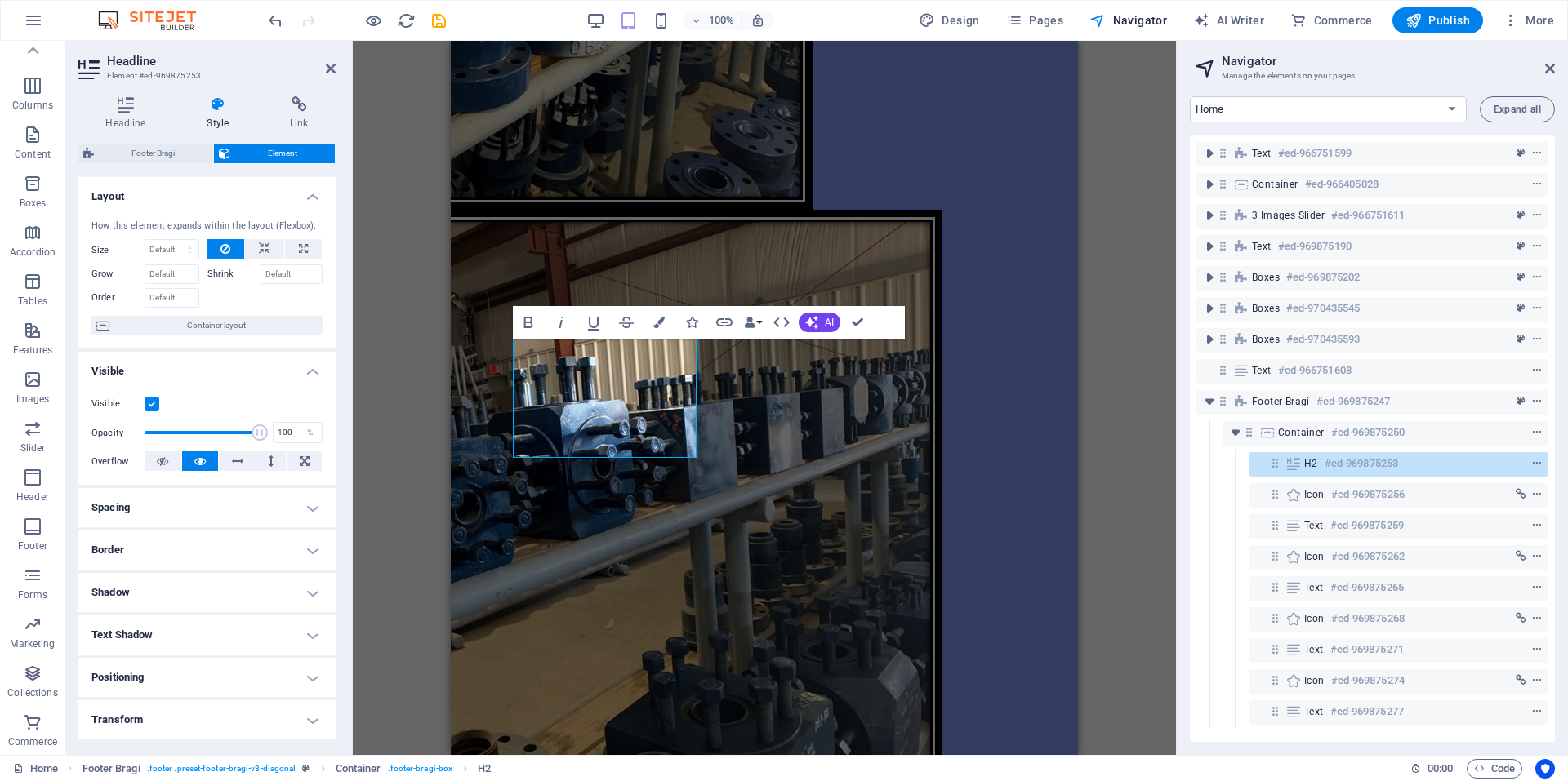
click at [319, 374] on h4 "Visible" at bounding box center [207, 366] width 258 height 29
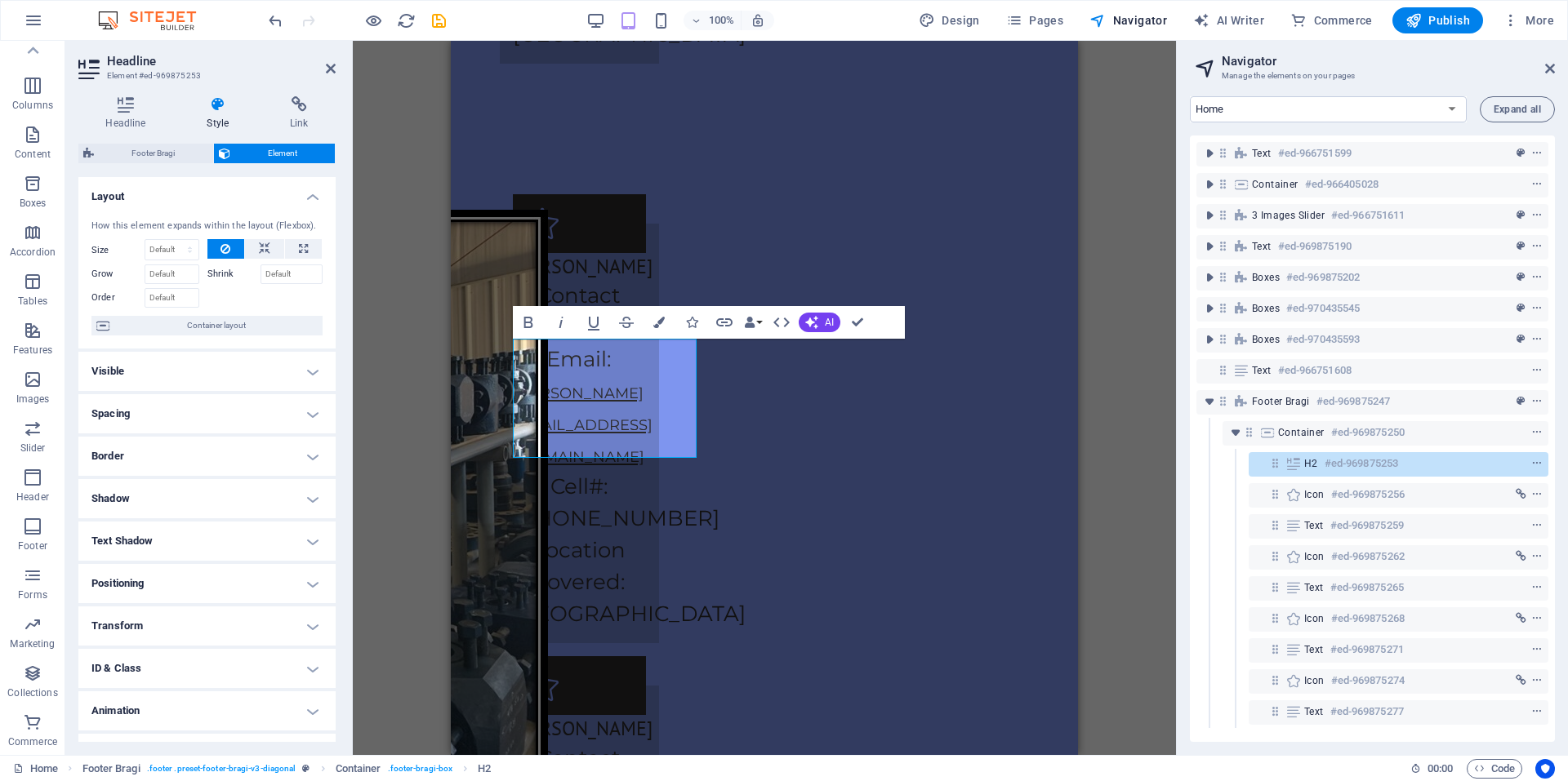
click at [304, 588] on h4 "Positioning" at bounding box center [207, 583] width 258 height 39
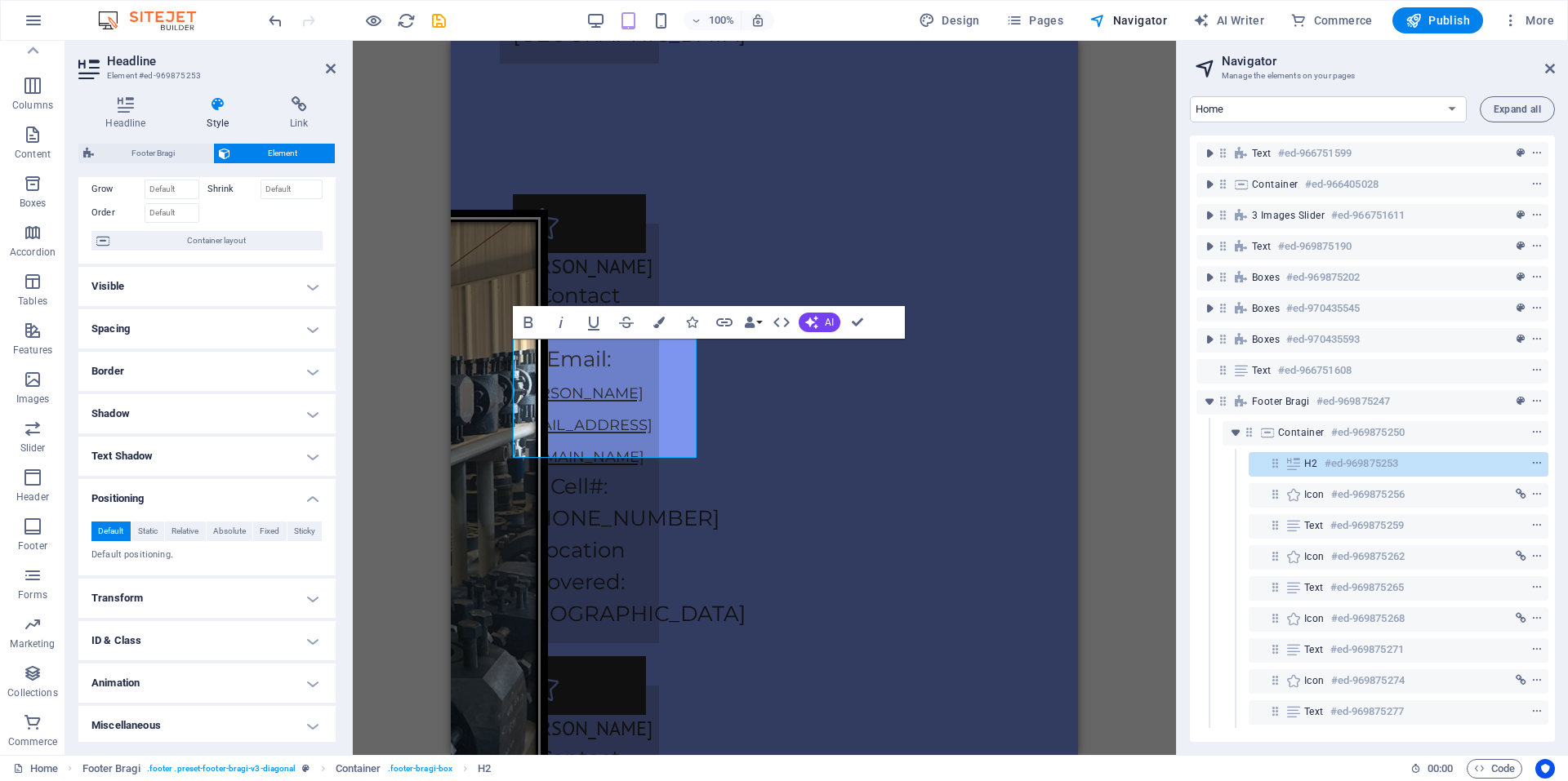
scroll to position [88, 0]
click at [233, 535] on span "Absolute" at bounding box center [230, 528] width 33 height 20
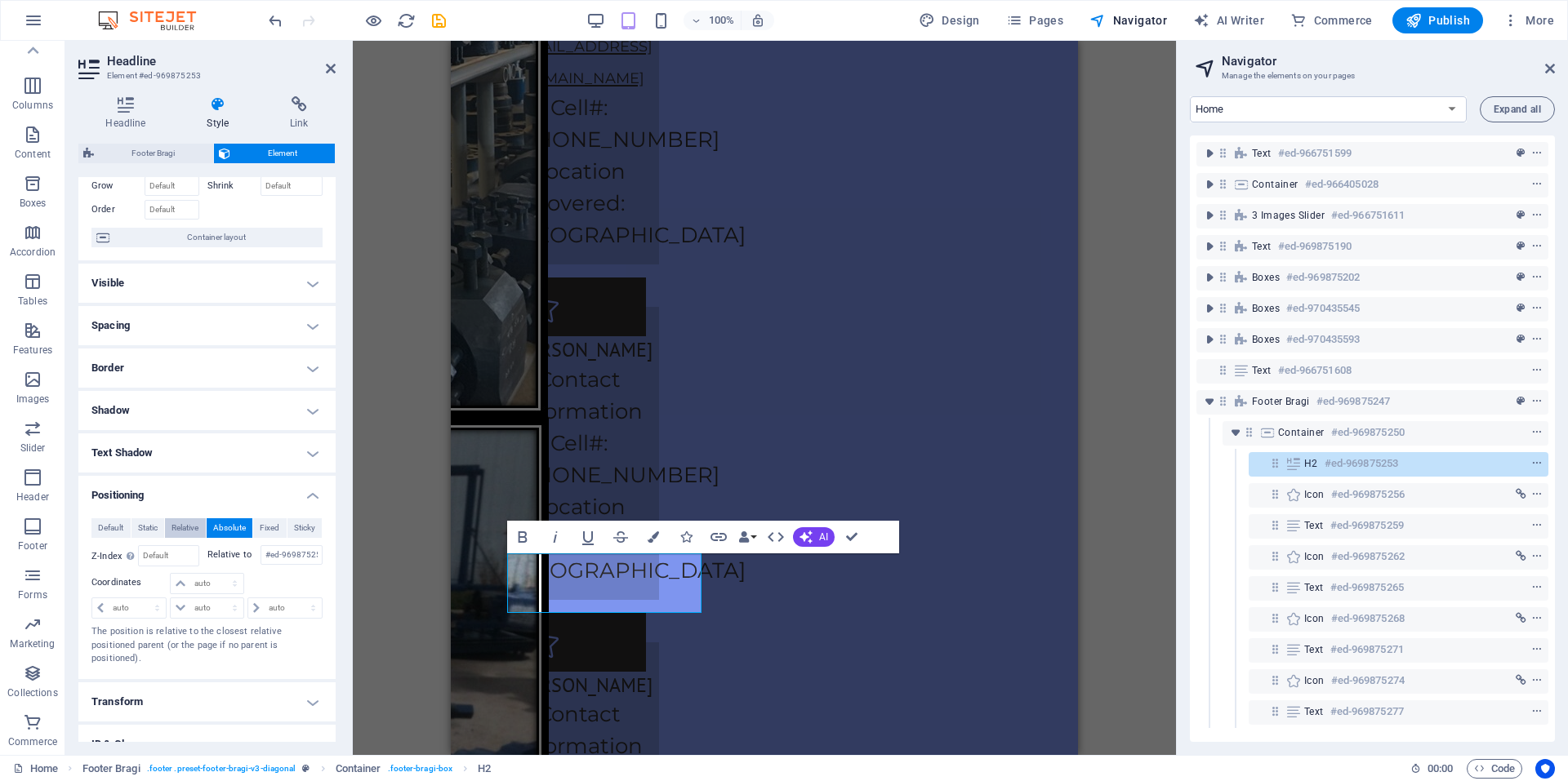
scroll to position [4293, 0]
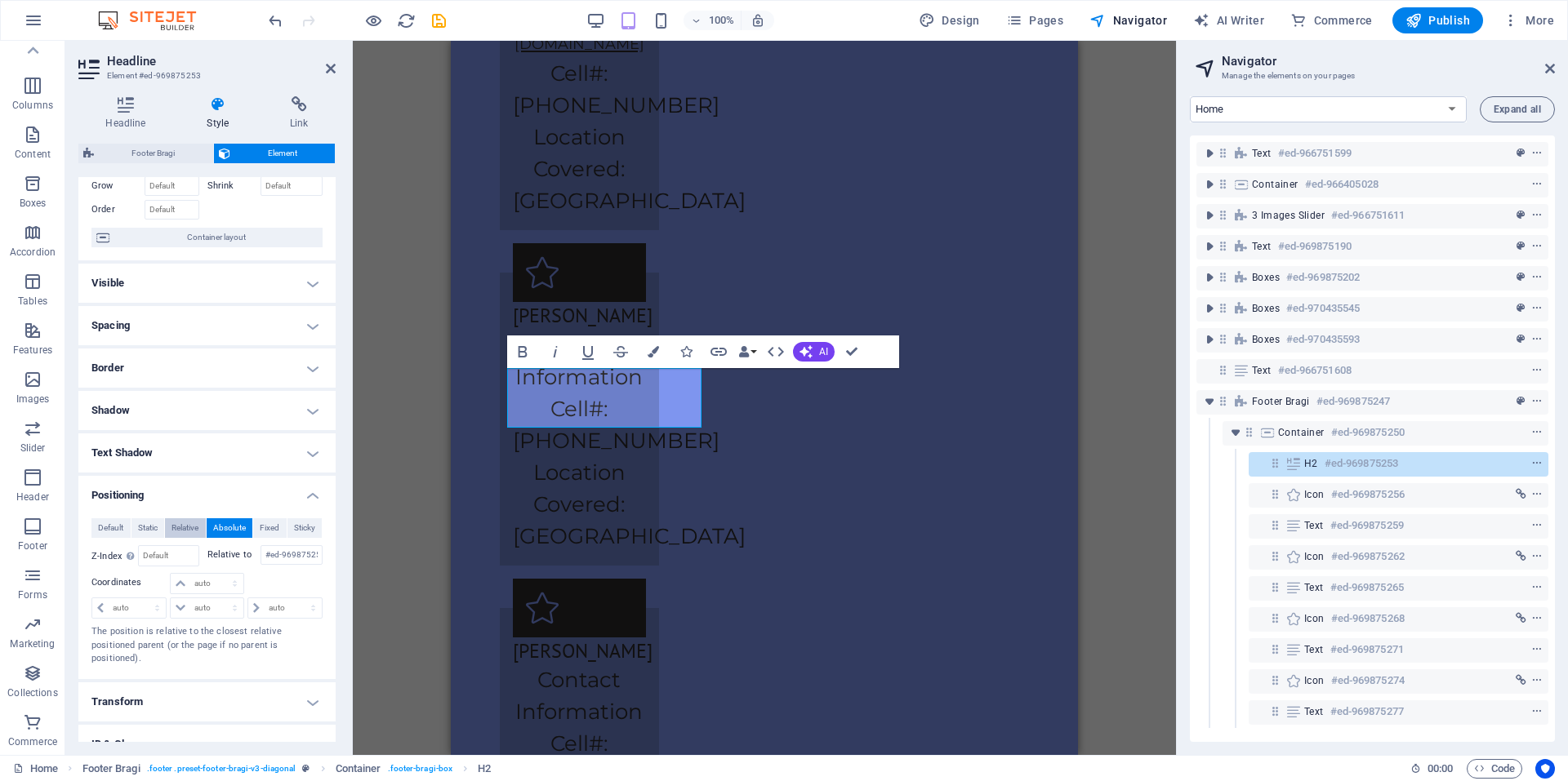
click at [201, 529] on button "Relative" at bounding box center [185, 528] width 41 height 20
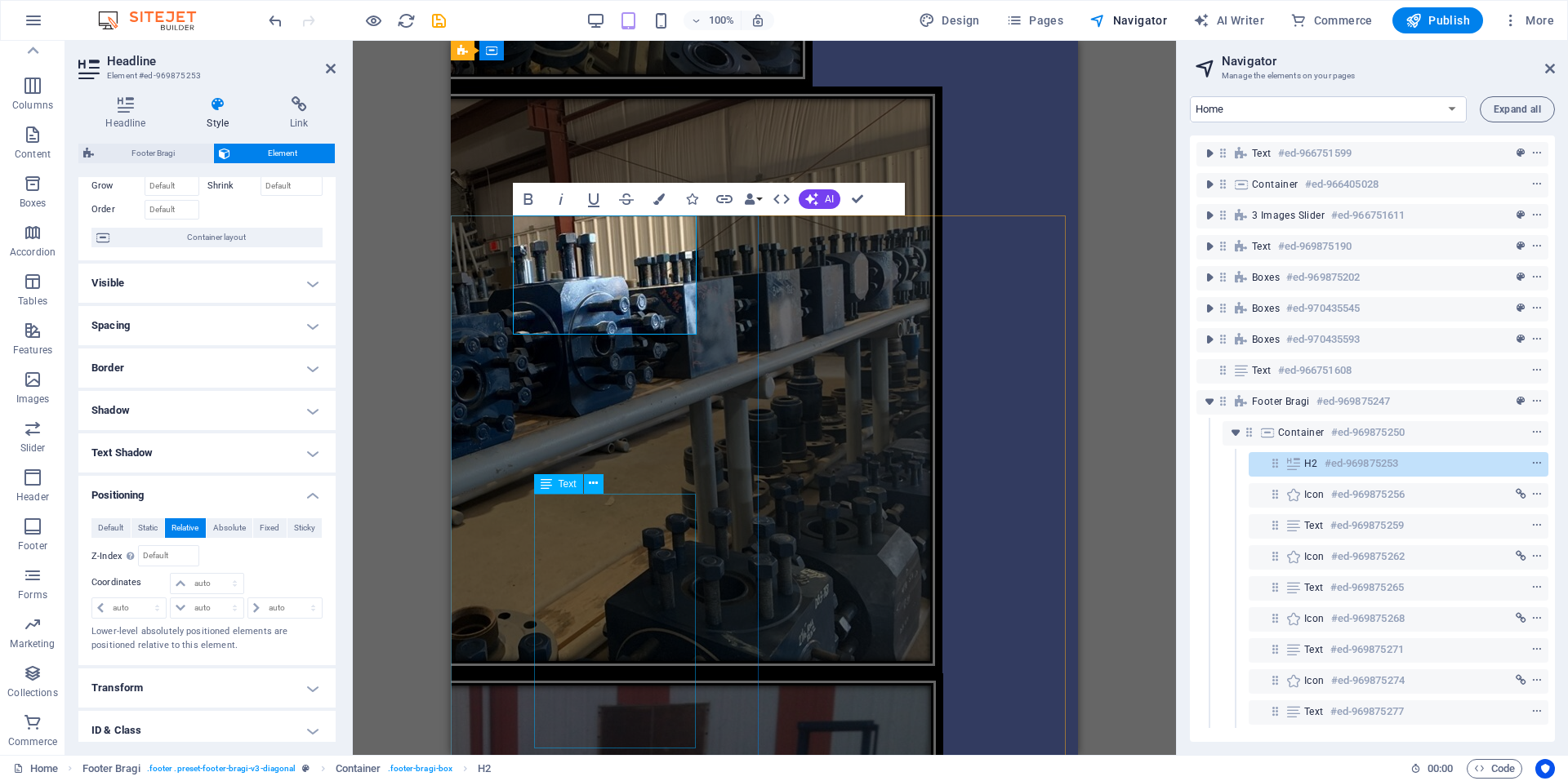
scroll to position [3884, 0]
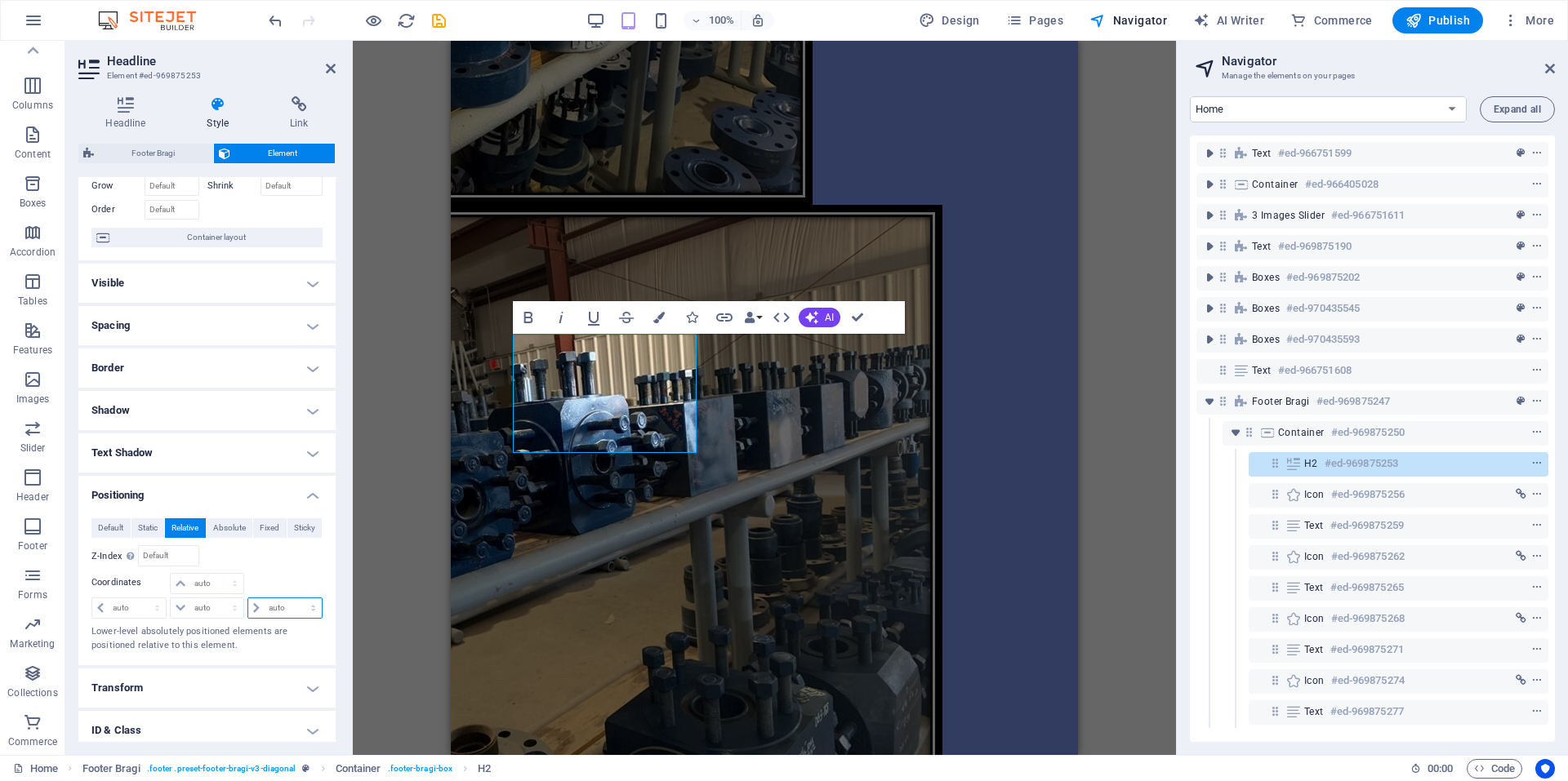
click at [265, 613] on select "auto px rem % em" at bounding box center [284, 608] width 73 height 20
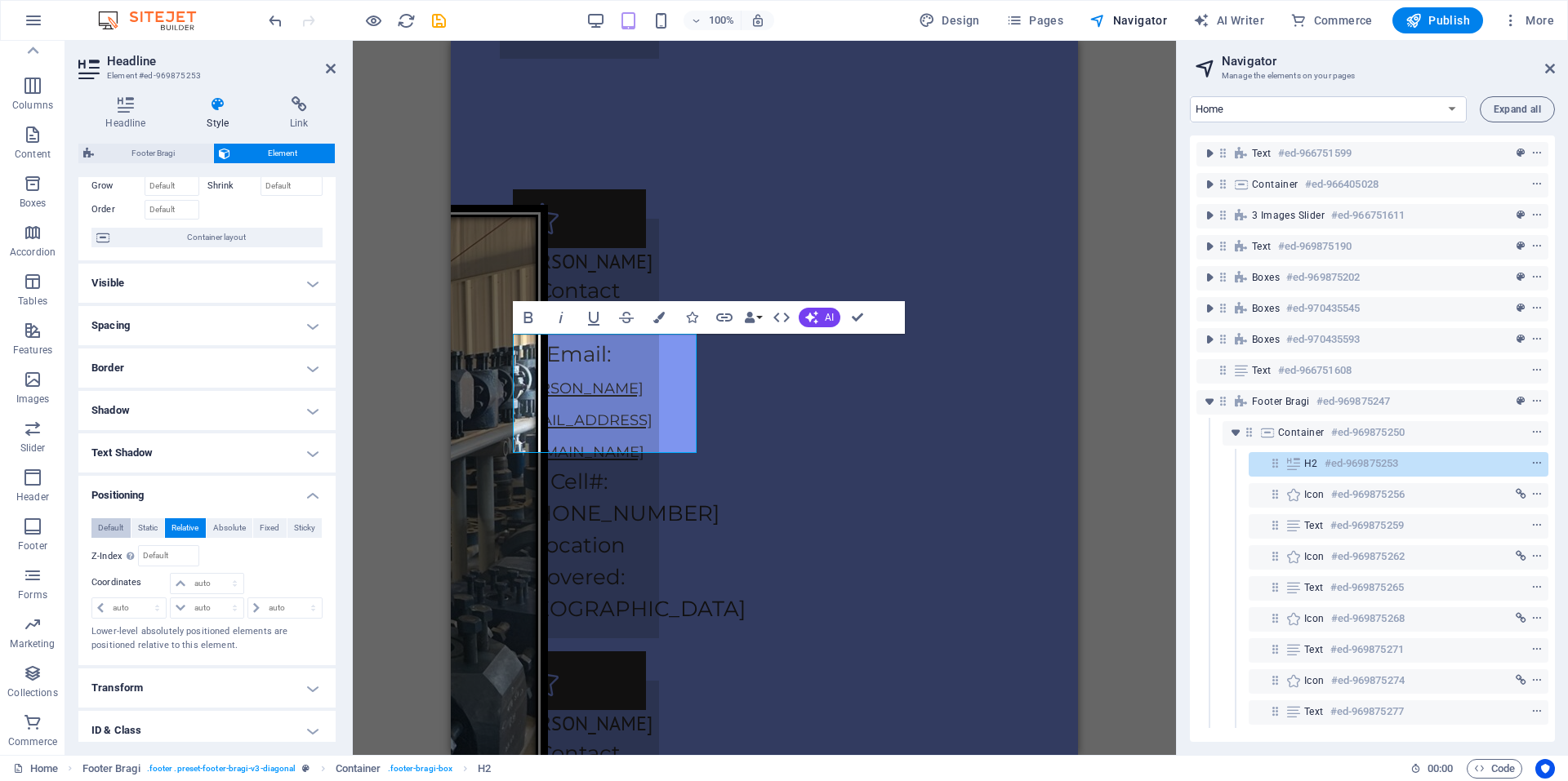
click at [109, 533] on span "Default" at bounding box center [110, 528] width 25 height 20
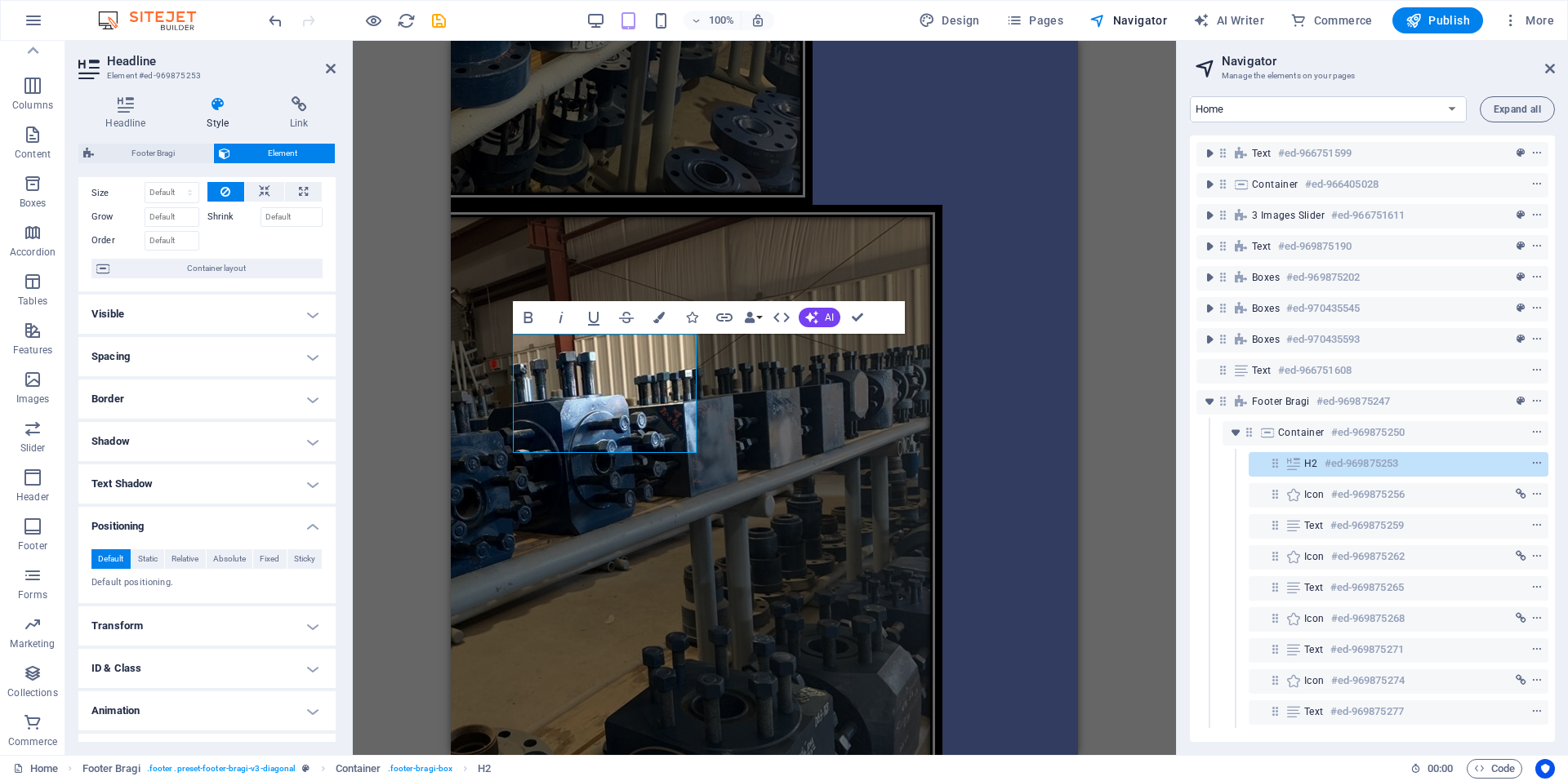
scroll to position [88, 0]
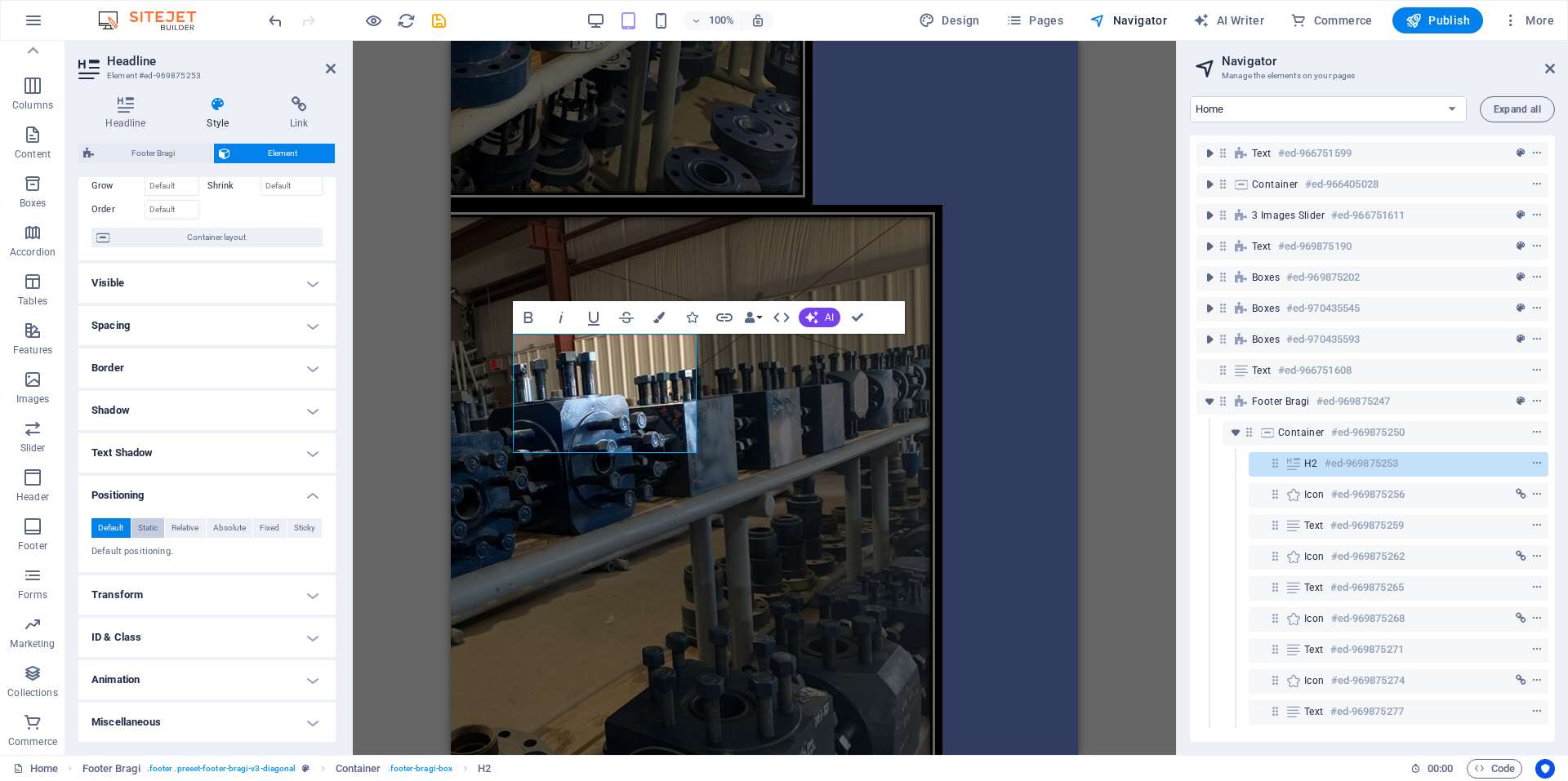
click at [158, 531] on button "Static" at bounding box center [148, 528] width 34 height 20
click at [180, 530] on span "Relative" at bounding box center [184, 528] width 27 height 20
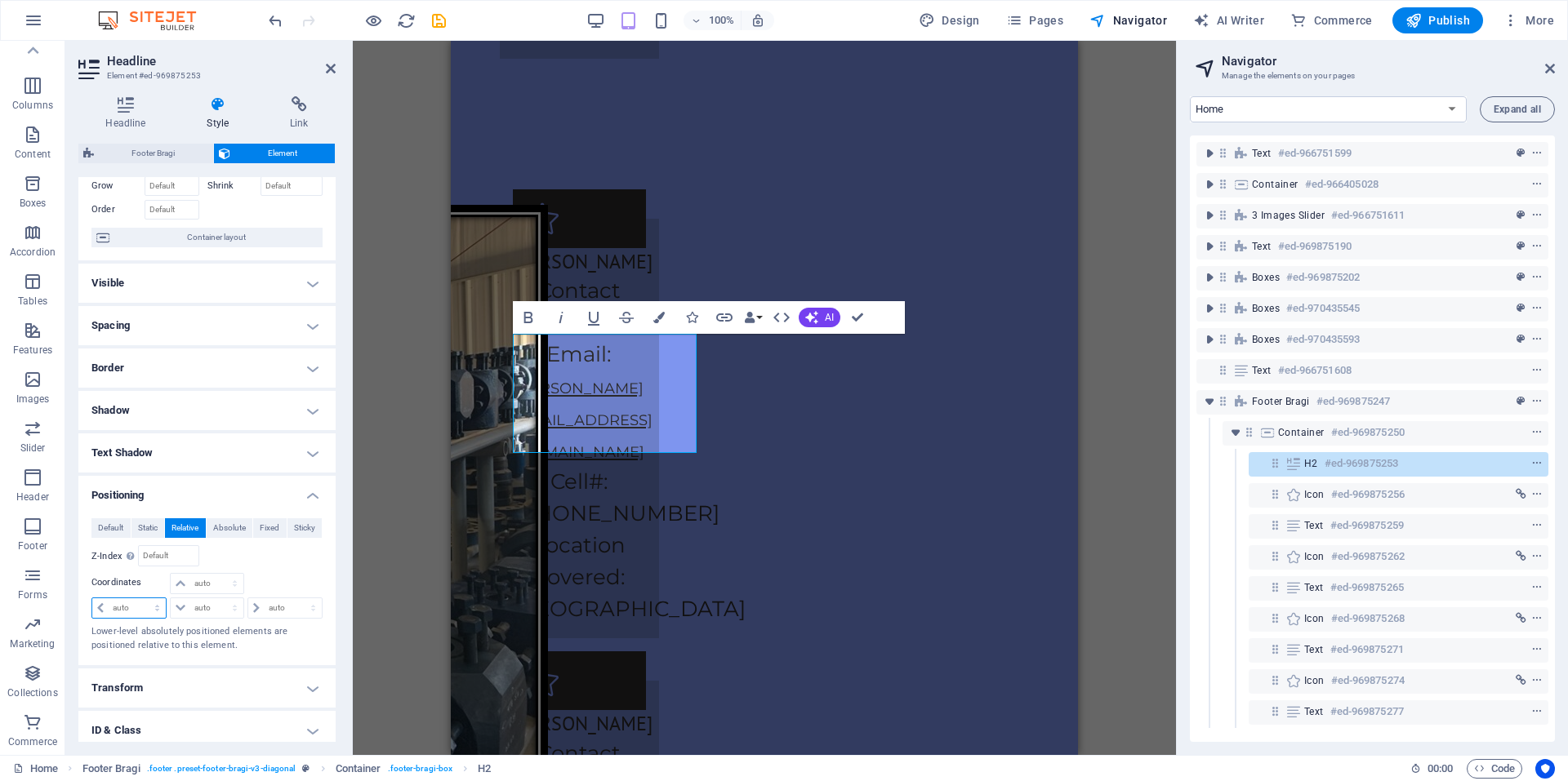
click at [125, 612] on select "auto px rem % em" at bounding box center [129, 608] width 73 height 20
click at [92, 599] on select "auto px rem % em" at bounding box center [129, 608] width 73 height 20
click at [138, 611] on select "auto px rem % em" at bounding box center [129, 608] width 73 height 20
click at [92, 599] on select "auto px rem % em" at bounding box center [129, 608] width 73 height 20
click at [140, 614] on select "auto px rem % em" at bounding box center [129, 608] width 73 height 20
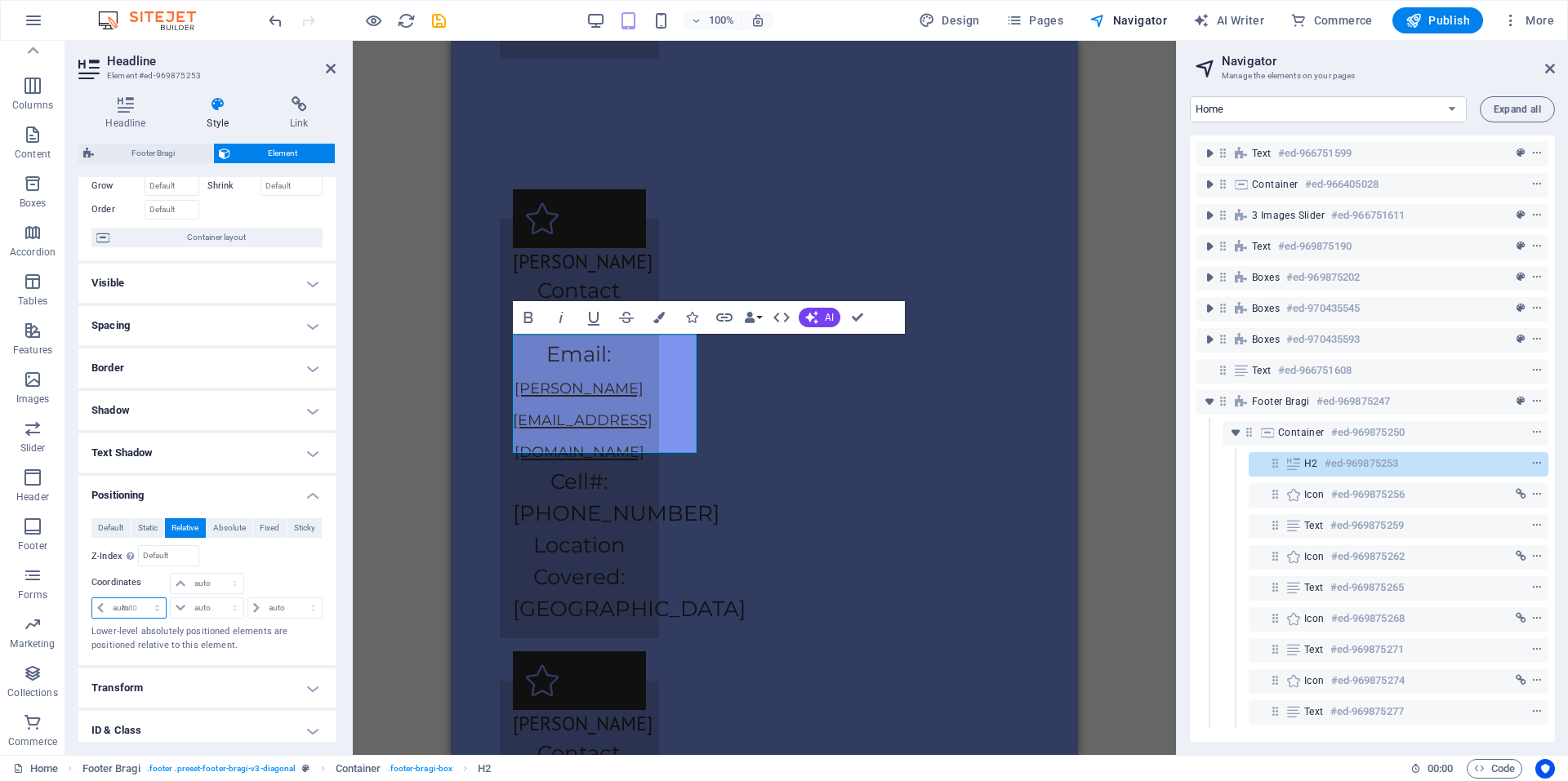
click at [92, 599] on select "auto px rem % em" at bounding box center [129, 608] width 73 height 20
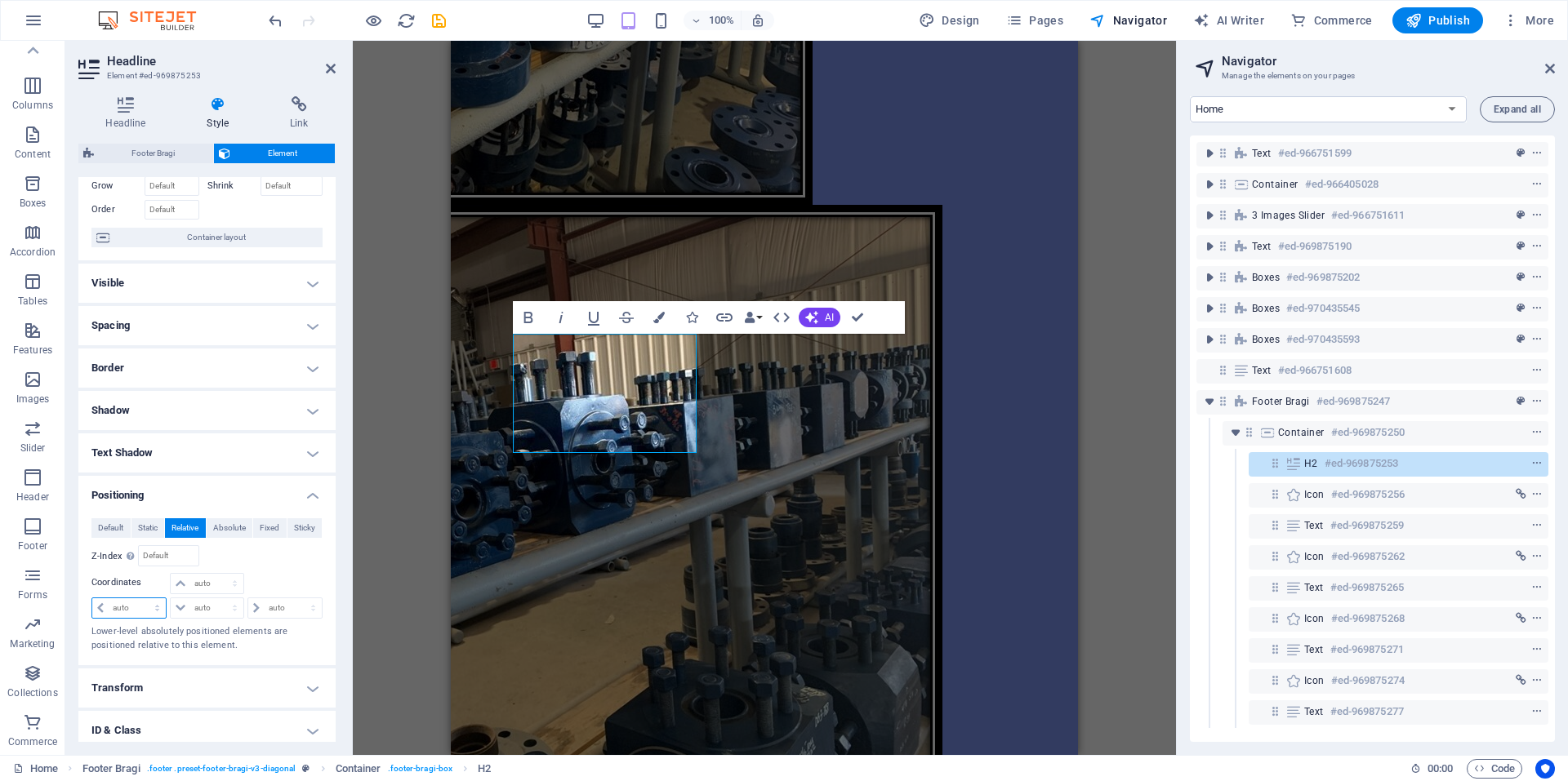
click at [143, 613] on select "auto px rem % em" at bounding box center [129, 608] width 73 height 20
select select "px"
click at [142, 599] on select "auto px rem % em" at bounding box center [129, 608] width 73 height 20
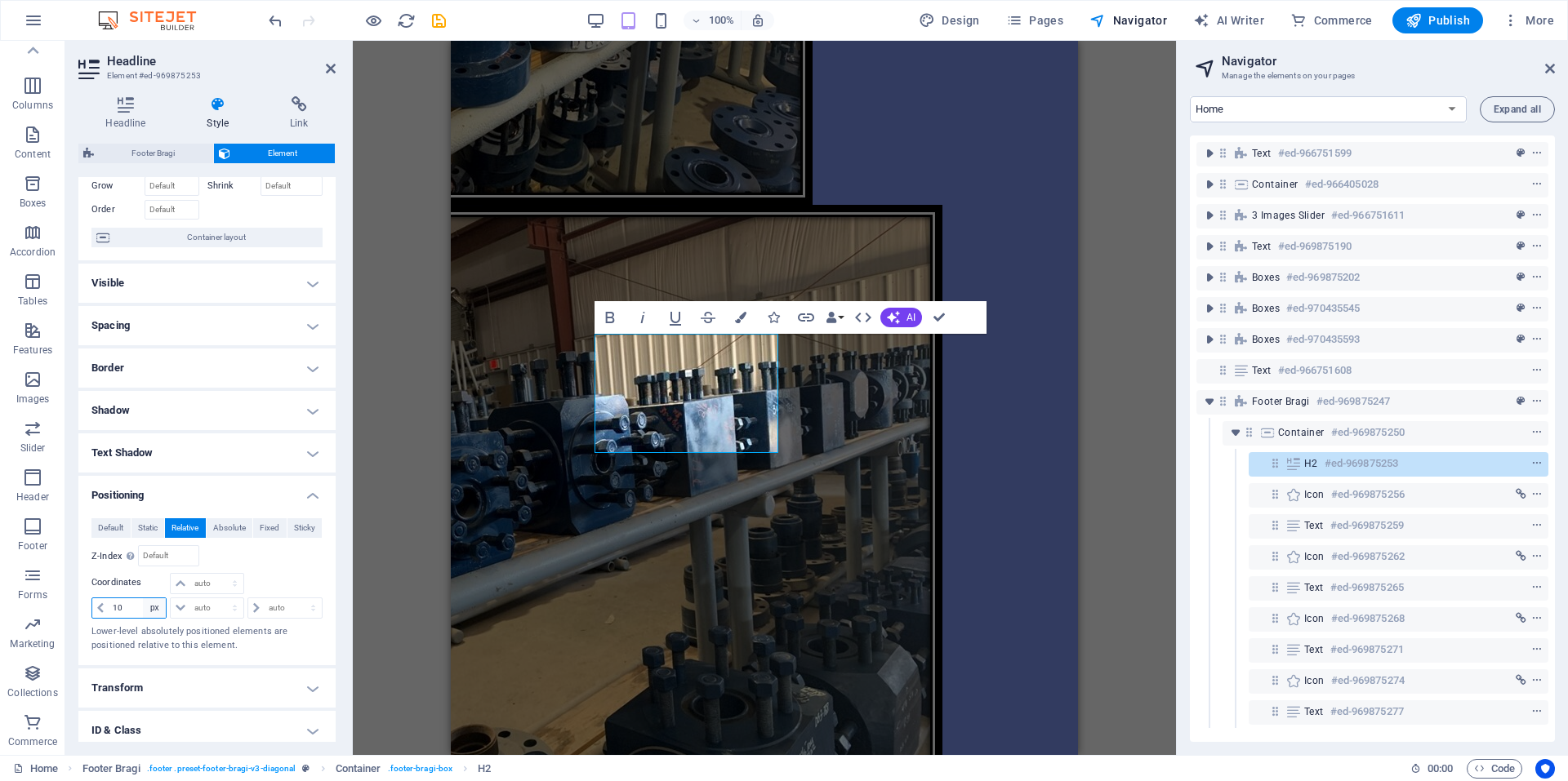
type input "1"
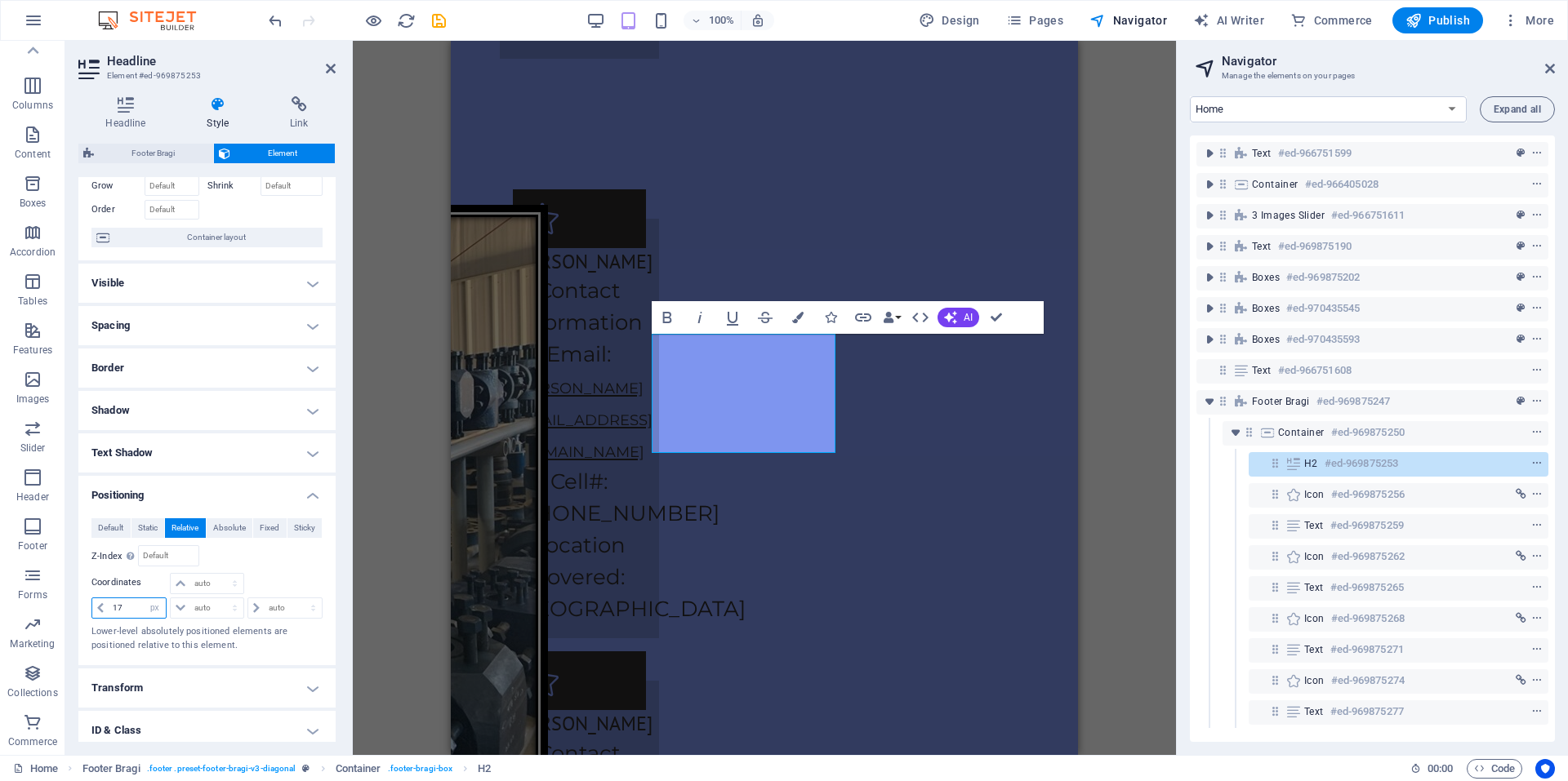
type input "1"
click at [271, 566] on div "Relative to #ed-969875250" at bounding box center [265, 556] width 116 height 22
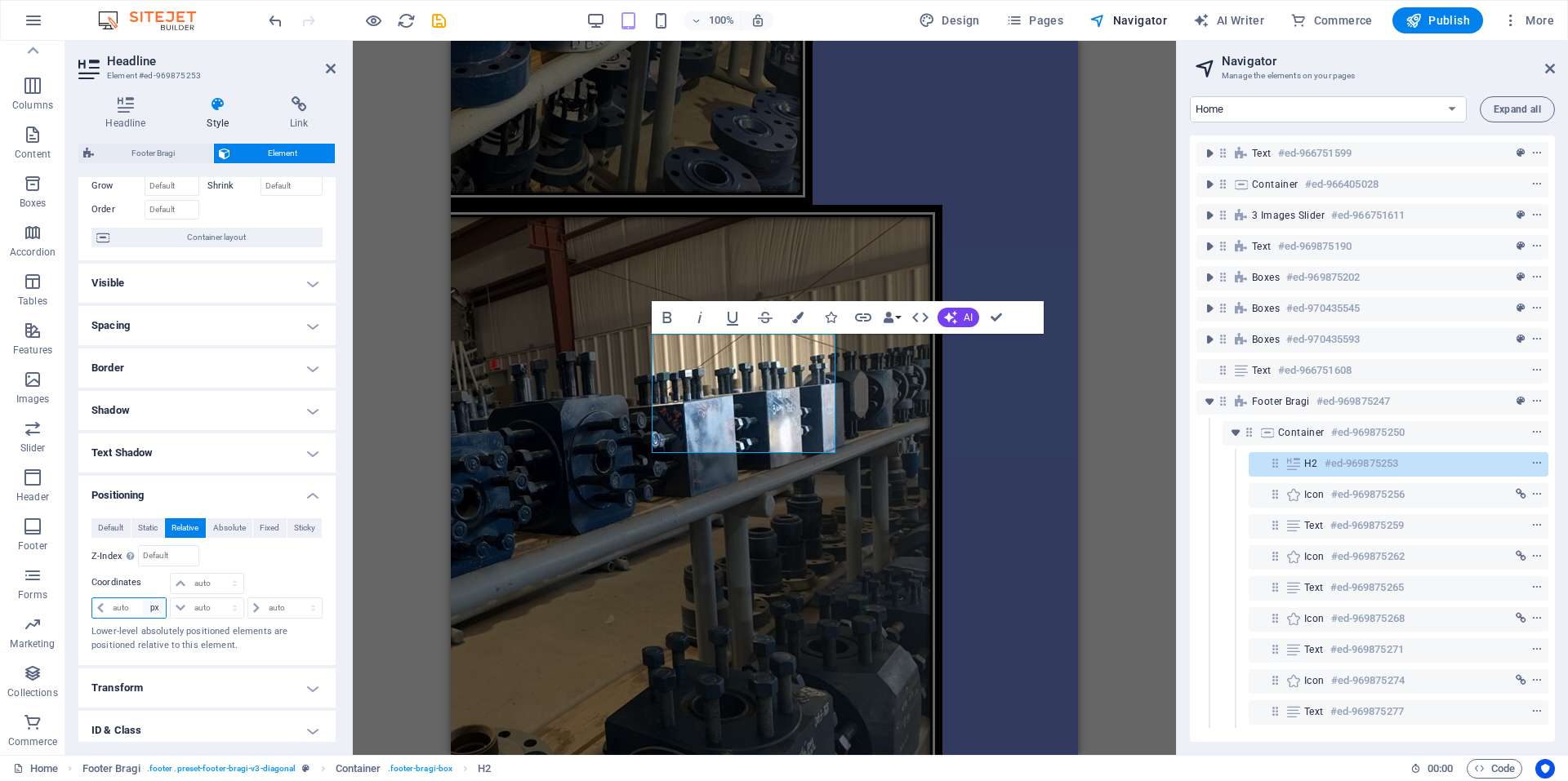
click at [151, 613] on select "auto px rem % em" at bounding box center [154, 608] width 22 height 20
click at [143, 599] on select "auto px rem % em" at bounding box center [154, 608] width 22 height 20
select select "DISABLED_OPTION_VALUE"
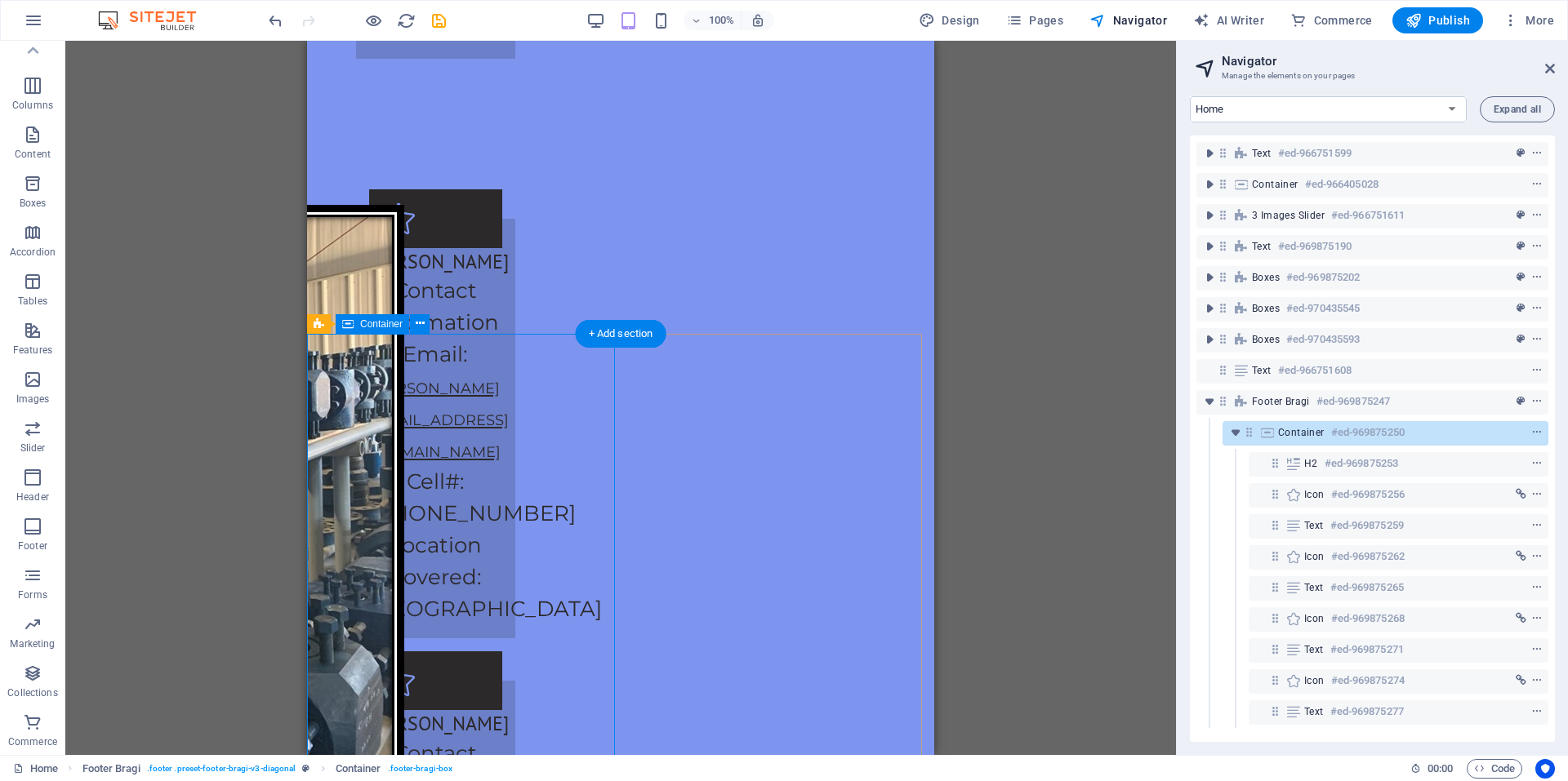
click at [1398, 435] on h6 "#ed-969875250" at bounding box center [1367, 432] width 73 height 20
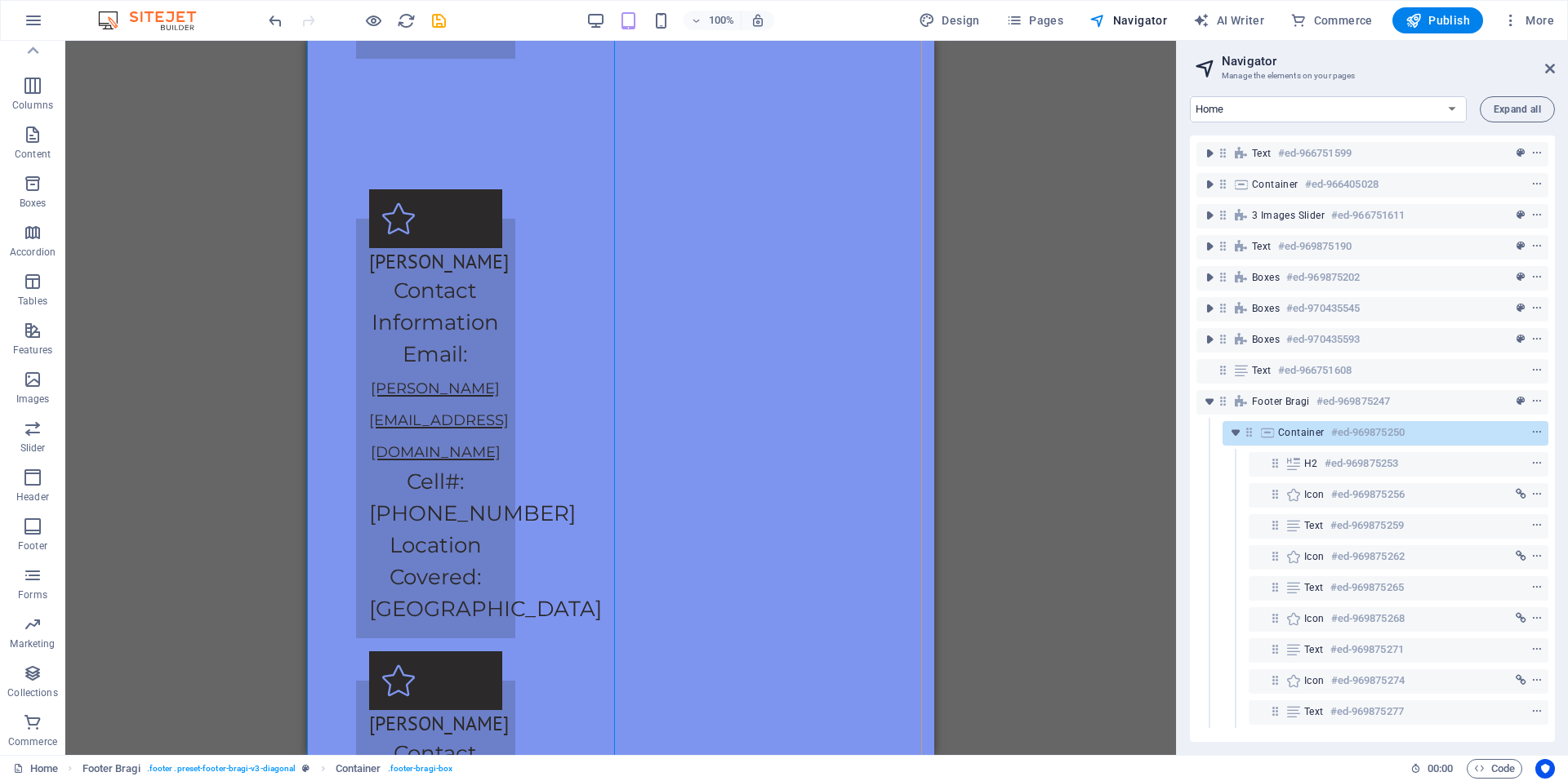
scroll to position [4353, 0]
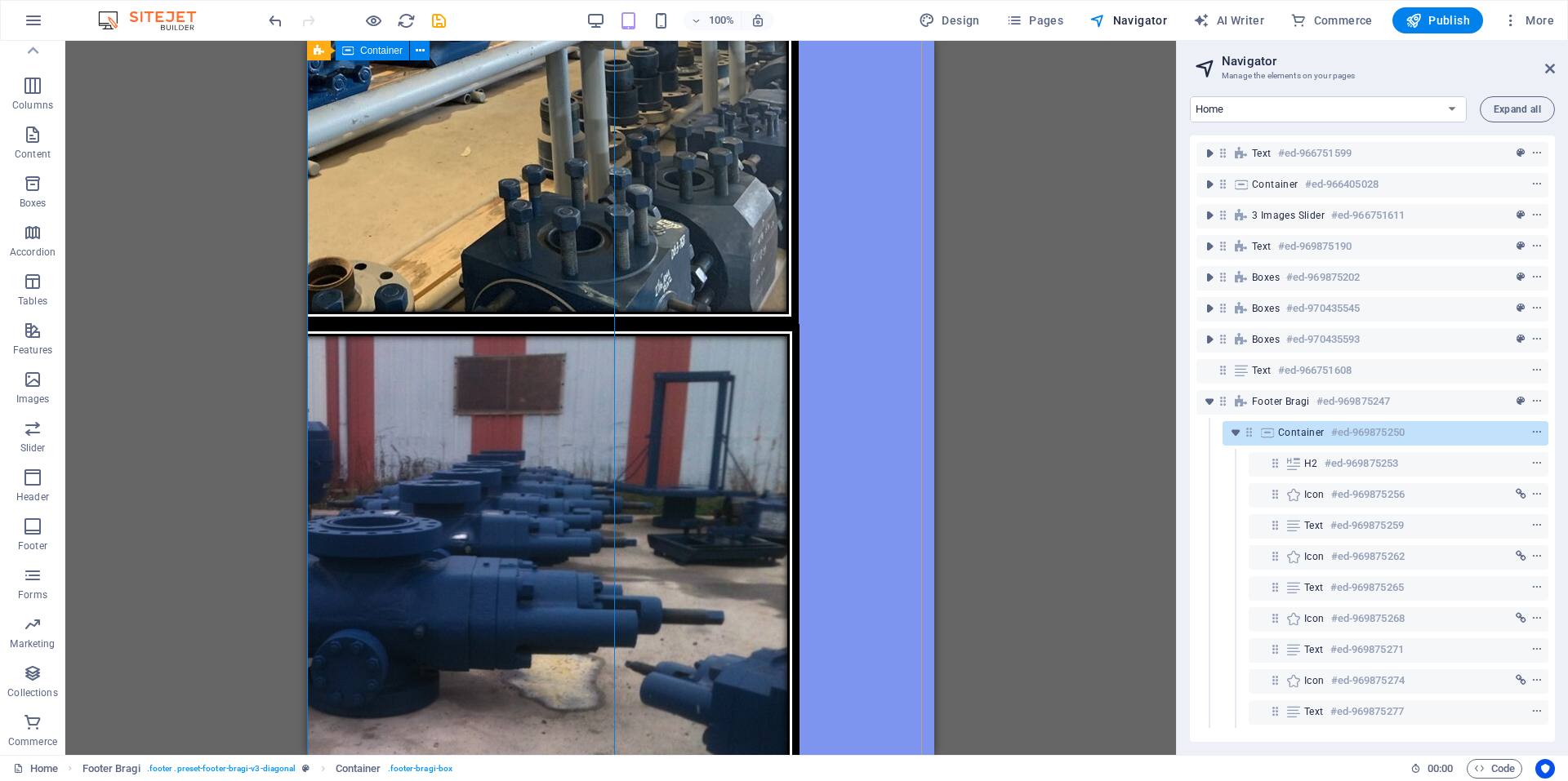
click at [1543, 438] on div "Container #ed-969875250" at bounding box center [1385, 434] width 326 height 24
click at [1539, 427] on span "context-menu" at bounding box center [1537, 432] width 16 height 11
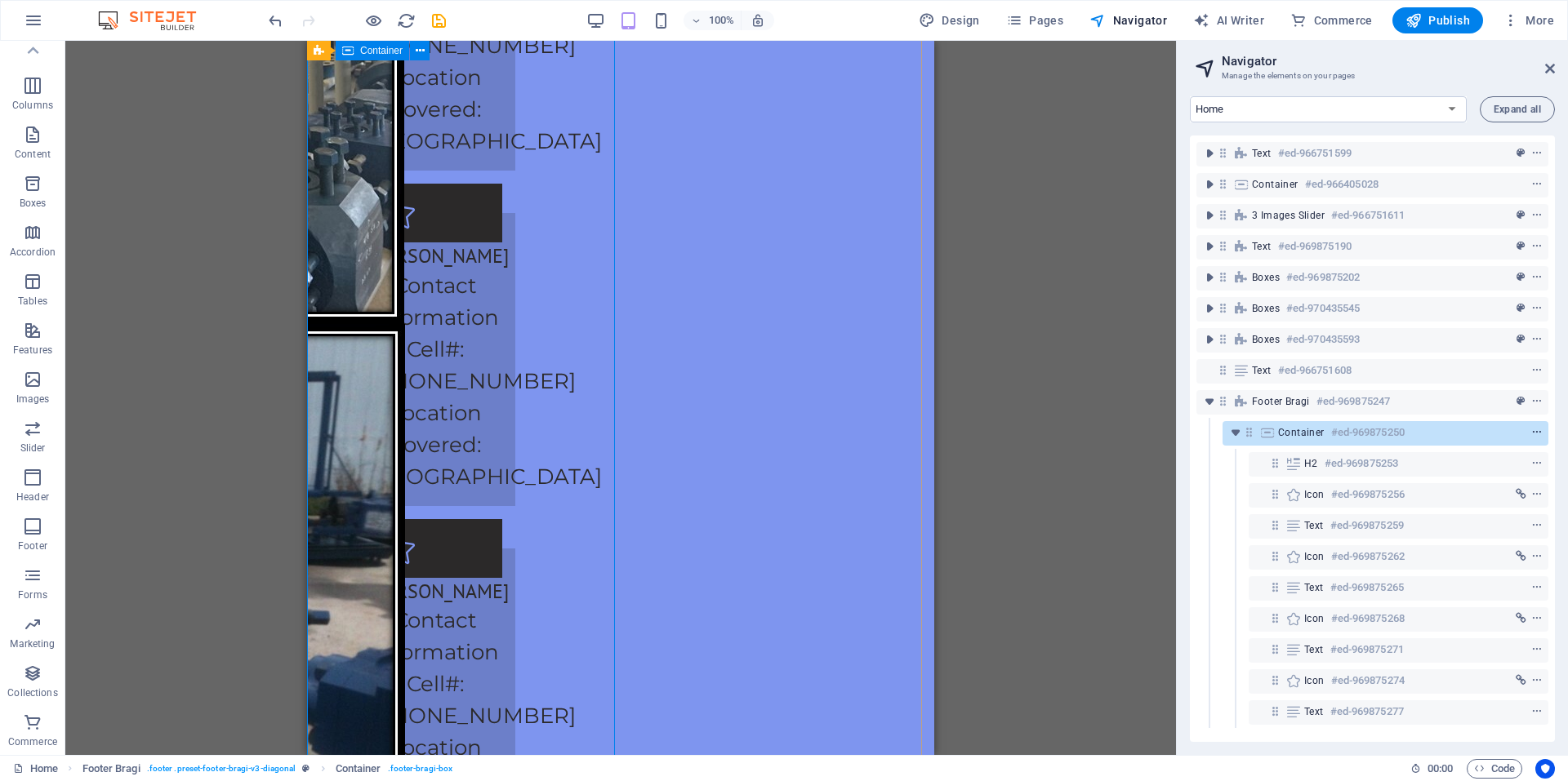
click at [1532, 437] on button "context-menu" at bounding box center [1537, 432] width 16 height 20
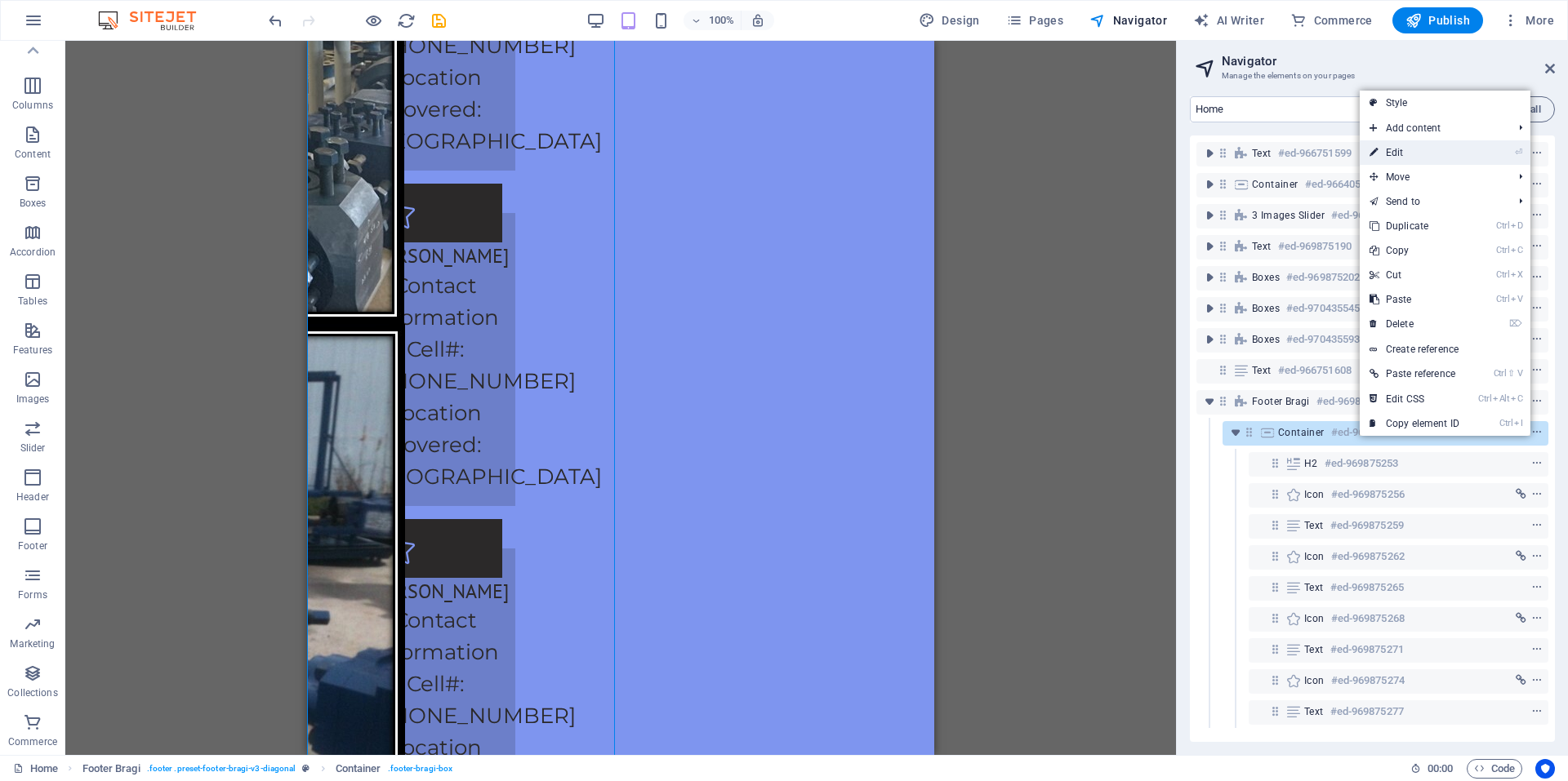
click at [1405, 149] on link "⏎ Edit" at bounding box center [1414, 153] width 110 height 24
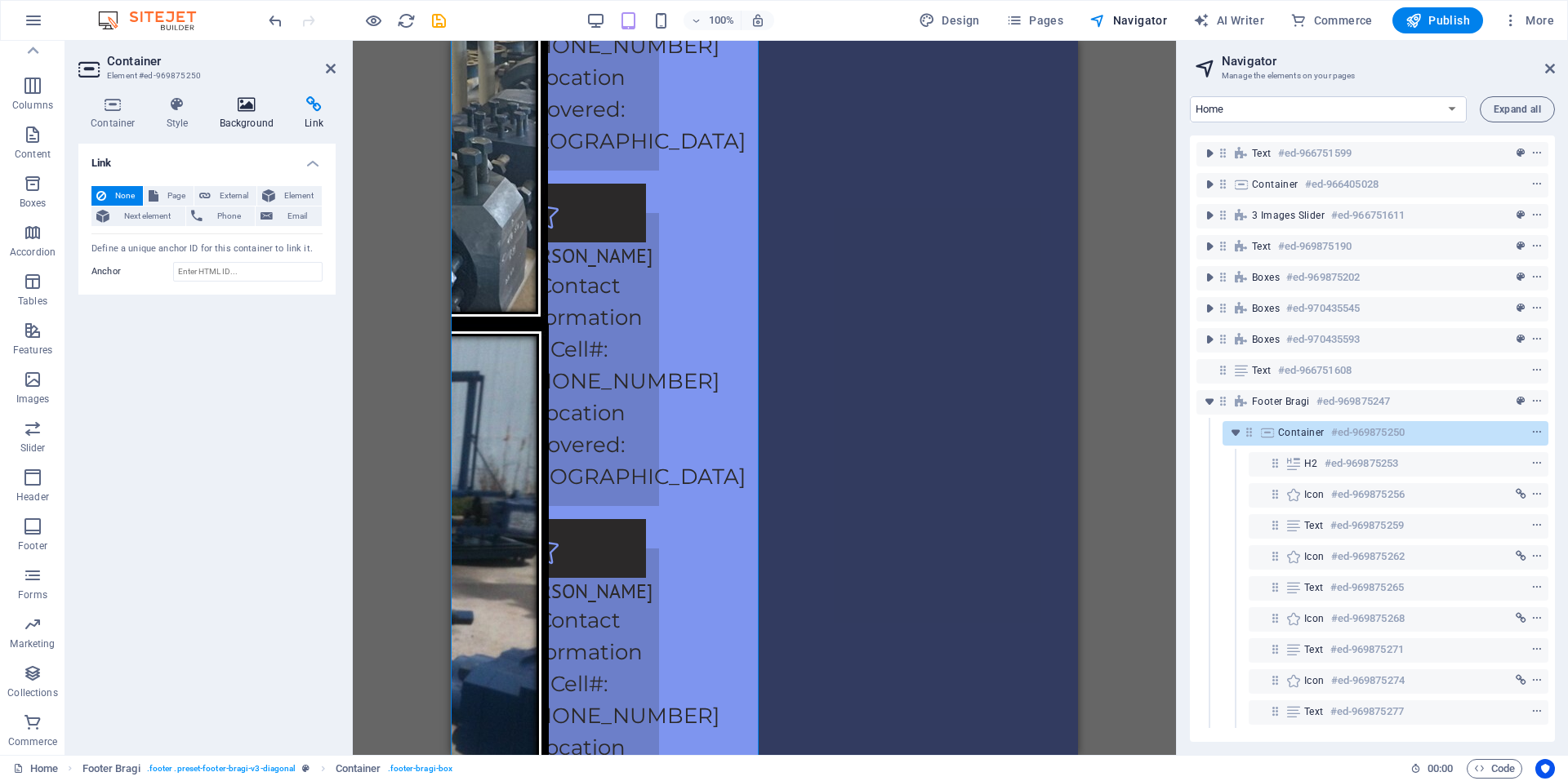
click at [263, 109] on icon at bounding box center [247, 104] width 80 height 16
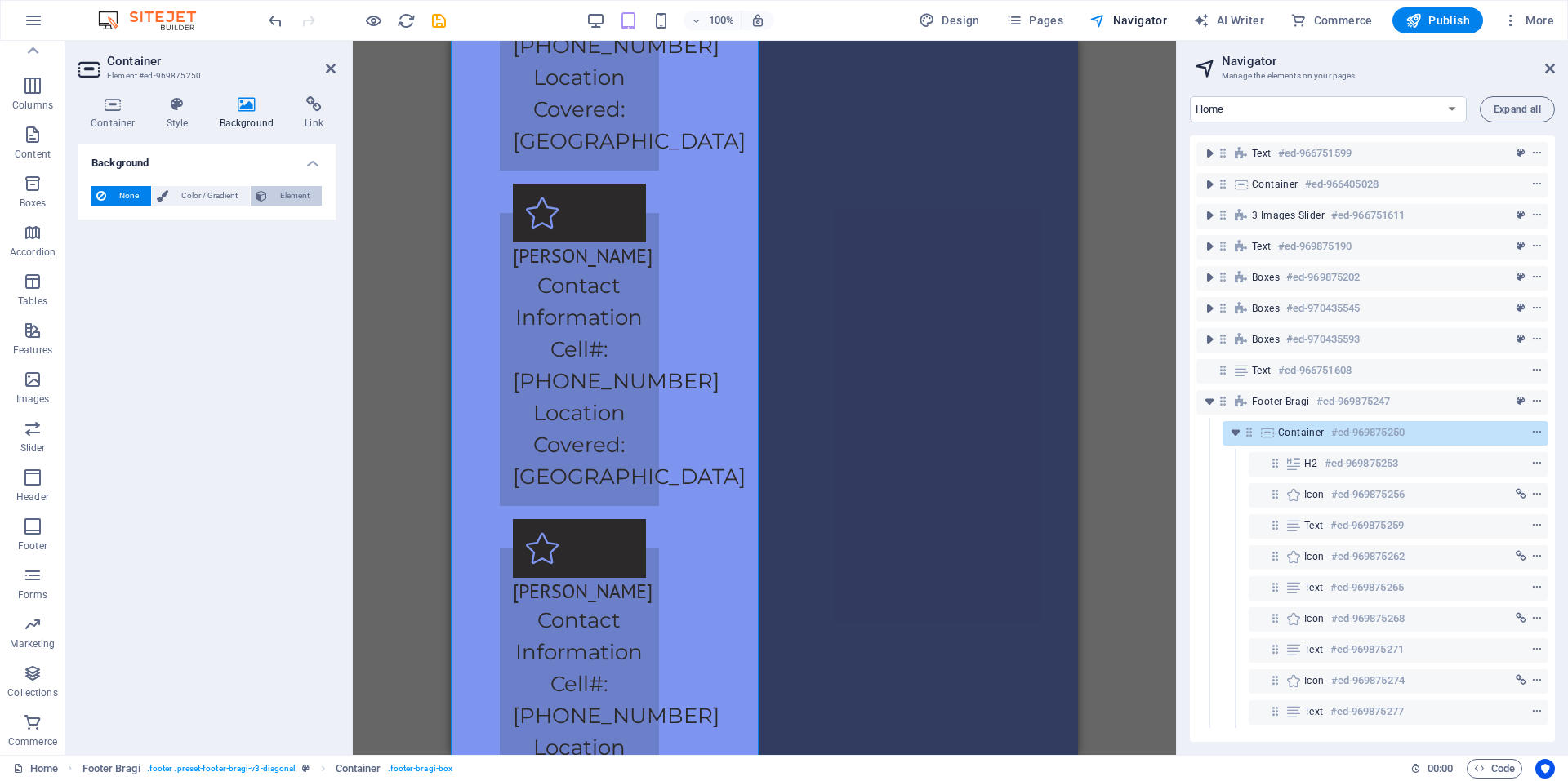
click at [292, 201] on span "Element" at bounding box center [295, 195] width 45 height 20
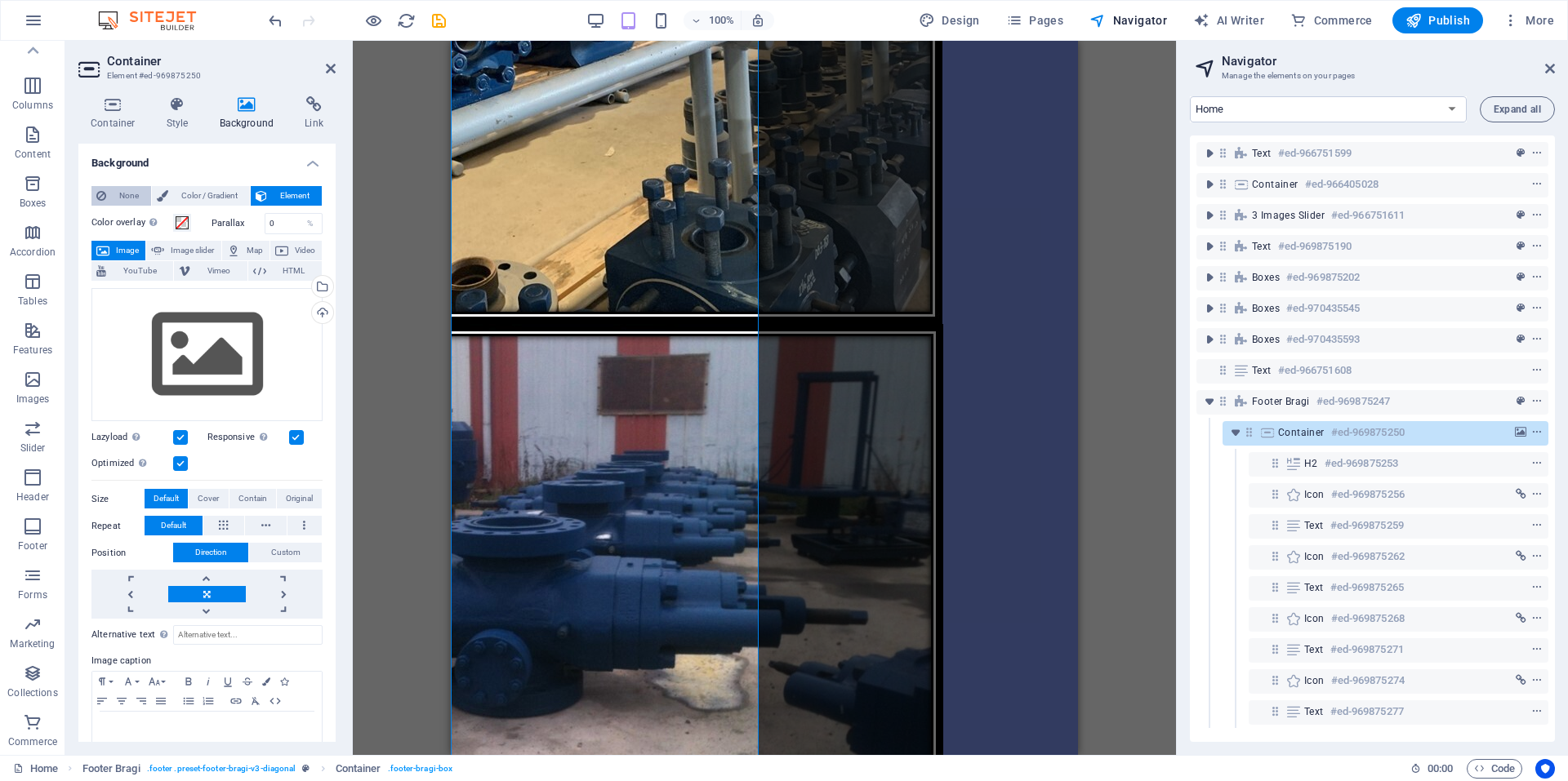
click at [109, 197] on button "None" at bounding box center [121, 195] width 60 height 20
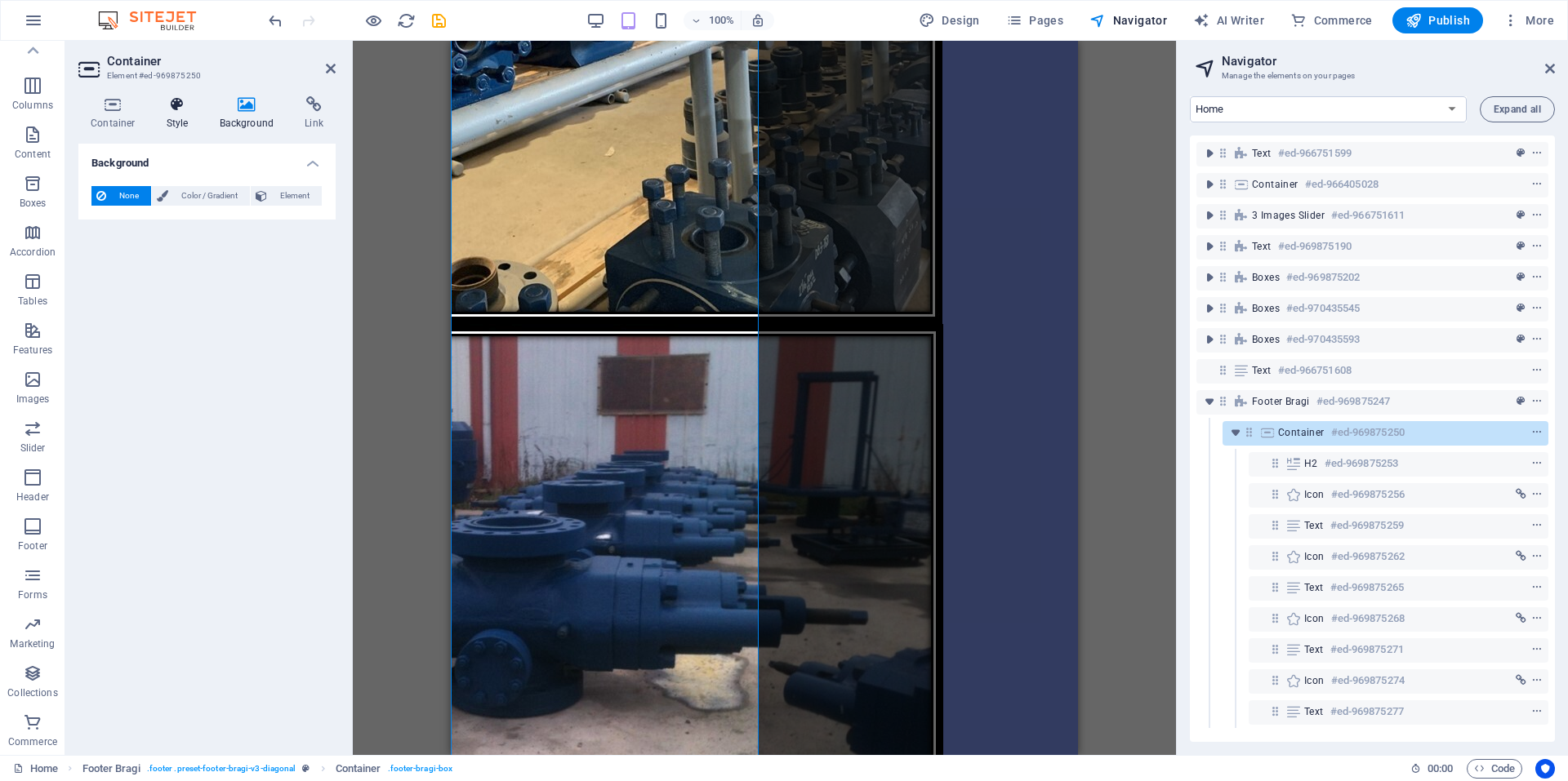
click at [182, 109] on icon at bounding box center [178, 104] width 47 height 16
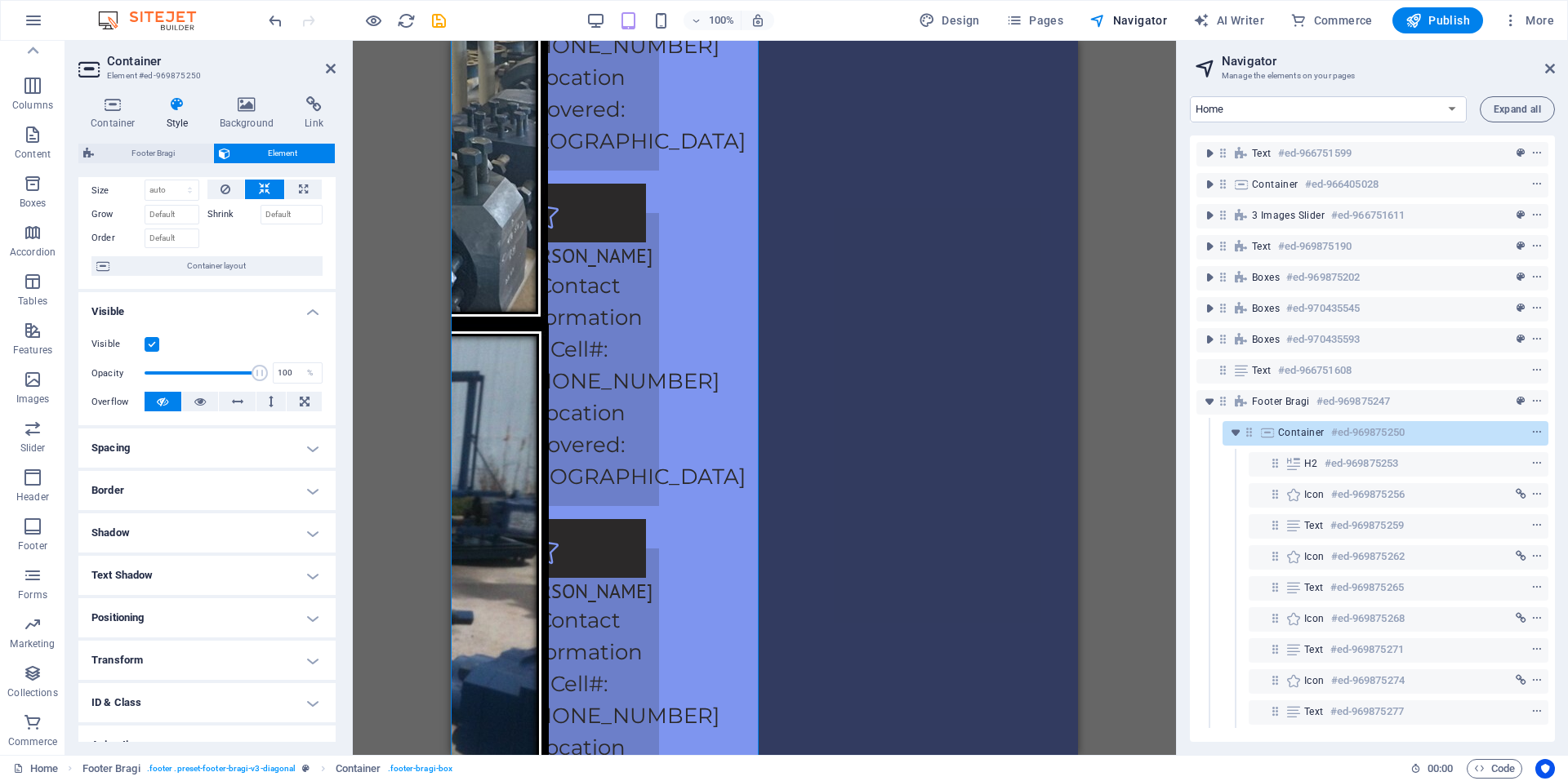
scroll to position [81, 0]
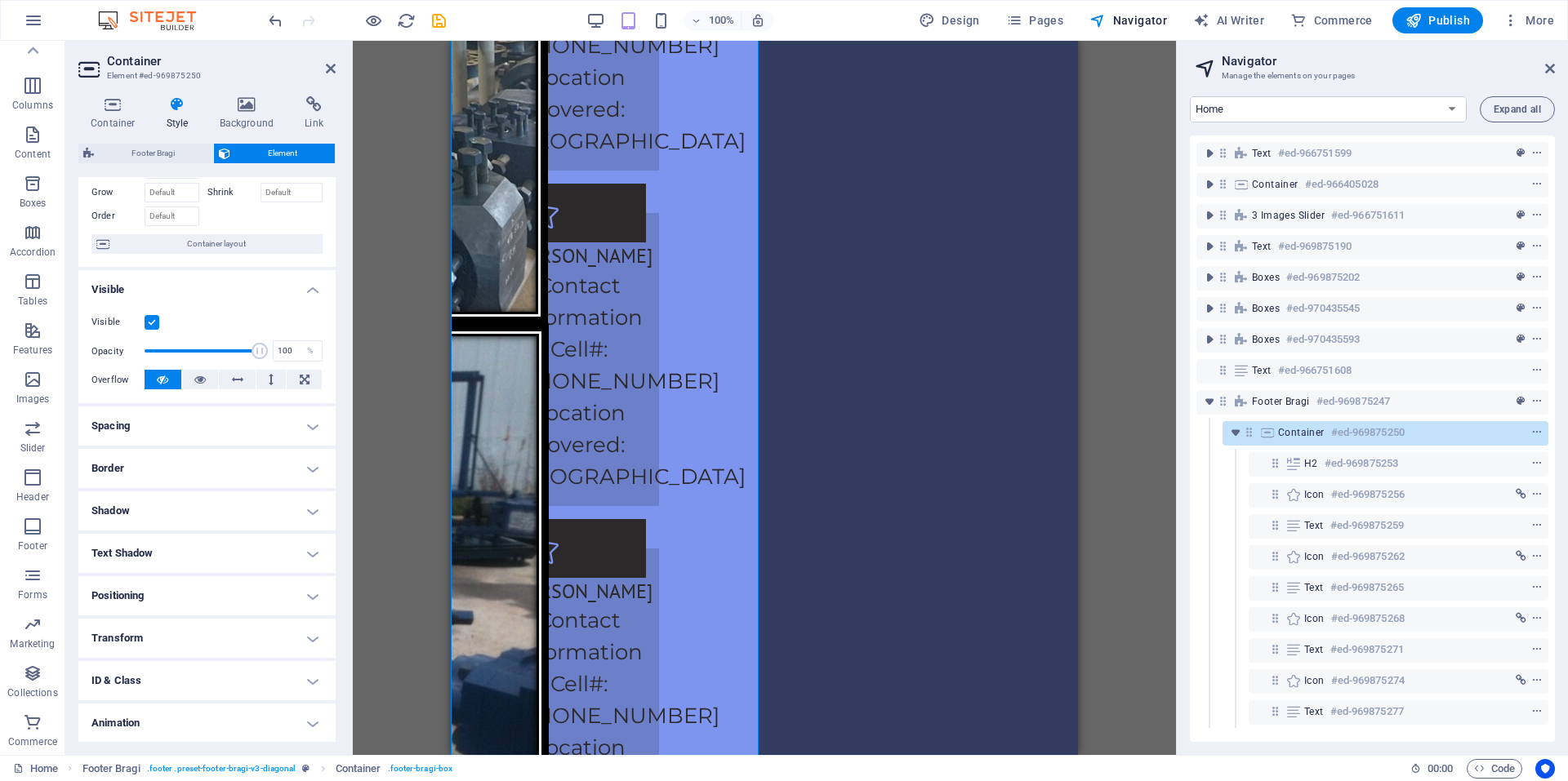
click at [291, 603] on h4 "Positioning" at bounding box center [207, 595] width 258 height 39
click at [184, 625] on span "Relative" at bounding box center [184, 628] width 27 height 20
click at [219, 632] on span "Absolute" at bounding box center [230, 628] width 33 height 20
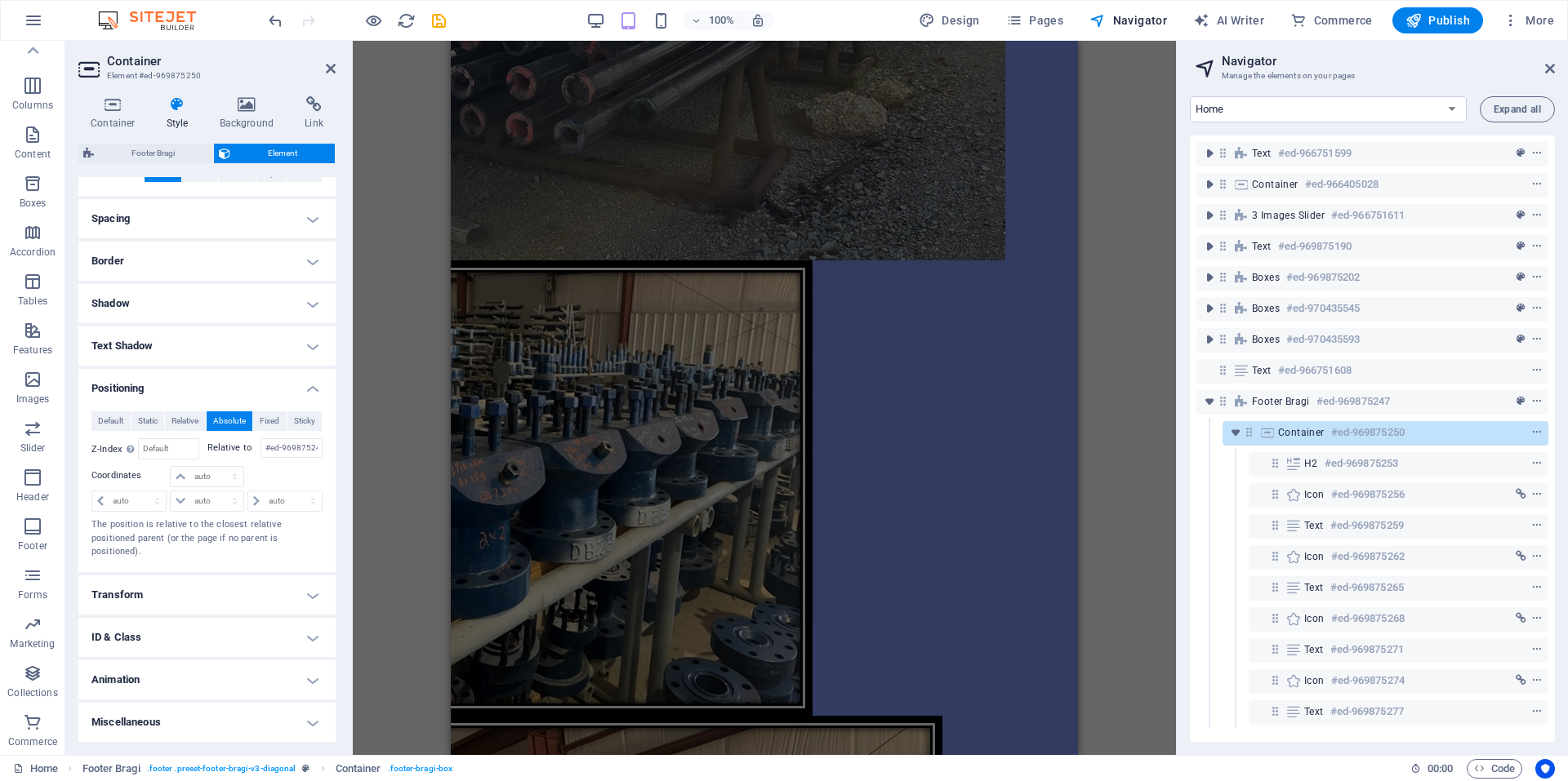
scroll to position [3464, 0]
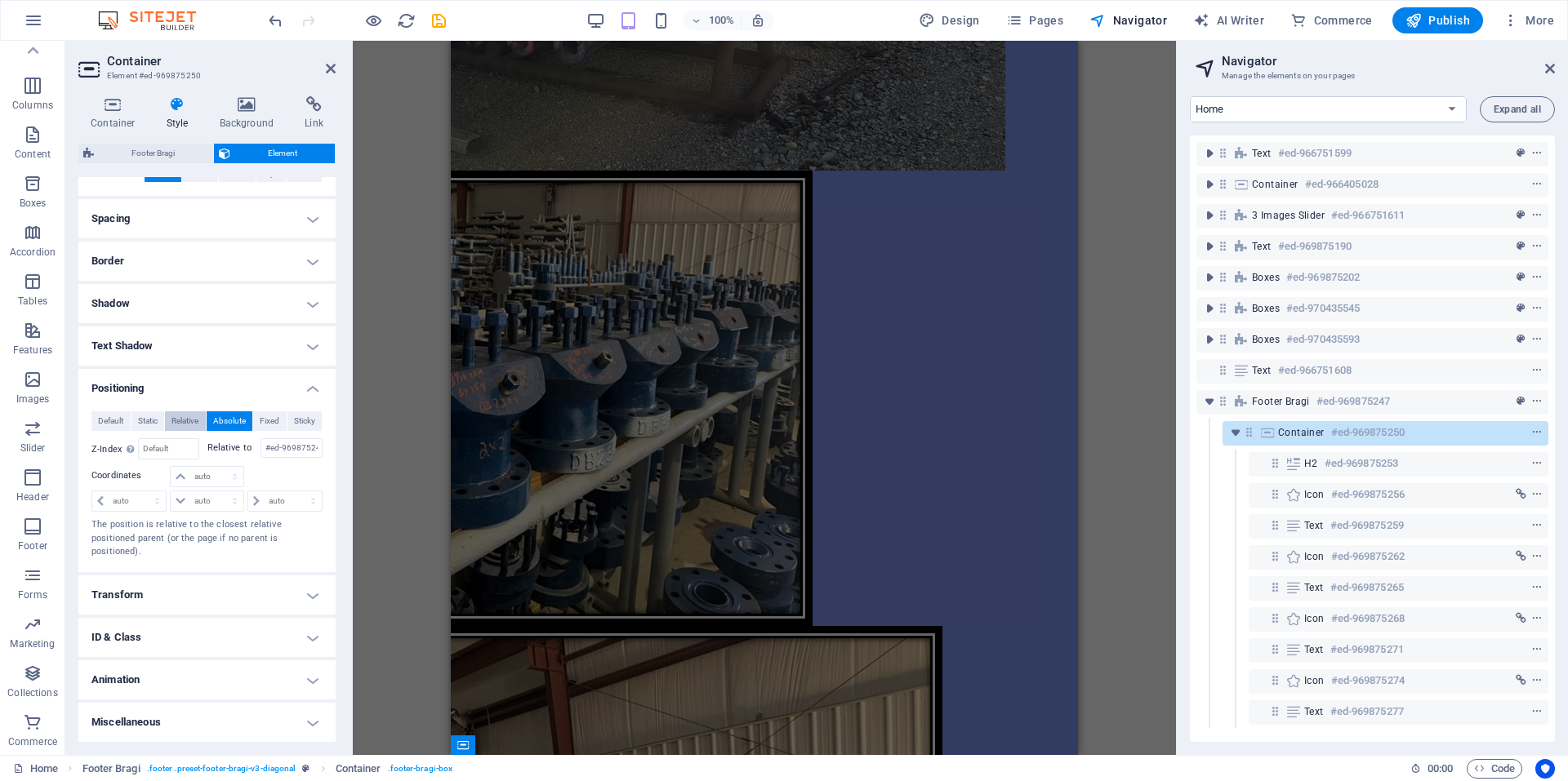
click at [199, 424] on span "Relative" at bounding box center [184, 421] width 27 height 20
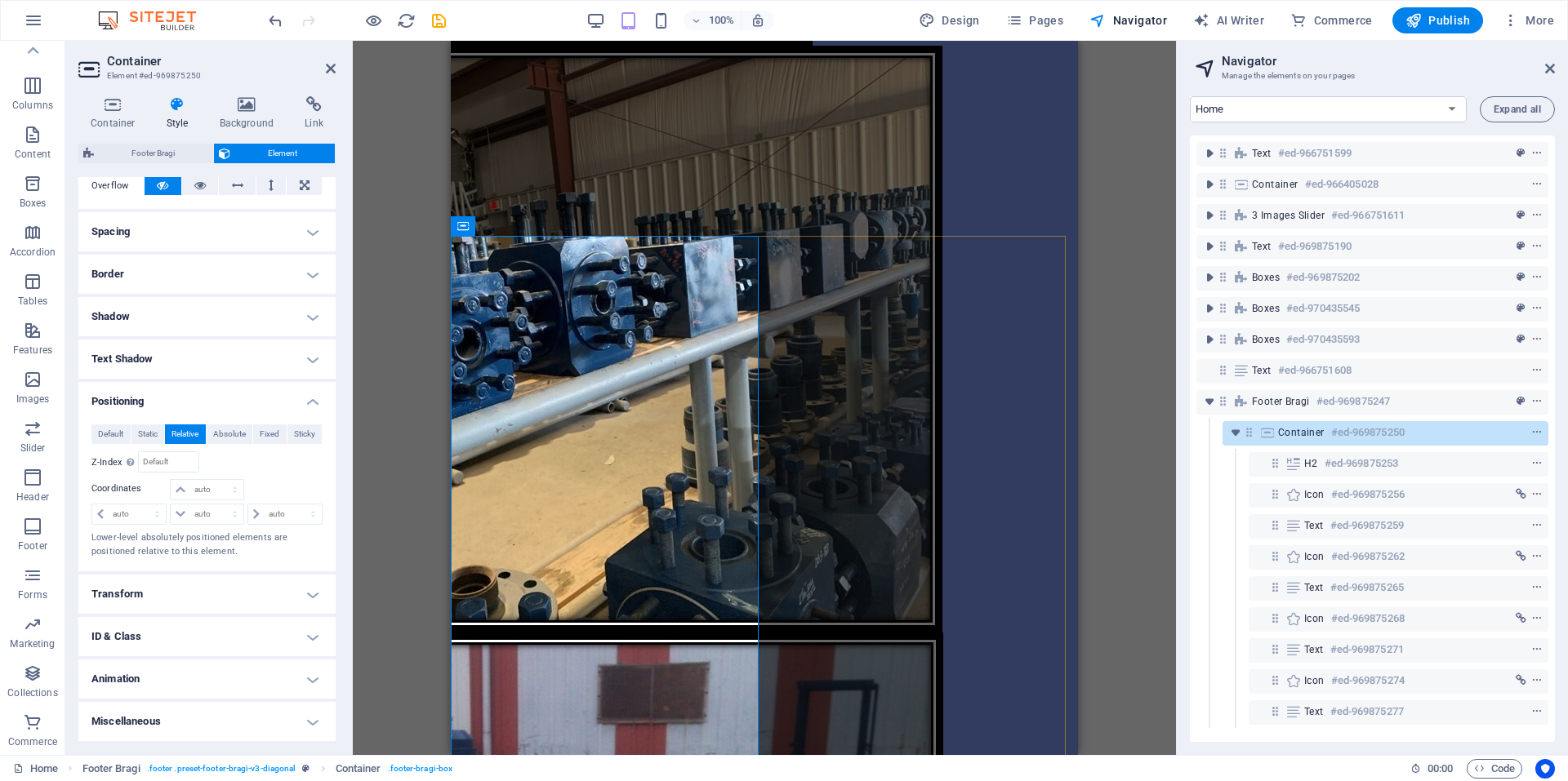
scroll to position [3953, 0]
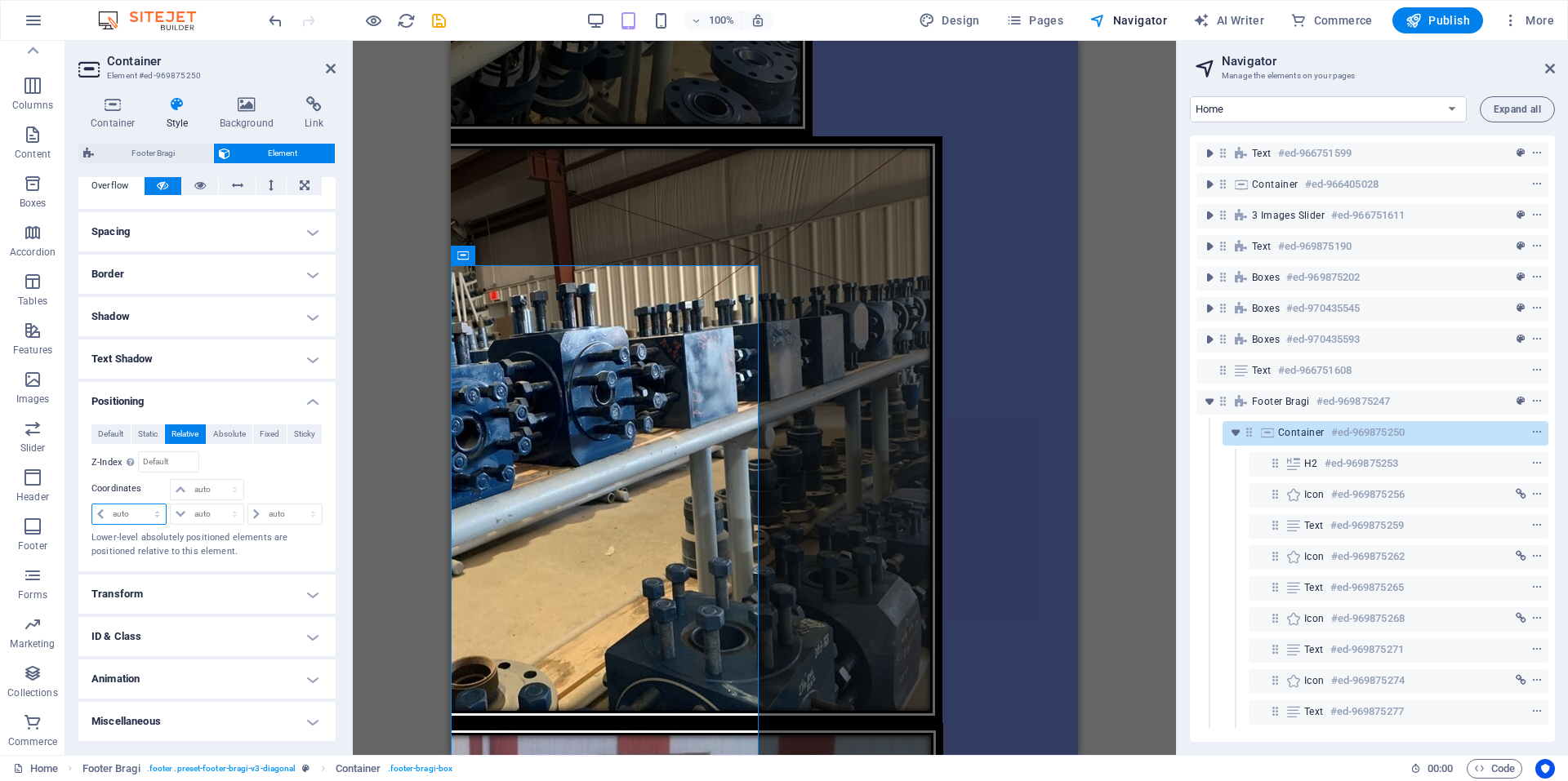
click at [144, 512] on select "auto px rem % em" at bounding box center [129, 514] width 73 height 20
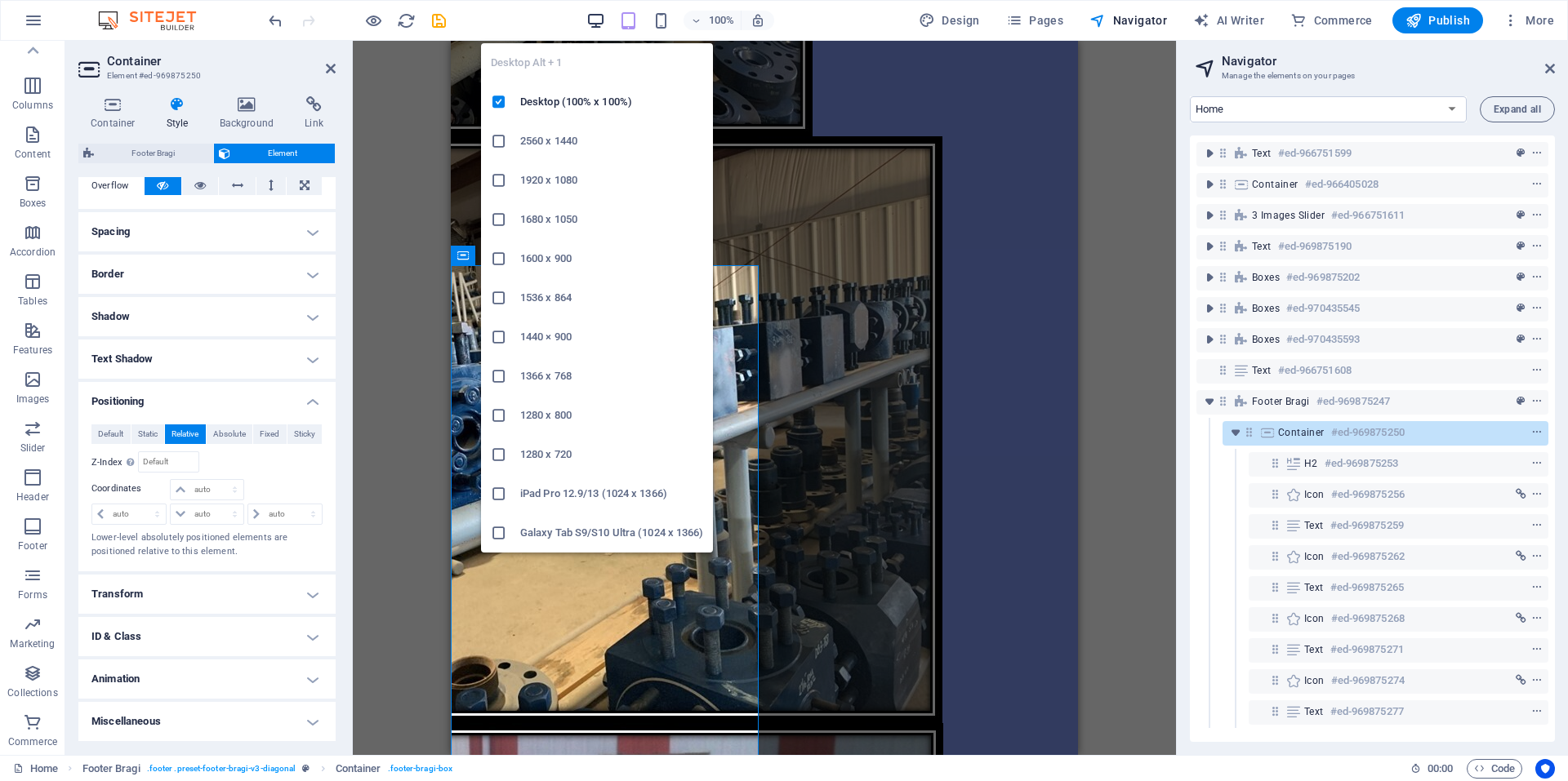
click at [593, 17] on icon "button" at bounding box center [596, 21] width 19 height 19
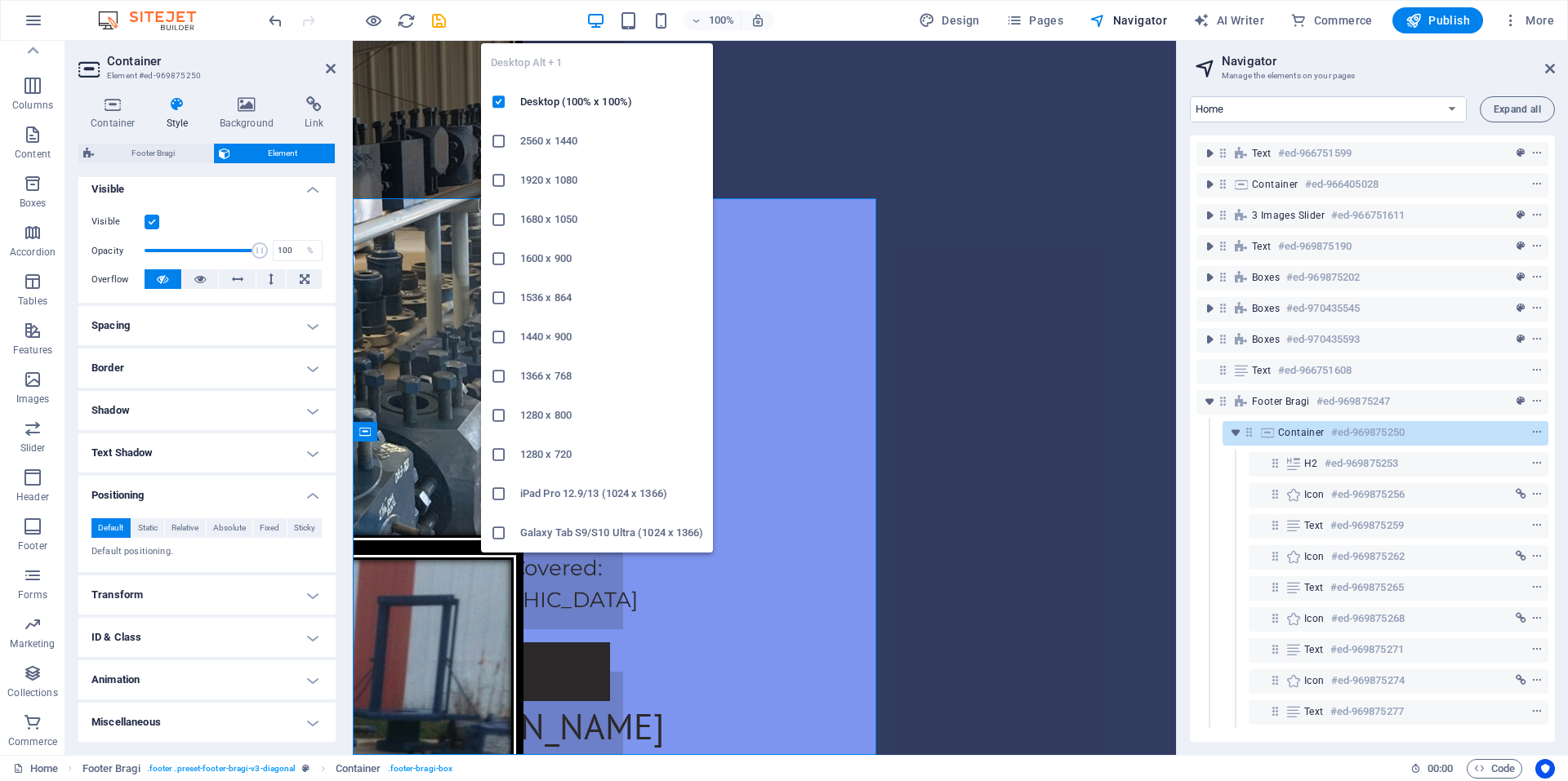
scroll to position [182, 0]
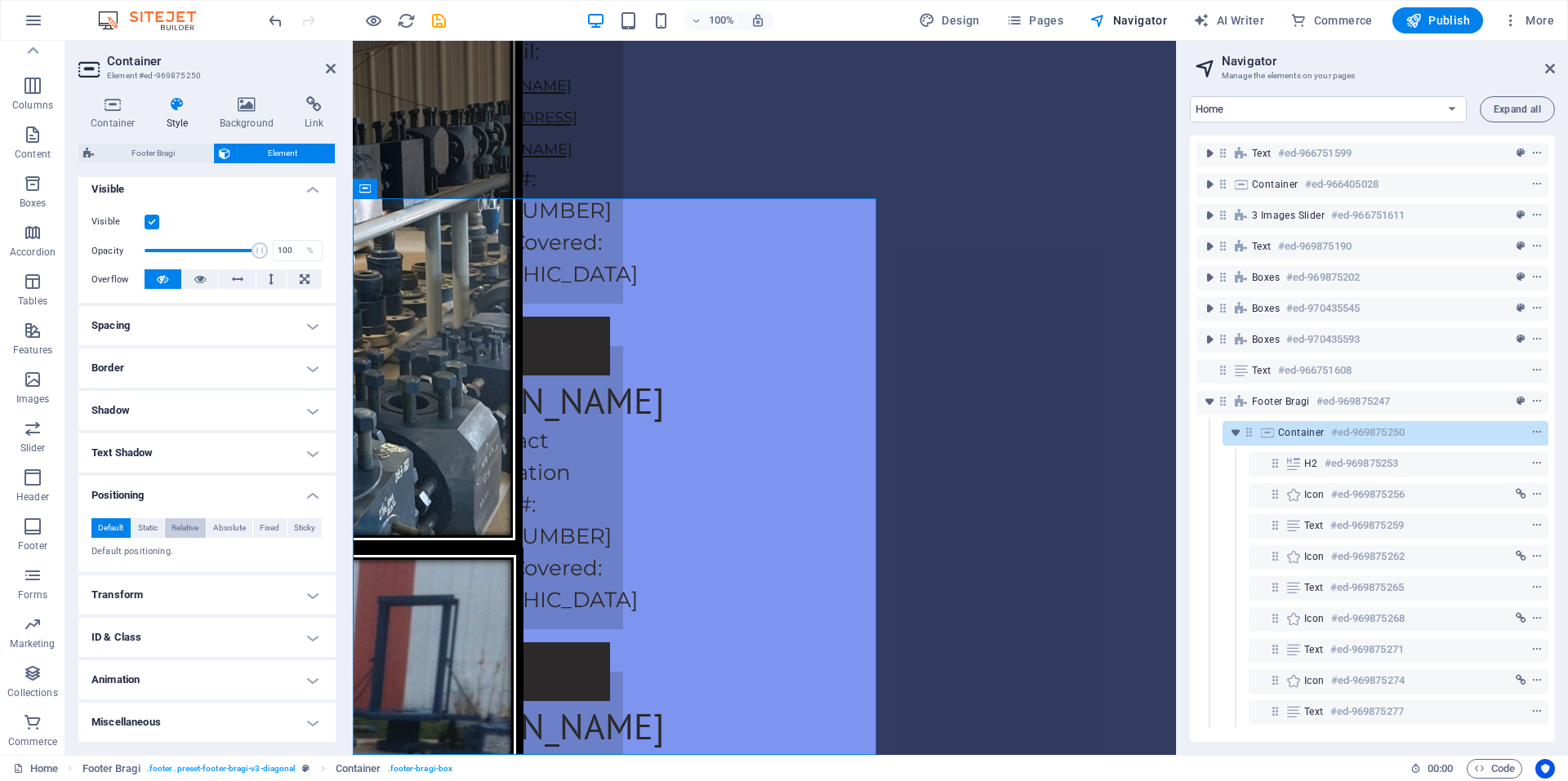
click at [183, 528] on span "Relative" at bounding box center [184, 528] width 27 height 20
click at [118, 611] on select "auto px rem % em" at bounding box center [129, 608] width 73 height 20
select select "px"
click at [142, 599] on select "auto px rem % em" at bounding box center [129, 608] width 73 height 20
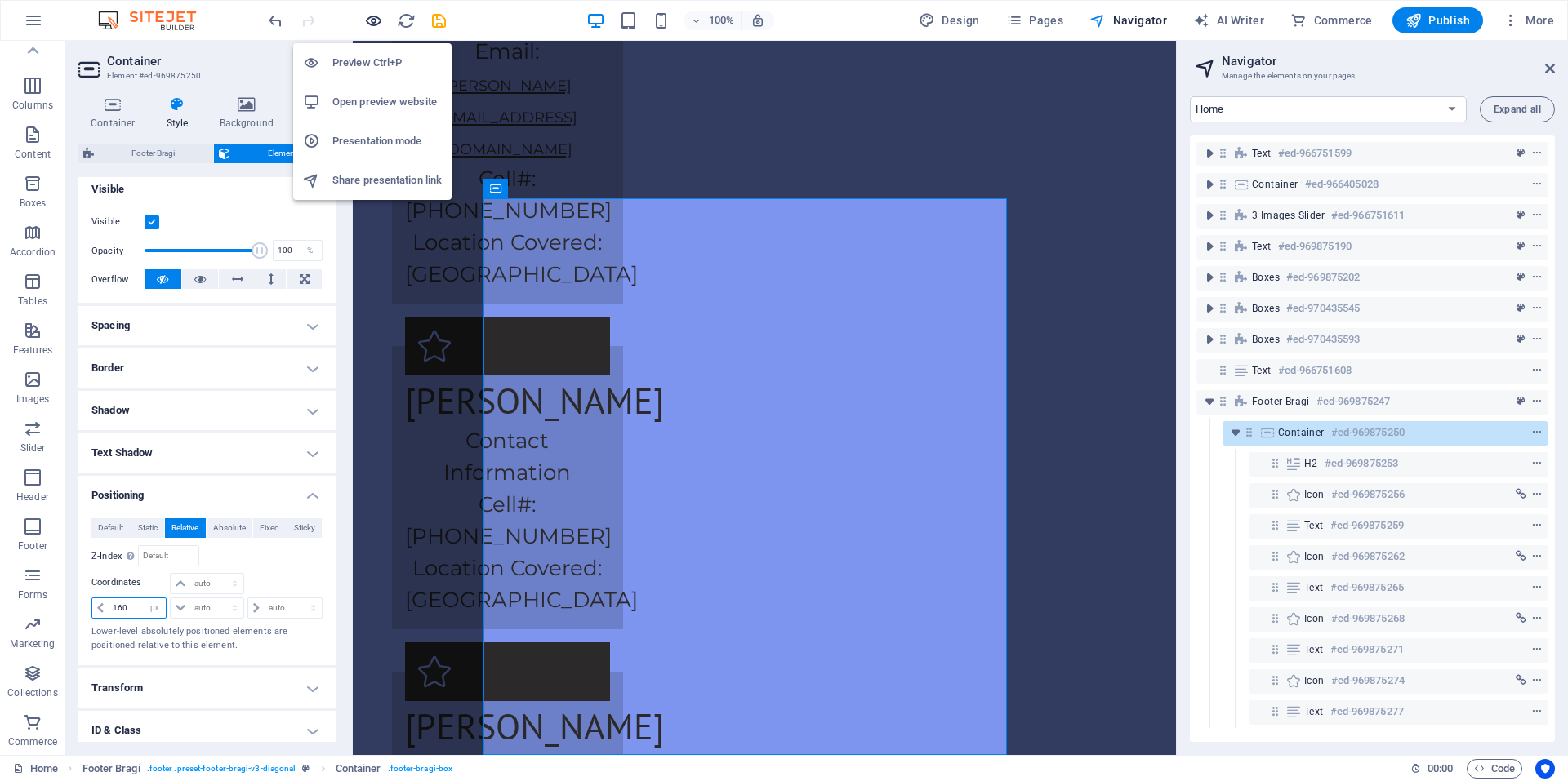
type input "160"
click at [371, 16] on icon "button" at bounding box center [373, 21] width 19 height 19
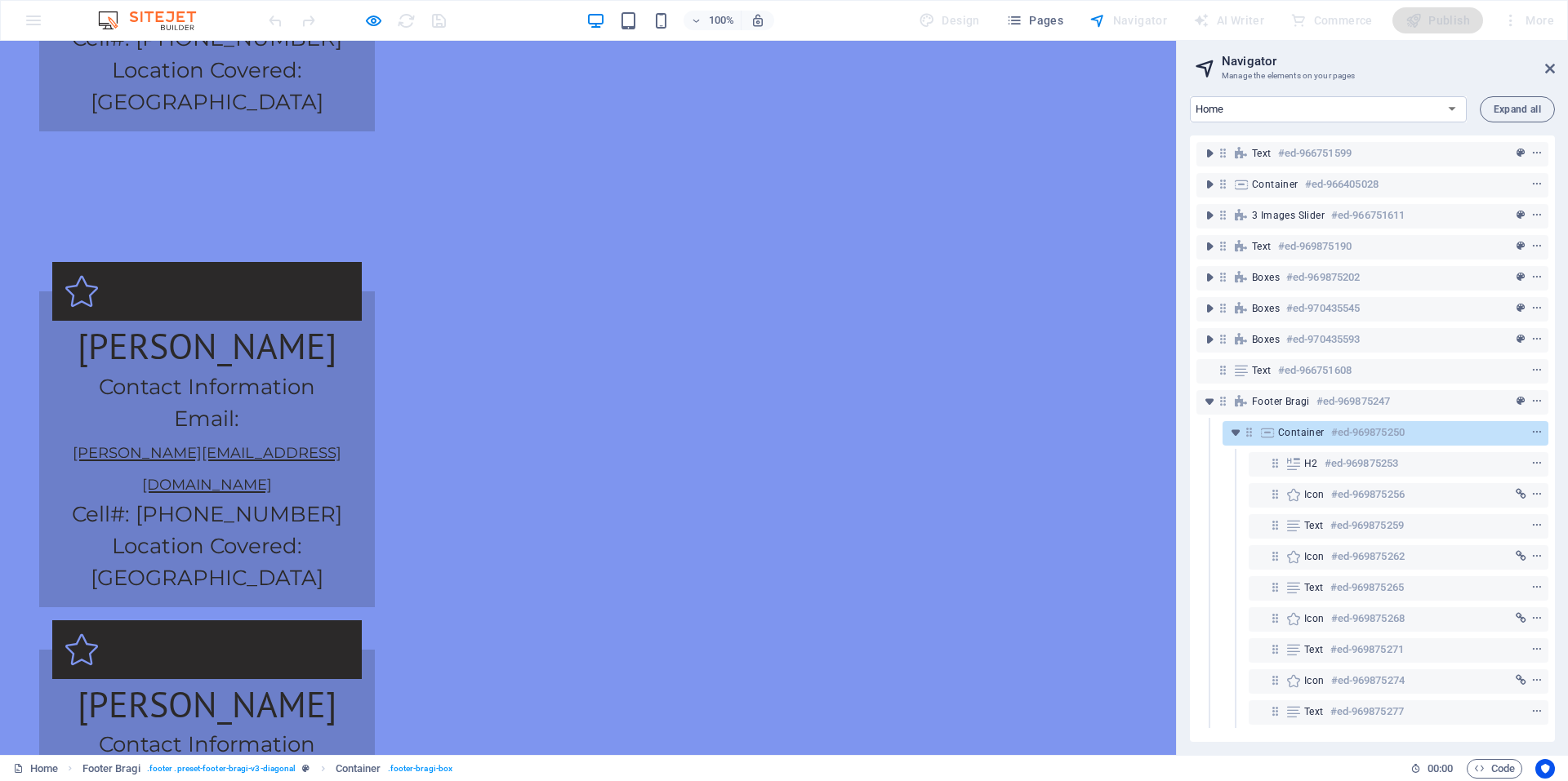
scroll to position [3237, 0]
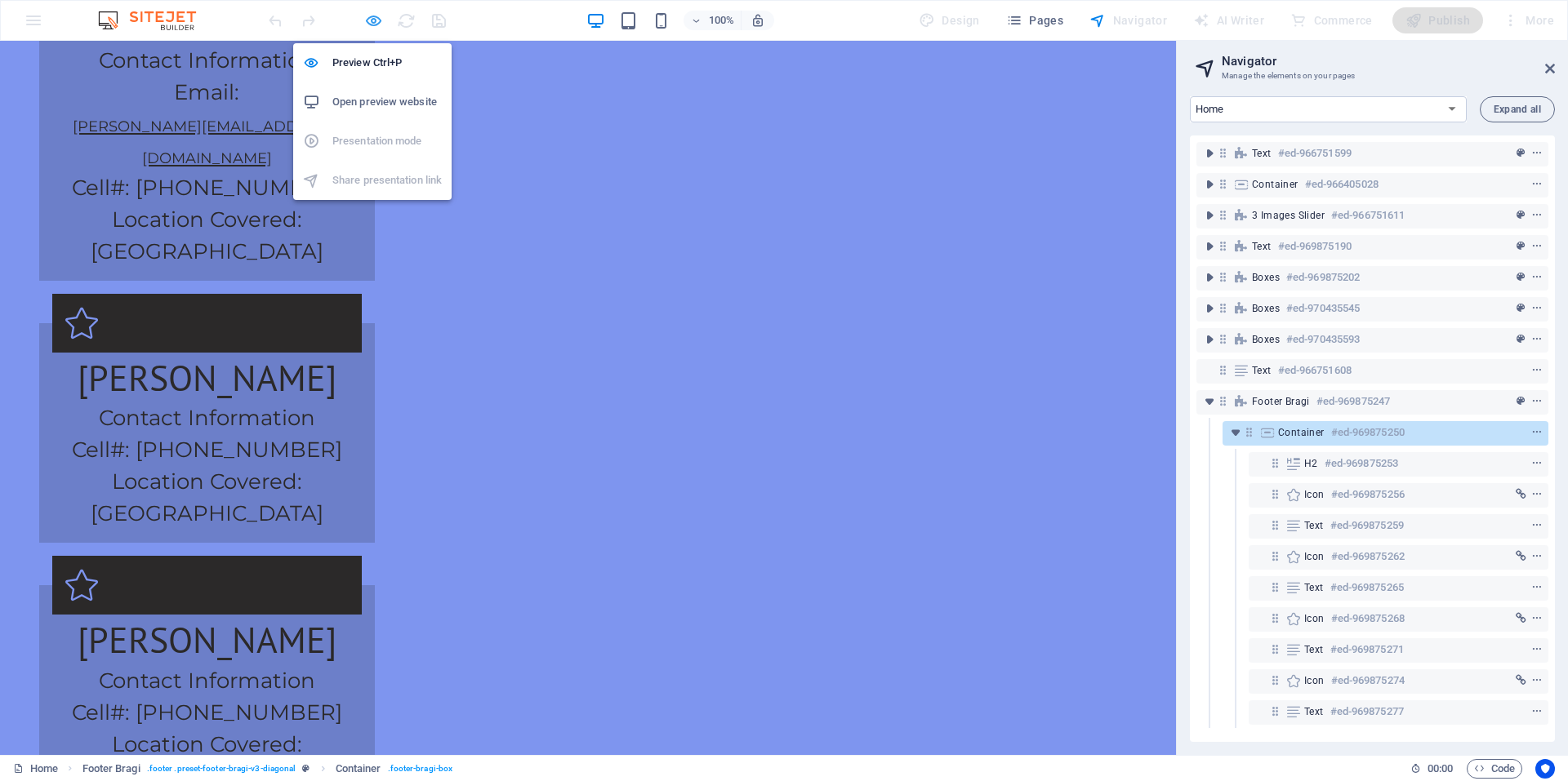
click at [381, 16] on icon "button" at bounding box center [373, 21] width 19 height 19
select select "px"
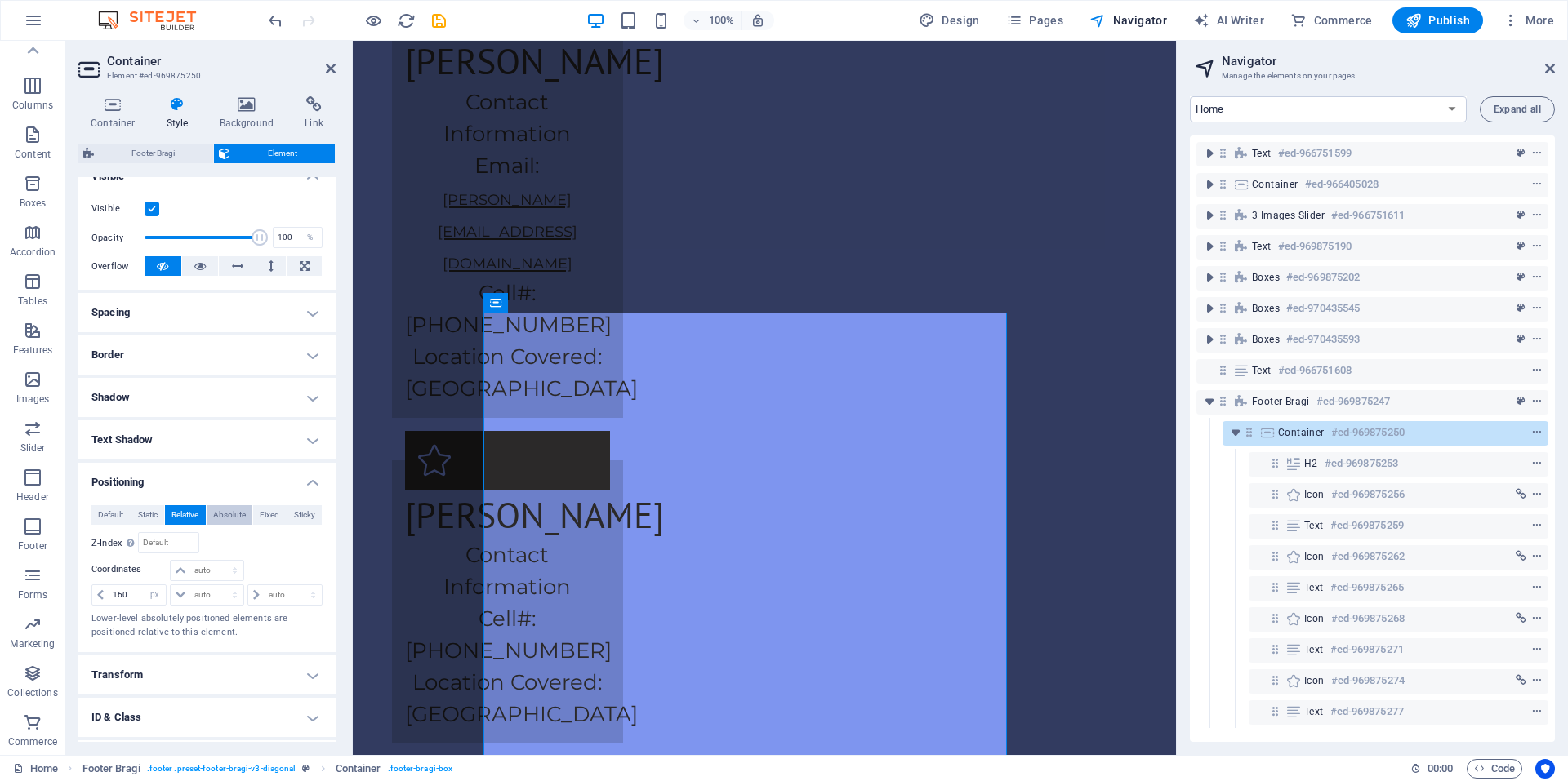
scroll to position [275, 0]
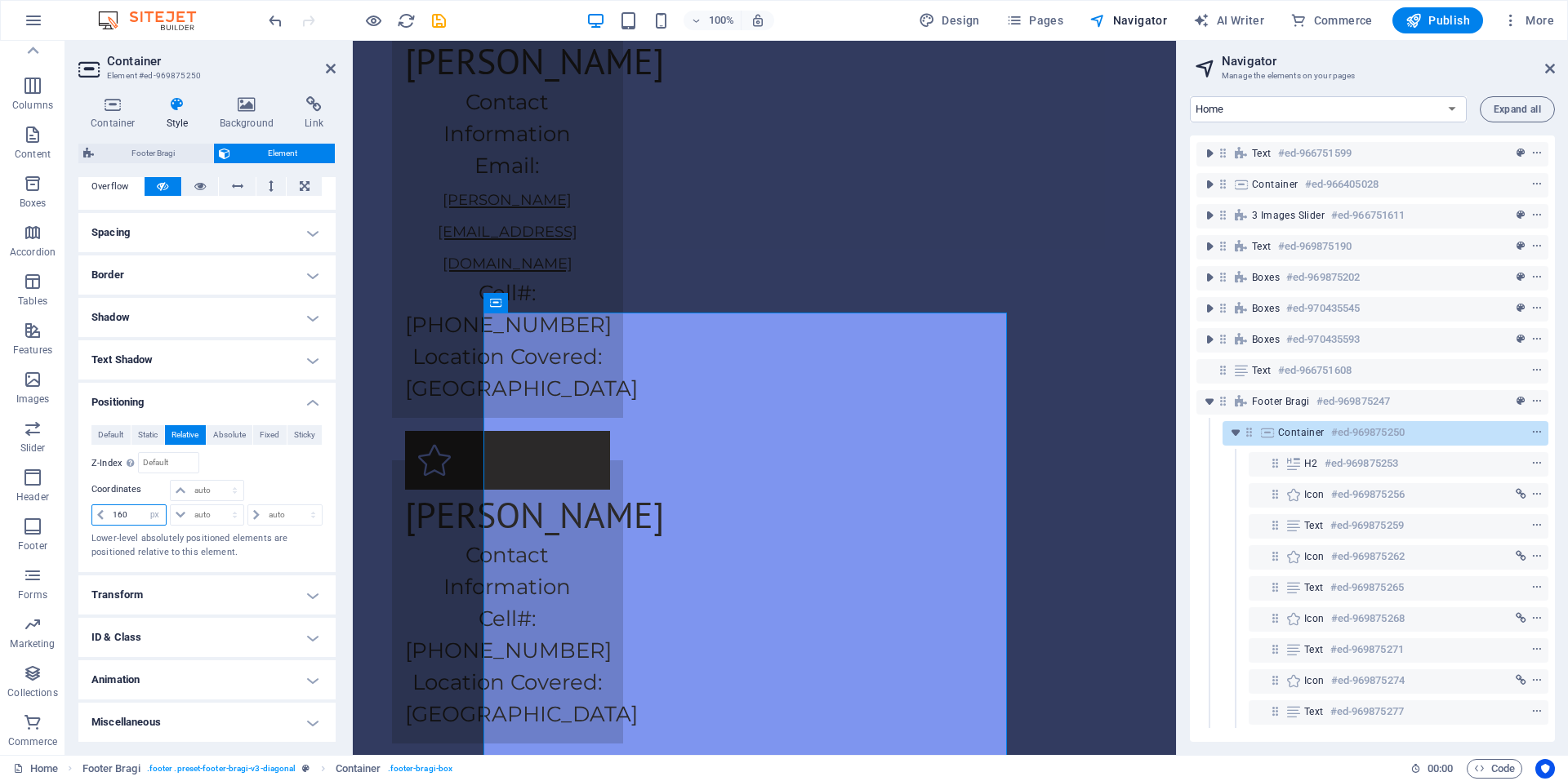
click at [124, 521] on input "160" at bounding box center [137, 515] width 57 height 20
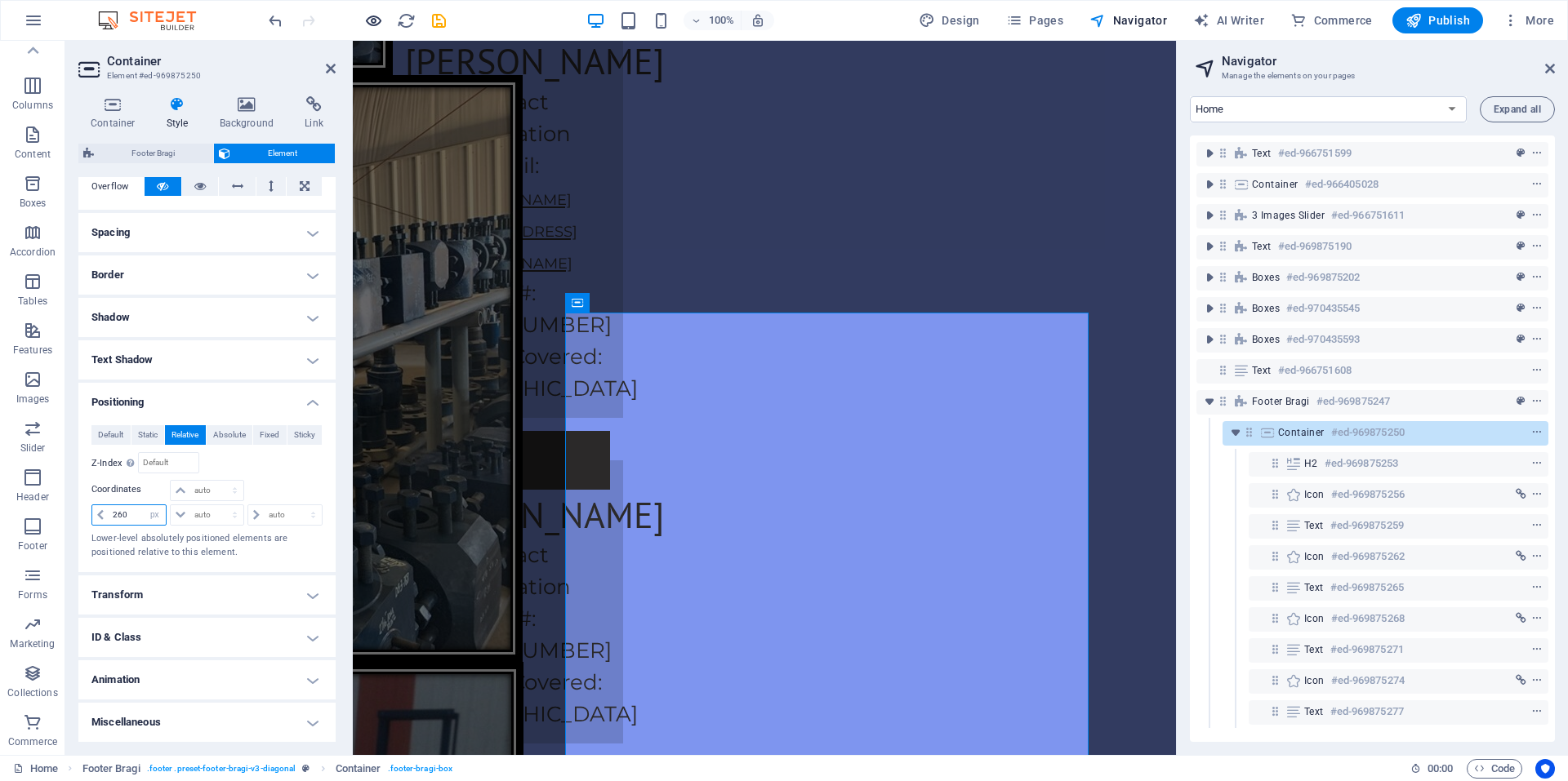
type input "260"
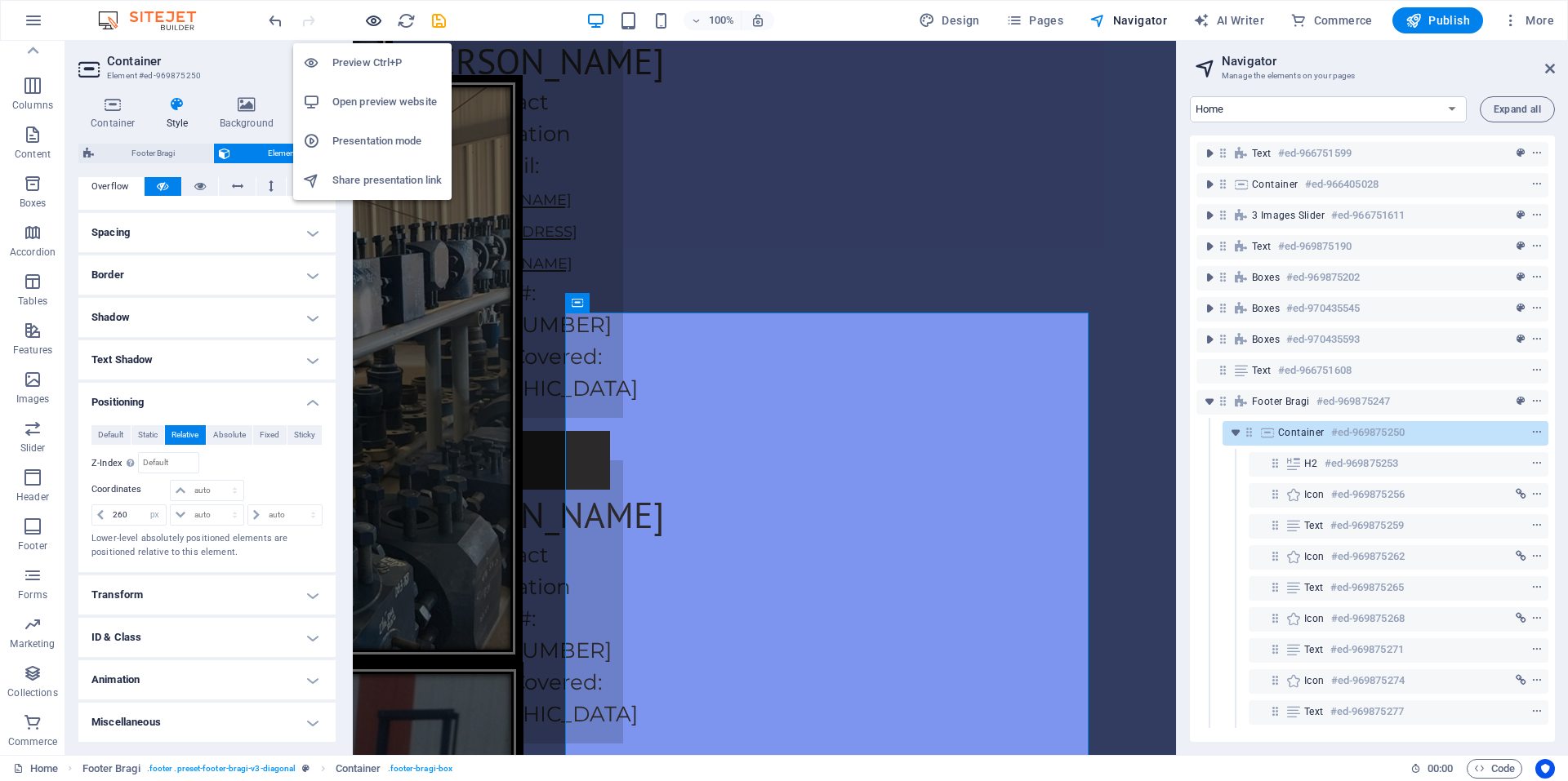
click at [368, 19] on icon "button" at bounding box center [373, 21] width 19 height 19
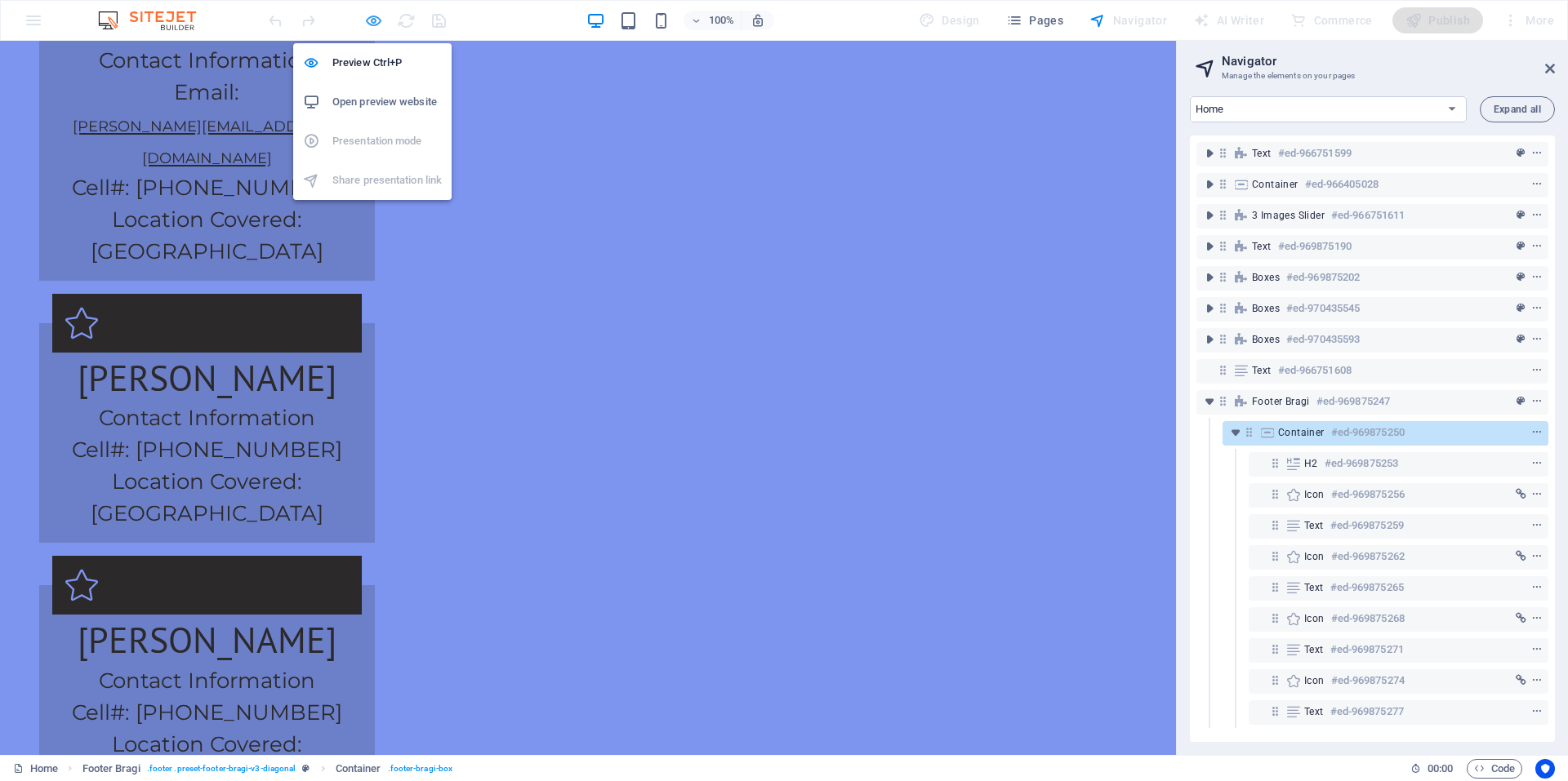
click at [370, 17] on icon "button" at bounding box center [373, 21] width 19 height 19
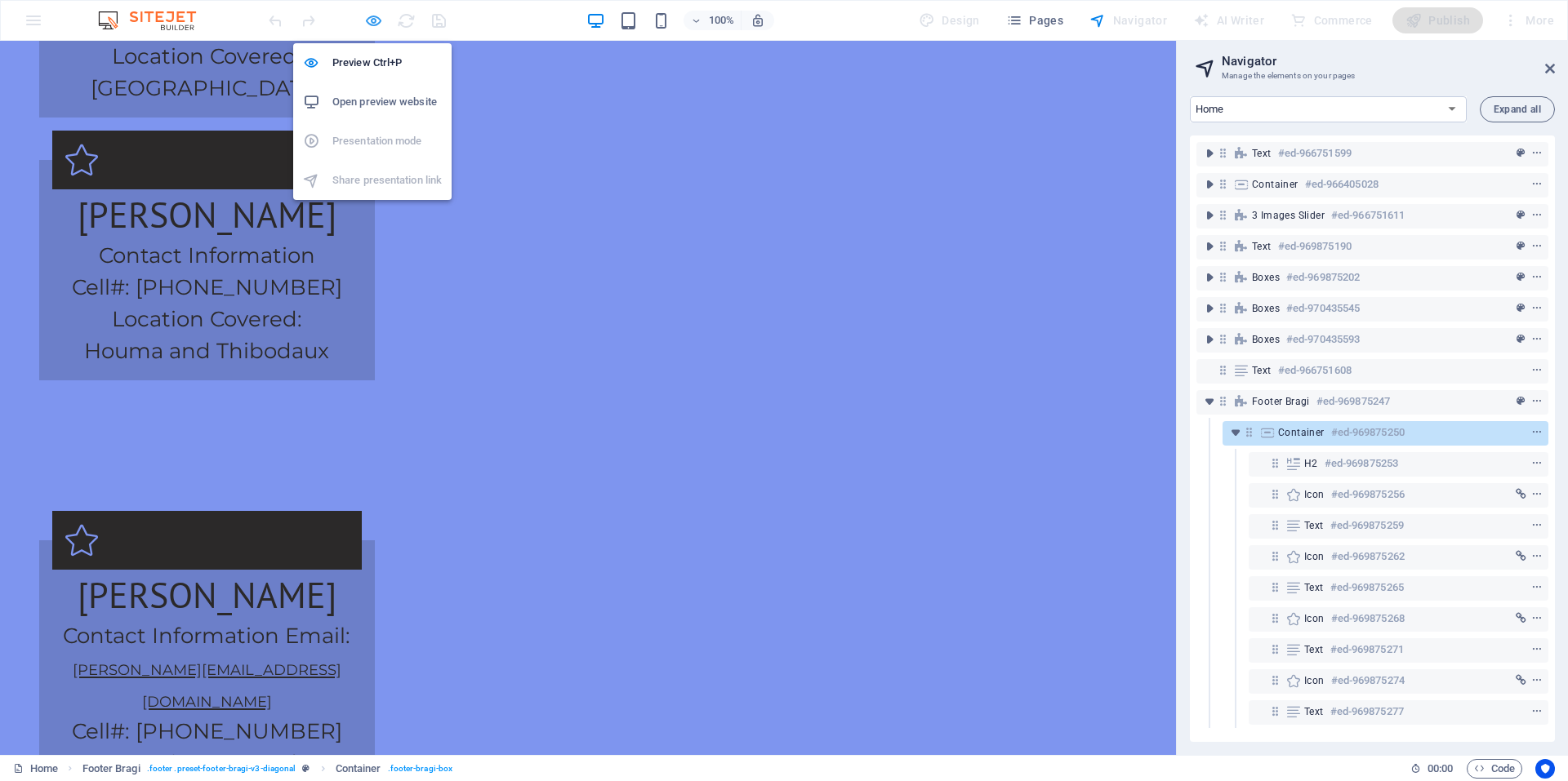
select select "px"
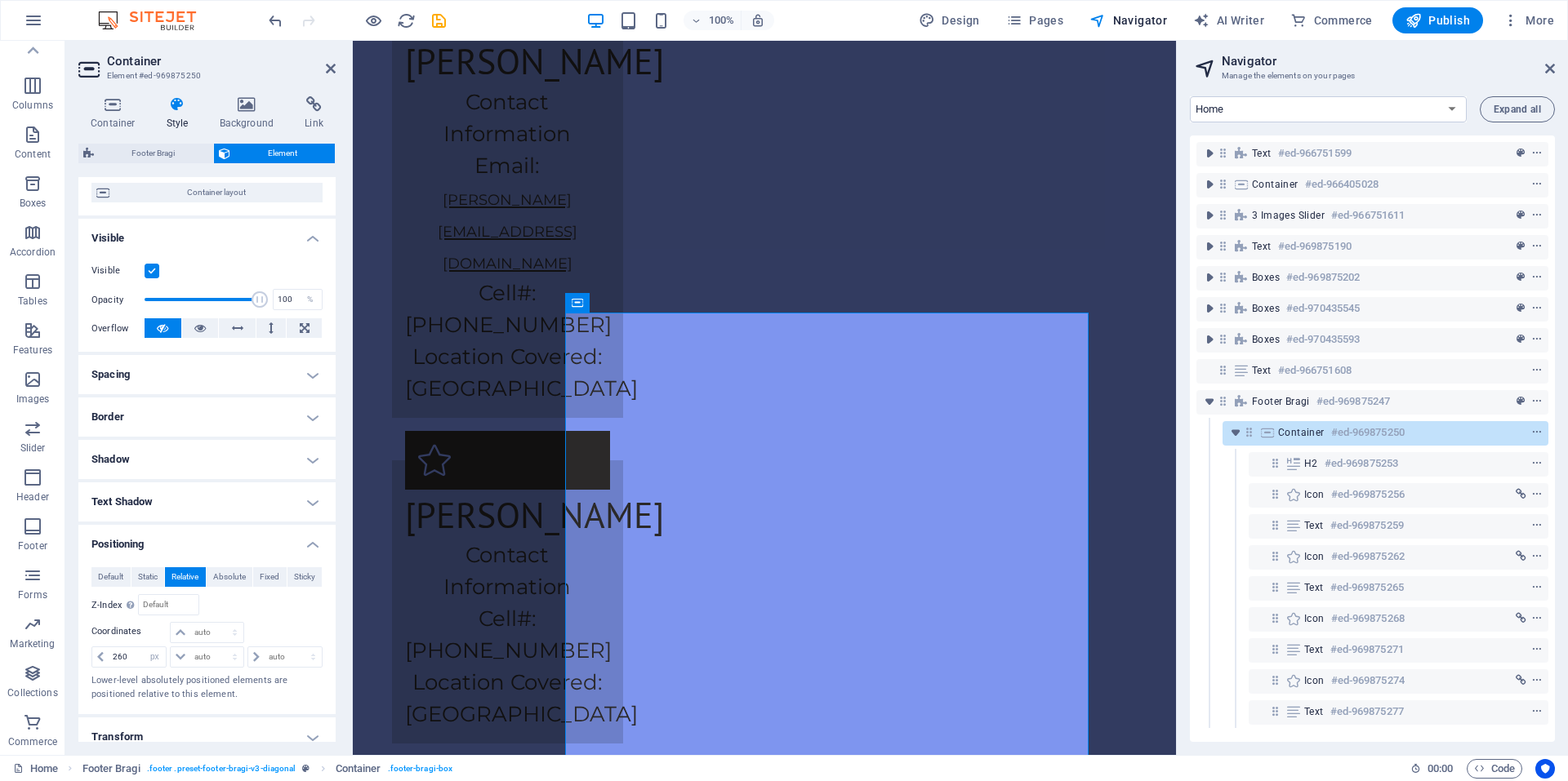
scroll to position [275, 0]
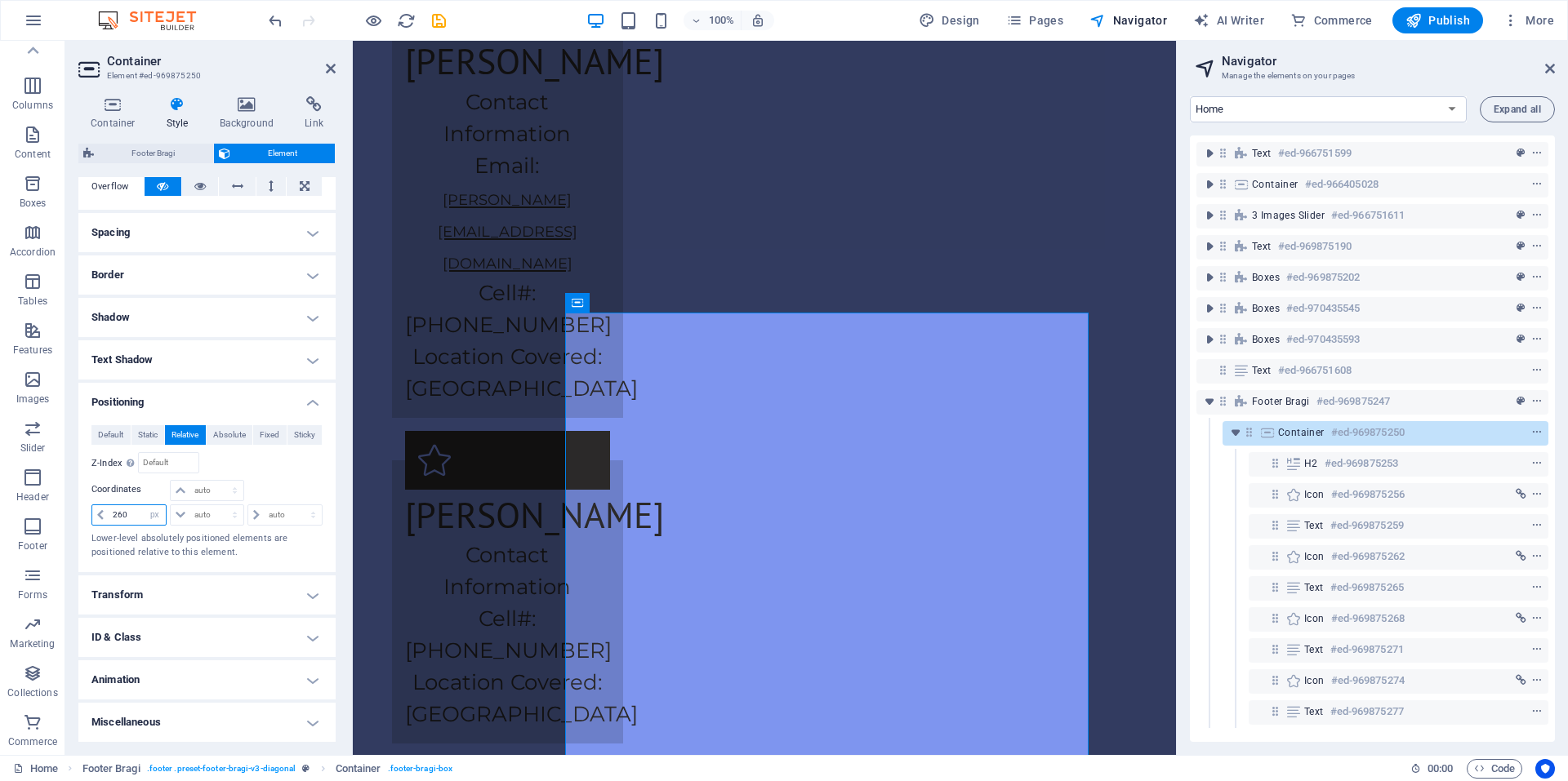
drag, startPoint x: 130, startPoint y: 520, endPoint x: 87, endPoint y: 516, distance: 43.2
click at [89, 516] on div "Default Static Relative Absolute Fixed Sticky Z-Index Sets the order of the ele…" at bounding box center [207, 492] width 258 height 160
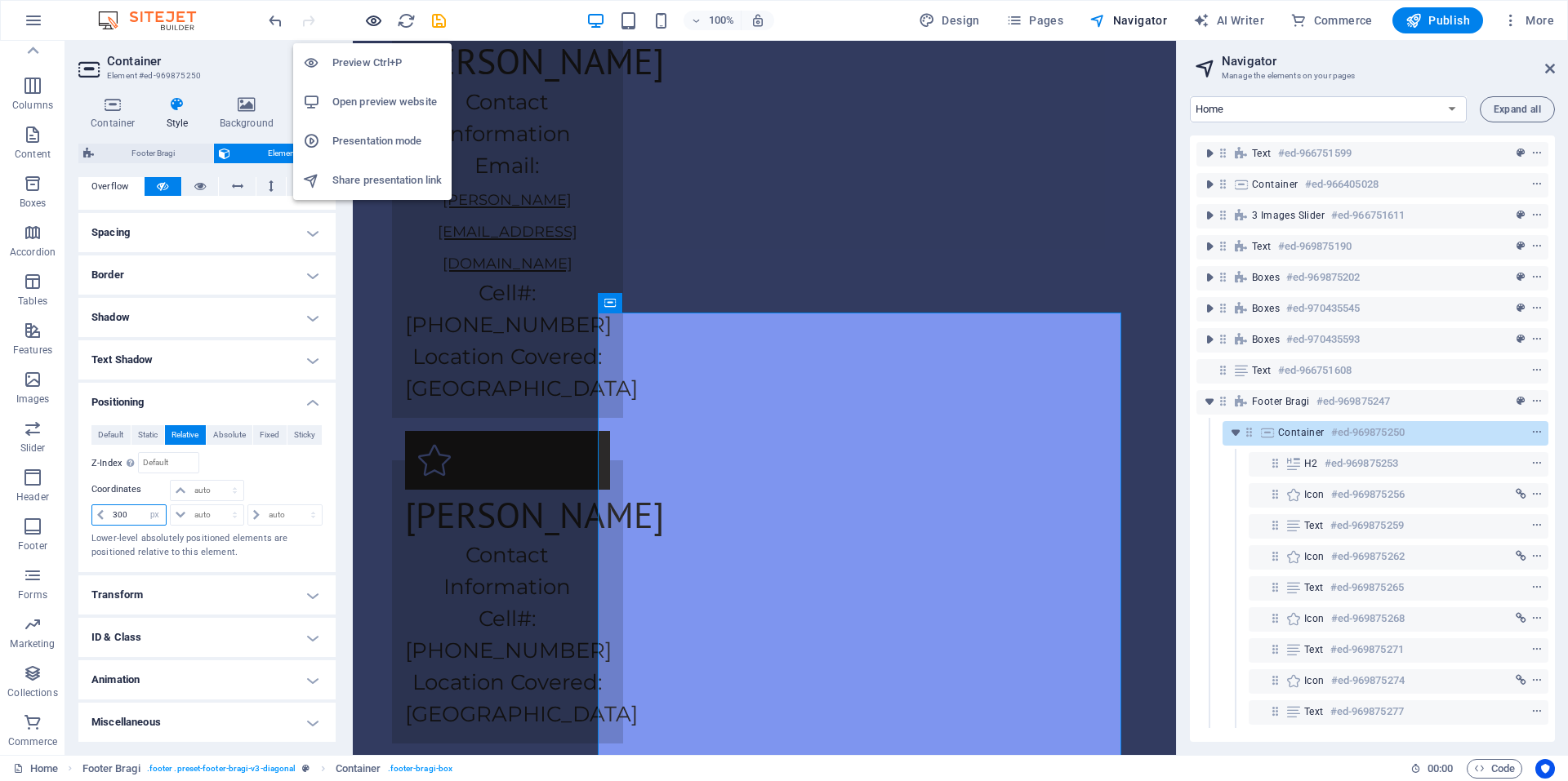
type input "300"
click at [372, 16] on icon "button" at bounding box center [373, 21] width 19 height 19
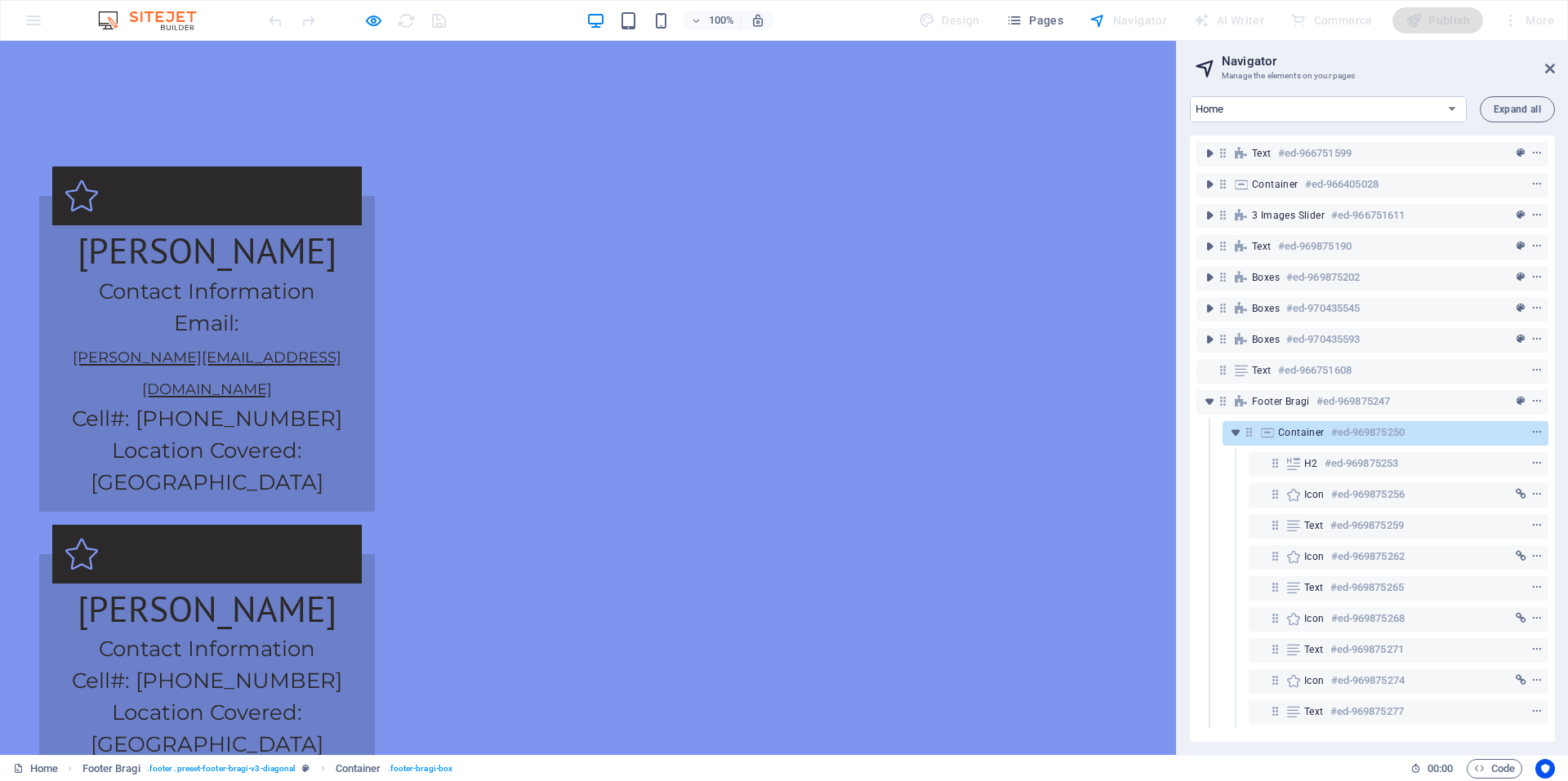
scroll to position [3237, 0]
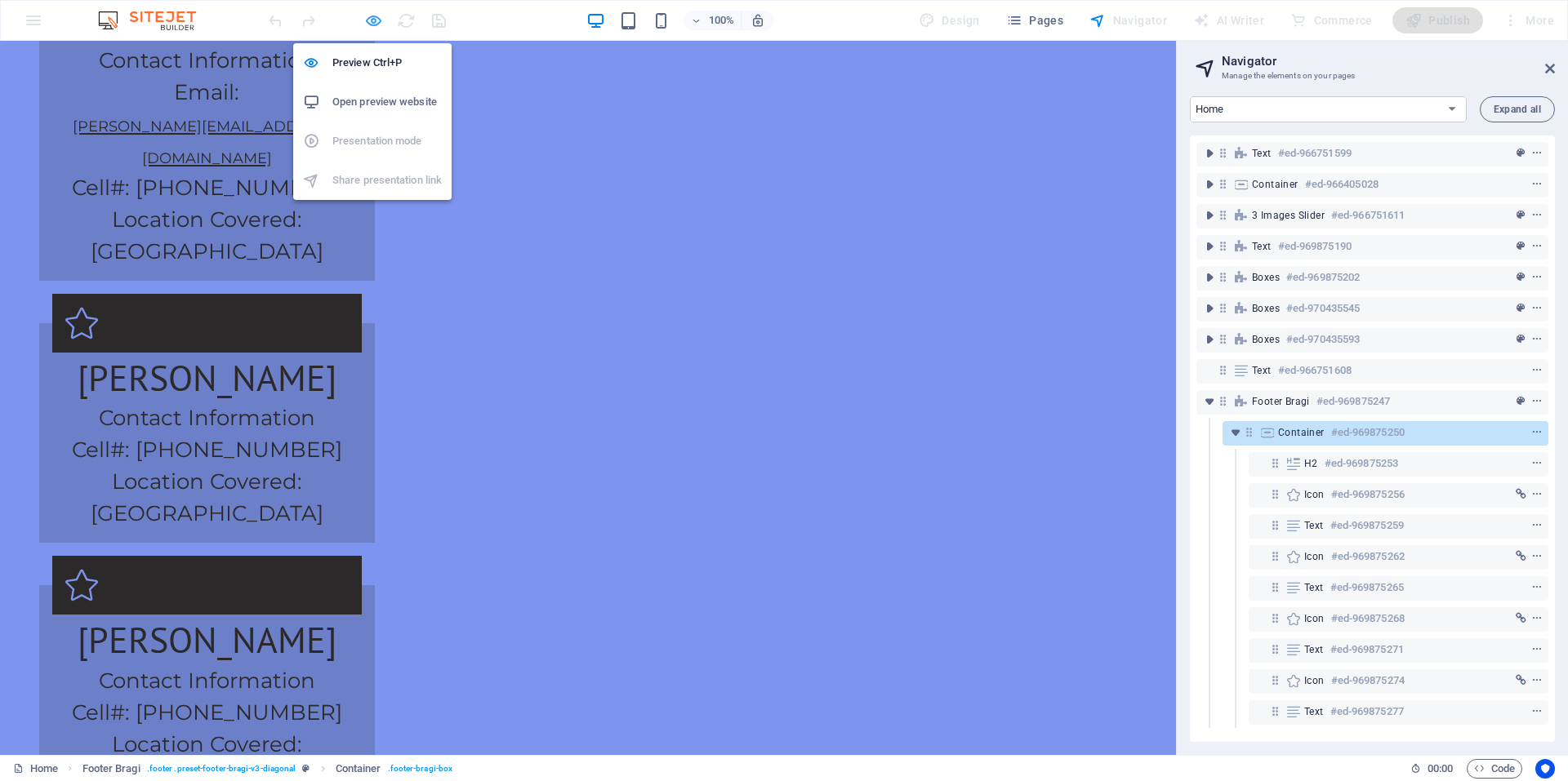
click at [372, 21] on icon "button" at bounding box center [373, 21] width 19 height 19
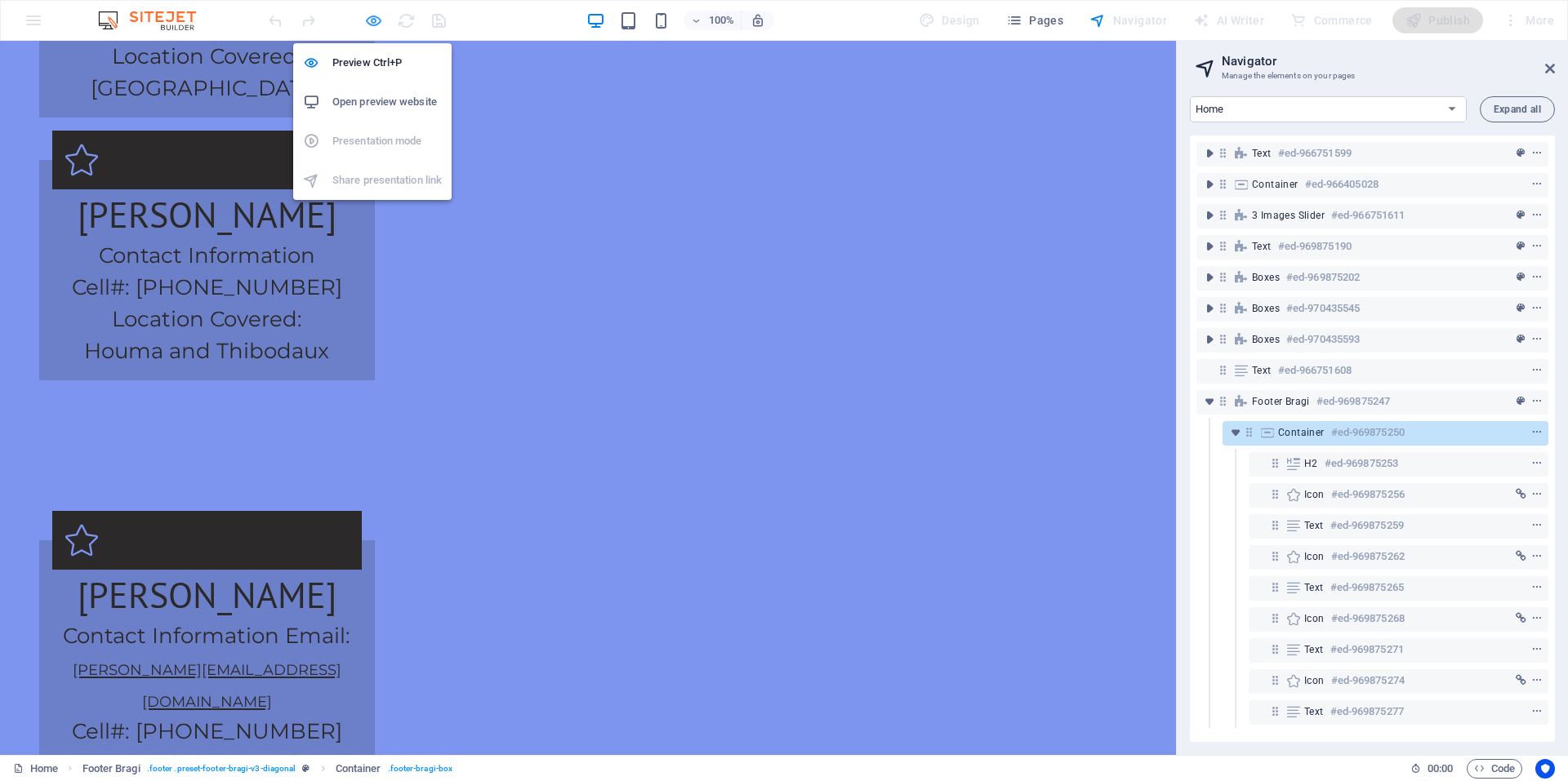
select select "px"
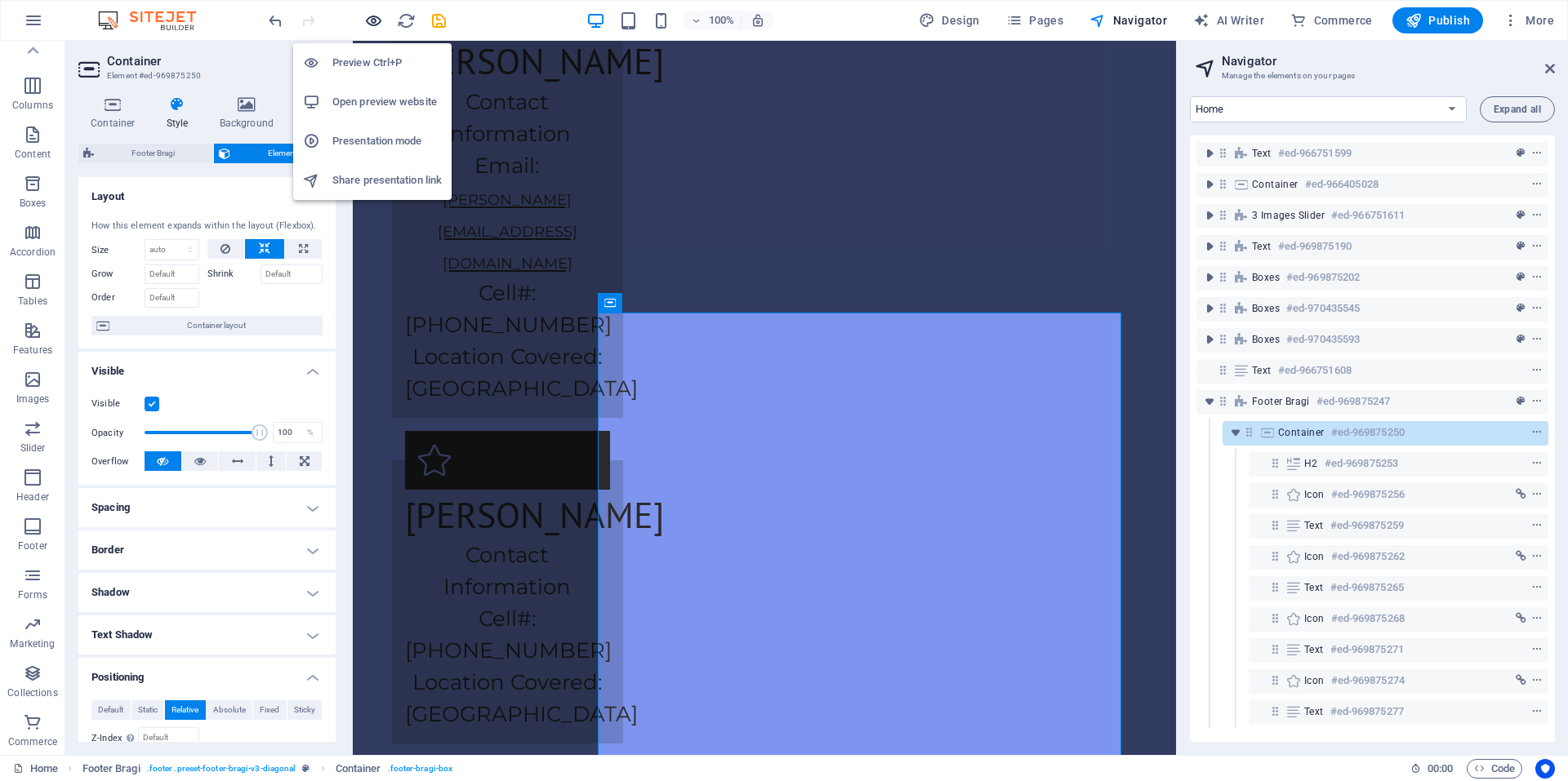
click at [372, 21] on icon "button" at bounding box center [373, 21] width 19 height 19
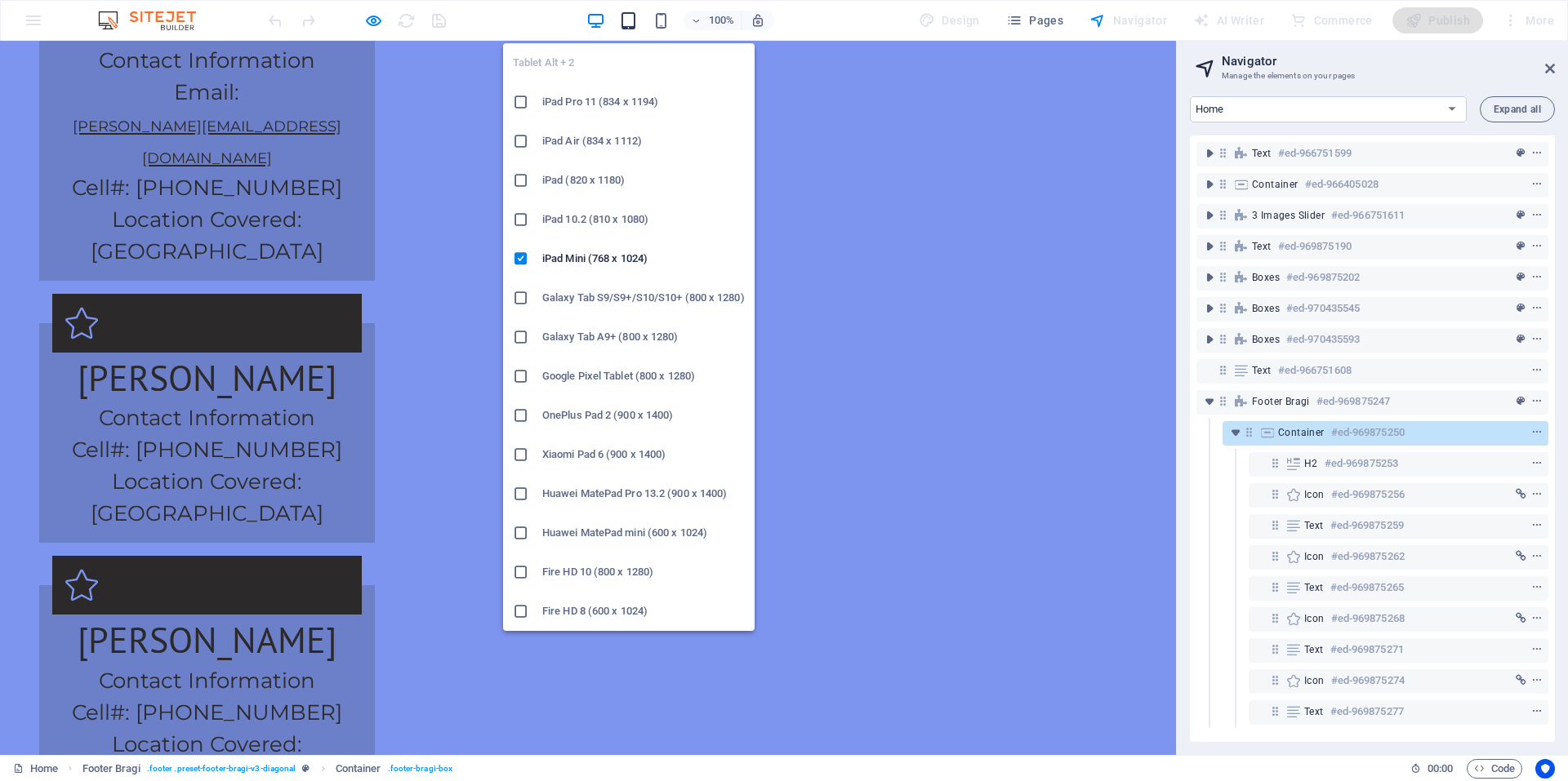
click at [624, 23] on icon "button" at bounding box center [628, 21] width 19 height 19
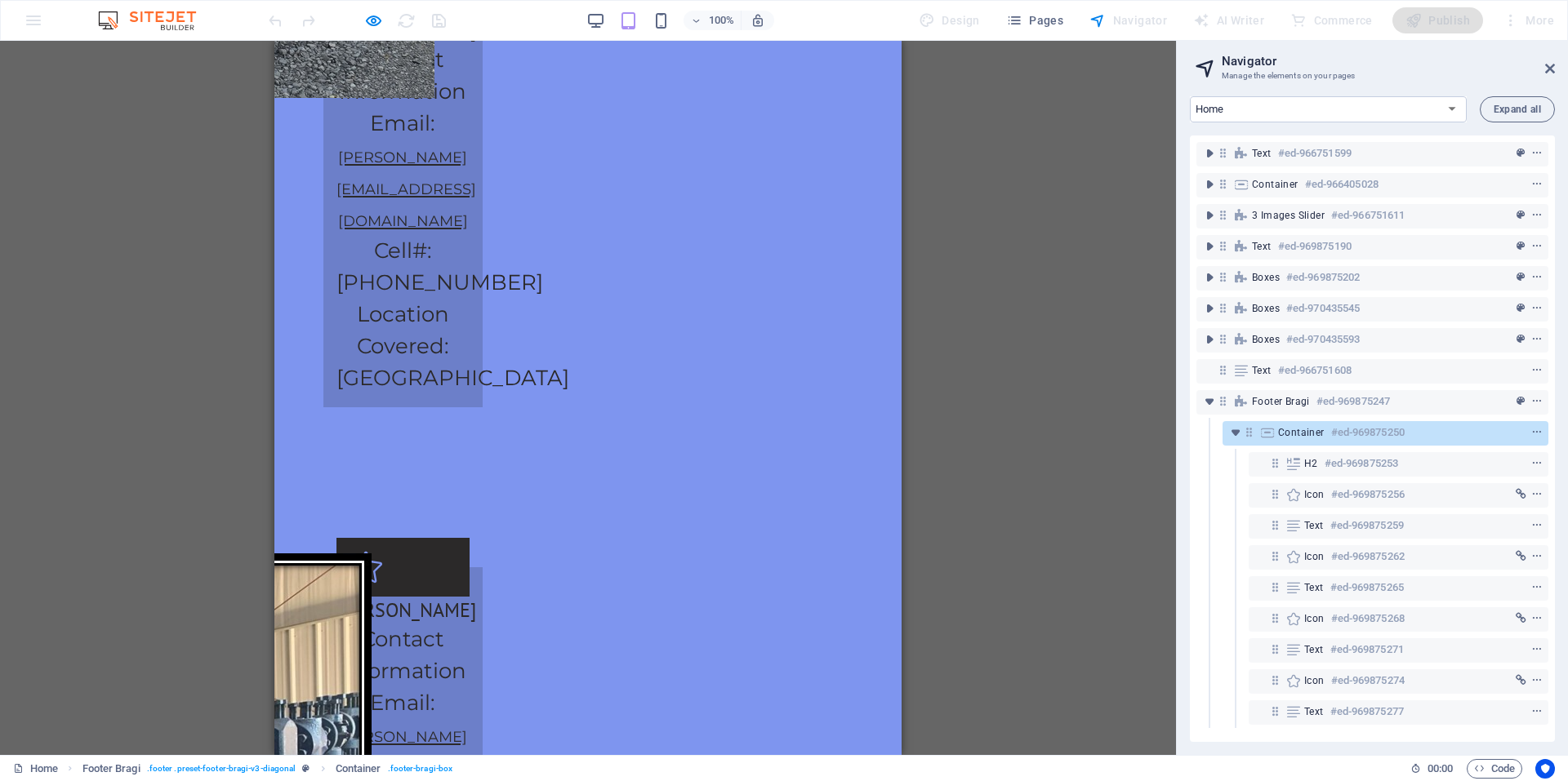
scroll to position [4026, 0]
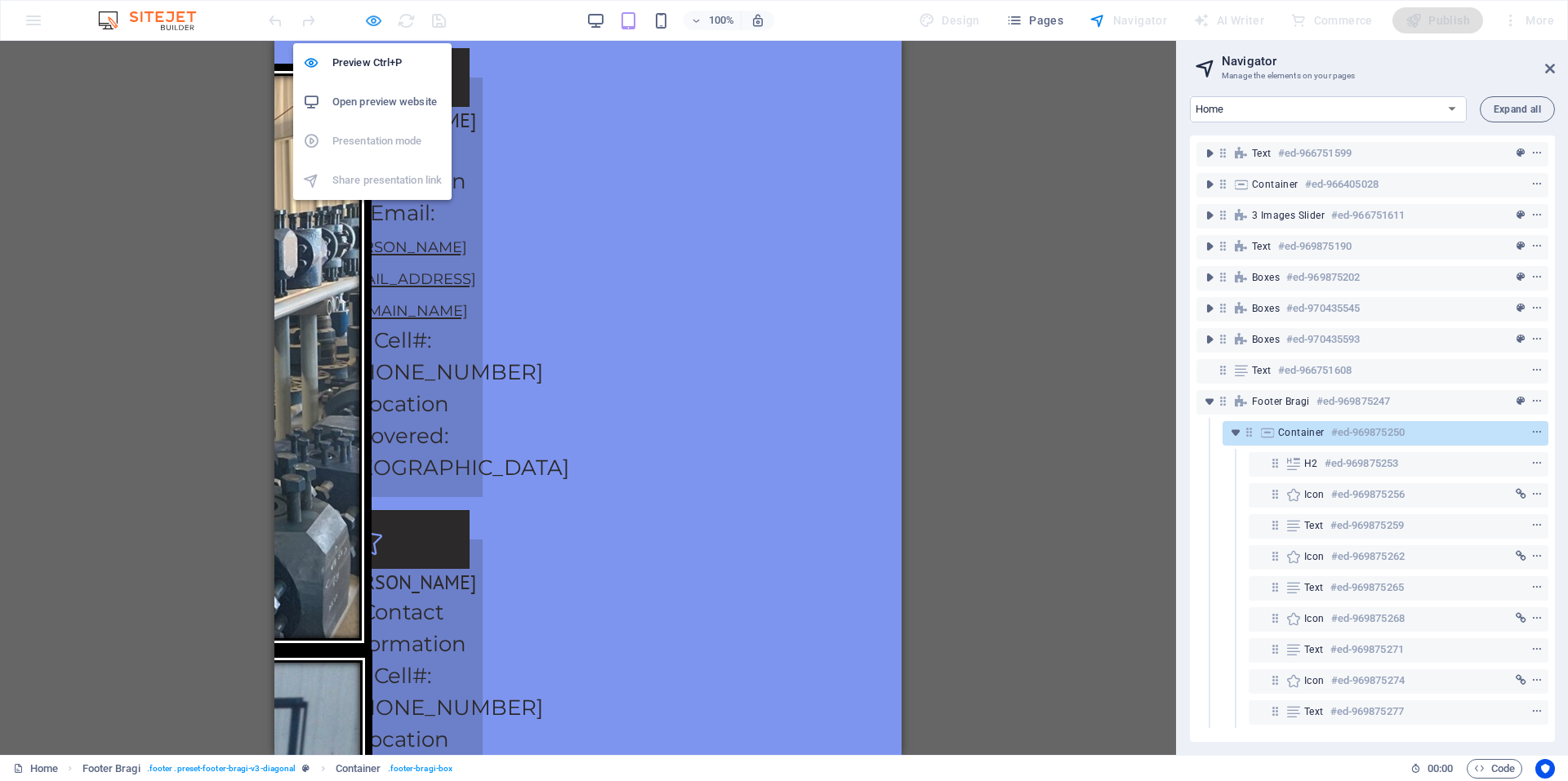
click at [377, 21] on icon "button" at bounding box center [373, 21] width 19 height 19
select select "px"
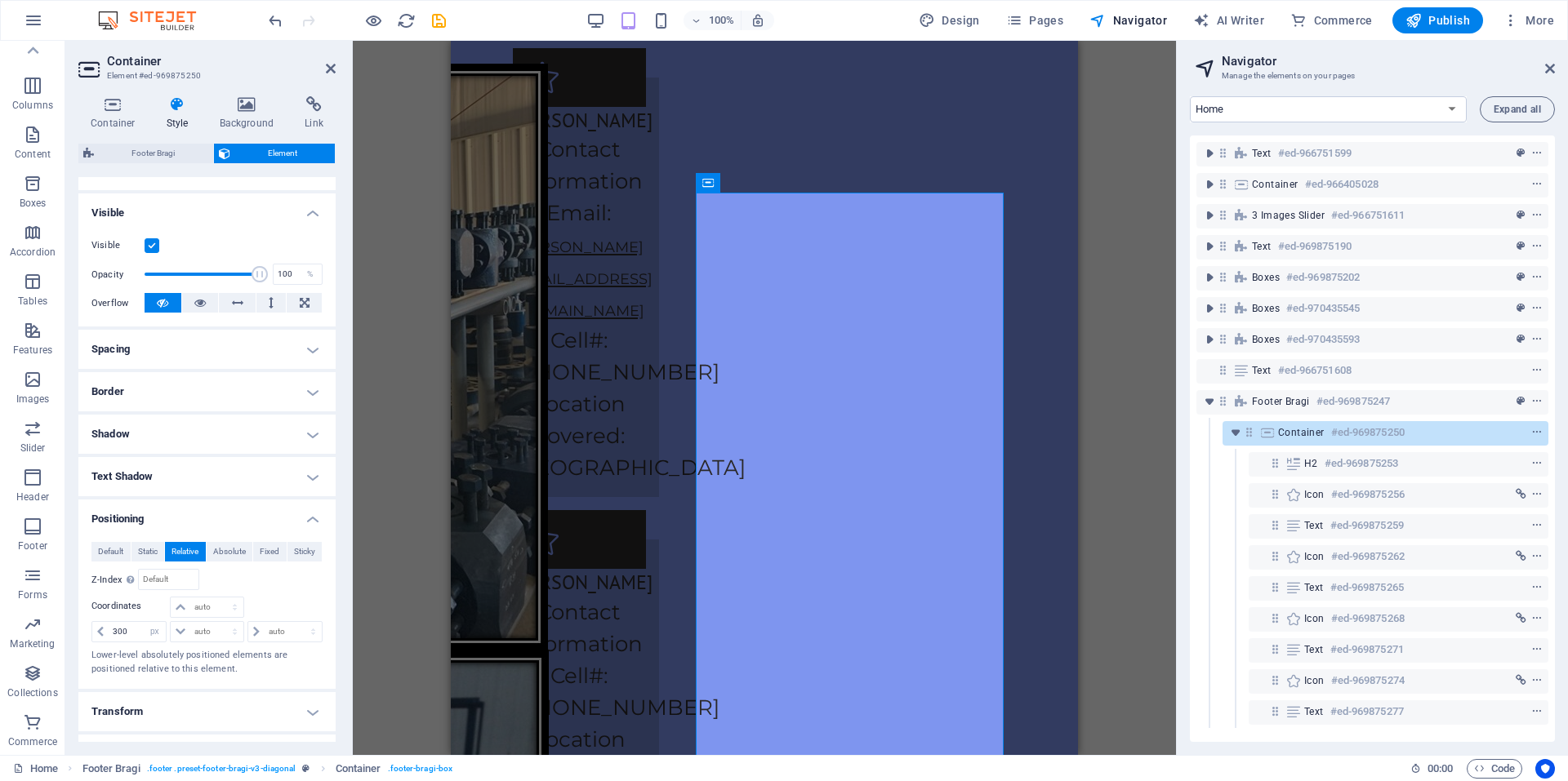
scroll to position [275, 0]
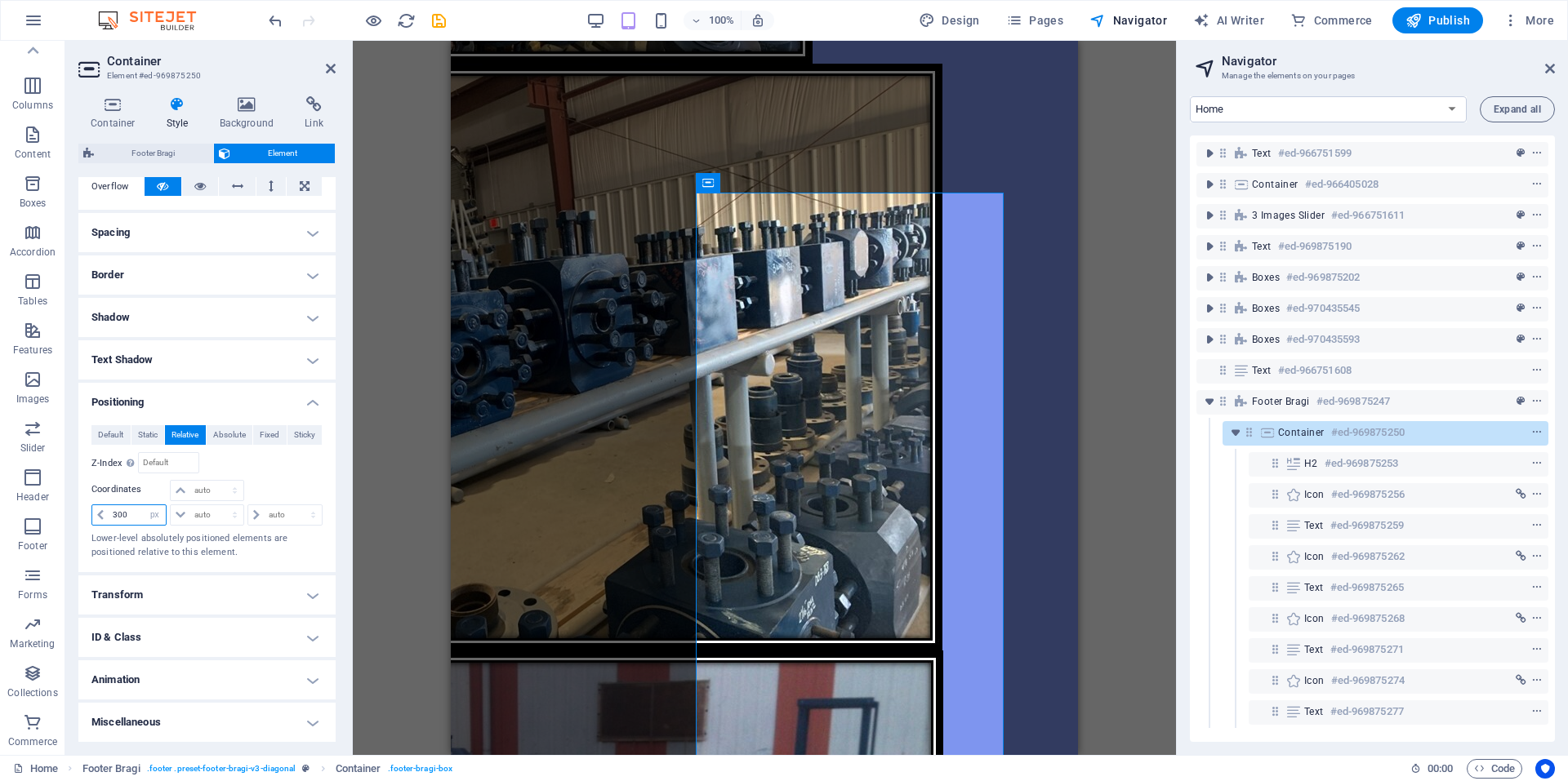
drag, startPoint x: 132, startPoint y: 515, endPoint x: 107, endPoint y: 524, distance: 26.6
click at [107, 524] on div "300 auto px rem % em" at bounding box center [129, 515] width 75 height 22
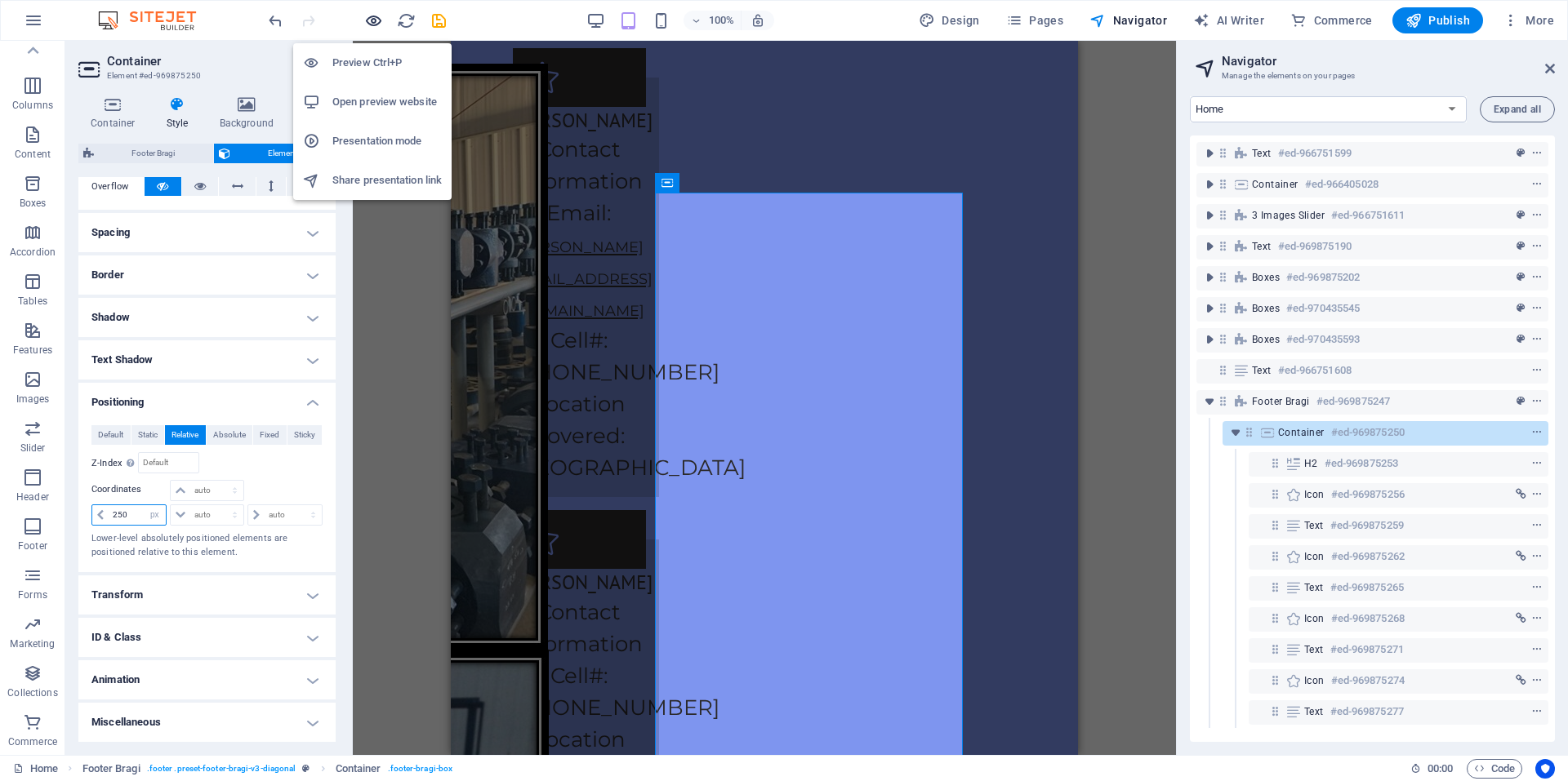
type input "250"
click at [379, 29] on icon "button" at bounding box center [373, 21] width 19 height 19
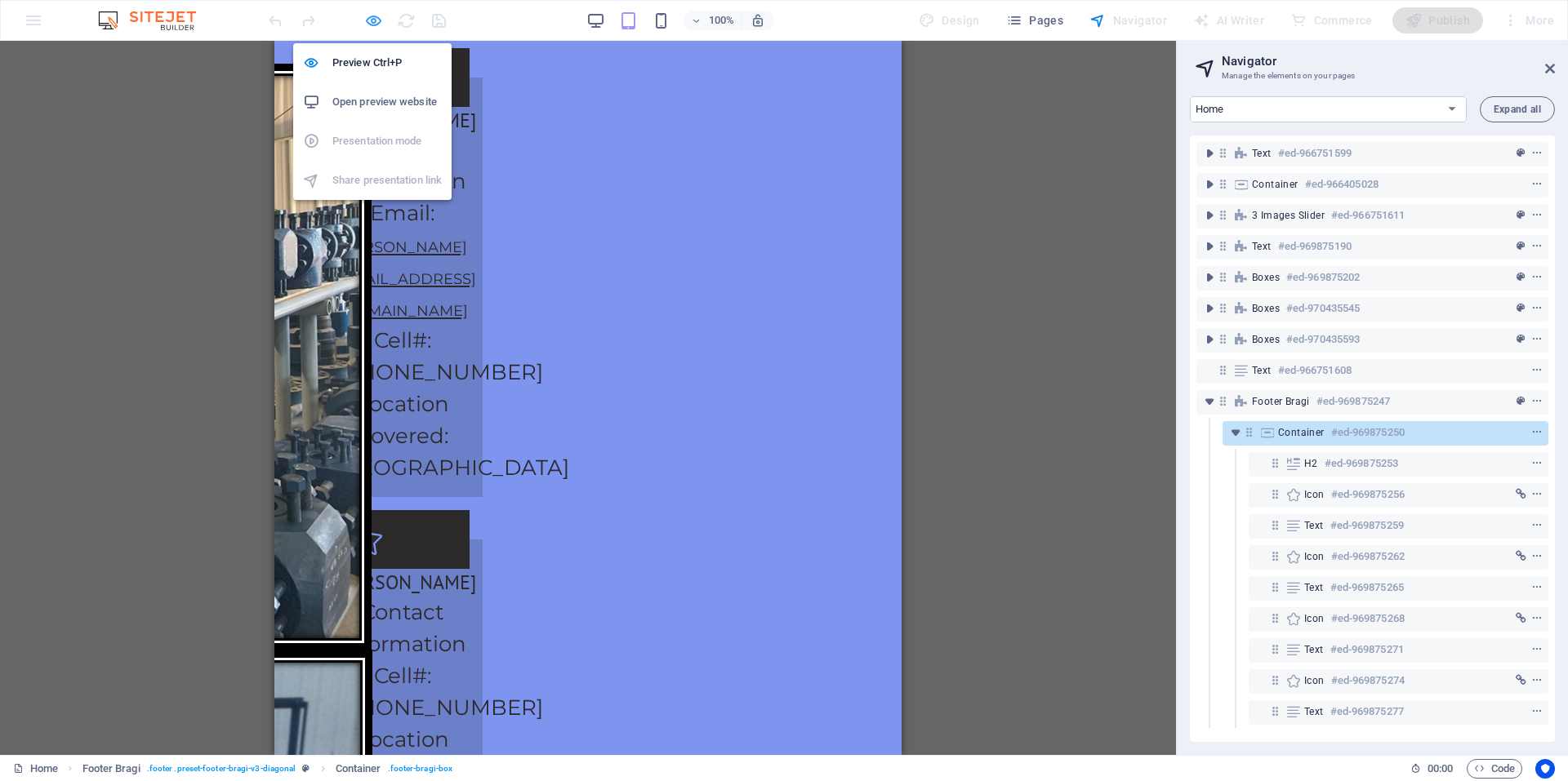
click at [375, 21] on icon "button" at bounding box center [373, 21] width 19 height 19
select select "px"
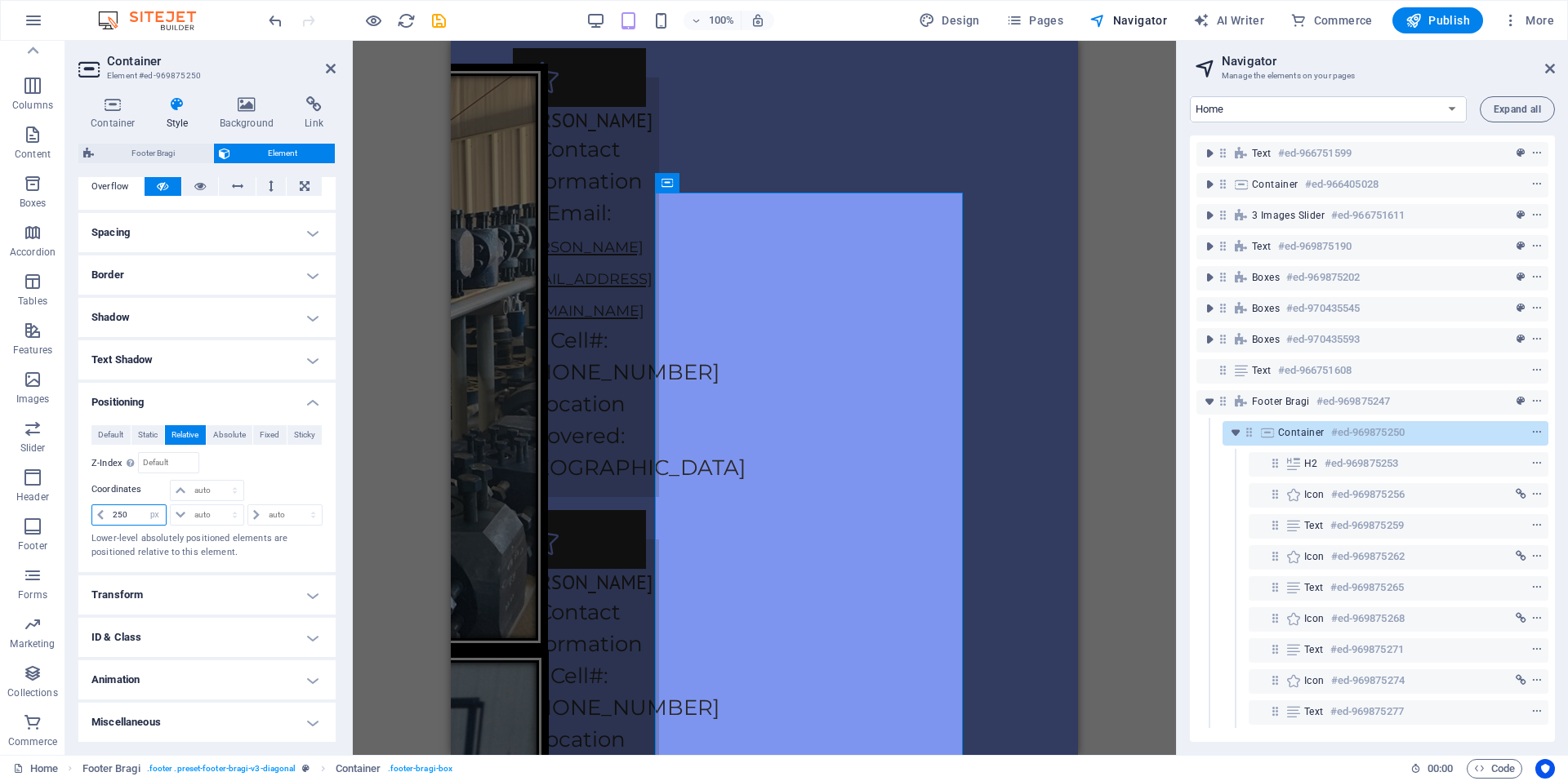
drag, startPoint x: 129, startPoint y: 517, endPoint x: 110, endPoint y: 521, distance: 19.4
click at [110, 521] on input "250" at bounding box center [137, 515] width 57 height 20
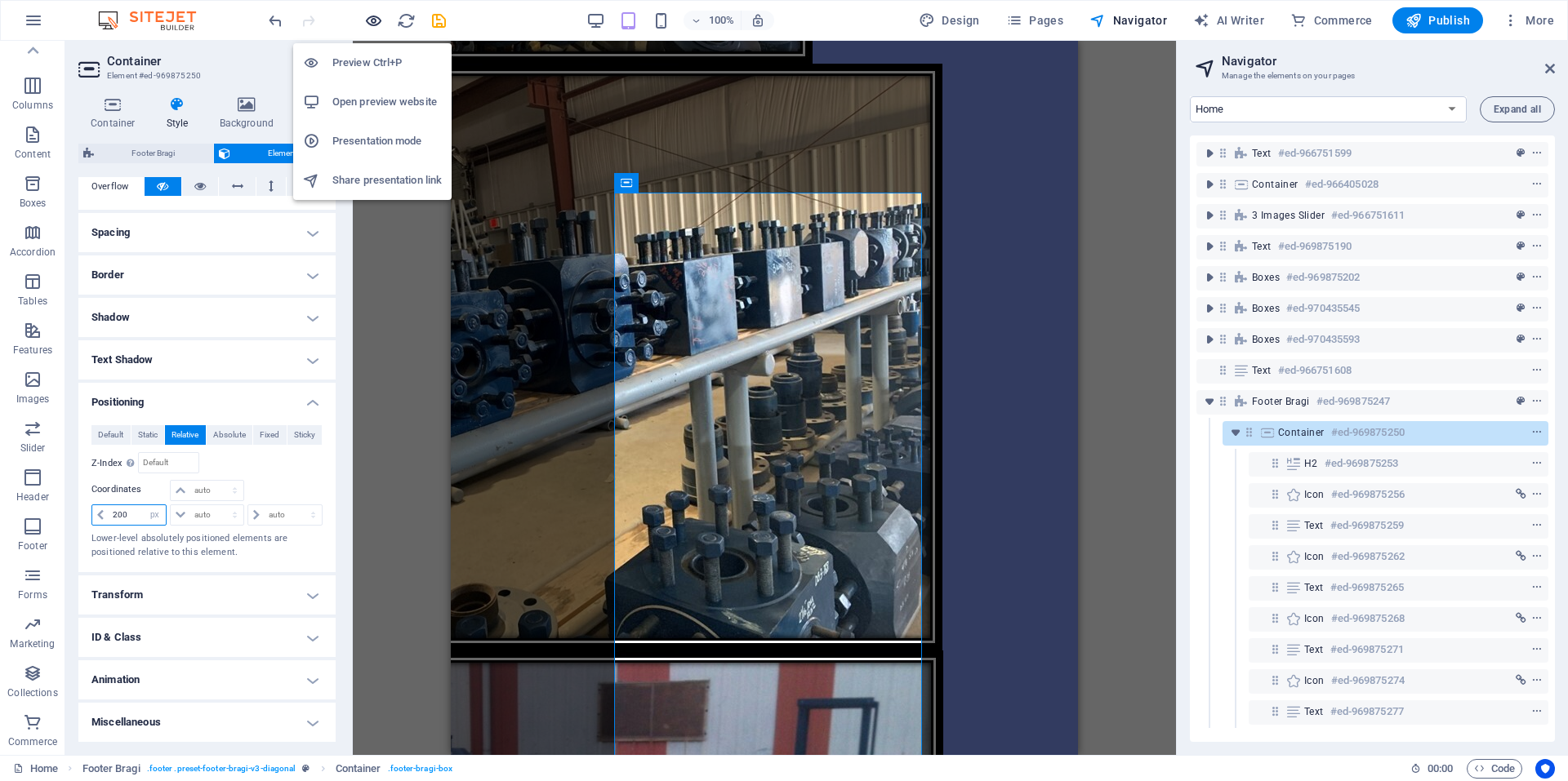
type input "200"
click at [373, 15] on icon "button" at bounding box center [373, 21] width 19 height 19
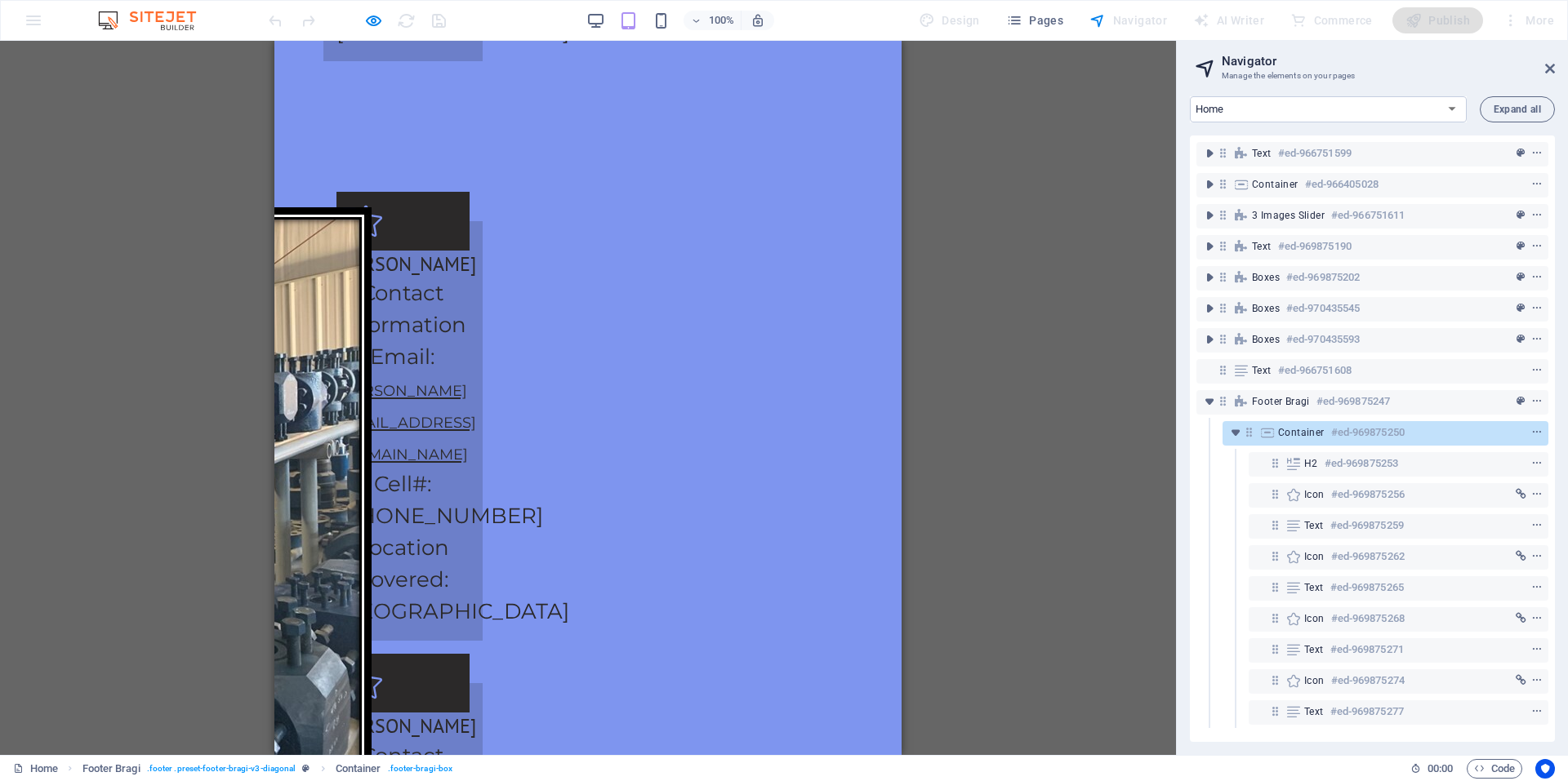
scroll to position [3617, 0]
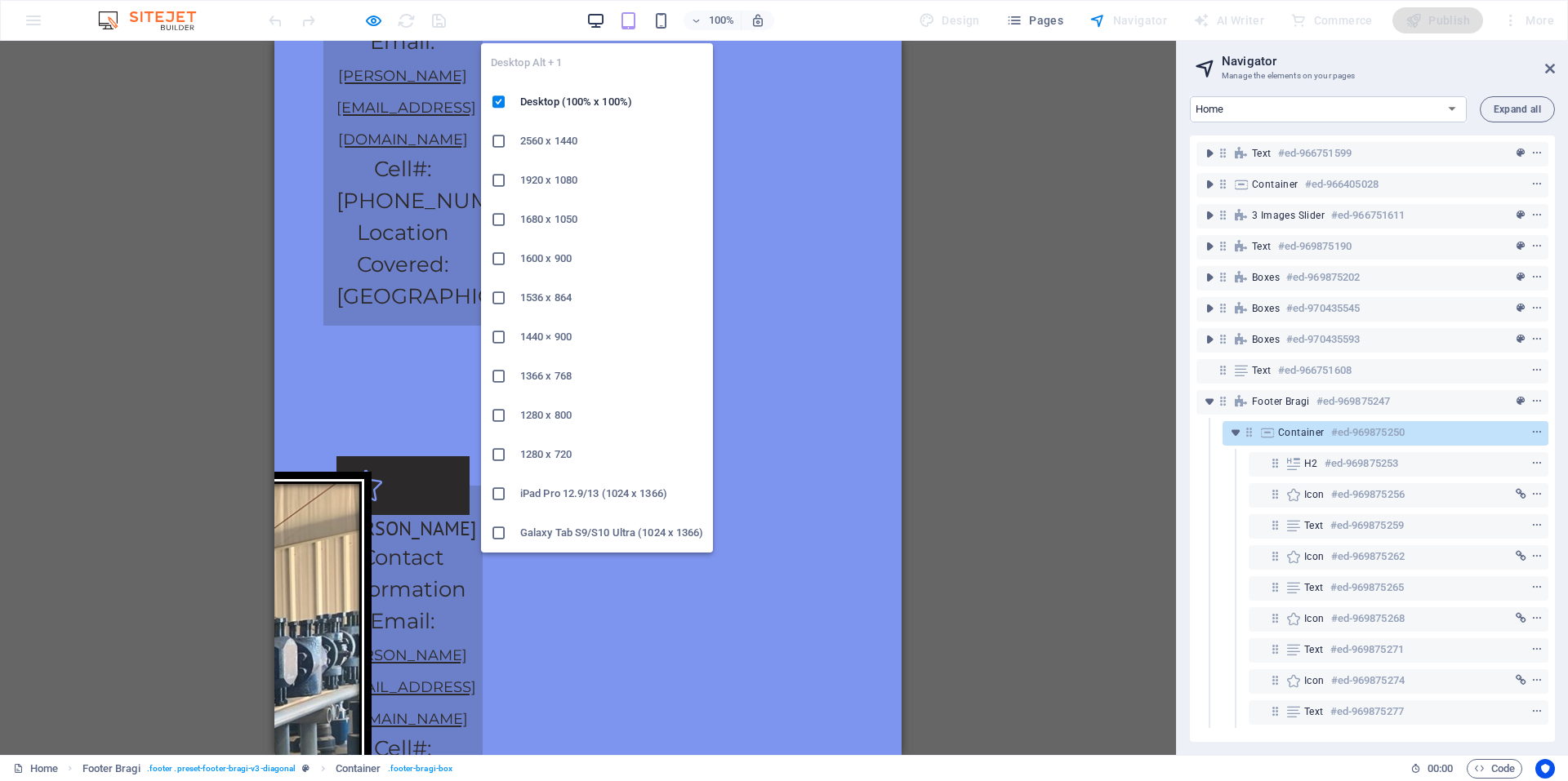
click at [595, 25] on icon "button" at bounding box center [596, 21] width 19 height 19
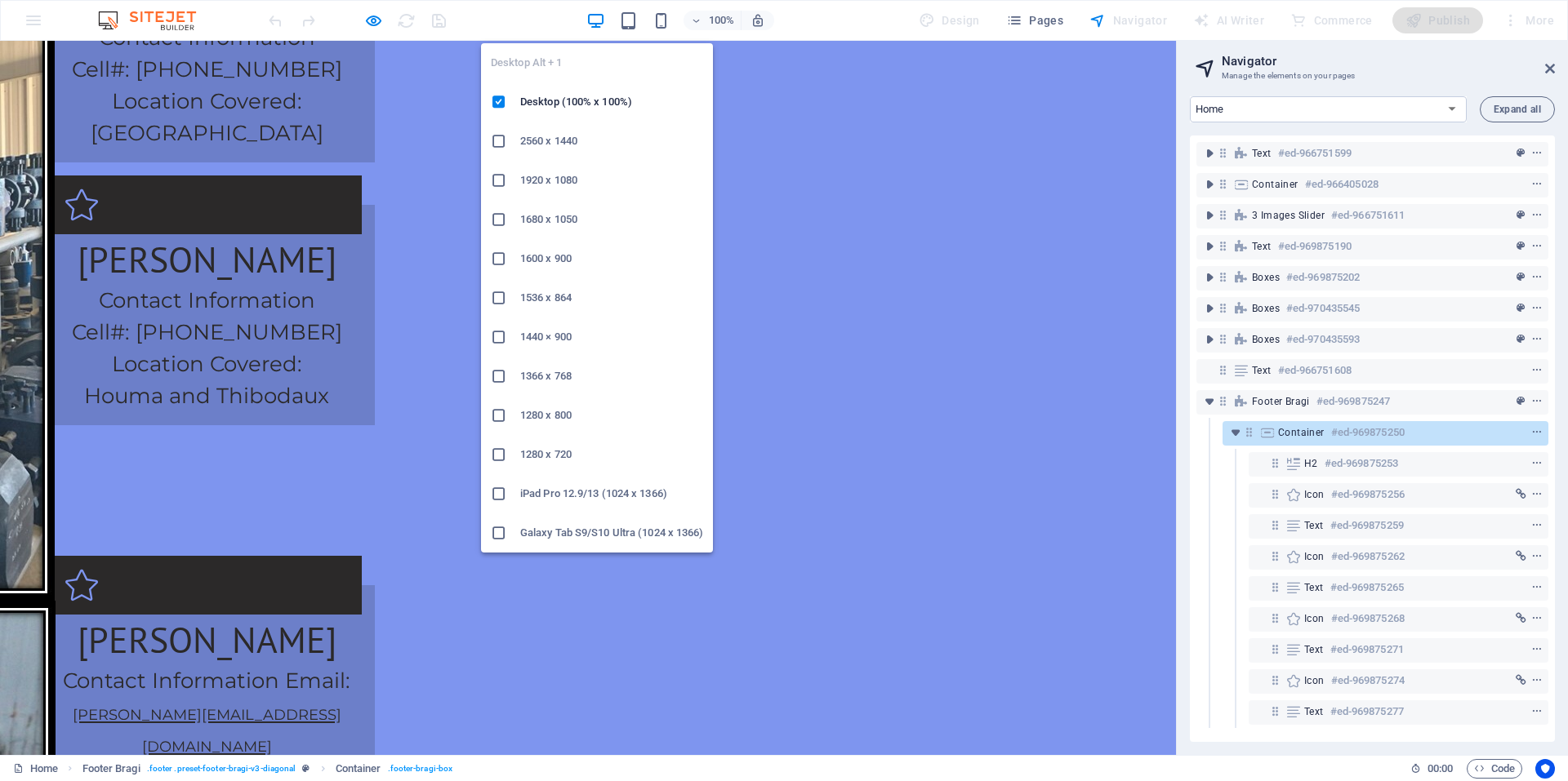
scroll to position [3237, 0]
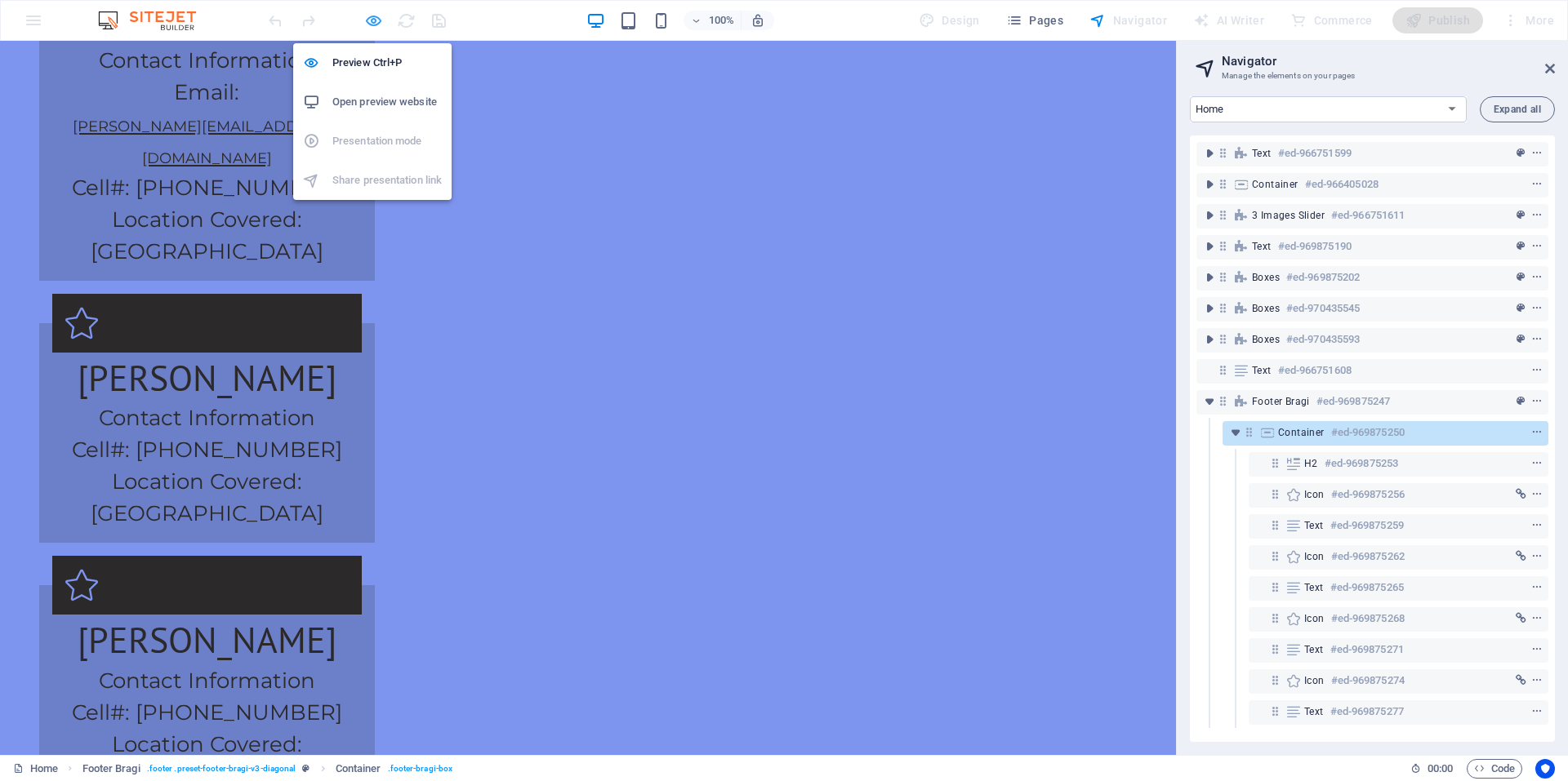
click at [374, 28] on icon "button" at bounding box center [373, 21] width 19 height 19
select select "px"
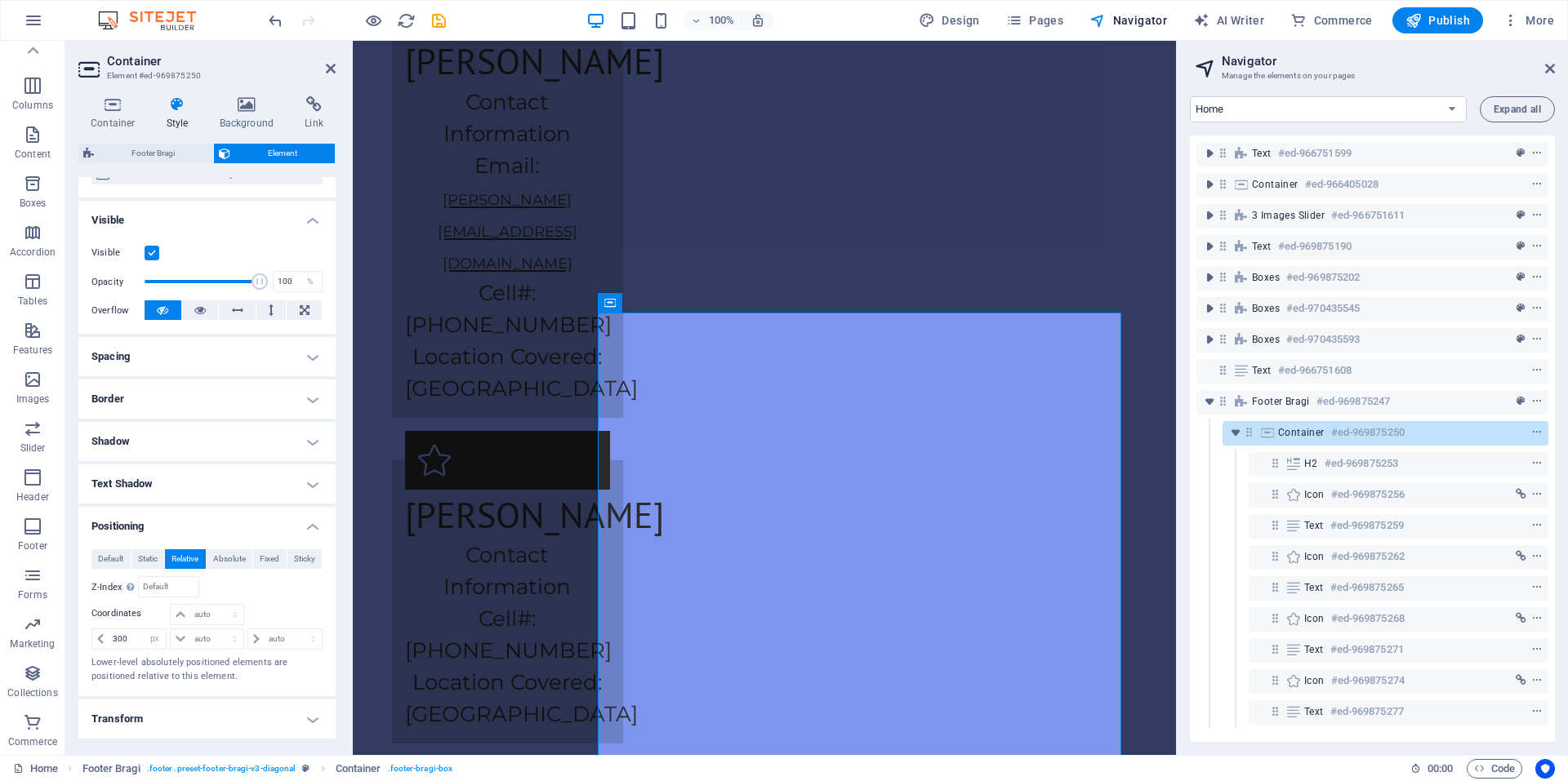
scroll to position [275, 0]
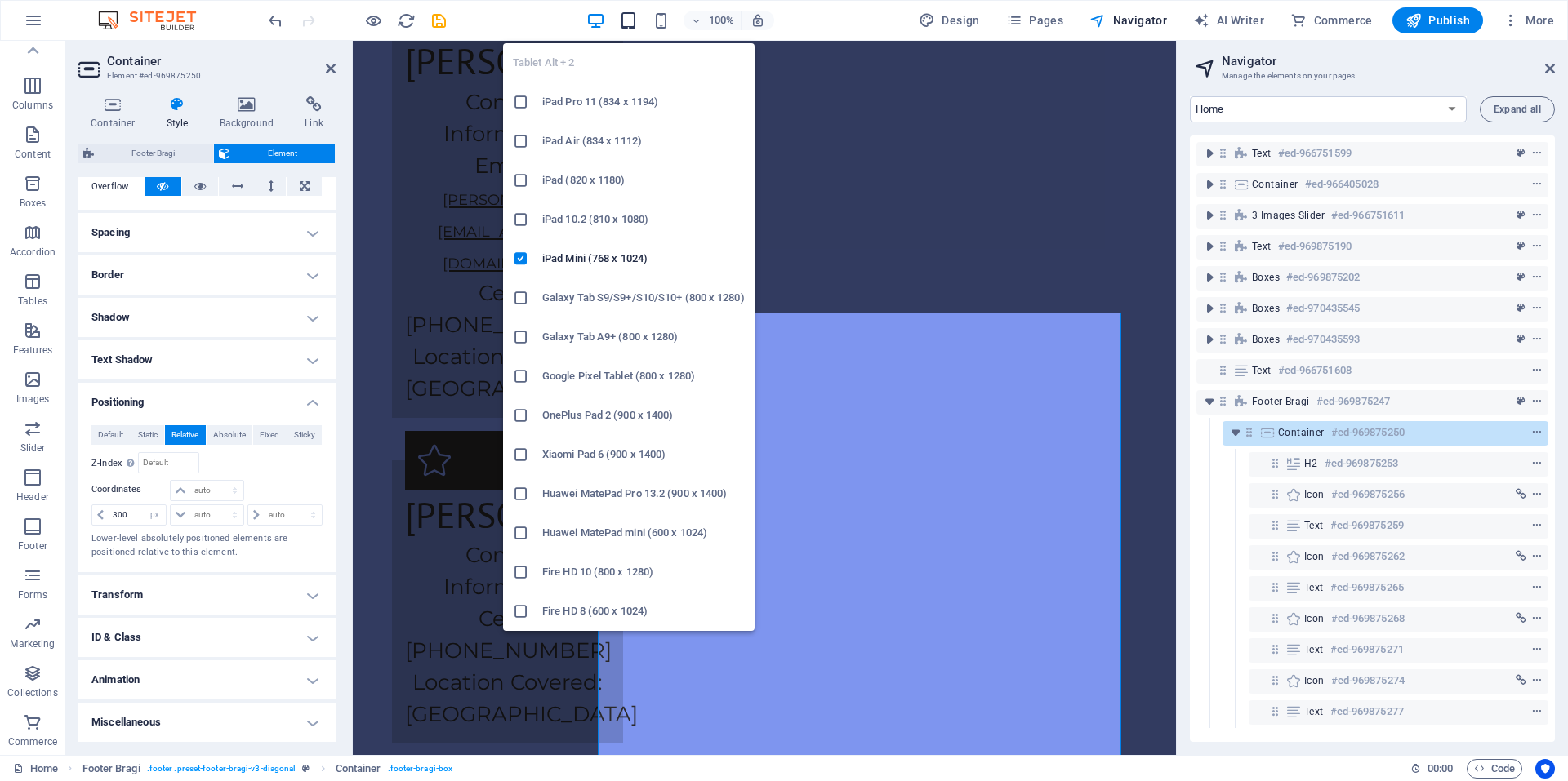
click at [628, 21] on icon "button" at bounding box center [628, 21] width 19 height 19
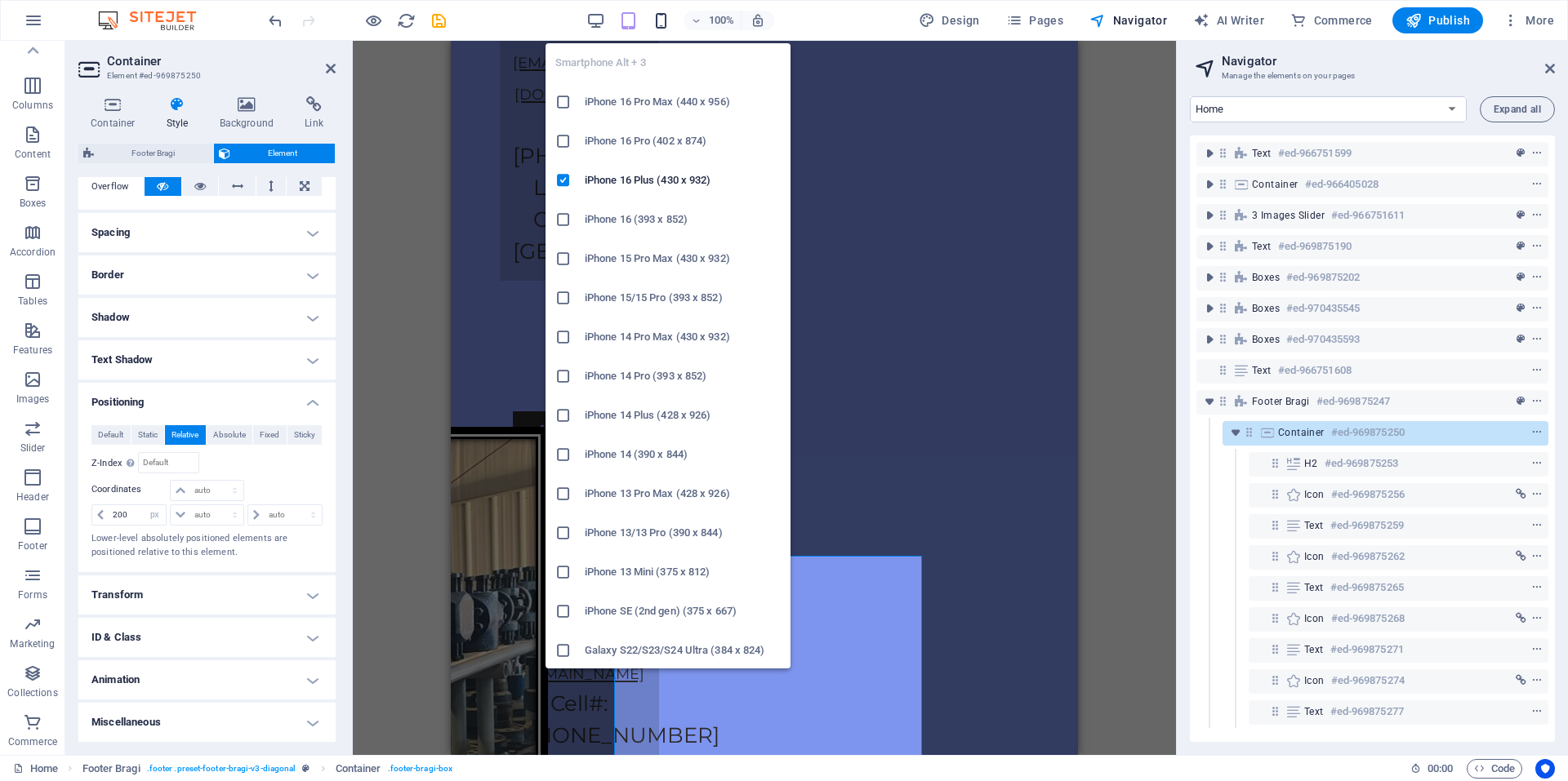
click at [659, 15] on icon "button" at bounding box center [661, 21] width 19 height 19
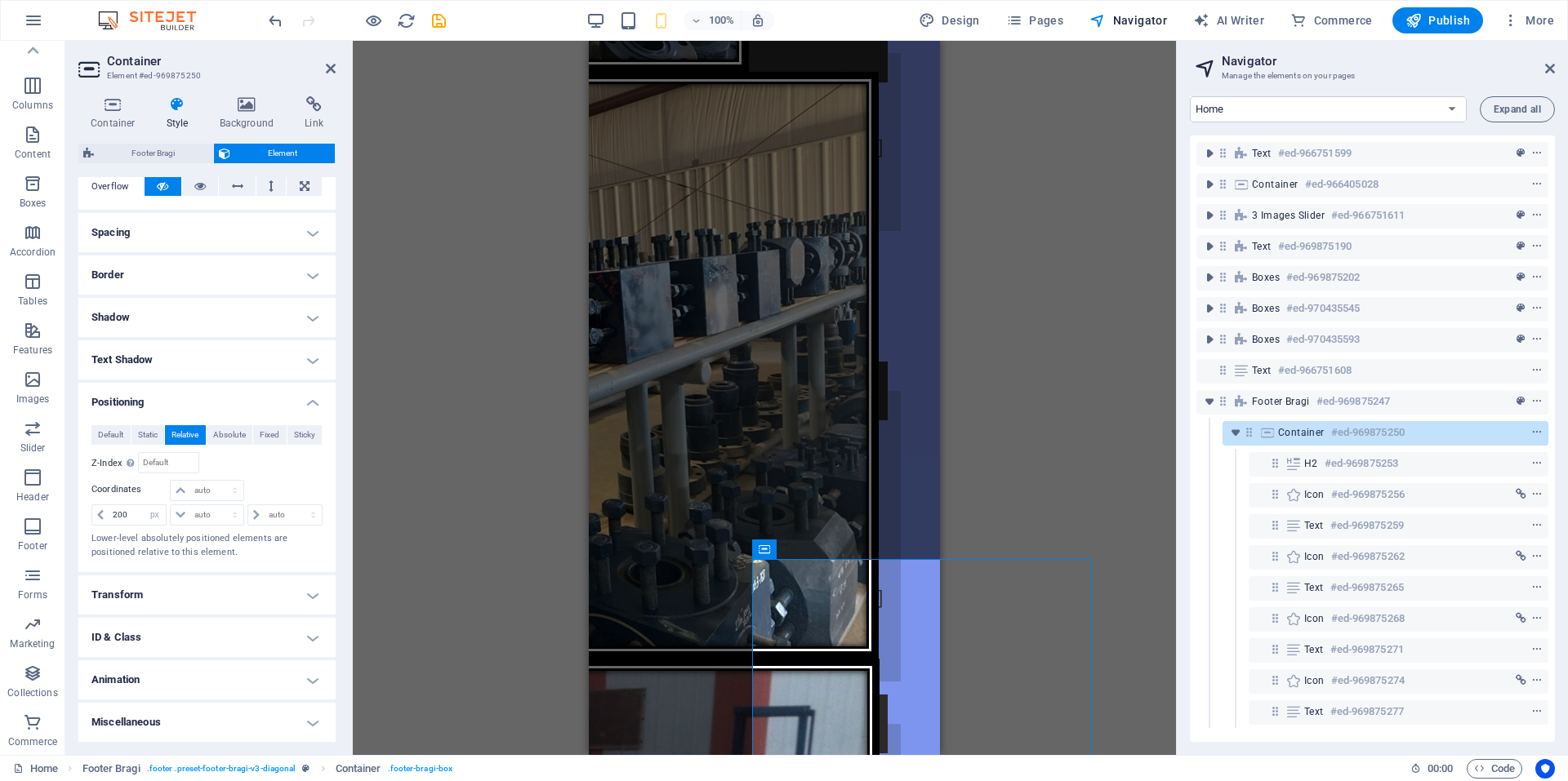
scroll to position [3641, 0]
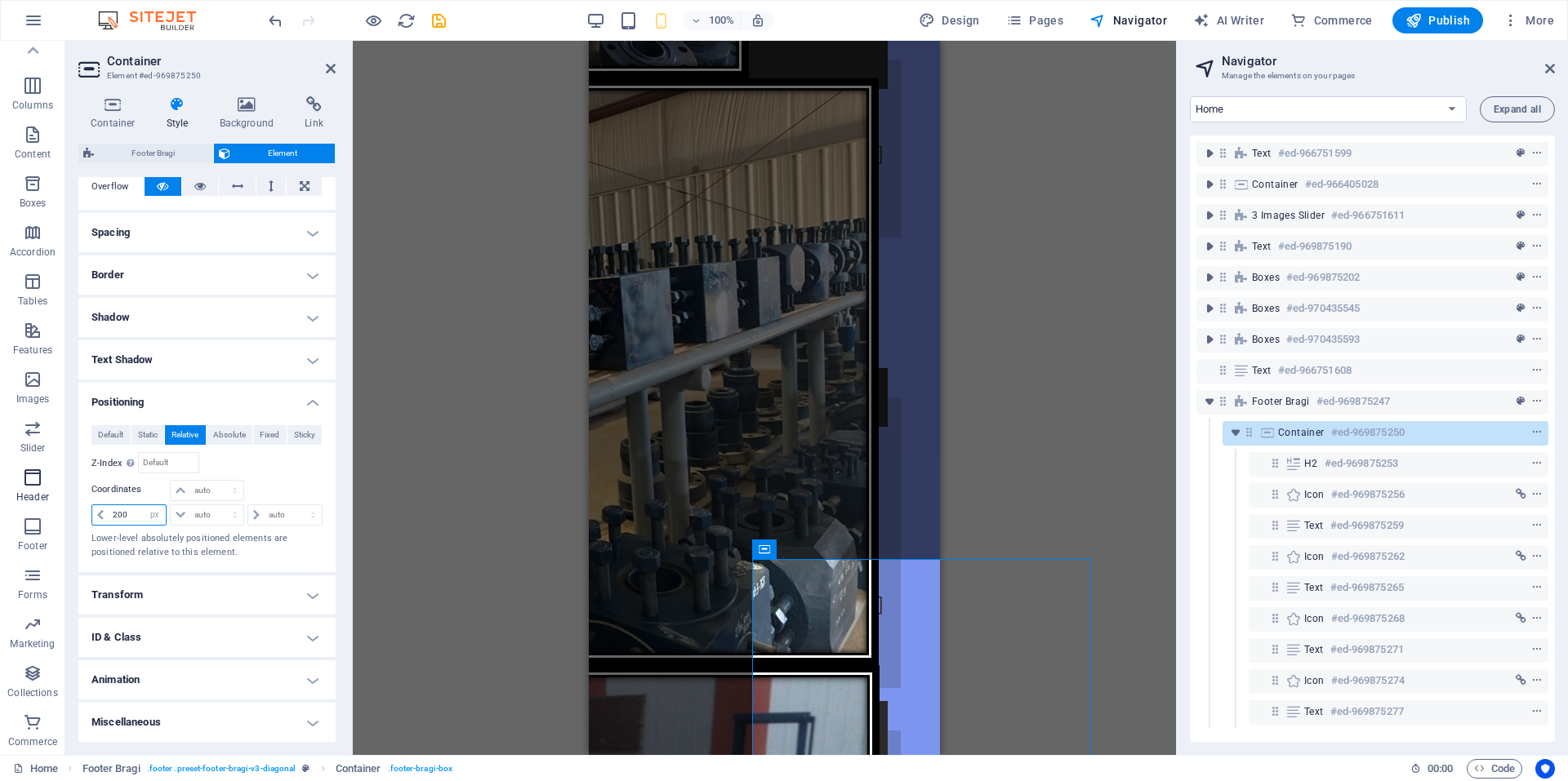
drag, startPoint x: 137, startPoint y: 517, endPoint x: 58, endPoint y: 500, distance: 80.8
click at [58, 500] on section "Favorites Elements Columns Content Boxes Accordion Tables Features Images Slide…" at bounding box center [588, 397] width 1176 height 714
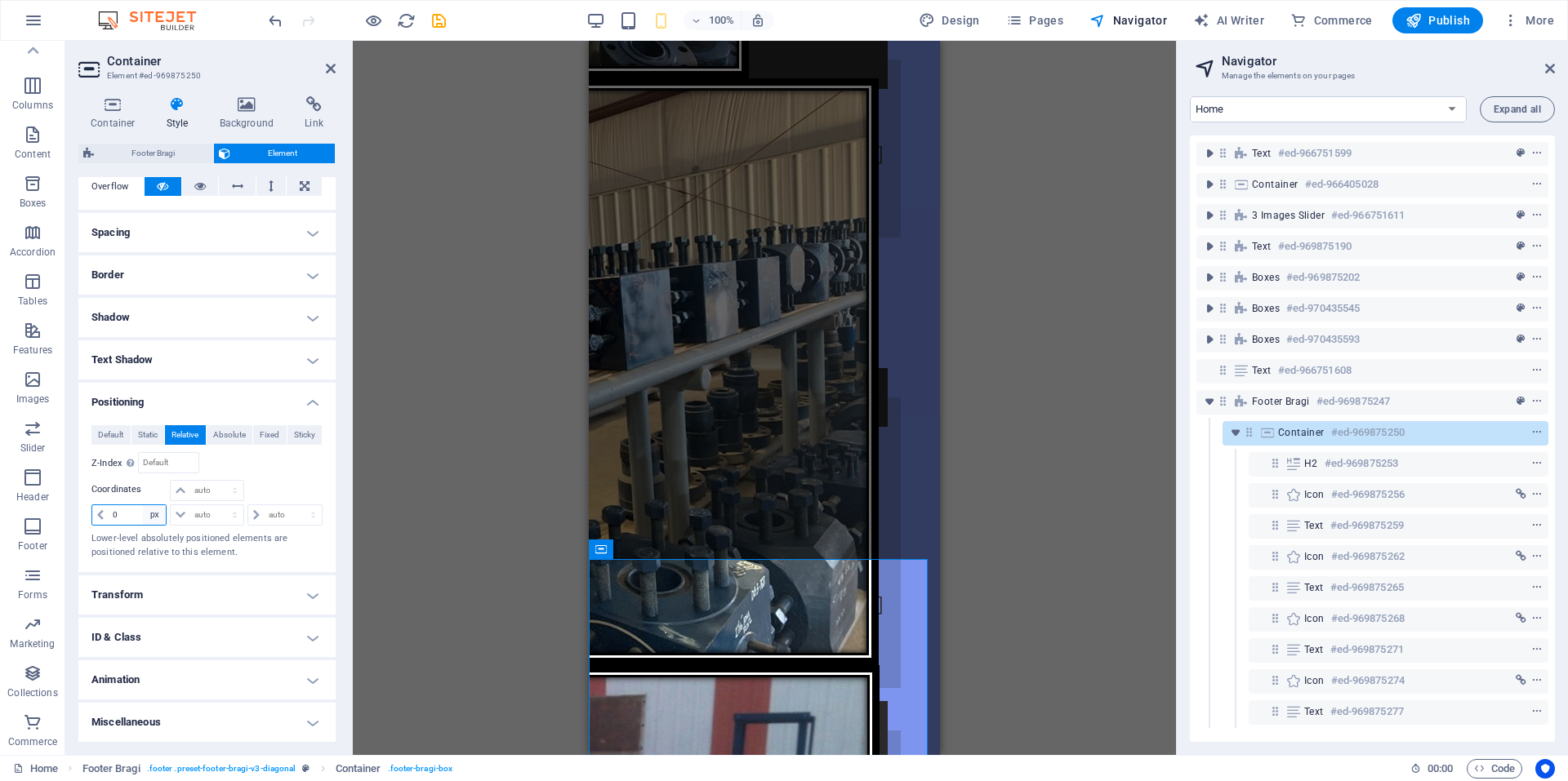
type input "0"
click at [160, 507] on select "auto px rem % em" at bounding box center [154, 515] width 22 height 20
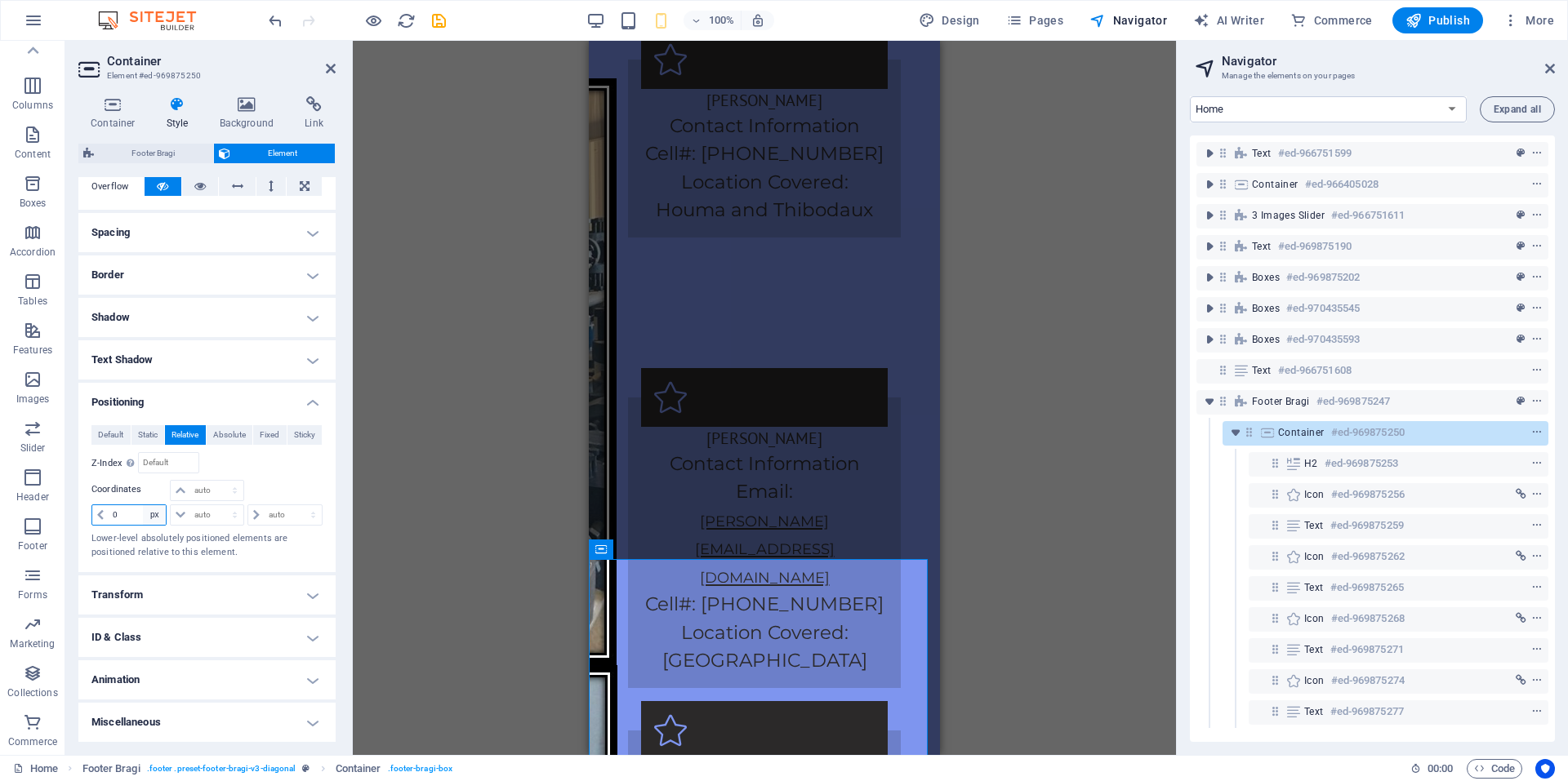
select select "auto"
click at [143, 505] on select "auto px rem % em" at bounding box center [154, 515] width 22 height 20
select select "DISABLED_OPTION_VALUE"
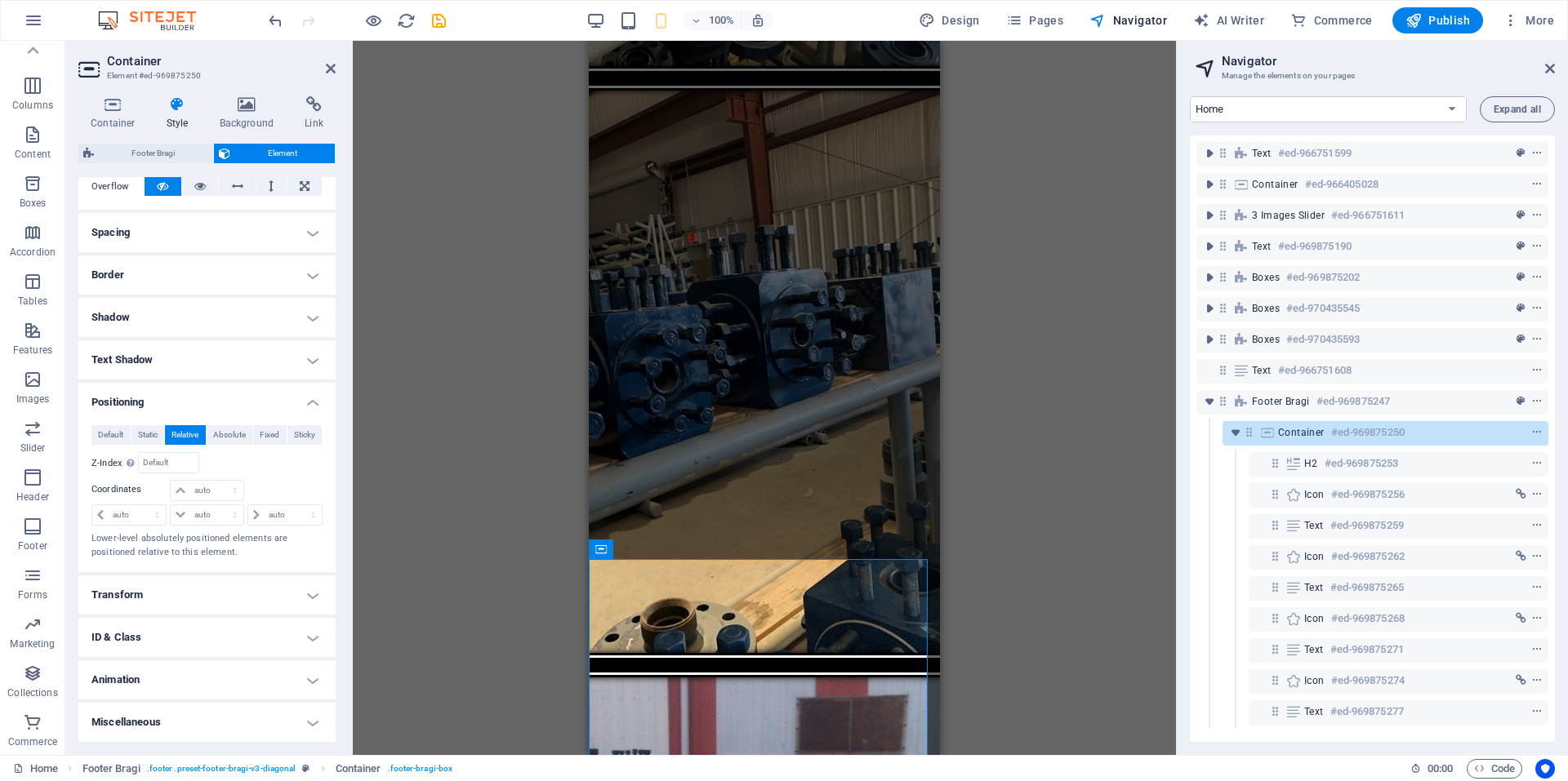
click at [449, 480] on div "Drag here to replace the existing content. Press “Ctrl” if you want to create a…" at bounding box center [764, 397] width 823 height 714
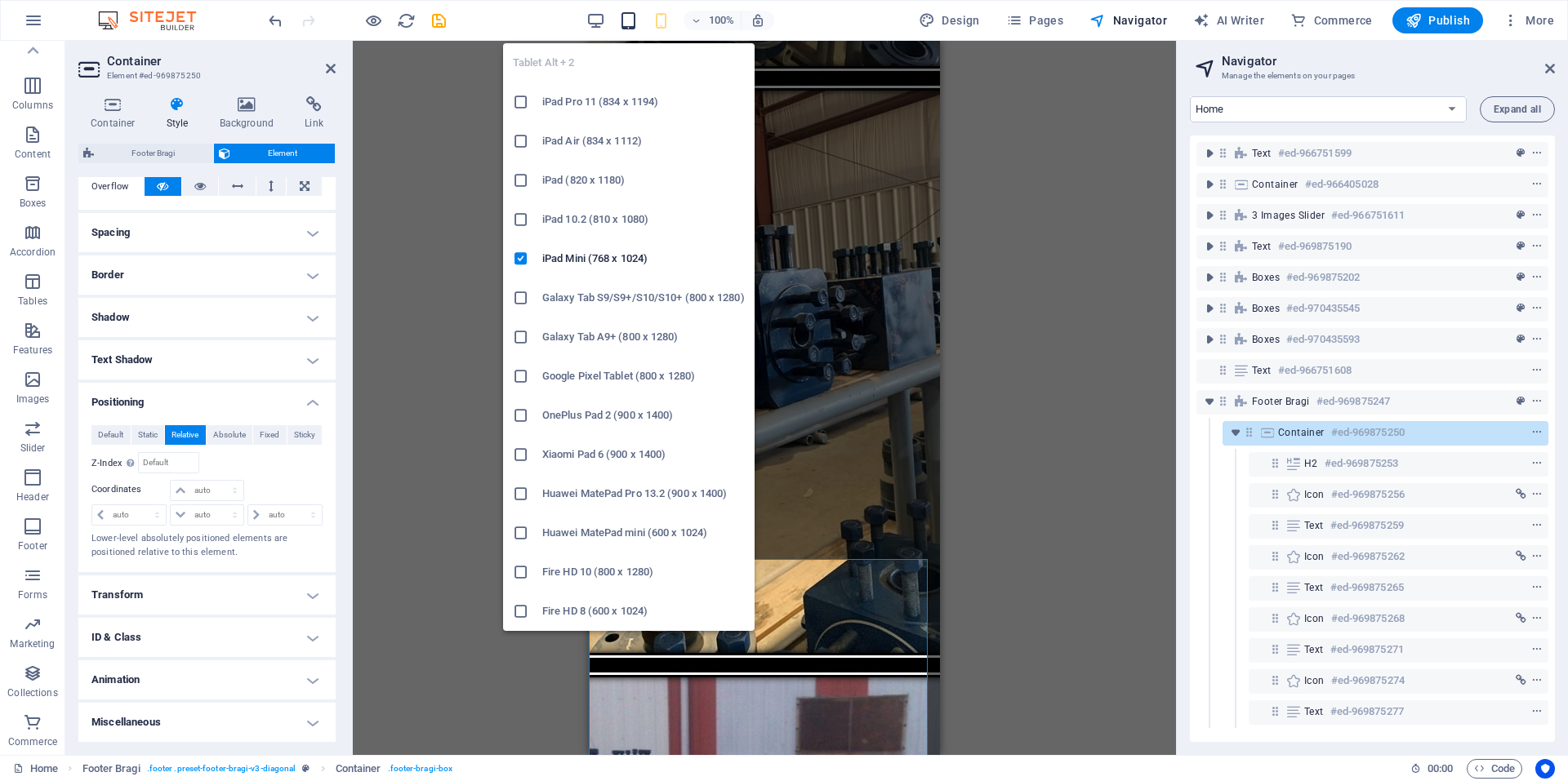
click at [633, 22] on icon "button" at bounding box center [628, 21] width 19 height 19
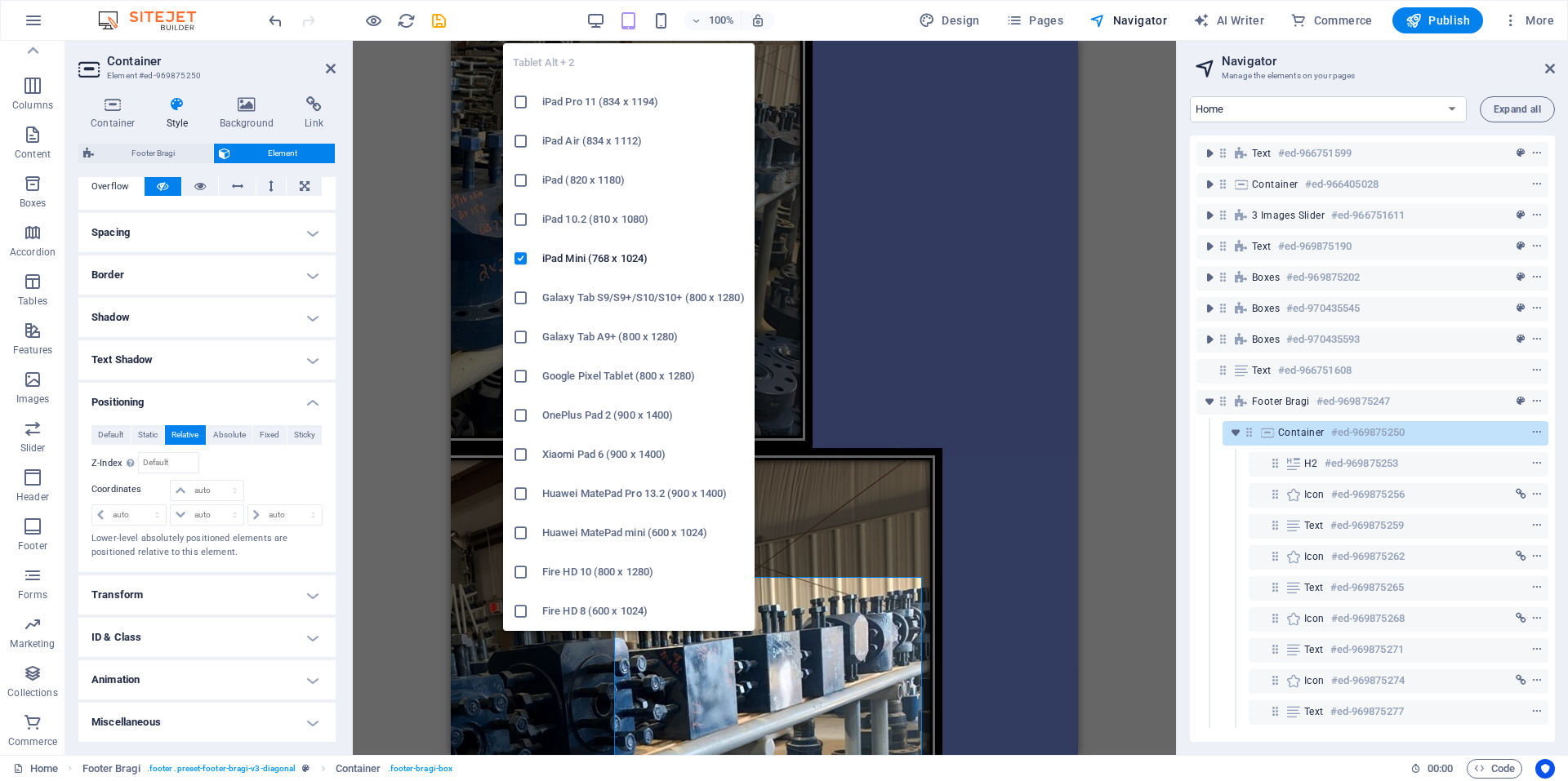
type input "200"
select select "px"
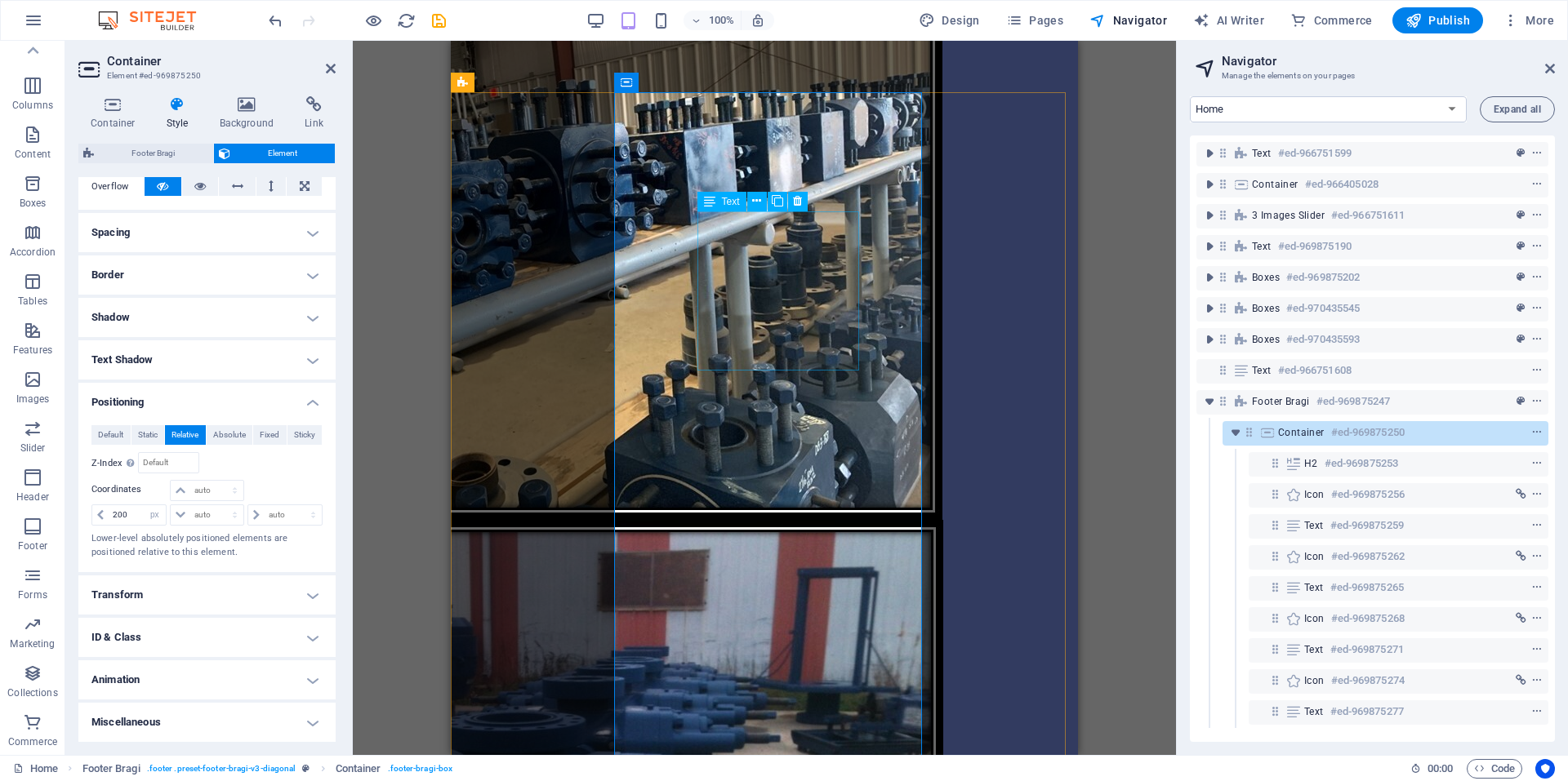
scroll to position [4118, 0]
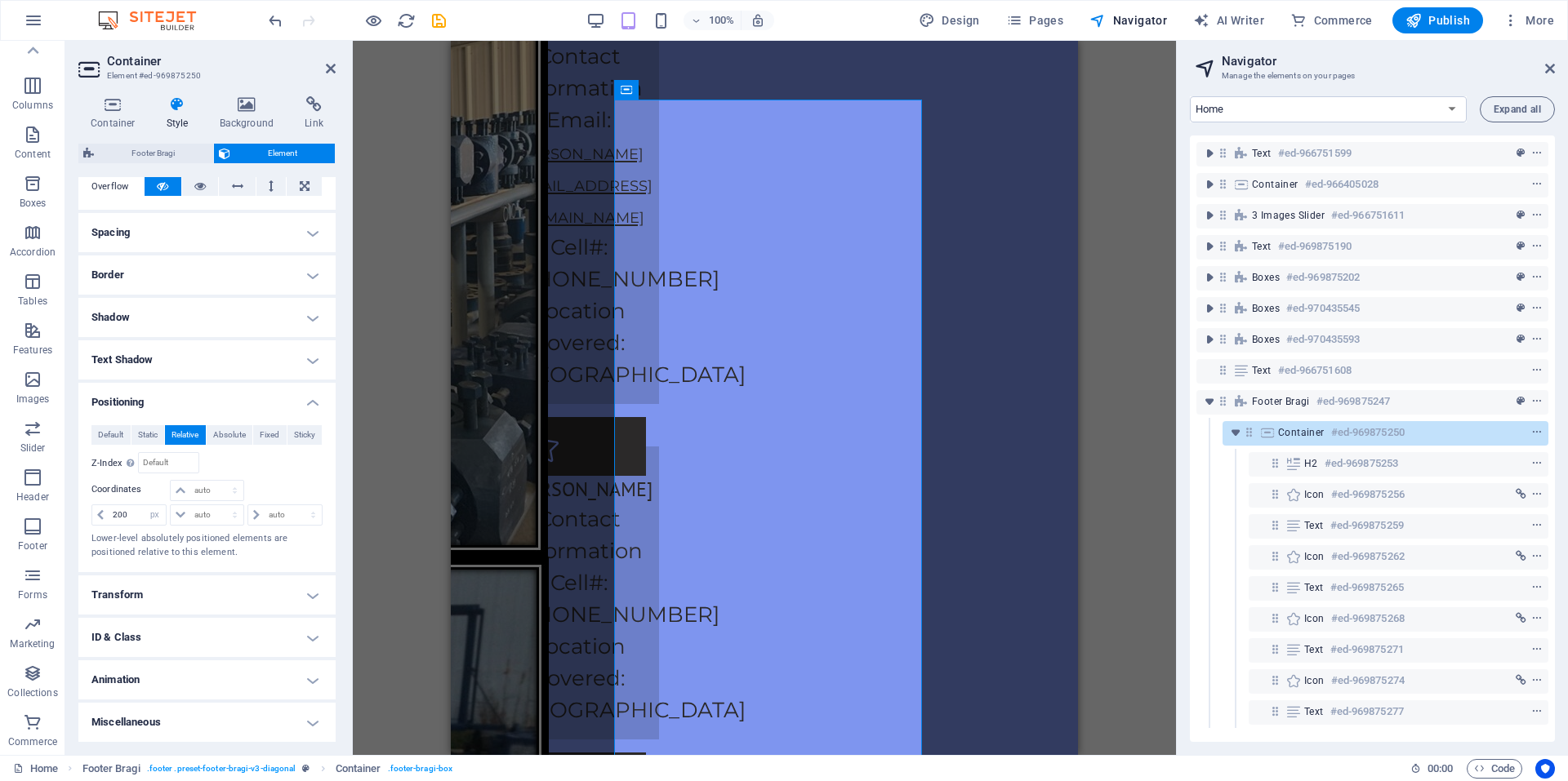
click at [307, 403] on h4 "Positioning" at bounding box center [207, 397] width 258 height 29
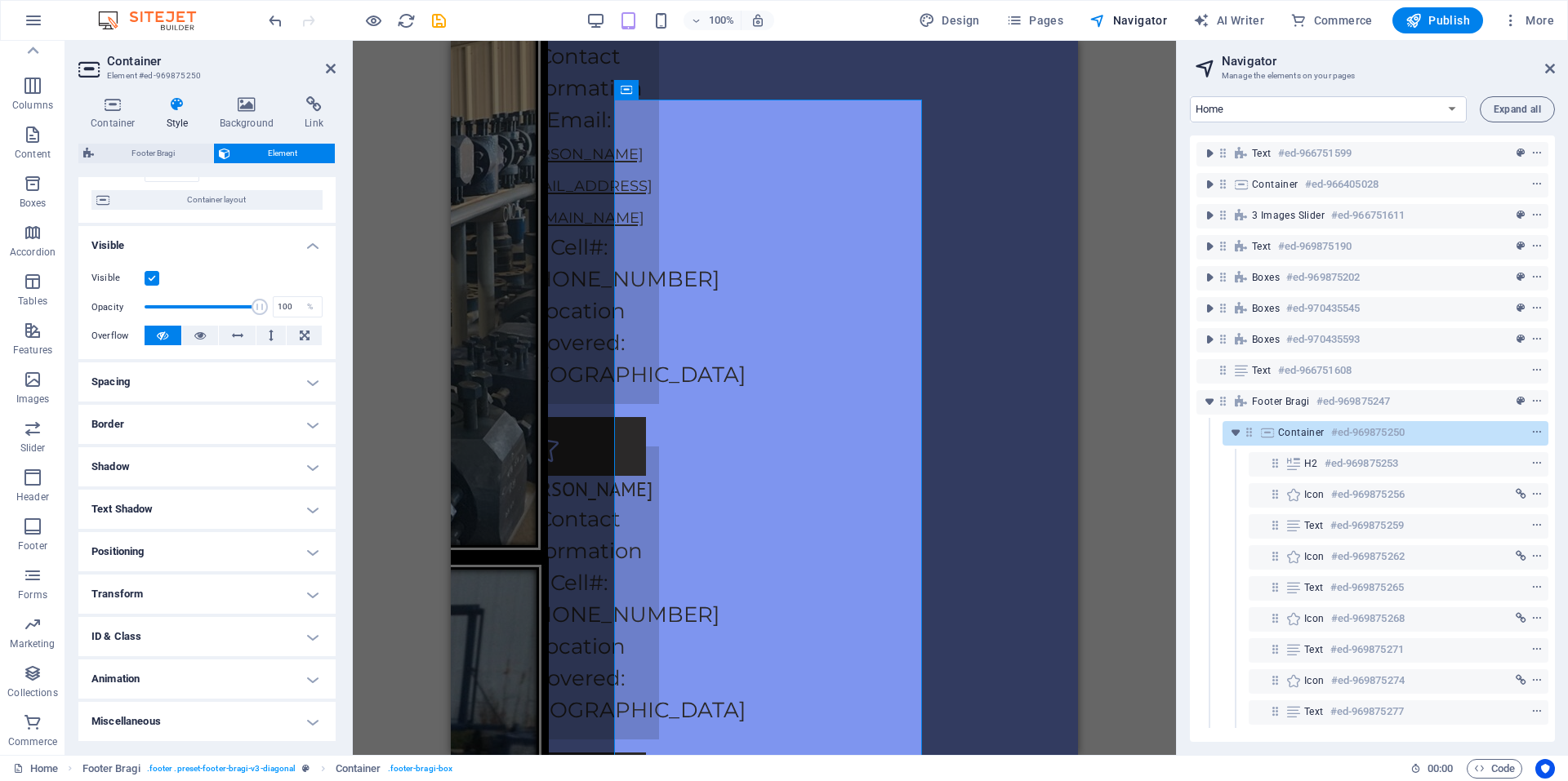
click at [290, 592] on h4 "Transform" at bounding box center [207, 594] width 258 height 39
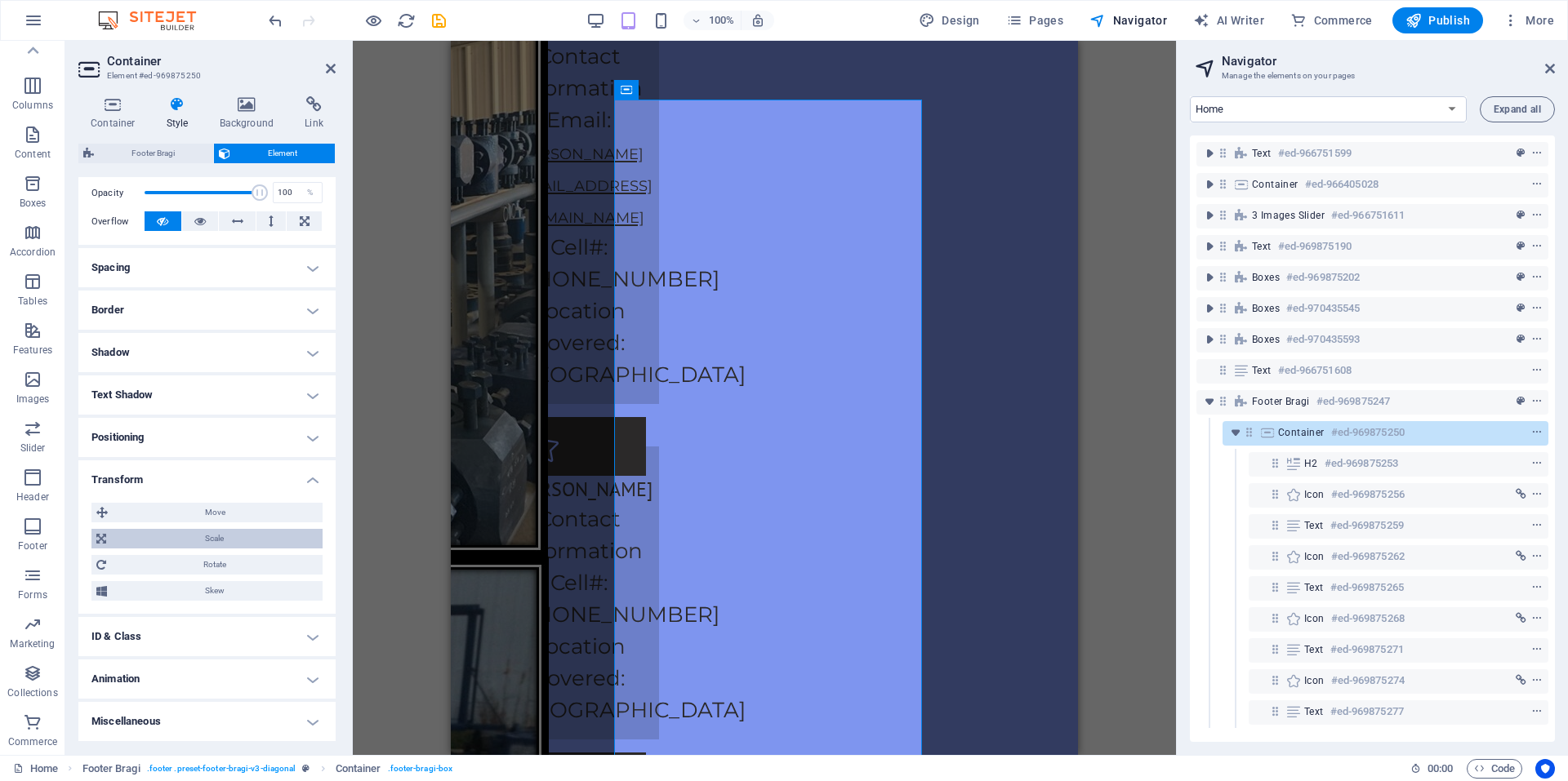
click at [239, 535] on span "Scale" at bounding box center [214, 538] width 207 height 20
click at [188, 575] on input "100" at bounding box center [237, 569] width 170 height 20
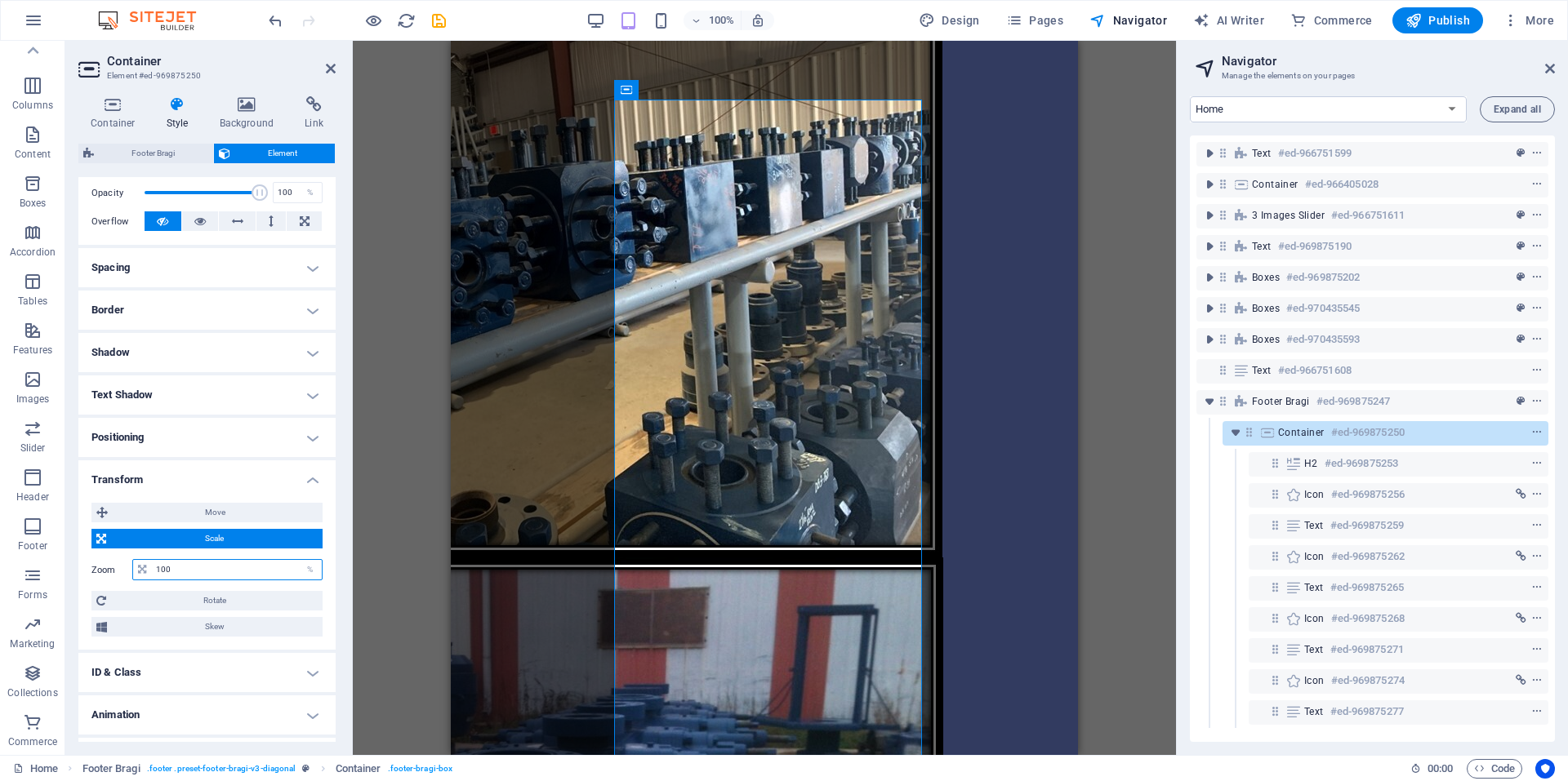
drag, startPoint x: 188, startPoint y: 575, endPoint x: 146, endPoint y: 578, distance: 42.1
click at [146, 578] on div "100 %" at bounding box center [227, 569] width 190 height 22
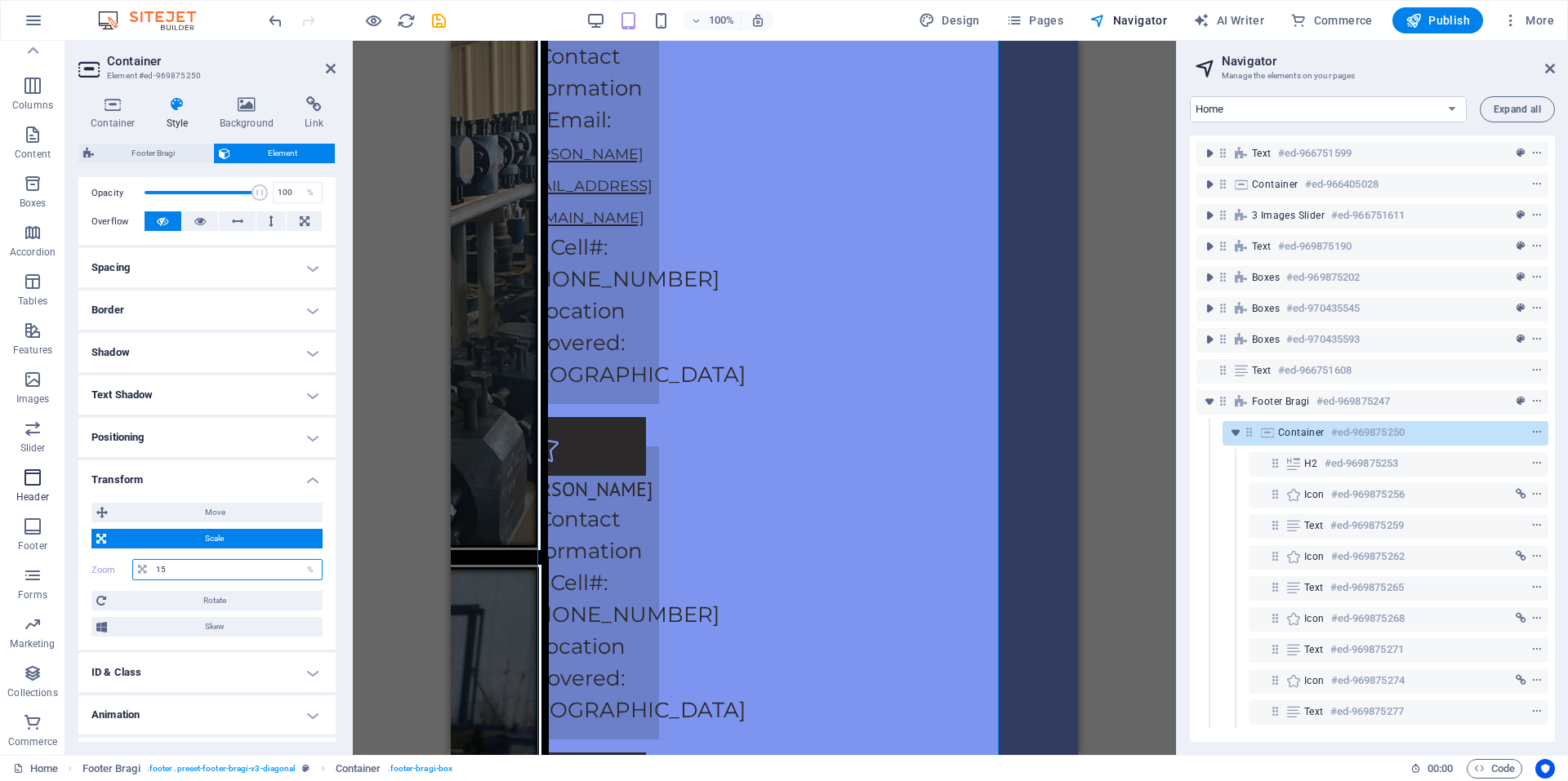
type input "1"
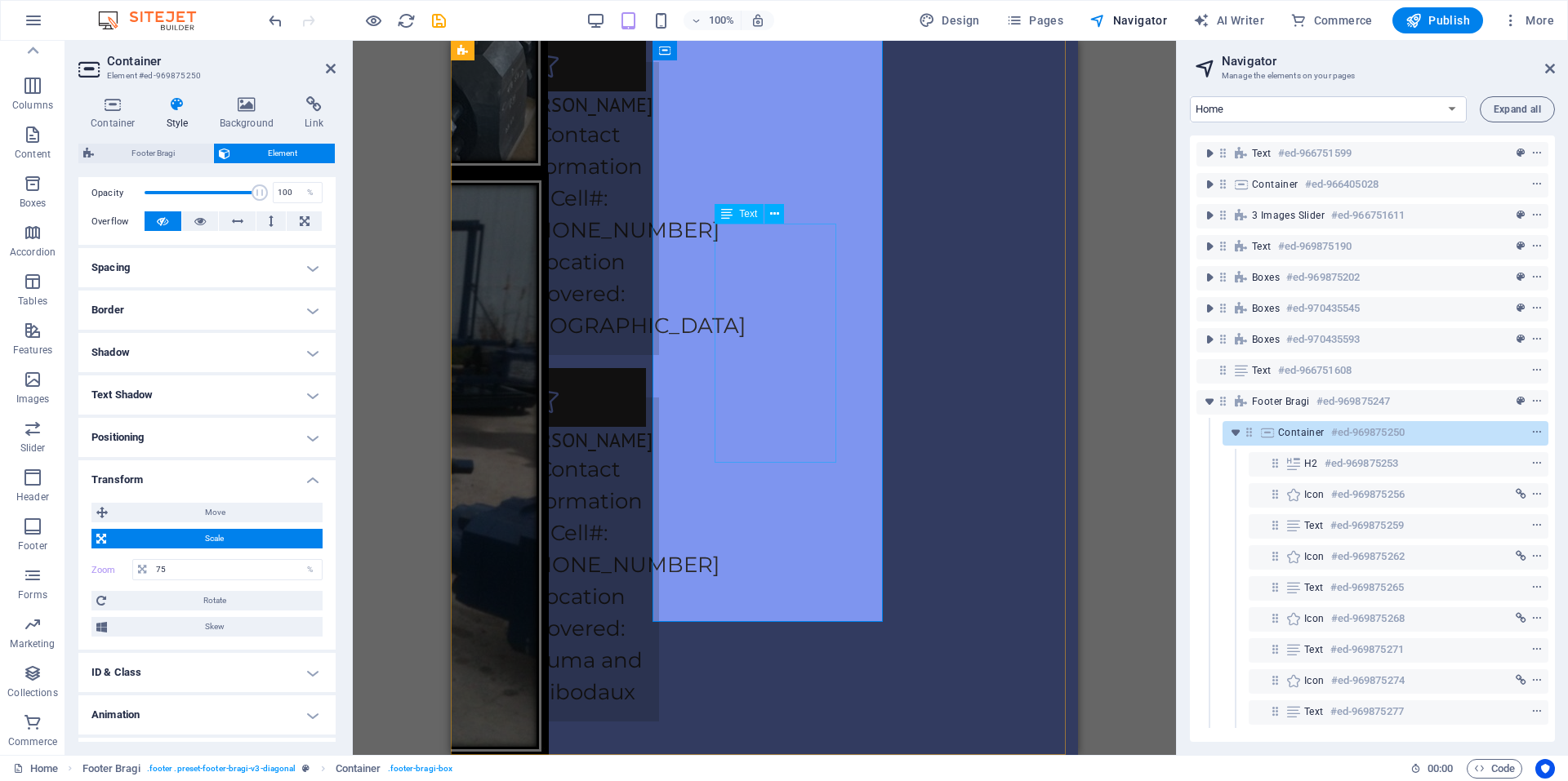
scroll to position [4527, 0]
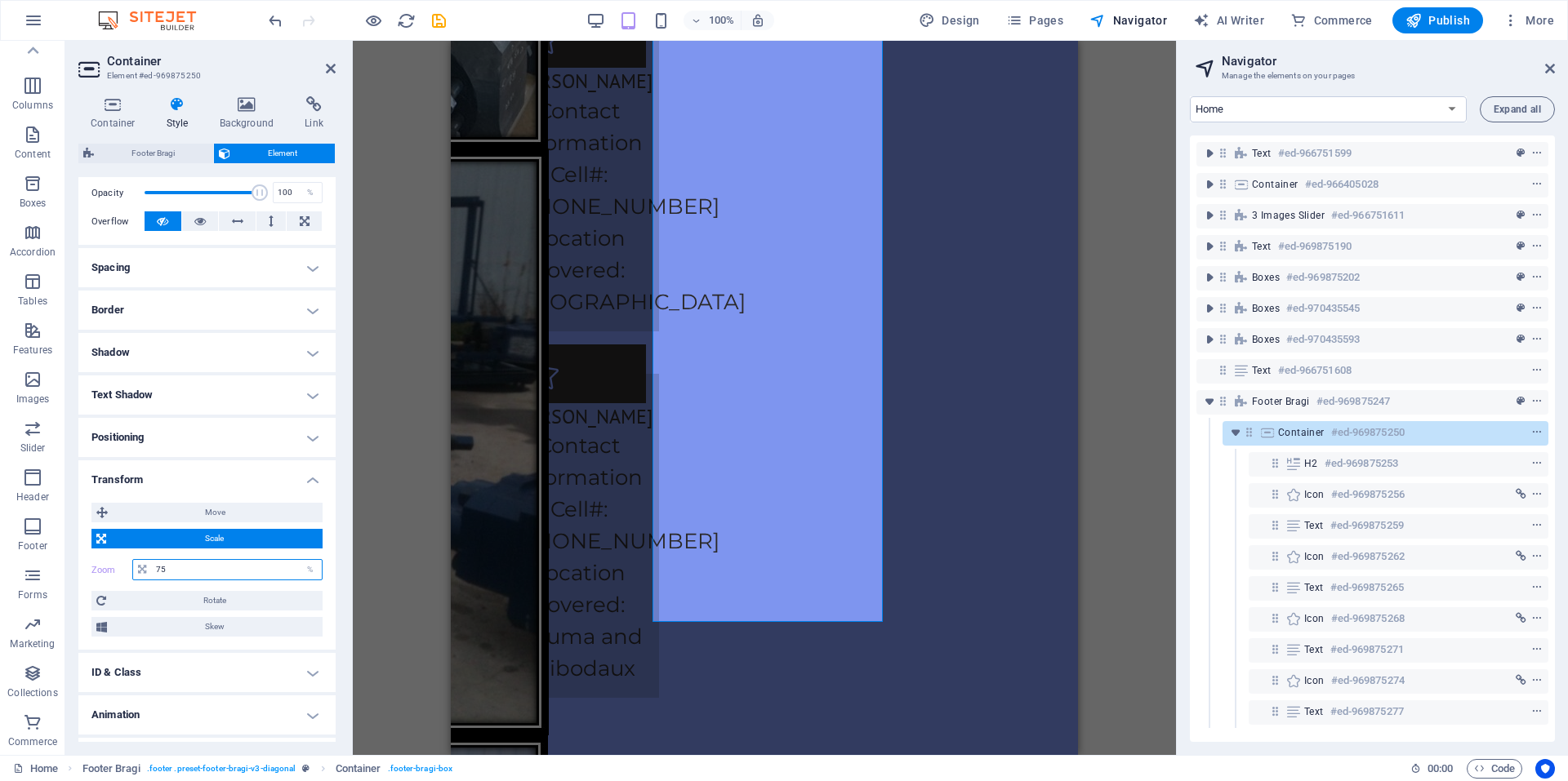
drag, startPoint x: 182, startPoint y: 571, endPoint x: 153, endPoint y: 571, distance: 29.0
click at [153, 571] on input "75" at bounding box center [237, 569] width 170 height 20
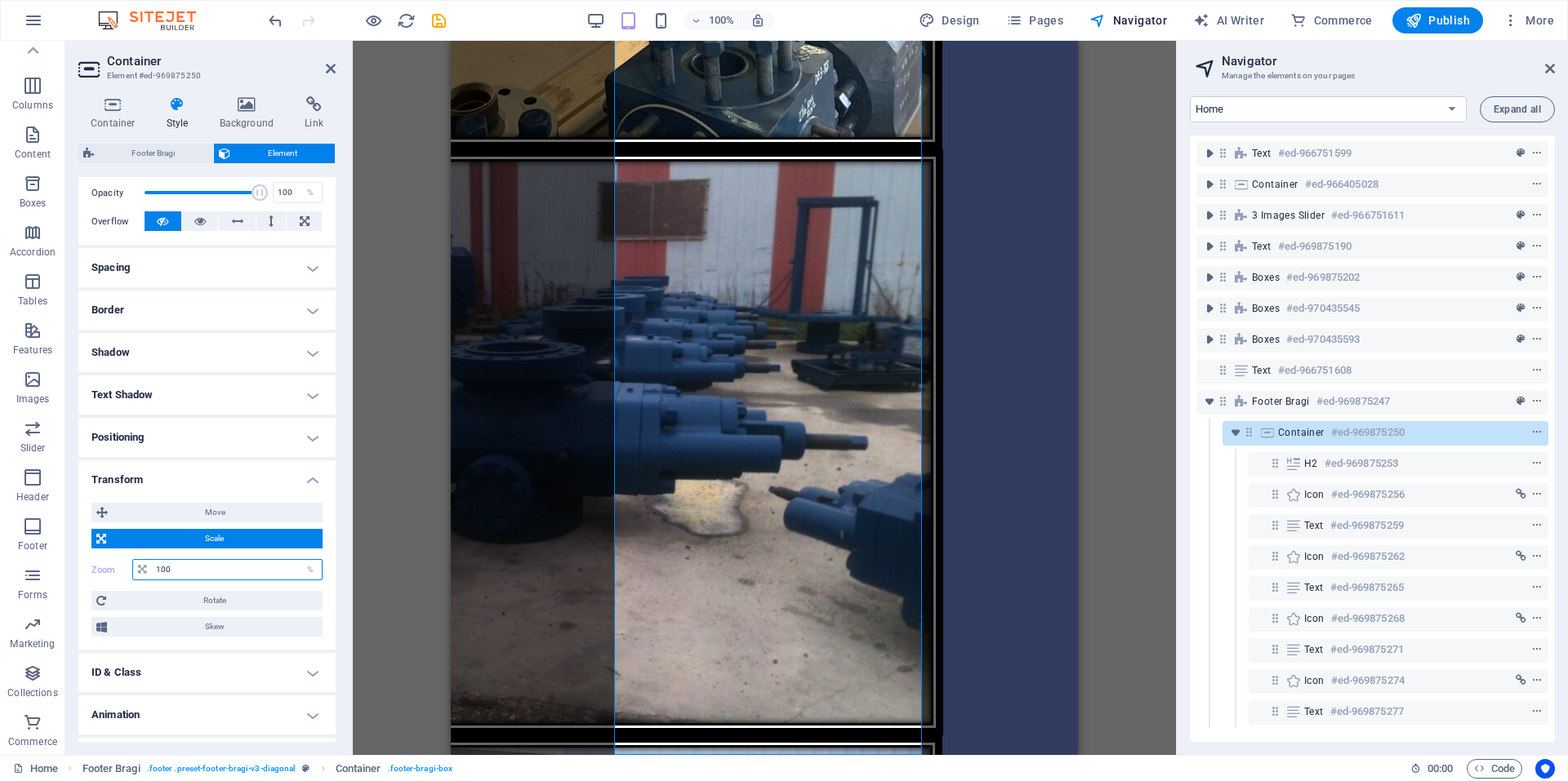
type input "100"
click at [312, 483] on h4 "Transform" at bounding box center [207, 475] width 258 height 29
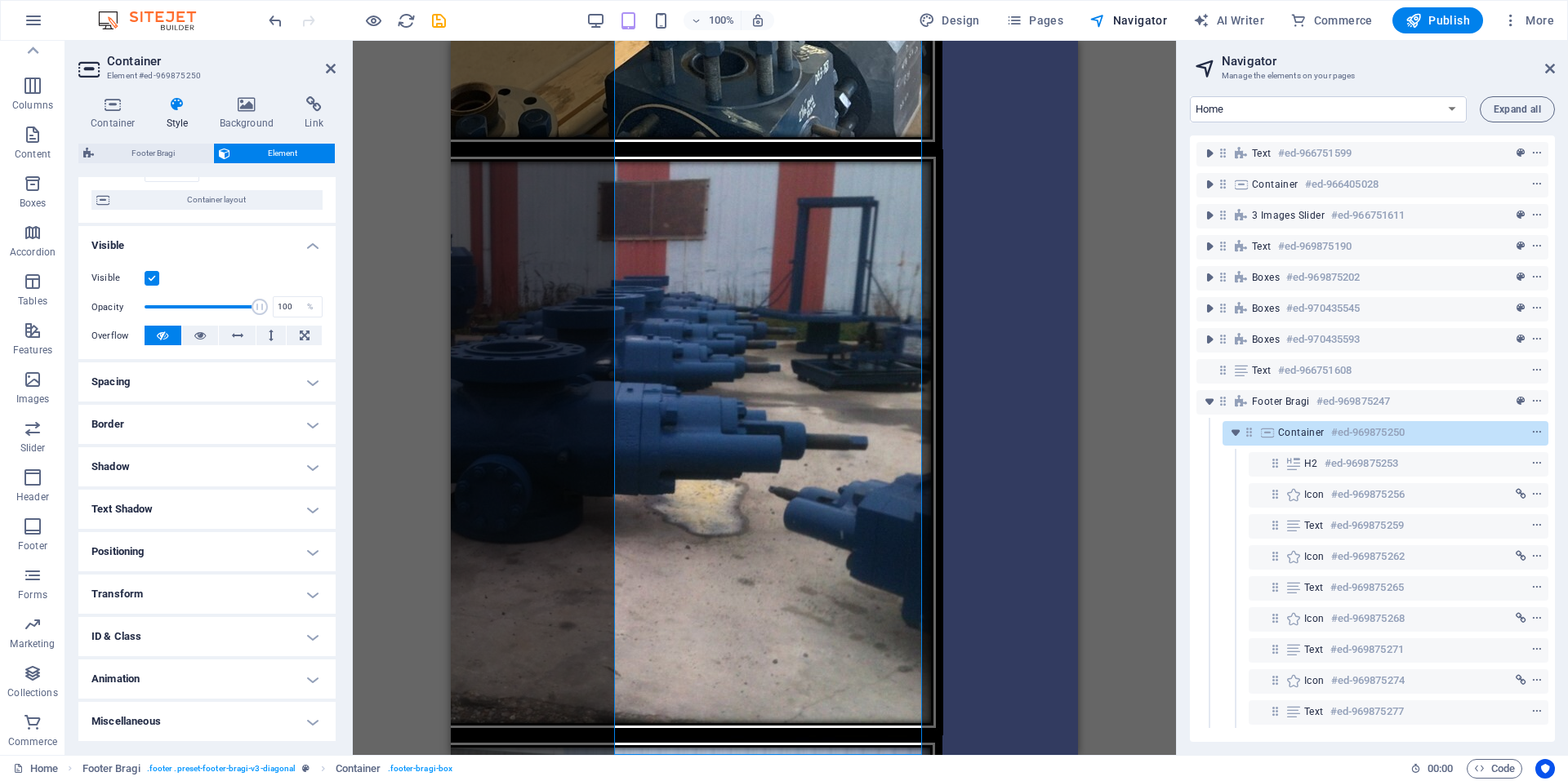
click at [317, 435] on h4 "Border" at bounding box center [207, 424] width 258 height 39
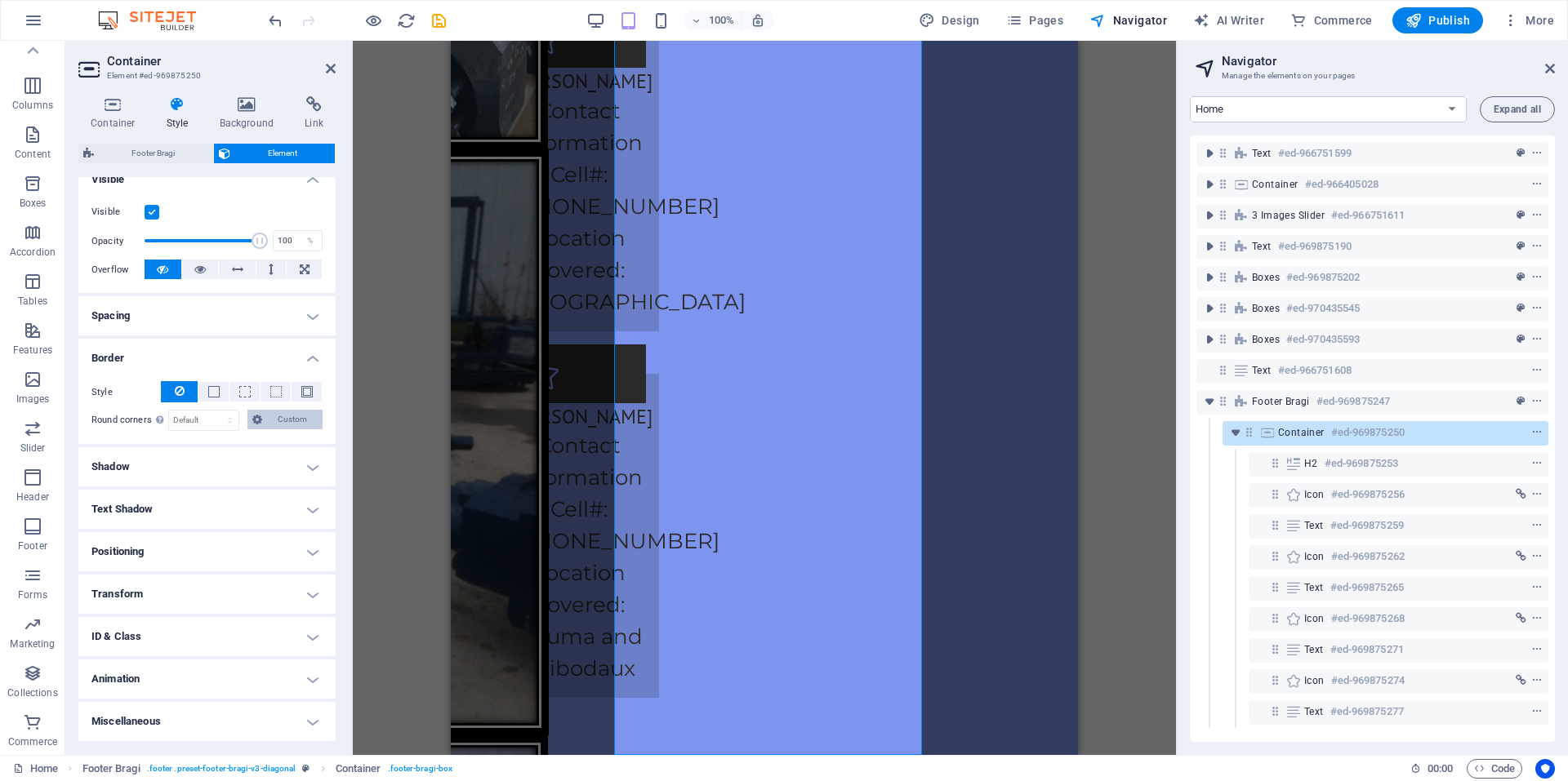
click at [274, 416] on span "Custom" at bounding box center [292, 419] width 51 height 20
click at [217, 392] on span at bounding box center [214, 391] width 11 height 11
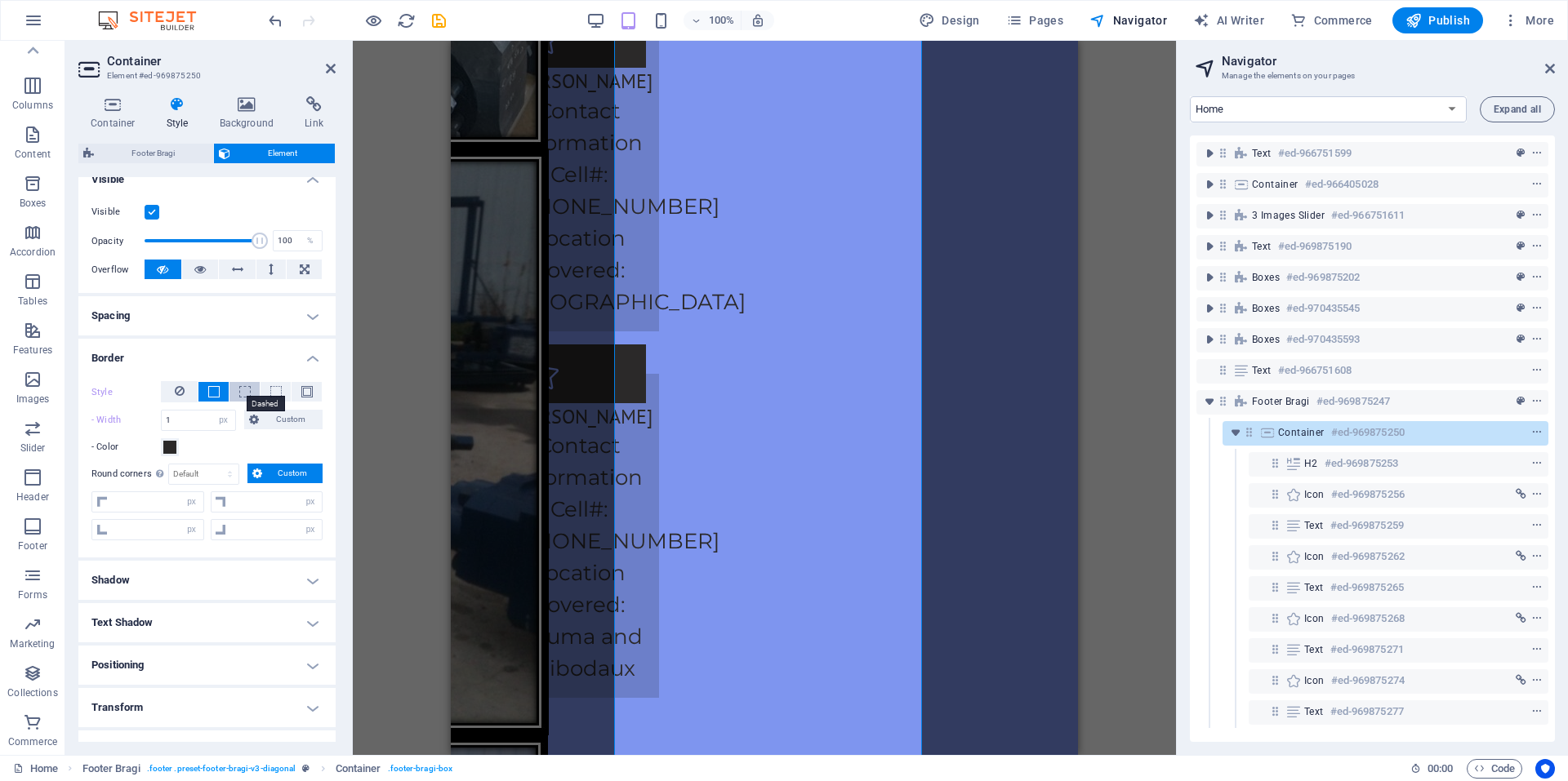
click at [239, 391] on span at bounding box center [245, 391] width 11 height 11
click at [277, 388] on span at bounding box center [276, 391] width 11 height 11
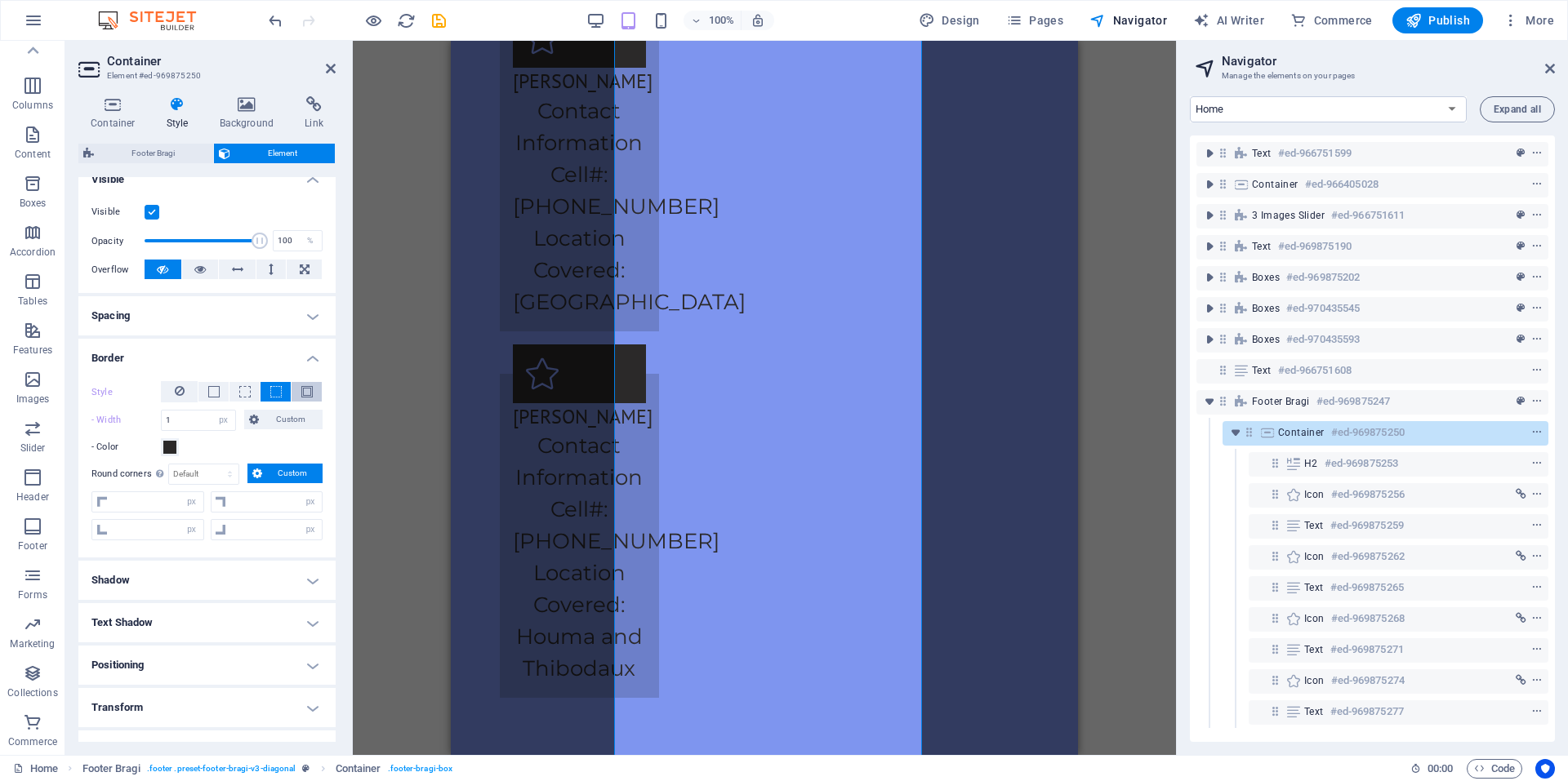
click at [296, 388] on button at bounding box center [306, 391] width 30 height 20
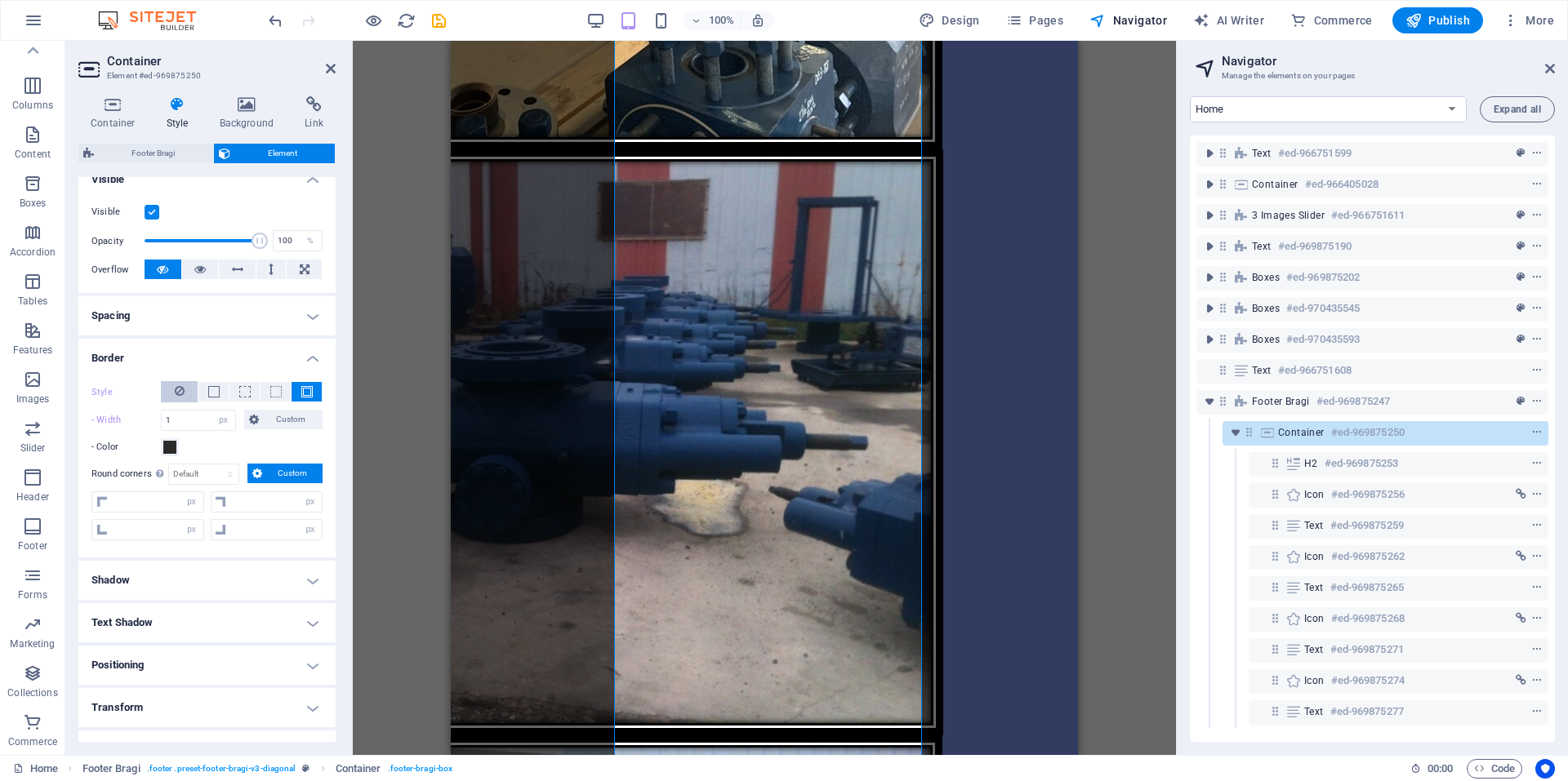
click at [187, 391] on button at bounding box center [179, 391] width 37 height 22
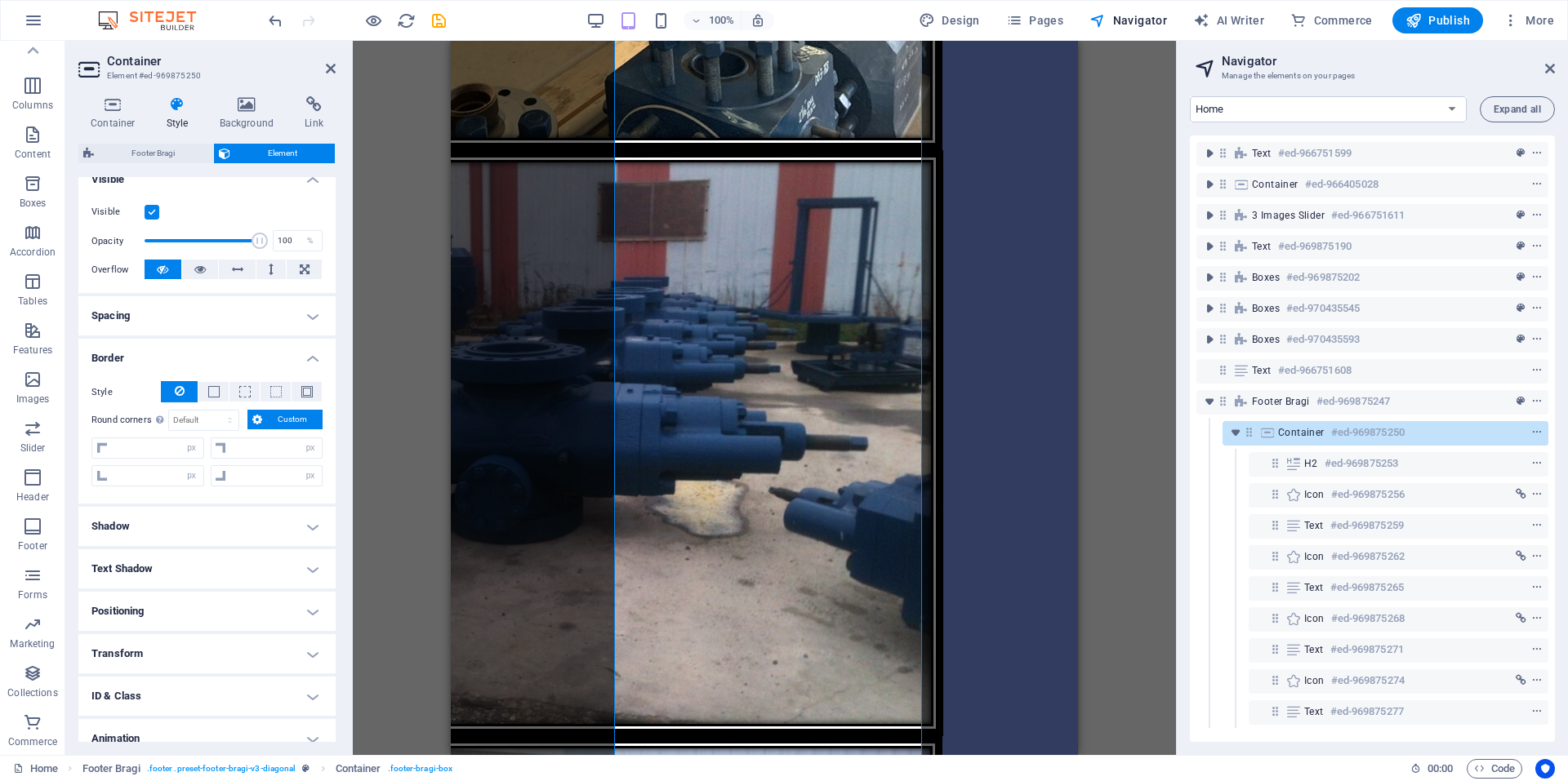
click at [307, 351] on h4 "Border" at bounding box center [207, 353] width 258 height 29
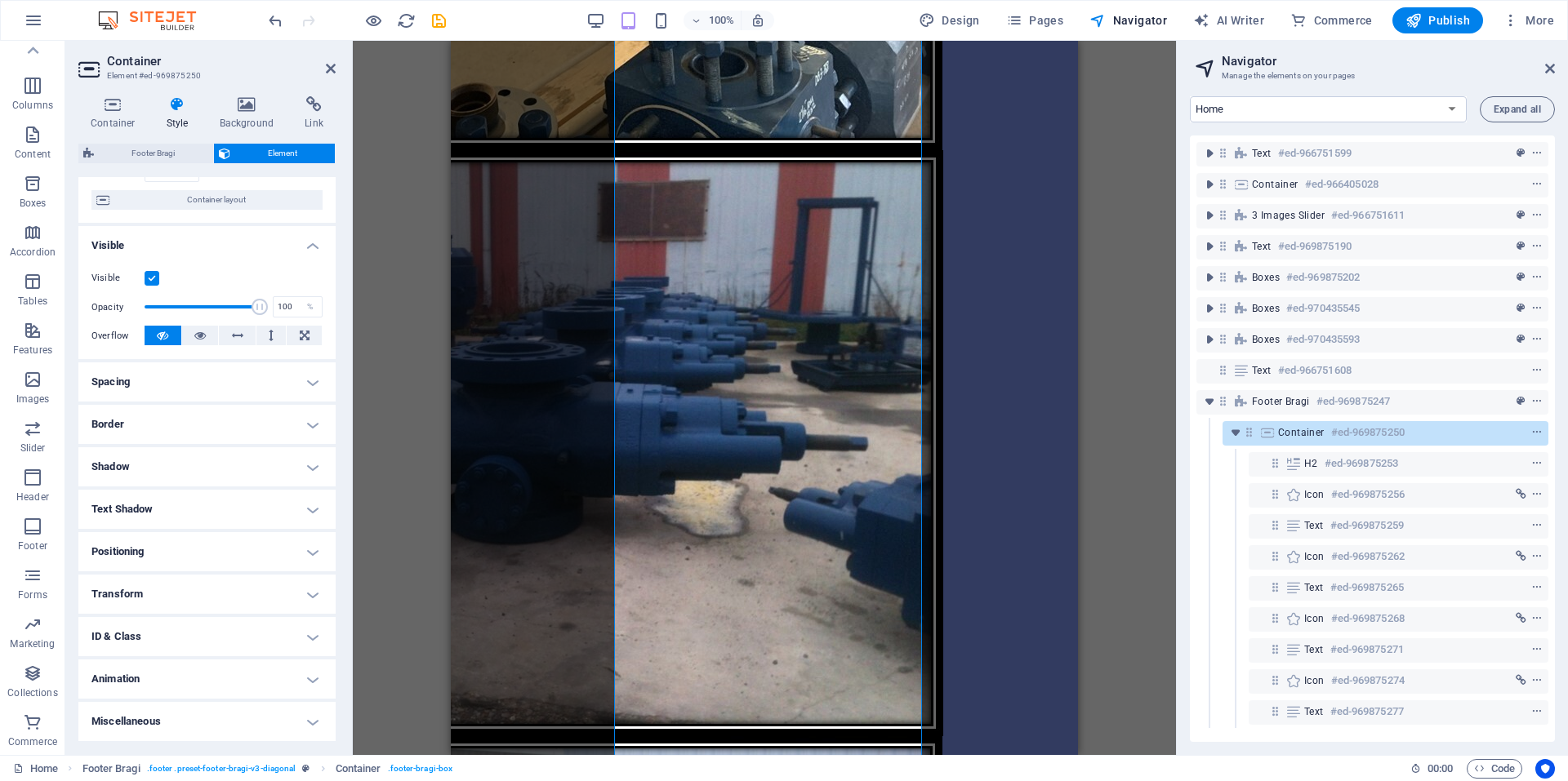
click at [306, 378] on h4 "Spacing" at bounding box center [207, 381] width 258 height 39
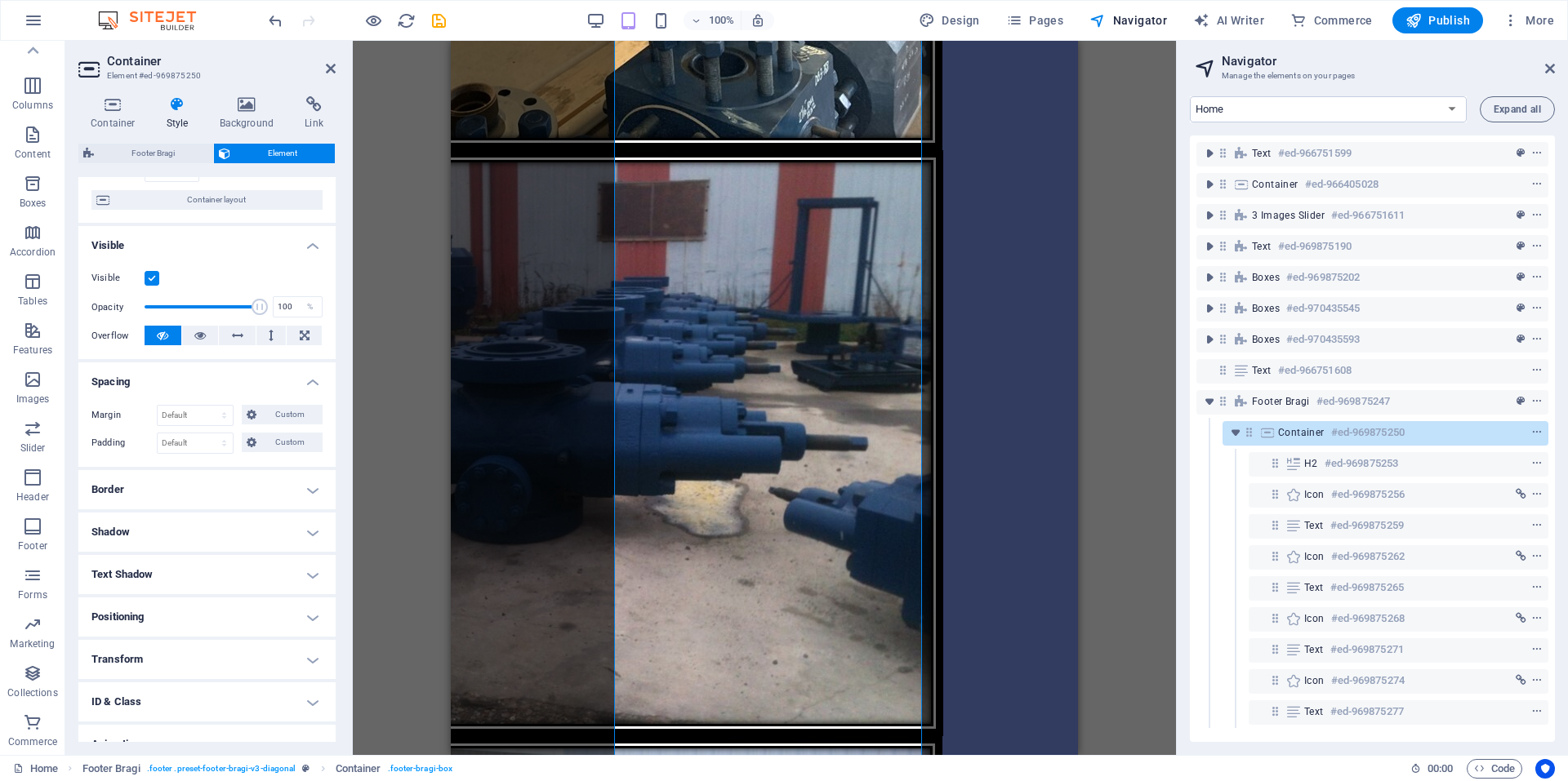
scroll to position [191, 0]
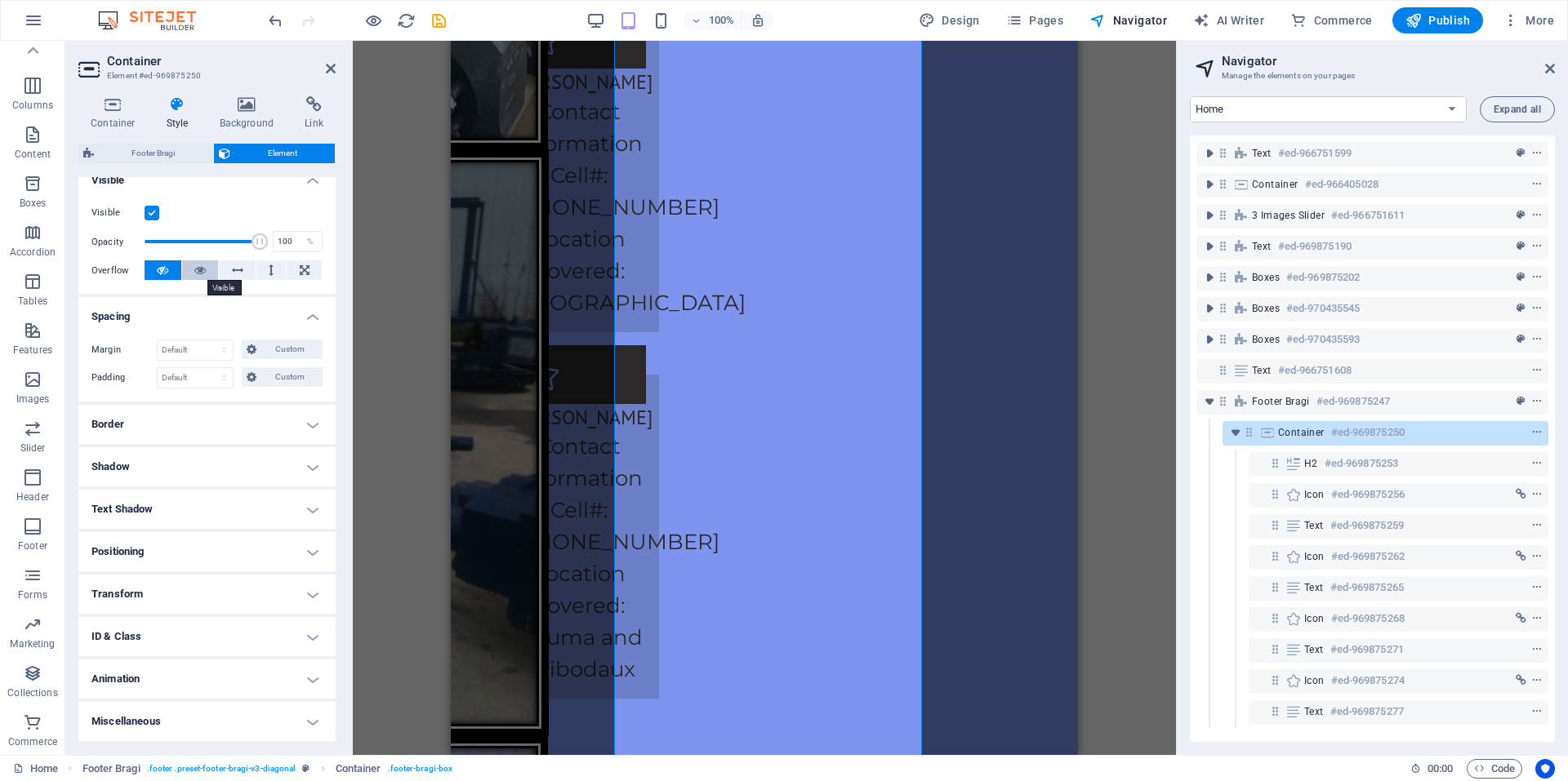
click at [207, 273] on button at bounding box center [201, 270] width 37 height 20
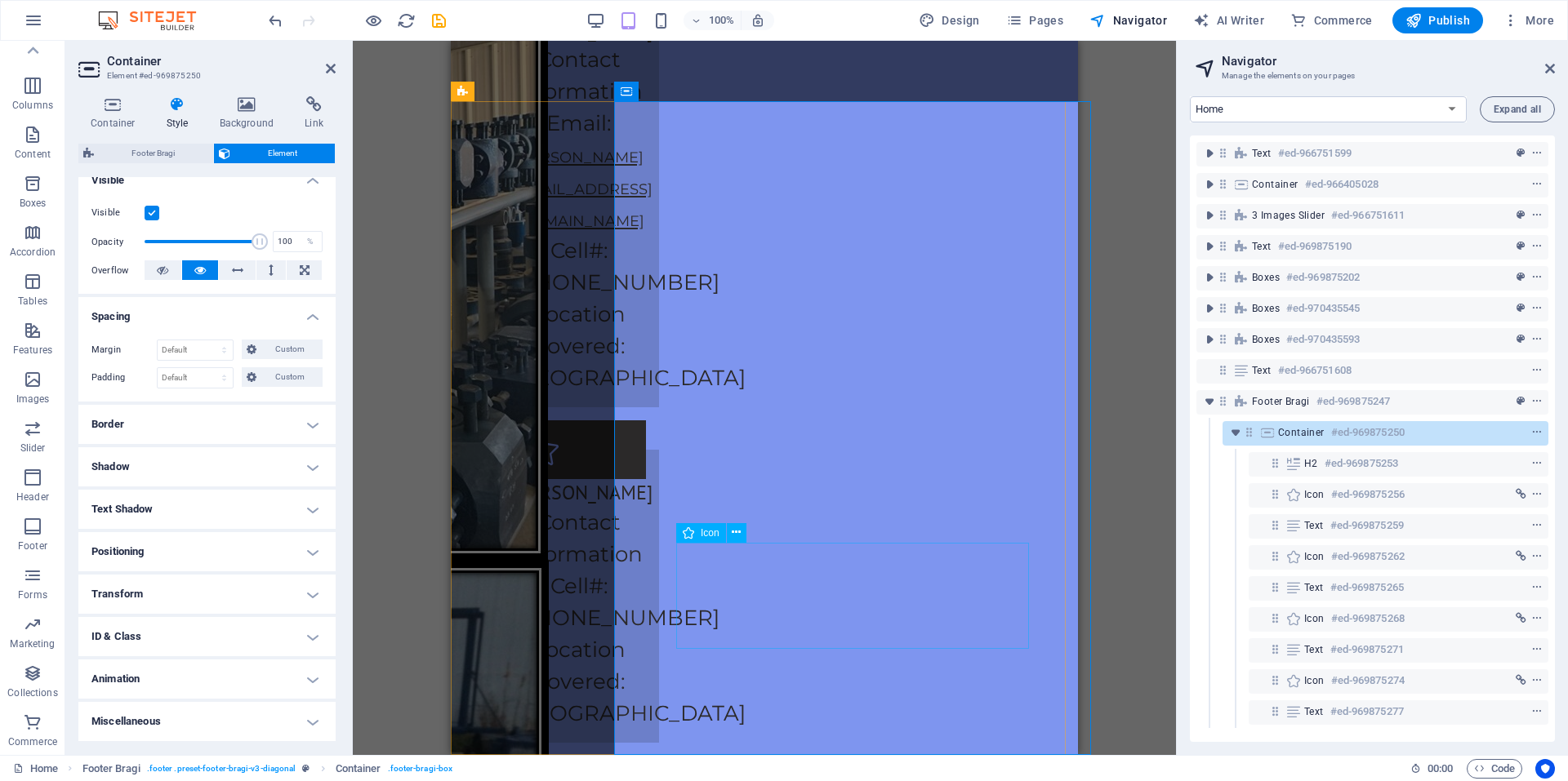
scroll to position [4117, 0]
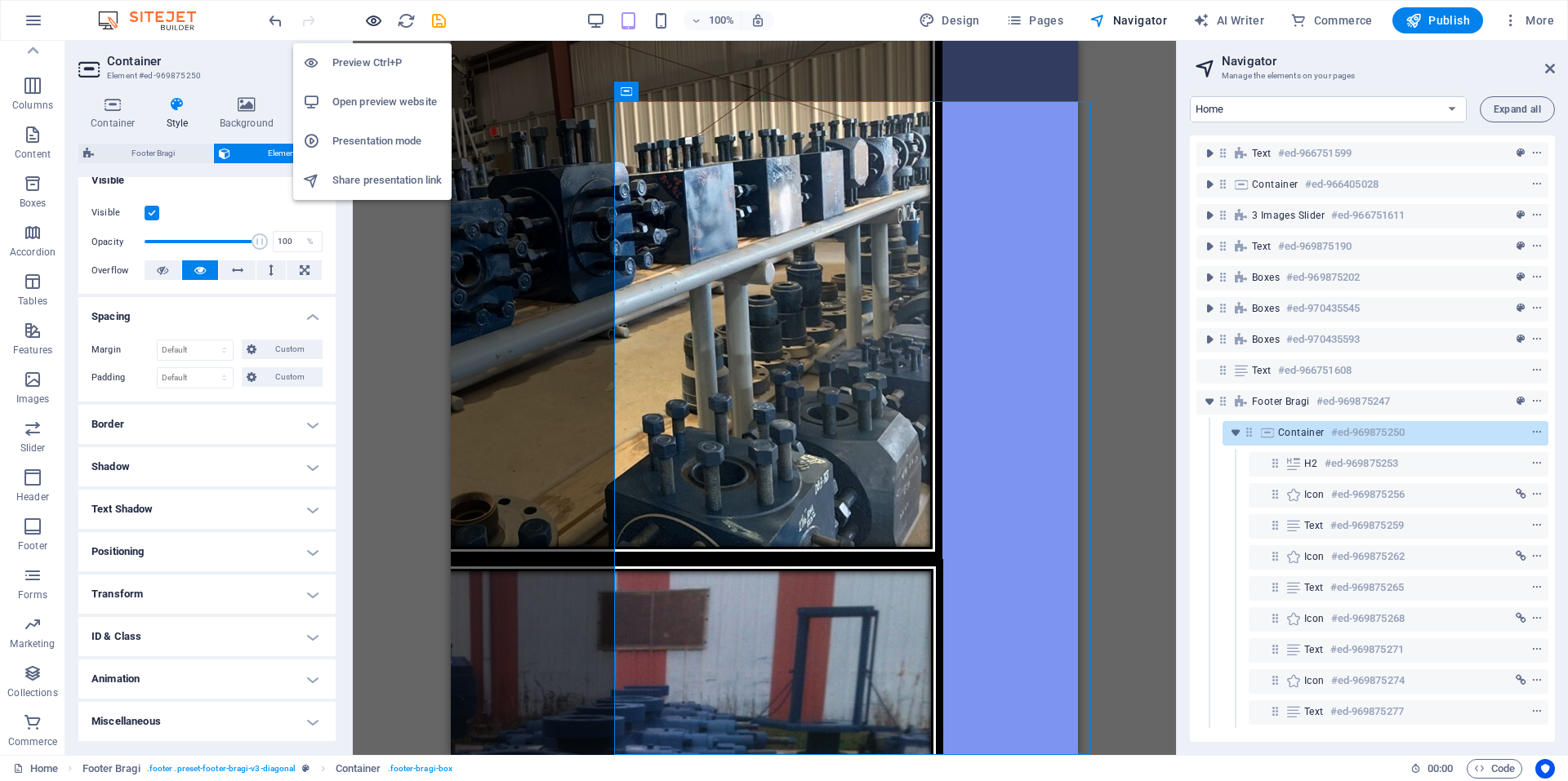
click at [366, 20] on icon "button" at bounding box center [373, 21] width 19 height 19
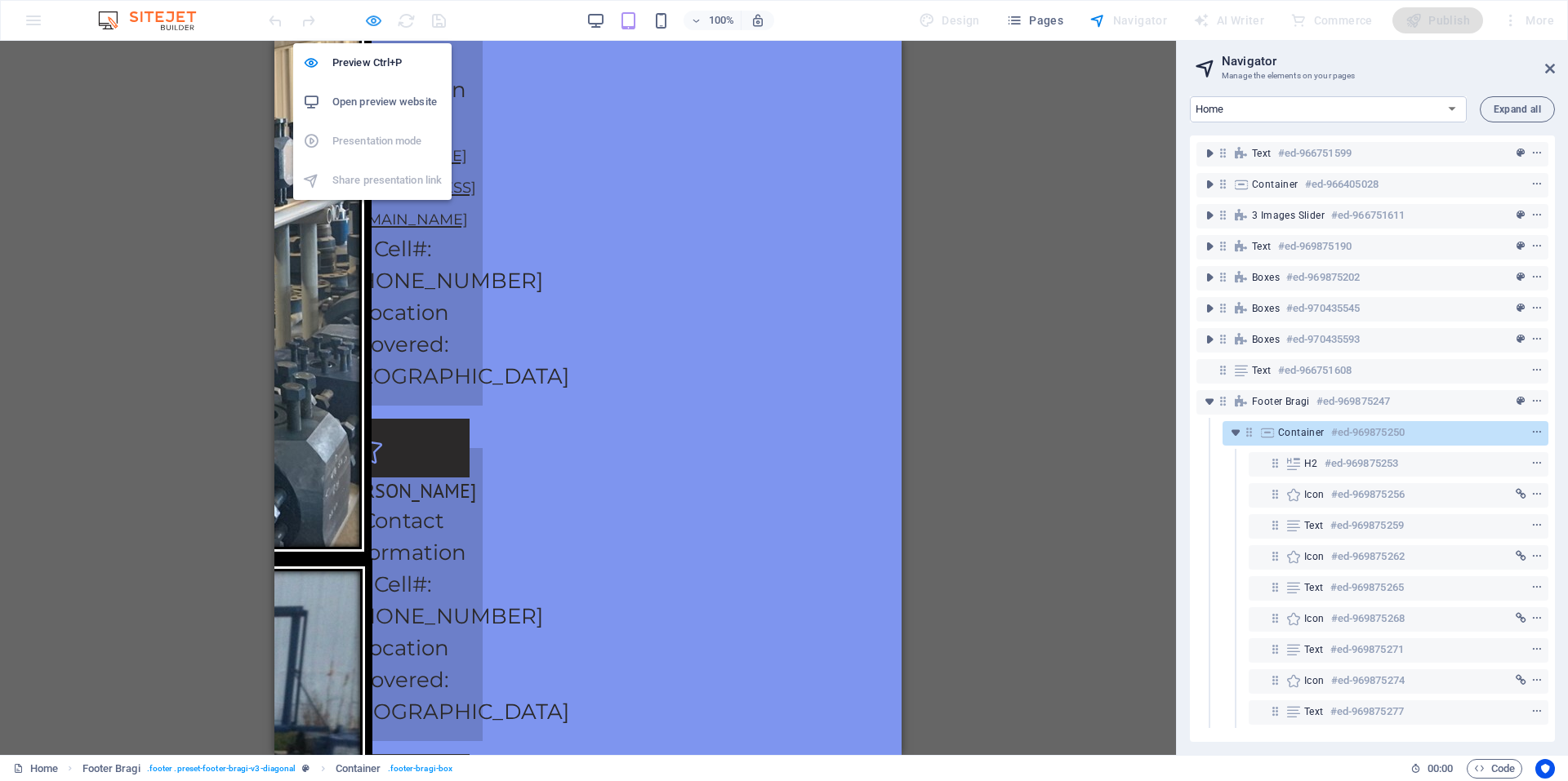
click at [375, 18] on icon "button" at bounding box center [373, 21] width 19 height 19
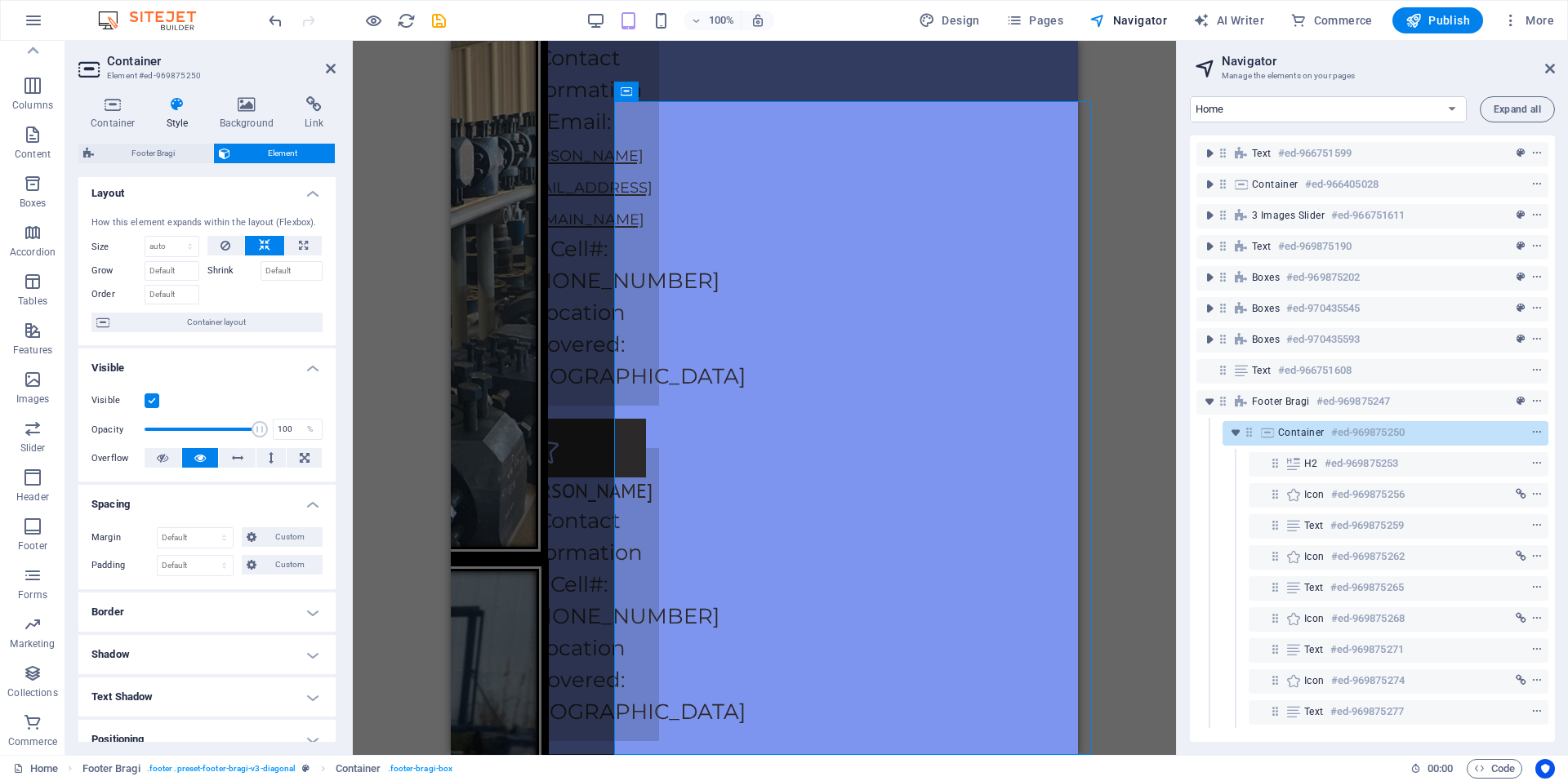
scroll to position [0, 0]
click at [307, 360] on h4 "Visible" at bounding box center [207, 366] width 258 height 29
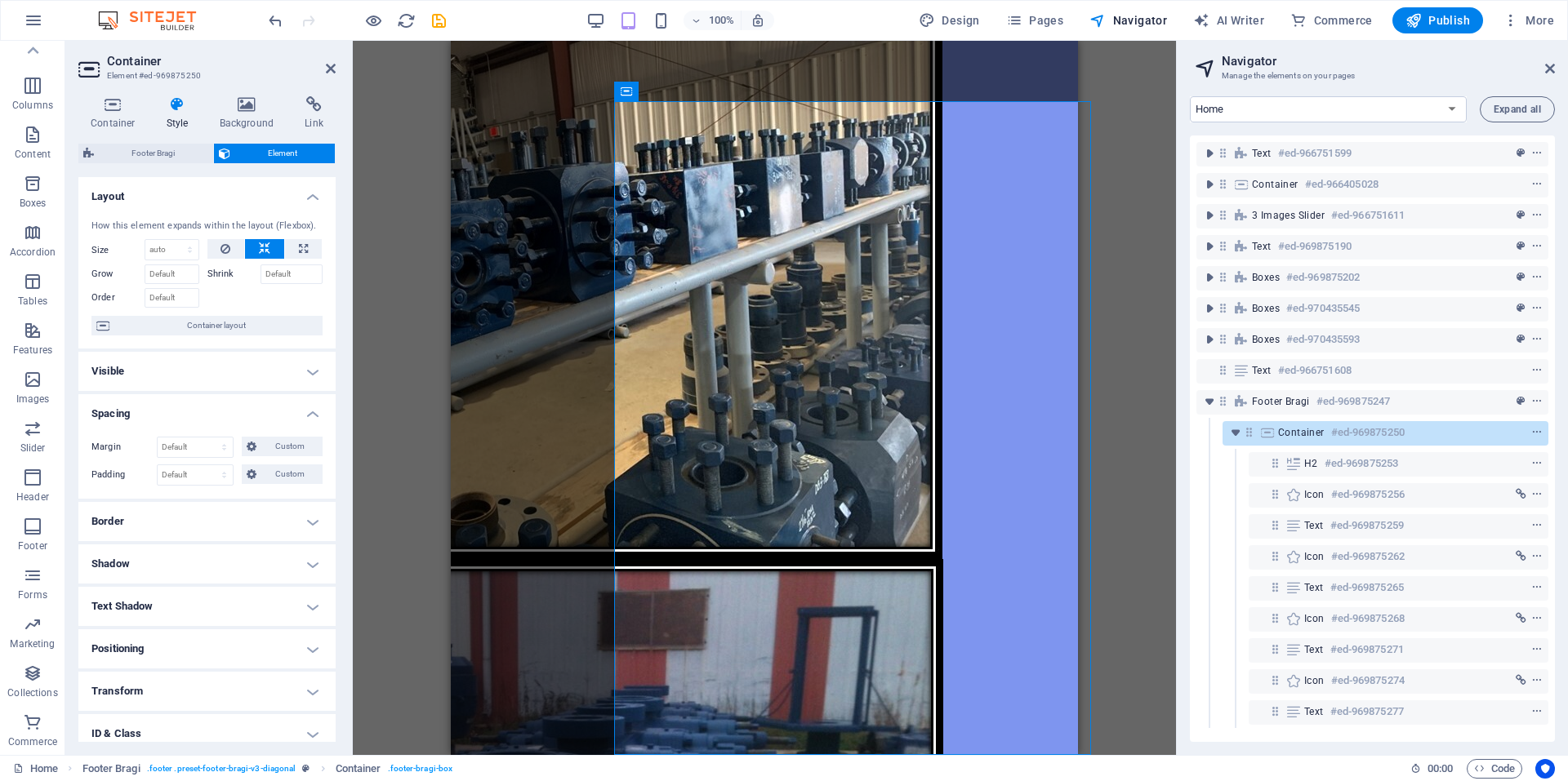
click at [312, 196] on h4 "Layout" at bounding box center [207, 192] width 258 height 29
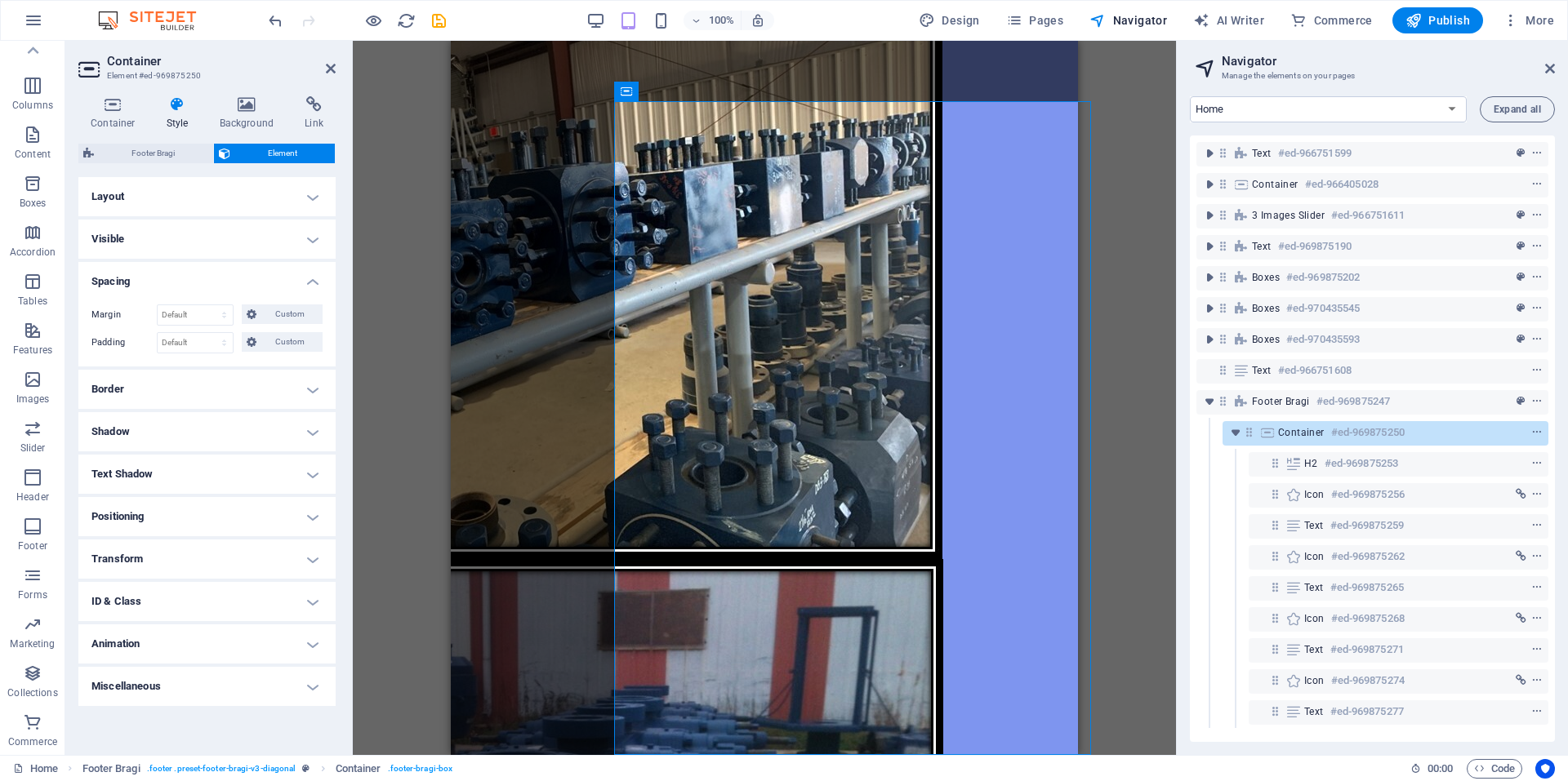
click at [304, 523] on h4 "Positioning" at bounding box center [207, 516] width 258 height 39
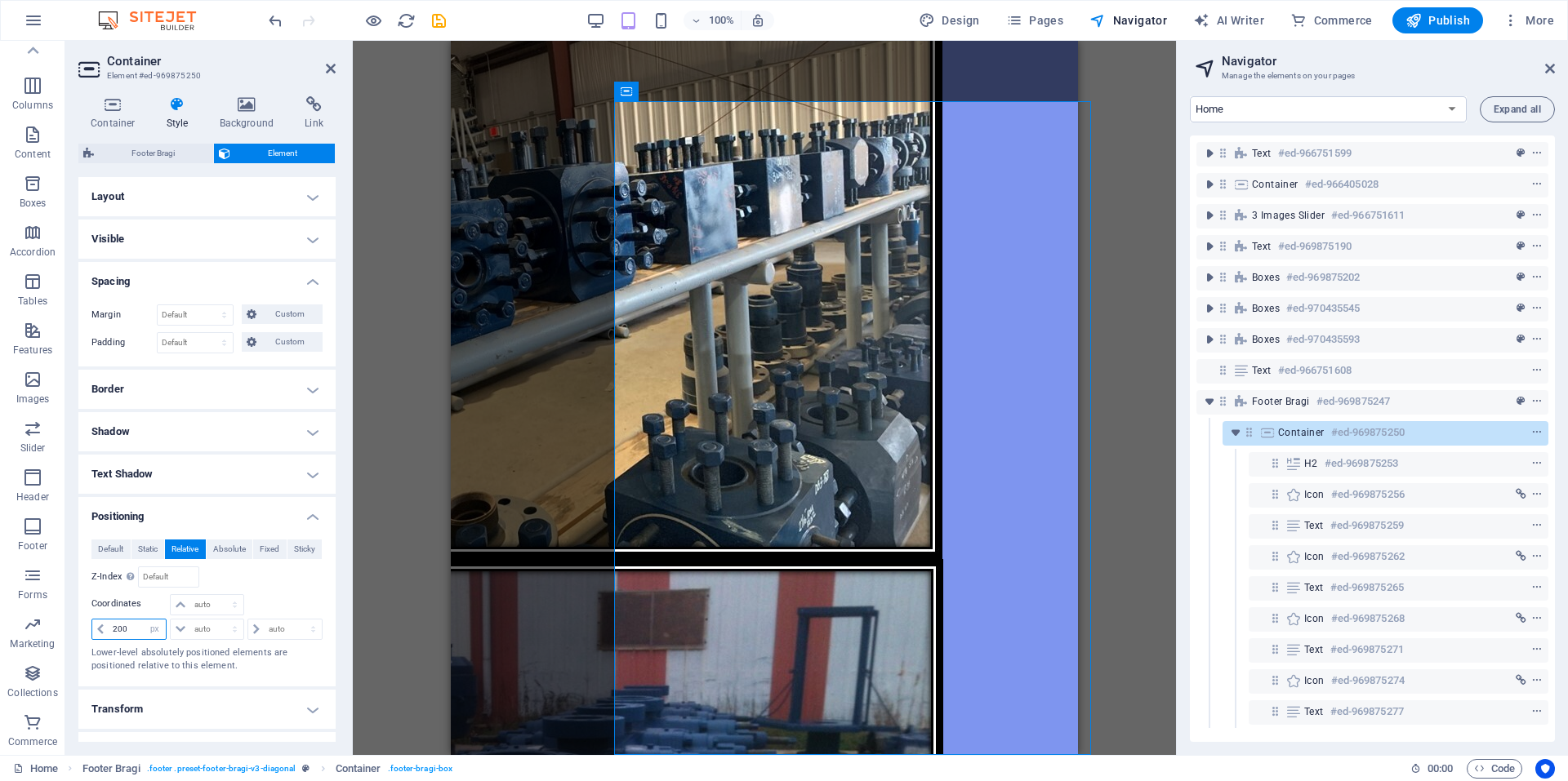
click at [118, 630] on input "200" at bounding box center [137, 629] width 57 height 20
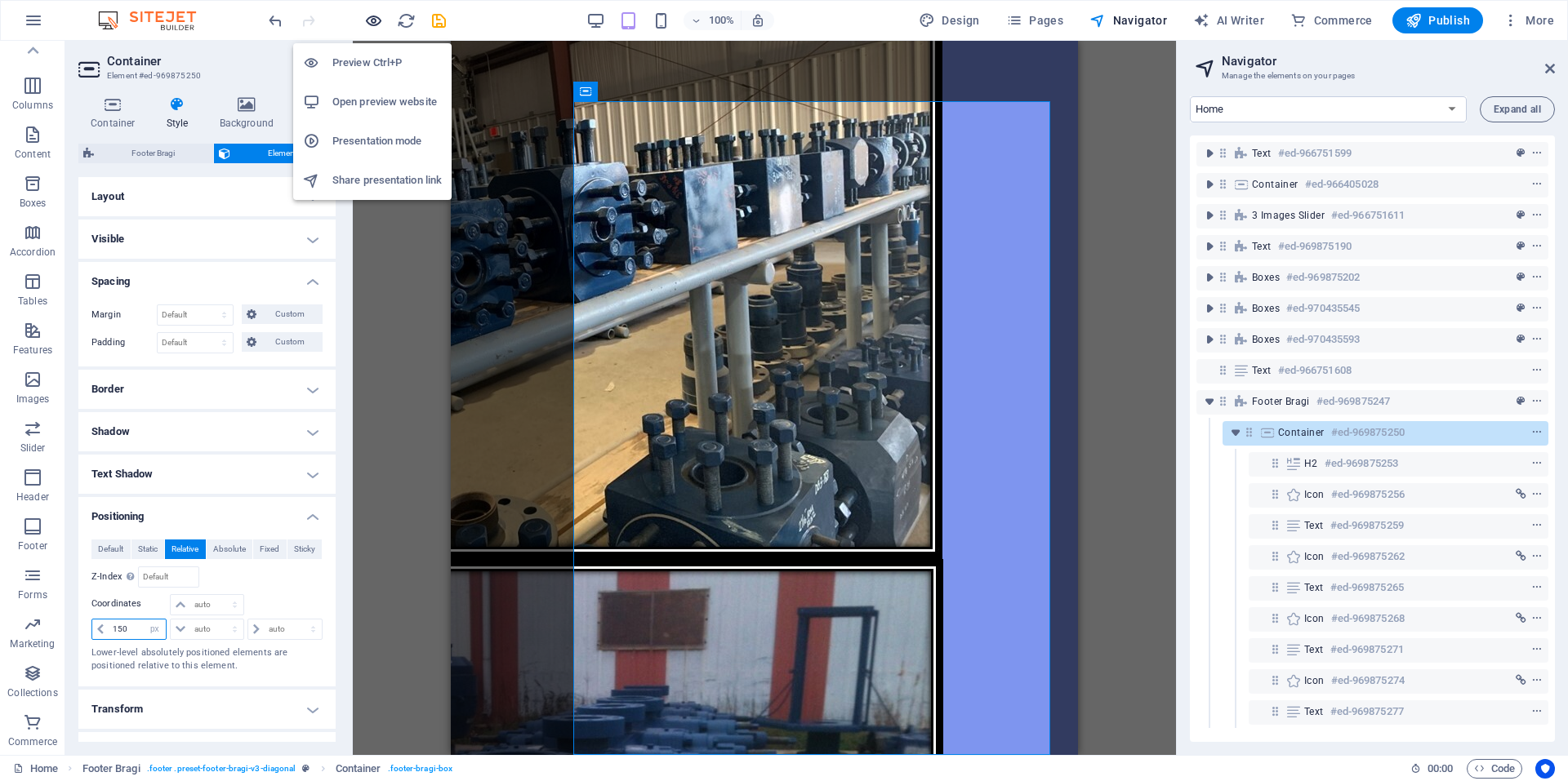
type input "150"
click at [377, 23] on icon "button" at bounding box center [373, 21] width 19 height 19
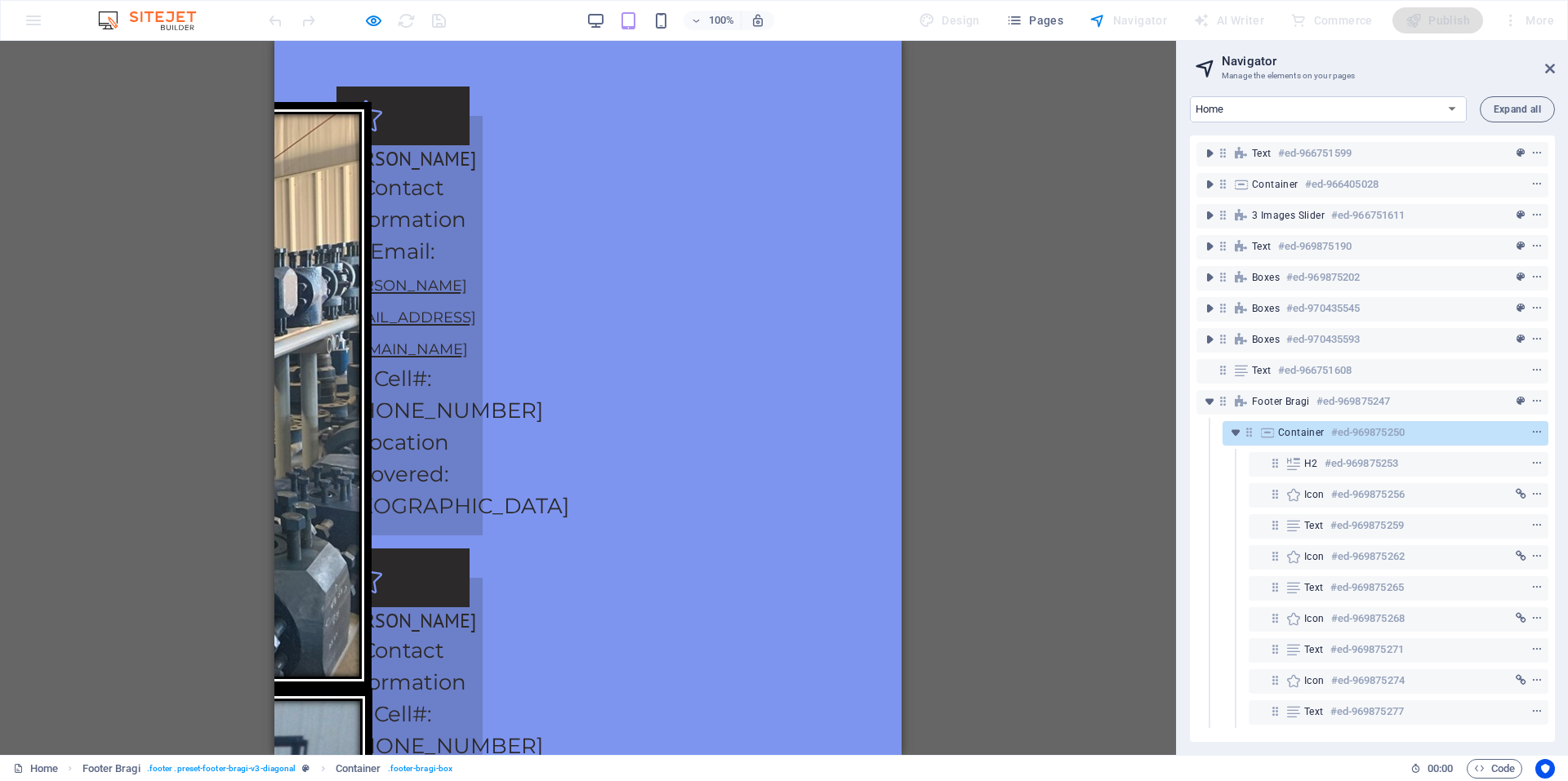
scroll to position [4117, 0]
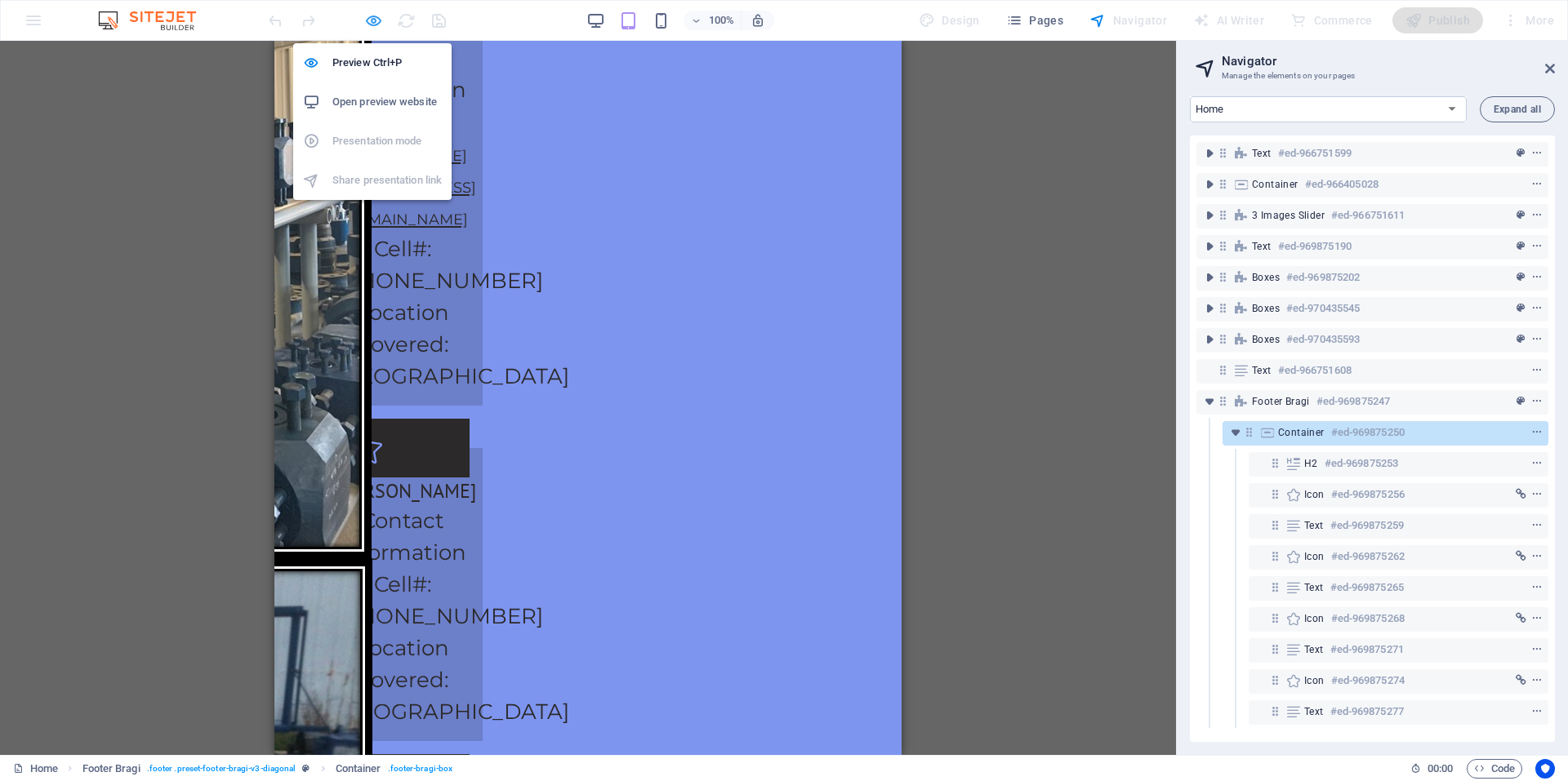
click at [373, 22] on icon "button" at bounding box center [373, 21] width 19 height 19
select select "px"
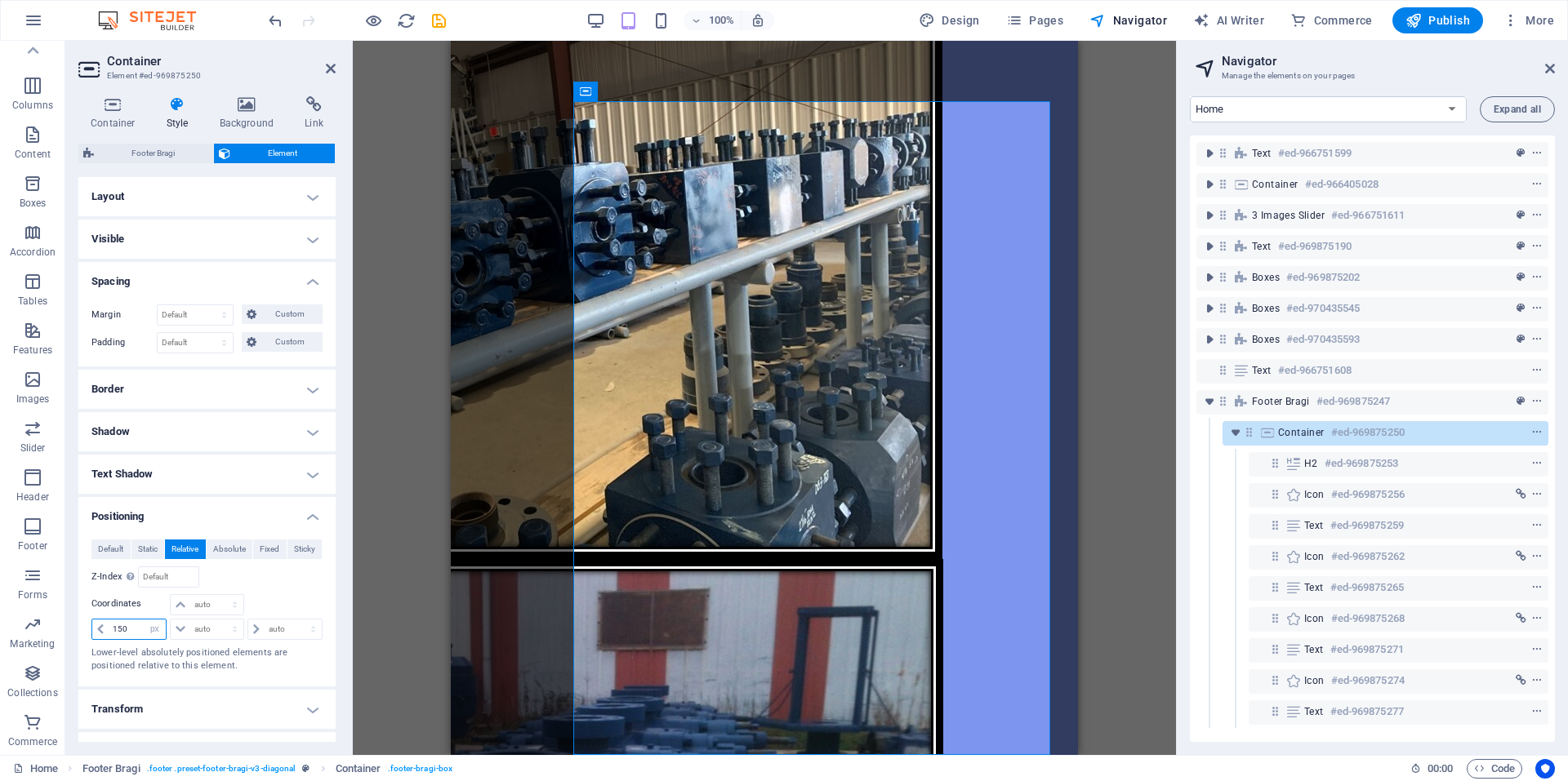
click at [129, 624] on input "150" at bounding box center [137, 629] width 57 height 20
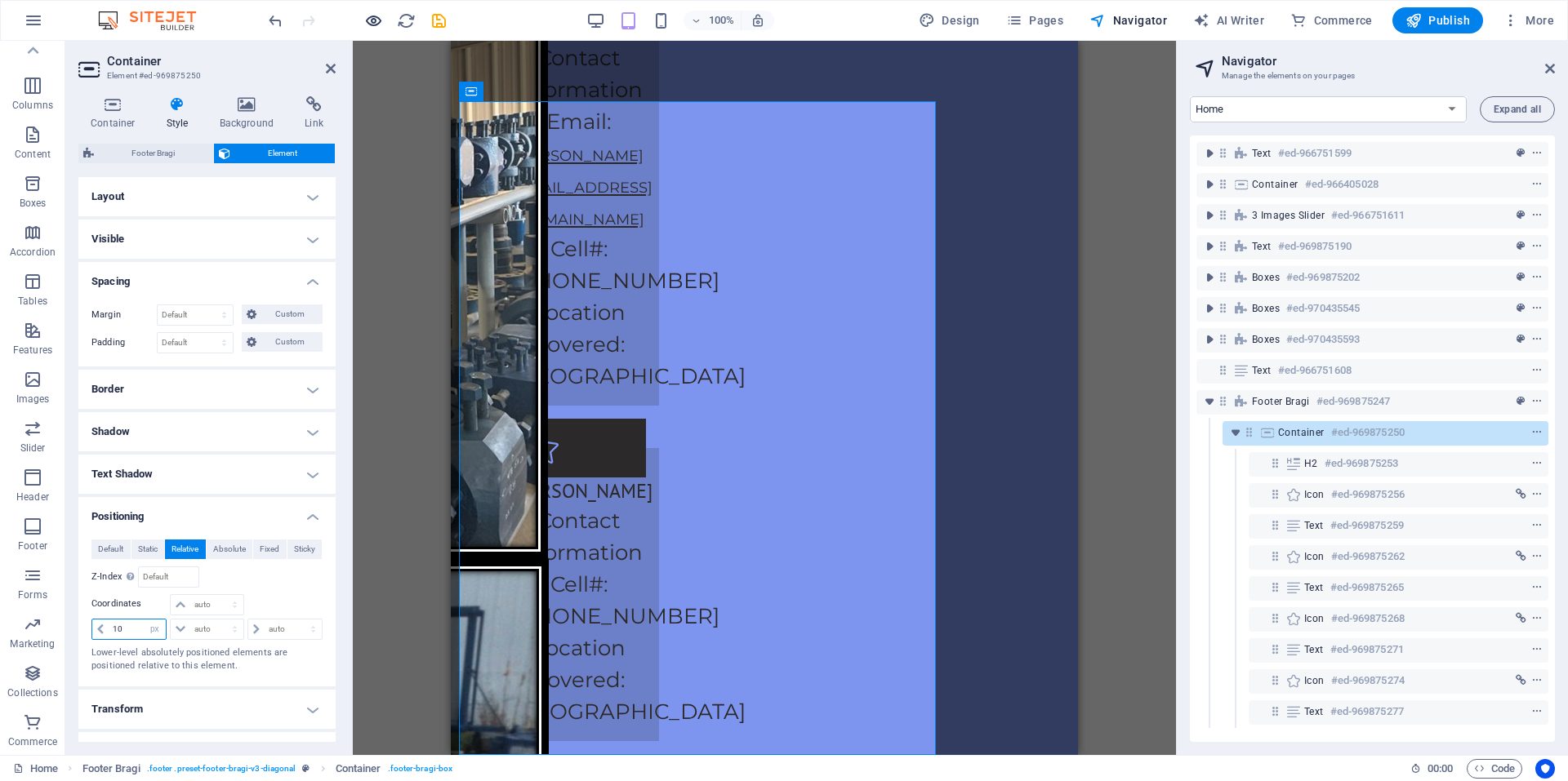
type input "10"
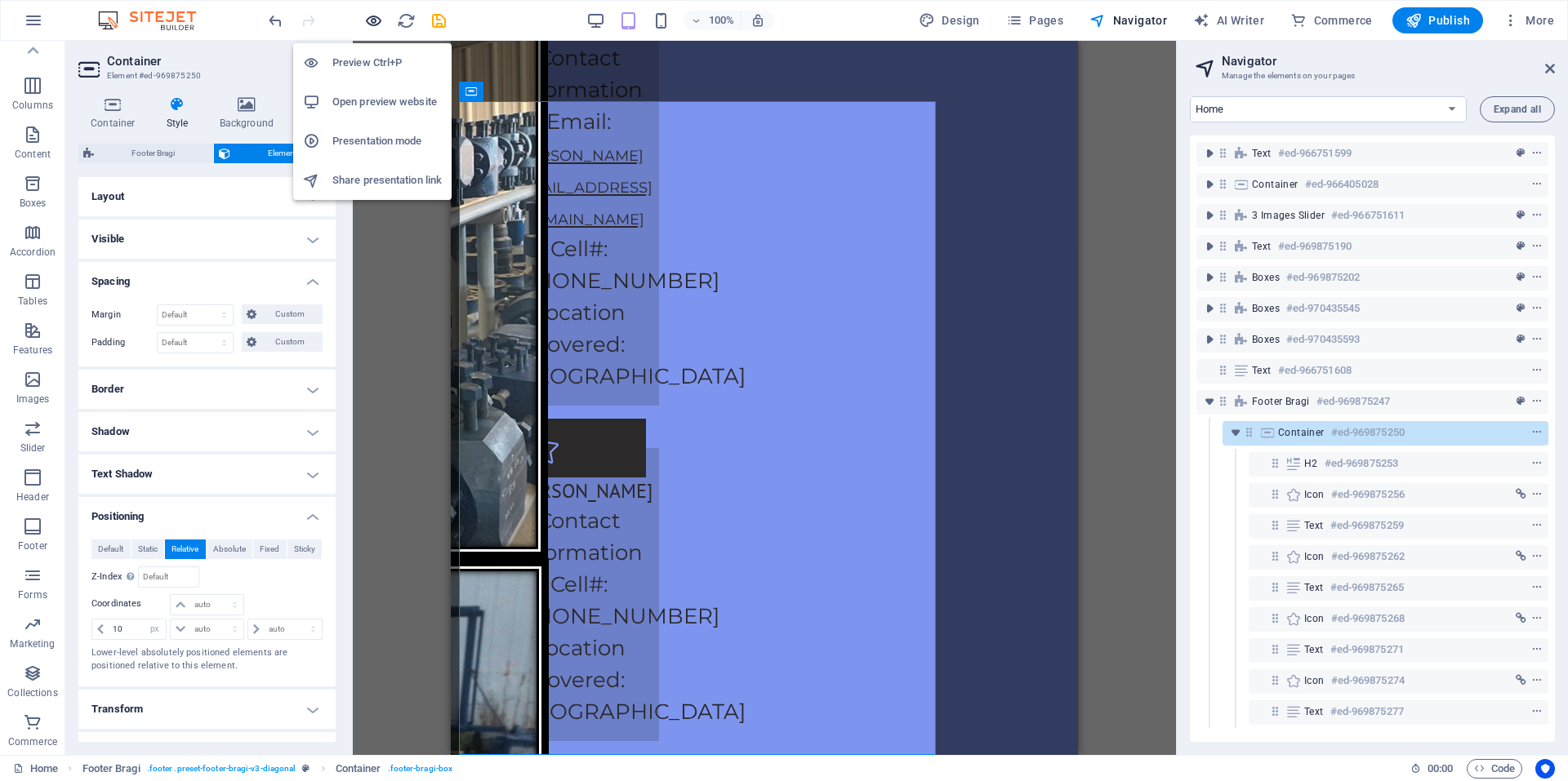
click at [366, 19] on div at bounding box center [357, 21] width 183 height 26
click at [366, 19] on icon "button" at bounding box center [373, 21] width 19 height 19
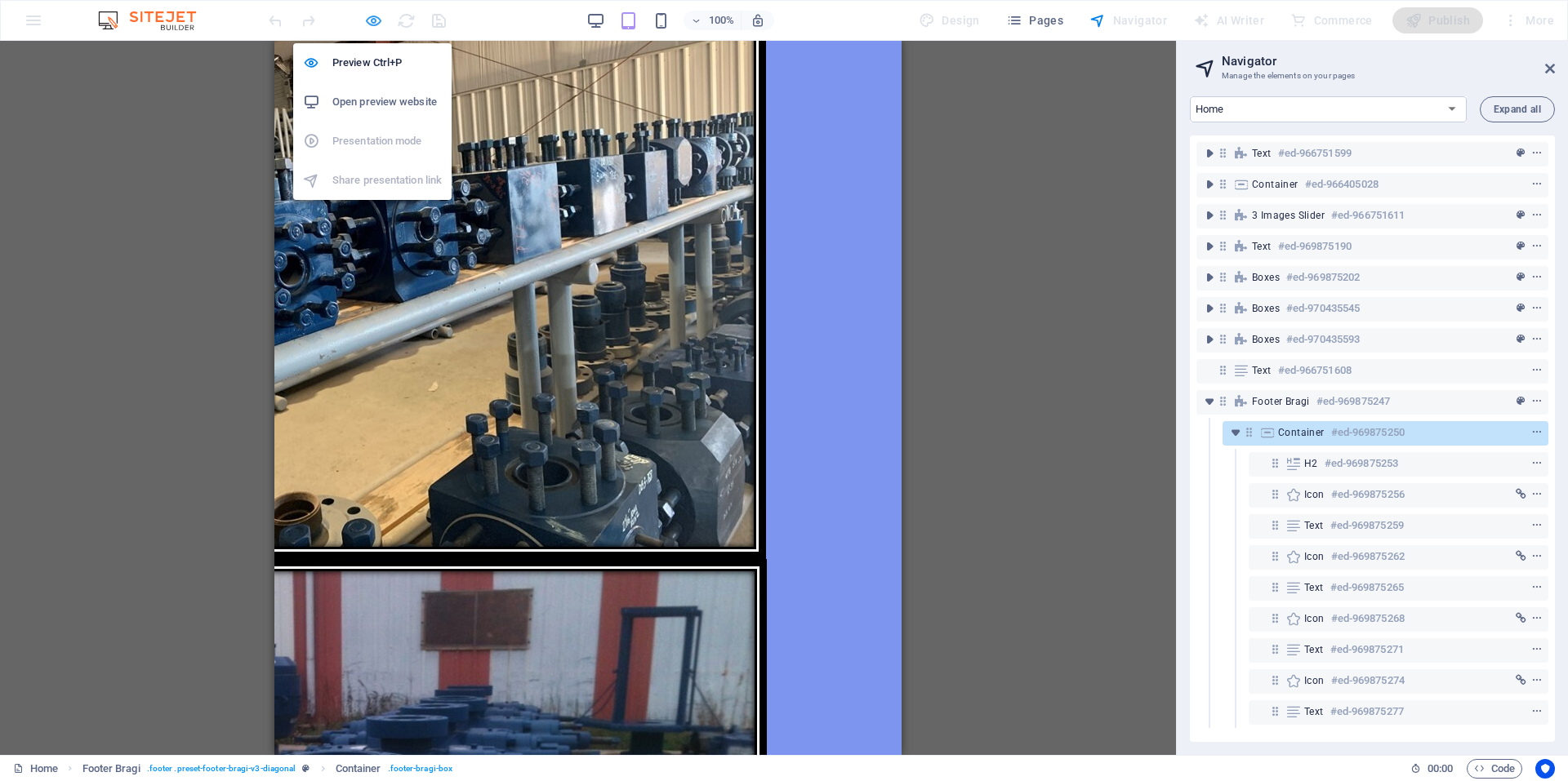
click at [377, 22] on icon "button" at bounding box center [373, 21] width 19 height 19
select select "px"
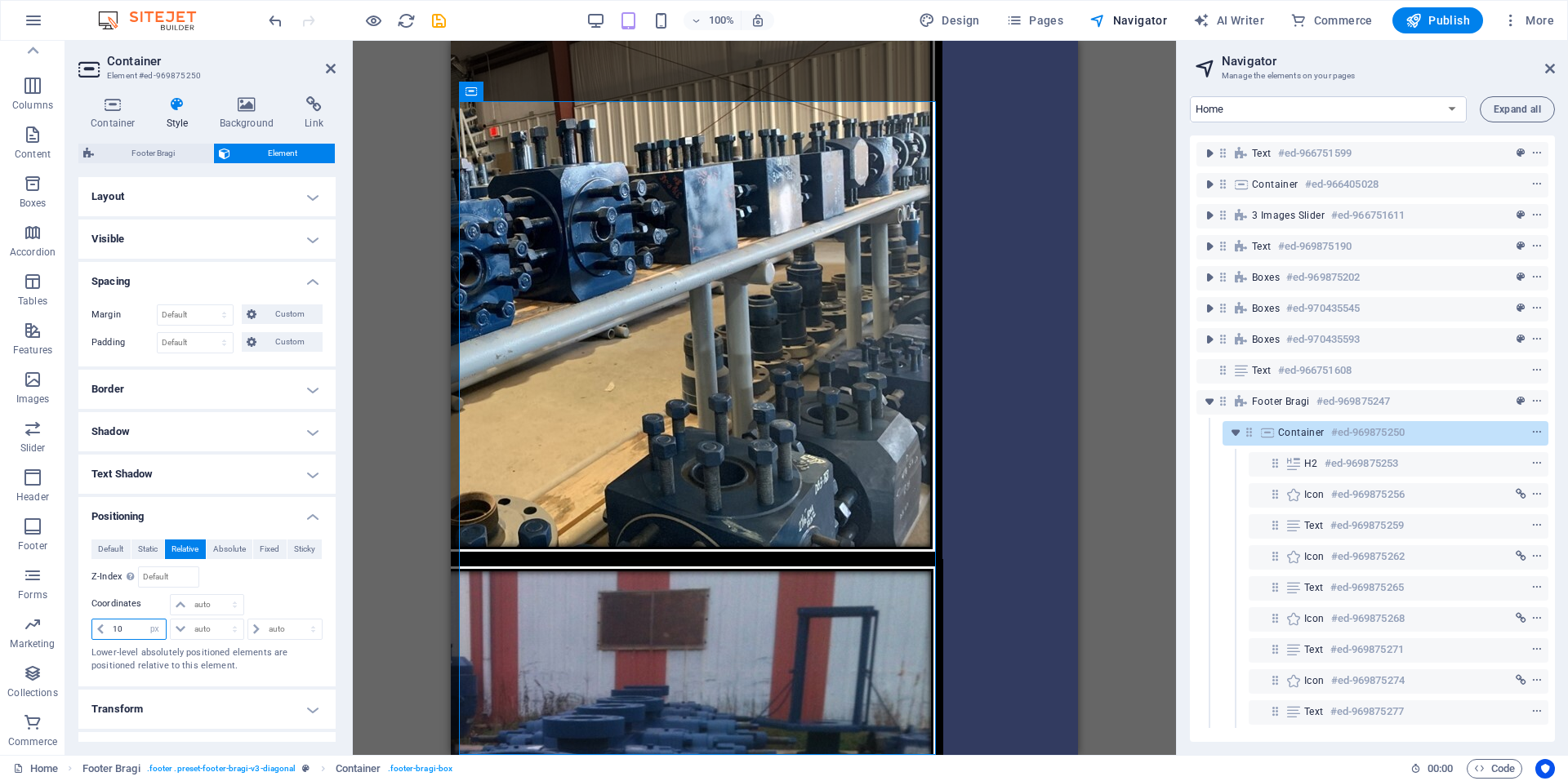
click at [125, 632] on input "10" at bounding box center [137, 629] width 57 height 20
type input "1"
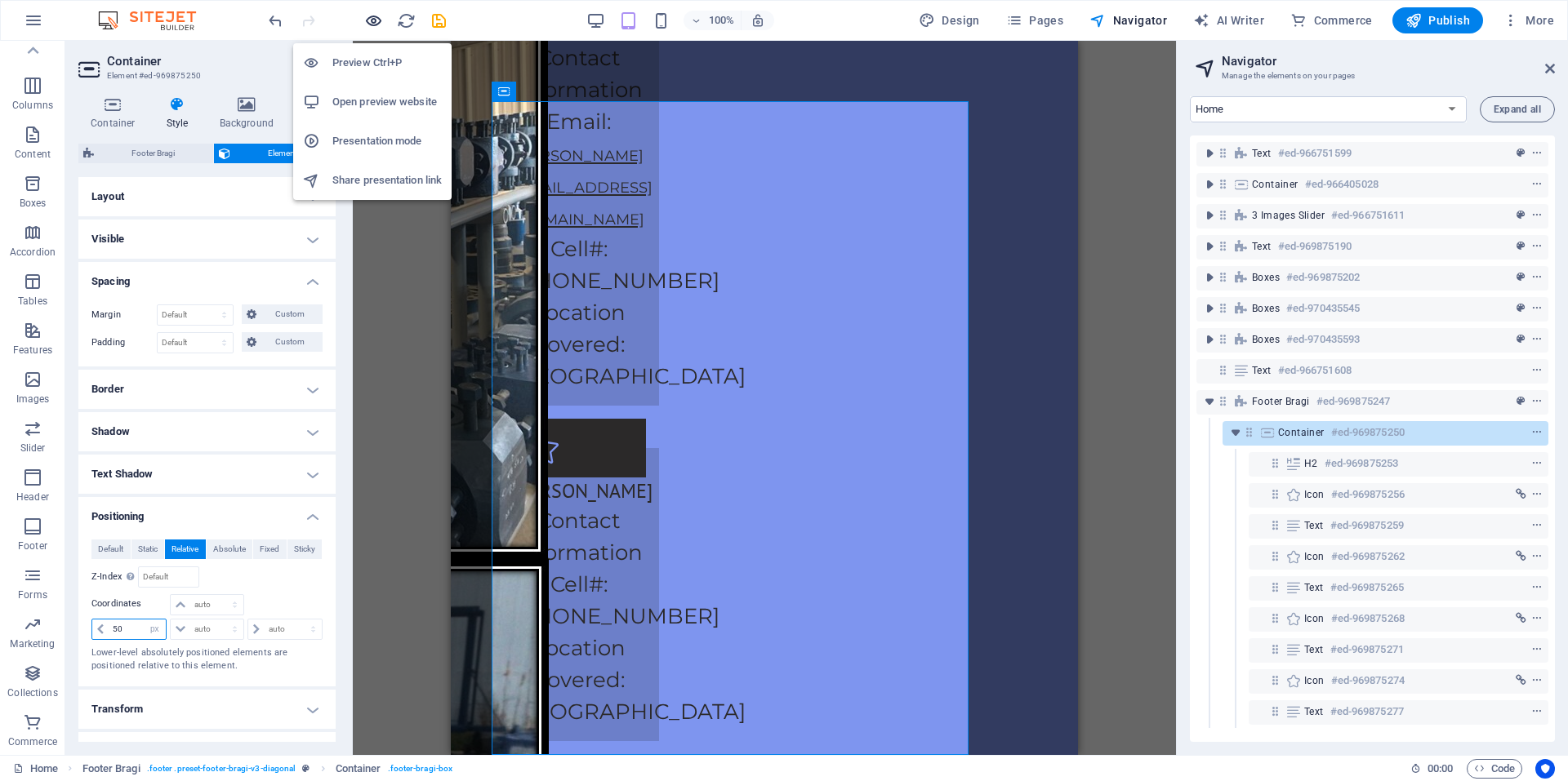
type input "50"
click at [367, 18] on icon "button" at bounding box center [373, 21] width 19 height 19
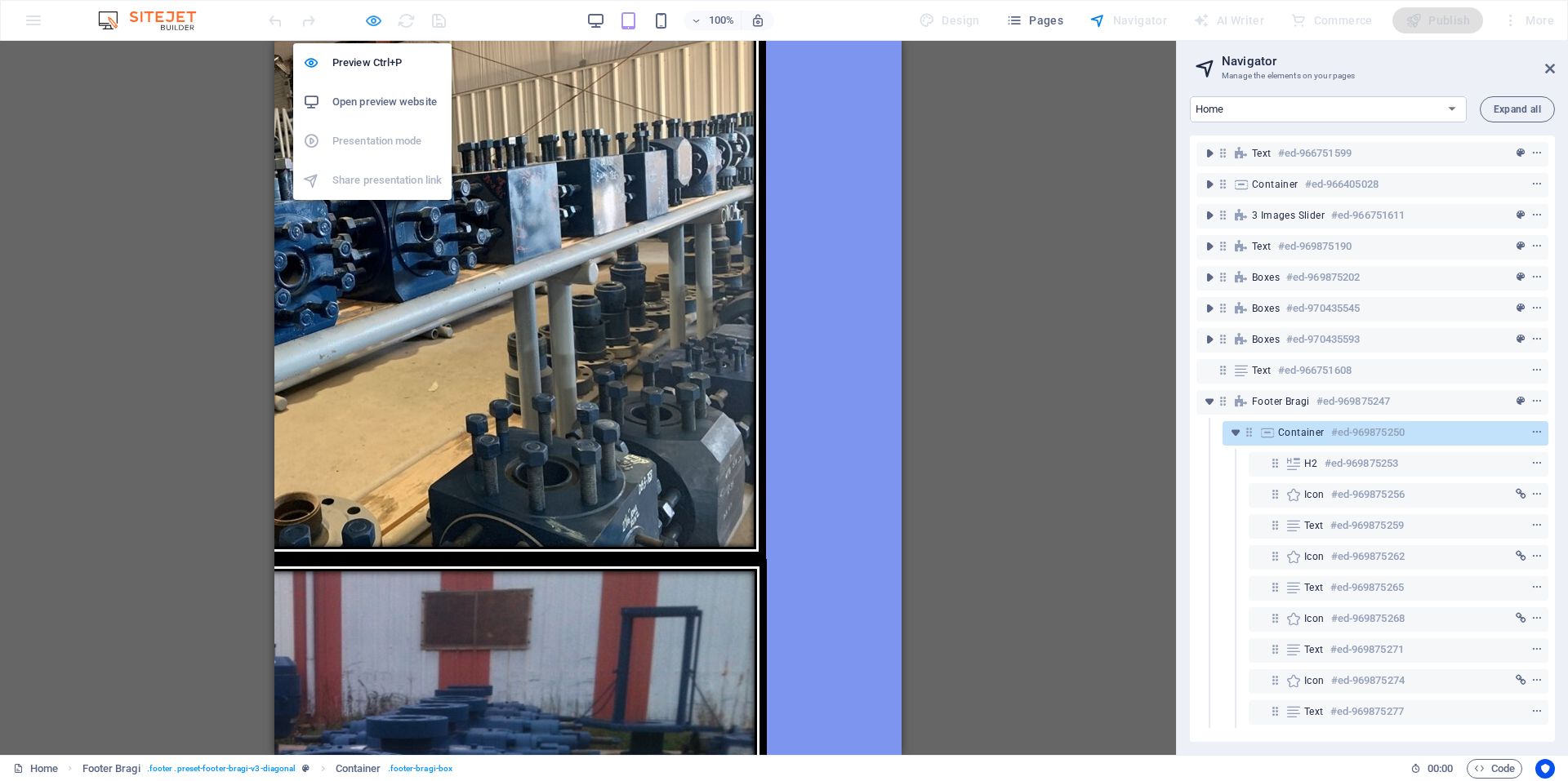
click at [379, 21] on icon "button" at bounding box center [373, 21] width 19 height 19
select select "px"
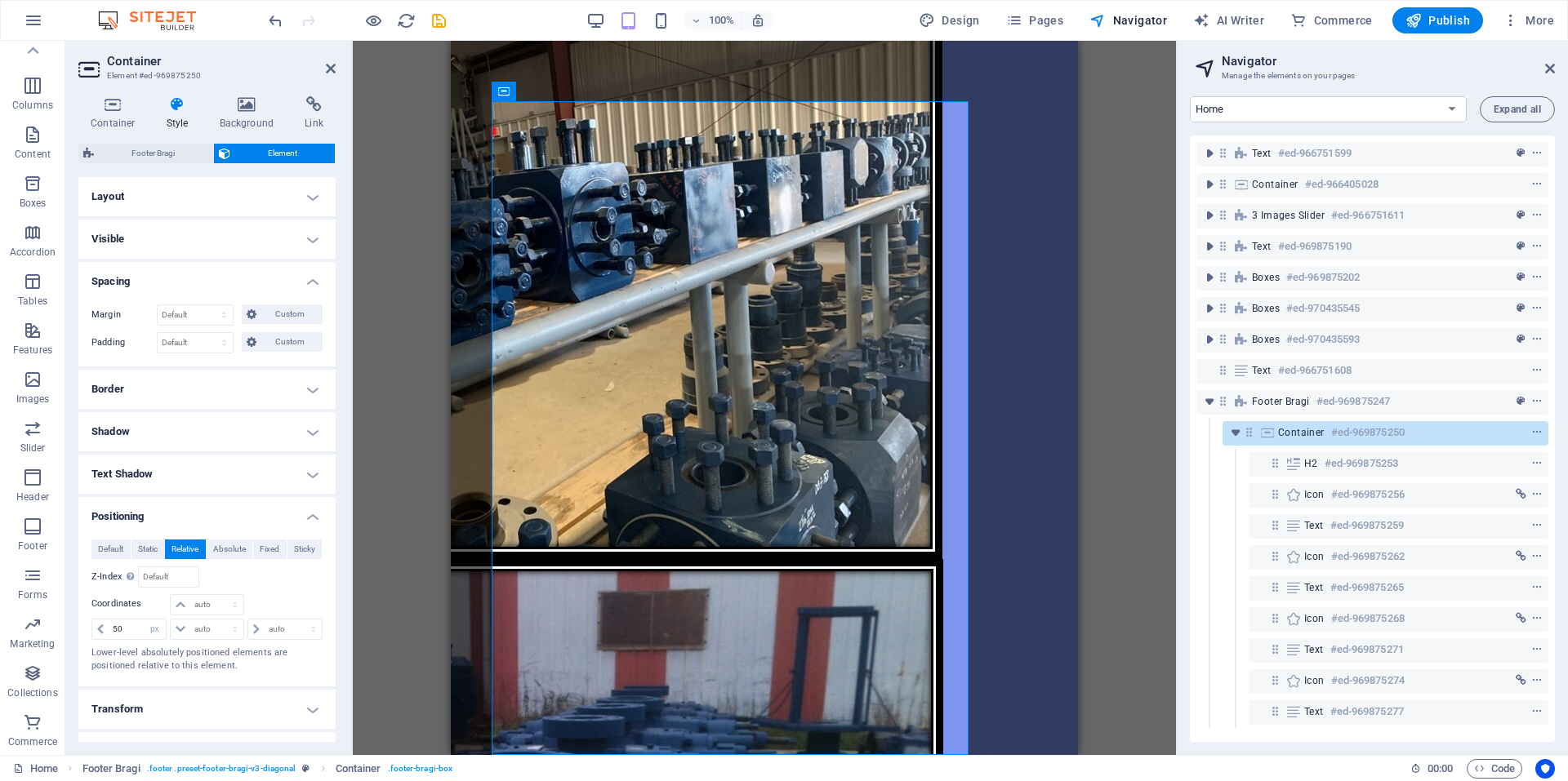
scroll to position [114, 0]
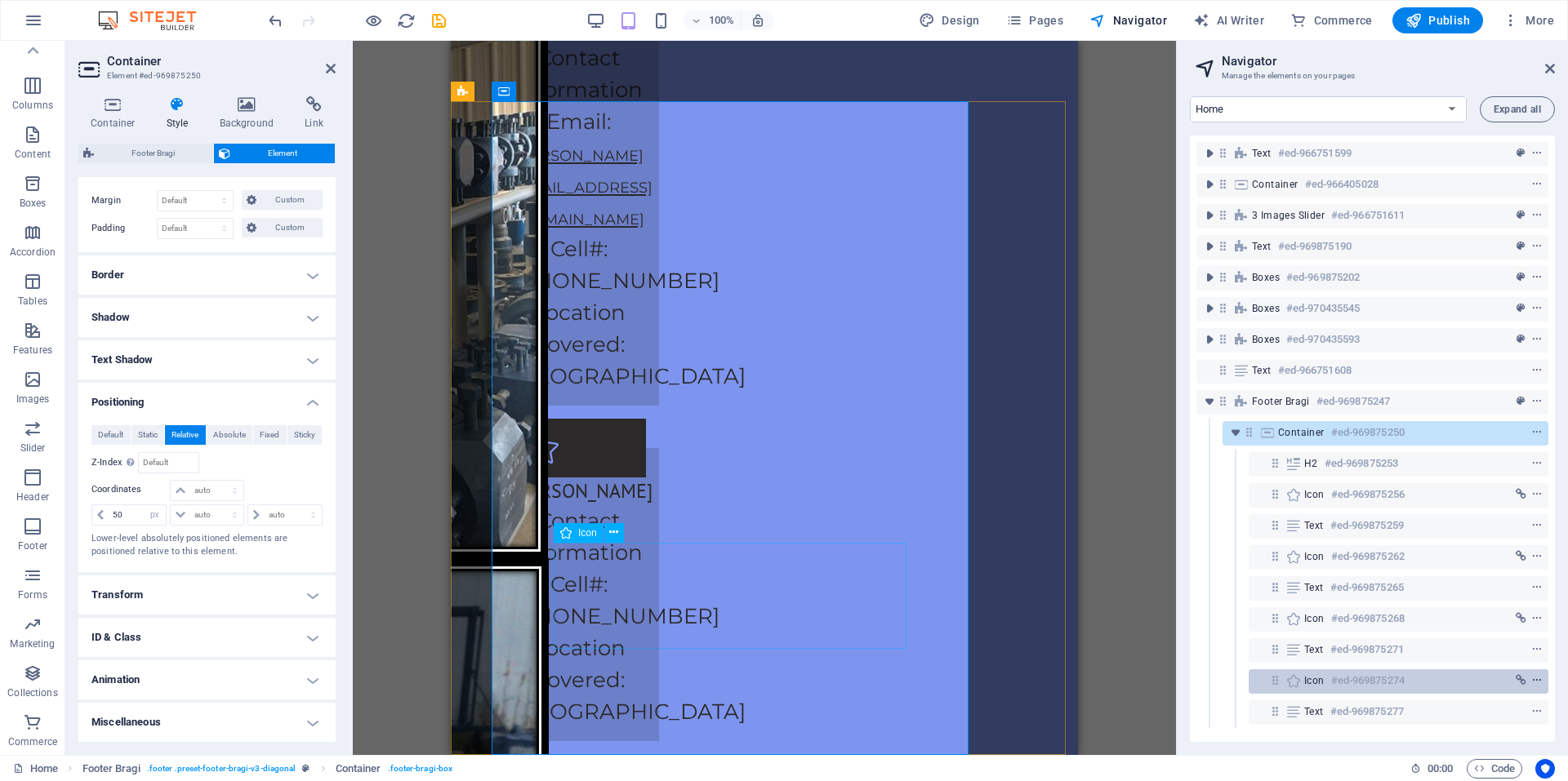
click at [1540, 672] on button "context-menu" at bounding box center [1537, 681] width 16 height 20
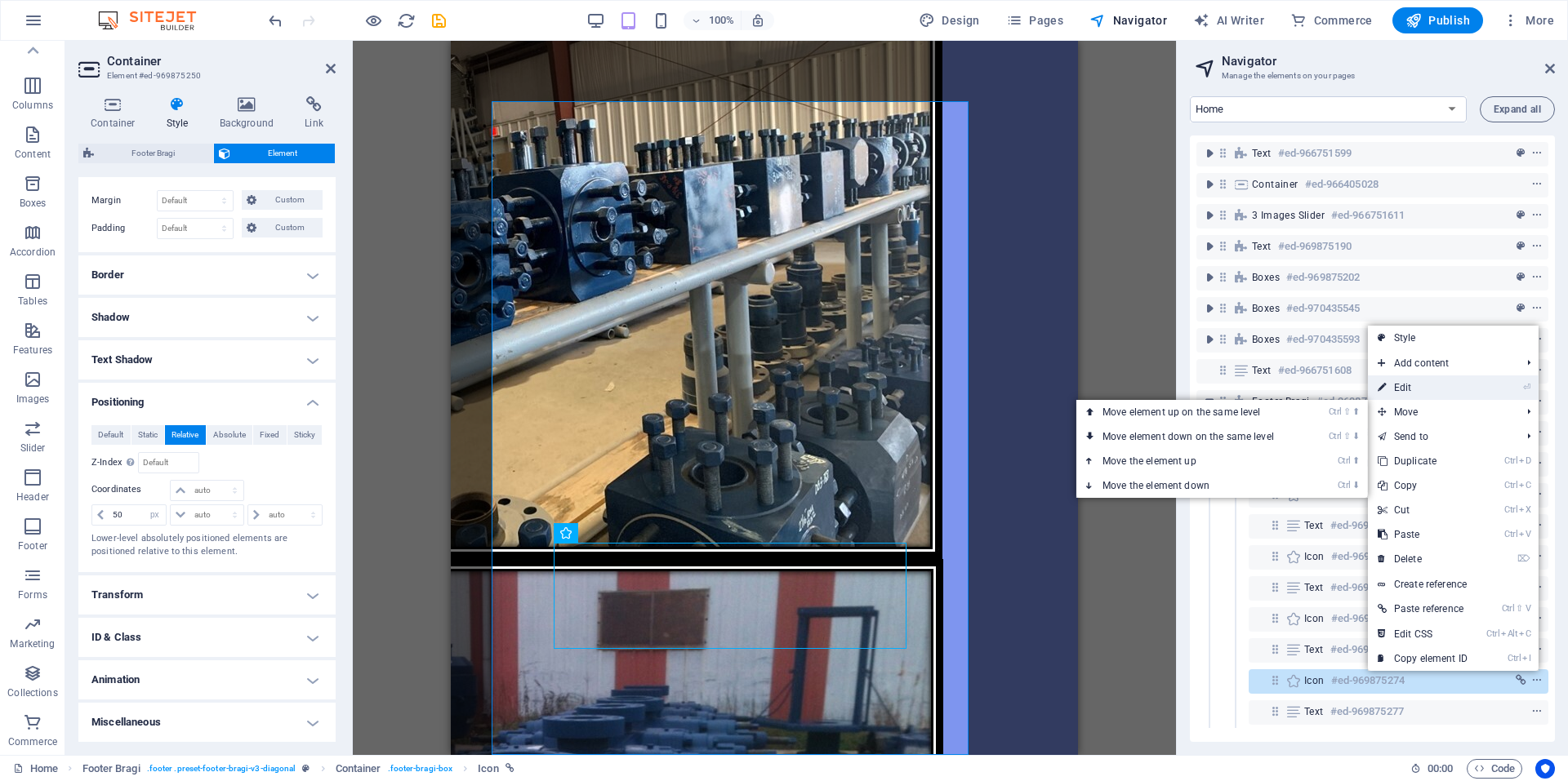
click at [1419, 393] on link "⏎ Edit" at bounding box center [1422, 388] width 110 height 24
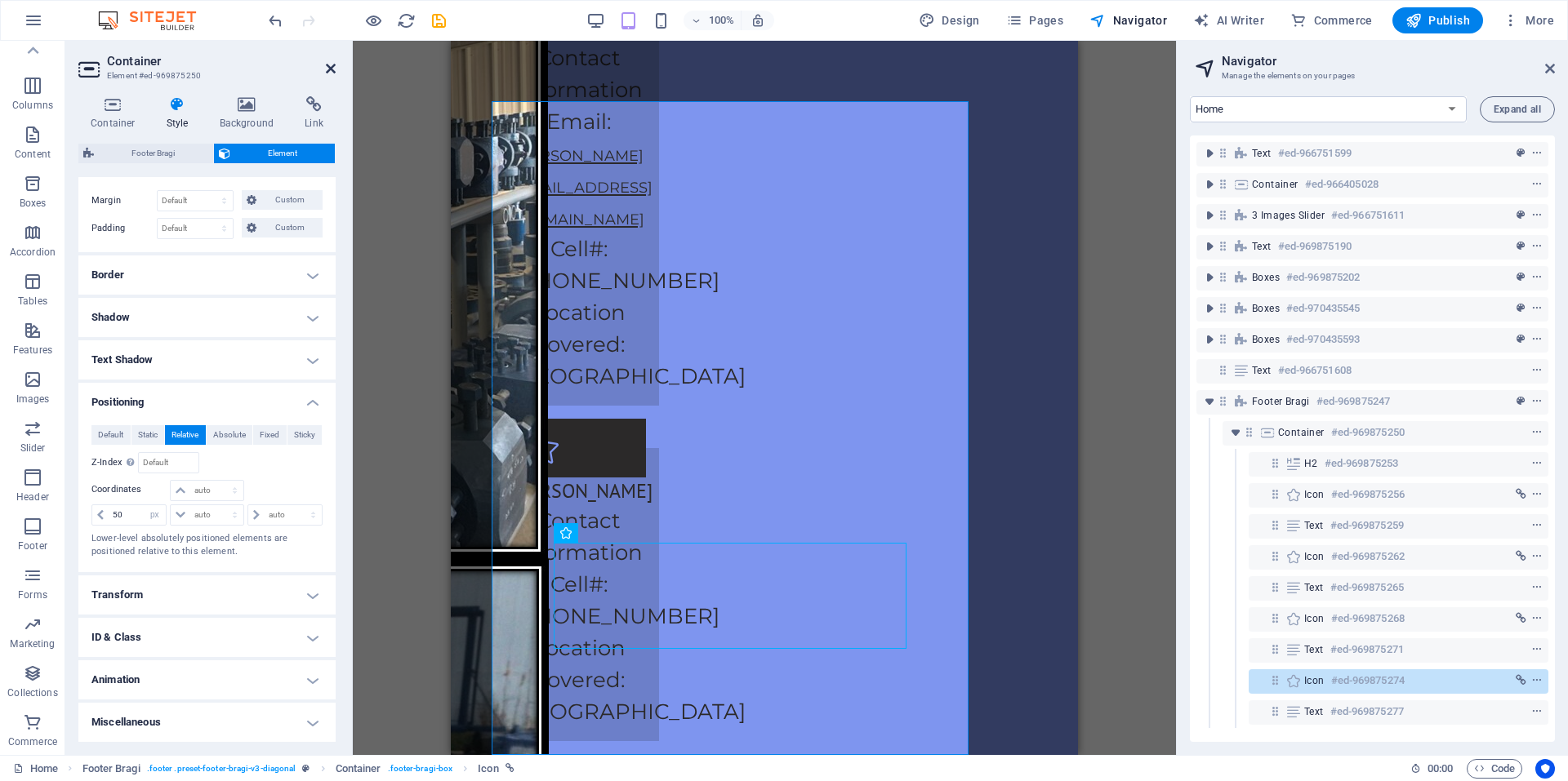
click at [328, 63] on icon at bounding box center [330, 68] width 10 height 13
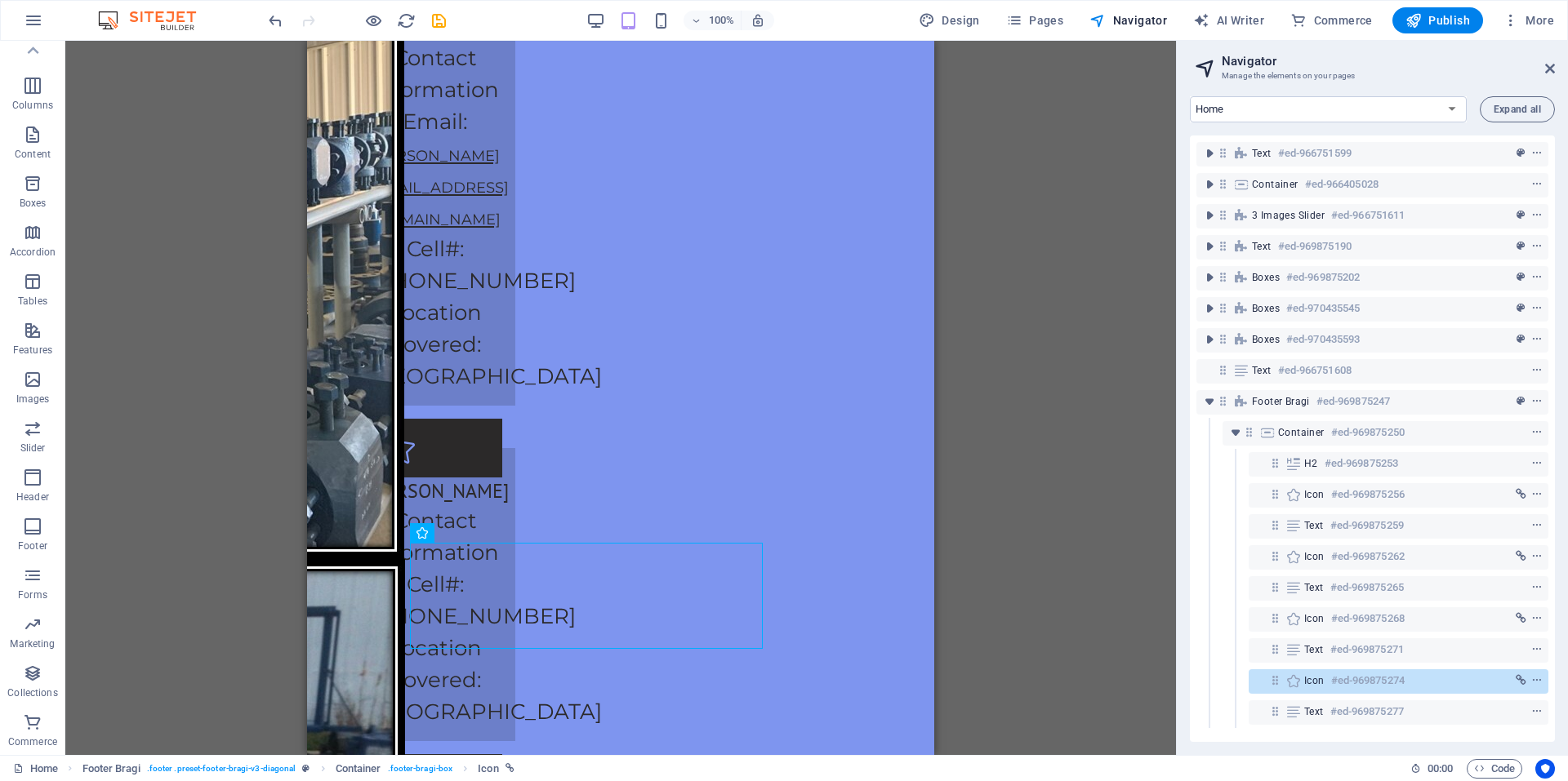
click at [1066, 494] on div "Drag here to replace the existing content. Press “Ctrl” if you want to create a…" at bounding box center [621, 397] width 1111 height 714
click at [1447, 684] on div "Icon #ed-969875274" at bounding box center [1386, 681] width 163 height 20
click at [1539, 678] on span "context-menu" at bounding box center [1537, 680] width 16 height 11
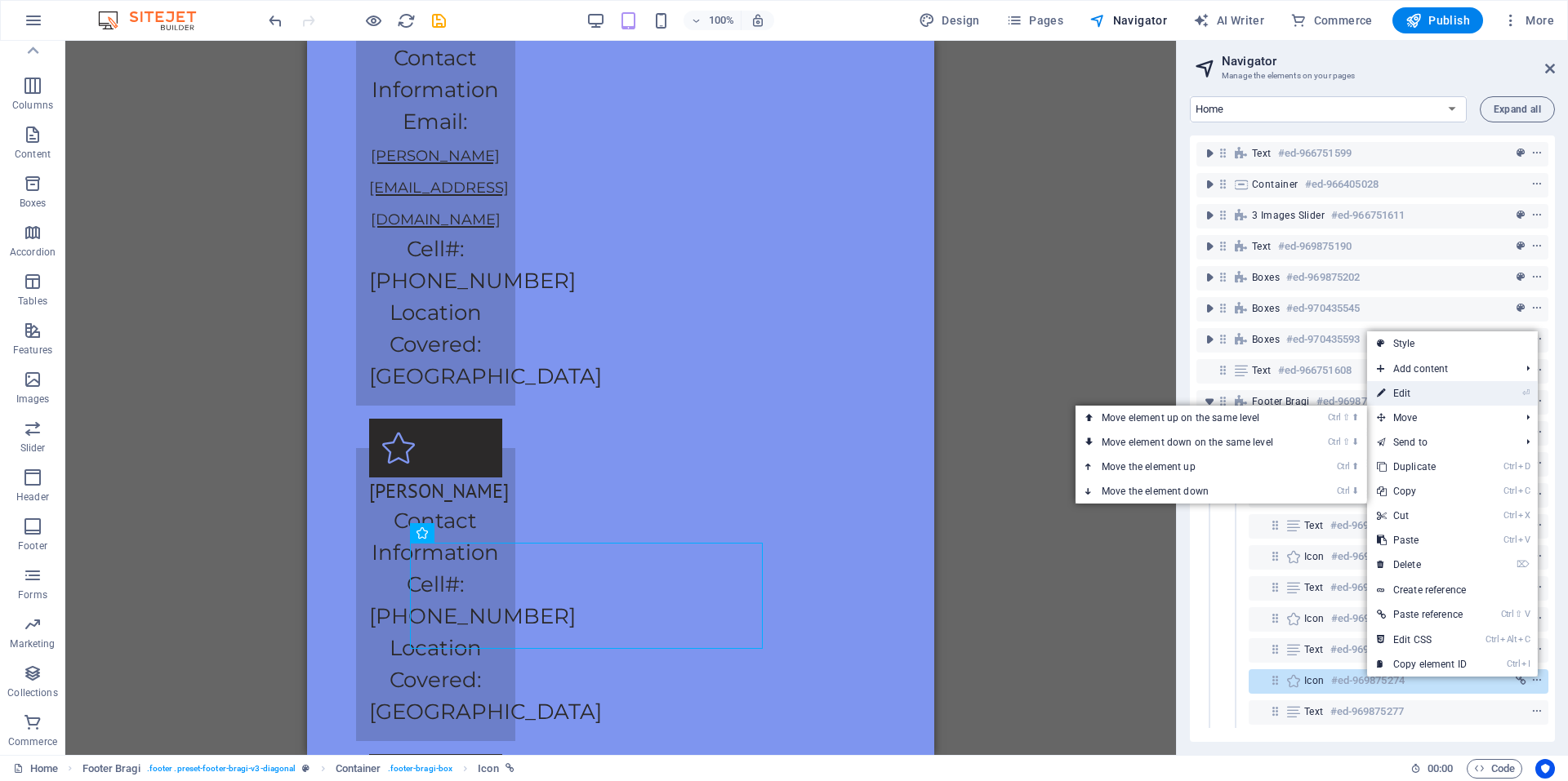
click at [1421, 398] on link "⏎ Edit" at bounding box center [1422, 393] width 110 height 24
select select "px"
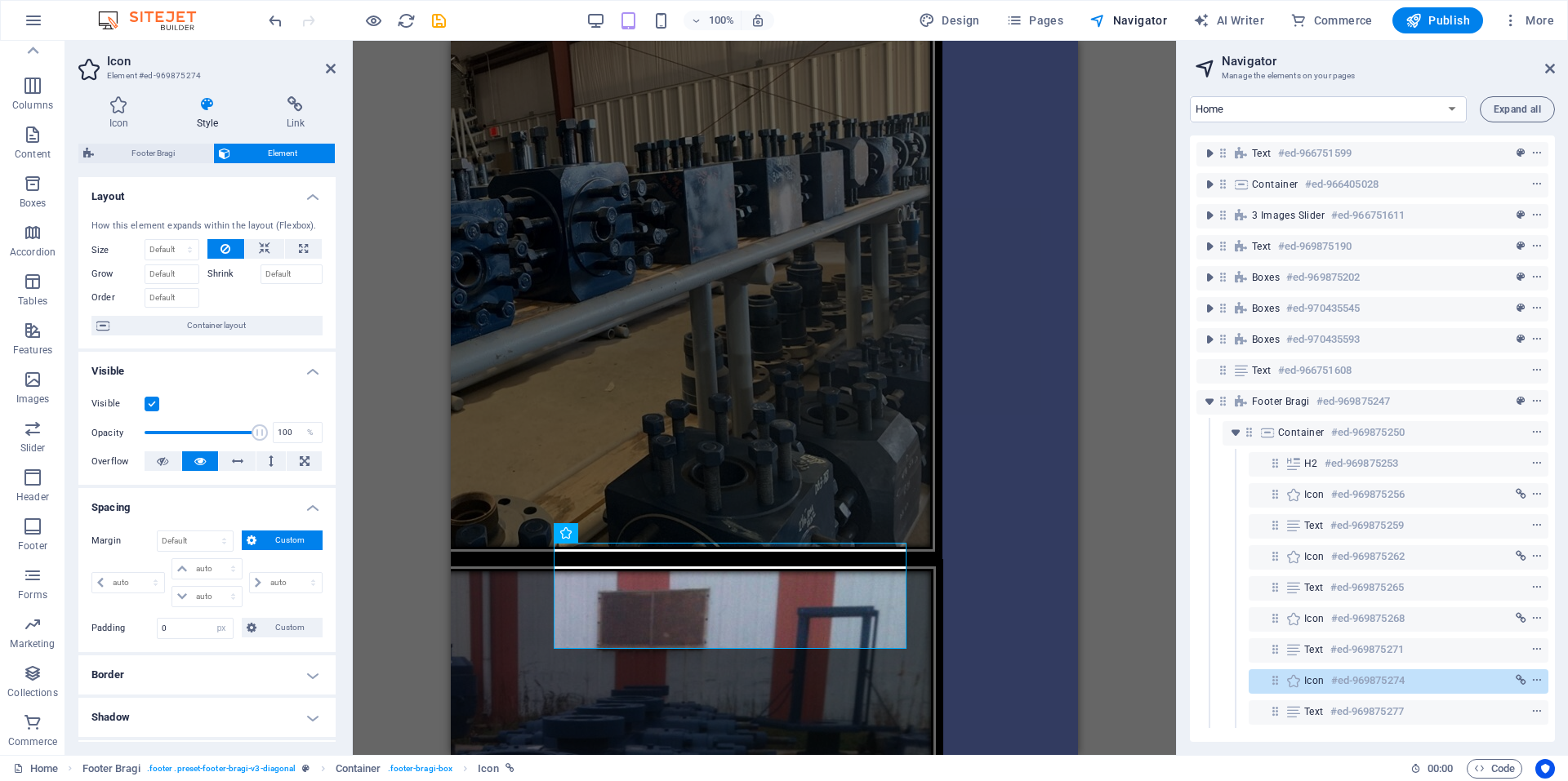
click at [307, 377] on h4 "Visible" at bounding box center [207, 366] width 258 height 29
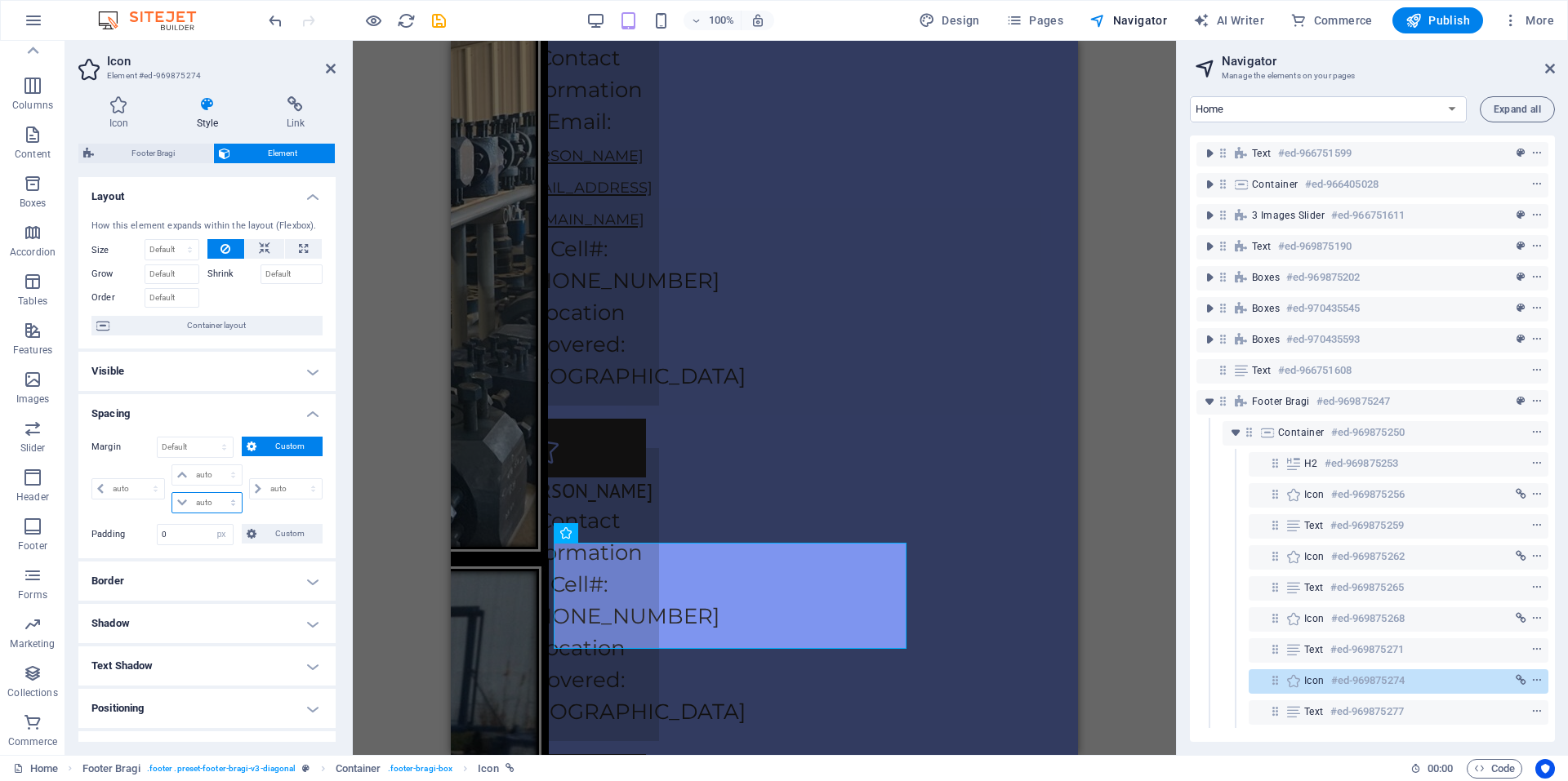
click at [205, 501] on select "auto px % rem vw vh" at bounding box center [206, 503] width 68 height 20
select select "px"
click at [216, 493] on select "auto px % rem vw vh" at bounding box center [206, 503] width 68 height 20
type input "0"
select select "px"
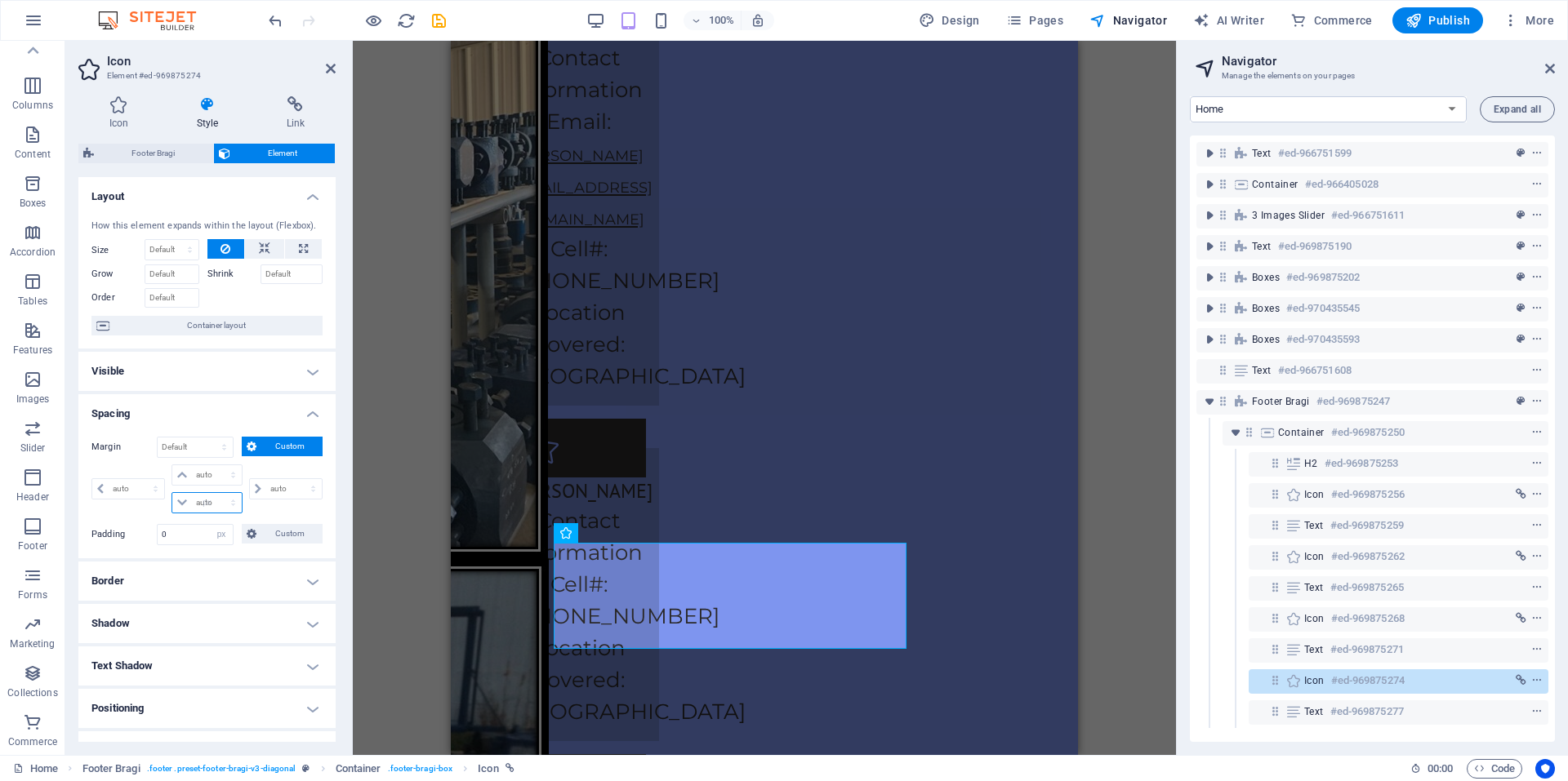
type input "0"
select select "px"
type input "0"
select select "px"
type input "0"
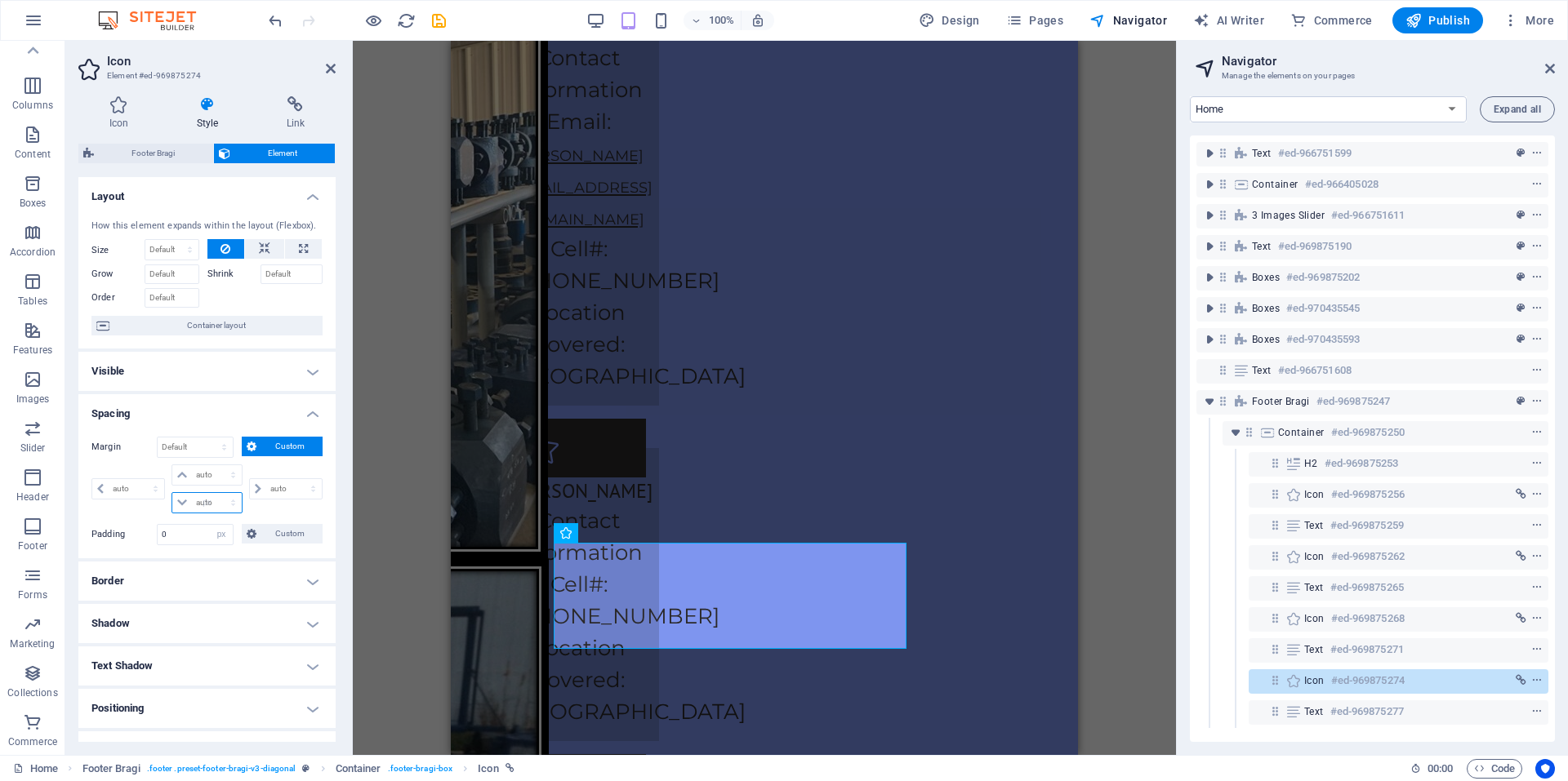
type input "0"
select select "px"
click at [207, 473] on input "0" at bounding box center [216, 475] width 49 height 20
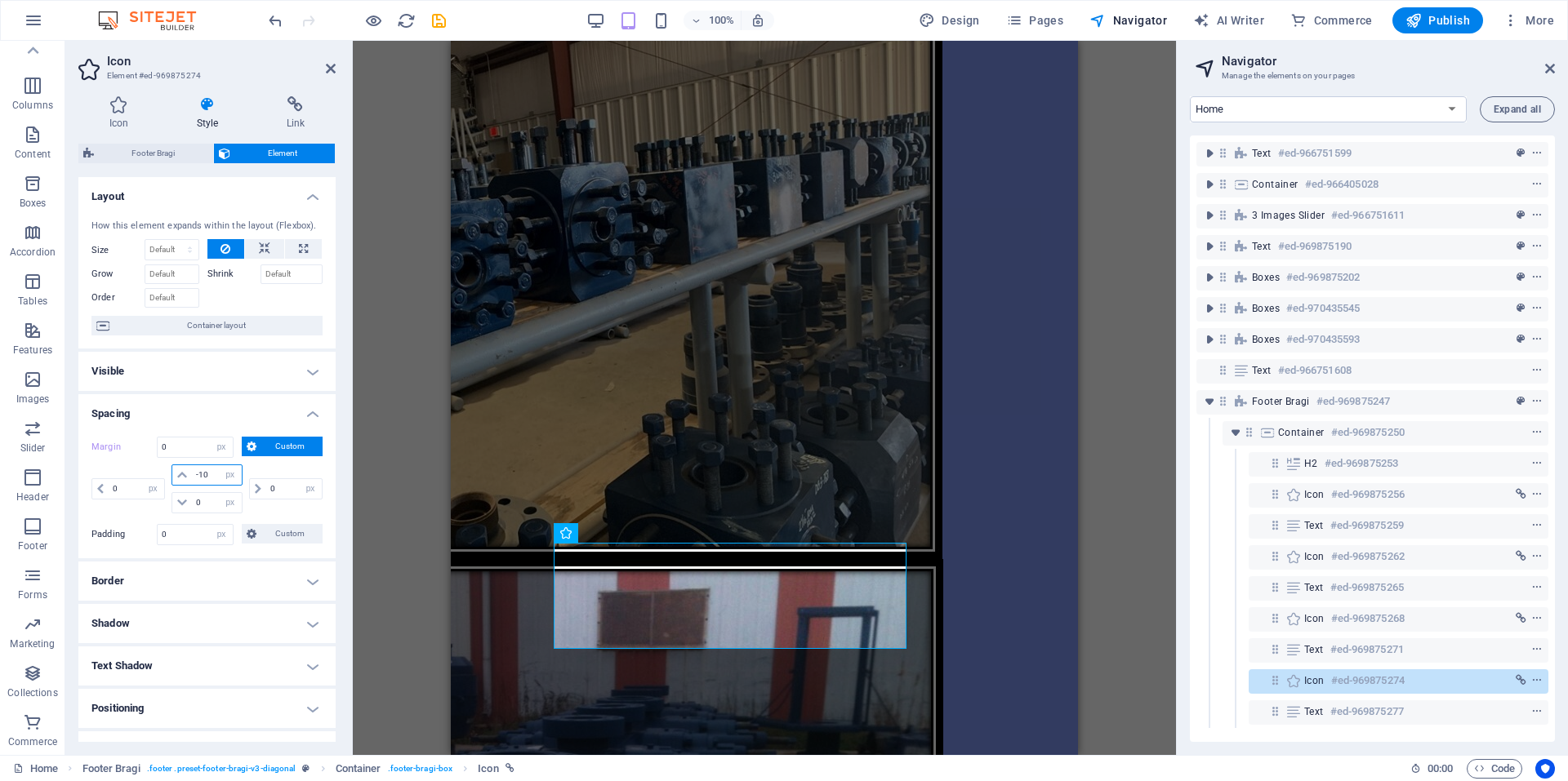
type input "-100"
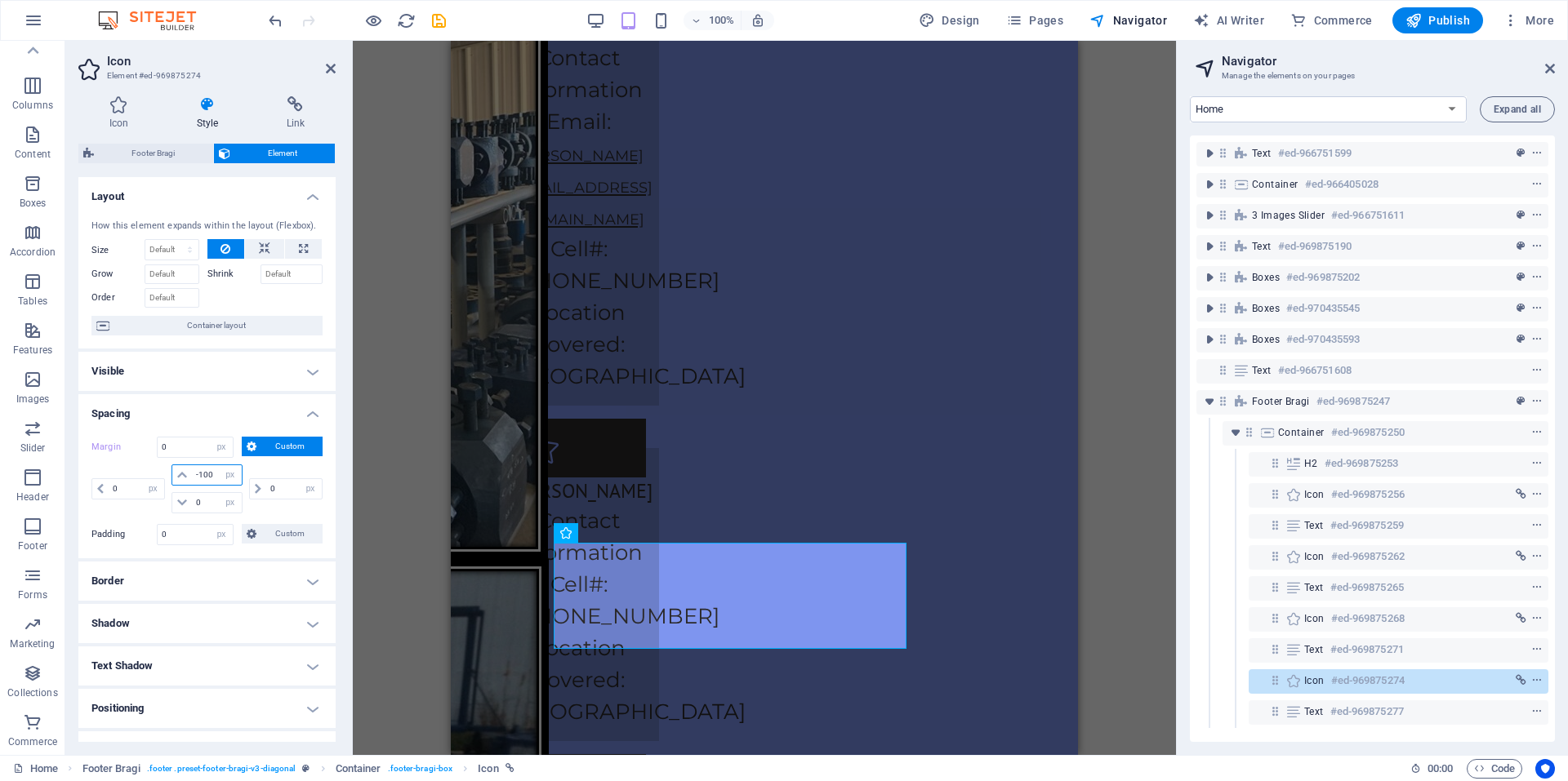
scroll to position [4035, 0]
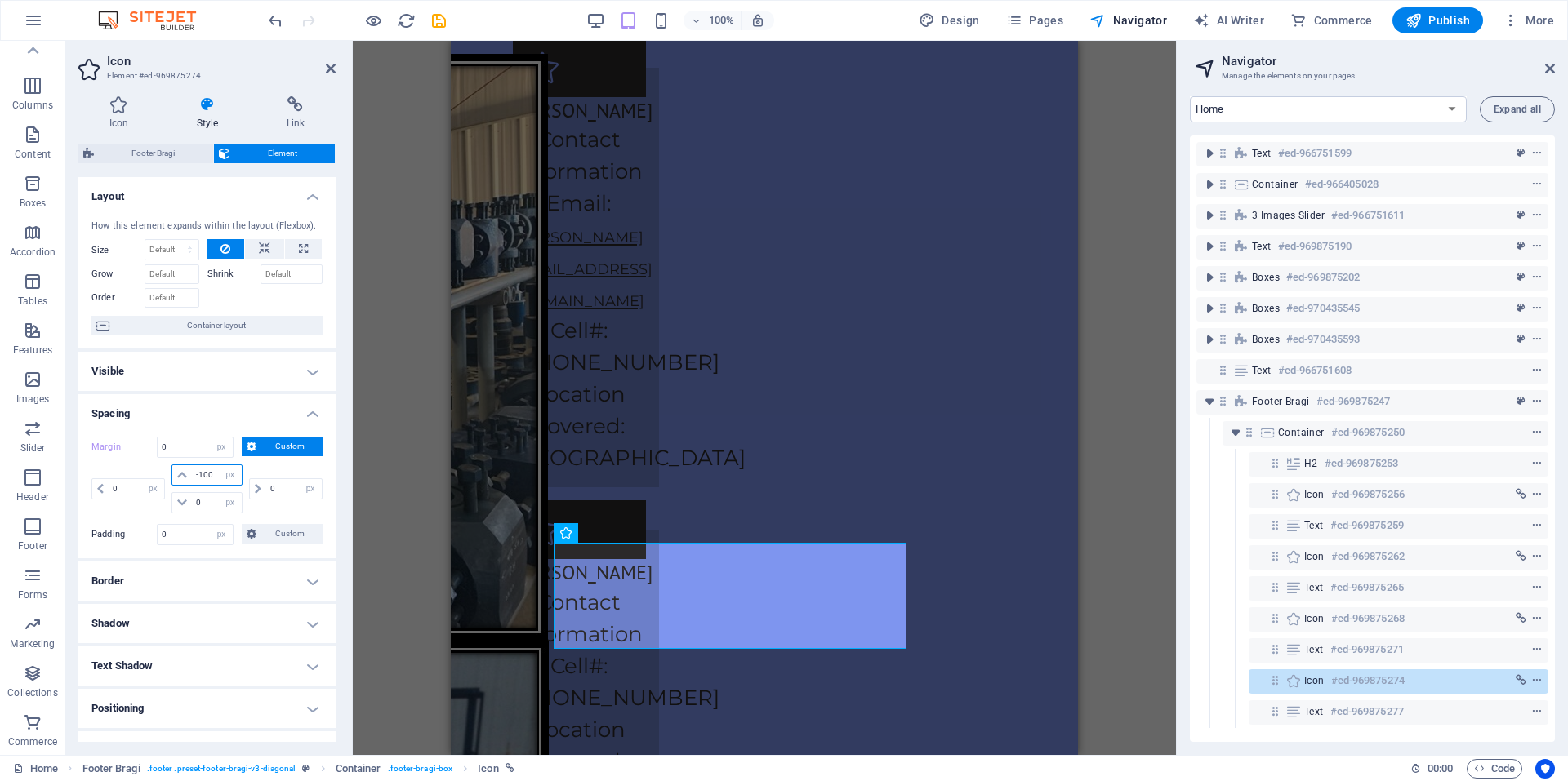
select select "DISABLED_OPTION_VALUE"
type input "-1"
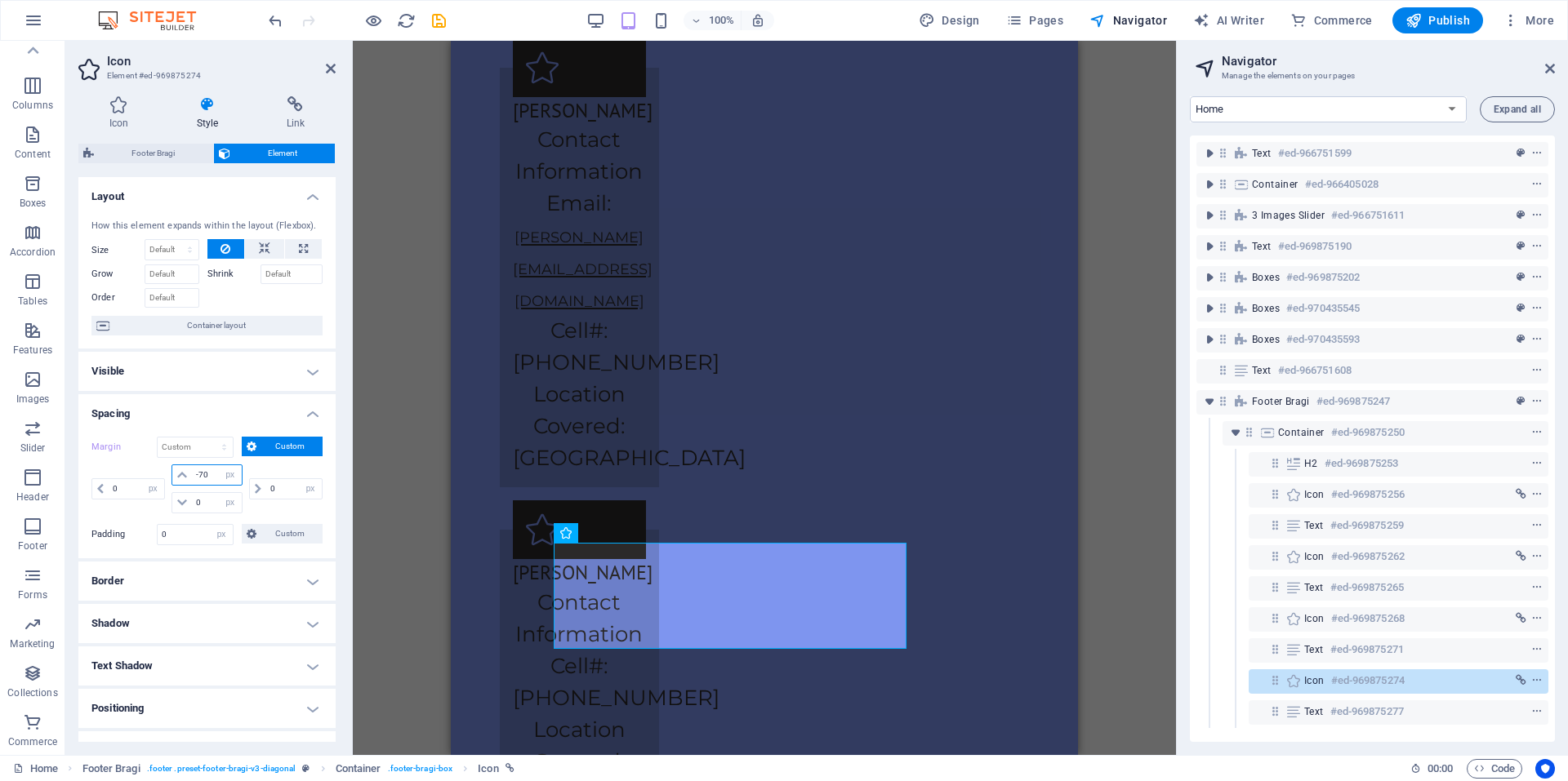
scroll to position [4060, 0]
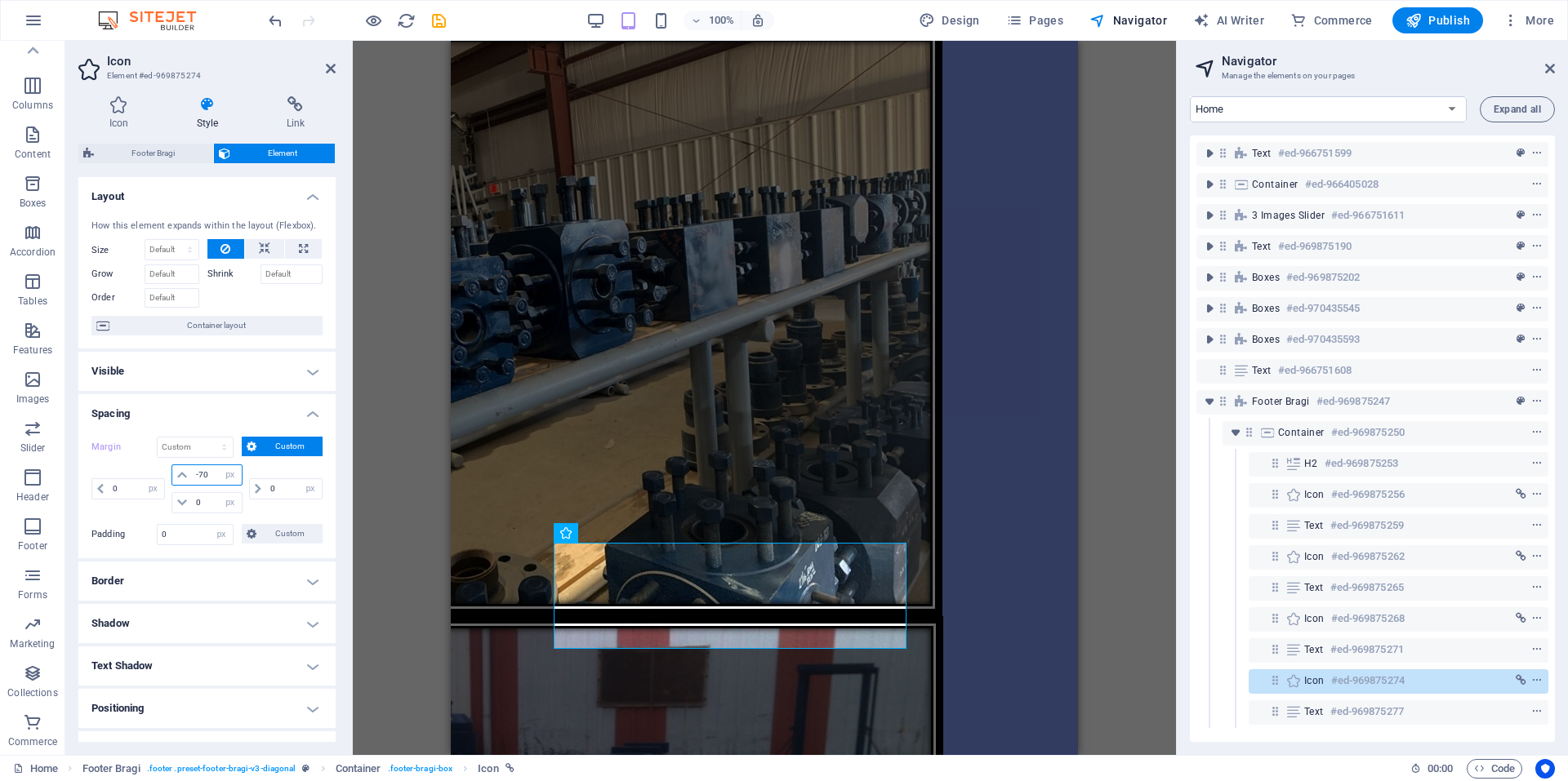
type input "-7"
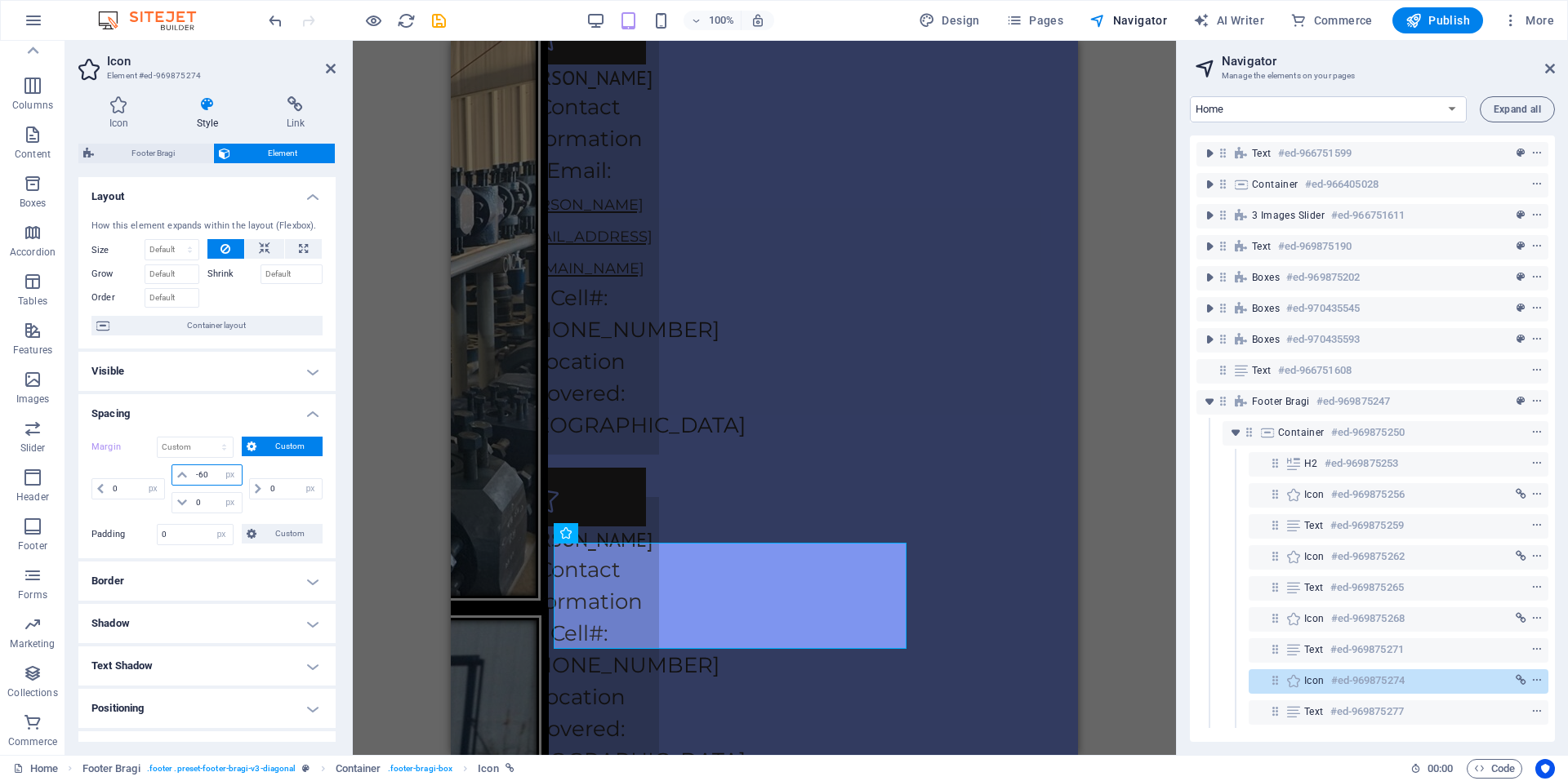
type input "-6"
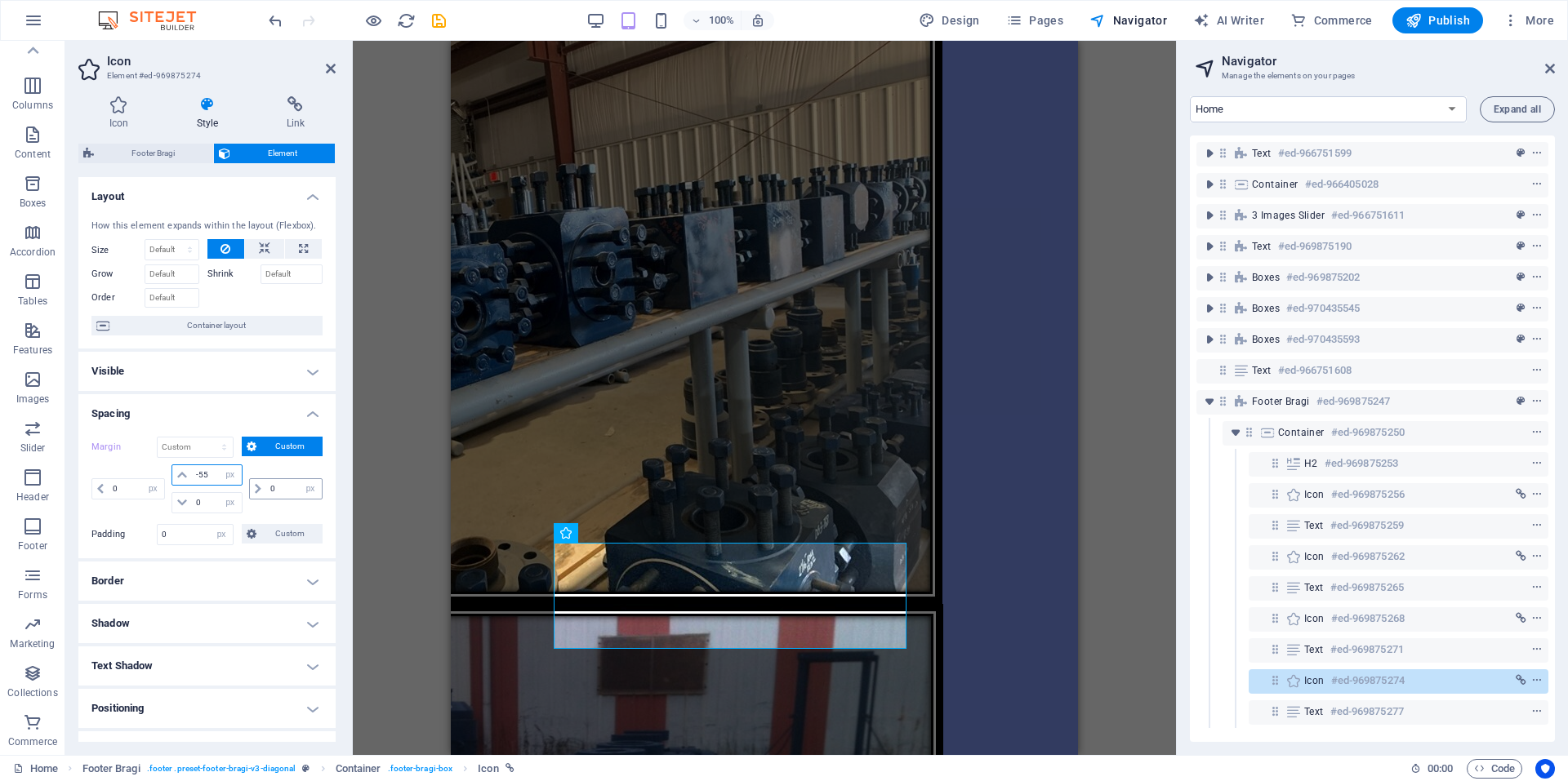
type input "-55"
click at [288, 490] on input "0" at bounding box center [294, 489] width 55 height 20
type input "0"
type input "-1"
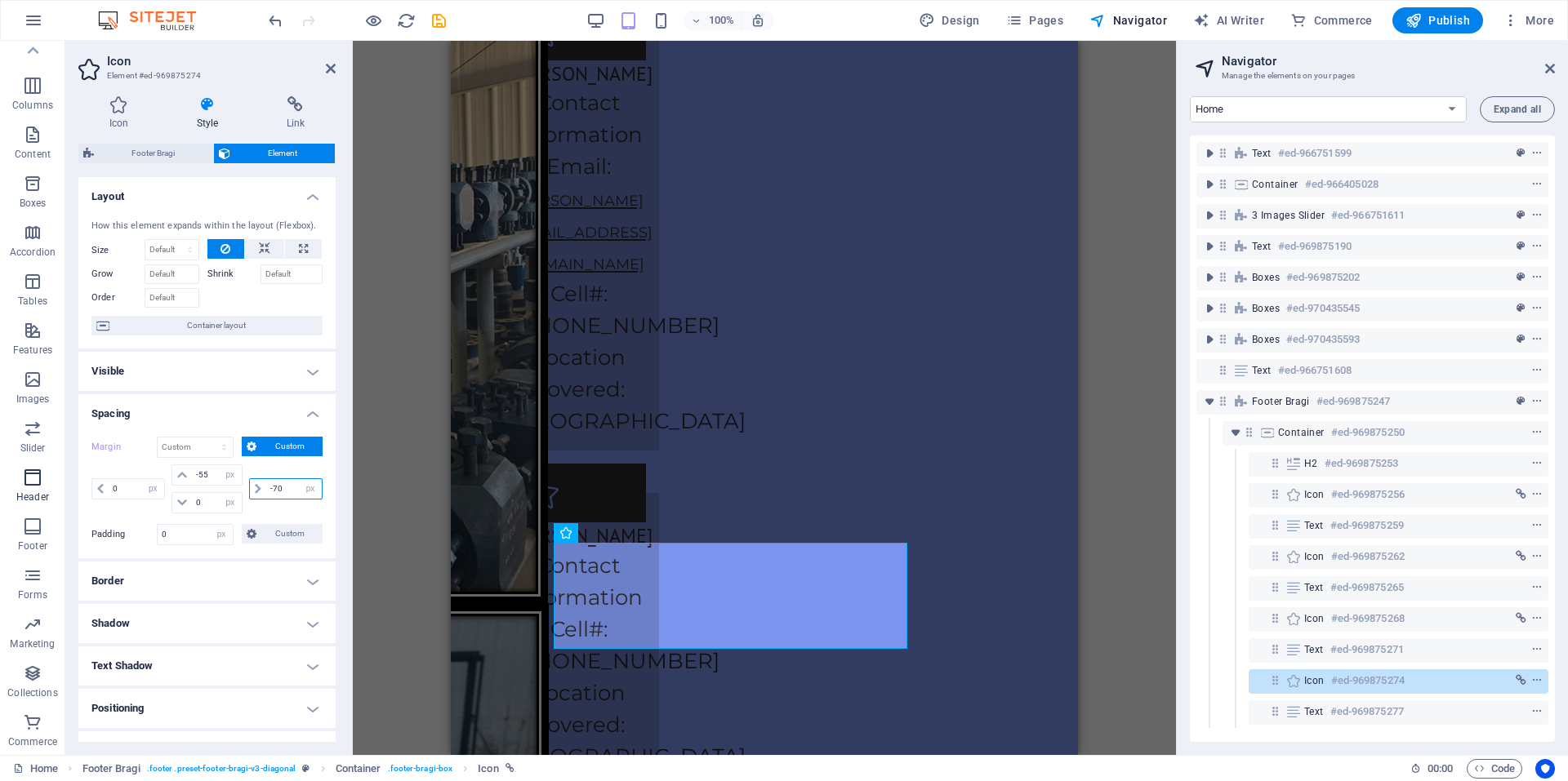
scroll to position [4011, 0]
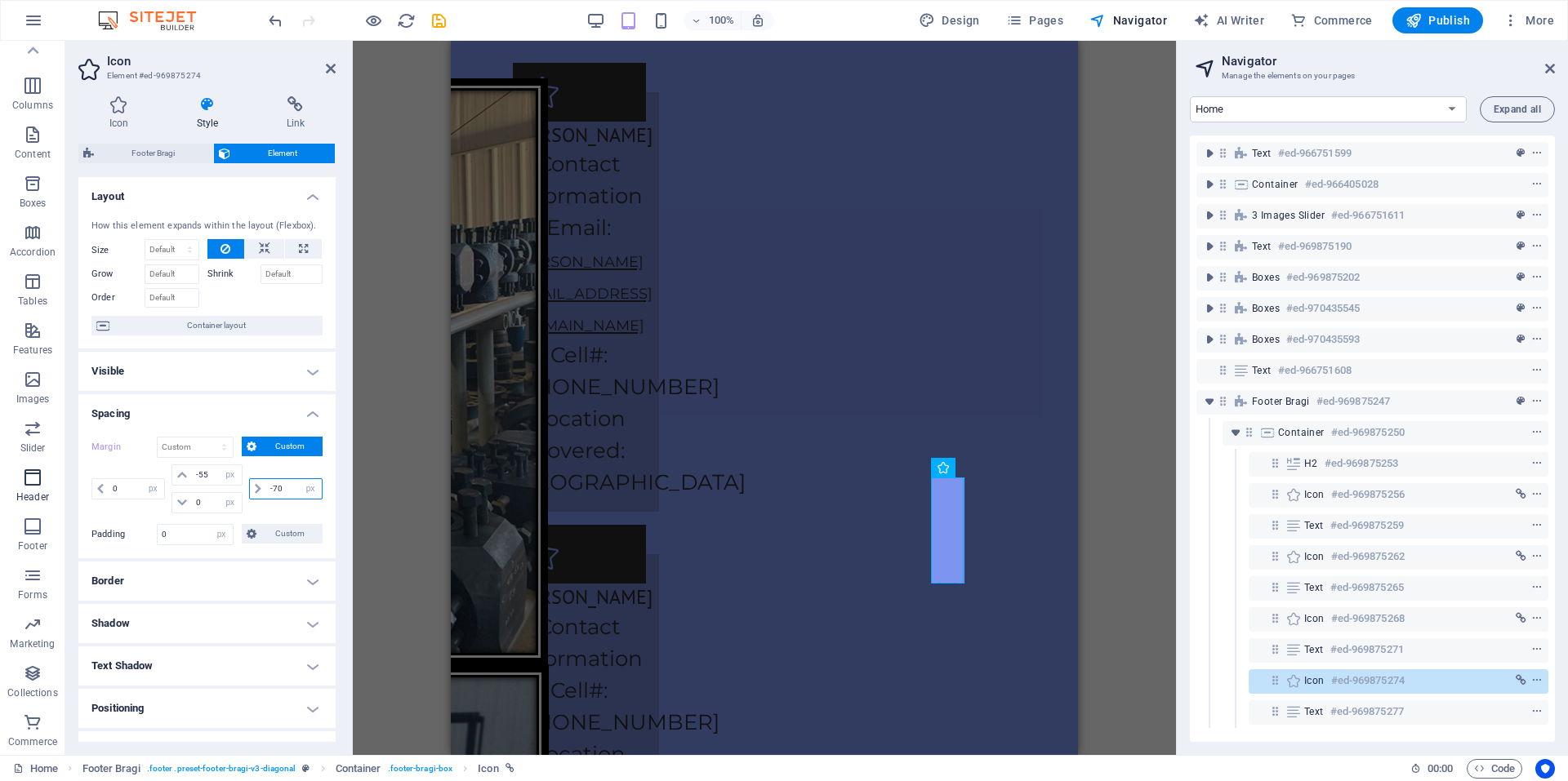
type input "-7"
type input "-5"
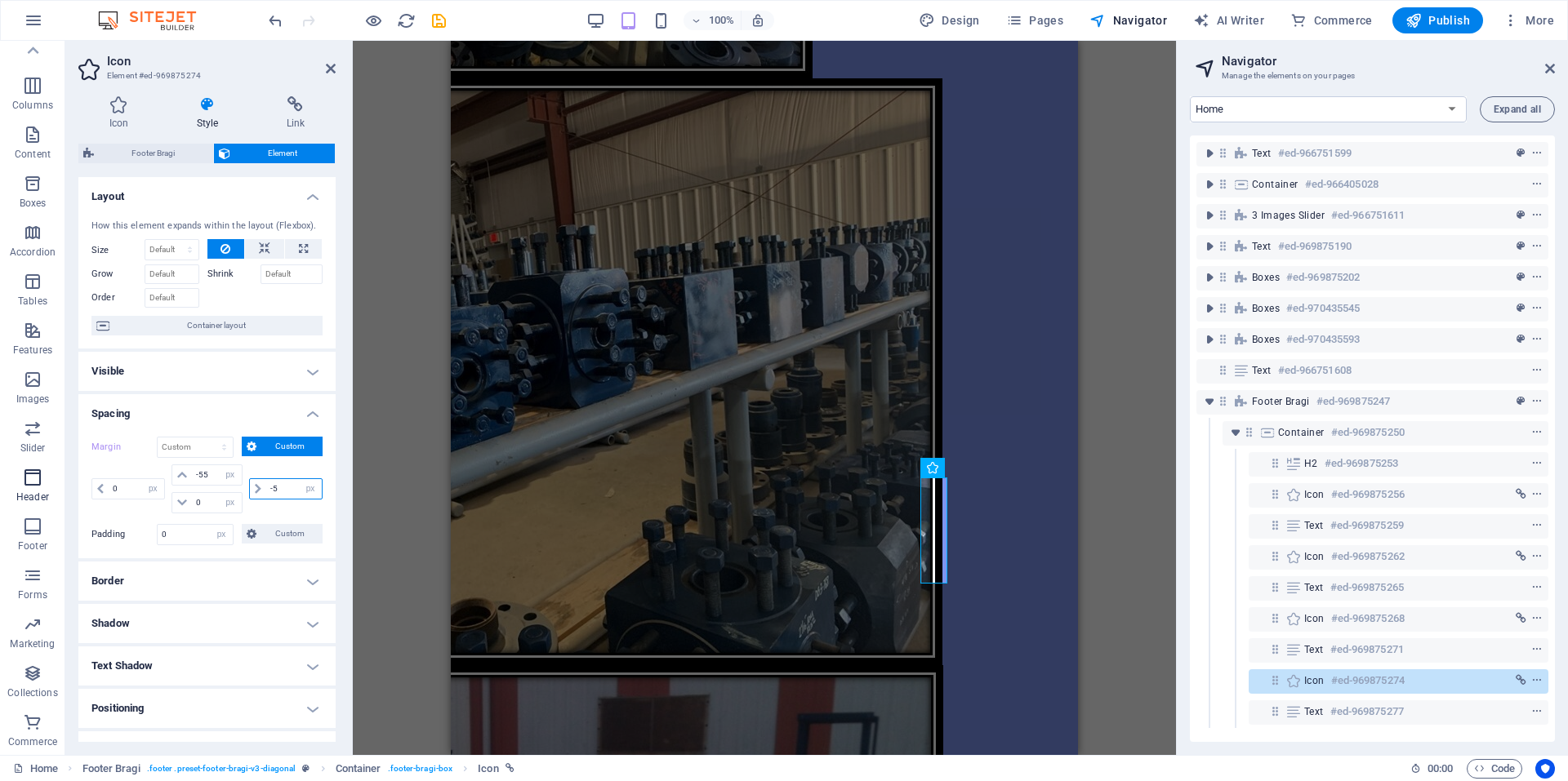
scroll to position [4072, 0]
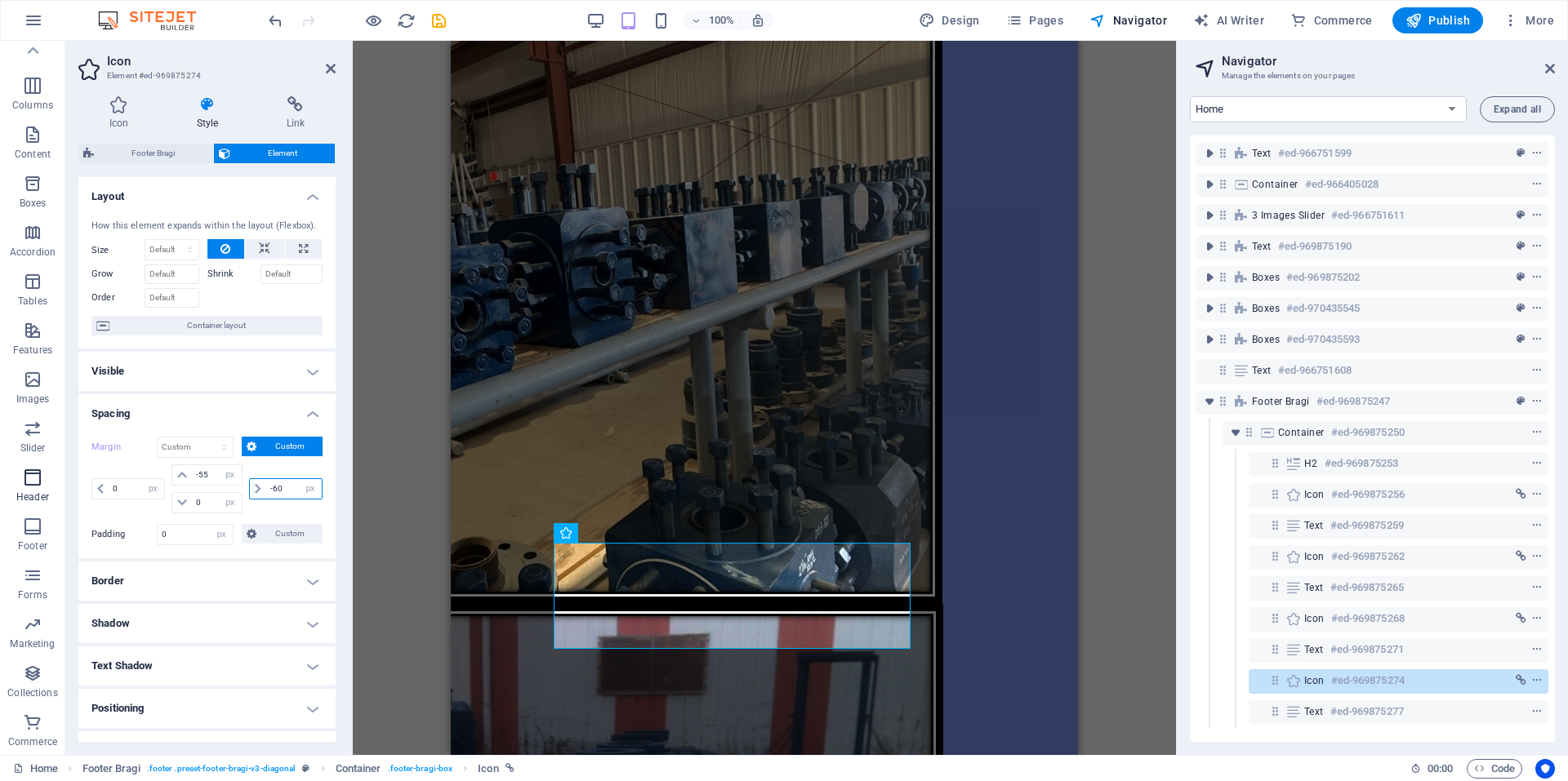
type input "-6"
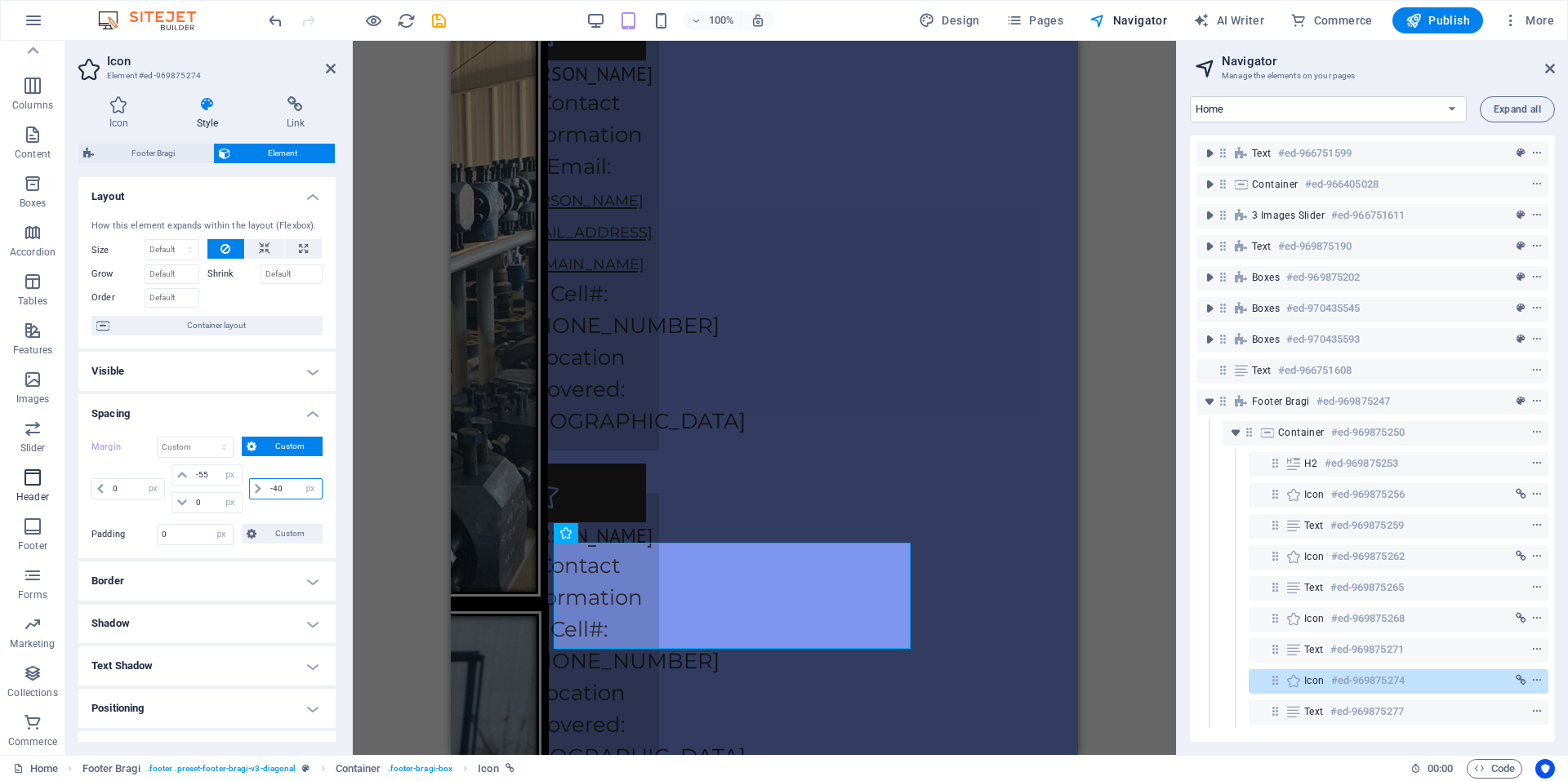
scroll to position [4011, 0]
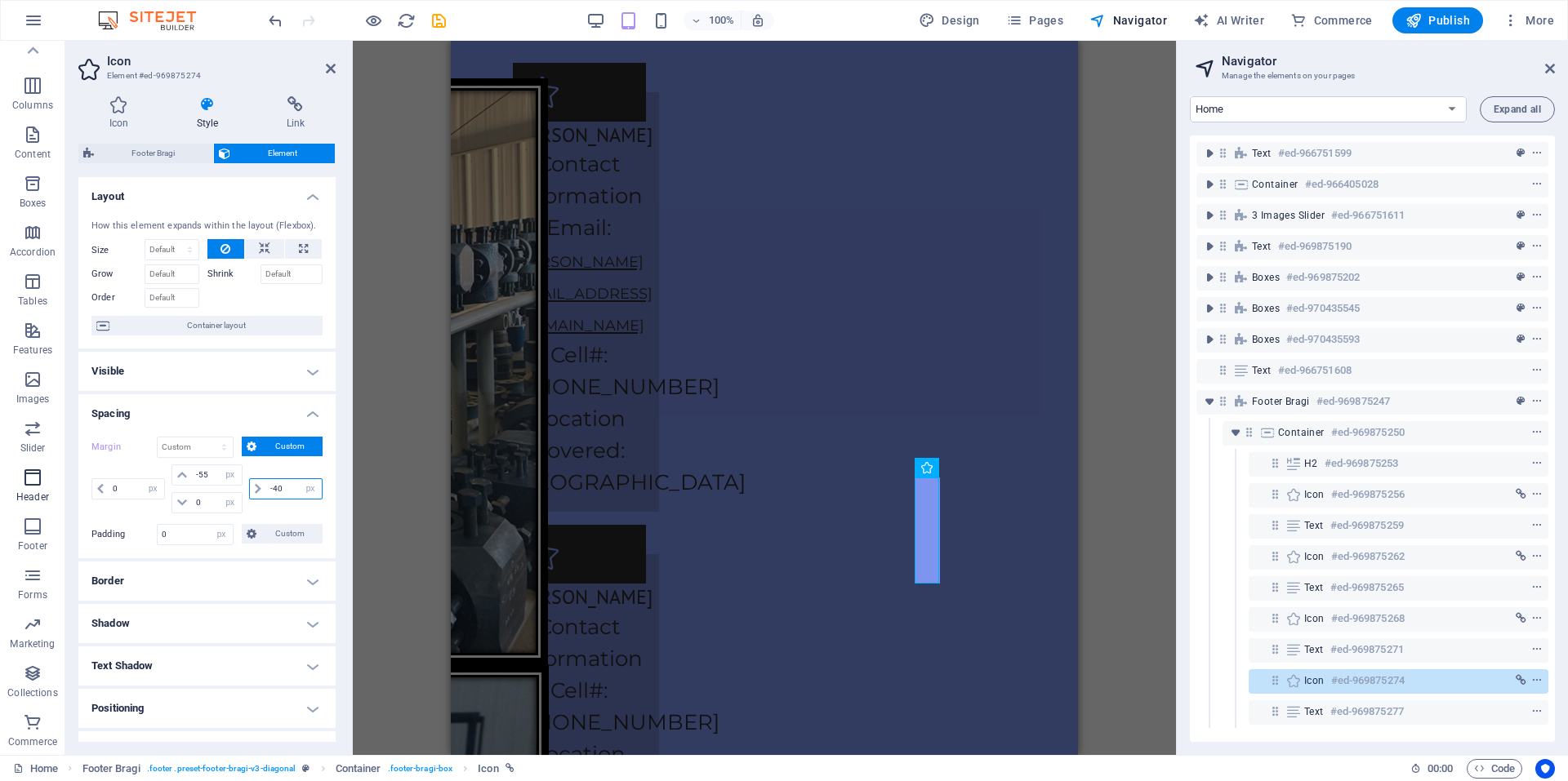
type input "-4"
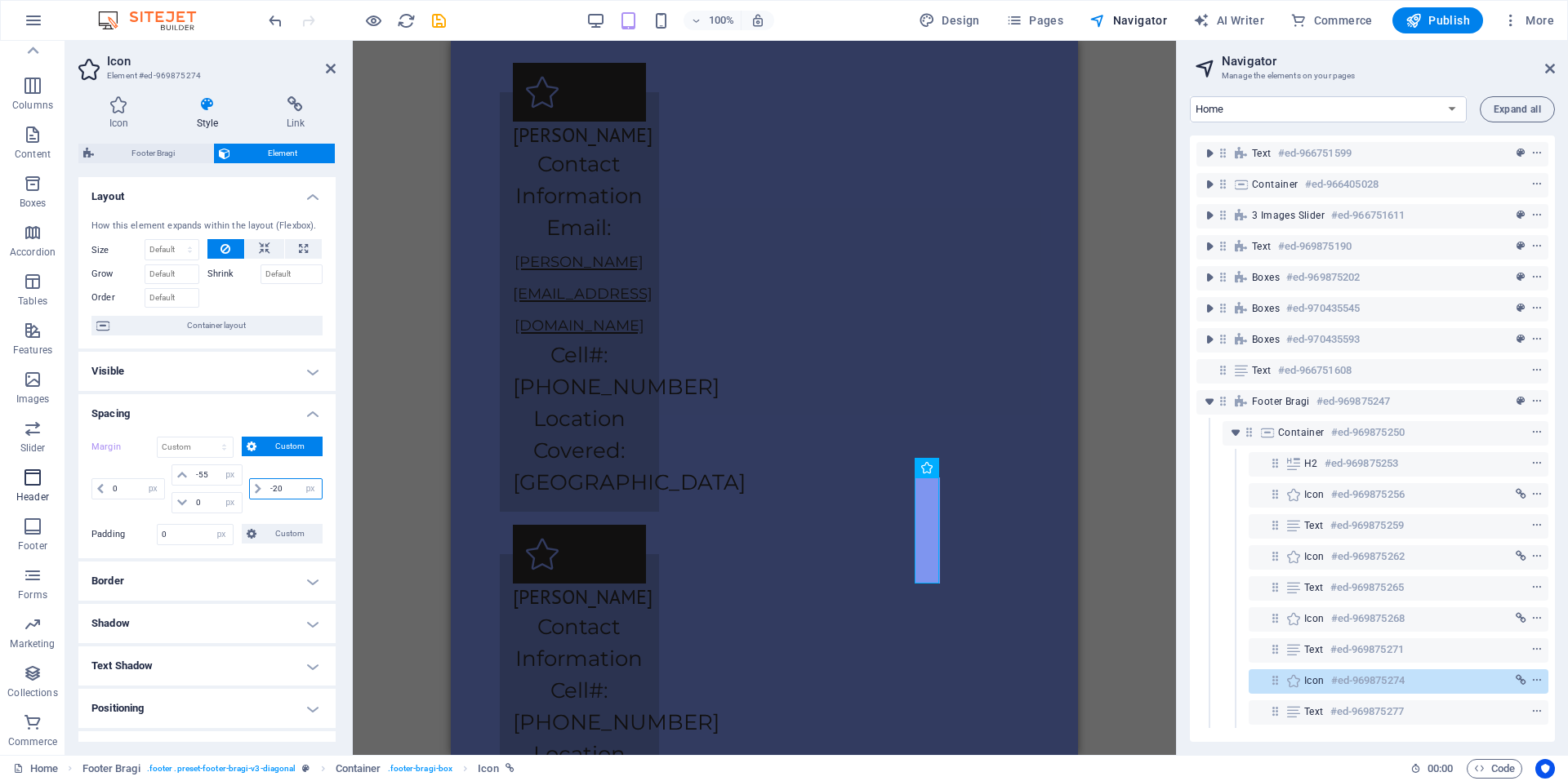
scroll to position [4072, 0]
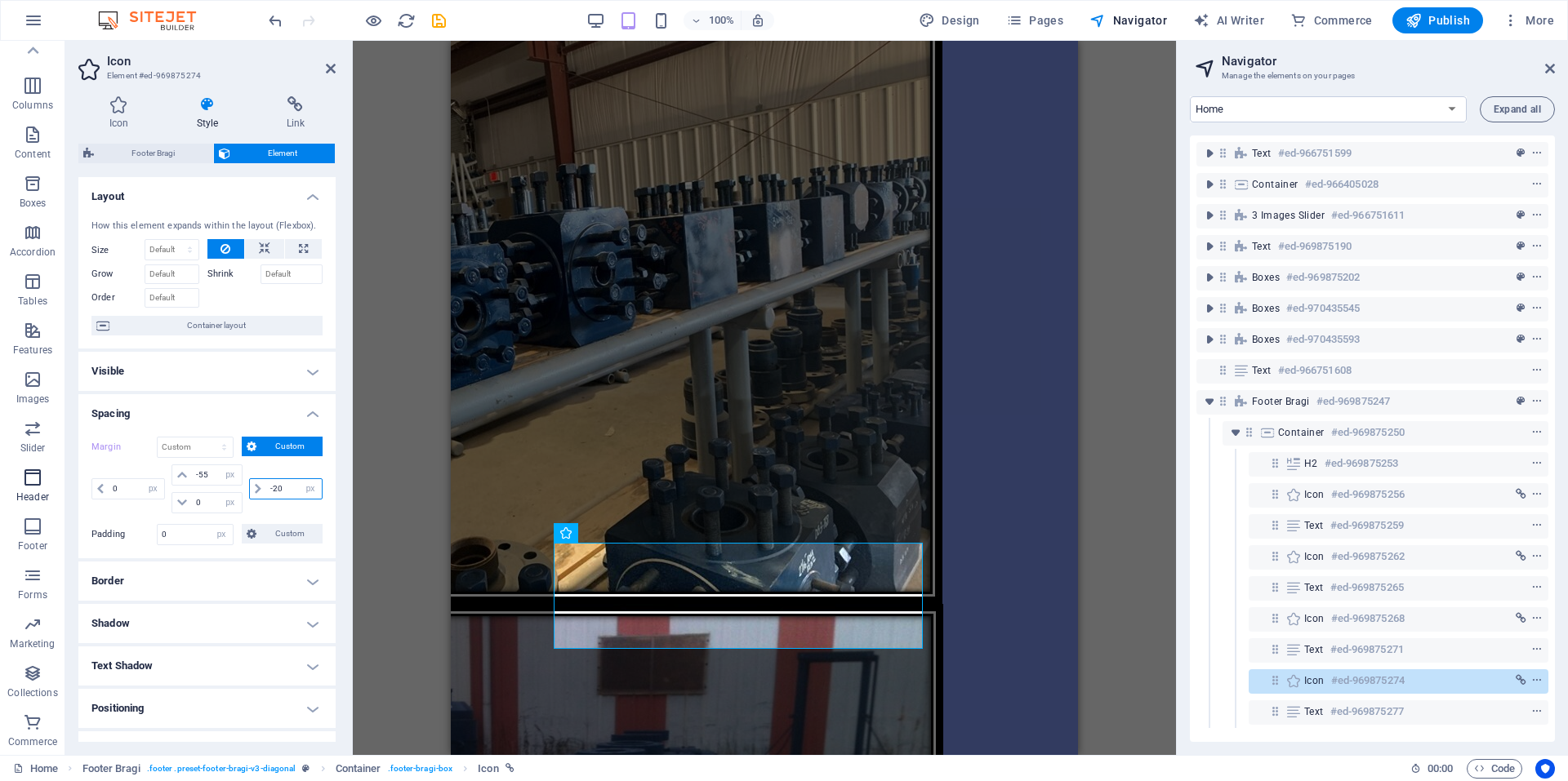
type input "-2"
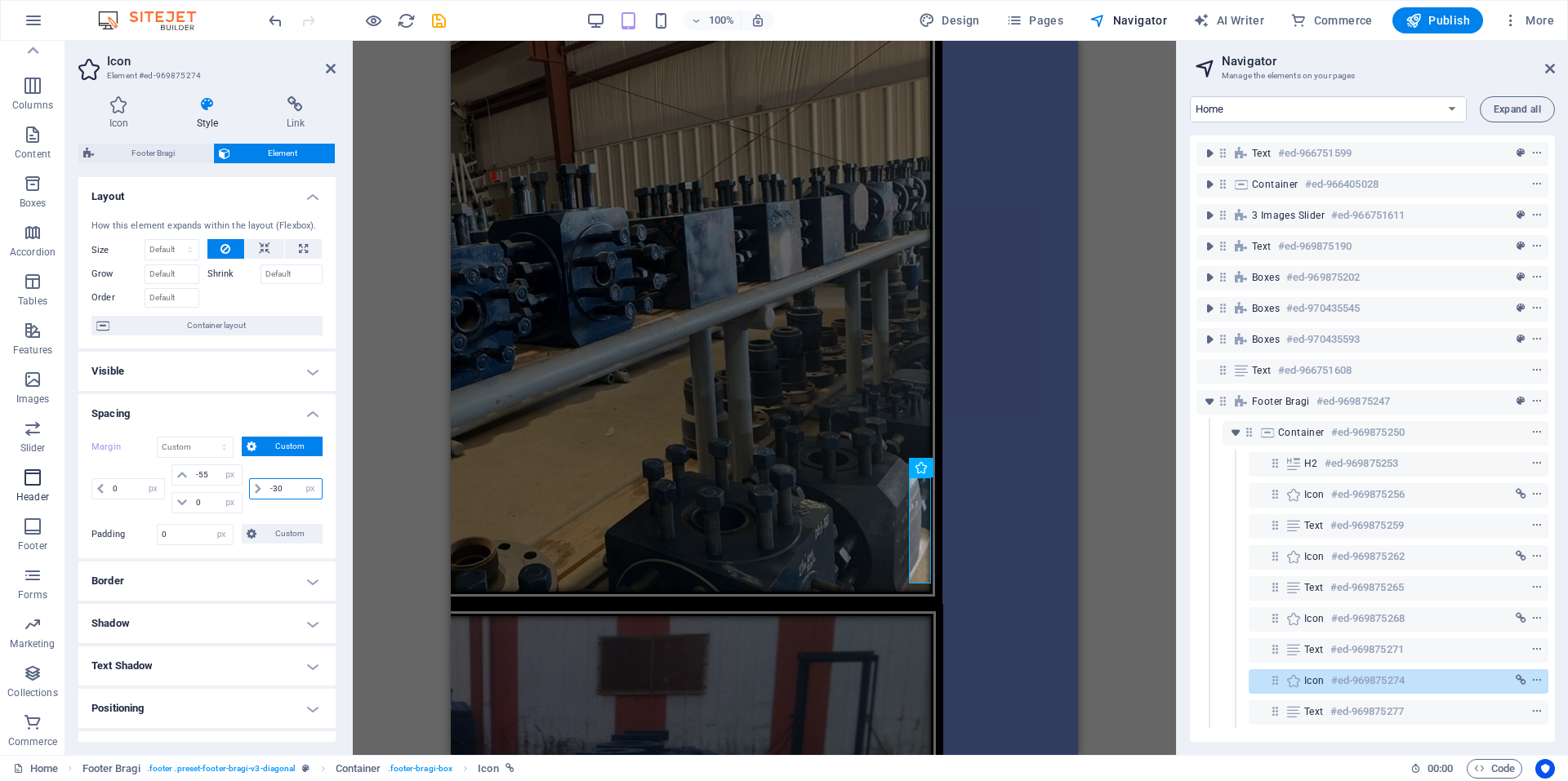
scroll to position [4011, 0]
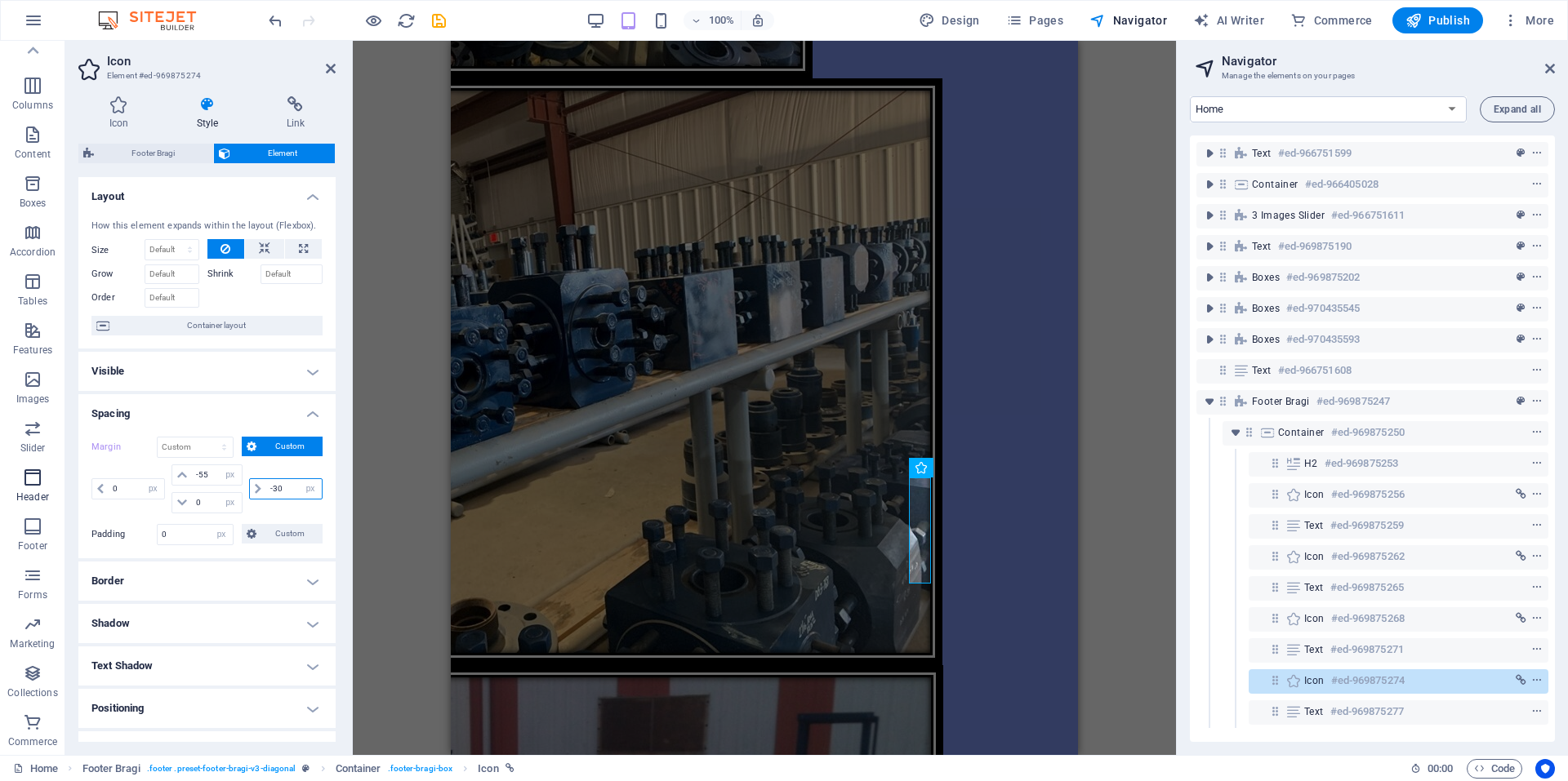
type input "-3"
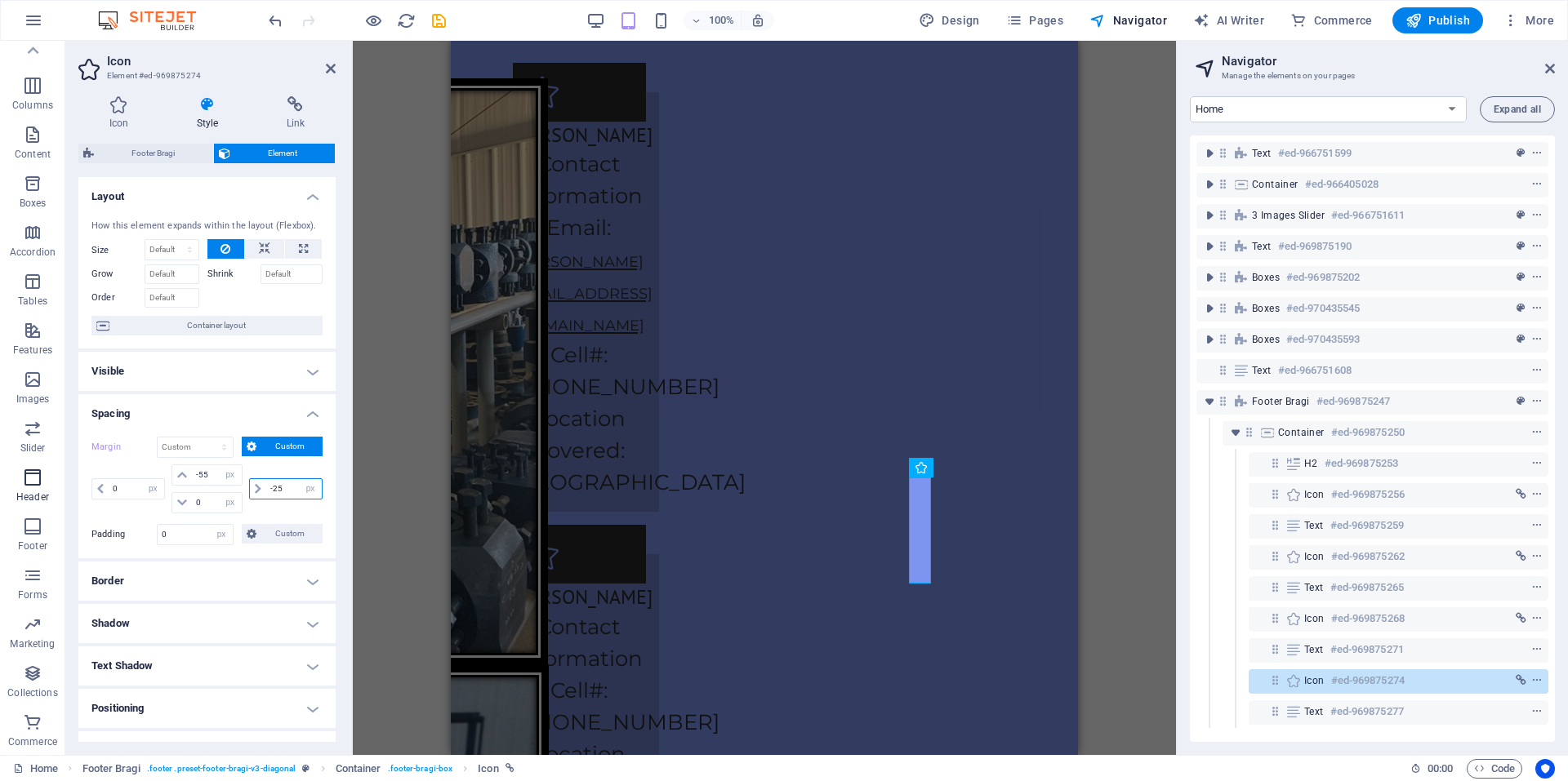
scroll to position [4072, 0]
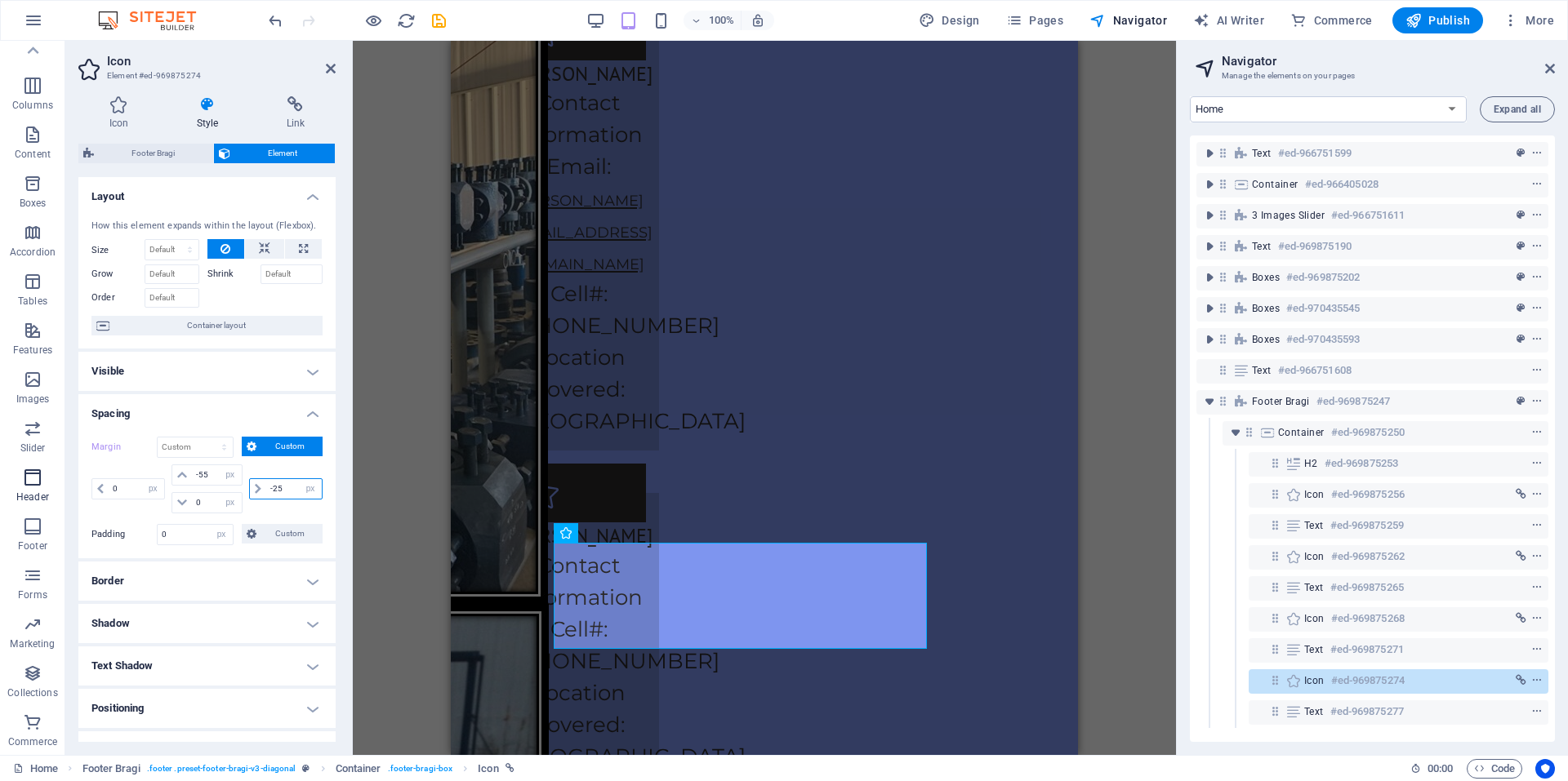
type input "-2"
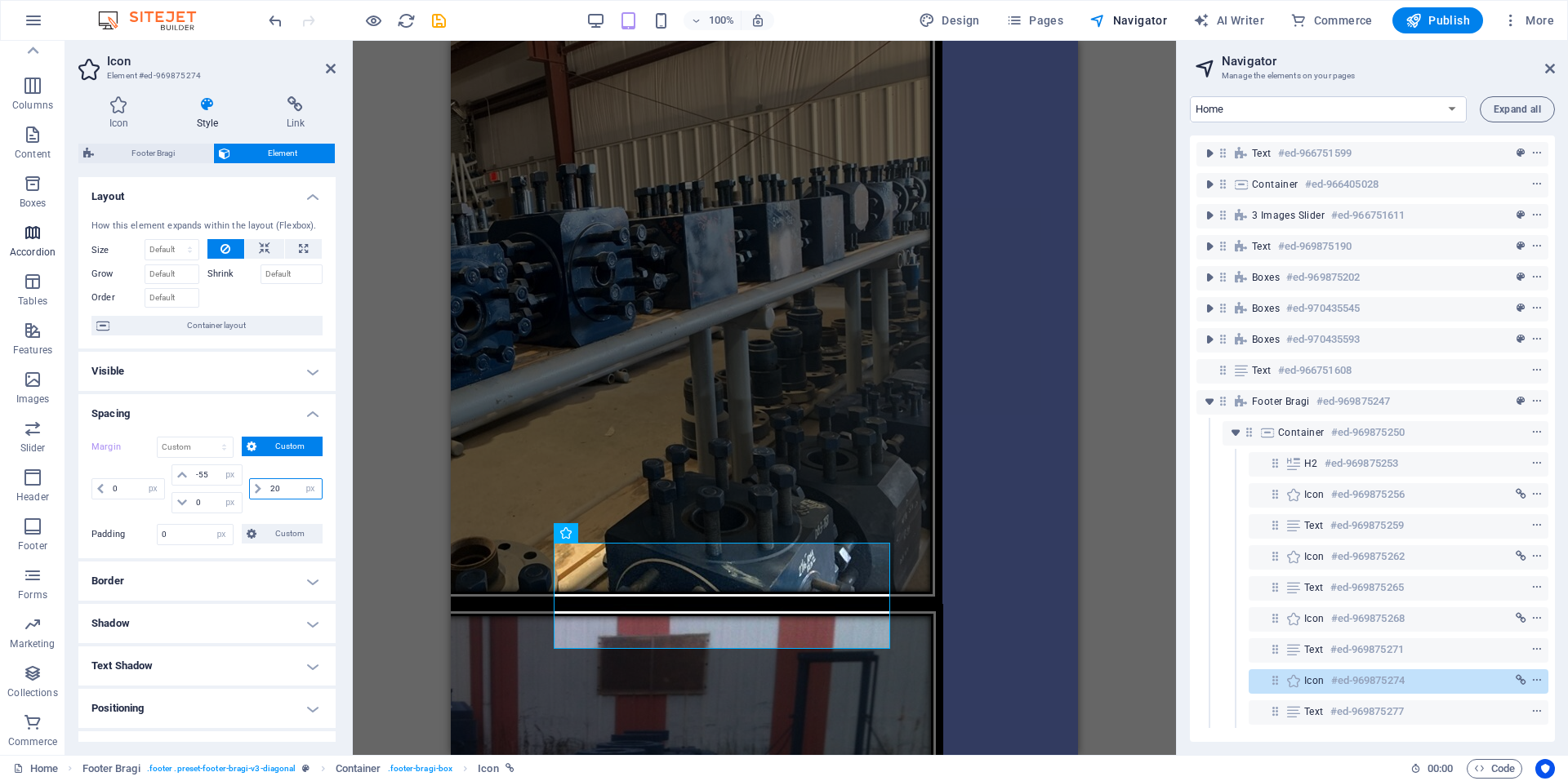
type input "2"
type input "5"
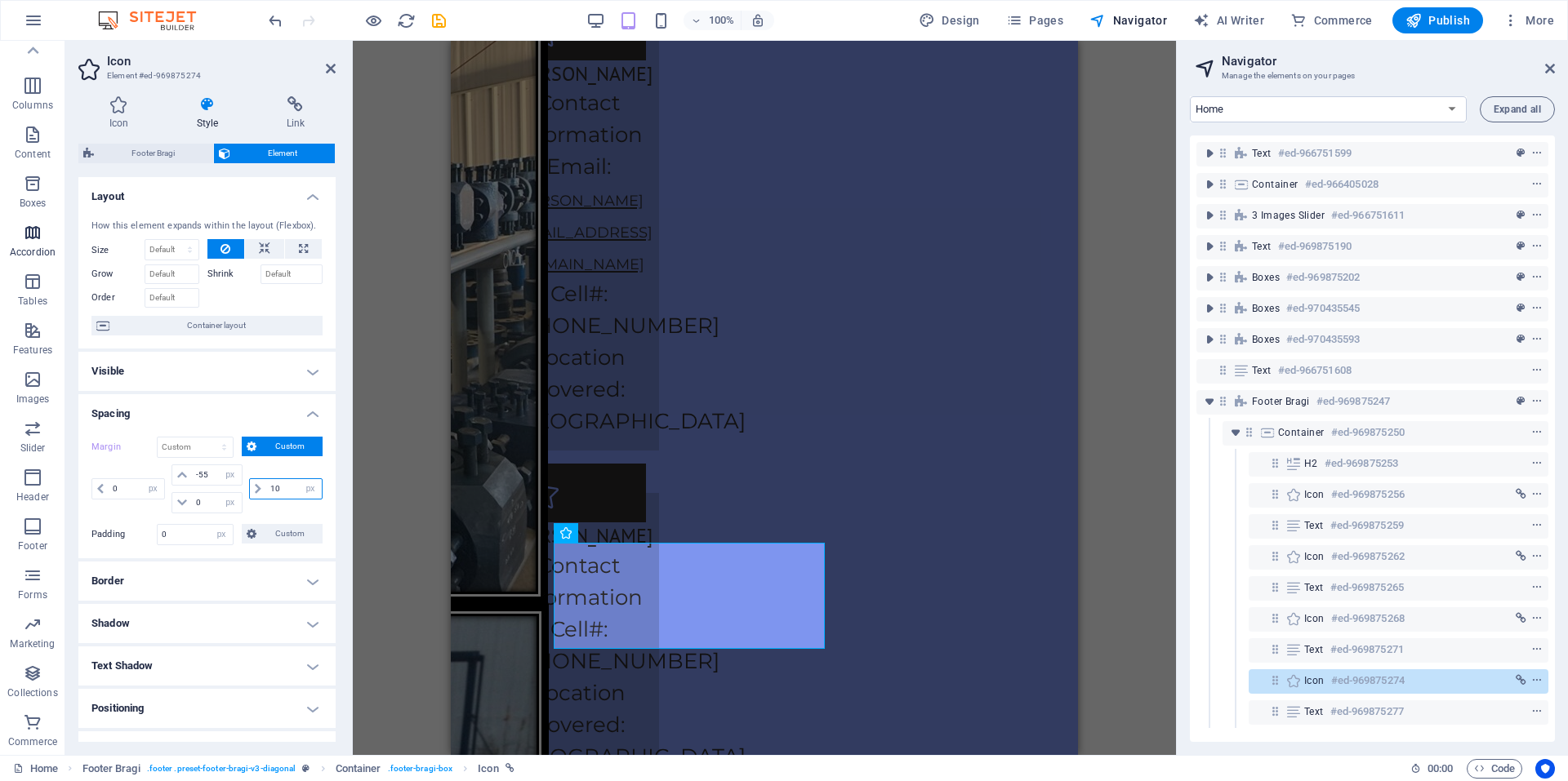
type input "1"
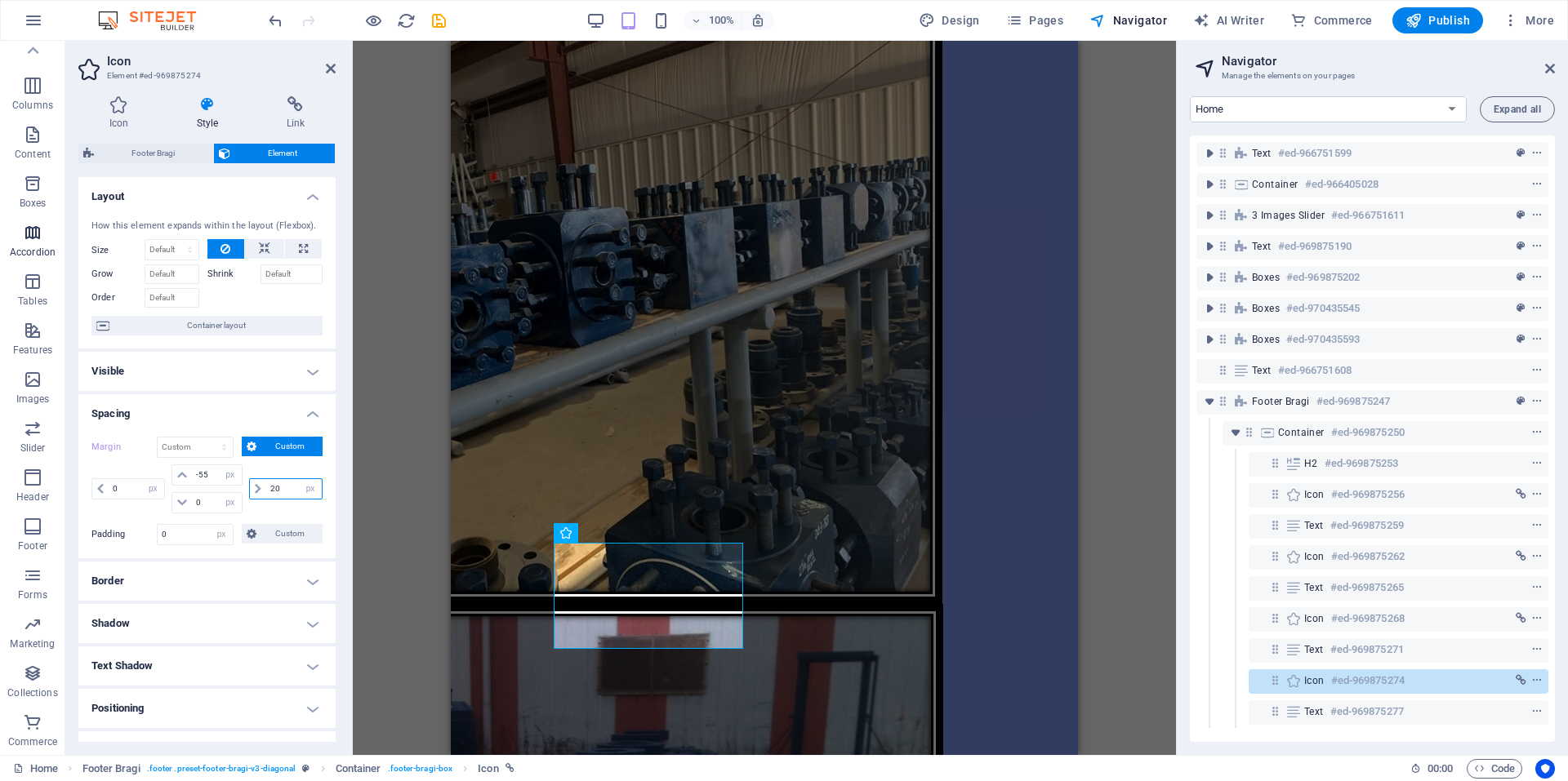
type input "2"
type input "6"
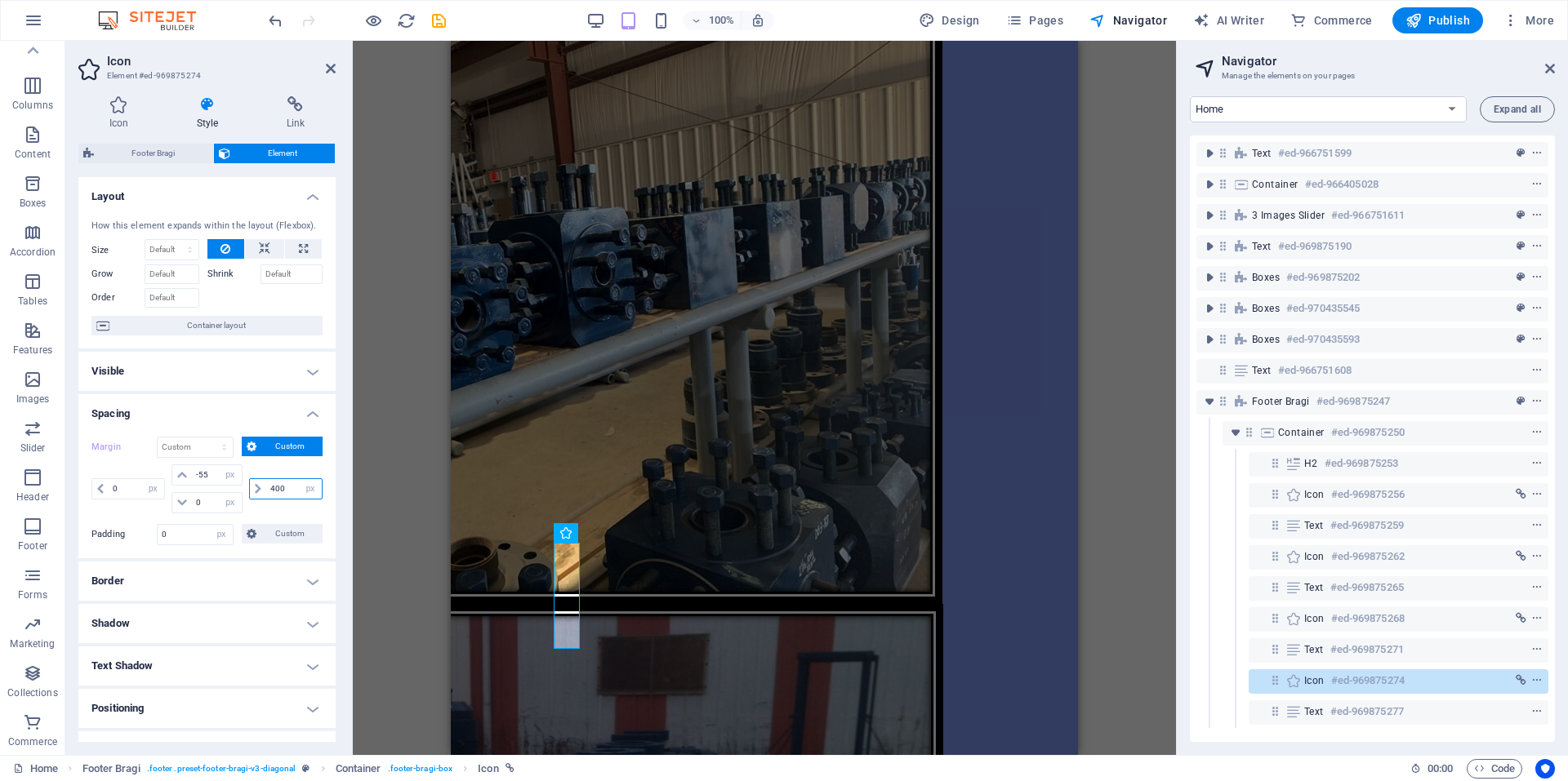
click at [295, 489] on input "400" at bounding box center [294, 489] width 55 height 20
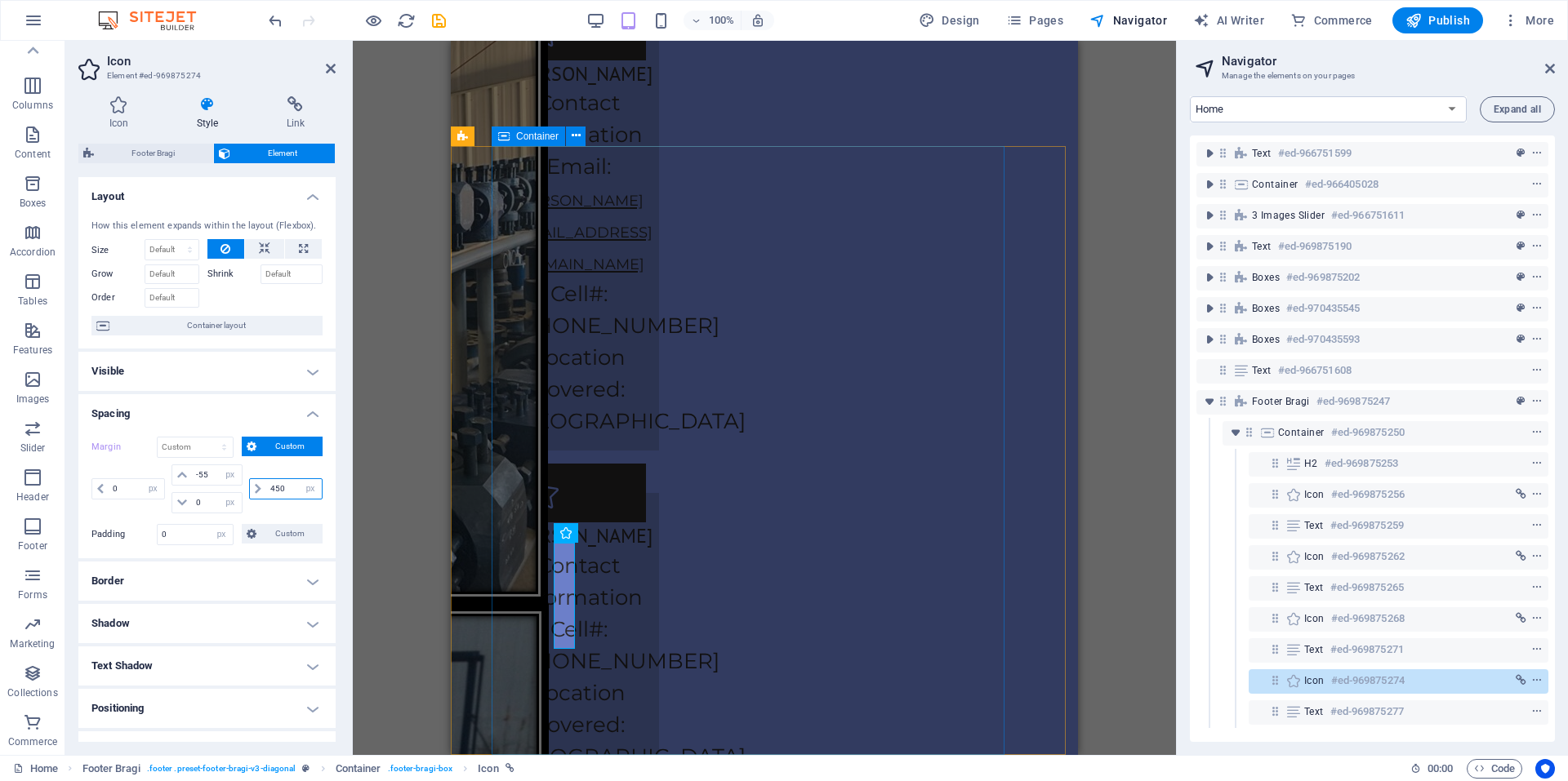
type input "450"
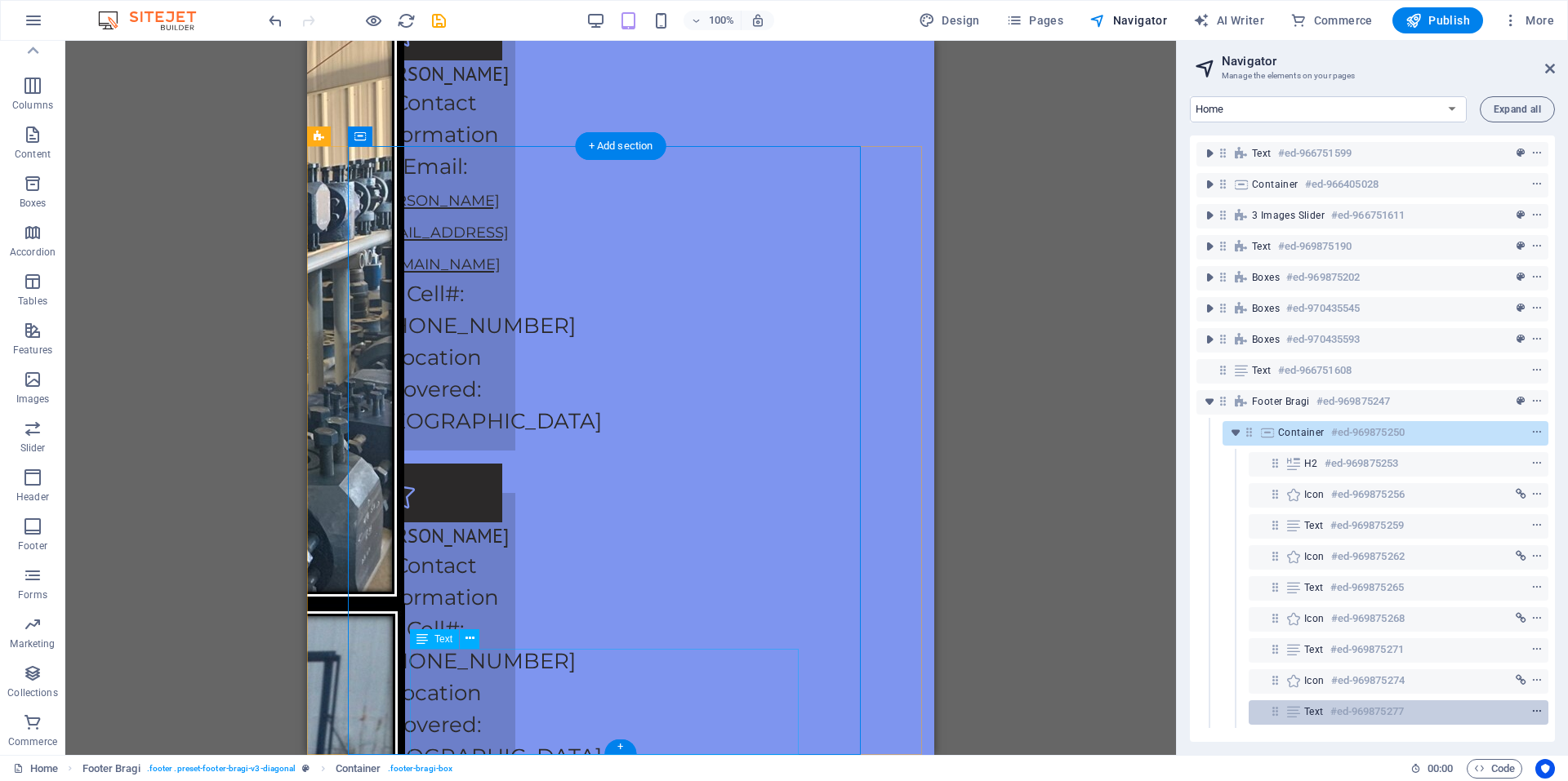
click at [1541, 707] on span "context-menu" at bounding box center [1537, 711] width 16 height 11
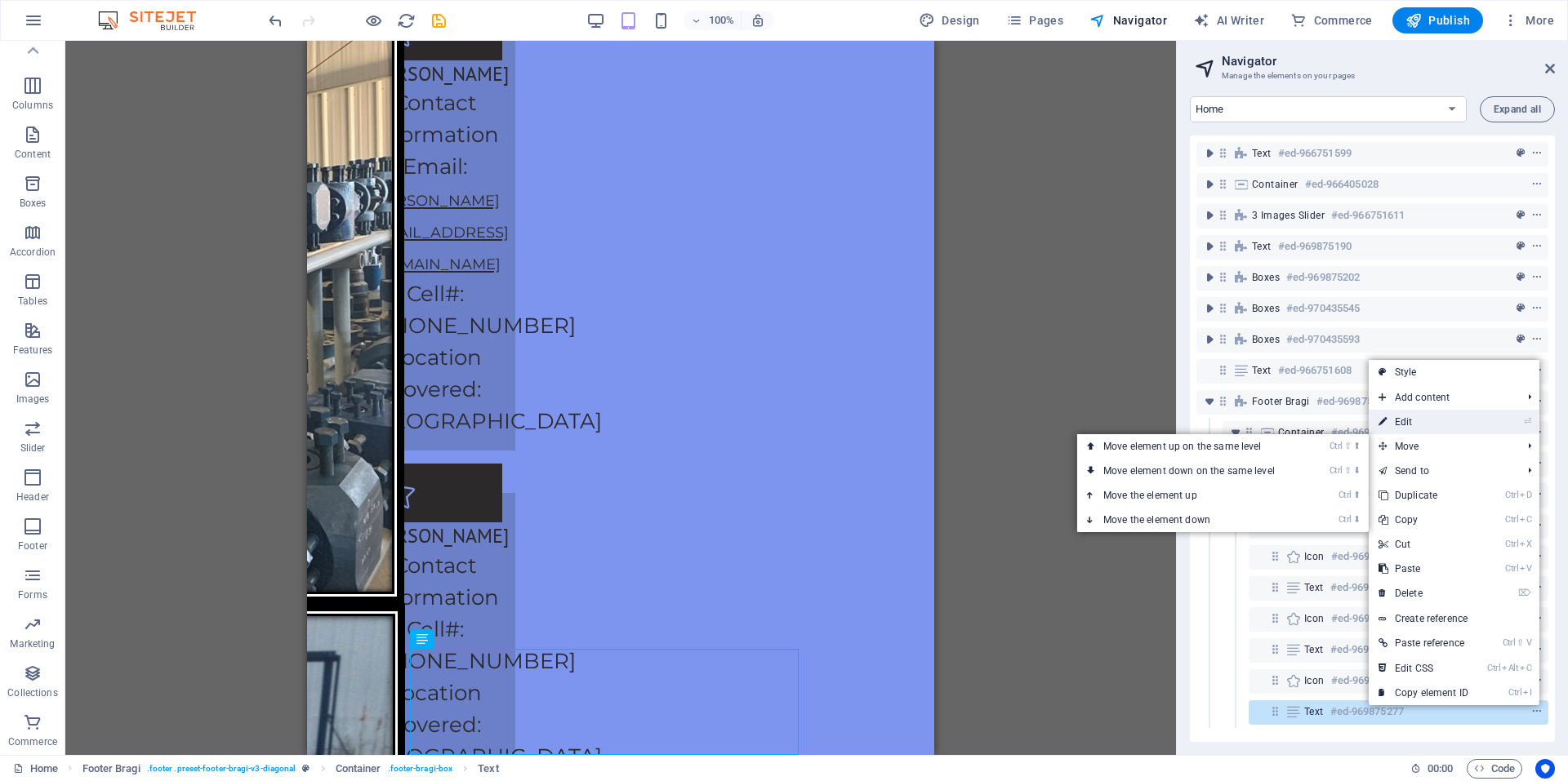
click at [1412, 432] on link "⏎ Edit" at bounding box center [1423, 422] width 110 height 24
select select "px"
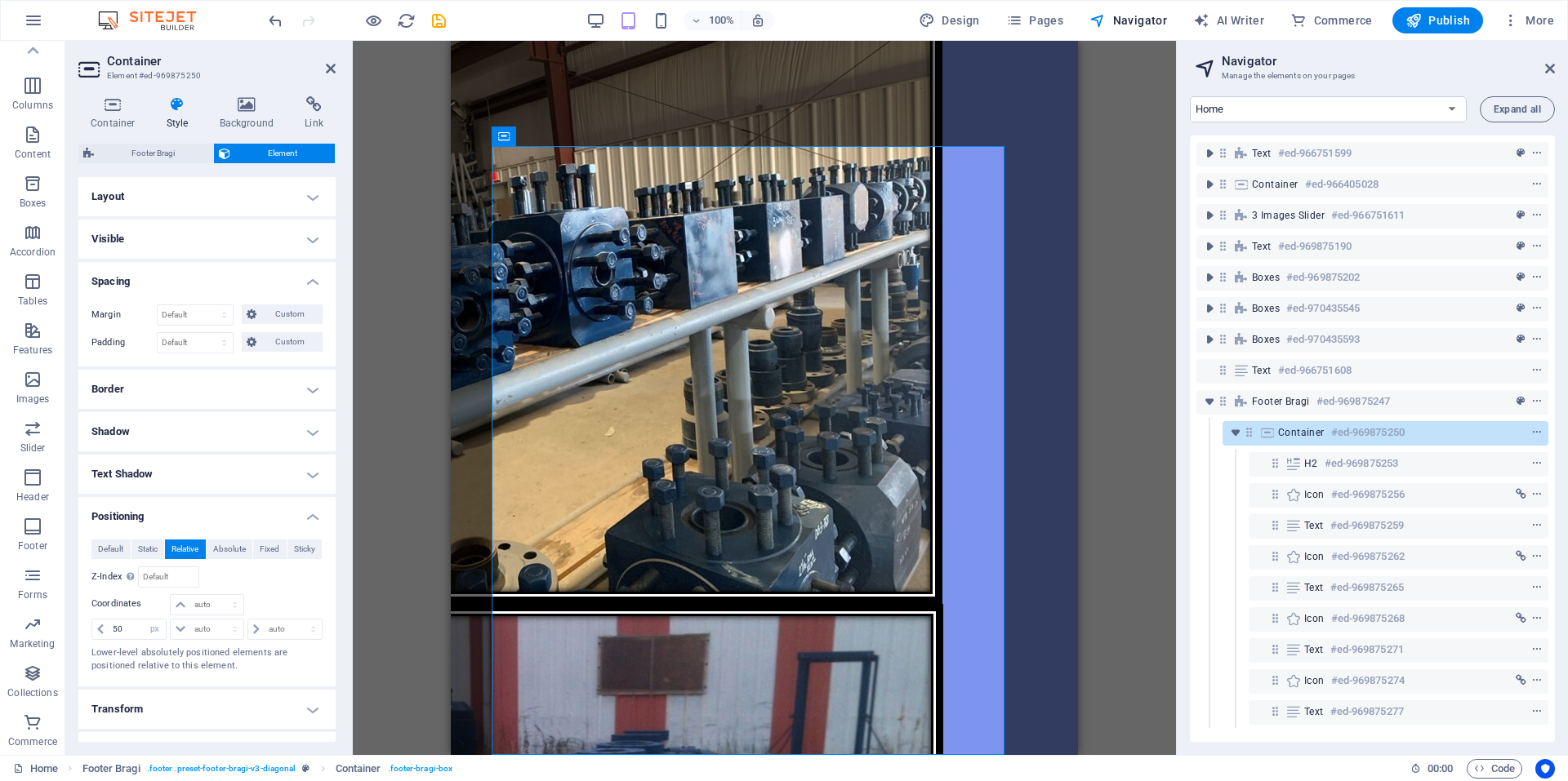
click at [1162, 572] on div "Drag here to replace the existing content. Press “Ctrl” if you want to create a…" at bounding box center [764, 397] width 823 height 714
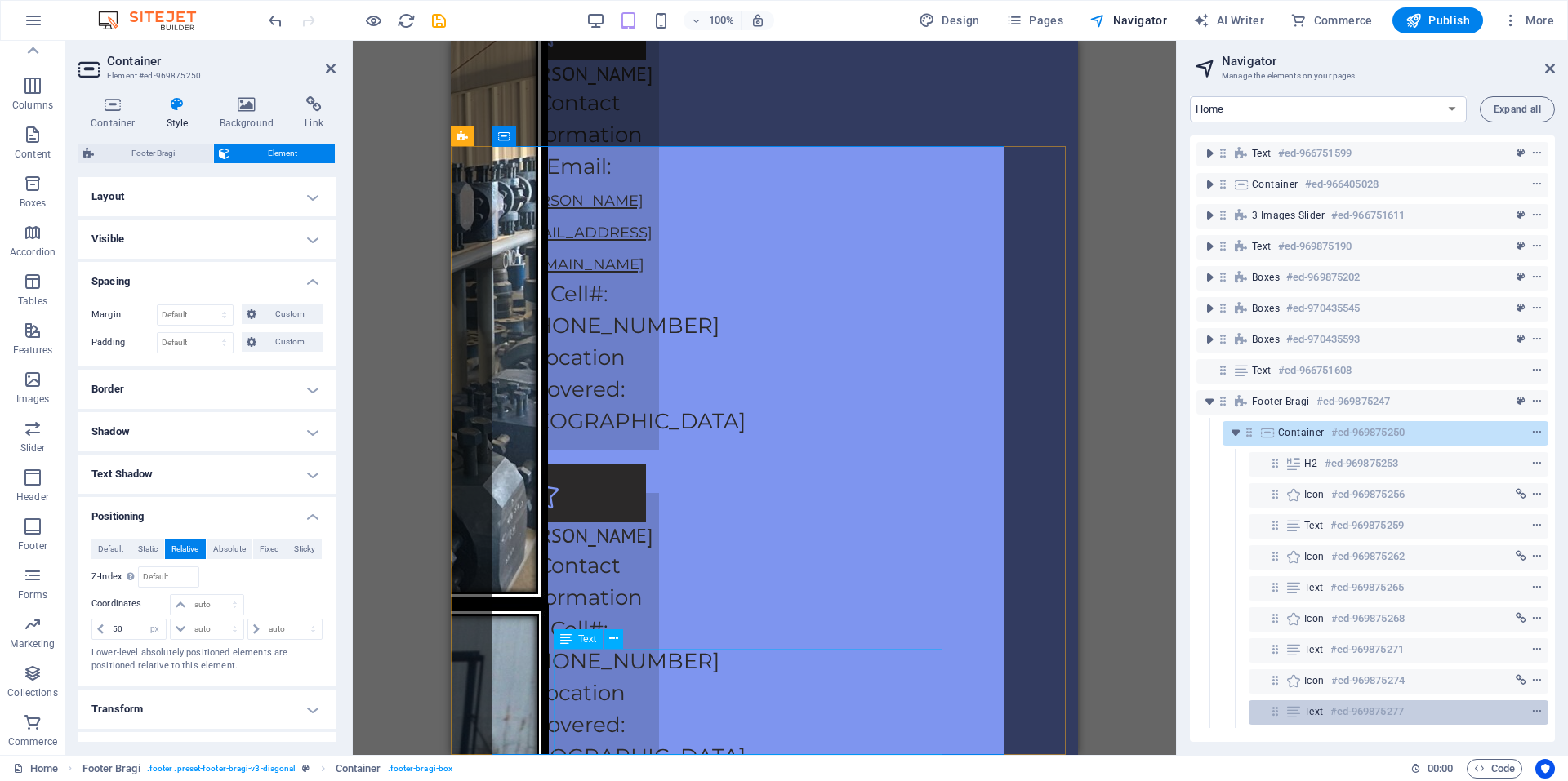
click at [1411, 704] on div "Text #ed-969875277" at bounding box center [1386, 712] width 163 height 20
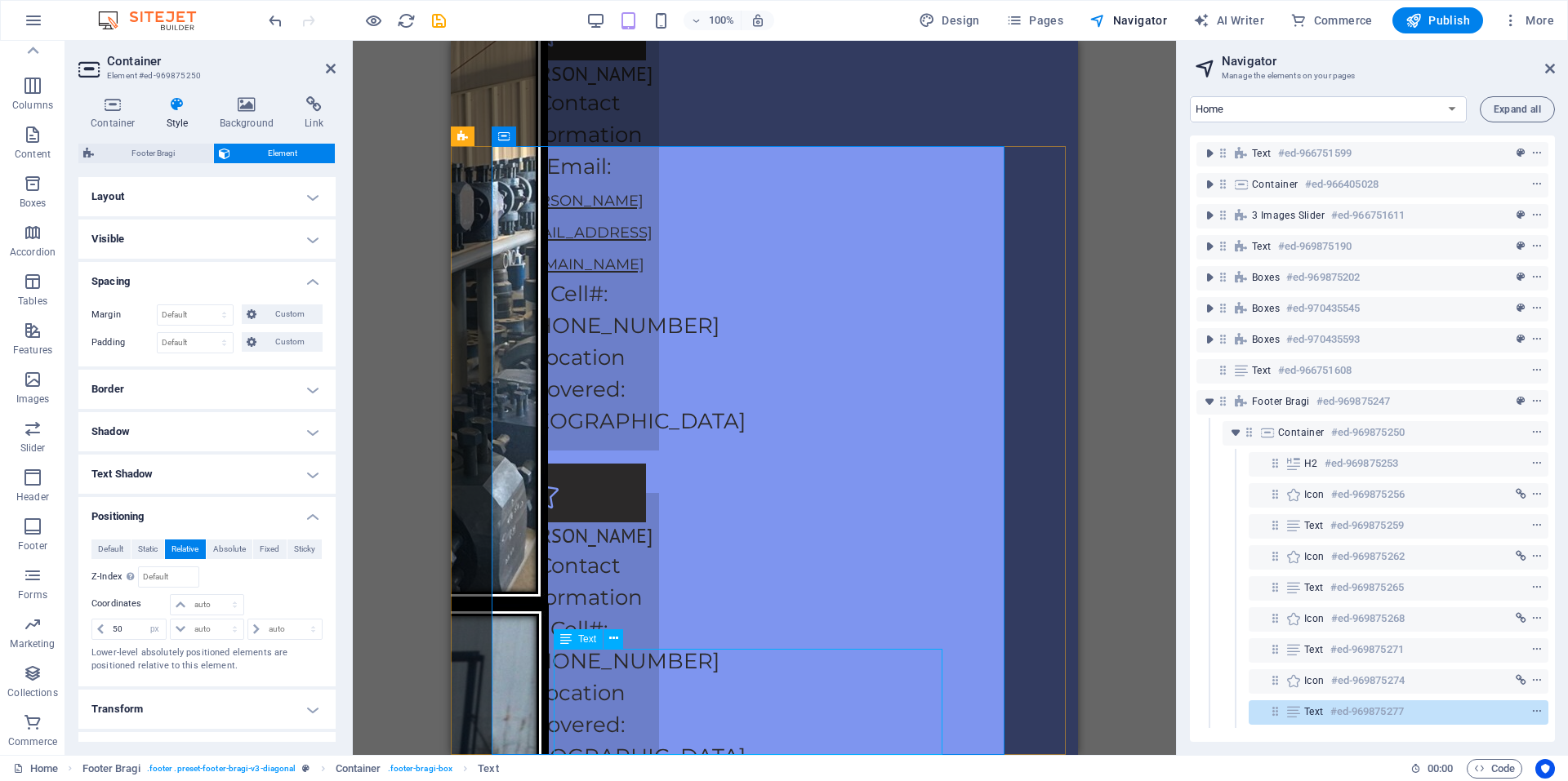
click at [1442, 721] on div "Text #ed-969875277" at bounding box center [1399, 713] width 300 height 24
click at [1539, 707] on span "context-menu" at bounding box center [1537, 711] width 16 height 11
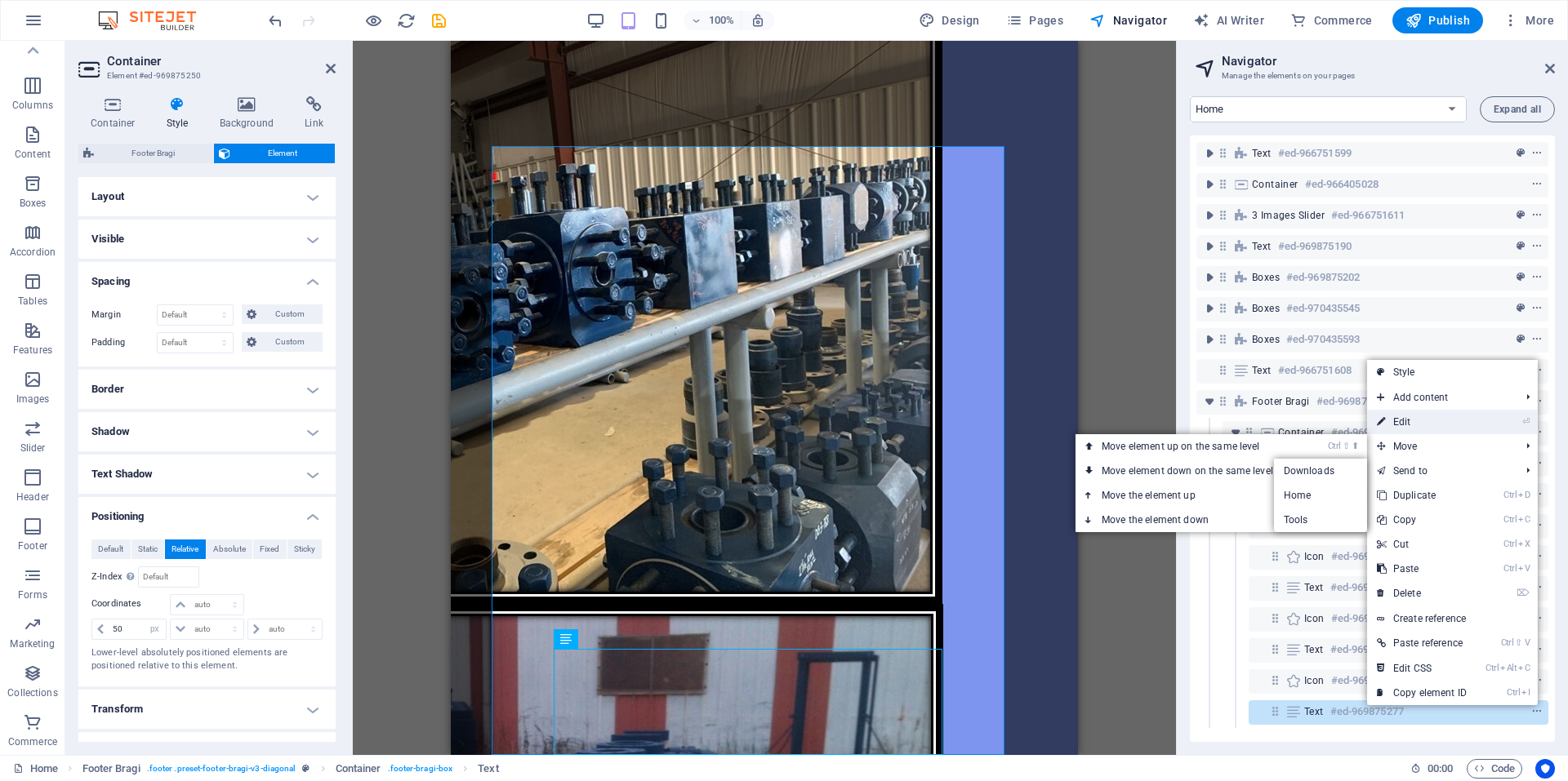
click at [1396, 422] on link "⏎ Edit" at bounding box center [1422, 422] width 110 height 24
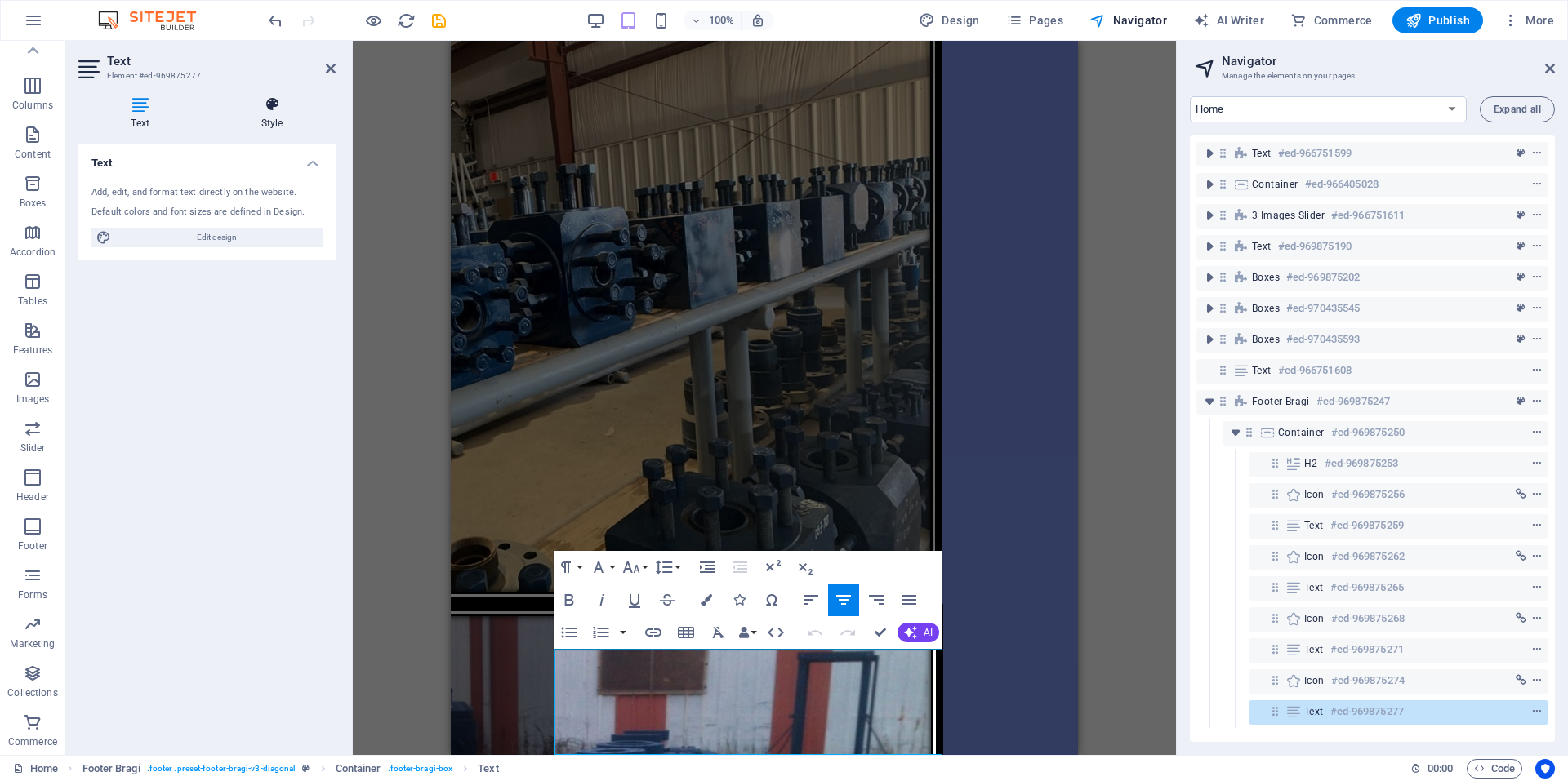
click at [266, 117] on h4 "Style" at bounding box center [271, 113] width 127 height 35
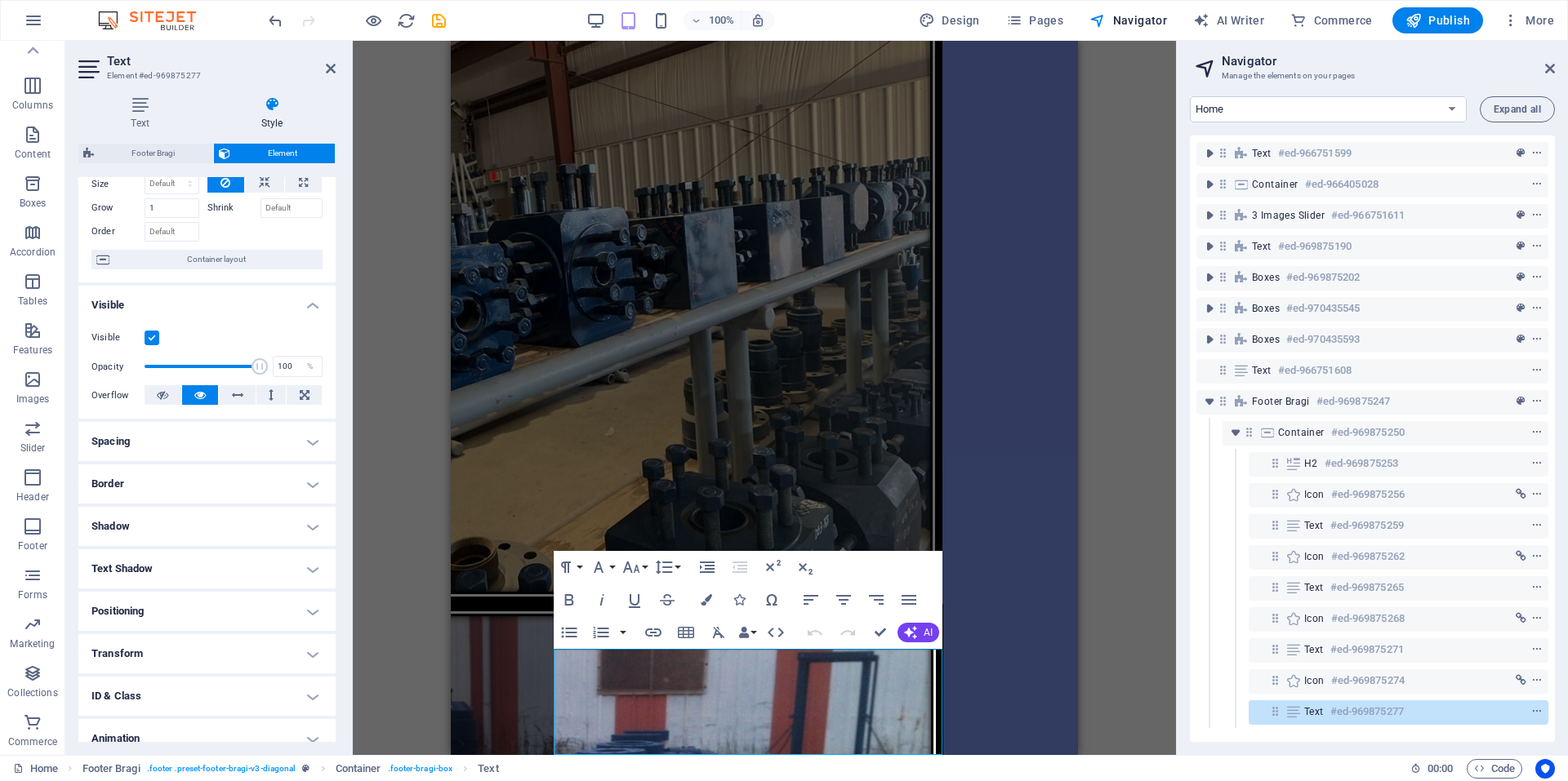
scroll to position [125, 0]
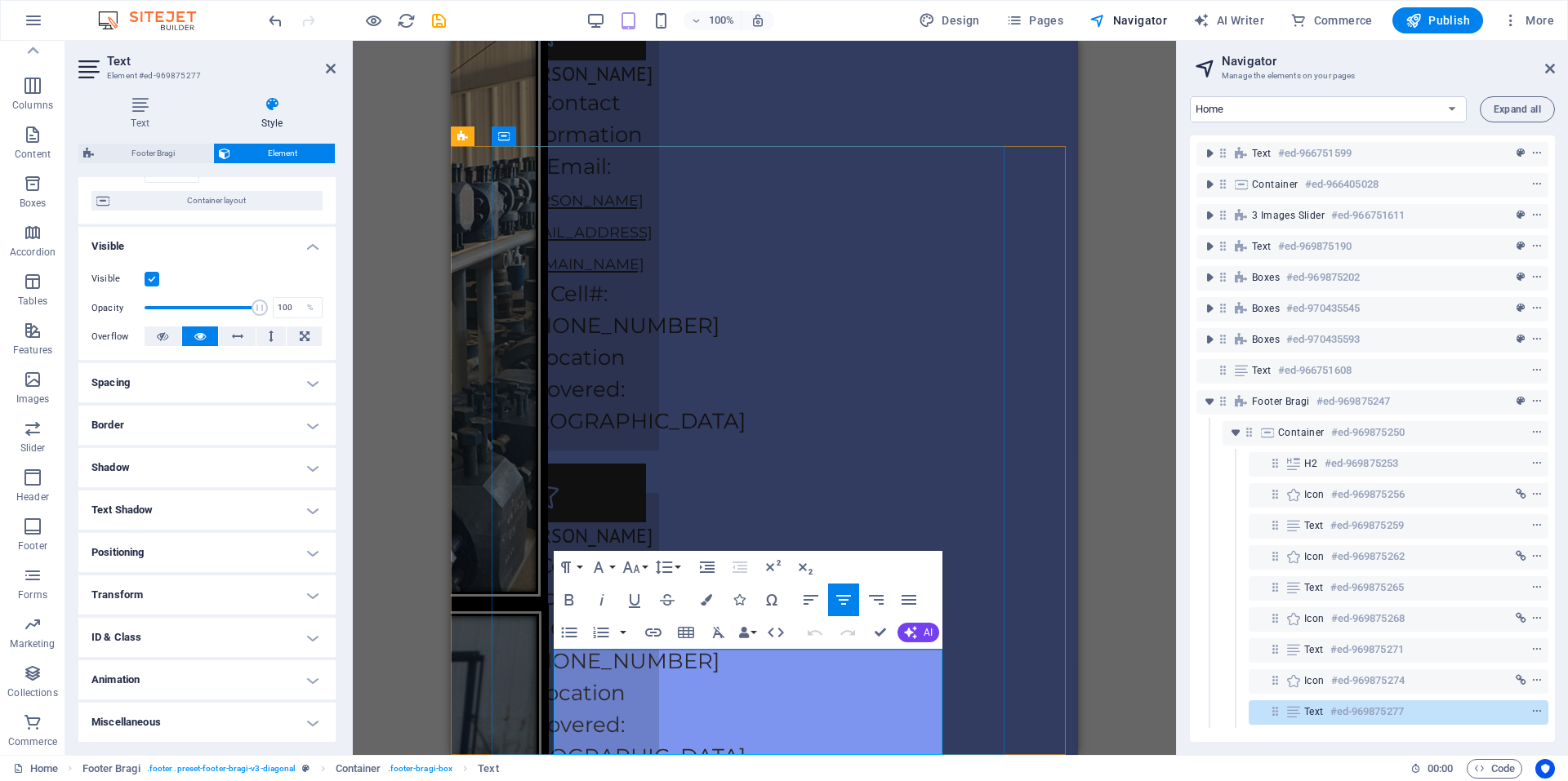
drag, startPoint x: 560, startPoint y: 699, endPoint x: 881, endPoint y: 691, distance: 321.1
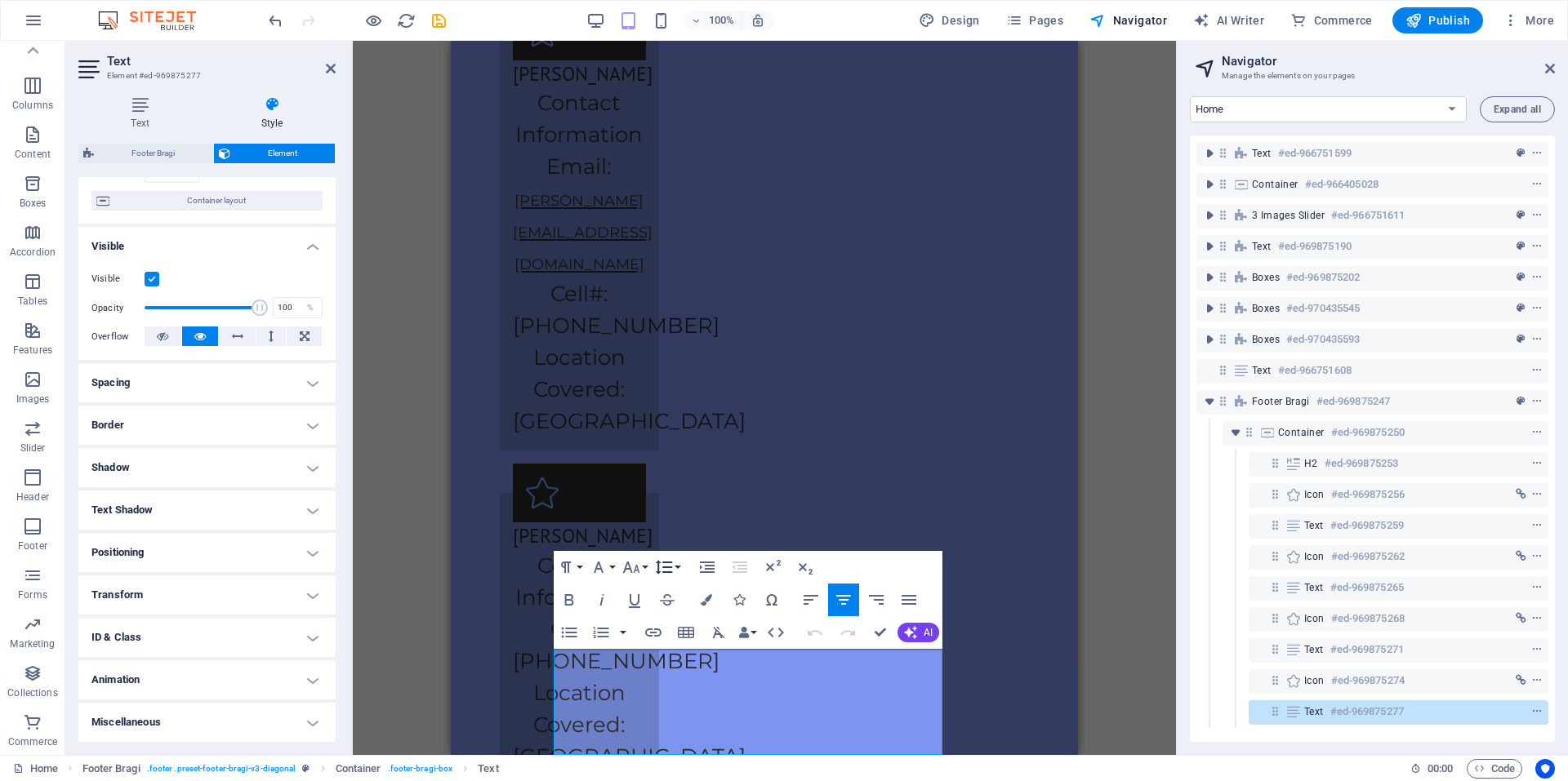
click at [675, 569] on button "Line Height" at bounding box center [667, 568] width 31 height 33
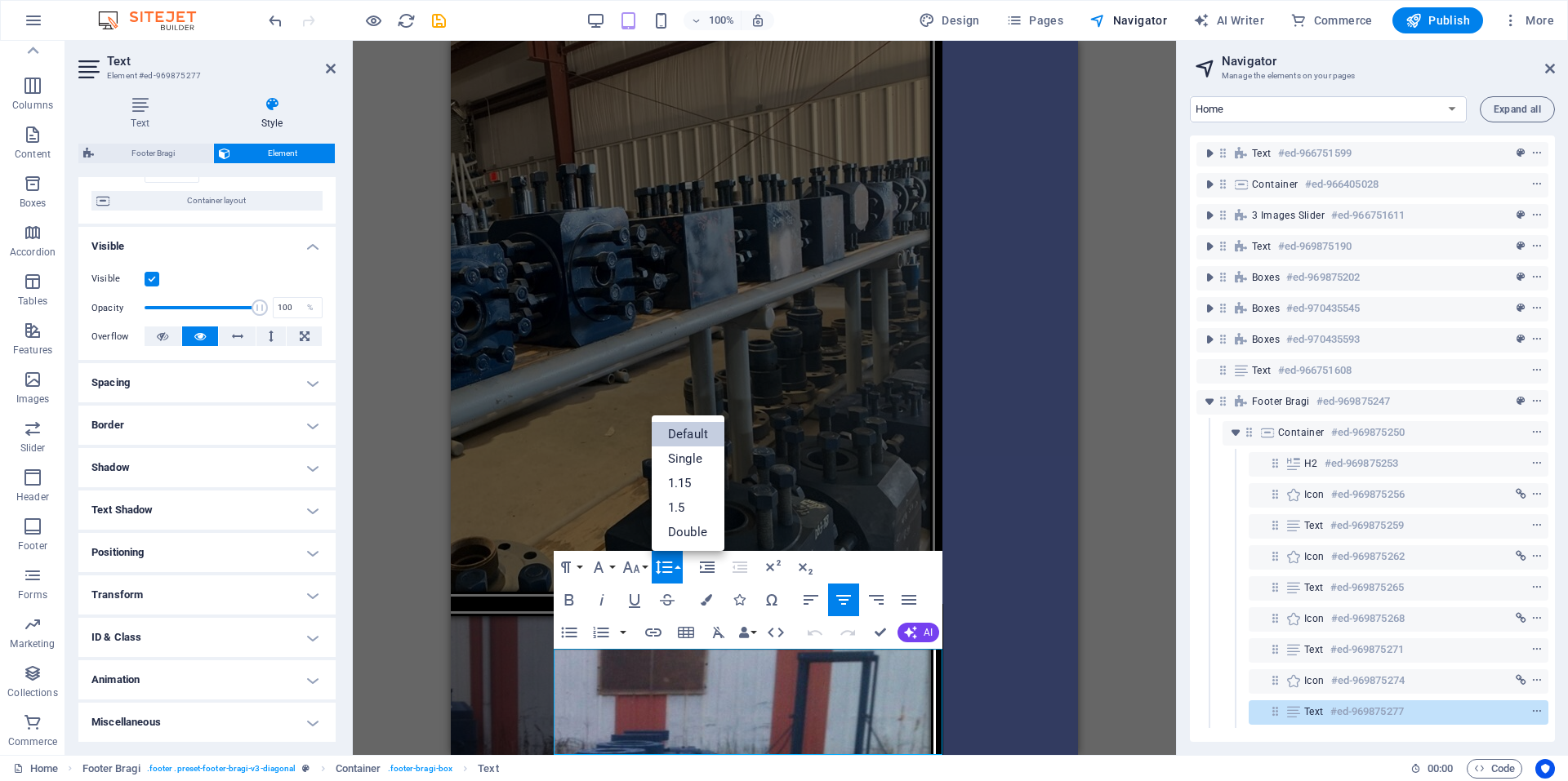
scroll to position [0, 0]
click at [689, 456] on link "Single" at bounding box center [688, 459] width 73 height 24
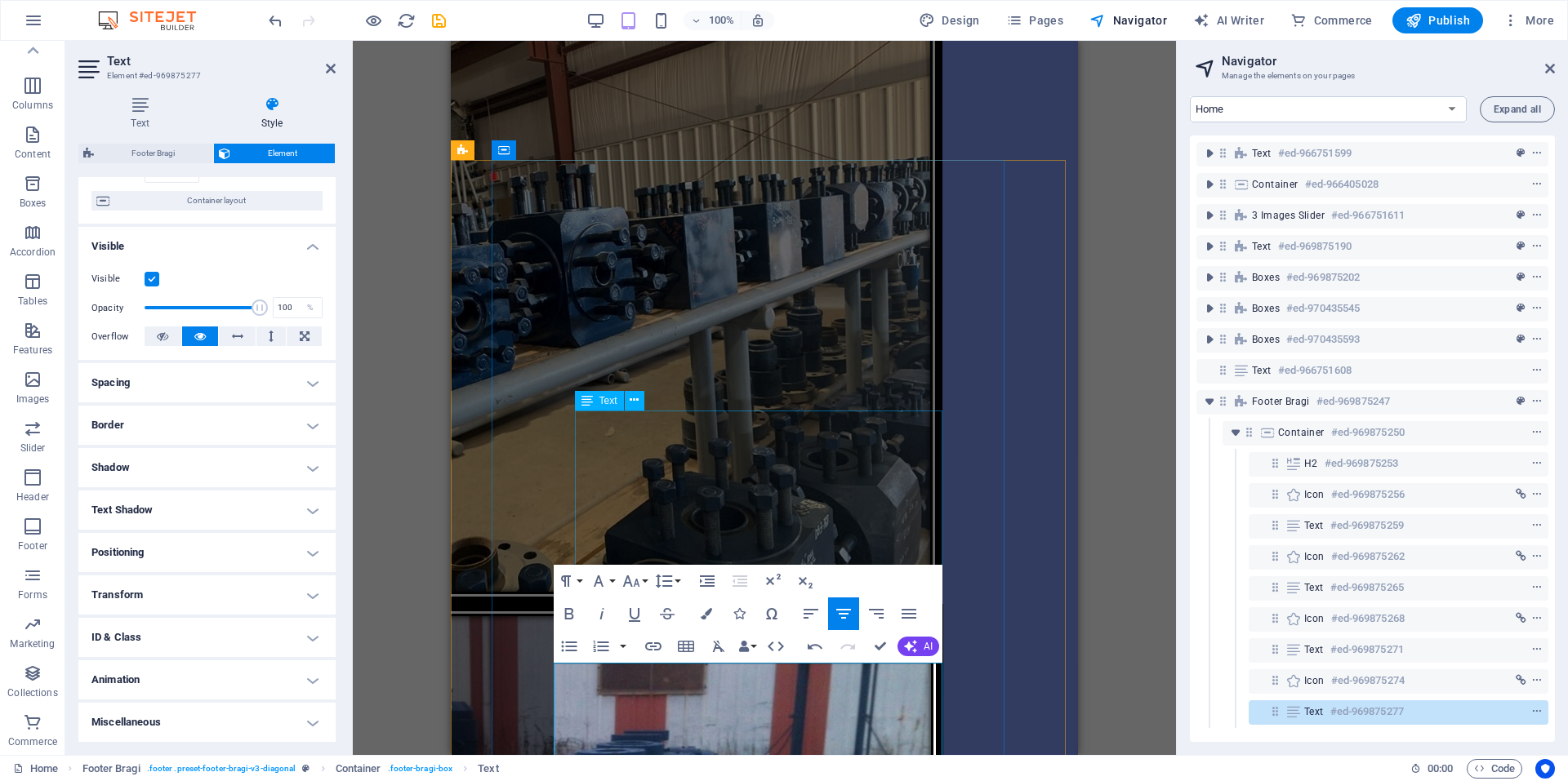
scroll to position [3987, 0]
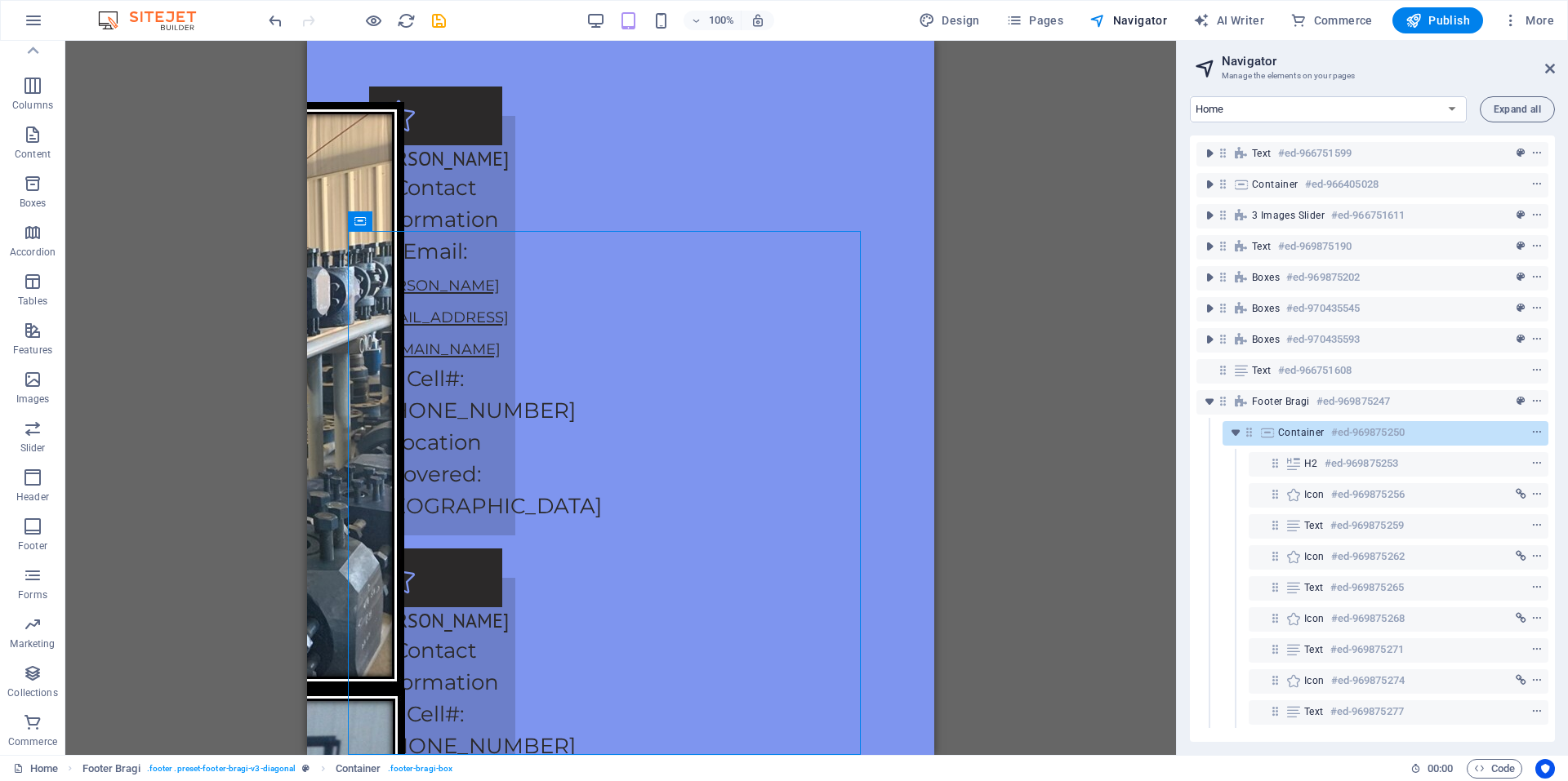
click at [1116, 628] on div "Image with text Container H2 3 Images Slider Image with text Container Image Co…" at bounding box center [621, 397] width 1111 height 714
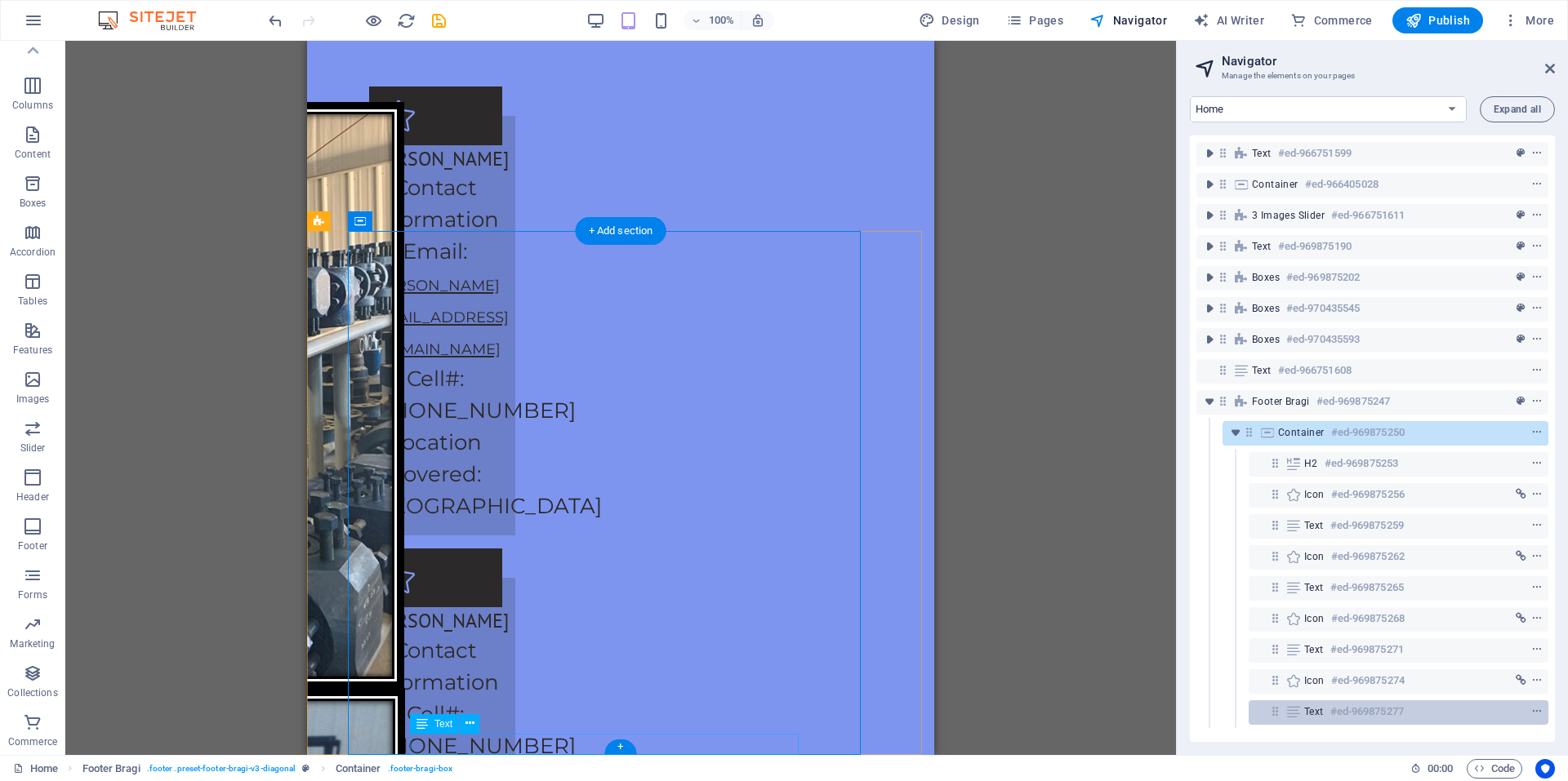
click at [1373, 713] on h6 "#ed-969875277" at bounding box center [1367, 712] width 73 height 20
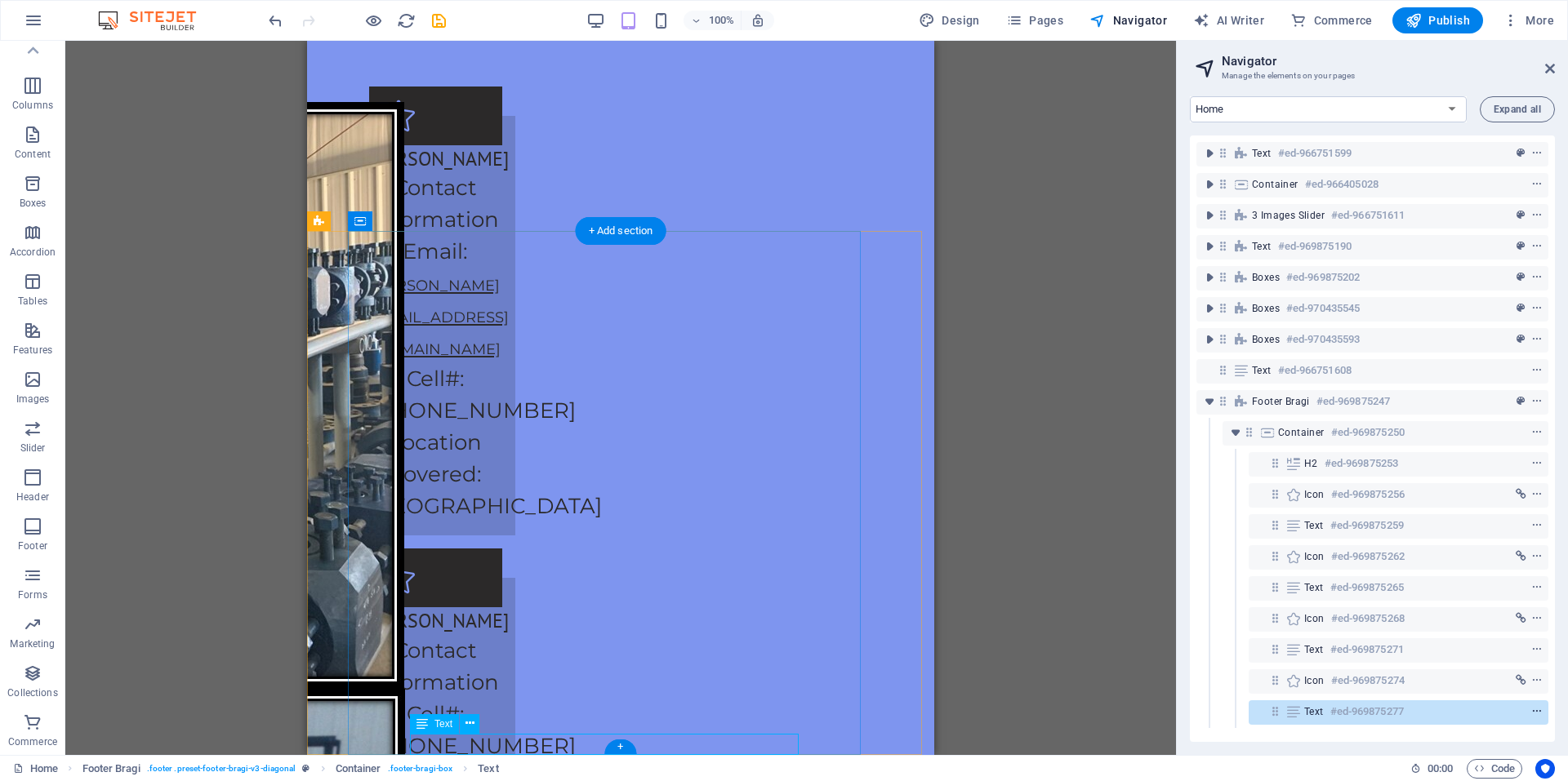
click at [1538, 711] on icon "context-menu" at bounding box center [1536, 711] width 11 height 11
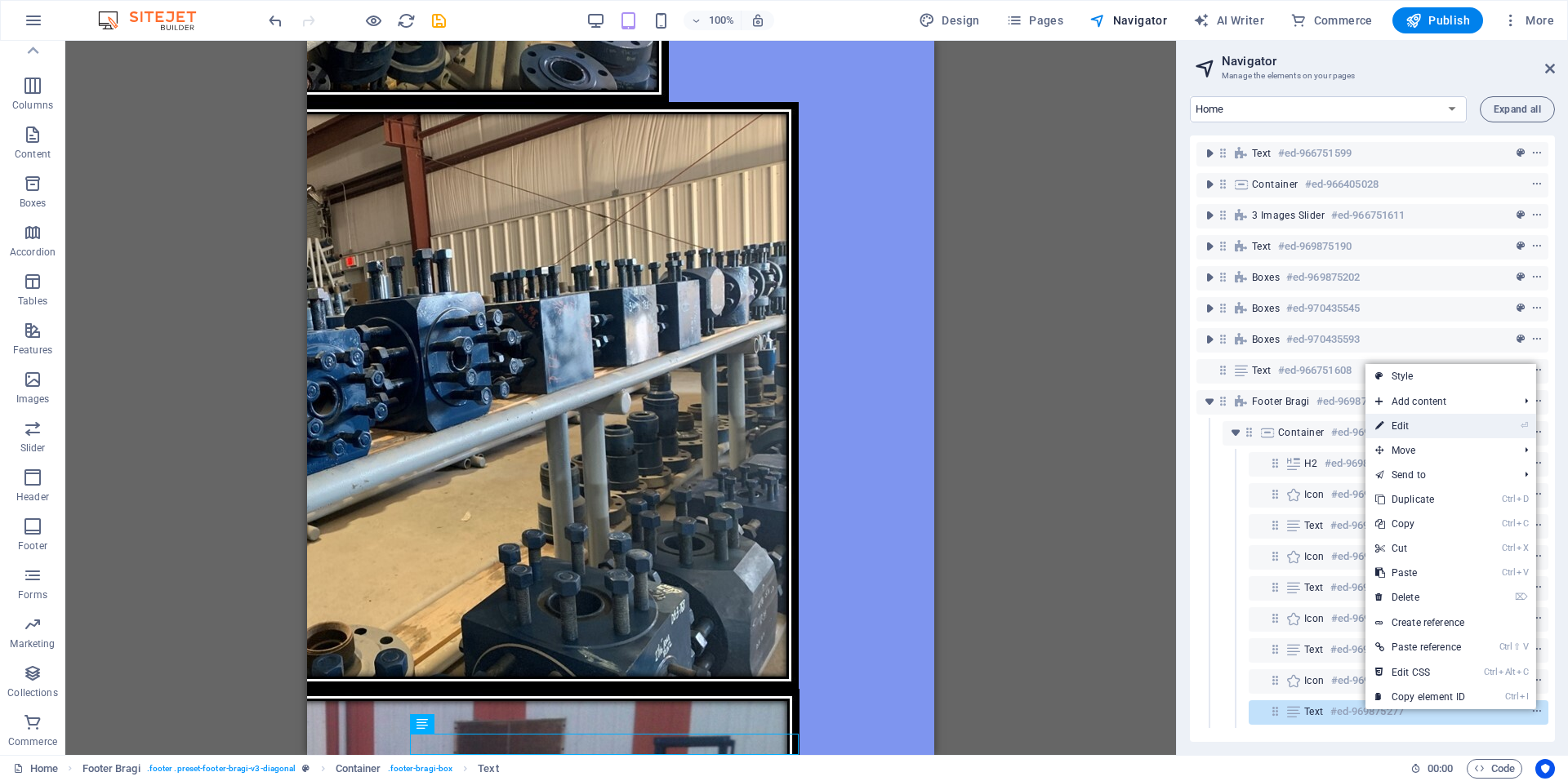
click at [1423, 427] on link "⏎ Edit" at bounding box center [1420, 426] width 110 height 24
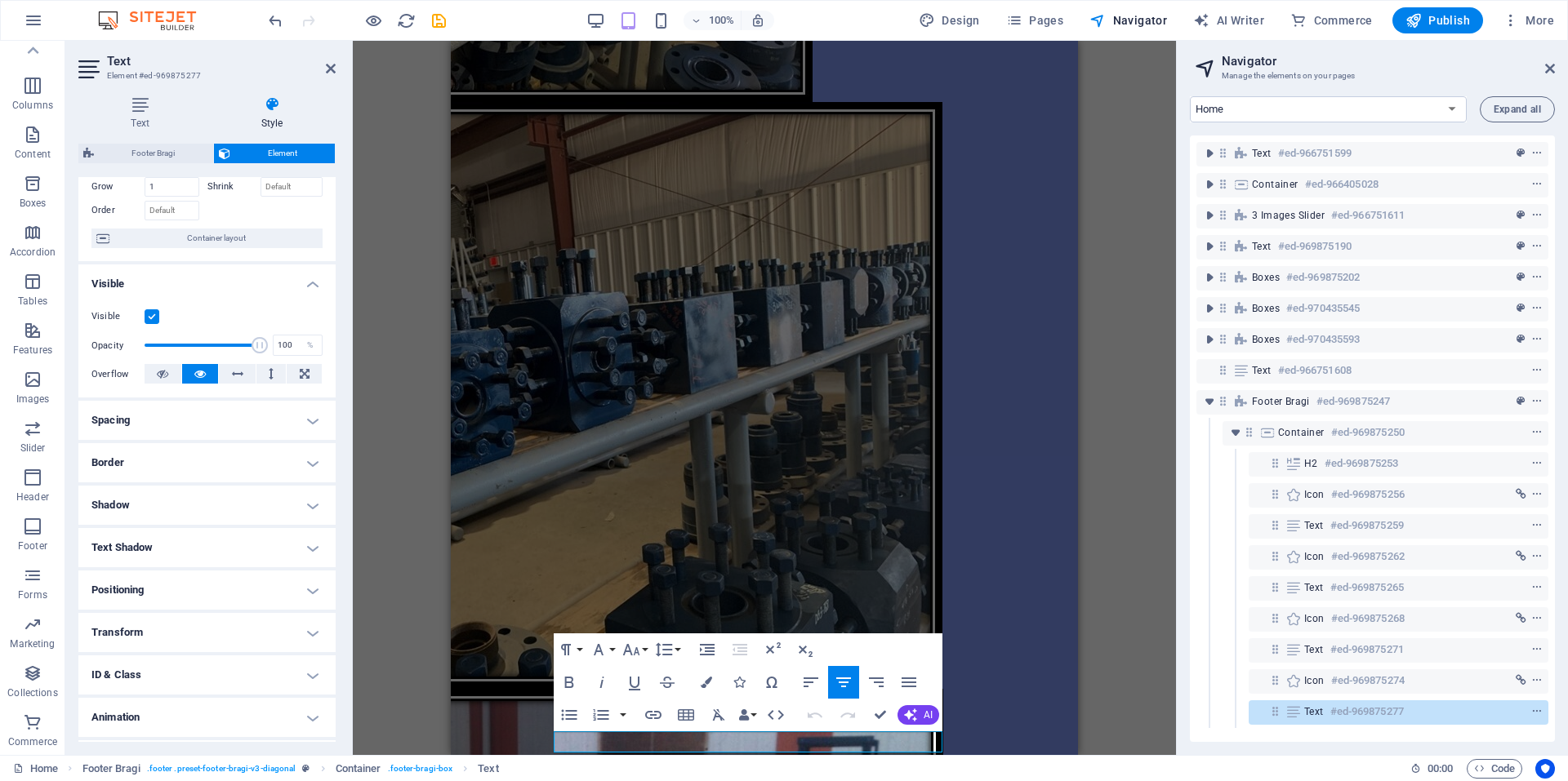
scroll to position [125, 0]
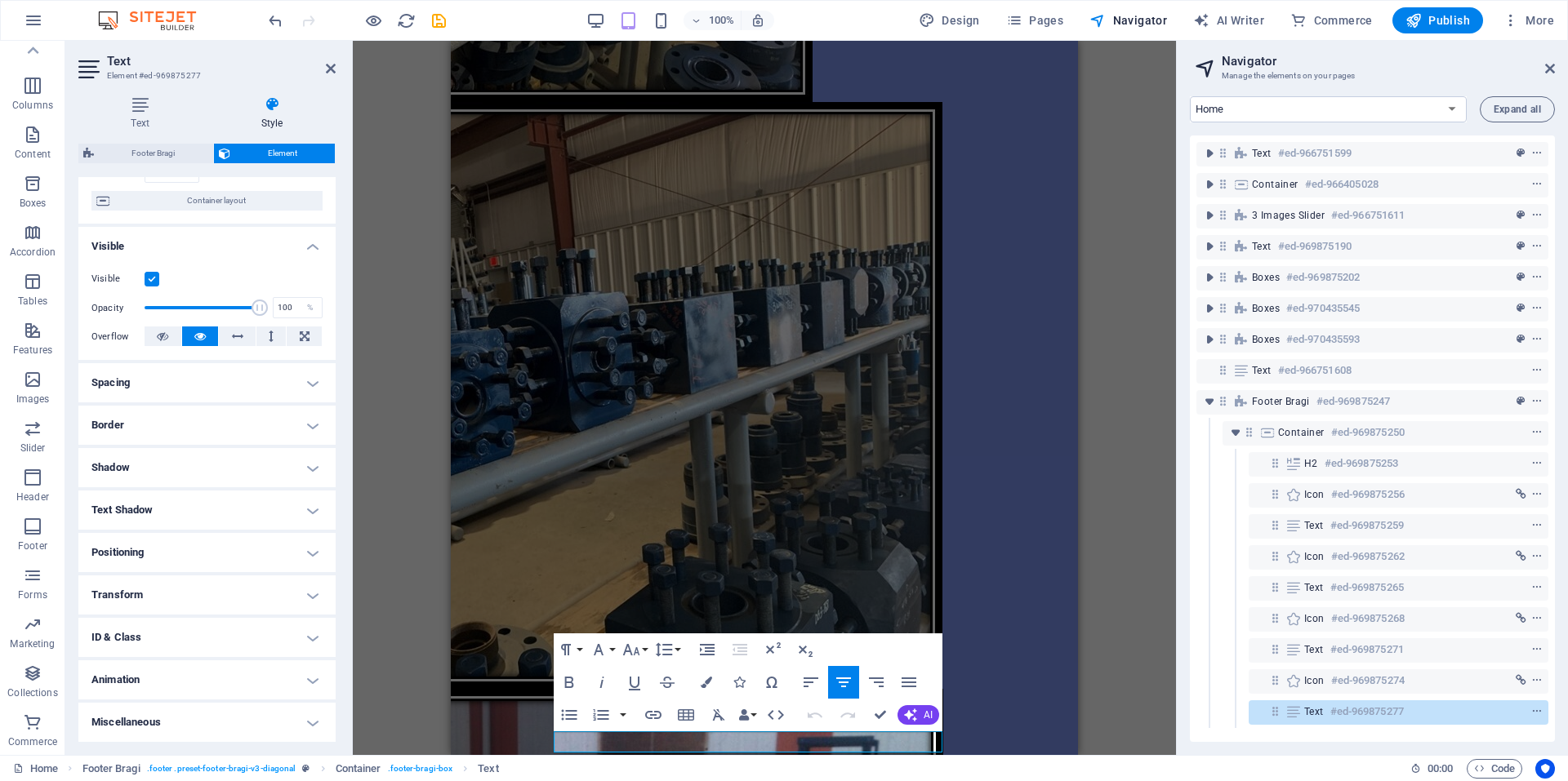
click at [275, 553] on h4 "Positioning" at bounding box center [207, 552] width 258 height 39
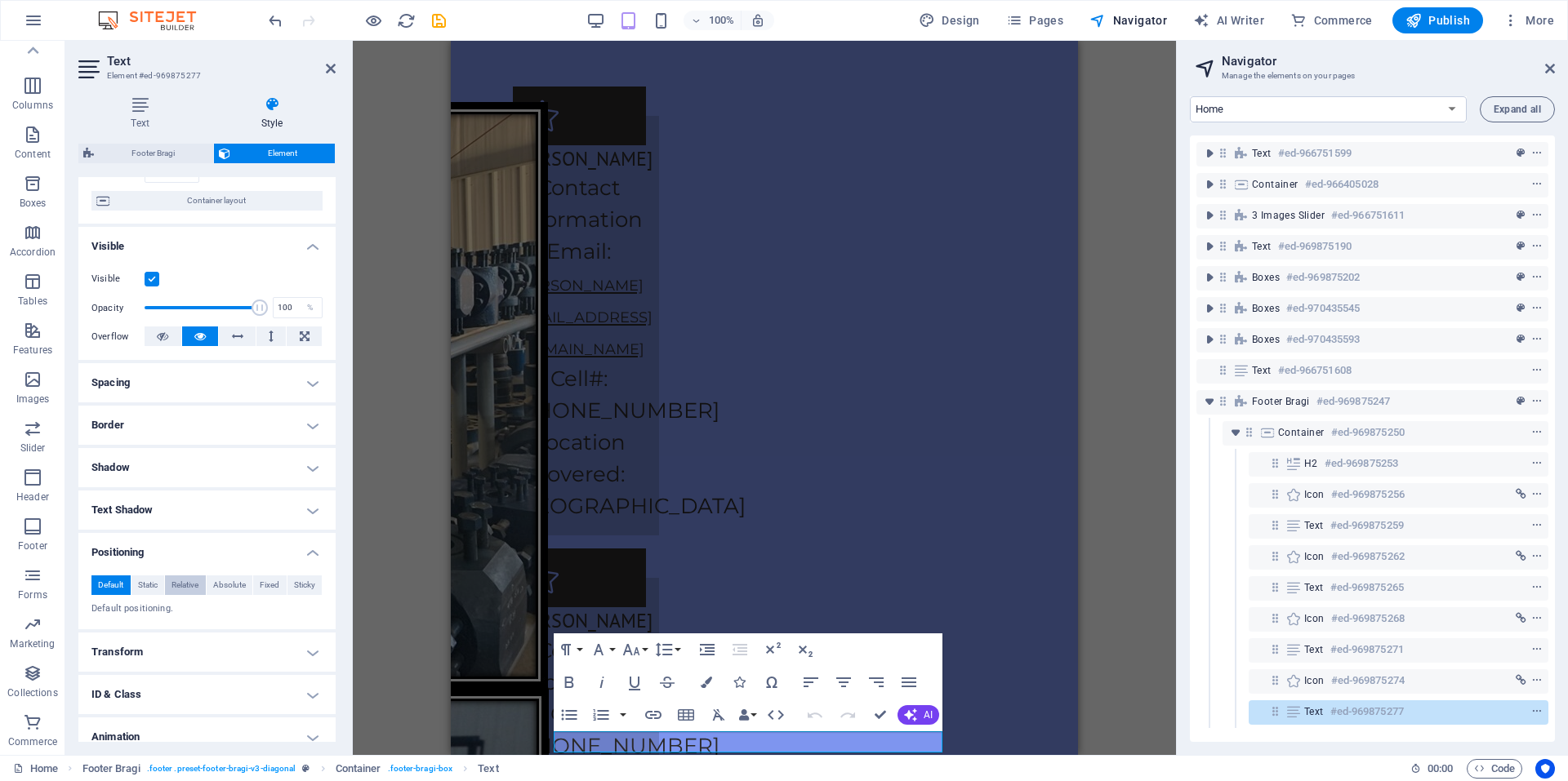
click at [197, 586] on span "Relative" at bounding box center [184, 585] width 27 height 20
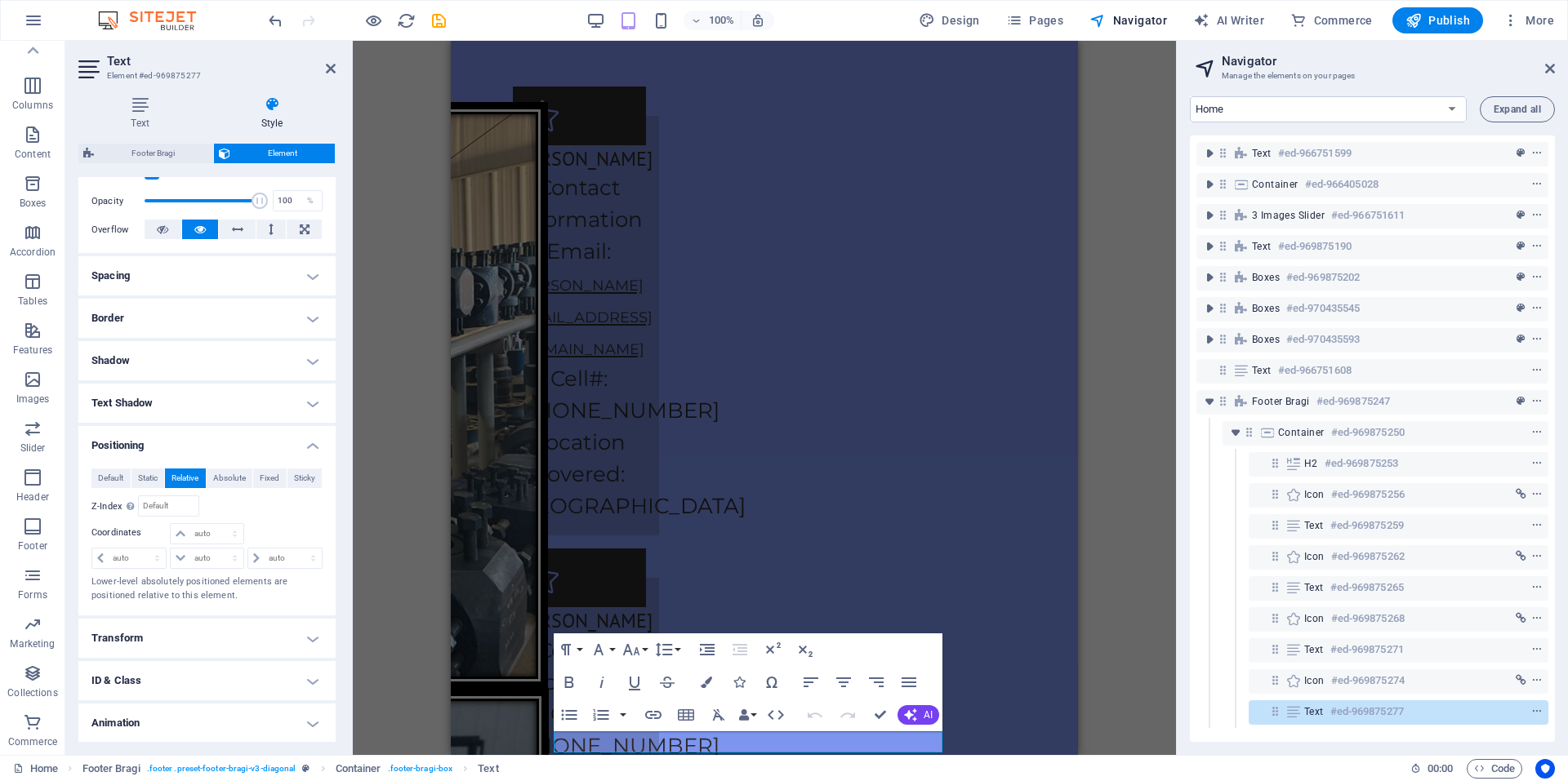
scroll to position [275, 0]
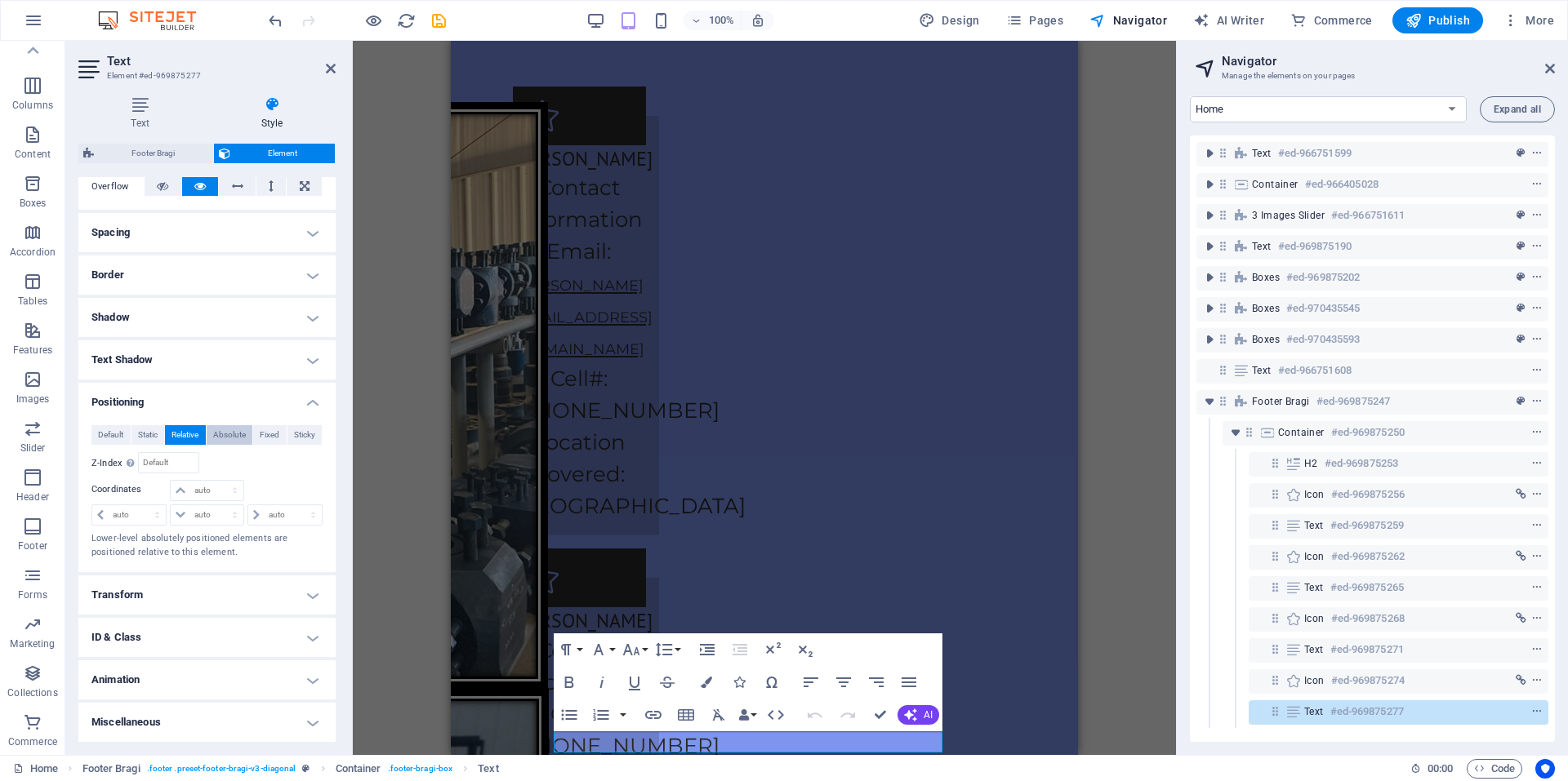
click at [230, 432] on span "Absolute" at bounding box center [230, 435] width 33 height 20
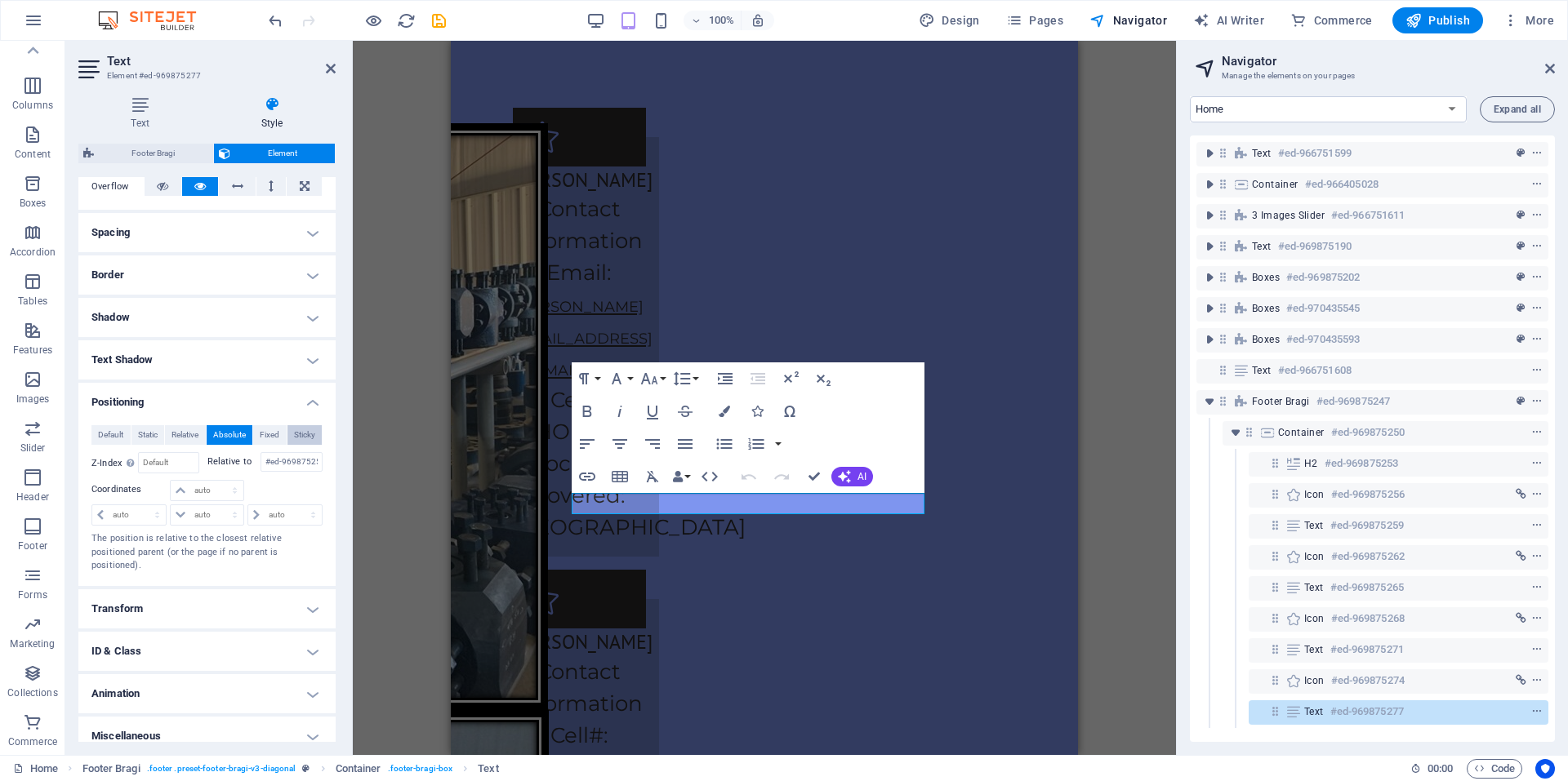
click at [306, 440] on span "Sticky" at bounding box center [304, 435] width 22 height 20
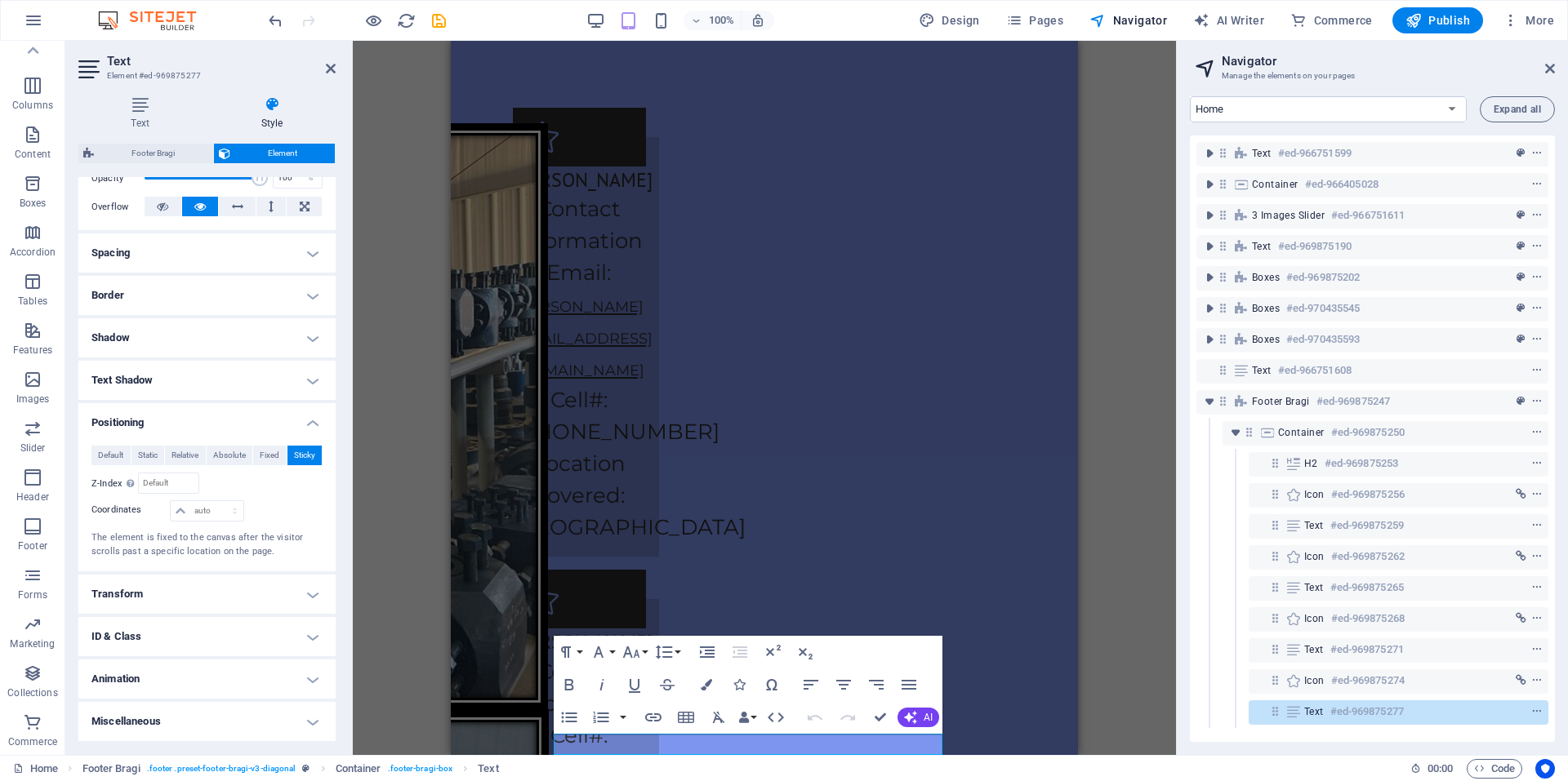
scroll to position [3987, 0]
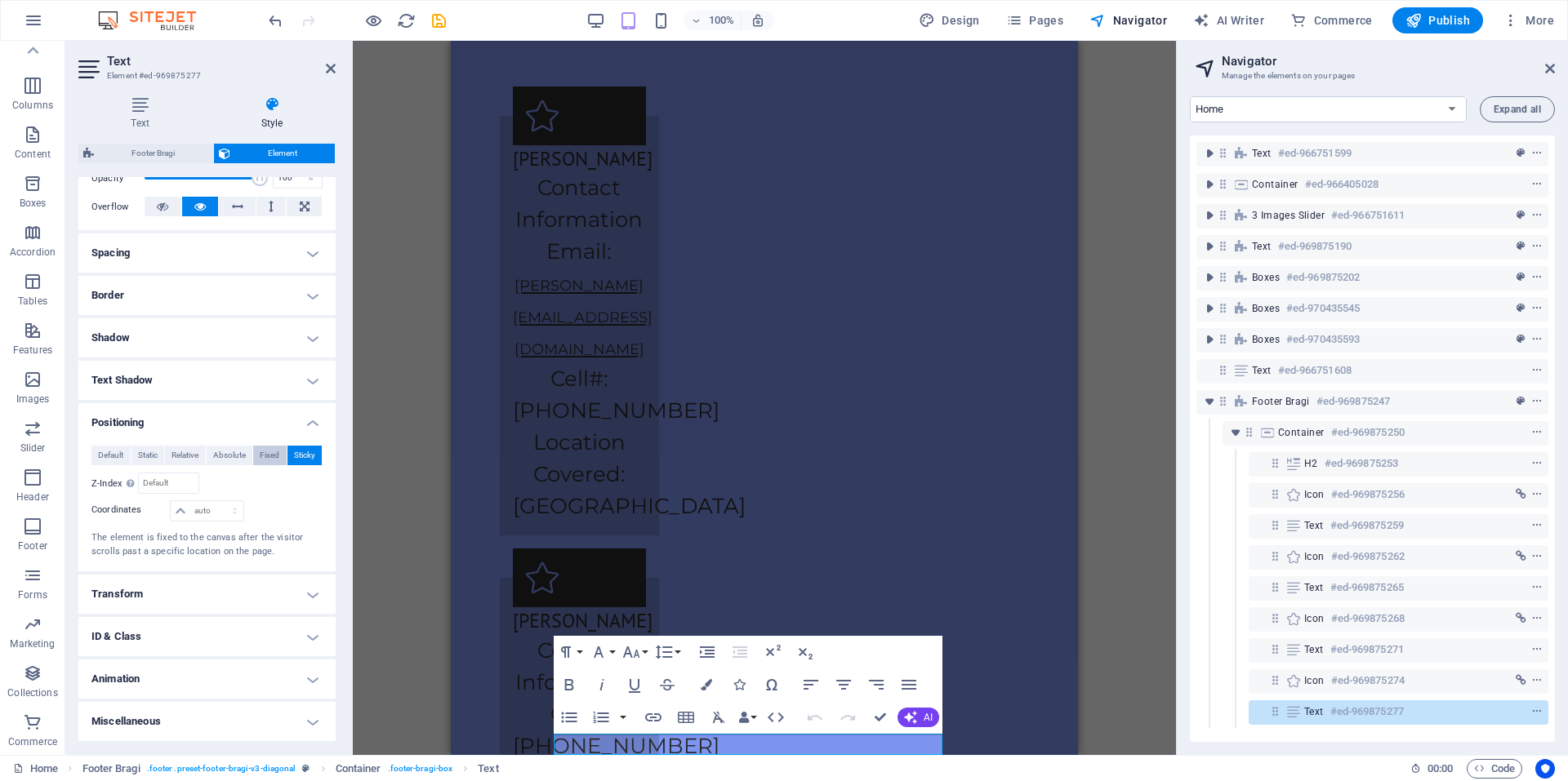
click at [266, 453] on span "Fixed" at bounding box center [269, 455] width 20 height 20
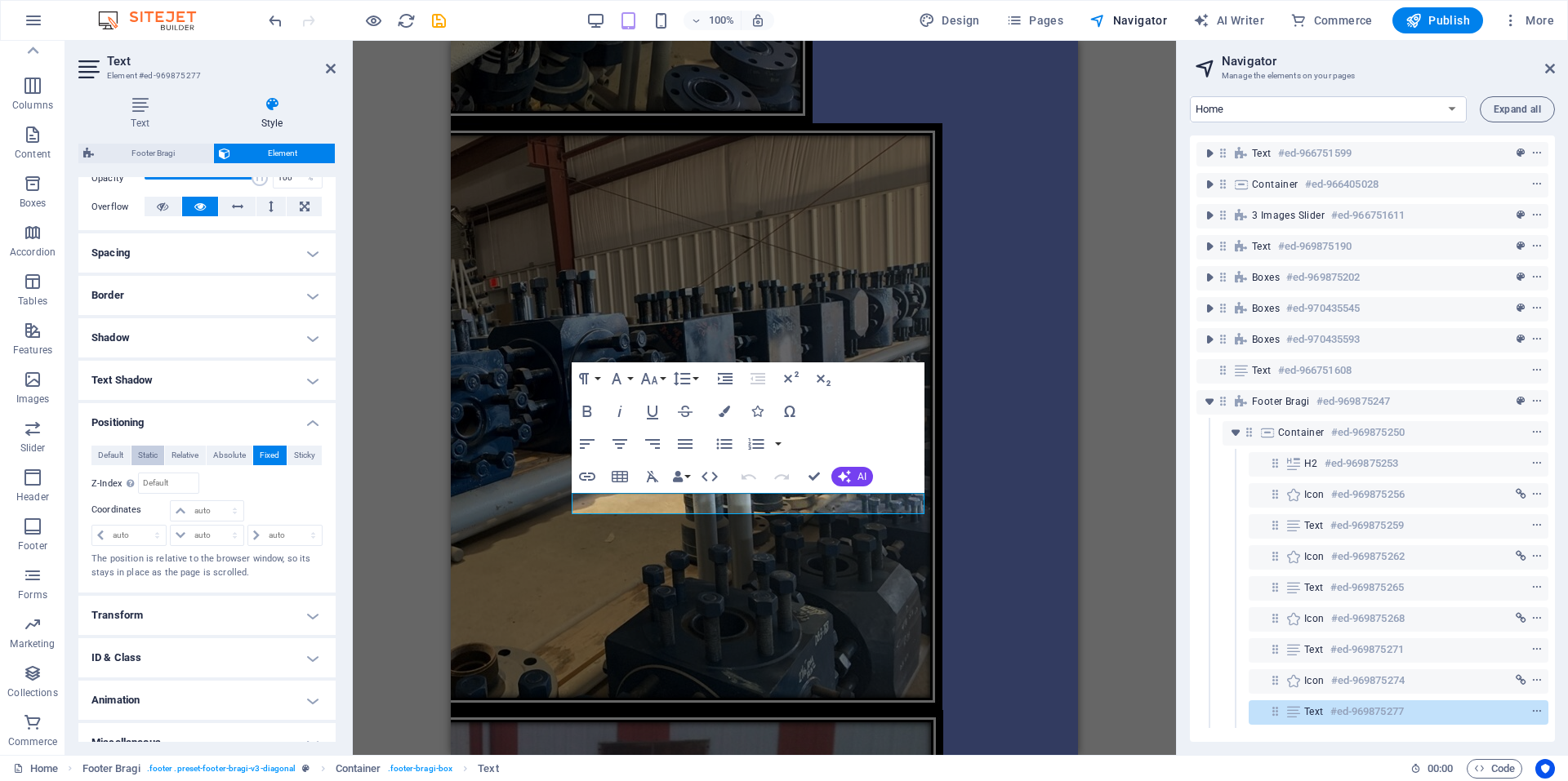
click at [144, 453] on span "Static" at bounding box center [148, 455] width 20 height 20
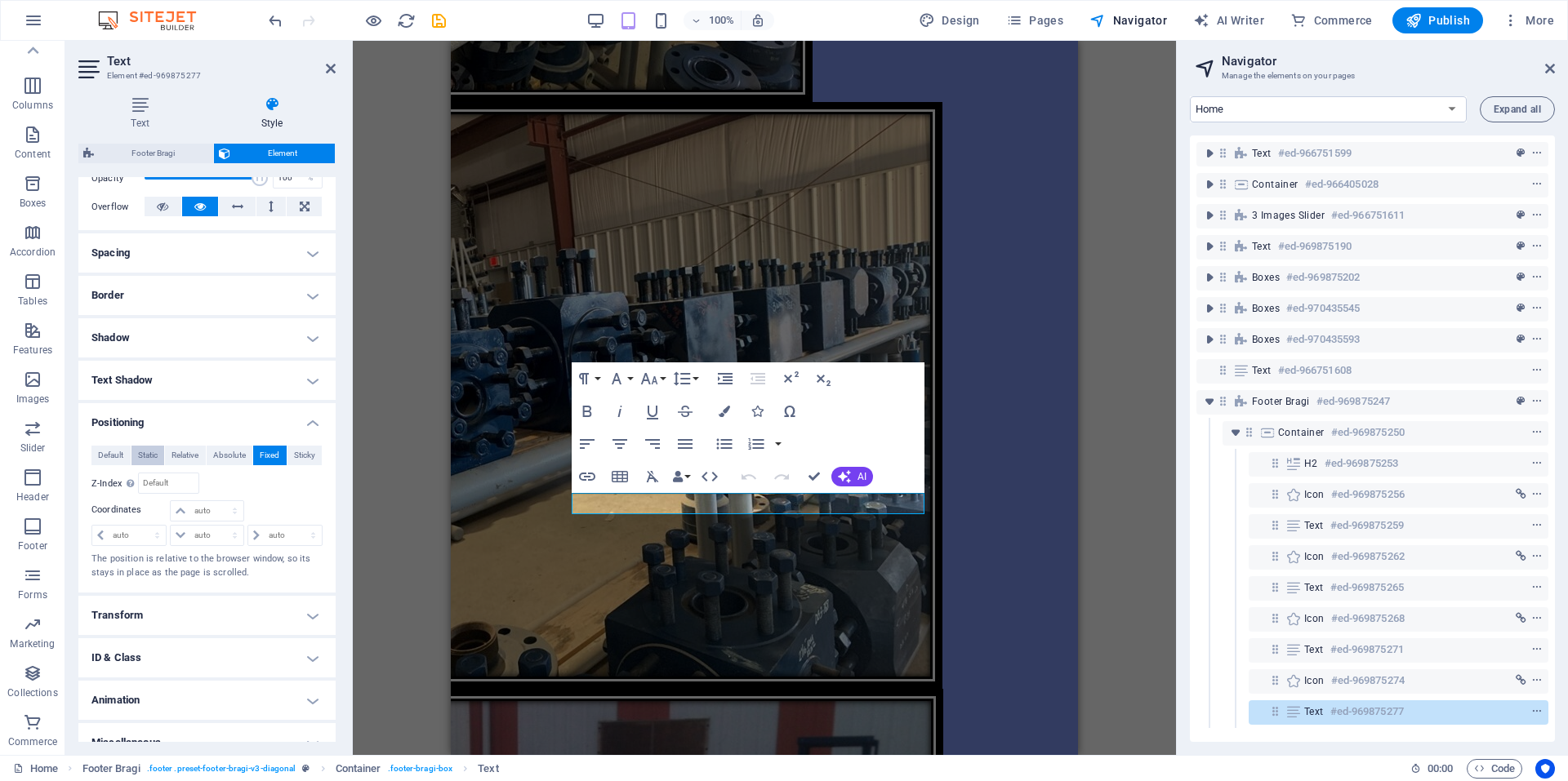
scroll to position [182, 0]
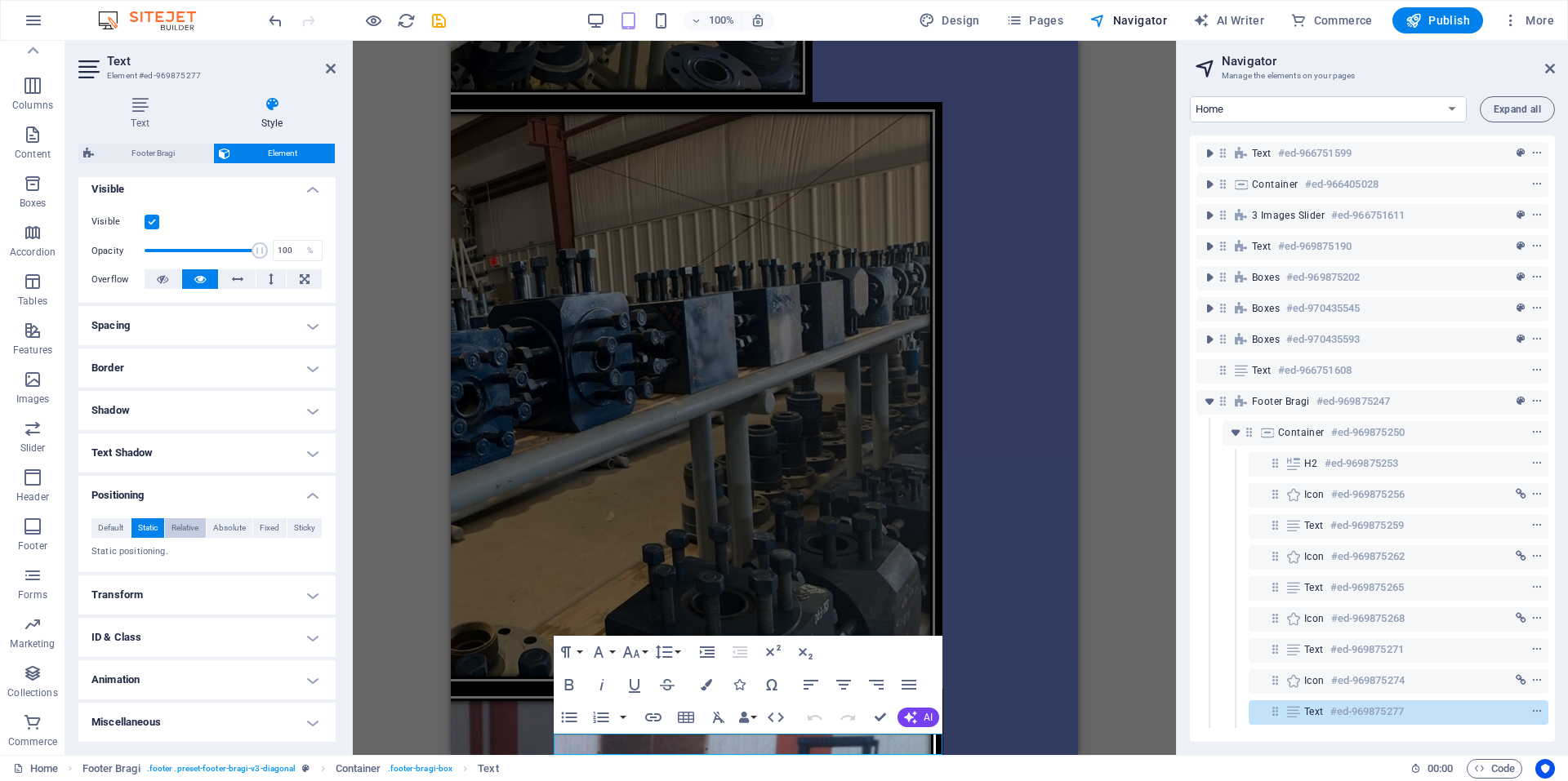
click at [193, 524] on span "Relative" at bounding box center [184, 528] width 27 height 20
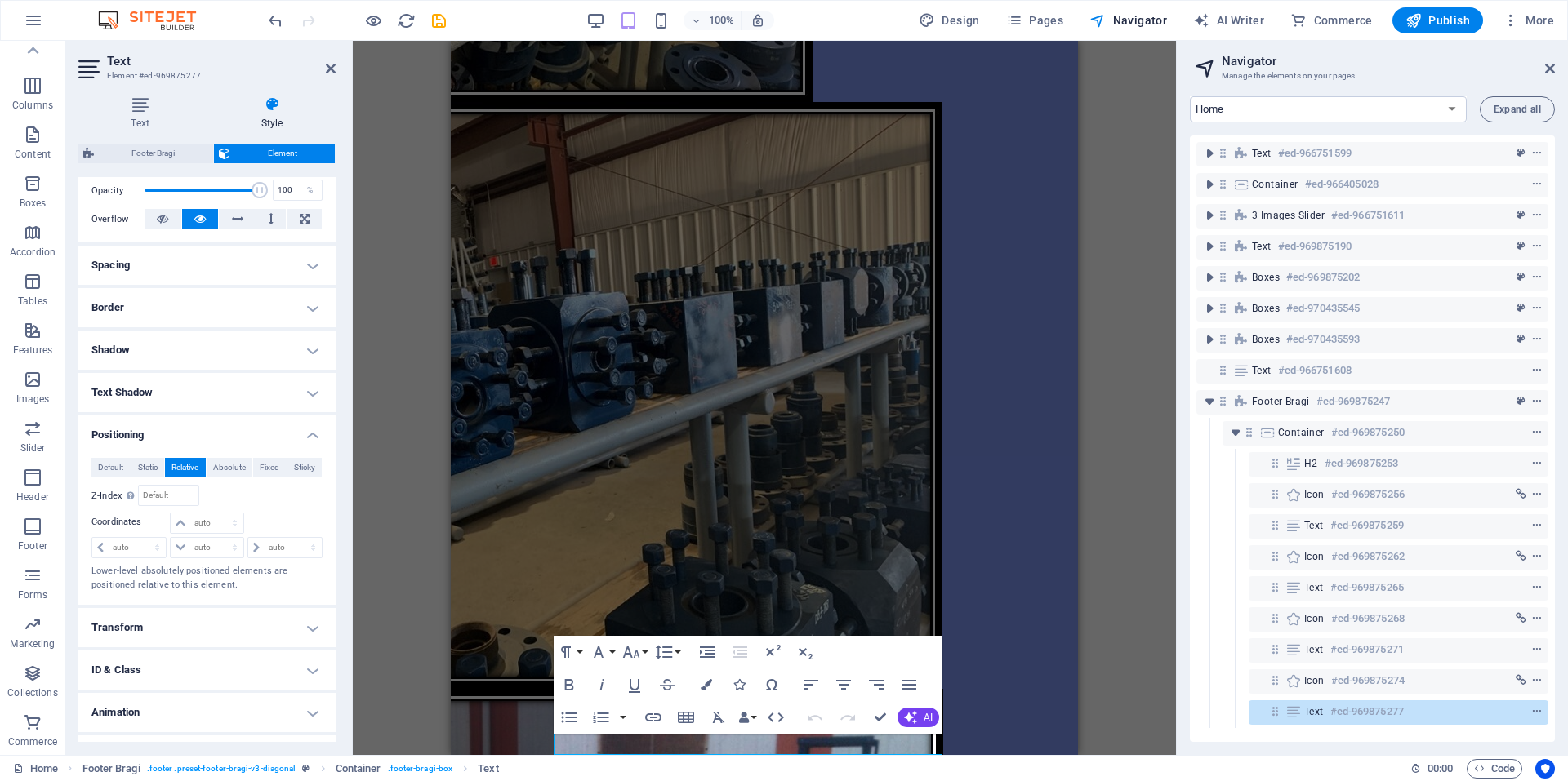
scroll to position [275, 0]
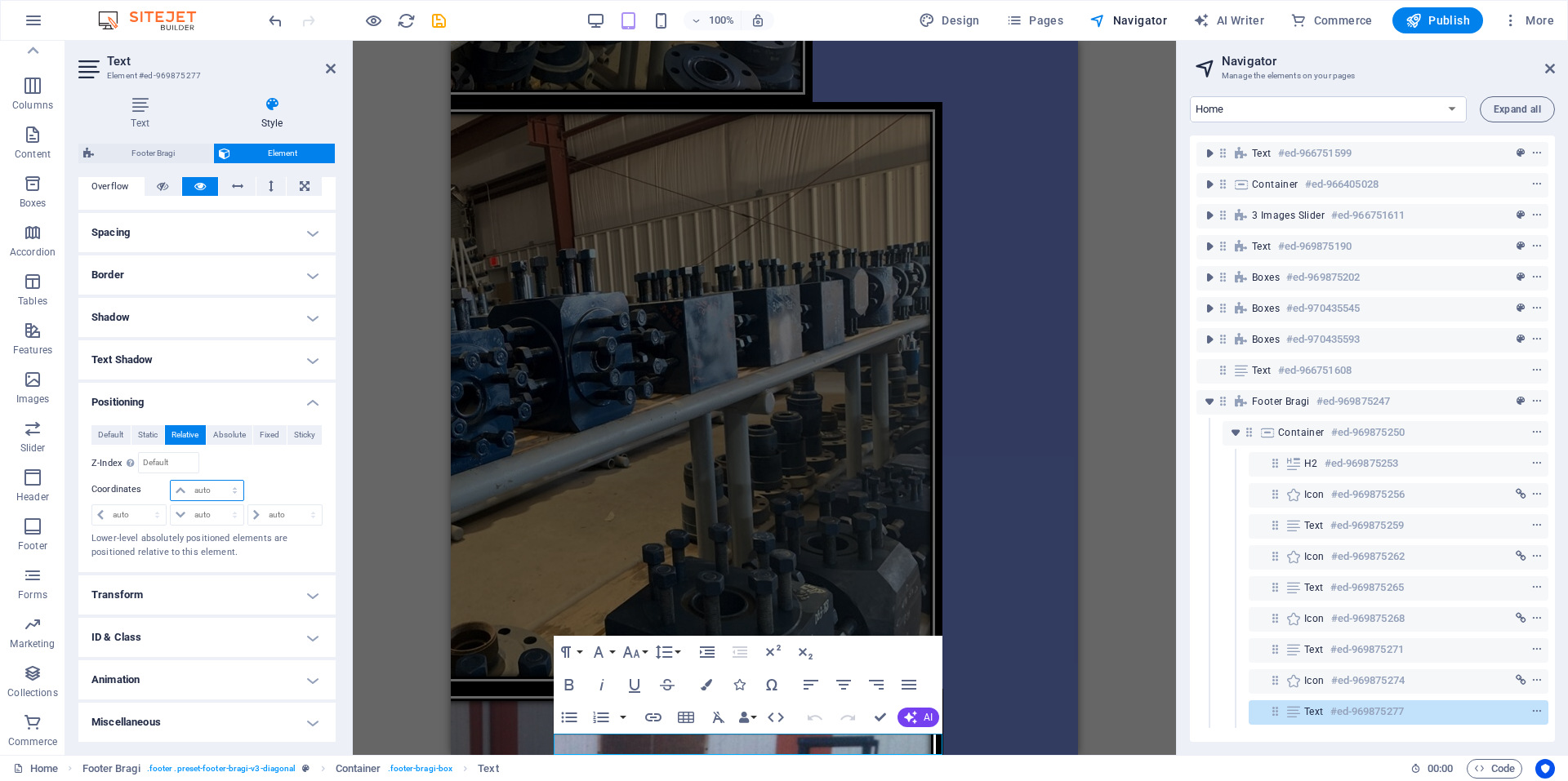
click at [208, 495] on select "auto px rem % em" at bounding box center [206, 490] width 72 height 20
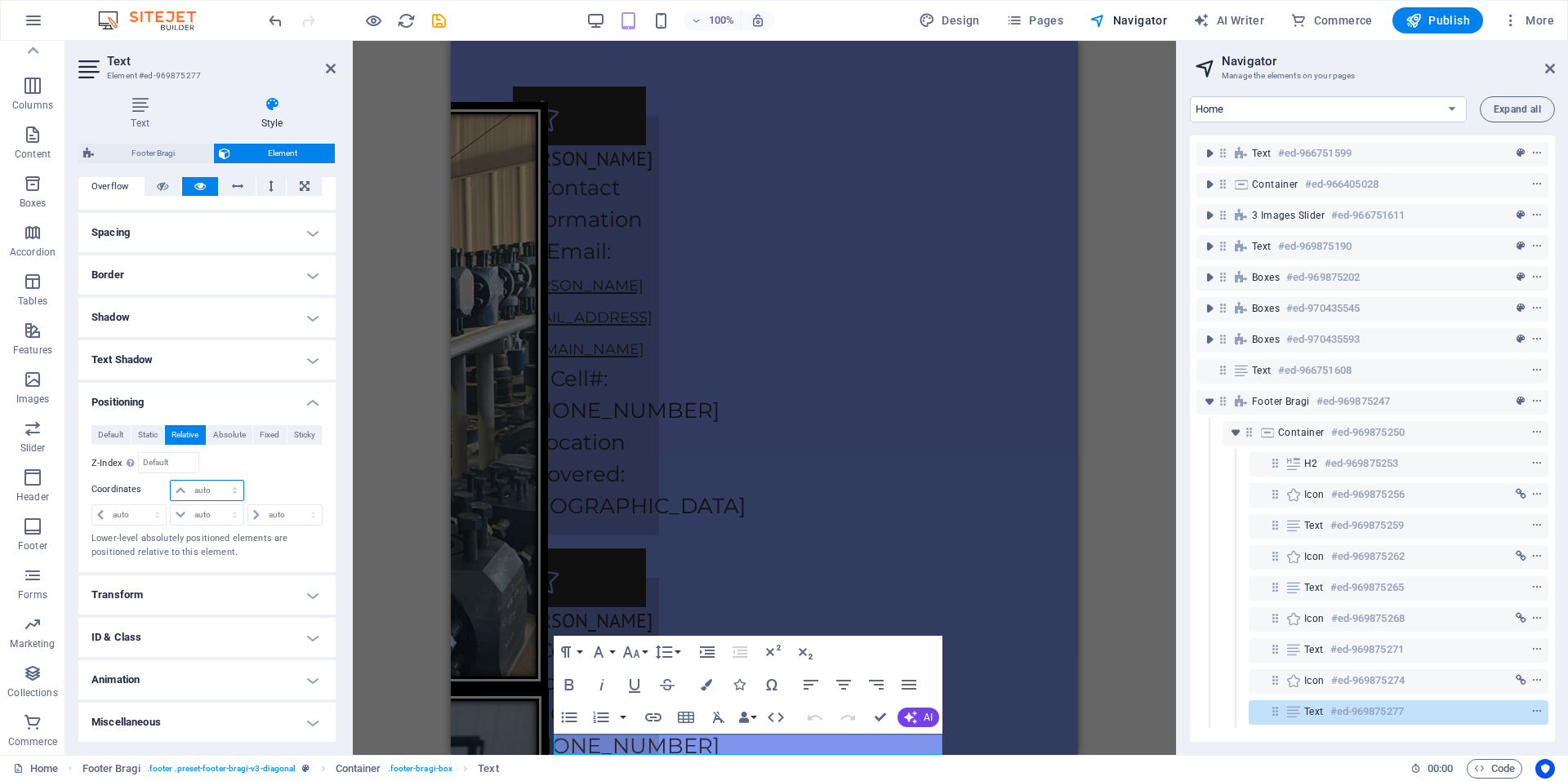
select select "px"
click at [218, 480] on select "auto px rem % em" at bounding box center [206, 490] width 72 height 20
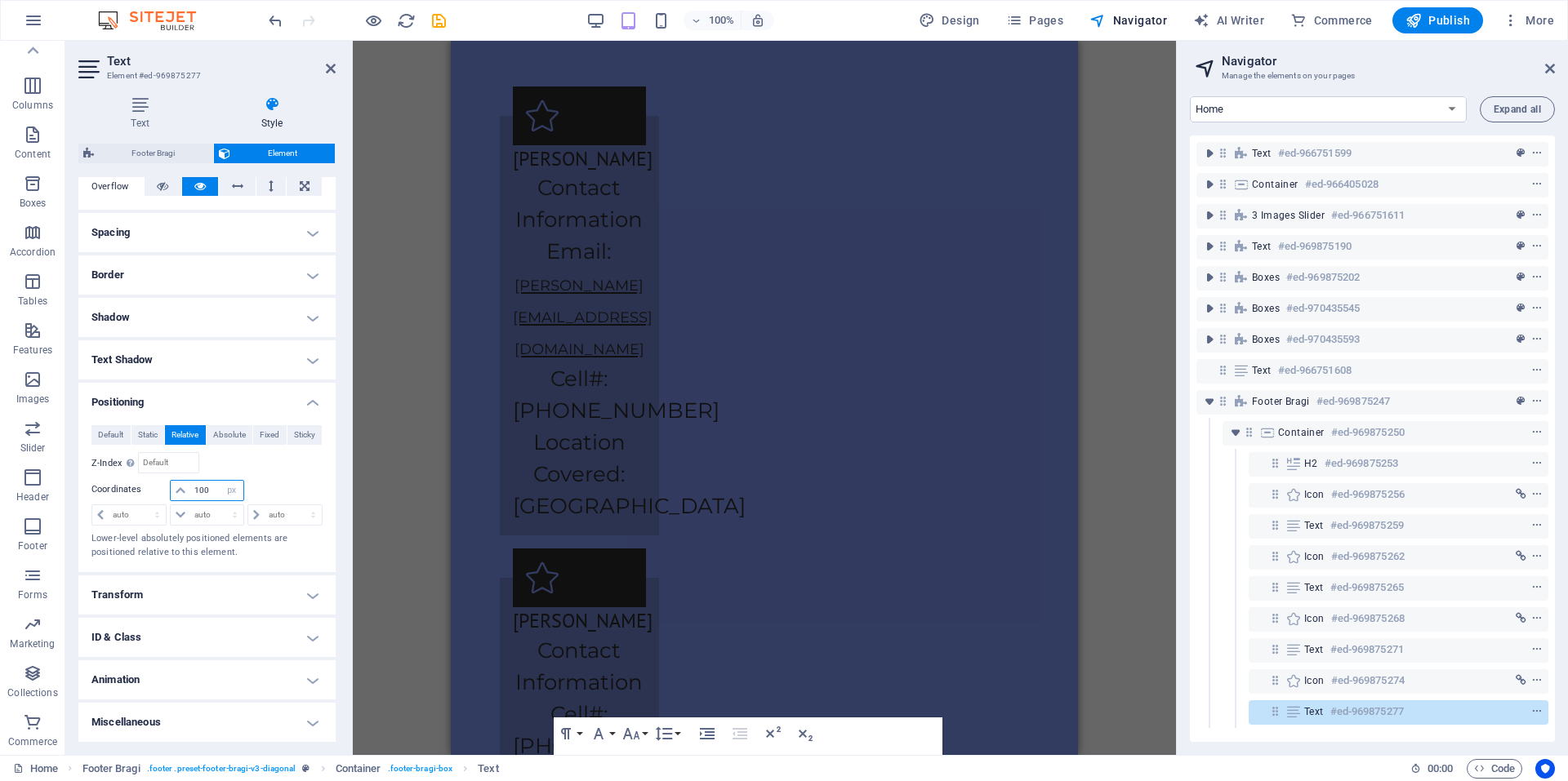
type input "100"
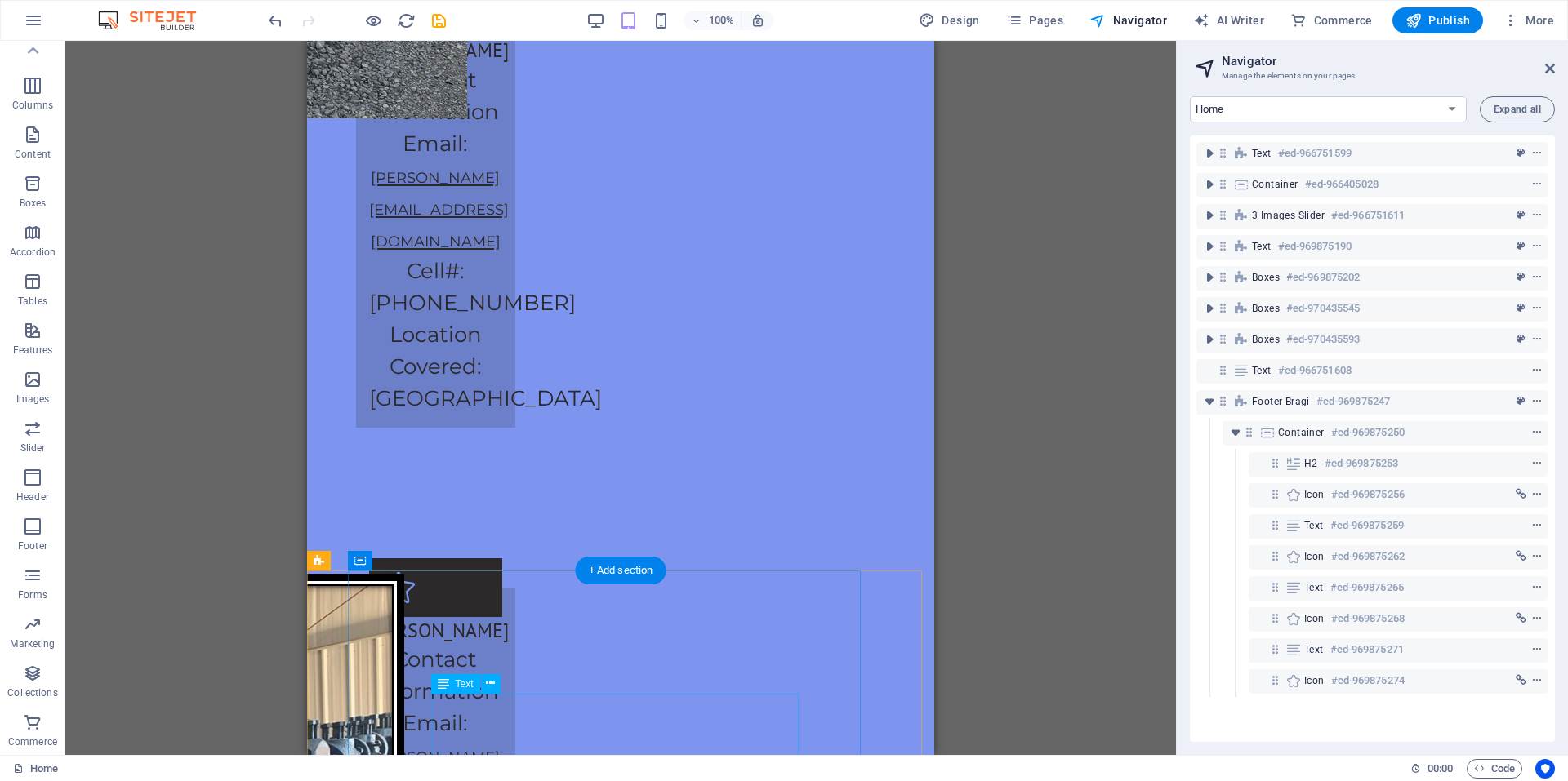
scroll to position [3966, 0]
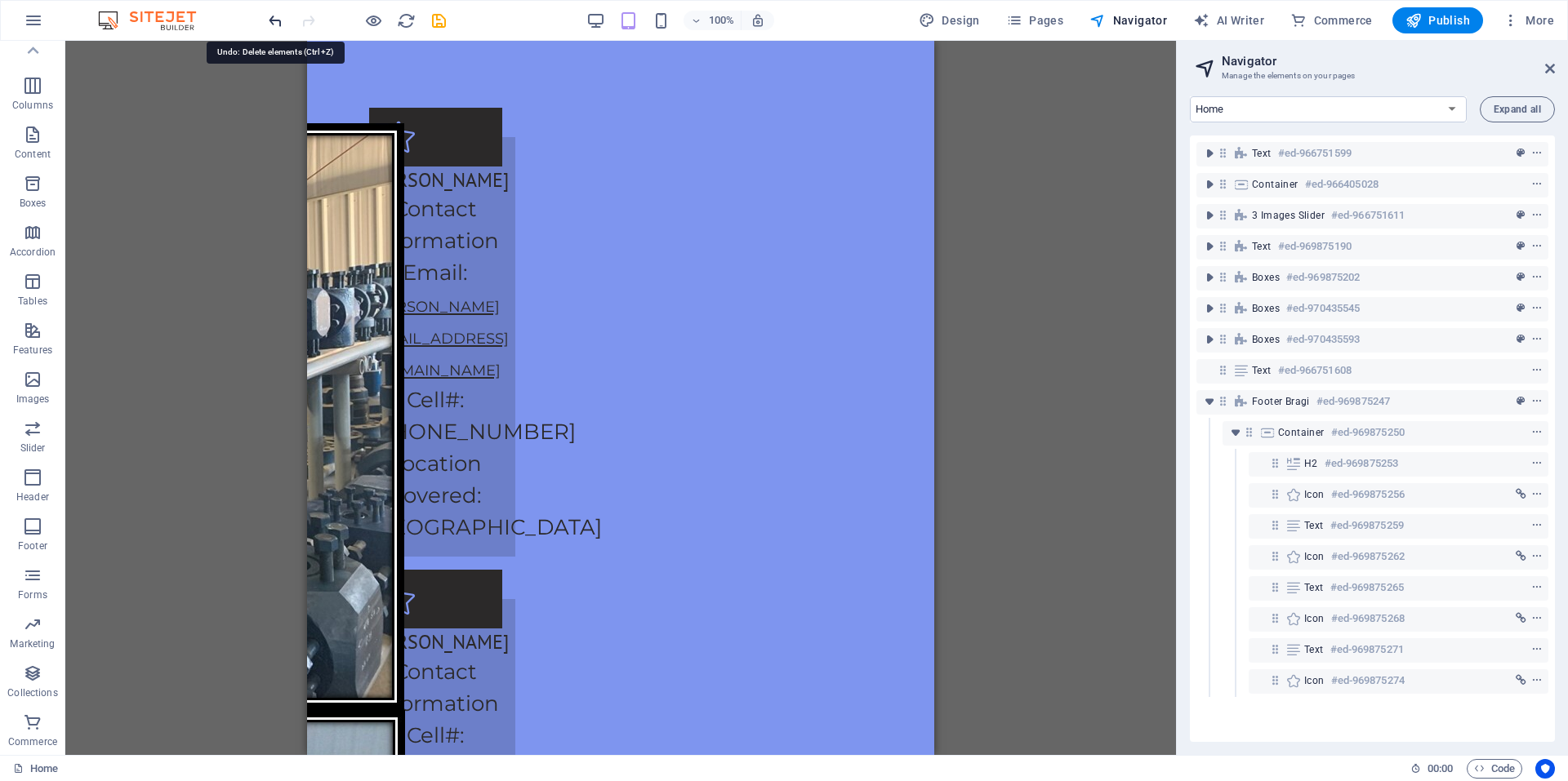
click at [271, 23] on icon "undo" at bounding box center [276, 21] width 19 height 19
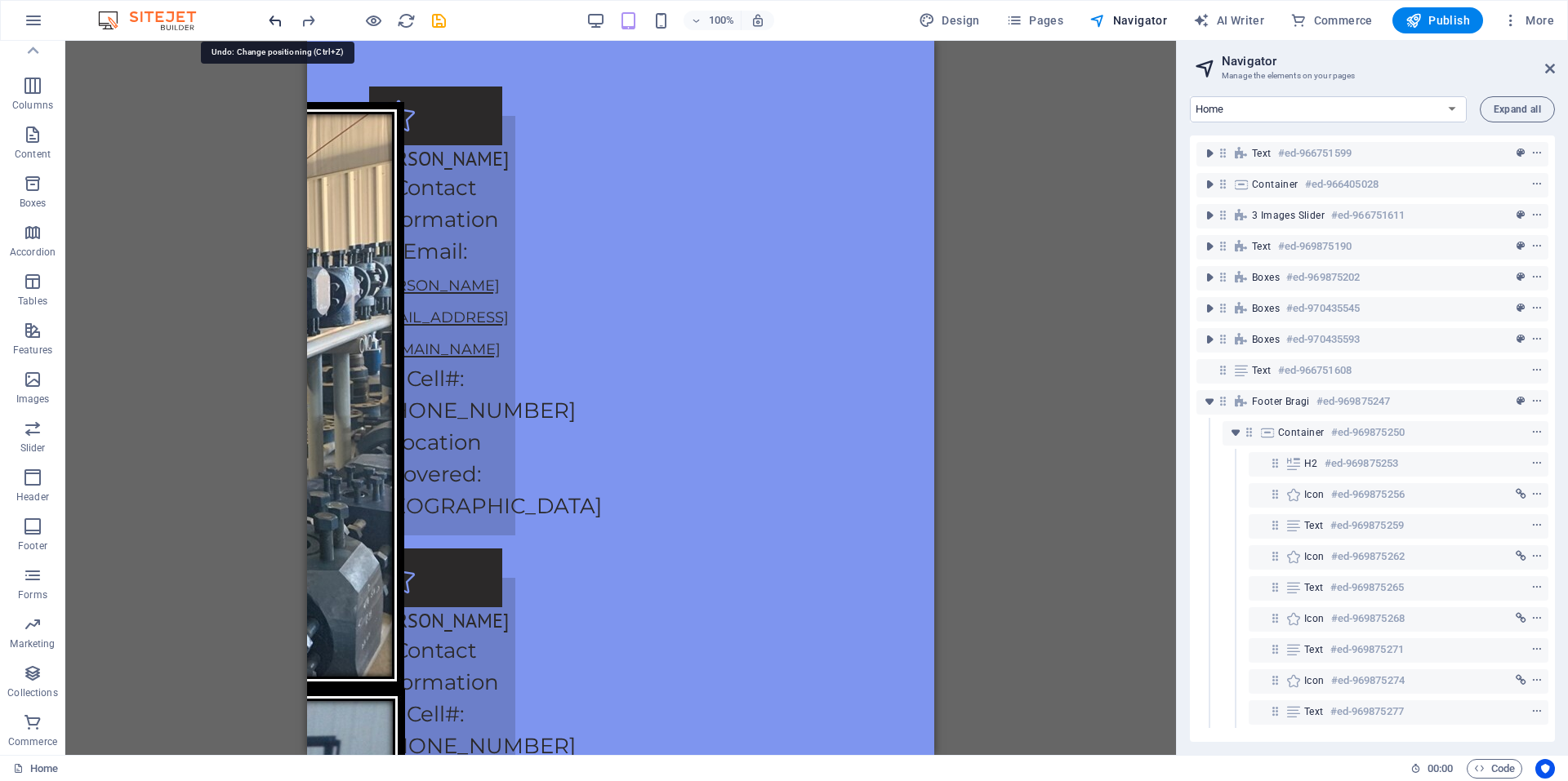
click at [271, 23] on icon "undo" at bounding box center [276, 21] width 19 height 19
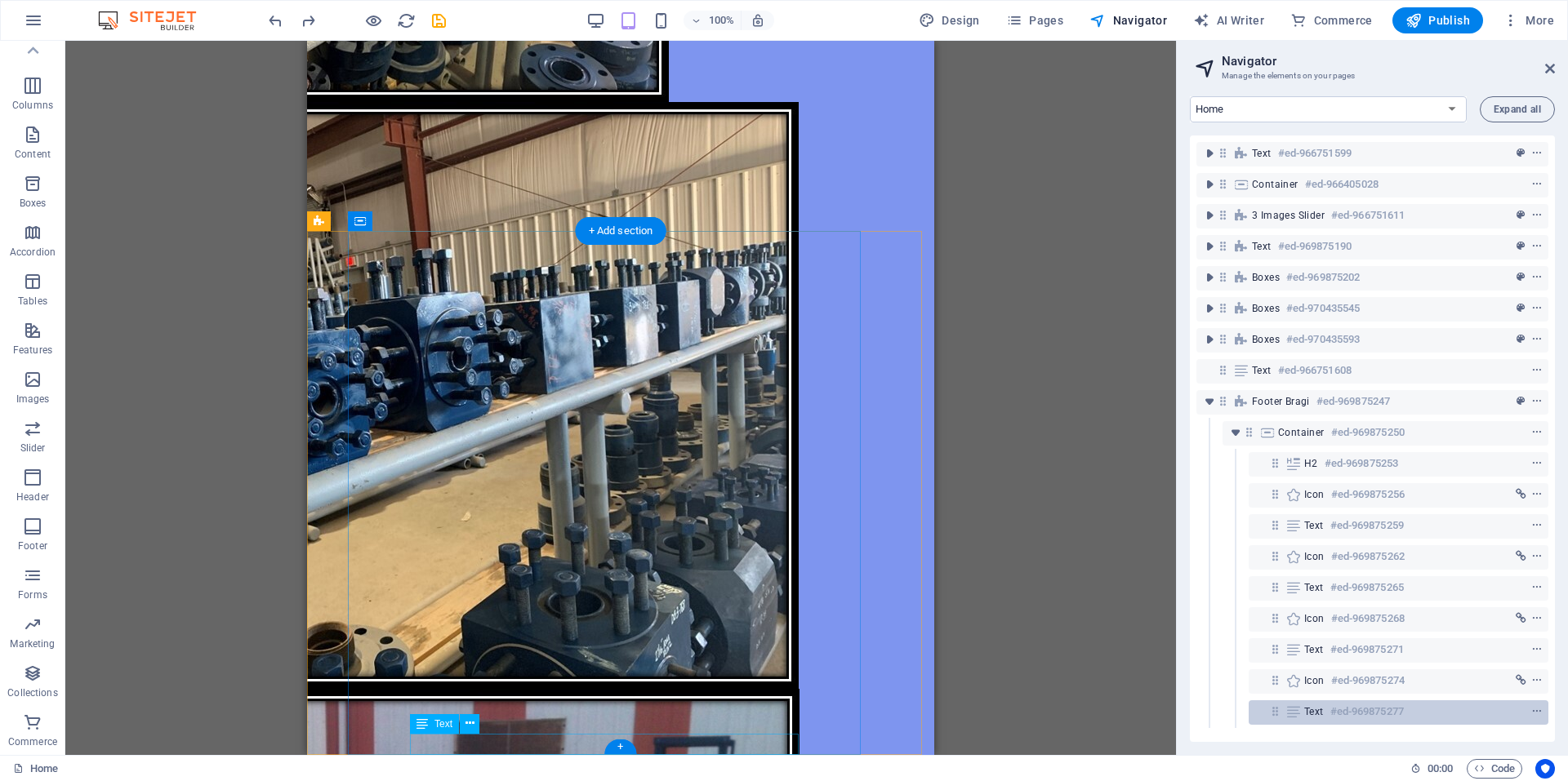
click at [1518, 714] on div at bounding box center [1507, 712] width 77 height 20
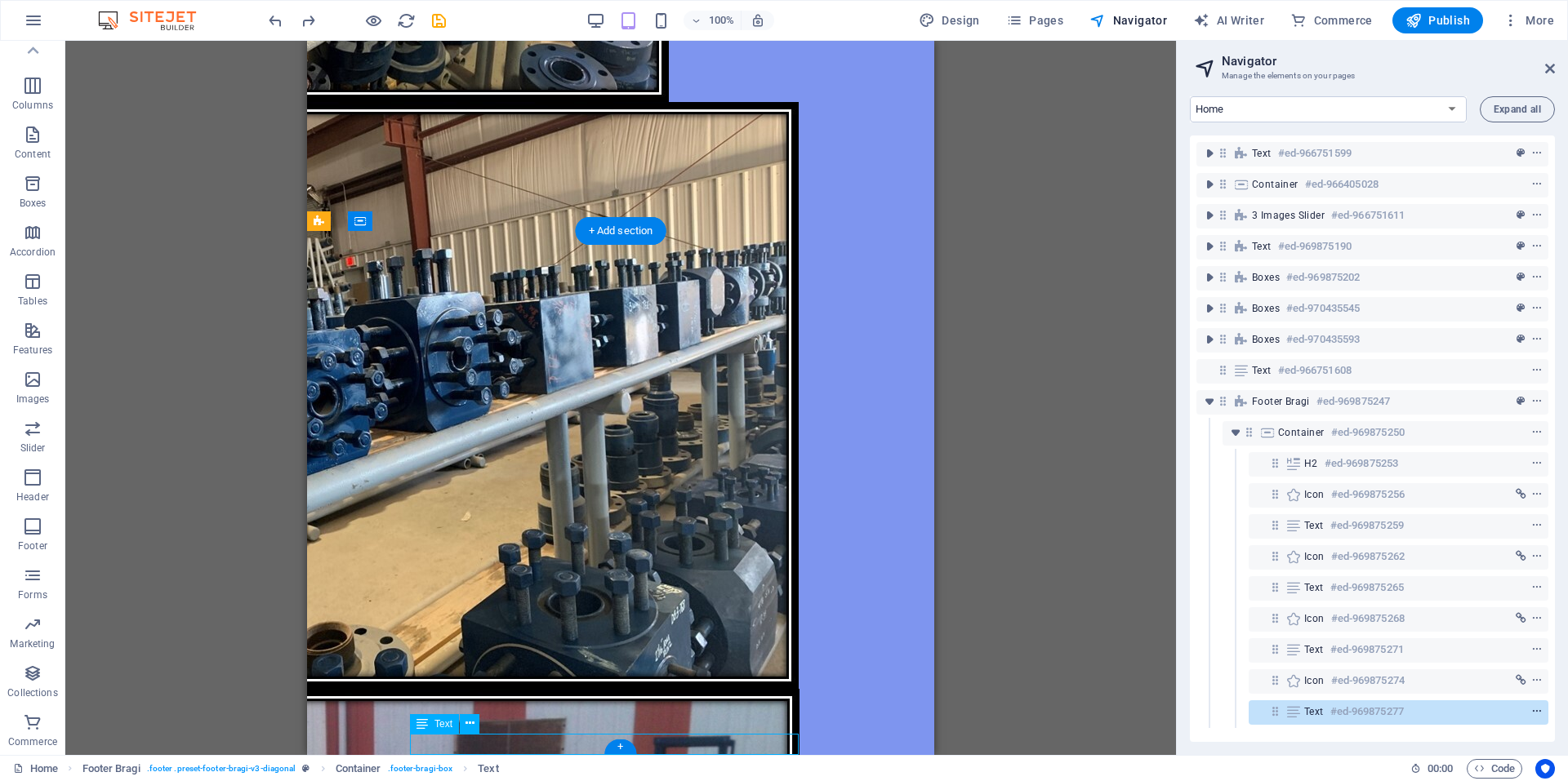
click at [1533, 715] on icon "context-menu" at bounding box center [1536, 711] width 11 height 11
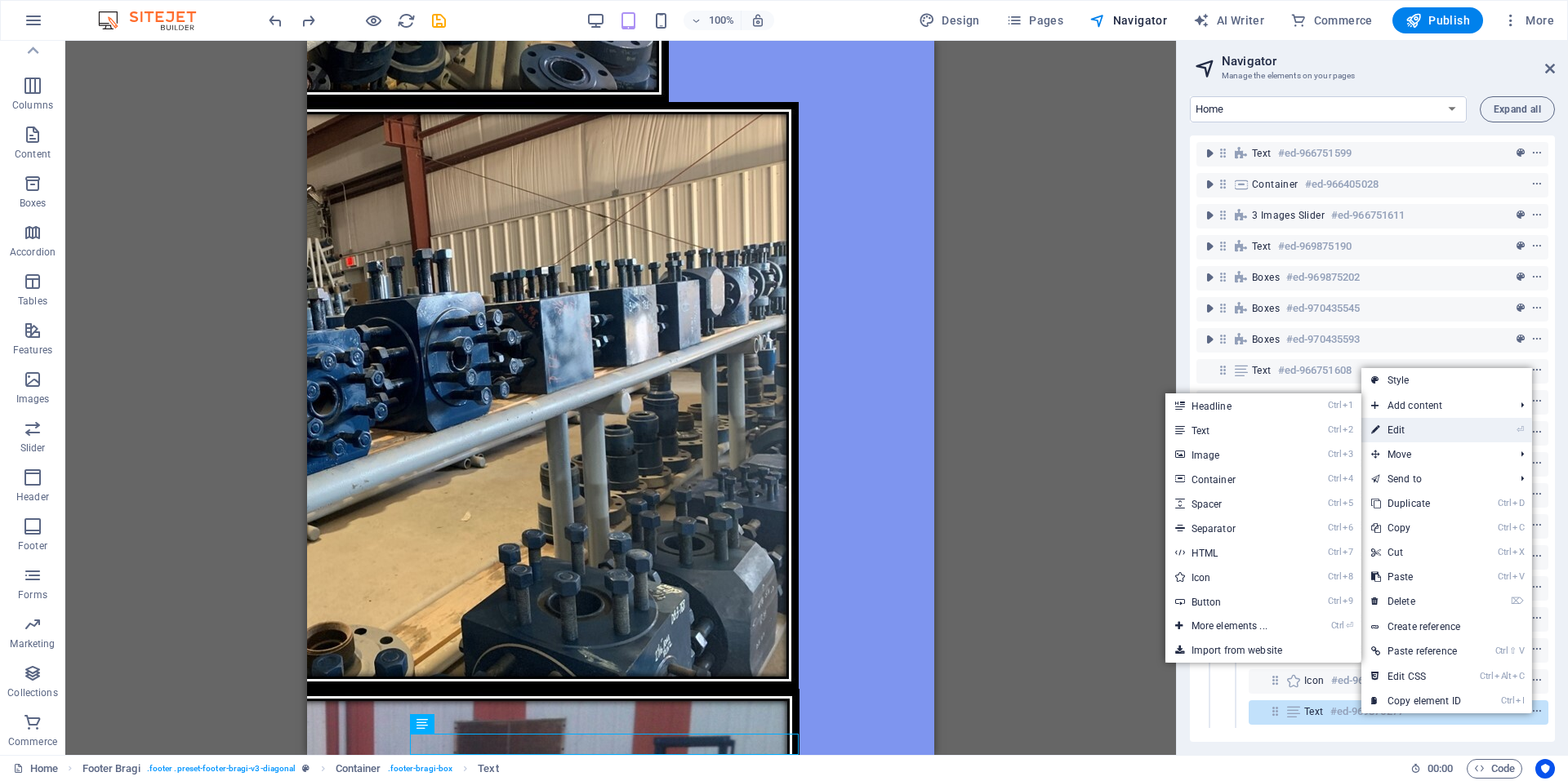
click at [1407, 427] on link "⏎ Edit" at bounding box center [1416, 430] width 110 height 24
select select "px"
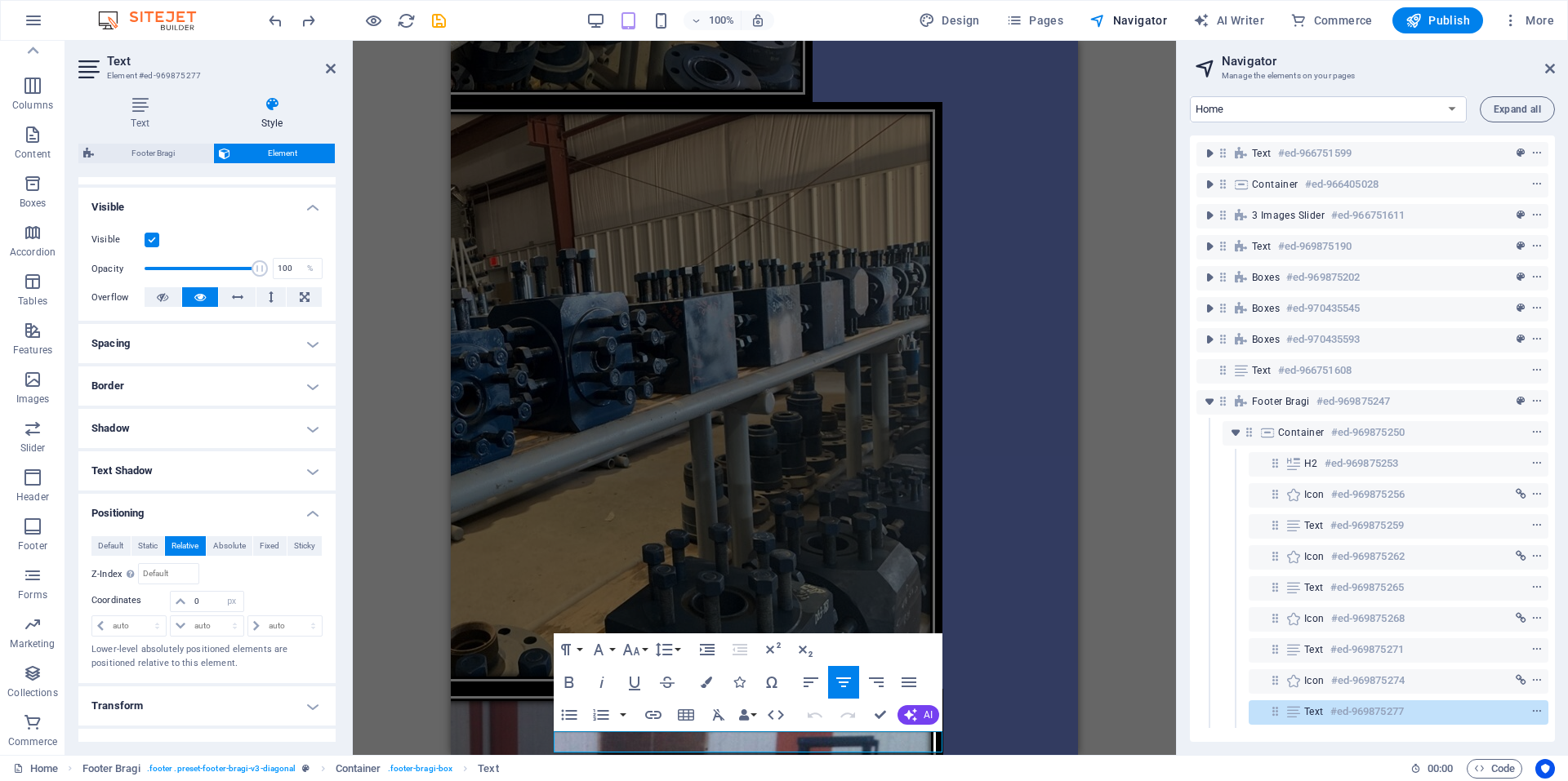
scroll to position [275, 0]
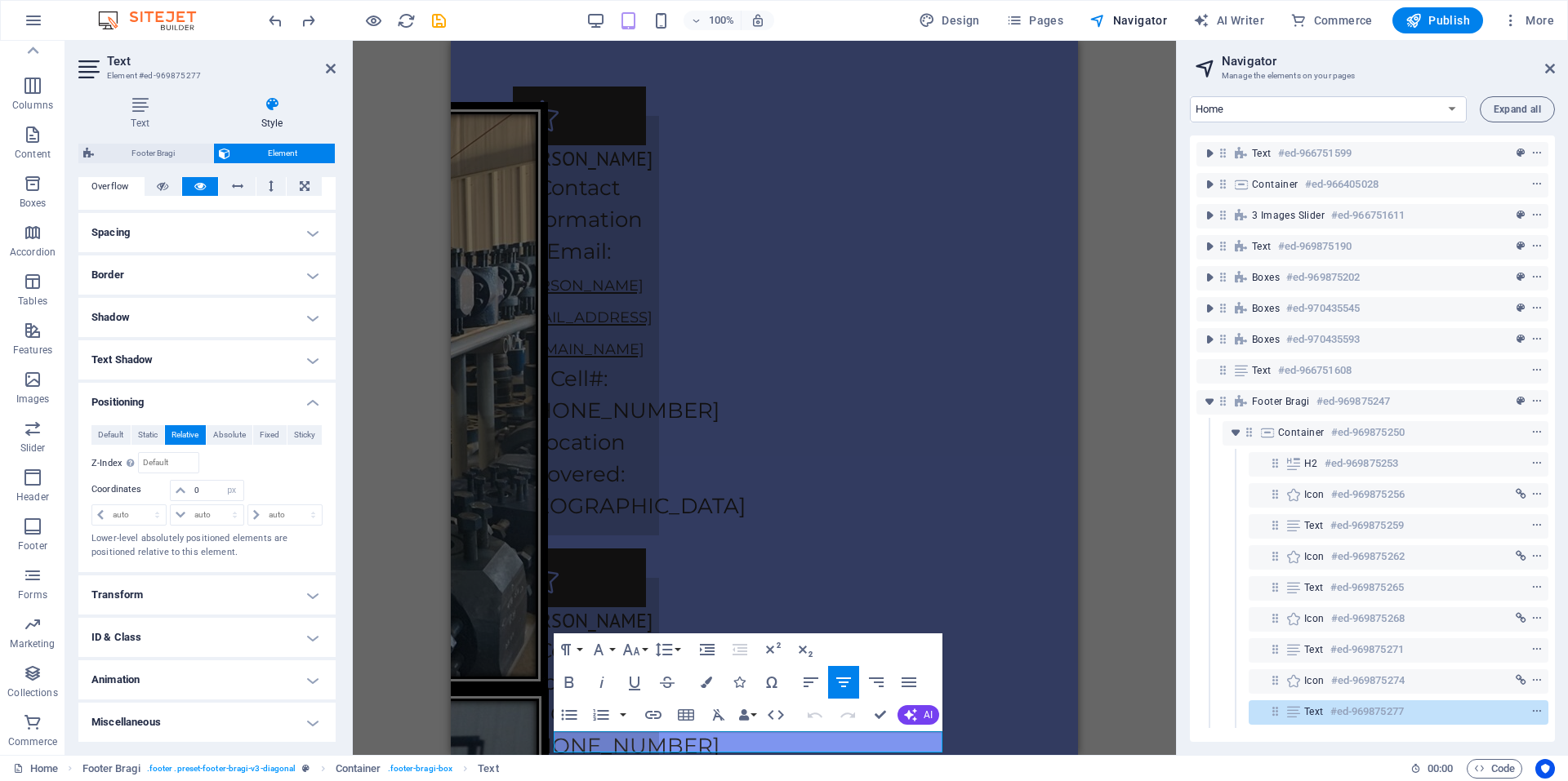
click at [228, 591] on h4 "Transform" at bounding box center [207, 594] width 258 height 39
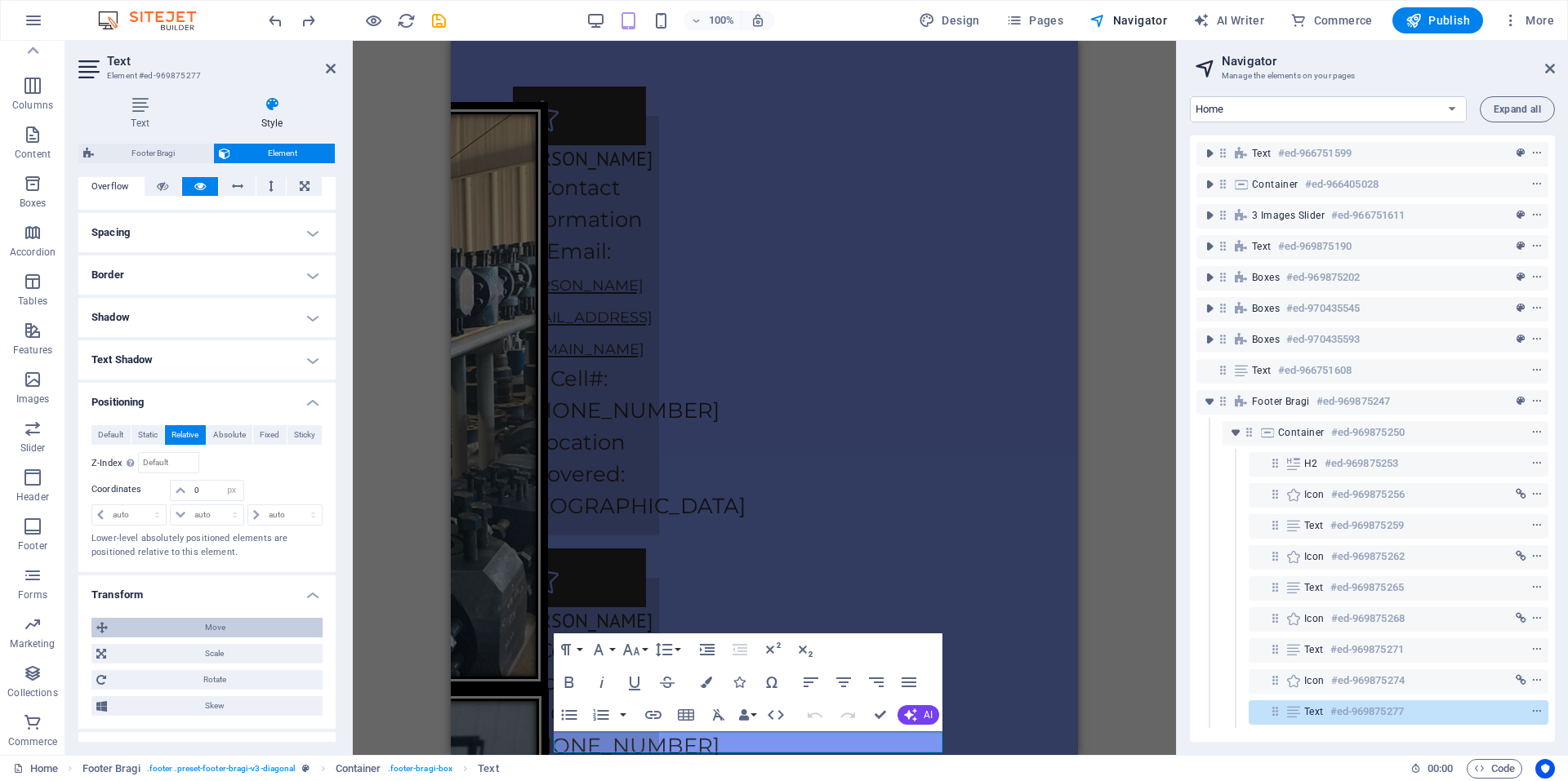
click at [227, 632] on span "Move" at bounding box center [214, 627] width 205 height 20
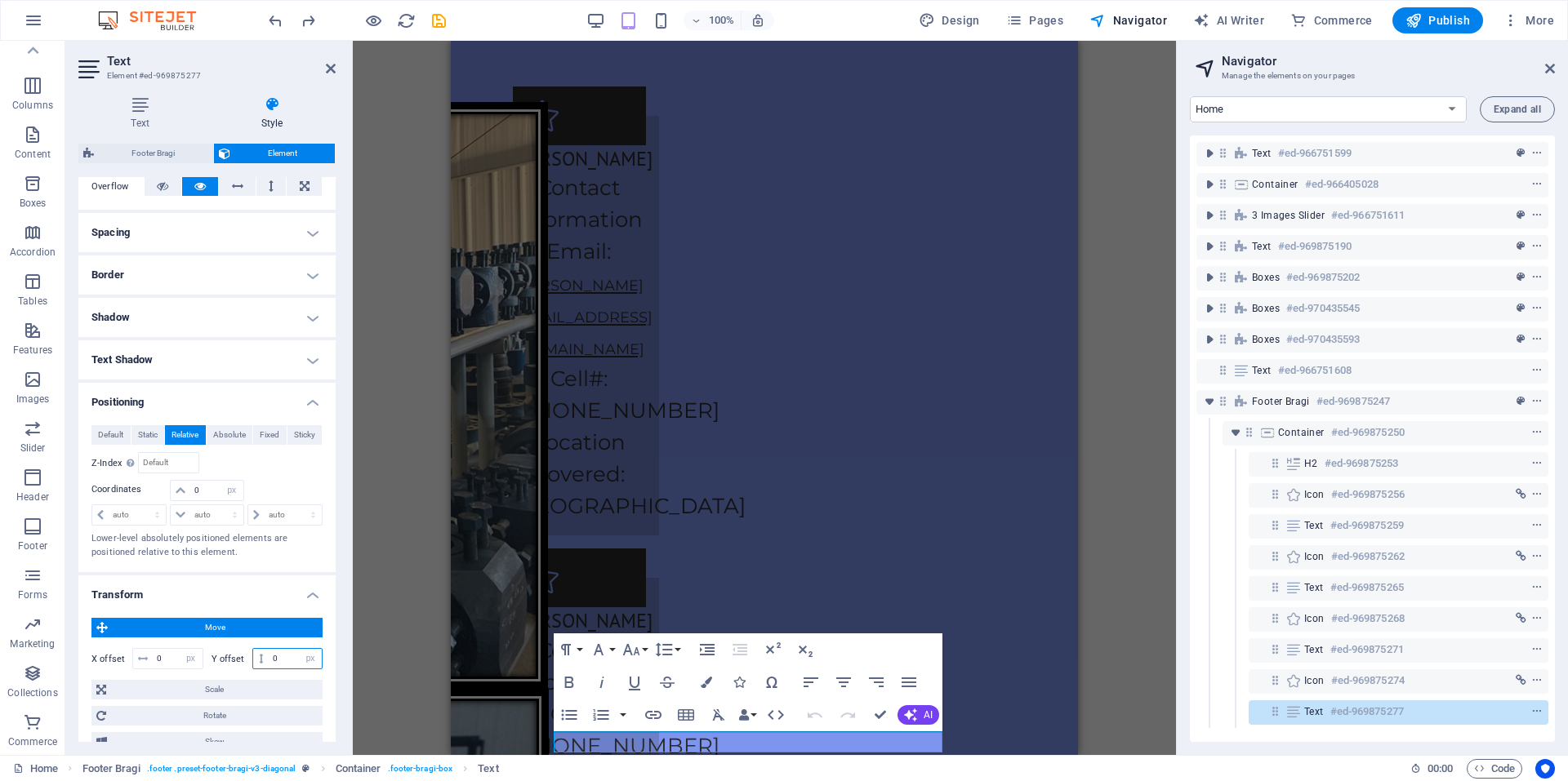
click at [290, 660] on input "0" at bounding box center [295, 658] width 53 height 20
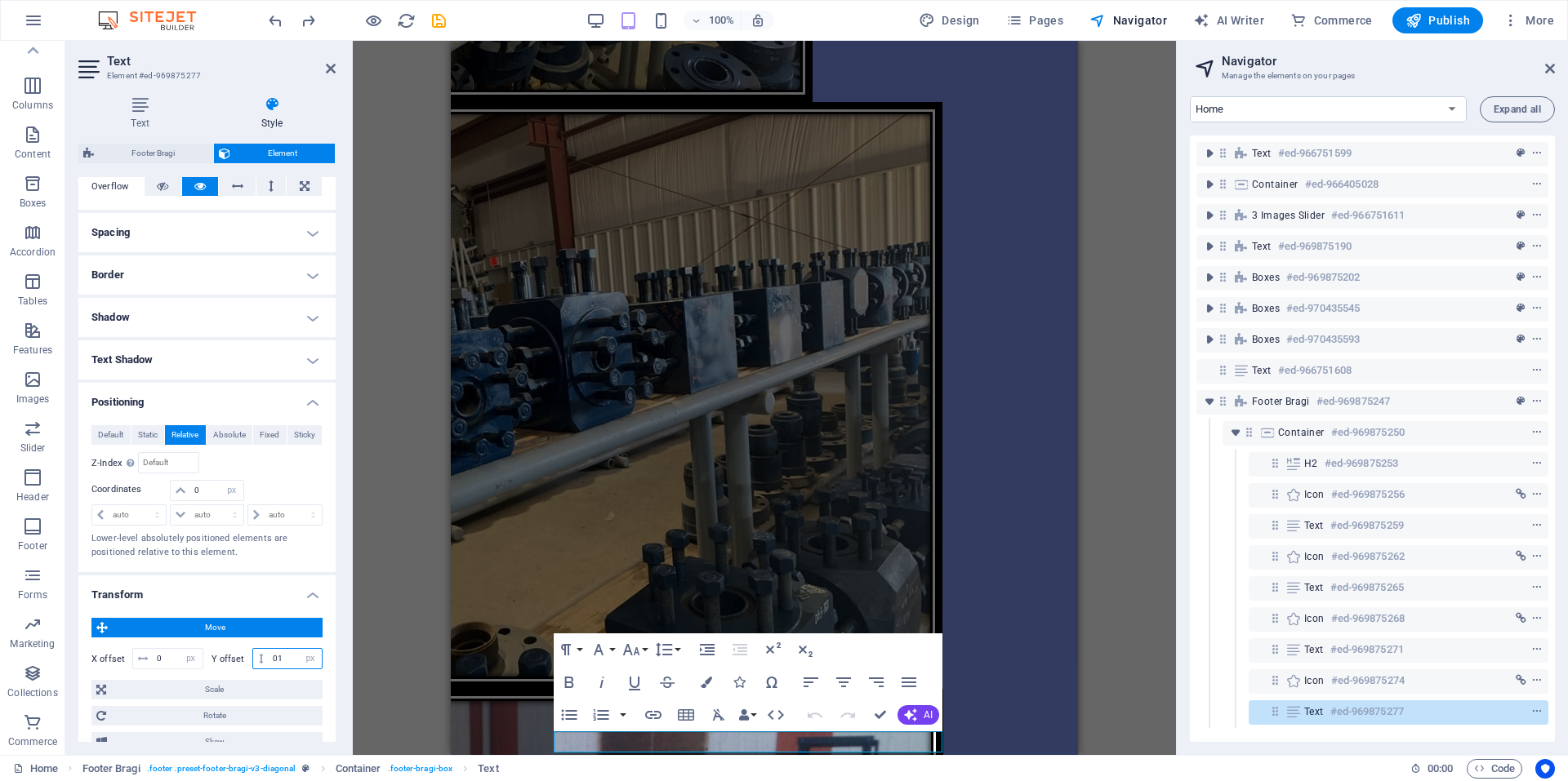
type input "0"
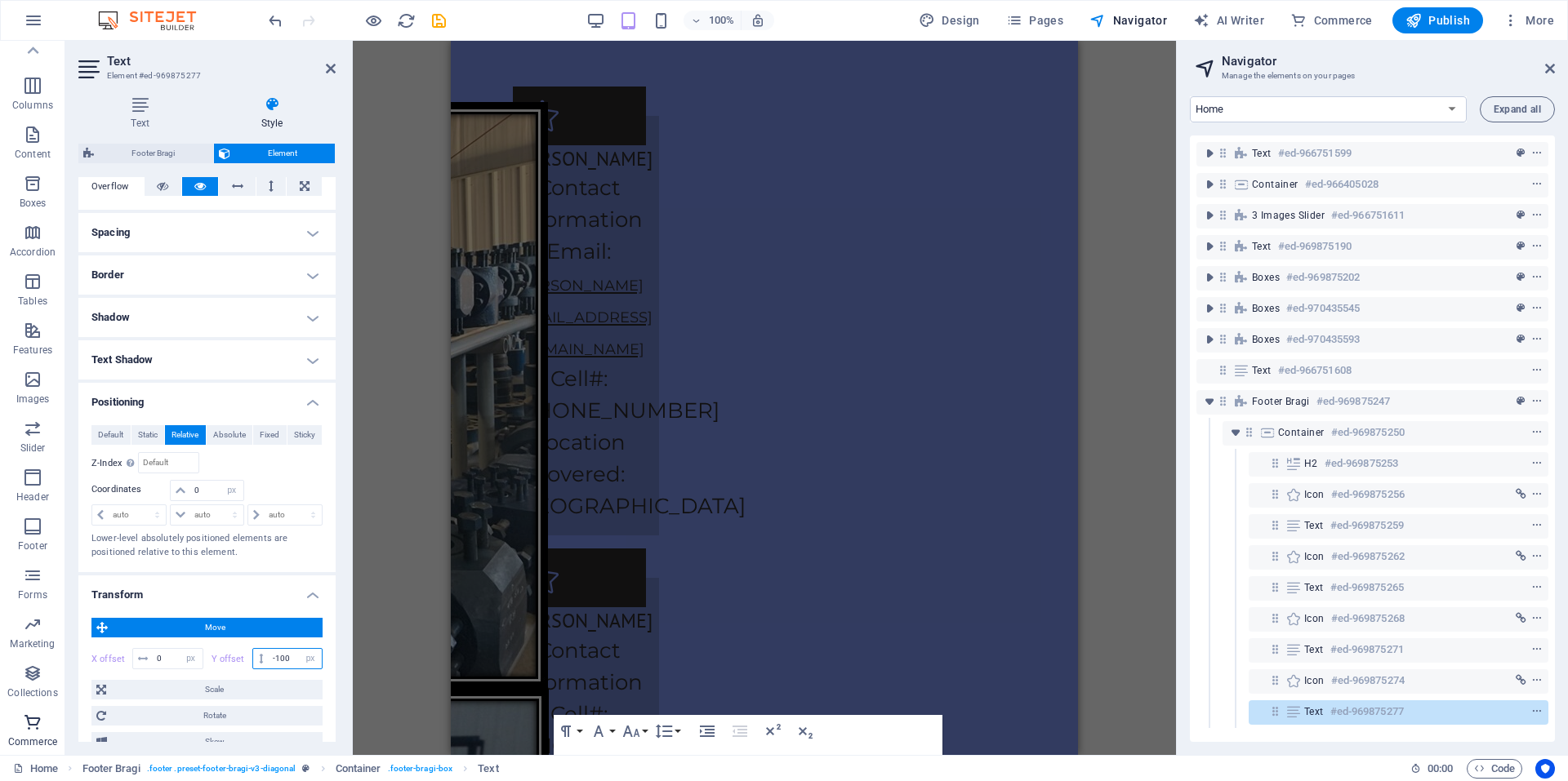
scroll to position [0, 0]
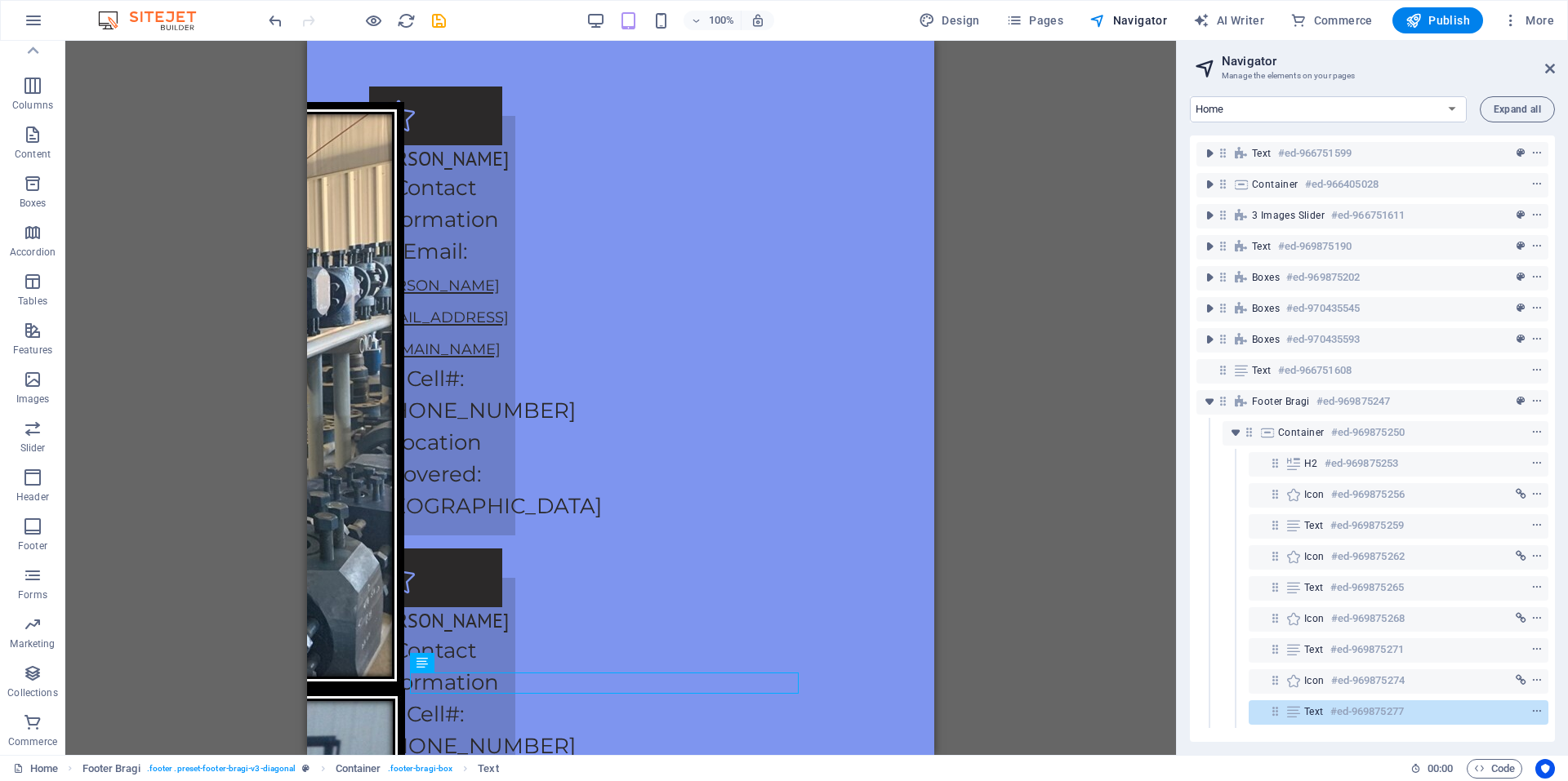
click at [1020, 635] on div "Image with text Container H2 3 Images Slider Image with text Container Image Co…" at bounding box center [621, 397] width 1111 height 714
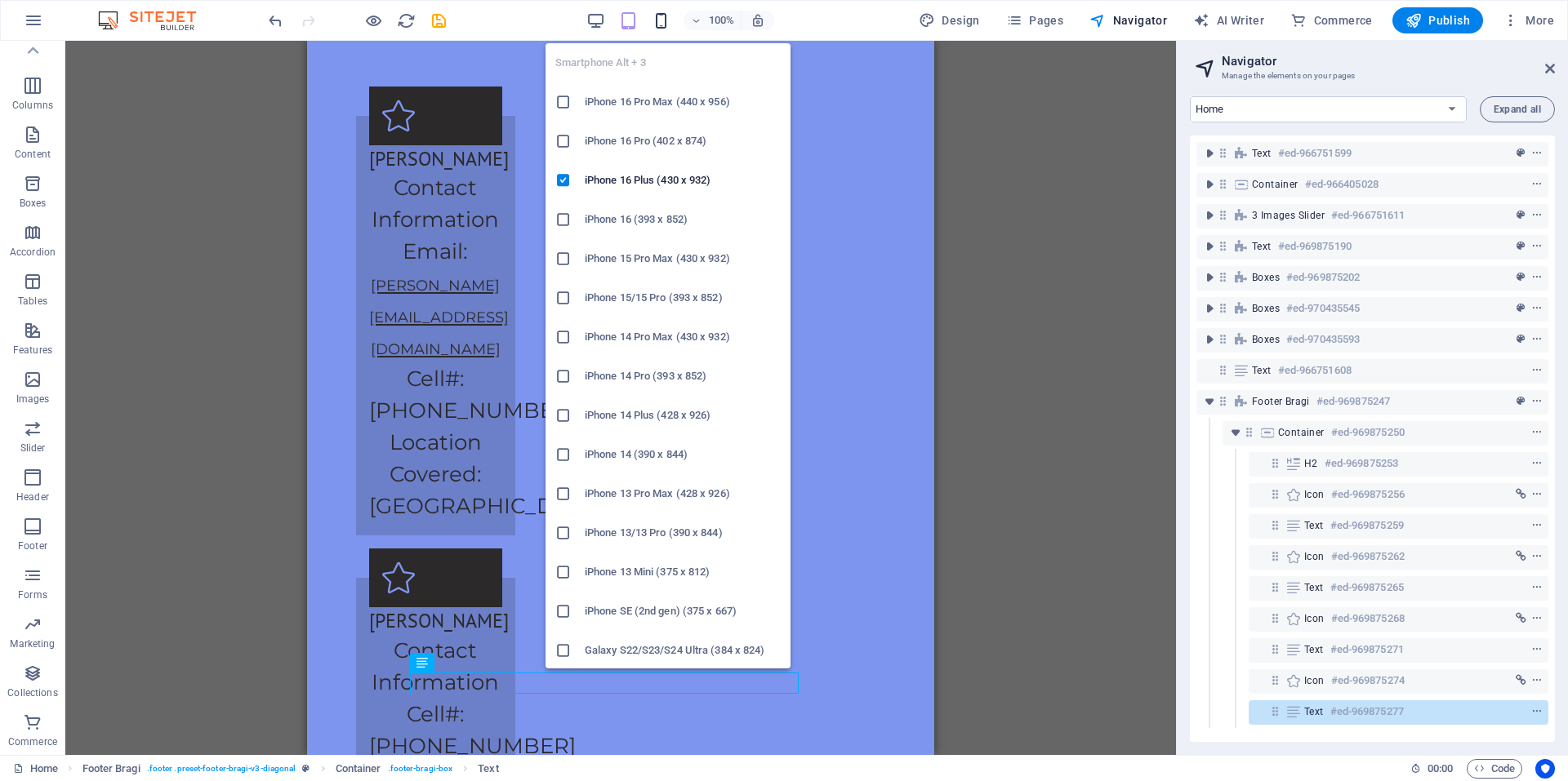
click at [658, 22] on icon "button" at bounding box center [661, 21] width 19 height 19
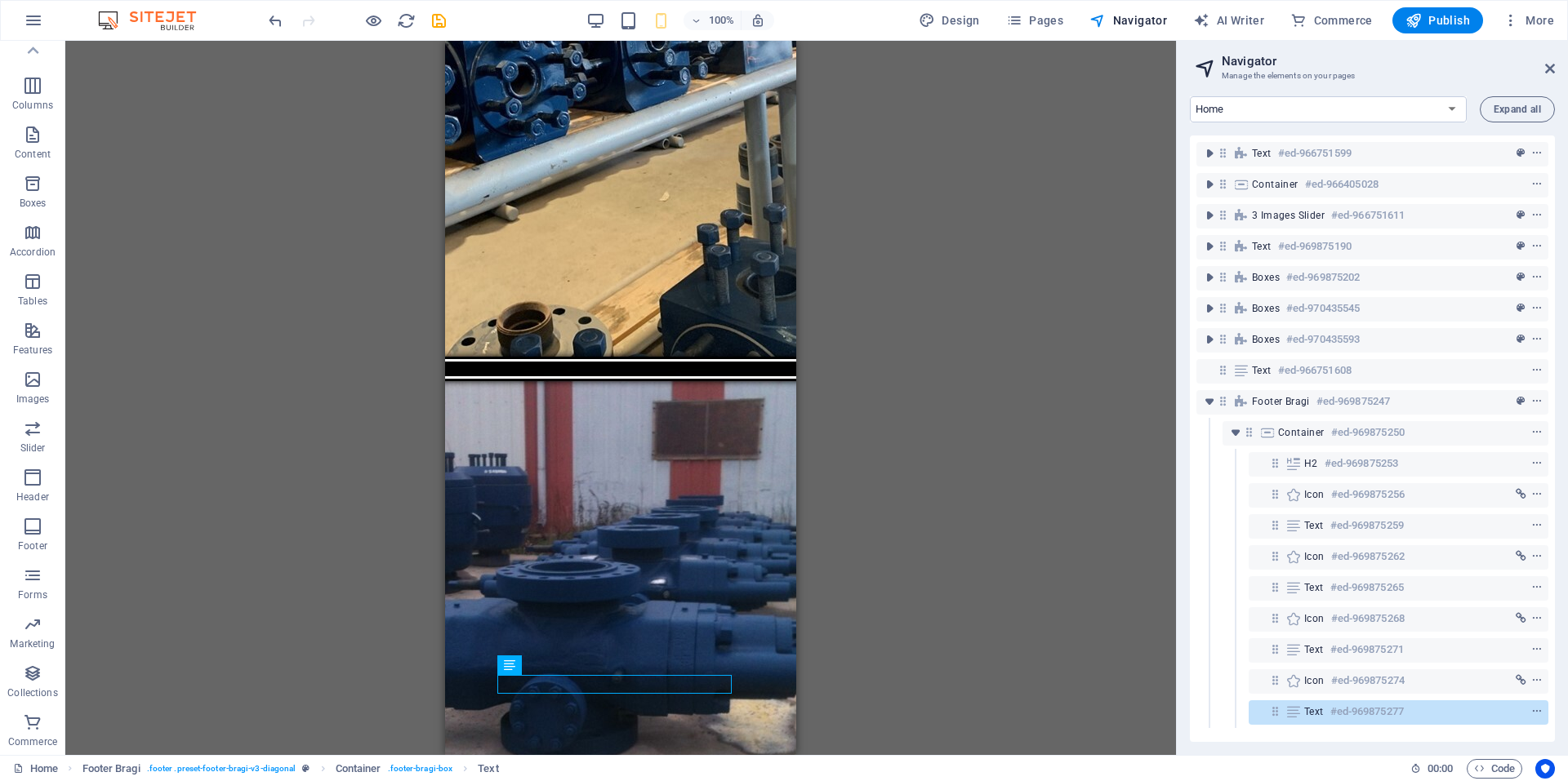
scroll to position [3921, 0]
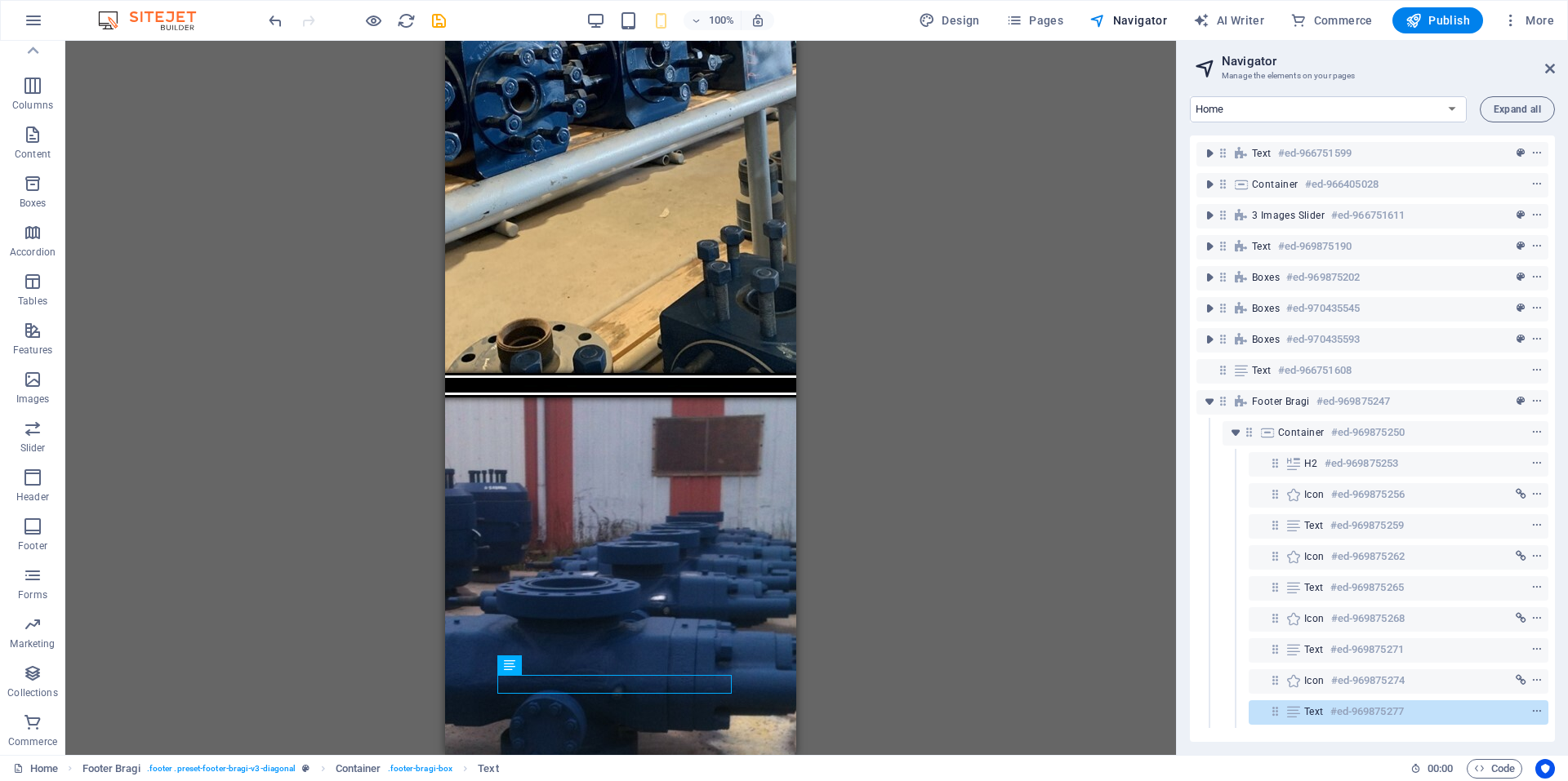
click at [609, 16] on div "100%" at bounding box center [679, 21] width 188 height 26
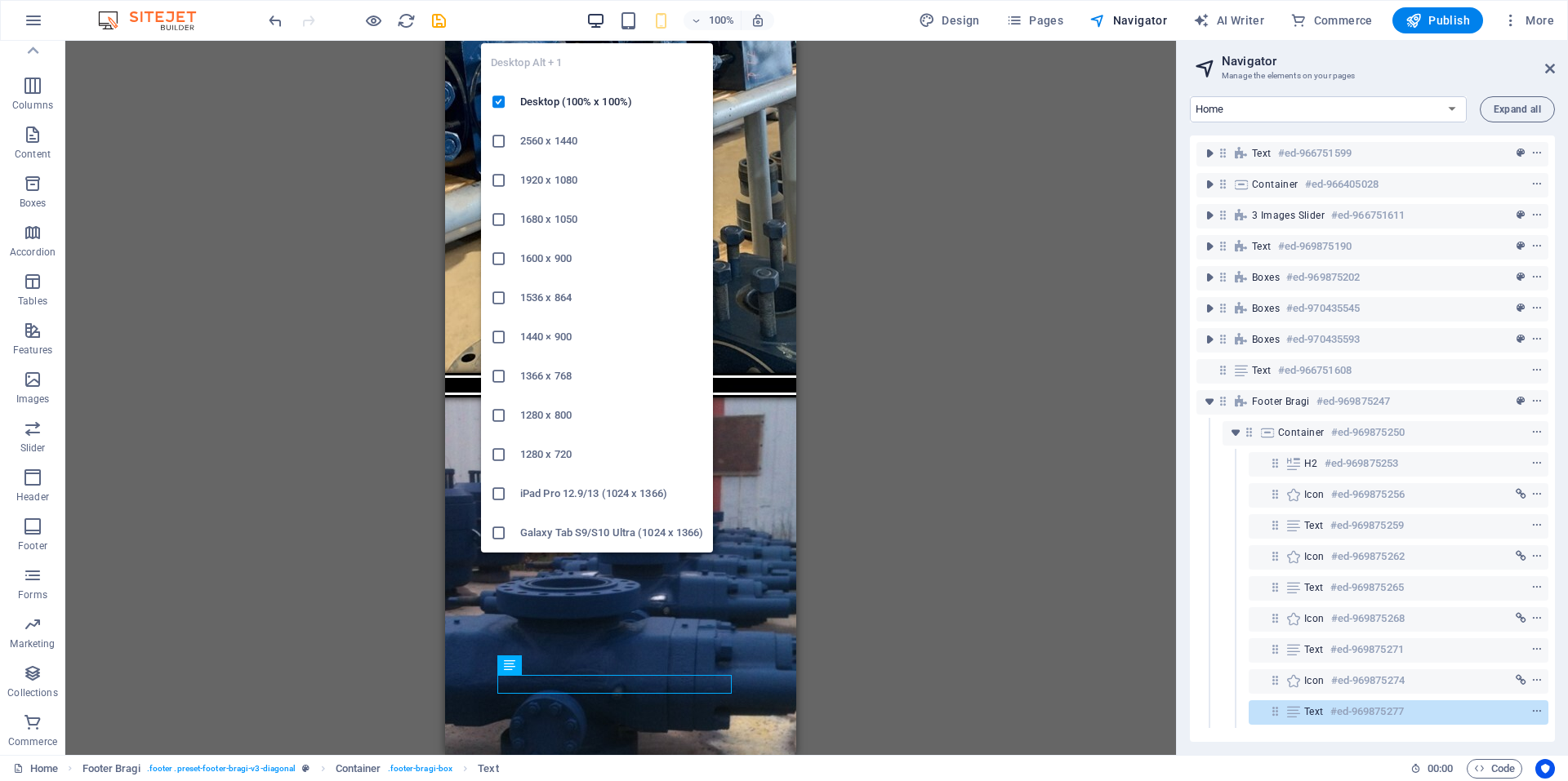
click at [599, 20] on icon "button" at bounding box center [596, 21] width 19 height 19
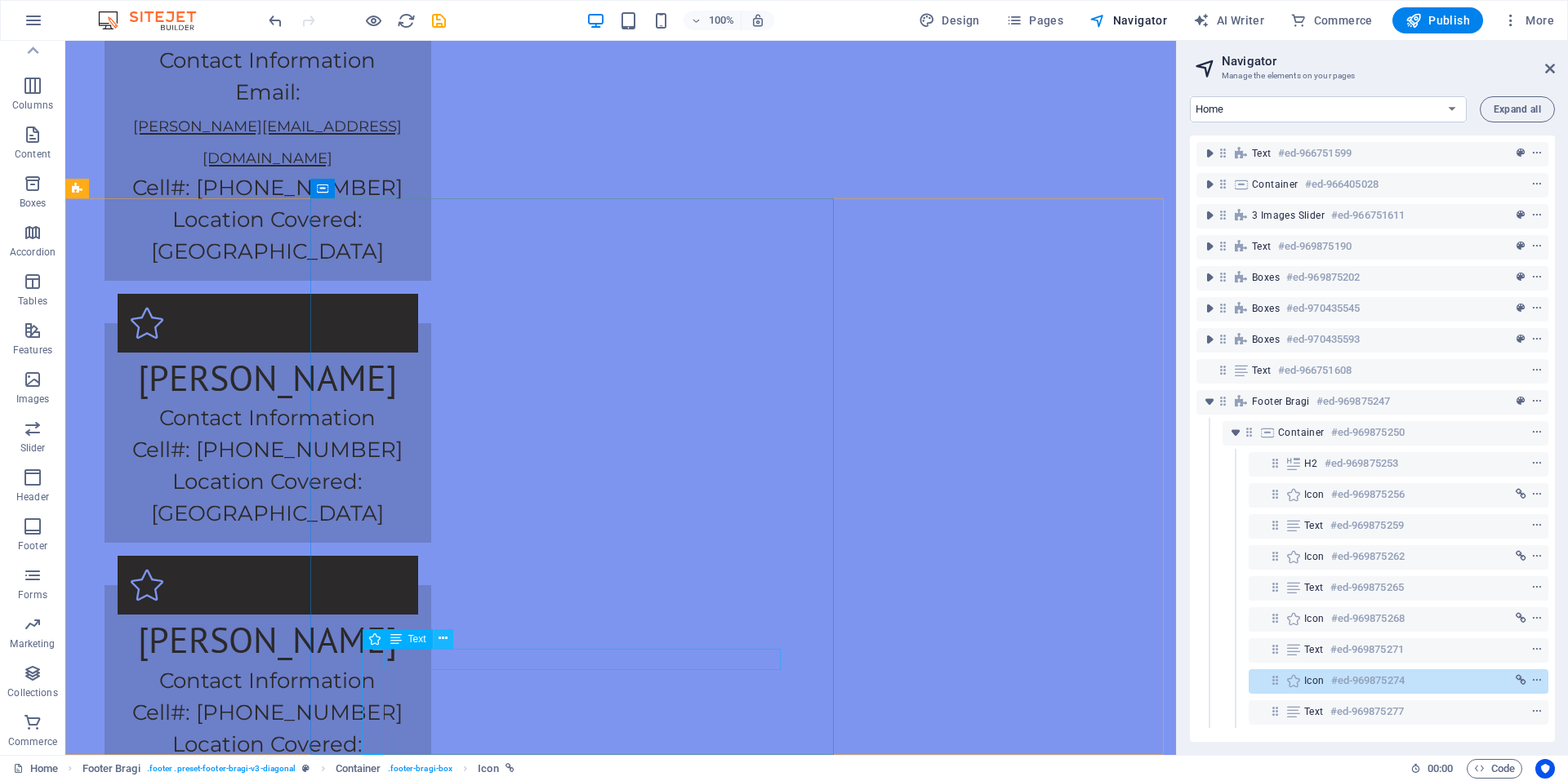
click at [438, 642] on icon at bounding box center [443, 638] width 9 height 17
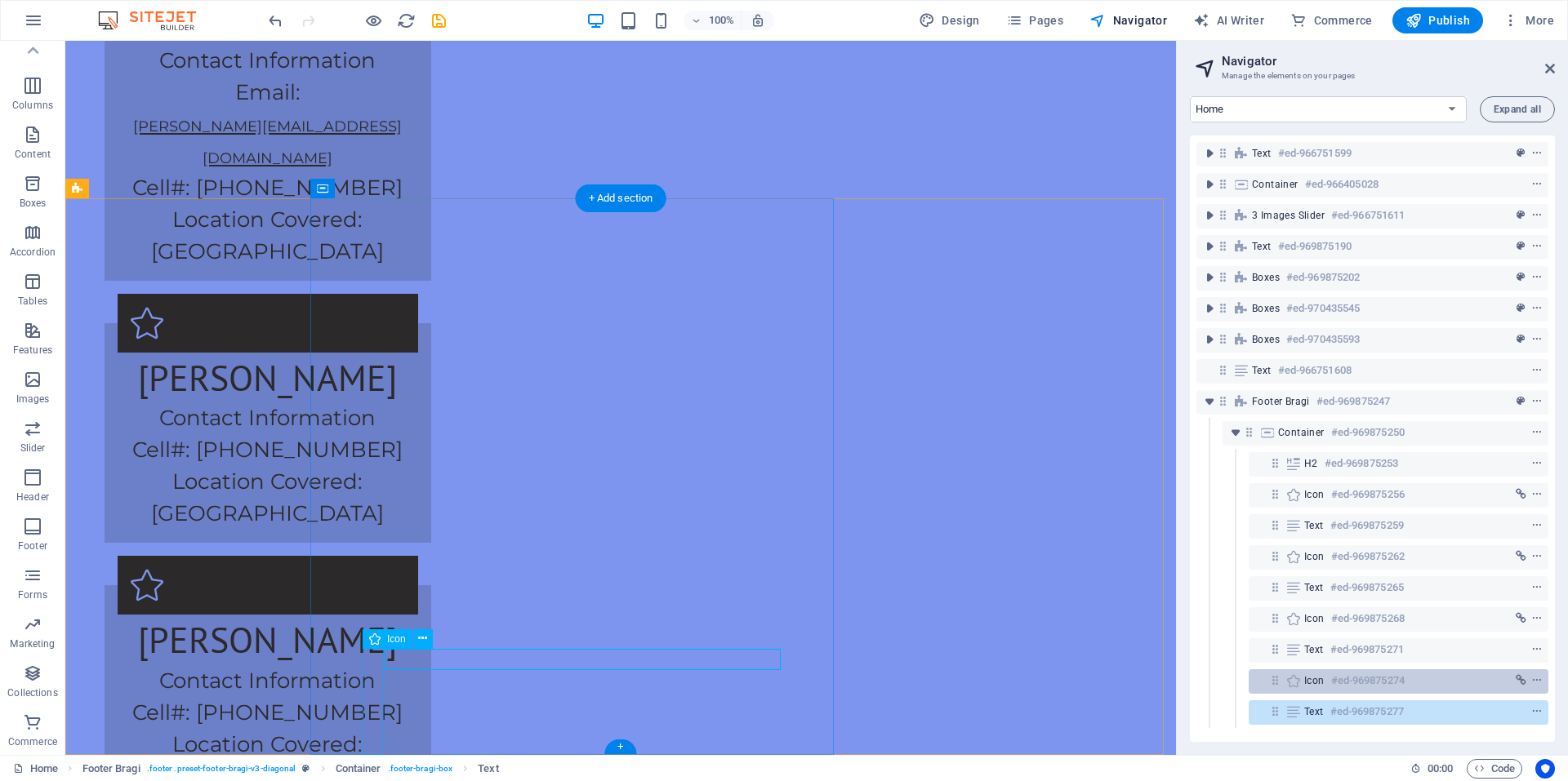
click at [1444, 681] on div "Icon #ed-969875274" at bounding box center [1386, 681] width 163 height 20
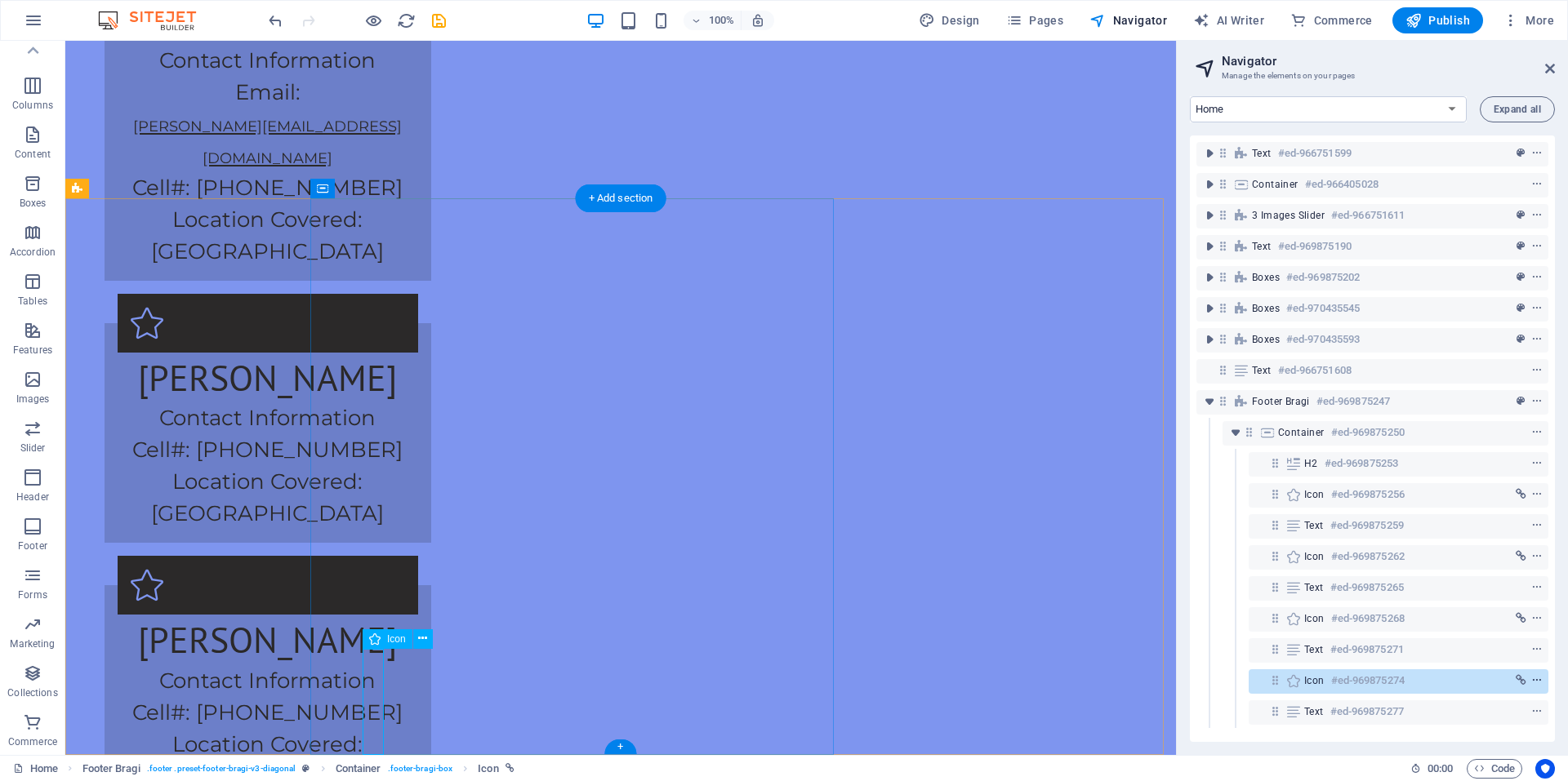
click at [1538, 680] on icon "context-menu" at bounding box center [1536, 680] width 11 height 11
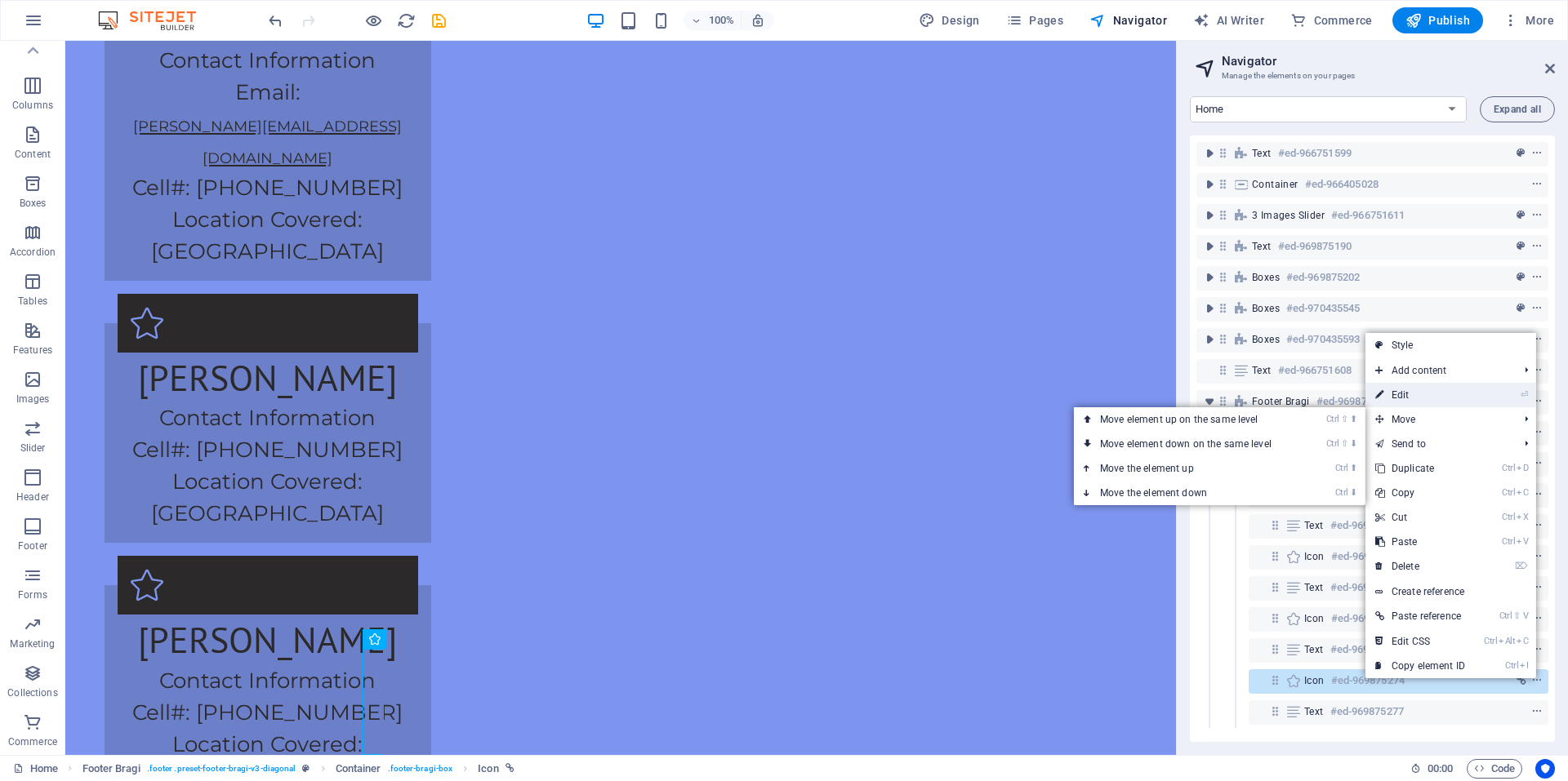
click at [1418, 391] on link "⏎ Edit" at bounding box center [1420, 395] width 110 height 24
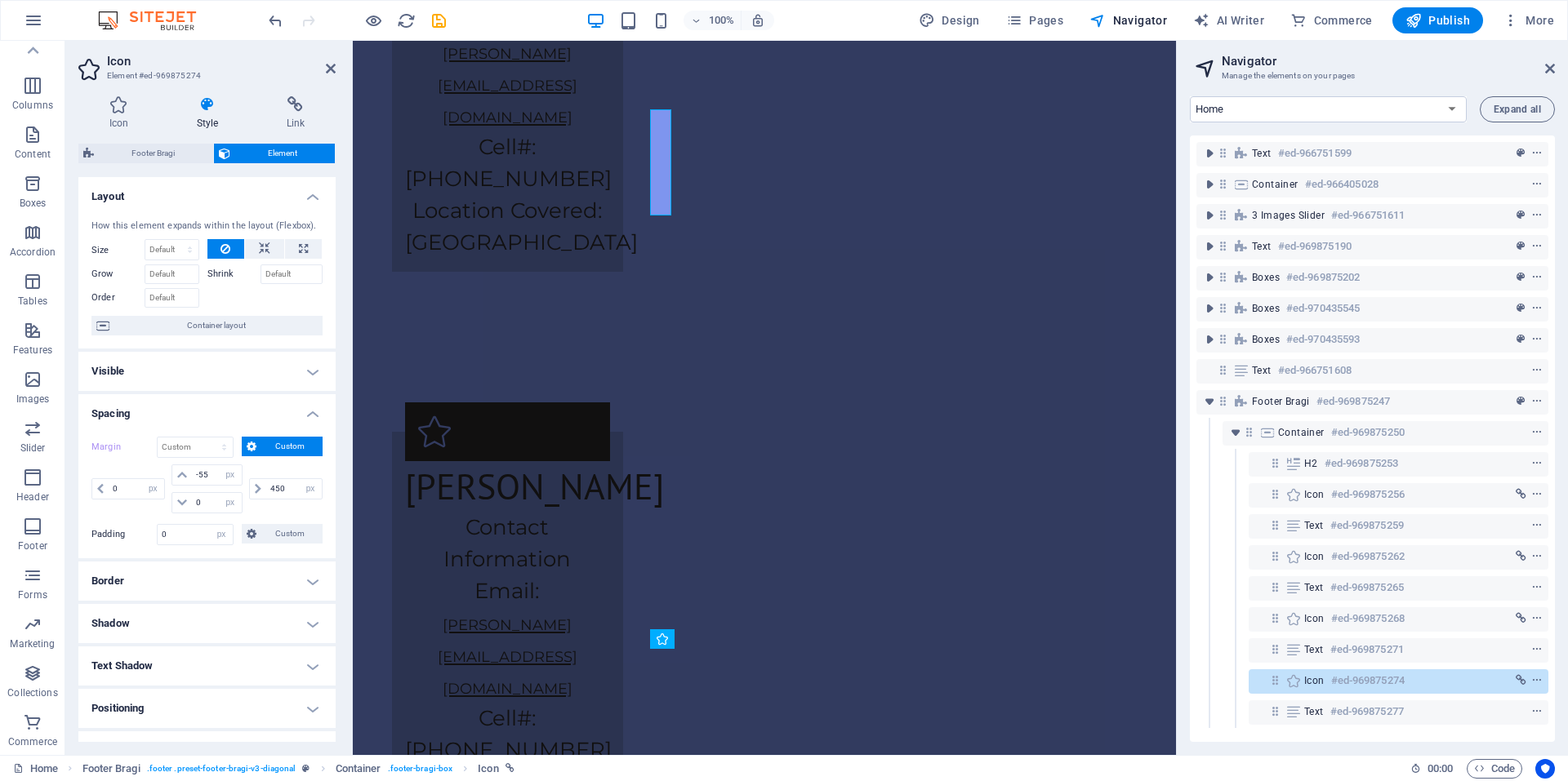
scroll to position [3776, 0]
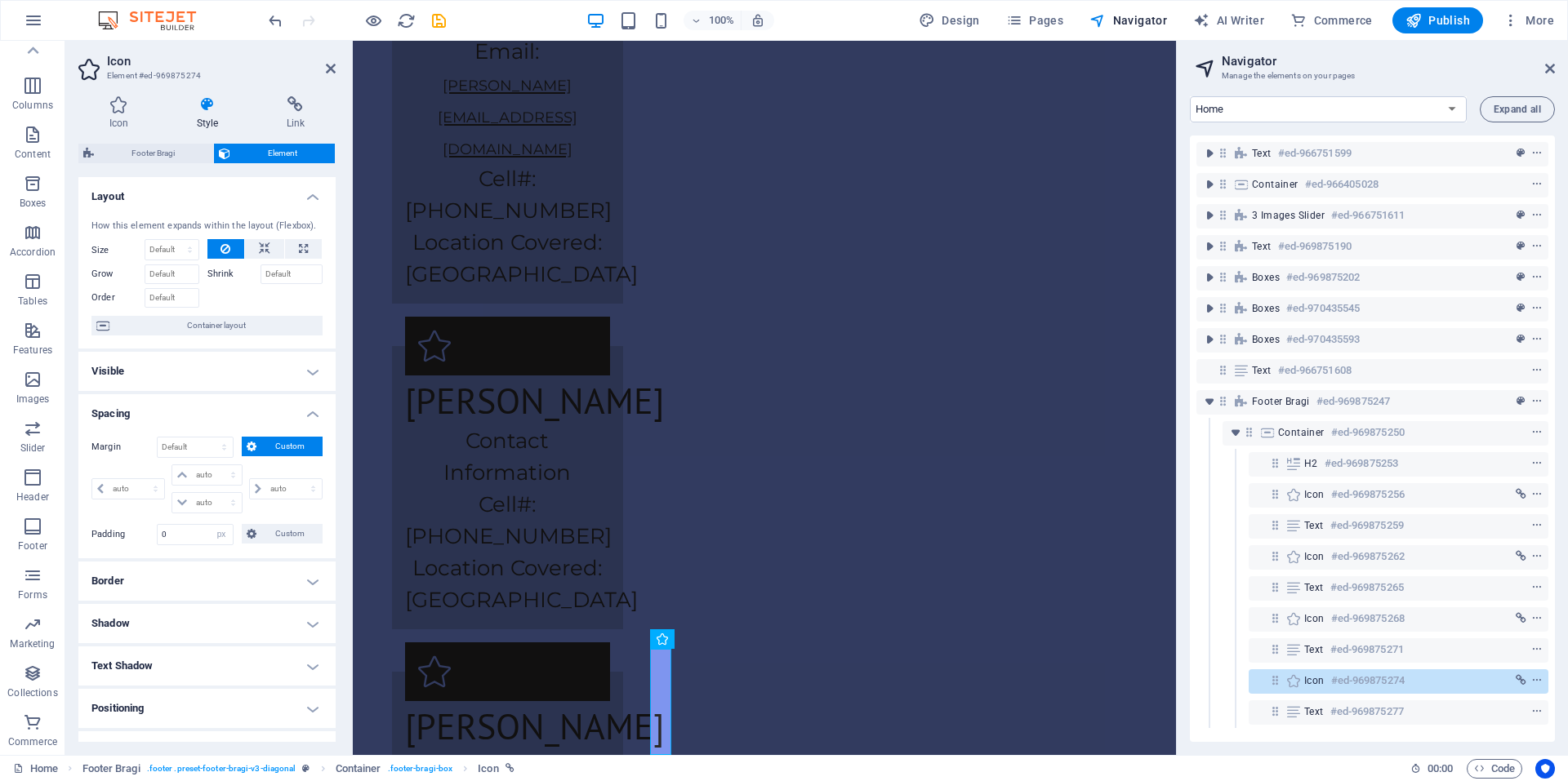
click at [305, 406] on h4 "Spacing" at bounding box center [207, 409] width 258 height 29
click at [287, 584] on h4 "Positioning" at bounding box center [207, 583] width 258 height 39
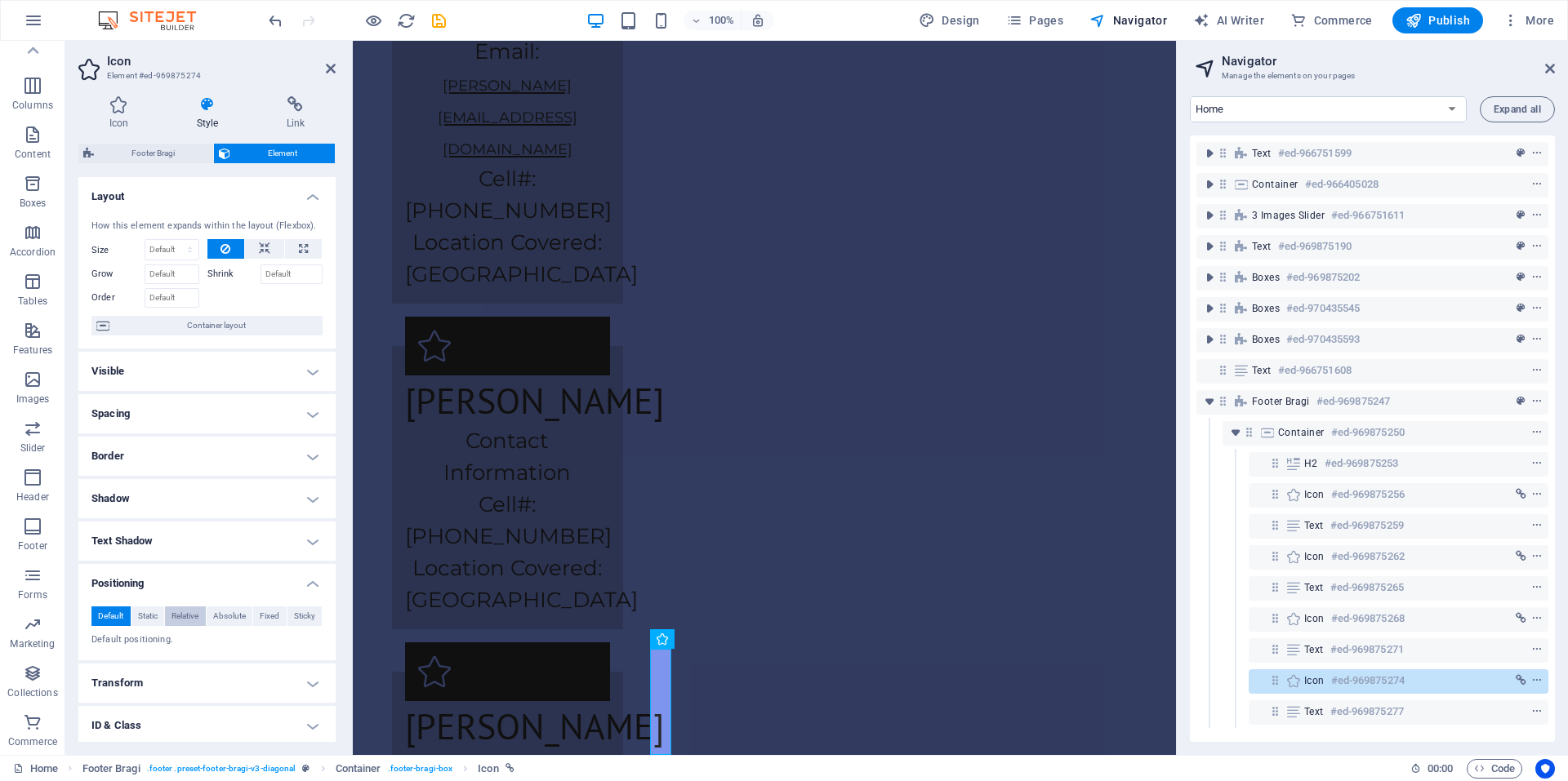
click at [194, 619] on span "Relative" at bounding box center [184, 616] width 27 height 20
click at [204, 675] on select "auto px rem % em" at bounding box center [206, 671] width 72 height 20
click at [218, 662] on select "auto px rem % em" at bounding box center [206, 671] width 72 height 20
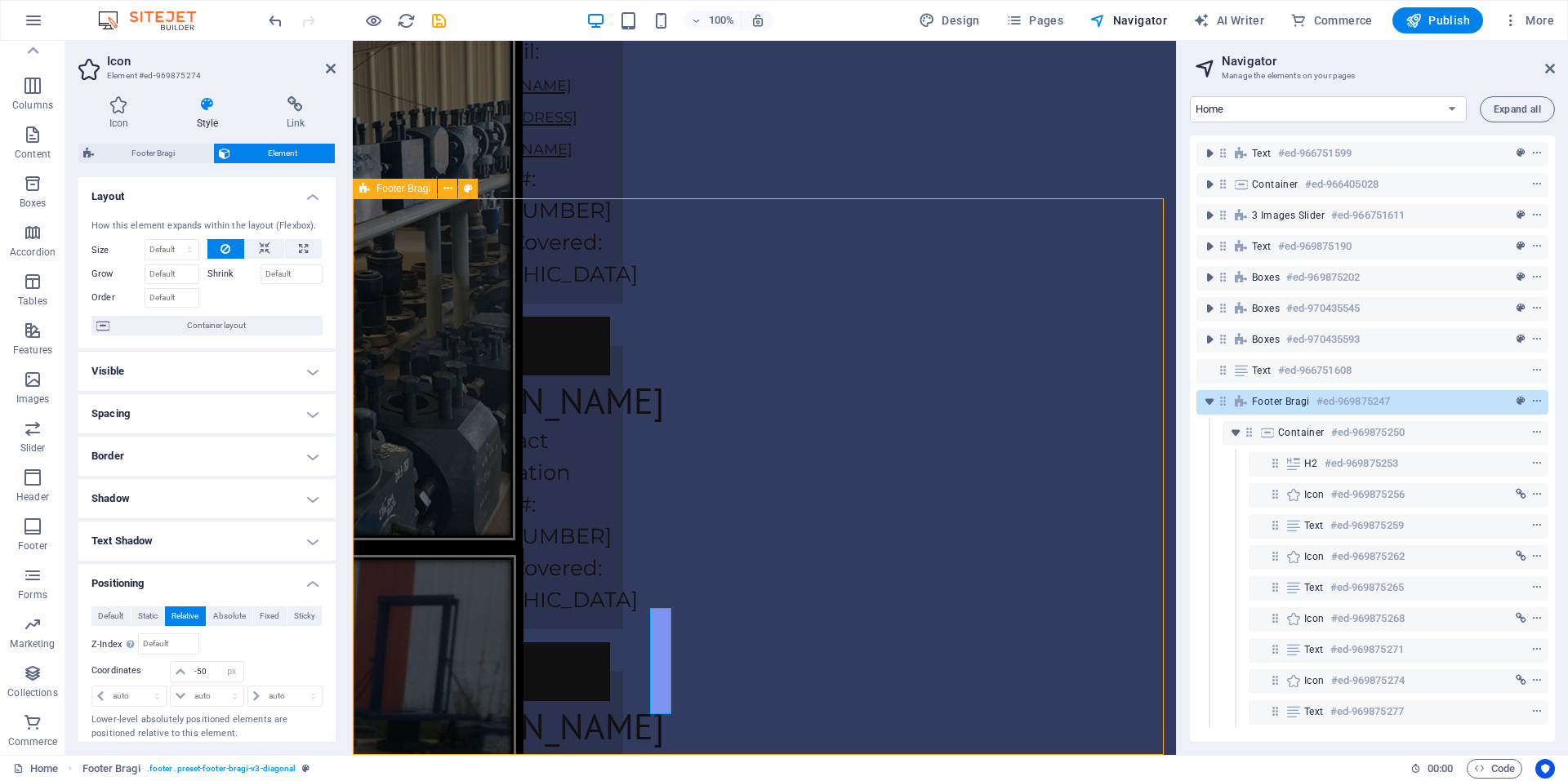
scroll to position [3237, 0]
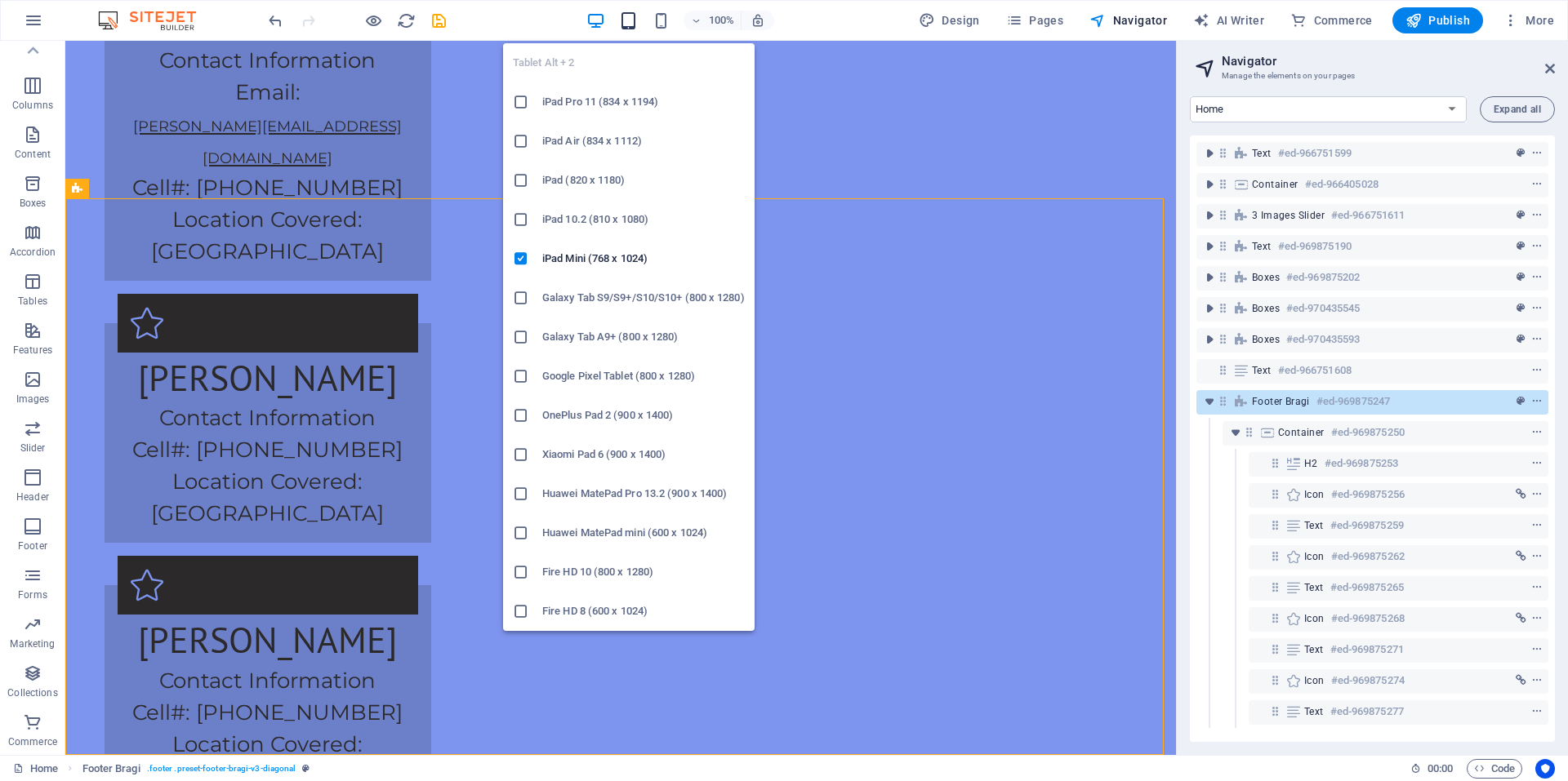
click at [637, 14] on icon "button" at bounding box center [628, 21] width 19 height 19
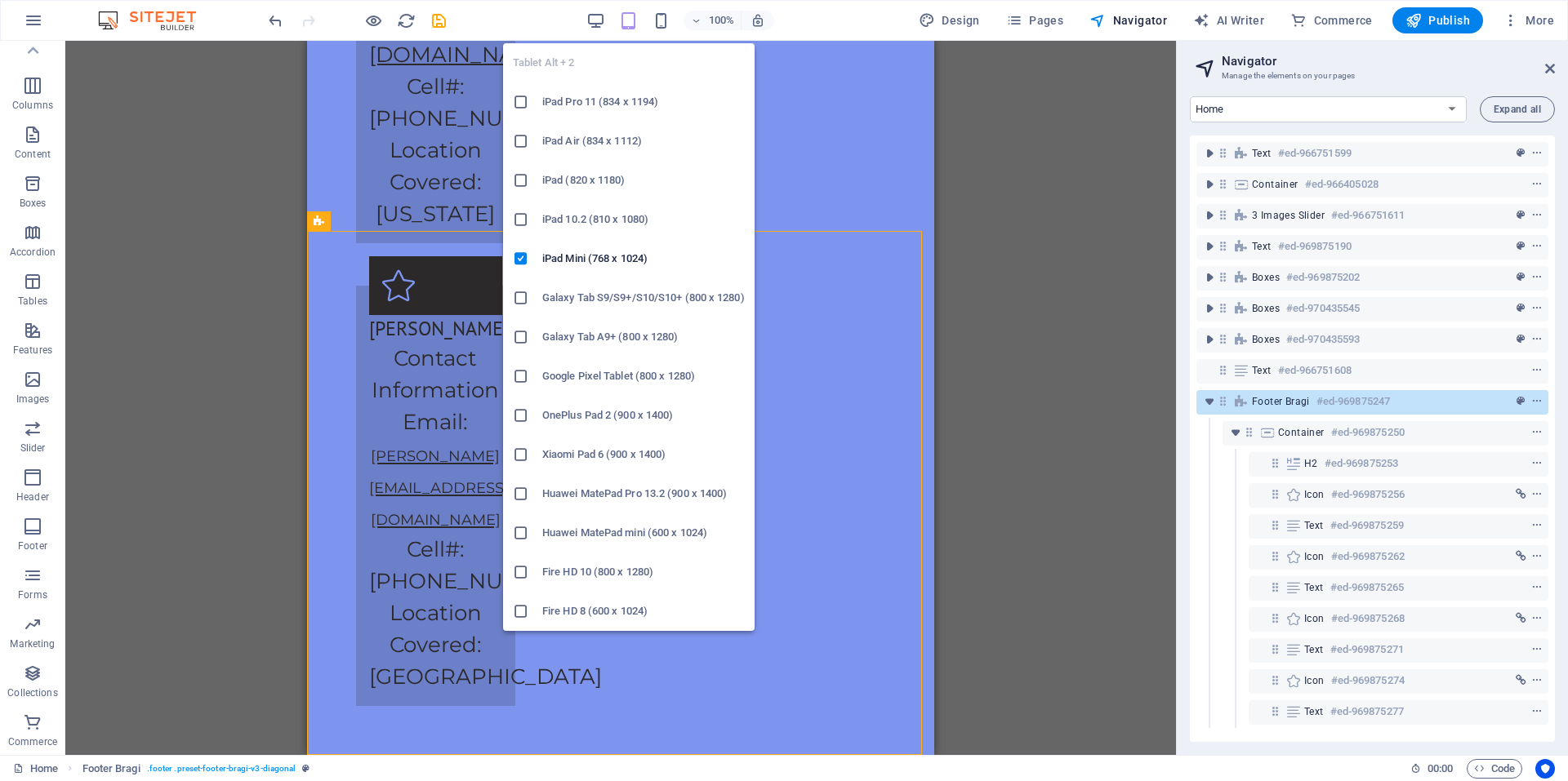
scroll to position [3987, 0]
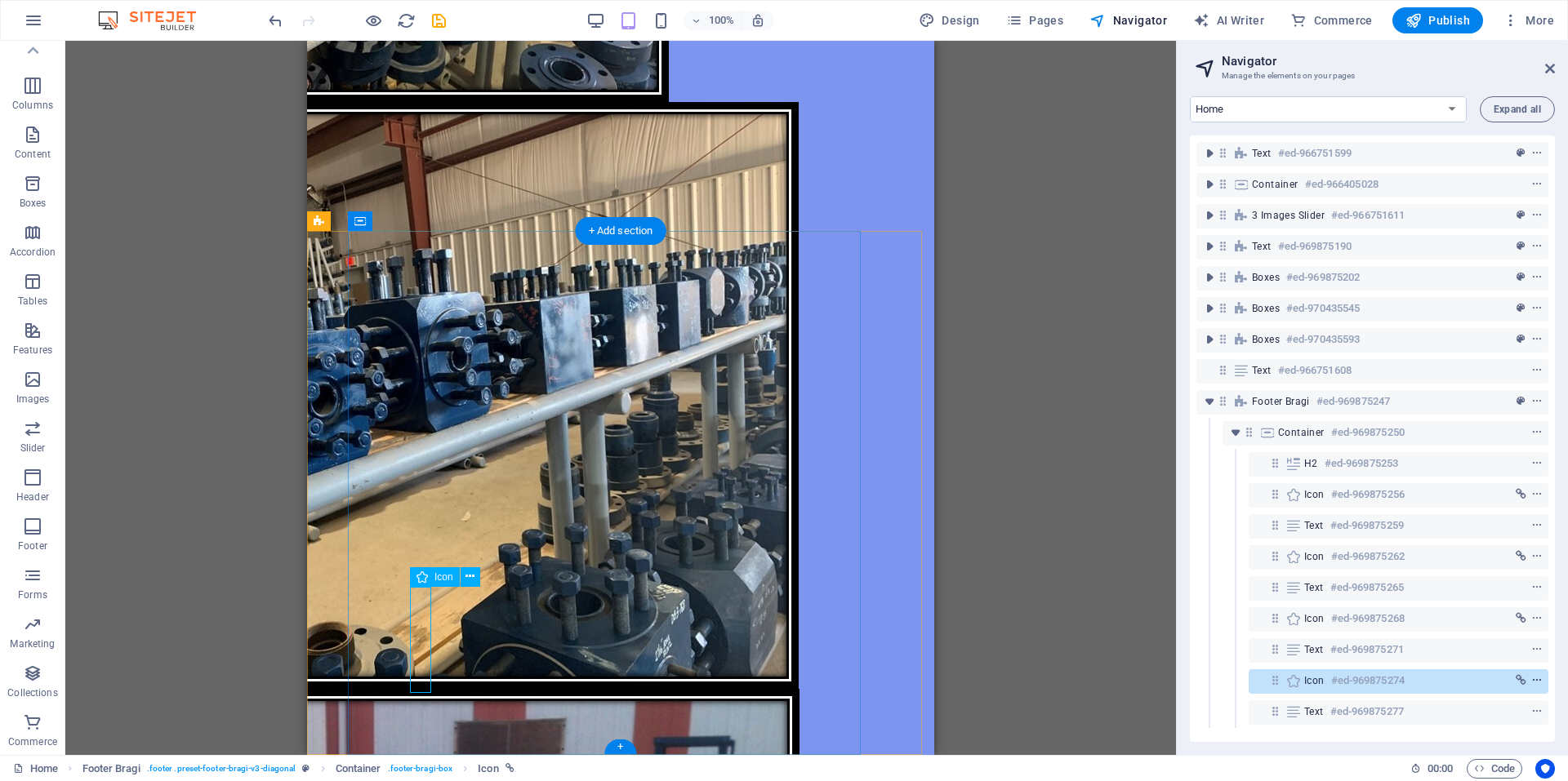
click at [1532, 682] on icon "context-menu" at bounding box center [1536, 680] width 11 height 11
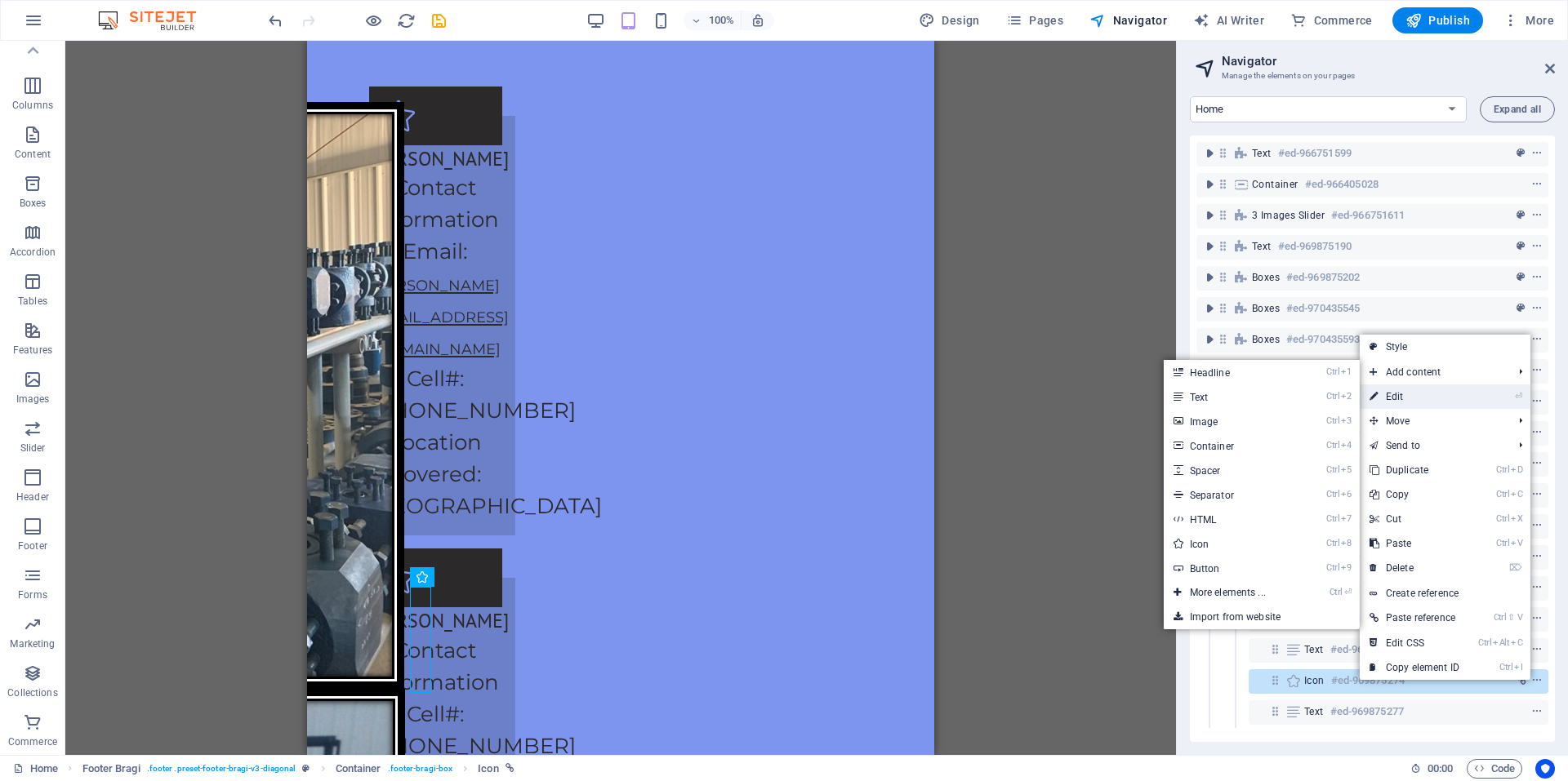
click at [1406, 399] on link "⏎ Edit" at bounding box center [1414, 397] width 110 height 24
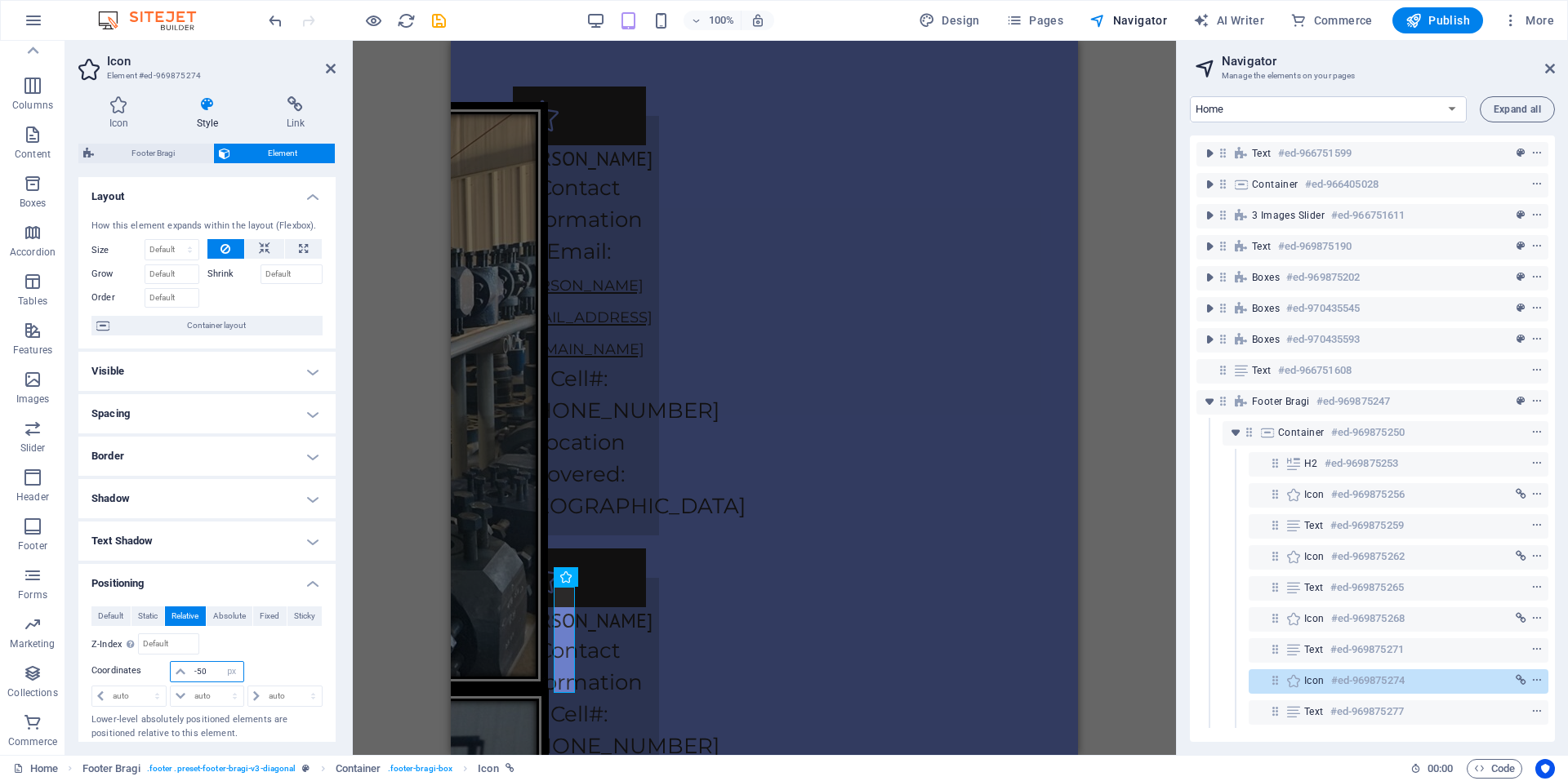
drag, startPoint x: 211, startPoint y: 668, endPoint x: 165, endPoint y: 672, distance: 46.2
click at [182, 672] on div "-50 auto px rem % em" at bounding box center [207, 671] width 73 height 22
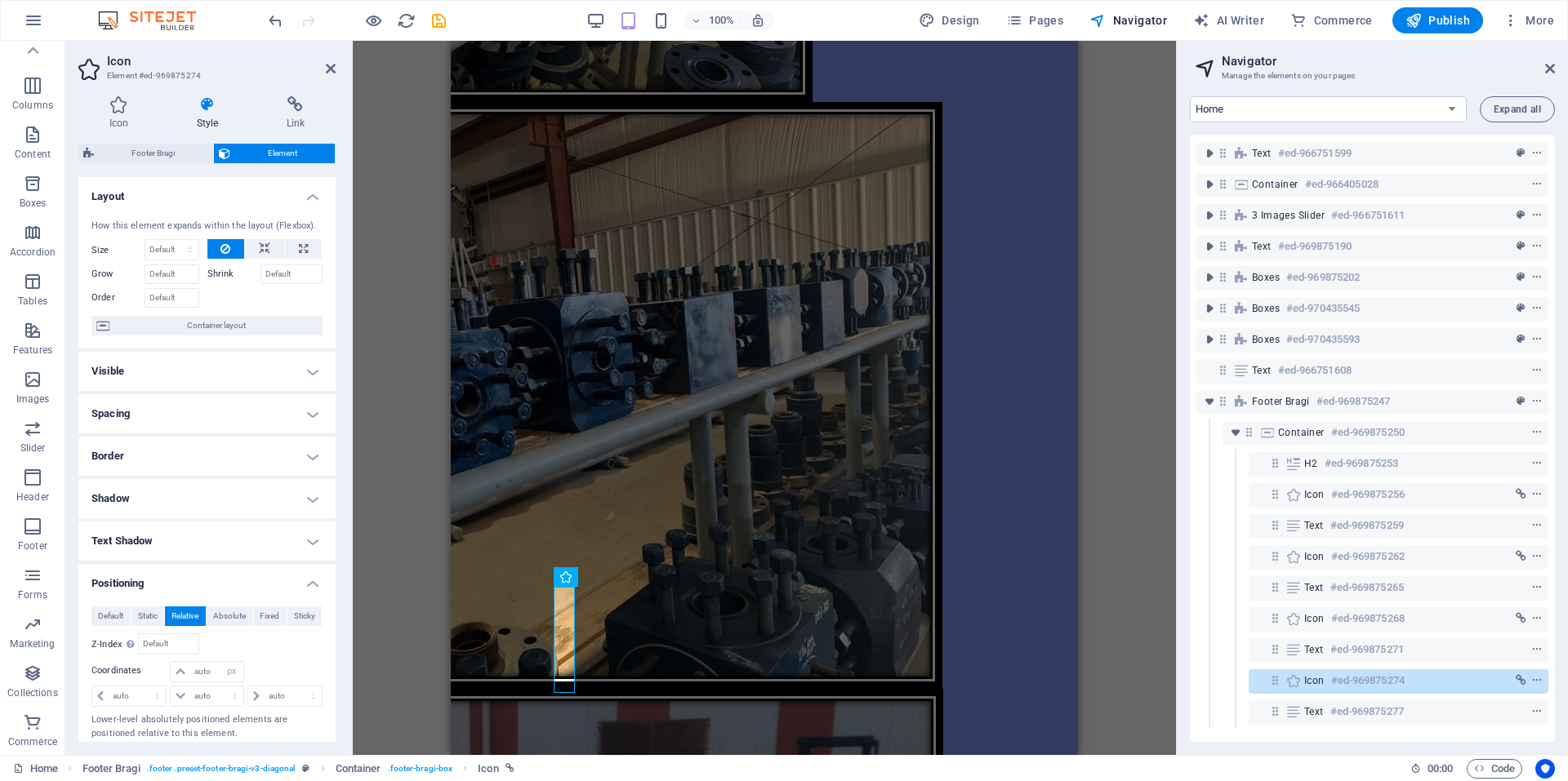
click at [377, 673] on div "Image with text Container H2 3 Images Slider Image with text Container Image Co…" at bounding box center [764, 397] width 823 height 714
click at [232, 672] on select "auto px rem % em" at bounding box center [232, 671] width 22 height 20
click at [220, 662] on select "auto px rem % em" at bounding box center [232, 671] width 22 height 20
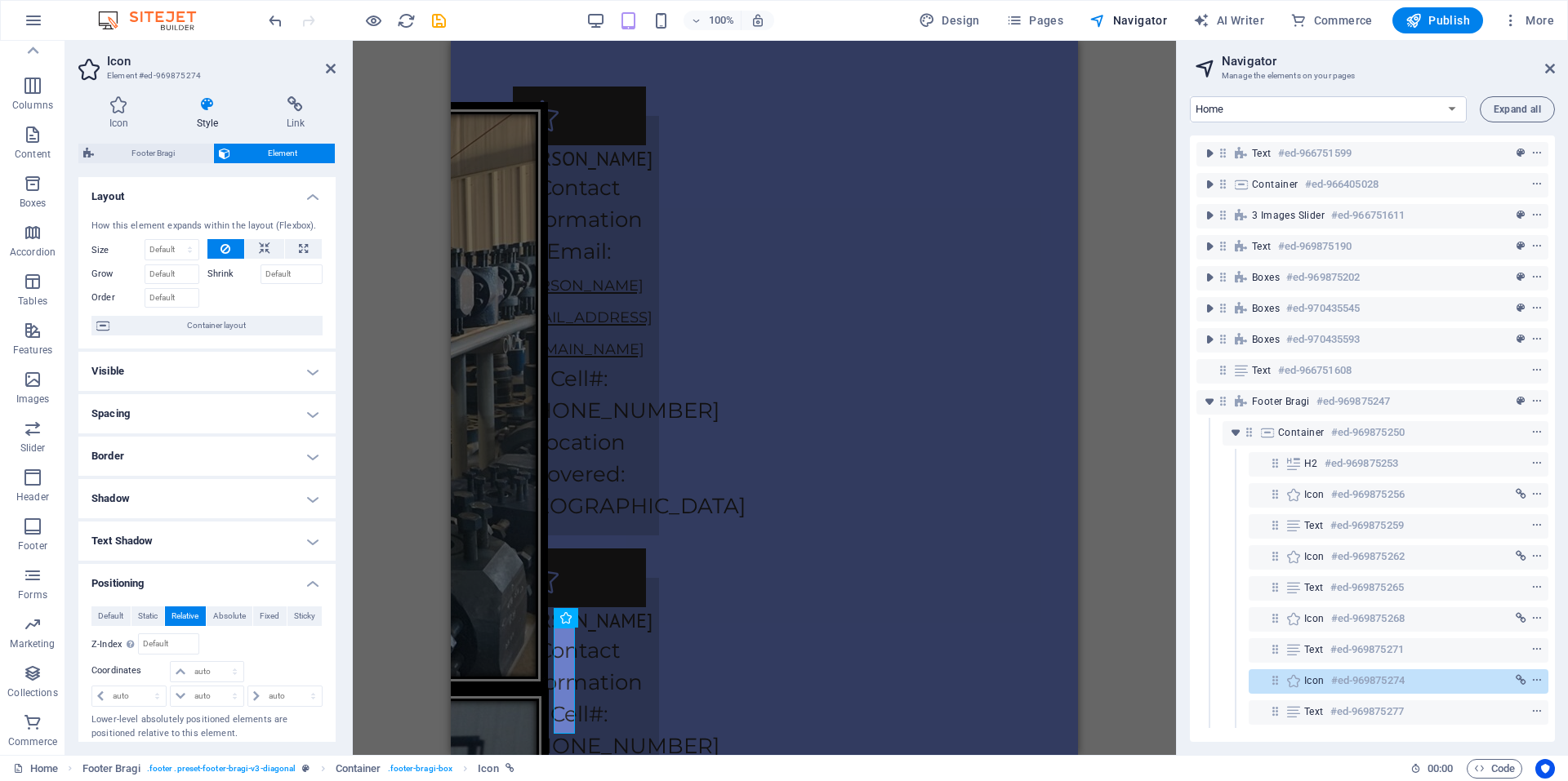
click at [419, 632] on div "Image with text Container H2 3 Images Slider Image with text Container Image Co…" at bounding box center [764, 397] width 823 height 714
click at [1087, 619] on div "Image with text Container H2 3 Images Slider Image with text Container Image Co…" at bounding box center [764, 397] width 823 height 714
click at [207, 692] on select "auto px rem % em" at bounding box center [206, 696] width 72 height 20
drag, startPoint x: 275, startPoint y: 655, endPoint x: 233, endPoint y: 660, distance: 42.3
click at [275, 655] on div "Relative to #ed-969875250" at bounding box center [265, 644] width 116 height 22
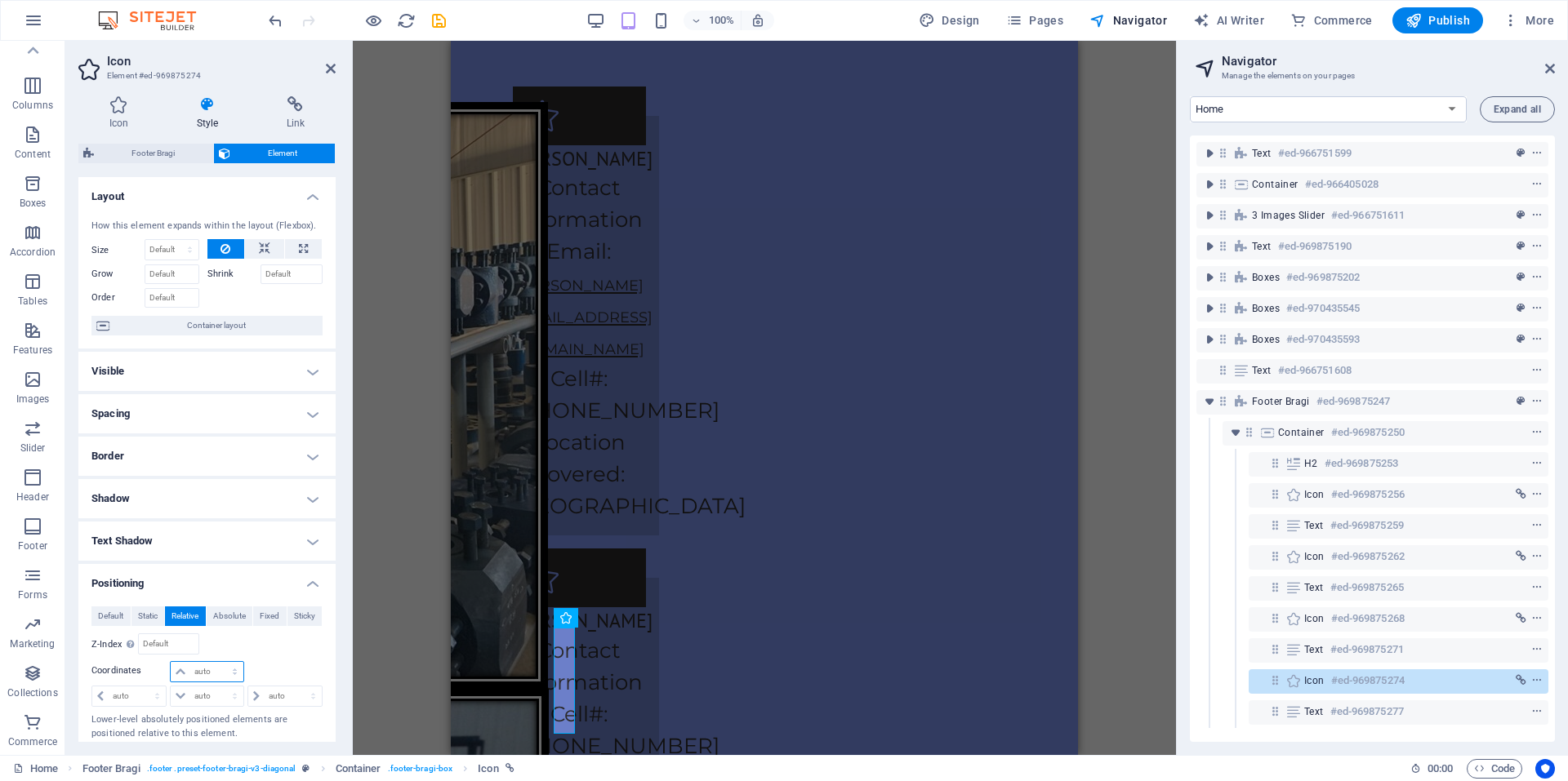
click at [201, 670] on select "auto px rem % em" at bounding box center [206, 671] width 72 height 20
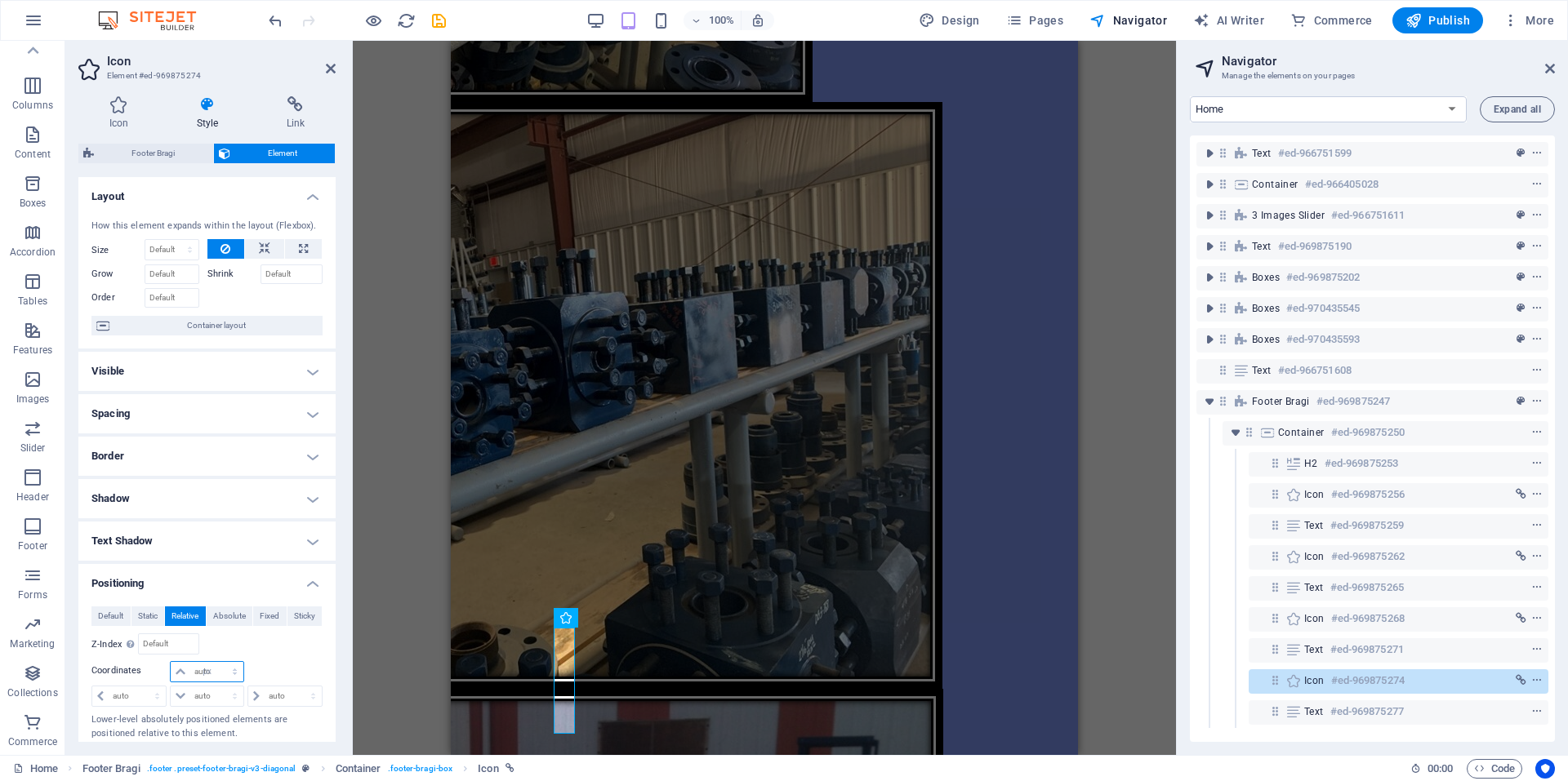
click at [218, 662] on select "auto px rem % em" at bounding box center [206, 671] width 72 height 20
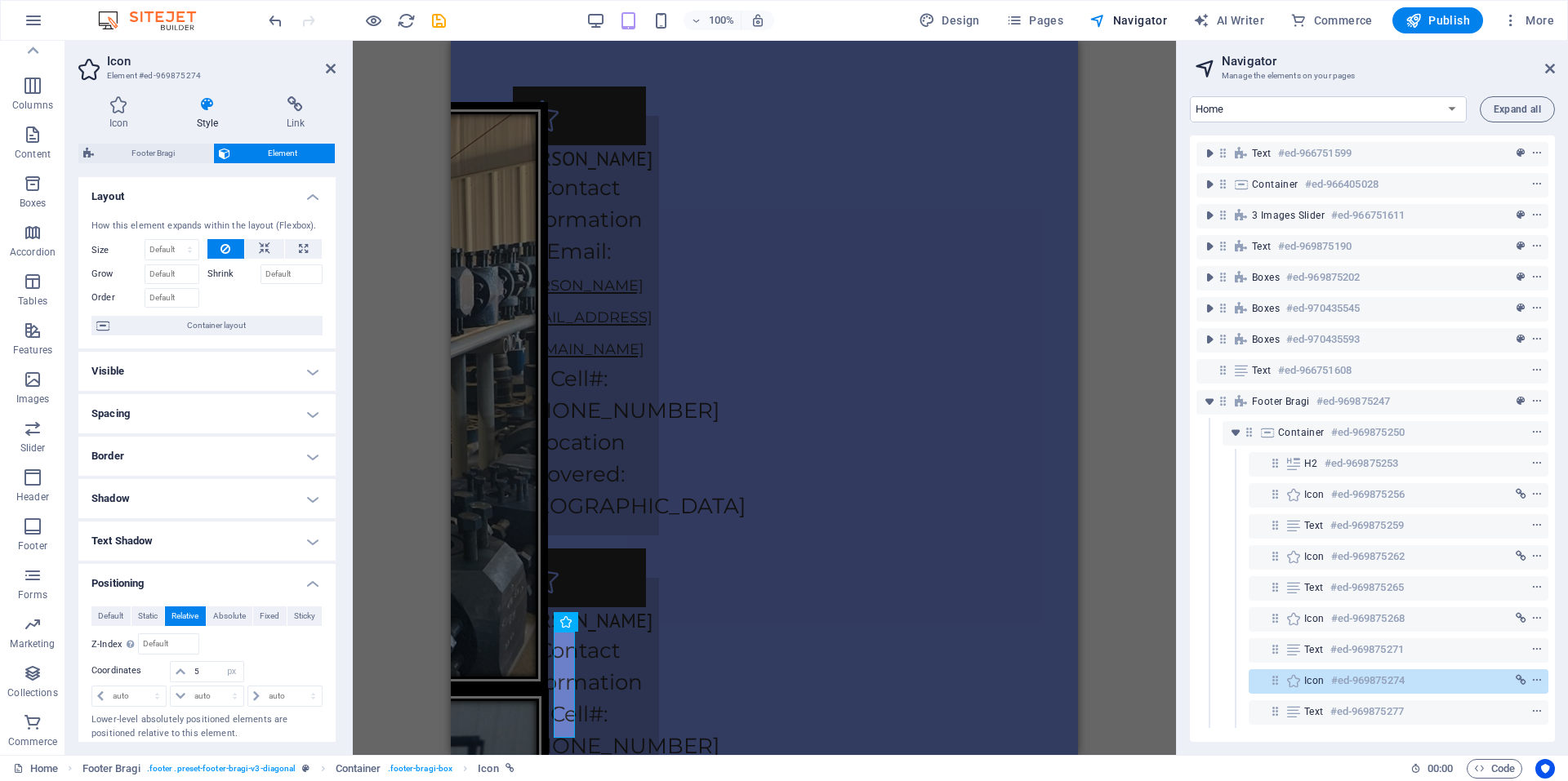
click at [1118, 616] on div "Image with text Container H2 3 Images Slider Image with text Container Image Co…" at bounding box center [764, 397] width 823 height 714
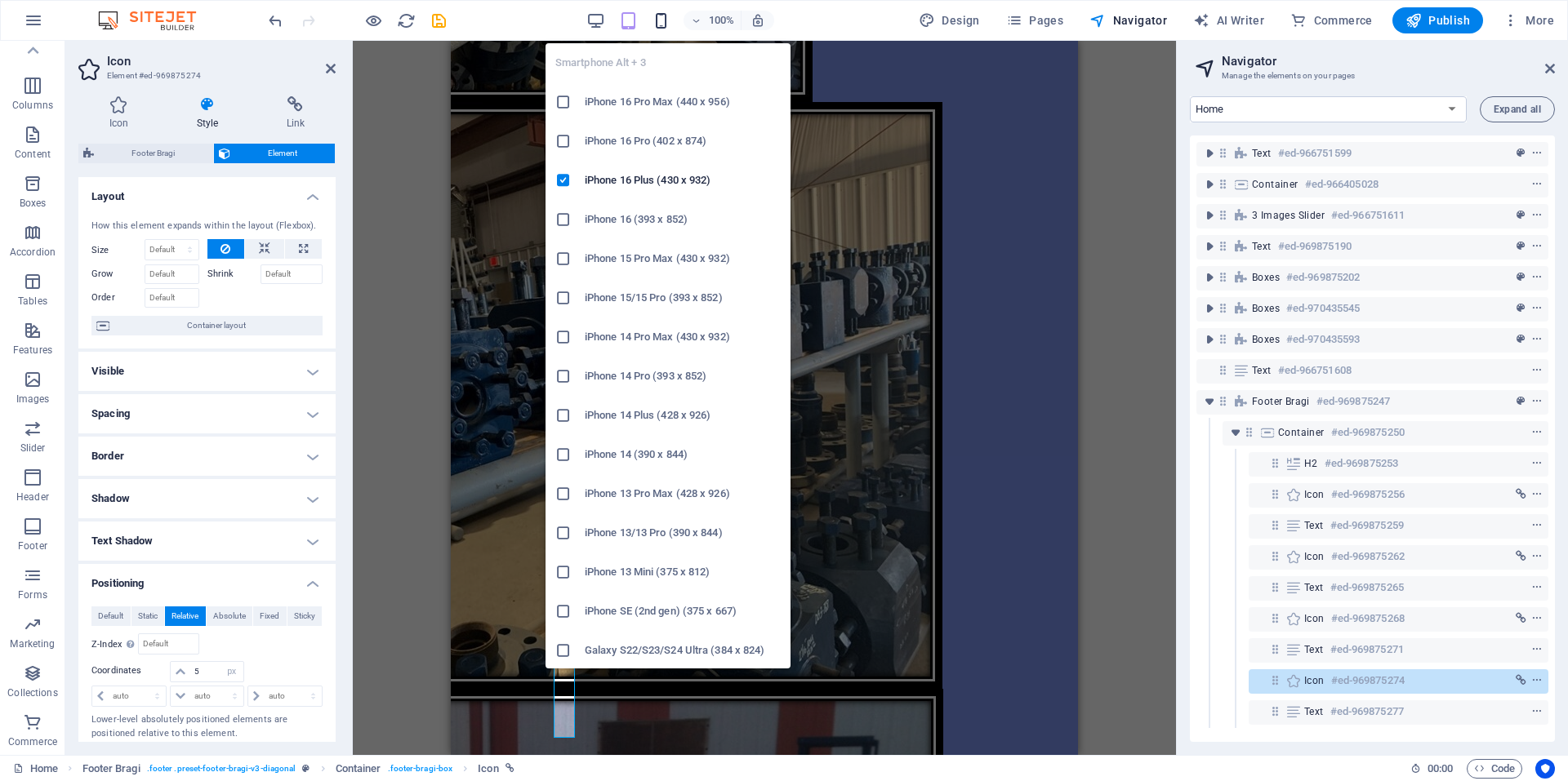
click at [668, 29] on icon "button" at bounding box center [661, 21] width 19 height 19
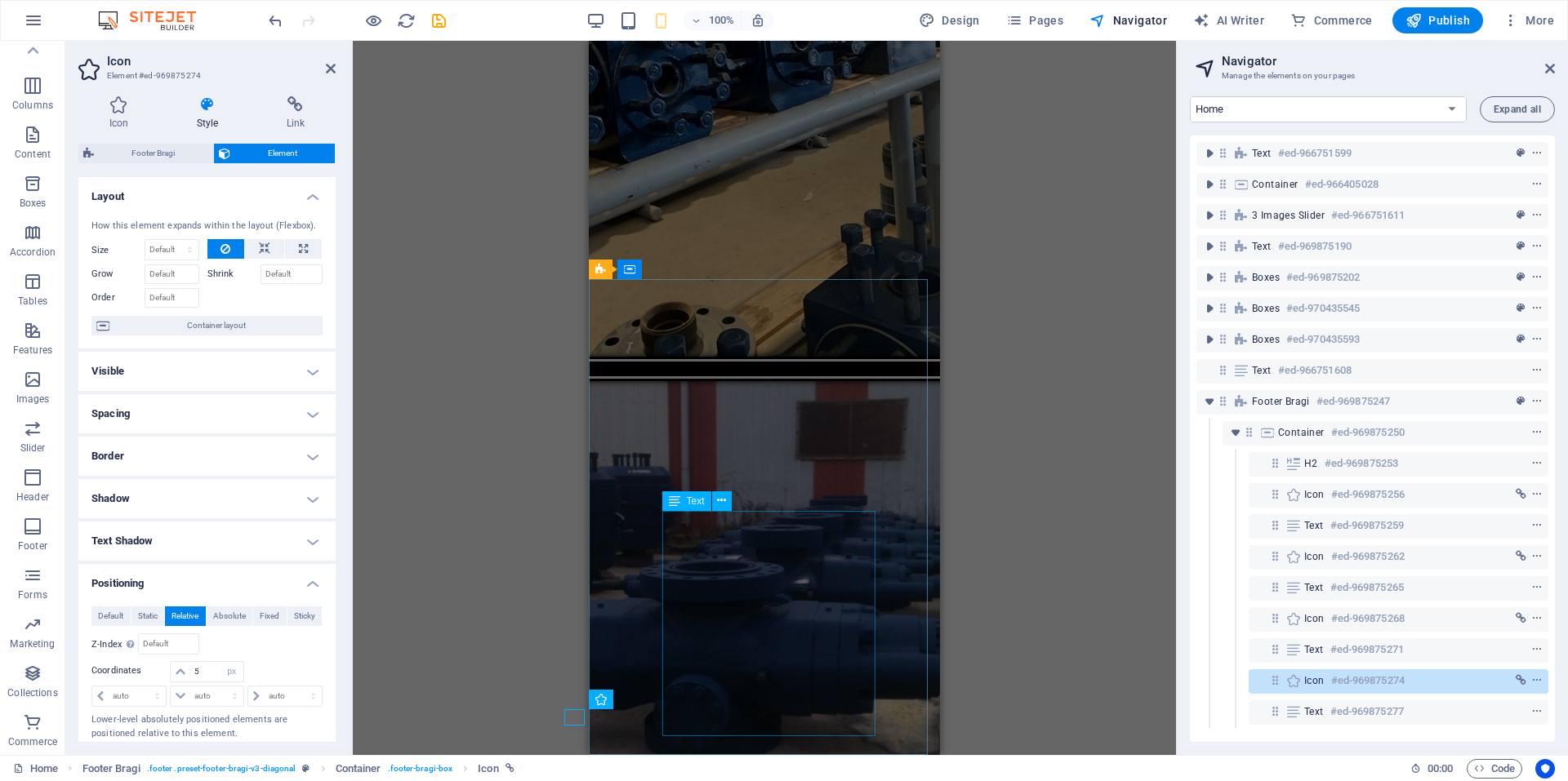
scroll to position [3921, 0]
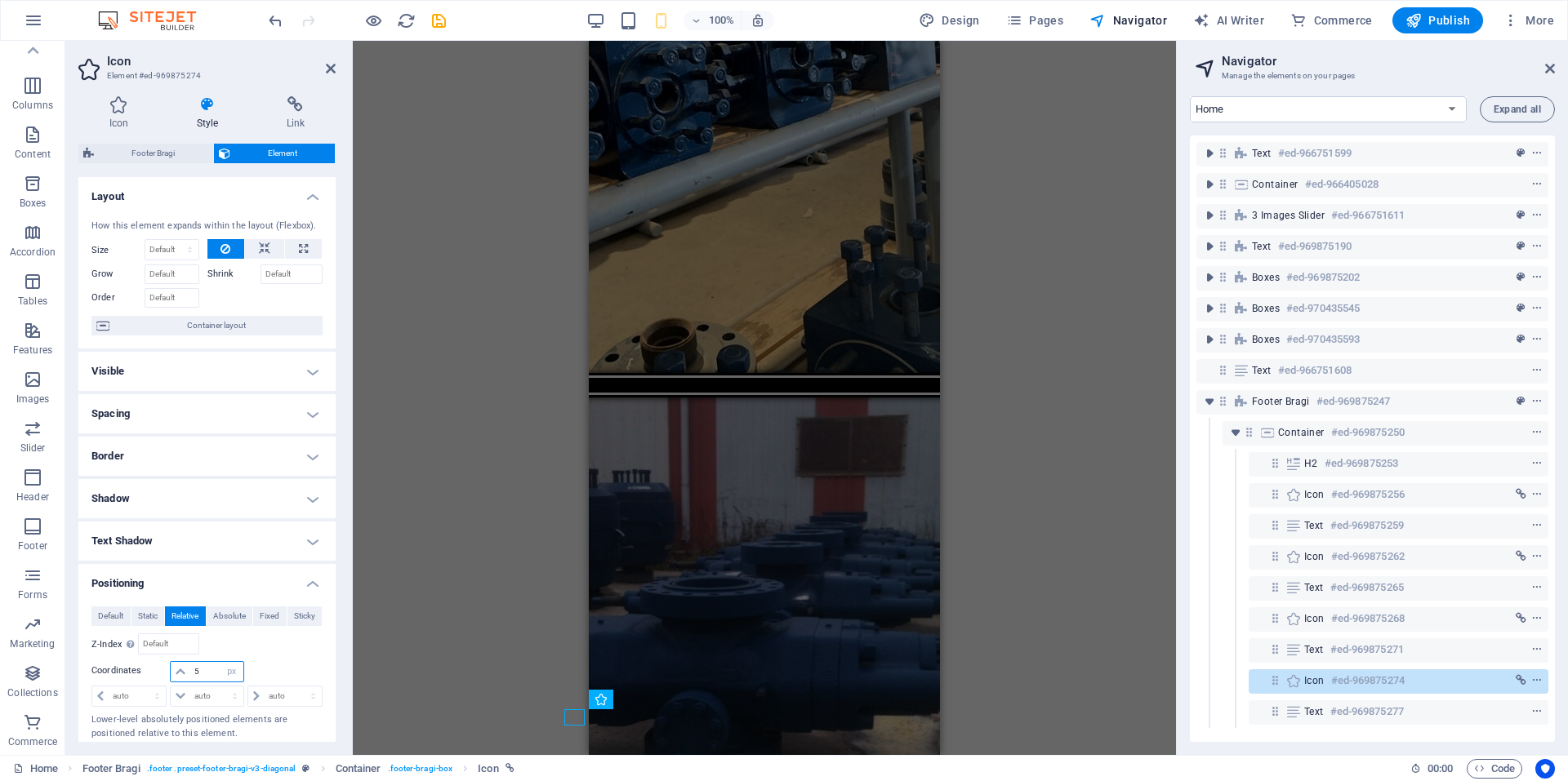
click at [211, 672] on input "5" at bounding box center [216, 671] width 52 height 20
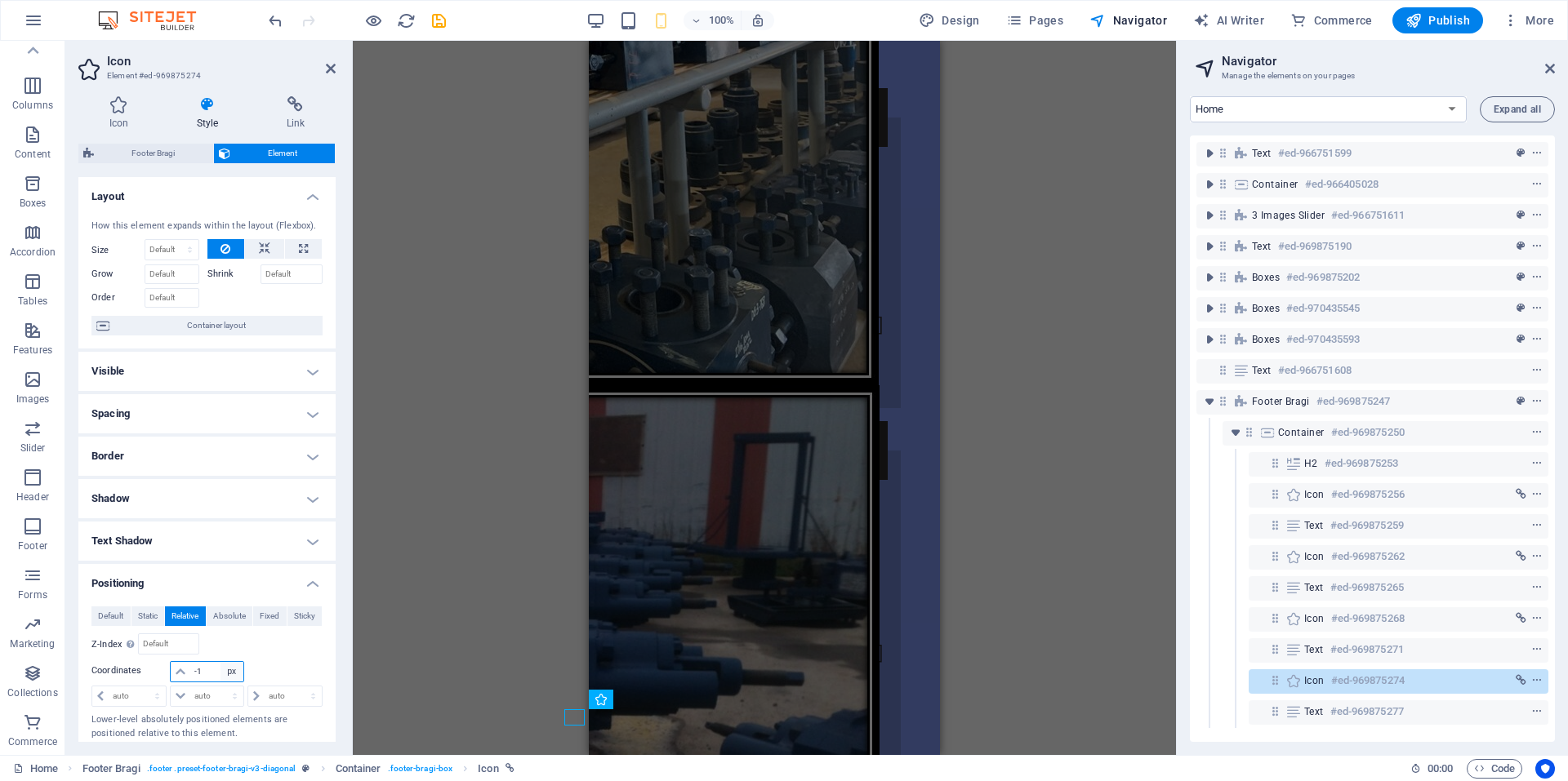
click at [238, 673] on select "auto px rem % em" at bounding box center [232, 671] width 22 height 20
click at [220, 662] on select "auto px rem % em" at bounding box center [232, 671] width 22 height 20
click at [110, 697] on select "auto px rem % em" at bounding box center [129, 696] width 73 height 20
click at [142, 687] on select "auto px rem % em" at bounding box center [129, 696] width 73 height 20
click at [128, 699] on input "80" at bounding box center [137, 696] width 57 height 20
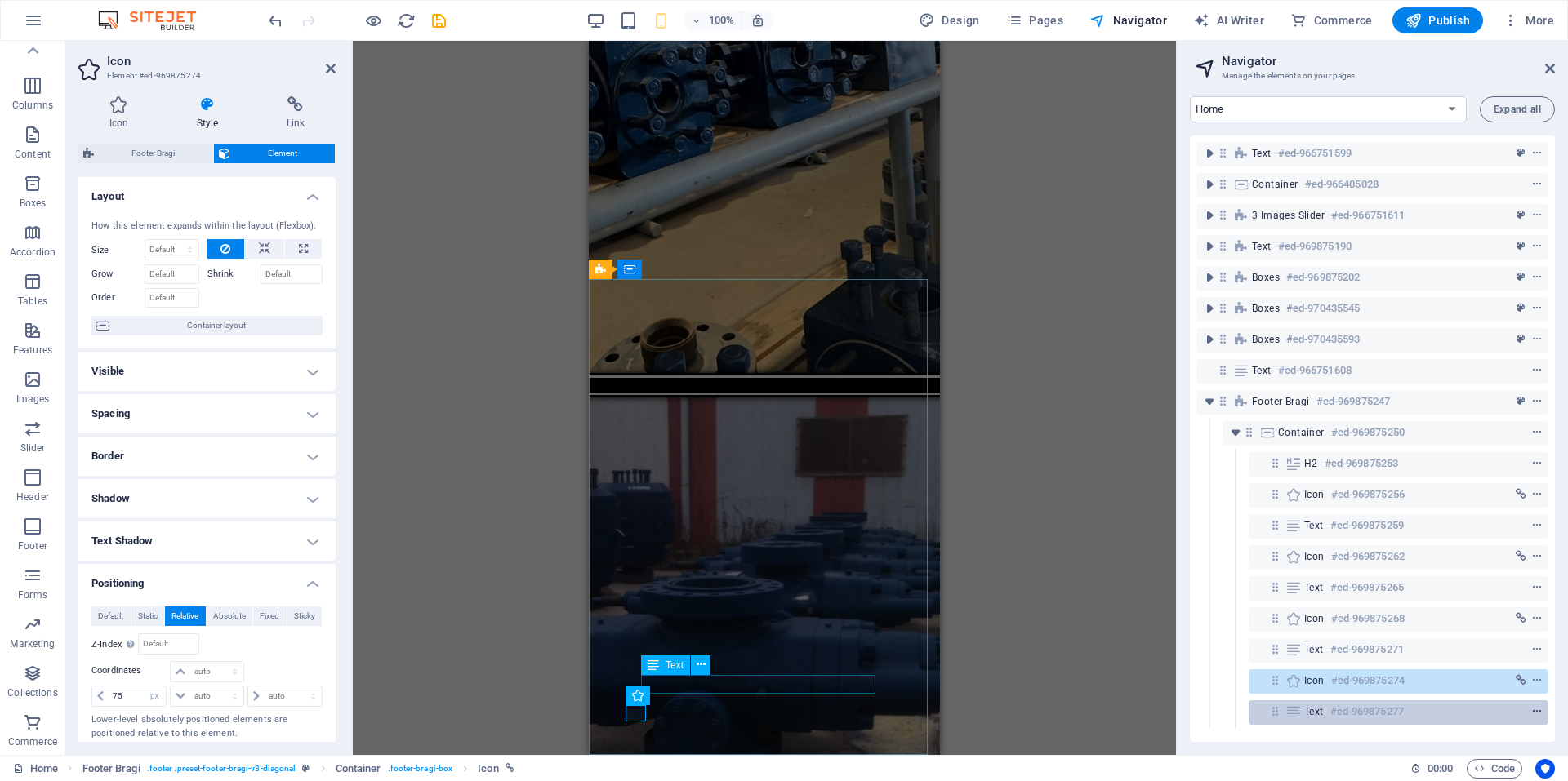
click at [1533, 719] on button "context-menu" at bounding box center [1537, 712] width 16 height 20
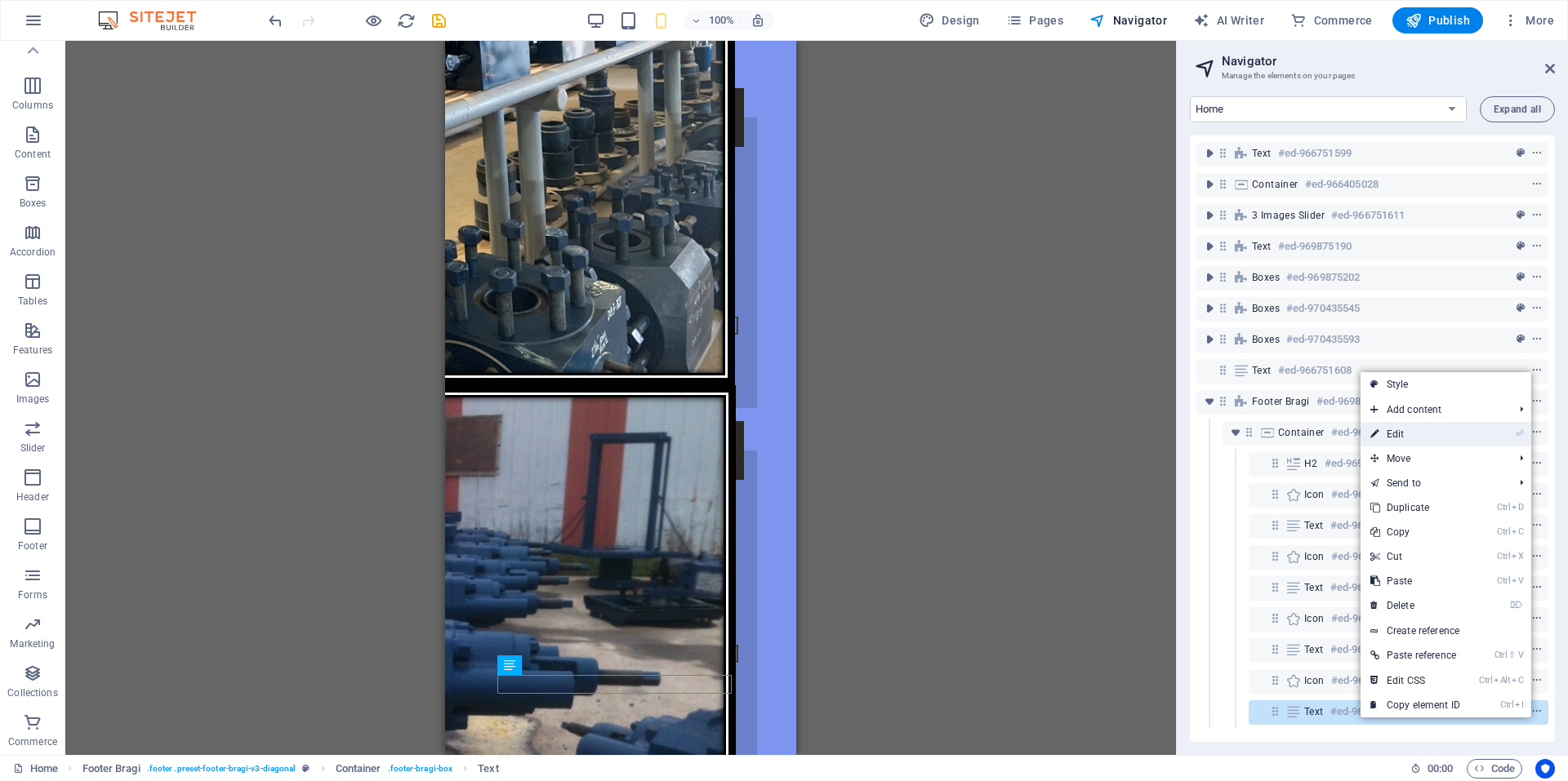
click at [1399, 431] on link "⏎ Edit" at bounding box center [1415, 434] width 110 height 24
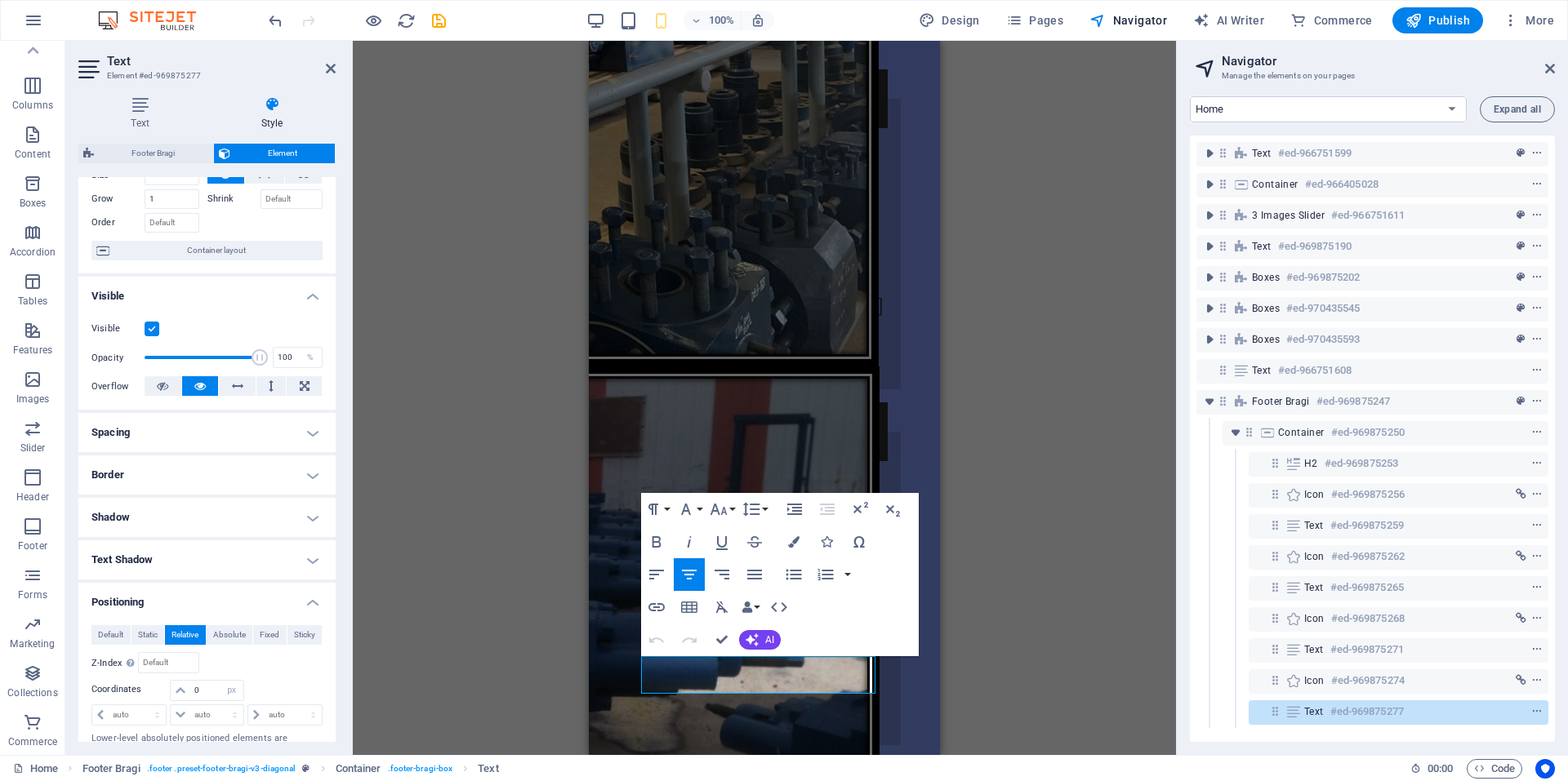
scroll to position [244, 0]
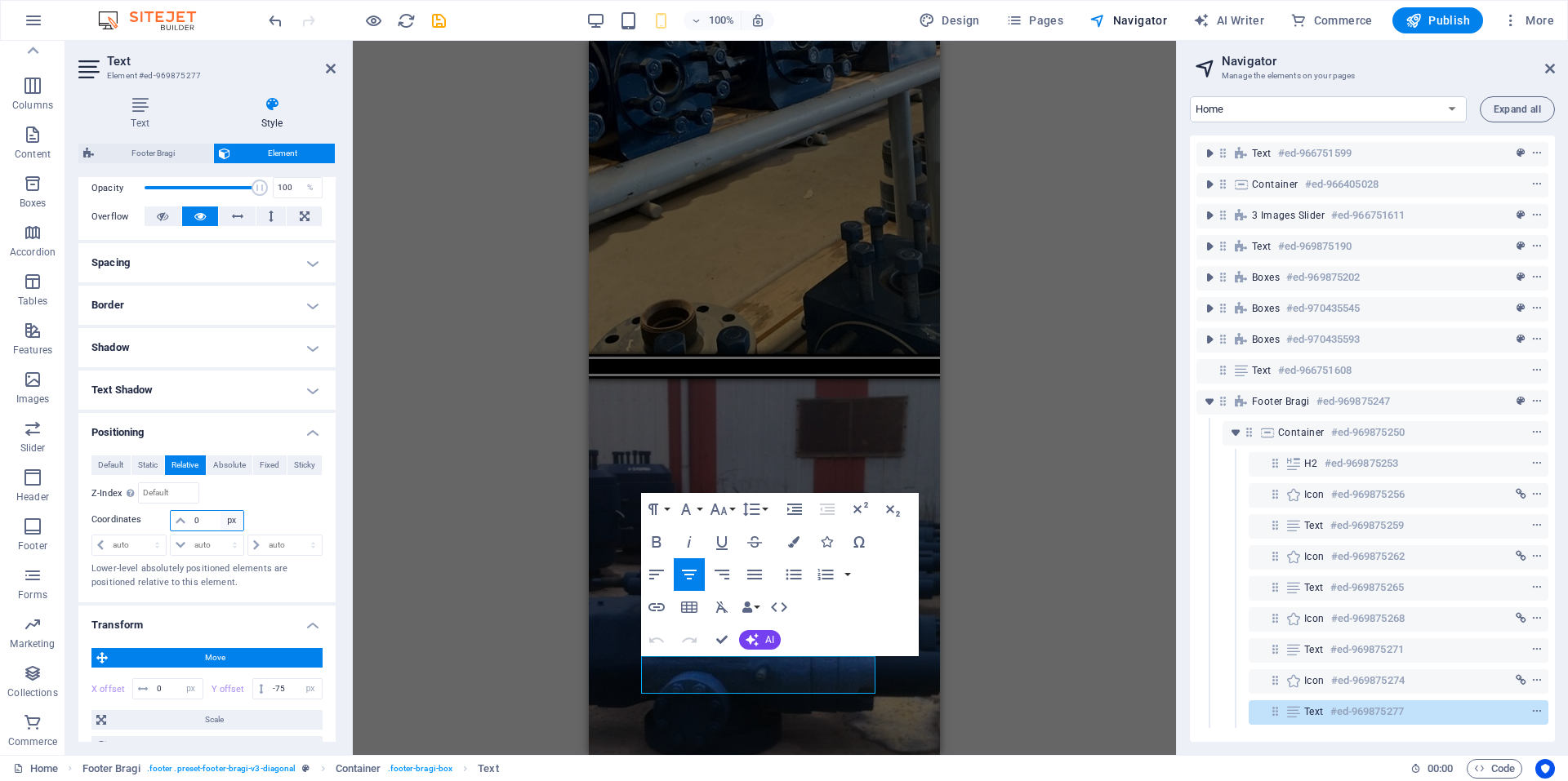
click at [232, 516] on select "auto px rem % em" at bounding box center [232, 520] width 22 height 20
click at [220, 511] on select "auto px rem % em" at bounding box center [232, 520] width 22 height 20
click at [225, 521] on select "auto px rem % em" at bounding box center [206, 520] width 72 height 20
click at [218, 511] on select "auto px rem % em" at bounding box center [206, 520] width 72 height 20
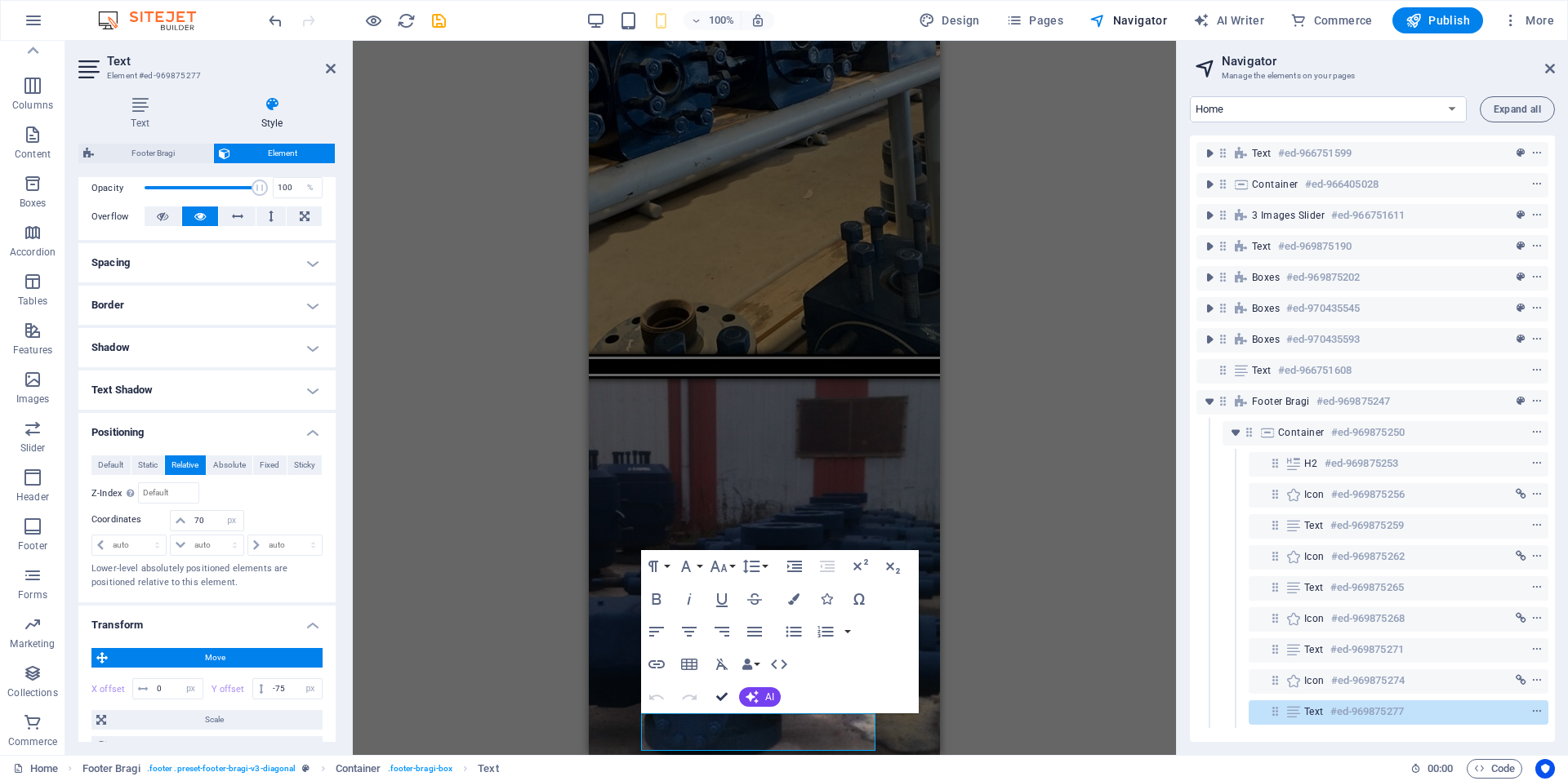
scroll to position [3921, 0]
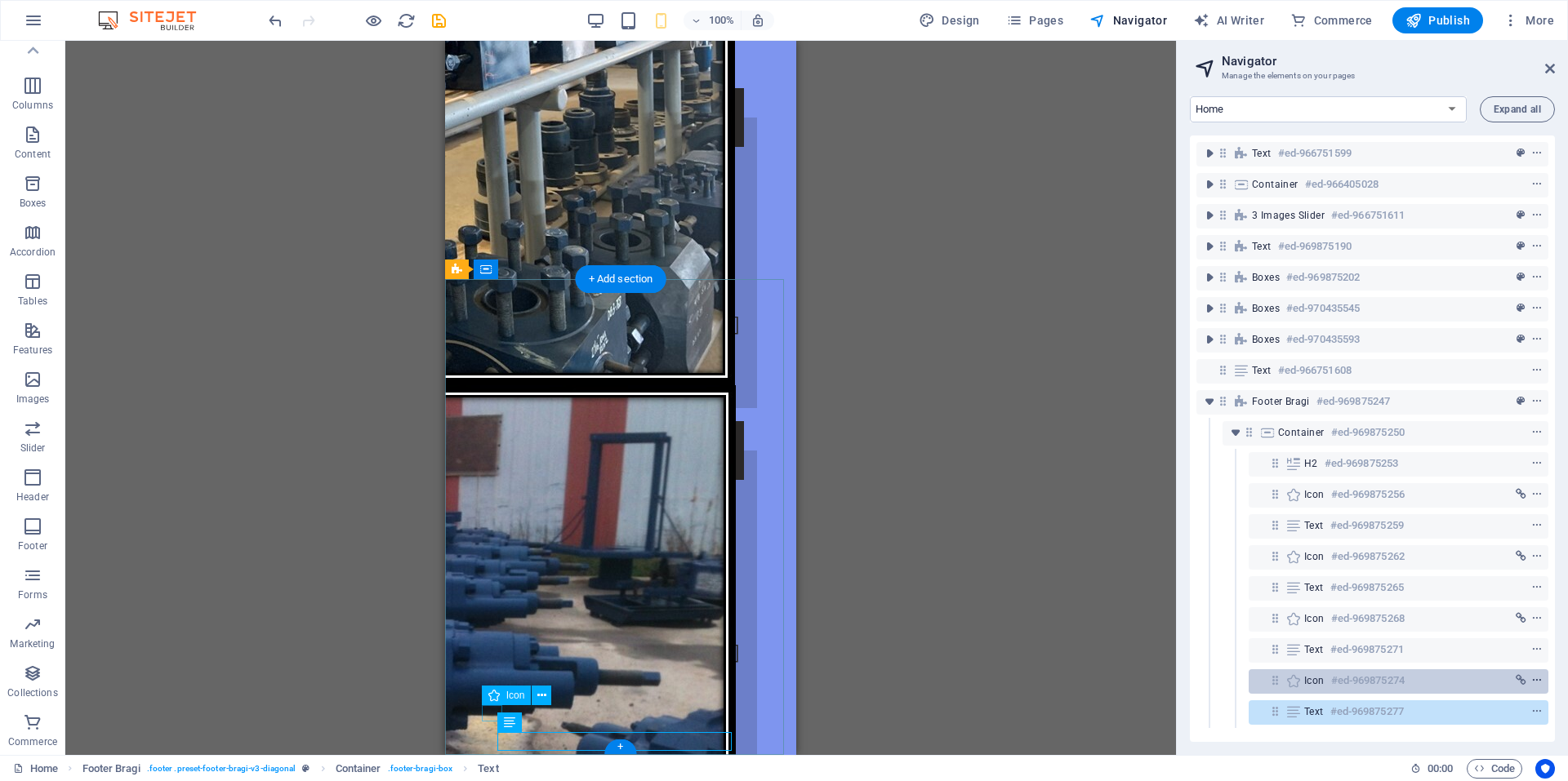
click at [1533, 680] on icon "context-menu" at bounding box center [1536, 680] width 11 height 11
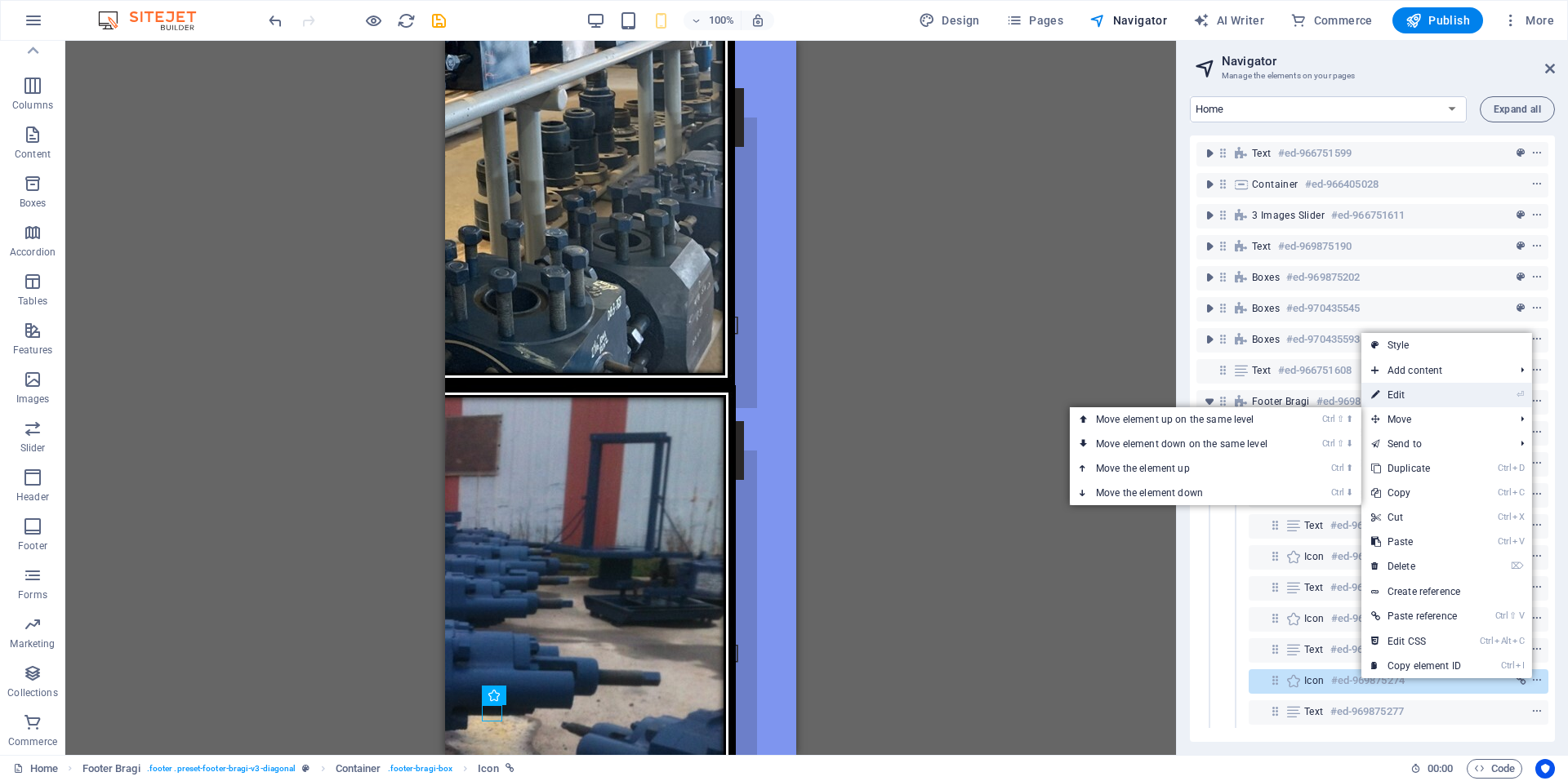
click at [1409, 393] on link "⏎ Edit" at bounding box center [1416, 395] width 110 height 24
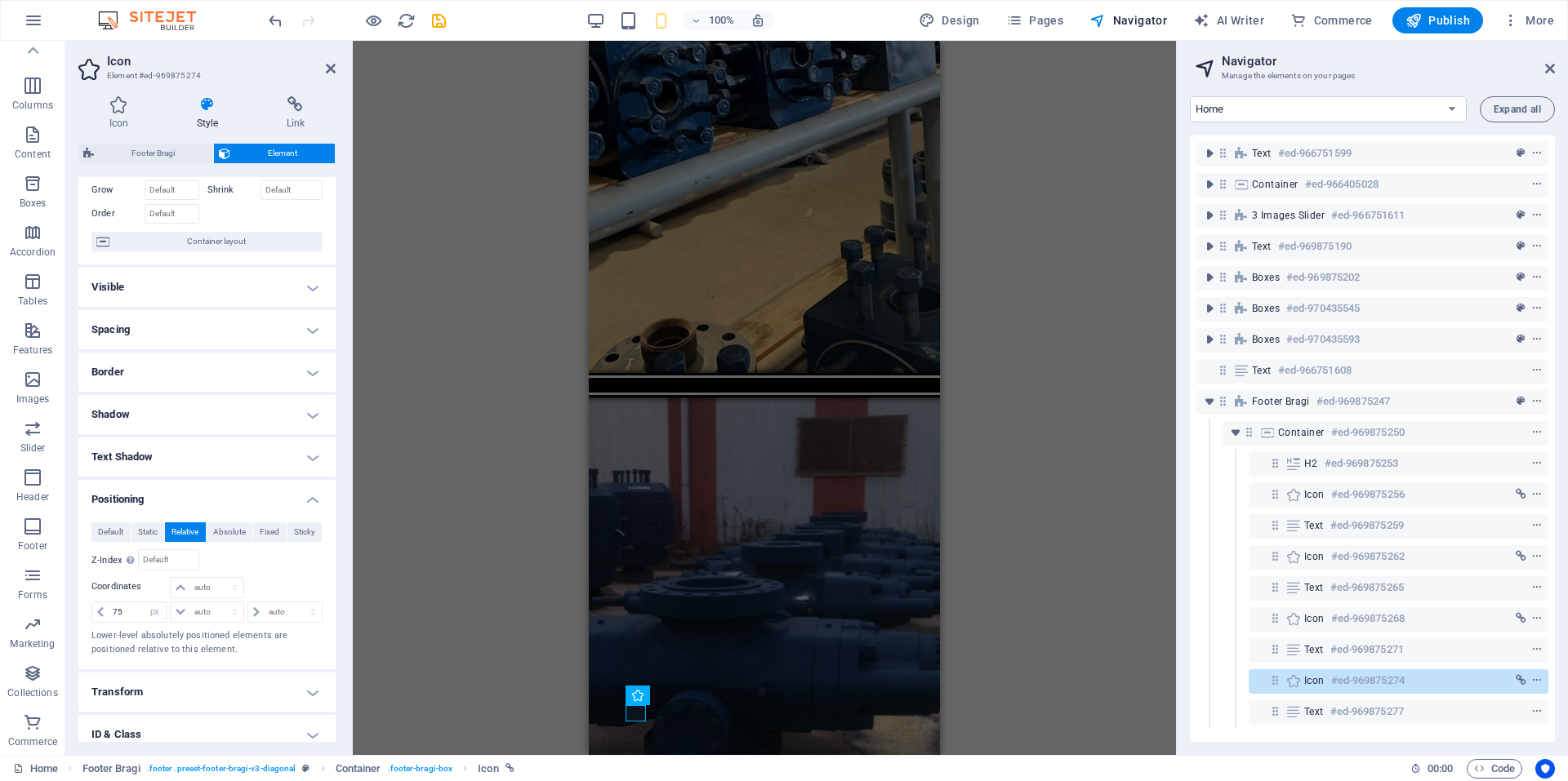
scroll to position [163, 0]
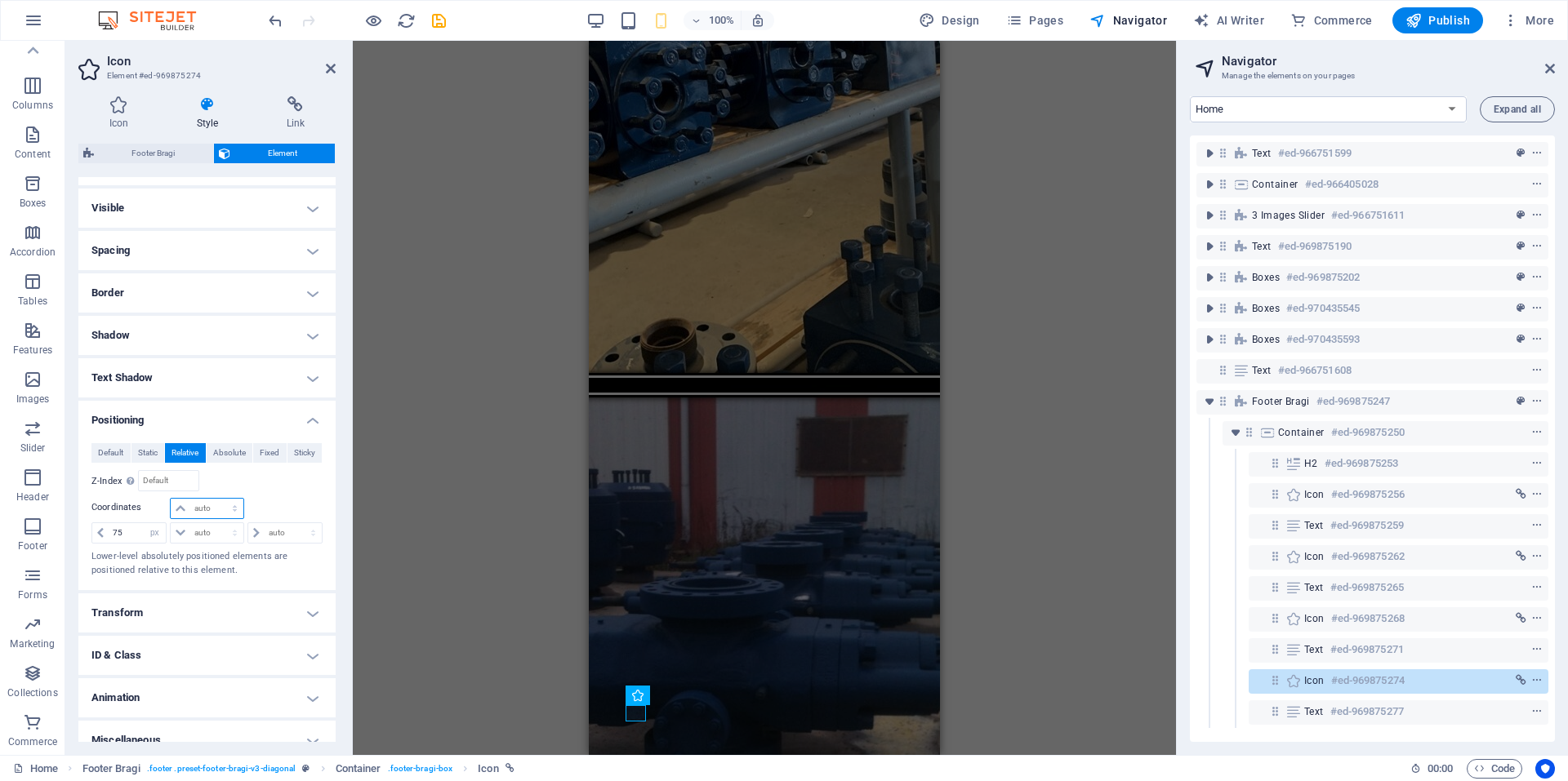
click at [197, 510] on select "auto px rem % em" at bounding box center [206, 508] width 72 height 20
click at [170, 498] on select "auto px rem % em" at bounding box center [206, 508] width 72 height 20
click at [220, 507] on select "auto px rem % em" at bounding box center [206, 508] width 72 height 20
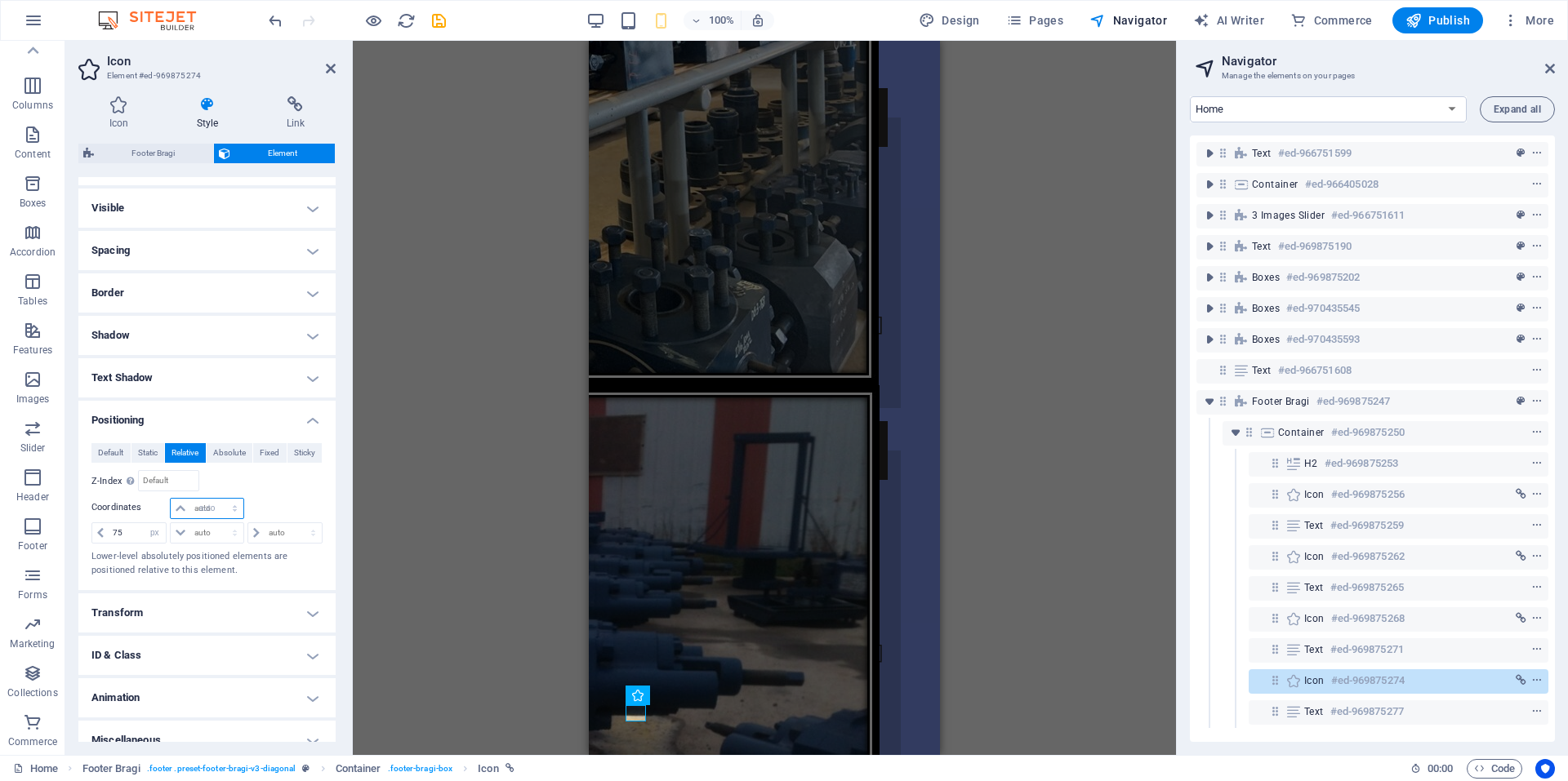
click at [170, 498] on select "auto px rem % em" at bounding box center [206, 508] width 72 height 20
click at [224, 503] on select "auto px rem % em" at bounding box center [206, 508] width 72 height 20
click at [218, 498] on select "auto px rem % em" at bounding box center [206, 508] width 72 height 20
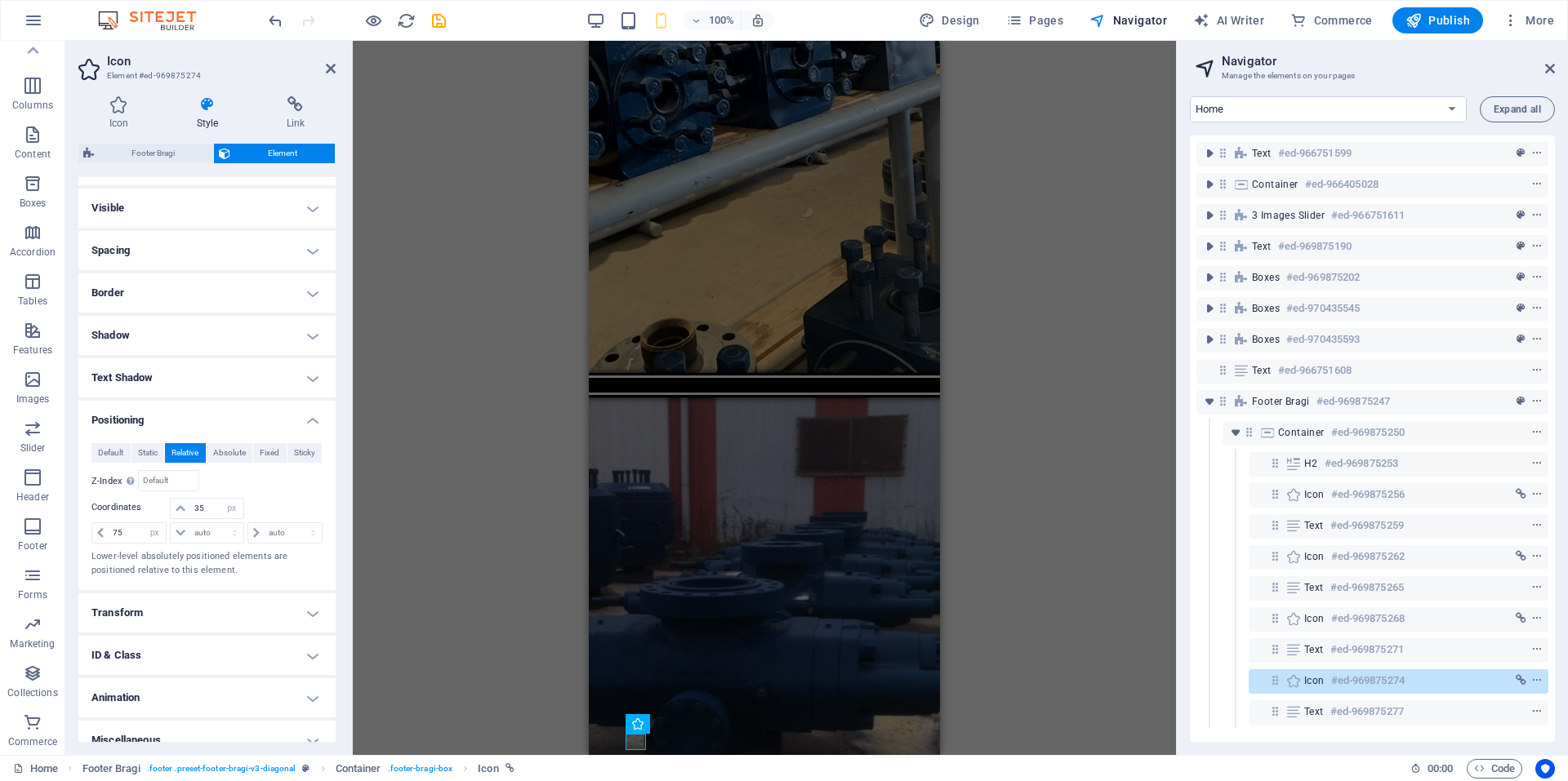
click at [1031, 593] on div "Image with text Container H2 3 Images Slider Image with text Container Image Co…" at bounding box center [764, 397] width 823 height 714
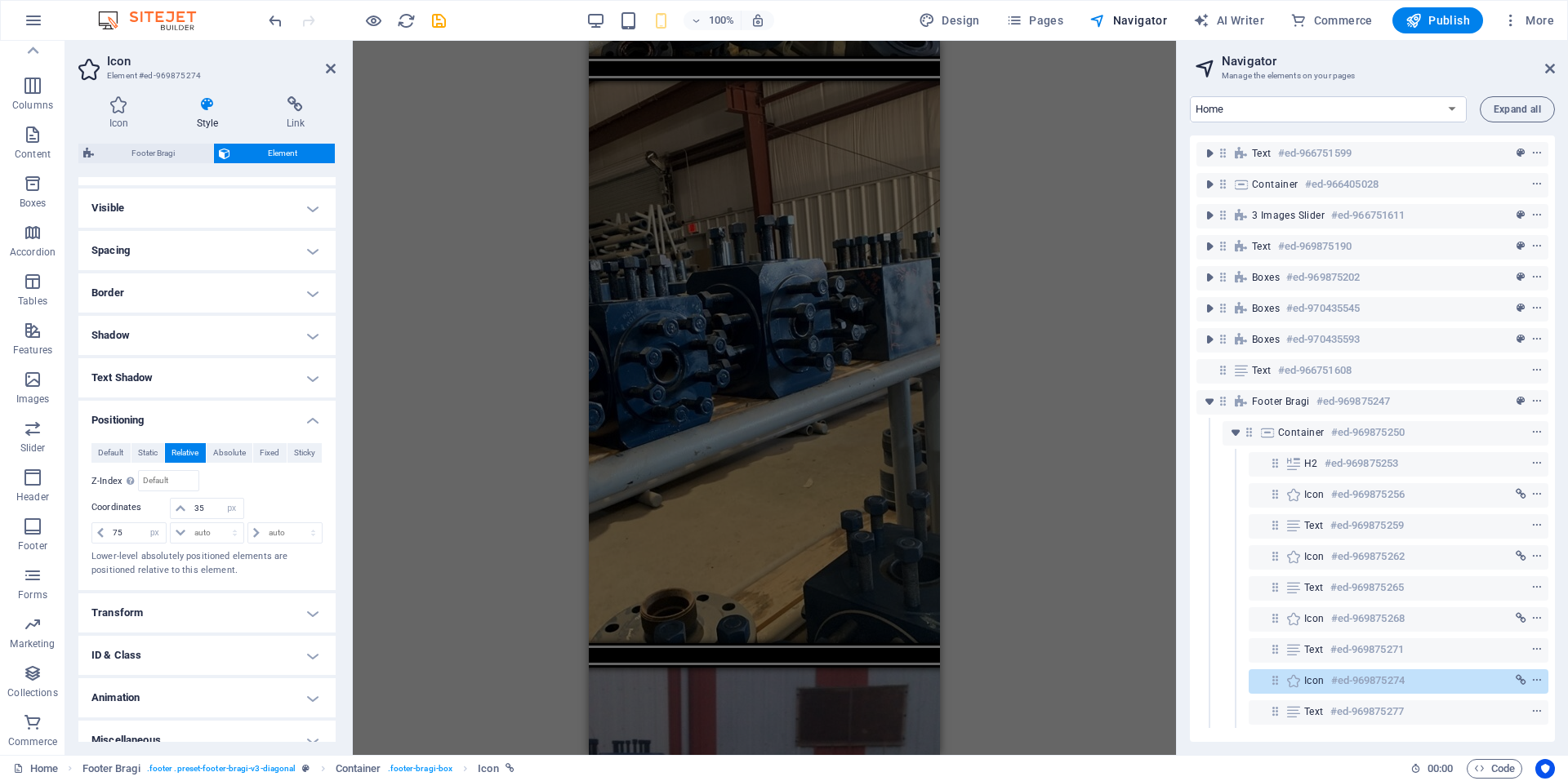
scroll to position [3921, 0]
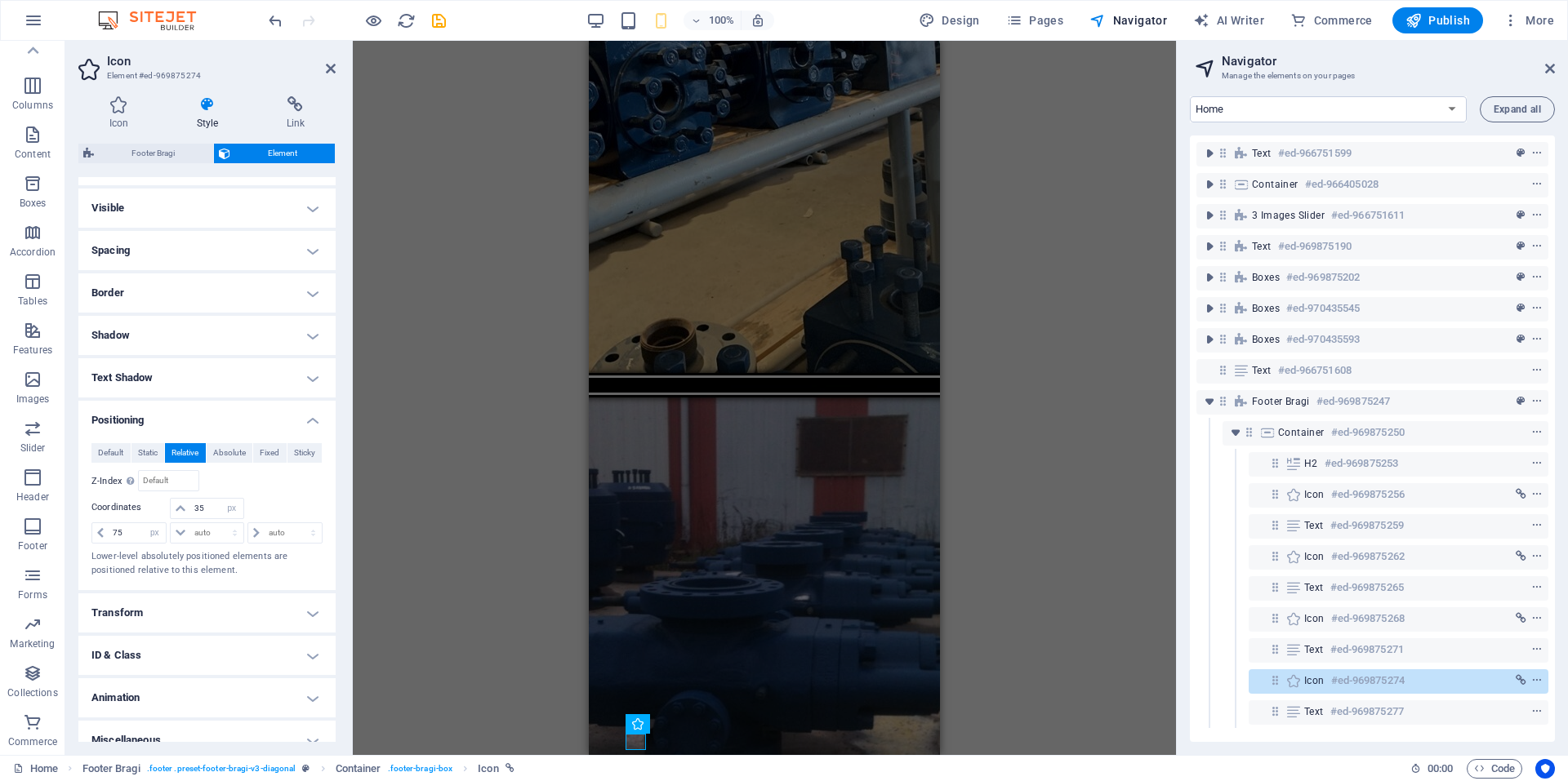
click at [1117, 641] on div "Image with text Container H2 3 Images Slider Image with text Container Image Co…" at bounding box center [764, 397] width 823 height 714
click at [324, 74] on header "Icon Element #ed-969875274" at bounding box center [207, 61] width 258 height 42
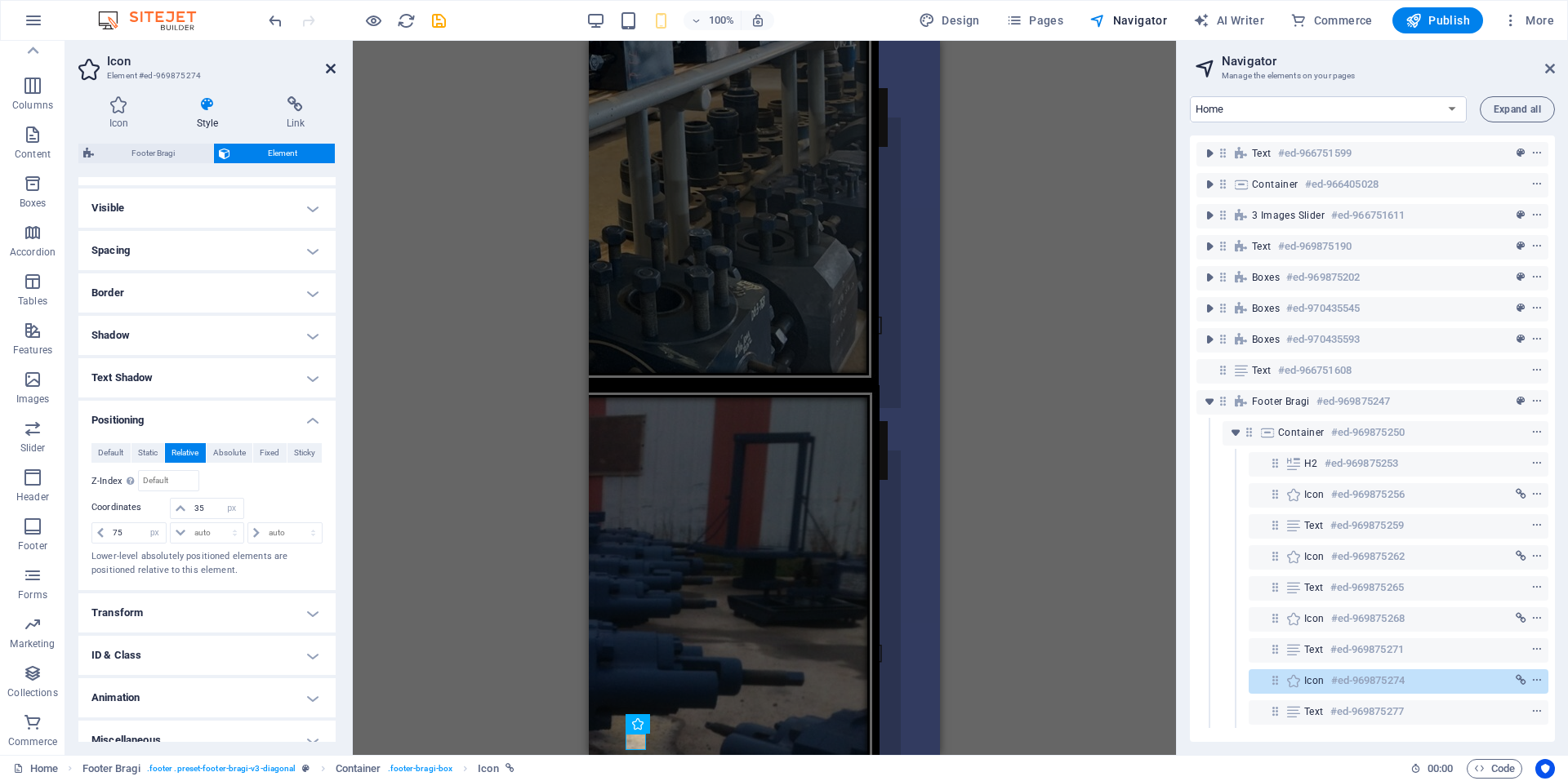
click at [332, 70] on icon at bounding box center [330, 68] width 10 height 13
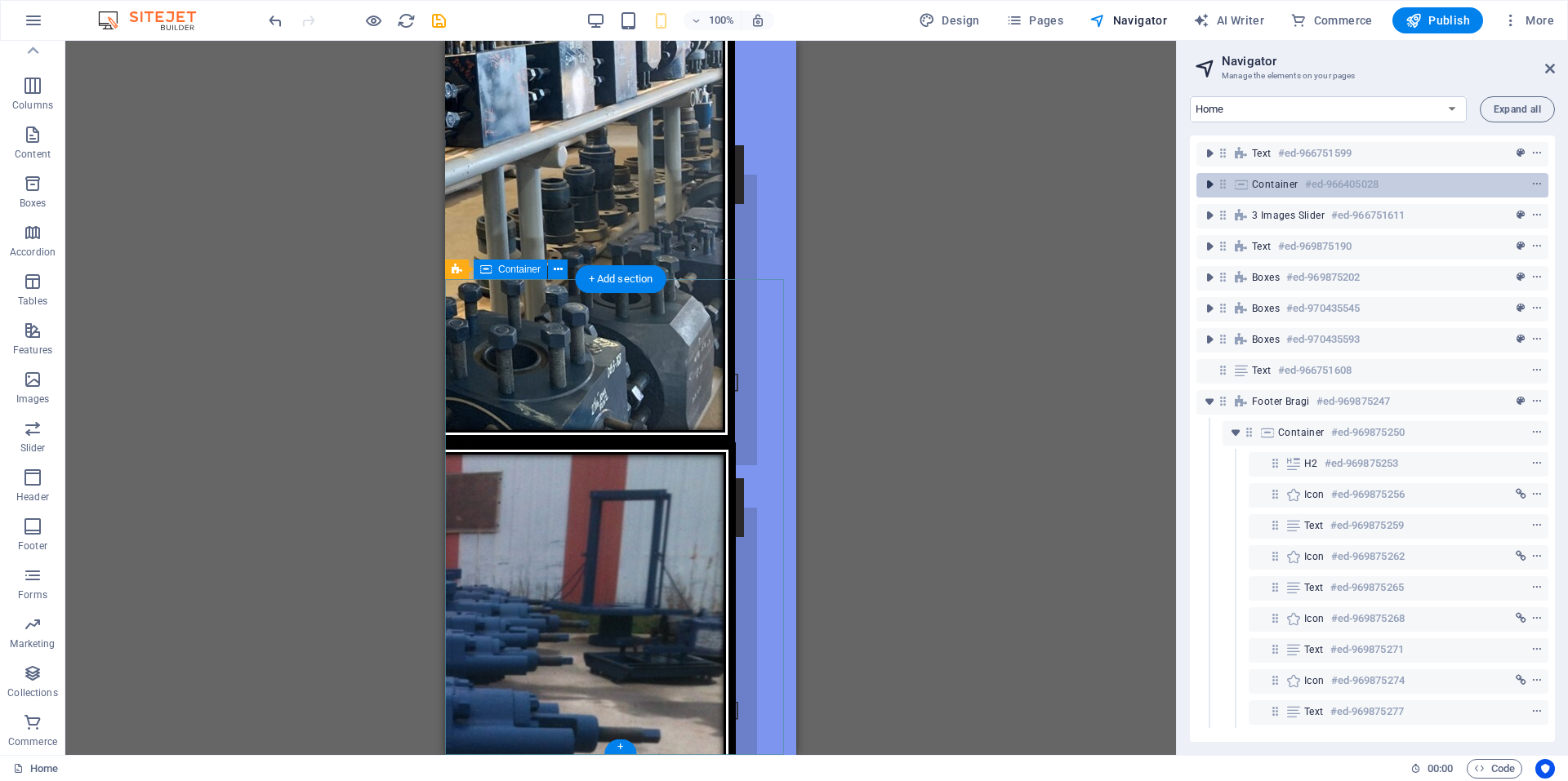
scroll to position [3839, 0]
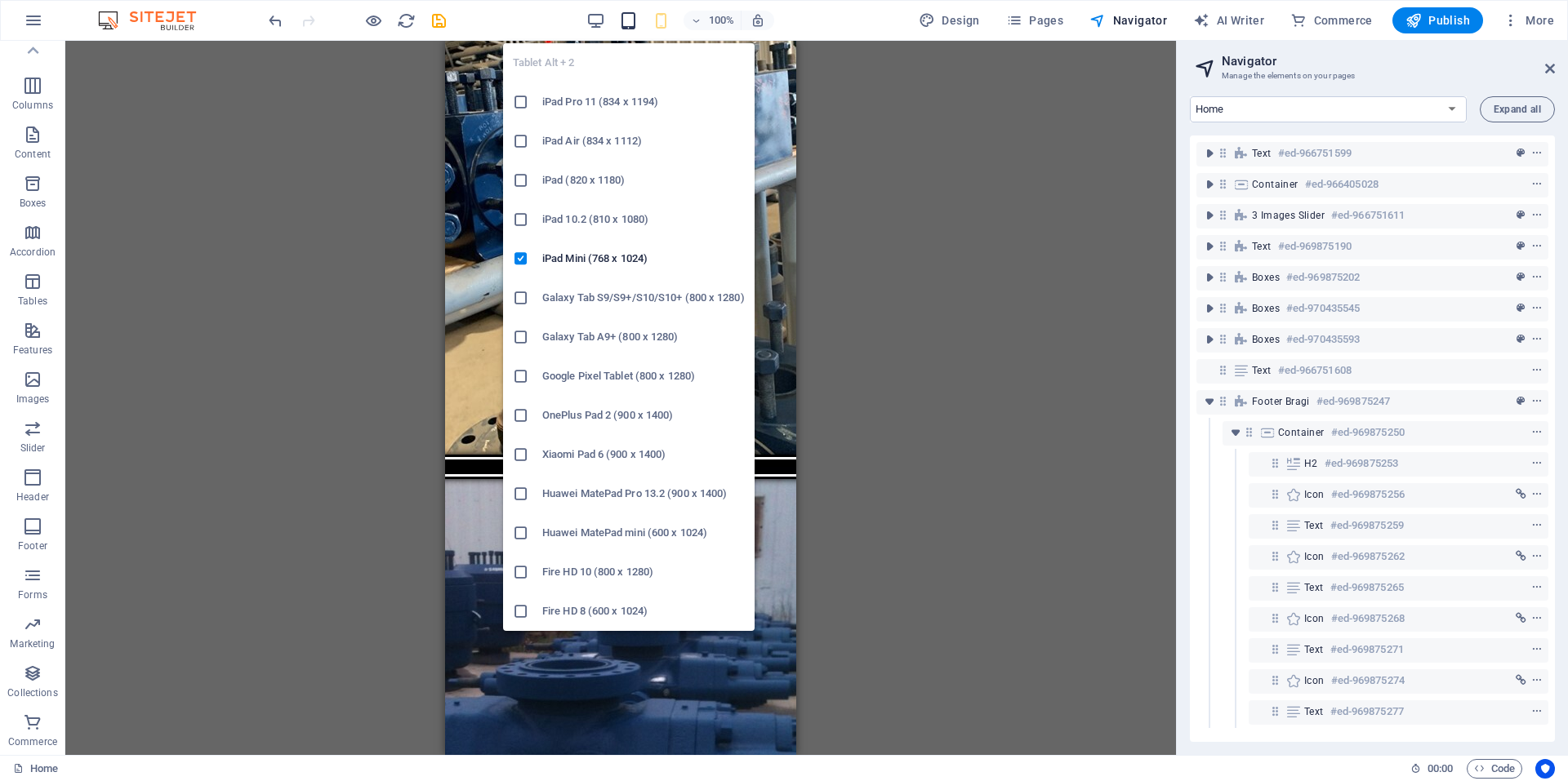
click at [631, 21] on icon "button" at bounding box center [628, 21] width 19 height 19
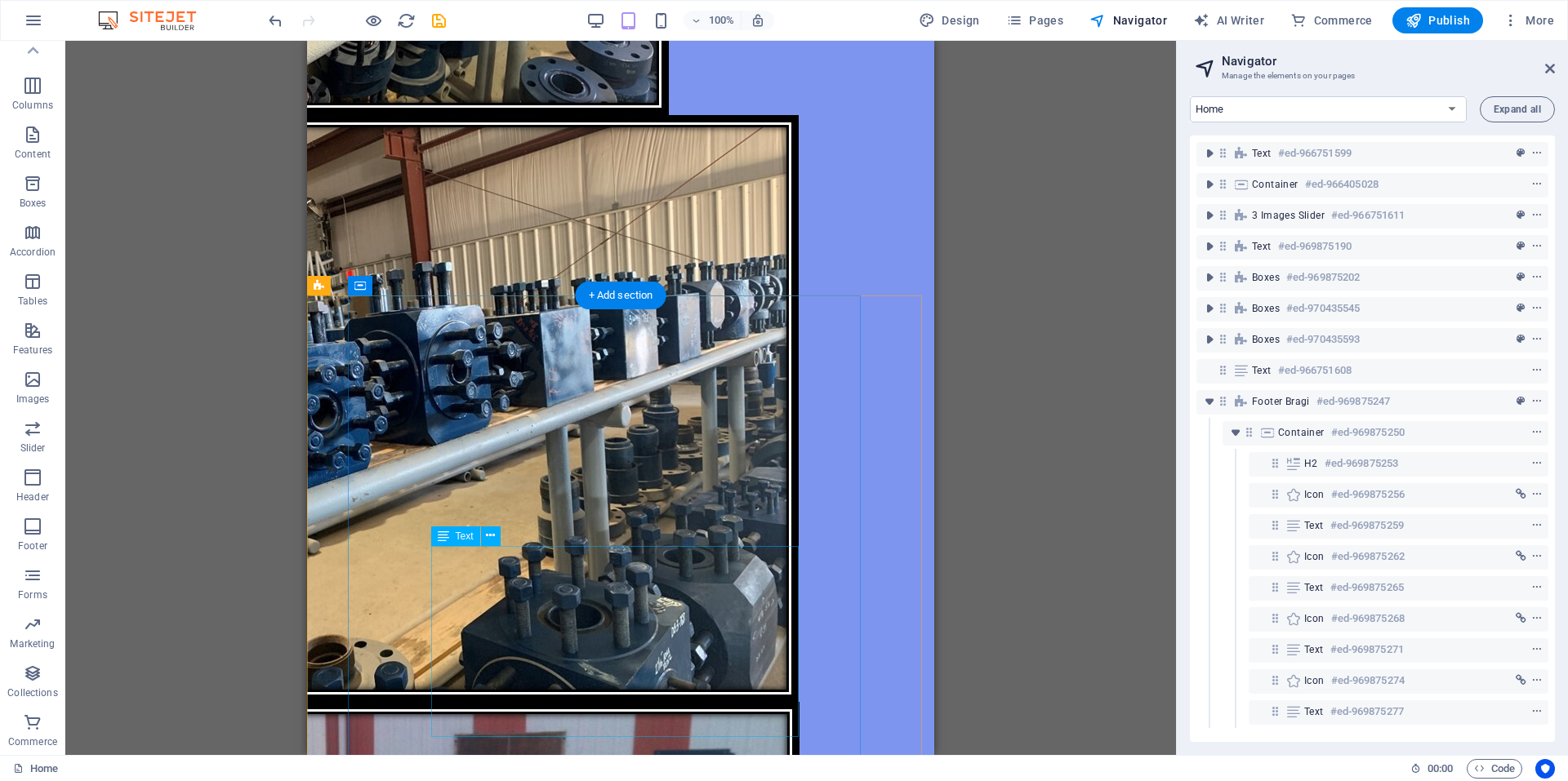
scroll to position [3987, 0]
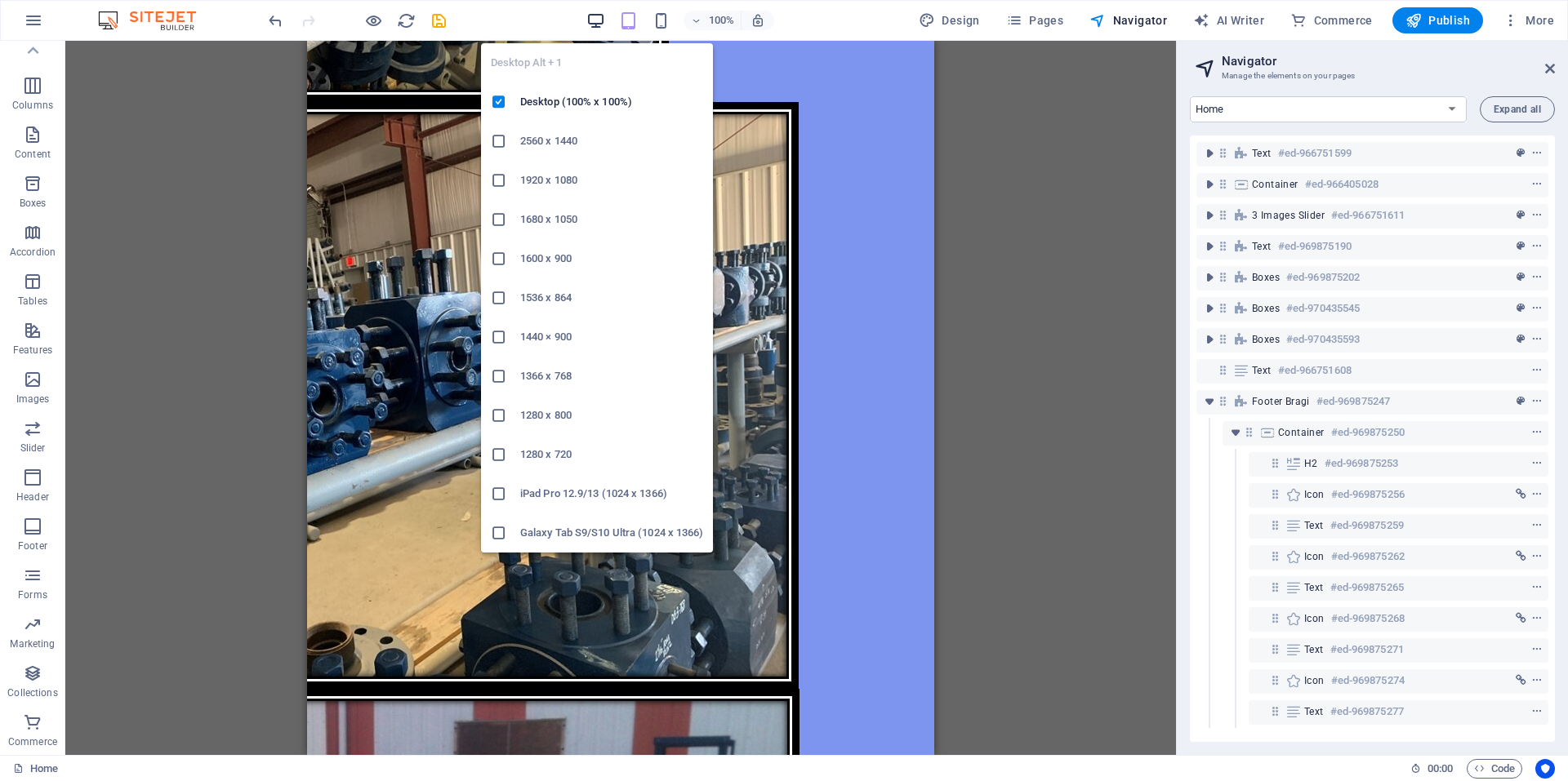
click at [605, 13] on icon "button" at bounding box center [596, 21] width 19 height 19
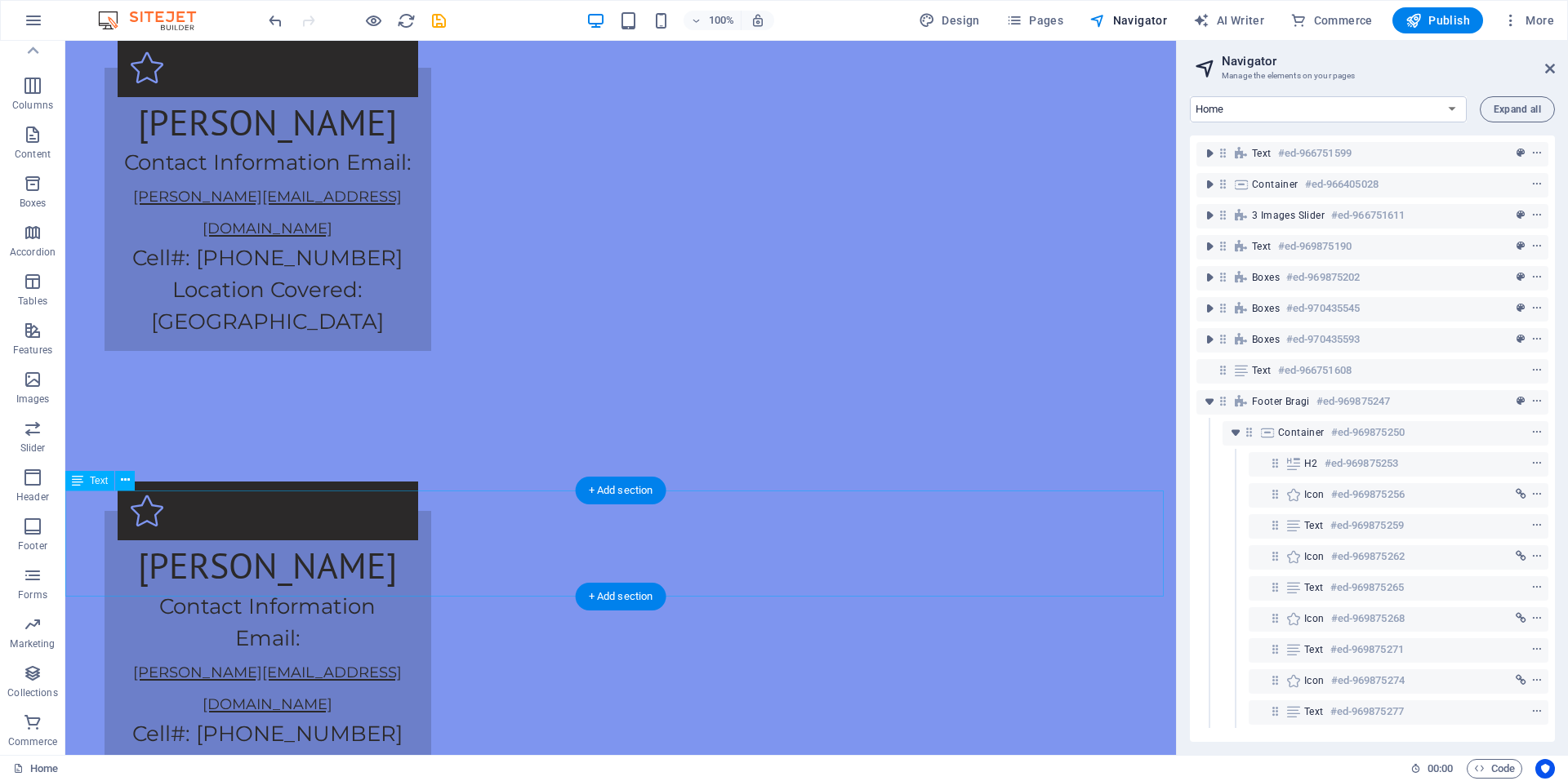
scroll to position [2584, 0]
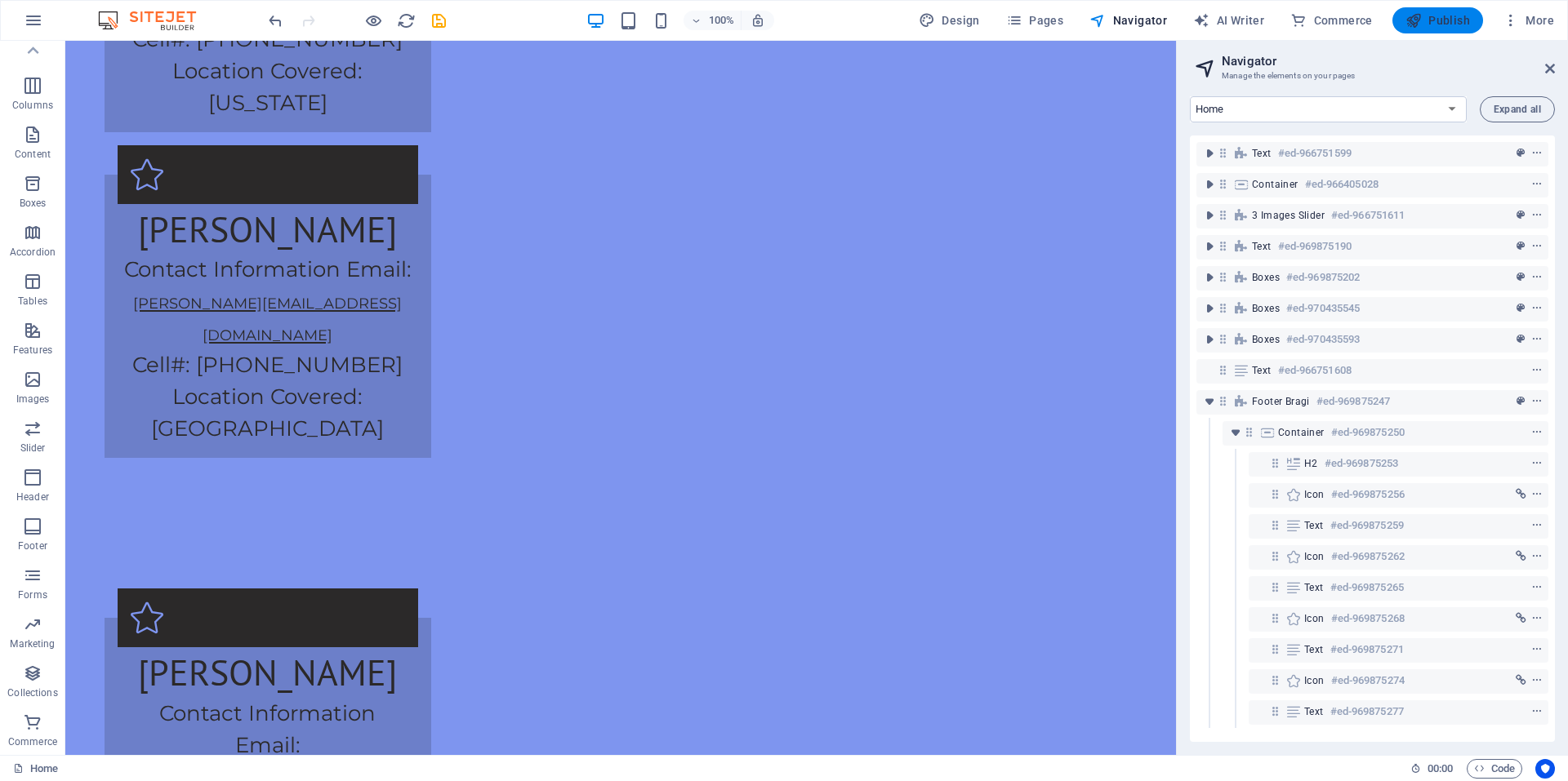
click at [1414, 22] on icon "button" at bounding box center [1413, 20] width 16 height 16
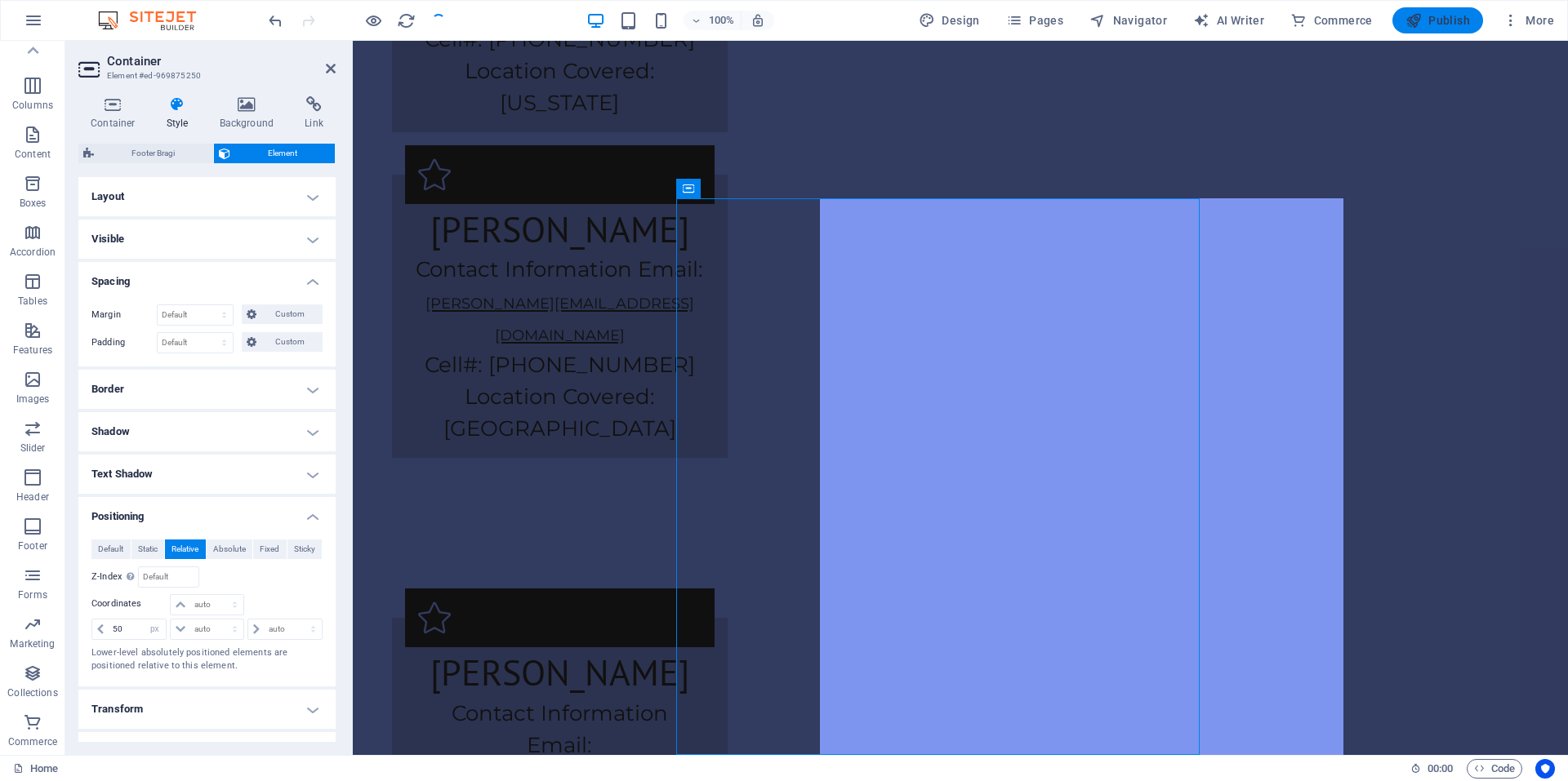
scroll to position [3237, 0]
